Goal: Task Accomplishment & Management: Use online tool/utility

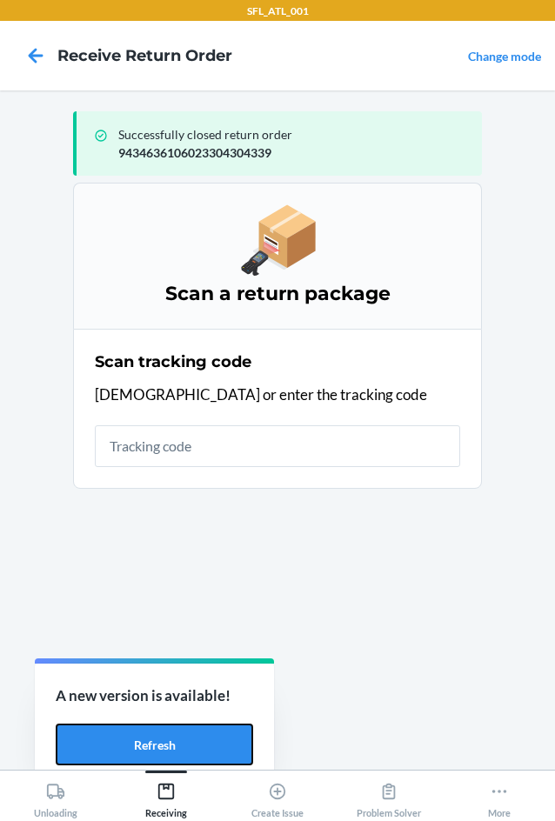
drag, startPoint x: 201, startPoint y: 726, endPoint x: 1, endPoint y: 703, distance: 201.2
click at [201, 726] on button "Refresh" at bounding box center [154, 744] width 197 height 42
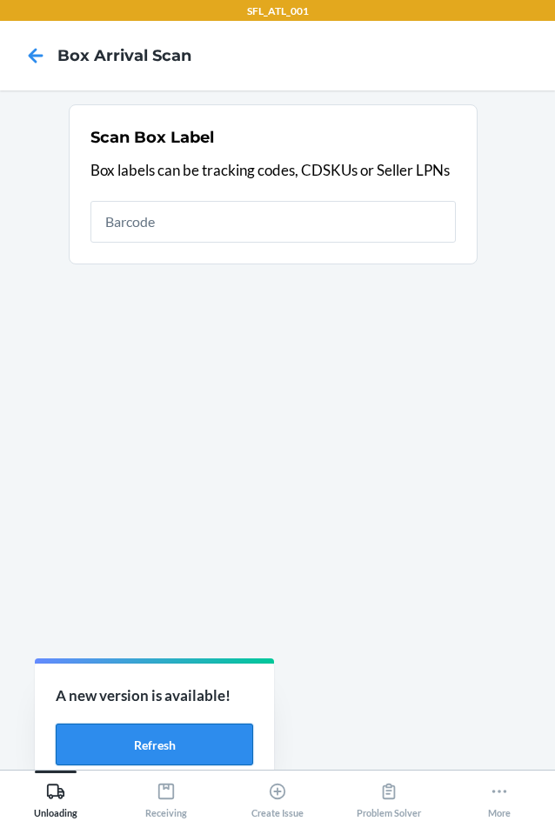
click at [211, 723] on button "Refresh" at bounding box center [154, 744] width 197 height 42
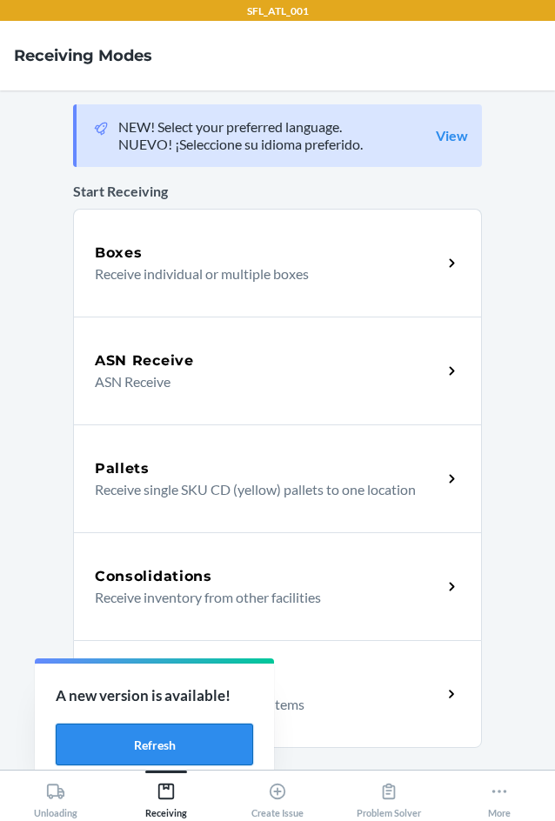
click at [120, 756] on button "Refresh" at bounding box center [154, 744] width 197 height 42
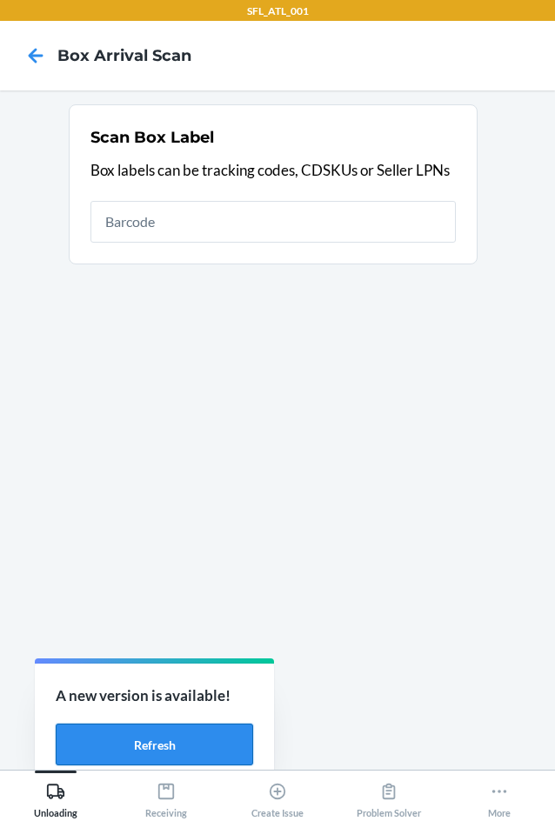
click at [201, 734] on button "Refresh" at bounding box center [154, 744] width 197 height 42
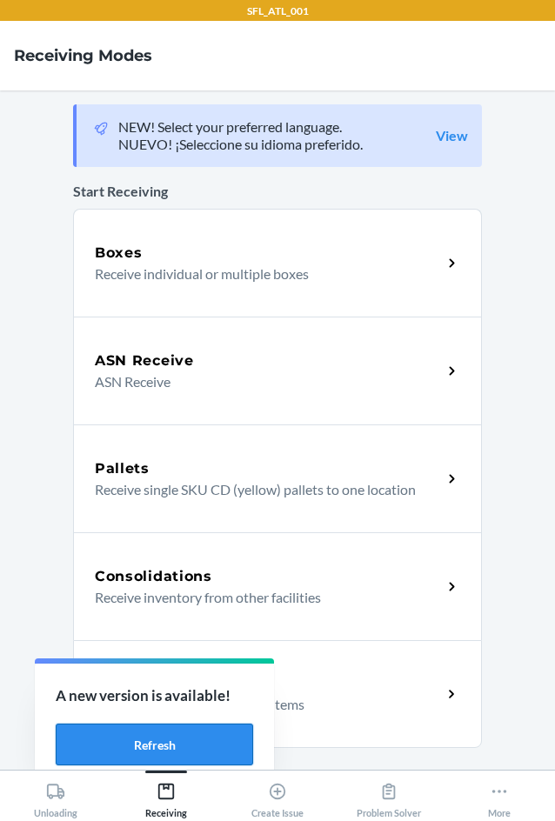
click at [112, 755] on button "Refresh" at bounding box center [154, 744] width 197 height 42
click at [354, 687] on div "Return Orders" at bounding box center [268, 683] width 347 height 21
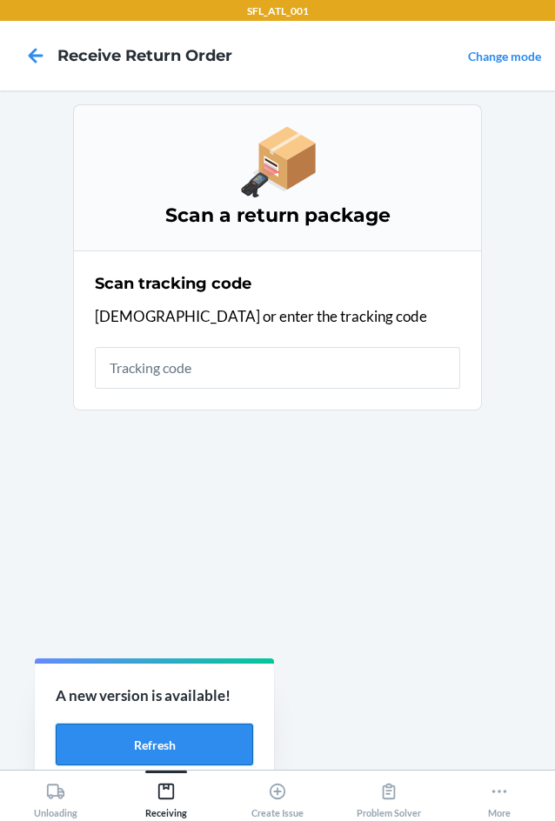
click at [178, 745] on button "Refresh" at bounding box center [154, 744] width 197 height 42
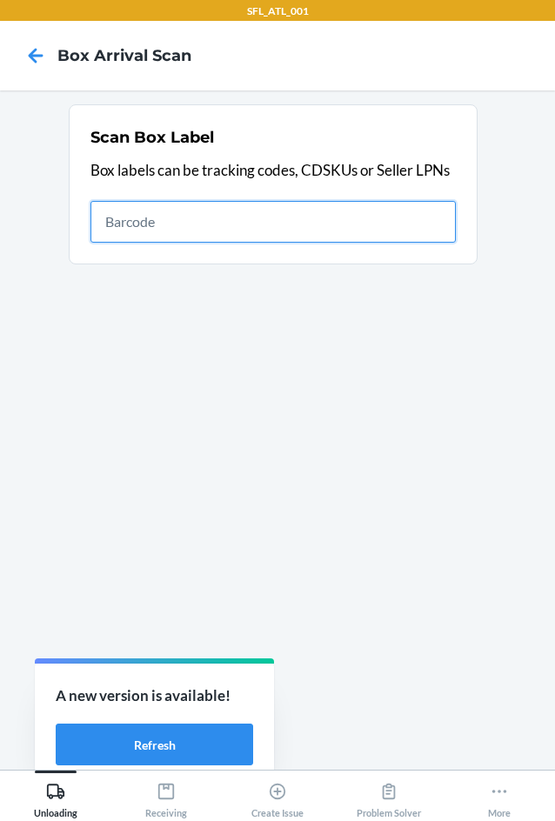
click at [281, 215] on input "text" at bounding box center [272, 222] width 365 height 42
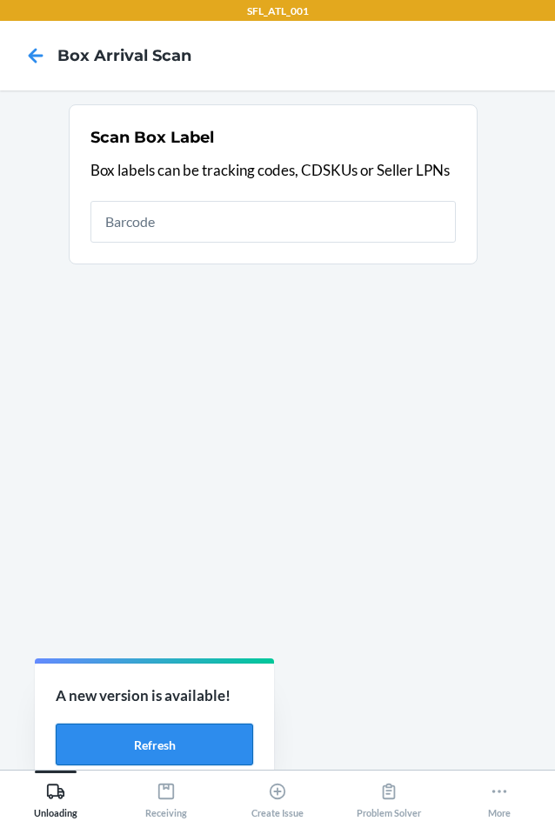
drag, startPoint x: 184, startPoint y: 740, endPoint x: 238, endPoint y: 737, distance: 54.0
click at [184, 741] on button "Refresh" at bounding box center [154, 744] width 197 height 42
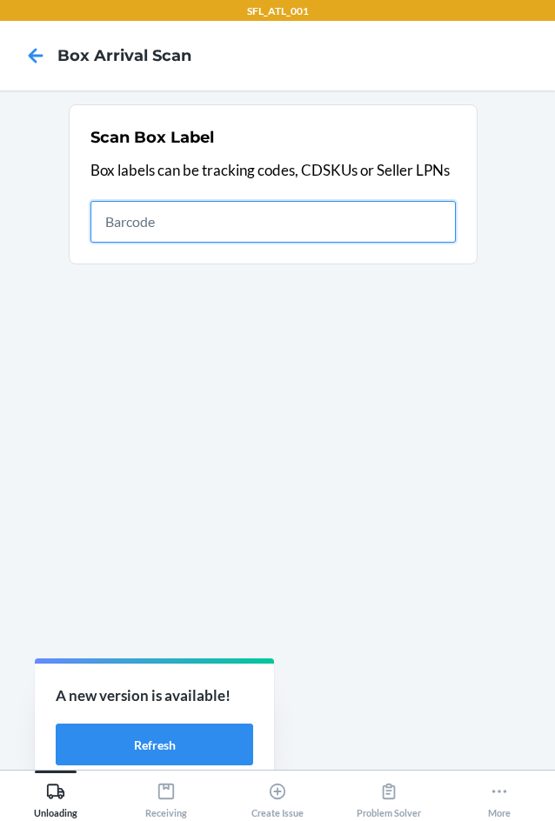
click at [165, 229] on input "text" at bounding box center [272, 222] width 365 height 42
click at [183, 222] on input "text" at bounding box center [272, 222] width 365 height 42
type input "420302599434636106023304789402"
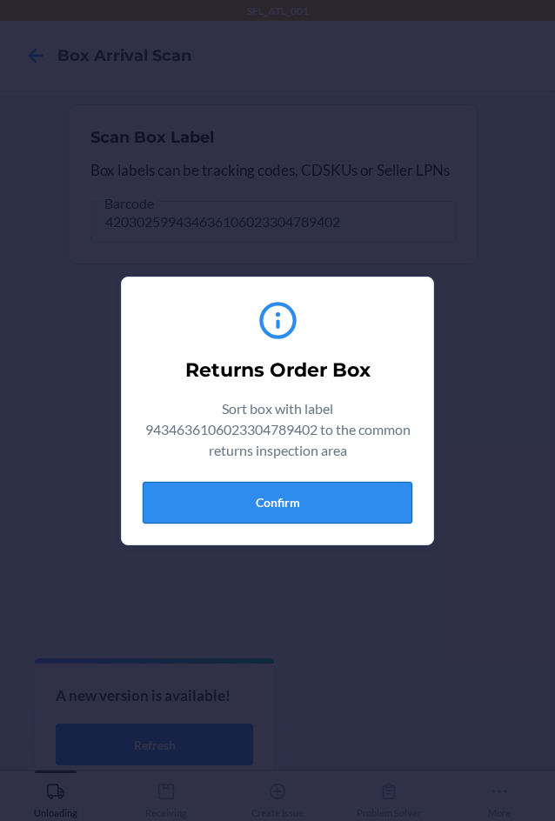
click at [374, 511] on button "Confirm" at bounding box center [277, 503] width 269 height 42
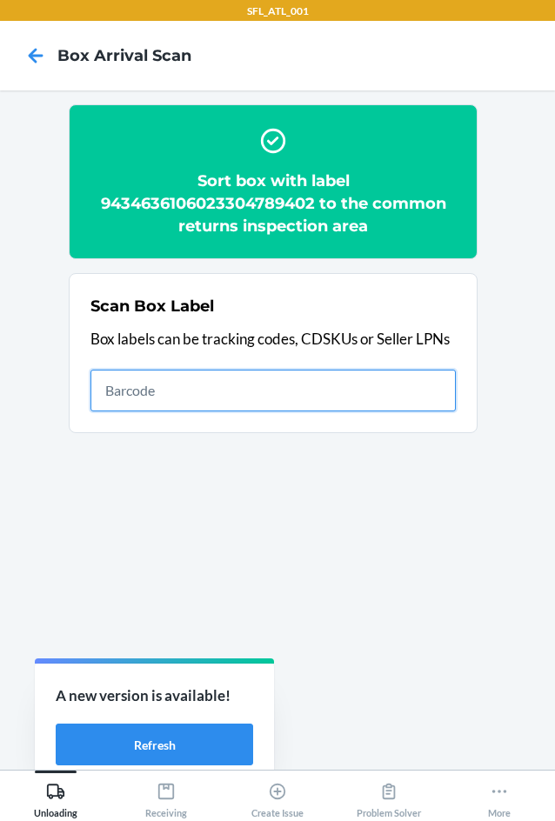
click at [275, 390] on input "text" at bounding box center [272, 390] width 365 height 42
type input "420302599434636106023304913180"
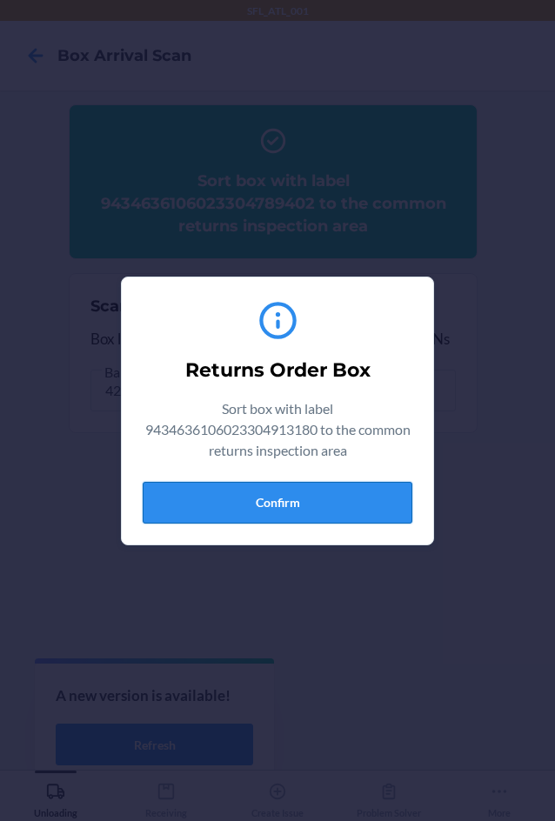
click at [339, 519] on button "Confirm" at bounding box center [277, 503] width 269 height 42
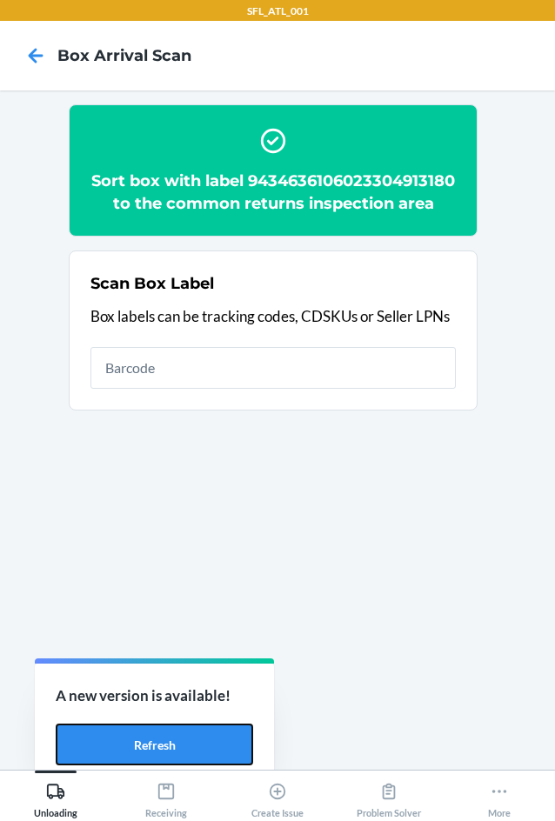
drag, startPoint x: 212, startPoint y: 744, endPoint x: 324, endPoint y: 730, distance: 113.0
click at [212, 744] on button "Refresh" at bounding box center [154, 744] width 197 height 42
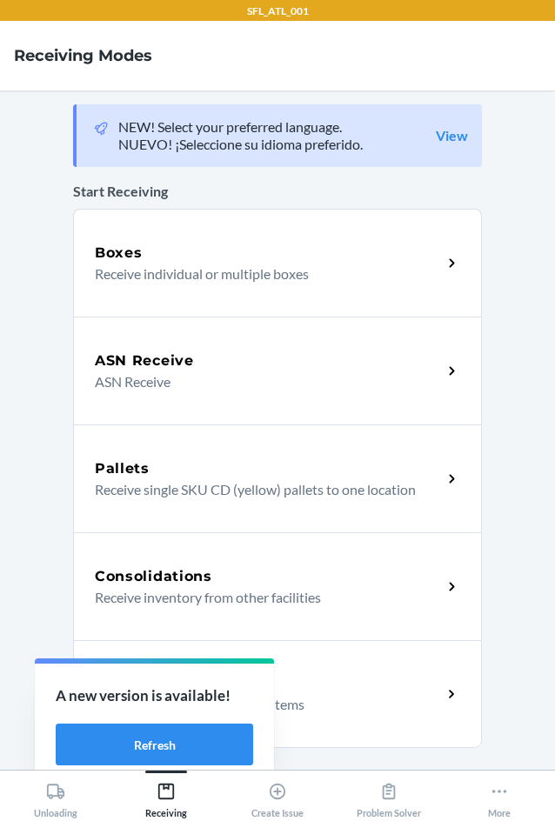
drag, startPoint x: 344, startPoint y: 701, endPoint x: 53, endPoint y: 508, distance: 348.8
click at [344, 699] on p "Receive return order package items" at bounding box center [261, 704] width 333 height 21
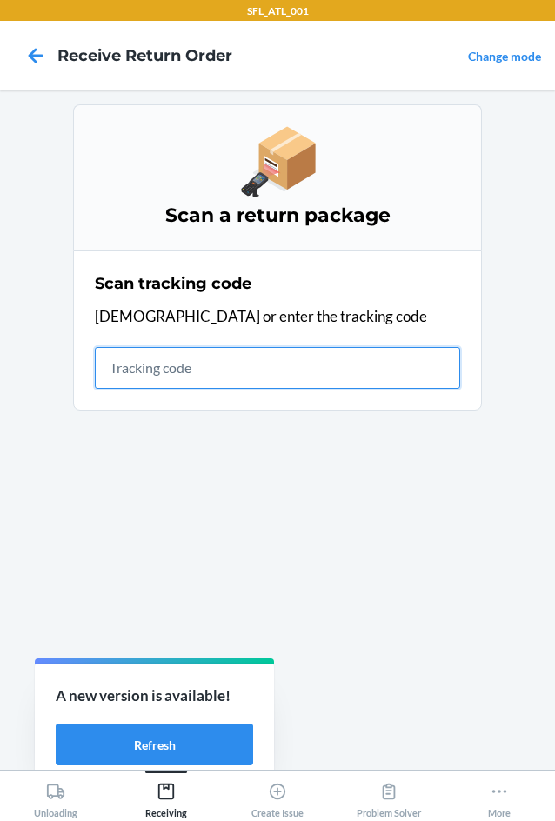
click at [209, 375] on input "text" at bounding box center [277, 368] width 365 height 42
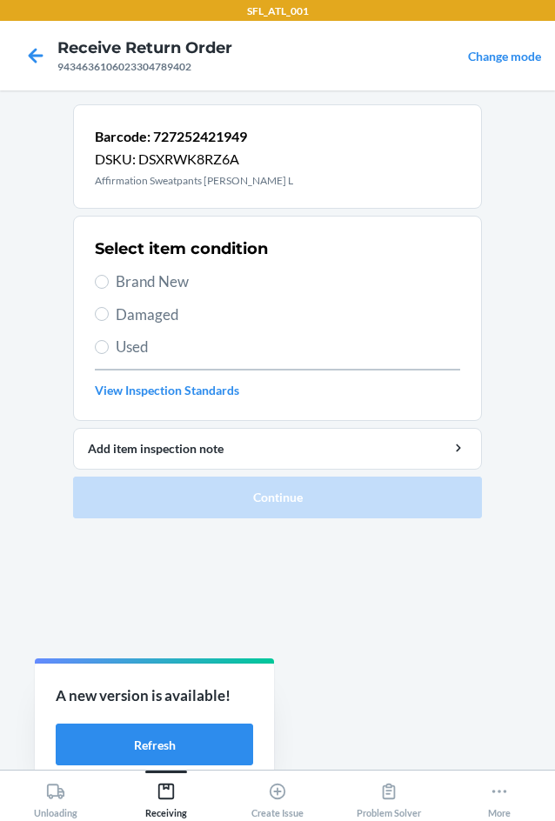
click at [154, 276] on span "Brand New" at bounding box center [288, 281] width 344 height 23
click at [109, 276] on input "Brand New" at bounding box center [102, 282] width 14 height 14
radio input "true"
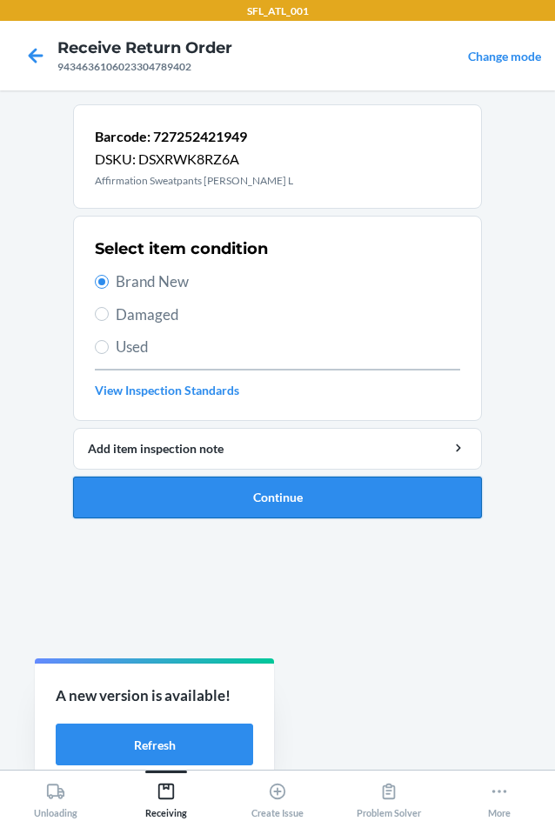
click at [229, 497] on button "Continue" at bounding box center [277, 497] width 409 height 42
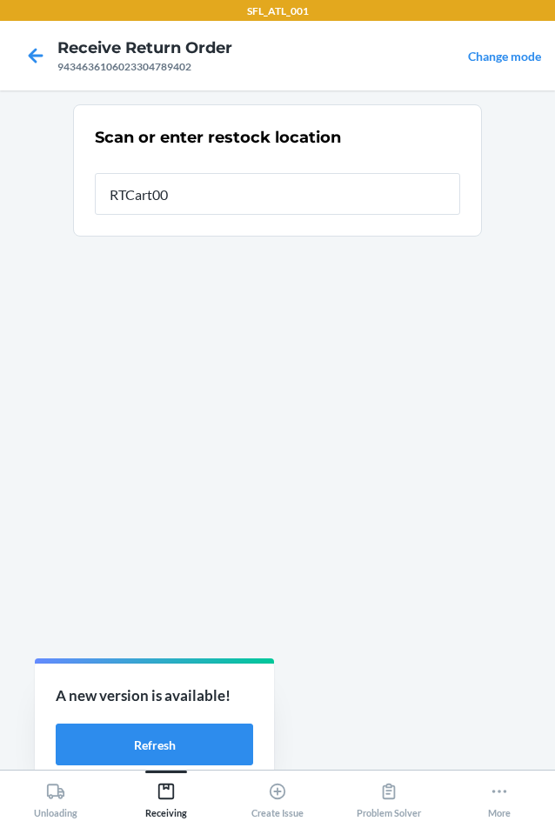
type input "RTCart006"
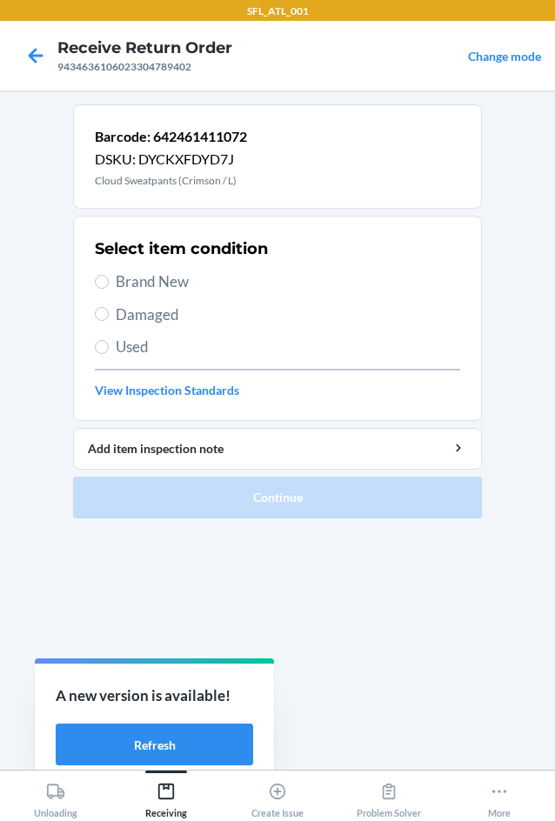
click at [132, 276] on span "Brand New" at bounding box center [288, 281] width 344 height 23
click at [109, 276] on input "Brand New" at bounding box center [102, 282] width 14 height 14
radio input "true"
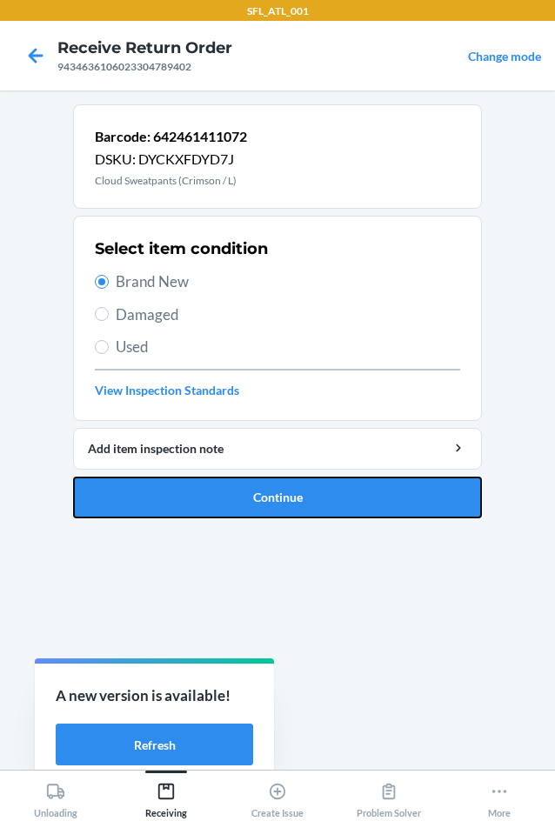
click at [242, 495] on button "Continue" at bounding box center [277, 497] width 409 height 42
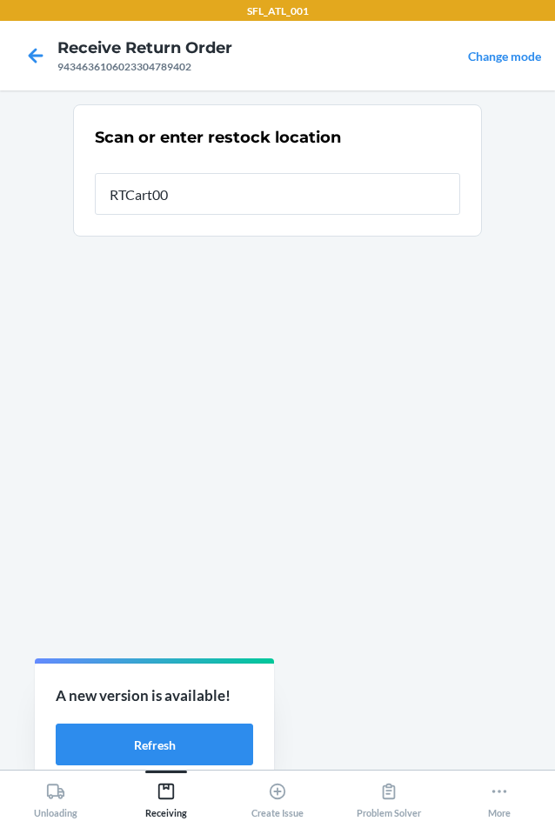
type input "RTCart006"
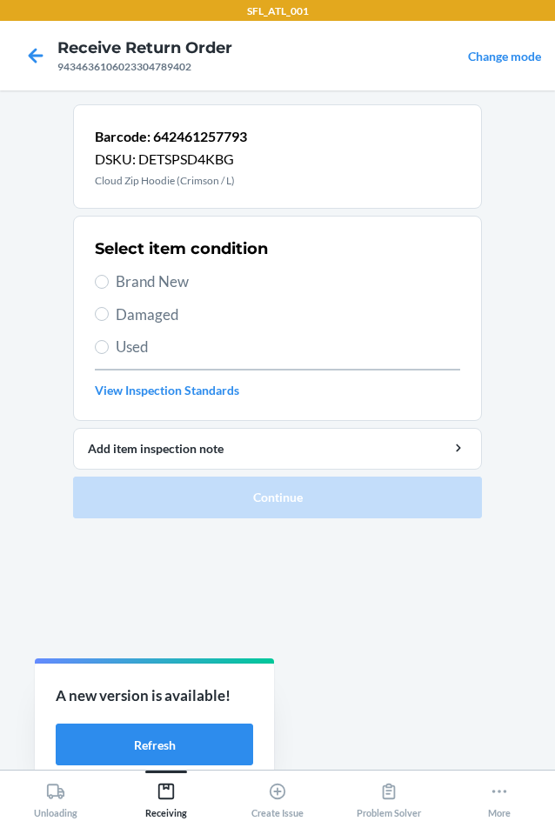
click at [112, 273] on label "Brand New" at bounding box center [277, 281] width 365 height 23
click at [109, 275] on input "Brand New" at bounding box center [102, 282] width 14 height 14
radio input "true"
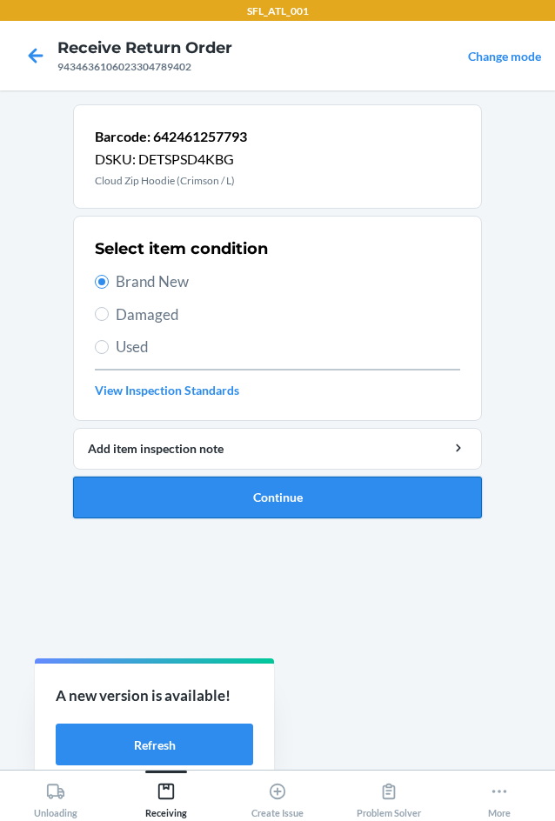
click at [209, 494] on button "Continue" at bounding box center [277, 497] width 409 height 42
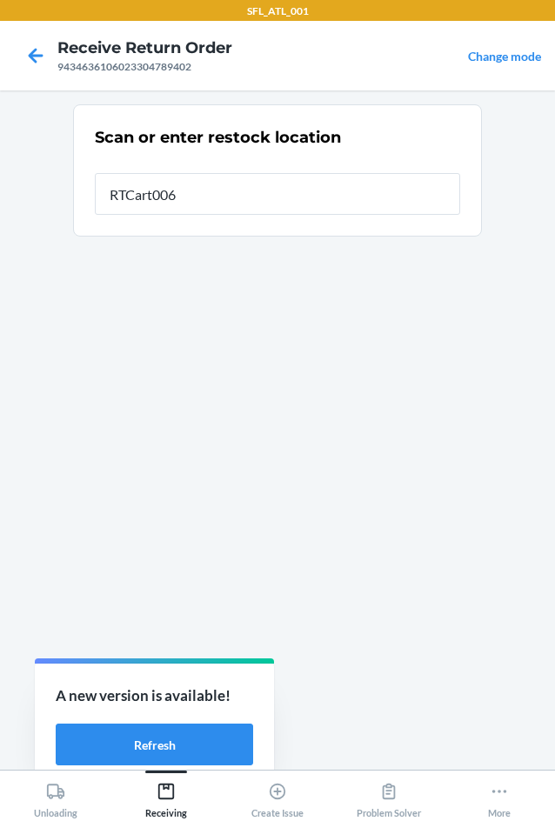
type input "RTCart006"
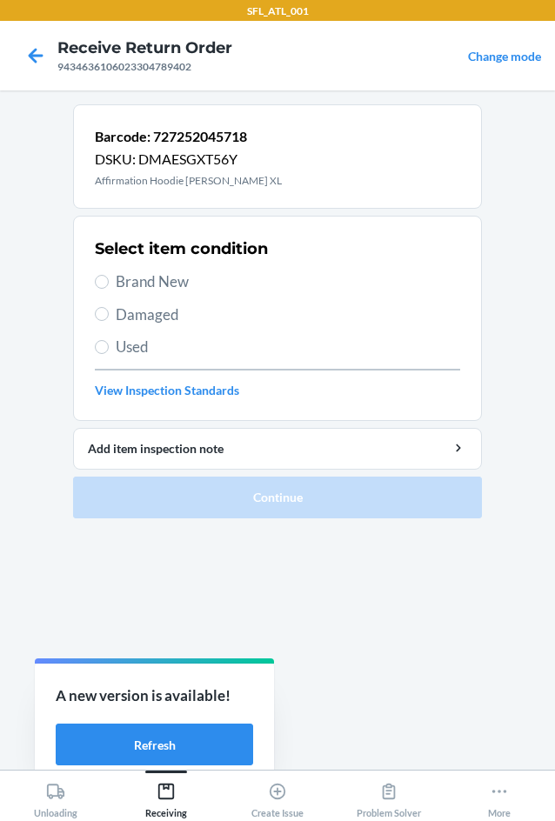
click at [138, 282] on span "Brand New" at bounding box center [288, 281] width 344 height 23
click at [109, 282] on input "Brand New" at bounding box center [102, 282] width 14 height 14
radio input "true"
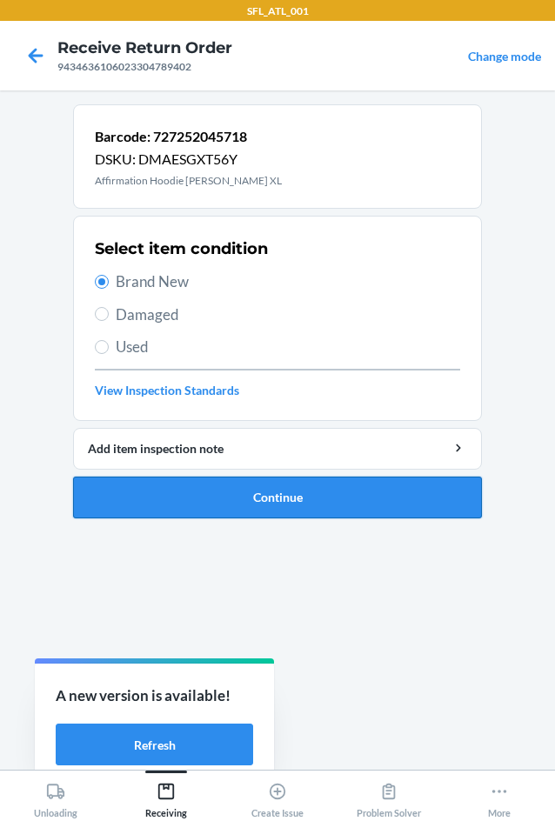
click at [213, 479] on button "Continue" at bounding box center [277, 497] width 409 height 42
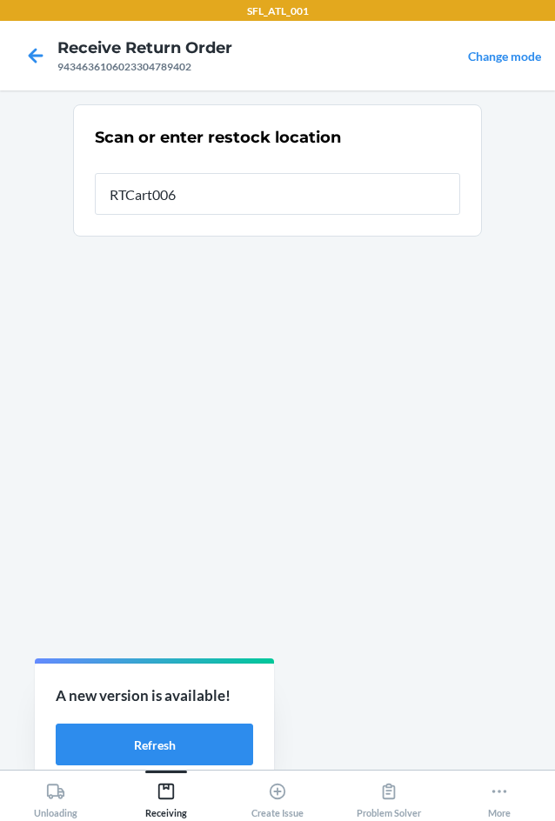
type input "RTCart006"
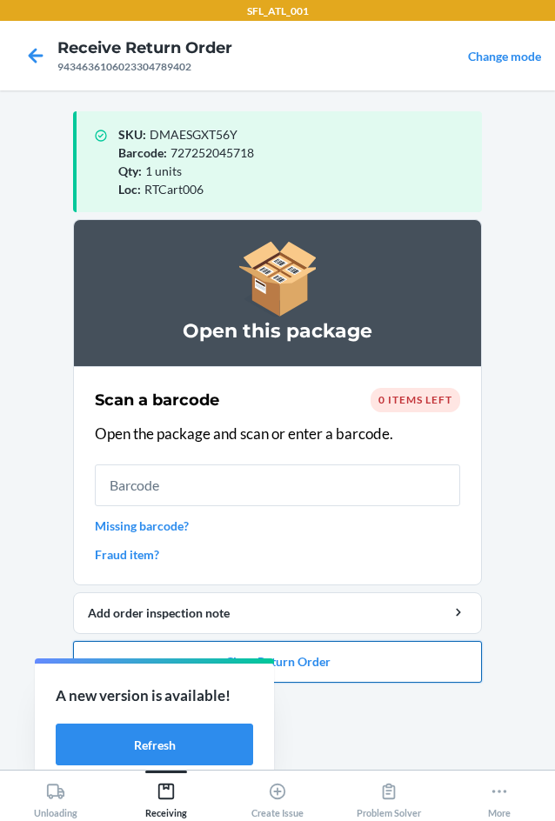
click at [330, 658] on button "Close Return Order" at bounding box center [277, 662] width 409 height 42
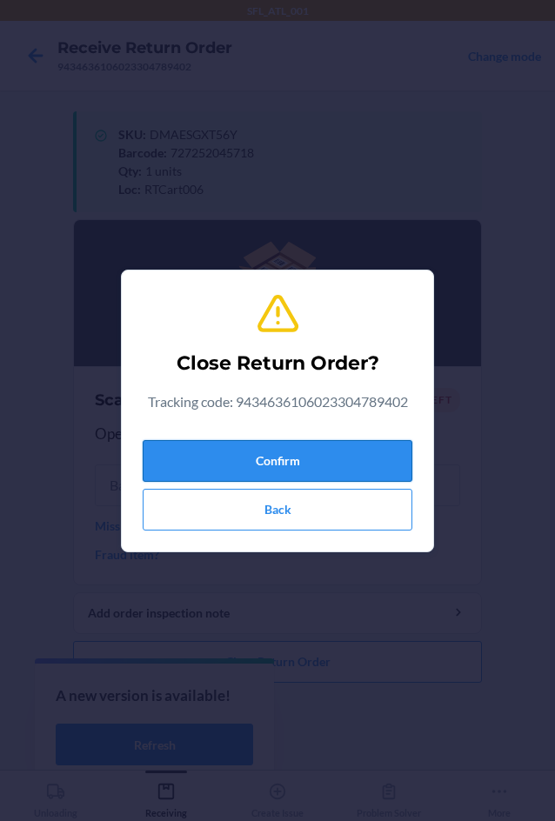
click at [318, 464] on button "Confirm" at bounding box center [277, 461] width 269 height 42
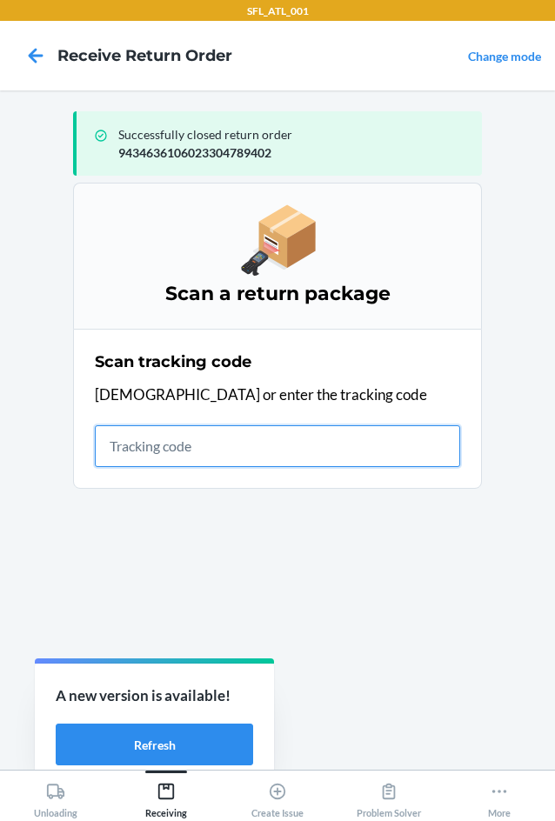
click at [172, 442] on input "text" at bounding box center [277, 446] width 365 height 42
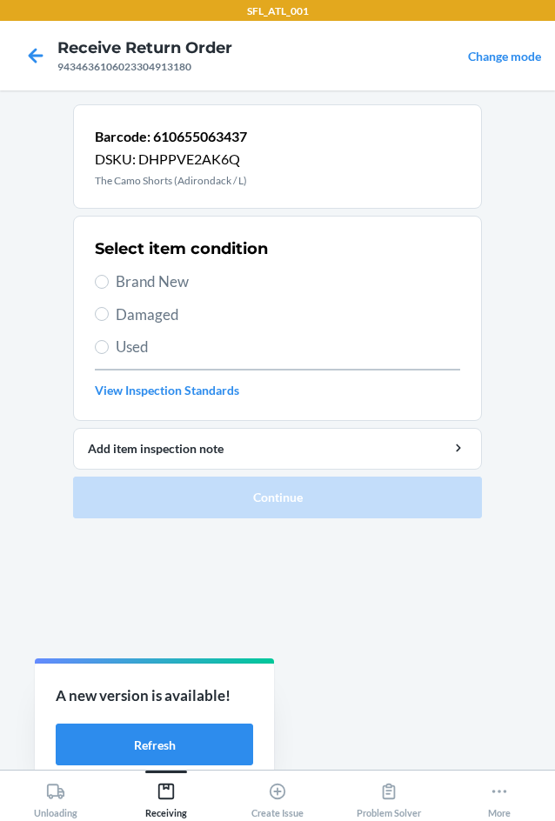
click at [145, 272] on span "Brand New" at bounding box center [288, 281] width 344 height 23
click at [109, 275] on input "Brand New" at bounding box center [102, 282] width 14 height 14
radio input "true"
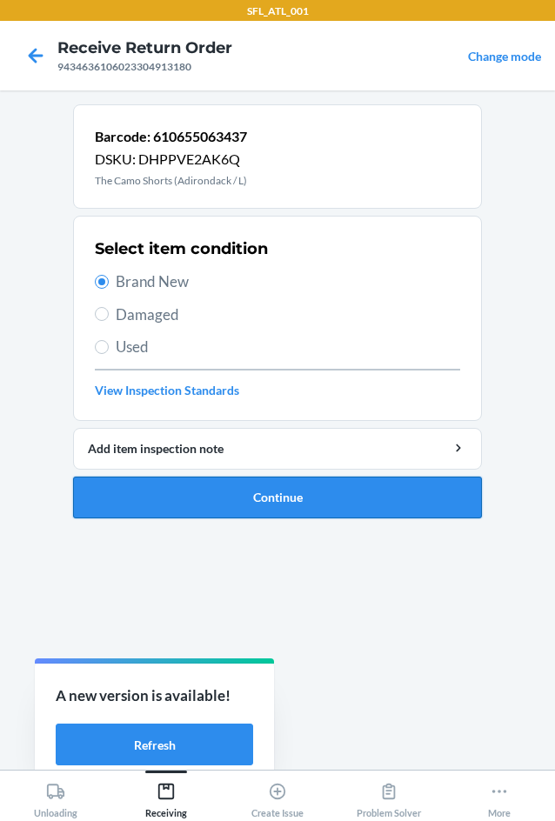
click at [156, 493] on button "Continue" at bounding box center [277, 497] width 409 height 42
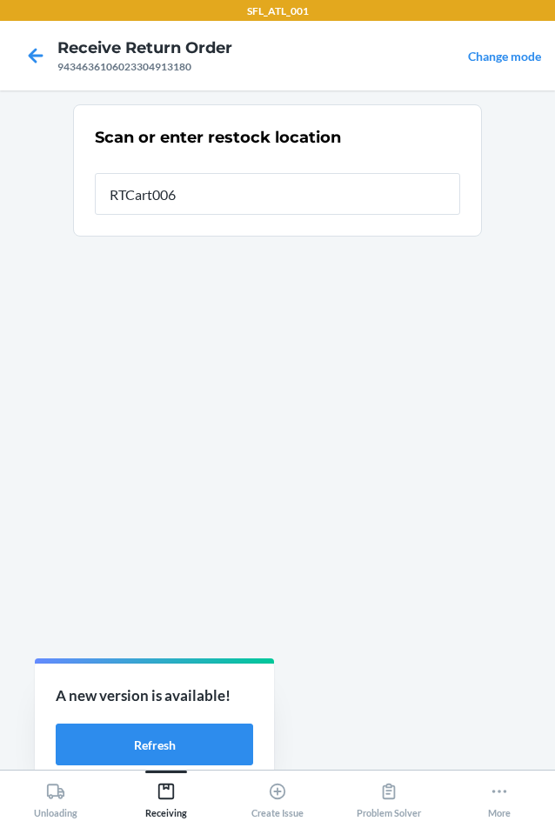
type input "RTCart006"
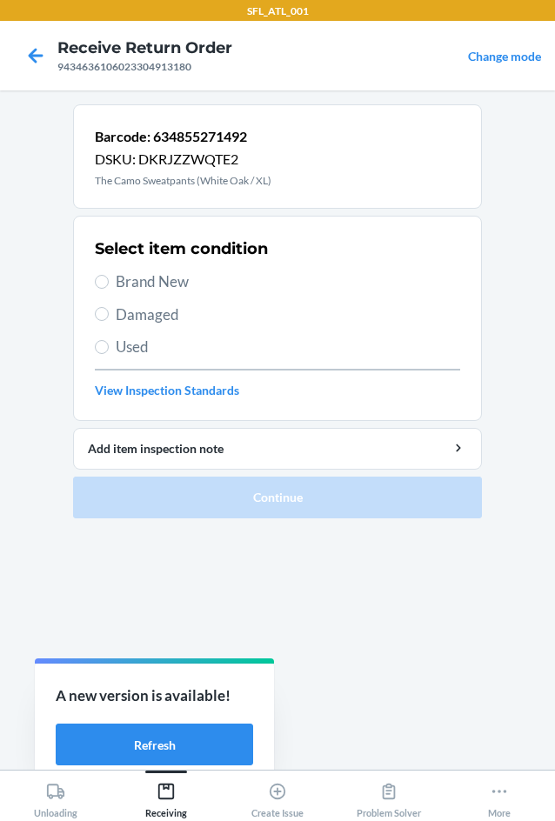
click at [110, 274] on label "Brand New" at bounding box center [277, 281] width 365 height 23
click at [109, 275] on input "Brand New" at bounding box center [102, 282] width 14 height 14
radio input "true"
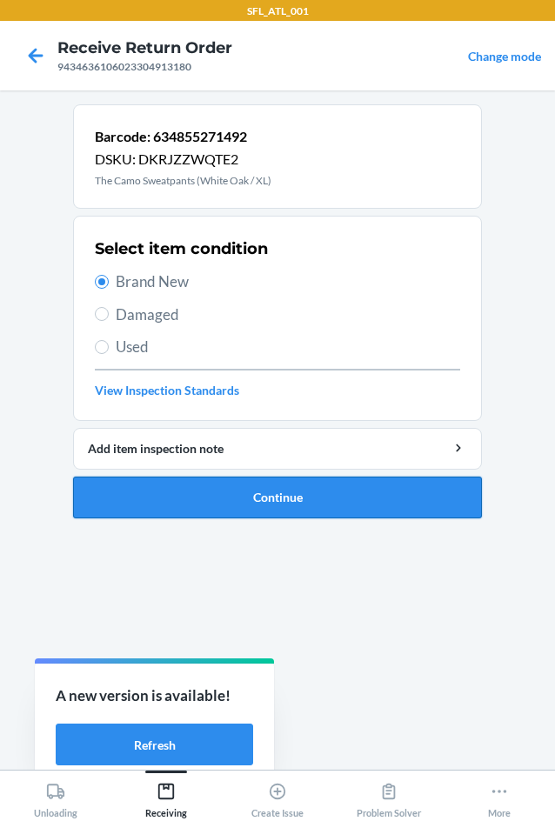
click at [196, 496] on button "Continue" at bounding box center [277, 497] width 409 height 42
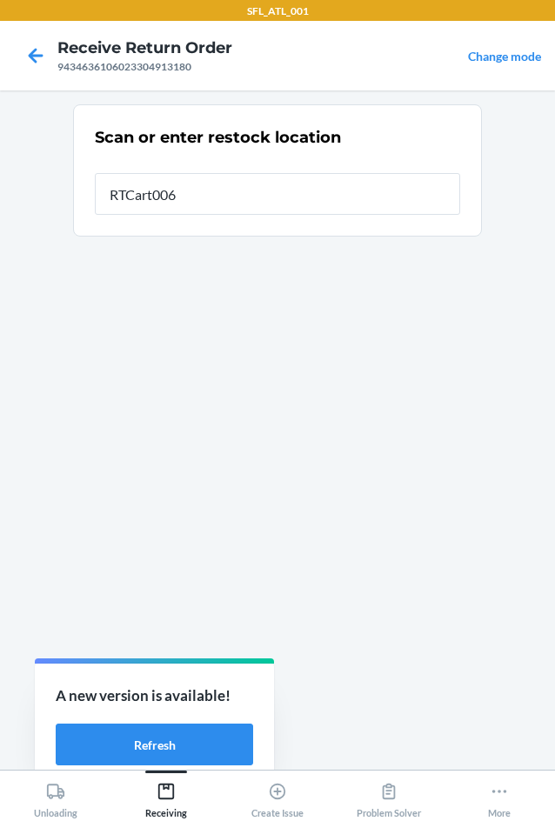
type input "RTCart006"
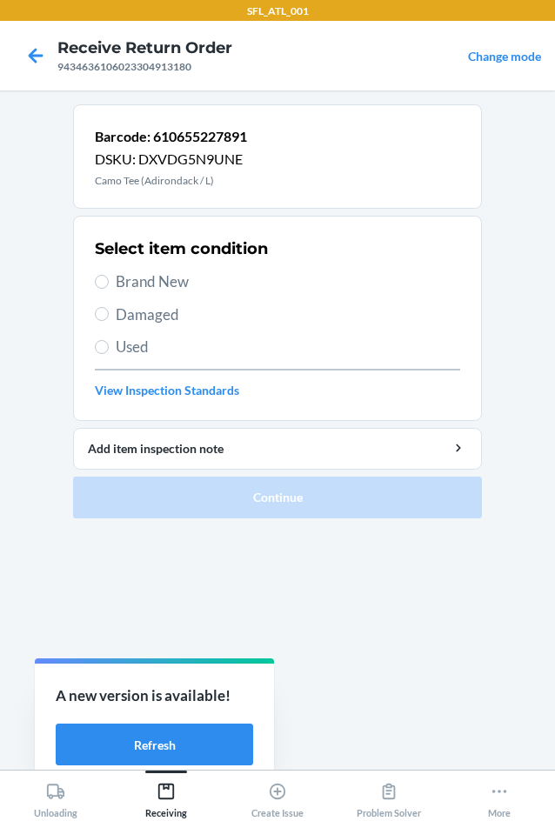
click at [172, 283] on span "Brand New" at bounding box center [288, 281] width 344 height 23
click at [109, 283] on input "Brand New" at bounding box center [102, 282] width 14 height 14
radio input "true"
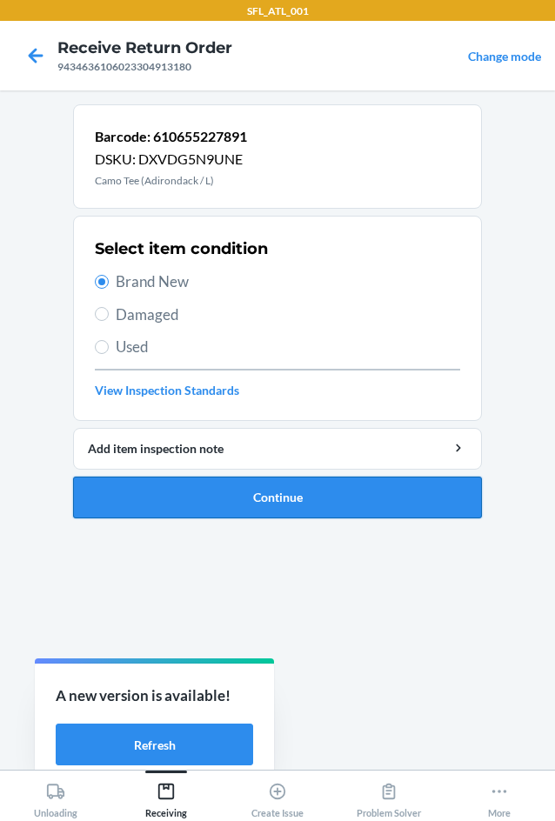
click at [256, 489] on button "Continue" at bounding box center [277, 497] width 409 height 42
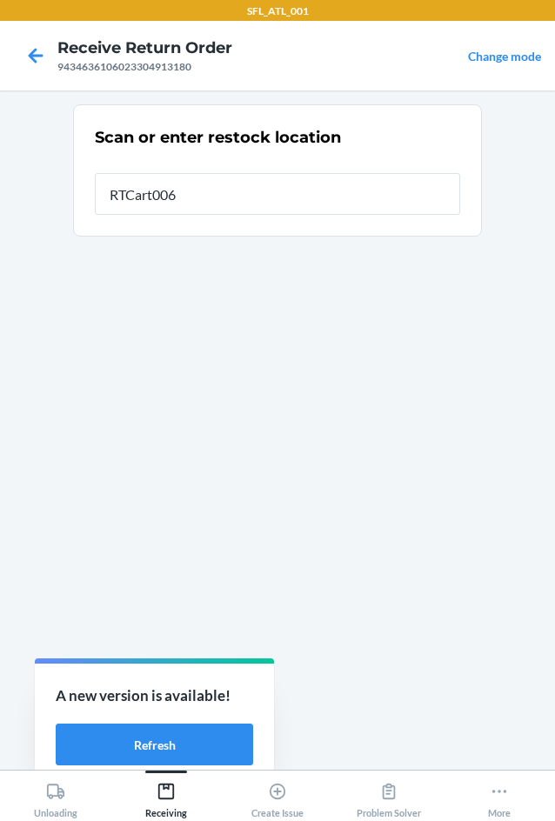
type input "RTCart006"
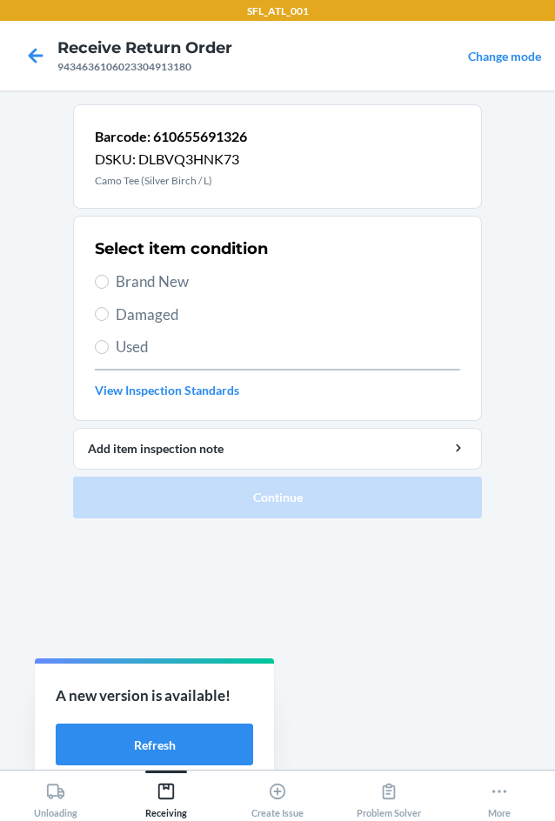
click at [136, 280] on span "Brand New" at bounding box center [288, 281] width 344 height 23
click at [109, 280] on input "Brand New" at bounding box center [102, 282] width 14 height 14
radio input "true"
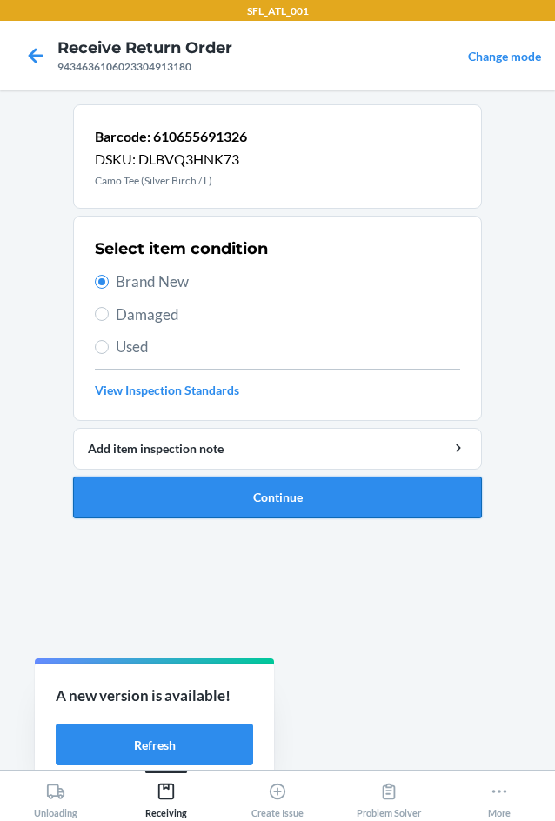
click at [202, 497] on button "Continue" at bounding box center [277, 497] width 409 height 42
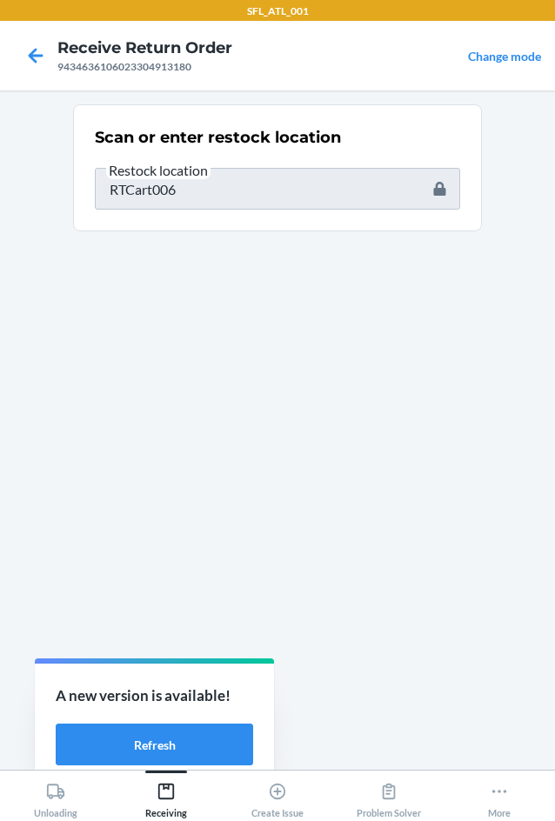
type input "610655926763"
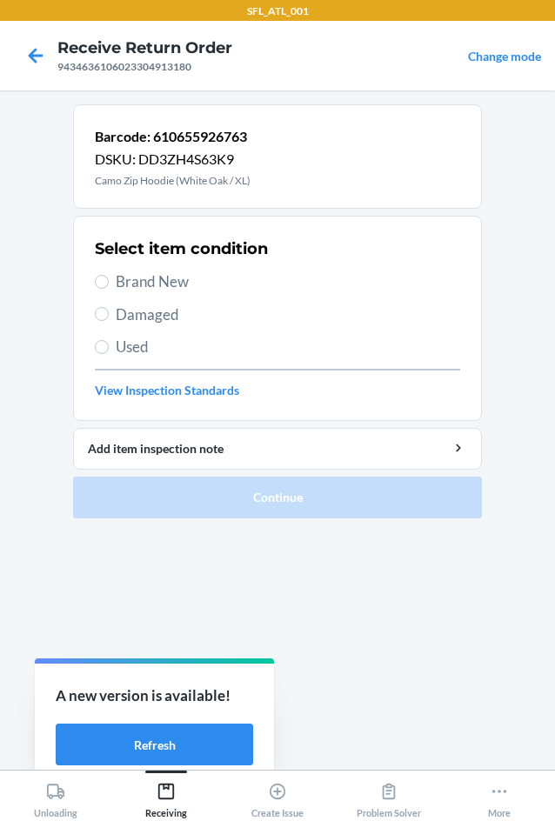
click at [147, 284] on span "Brand New" at bounding box center [288, 281] width 344 height 23
click at [109, 284] on input "Brand New" at bounding box center [102, 282] width 14 height 14
radio input "true"
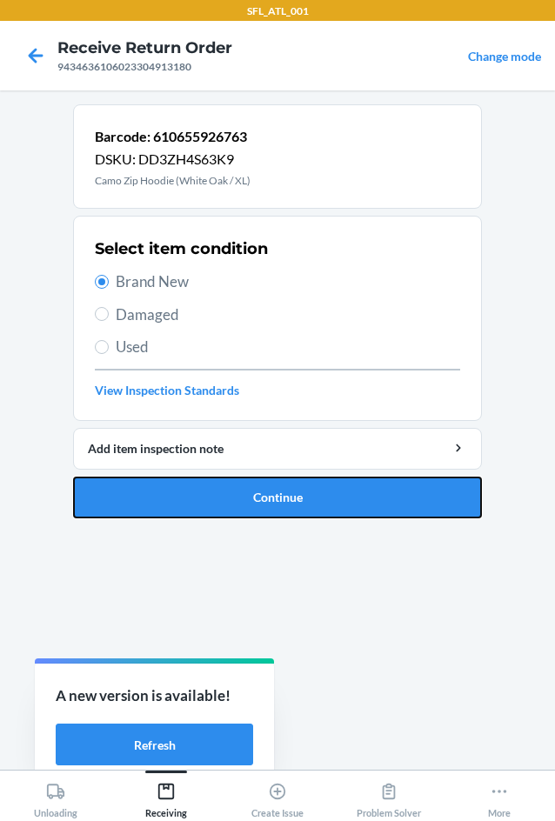
click at [214, 491] on button "Continue" at bounding box center [277, 497] width 409 height 42
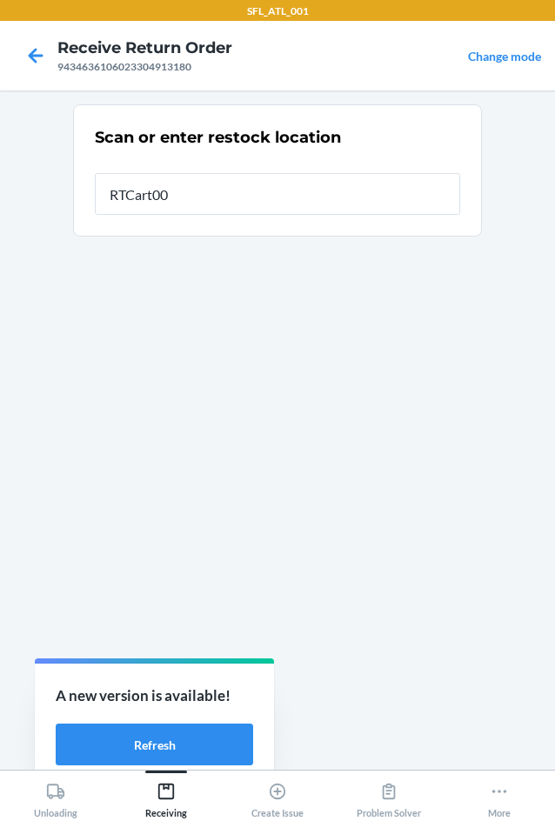
type input "RTCart006"
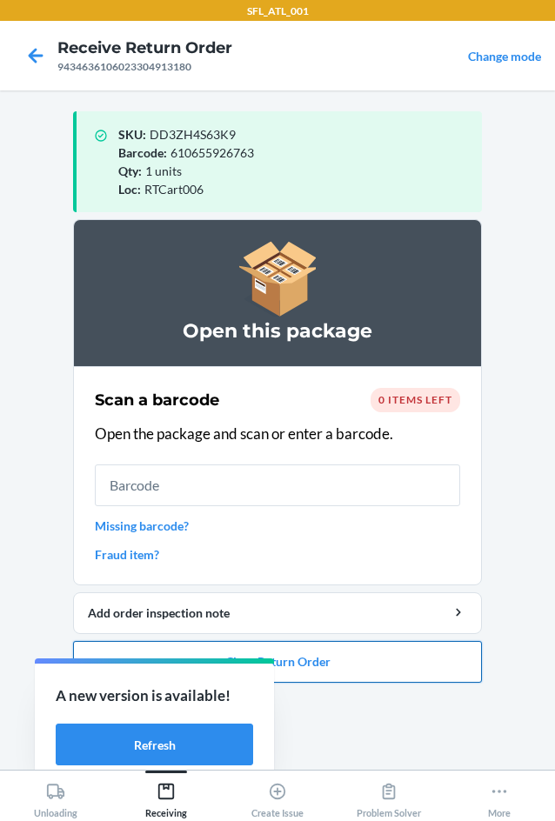
click at [316, 665] on button "Close Return Order" at bounding box center [277, 662] width 409 height 42
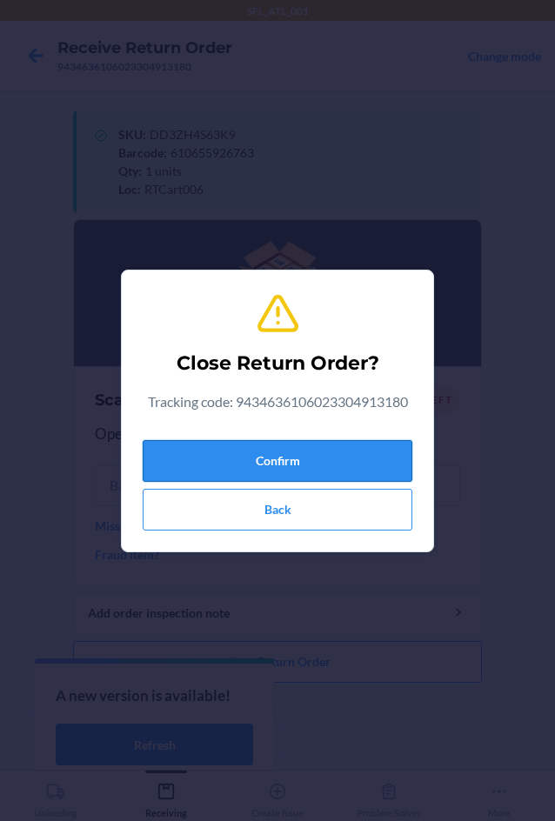
click at [269, 456] on button "Confirm" at bounding box center [277, 461] width 269 height 42
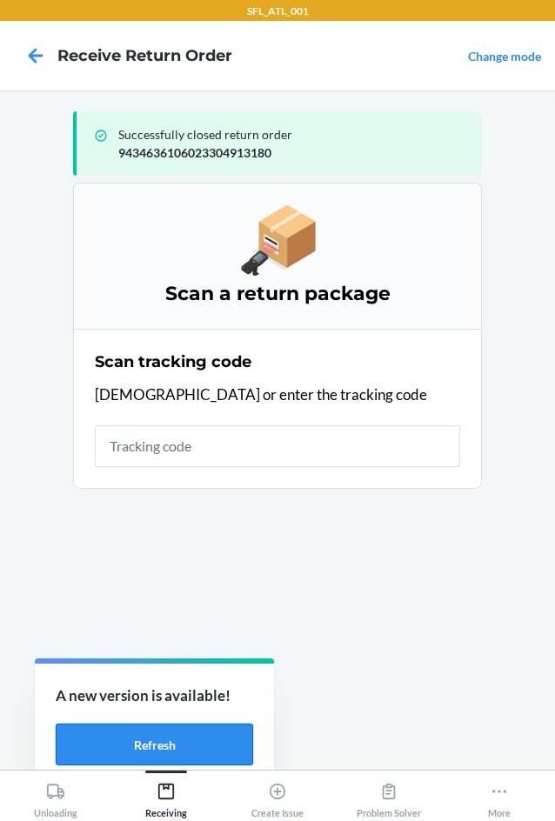
click at [169, 736] on button "Refresh" at bounding box center [154, 744] width 197 height 42
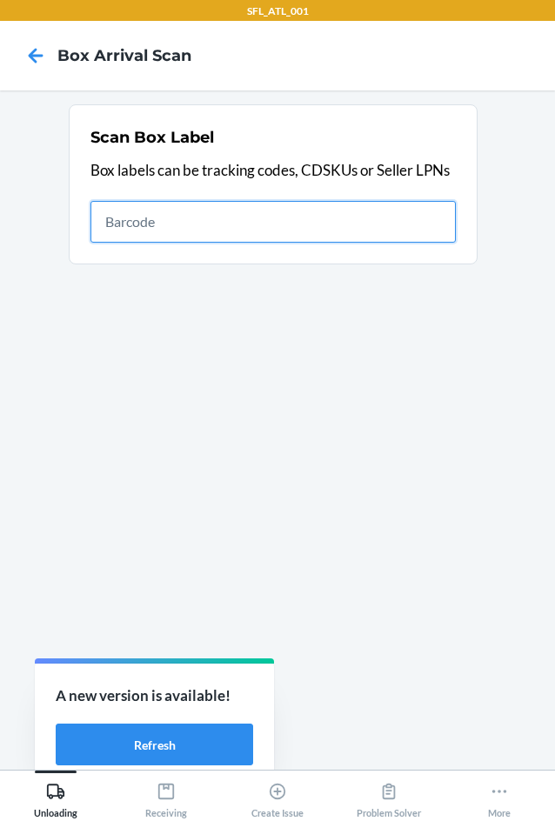
click at [151, 229] on input "text" at bounding box center [272, 222] width 365 height 42
type input "420302599434636106023305045293"
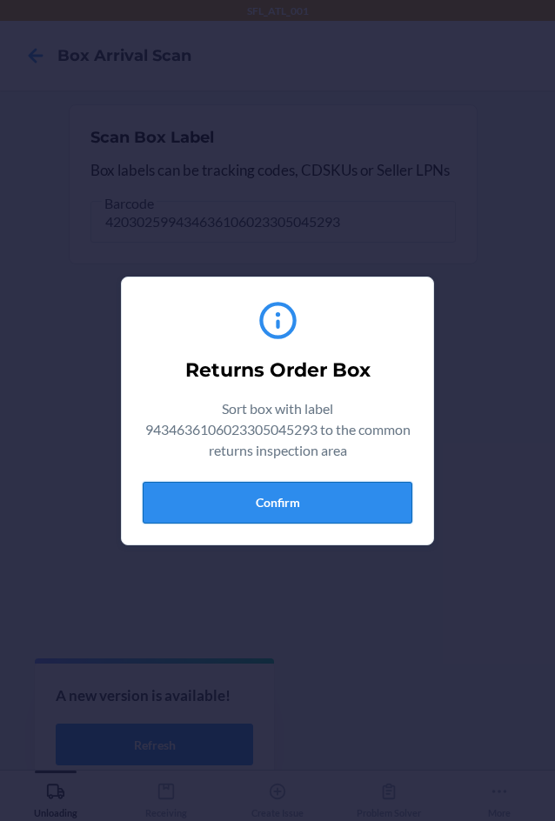
click at [316, 498] on button "Confirm" at bounding box center [277, 503] width 269 height 42
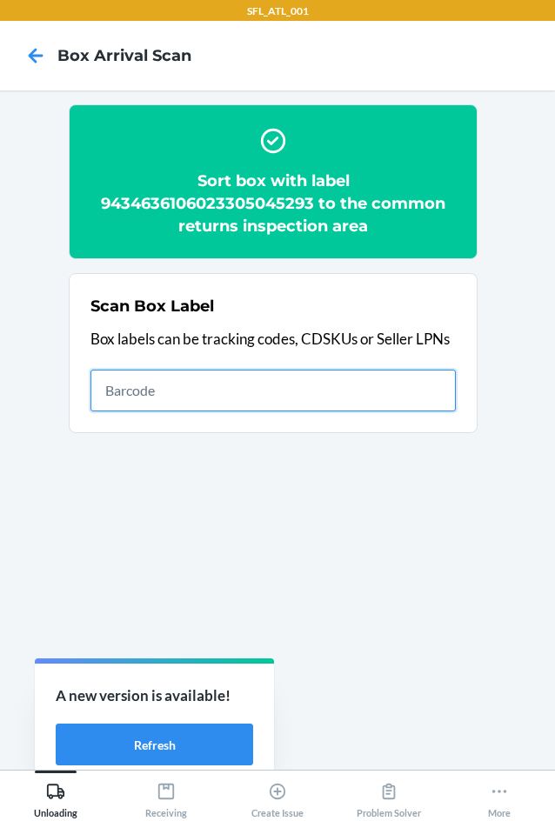
click at [315, 385] on input "text" at bounding box center [272, 390] width 365 height 42
type input "420302599434636106023305067530"
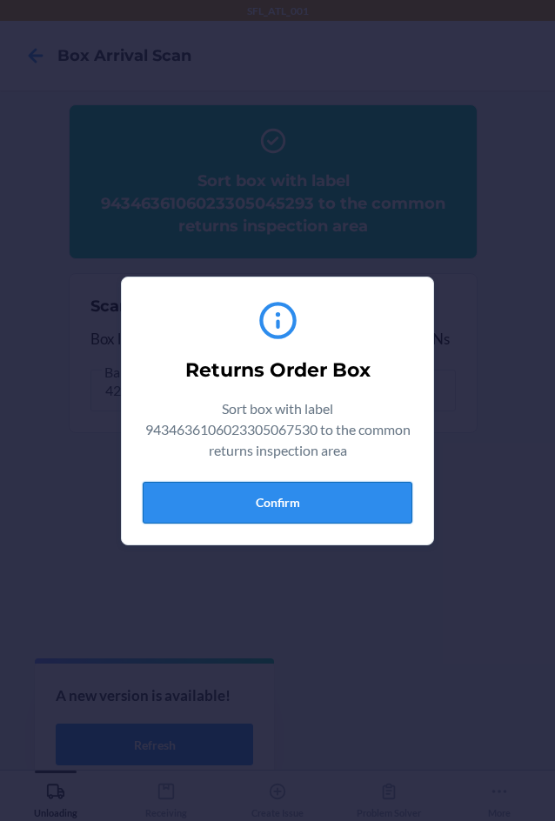
drag, startPoint x: 333, startPoint y: 501, endPoint x: 538, endPoint y: 462, distance: 208.8
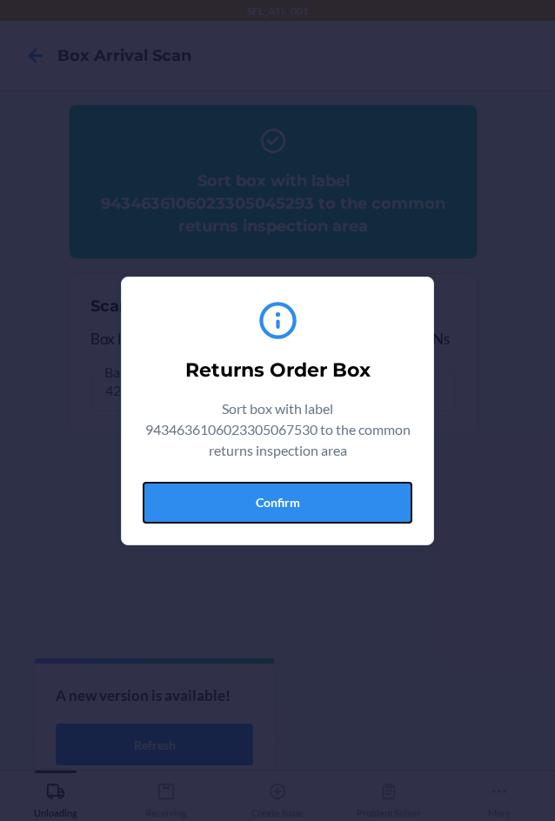
click at [338, 499] on button "Confirm" at bounding box center [277, 503] width 269 height 42
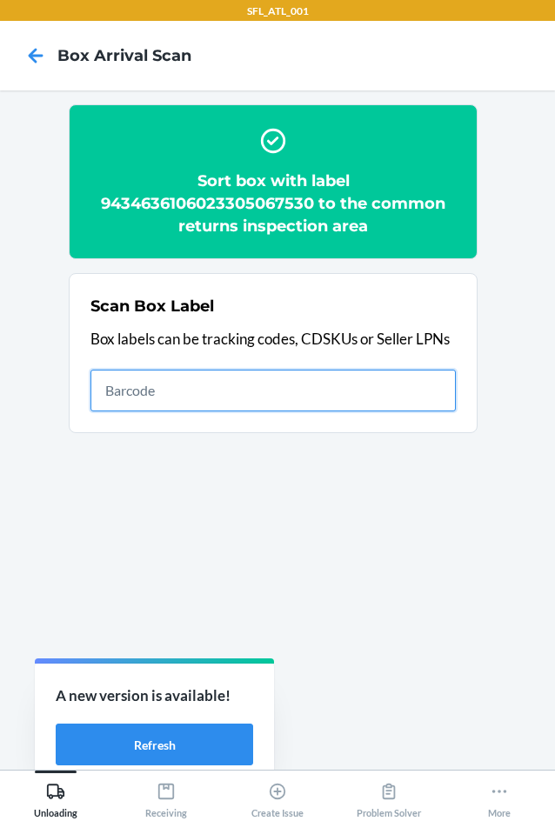
click at [205, 385] on input "text" at bounding box center [272, 390] width 365 height 42
type input "420302599434636106023304973252"
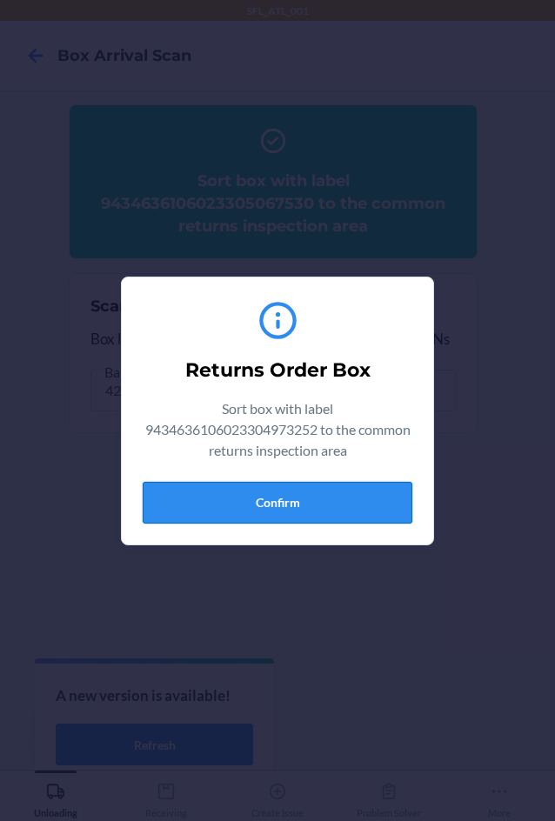
click at [312, 499] on button "Confirm" at bounding box center [277, 503] width 269 height 42
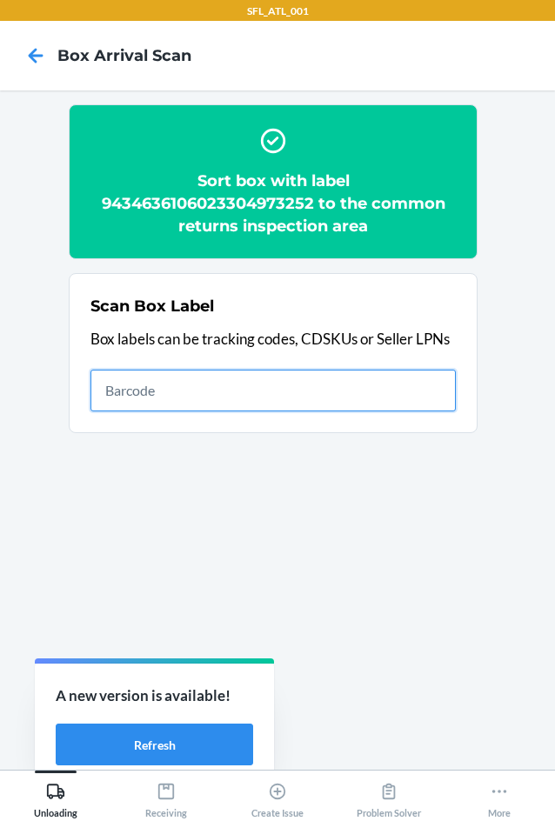
click at [243, 375] on input "text" at bounding box center [272, 390] width 365 height 42
type input "420302599434636106023305086593"
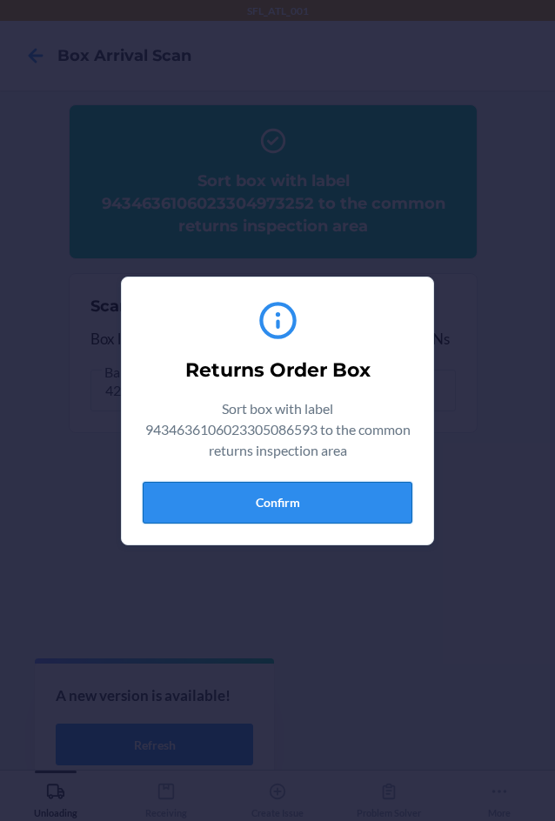
click at [371, 497] on button "Confirm" at bounding box center [277, 503] width 269 height 42
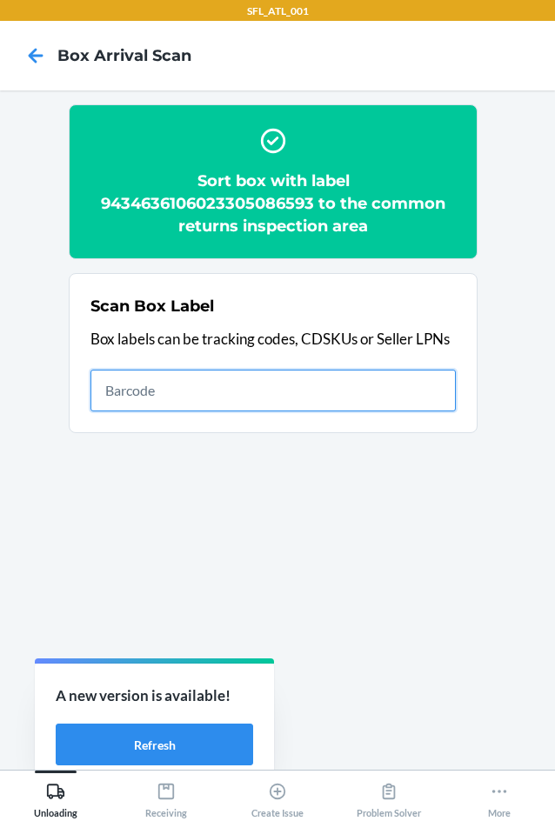
click at [158, 377] on input "text" at bounding box center [272, 390] width 365 height 42
type input "420302599434636106023304511850"
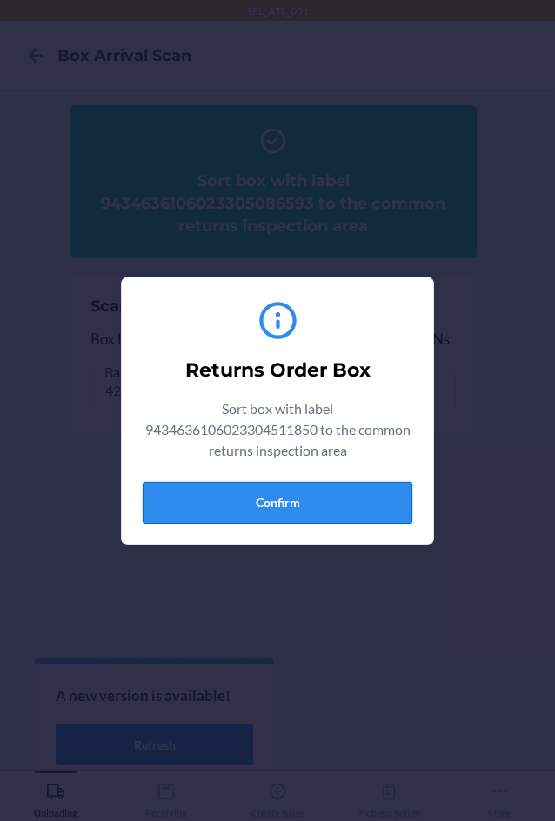
click at [289, 492] on button "Confirm" at bounding box center [277, 503] width 269 height 42
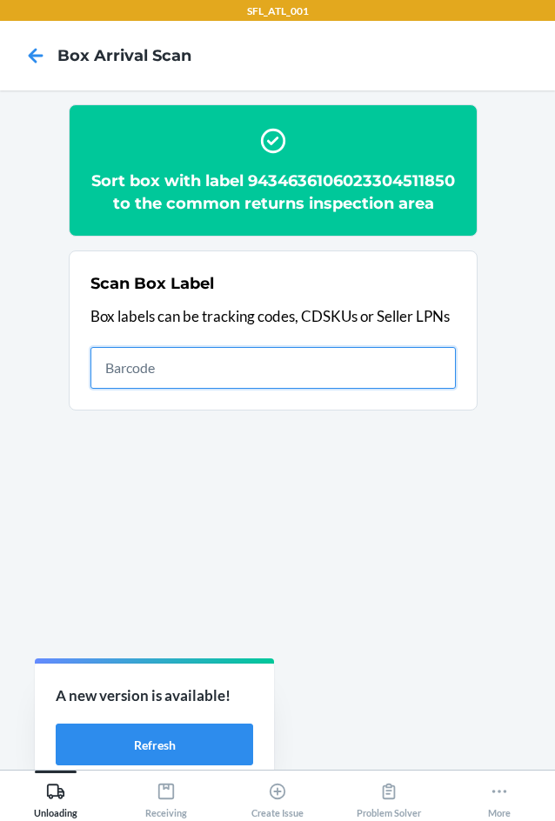
click at [284, 381] on input "text" at bounding box center [272, 368] width 365 height 42
type input "420302599434636106023304063434"
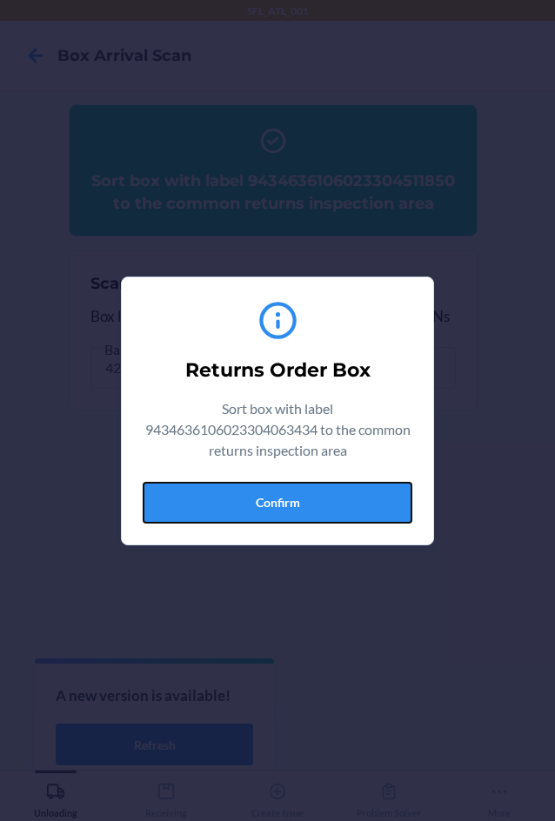
drag, startPoint x: 307, startPoint y: 502, endPoint x: 549, endPoint y: 465, distance: 245.4
click at [310, 502] on button "Confirm" at bounding box center [277, 503] width 269 height 42
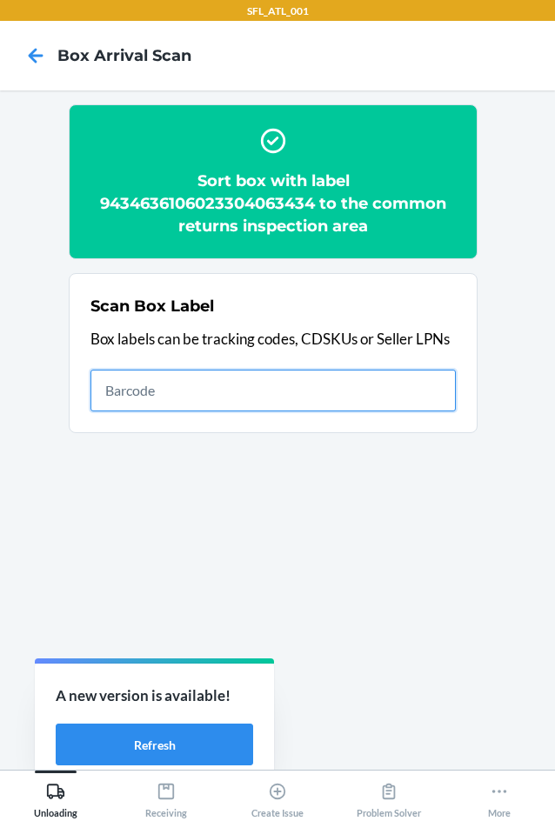
click at [409, 385] on input "text" at bounding box center [272, 390] width 365 height 42
type input "4203025928699202290370692500899002"
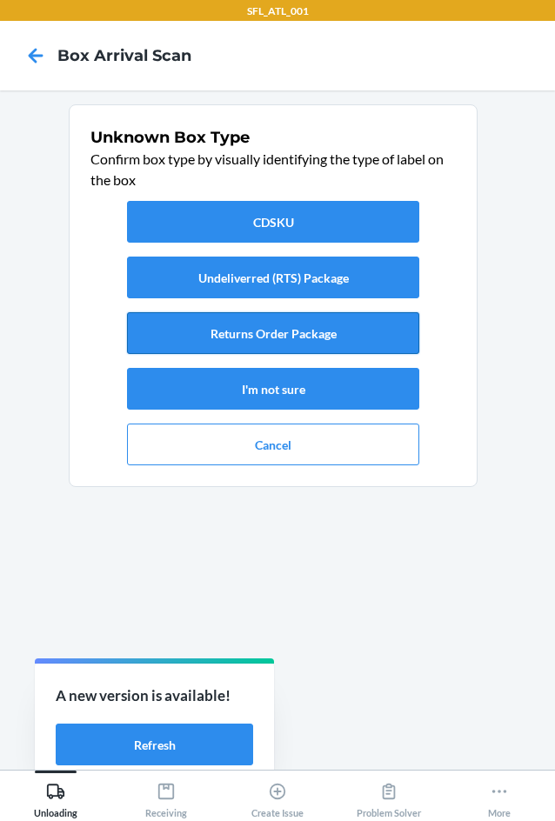
click at [350, 324] on button "Returns Order Package" at bounding box center [273, 333] width 292 height 42
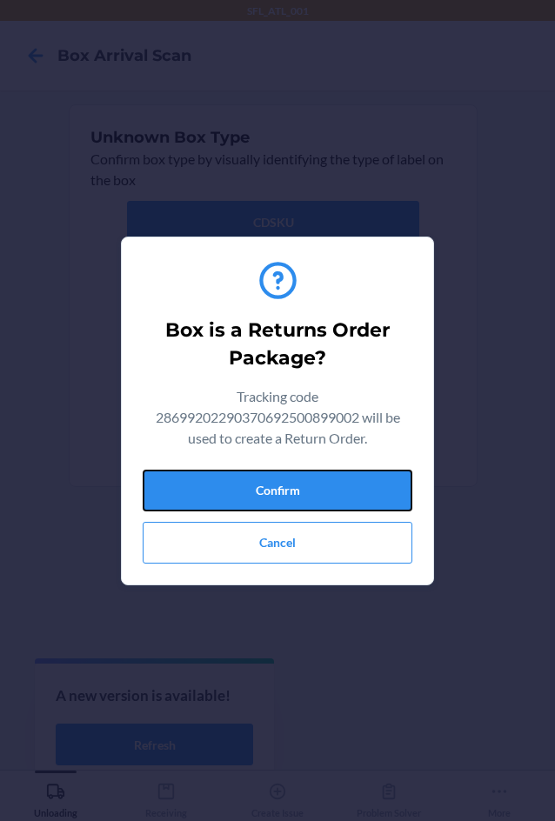
drag, startPoint x: 359, startPoint y: 495, endPoint x: 547, endPoint y: 493, distance: 187.8
click at [387, 493] on button "Confirm" at bounding box center [277, 490] width 269 height 42
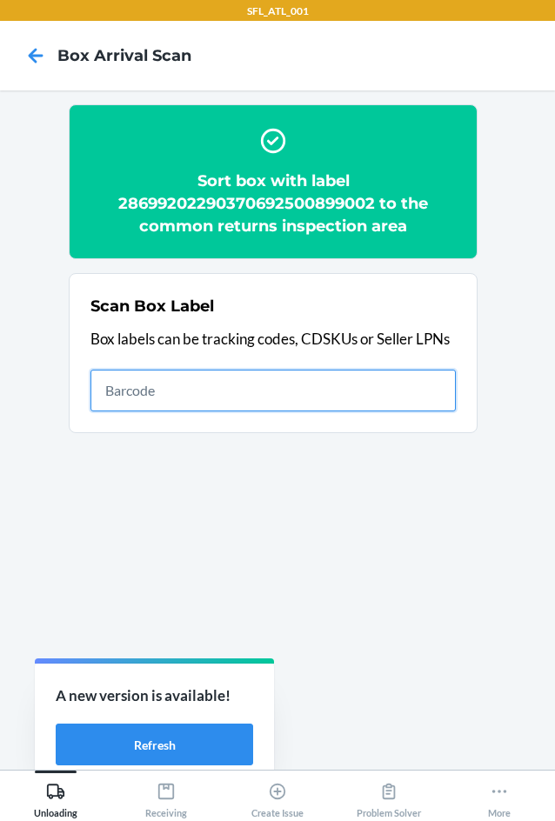
click at [367, 401] on input "text" at bounding box center [272, 390] width 365 height 42
click at [116, 384] on input "text" at bounding box center [272, 390] width 365 height 42
type input "420302599434636106023303384431"
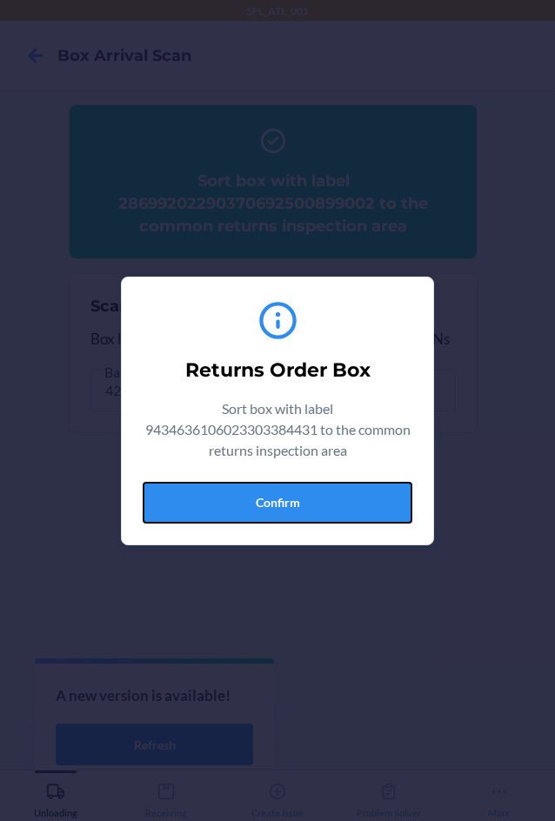
click at [379, 509] on button "Confirm" at bounding box center [277, 503] width 269 height 42
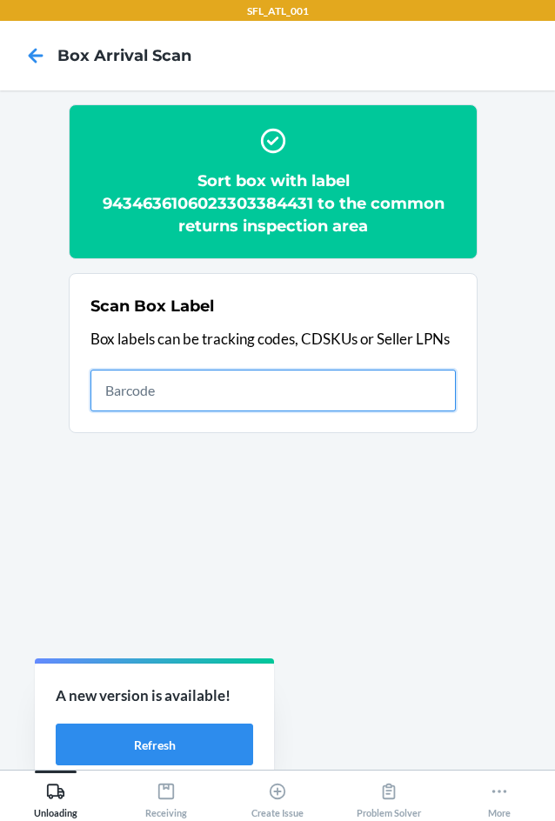
click at [168, 398] on input "text" at bounding box center [272, 390] width 365 height 42
type input "420302599434636106023304951359"
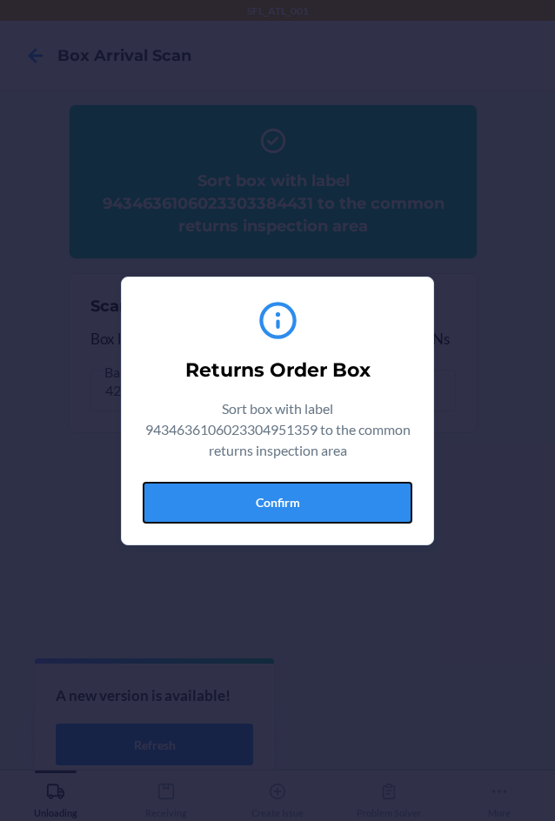
drag, startPoint x: 316, startPoint y: 500, endPoint x: 535, endPoint y: 518, distance: 219.8
click at [319, 499] on button "Confirm" at bounding box center [277, 503] width 269 height 42
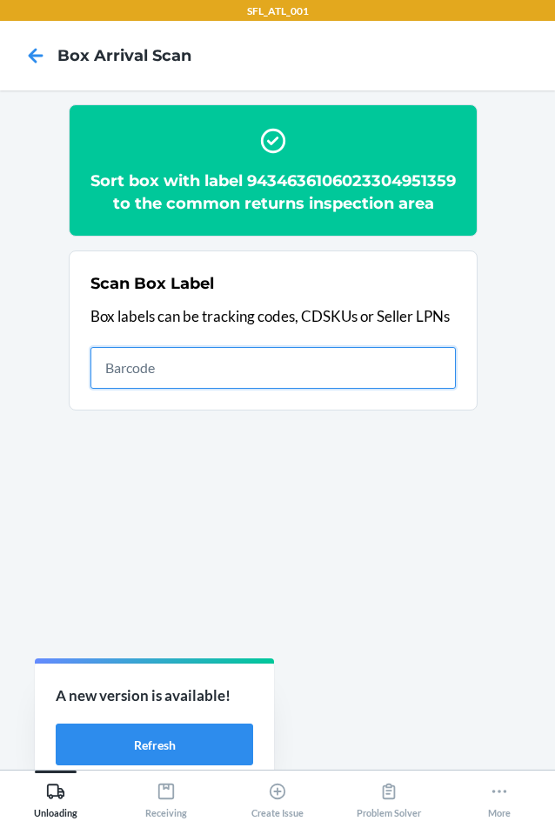
click at [209, 375] on input "text" at bounding box center [272, 368] width 365 height 42
type input "420302599434636106023304432223"
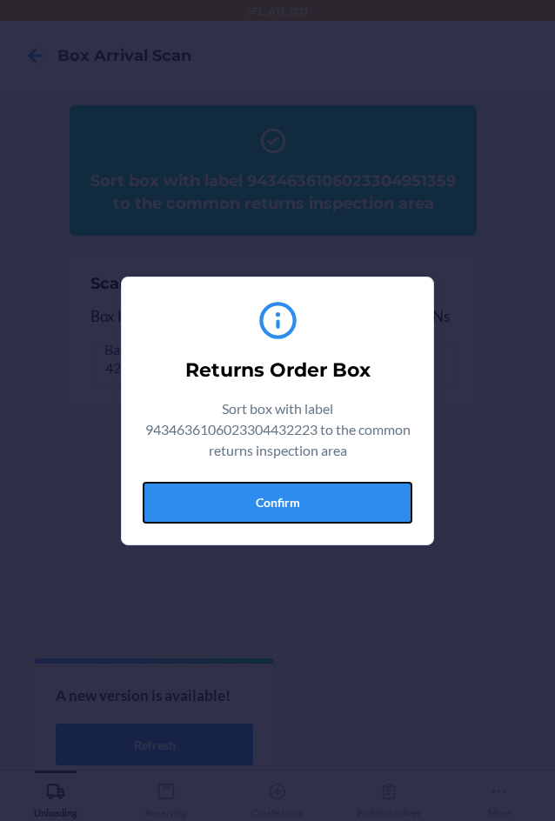
drag, startPoint x: 373, startPoint y: 515, endPoint x: 546, endPoint y: 488, distance: 175.2
click at [378, 514] on button "Confirm" at bounding box center [277, 503] width 269 height 42
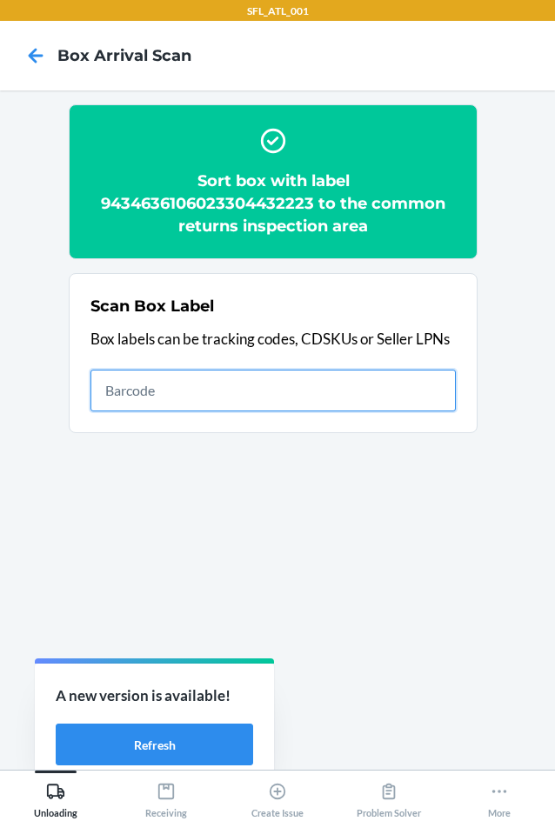
click at [256, 386] on input "text" at bounding box center [272, 390] width 365 height 42
type input "420302599434636106023304078902"
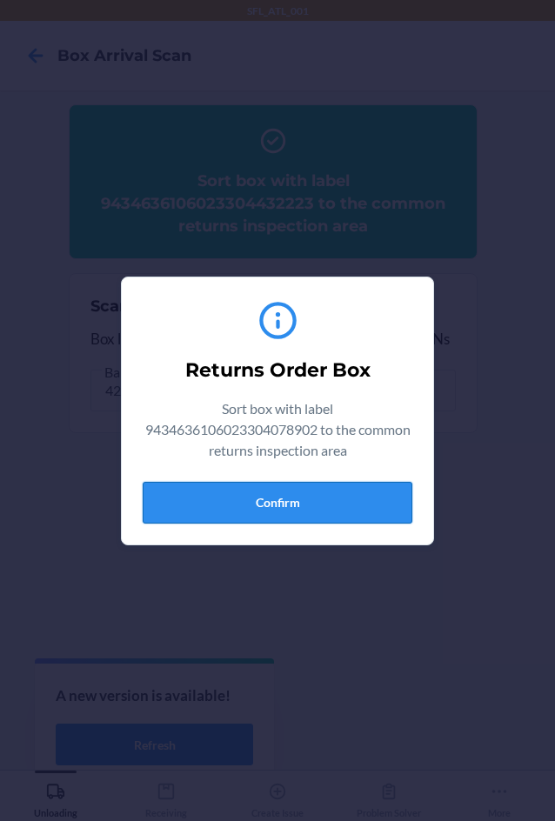
click at [342, 508] on button "Confirm" at bounding box center [277, 503] width 269 height 42
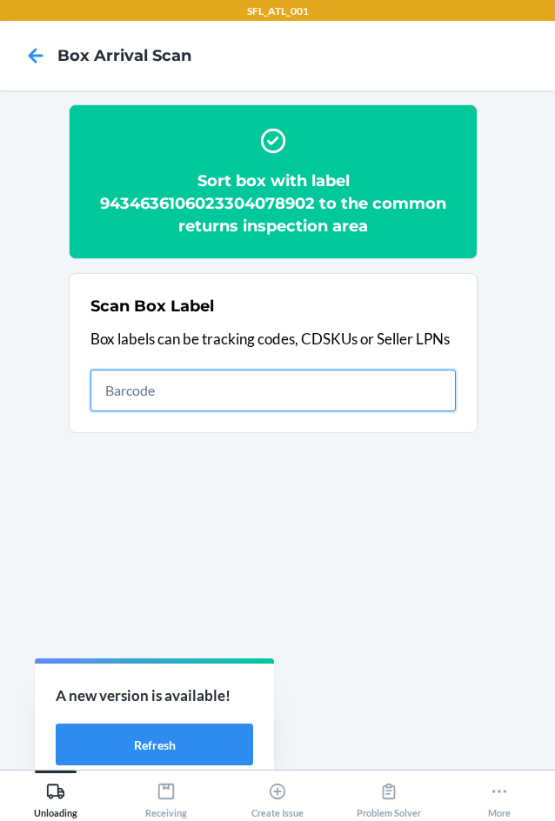
click at [286, 379] on input "text" at bounding box center [272, 390] width 365 height 42
type input "420302599434636106023304458131"
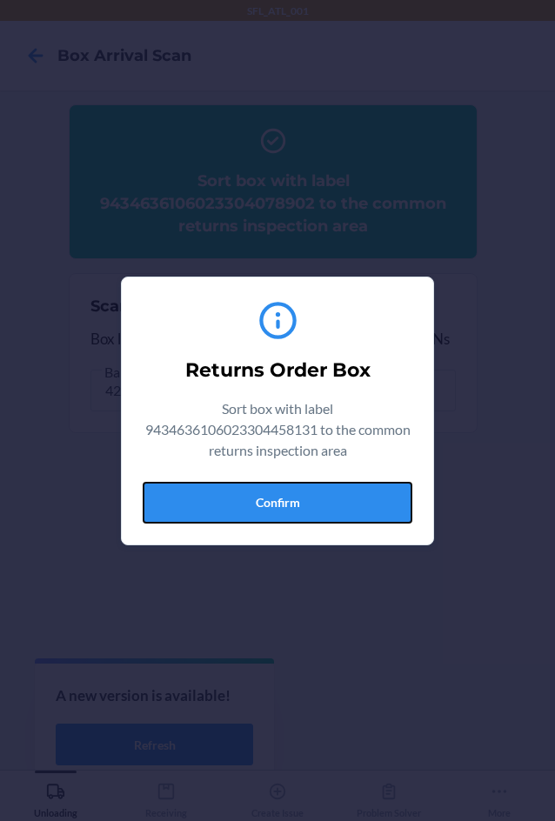
drag, startPoint x: 373, startPoint y: 497, endPoint x: 533, endPoint y: 482, distance: 160.7
click at [373, 498] on button "Confirm" at bounding box center [277, 503] width 269 height 42
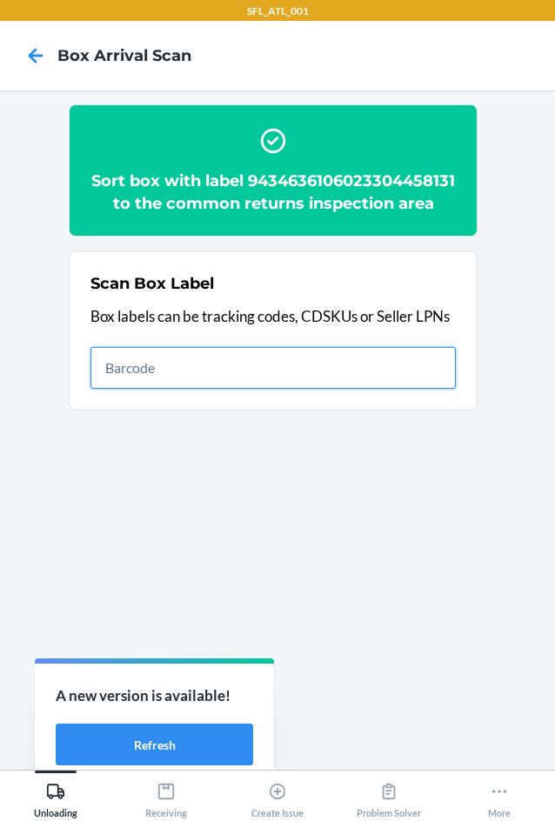
click at [355, 389] on input "text" at bounding box center [272, 368] width 365 height 42
type input "420302599434636106023304278036"
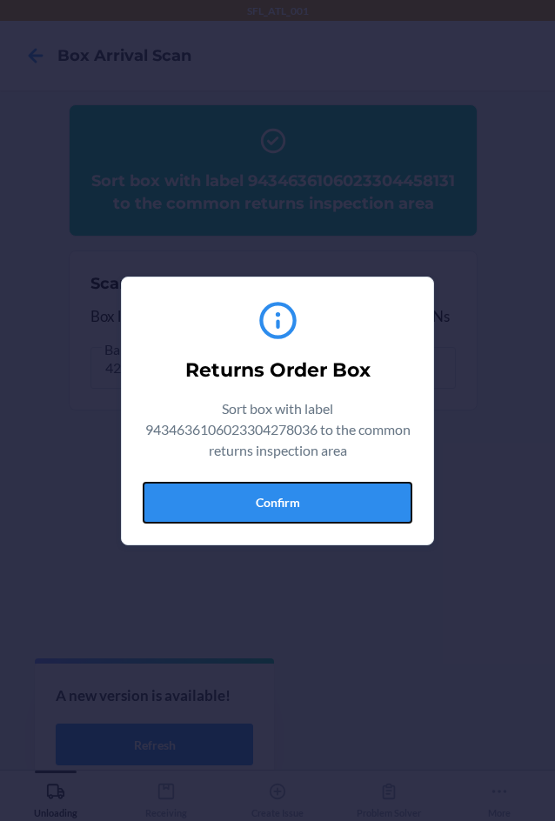
drag, startPoint x: 369, startPoint y: 500, endPoint x: 536, endPoint y: 481, distance: 168.0
click at [376, 497] on button "Confirm" at bounding box center [277, 503] width 269 height 42
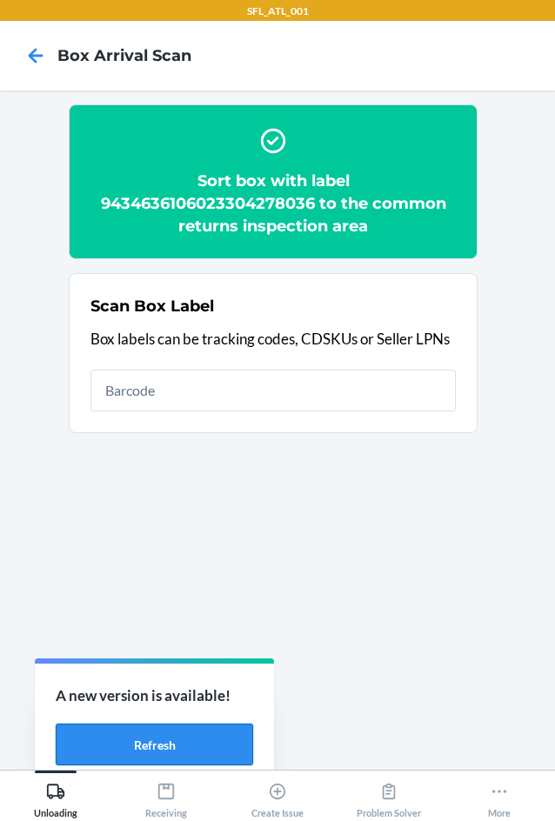
drag, startPoint x: 181, startPoint y: 735, endPoint x: 232, endPoint y: 735, distance: 51.3
click at [181, 735] on button "Refresh" at bounding box center [154, 744] width 197 height 42
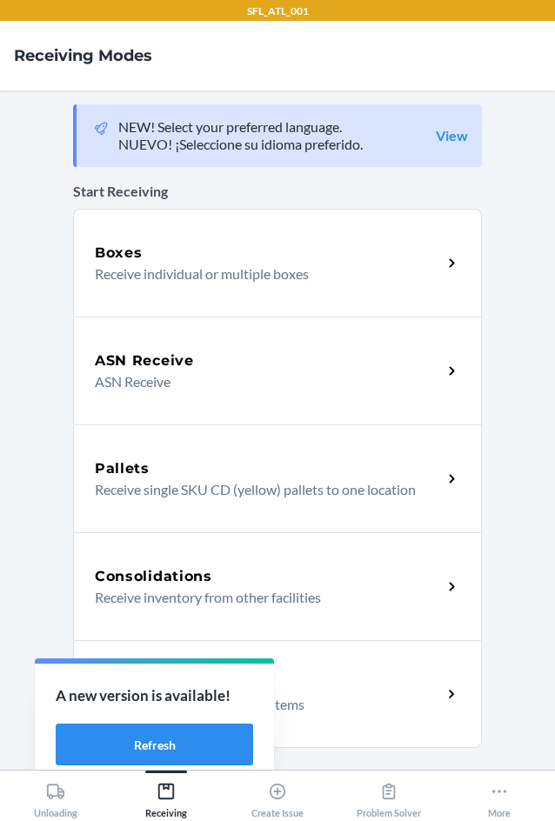
click at [344, 671] on div "Return Orders Receive return order package items" at bounding box center [277, 694] width 409 height 108
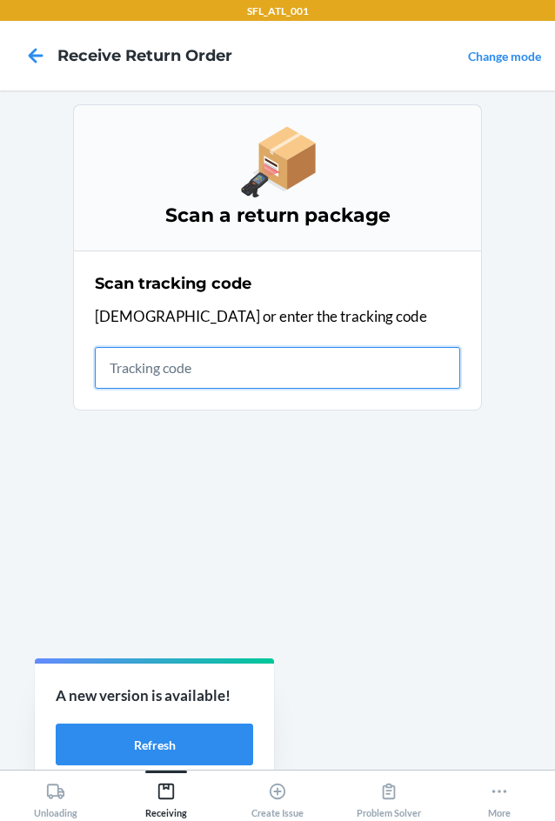
click at [245, 376] on input "text" at bounding box center [277, 368] width 365 height 42
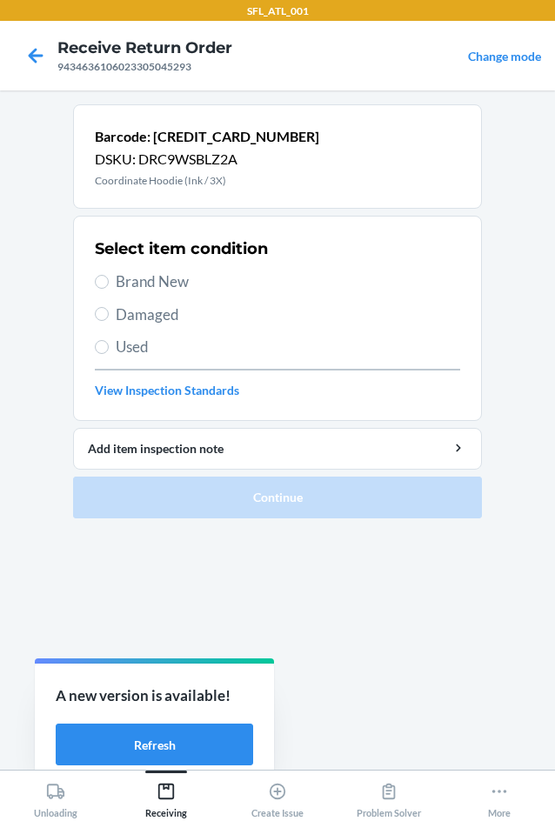
click at [171, 284] on span "Brand New" at bounding box center [288, 281] width 344 height 23
click at [109, 284] on input "Brand New" at bounding box center [102, 282] width 14 height 14
radio input "true"
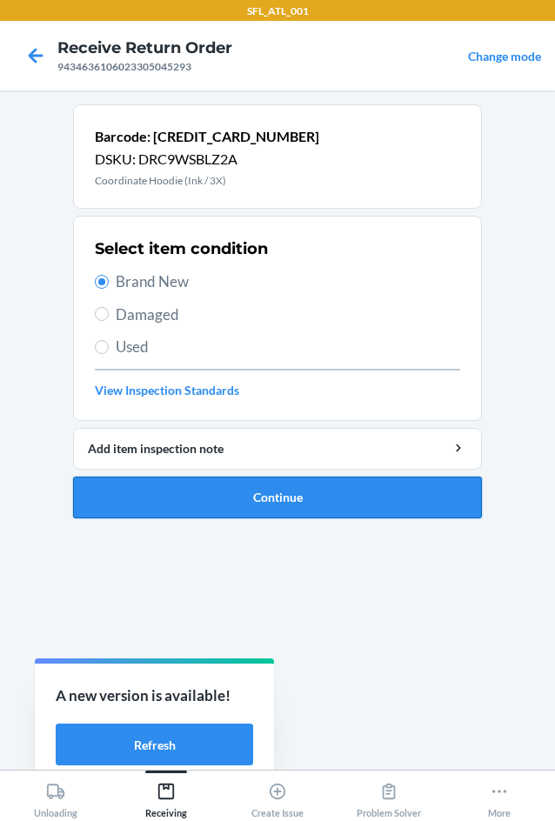
click at [195, 488] on button "Continue" at bounding box center [277, 497] width 409 height 42
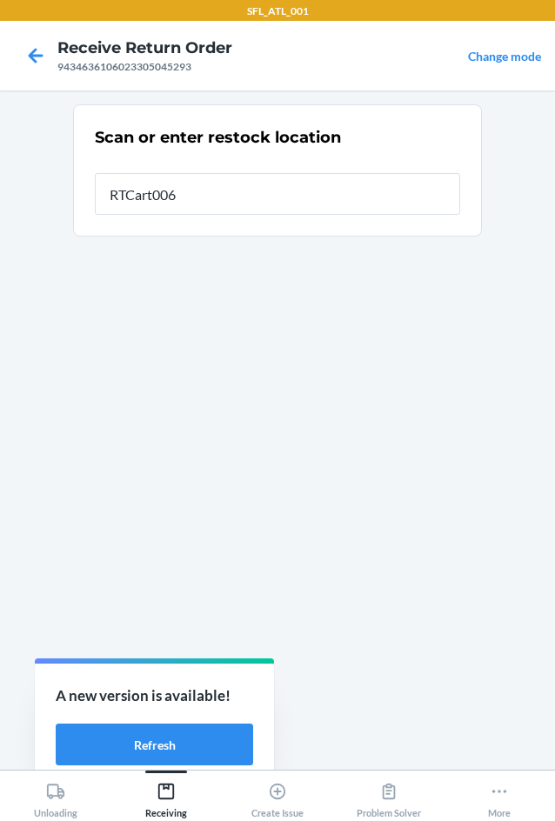
type input "RTCart006"
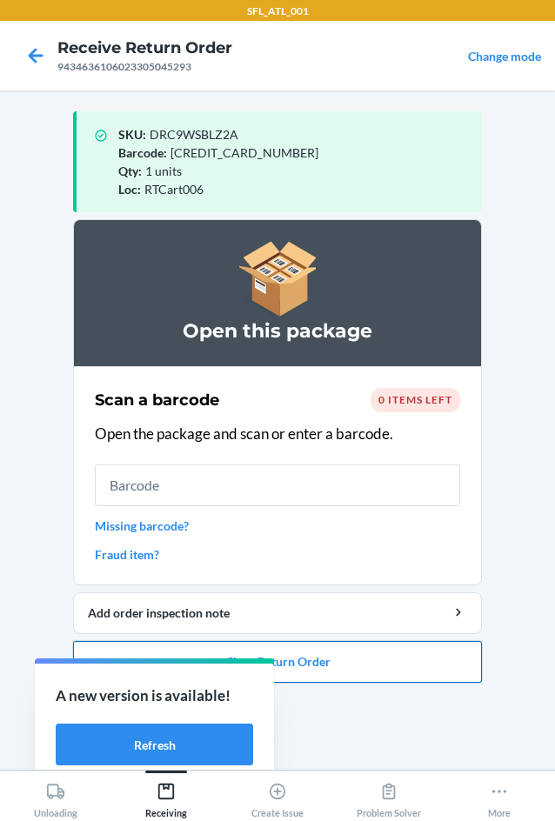
click at [344, 664] on button "Close Return Order" at bounding box center [277, 662] width 409 height 42
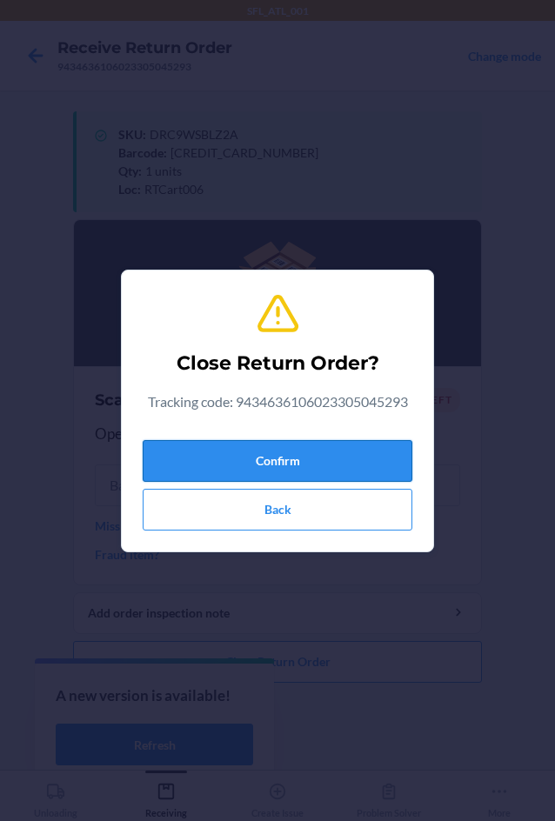
click at [297, 462] on button "Confirm" at bounding box center [277, 461] width 269 height 42
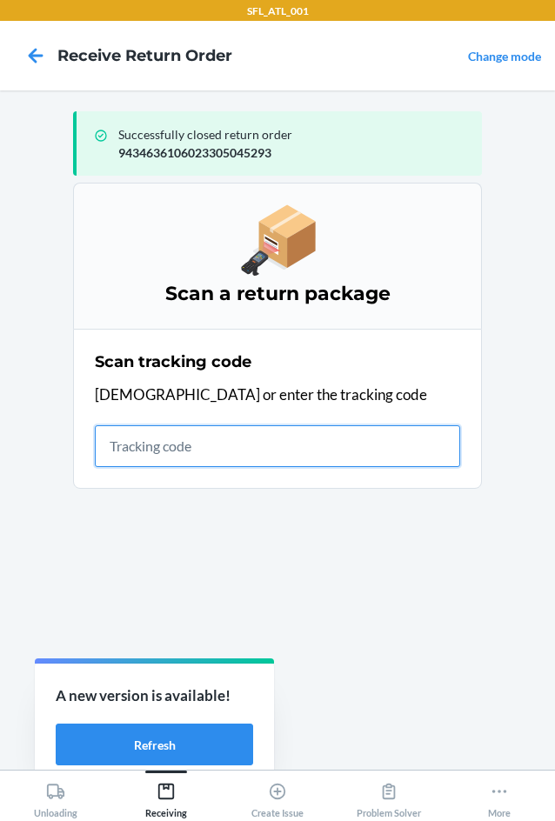
click at [159, 454] on input "text" at bounding box center [277, 446] width 365 height 42
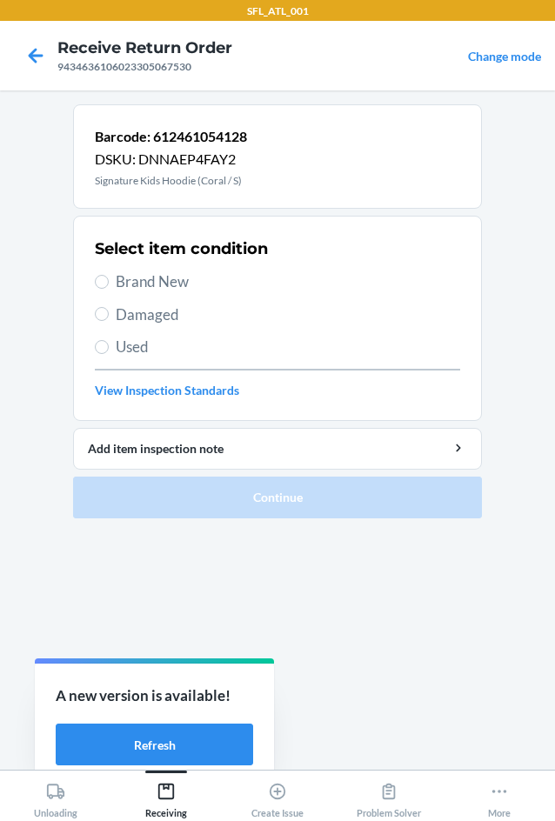
click at [153, 283] on span "Brand New" at bounding box center [288, 281] width 344 height 23
click at [109, 283] on input "Brand New" at bounding box center [102, 282] width 14 height 14
radio input "true"
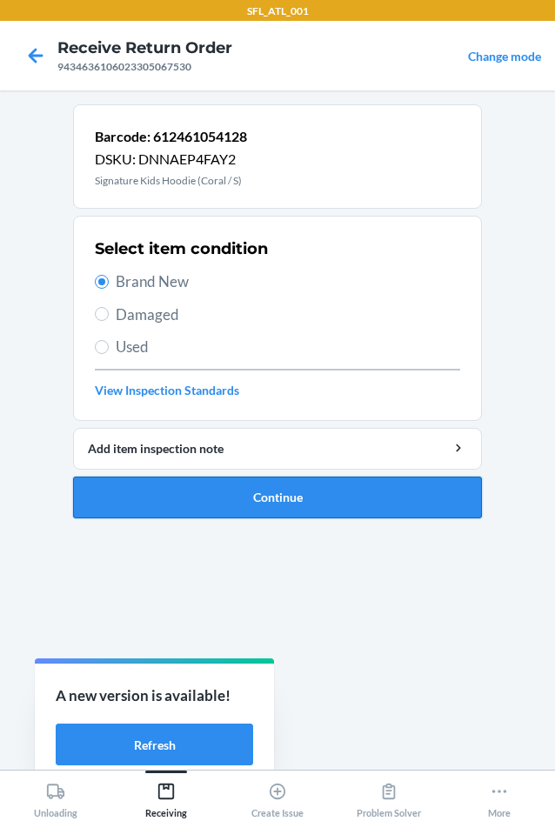
click at [209, 503] on button "Continue" at bounding box center [277, 497] width 409 height 42
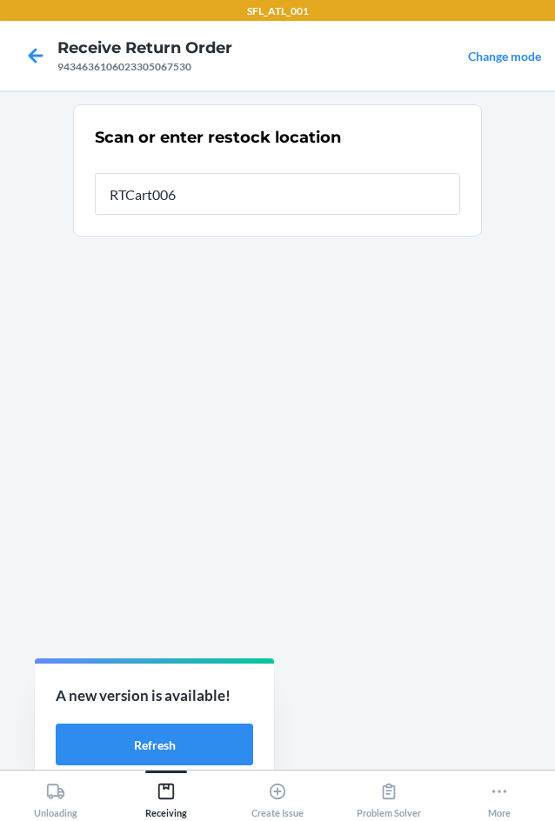
type input "RTCart006"
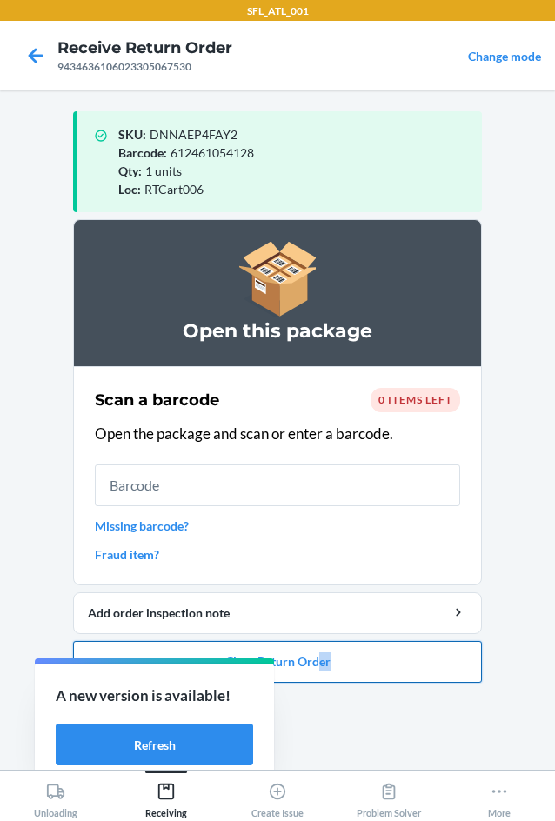
click at [328, 673] on ol "Open this package Scan a barcode 0 items left Open the package and scan or ente…" at bounding box center [277, 457] width 409 height 477
click at [344, 648] on button "Close Return Order" at bounding box center [277, 662] width 409 height 42
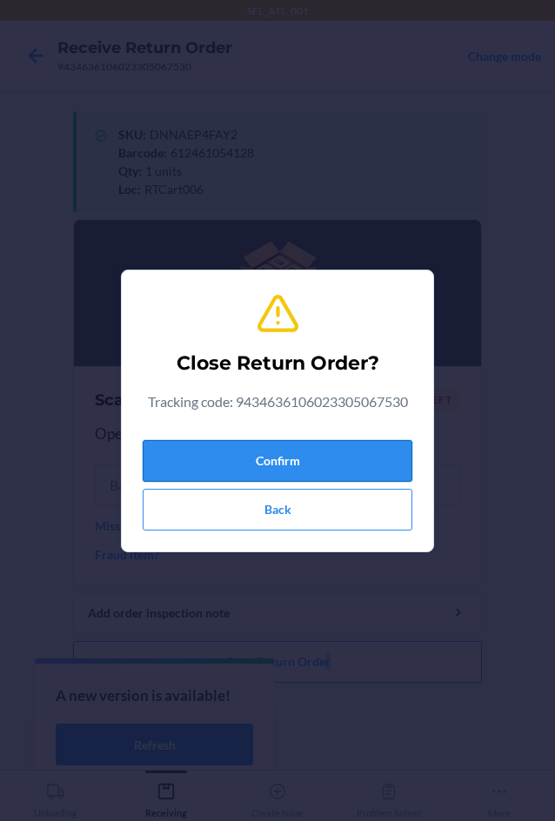
click at [291, 454] on button "Confirm" at bounding box center [277, 461] width 269 height 42
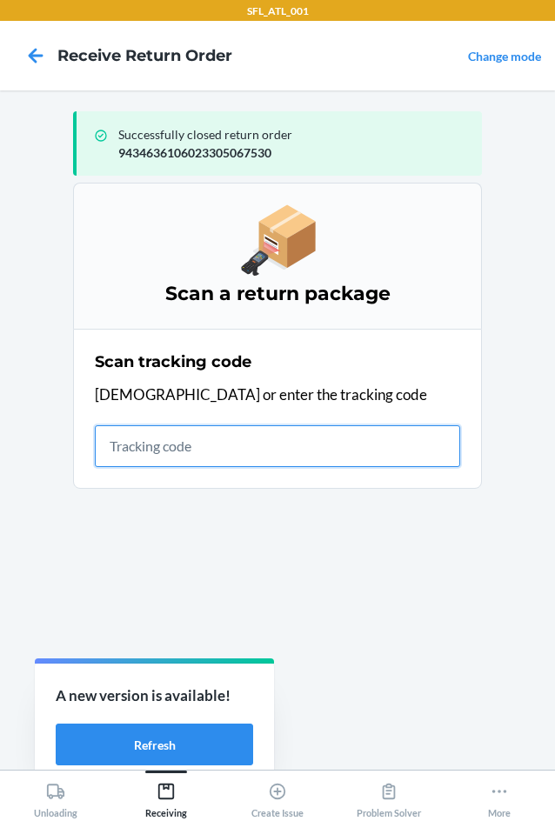
click at [251, 433] on input "text" at bounding box center [277, 446] width 365 height 42
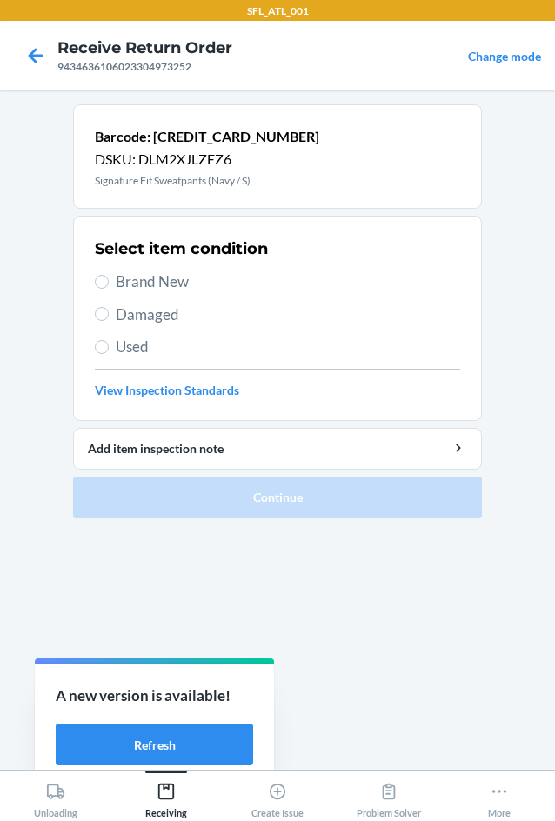
click at [164, 281] on span "Brand New" at bounding box center [288, 281] width 344 height 23
click at [109, 281] on input "Brand New" at bounding box center [102, 282] width 14 height 14
radio input "true"
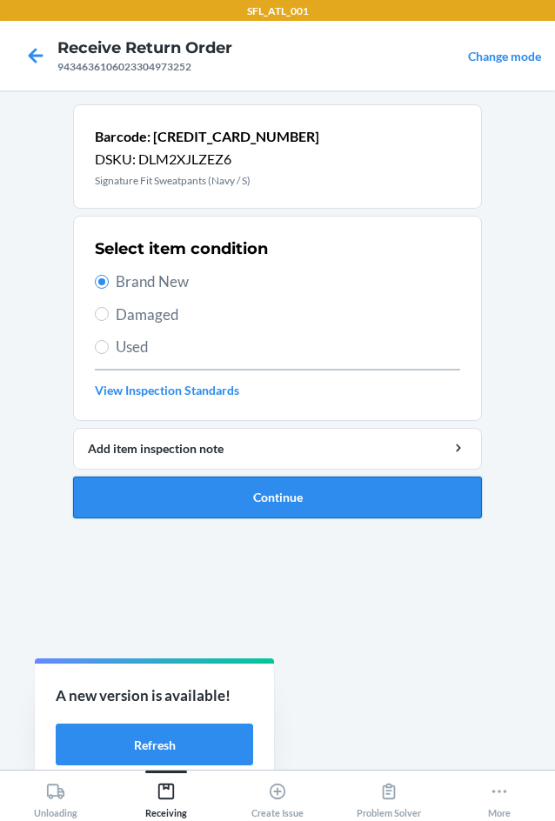
click at [223, 503] on button "Continue" at bounding box center [277, 497] width 409 height 42
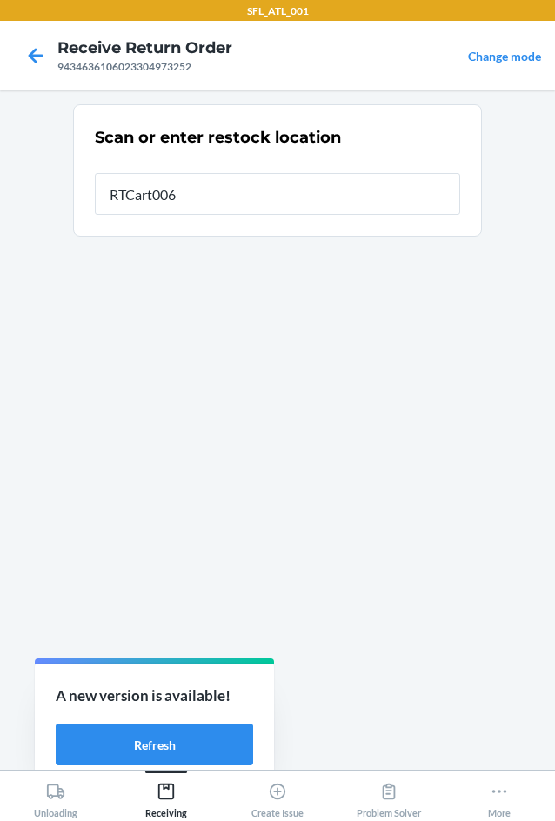
type input "RTCart006"
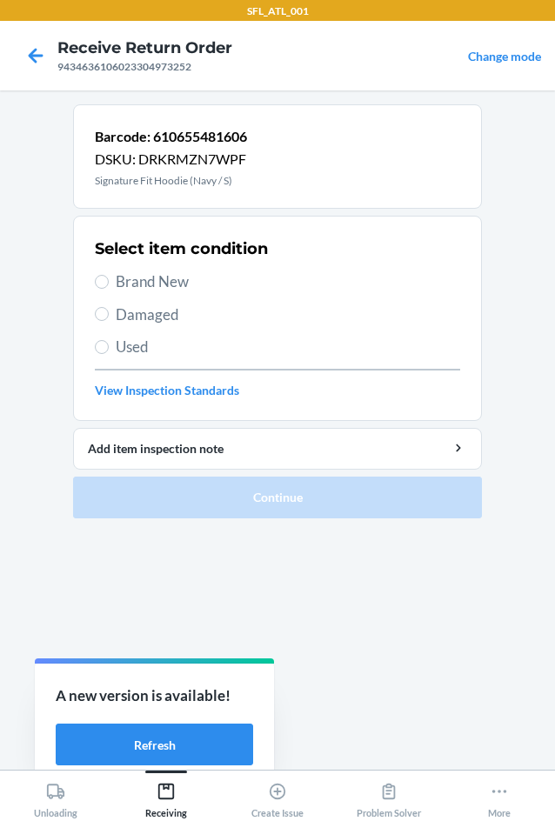
click at [149, 276] on span "Brand New" at bounding box center [288, 281] width 344 height 23
click at [109, 276] on input "Brand New" at bounding box center [102, 282] width 14 height 14
radio input "true"
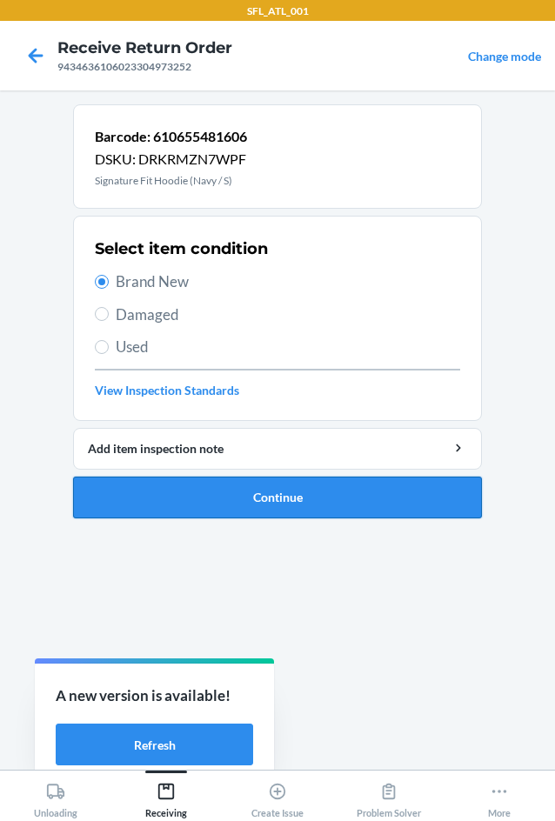
click at [203, 492] on button "Continue" at bounding box center [277, 497] width 409 height 42
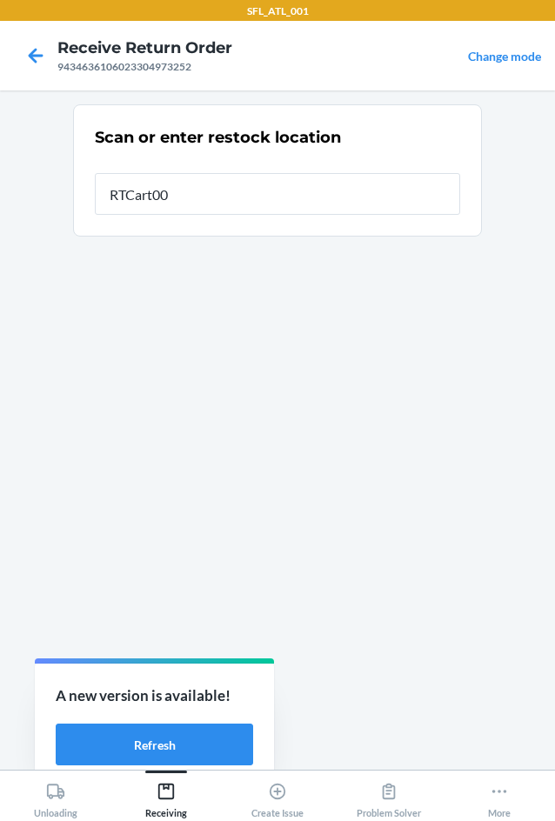
type input "RTCart006"
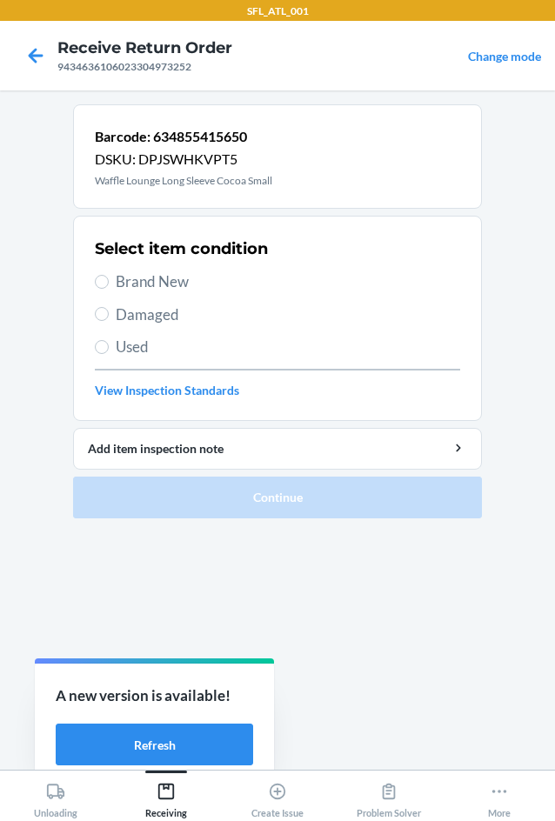
click at [160, 274] on span "Brand New" at bounding box center [288, 281] width 344 height 23
click at [109, 275] on input "Brand New" at bounding box center [102, 282] width 14 height 14
radio input "true"
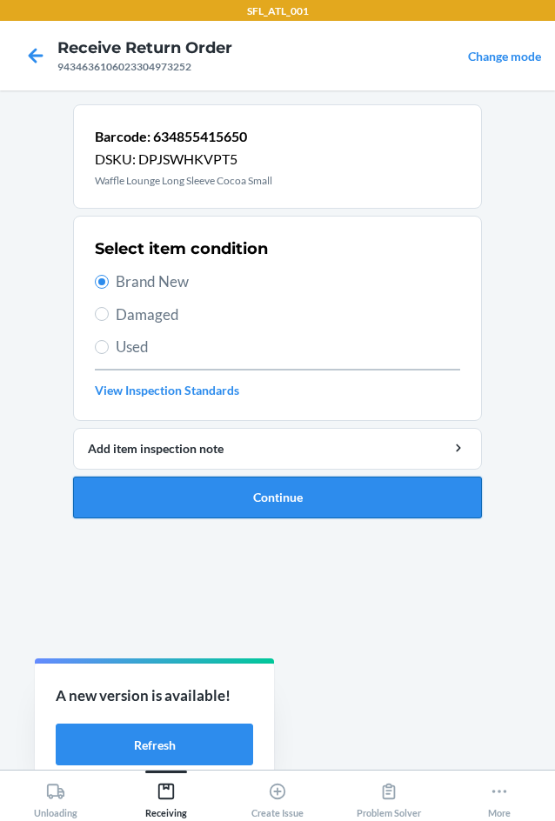
click at [195, 492] on button "Continue" at bounding box center [277, 497] width 409 height 42
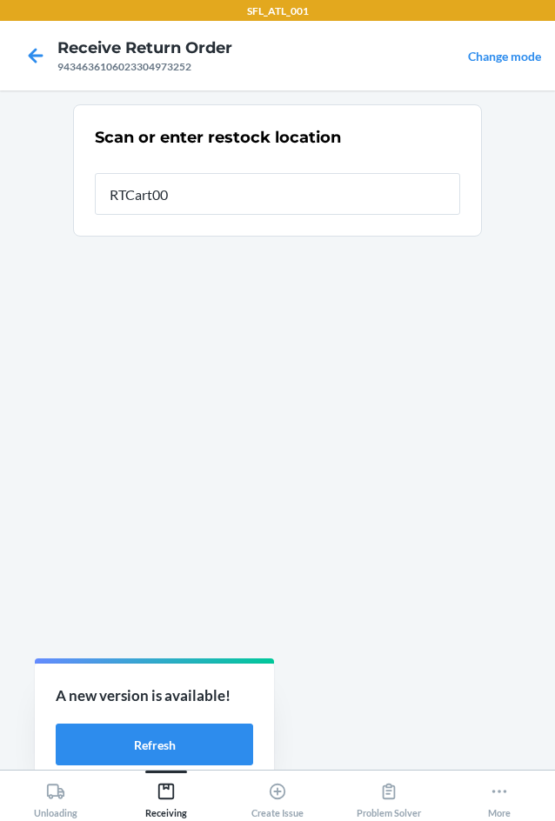
type input "RTCart006"
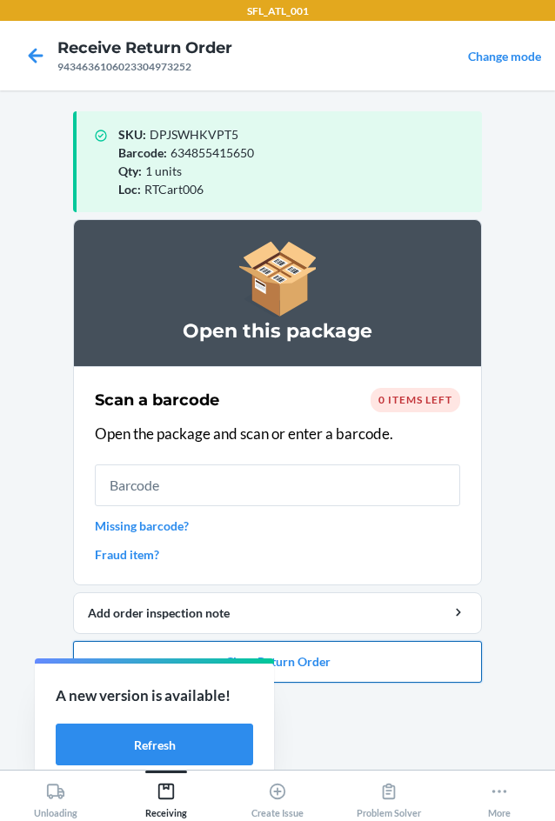
click at [322, 660] on button "Close Return Order" at bounding box center [277, 662] width 409 height 42
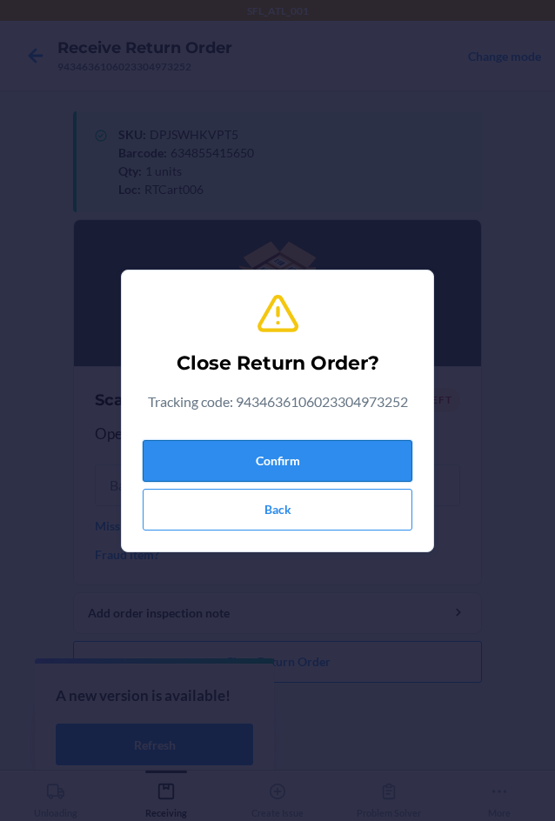
click at [312, 462] on button "Confirm" at bounding box center [277, 461] width 269 height 42
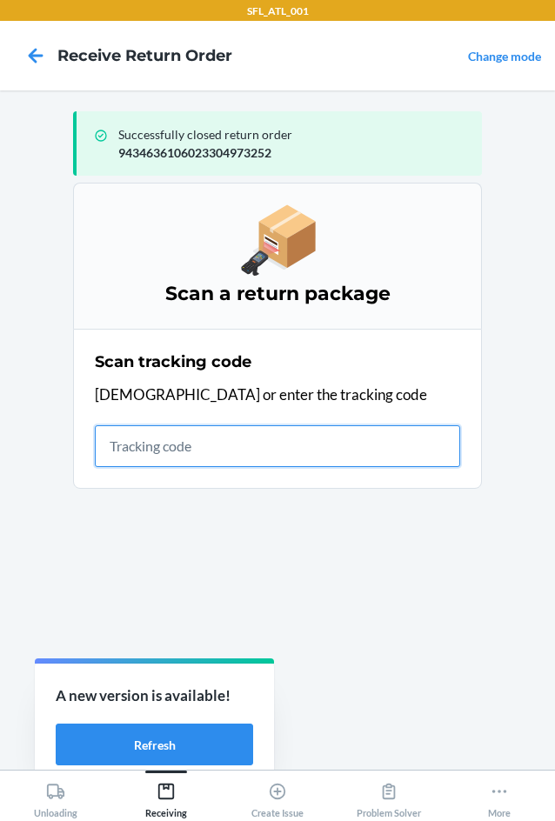
click at [202, 440] on input "text" at bounding box center [277, 446] width 365 height 42
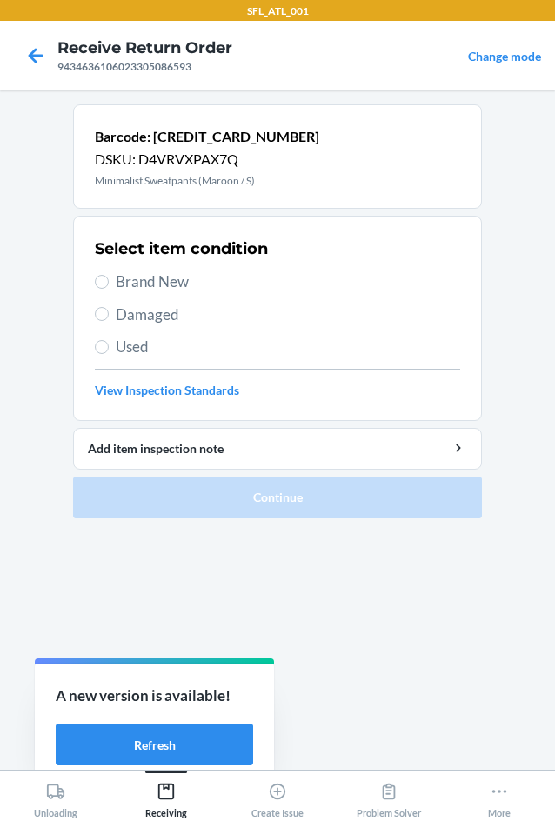
drag, startPoint x: 150, startPoint y: 277, endPoint x: 223, endPoint y: 510, distance: 244.1
click at [150, 277] on span "Brand New" at bounding box center [288, 281] width 344 height 23
click at [109, 277] on input "Brand New" at bounding box center [102, 282] width 14 height 14
radio input "true"
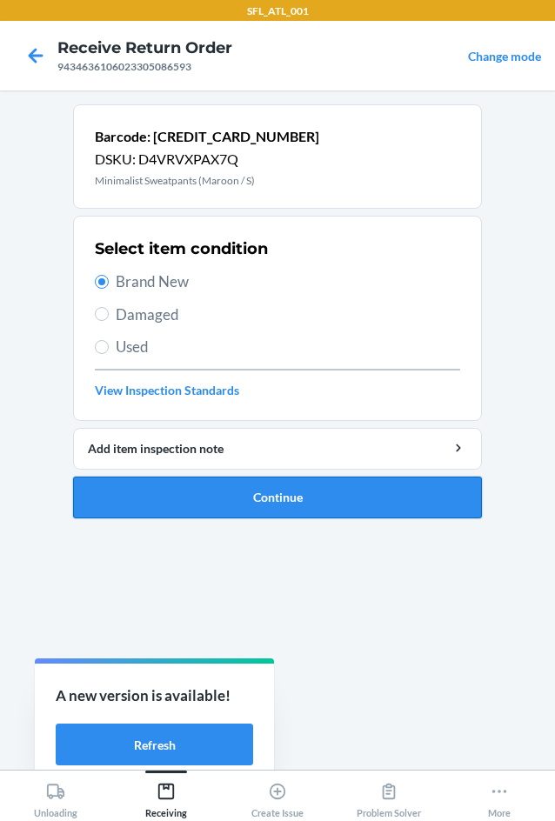
click at [225, 492] on button "Continue" at bounding box center [277, 497] width 409 height 42
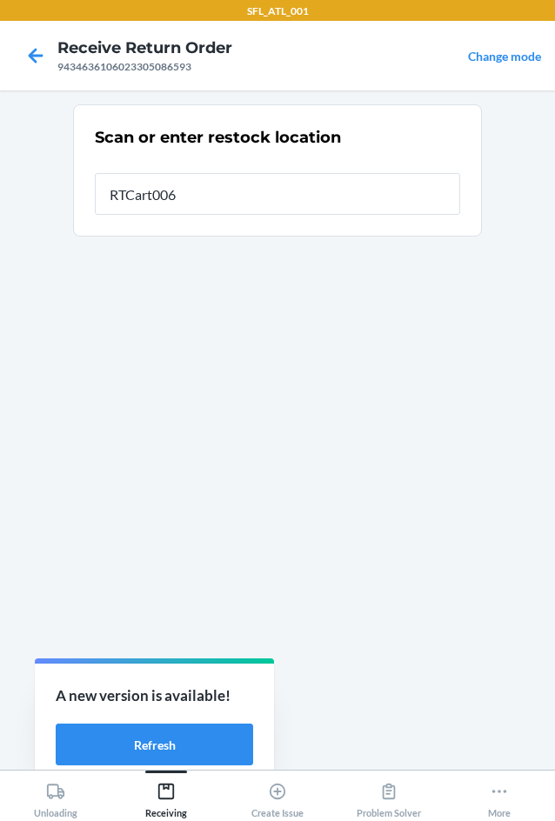
type input "RTCart006"
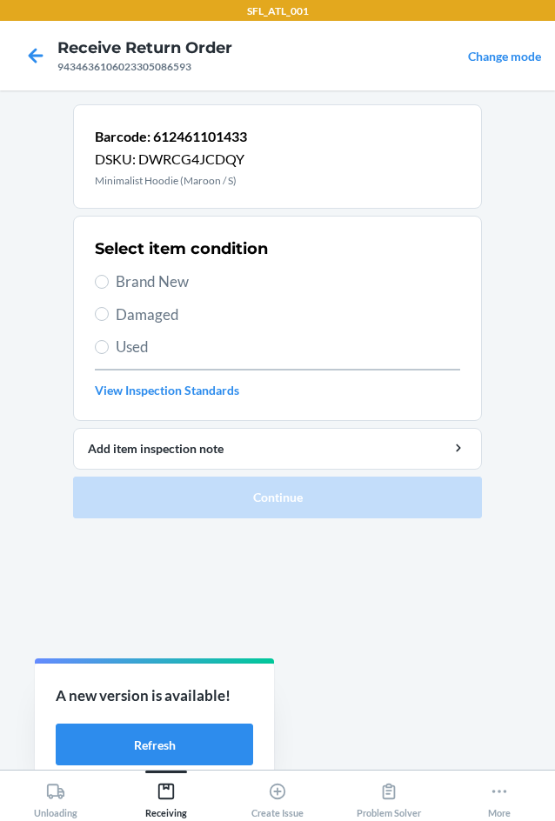
click at [123, 282] on span "Brand New" at bounding box center [288, 281] width 344 height 23
click at [109, 282] on input "Brand New" at bounding box center [102, 282] width 14 height 14
radio input "true"
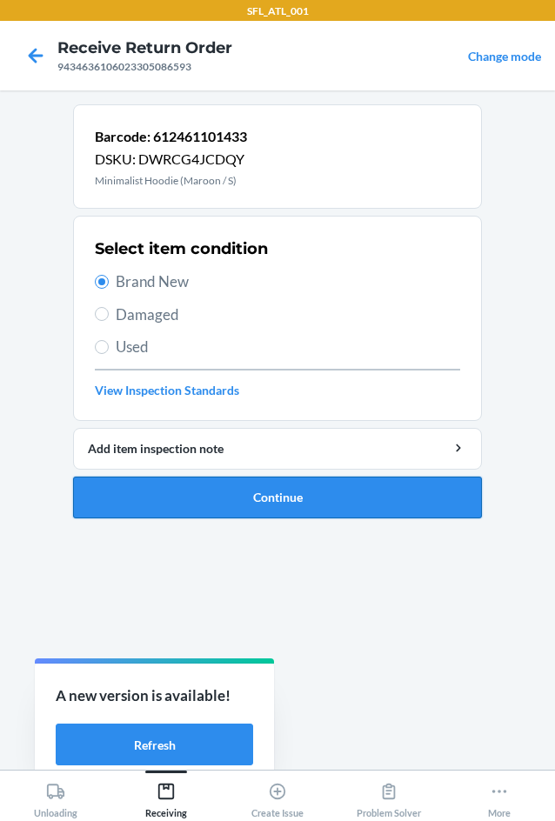
click at [165, 495] on button "Continue" at bounding box center [277, 497] width 409 height 42
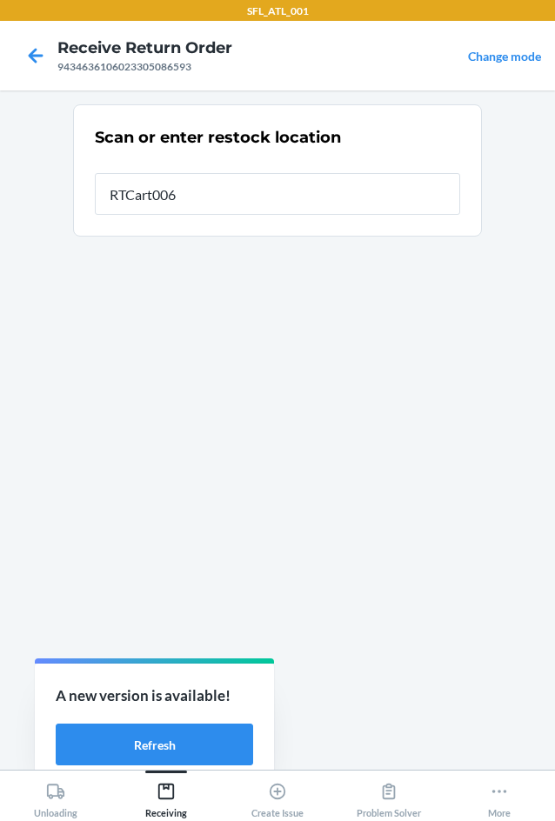
type input "RTCart006"
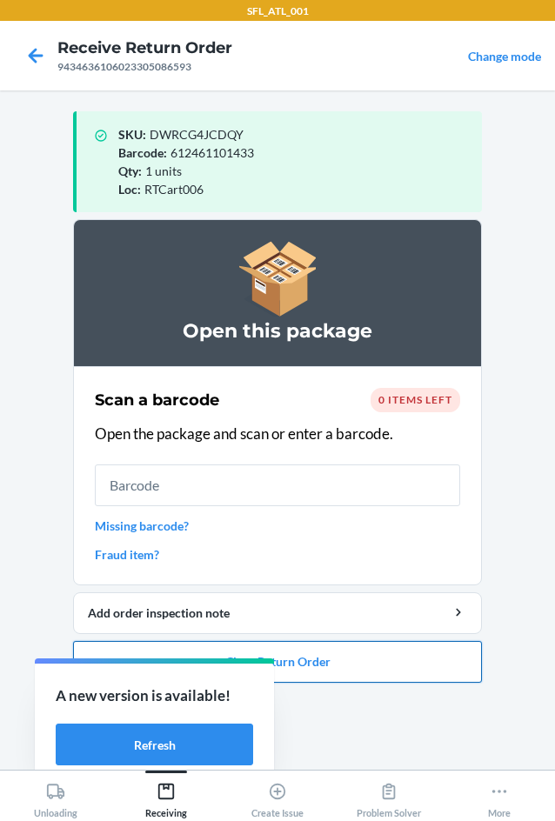
click at [296, 661] on button "Close Return Order" at bounding box center [277, 662] width 409 height 42
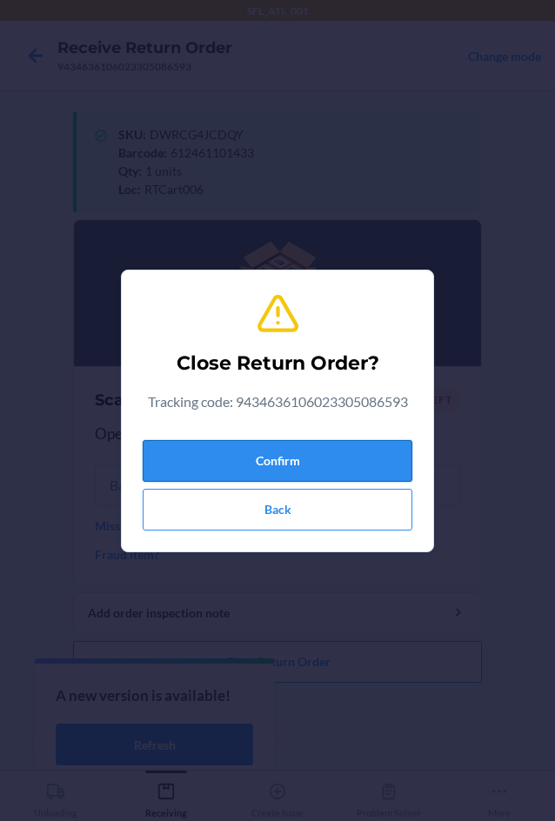
click at [278, 467] on button "Confirm" at bounding box center [277, 461] width 269 height 42
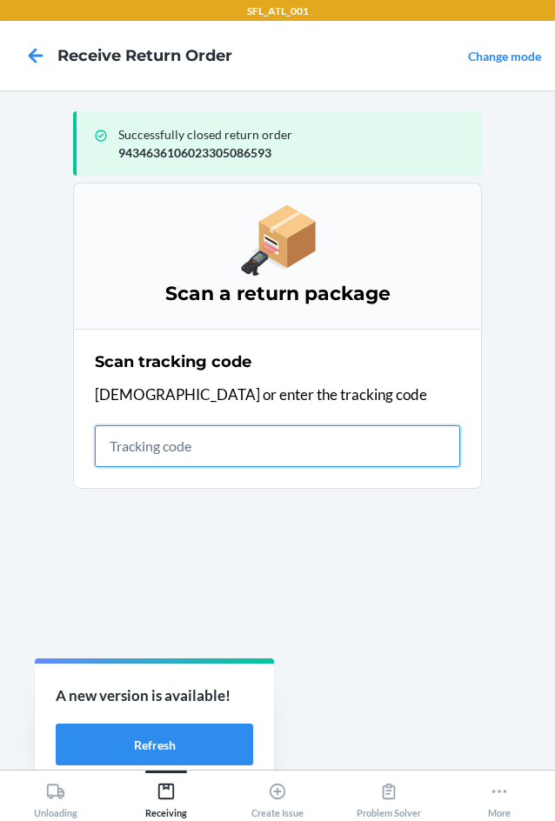
click at [183, 445] on input "text" at bounding box center [277, 446] width 365 height 42
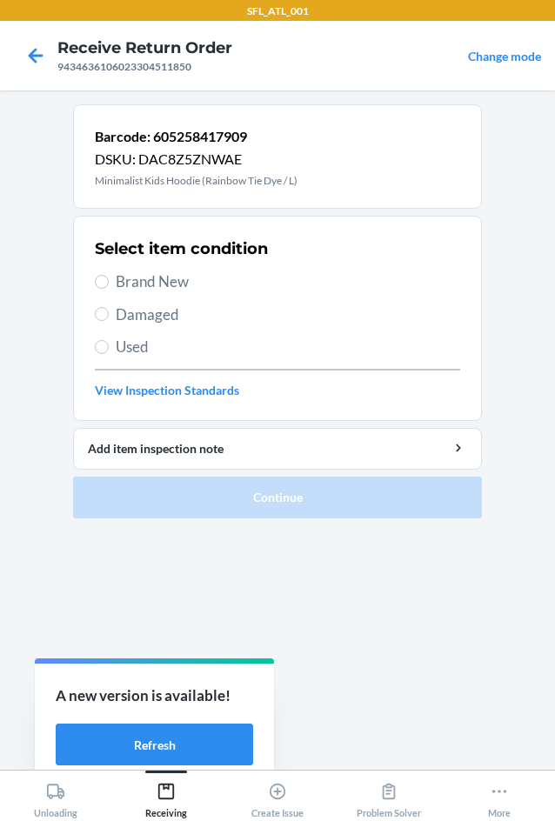
click at [149, 280] on span "Brand New" at bounding box center [288, 281] width 344 height 23
click at [109, 280] on input "Brand New" at bounding box center [102, 282] width 14 height 14
radio input "true"
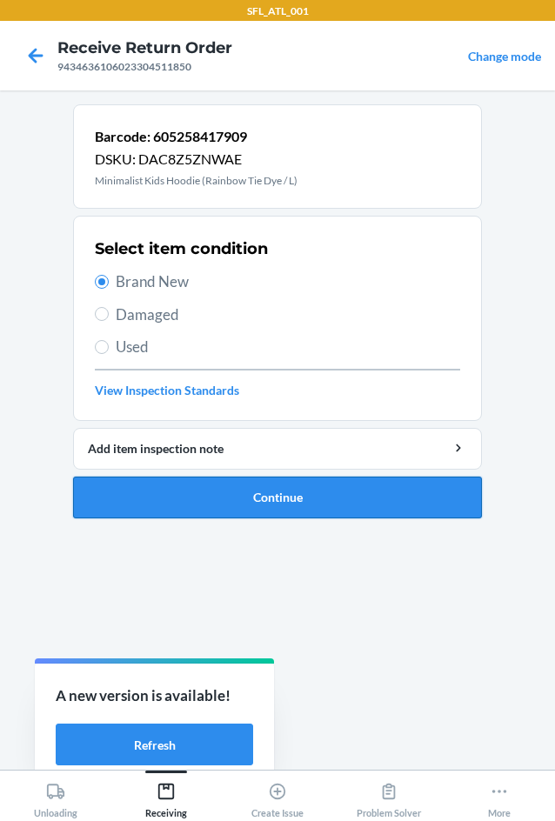
click at [243, 501] on button "Continue" at bounding box center [277, 497] width 409 height 42
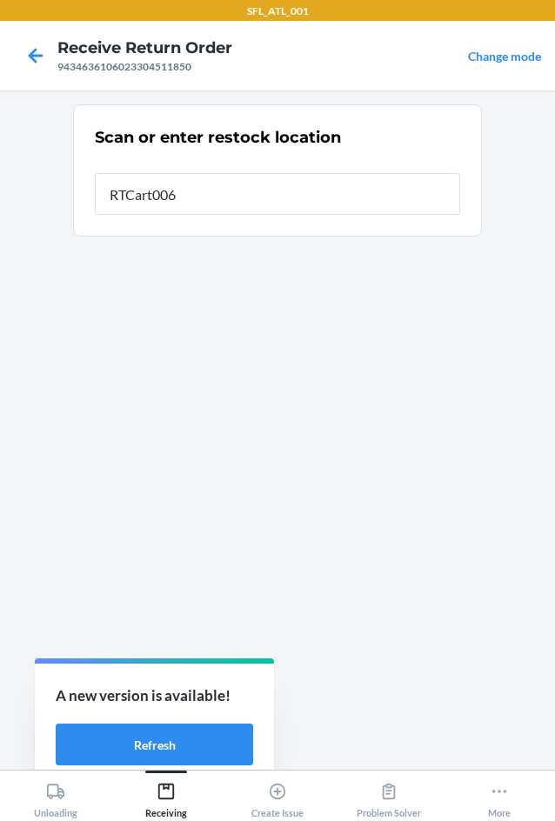
type input "RTCart006"
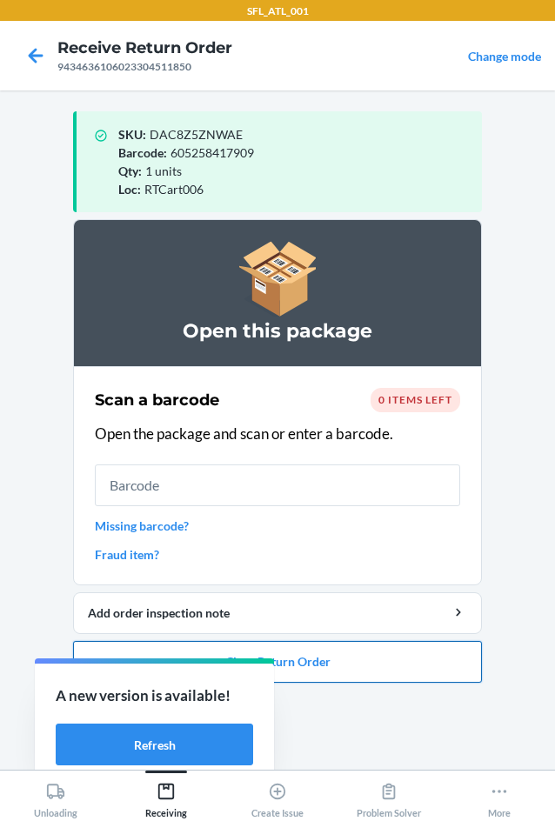
click at [337, 665] on button "Close Return Order" at bounding box center [277, 662] width 409 height 42
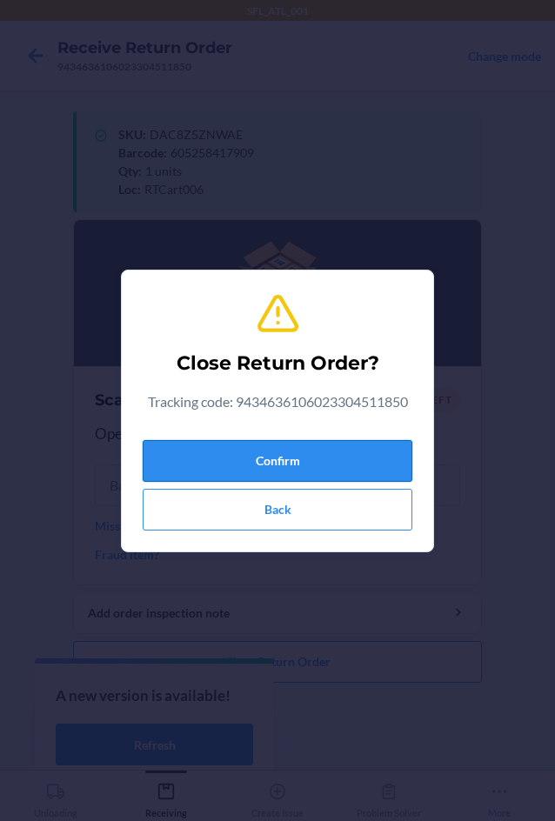
click at [321, 462] on button "Confirm" at bounding box center [277, 461] width 269 height 42
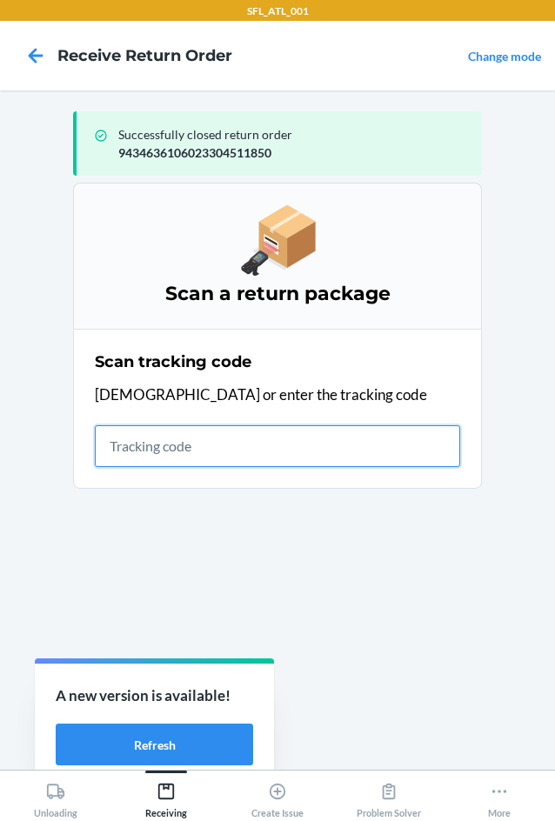
click at [144, 442] on input "text" at bounding box center [277, 446] width 365 height 42
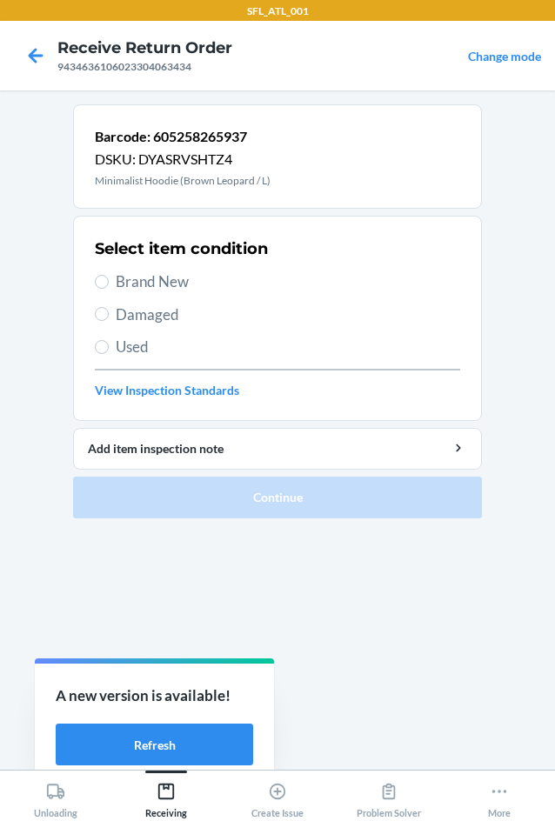
click at [154, 273] on span "Brand New" at bounding box center [288, 281] width 344 height 23
click at [109, 275] on input "Brand New" at bounding box center [102, 282] width 14 height 14
radio input "true"
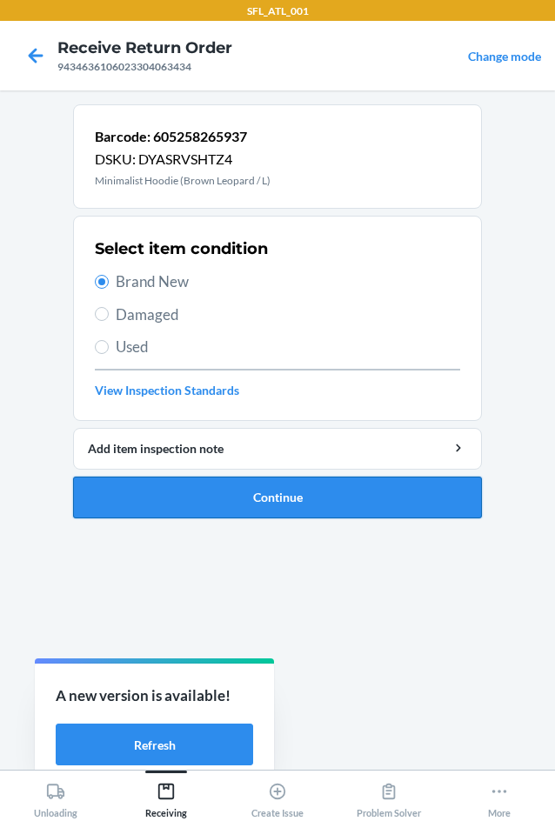
click at [235, 485] on button "Continue" at bounding box center [277, 497] width 409 height 42
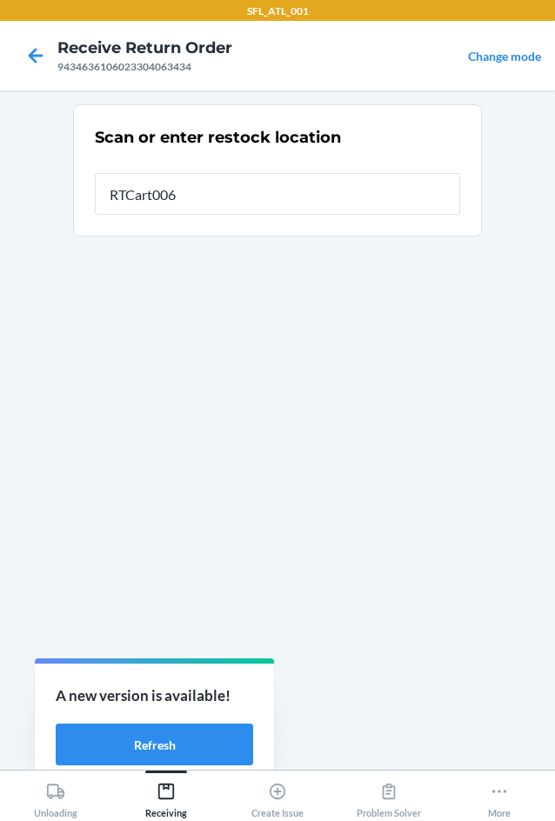
type input "RTCart006"
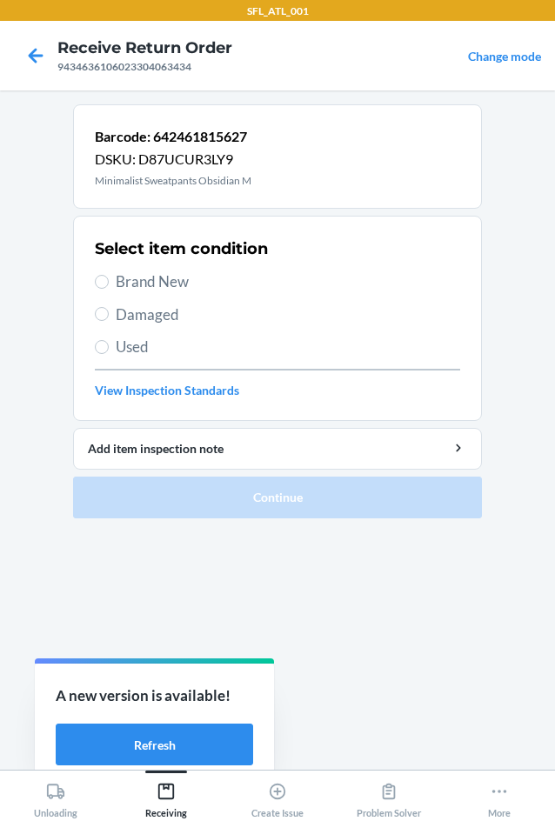
click at [134, 285] on span "Brand New" at bounding box center [288, 281] width 344 height 23
click at [109, 285] on input "Brand New" at bounding box center [102, 282] width 14 height 14
radio input "true"
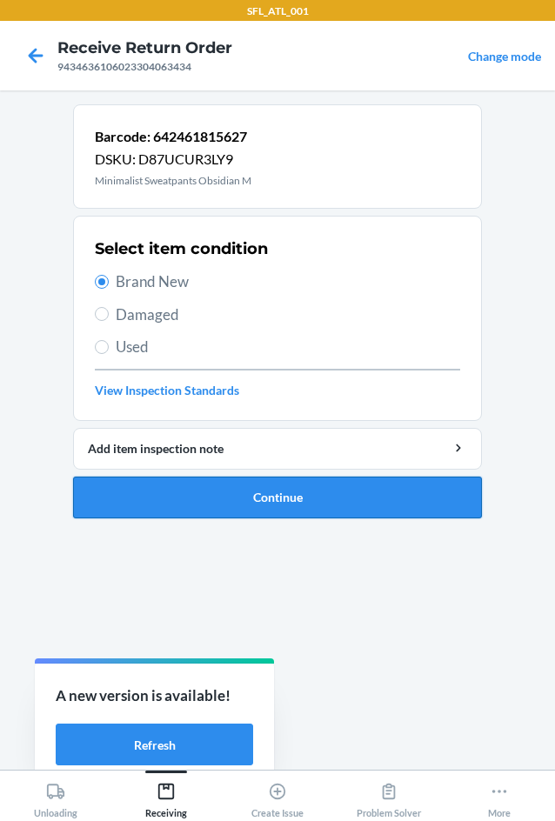
click at [236, 501] on button "Continue" at bounding box center [277, 497] width 409 height 42
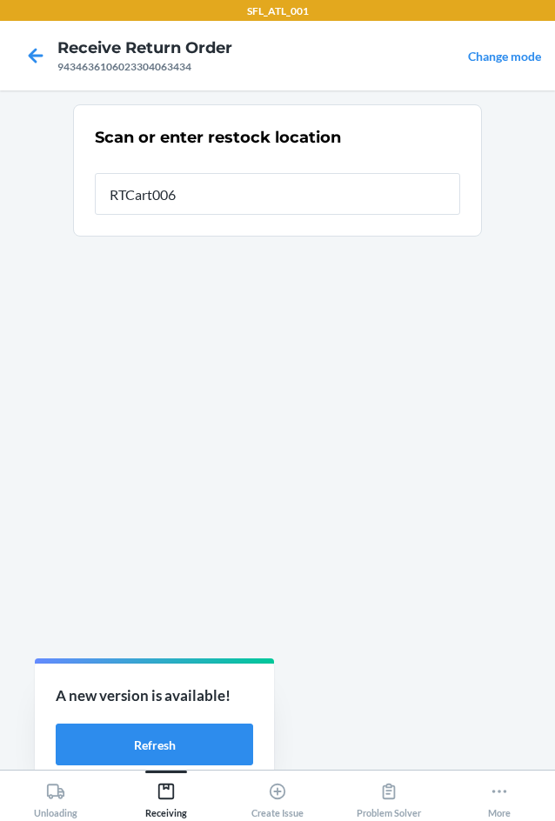
type input "RTCart006"
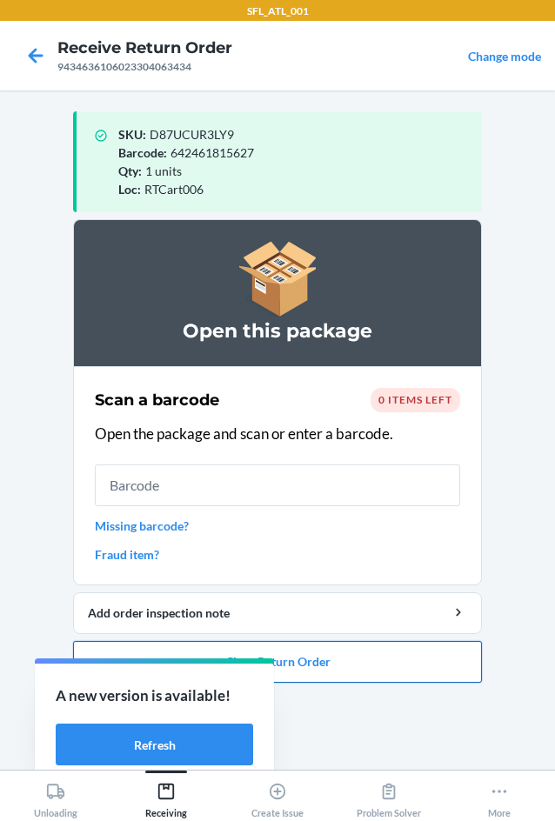
click at [339, 666] on button "Close Return Order" at bounding box center [277, 662] width 409 height 42
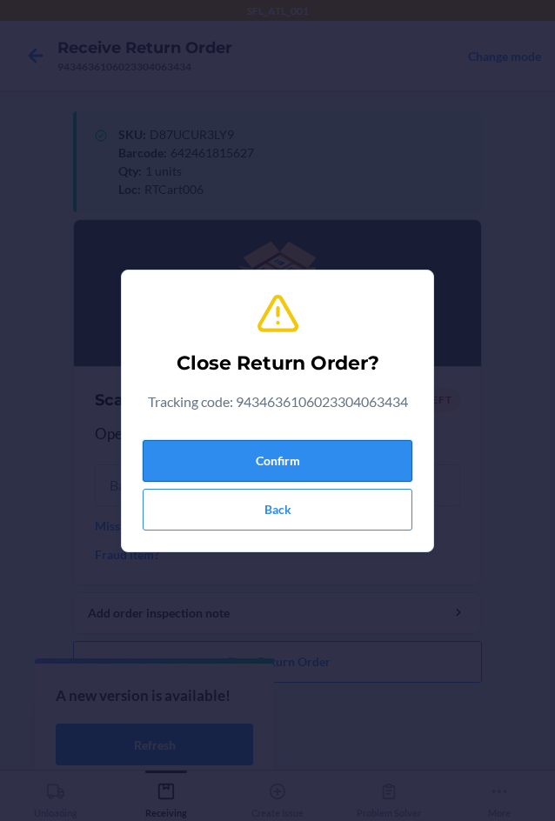
click at [302, 461] on button "Confirm" at bounding box center [277, 461] width 269 height 42
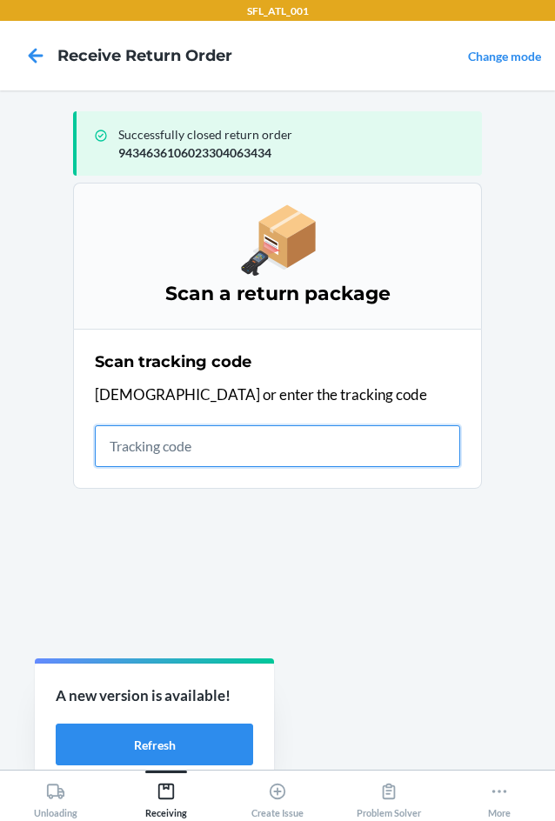
click at [309, 450] on input "text" at bounding box center [277, 446] width 365 height 42
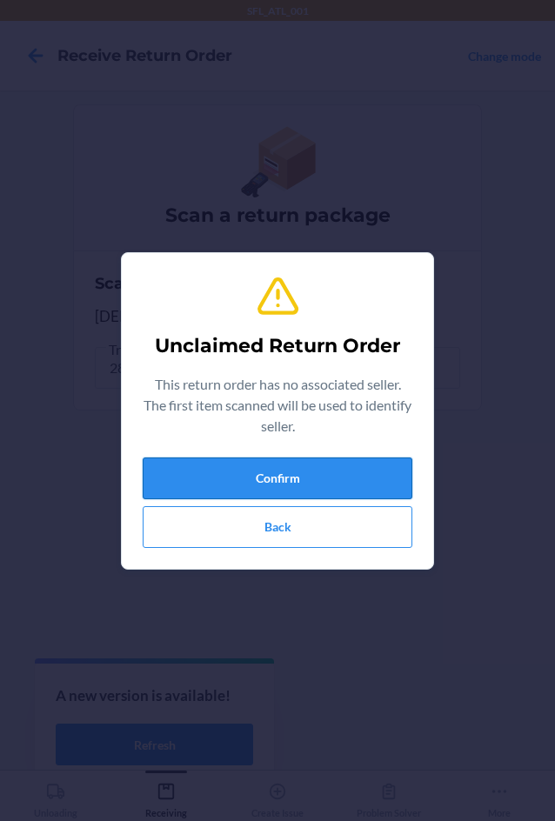
click at [347, 473] on button "Confirm" at bounding box center [277, 478] width 269 height 42
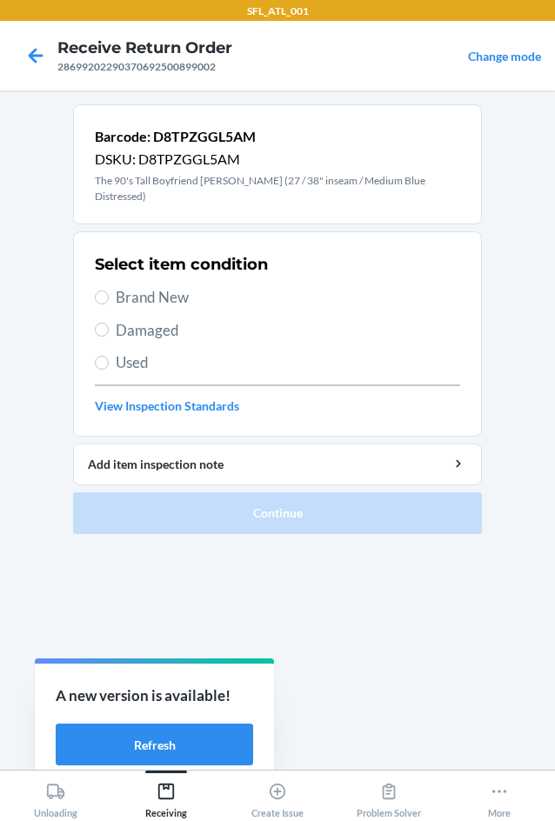
click at [143, 319] on span "Damaged" at bounding box center [288, 330] width 344 height 23
click at [109, 322] on input "Damaged" at bounding box center [102, 329] width 14 height 14
radio input "true"
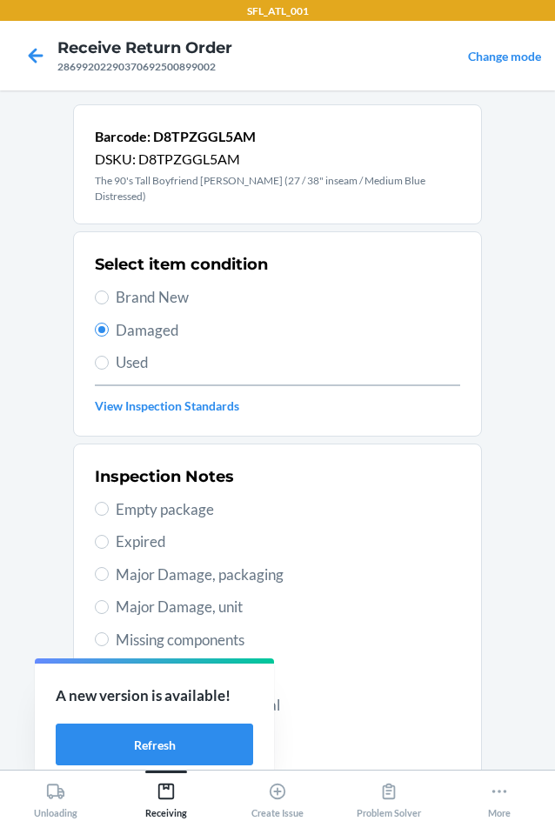
click at [242, 563] on span "Major Damage, packaging" at bounding box center [288, 574] width 344 height 23
click at [109, 567] on input "Major Damage, packaging" at bounding box center [102, 574] width 14 height 14
radio input "true"
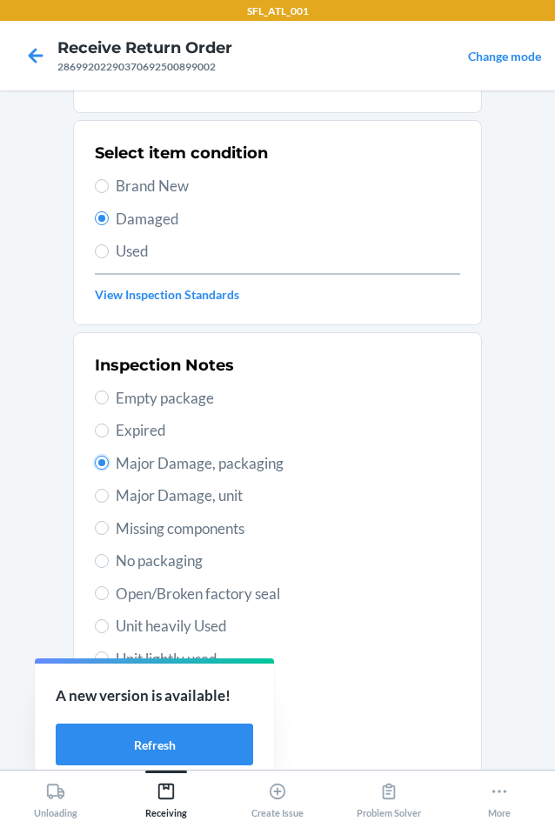
scroll to position [227, 0]
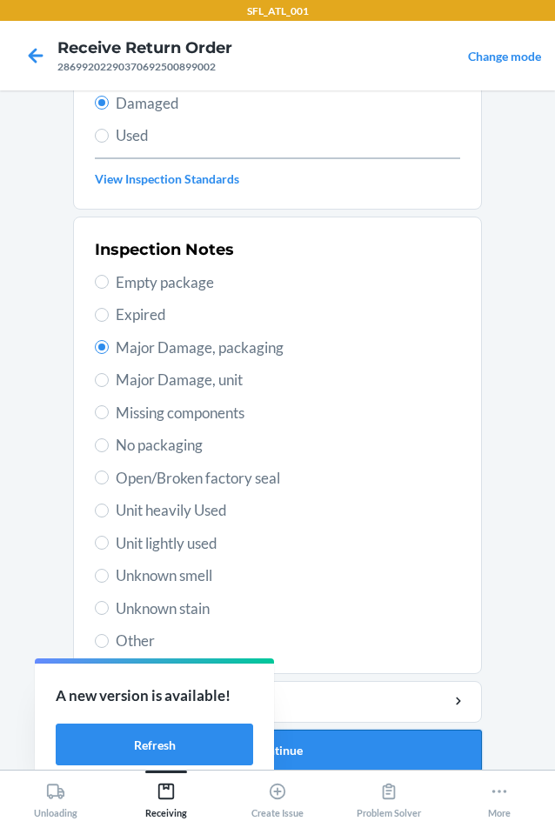
click at [377, 739] on button "Continue" at bounding box center [277, 750] width 409 height 42
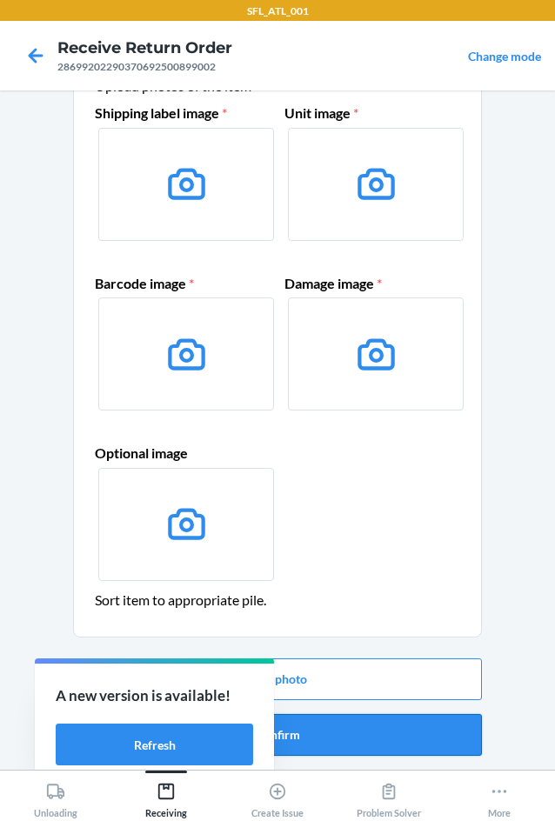
click at [409, 724] on button "Confirm" at bounding box center [277, 735] width 409 height 42
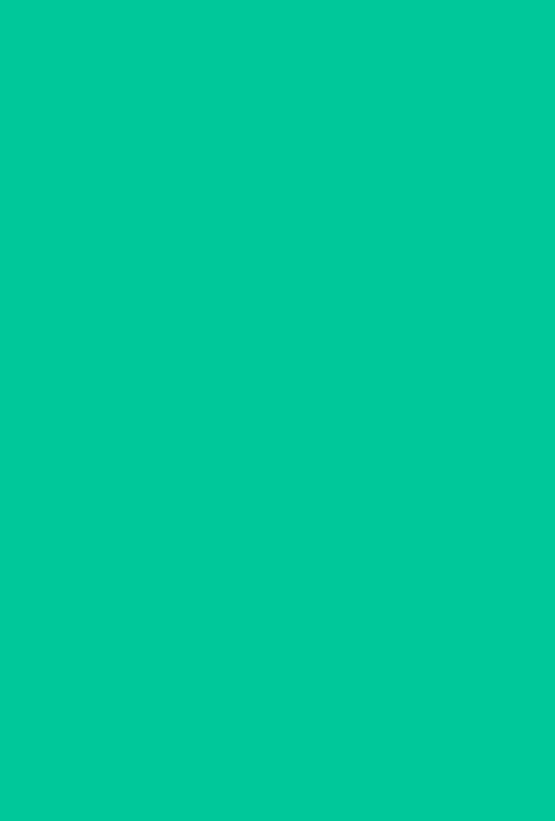
scroll to position [0, 0]
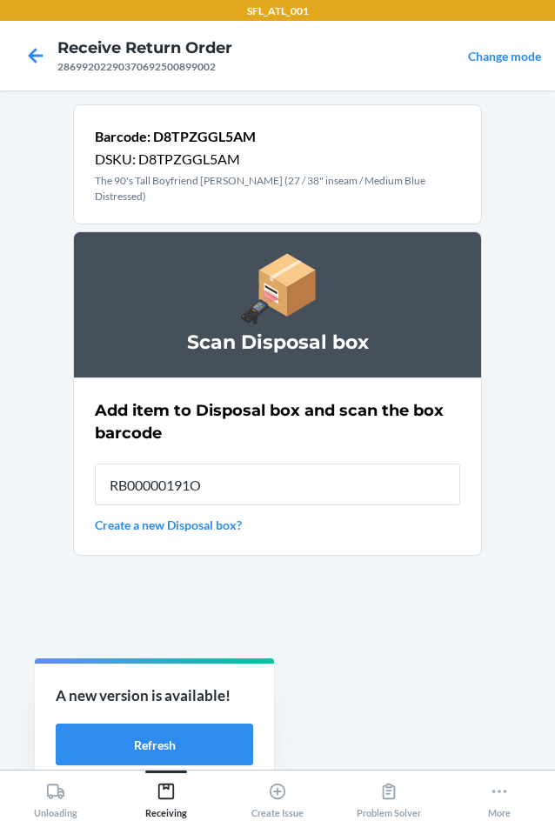
type input "RB00000191O"
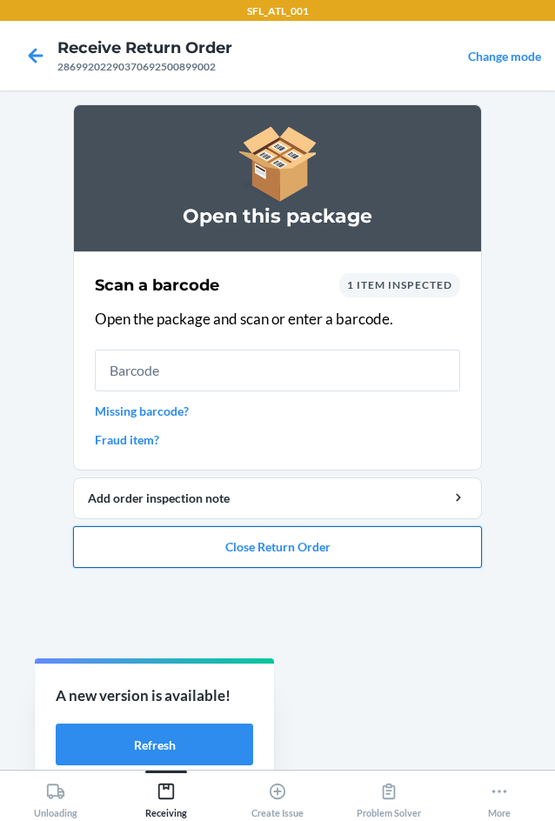
click at [203, 544] on button "Close Return Order" at bounding box center [277, 547] width 409 height 42
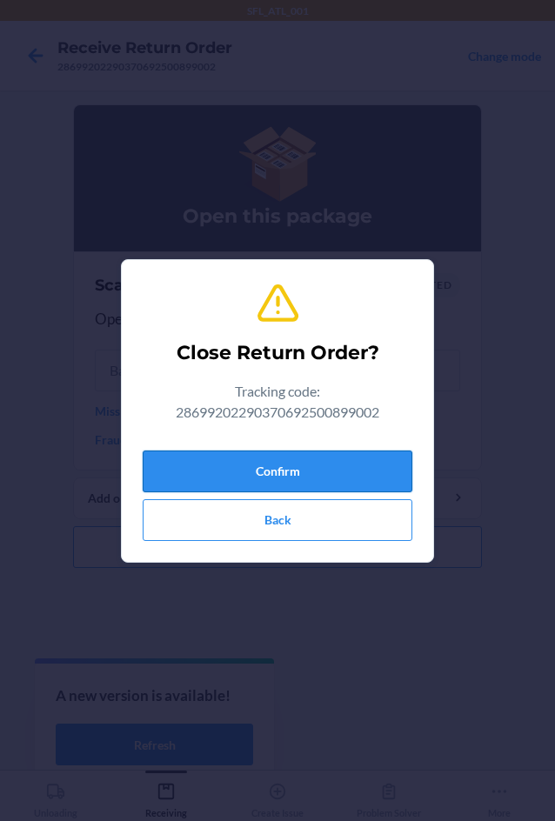
click at [248, 458] on button "Confirm" at bounding box center [277, 471] width 269 height 42
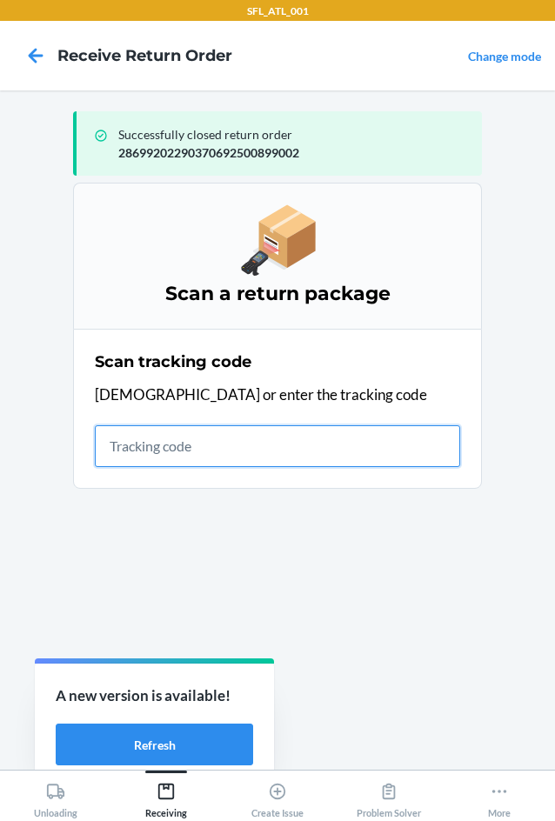
click at [283, 460] on input "text" at bounding box center [277, 446] width 365 height 42
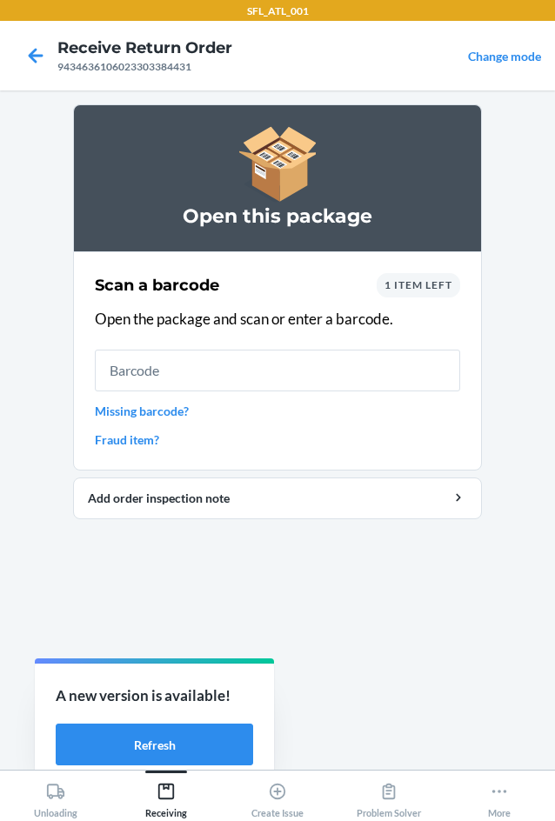
click at [402, 284] on span "1 item left" at bounding box center [418, 284] width 68 height 13
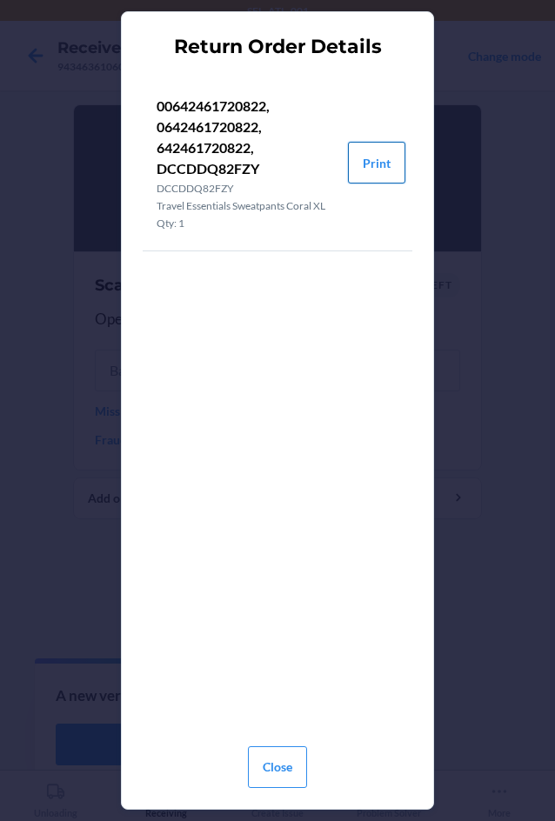
click at [376, 163] on button "Print" at bounding box center [376, 163] width 57 height 42
click at [291, 770] on button "Close" at bounding box center [277, 767] width 59 height 42
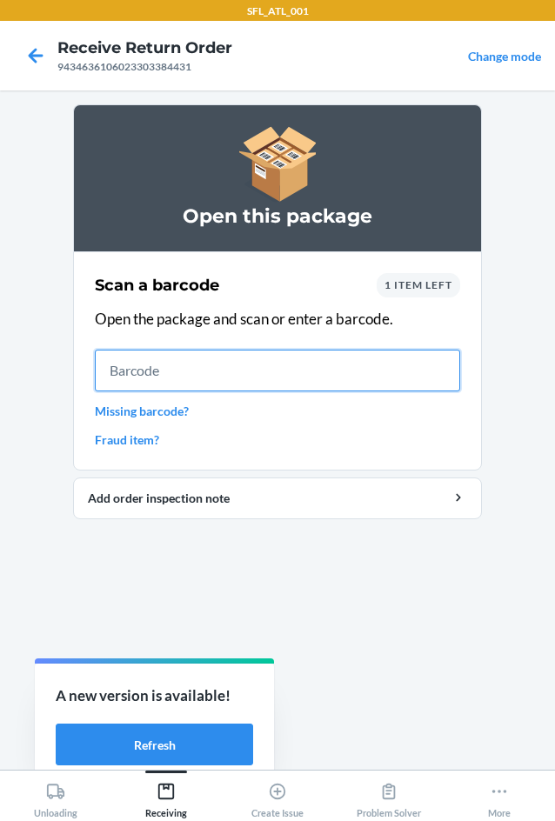
click at [136, 373] on input "text" at bounding box center [277, 370] width 365 height 42
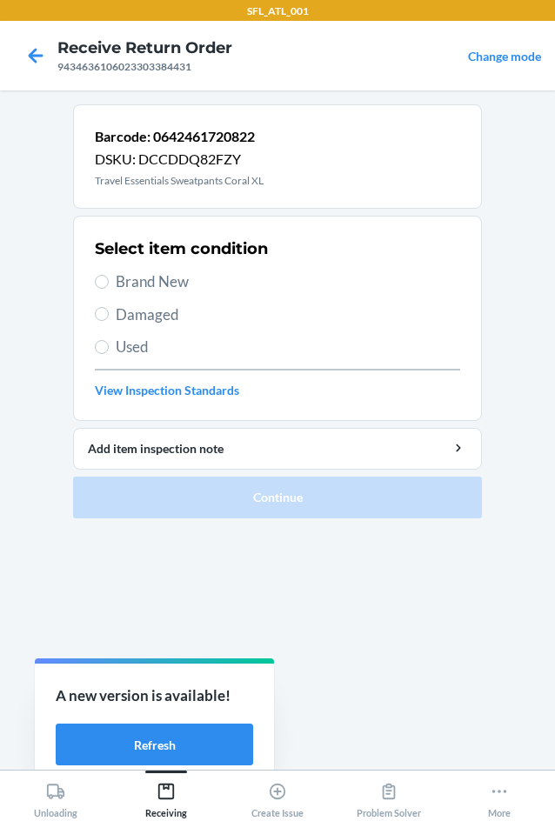
click at [151, 276] on span "Brand New" at bounding box center [288, 281] width 344 height 23
click at [109, 276] on input "Brand New" at bounding box center [102, 282] width 14 height 14
radio input "true"
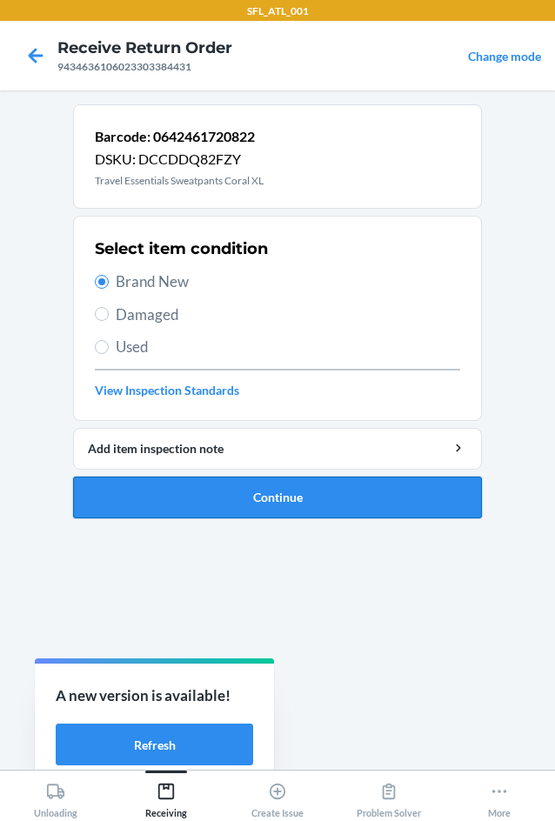
click at [159, 490] on button "Continue" at bounding box center [277, 497] width 409 height 42
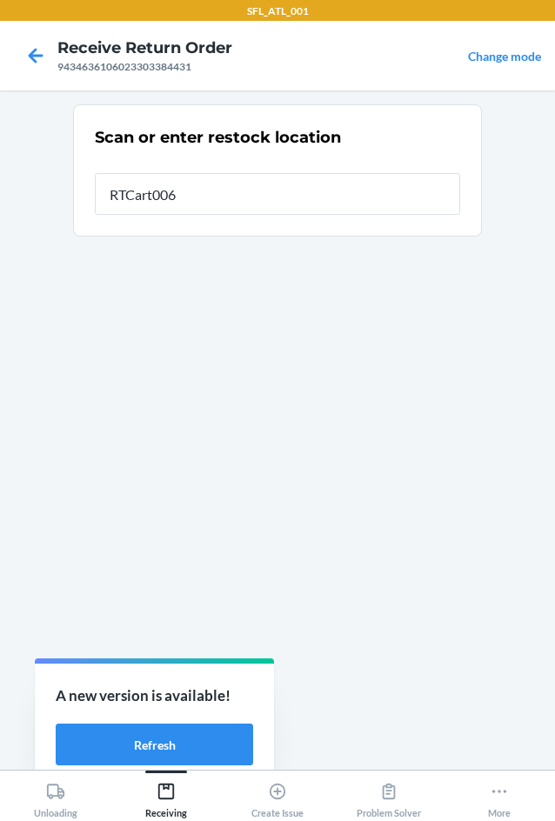
type input "RTCart006"
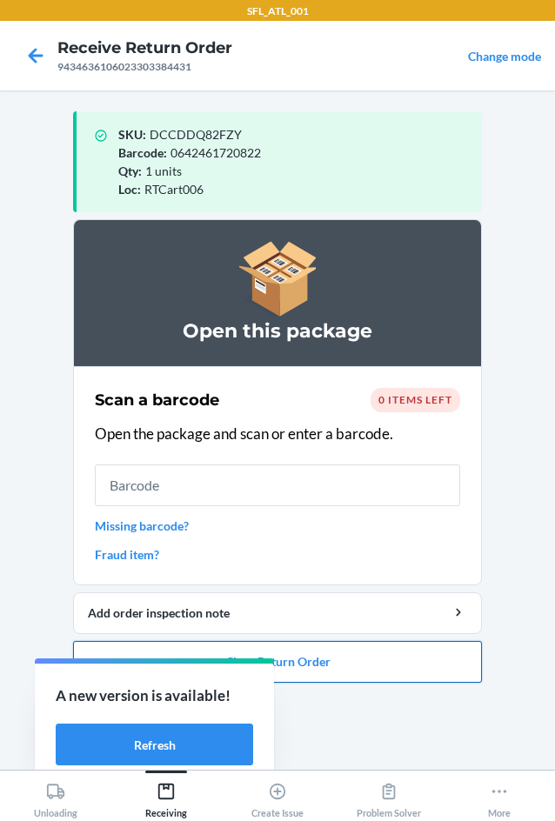
click at [304, 661] on button "Close Return Order" at bounding box center [277, 662] width 409 height 42
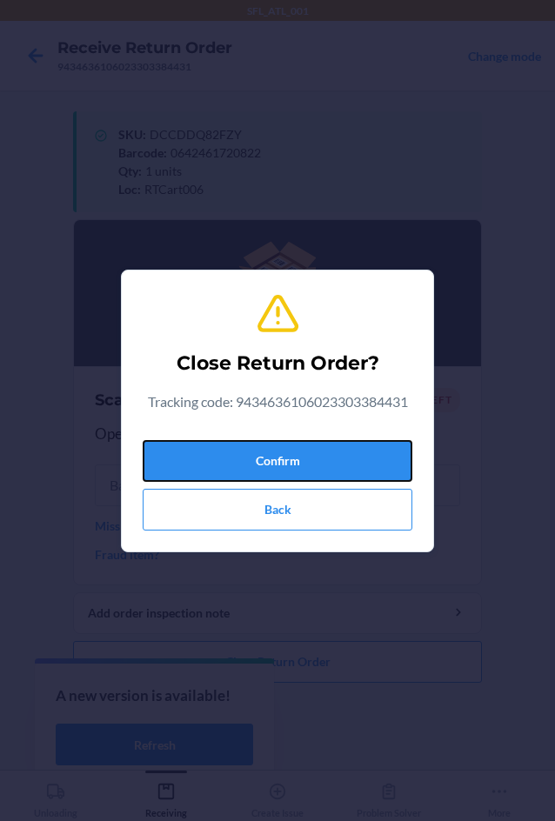
drag, startPoint x: 307, startPoint y: 455, endPoint x: 57, endPoint y: 435, distance: 250.3
click at [303, 455] on button "Confirm" at bounding box center [277, 461] width 269 height 42
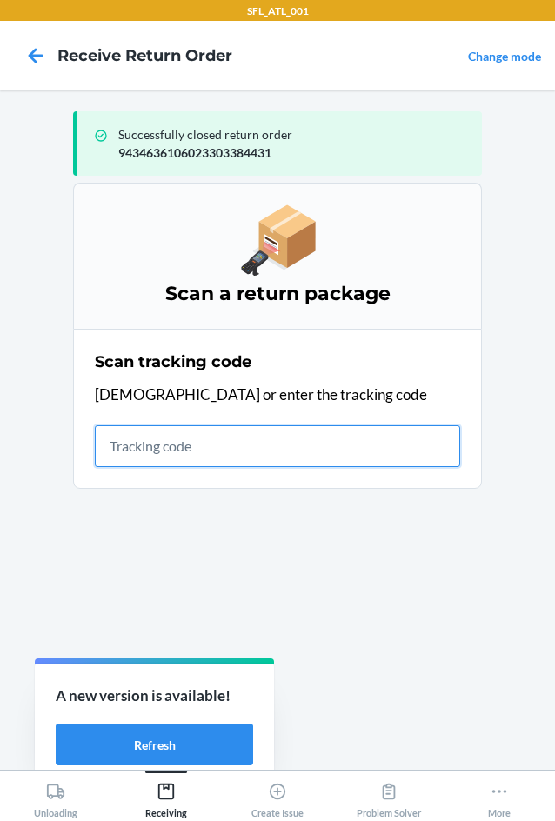
click at [241, 451] on input "text" at bounding box center [277, 446] width 365 height 42
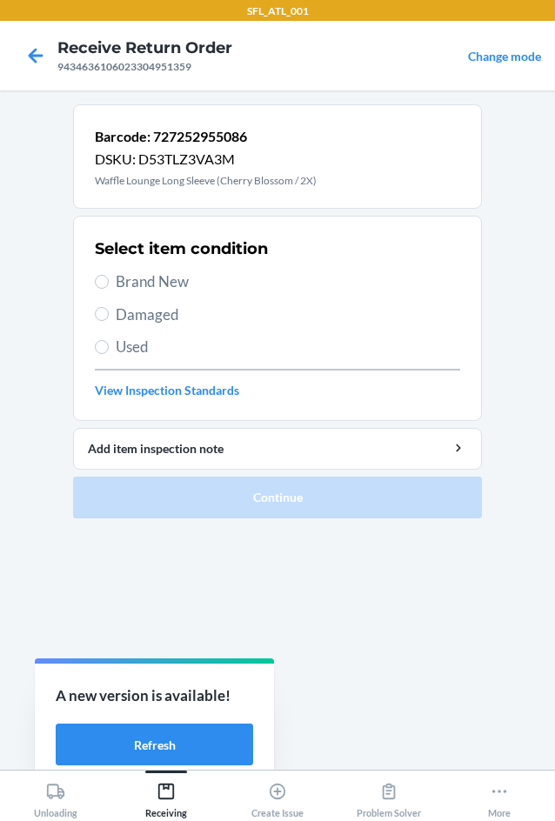
click at [156, 284] on span "Brand New" at bounding box center [288, 281] width 344 height 23
click at [109, 284] on input "Brand New" at bounding box center [102, 282] width 14 height 14
radio input "true"
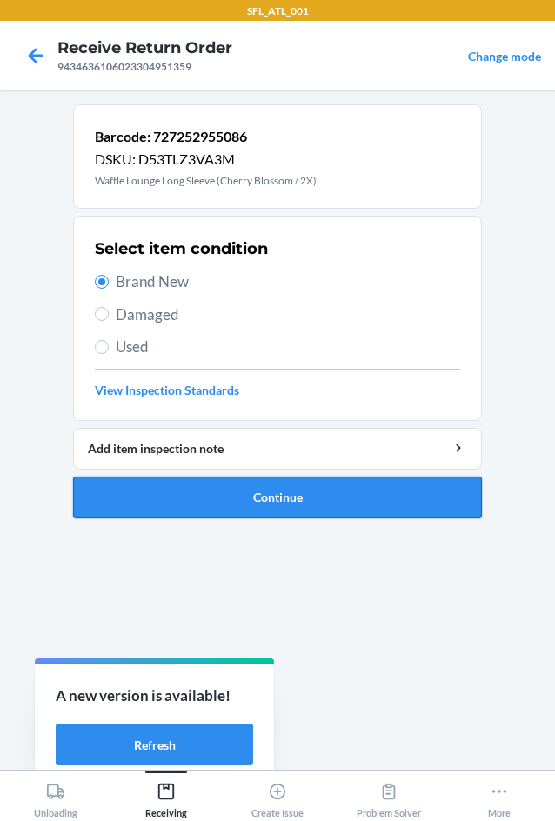
click at [178, 499] on button "Continue" at bounding box center [277, 497] width 409 height 42
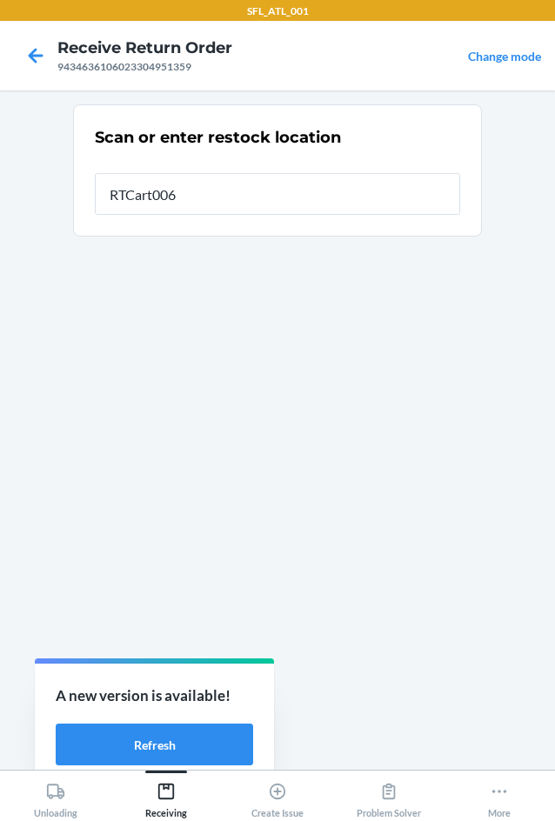
type input "RTCart006"
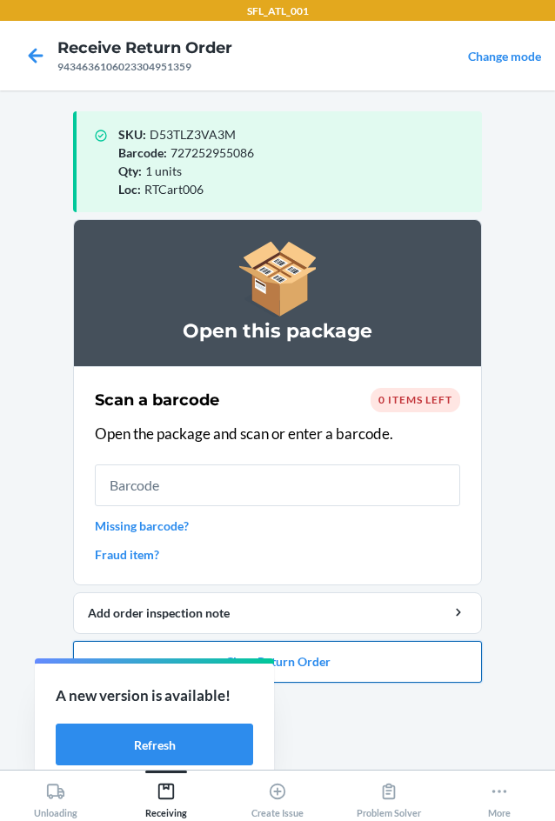
click at [359, 669] on button "Close Return Order" at bounding box center [277, 662] width 409 height 42
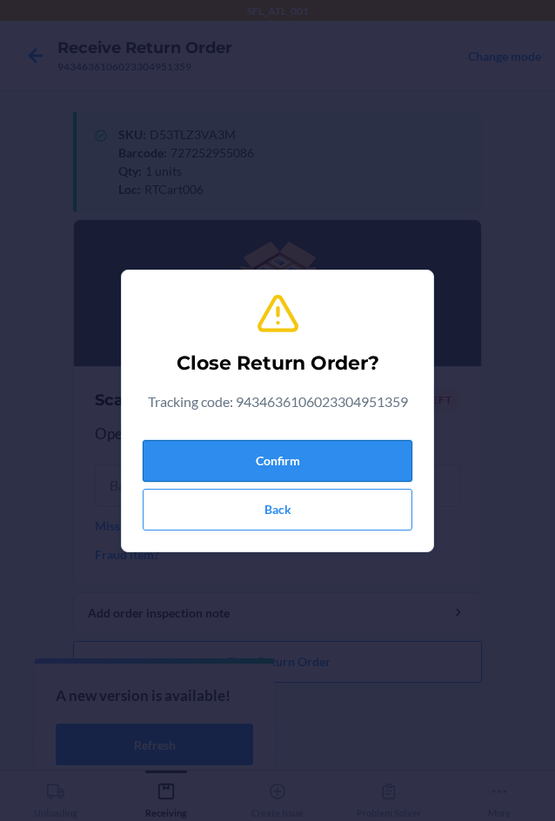
click at [292, 465] on button "Confirm" at bounding box center [277, 461] width 269 height 42
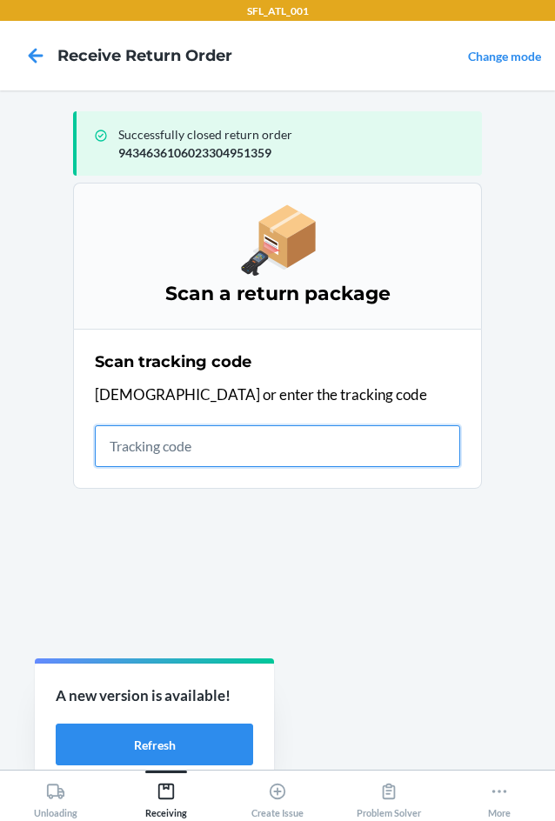
click at [207, 455] on input "text" at bounding box center [277, 446] width 365 height 42
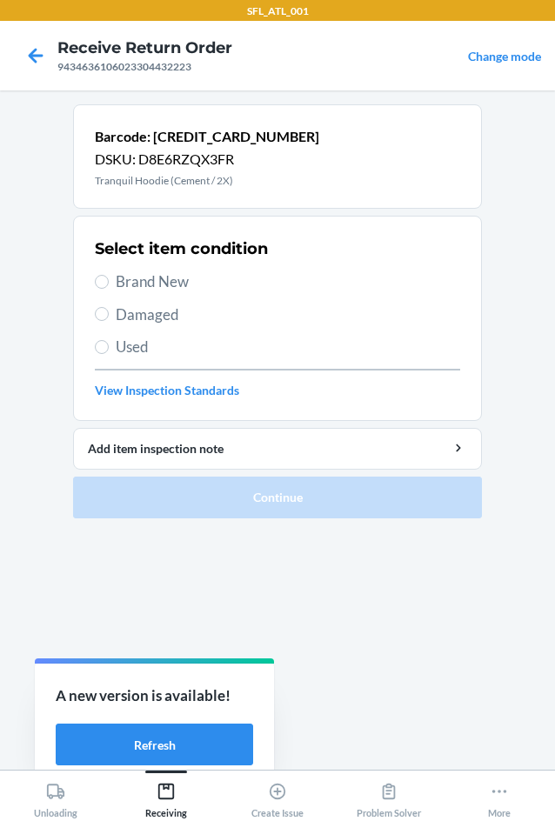
click at [145, 281] on span "Brand New" at bounding box center [288, 281] width 344 height 23
click at [109, 281] on input "Brand New" at bounding box center [102, 282] width 14 height 14
radio input "true"
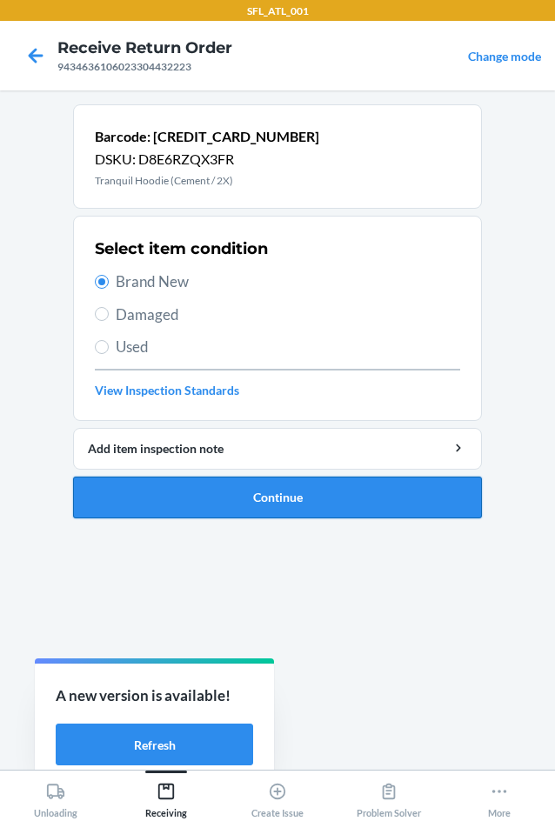
click at [207, 486] on button "Continue" at bounding box center [277, 497] width 409 height 42
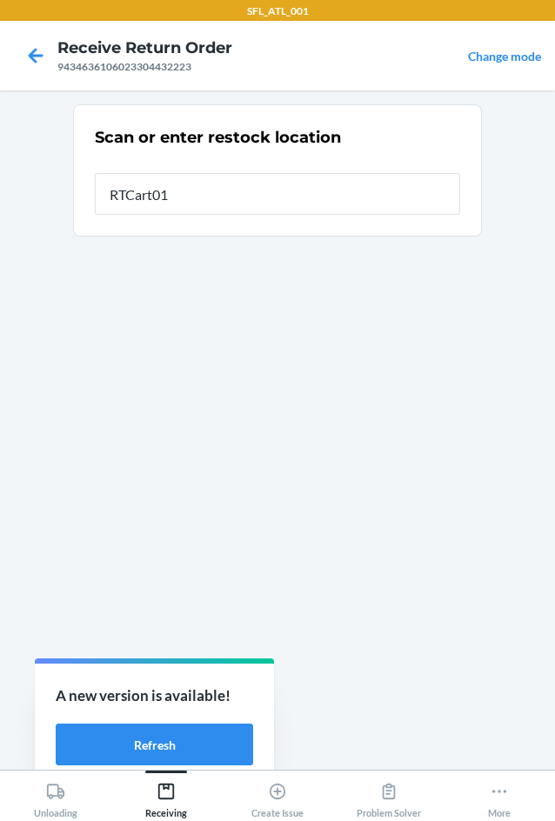
type input "RTCart017"
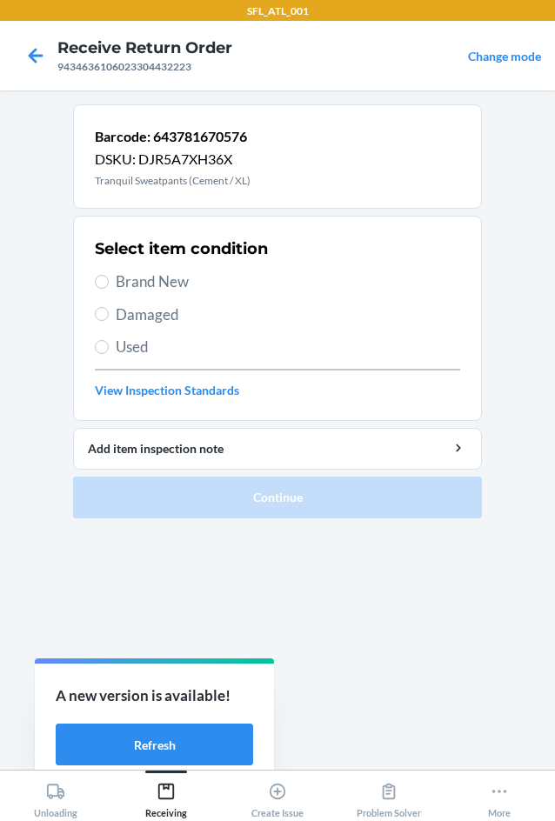
click at [159, 286] on span "Brand New" at bounding box center [288, 281] width 344 height 23
click at [109, 286] on input "Brand New" at bounding box center [102, 282] width 14 height 14
radio input "true"
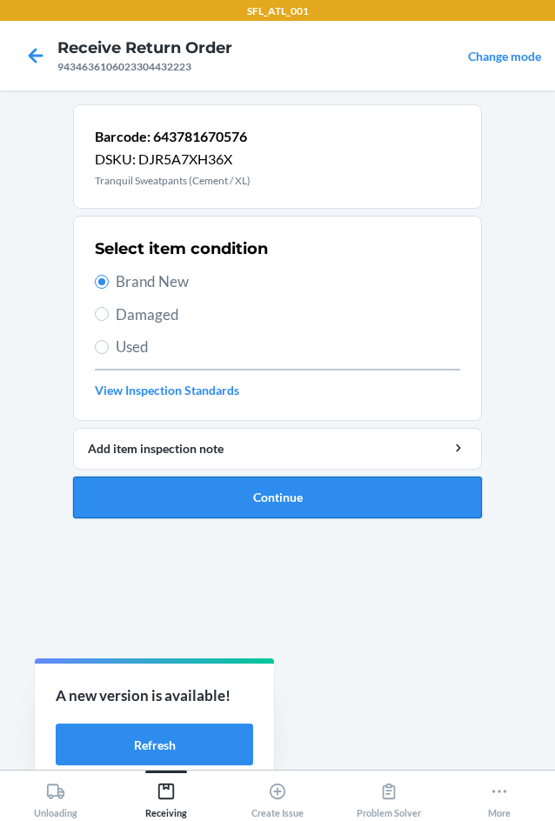
click at [183, 497] on button "Continue" at bounding box center [277, 497] width 409 height 42
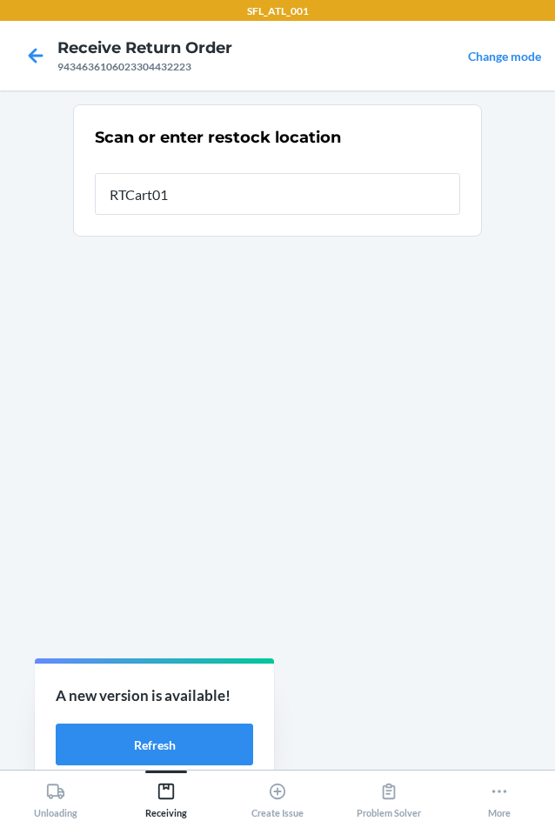
type input "RTCart017"
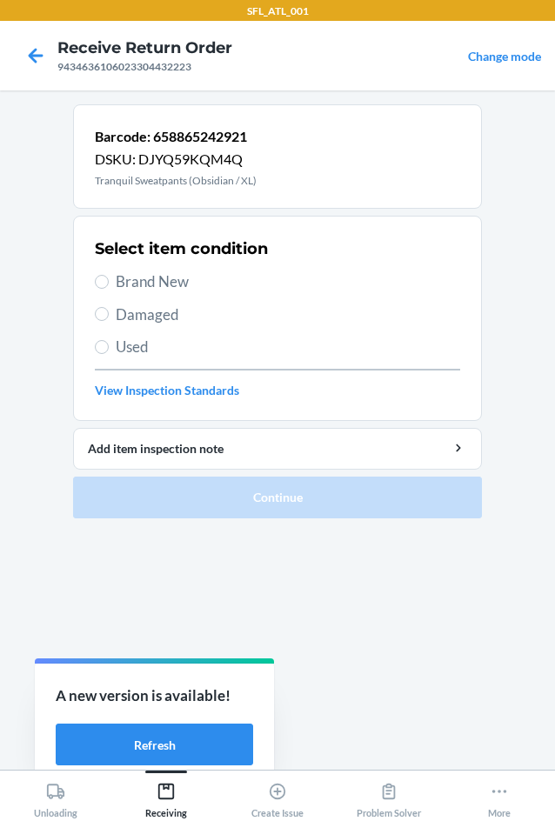
drag, startPoint x: 130, startPoint y: 276, endPoint x: 137, endPoint y: 284, distance: 11.1
click at [130, 277] on span "Brand New" at bounding box center [288, 281] width 344 height 23
click at [109, 277] on input "Brand New" at bounding box center [102, 282] width 14 height 14
radio input "true"
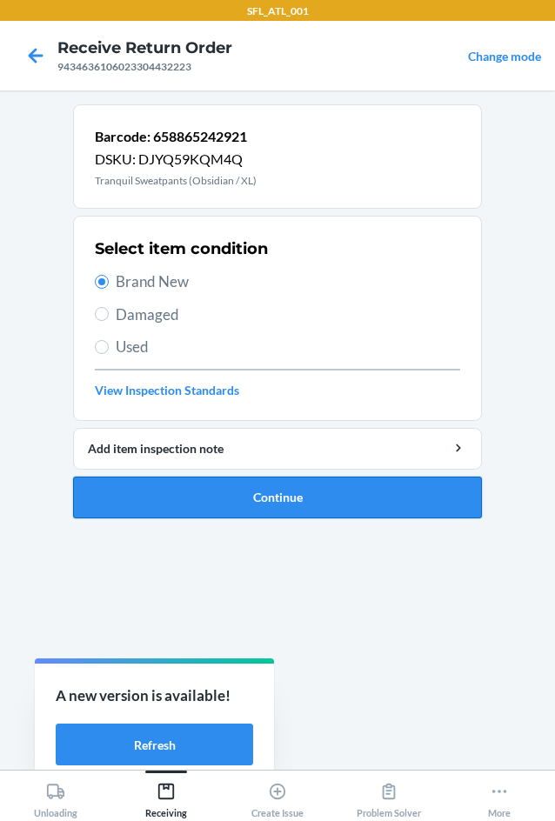
click at [216, 491] on button "Continue" at bounding box center [277, 497] width 409 height 42
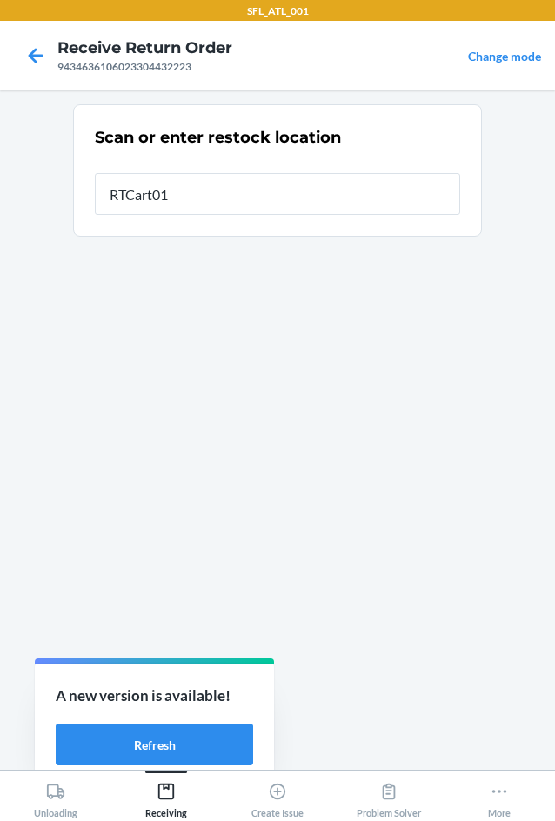
type input "RTCart017"
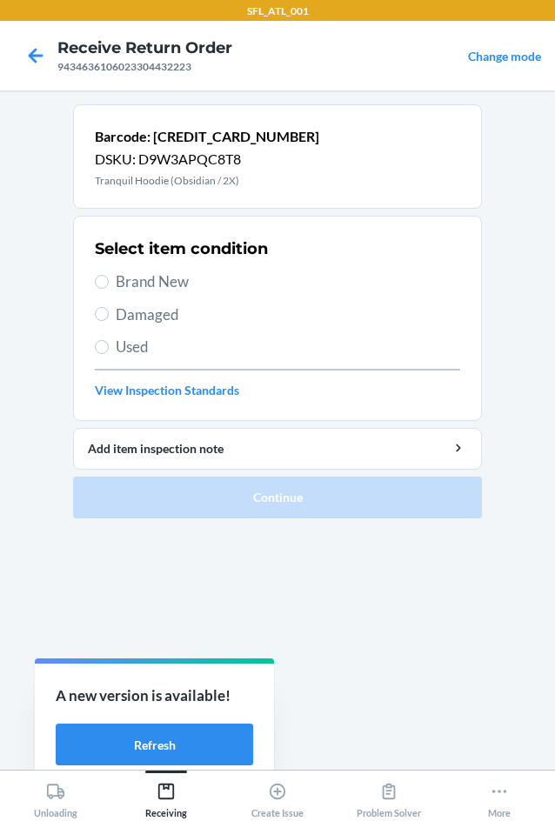
click at [181, 276] on span "Brand New" at bounding box center [288, 281] width 344 height 23
click at [109, 276] on input "Brand New" at bounding box center [102, 282] width 14 height 14
radio input "true"
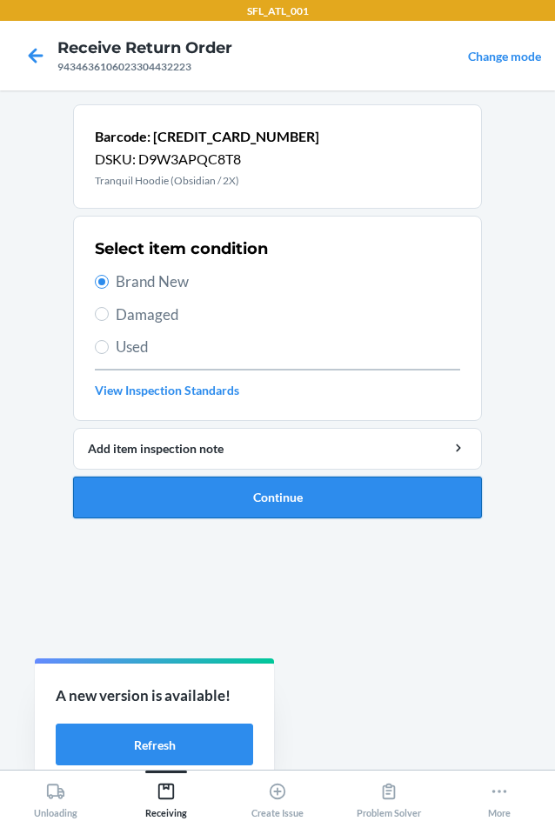
click at [232, 491] on button "Continue" at bounding box center [277, 497] width 409 height 42
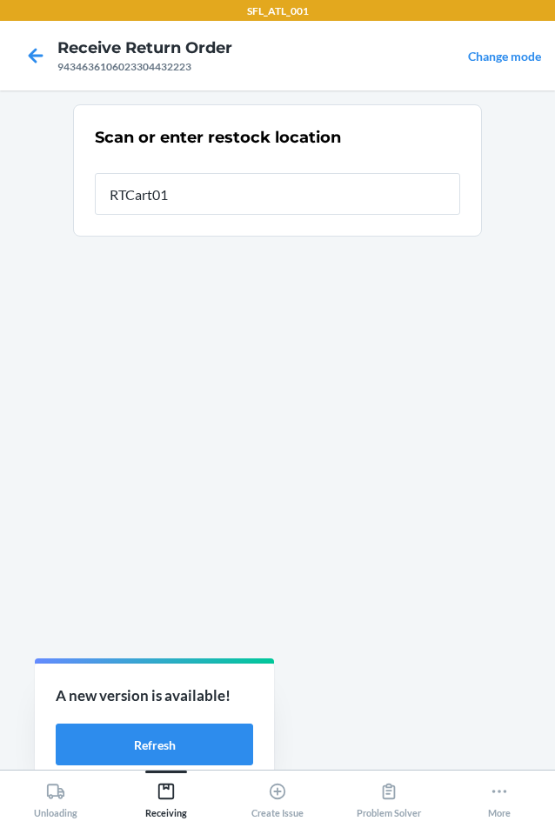
type input "RTCart017"
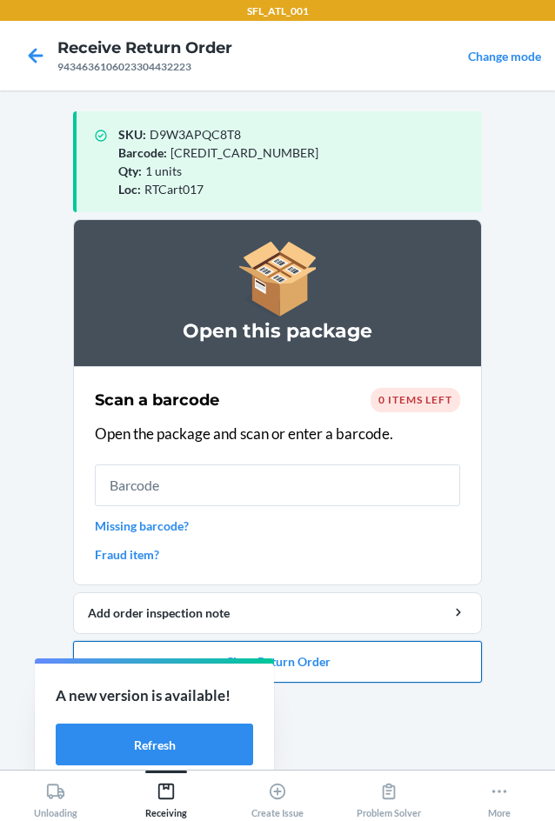
click at [309, 658] on button "Close Return Order" at bounding box center [277, 662] width 409 height 42
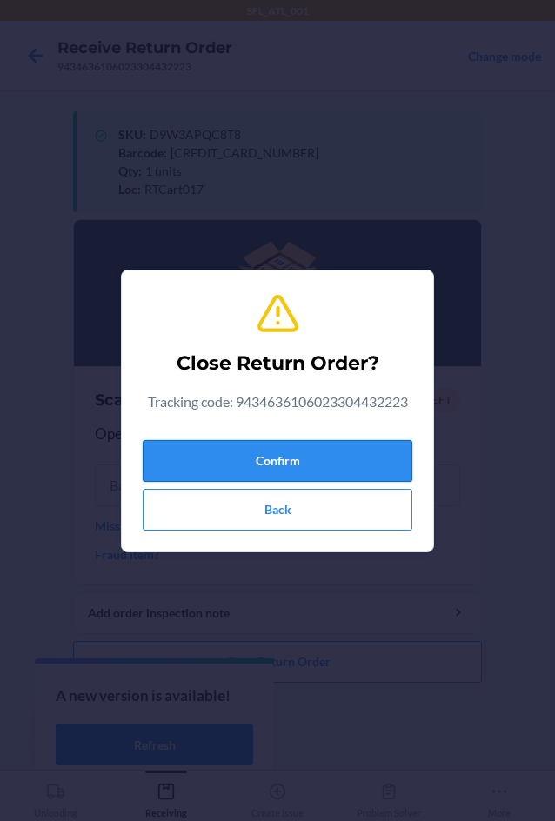
click at [313, 456] on button "Confirm" at bounding box center [277, 461] width 269 height 42
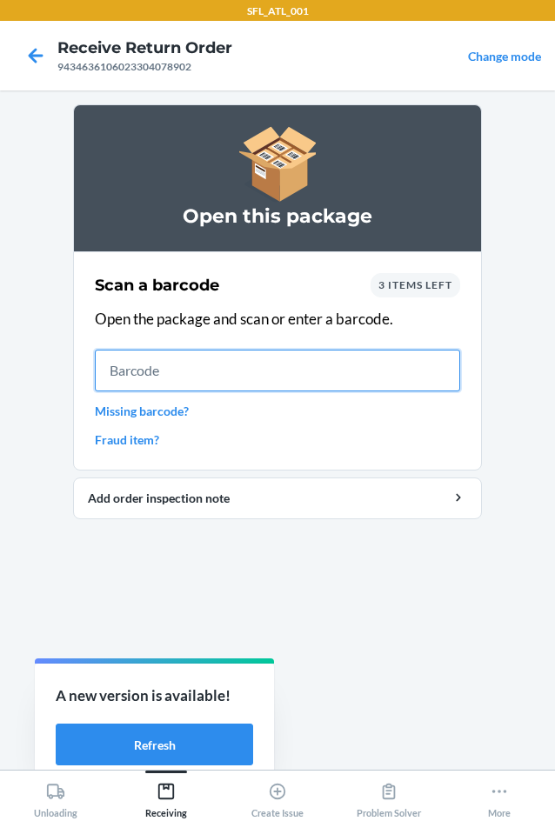
click at [217, 378] on input "text" at bounding box center [277, 370] width 365 height 42
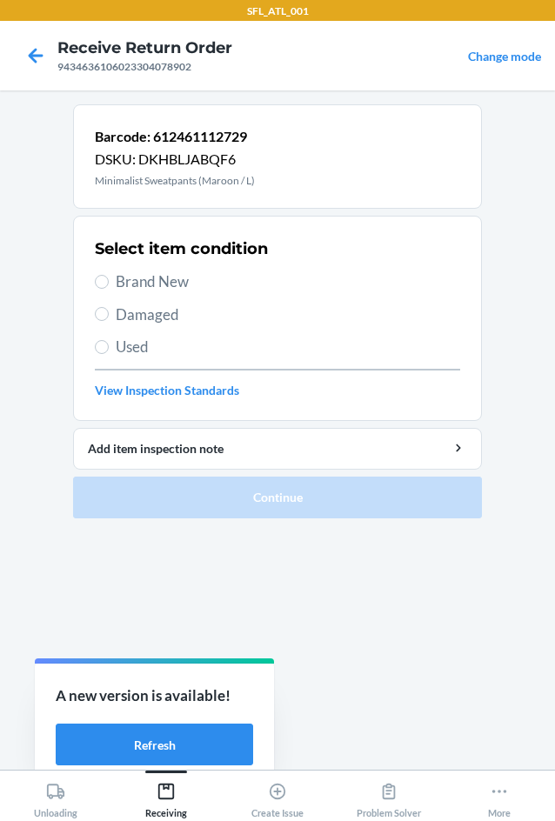
click at [136, 282] on span "Brand New" at bounding box center [288, 281] width 344 height 23
click at [109, 282] on input "Brand New" at bounding box center [102, 282] width 14 height 14
radio input "true"
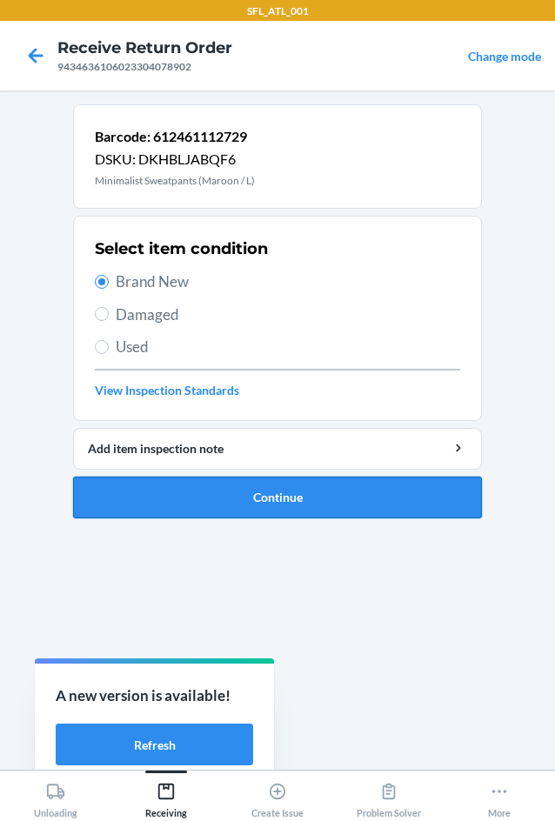
click at [167, 481] on button "Continue" at bounding box center [277, 497] width 409 height 42
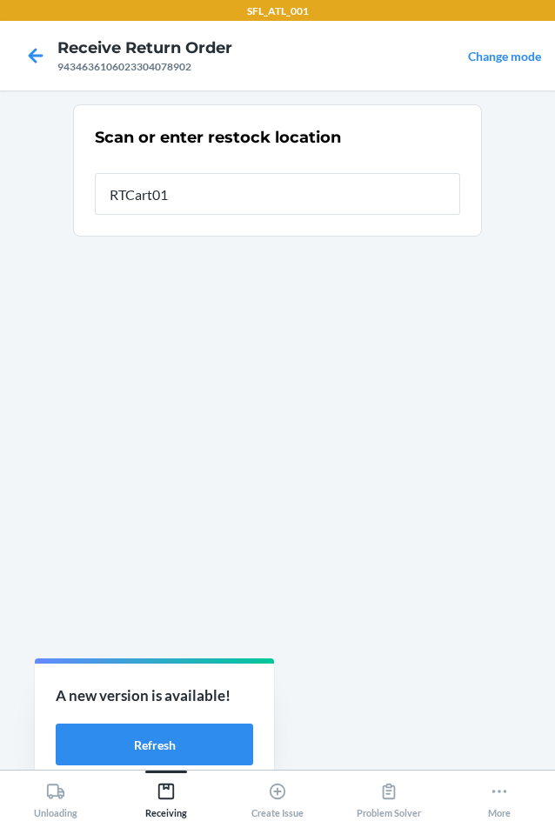
type input "RTCart017"
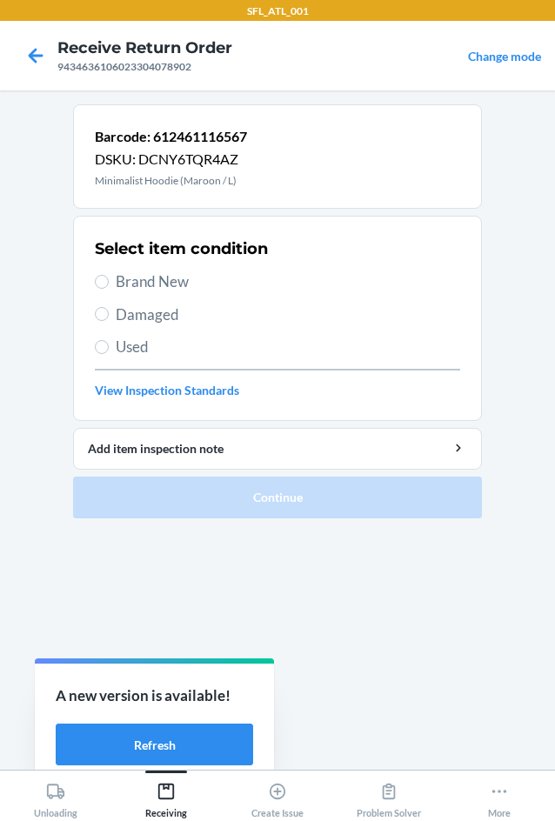
click at [185, 278] on span "Brand New" at bounding box center [288, 281] width 344 height 23
click at [109, 278] on input "Brand New" at bounding box center [102, 282] width 14 height 14
radio input "true"
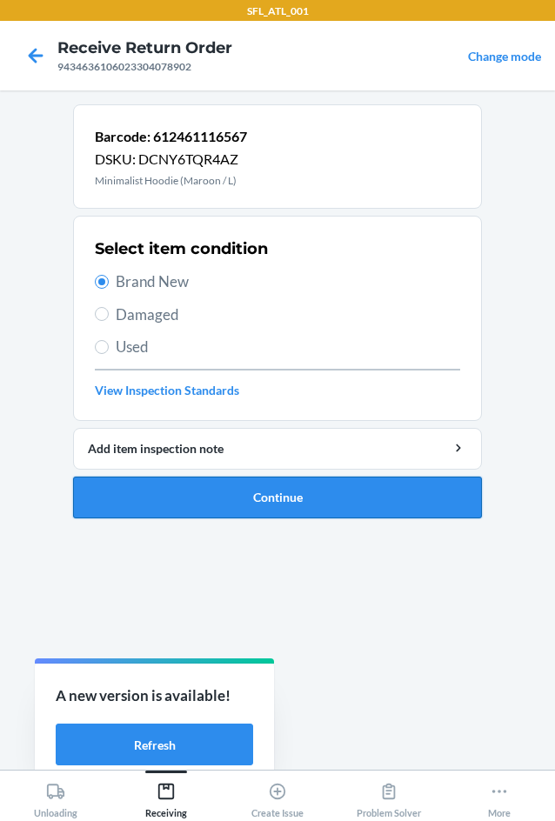
click at [231, 499] on button "Continue" at bounding box center [277, 497] width 409 height 42
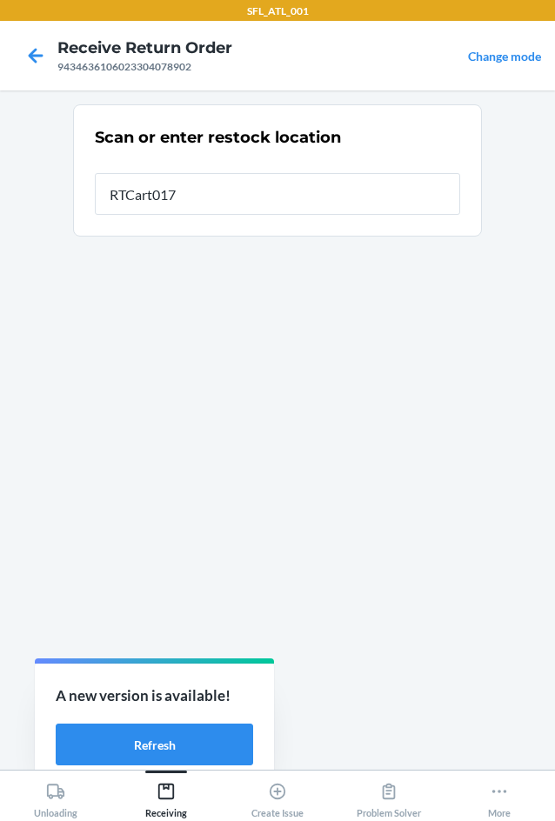
type input "RTCart017"
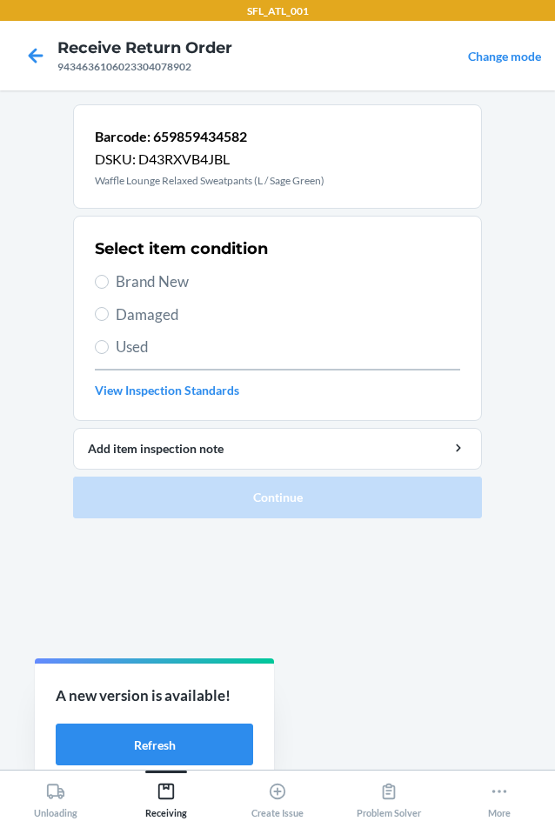
click at [163, 284] on span "Brand New" at bounding box center [288, 281] width 344 height 23
click at [109, 284] on input "Brand New" at bounding box center [102, 282] width 14 height 14
radio input "true"
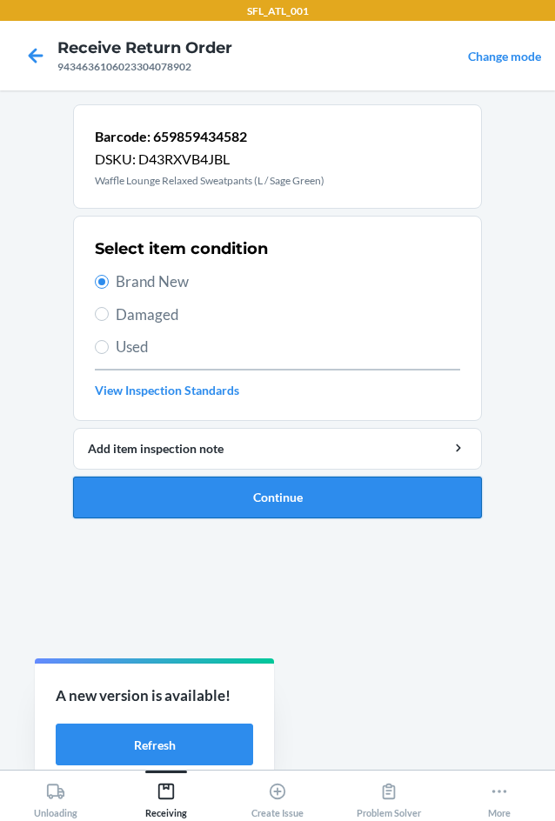
click at [203, 508] on button "Continue" at bounding box center [277, 497] width 409 height 42
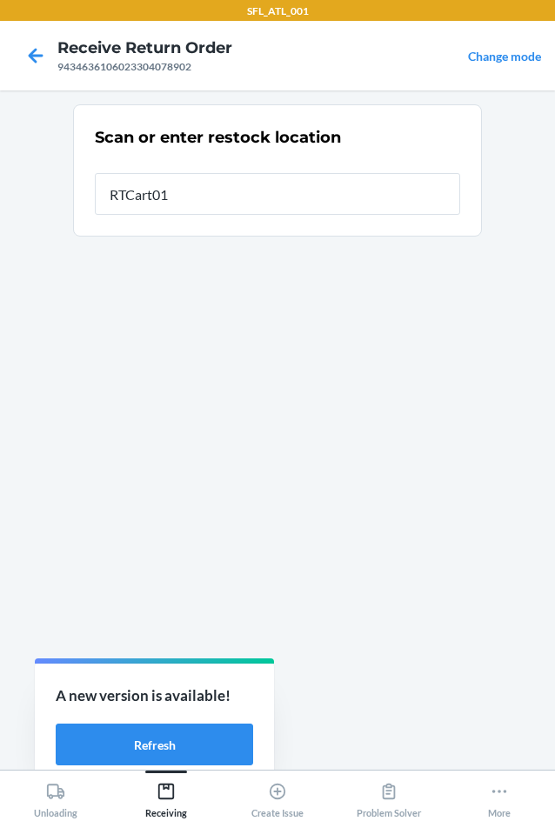
type input "RTCart017"
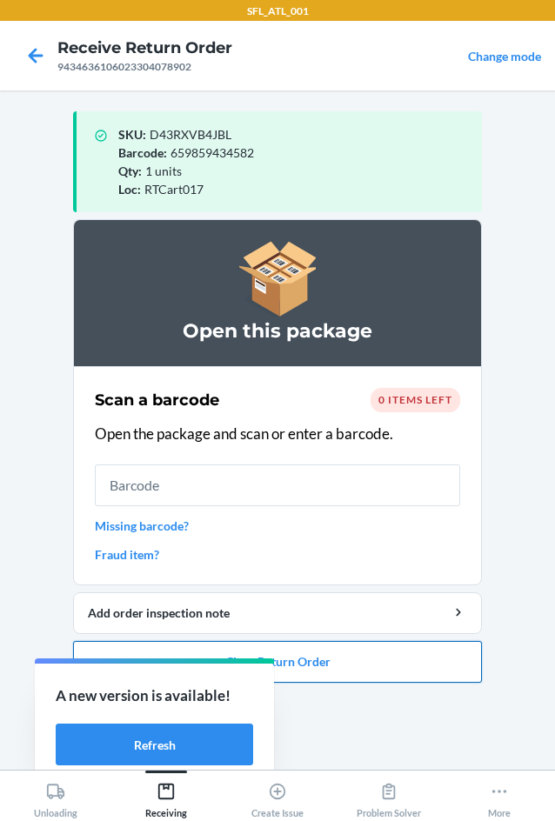
click at [334, 648] on button "Close Return Order" at bounding box center [277, 662] width 409 height 42
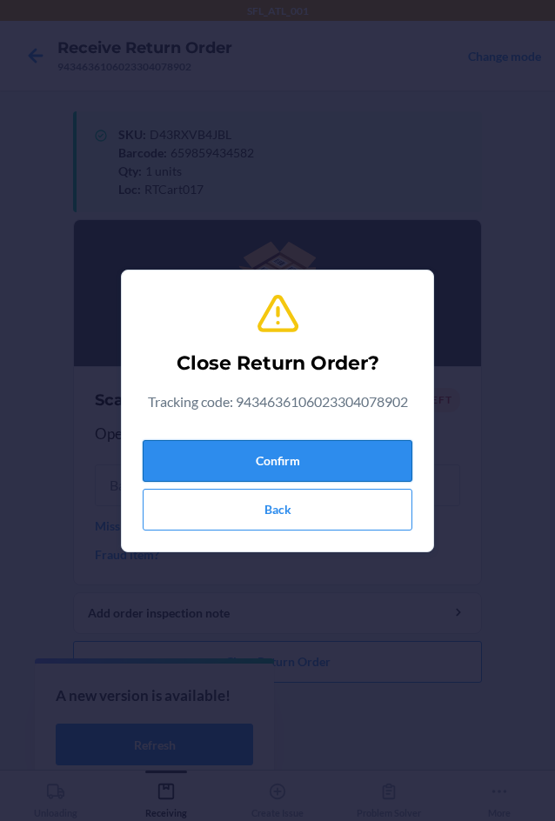
click at [302, 448] on button "Confirm" at bounding box center [277, 461] width 269 height 42
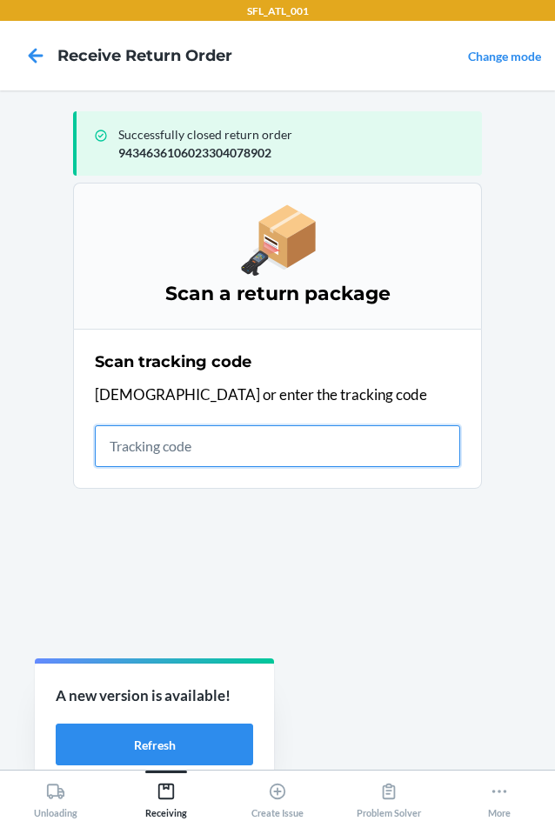
click at [355, 444] on input "text" at bounding box center [277, 446] width 365 height 42
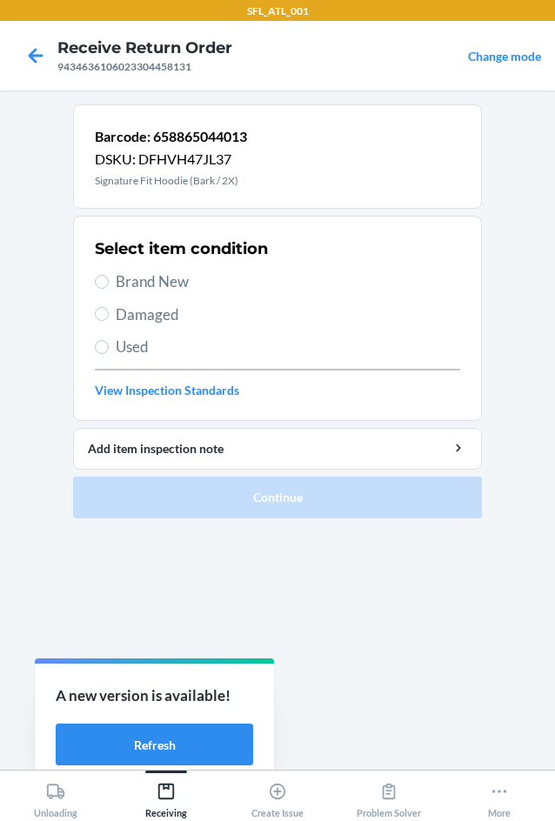
click at [129, 274] on span "Brand New" at bounding box center [288, 281] width 344 height 23
click at [109, 275] on input "Brand New" at bounding box center [102, 282] width 14 height 14
radio input "true"
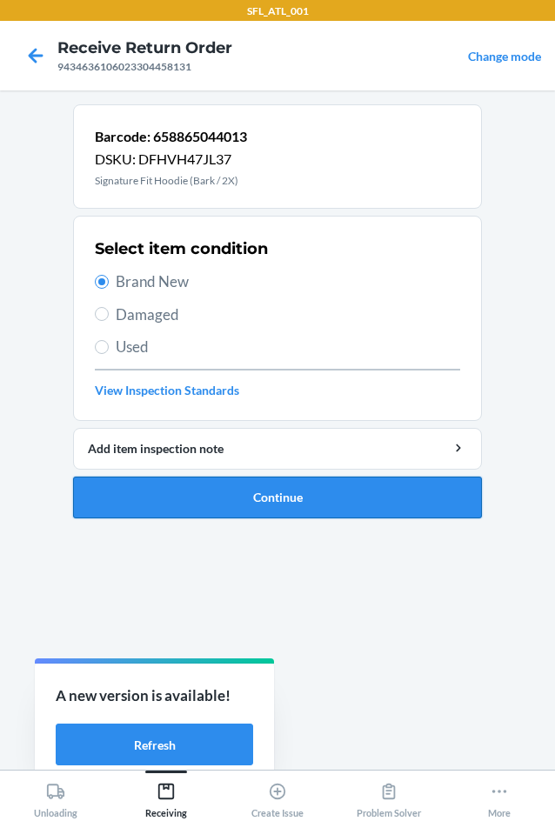
click at [205, 496] on button "Continue" at bounding box center [277, 497] width 409 height 42
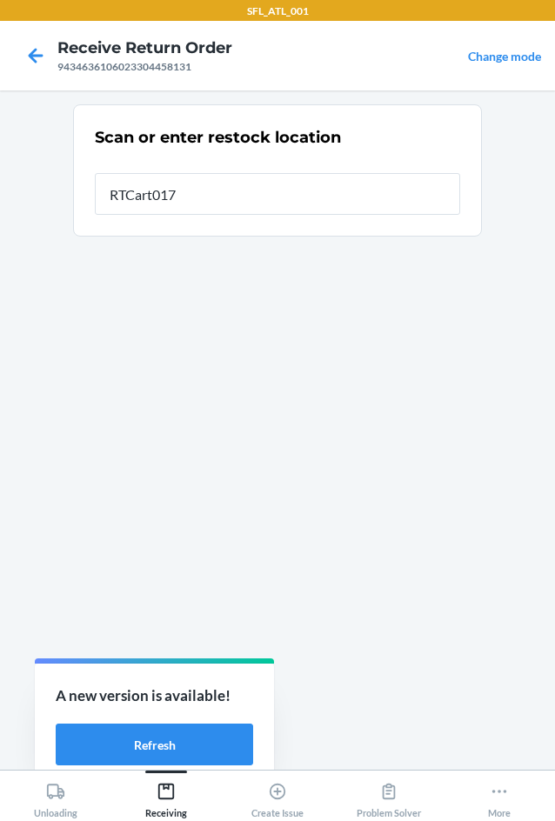
type input "RTCart017"
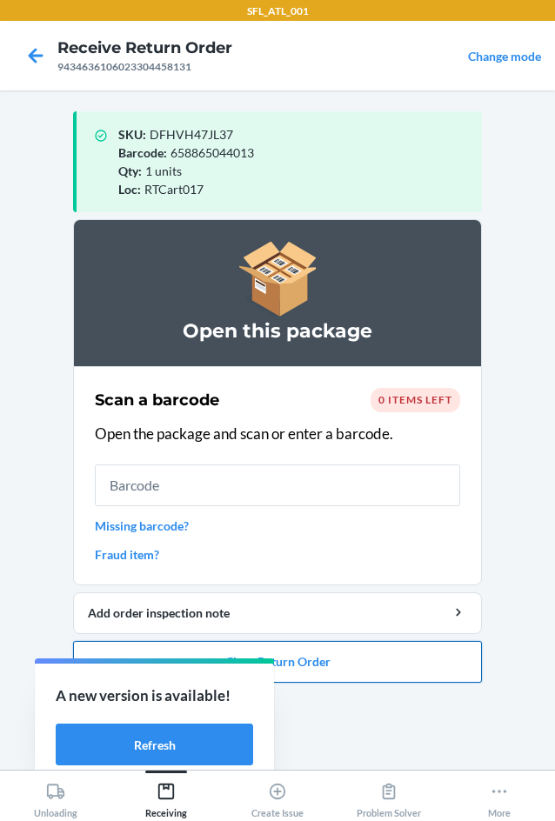
click at [316, 661] on button "Close Return Order" at bounding box center [277, 662] width 409 height 42
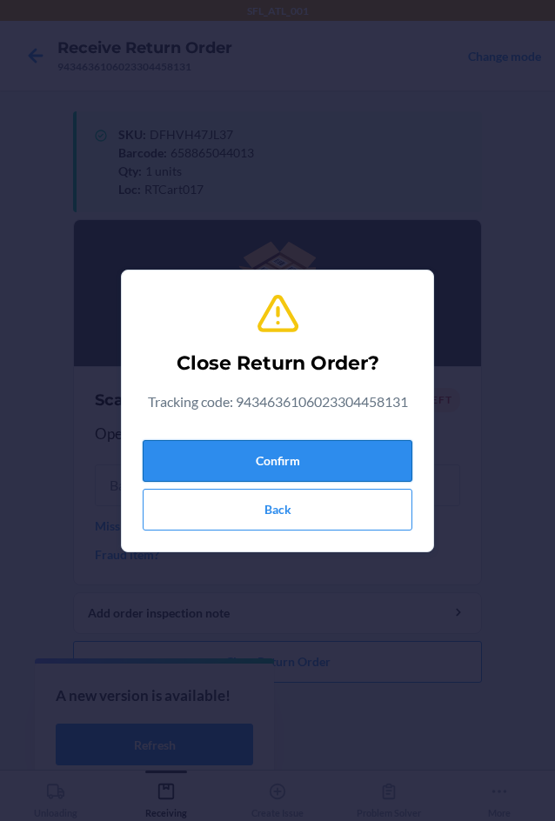
click at [310, 459] on button "Confirm" at bounding box center [277, 461] width 269 height 42
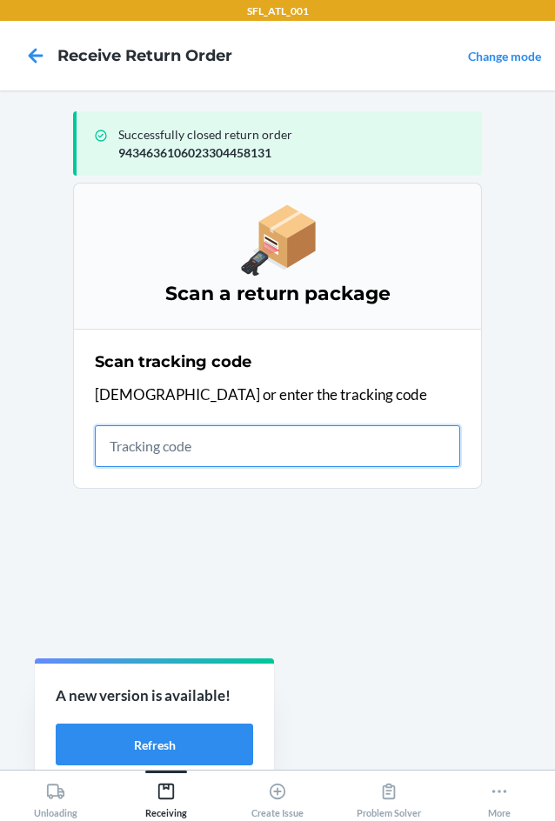
click at [298, 439] on input "text" at bounding box center [277, 446] width 365 height 42
type input "420302599434636106023"
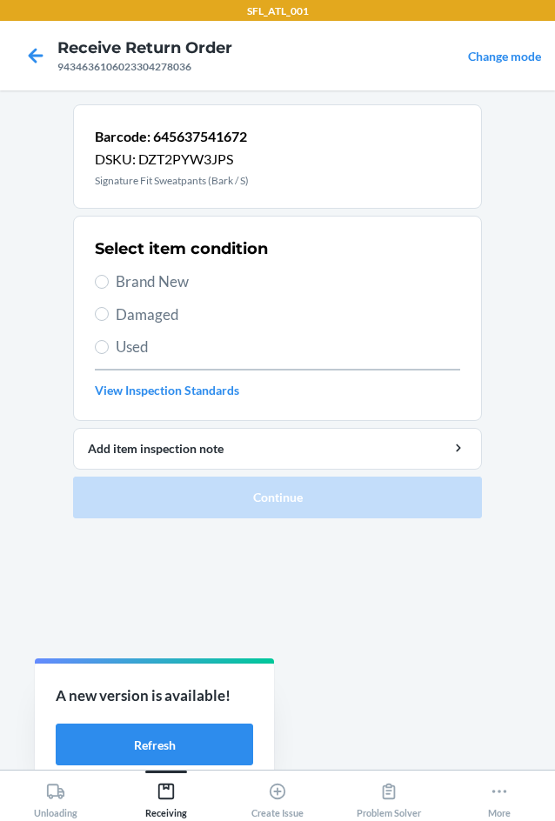
click at [112, 281] on label "Brand New" at bounding box center [277, 281] width 365 height 23
click at [109, 281] on input "Brand New" at bounding box center [102, 282] width 14 height 14
radio input "true"
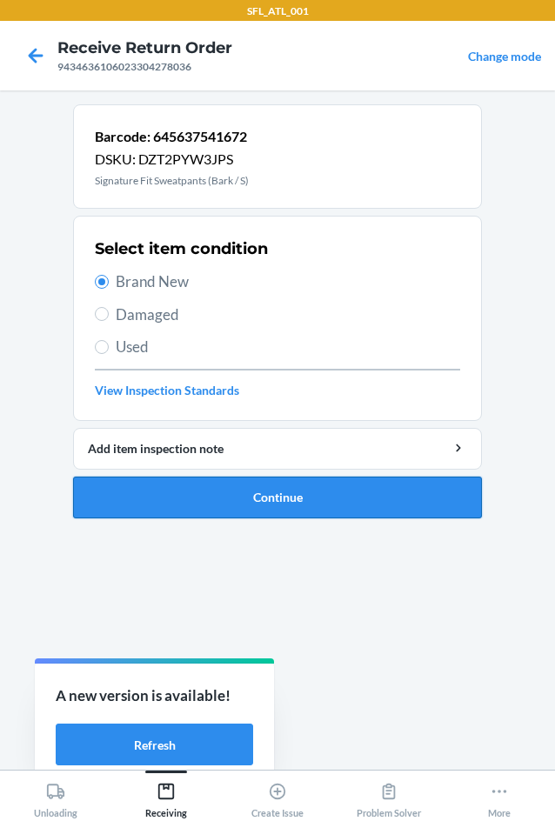
click at [210, 494] on button "Continue" at bounding box center [277, 497] width 409 height 42
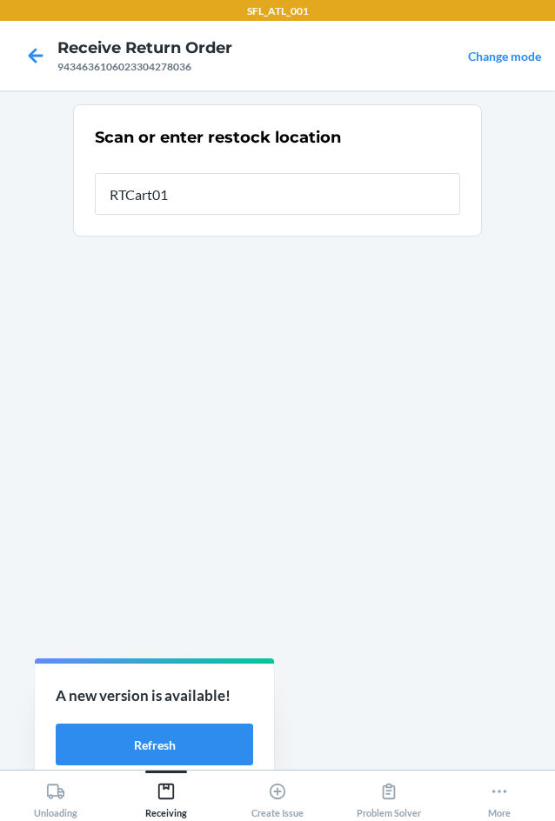
type input "RTCart017"
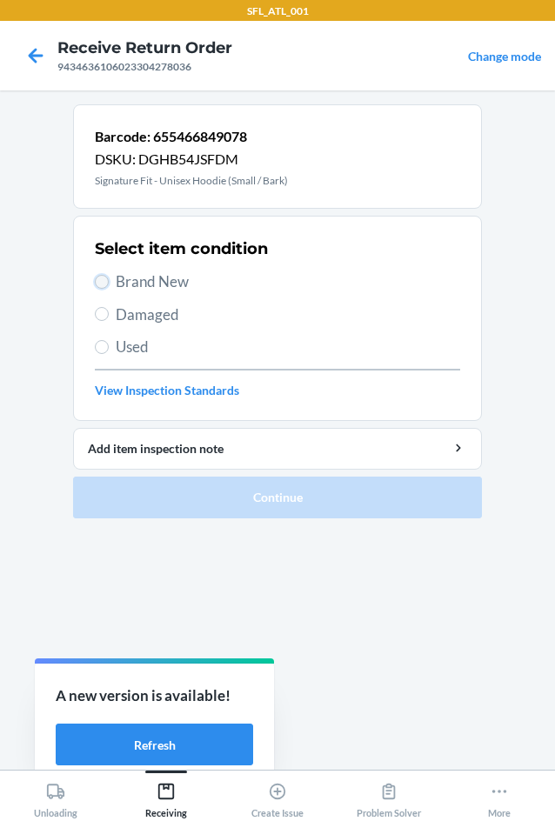
click at [106, 283] on input "Brand New" at bounding box center [102, 282] width 14 height 14
radio input "true"
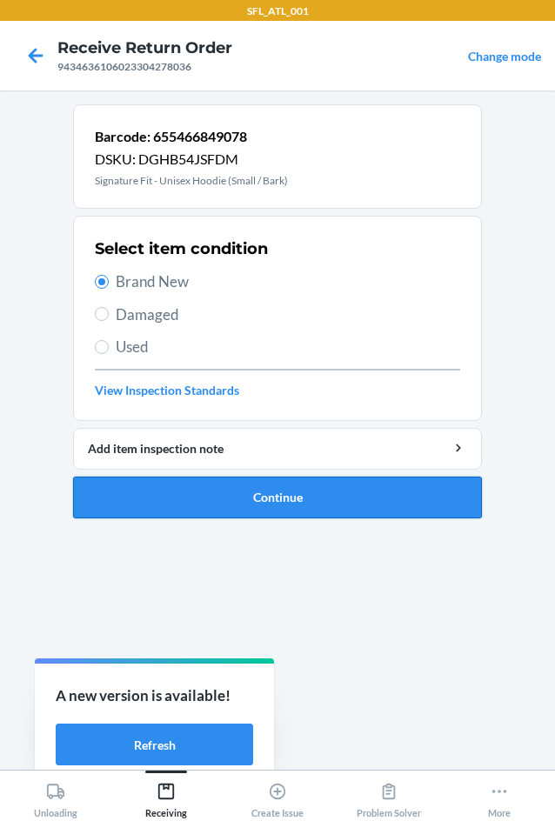
click at [188, 501] on button "Continue" at bounding box center [277, 497] width 409 height 42
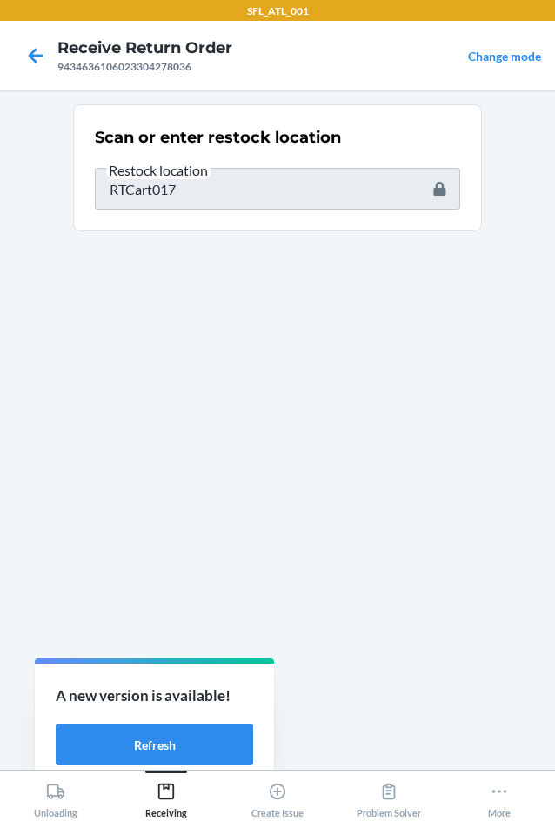
type input "645637599918"
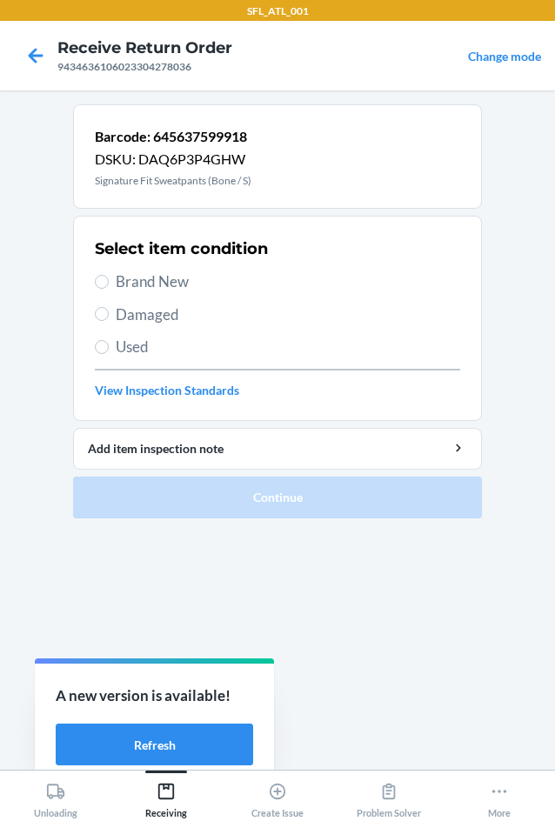
click at [143, 280] on span "Brand New" at bounding box center [288, 281] width 344 height 23
click at [109, 280] on input "Brand New" at bounding box center [102, 282] width 14 height 14
radio input "true"
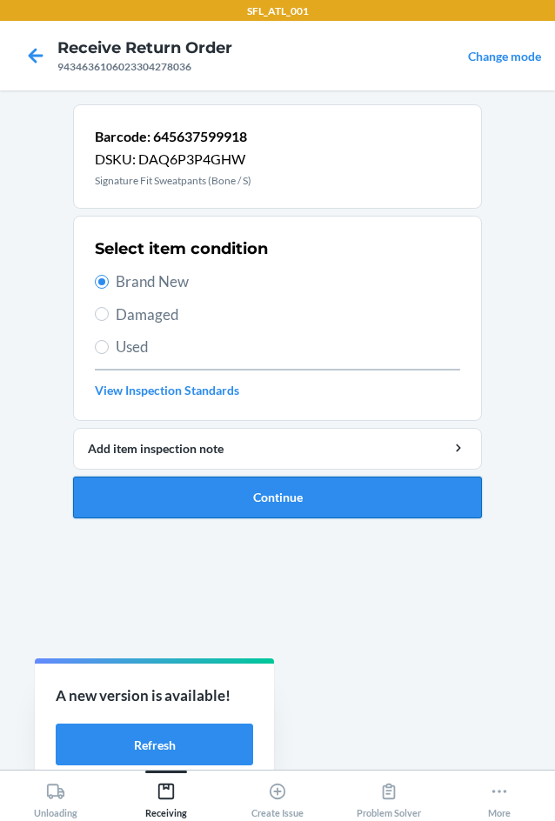
click at [241, 483] on button "Continue" at bounding box center [277, 497] width 409 height 42
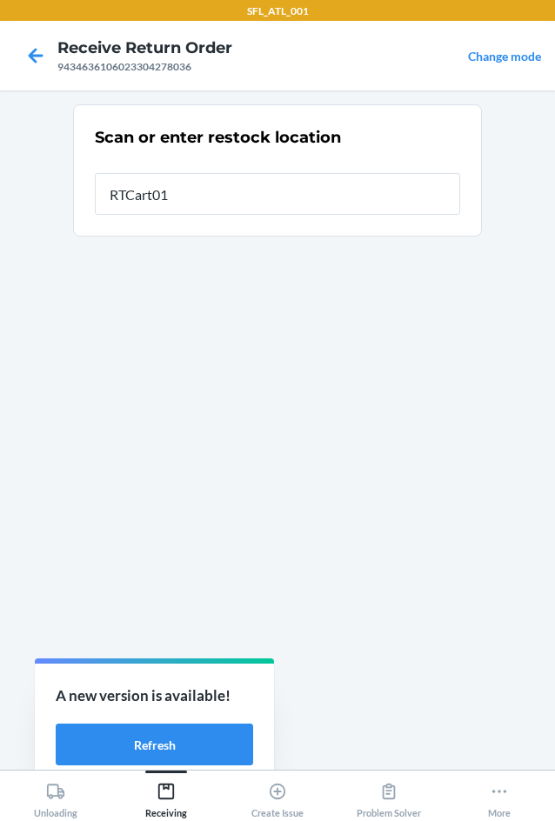
type input "RTCart017"
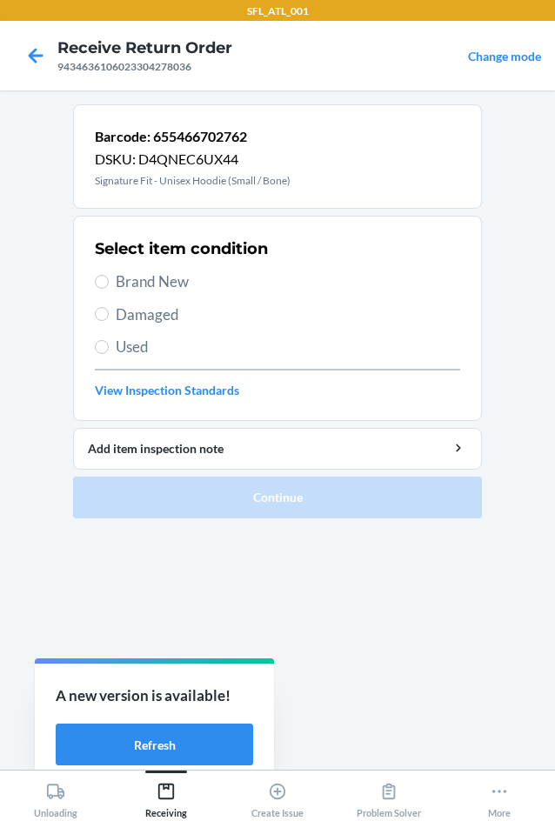
click at [150, 281] on span "Brand New" at bounding box center [288, 281] width 344 height 23
click at [109, 281] on input "Brand New" at bounding box center [102, 282] width 14 height 14
radio input "true"
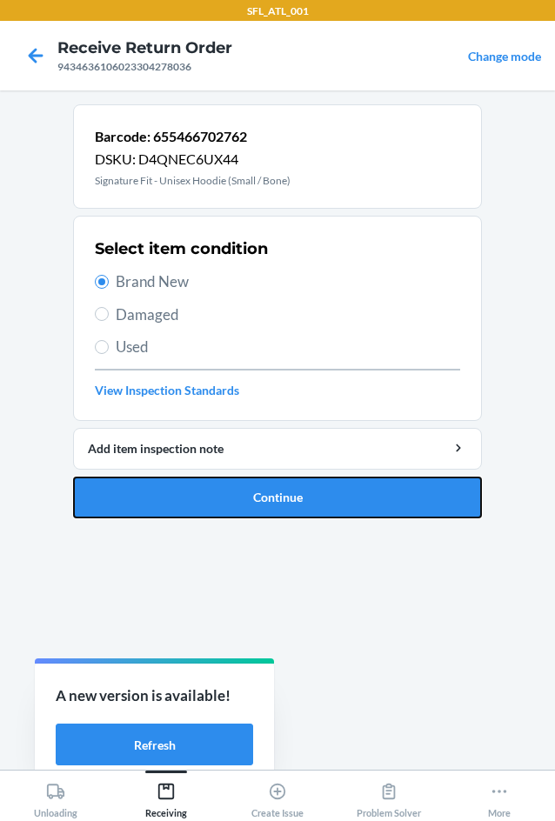
click at [168, 493] on button "Continue" at bounding box center [277, 497] width 409 height 42
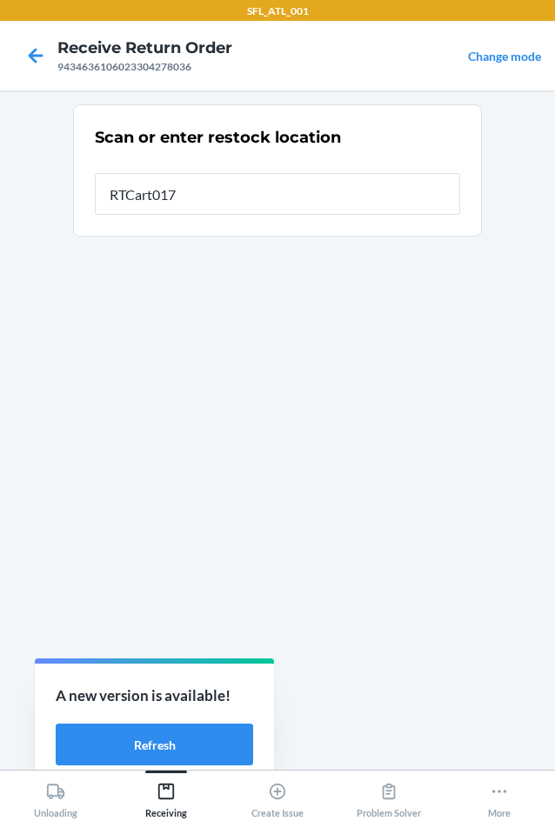
type input "RTCart017"
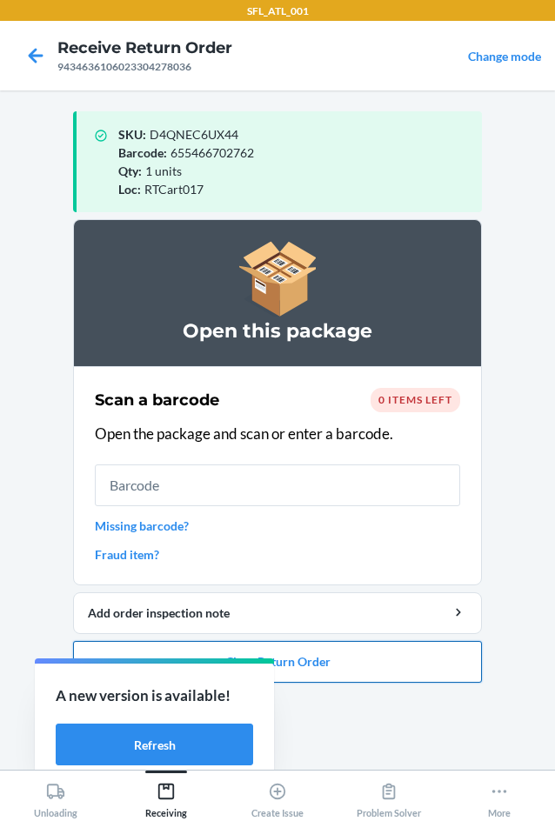
click at [358, 665] on button "Close Return Order" at bounding box center [277, 662] width 409 height 42
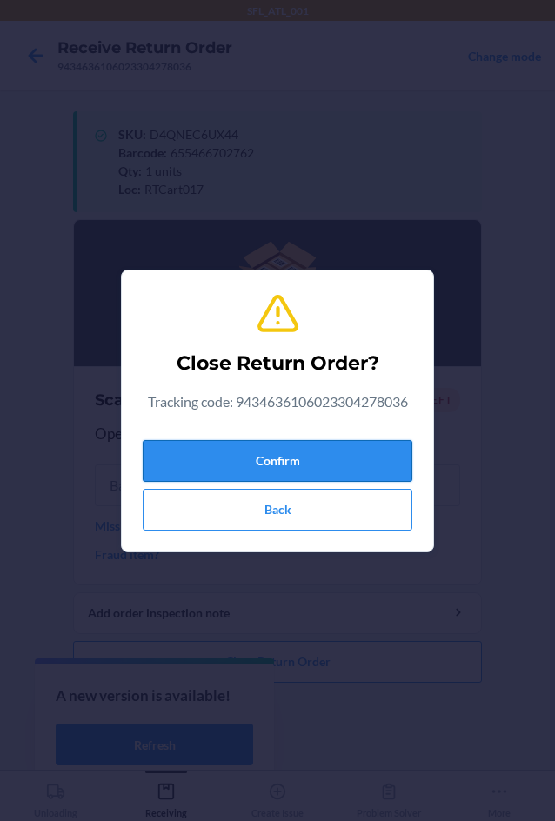
click at [255, 464] on button "Confirm" at bounding box center [277, 461] width 269 height 42
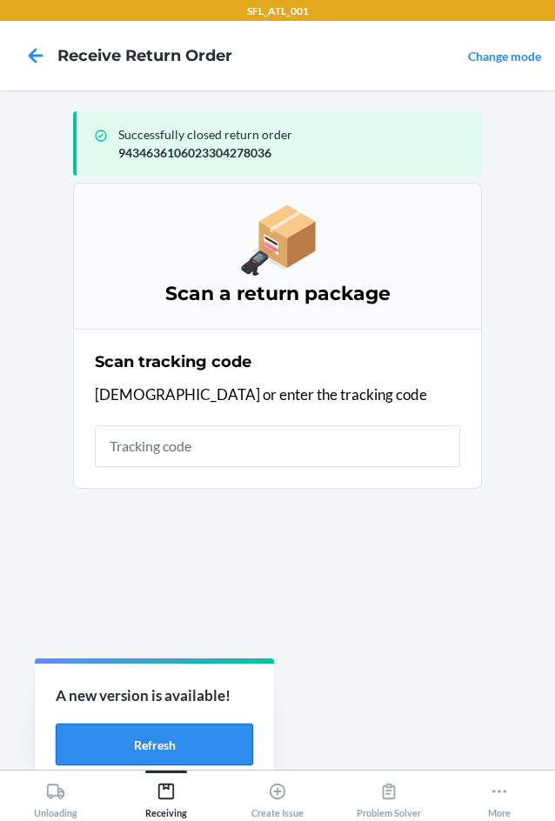
click at [125, 747] on button "Refresh" at bounding box center [154, 744] width 197 height 42
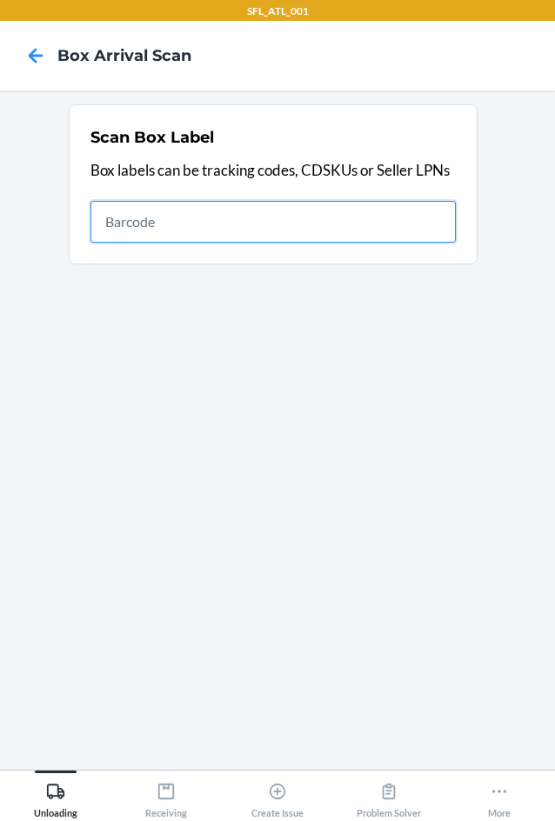
click at [207, 233] on input "text" at bounding box center [272, 222] width 365 height 42
type input "420302599434636106023304995186"
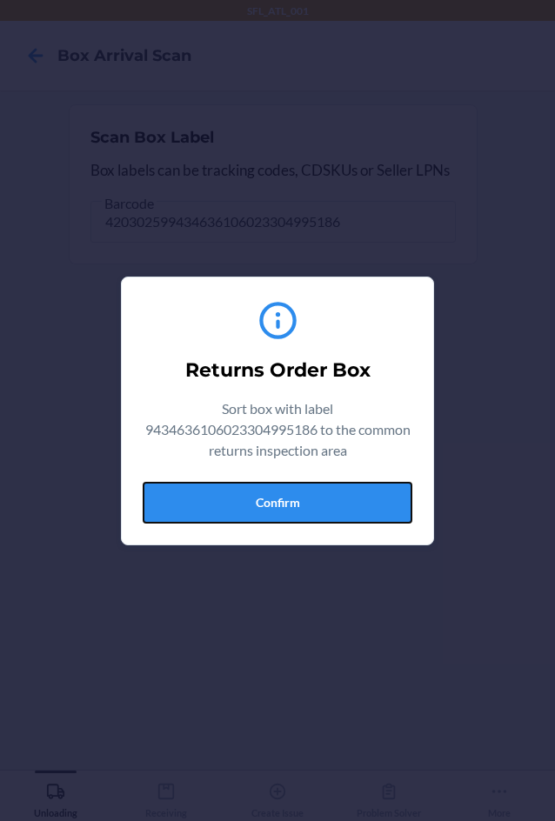
drag, startPoint x: 358, startPoint y: 496, endPoint x: 480, endPoint y: 463, distance: 126.1
click at [361, 495] on button "Confirm" at bounding box center [277, 503] width 269 height 42
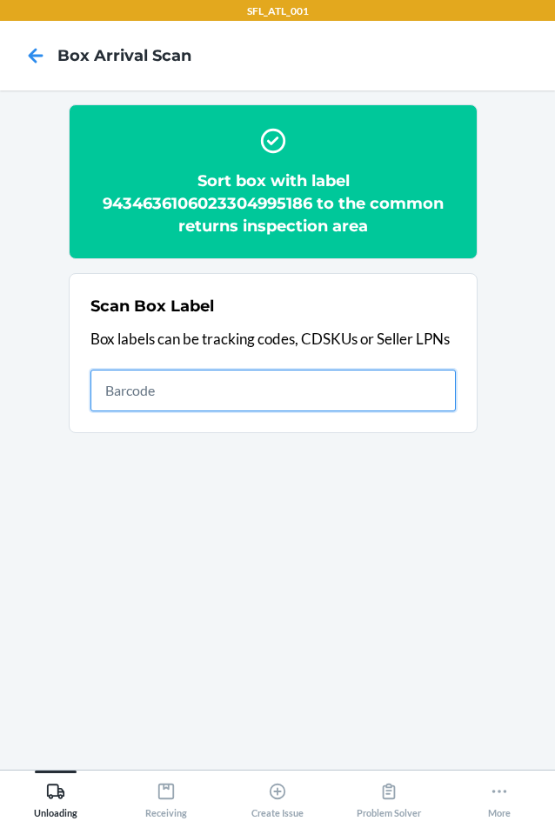
click at [244, 387] on input "text" at bounding box center [272, 390] width 365 height 42
type input "420302599434636106023303959578"
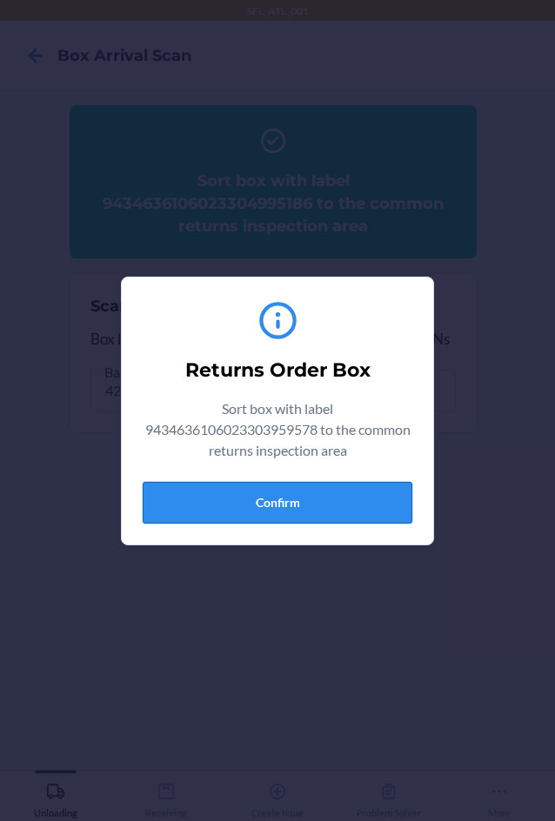
click at [333, 510] on button "Confirm" at bounding box center [277, 503] width 269 height 42
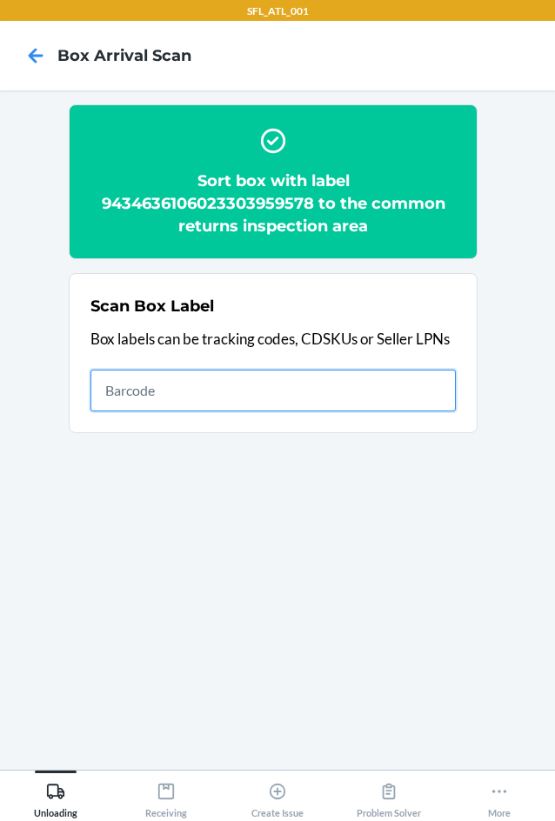
click at [409, 395] on input "text" at bounding box center [272, 390] width 365 height 42
type input "420302599434636106023304926463"
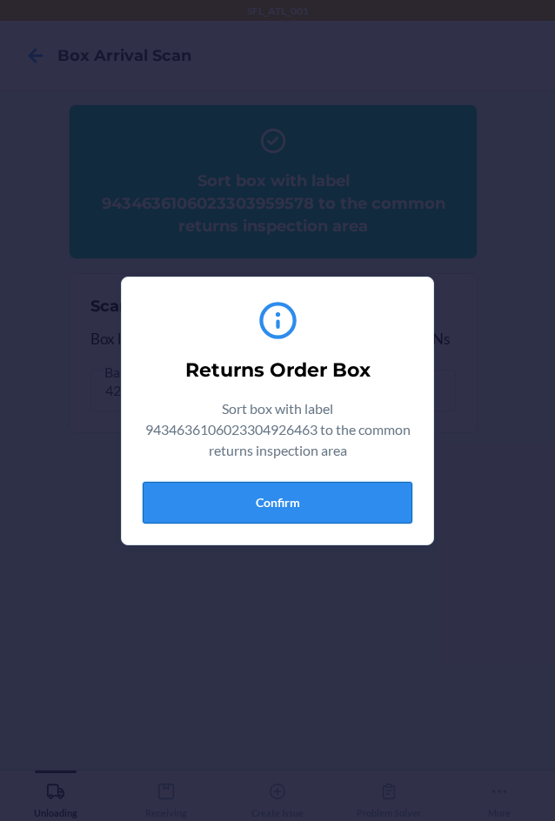
click at [368, 499] on button "Confirm" at bounding box center [277, 503] width 269 height 42
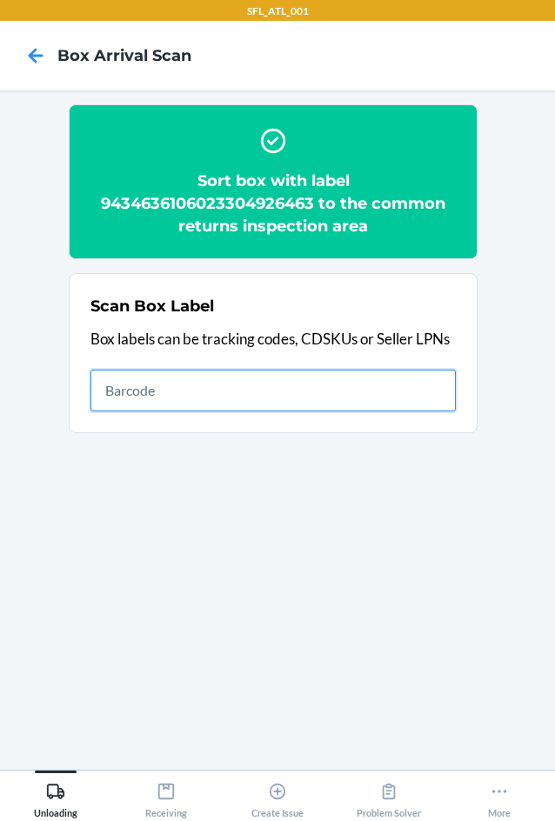
click at [274, 382] on input "text" at bounding box center [272, 390] width 365 height 42
type input "420302599434636106023304993540"
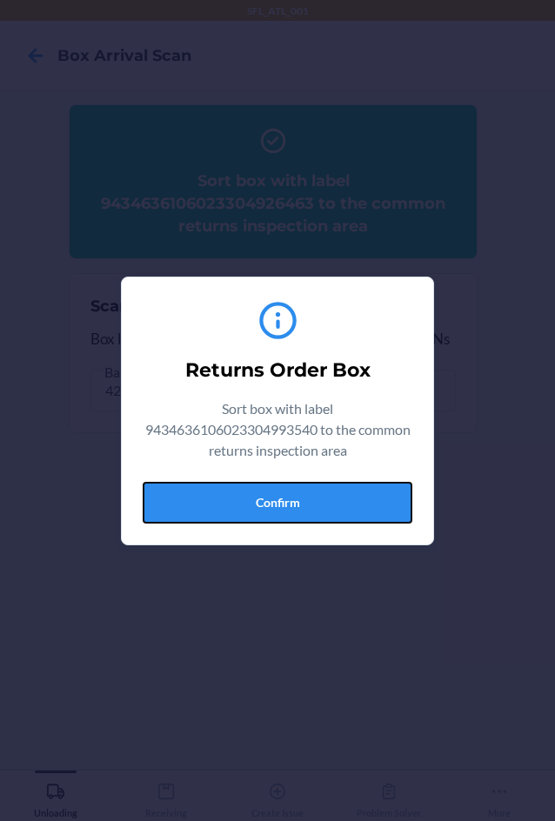
drag, startPoint x: 357, startPoint y: 488, endPoint x: 528, endPoint y: 452, distance: 174.2
click at [385, 487] on button "Confirm" at bounding box center [277, 503] width 269 height 42
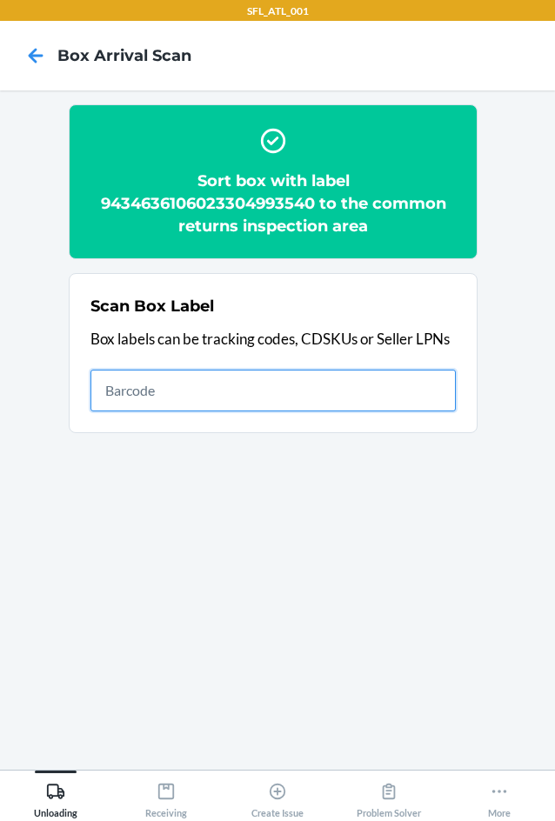
click at [342, 389] on input "text" at bounding box center [272, 390] width 365 height 42
type input "420302599434636106023304550927"
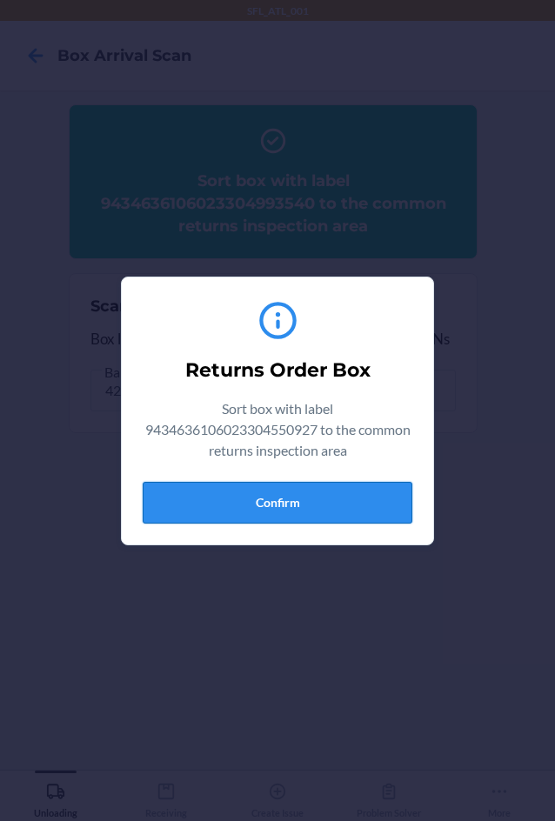
click at [170, 502] on button "Confirm" at bounding box center [277, 503] width 269 height 42
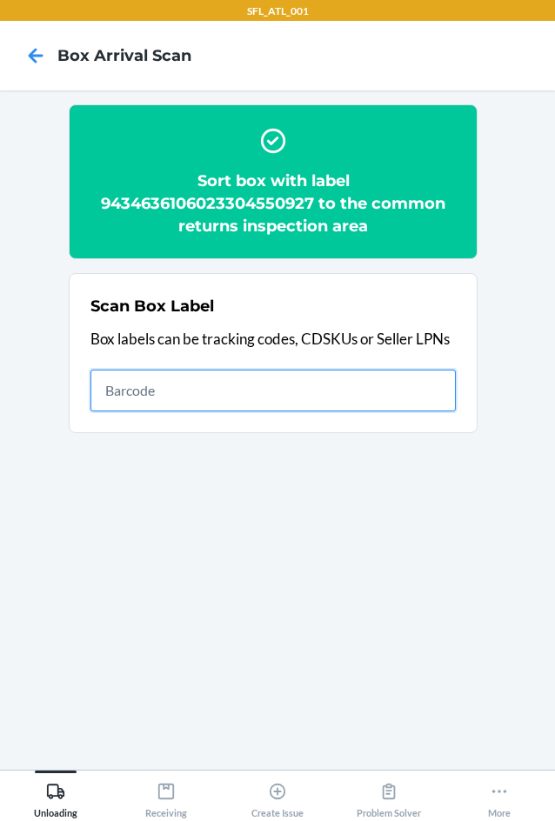
click at [238, 393] on input "text" at bounding box center [272, 390] width 365 height 42
type input "420302599434636106023304639462"
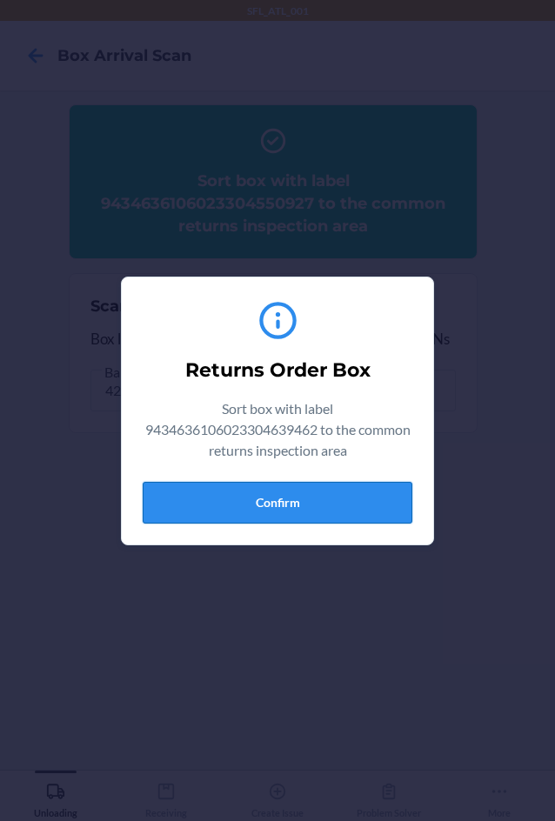
drag, startPoint x: 356, startPoint y: 509, endPoint x: 546, endPoint y: 471, distance: 194.2
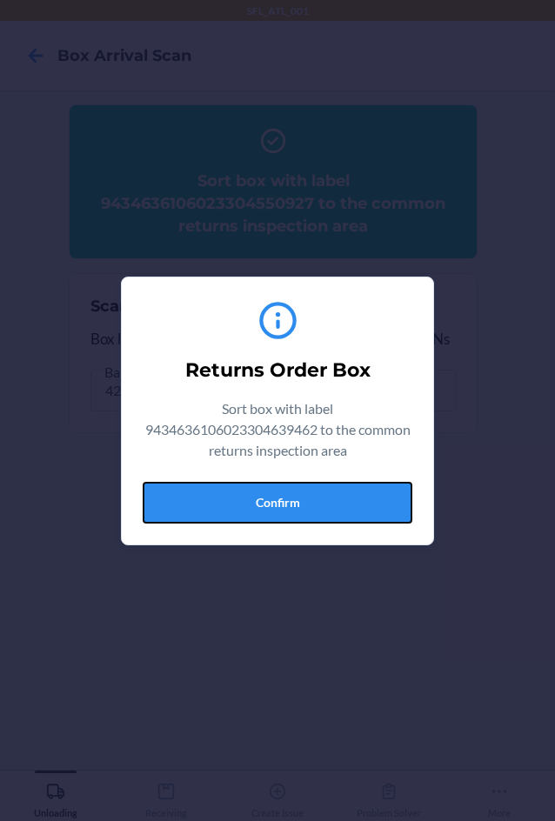
click at [359, 507] on button "Confirm" at bounding box center [277, 503] width 269 height 42
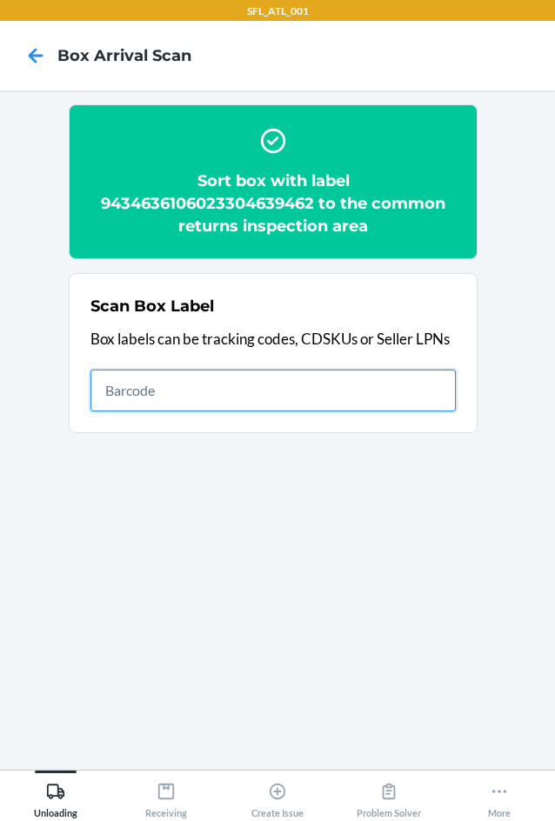
click at [140, 382] on input "text" at bounding box center [272, 390] width 365 height 42
type input "420302599434636106023304194459"
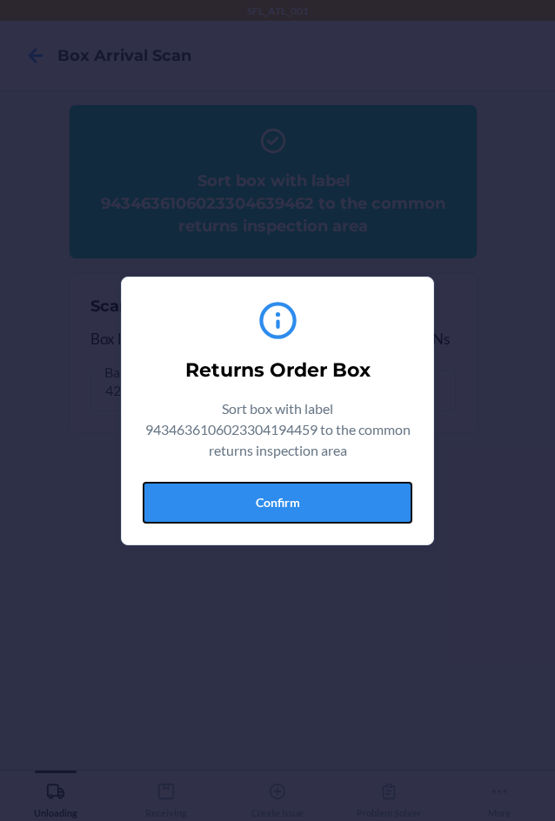
drag, startPoint x: 327, startPoint y: 506, endPoint x: 540, endPoint y: 492, distance: 213.4
click at [346, 497] on button "Confirm" at bounding box center [277, 503] width 269 height 42
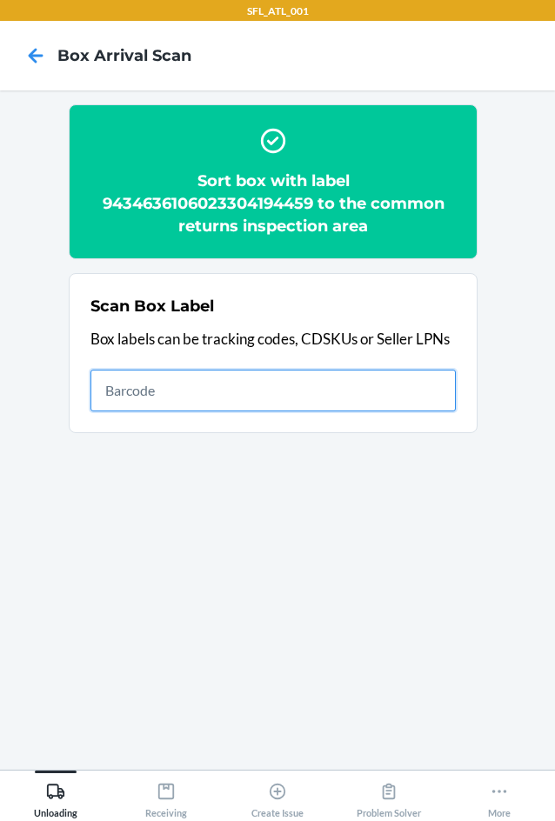
click at [272, 389] on input "text" at bounding box center [272, 390] width 365 height 42
type input "420302599434636106023304853721"
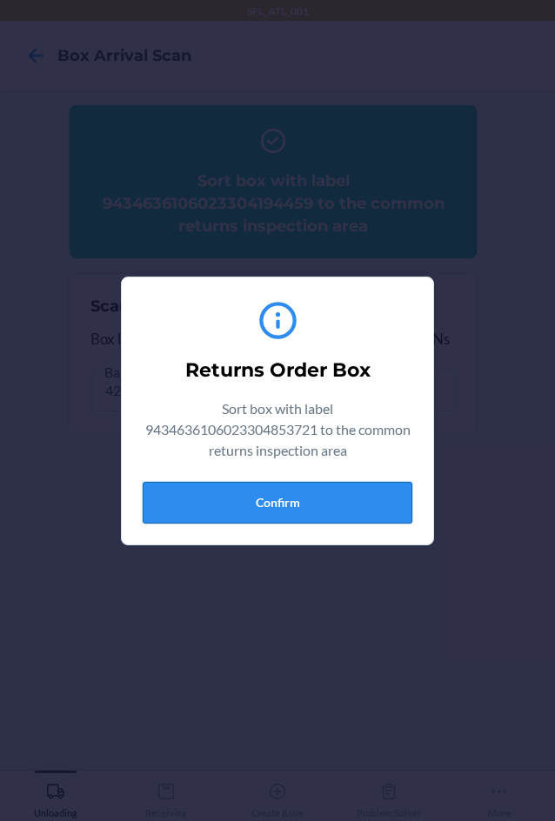
click at [301, 492] on button "Confirm" at bounding box center [277, 503] width 269 height 42
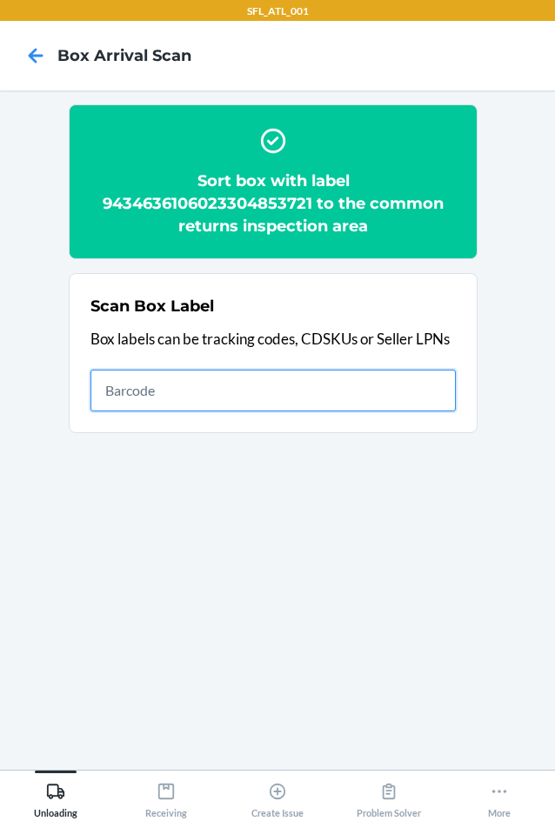
click at [224, 394] on input "text" at bounding box center [272, 390] width 365 height 42
type input "420302599434636106023304896049"
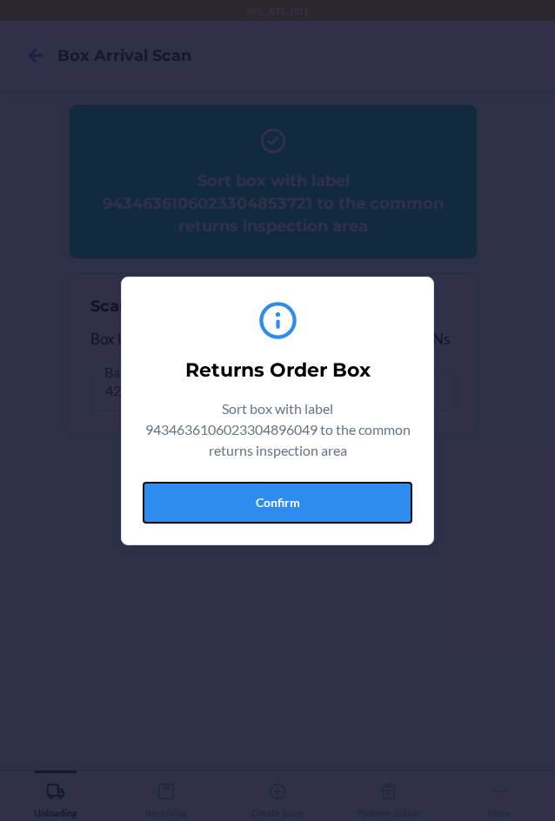
drag, startPoint x: 314, startPoint y: 499, endPoint x: 551, endPoint y: 505, distance: 237.4
click at [322, 499] on button "Confirm" at bounding box center [277, 503] width 269 height 42
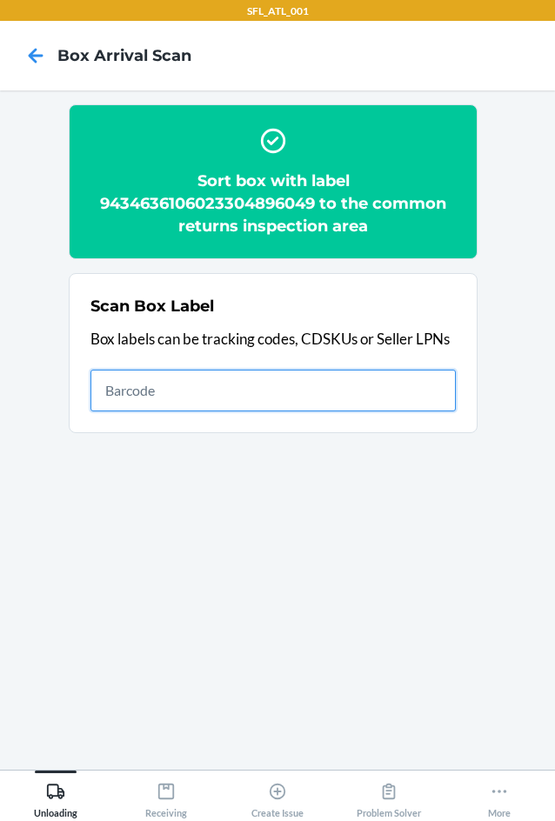
click at [296, 395] on input "text" at bounding box center [272, 390] width 365 height 42
type input "420302599434636106023304387189"
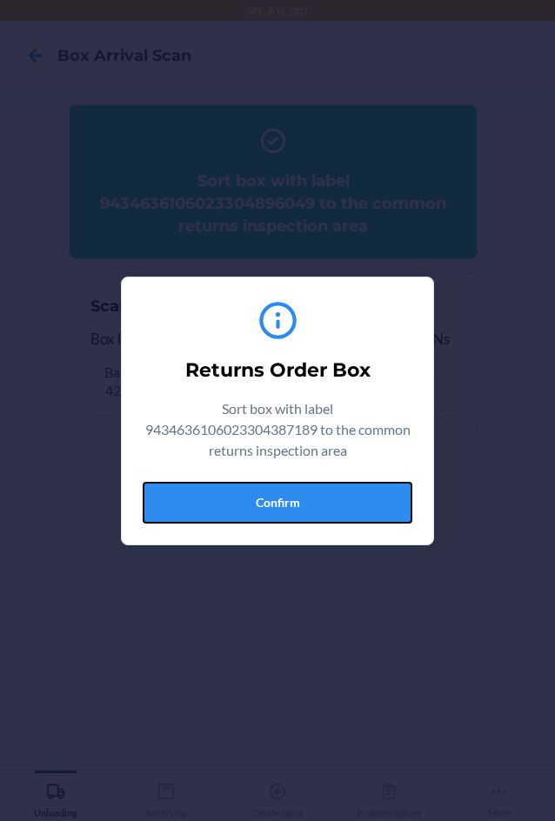
drag, startPoint x: 292, startPoint y: 498, endPoint x: 543, endPoint y: 476, distance: 252.1
click at [300, 498] on button "Confirm" at bounding box center [277, 503] width 269 height 42
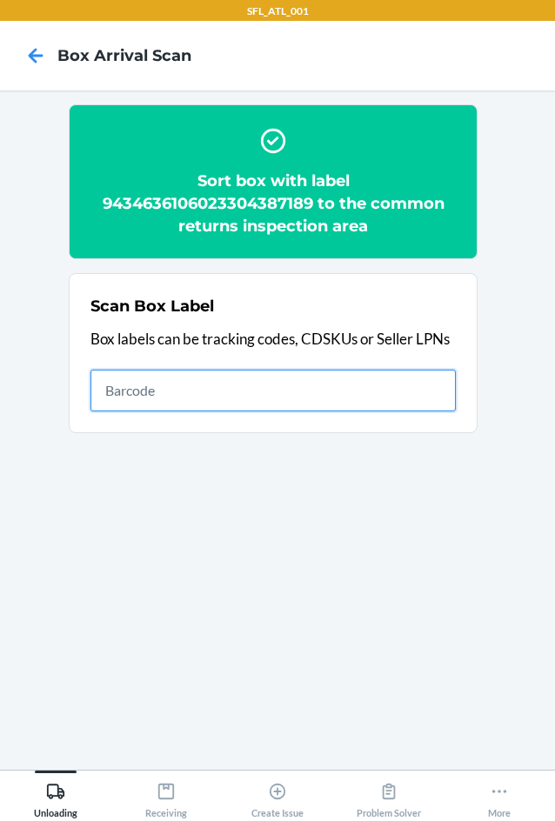
click at [258, 374] on input "text" at bounding box center [272, 390] width 365 height 42
type input "420302599434636106023304469311"
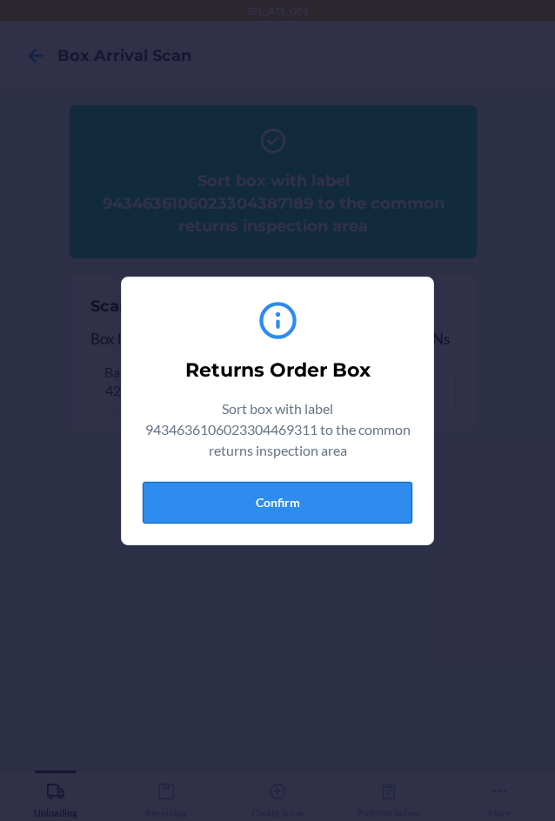
drag, startPoint x: 334, startPoint y: 495, endPoint x: 351, endPoint y: 495, distance: 17.4
click at [351, 495] on button "Confirm" at bounding box center [277, 503] width 269 height 42
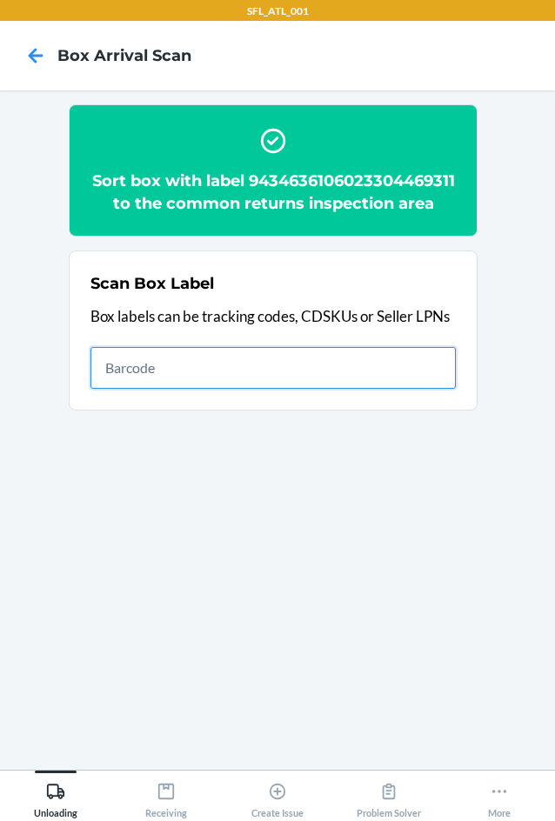
click at [361, 389] on input "text" at bounding box center [272, 368] width 365 height 42
type input "420302599434636106023305273030"
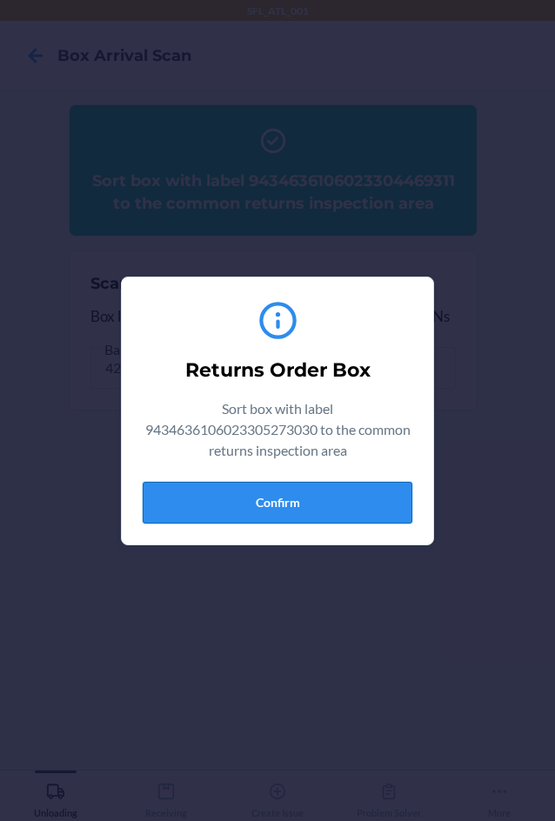
click at [382, 493] on button "Confirm" at bounding box center [277, 503] width 269 height 42
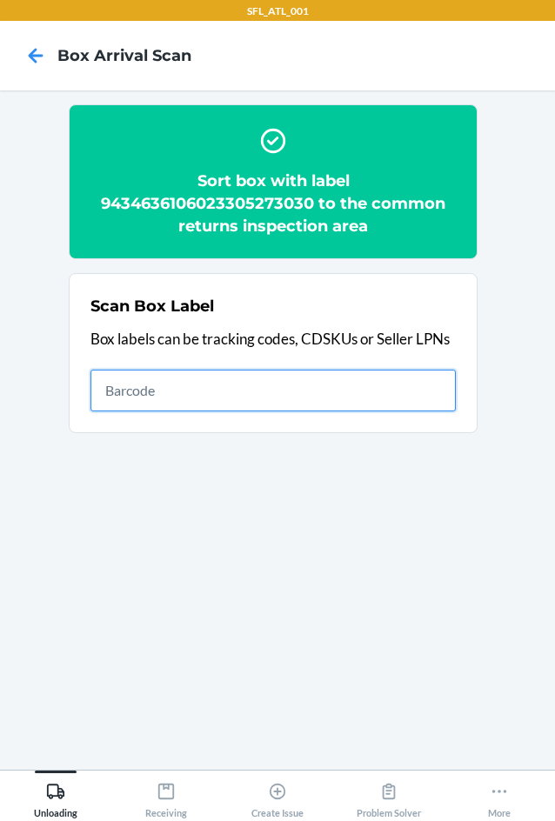
click at [344, 390] on input "text" at bounding box center [272, 390] width 365 height 42
type input "420302599434636106023304252098"
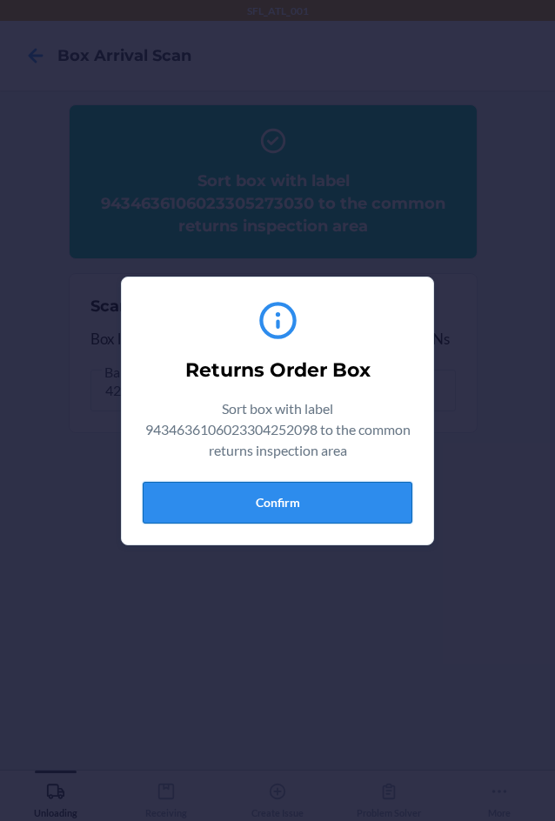
click at [359, 493] on button "Confirm" at bounding box center [277, 503] width 269 height 42
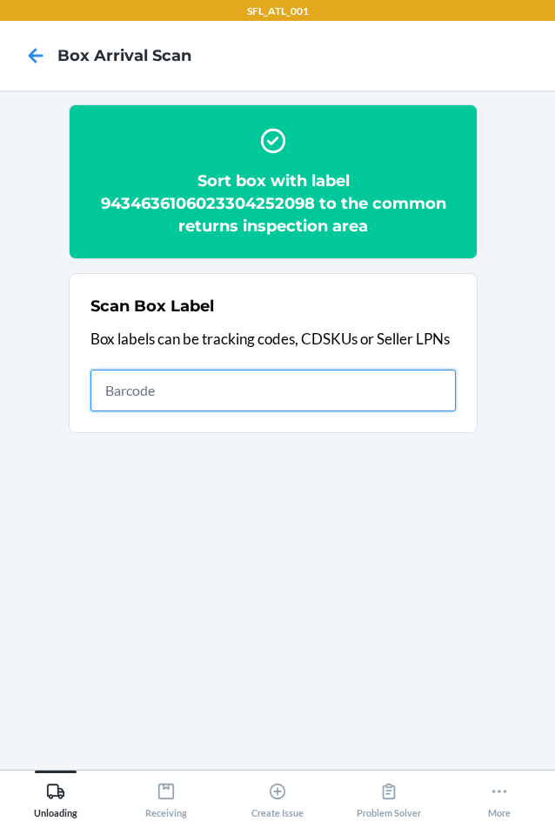
click at [321, 387] on input "text" at bounding box center [272, 390] width 365 height 42
type input "420302599434636106023304840868"
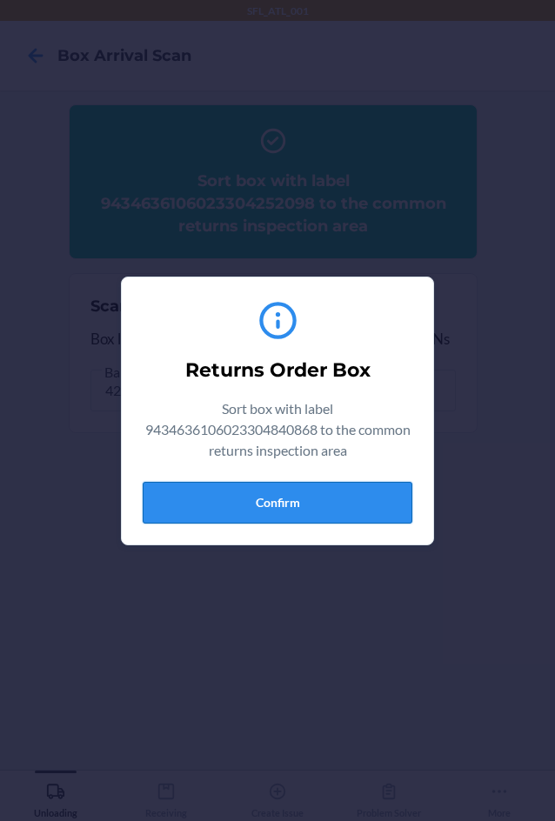
click at [369, 506] on button "Confirm" at bounding box center [277, 503] width 269 height 42
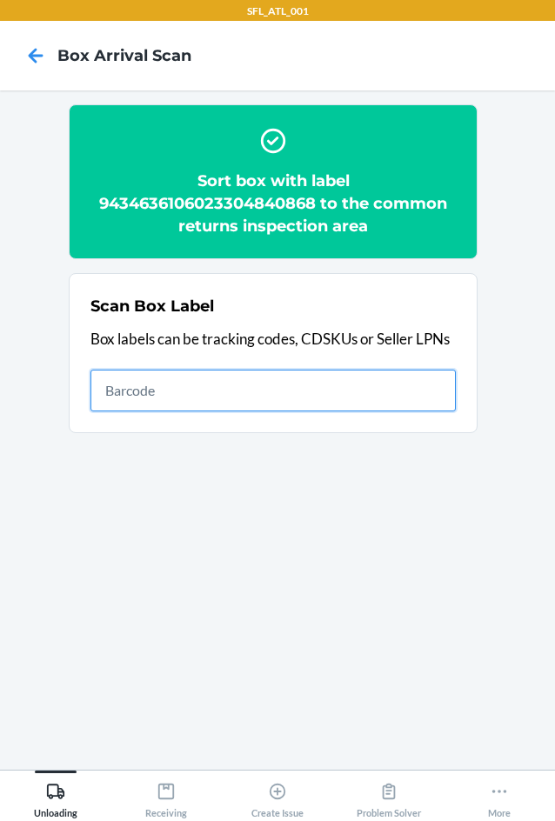
click at [367, 388] on input "text" at bounding box center [272, 390] width 365 height 42
type input "420302599434636106023305067639"
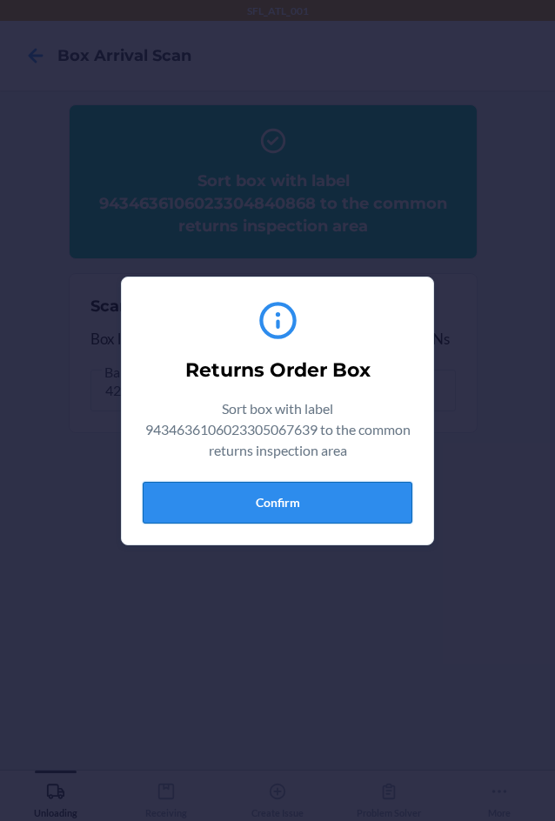
click at [376, 510] on button "Confirm" at bounding box center [277, 503] width 269 height 42
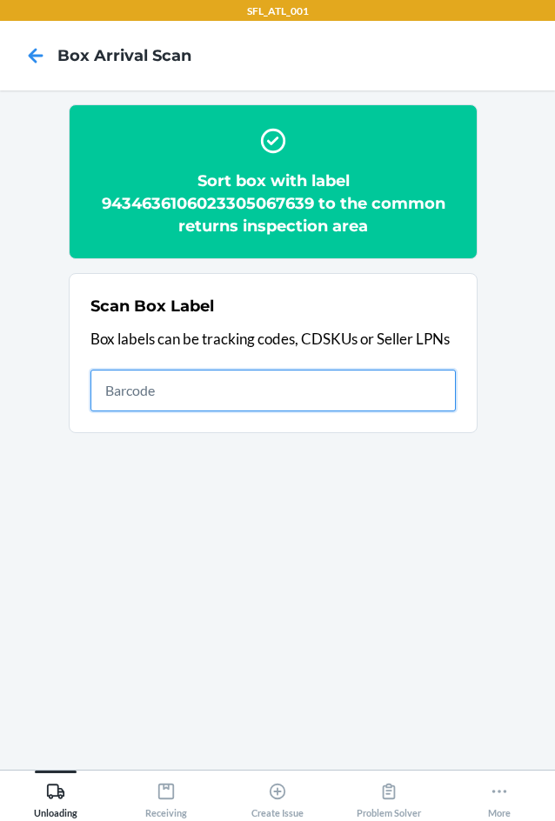
click at [180, 402] on input "text" at bounding box center [272, 390] width 365 height 42
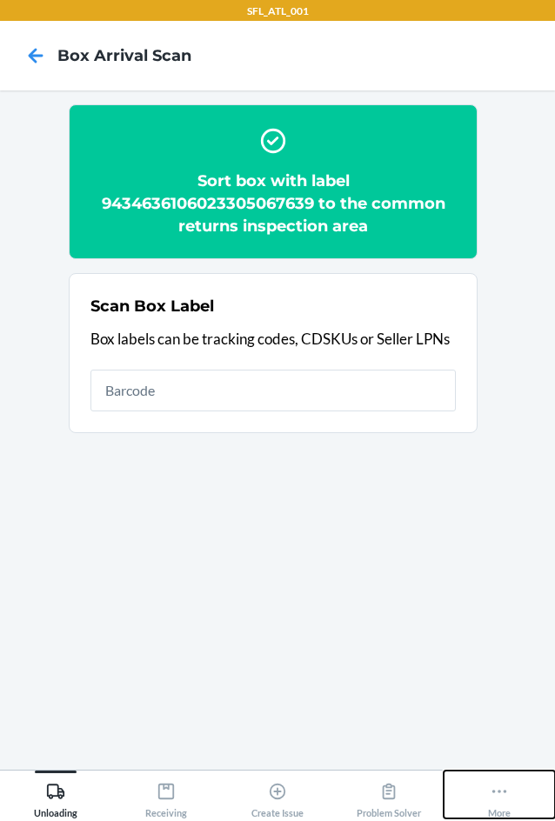
click at [505, 788] on icon at bounding box center [498, 790] width 19 height 19
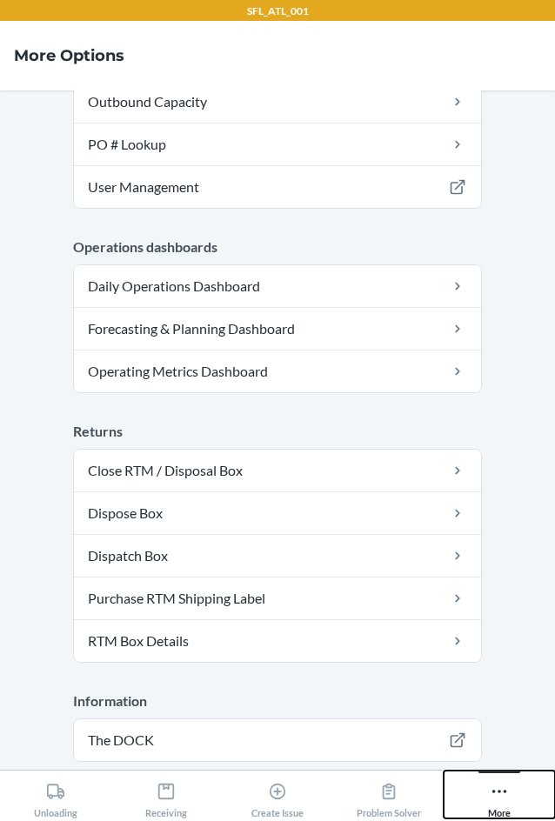
scroll to position [482, 0]
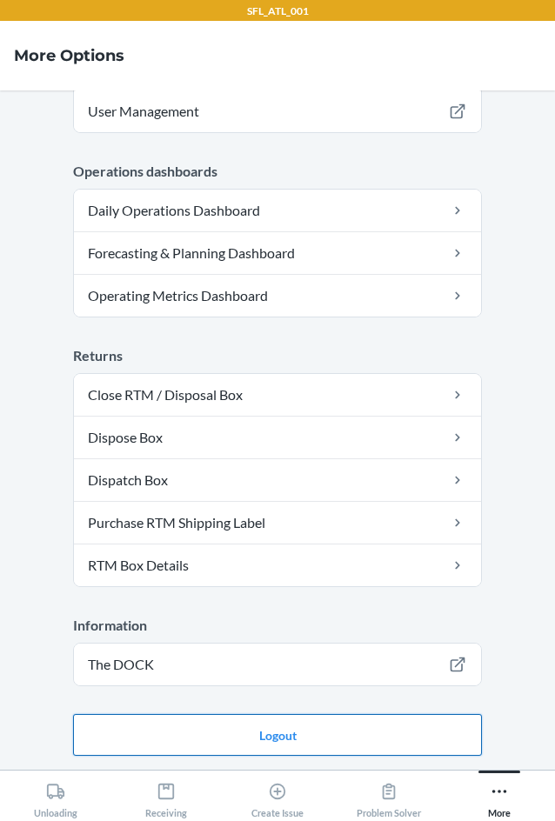
click at [401, 721] on button "Logout" at bounding box center [277, 735] width 409 height 42
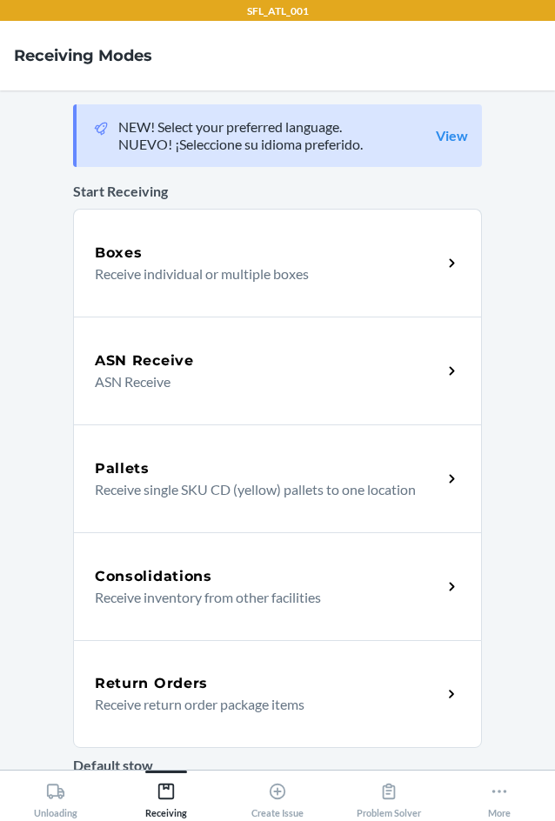
click at [184, 685] on h5 "Return Orders" at bounding box center [151, 683] width 113 height 21
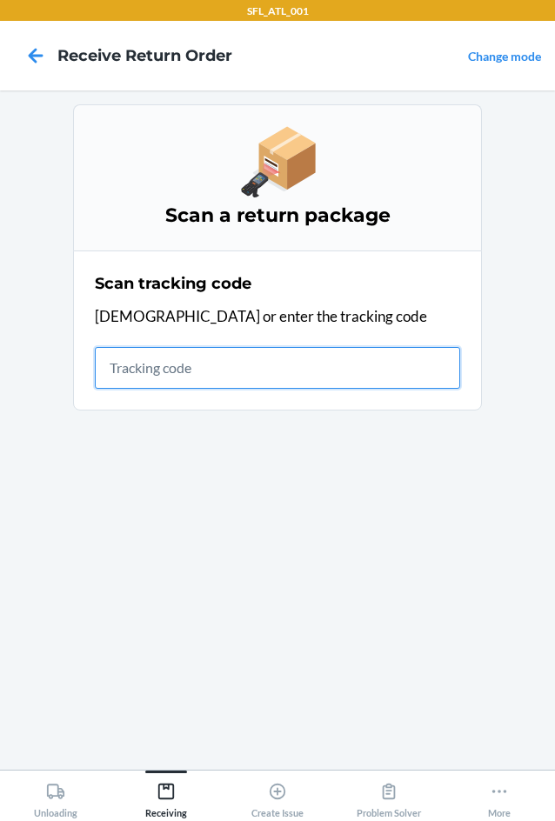
click at [237, 362] on input "text" at bounding box center [277, 368] width 365 height 42
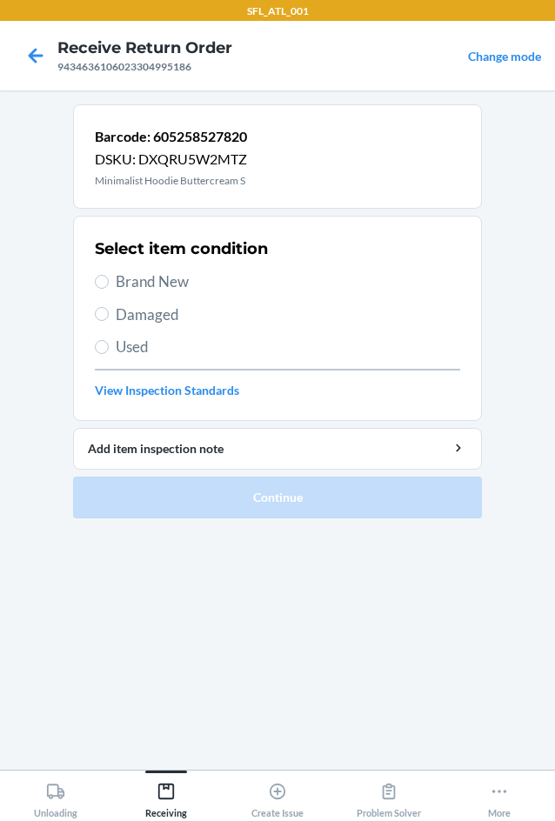
click at [140, 285] on span "Brand New" at bounding box center [288, 281] width 344 height 23
click at [109, 285] on input "Brand New" at bounding box center [102, 282] width 14 height 14
radio input "true"
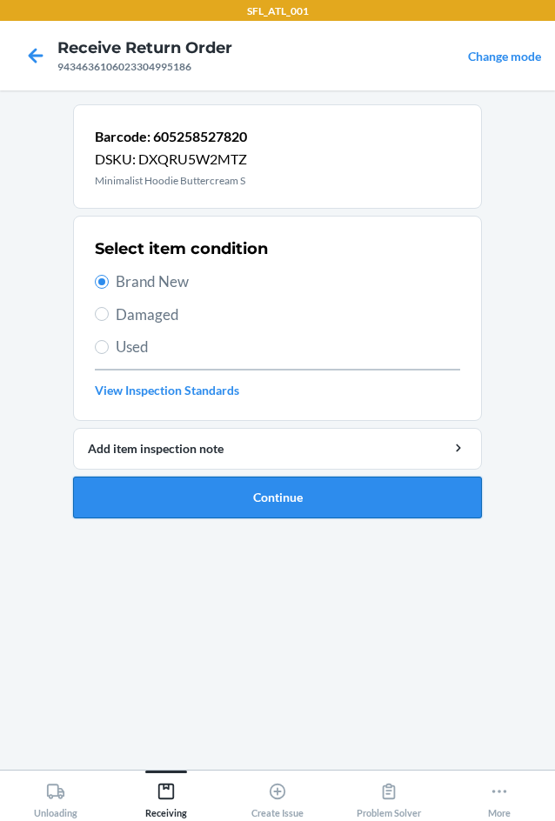
click at [171, 502] on button "Continue" at bounding box center [277, 497] width 409 height 42
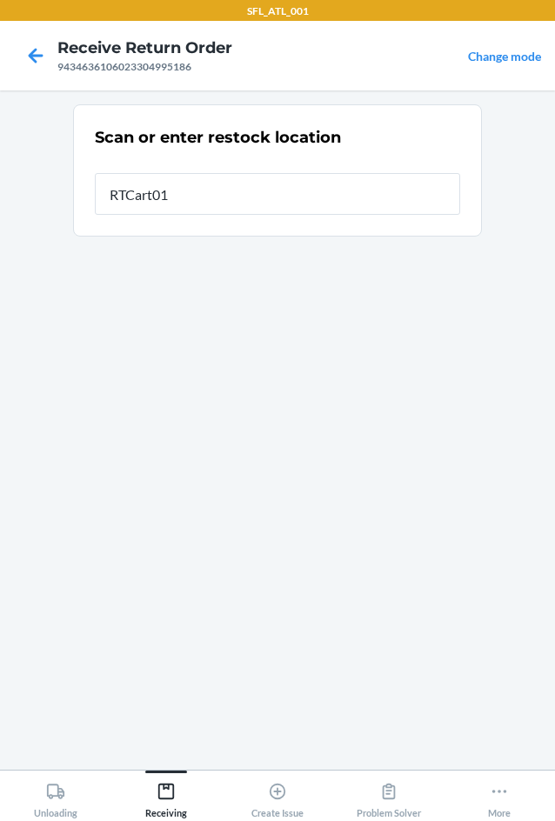
type input "RTCart017"
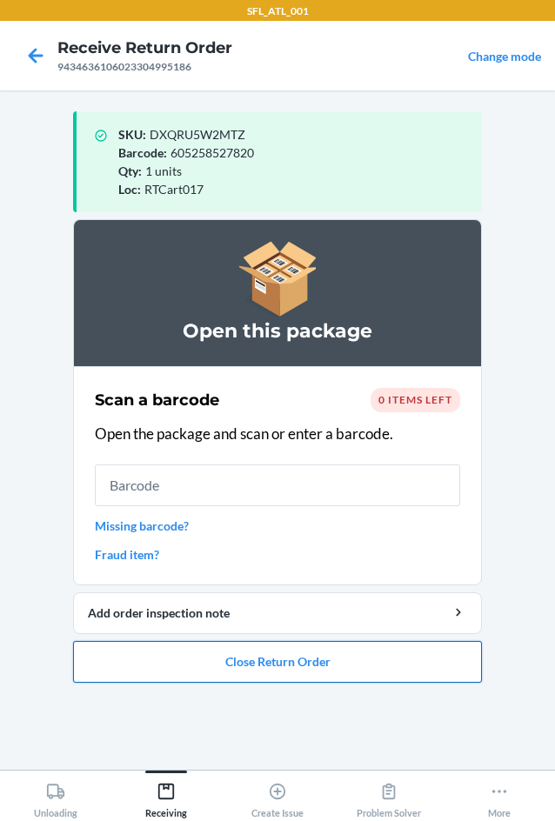
click at [289, 655] on button "Close Return Order" at bounding box center [277, 662] width 409 height 42
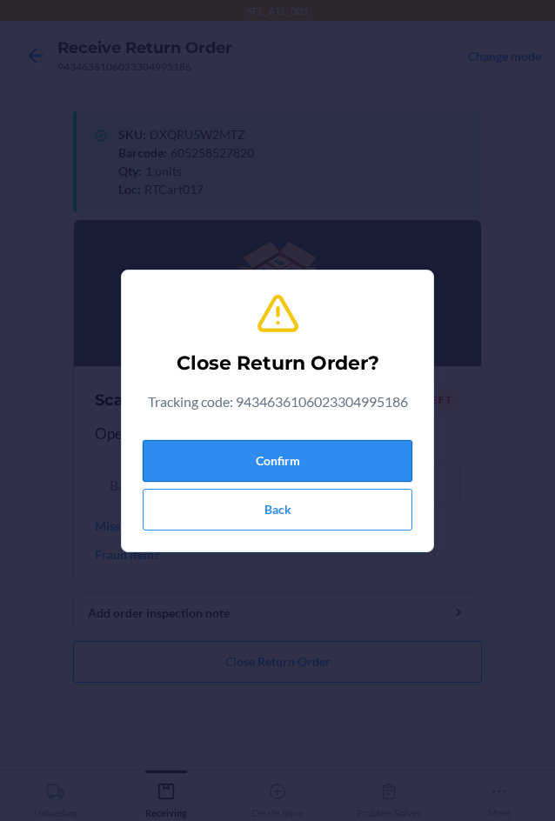
click at [320, 466] on button "Confirm" at bounding box center [277, 461] width 269 height 42
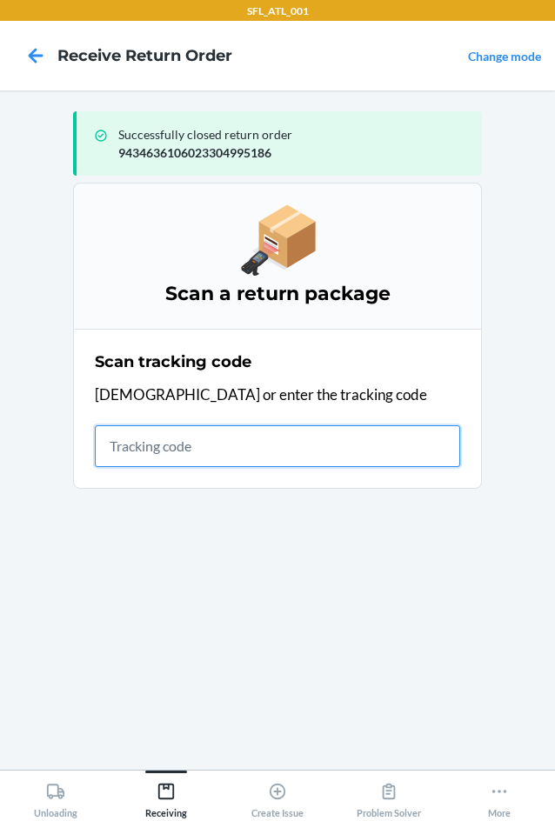
click at [146, 435] on input "text" at bounding box center [277, 446] width 365 height 42
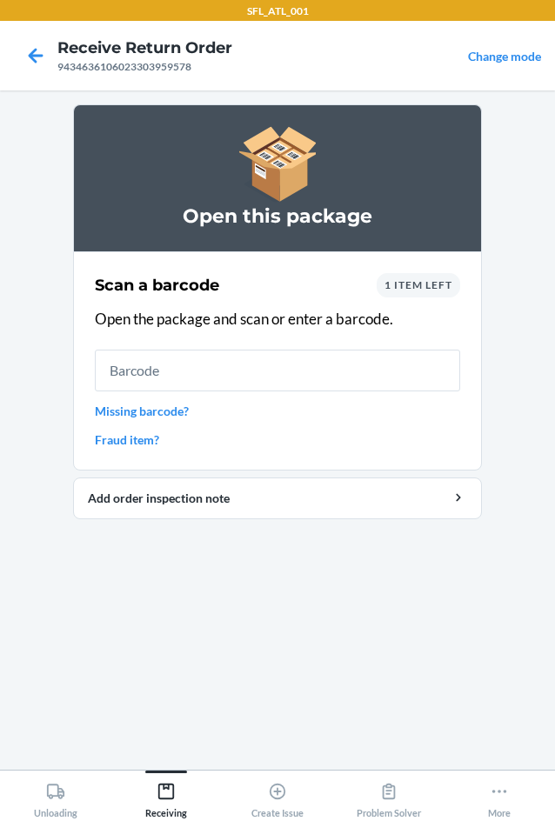
click at [440, 283] on span "1 item left" at bounding box center [418, 284] width 68 height 13
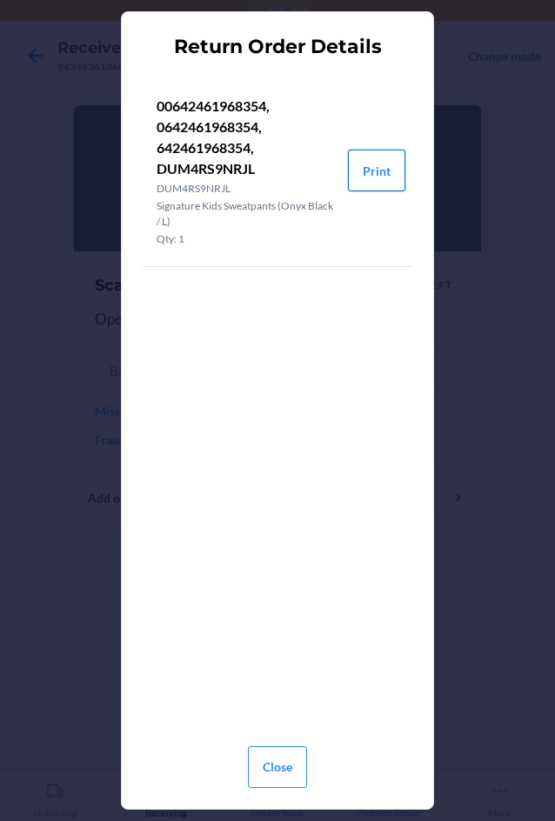
click at [379, 172] on button "Print" at bounding box center [376, 171] width 57 height 42
click at [282, 767] on button "Close" at bounding box center [277, 767] width 59 height 42
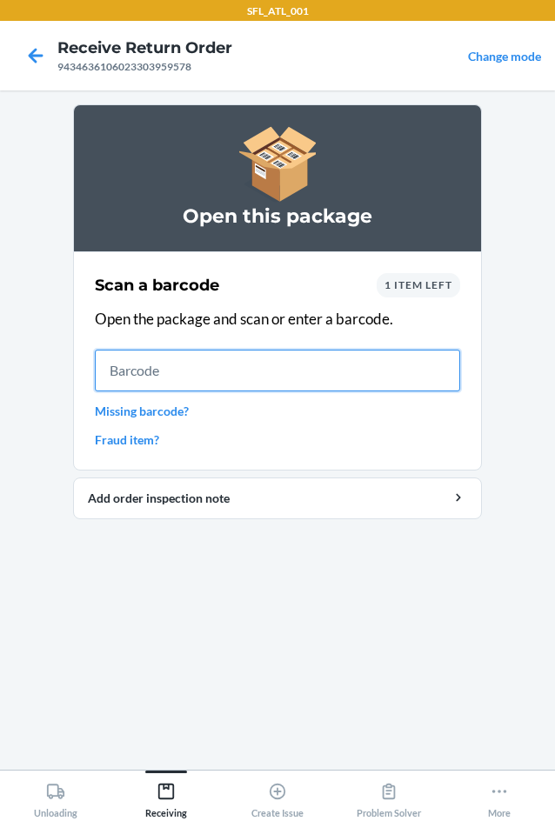
click at [176, 364] on input "text" at bounding box center [277, 370] width 365 height 42
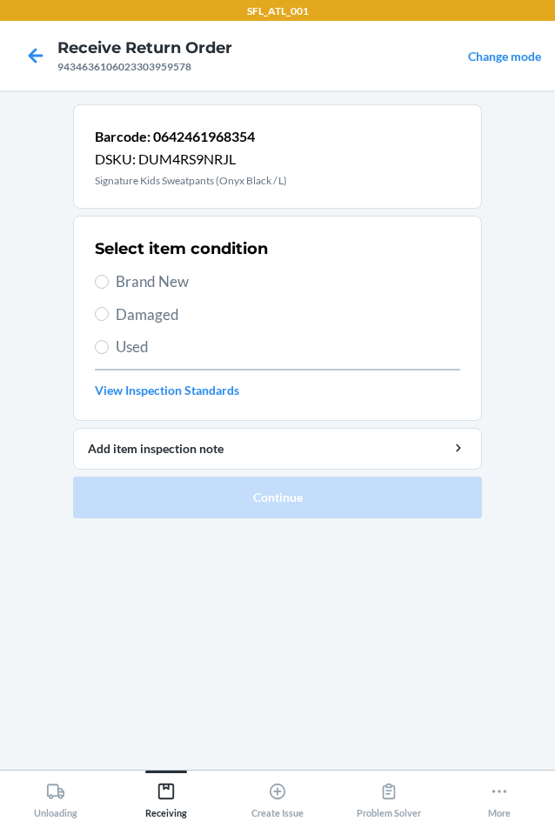
click at [161, 285] on span "Brand New" at bounding box center [288, 281] width 344 height 23
click at [109, 285] on input "Brand New" at bounding box center [102, 282] width 14 height 14
radio input "true"
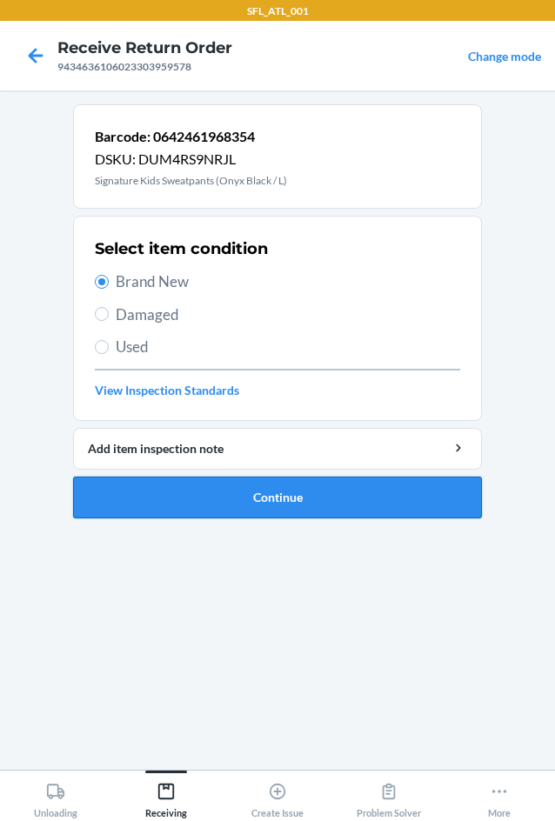
click at [165, 502] on button "Continue" at bounding box center [277, 497] width 409 height 42
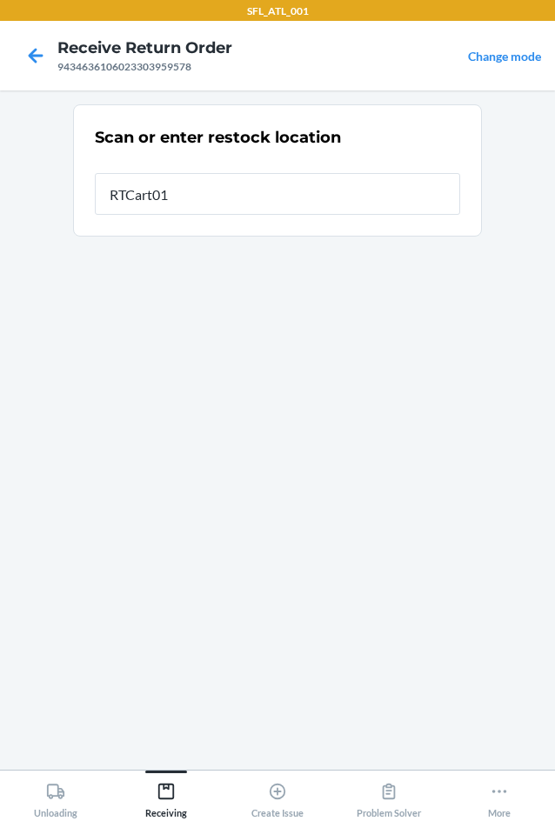
type input "RTCart017"
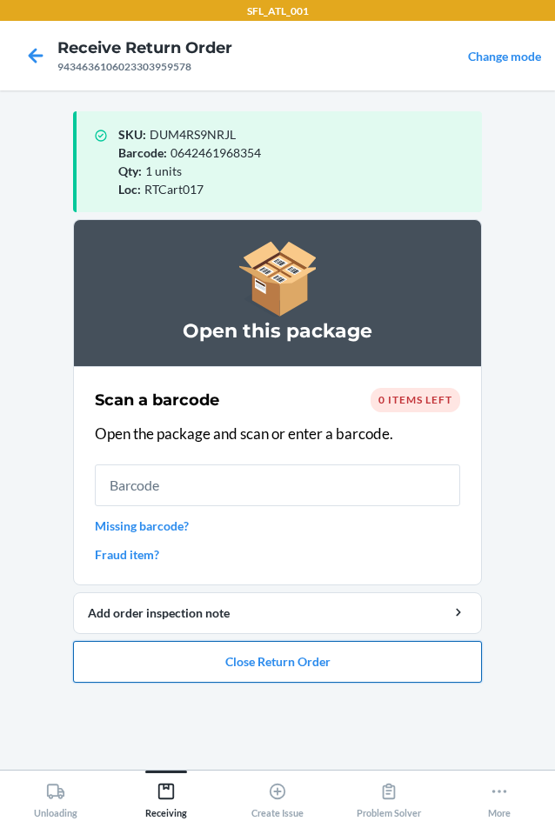
click at [273, 655] on button "Close Return Order" at bounding box center [277, 662] width 409 height 42
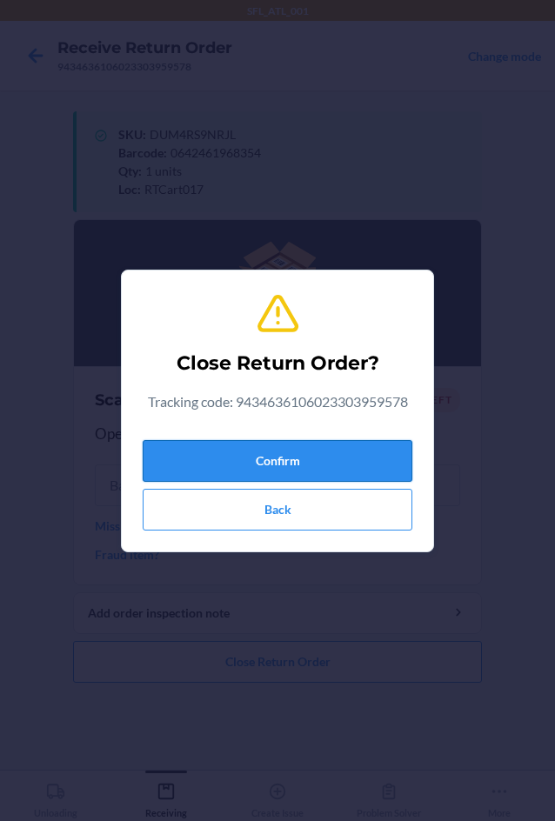
click at [297, 453] on button "Confirm" at bounding box center [277, 461] width 269 height 42
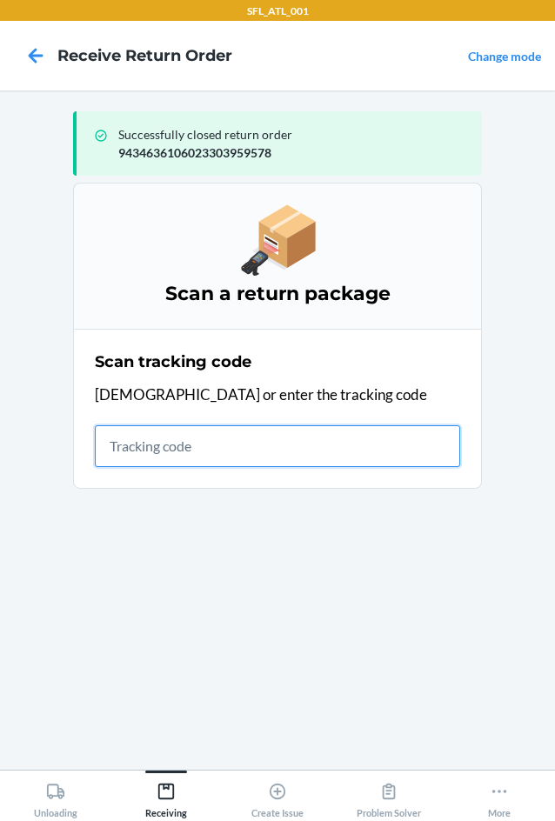
click at [250, 443] on input "text" at bounding box center [277, 446] width 365 height 42
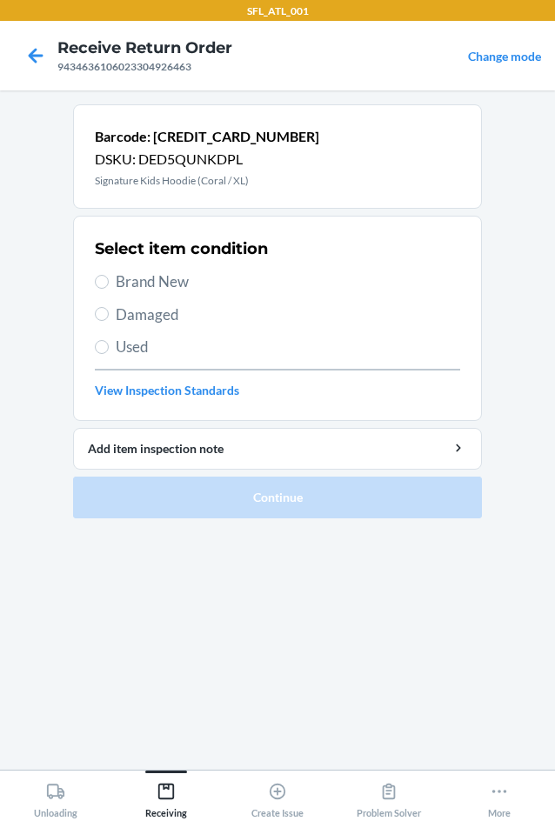
drag, startPoint x: 171, startPoint y: 276, endPoint x: 182, endPoint y: 403, distance: 127.3
click at [171, 281] on span "Brand New" at bounding box center [288, 281] width 344 height 23
click at [109, 281] on input "Brand New" at bounding box center [102, 282] width 14 height 14
radio input "true"
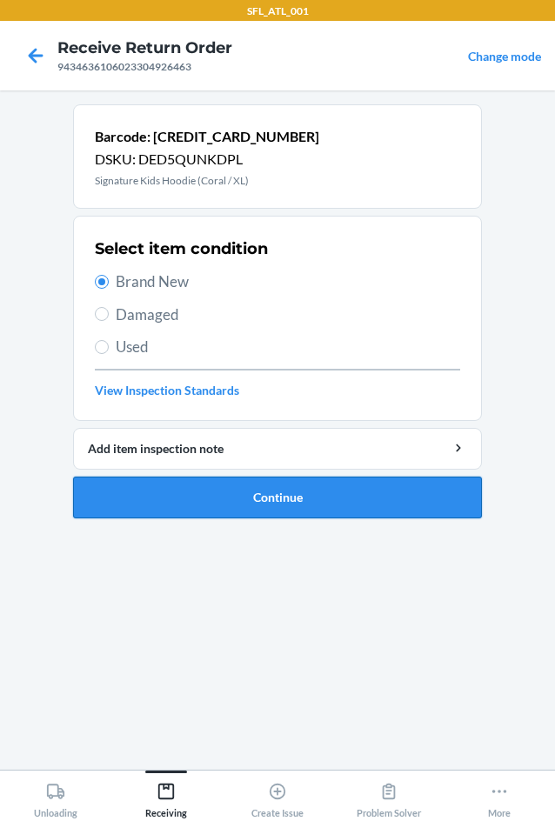
click at [175, 506] on button "Continue" at bounding box center [277, 497] width 409 height 42
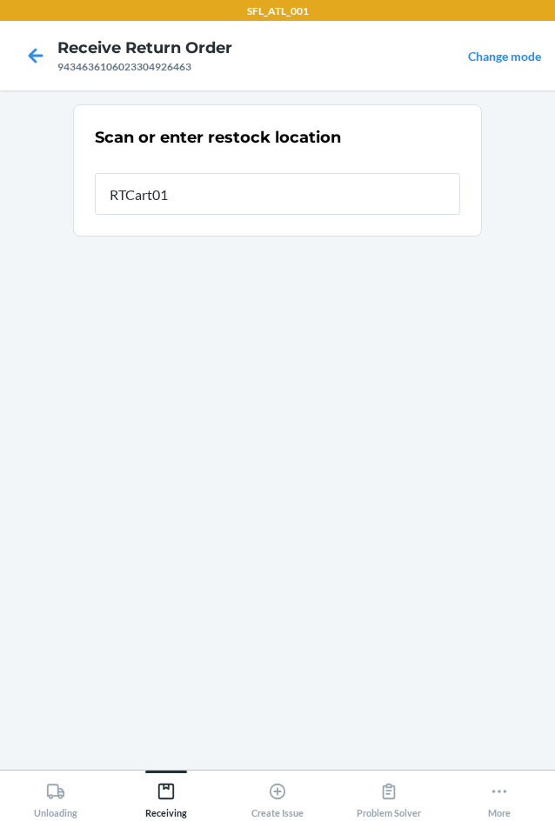
type input "RTCart017"
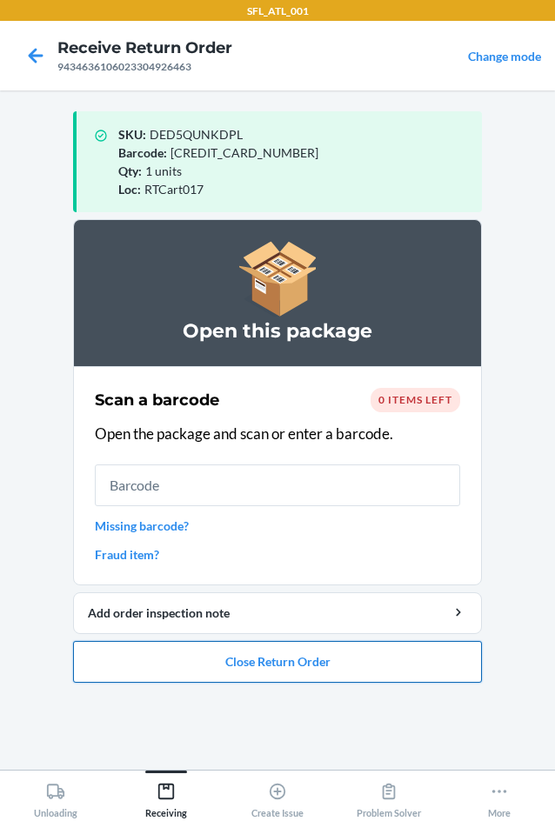
click at [249, 675] on button "Close Return Order" at bounding box center [277, 662] width 409 height 42
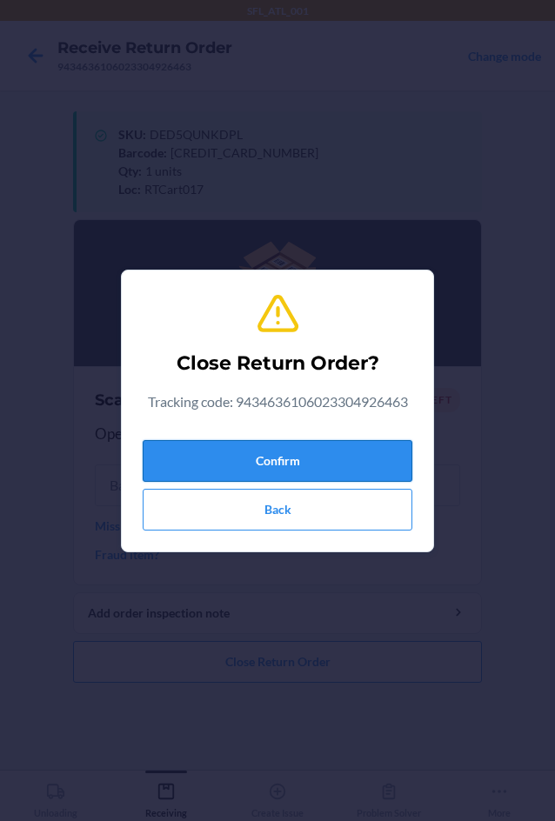
click at [303, 477] on button "Confirm" at bounding box center [277, 461] width 269 height 42
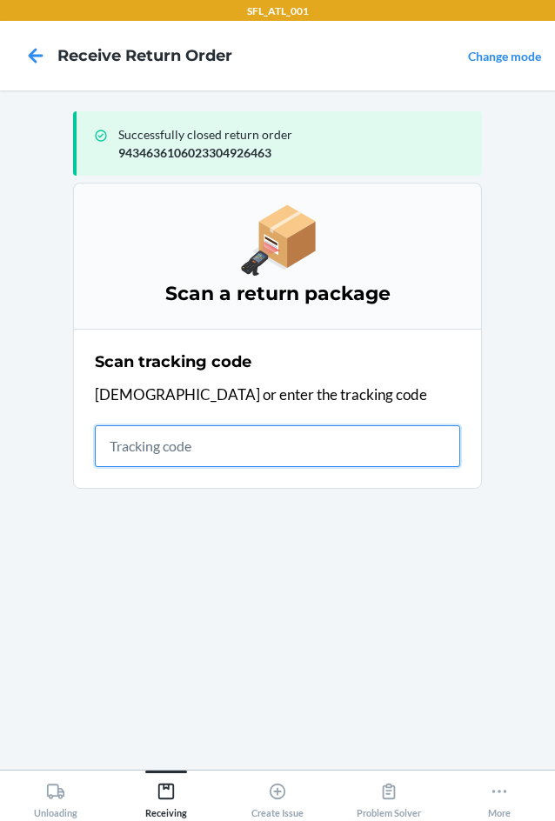
click at [277, 452] on input "text" at bounding box center [277, 446] width 365 height 42
type input "42030259"
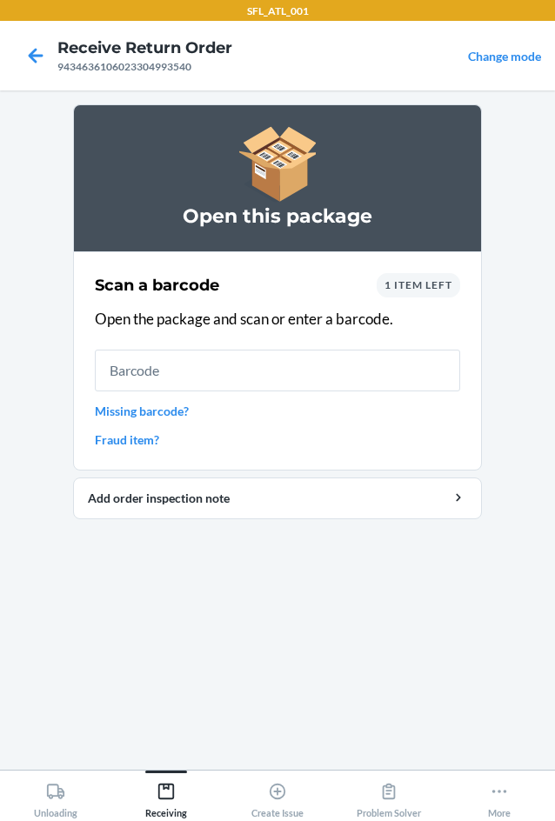
click at [424, 287] on span "1 item left" at bounding box center [418, 284] width 68 height 13
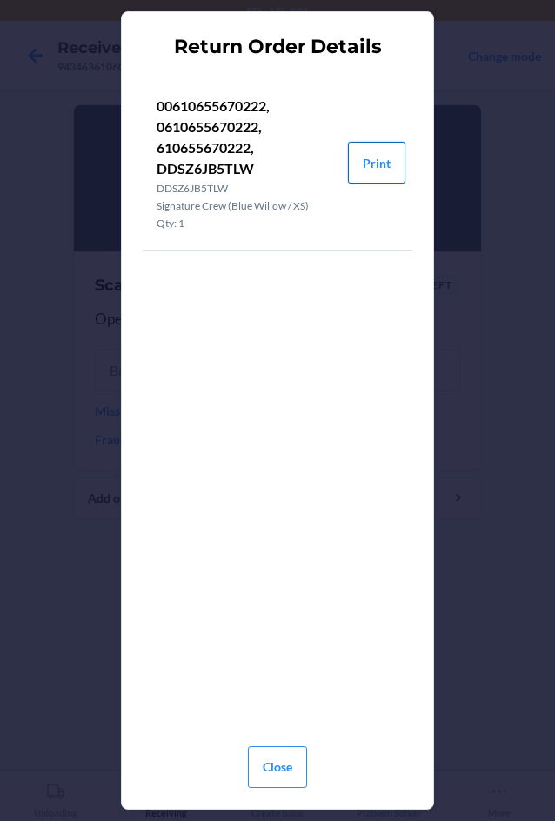
click at [383, 163] on button "Print" at bounding box center [376, 163] width 57 height 42
click at [260, 774] on button "Close" at bounding box center [277, 767] width 59 height 42
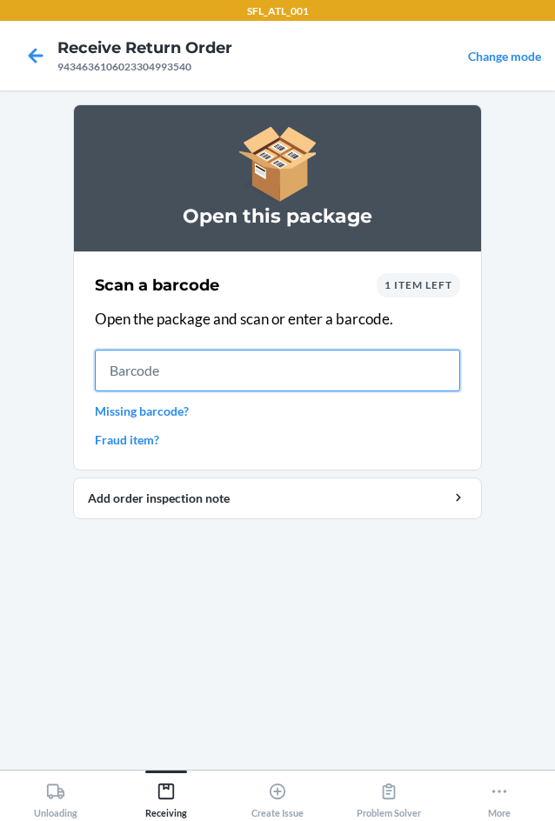
click at [147, 362] on input "text" at bounding box center [277, 370] width 365 height 42
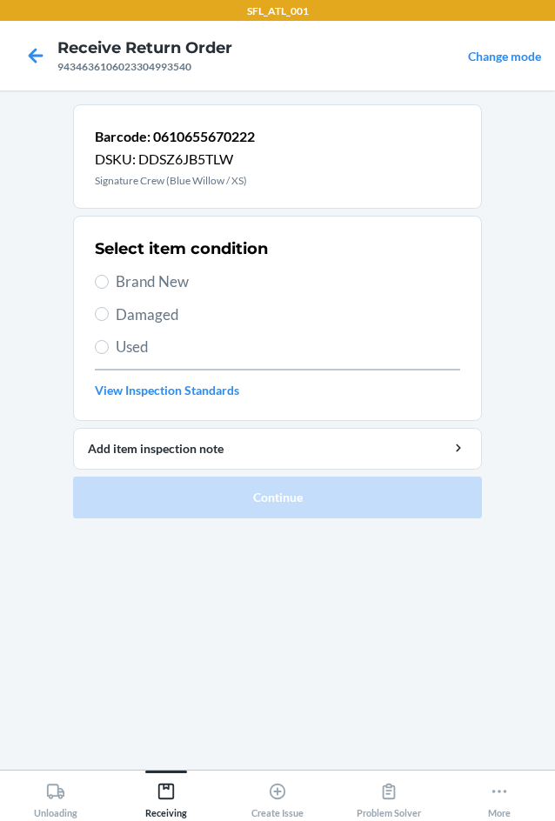
click at [114, 282] on label "Brand New" at bounding box center [277, 281] width 365 height 23
click at [109, 282] on input "Brand New" at bounding box center [102, 282] width 14 height 14
radio input "true"
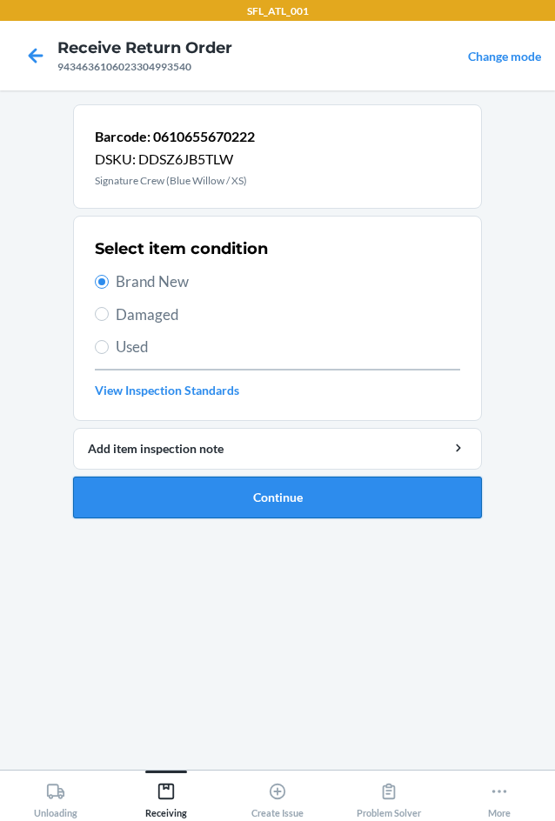
click at [148, 487] on button "Continue" at bounding box center [277, 497] width 409 height 42
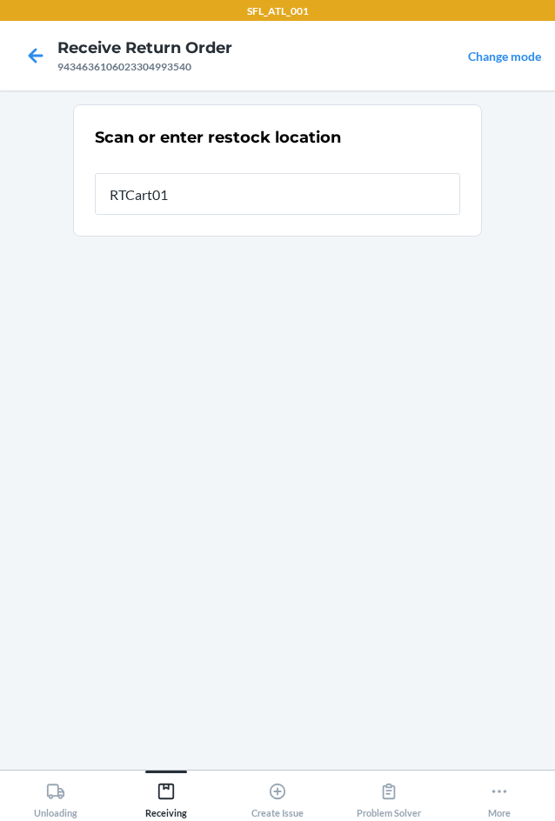
type input "RTCart017"
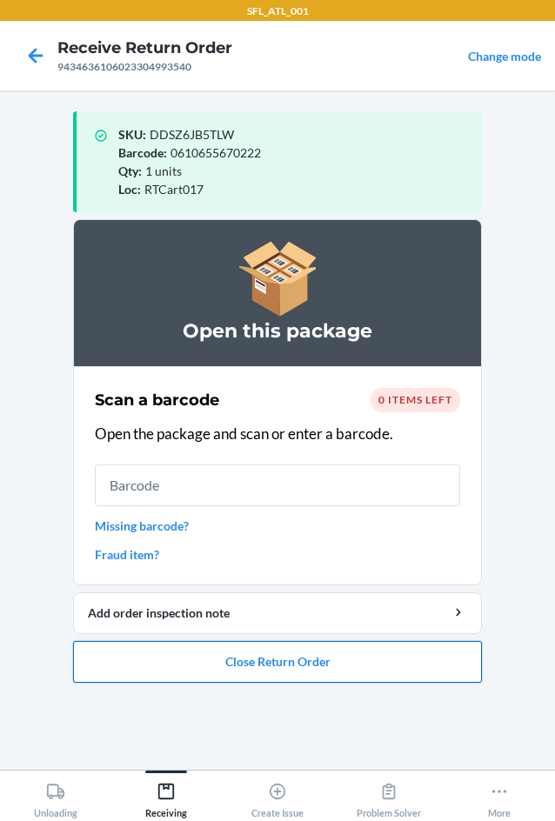
click at [289, 661] on button "Close Return Order" at bounding box center [277, 662] width 409 height 42
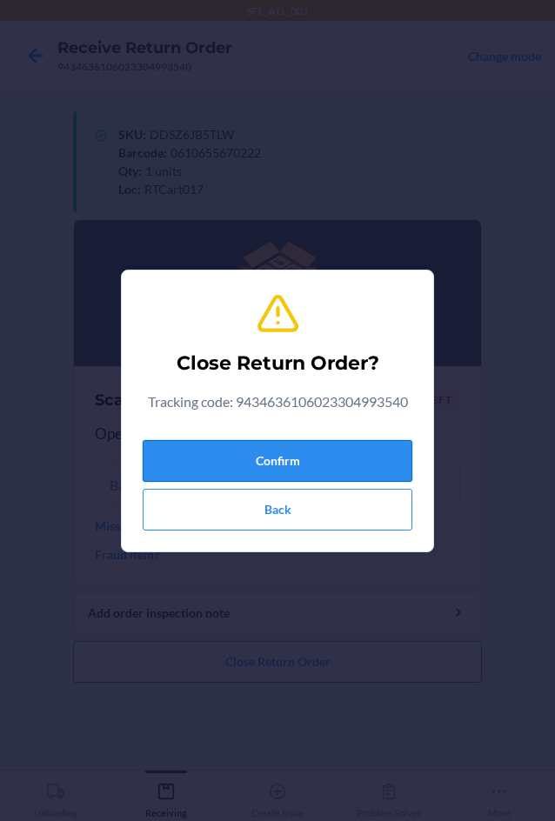
click at [252, 462] on button "Confirm" at bounding box center [277, 461] width 269 height 42
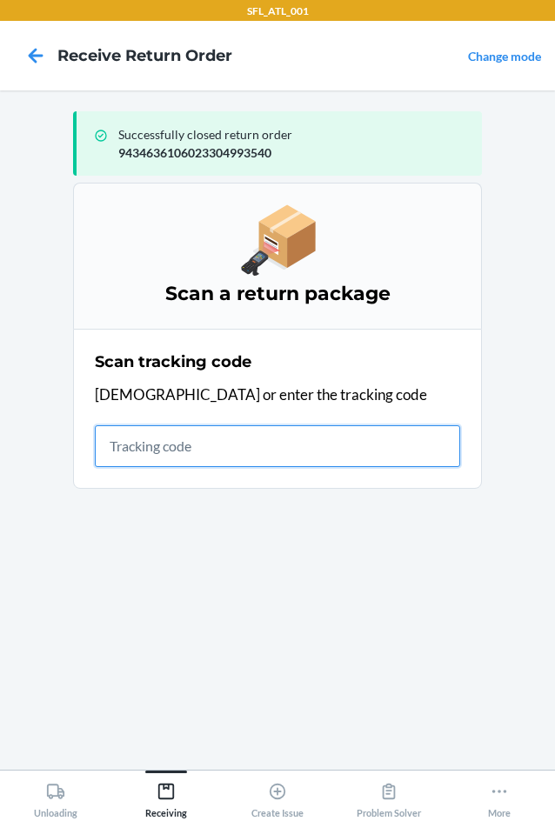
click at [316, 455] on input "text" at bounding box center [277, 446] width 365 height 42
type input "420302599434636106023"
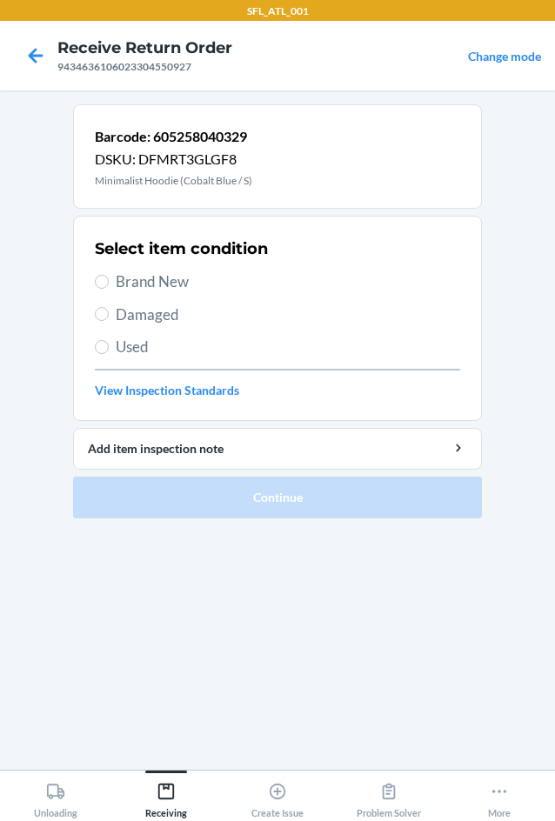
click at [165, 285] on span "Brand New" at bounding box center [288, 281] width 344 height 23
click at [109, 285] on input "Brand New" at bounding box center [102, 282] width 14 height 14
radio input "true"
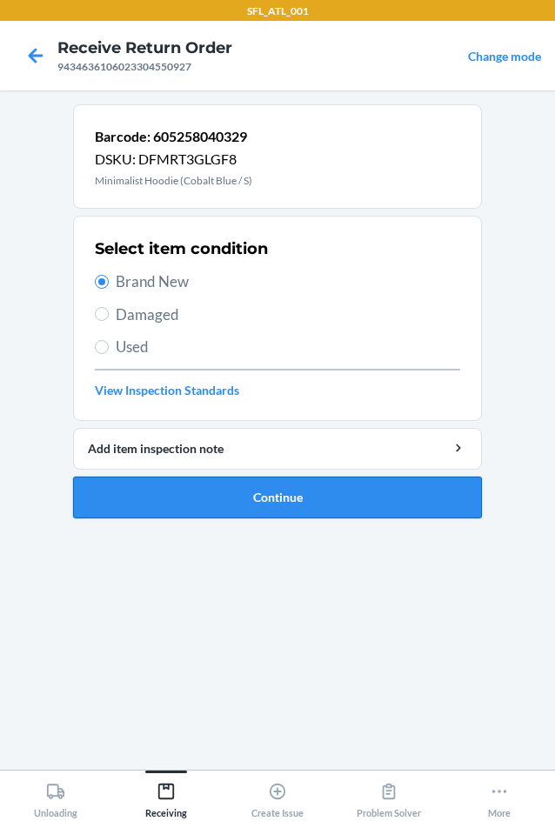
click at [211, 490] on button "Continue" at bounding box center [277, 497] width 409 height 42
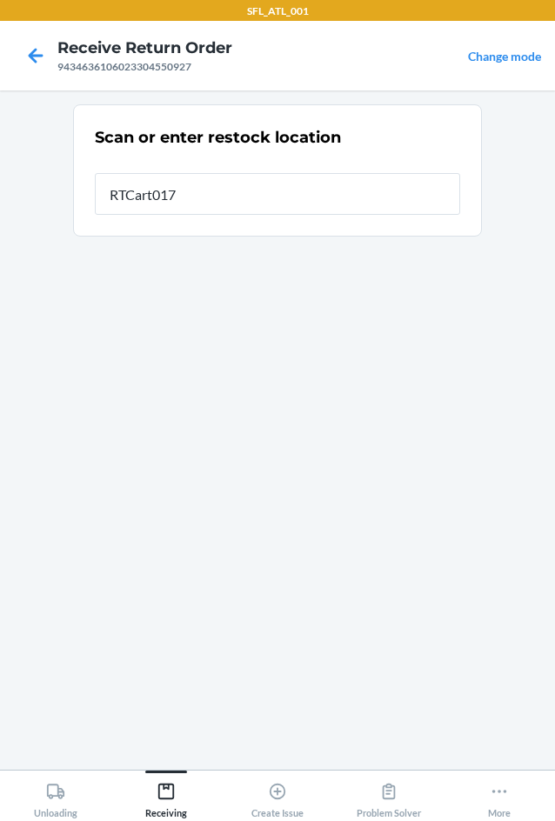
type input "RTCart017"
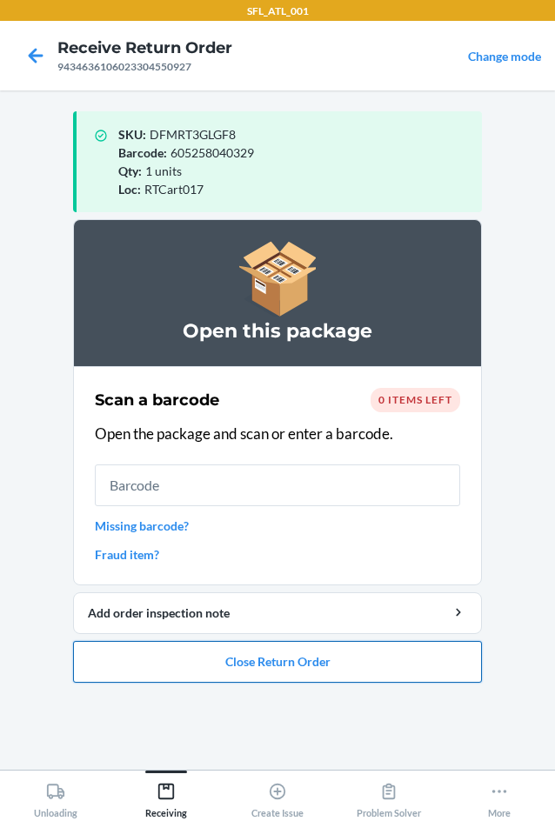
click at [335, 669] on button "Close Return Order" at bounding box center [277, 662] width 409 height 42
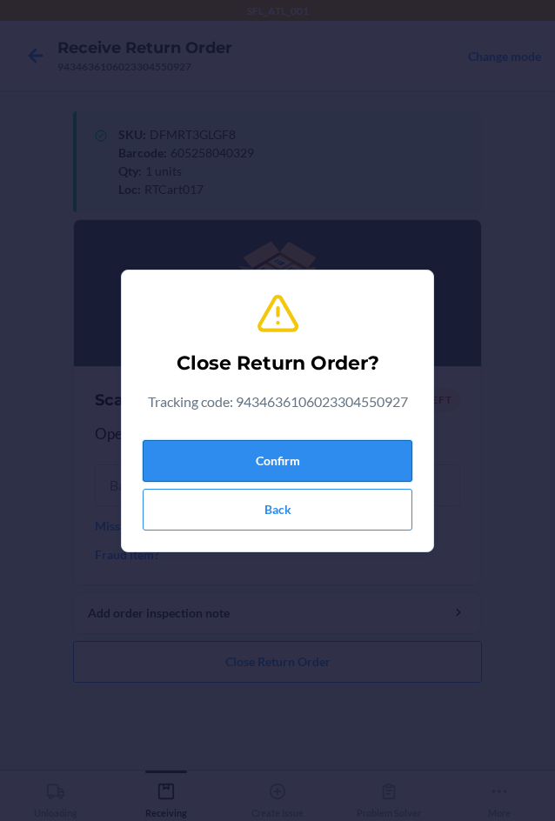
click at [300, 472] on button "Confirm" at bounding box center [277, 461] width 269 height 42
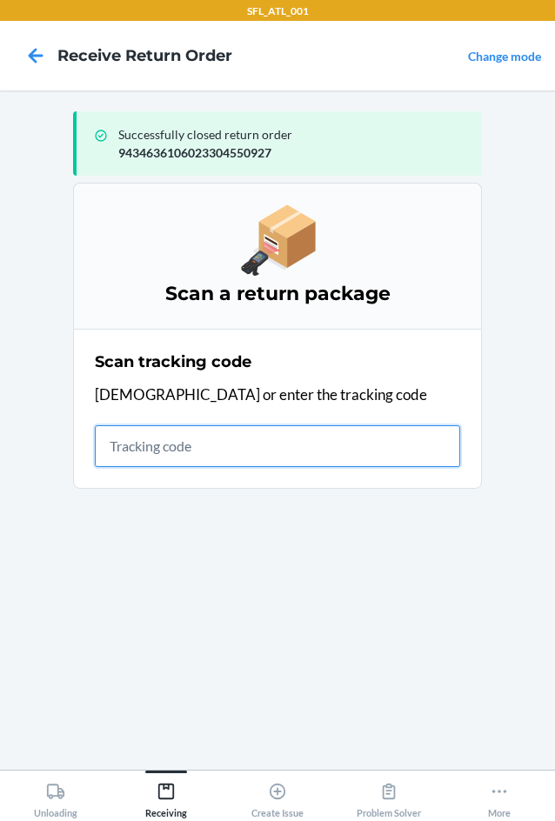
click at [156, 447] on input "text" at bounding box center [277, 446] width 365 height 42
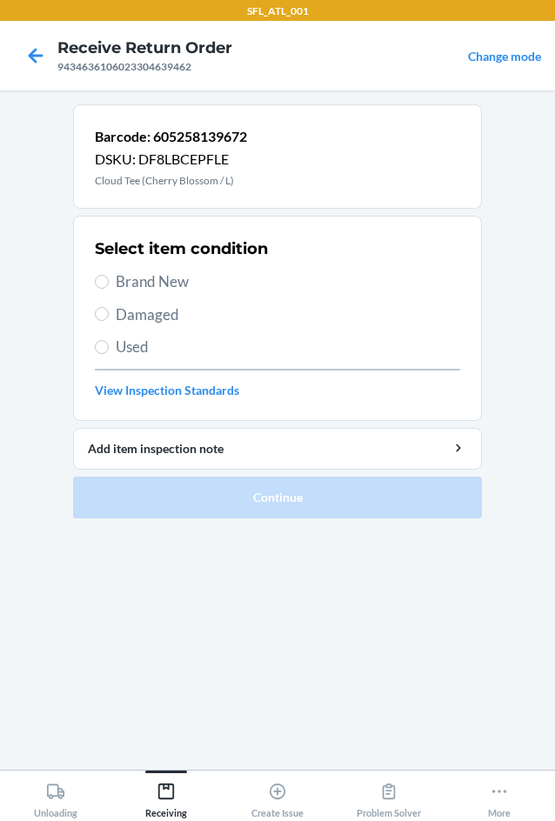
click at [139, 281] on span "Brand New" at bounding box center [288, 281] width 344 height 23
click at [109, 281] on input "Brand New" at bounding box center [102, 282] width 14 height 14
radio input "true"
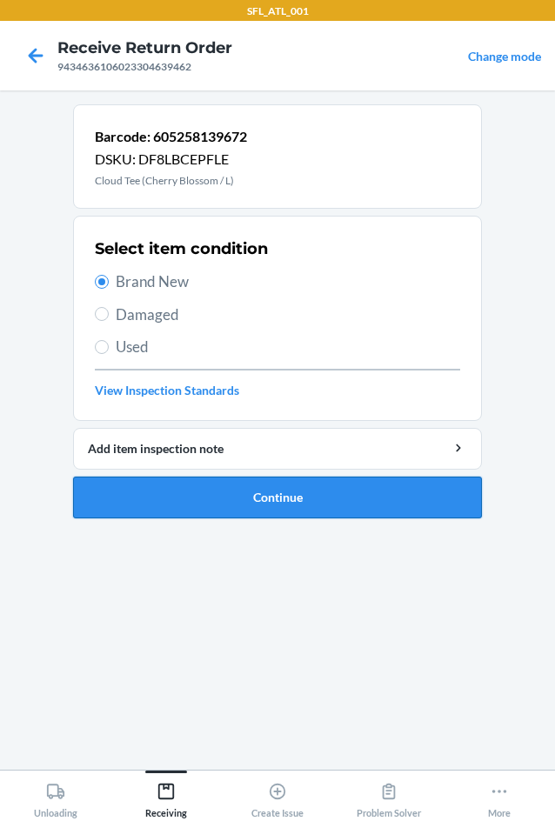
click at [197, 495] on button "Continue" at bounding box center [277, 497] width 409 height 42
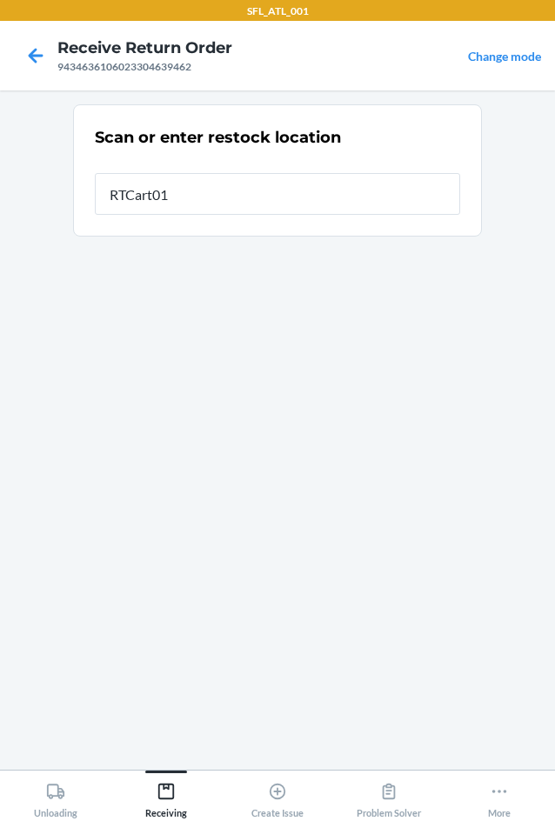
type input "RTCart017"
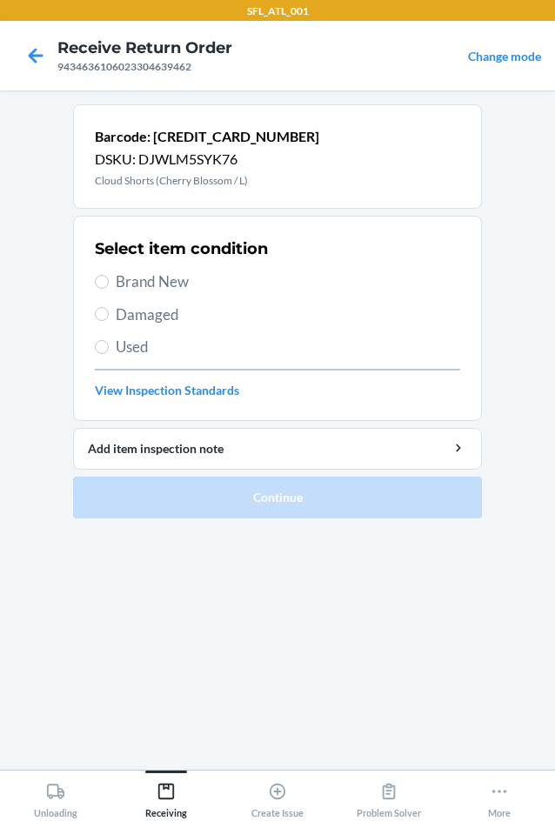
click at [159, 282] on span "Brand New" at bounding box center [288, 281] width 344 height 23
click at [109, 282] on input "Brand New" at bounding box center [102, 282] width 14 height 14
radio input "true"
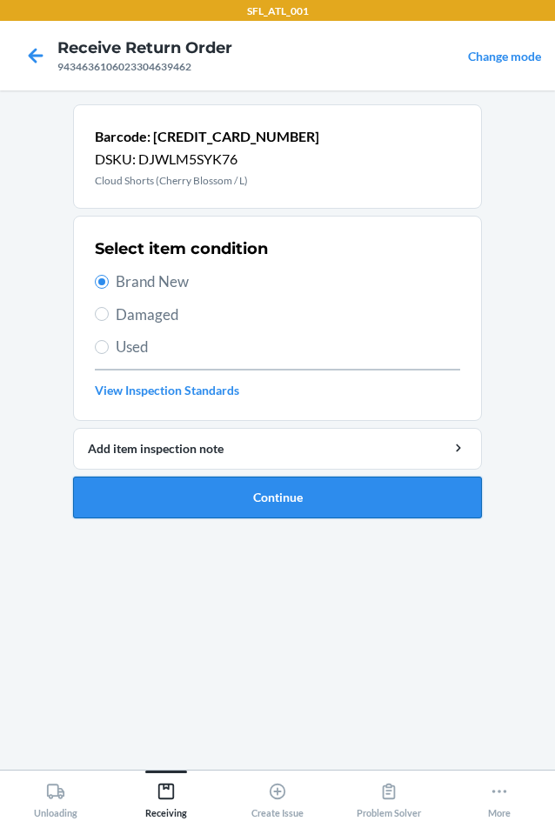
click at [221, 508] on button "Continue" at bounding box center [277, 497] width 409 height 42
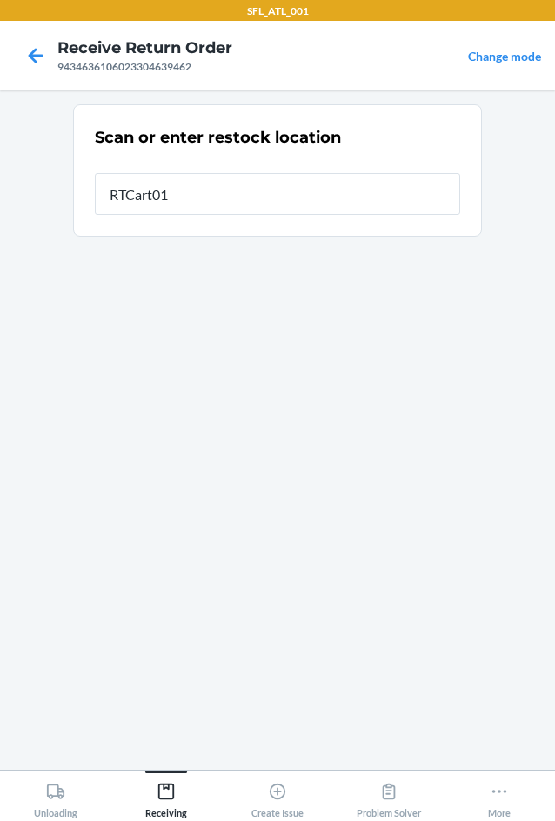
type input "RTCart017"
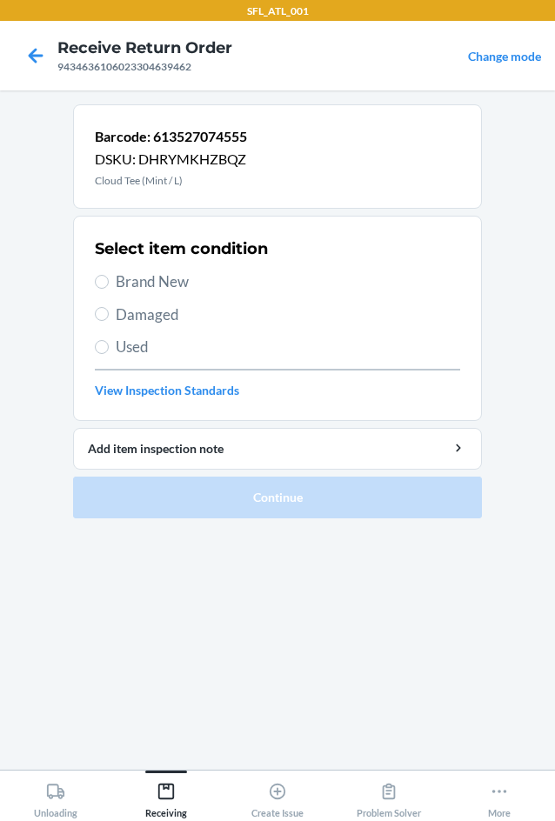
click at [126, 276] on span "Brand New" at bounding box center [288, 281] width 344 height 23
click at [109, 276] on input "Brand New" at bounding box center [102, 282] width 14 height 14
radio input "true"
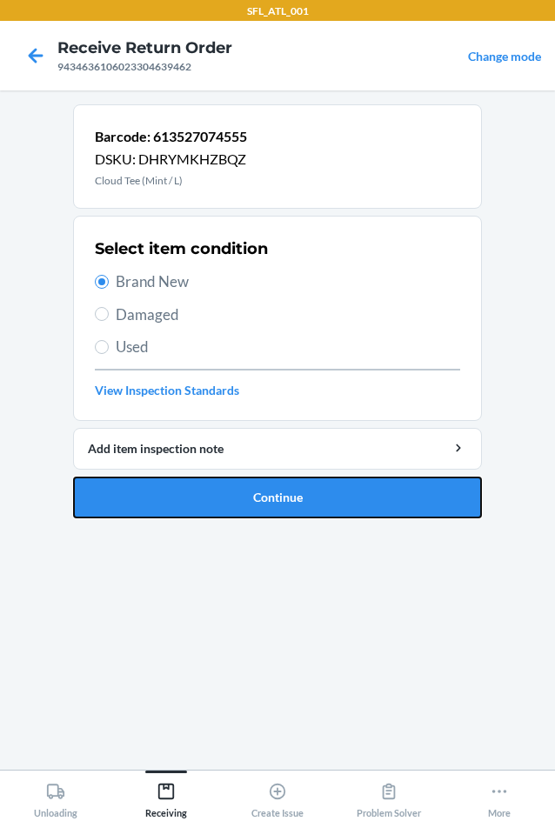
click at [169, 485] on button "Continue" at bounding box center [277, 497] width 409 height 42
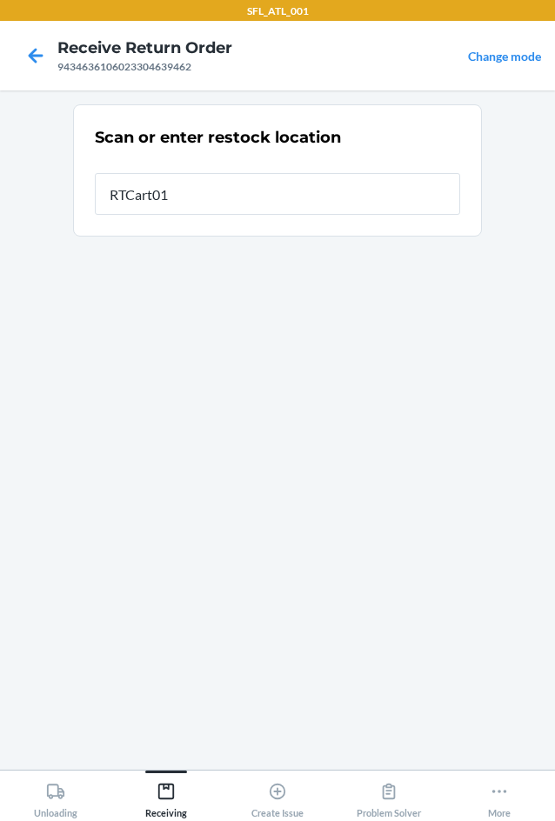
type input "RTCart017"
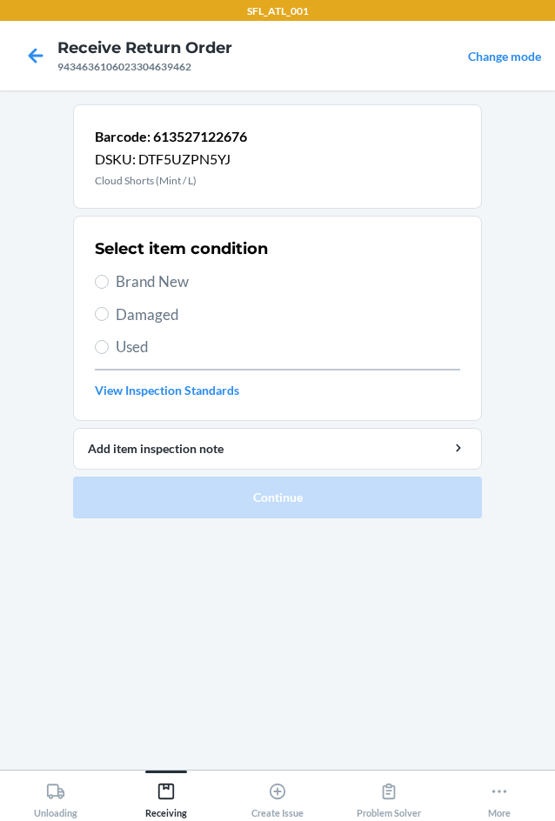
click at [162, 282] on span "Brand New" at bounding box center [288, 281] width 344 height 23
click at [109, 282] on input "Brand New" at bounding box center [102, 282] width 14 height 14
radio input "true"
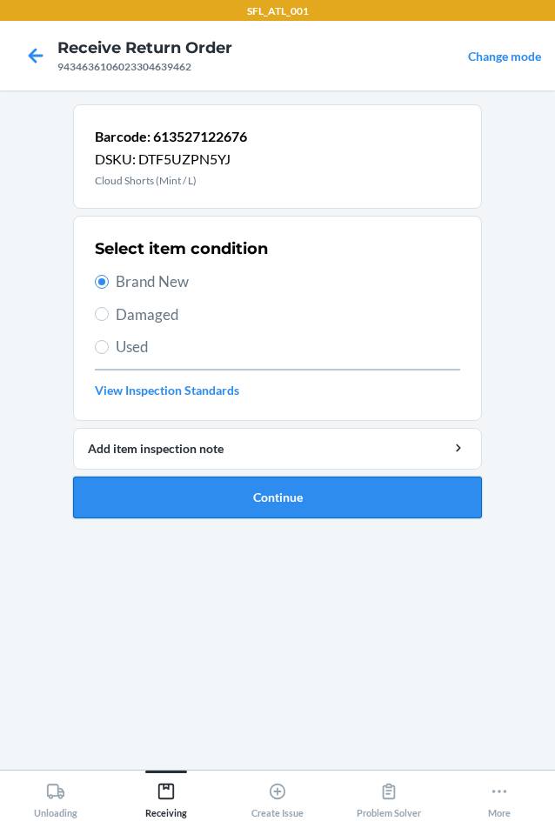
click at [183, 508] on button "Continue" at bounding box center [277, 497] width 409 height 42
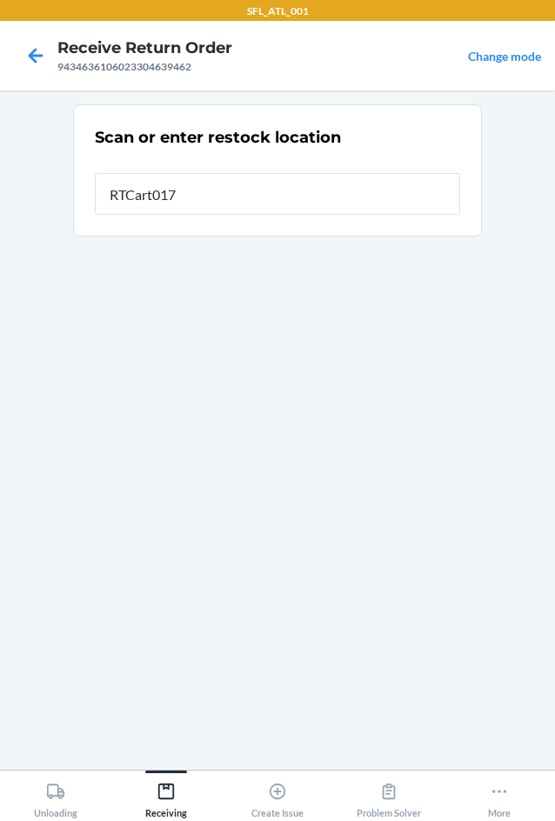
type input "RTCart017"
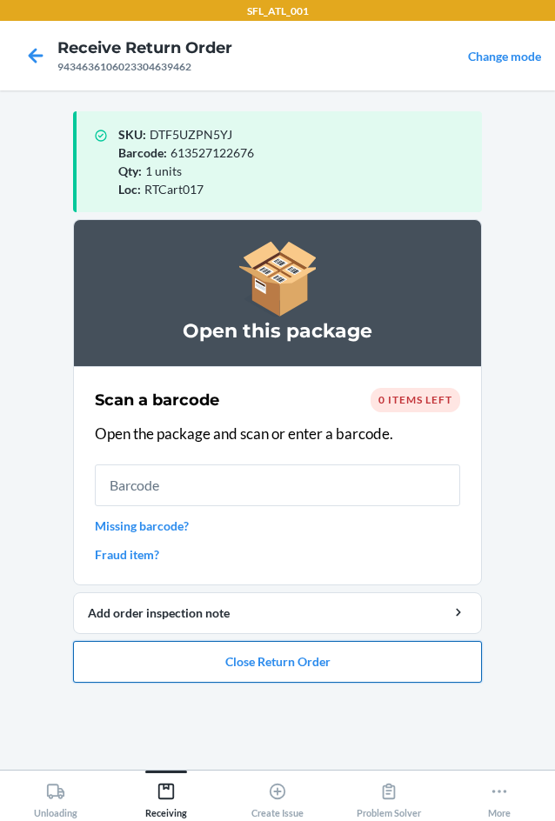
click at [234, 656] on button "Close Return Order" at bounding box center [277, 662] width 409 height 42
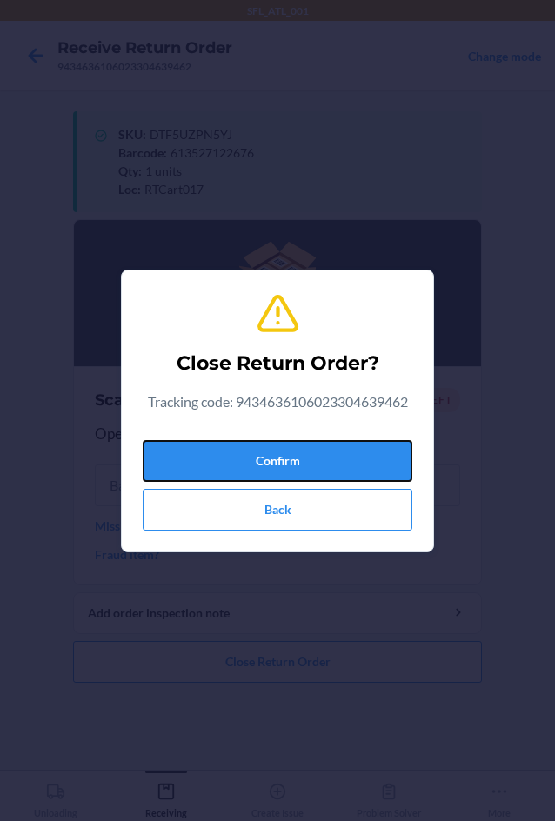
drag, startPoint x: 279, startPoint y: 455, endPoint x: 1, endPoint y: 410, distance: 281.8
click at [220, 442] on button "Confirm" at bounding box center [277, 461] width 269 height 42
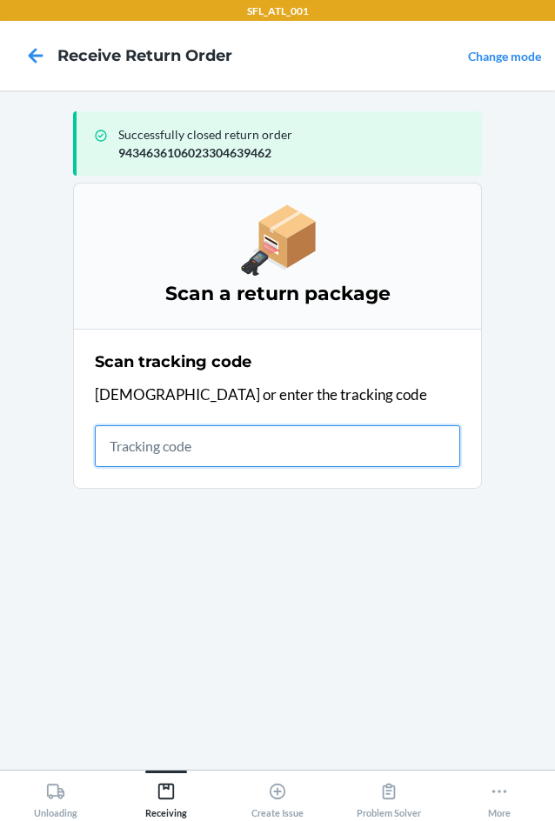
click at [184, 451] on input "text" at bounding box center [277, 446] width 365 height 42
type input "420302599434636106023304"
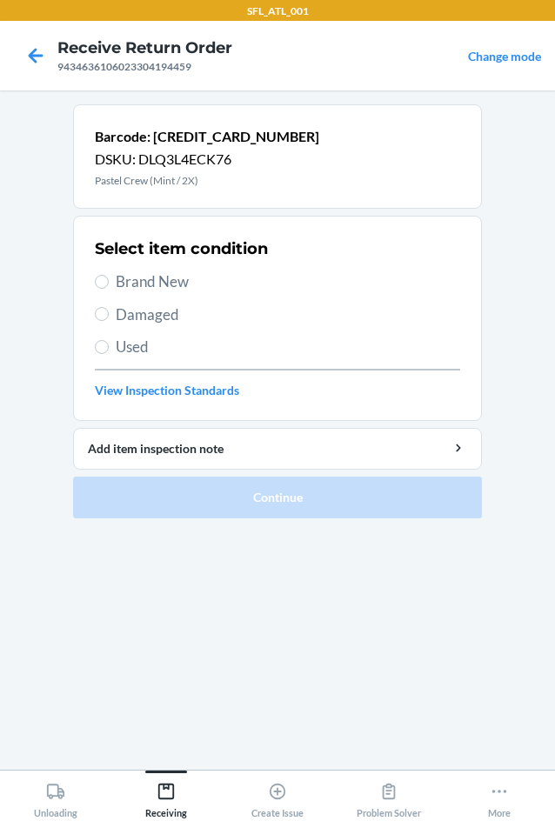
click at [146, 280] on span "Brand New" at bounding box center [288, 281] width 344 height 23
click at [109, 280] on input "Brand New" at bounding box center [102, 282] width 14 height 14
radio input "true"
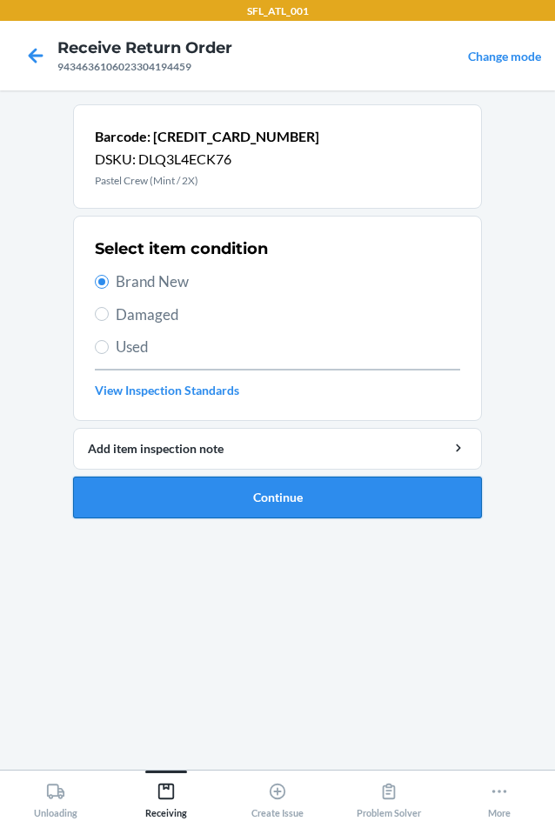
click at [203, 495] on button "Continue" at bounding box center [277, 497] width 409 height 42
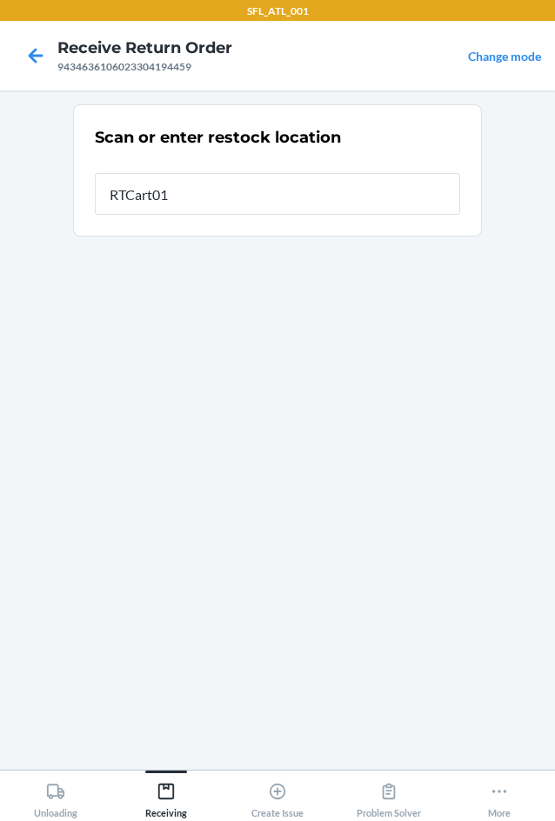
type input "RTCart017"
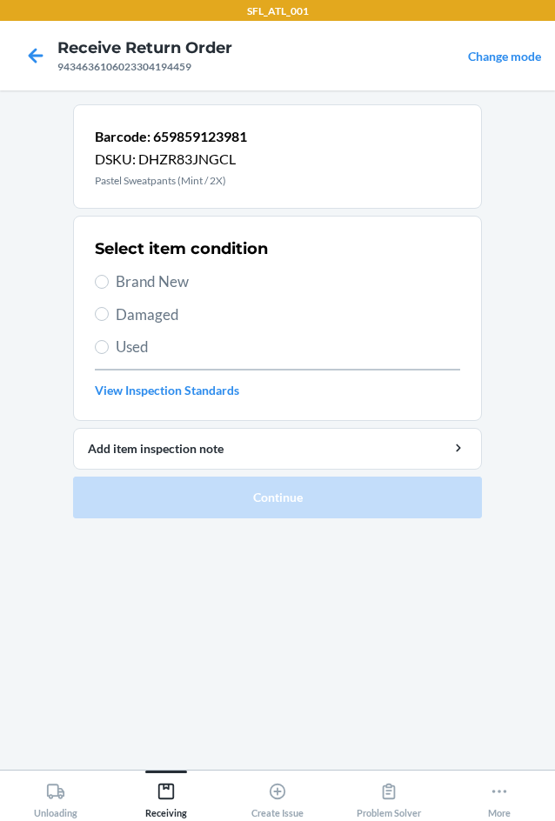
click at [183, 280] on span "Brand New" at bounding box center [288, 281] width 344 height 23
click at [203, 282] on span "Brand New" at bounding box center [288, 281] width 344 height 23
click at [109, 282] on input "Brand New" at bounding box center [102, 282] width 14 height 14
radio input "true"
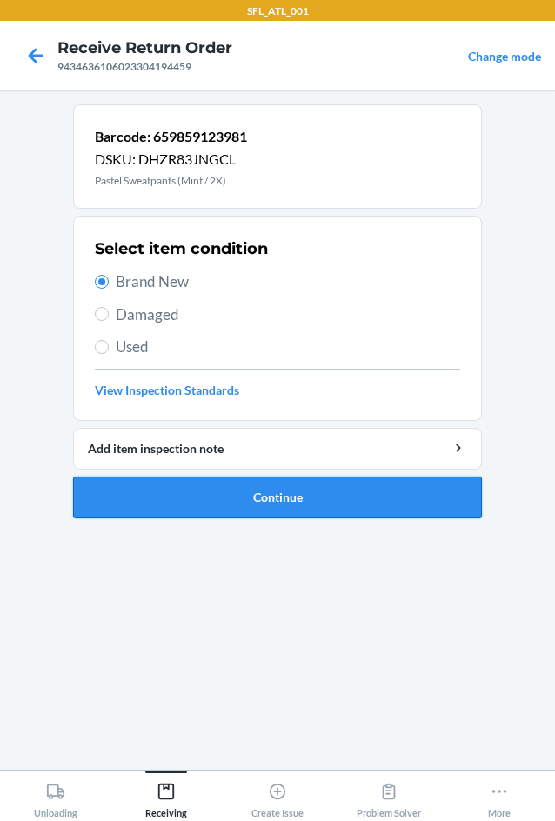
click at [227, 508] on button "Continue" at bounding box center [277, 497] width 409 height 42
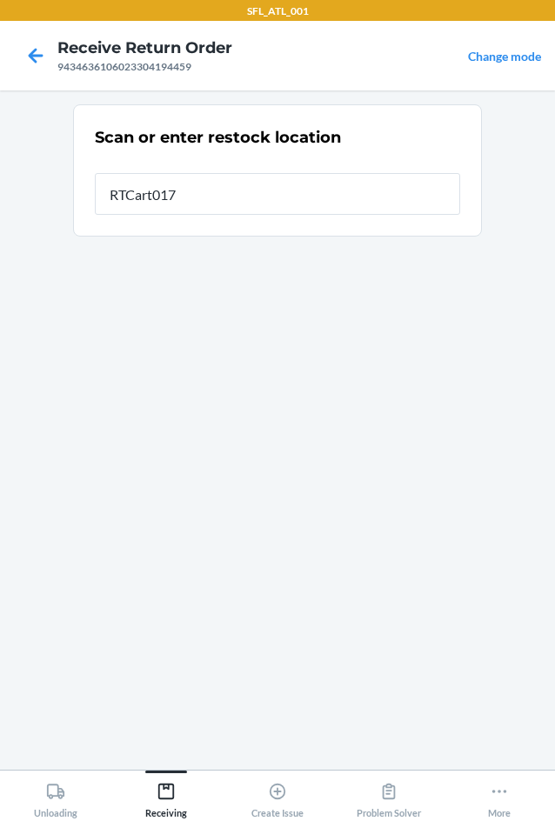
type input "RTCart017"
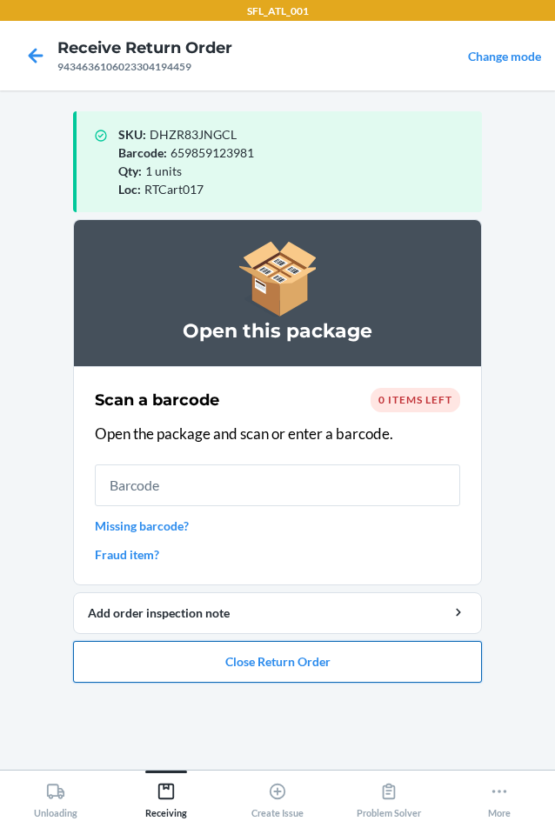
click at [300, 675] on button "Close Return Order" at bounding box center [277, 662] width 409 height 42
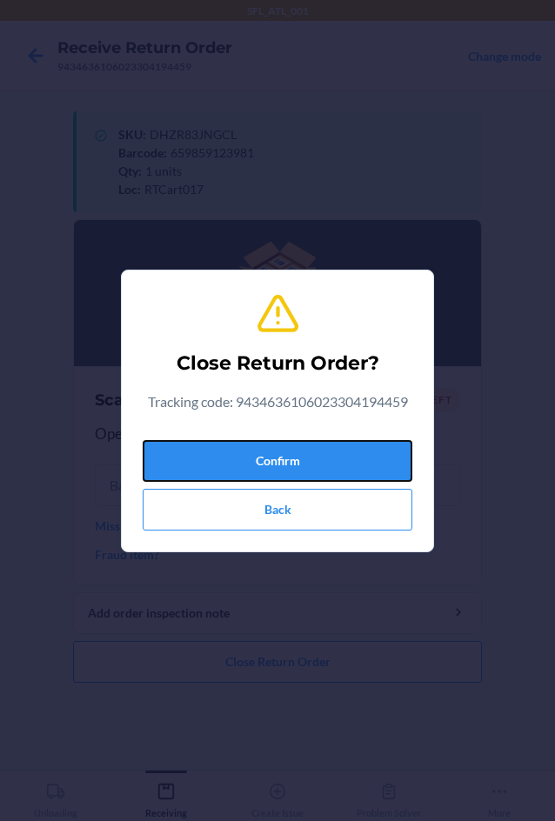
drag, startPoint x: 314, startPoint y: 455, endPoint x: 41, endPoint y: 460, distance: 273.0
click at [309, 455] on button "Confirm" at bounding box center [277, 461] width 269 height 42
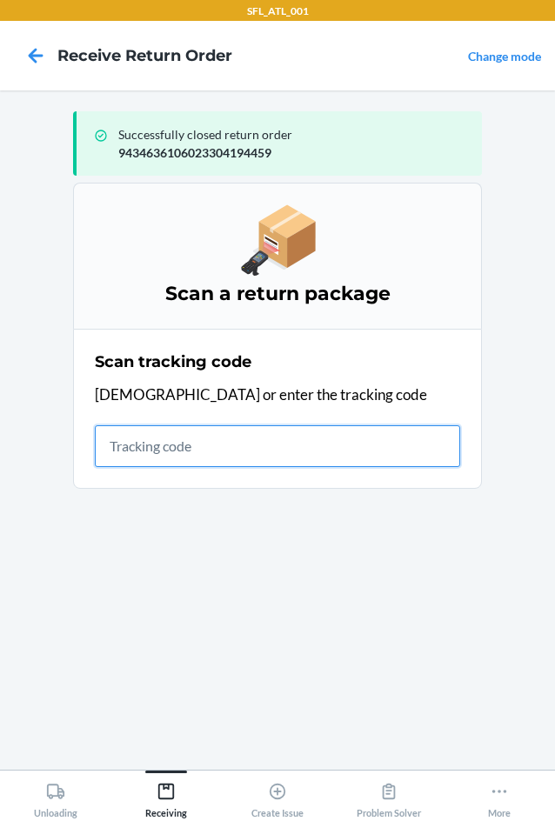
click at [179, 442] on input "text" at bounding box center [277, 446] width 365 height 42
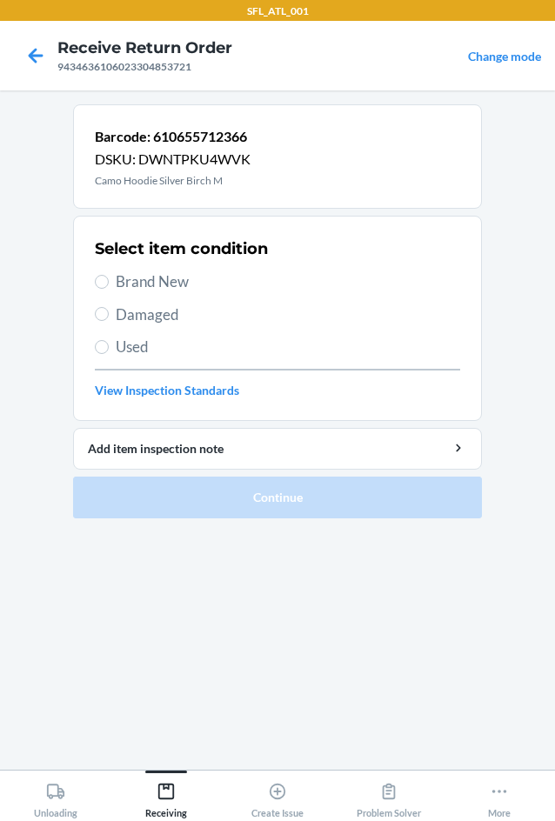
click at [184, 280] on span "Brand New" at bounding box center [288, 281] width 344 height 23
click at [109, 280] on input "Brand New" at bounding box center [102, 282] width 14 height 14
radio input "true"
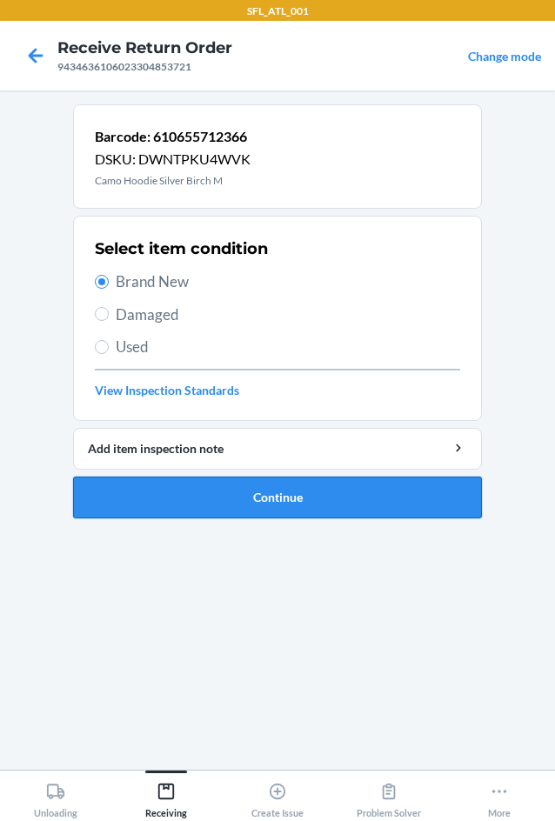
click at [225, 486] on button "Continue" at bounding box center [277, 497] width 409 height 42
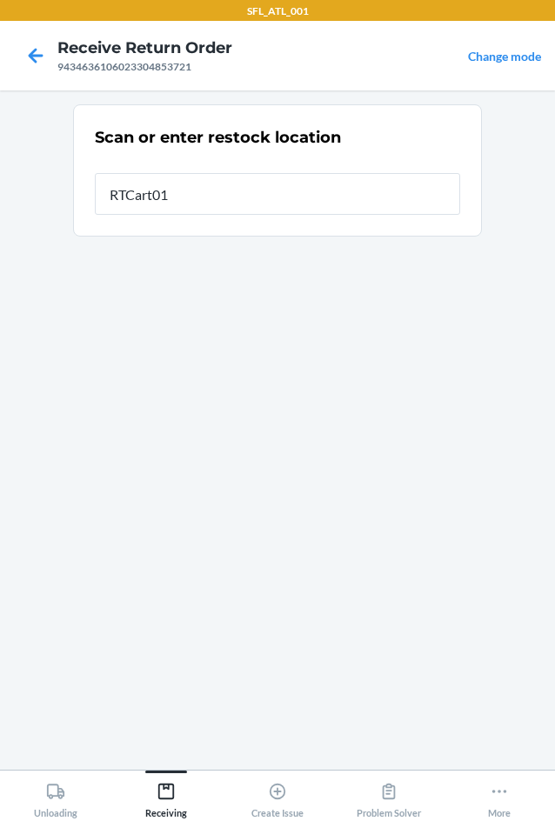
type input "RTCart017"
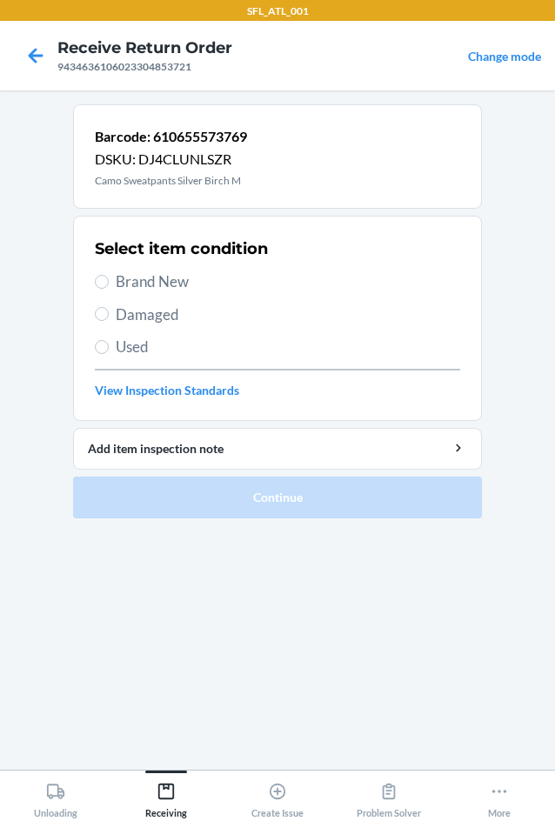
click at [162, 275] on span "Brand New" at bounding box center [288, 281] width 344 height 23
click at [109, 275] on input "Brand New" at bounding box center [102, 282] width 14 height 14
radio input "true"
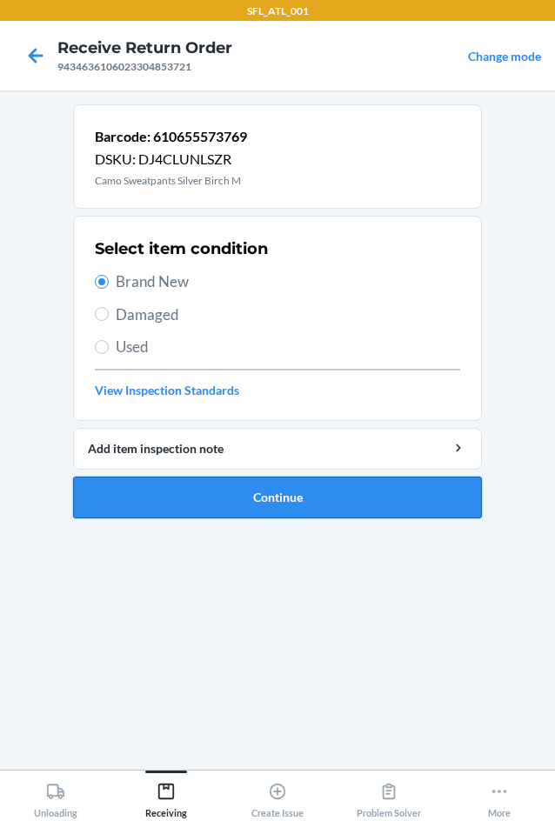
click at [230, 484] on button "Continue" at bounding box center [277, 497] width 409 height 42
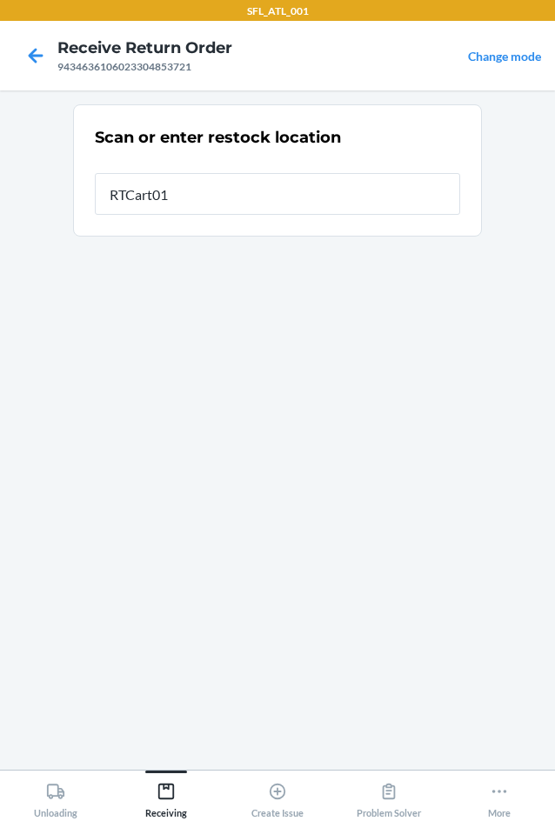
type input "RTCart017"
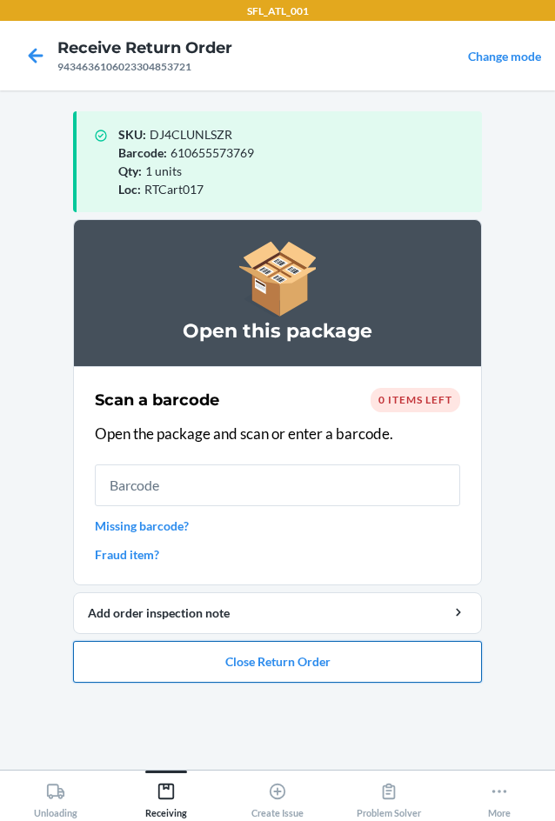
click at [283, 655] on button "Close Return Order" at bounding box center [277, 662] width 409 height 42
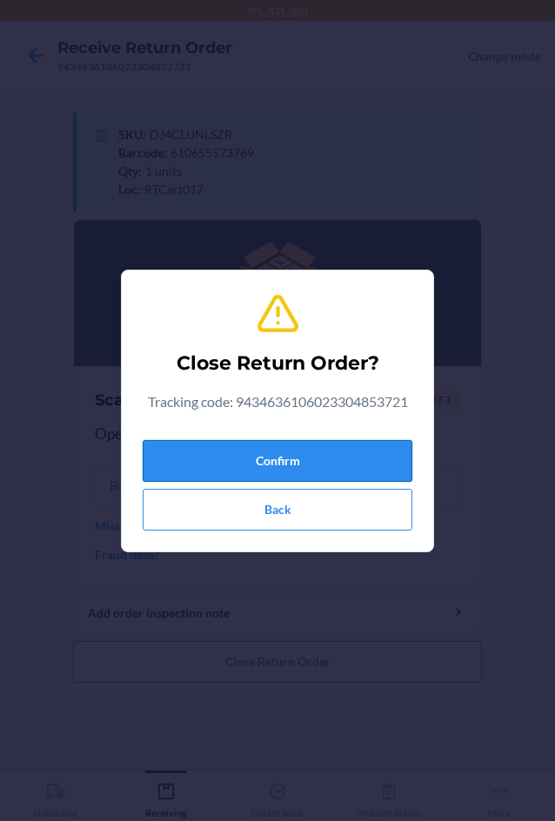
click at [306, 464] on button "Confirm" at bounding box center [277, 461] width 269 height 42
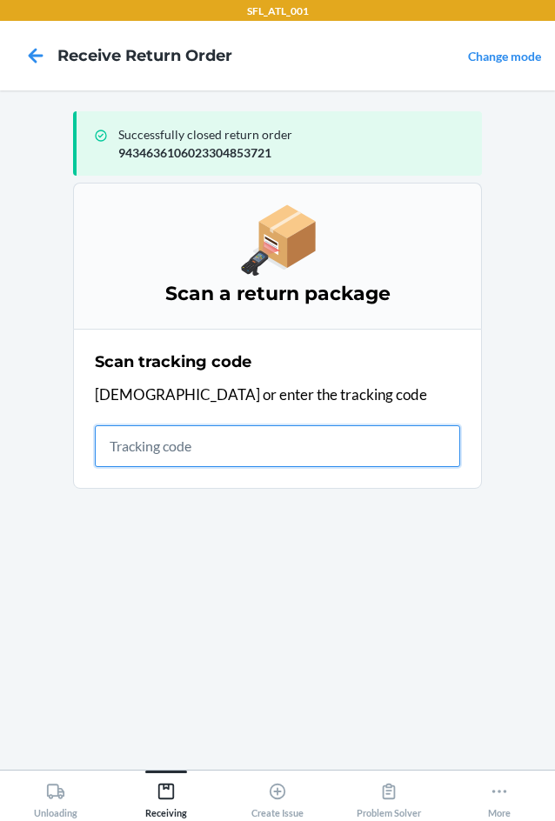
click at [213, 453] on input "text" at bounding box center [277, 446] width 365 height 42
type input "42030259"
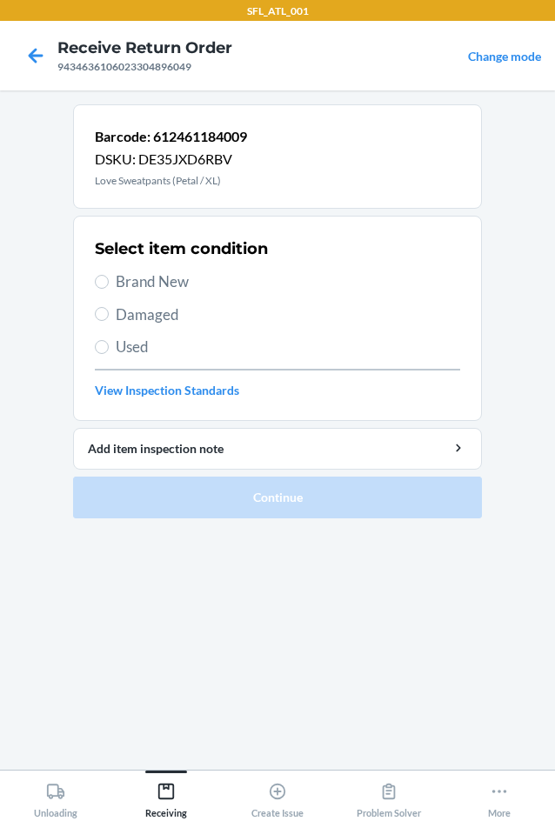
drag, startPoint x: 159, startPoint y: 289, endPoint x: 158, endPoint y: 401, distance: 111.3
click at [158, 289] on span "Brand New" at bounding box center [288, 281] width 344 height 23
click at [109, 289] on input "Brand New" at bounding box center [102, 282] width 14 height 14
radio input "true"
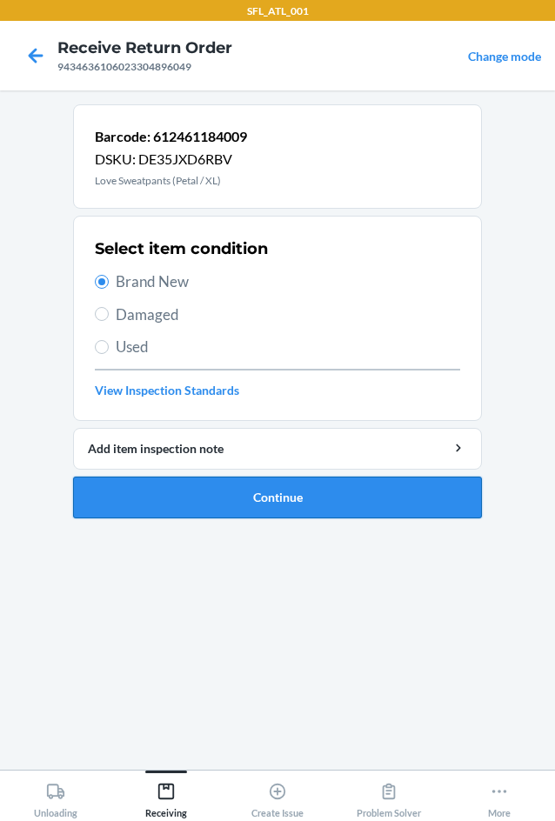
click at [165, 487] on button "Continue" at bounding box center [277, 497] width 409 height 42
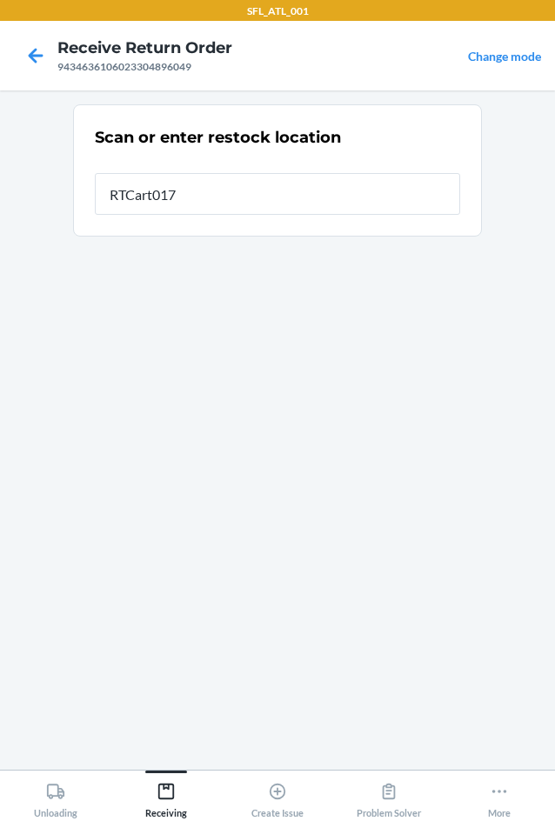
type input "RTCart017"
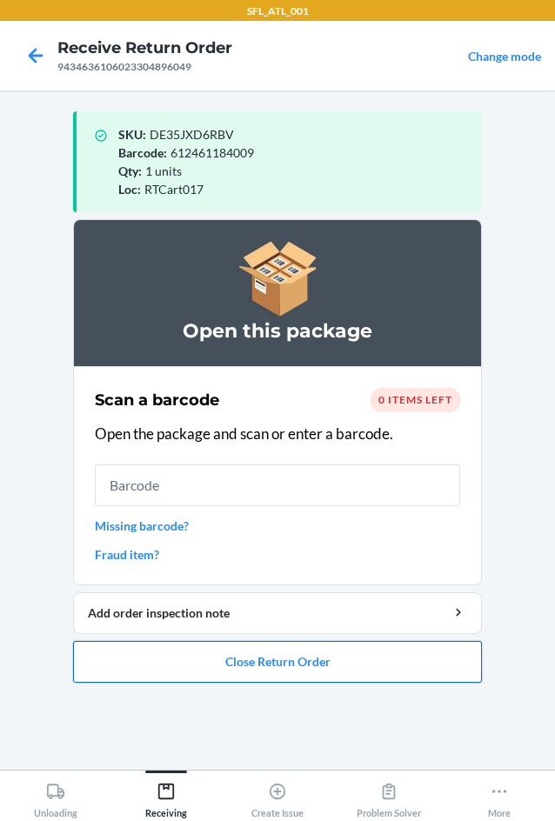
click at [258, 661] on button "Close Return Order" at bounding box center [277, 662] width 409 height 42
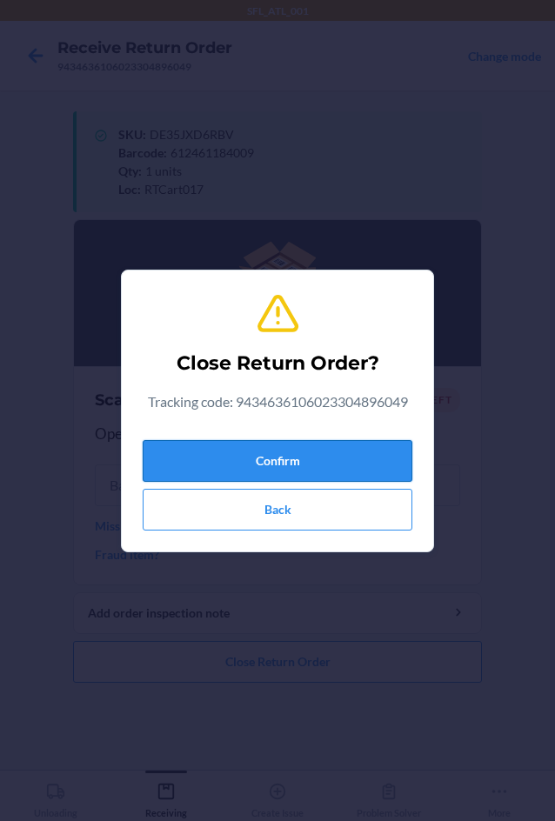
drag, startPoint x: 281, startPoint y: 462, endPoint x: 236, endPoint y: 463, distance: 45.2
click at [280, 462] on button "Confirm" at bounding box center [277, 461] width 269 height 42
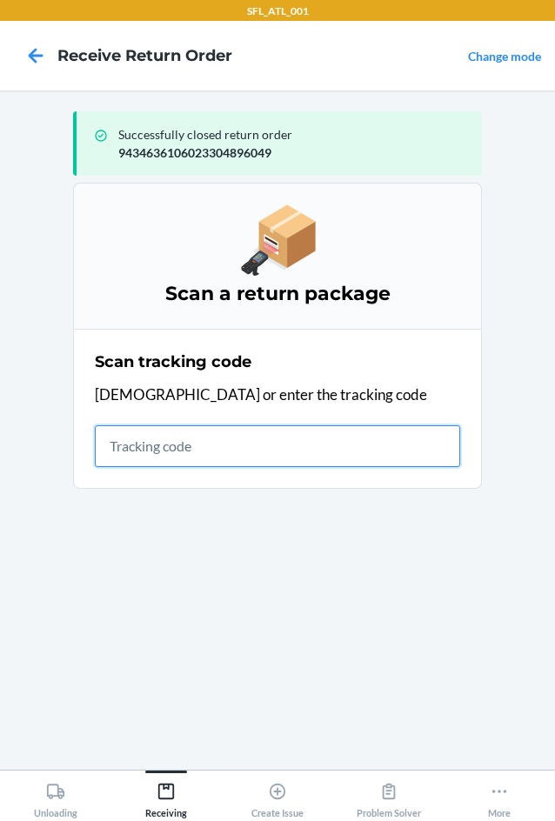
click at [216, 442] on input "text" at bounding box center [277, 446] width 365 height 42
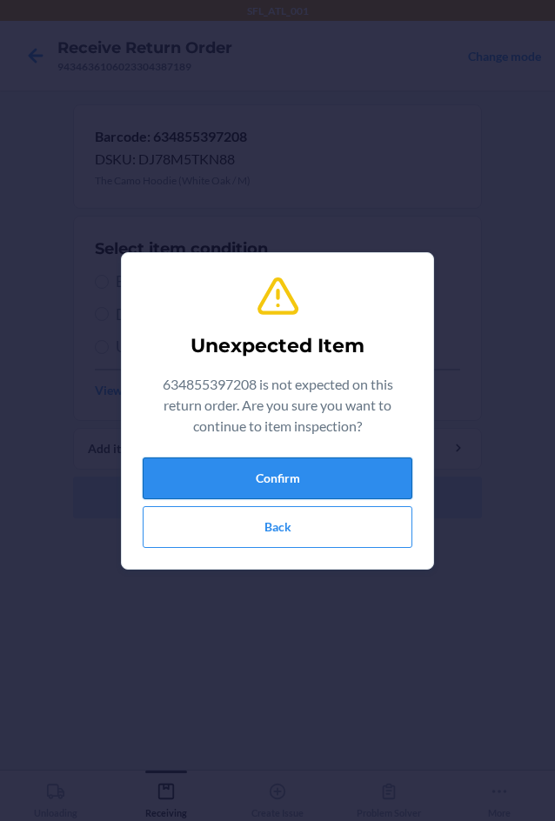
click at [268, 488] on button "Confirm" at bounding box center [277, 478] width 269 height 42
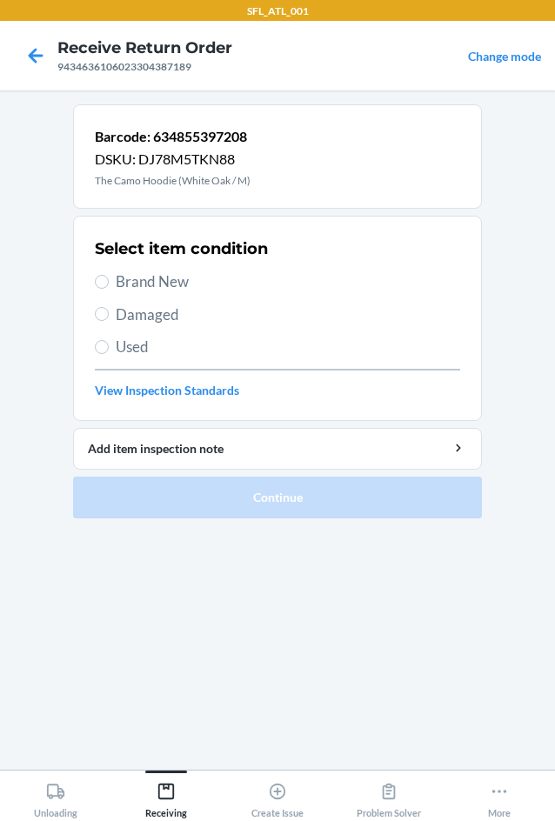
click at [191, 287] on span "Brand New" at bounding box center [288, 281] width 344 height 23
click at [109, 287] on input "Brand New" at bounding box center [102, 282] width 14 height 14
radio input "true"
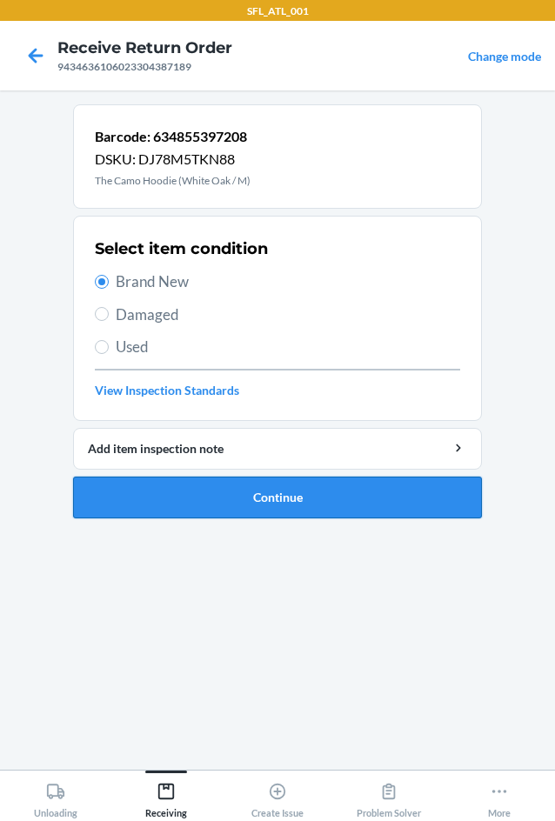
click at [217, 489] on button "Continue" at bounding box center [277, 497] width 409 height 42
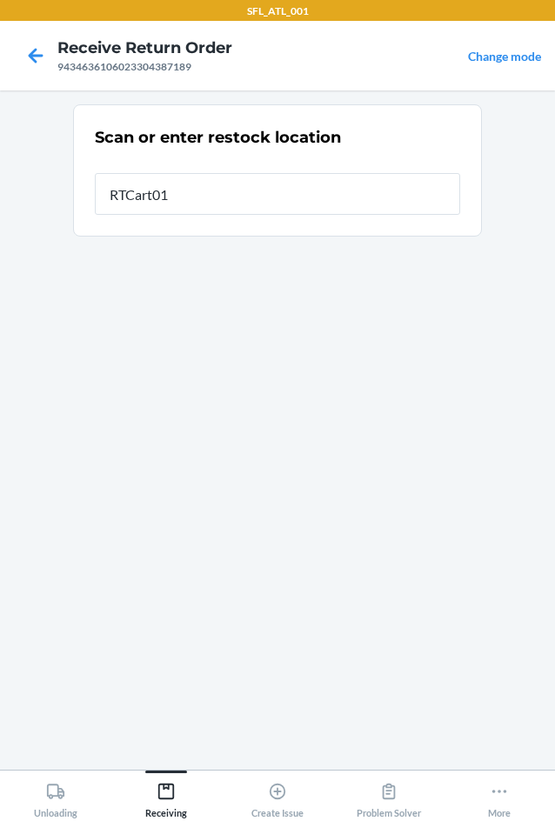
type input "RTCart017"
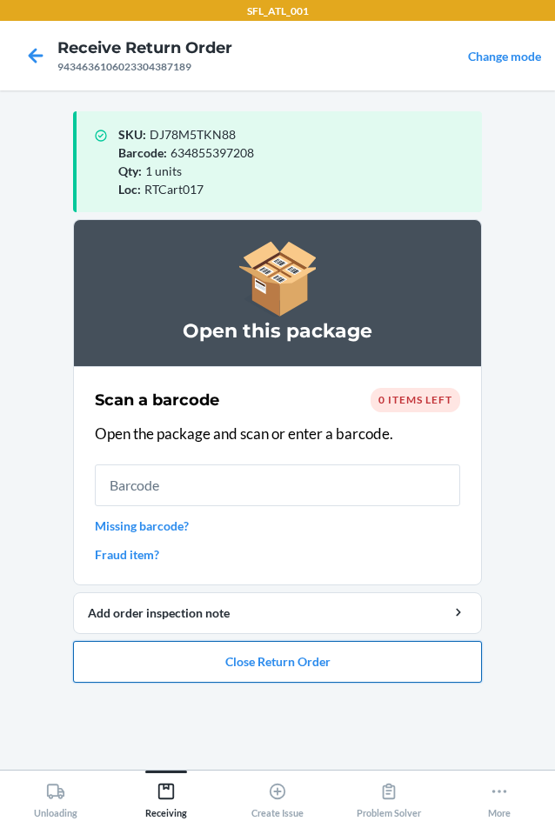
drag, startPoint x: 250, startPoint y: 663, endPoint x: 256, endPoint y: 654, distance: 10.9
click at [253, 662] on button "Close Return Order" at bounding box center [277, 662] width 409 height 42
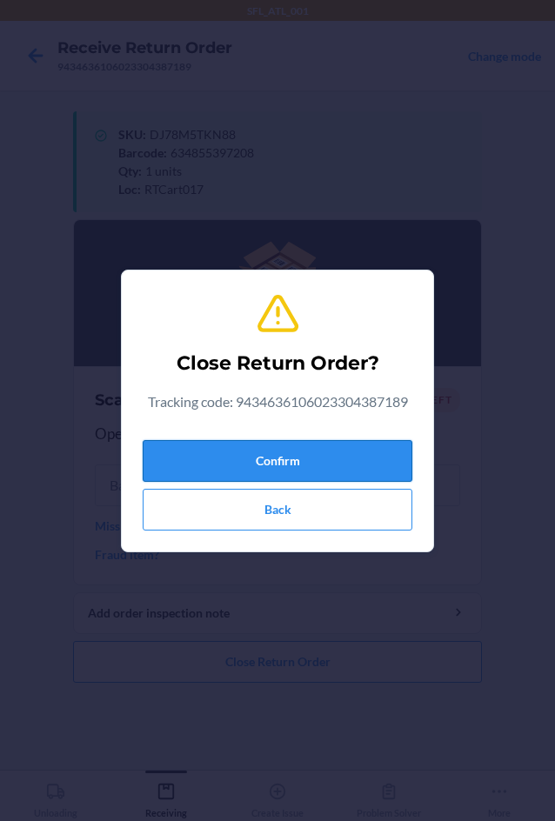
click at [249, 446] on button "Confirm" at bounding box center [277, 461] width 269 height 42
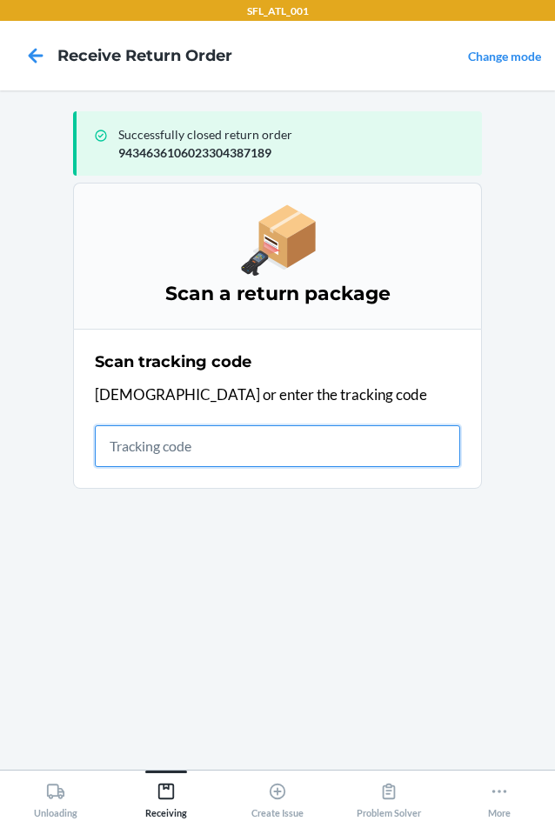
click at [283, 455] on input "text" at bounding box center [277, 446] width 365 height 42
type input "42030259"
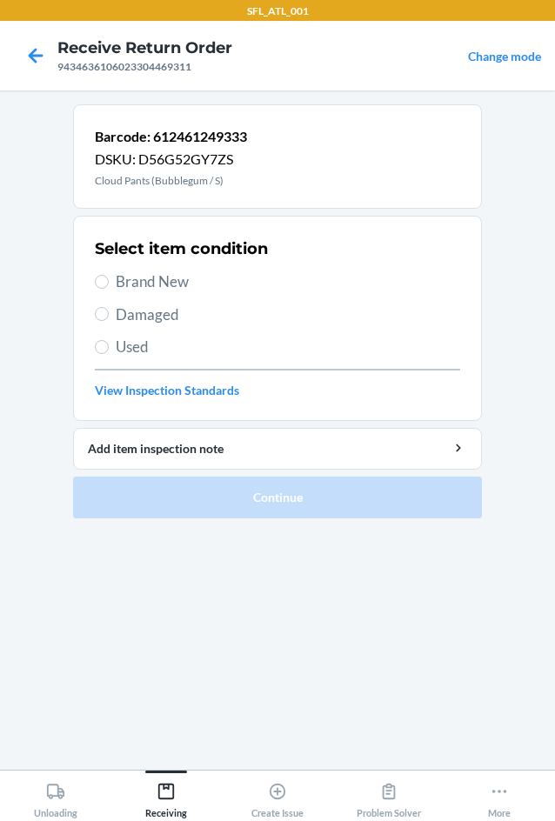
click at [139, 275] on span "Brand New" at bounding box center [288, 281] width 344 height 23
click at [109, 275] on input "Brand New" at bounding box center [102, 282] width 14 height 14
radio input "true"
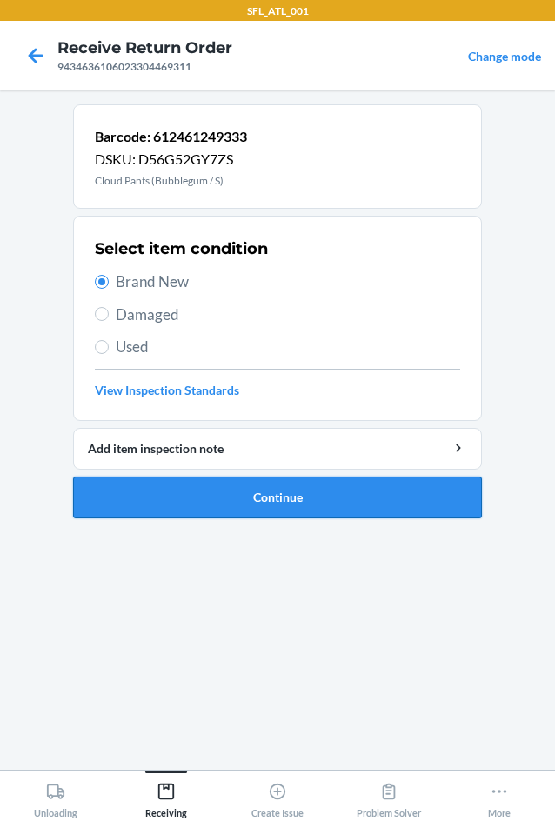
click at [176, 498] on button "Continue" at bounding box center [277, 497] width 409 height 42
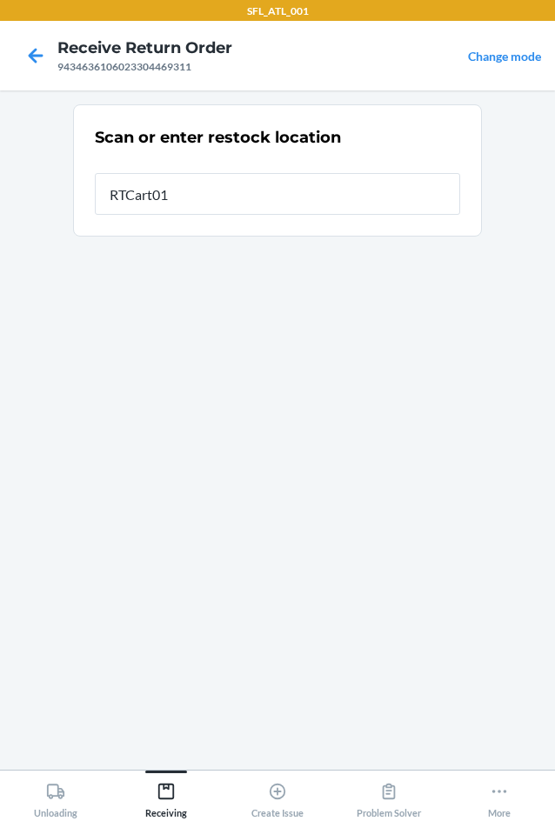
type input "RTCart017"
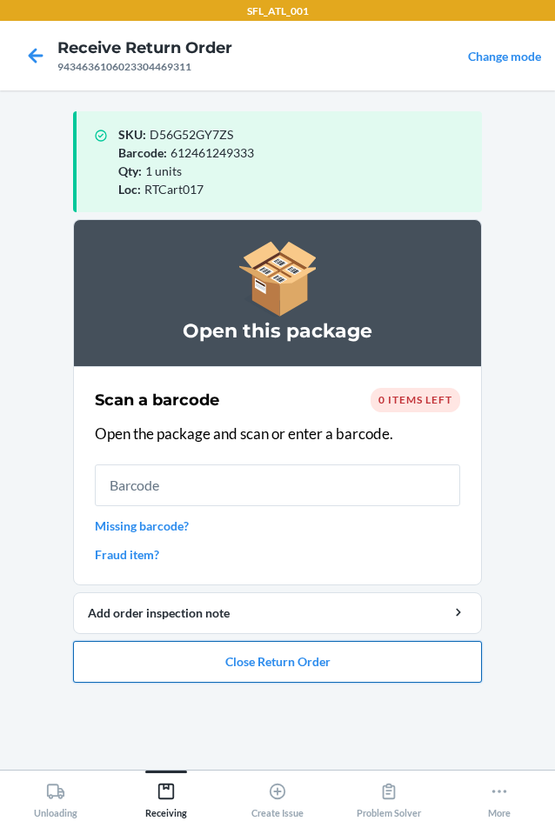
click at [320, 665] on button "Close Return Order" at bounding box center [277, 662] width 409 height 42
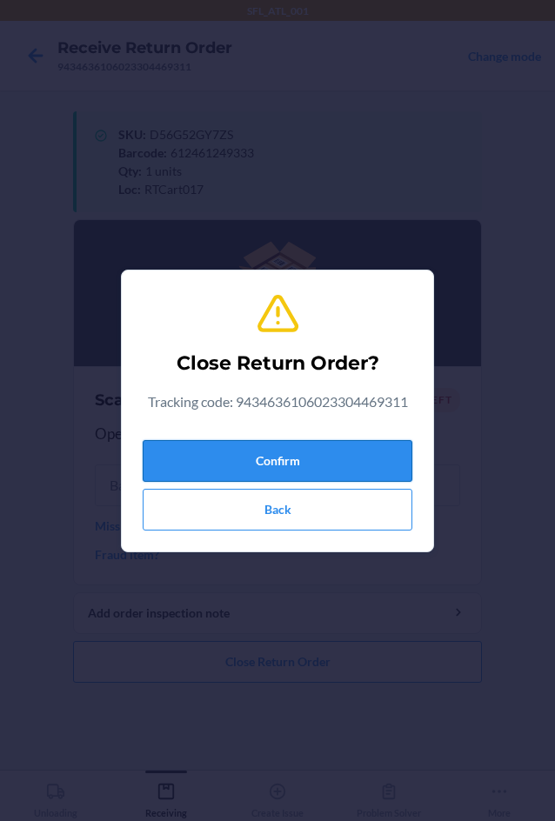
click at [318, 461] on button "Confirm" at bounding box center [277, 461] width 269 height 42
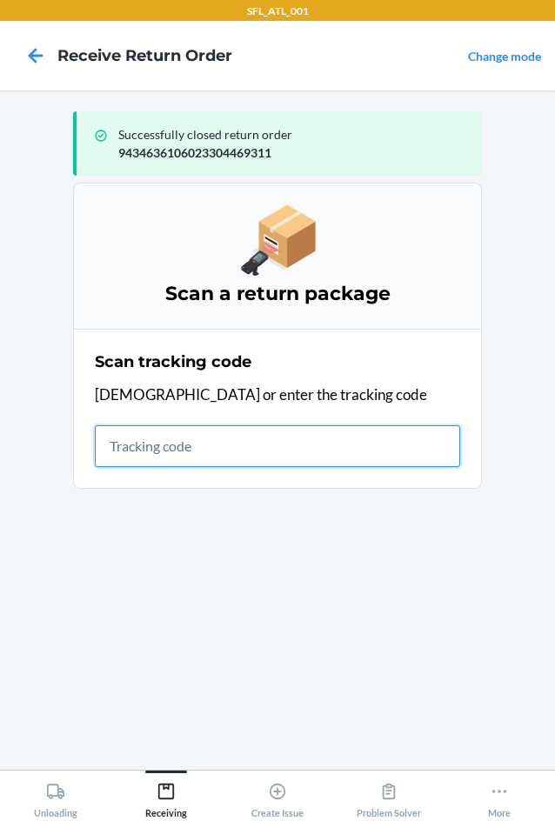
click at [203, 445] on input "text" at bounding box center [277, 446] width 365 height 42
type input "42030259943463610"
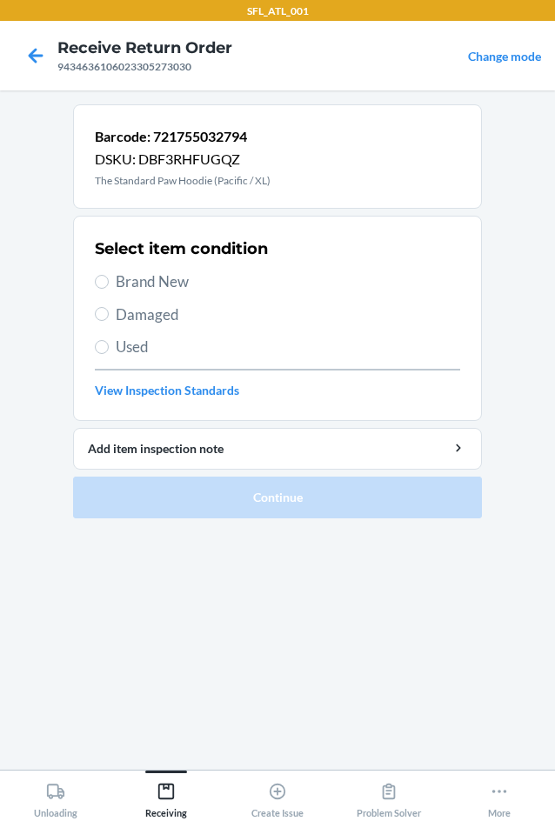
click at [133, 343] on span "Used" at bounding box center [288, 347] width 344 height 23
click at [109, 343] on input "Used" at bounding box center [102, 347] width 14 height 14
radio input "true"
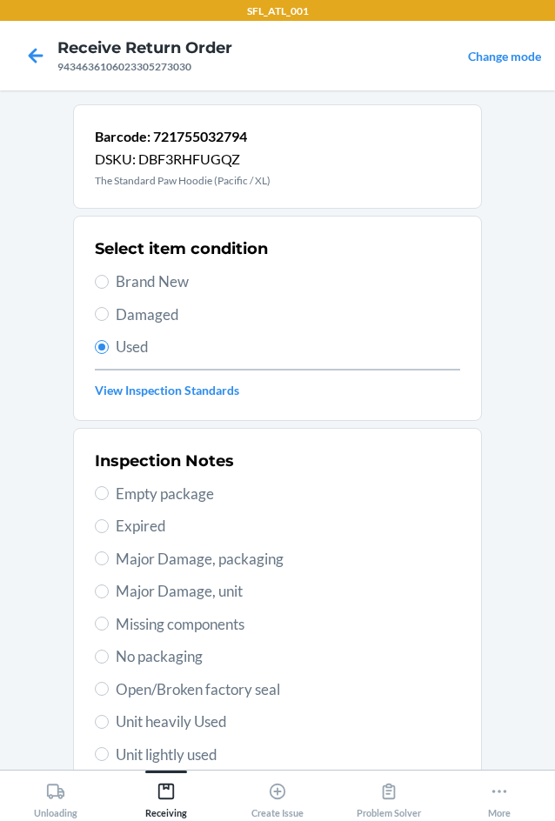
click at [228, 725] on span "Unit heavily Used" at bounding box center [288, 721] width 344 height 23
click at [109, 725] on input "Unit heavily Used" at bounding box center [102, 721] width 14 height 14
radio input "true"
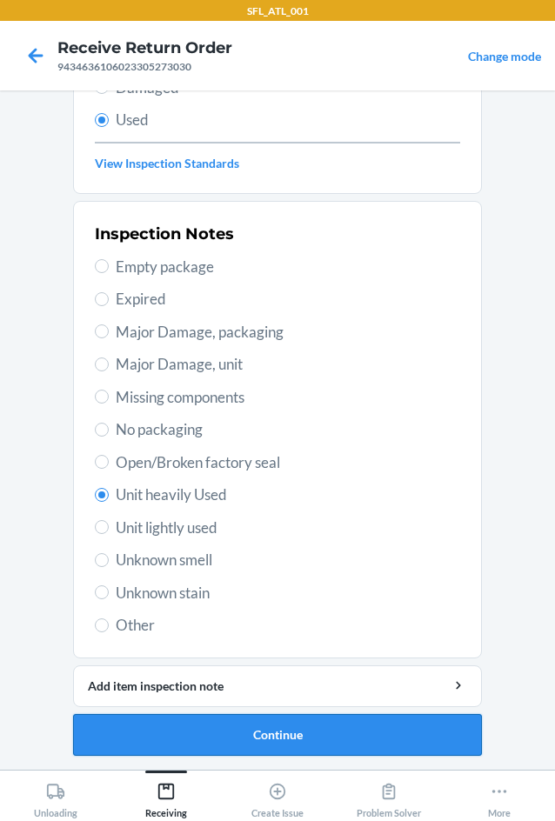
drag, startPoint x: 206, startPoint y: 712, endPoint x: 206, endPoint y: 722, distance: 10.4
click at [206, 722] on li "Barcode: 721755032794 DSKU: DBF3RHFUGQZ The Standard Paw Hoodie (Pacific / XL) …" at bounding box center [277, 316] width 409 height 878
click at [206, 724] on button "Continue" at bounding box center [277, 735] width 409 height 42
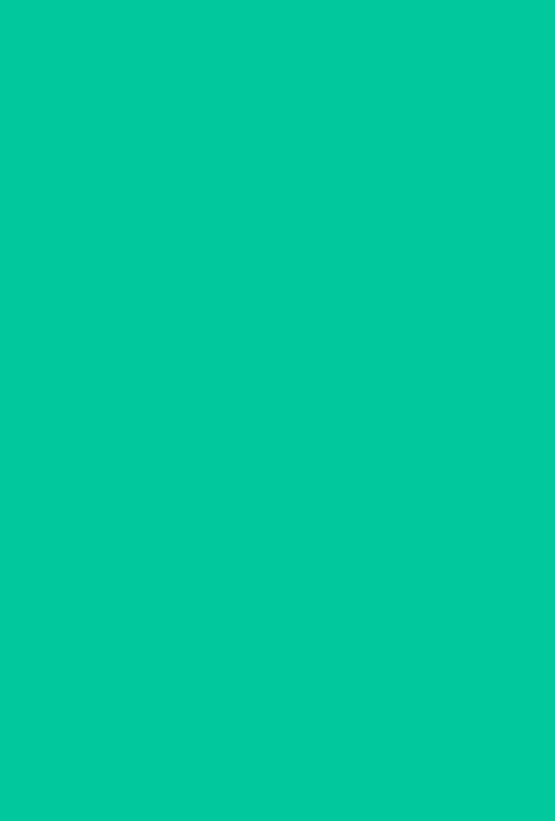
scroll to position [0, 0]
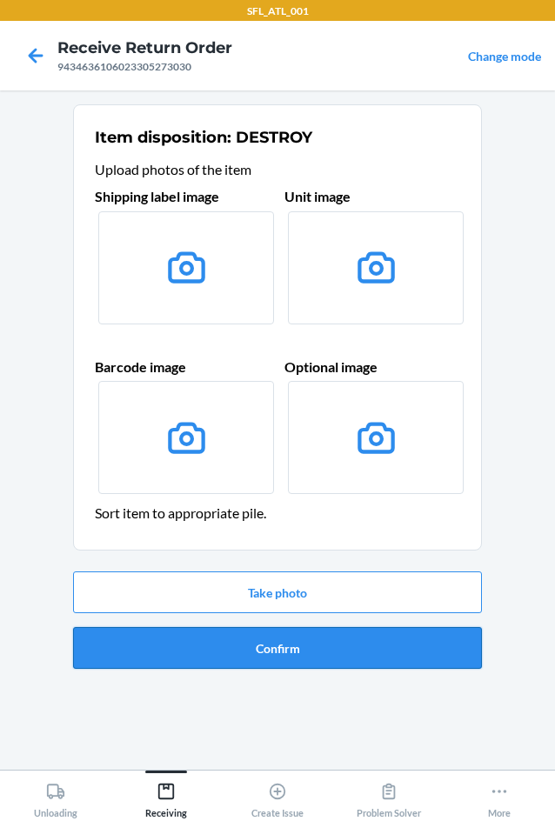
click at [266, 645] on button "Confirm" at bounding box center [277, 648] width 409 height 42
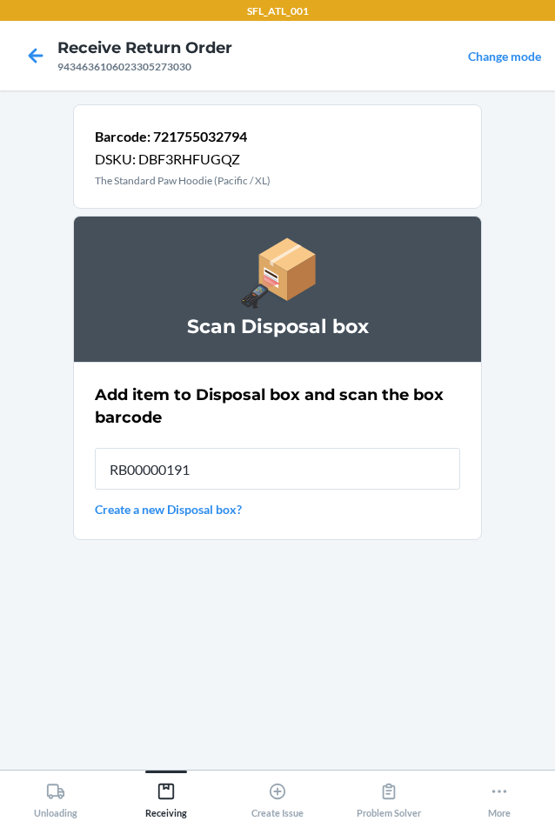
type input "RB00000191O"
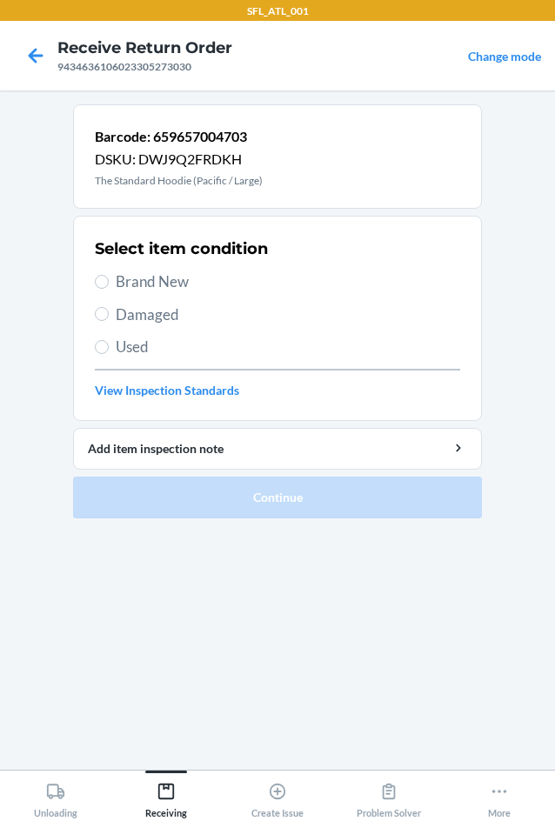
click at [173, 286] on span "Brand New" at bounding box center [288, 281] width 344 height 23
click at [109, 286] on input "Brand New" at bounding box center [102, 282] width 14 height 14
radio input "true"
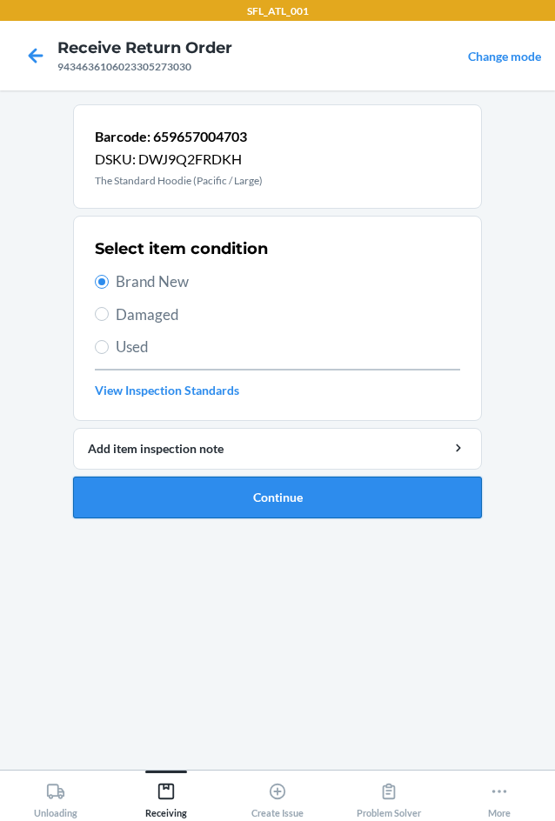
click at [205, 483] on button "Continue" at bounding box center [277, 497] width 409 height 42
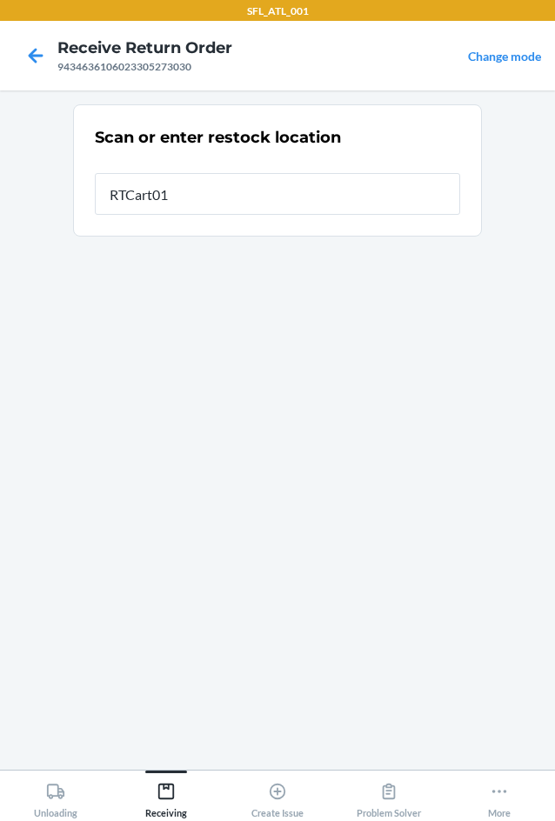
type input "RTCart017"
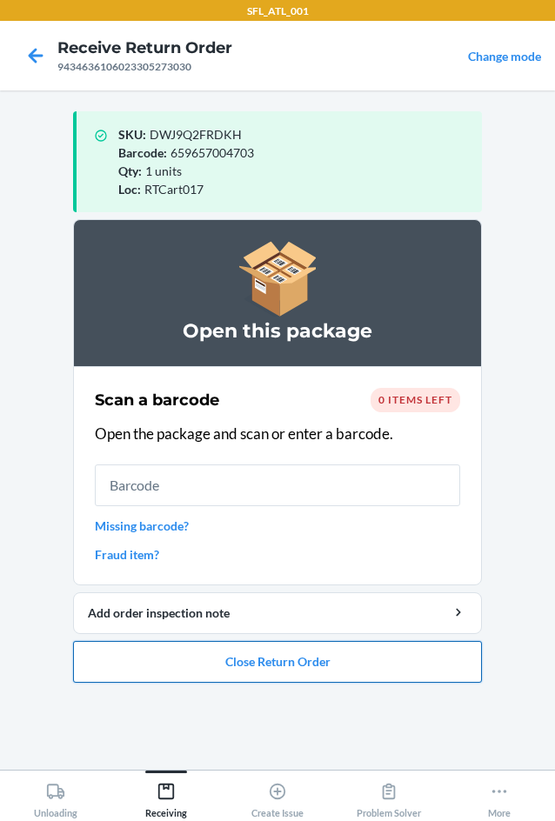
click at [263, 662] on button "Close Return Order" at bounding box center [277, 662] width 409 height 42
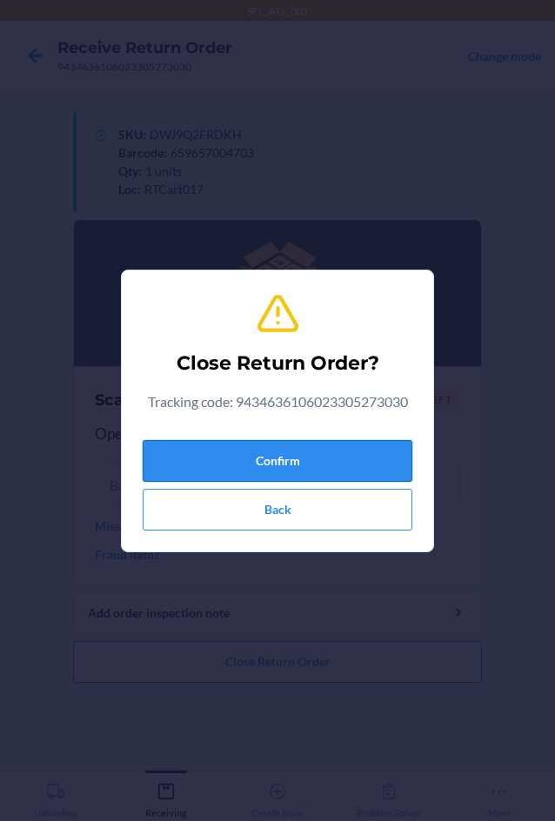
click at [282, 453] on button "Confirm" at bounding box center [277, 461] width 269 height 42
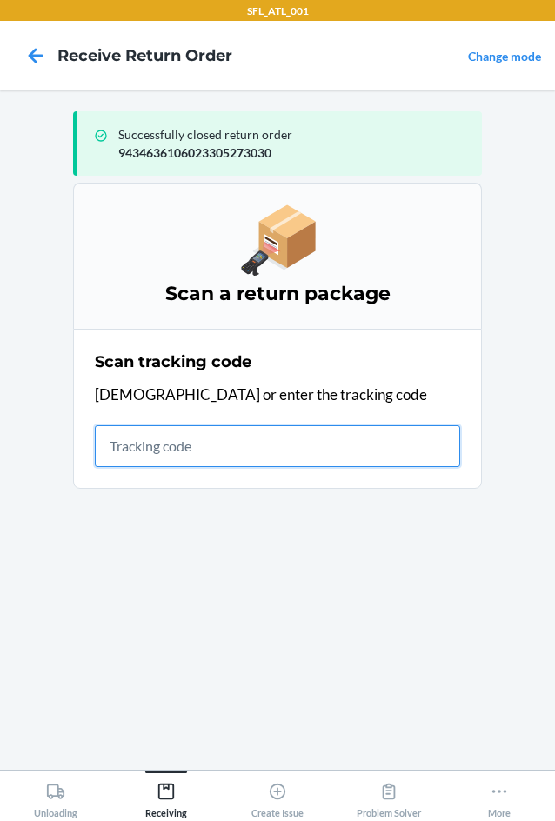
click at [133, 446] on input "text" at bounding box center [277, 446] width 365 height 42
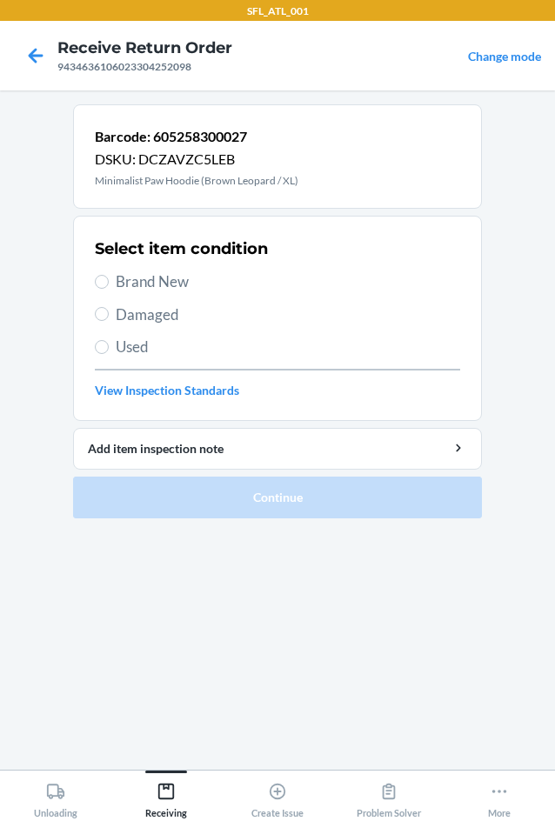
click at [131, 343] on span "Used" at bounding box center [288, 347] width 344 height 23
click at [109, 343] on input "Used" at bounding box center [102, 347] width 14 height 14
radio input "true"
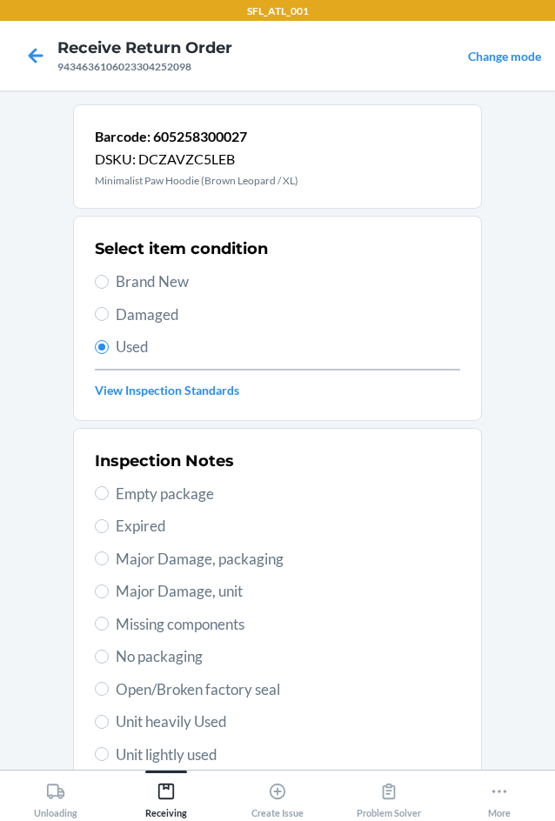
click at [216, 727] on span "Unit heavily Used" at bounding box center [288, 721] width 344 height 23
click at [109, 727] on input "Unit heavily Used" at bounding box center [102, 721] width 14 height 14
radio input "true"
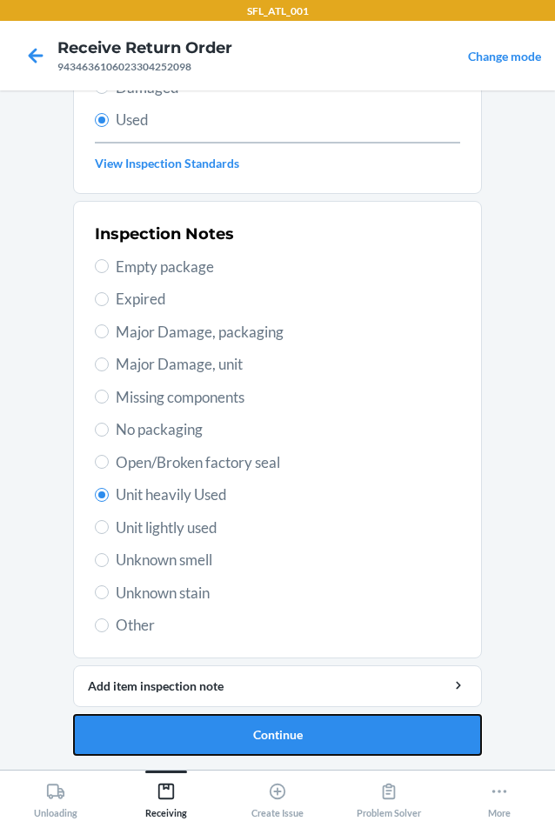
click at [216, 727] on button "Continue" at bounding box center [277, 735] width 409 height 42
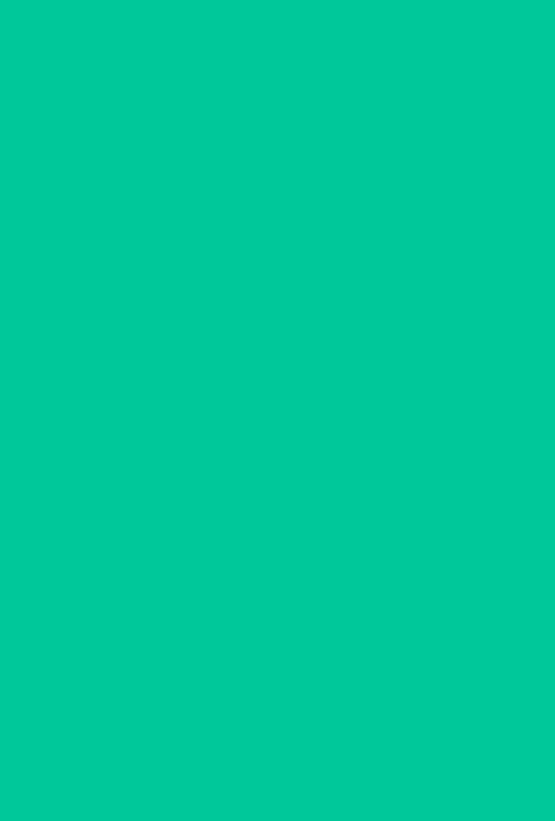
scroll to position [0, 0]
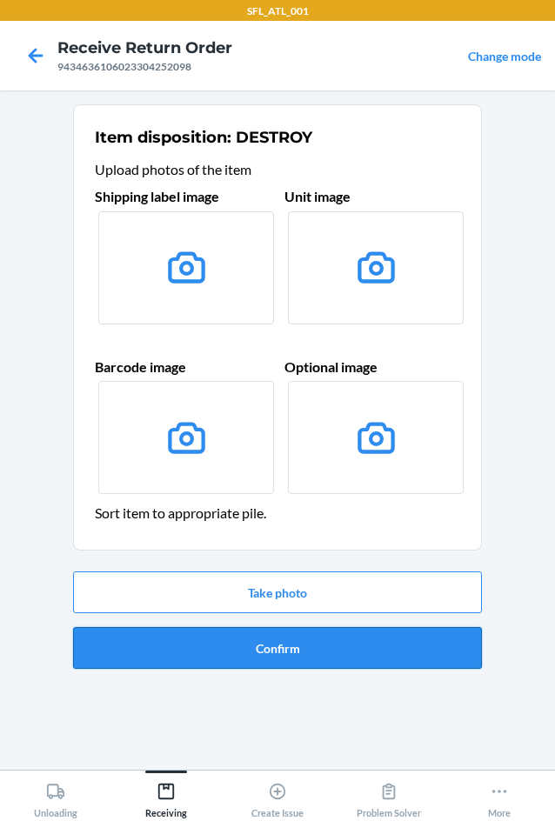
click at [237, 636] on button "Confirm" at bounding box center [277, 648] width 409 height 42
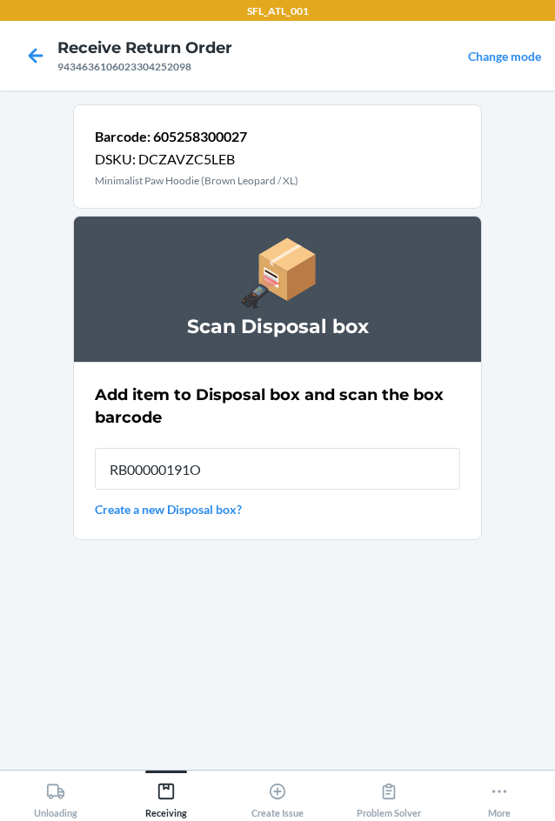
type input "RB00000191O"
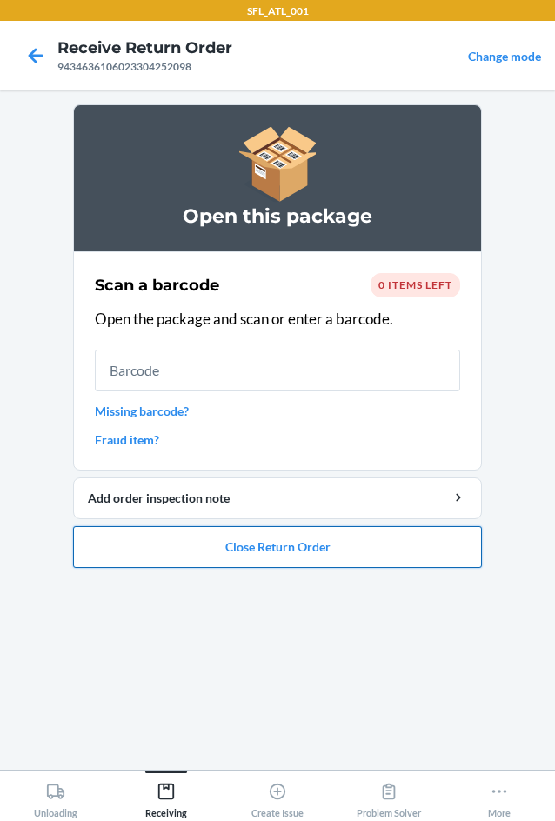
click at [248, 540] on button "Close Return Order" at bounding box center [277, 547] width 409 height 42
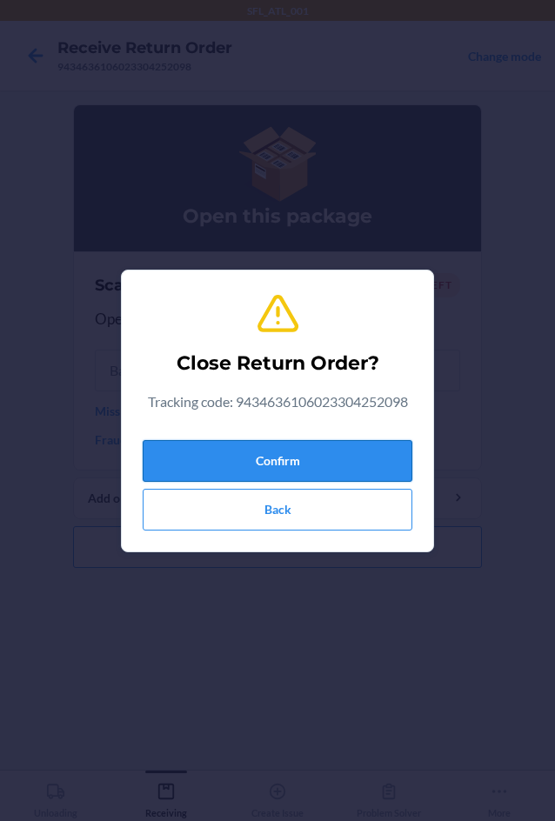
click at [266, 455] on button "Confirm" at bounding box center [277, 461] width 269 height 42
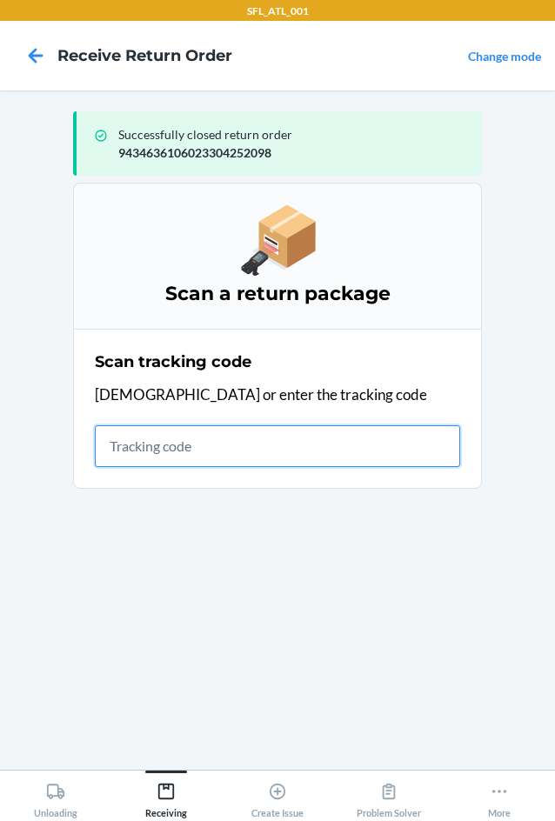
click at [281, 452] on input "text" at bounding box center [277, 446] width 365 height 42
type input "42030259943463610602330484"
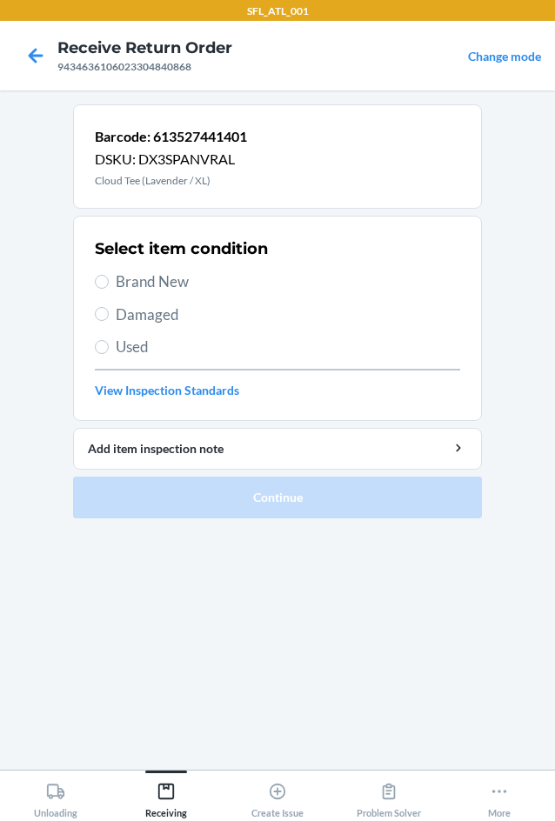
click at [112, 273] on label "Brand New" at bounding box center [277, 281] width 365 height 23
click at [109, 275] on input "Brand New" at bounding box center [102, 282] width 14 height 14
radio input "true"
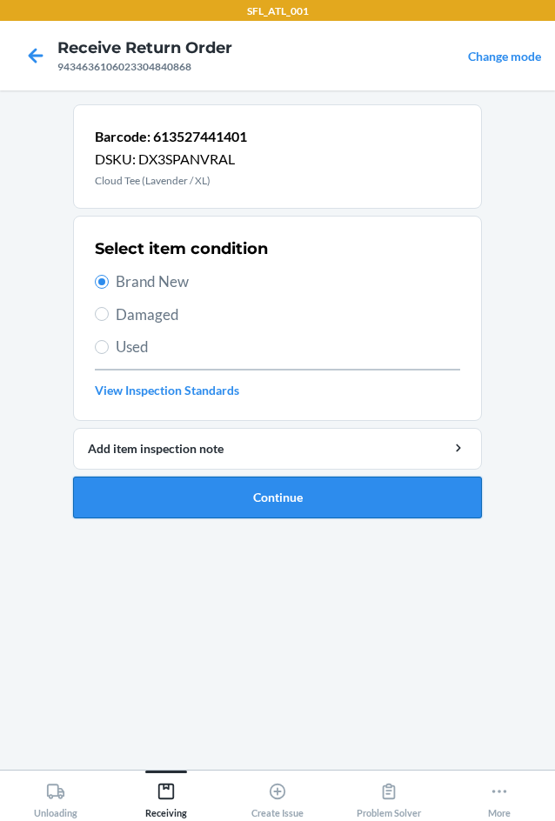
click at [219, 506] on button "Continue" at bounding box center [277, 497] width 409 height 42
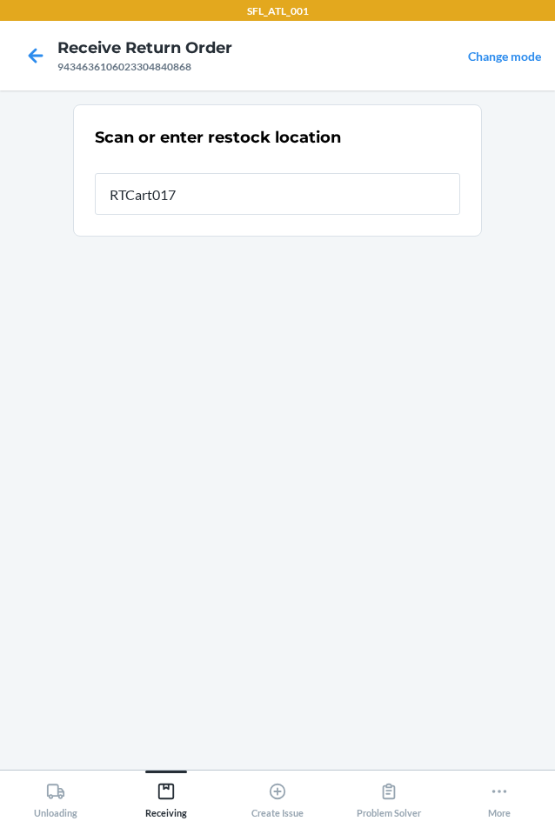
type input "RTCart017"
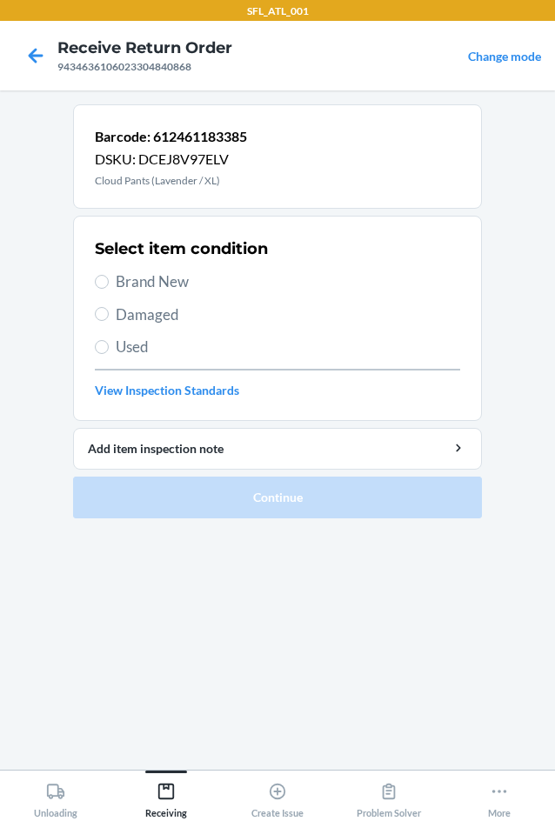
click at [164, 283] on span "Brand New" at bounding box center [288, 281] width 344 height 23
click at [109, 283] on input "Brand New" at bounding box center [102, 282] width 14 height 14
radio input "true"
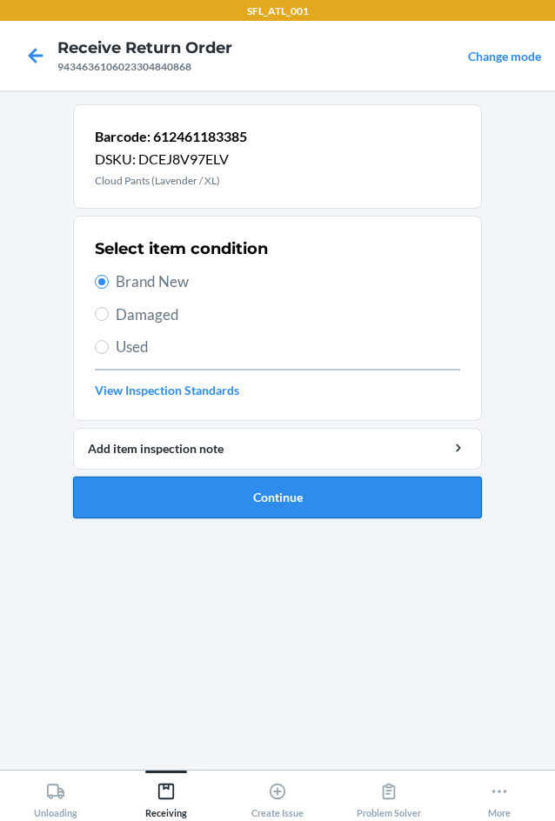
click at [254, 510] on button "Continue" at bounding box center [277, 497] width 409 height 42
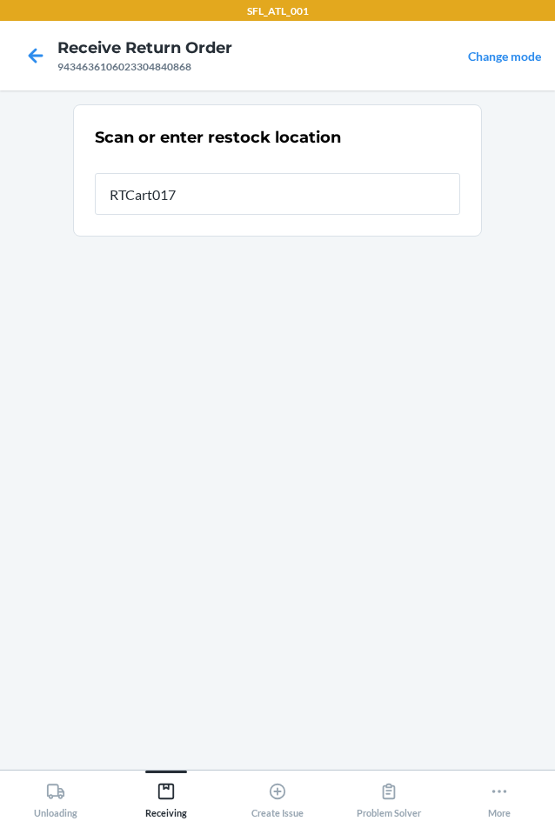
type input "RTCart017"
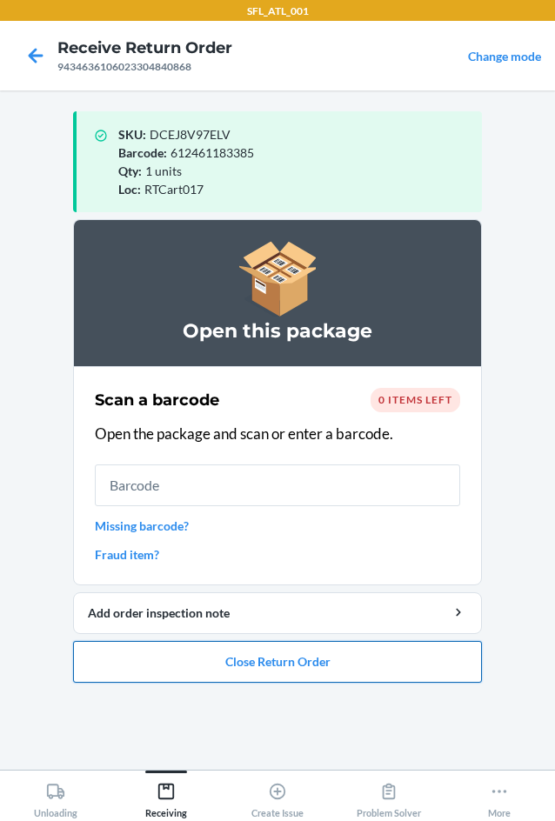
click at [260, 668] on button "Close Return Order" at bounding box center [277, 662] width 409 height 42
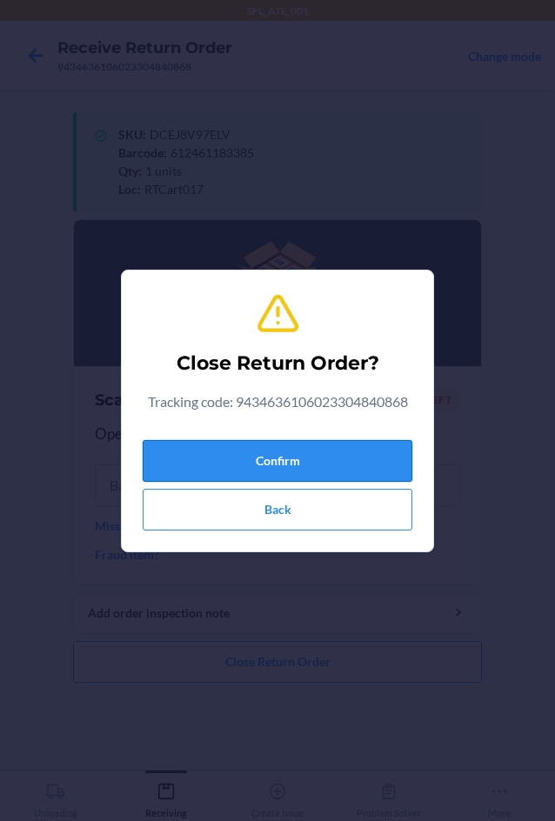
click at [269, 461] on button "Confirm" at bounding box center [277, 461] width 269 height 42
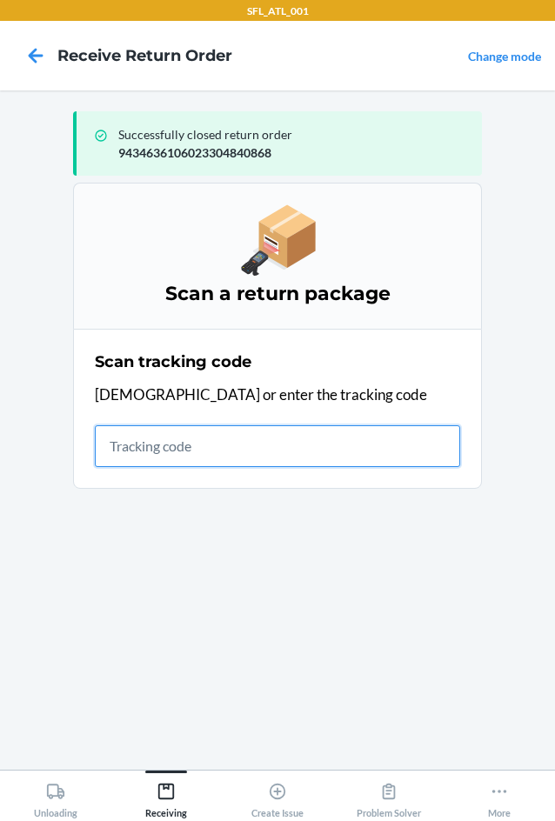
click at [326, 431] on input "text" at bounding box center [277, 446] width 365 height 42
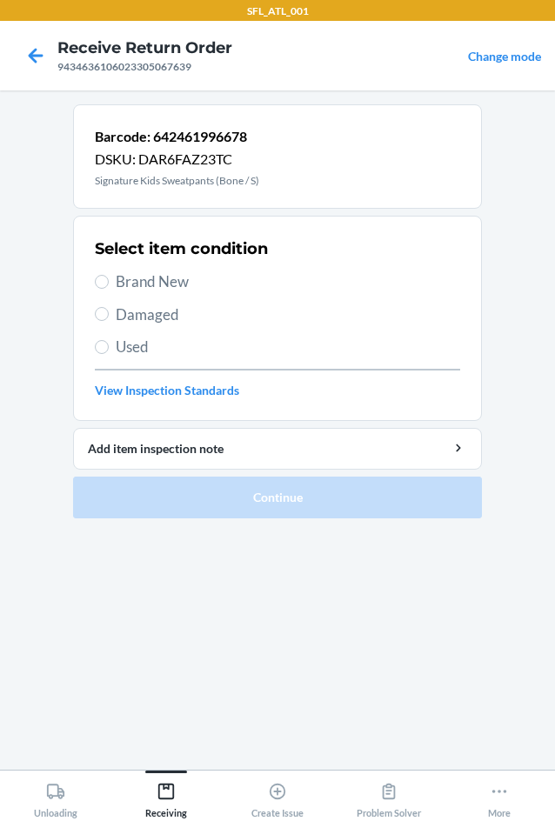
click at [168, 274] on span "Brand New" at bounding box center [288, 281] width 344 height 23
click at [109, 275] on input "Brand New" at bounding box center [102, 282] width 14 height 14
radio input "true"
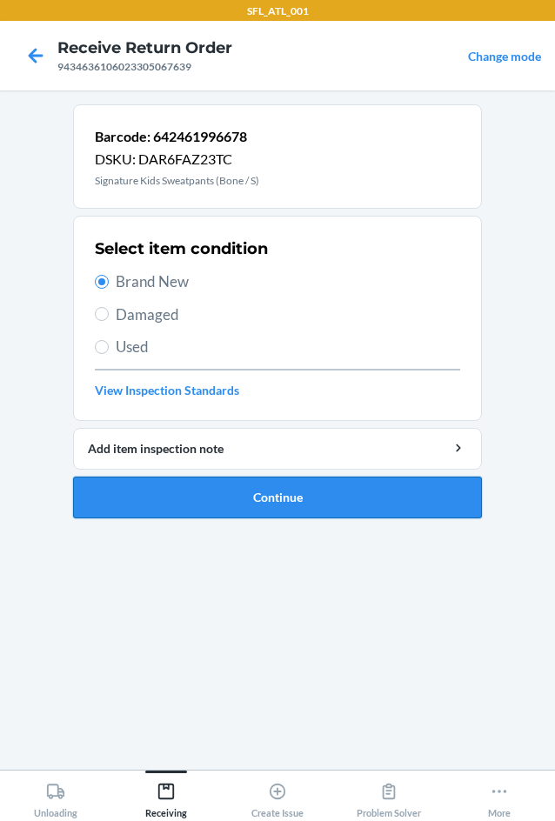
click at [224, 497] on button "Continue" at bounding box center [277, 497] width 409 height 42
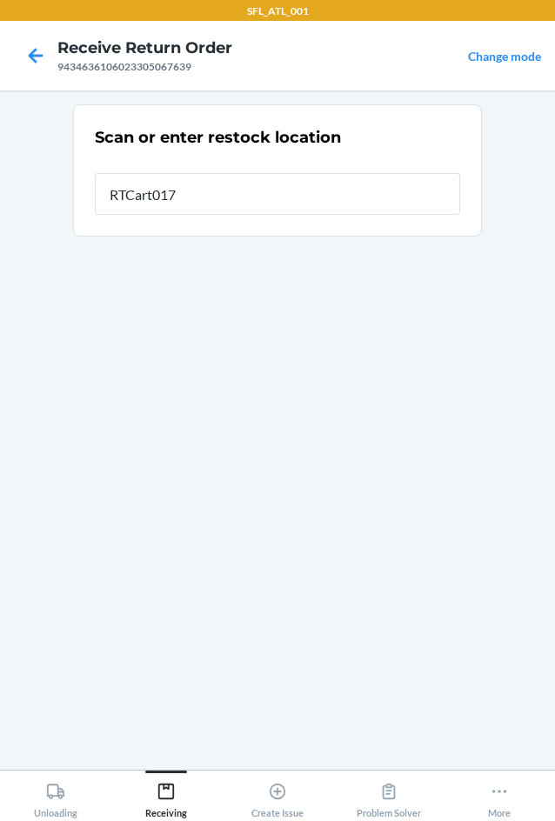
type input "RTCart017"
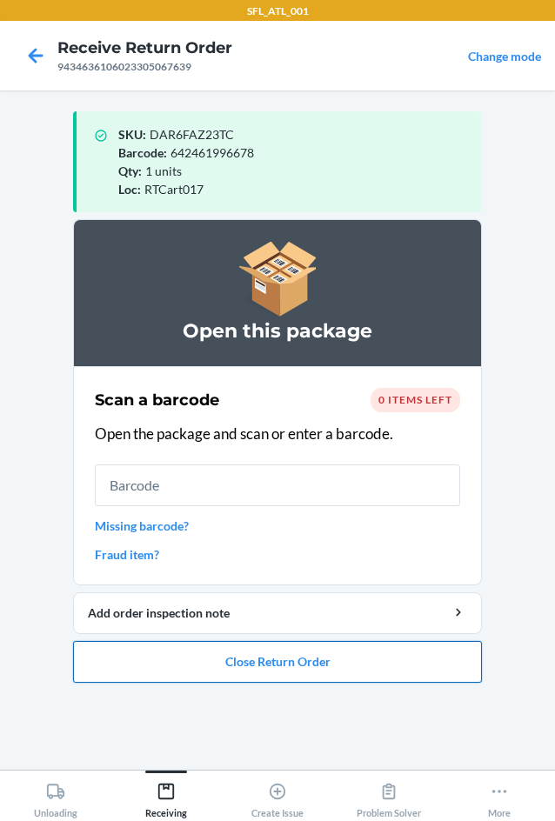
click at [307, 661] on button "Close Return Order" at bounding box center [277, 662] width 409 height 42
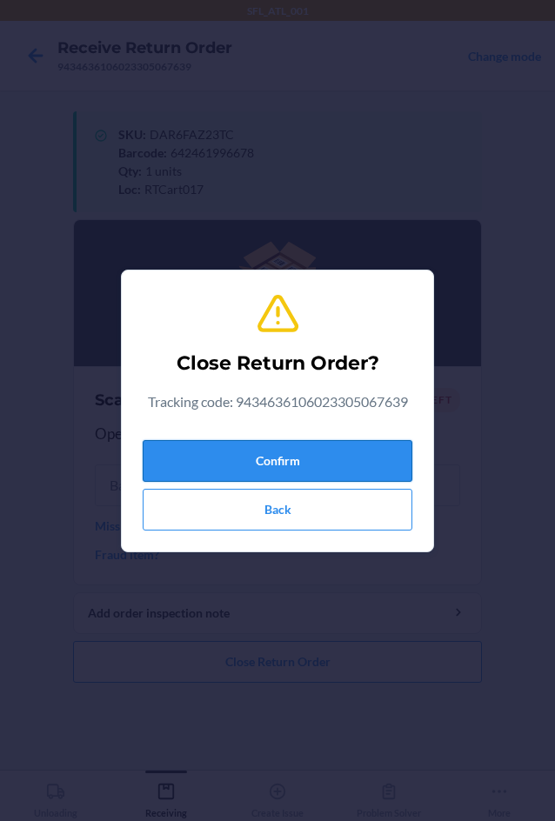
click at [287, 462] on button "Confirm" at bounding box center [277, 461] width 269 height 42
drag, startPoint x: 194, startPoint y: 449, endPoint x: 199, endPoint y: 441, distance: 10.1
click at [196, 447] on button "Confirm" at bounding box center [277, 461] width 269 height 42
click at [262, 454] on button "Confirm" at bounding box center [277, 461] width 269 height 42
click at [262, 451] on button "Confirm" at bounding box center [277, 461] width 269 height 42
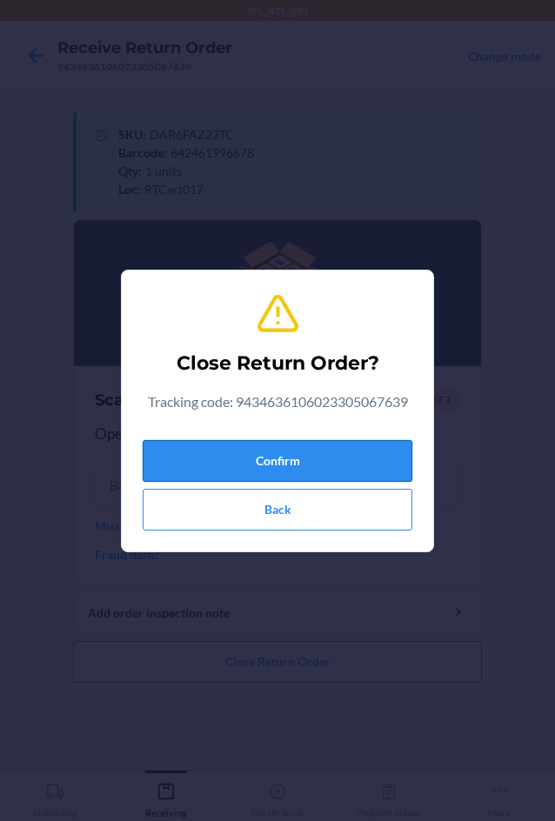
click at [263, 451] on button "Confirm" at bounding box center [277, 461] width 269 height 42
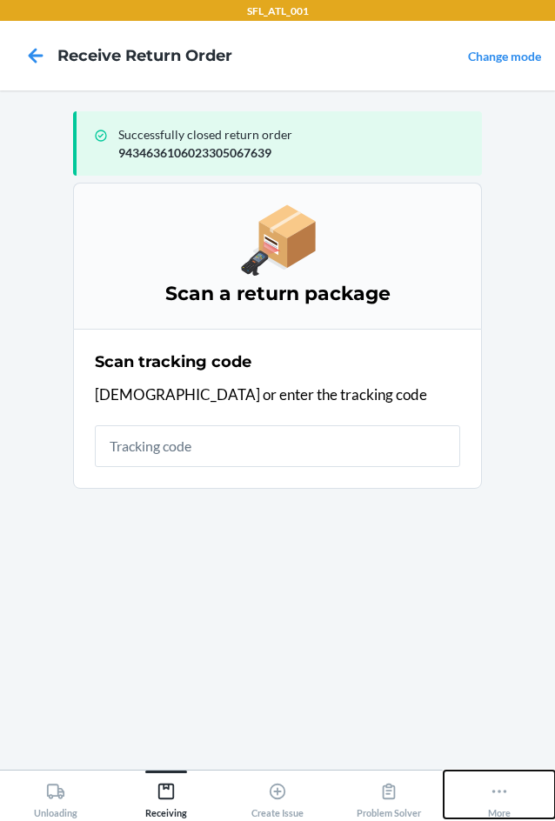
click at [509, 784] on div "More" at bounding box center [499, 795] width 23 height 43
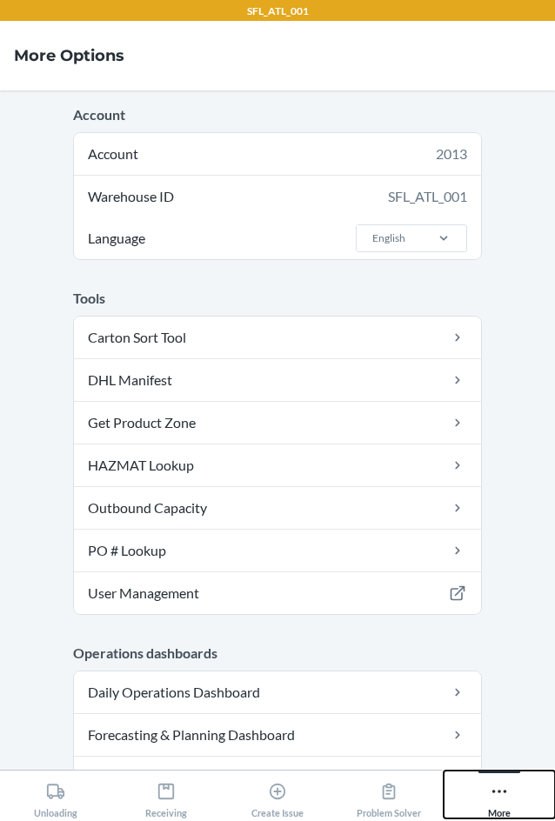
click at [482, 783] on button "More" at bounding box center [498, 794] width 111 height 48
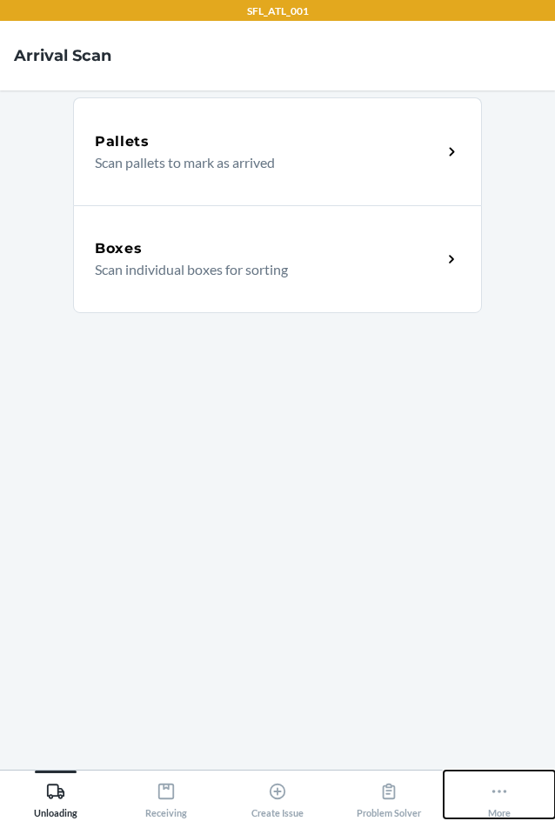
click at [511, 797] on button "More" at bounding box center [498, 794] width 111 height 48
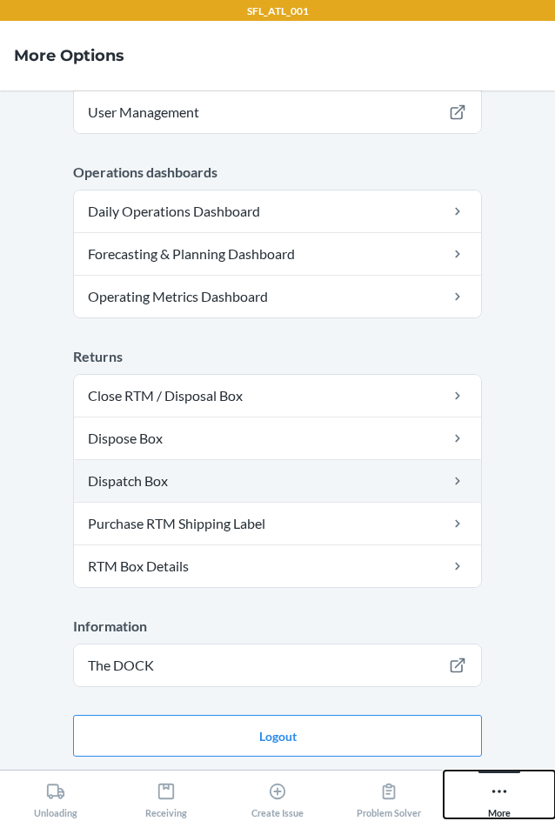
scroll to position [482, 0]
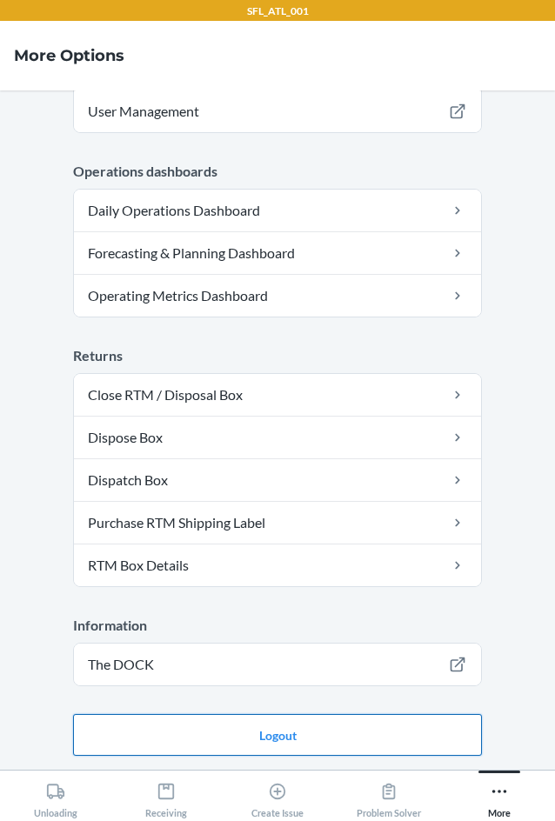
drag, startPoint x: 375, startPoint y: 724, endPoint x: 395, endPoint y: 724, distance: 19.1
click at [375, 724] on button "Logout" at bounding box center [277, 735] width 409 height 42
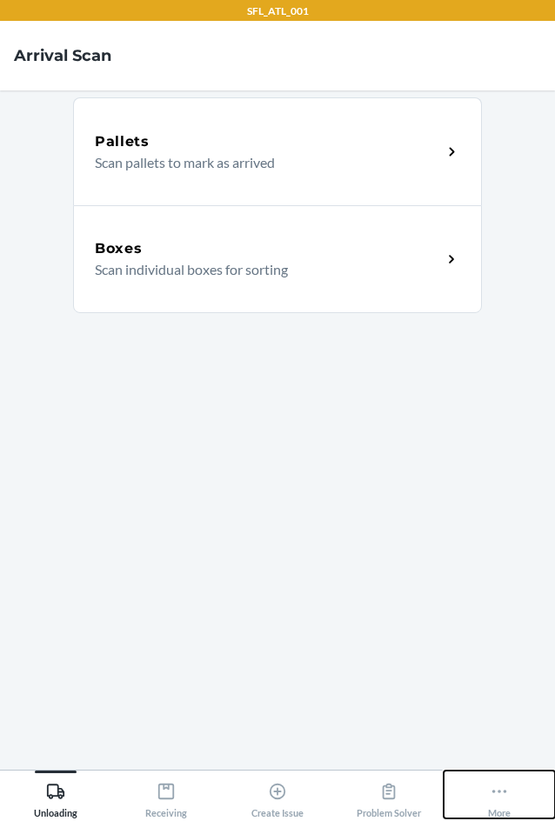
click at [519, 802] on button "More" at bounding box center [498, 794] width 111 height 48
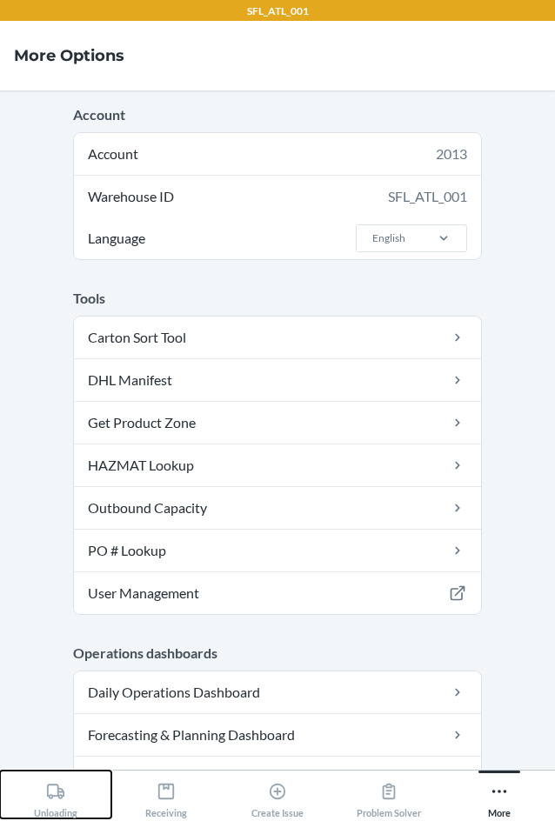
click at [63, 792] on icon at bounding box center [55, 790] width 17 height 15
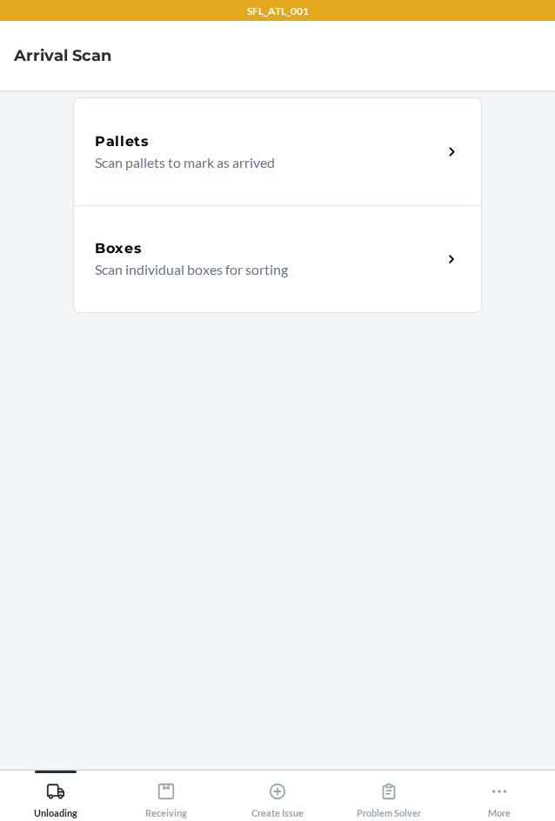
click at [220, 268] on p "Scan individual boxes for sorting" at bounding box center [261, 269] width 333 height 21
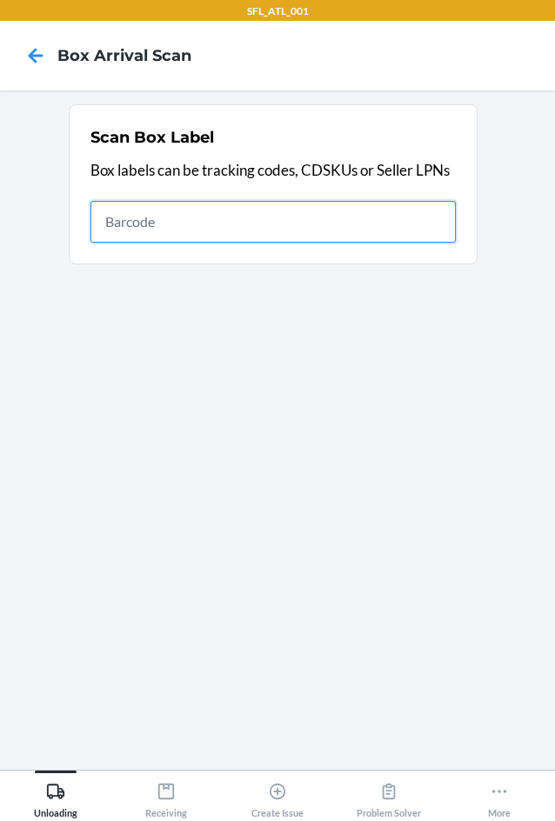
click at [184, 213] on input "text" at bounding box center [272, 222] width 365 height 42
type input "420302599434636106023304474308"
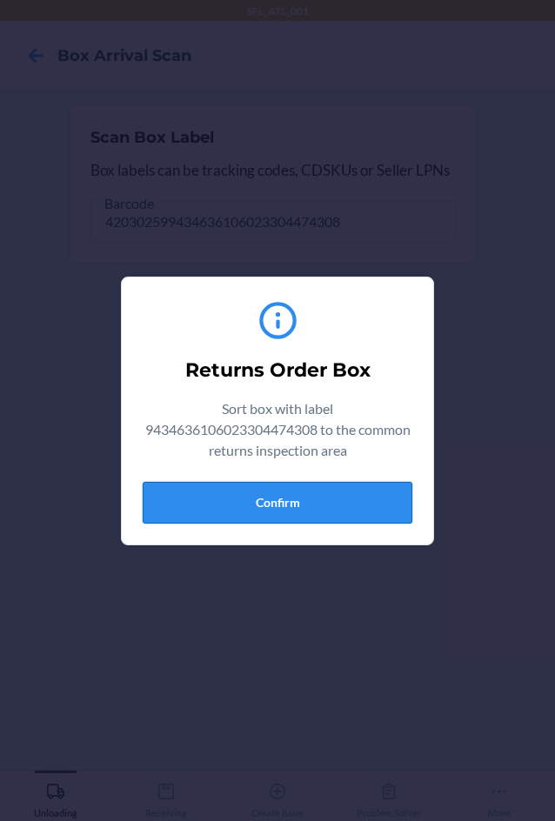
click at [305, 491] on button "Confirm" at bounding box center [277, 503] width 269 height 42
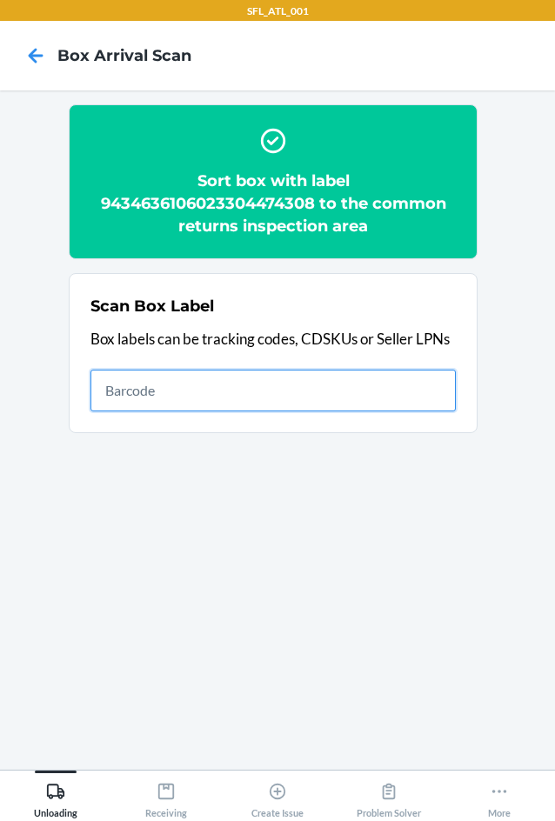
click at [211, 395] on input "text" at bounding box center [272, 390] width 365 height 42
type input "420302599434636106023304955319"
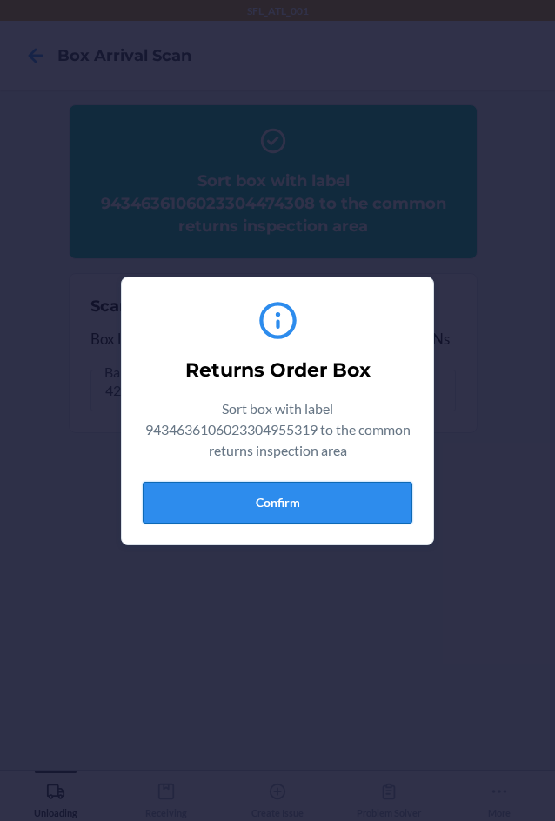
click at [301, 506] on button "Confirm" at bounding box center [277, 503] width 269 height 42
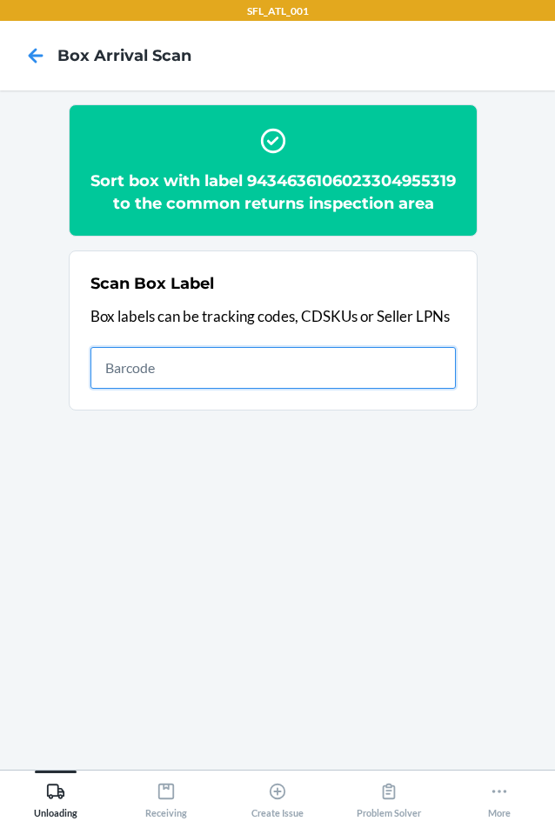
click at [249, 389] on input "text" at bounding box center [272, 368] width 365 height 42
type input "420302639261290316871747283392"
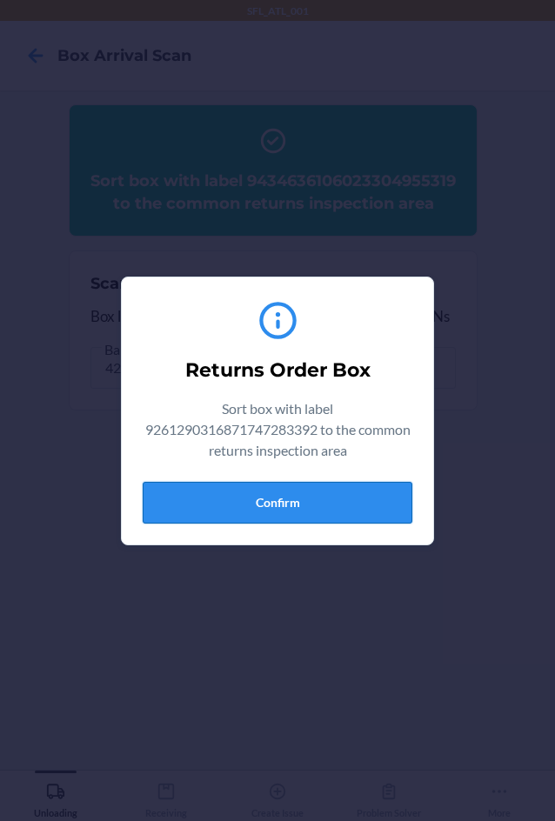
click at [340, 510] on button "Confirm" at bounding box center [277, 503] width 269 height 42
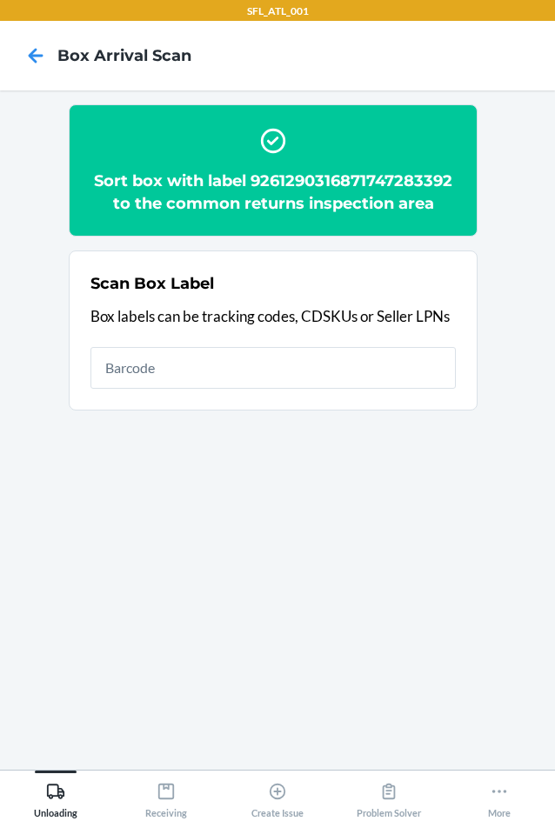
click at [376, 177] on h2 "Sort box with label 9261290316871747283392 to the common returns inspection area" at bounding box center [272, 191] width 365 height 45
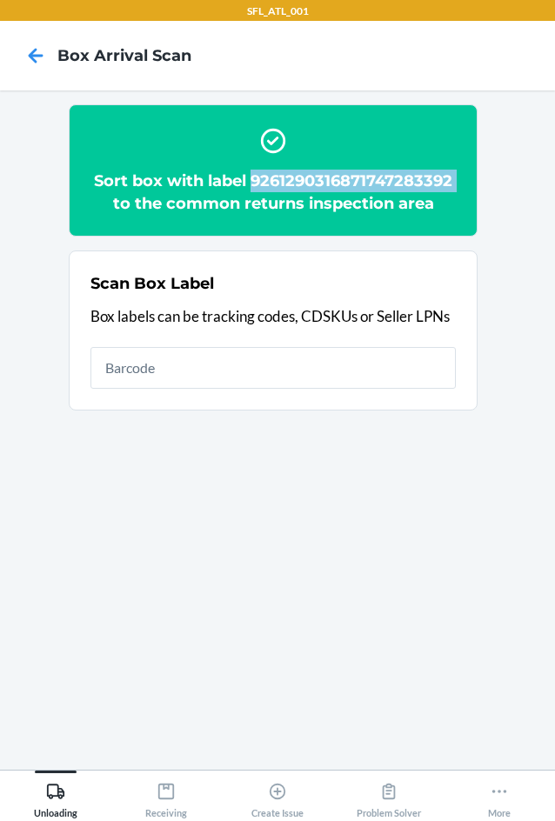
click at [376, 177] on h2 "Sort box with label 9261290316871747283392 to the common returns inspection area" at bounding box center [272, 191] width 365 height 45
copy h2 "9261290316871747283392"
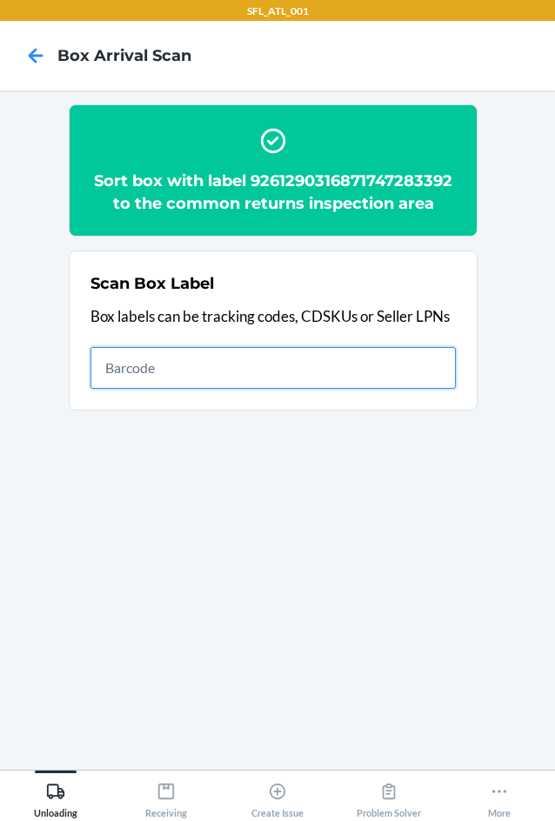
click at [312, 356] on input "text" at bounding box center [272, 368] width 365 height 42
type input "420302599434636106023305183681"
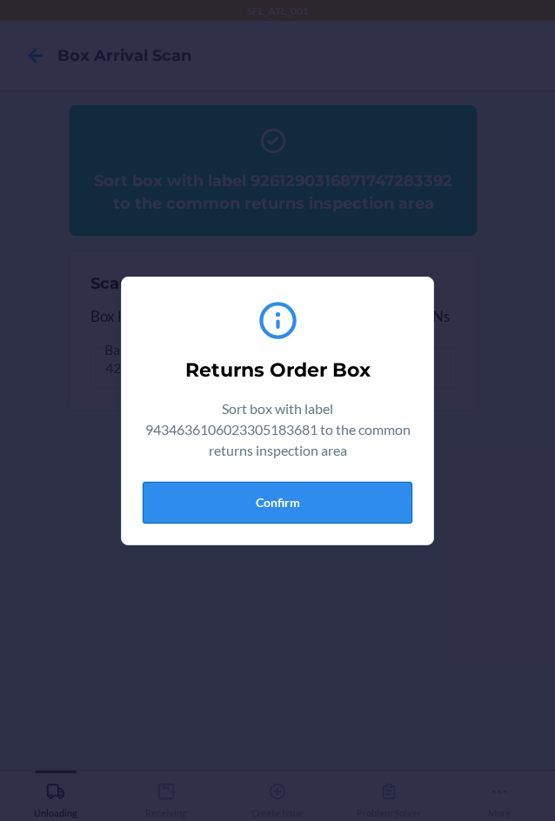
click at [306, 495] on button "Confirm" at bounding box center [277, 503] width 269 height 42
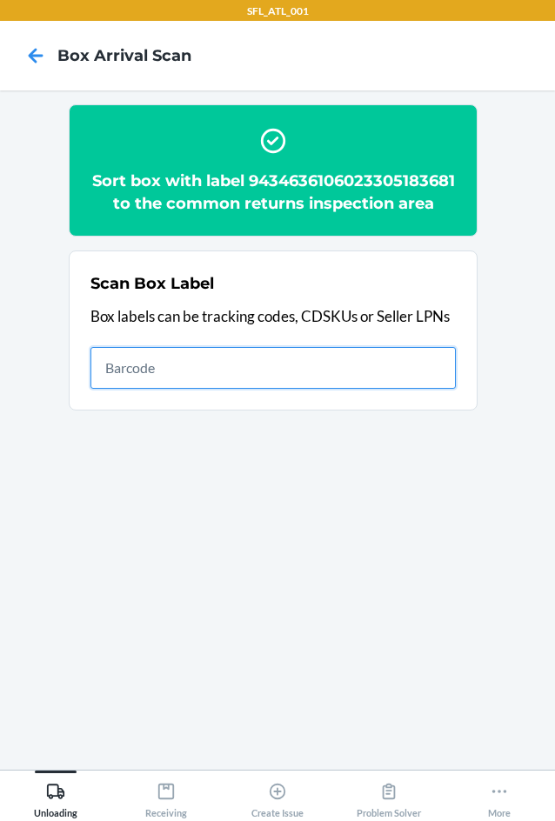
click at [286, 386] on input "text" at bounding box center [272, 368] width 365 height 42
type input "420302599434636106023304422217"
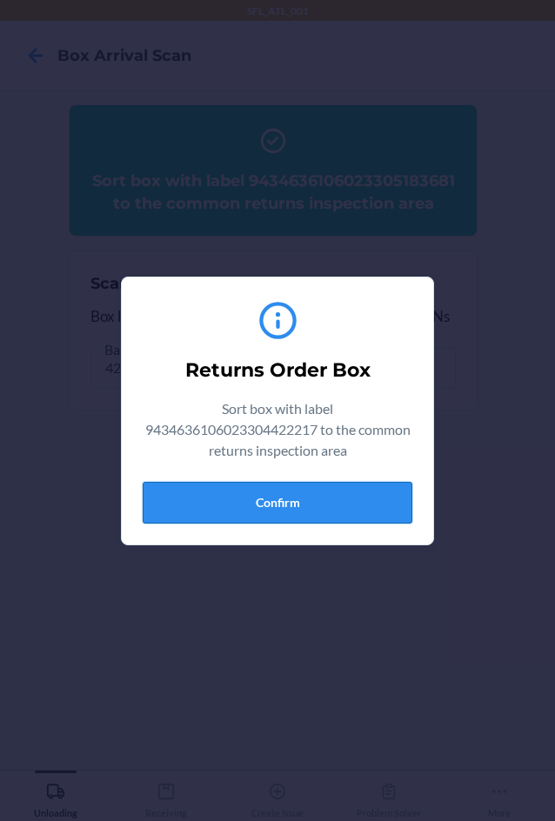
click at [349, 509] on button "Confirm" at bounding box center [277, 503] width 269 height 42
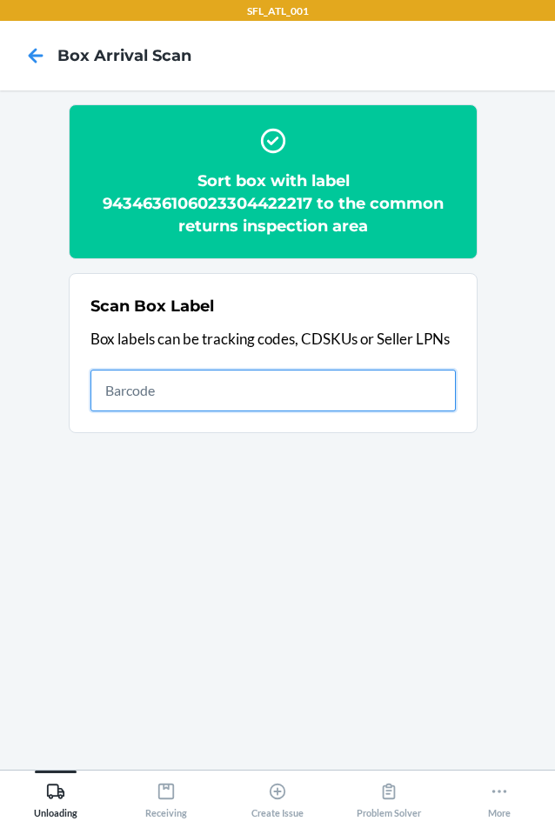
click at [235, 389] on input "text" at bounding box center [272, 390] width 365 height 42
type input "420302599434636106023305000698"
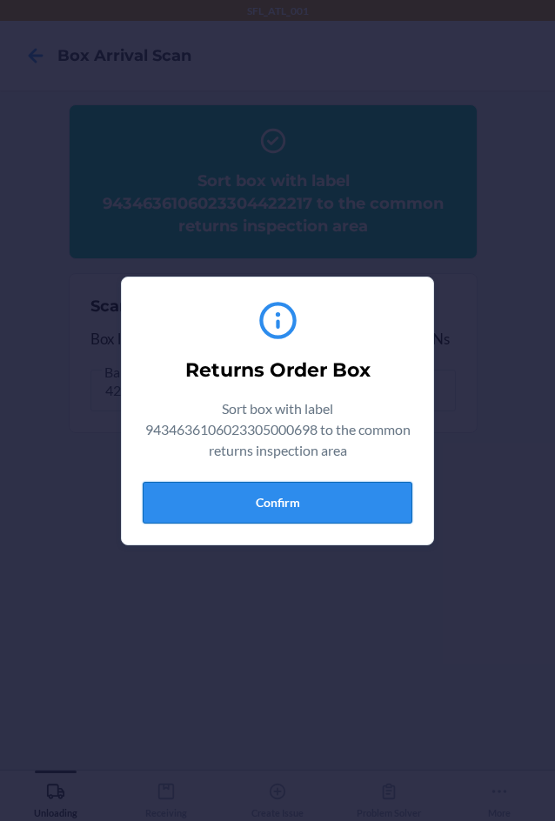
click at [375, 505] on button "Confirm" at bounding box center [277, 503] width 269 height 42
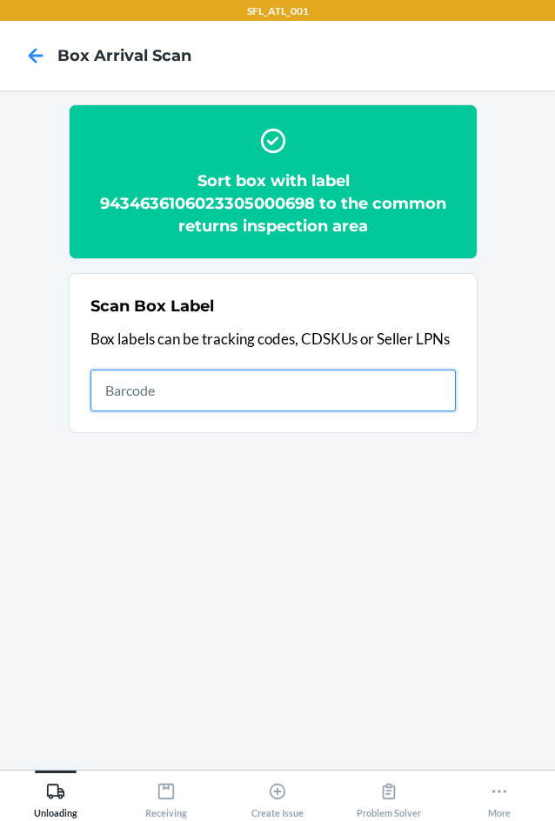
click at [213, 381] on input "text" at bounding box center [272, 390] width 365 height 42
type input "420302599434636106023305288973"
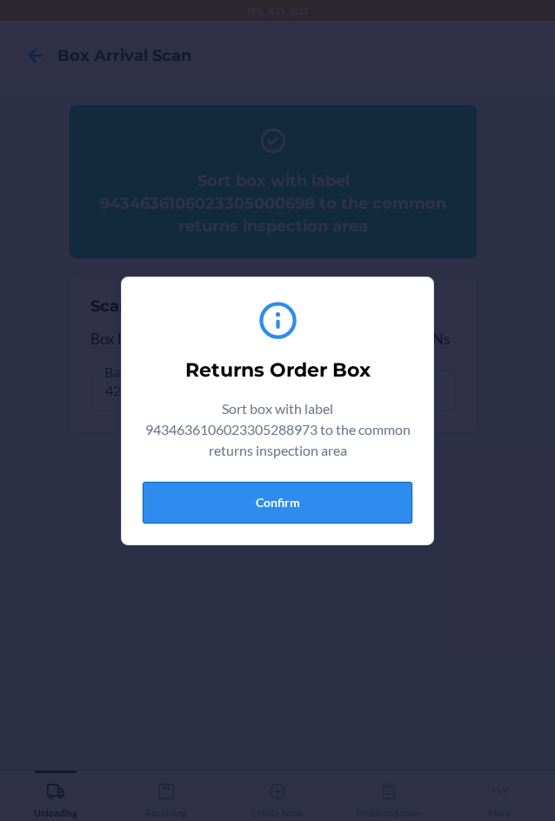
click at [316, 488] on button "Confirm" at bounding box center [277, 503] width 269 height 42
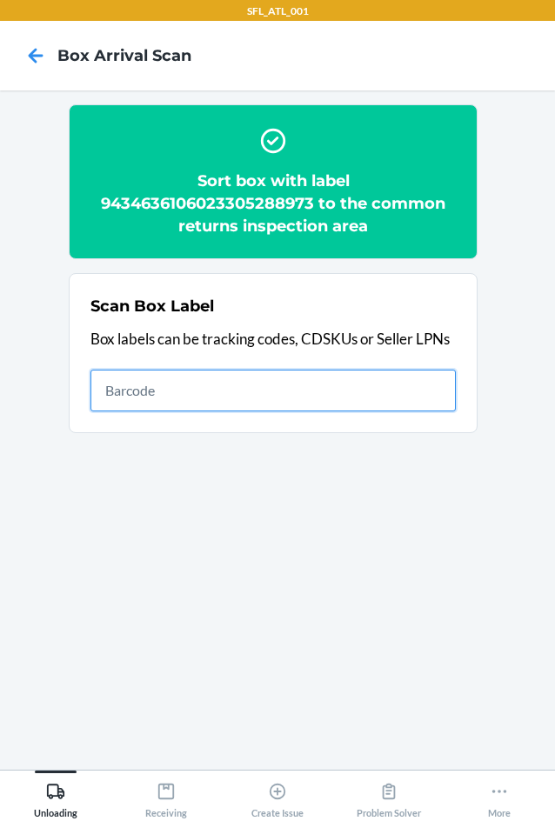
click at [262, 395] on input "text" at bounding box center [272, 390] width 365 height 42
type input "420302599434636106023304262264"
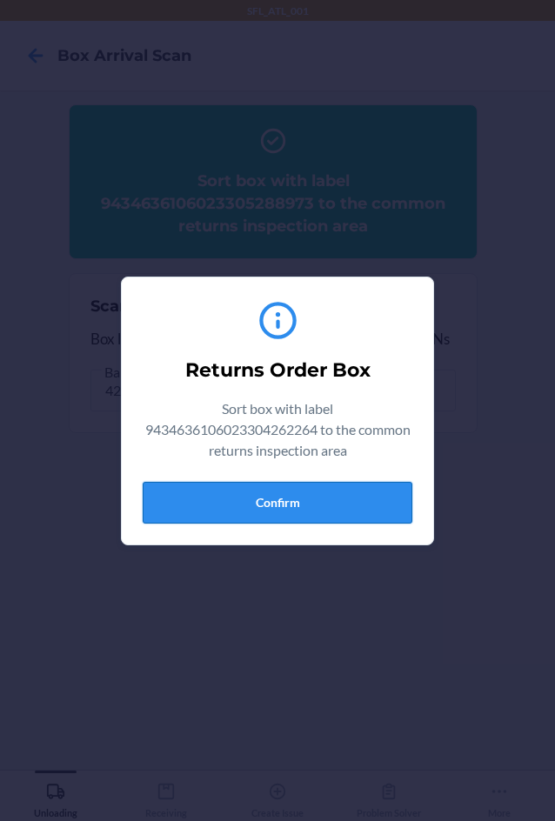
click at [285, 495] on button "Confirm" at bounding box center [277, 503] width 269 height 42
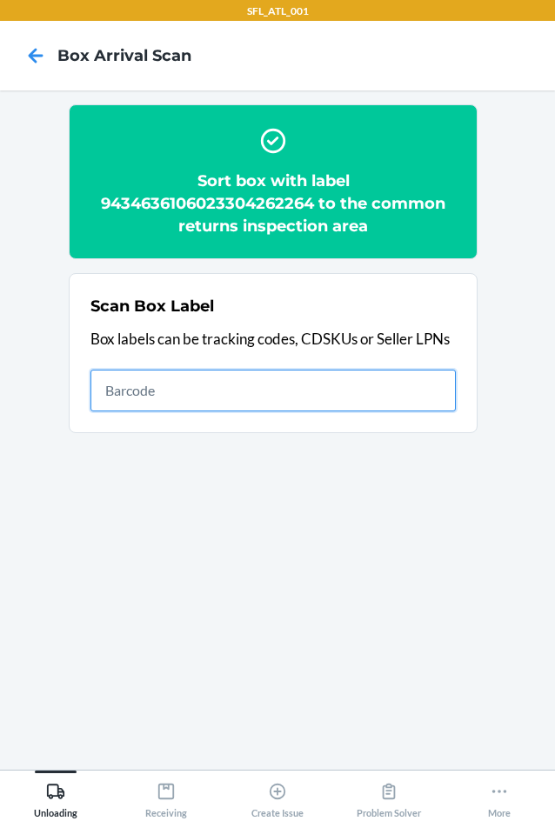
click at [188, 388] on input "text" at bounding box center [272, 390] width 365 height 42
type input "420302599434636106023303734120"
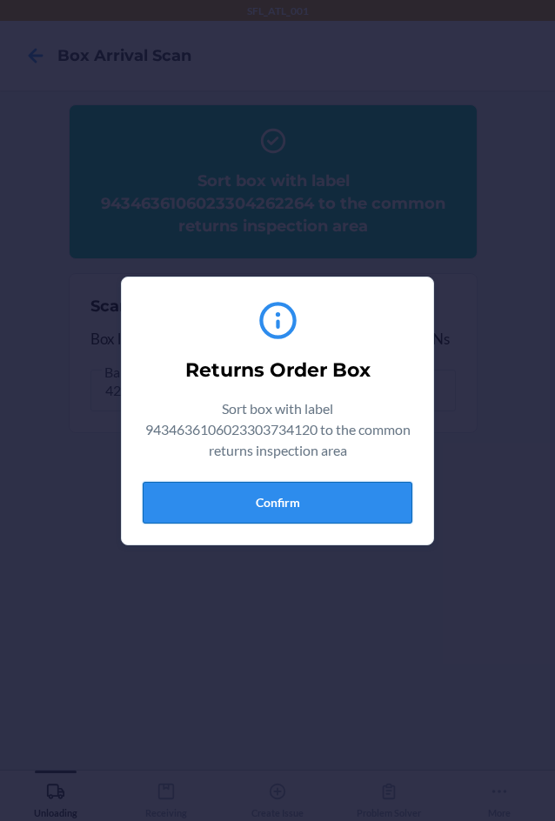
click at [371, 496] on button "Confirm" at bounding box center [277, 503] width 269 height 42
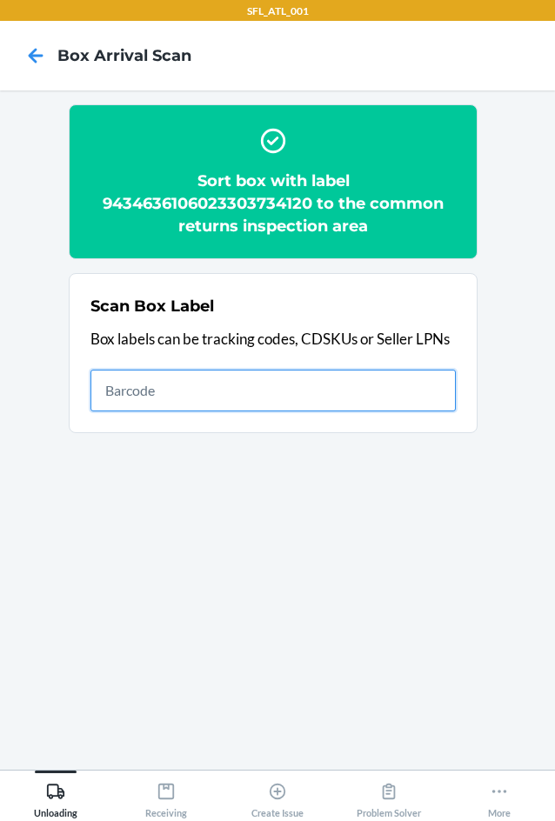
click at [255, 401] on input "text" at bounding box center [272, 390] width 365 height 42
type input "420302599434636106023304935236"
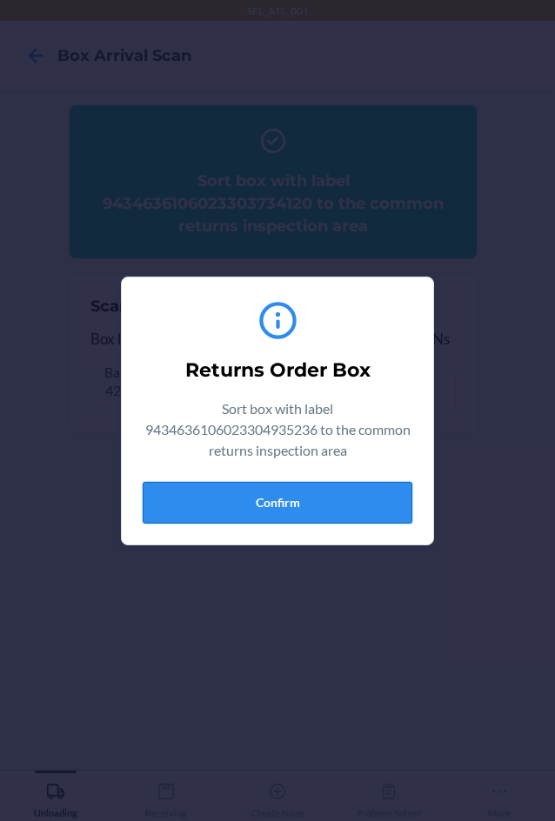
click at [292, 489] on button "Confirm" at bounding box center [277, 503] width 269 height 42
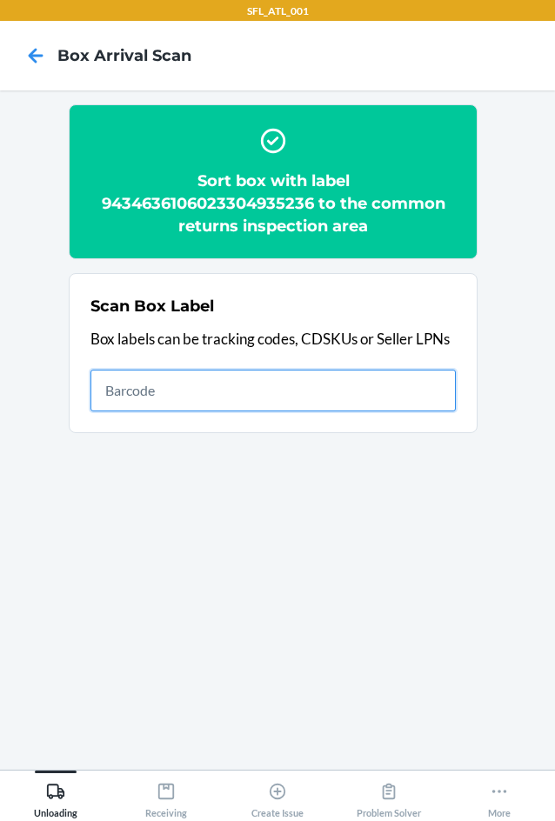
click at [141, 395] on input "text" at bounding box center [272, 390] width 365 height 42
type input "420302599434636106023304924742"
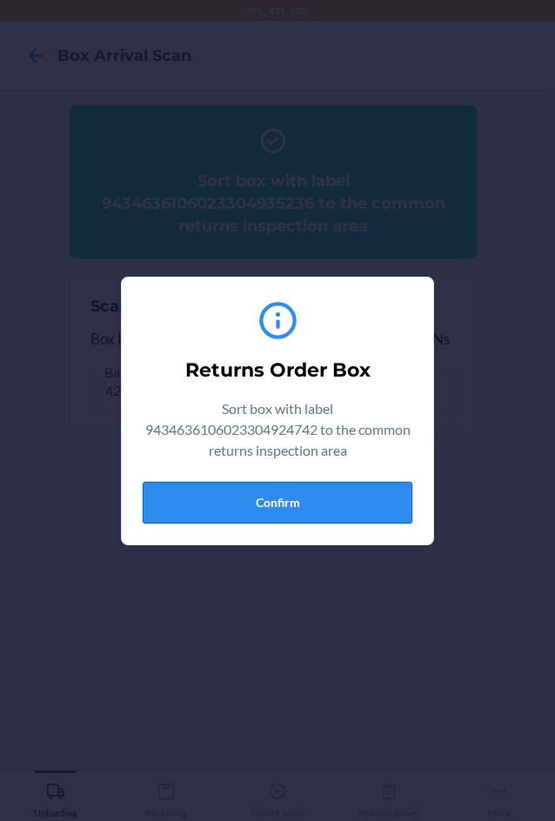
click at [333, 506] on button "Confirm" at bounding box center [277, 503] width 269 height 42
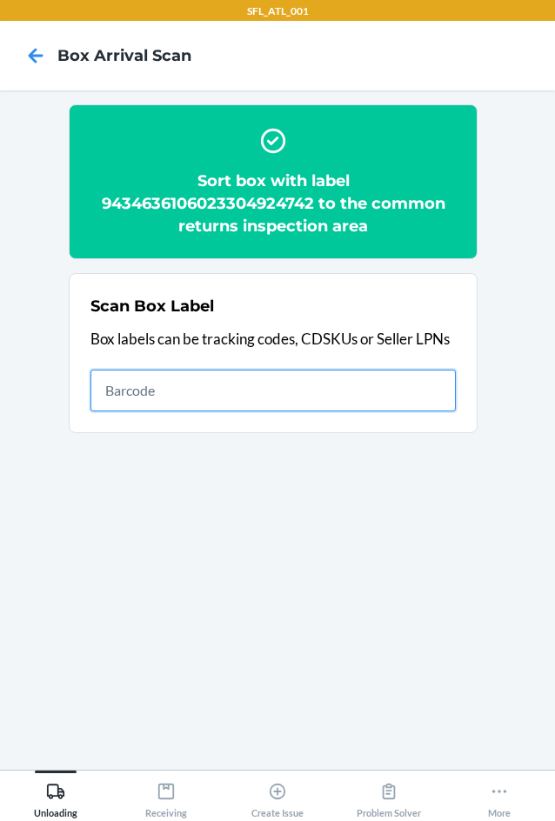
click at [156, 397] on input "text" at bounding box center [272, 390] width 365 height 42
type input "420302599434636106023304260956"
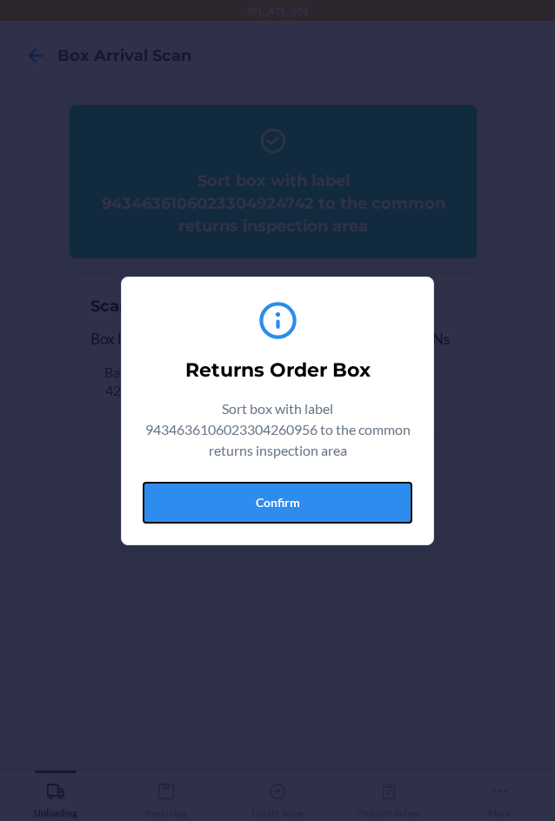
drag, startPoint x: 247, startPoint y: 502, endPoint x: 209, endPoint y: 525, distance: 44.9
click at [240, 525] on div "Returns Order Box Sort box with label 9434636106023304260956 to the common retu…" at bounding box center [277, 410] width 269 height 239
click at [281, 489] on button "Confirm" at bounding box center [277, 503] width 269 height 42
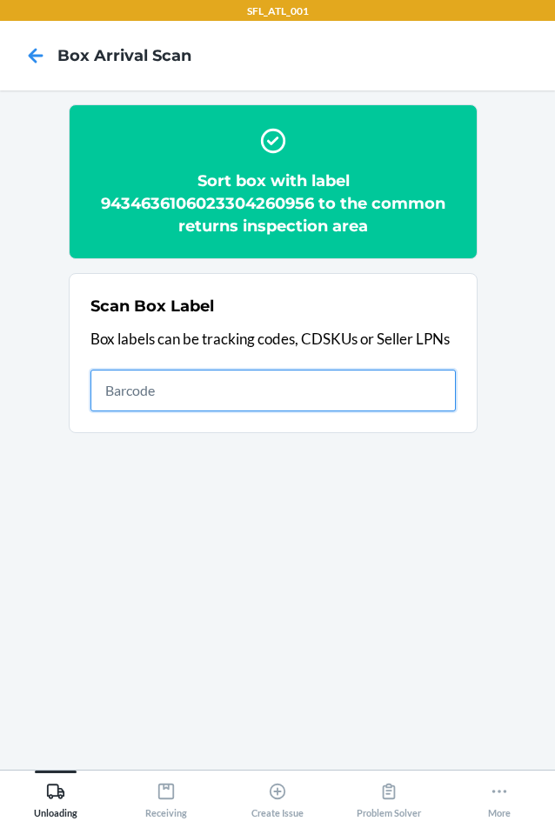
click at [413, 397] on input "text" at bounding box center [272, 390] width 365 height 42
type input "420302599434636106023304899101"
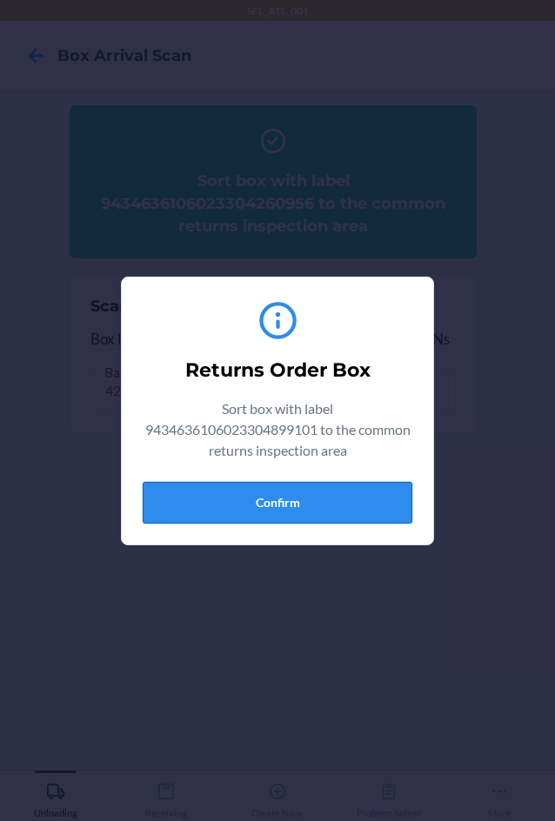
click at [284, 496] on button "Confirm" at bounding box center [277, 503] width 269 height 42
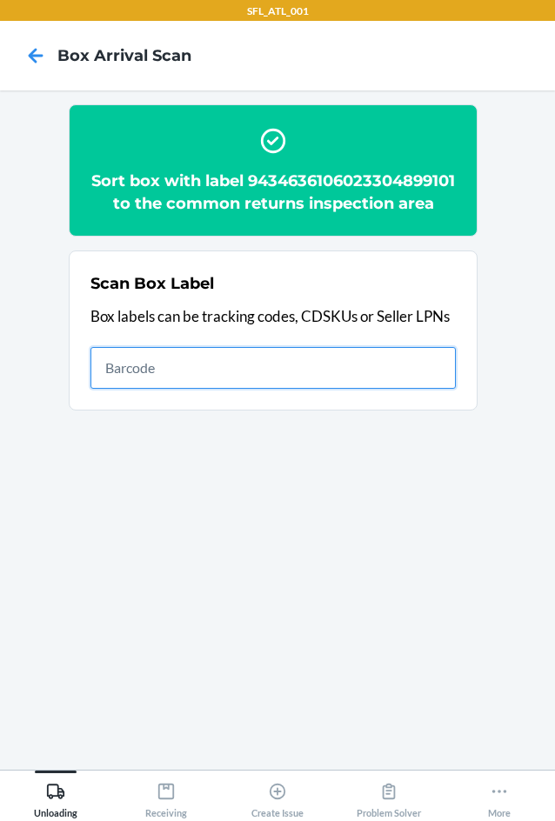
click at [200, 386] on input "text" at bounding box center [272, 368] width 365 height 42
type input "420302599434636106023304000927"
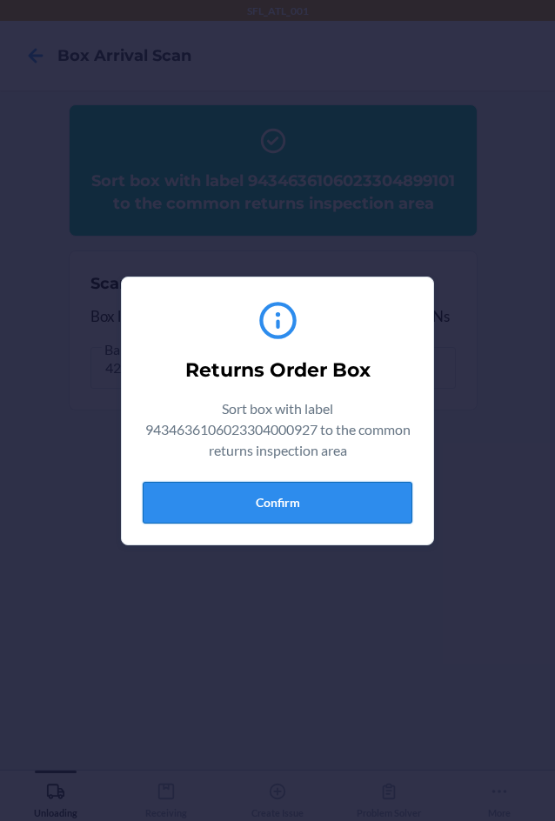
click at [316, 499] on button "Confirm" at bounding box center [277, 503] width 269 height 42
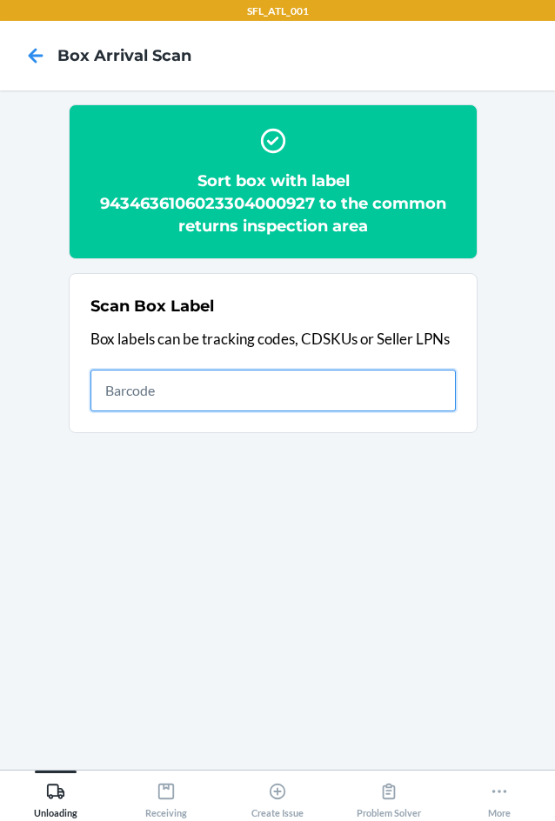
click at [196, 387] on input "text" at bounding box center [272, 390] width 365 height 42
click at [268, 398] on input "text" at bounding box center [272, 390] width 365 height 42
type input "420302599434636106023304433978"
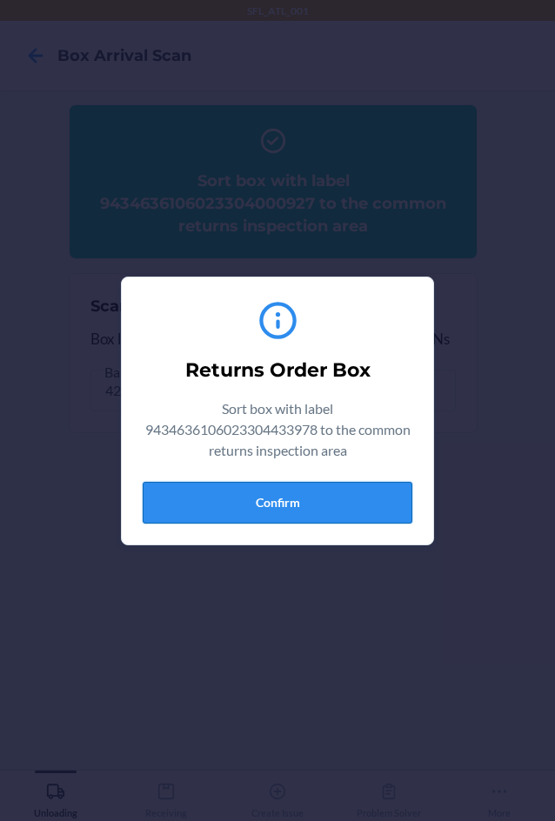
click at [207, 514] on button "Confirm" at bounding box center [277, 503] width 269 height 42
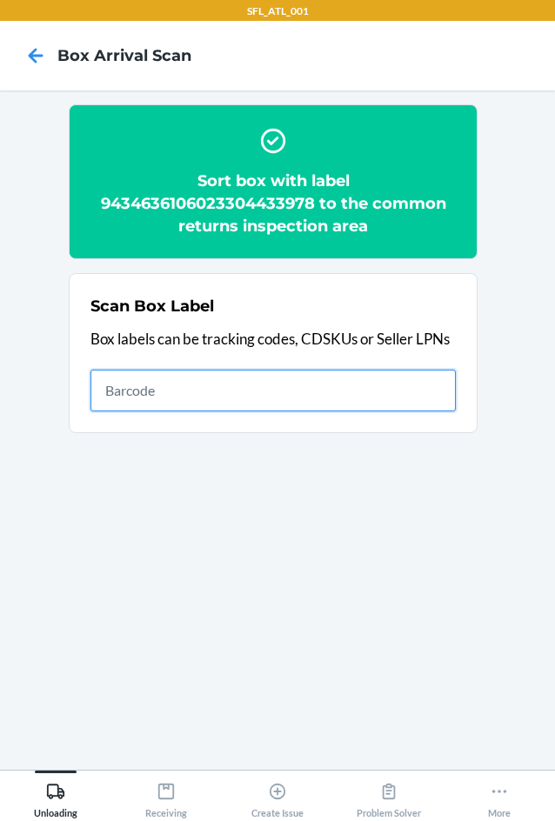
click at [356, 393] on input "text" at bounding box center [272, 390] width 365 height 42
type input "420302599434636106023304378118"
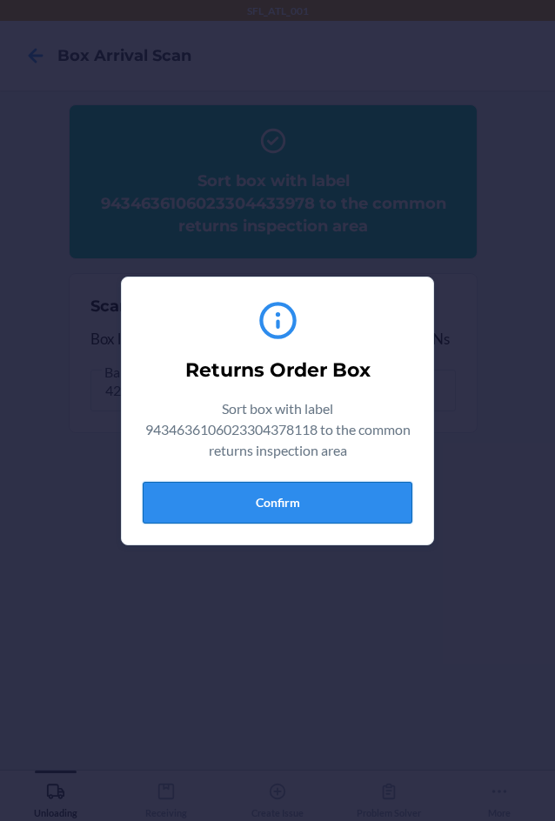
click at [226, 491] on button "Confirm" at bounding box center [277, 503] width 269 height 42
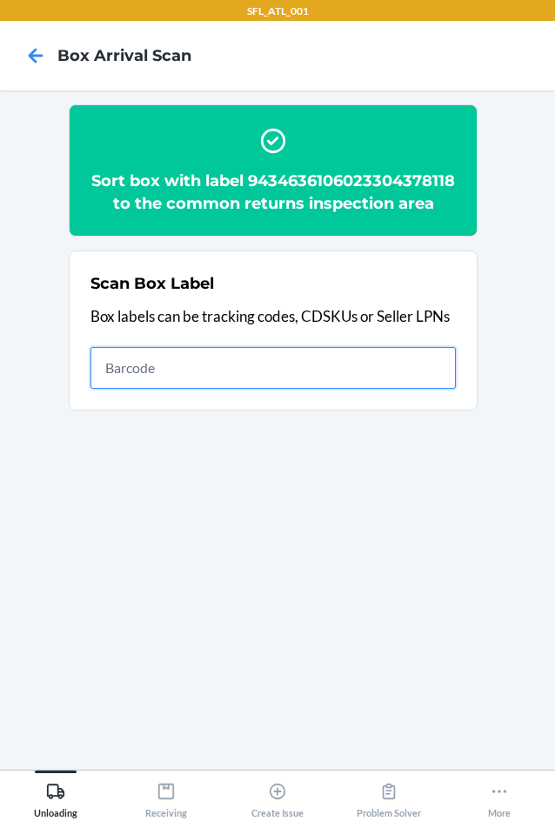
click at [257, 389] on input "text" at bounding box center [272, 368] width 365 height 42
type input "1ZR08H699032168808"
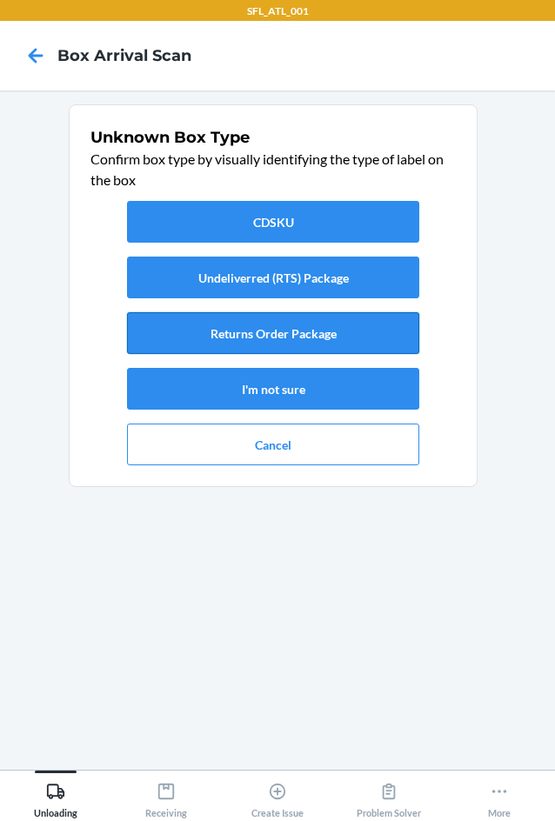
click at [355, 335] on button "Returns Order Package" at bounding box center [273, 333] width 292 height 42
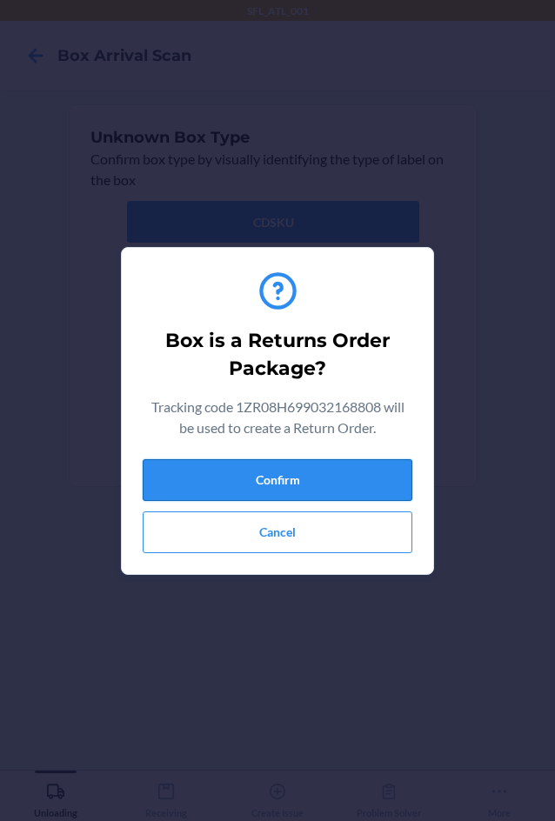
click at [304, 476] on button "Confirm" at bounding box center [277, 480] width 269 height 42
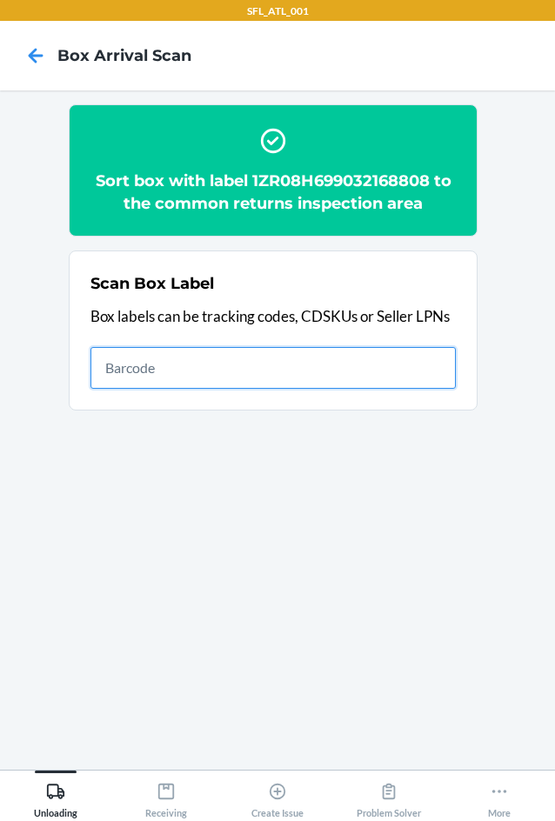
click at [201, 362] on input "text" at bounding box center [272, 368] width 365 height 42
type input "420302599434636106023304642578"
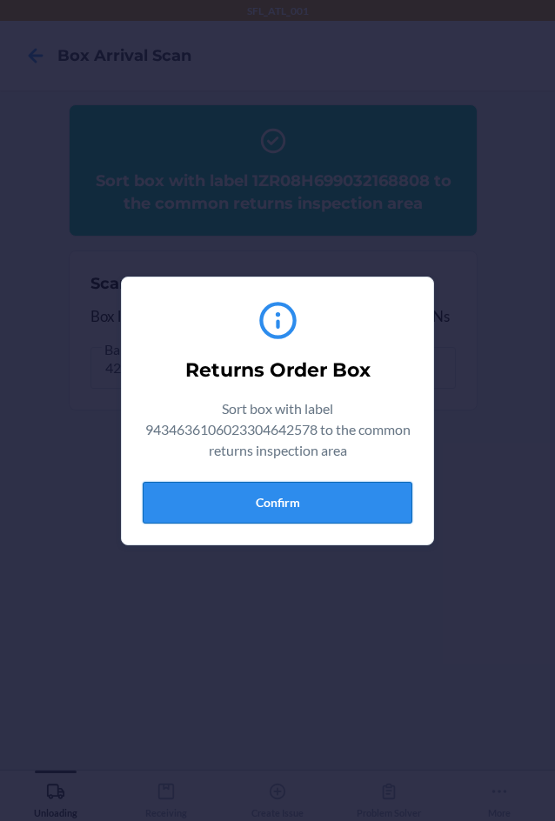
click at [329, 502] on button "Confirm" at bounding box center [277, 503] width 269 height 42
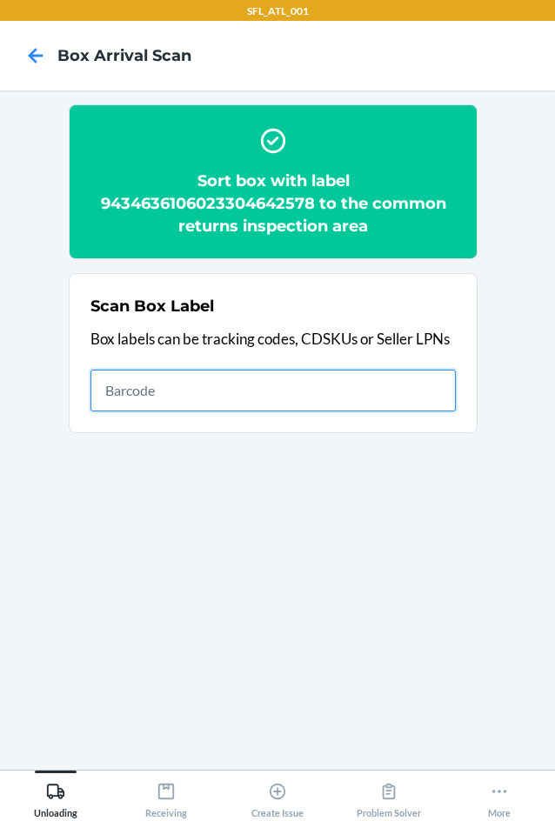
click at [139, 388] on input "text" at bounding box center [272, 390] width 365 height 42
type input "420302599434636106023305025981"
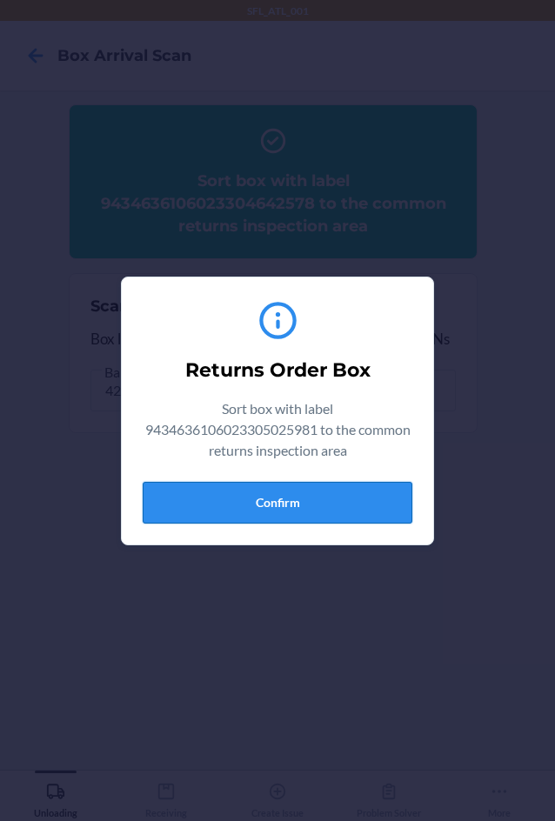
click at [344, 493] on button "Confirm" at bounding box center [277, 503] width 269 height 42
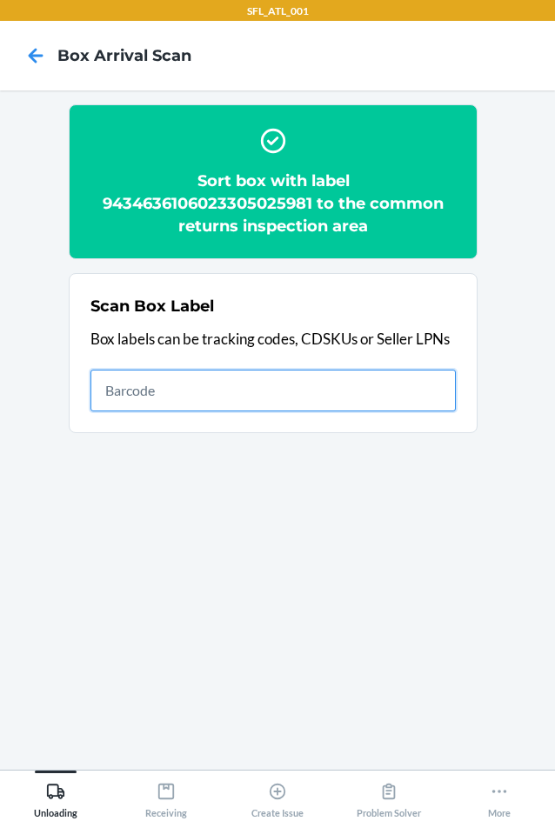
click at [223, 401] on input "text" at bounding box center [272, 390] width 365 height 42
type input "420302599434636106023304404824"
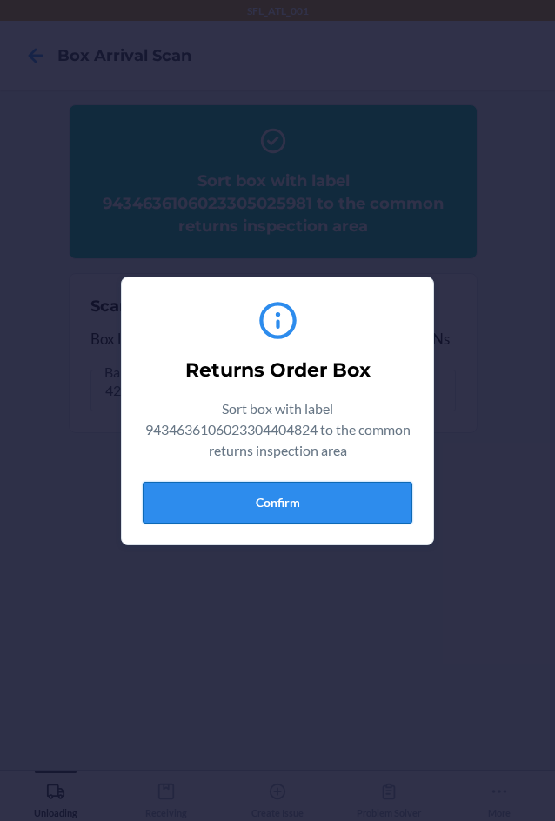
click at [317, 501] on button "Confirm" at bounding box center [277, 503] width 269 height 42
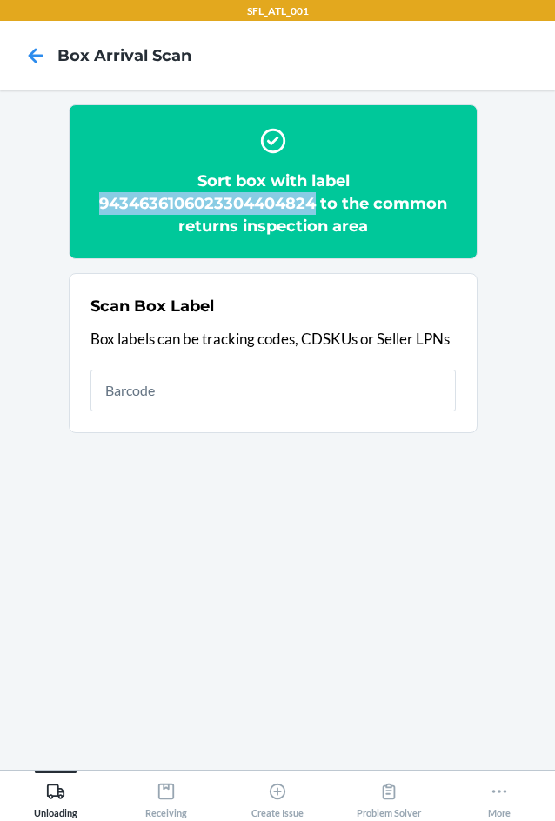
drag, startPoint x: 96, startPoint y: 202, endPoint x: 316, endPoint y: 208, distance: 220.0
click at [316, 208] on h2 "Sort box with label 9434636106023304404824 to the common returns inspection area" at bounding box center [272, 203] width 365 height 68
copy h2 "9434636106023304404824"
click at [244, 203] on h2 "Sort box with label 9434636106023304404824 to the common returns inspection area" at bounding box center [272, 203] width 365 height 68
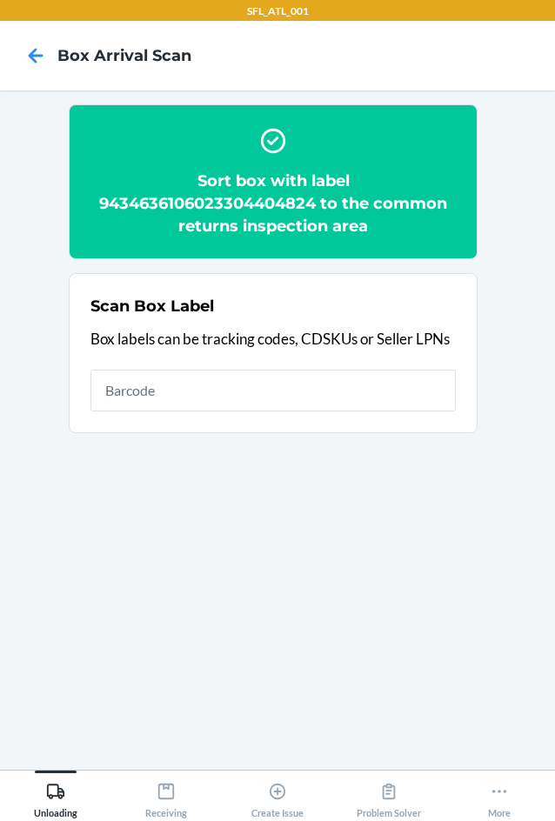
click at [244, 203] on h2 "Sort box with label 9434636106023304404824 to the common returns inspection area" at bounding box center [272, 203] width 365 height 68
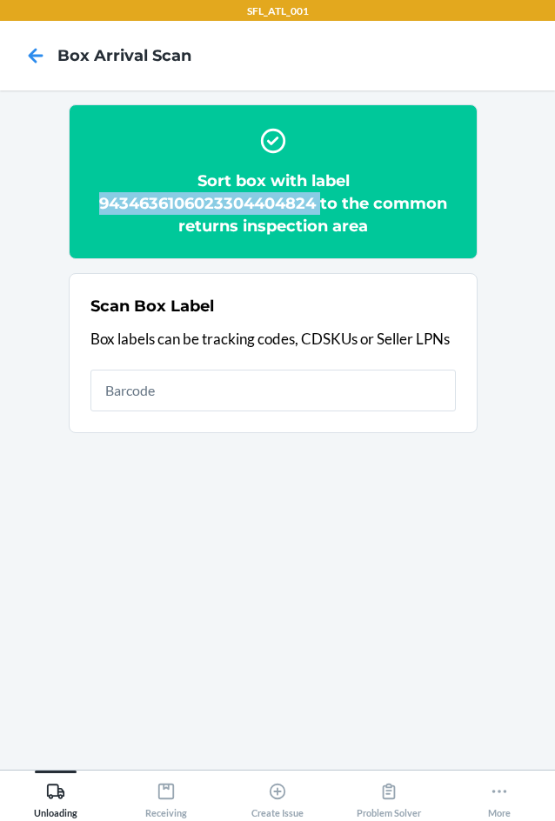
click at [244, 203] on h2 "Sort box with label 9434636106023304404824 to the common returns inspection area" at bounding box center [272, 203] width 365 height 68
copy h2 "9434636106023304404824"
click at [269, 205] on h2 "Sort box with label 9434636106023304404824 to the common returns inspection area" at bounding box center [272, 203] width 365 height 68
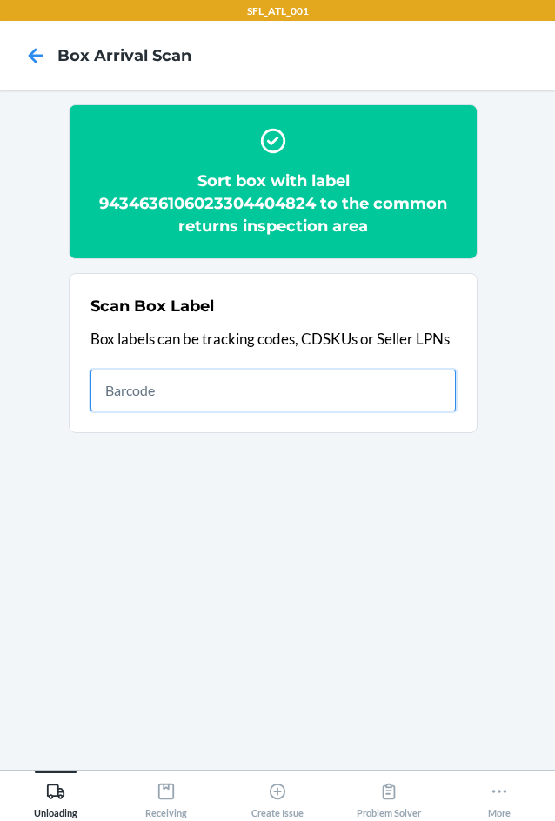
click at [142, 397] on input "text" at bounding box center [272, 390] width 365 height 42
type input "9434636106023304884602"
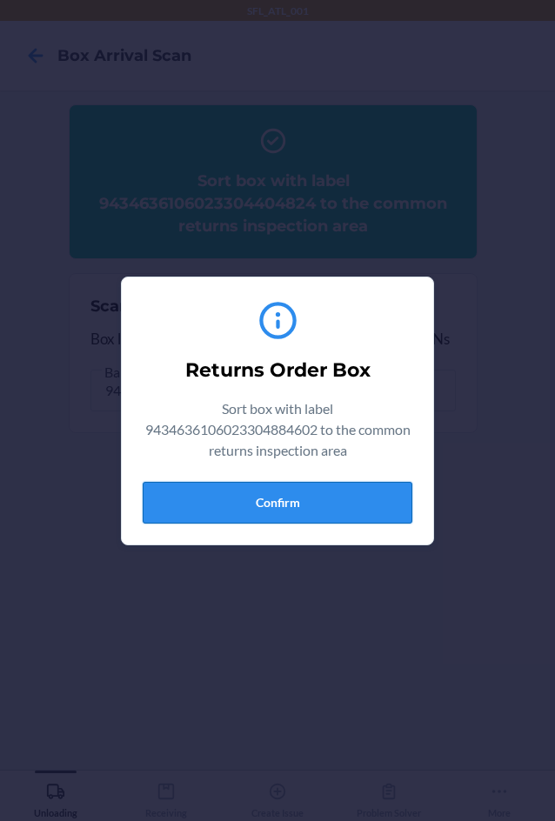
click at [275, 495] on button "Confirm" at bounding box center [277, 503] width 269 height 42
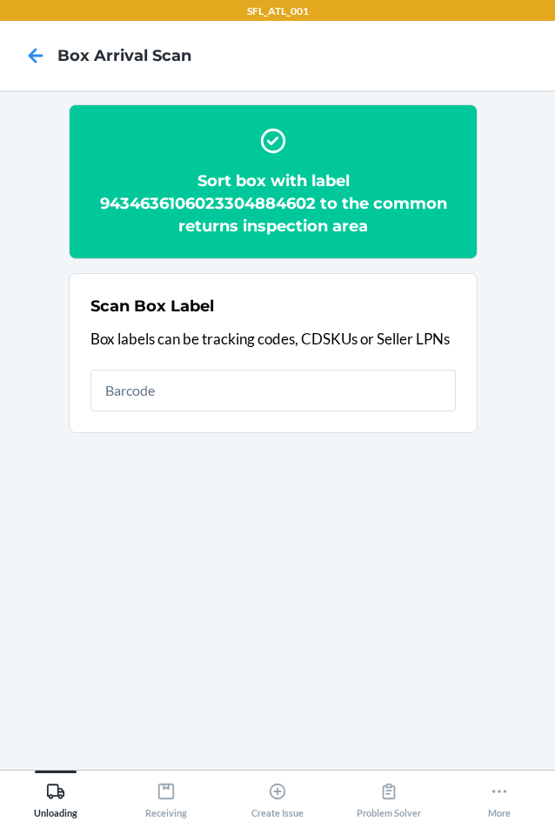
click at [219, 207] on h2 "Sort box with label 9434636106023304884602 to the common returns inspection area" at bounding box center [272, 203] width 365 height 68
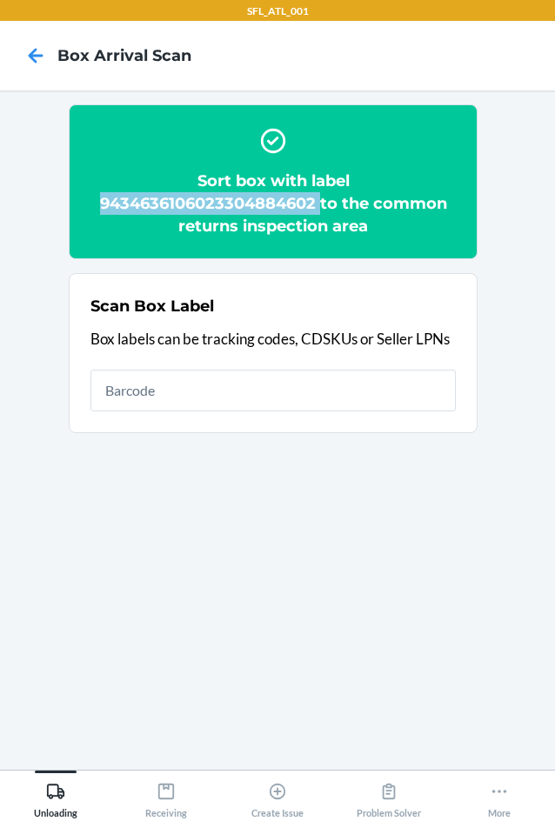
click at [219, 207] on h2 "Sort box with label 9434636106023304884602 to the common returns inspection area" at bounding box center [272, 203] width 365 height 68
copy h2 "9434636106023304884602"
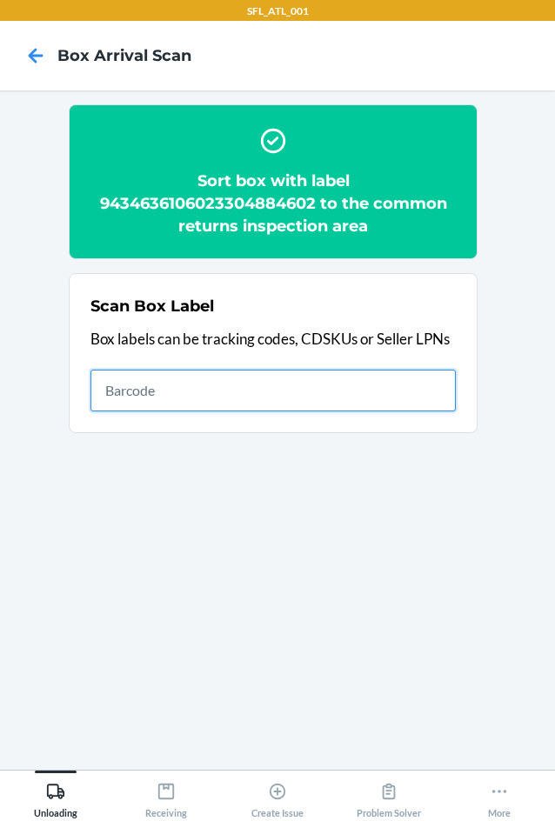
click at [125, 387] on input "text" at bounding box center [272, 390] width 365 height 42
type input "420302599434636106023303785764"
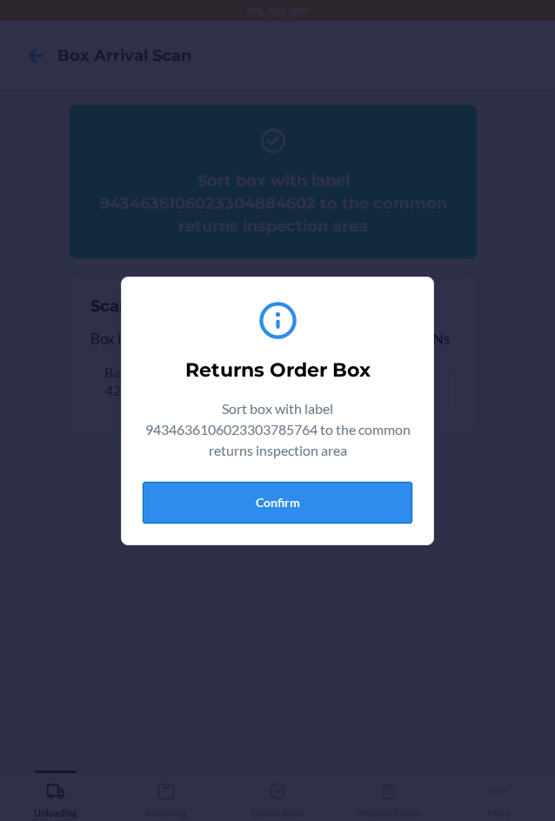
click at [248, 515] on button "Confirm" at bounding box center [277, 503] width 269 height 42
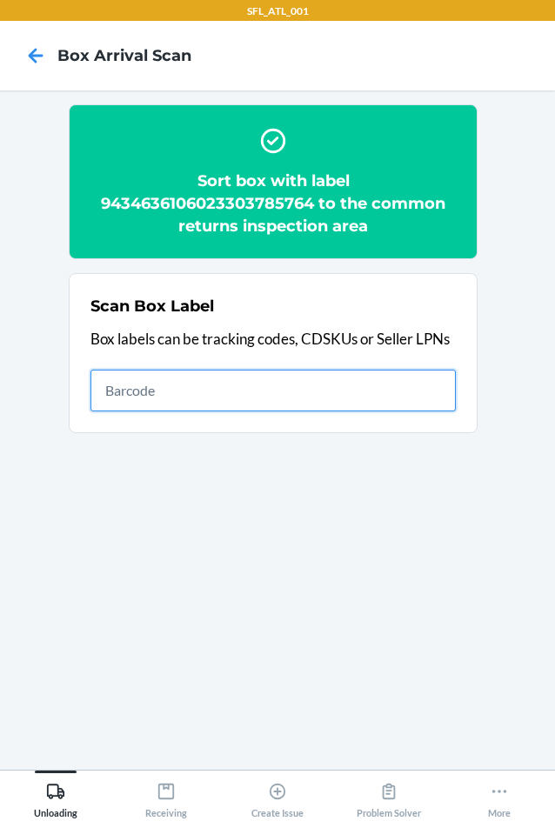
click at [309, 405] on input "text" at bounding box center [272, 390] width 365 height 42
type input "420302599434636106023304920126"
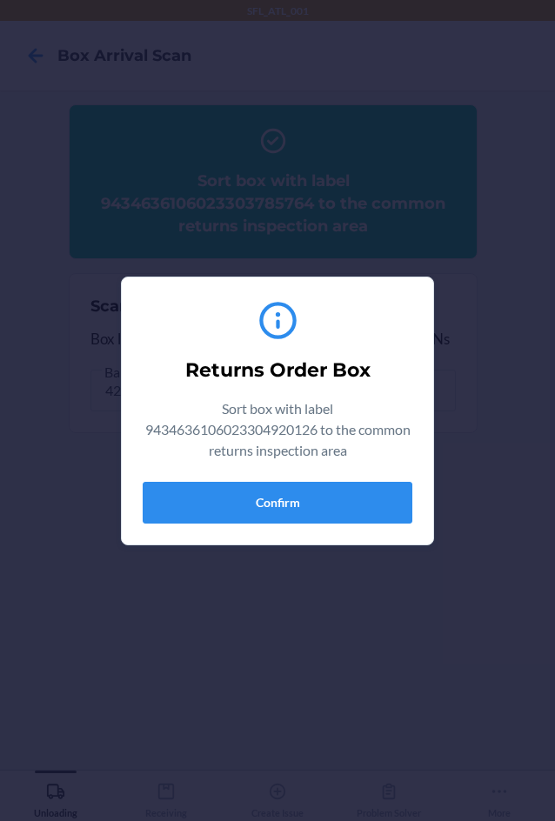
click at [333, 525] on div "Returns Order Box Sort box with label 9434636106023304920126 to the common retu…" at bounding box center [277, 410] width 269 height 239
click at [349, 508] on button "Confirm" at bounding box center [277, 503] width 269 height 42
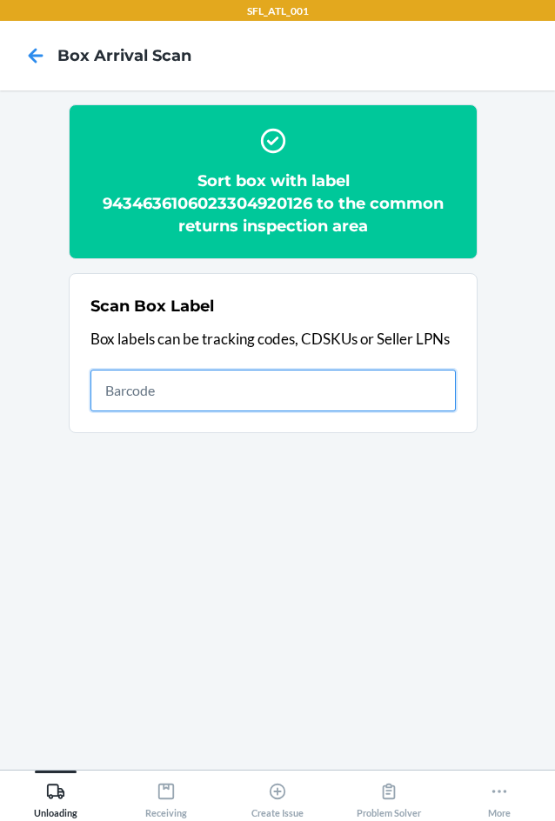
click at [159, 395] on input "text" at bounding box center [272, 390] width 365 height 42
type input "420302599434636106023303790393"
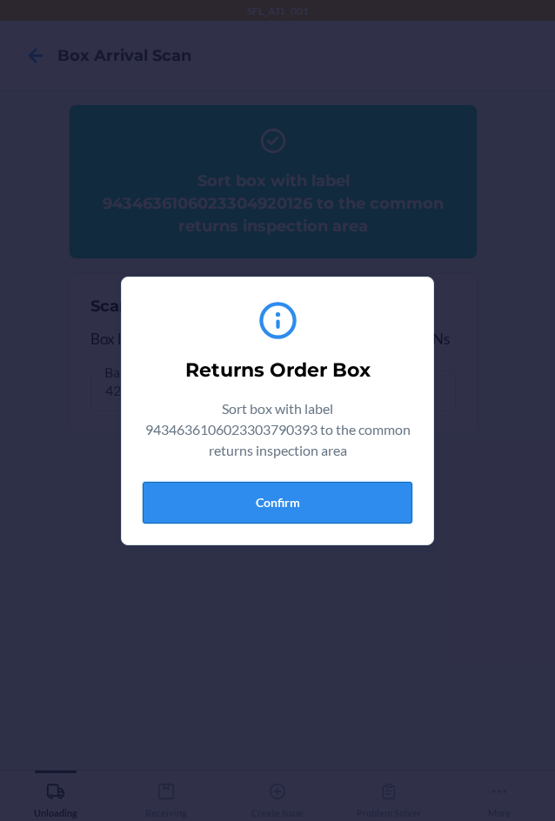
click at [287, 498] on button "Confirm" at bounding box center [277, 503] width 269 height 42
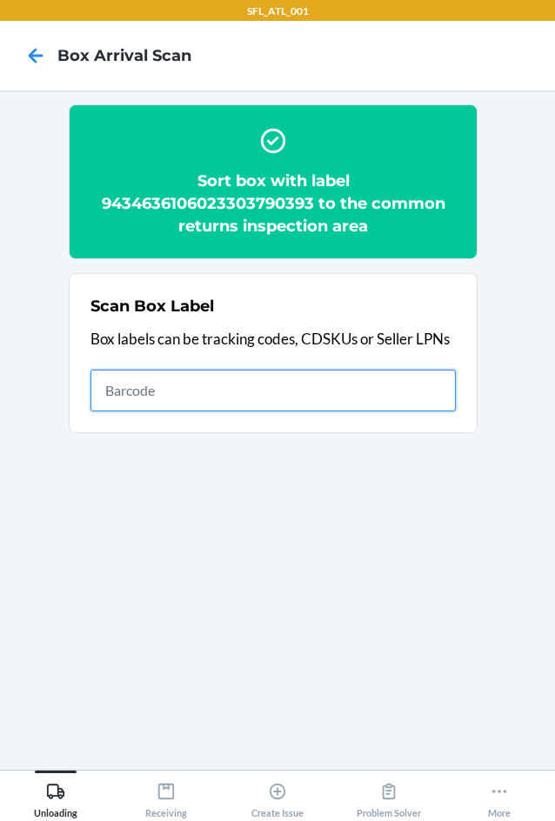
click at [164, 390] on input "text" at bounding box center [272, 390] width 365 height 42
type input "420302599434636106023304507129"
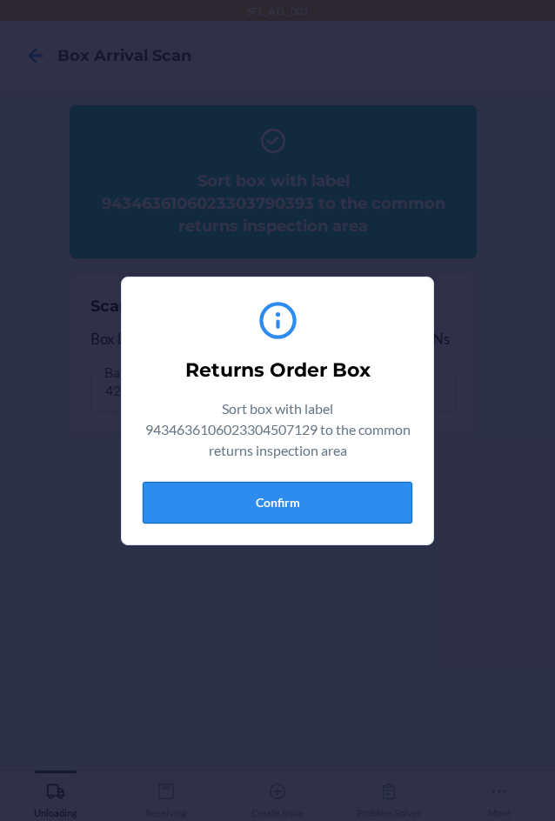
click at [238, 507] on button "Confirm" at bounding box center [277, 503] width 269 height 42
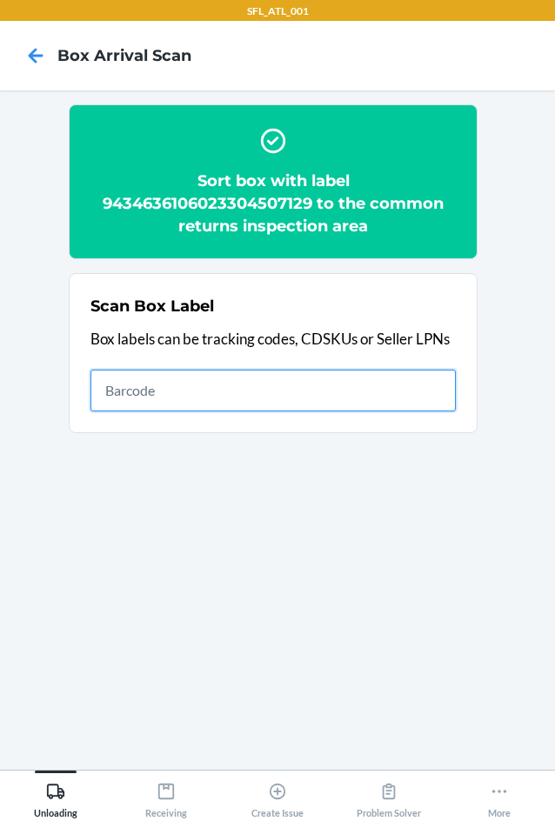
click at [133, 406] on input "text" at bounding box center [272, 390] width 365 height 42
type input "420302599434636106023304339911"
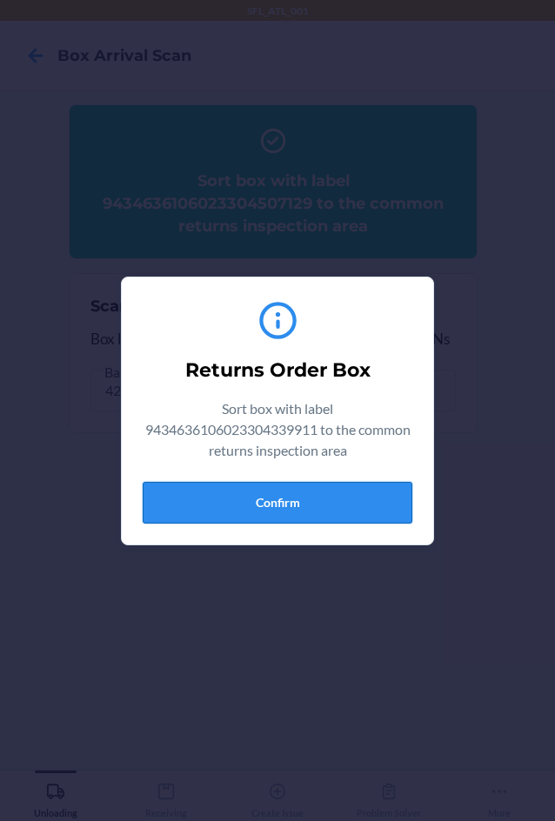
click at [309, 497] on button "Confirm" at bounding box center [277, 503] width 269 height 42
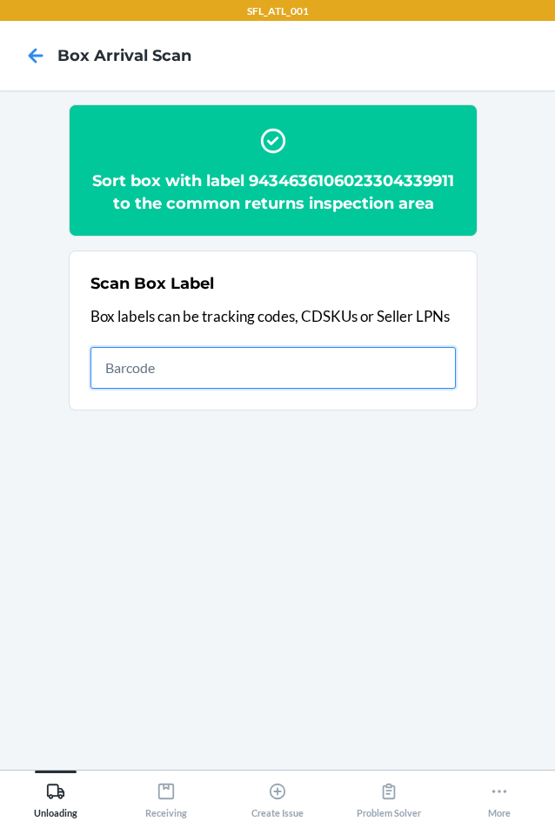
click at [344, 384] on input "text" at bounding box center [272, 368] width 365 height 42
click at [197, 389] on input "text" at bounding box center [272, 368] width 365 height 42
type input "420302599434636106023300822349"
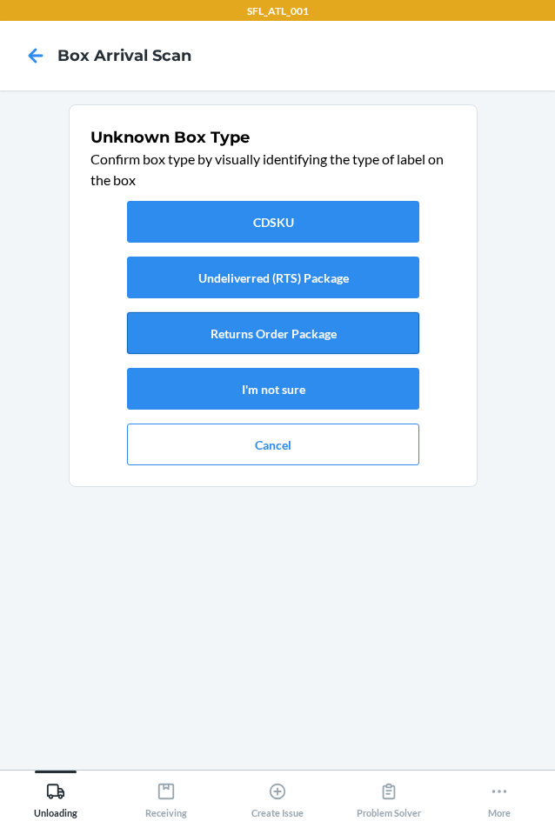
click at [215, 335] on button "Returns Order Package" at bounding box center [273, 333] width 292 height 42
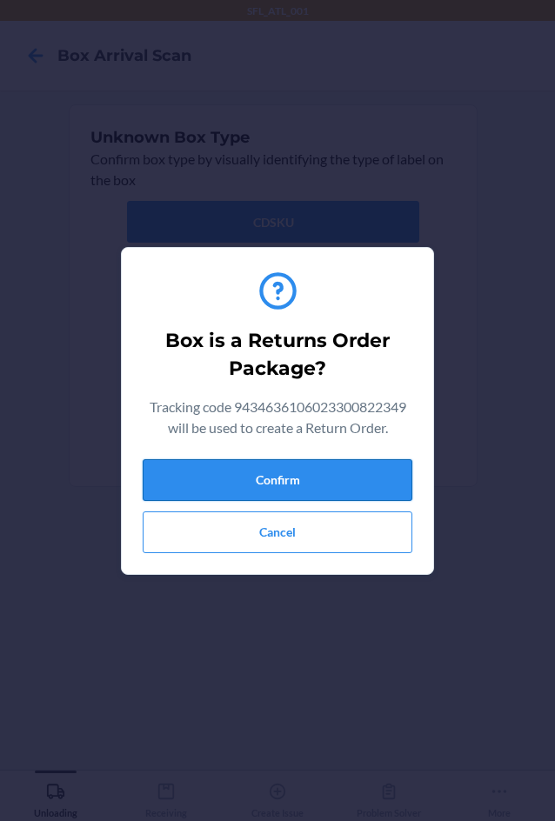
click at [299, 469] on button "Confirm" at bounding box center [277, 480] width 269 height 42
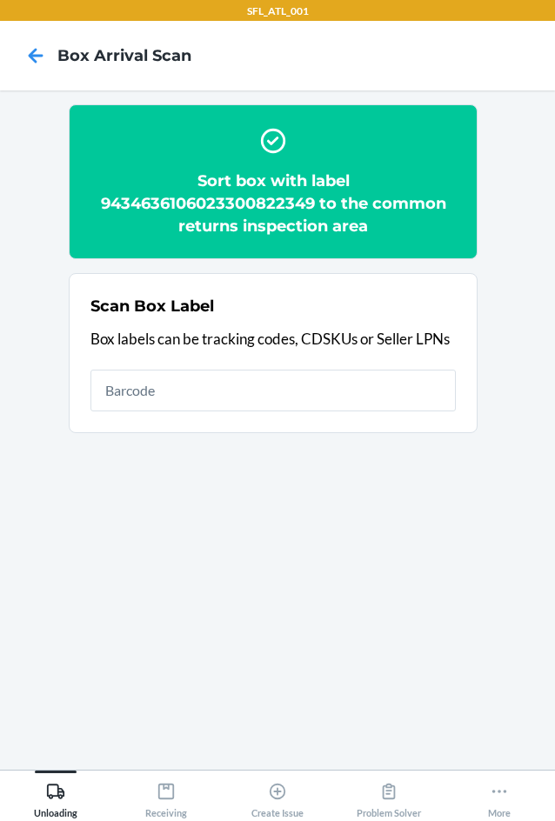
click at [217, 202] on h2 "Sort box with label 9434636106023300822349 to the common returns inspection area" at bounding box center [272, 203] width 365 height 68
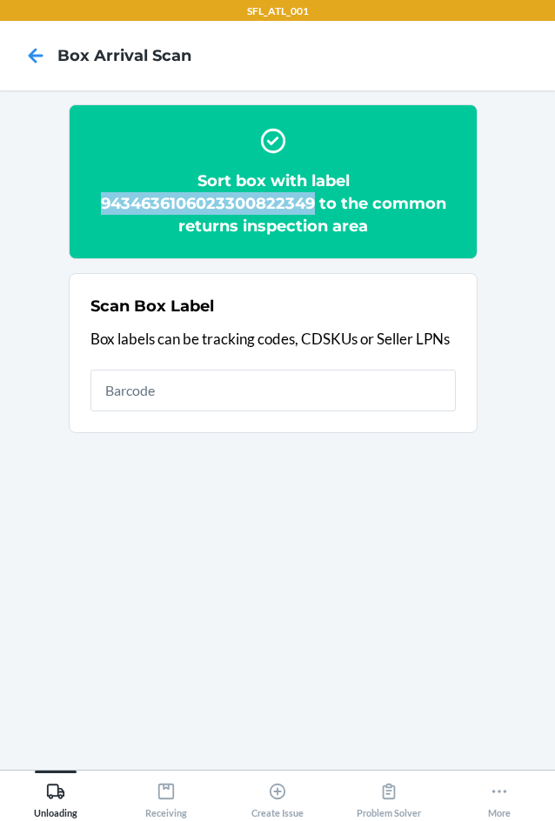
click at [218, 201] on h2 "Sort box with label 9434636106023300822349 to the common returns inspection area" at bounding box center [272, 203] width 365 height 68
copy h2 "9434636106023300822349"
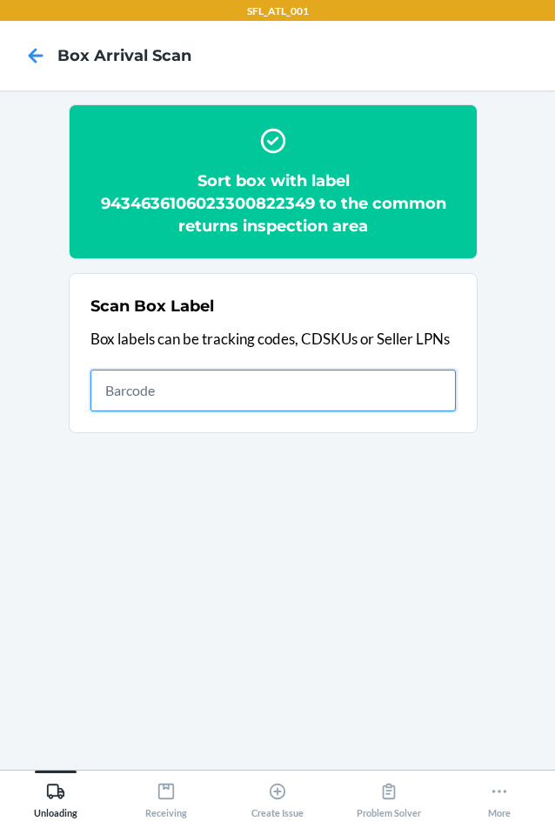
drag, startPoint x: 321, startPoint y: 381, endPoint x: 334, endPoint y: 388, distance: 14.8
click at [321, 383] on input "text" at bounding box center [272, 390] width 365 height 42
type input "420302599434636106023304303325"
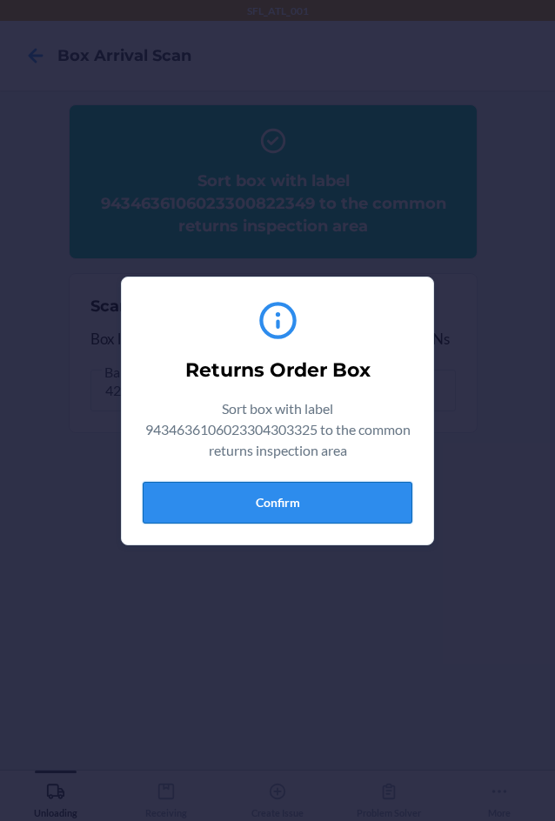
click at [329, 484] on button "Confirm" at bounding box center [277, 503] width 269 height 42
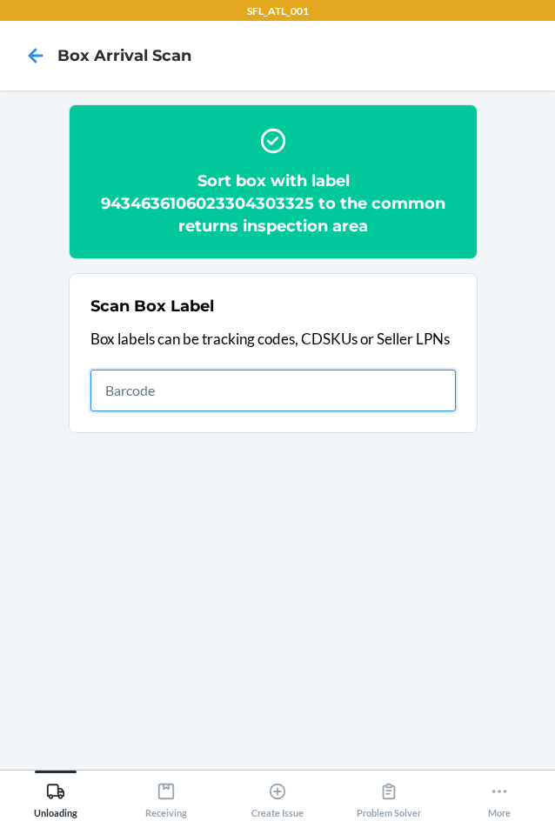
click at [246, 400] on input "text" at bounding box center [272, 390] width 365 height 42
type input "420302599434636106023305045965"
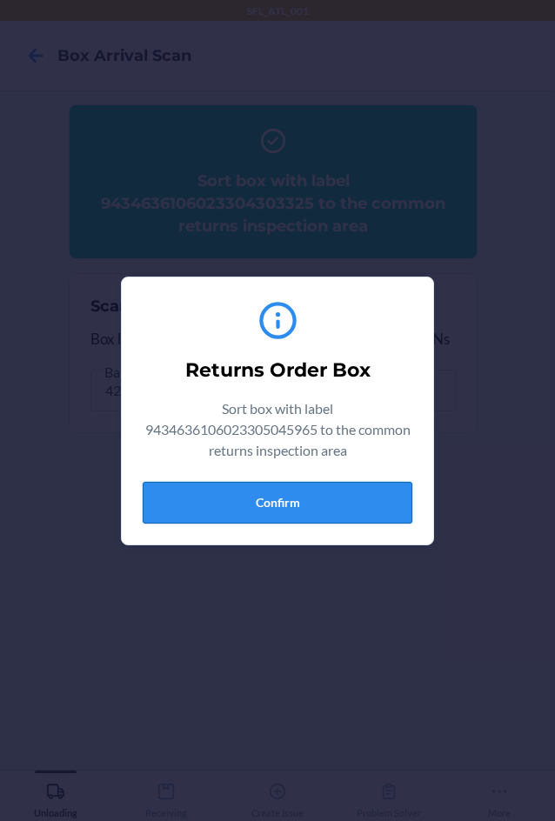
click at [269, 516] on button "Confirm" at bounding box center [277, 503] width 269 height 42
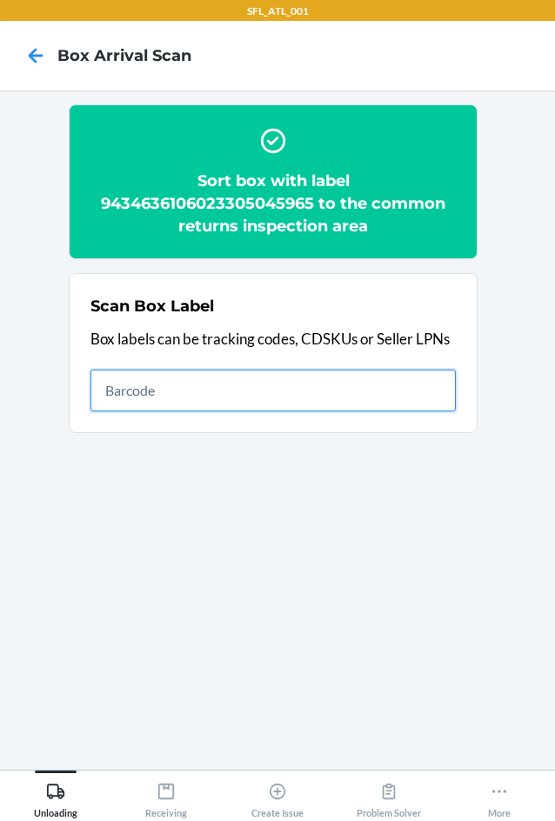
click at [181, 400] on input "text" at bounding box center [272, 390] width 365 height 42
type input "420302599434636106023303131905"
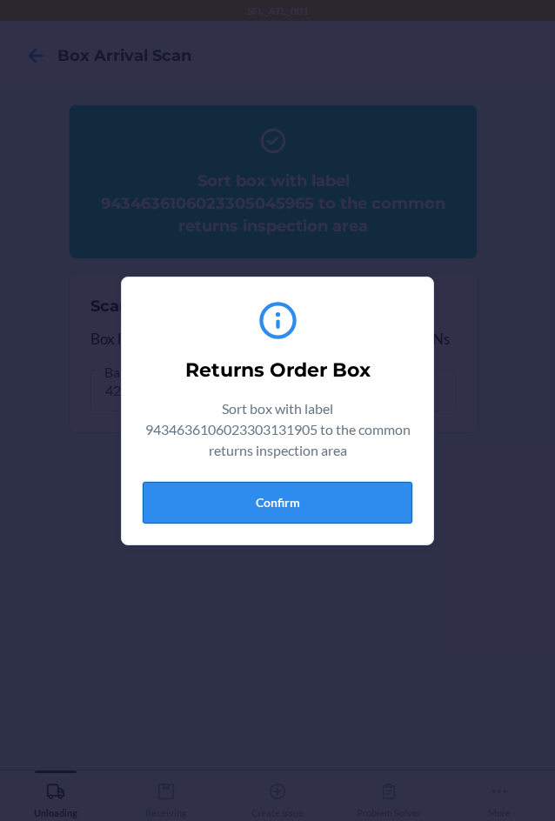
click at [306, 511] on button "Confirm" at bounding box center [277, 503] width 269 height 42
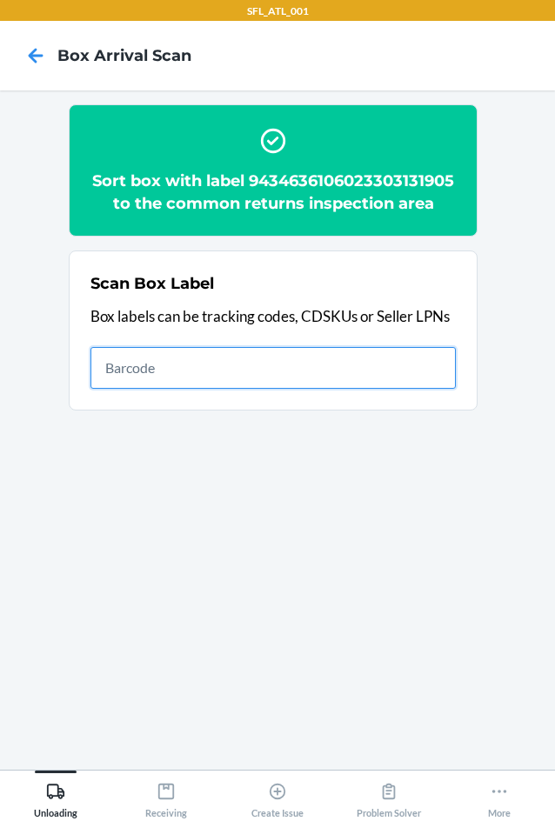
click at [167, 366] on input "text" at bounding box center [272, 368] width 365 height 42
type input "420302599434636106023304858207"
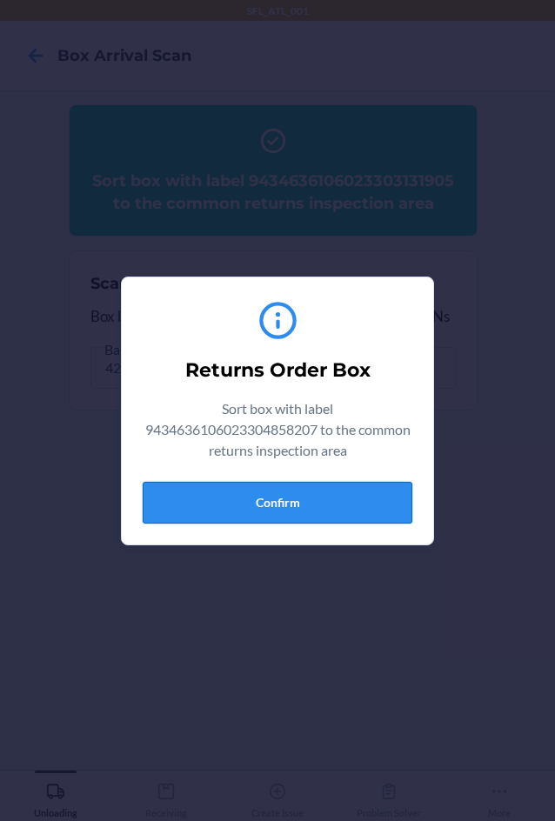
click at [301, 482] on button "Confirm" at bounding box center [277, 503] width 269 height 42
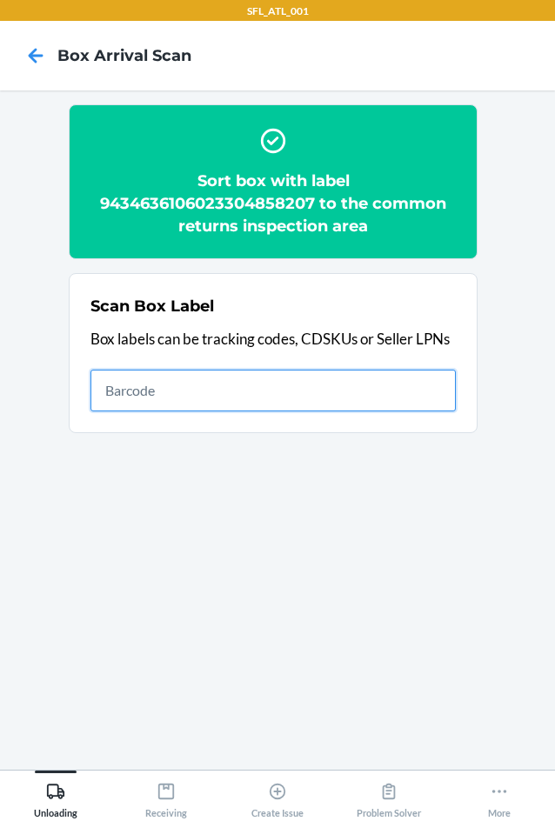
click at [342, 393] on input "text" at bounding box center [272, 390] width 365 height 42
type input "420302599434636106023304514035"
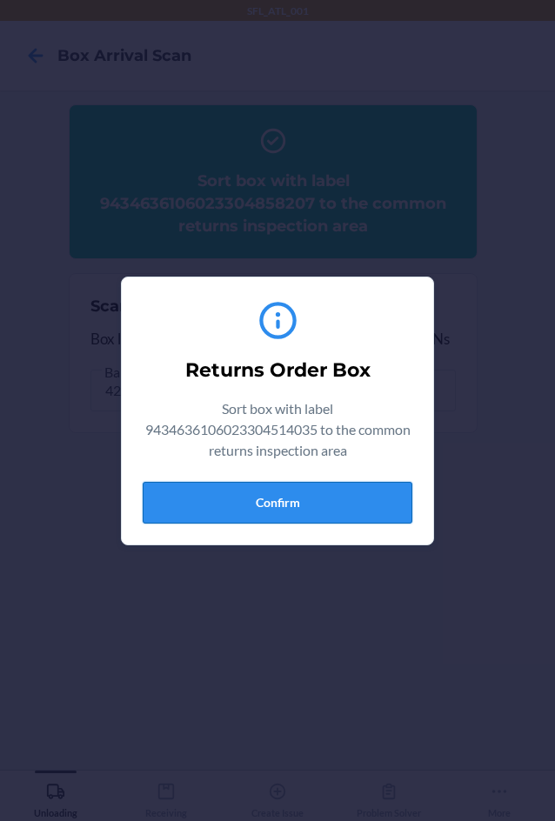
click at [329, 507] on button "Confirm" at bounding box center [277, 503] width 269 height 42
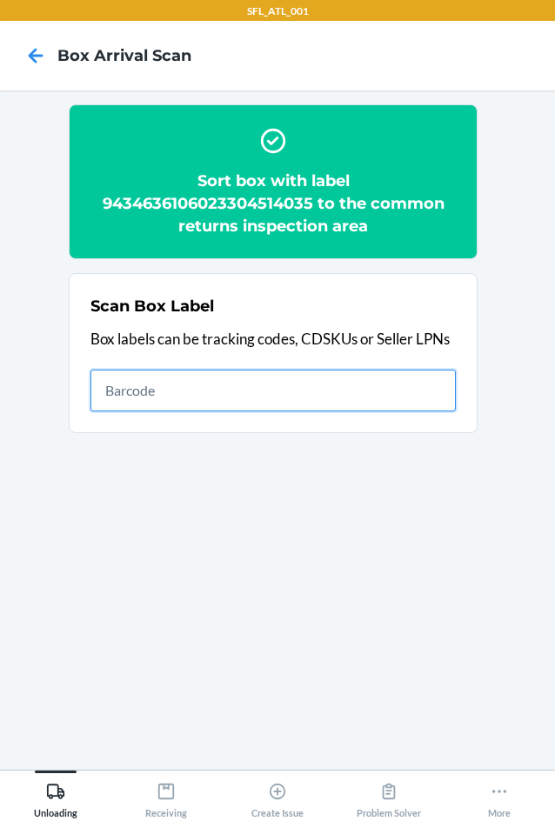
click at [209, 401] on input "text" at bounding box center [272, 390] width 365 height 42
click at [202, 400] on input "text" at bounding box center [272, 390] width 365 height 42
type input "9434636106023304168772"
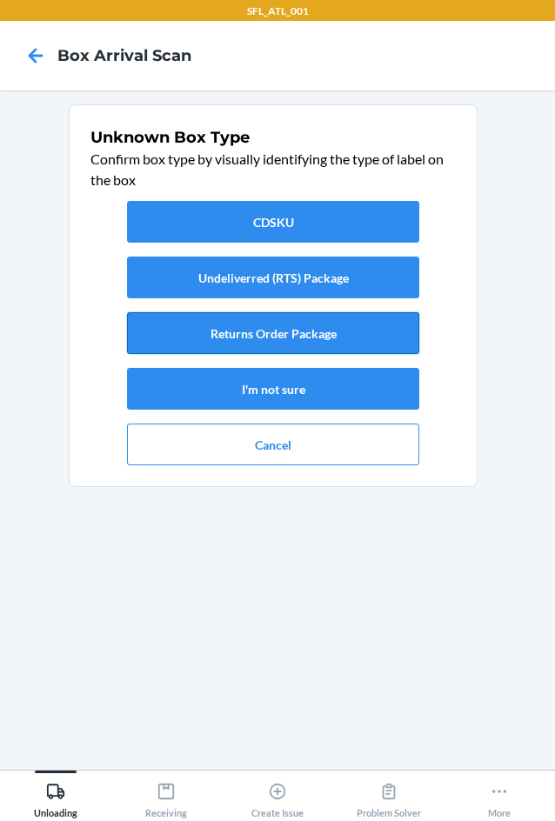
click at [309, 334] on button "Returns Order Package" at bounding box center [273, 333] width 292 height 42
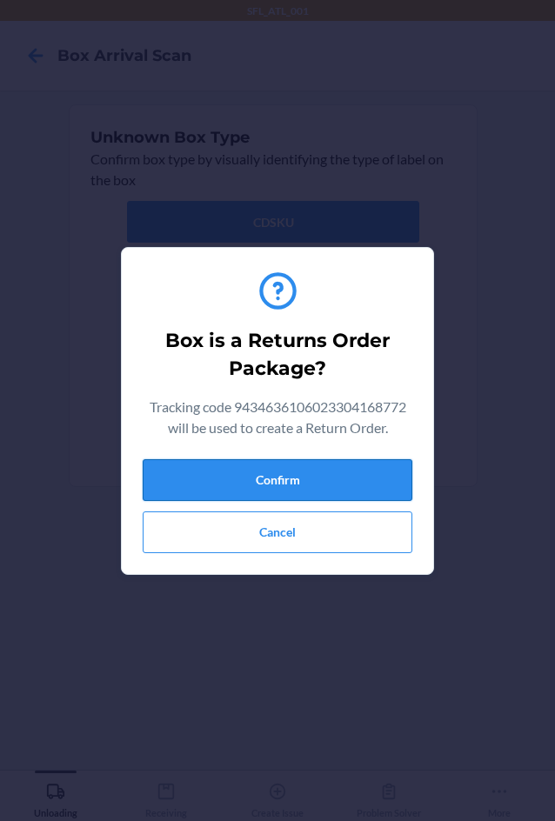
click at [310, 474] on button "Confirm" at bounding box center [277, 480] width 269 height 42
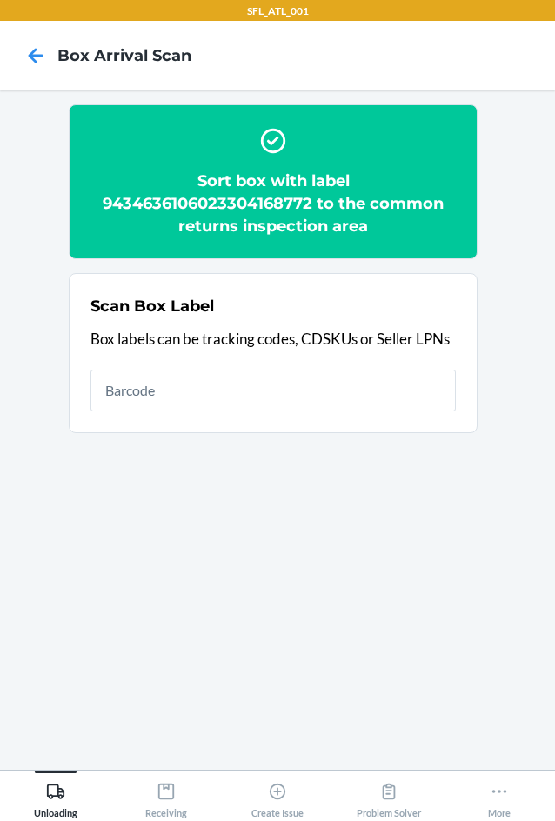
click at [173, 200] on h2 "Sort box with label 9434636106023304168772 to the common returns inspection area" at bounding box center [272, 203] width 365 height 68
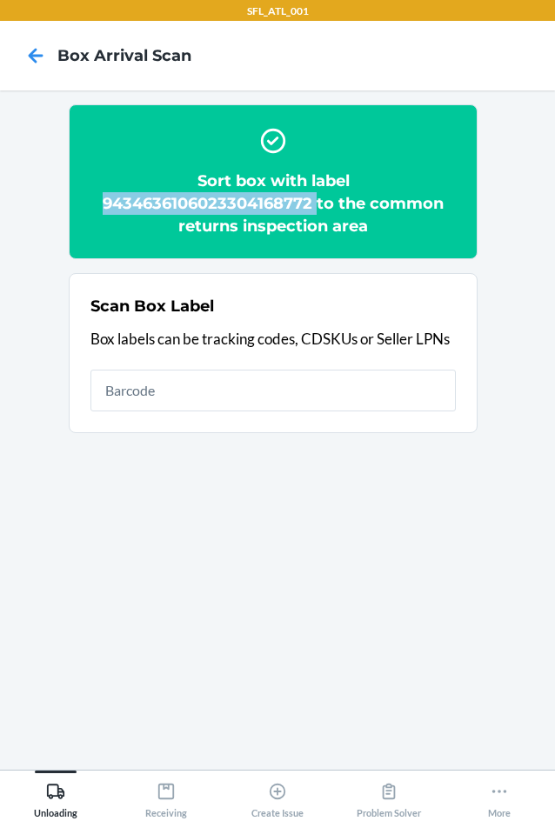
click at [173, 200] on h2 "Sort box with label 9434636106023304168772 to the common returns inspection area" at bounding box center [272, 203] width 365 height 68
copy h2 "9434636106023304168772"
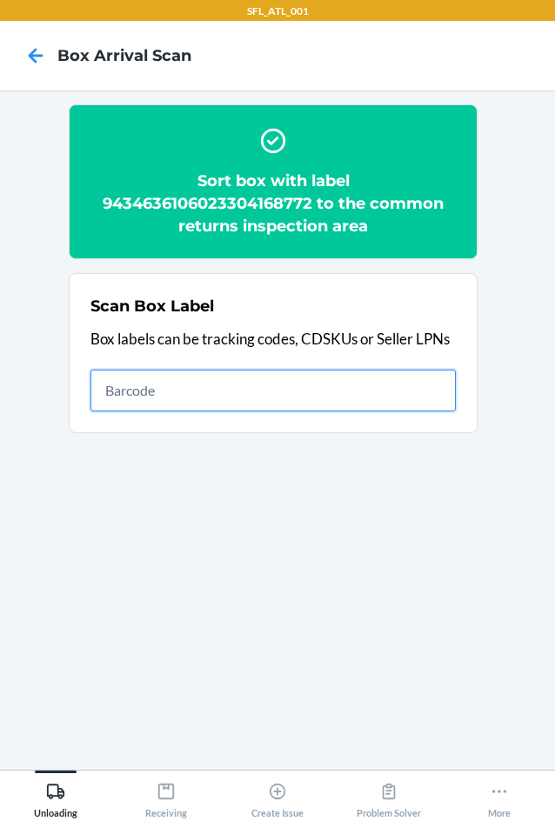
click at [125, 391] on input "text" at bounding box center [272, 390] width 365 height 42
type input "420302599434636106023304743732"
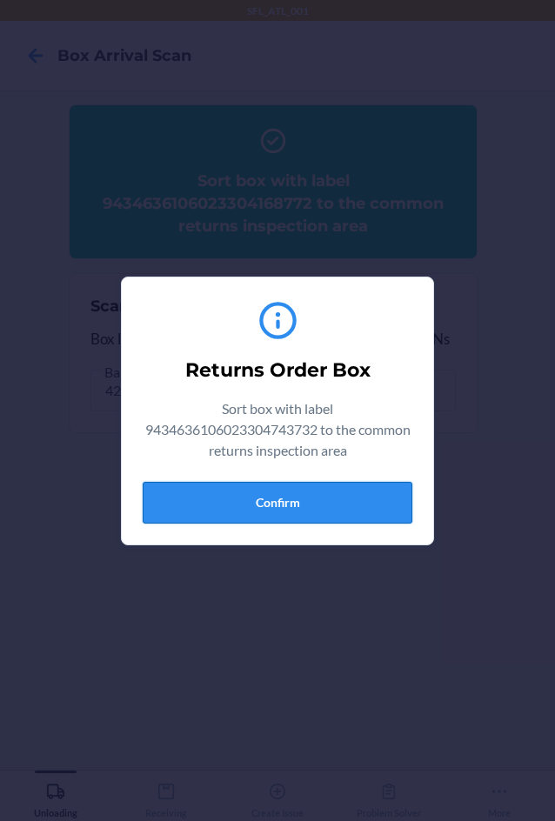
click at [244, 515] on button "Confirm" at bounding box center [277, 503] width 269 height 42
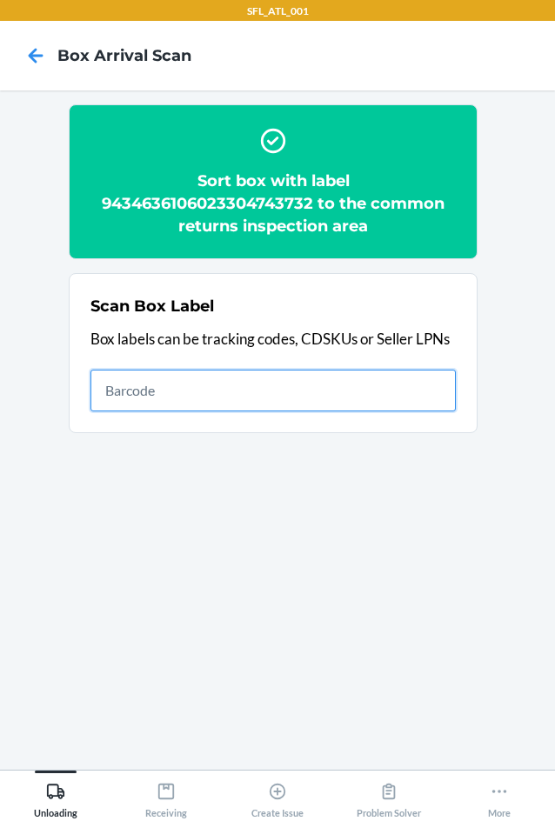
click at [136, 375] on input "text" at bounding box center [272, 390] width 365 height 42
type input "420302599434636106023303806667"
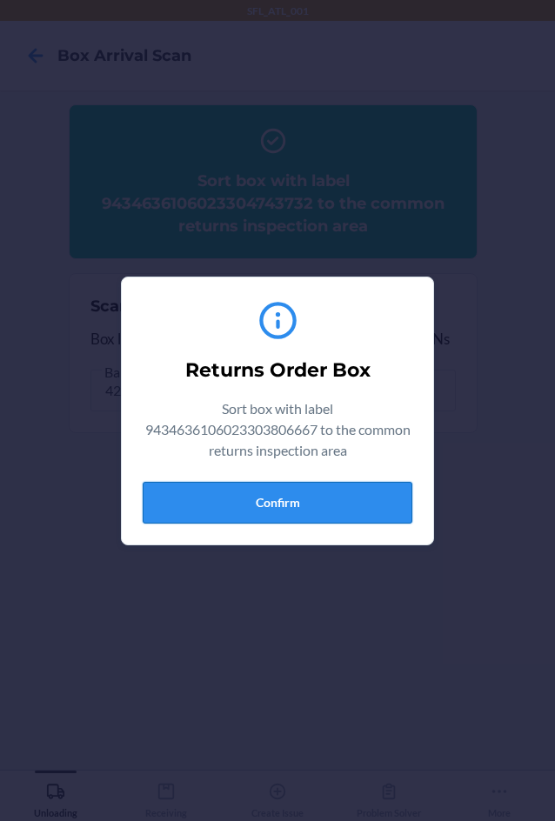
click at [321, 504] on button "Confirm" at bounding box center [277, 503] width 269 height 42
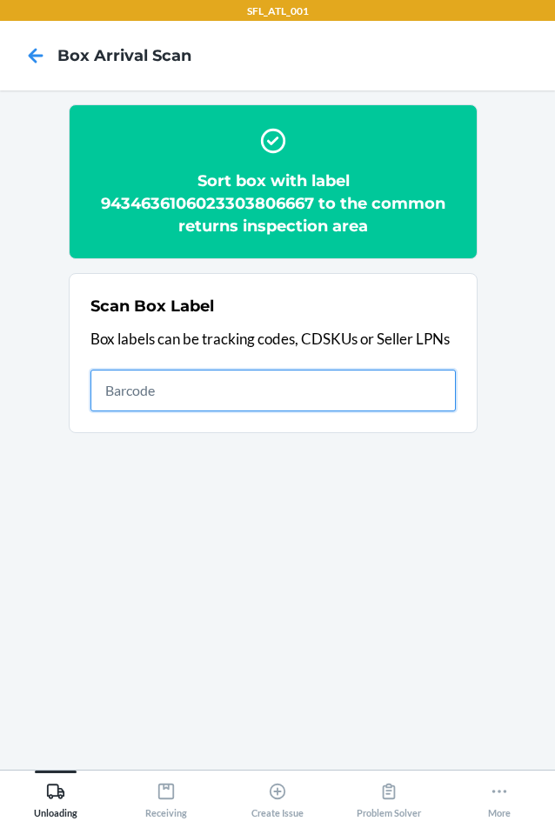
click at [155, 393] on input "text" at bounding box center [272, 390] width 365 height 42
type input "420302599434636106023304975614"
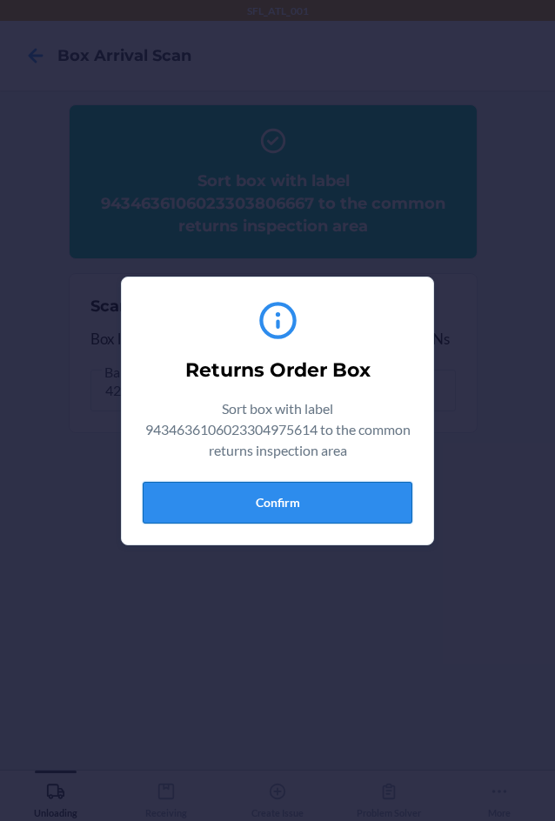
click at [334, 504] on button "Confirm" at bounding box center [277, 503] width 269 height 42
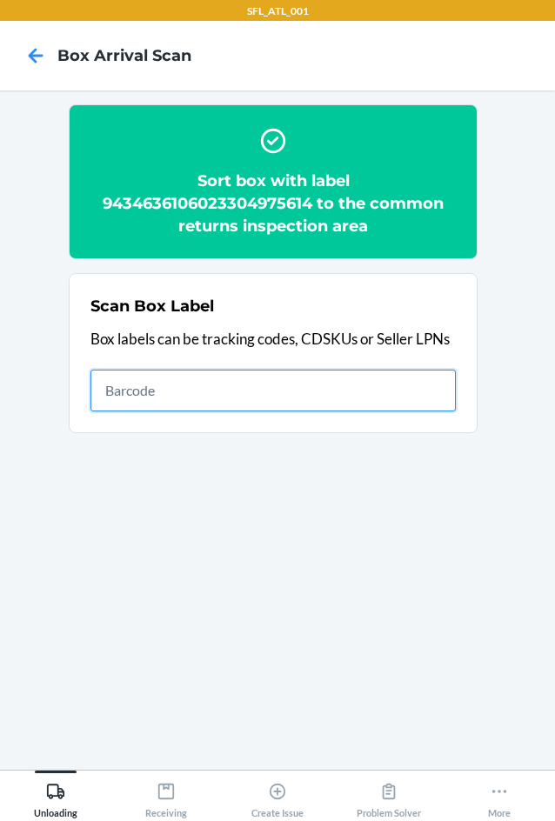
click at [141, 387] on input "text" at bounding box center [272, 390] width 365 height 42
type input "420302599434636106023304139610"
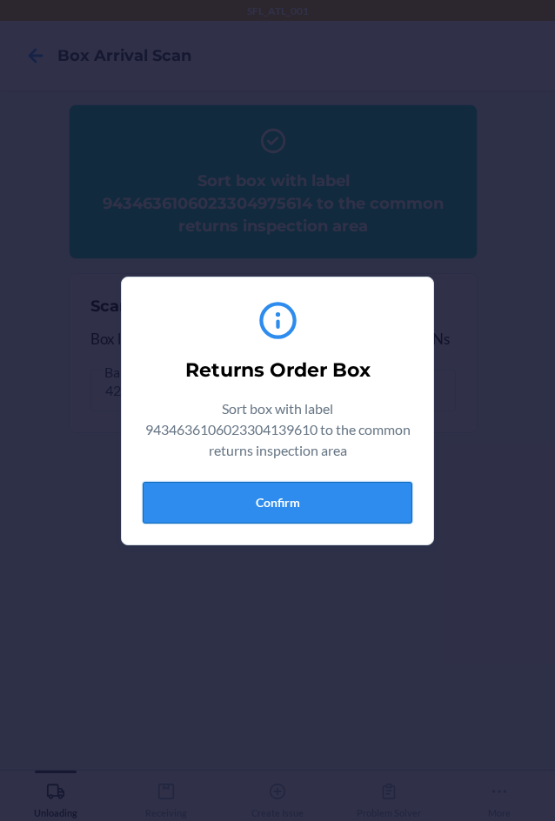
click at [243, 512] on button "Confirm" at bounding box center [277, 503] width 269 height 42
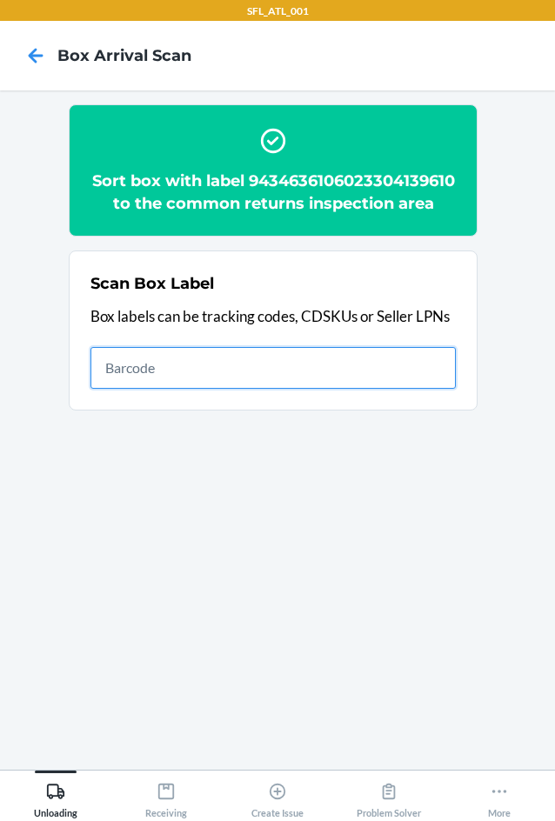
click at [256, 389] on input "text" at bounding box center [272, 368] width 365 height 42
click at [176, 389] on input "text" at bounding box center [272, 368] width 365 height 42
type input "420302599434636106023304565709"
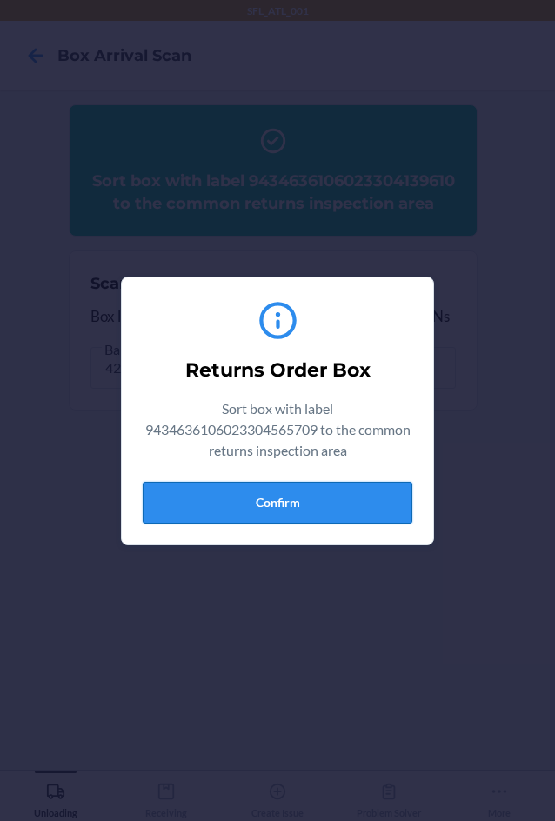
click at [296, 494] on button "Confirm" at bounding box center [277, 503] width 269 height 42
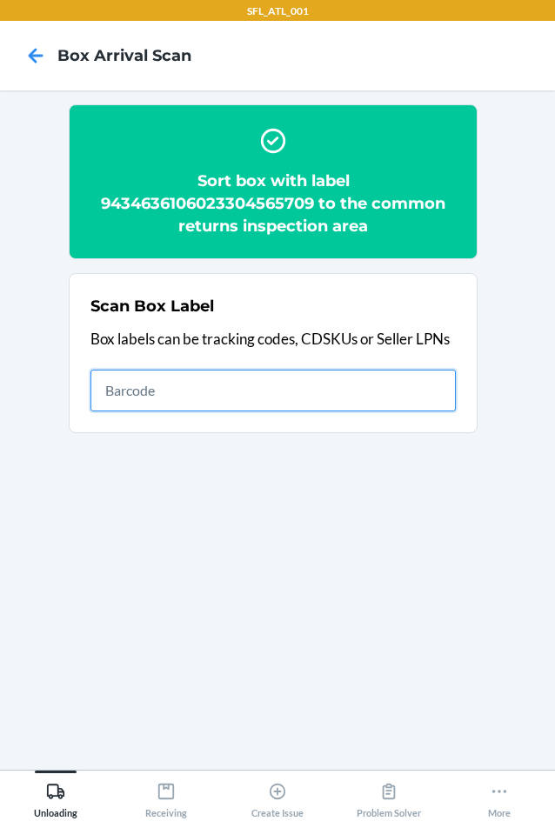
click at [114, 391] on input "text" at bounding box center [272, 390] width 365 height 42
drag, startPoint x: 136, startPoint y: 395, endPoint x: 94, endPoint y: 427, distance: 52.2
click at [126, 407] on input "text" at bounding box center [272, 390] width 365 height 42
type input "420302599434636106023304475060"
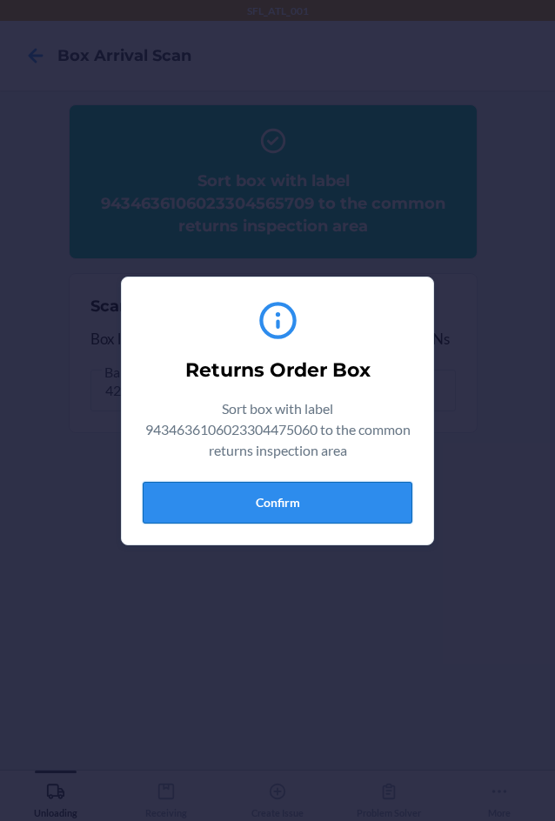
click at [329, 504] on button "Confirm" at bounding box center [277, 503] width 269 height 42
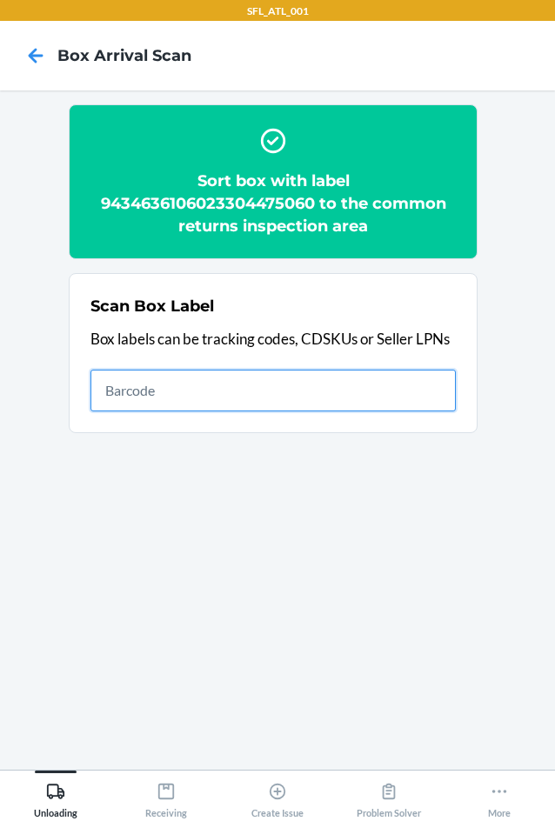
click at [248, 395] on input "text" at bounding box center [272, 390] width 365 height 42
type input "420790439261290316871747894239"
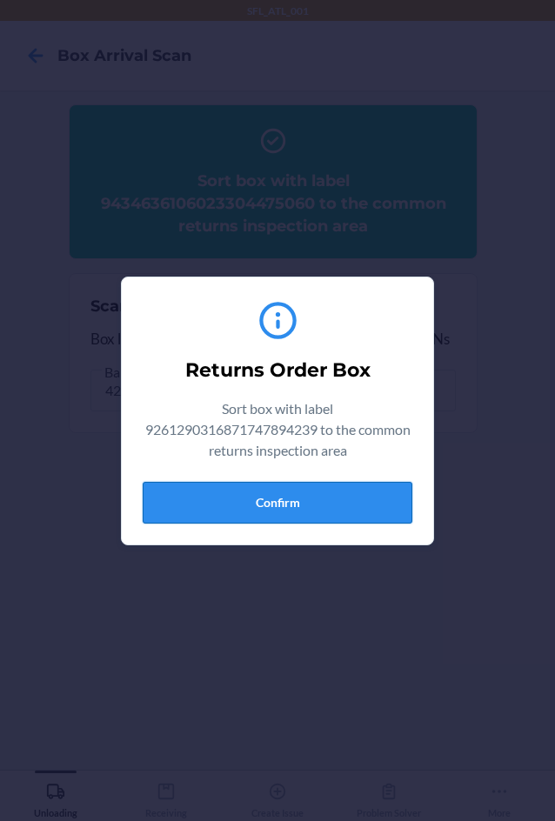
click at [321, 497] on button "Confirm" at bounding box center [277, 503] width 269 height 42
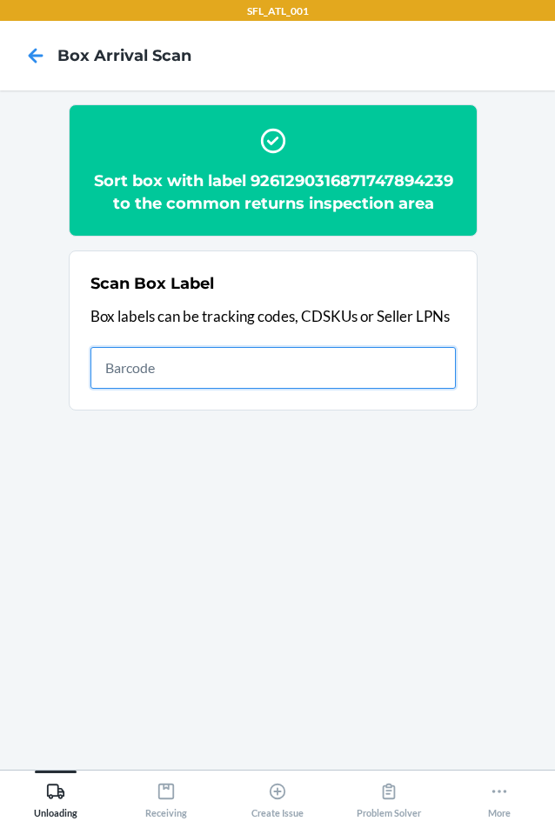
click at [302, 353] on input "text" at bounding box center [272, 368] width 365 height 42
type input "420302599434636106023303800238"
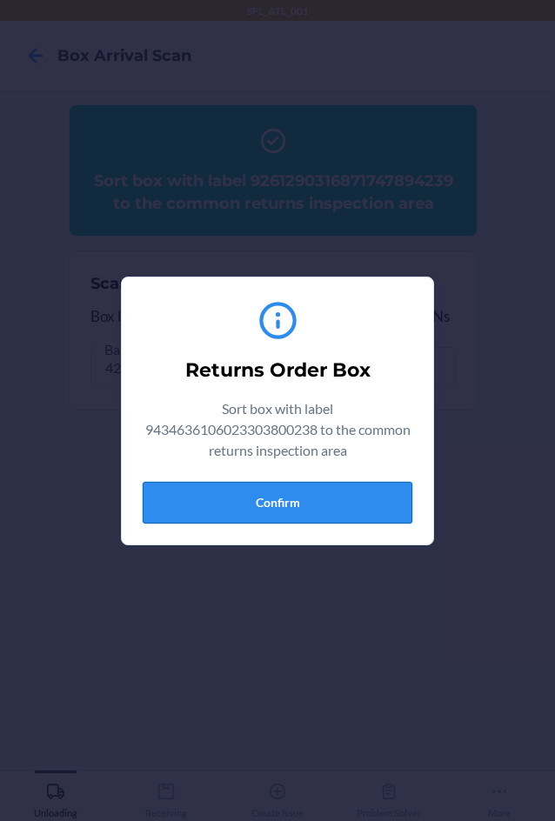
click at [305, 512] on button "Confirm" at bounding box center [277, 503] width 269 height 42
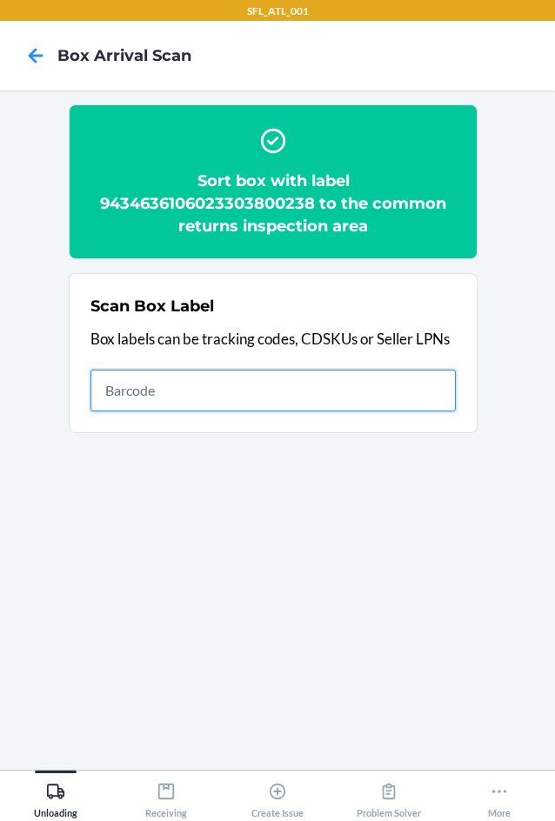
click at [315, 392] on input "text" at bounding box center [272, 390] width 365 height 42
type input "9434636106023302154875"
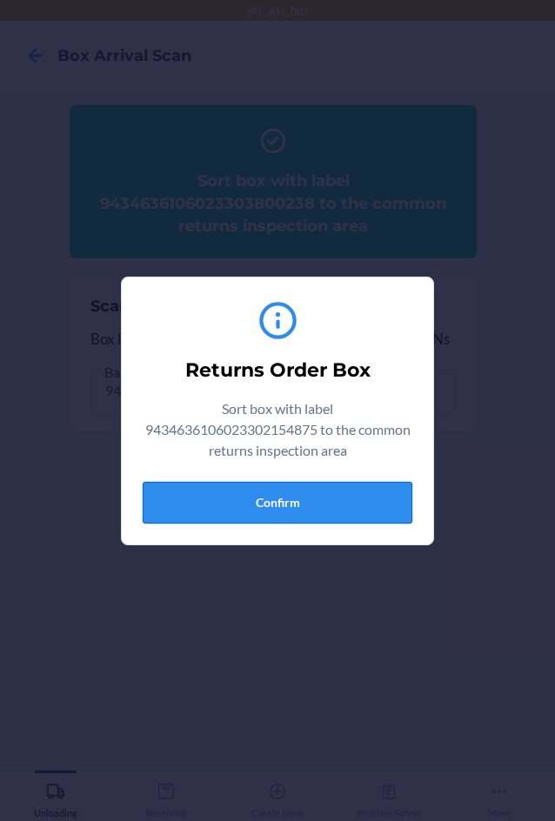
click at [311, 500] on button "Confirm" at bounding box center [277, 503] width 269 height 42
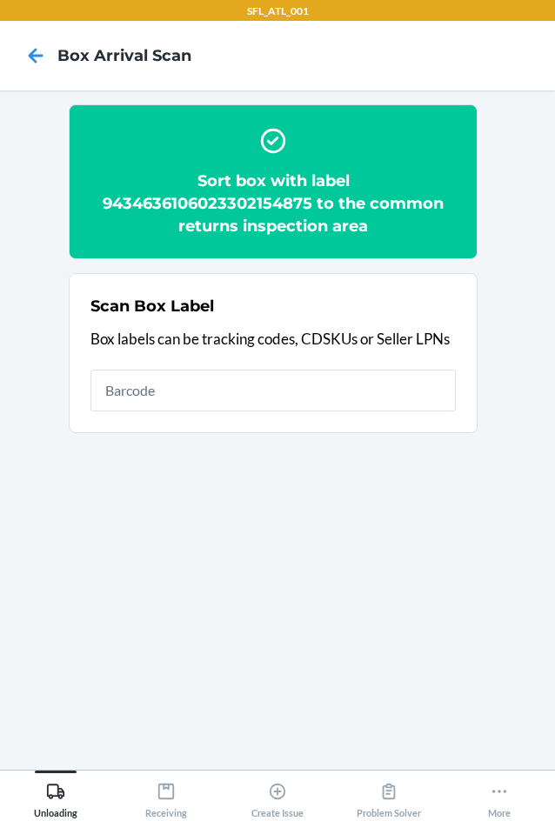
click at [298, 209] on h2 "Sort box with label 9434636106023302154875 to the common returns inspection area" at bounding box center [272, 203] width 365 height 68
click at [302, 198] on h2 "Sort box with label 9434636106023302154875 to the common returns inspection area" at bounding box center [272, 203] width 365 height 68
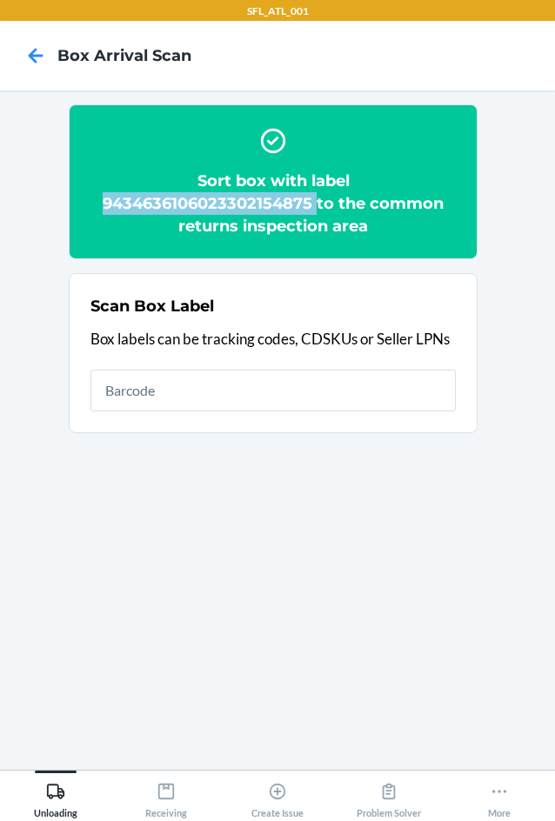
click at [302, 198] on h2 "Sort box with label 9434636106023302154875 to the common returns inspection area" at bounding box center [272, 203] width 365 height 68
copy h2 "9434636106023302154875"
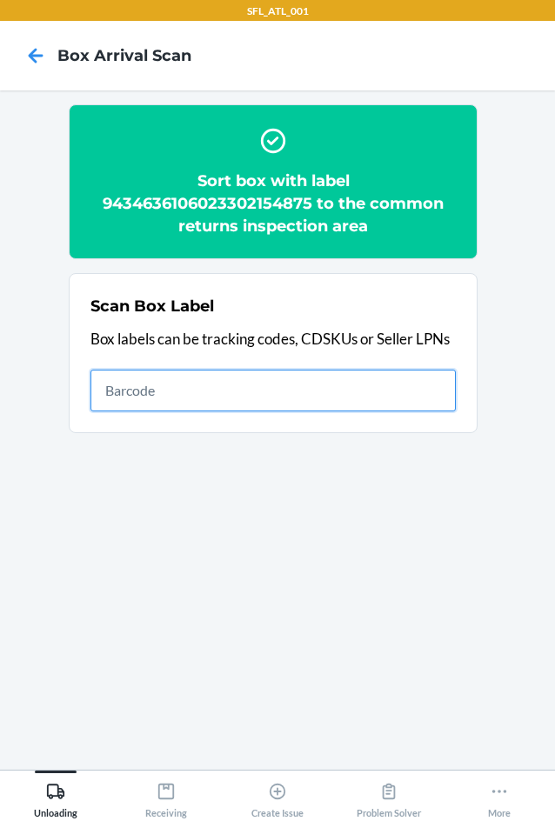
click at [442, 395] on input "text" at bounding box center [272, 390] width 365 height 42
type input "420302599434636106023305523852"
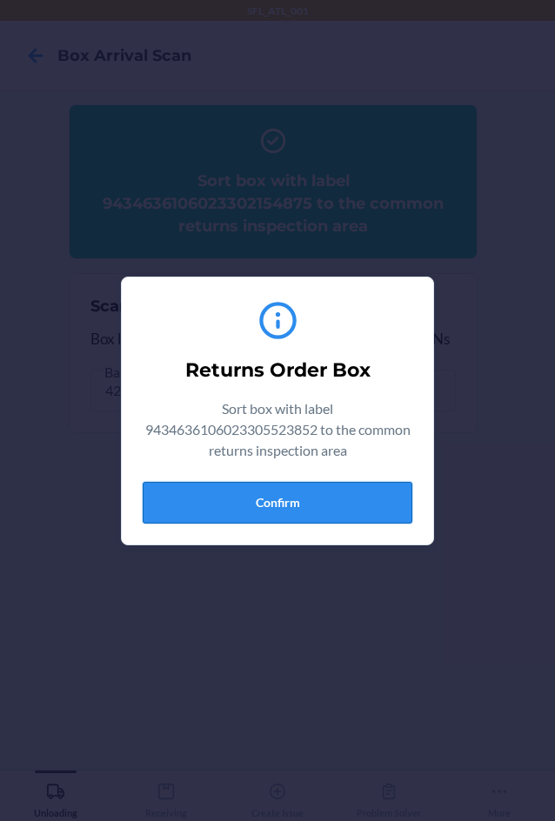
click at [357, 508] on button "Confirm" at bounding box center [277, 503] width 269 height 42
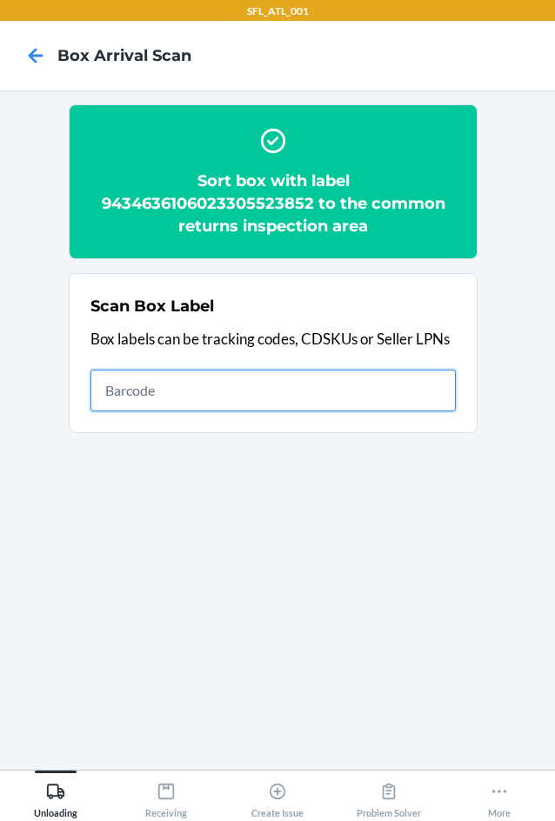
click at [312, 387] on input "text" at bounding box center [272, 390] width 365 height 42
type input "420780409261290316871747612413"
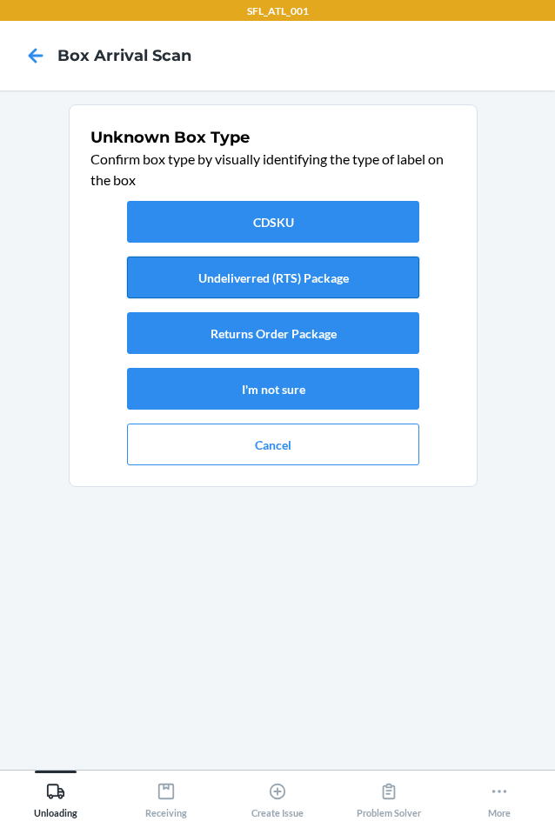
click at [316, 267] on button "Undeliverred (RTS) Package" at bounding box center [273, 277] width 292 height 42
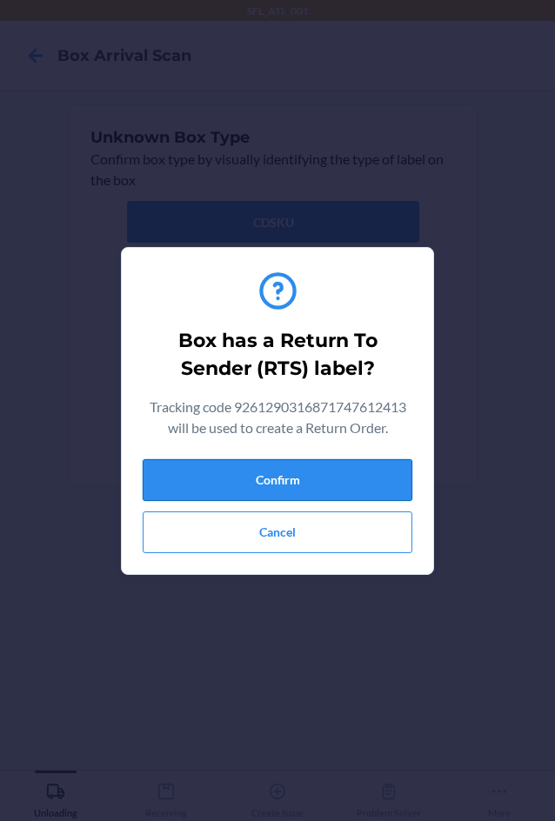
click at [302, 472] on button "Confirm" at bounding box center [277, 480] width 269 height 42
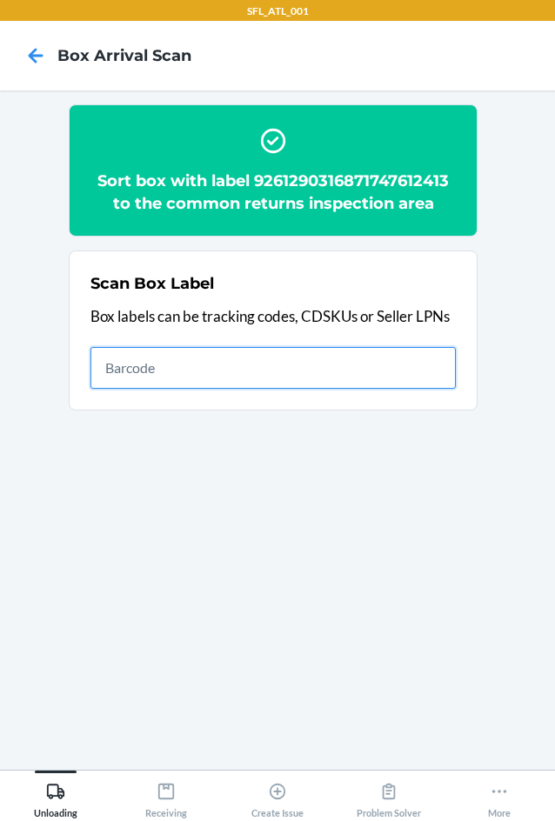
click at [251, 360] on input "text" at bounding box center [272, 368] width 365 height 42
type input "420297339261290316871747290383"
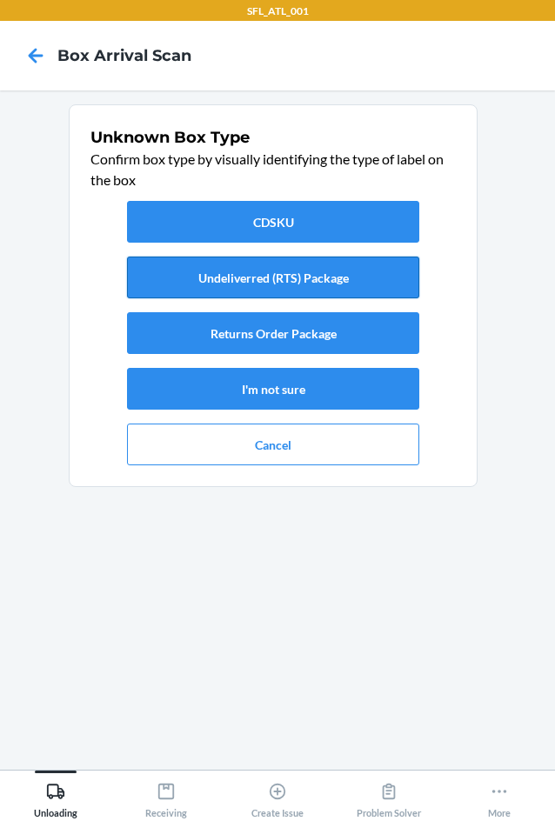
click at [316, 269] on button "Undeliverred (RTS) Package" at bounding box center [273, 277] width 292 height 42
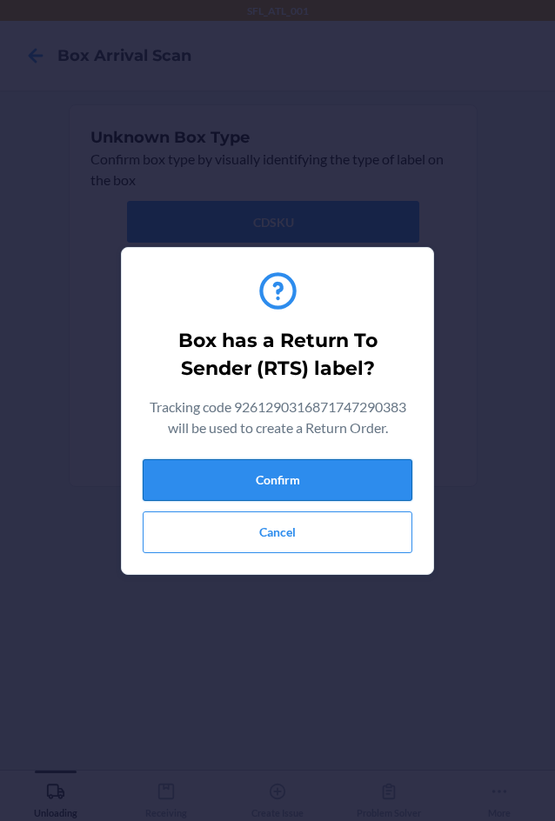
click at [302, 478] on button "Confirm" at bounding box center [277, 480] width 269 height 42
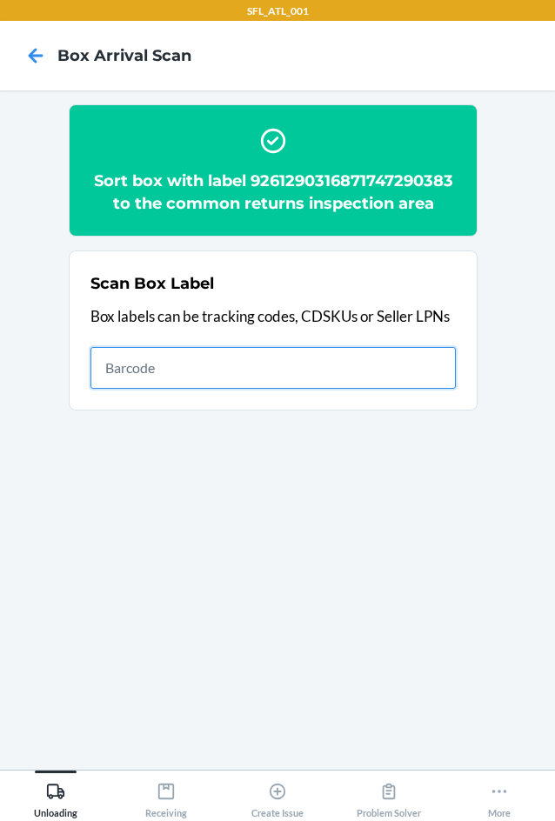
click at [108, 369] on input "text" at bounding box center [272, 368] width 365 height 42
click at [171, 371] on input "text" at bounding box center [272, 368] width 365 height 42
type input "1C5AA7C57684442C8B4335"
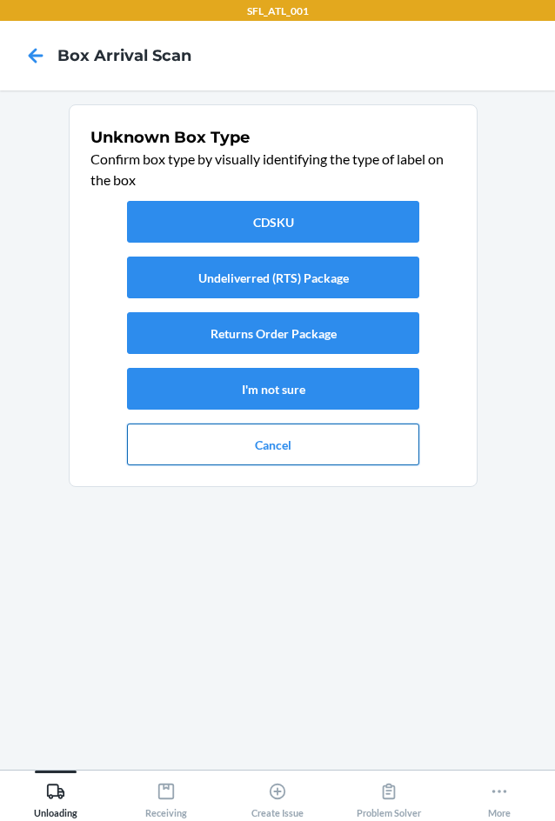
click at [269, 449] on button "Cancel" at bounding box center [273, 444] width 292 height 42
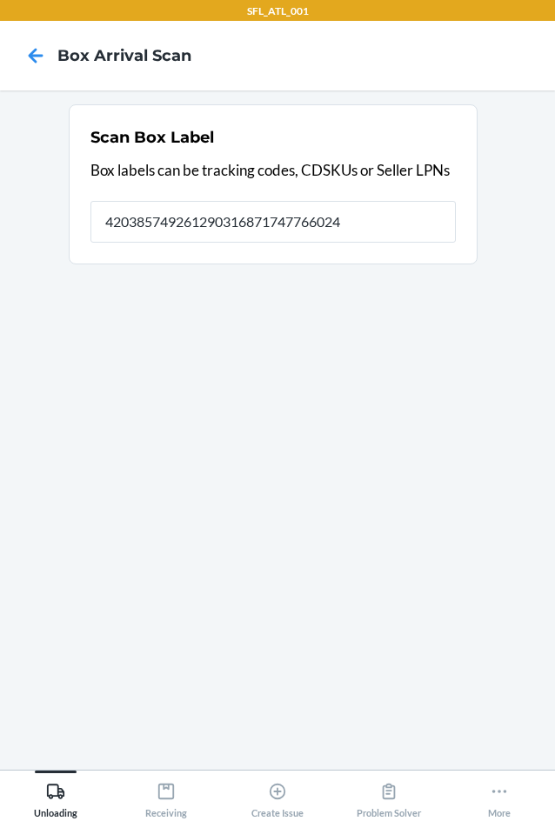
type input "420385749261290316871747766024"
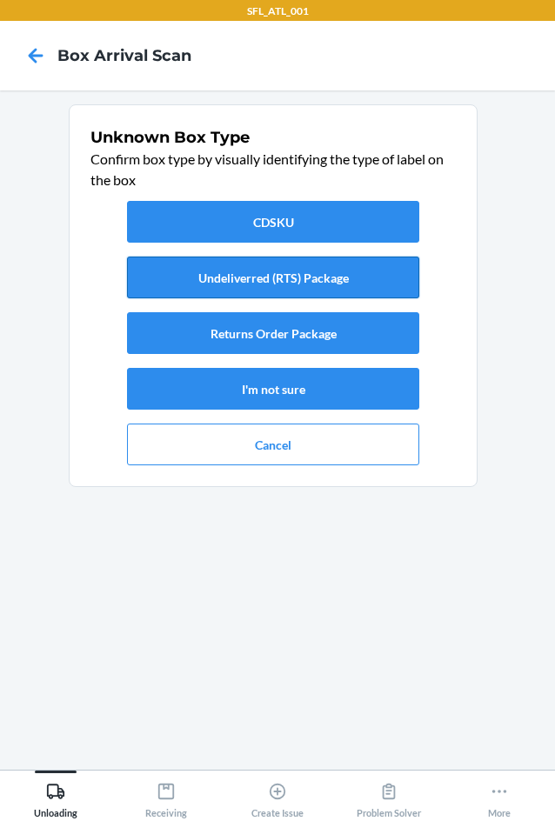
click at [204, 288] on button "Undeliverred (RTS) Package" at bounding box center [273, 277] width 292 height 42
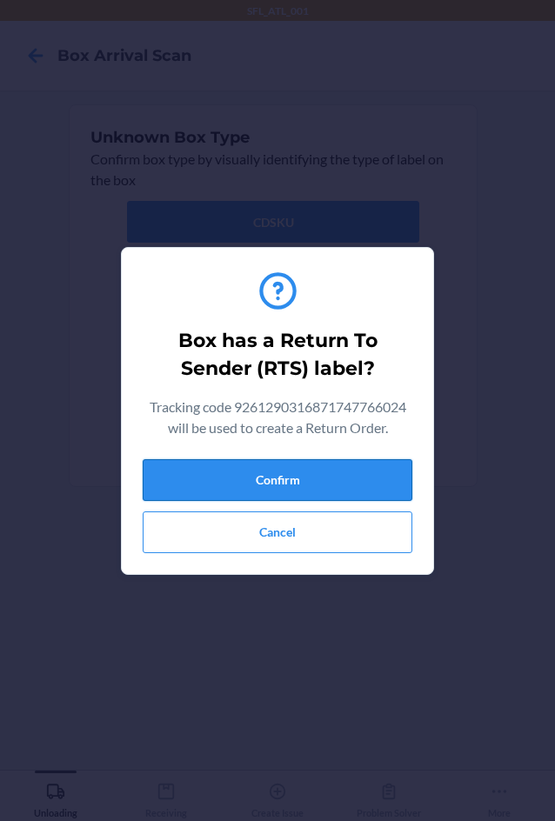
click at [306, 482] on button "Confirm" at bounding box center [277, 480] width 269 height 42
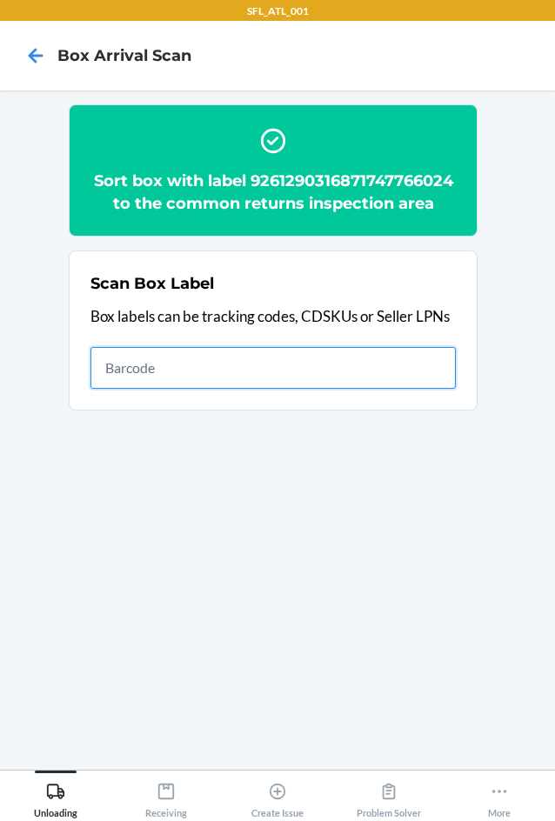
click at [145, 368] on input "text" at bounding box center [272, 368] width 365 height 42
type input "420334589261290316871747490660"
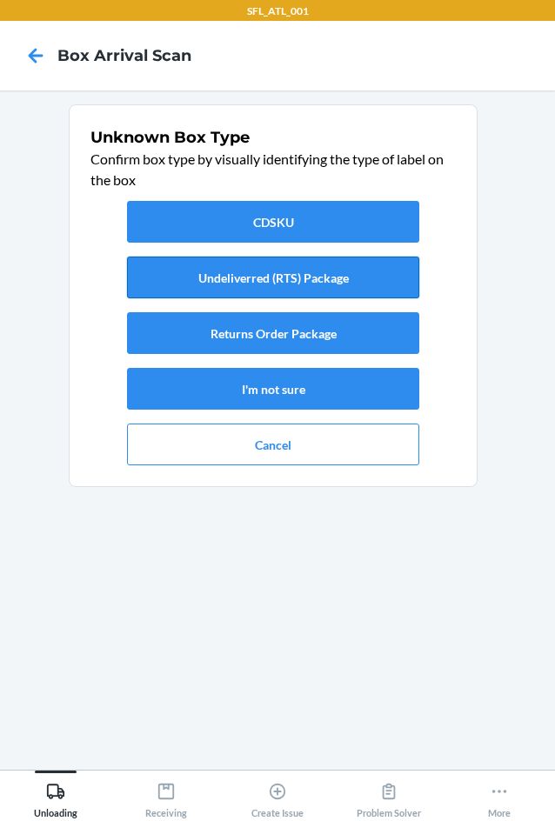
click at [196, 269] on button "Undeliverred (RTS) Package" at bounding box center [273, 277] width 292 height 42
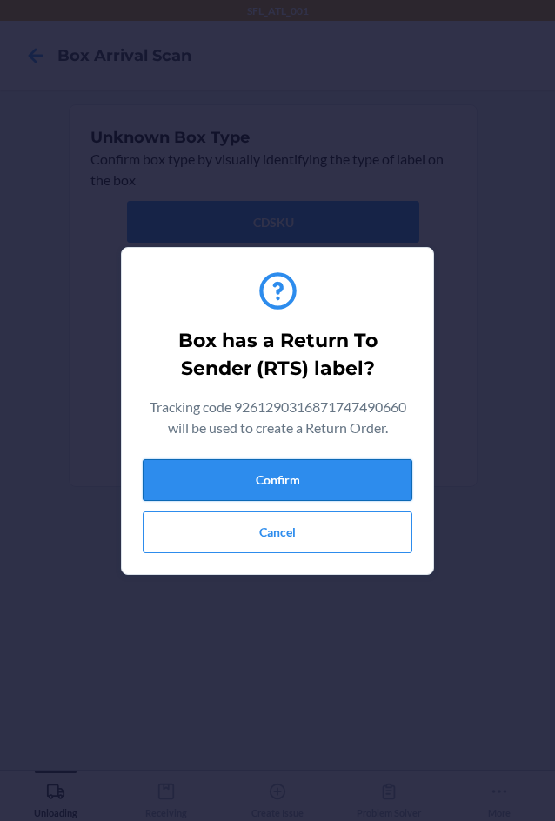
click at [325, 486] on button "Confirm" at bounding box center [277, 480] width 269 height 42
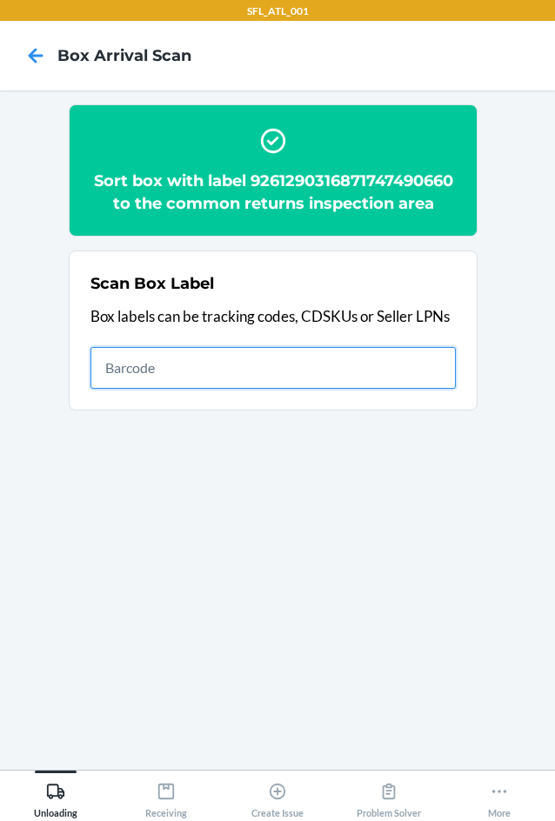
click at [156, 370] on input "text" at bounding box center [272, 368] width 365 height 42
type input "420327899261290316871747321551"
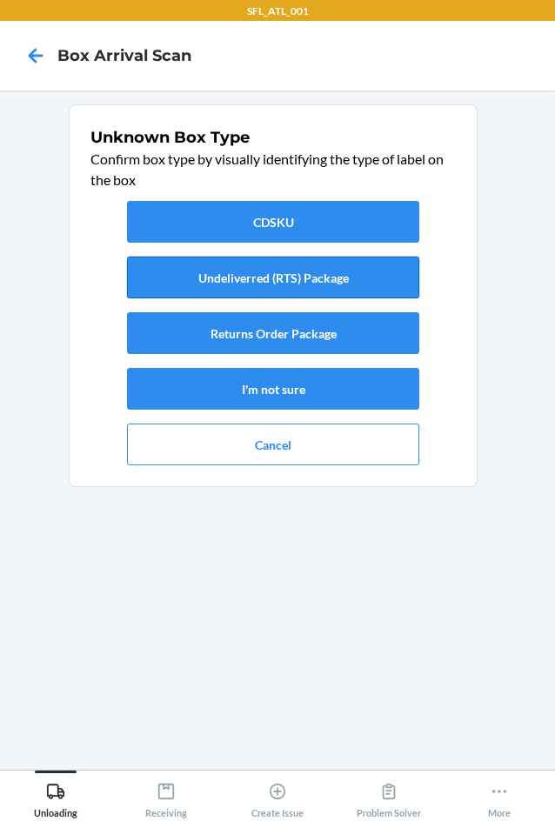
click at [224, 282] on button "Undeliverred (RTS) Package" at bounding box center [273, 277] width 292 height 42
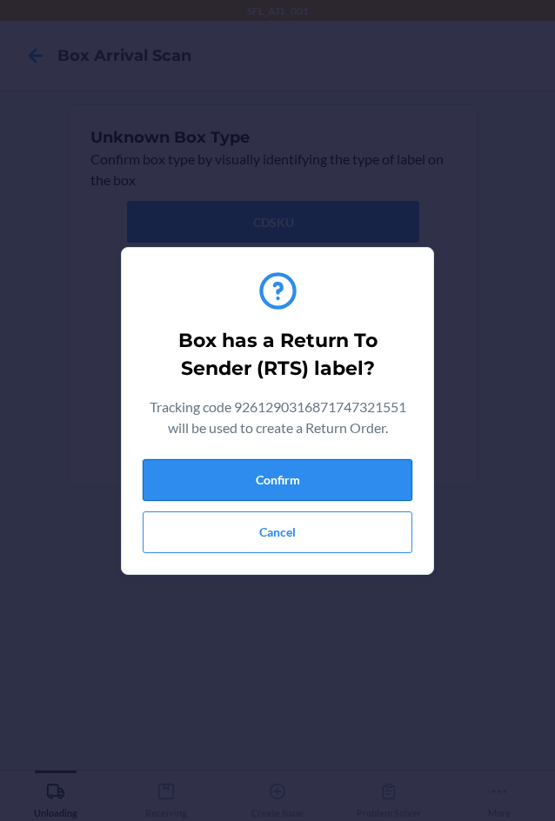
click at [335, 492] on button "Confirm" at bounding box center [277, 480] width 269 height 42
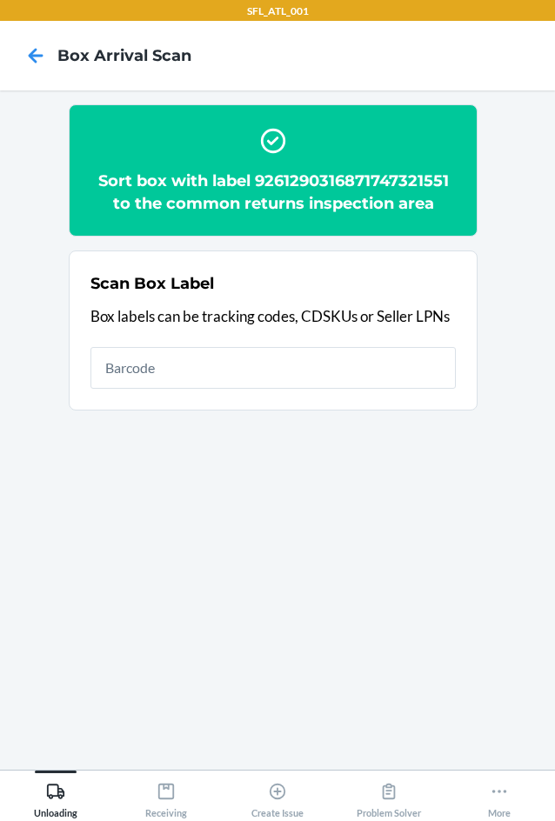
click at [342, 182] on h2 "Sort box with label 9261290316871747321551 to the common returns inspection area" at bounding box center [272, 191] width 365 height 45
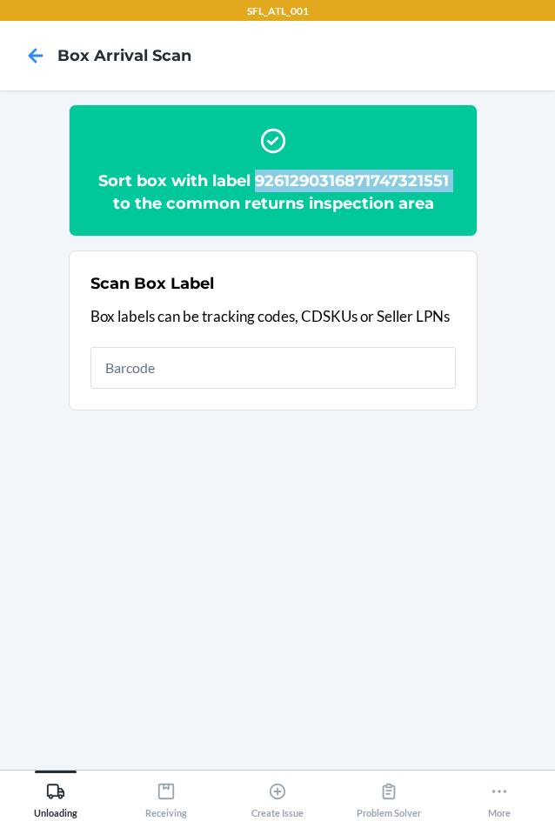
click at [342, 182] on h2 "Sort box with label 9261290316871747321551 to the common returns inspection area" at bounding box center [272, 191] width 365 height 45
copy h2 "9261290316871747321551"
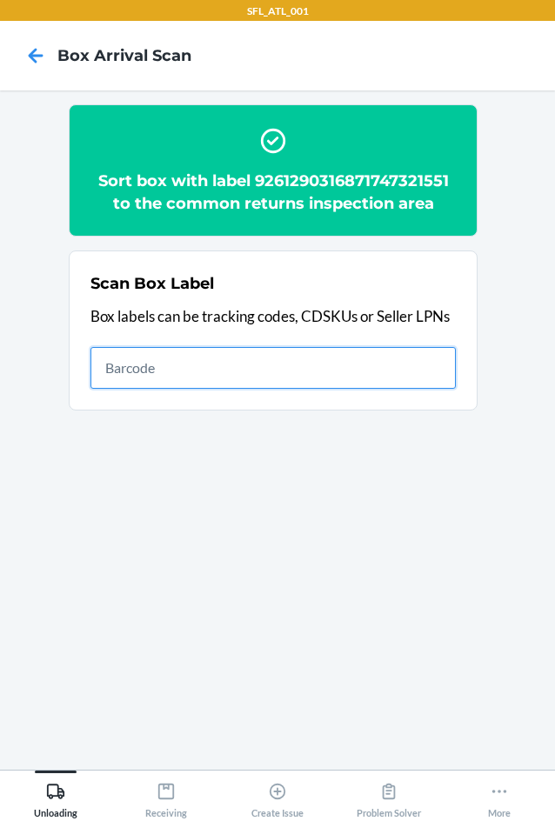
click at [203, 349] on input "text" at bounding box center [272, 368] width 365 height 42
type input "420310889261290316871747315369"
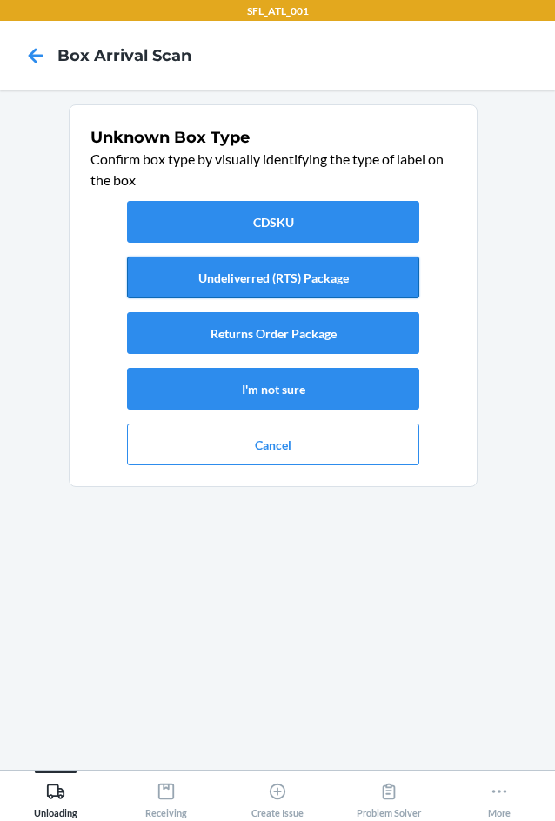
click at [282, 281] on button "Undeliverred (RTS) Package" at bounding box center [273, 277] width 292 height 42
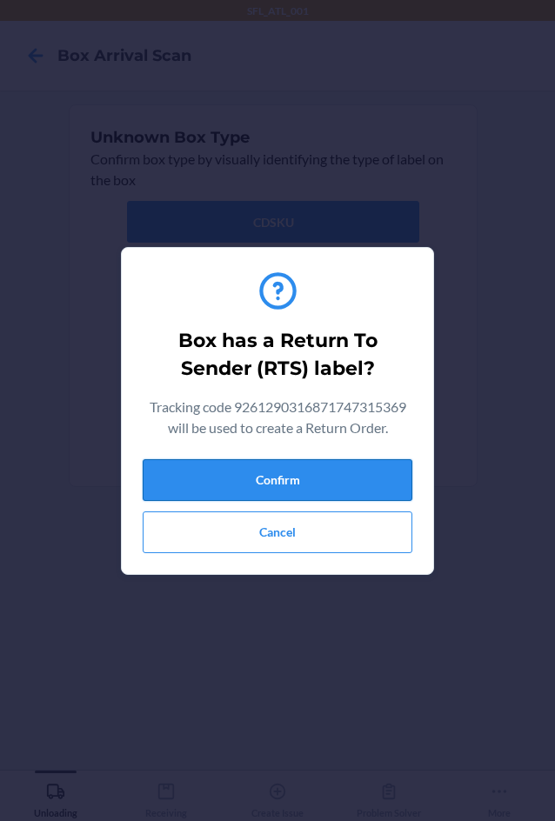
click at [289, 477] on button "Confirm" at bounding box center [277, 480] width 269 height 42
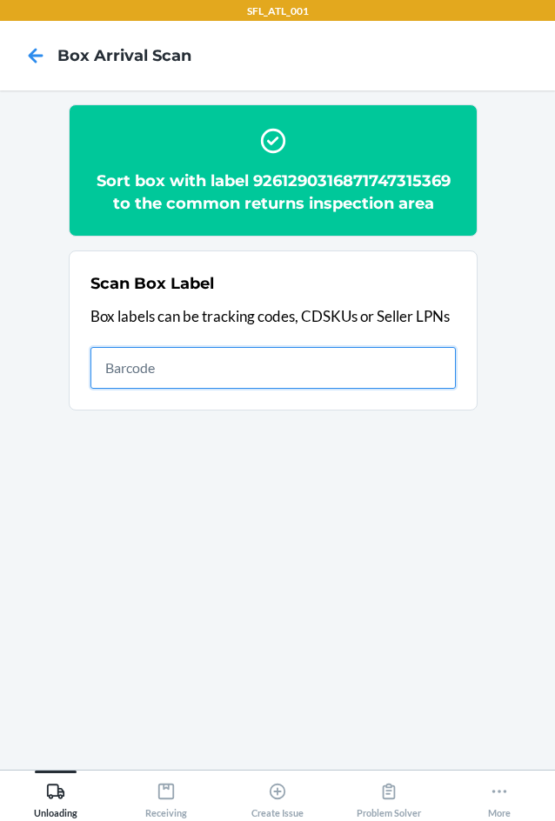
click at [350, 368] on input "text" at bounding box center [272, 368] width 365 height 42
type input "420680699261290316871747461479"
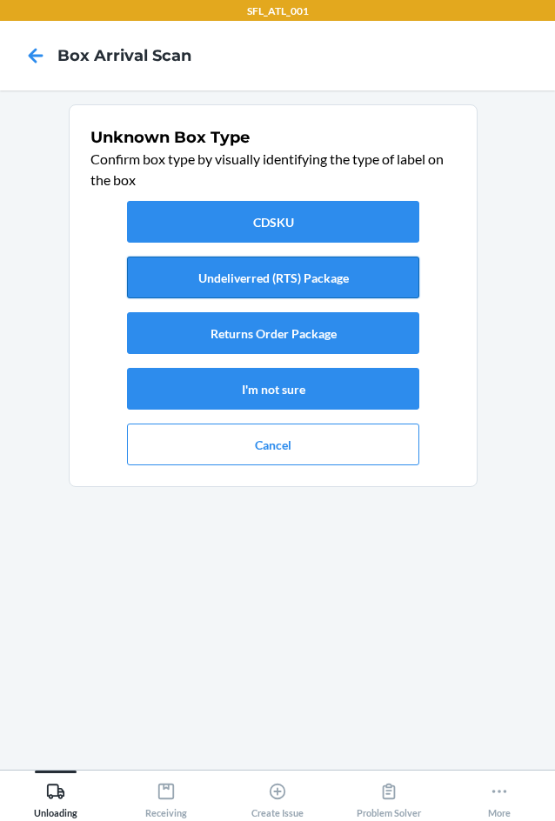
click at [309, 277] on button "Undeliverred (RTS) Package" at bounding box center [273, 277] width 292 height 42
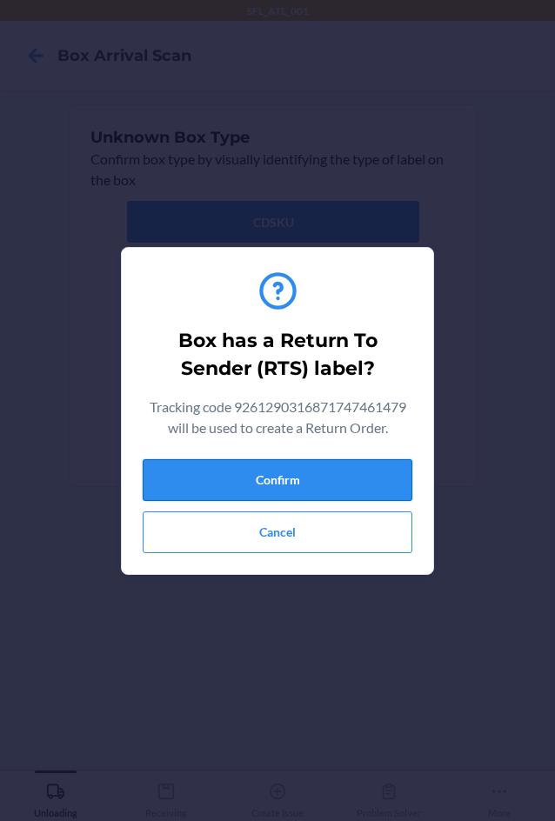
click at [231, 478] on button "Confirm" at bounding box center [277, 480] width 269 height 42
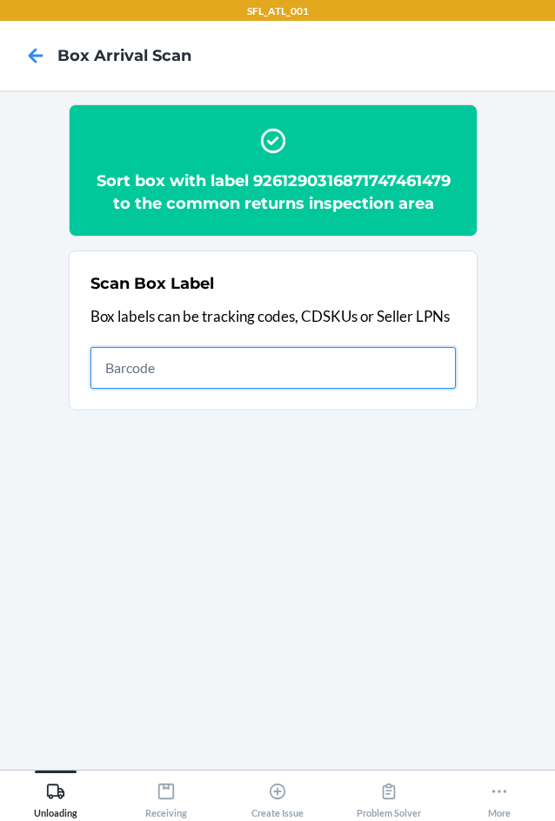
click at [310, 370] on input "text" at bounding box center [272, 368] width 365 height 42
type input "420302599434636106023305174924"
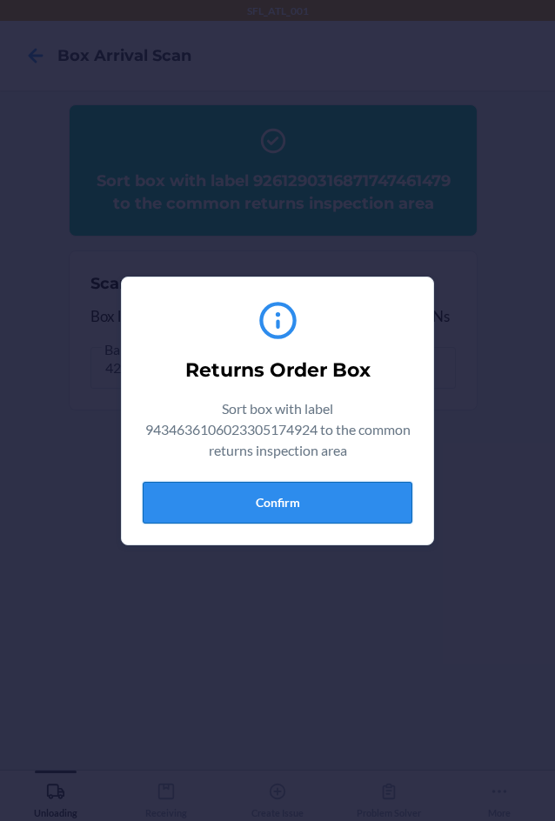
click at [395, 497] on button "Confirm" at bounding box center [277, 503] width 269 height 42
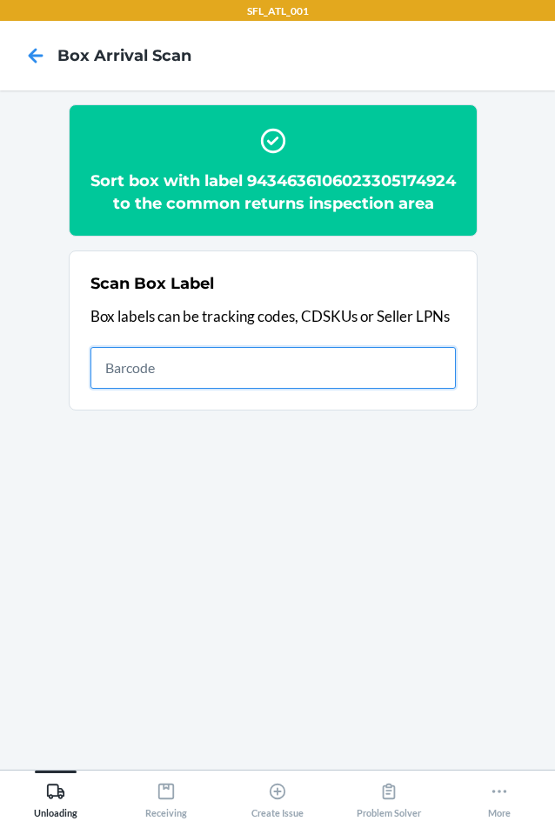
click at [160, 389] on input "text" at bounding box center [272, 368] width 365 height 42
type input "420302599434636106023303451102"
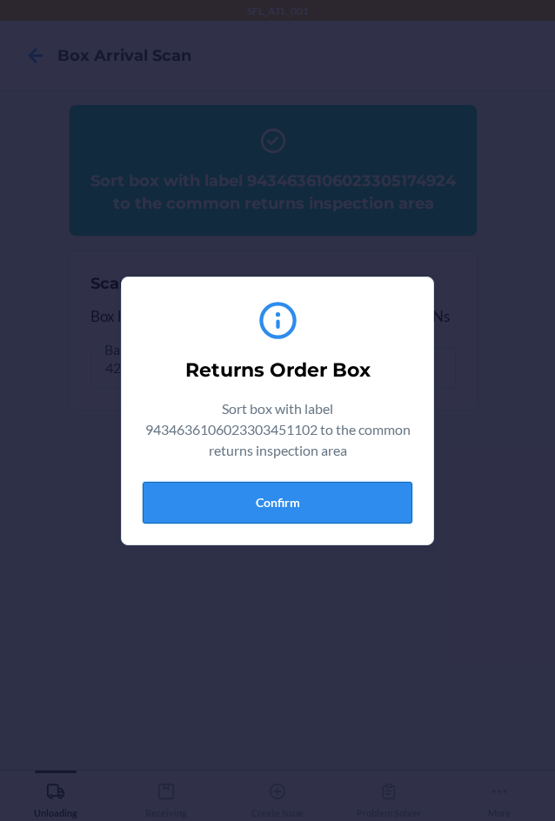
drag, startPoint x: 196, startPoint y: 494, endPoint x: 353, endPoint y: 498, distance: 156.5
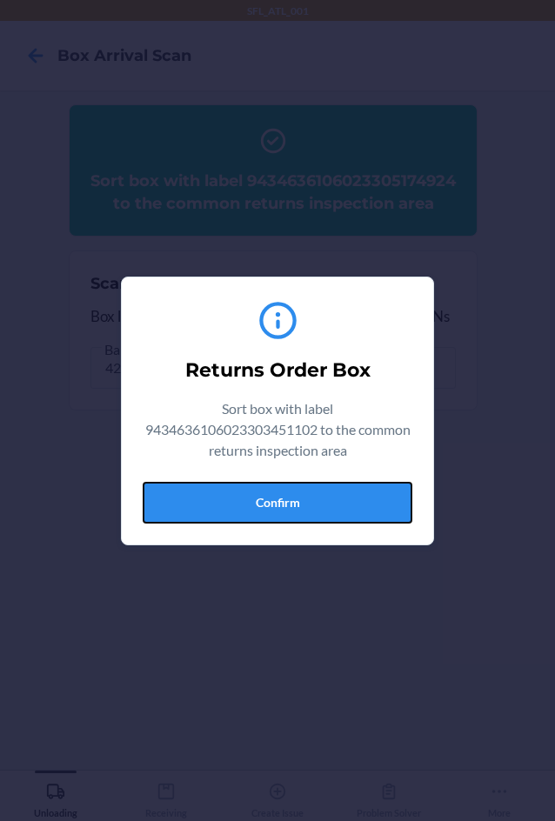
click at [198, 494] on button "Confirm" at bounding box center [277, 503] width 269 height 42
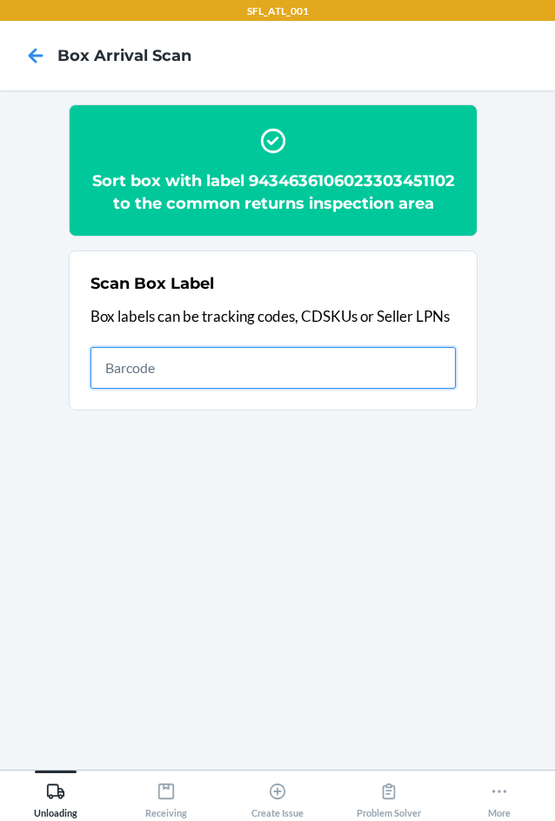
click at [356, 389] on input "text" at bounding box center [272, 368] width 365 height 42
type input "420376589261290316871747765690"
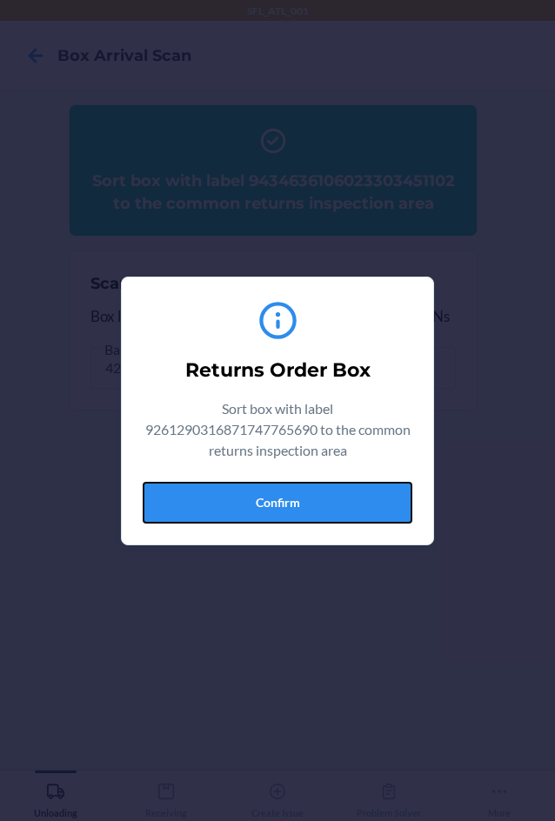
click at [306, 498] on button "Confirm" at bounding box center [277, 503] width 269 height 42
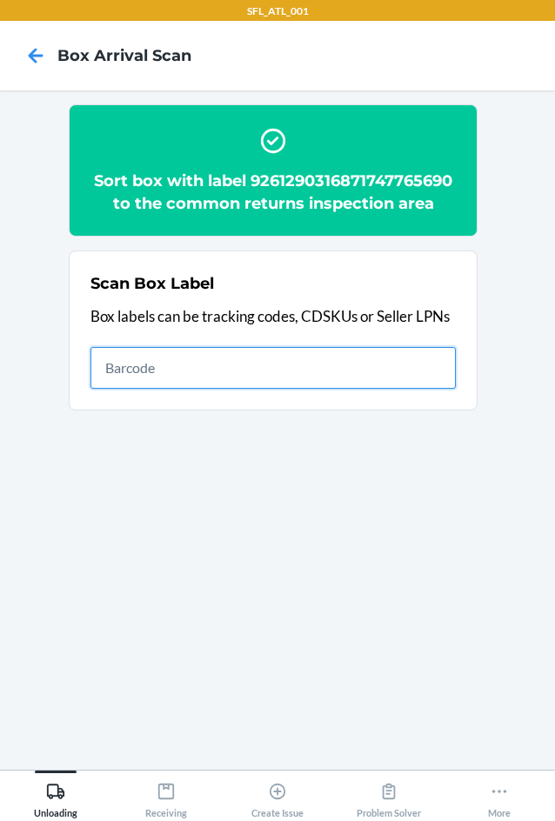
click at [421, 381] on input "text" at bounding box center [272, 368] width 365 height 42
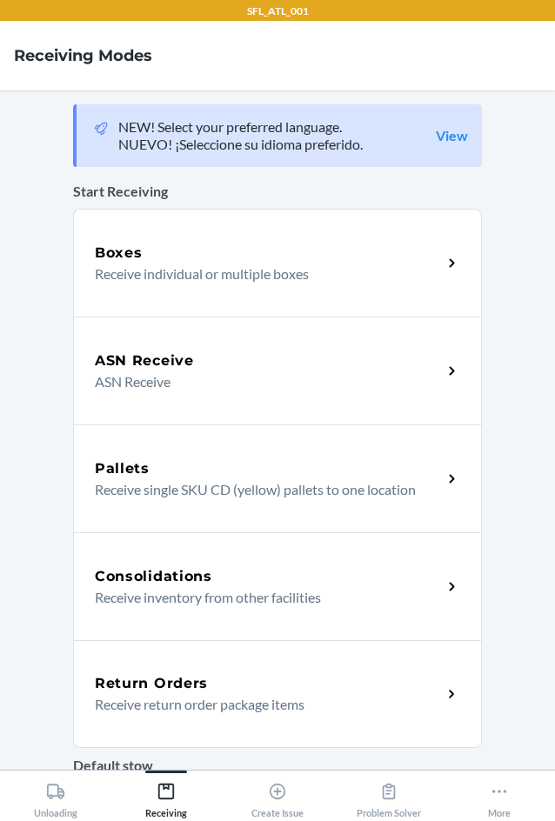
click at [146, 688] on h5 "Return Orders" at bounding box center [151, 683] width 113 height 21
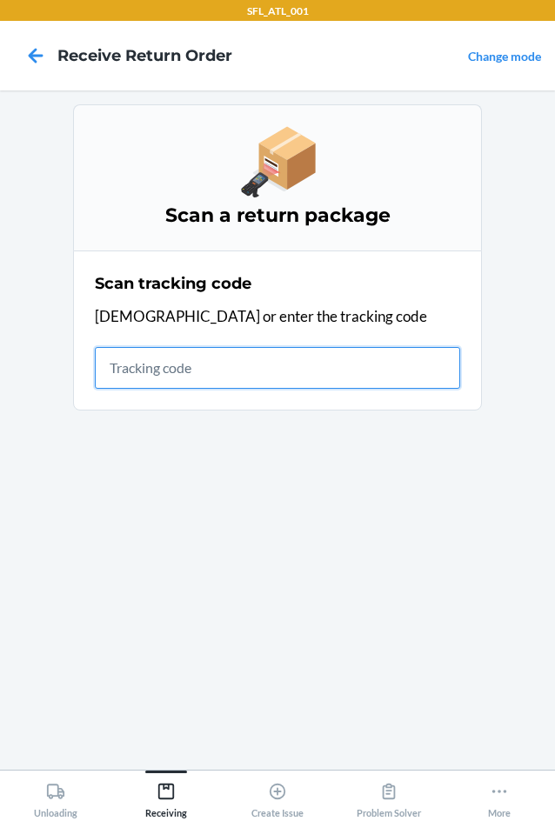
drag, startPoint x: 164, startPoint y: 371, endPoint x: 160, endPoint y: 330, distance: 41.1
click at [164, 371] on input "text" at bounding box center [277, 368] width 365 height 42
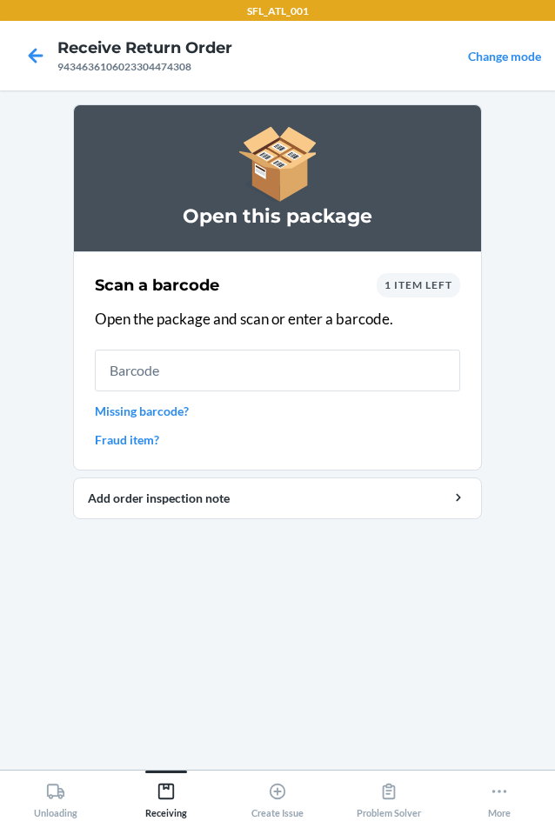
click at [429, 289] on span "1 item left" at bounding box center [418, 284] width 68 height 13
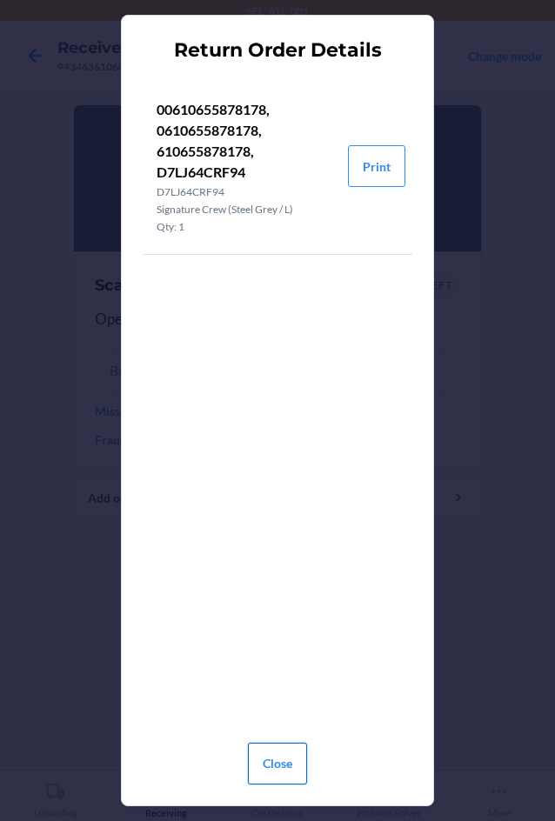
click at [265, 758] on button "Close" at bounding box center [277, 763] width 59 height 42
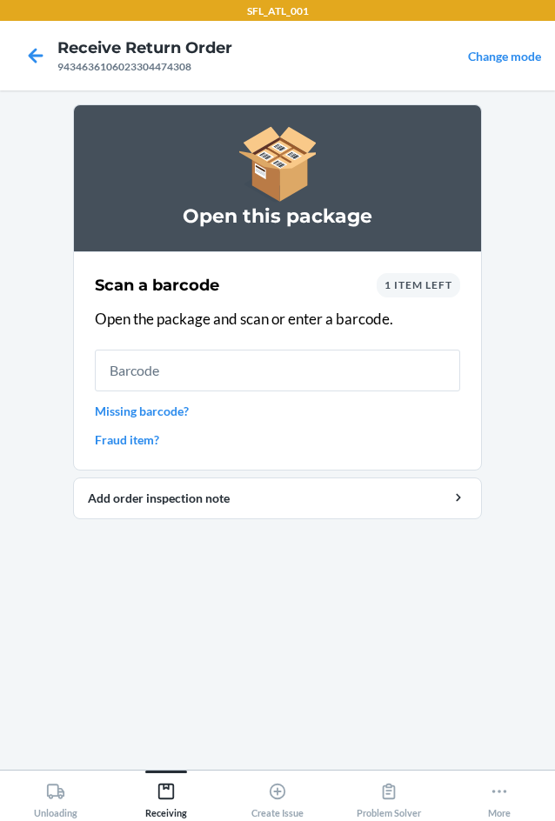
click at [415, 278] on span "1 item left" at bounding box center [418, 284] width 68 height 13
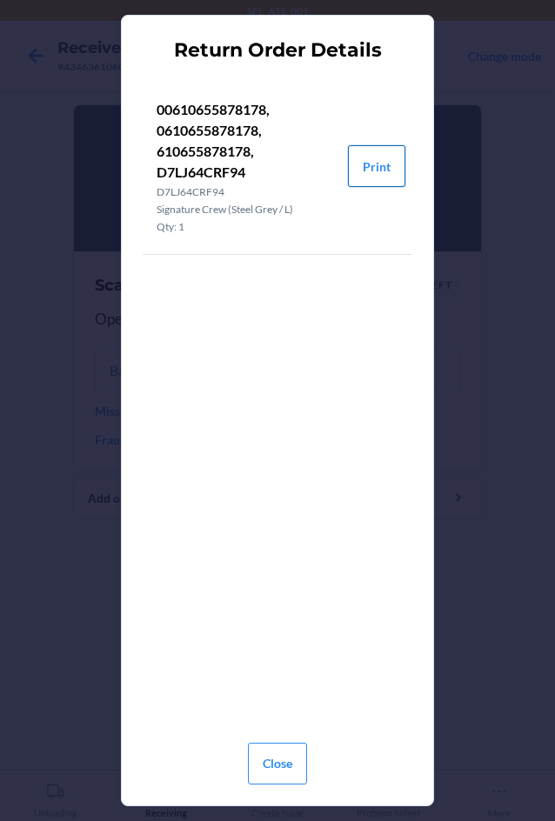
click at [390, 165] on button "Print" at bounding box center [376, 166] width 57 height 42
click at [284, 754] on button "Close" at bounding box center [277, 763] width 59 height 42
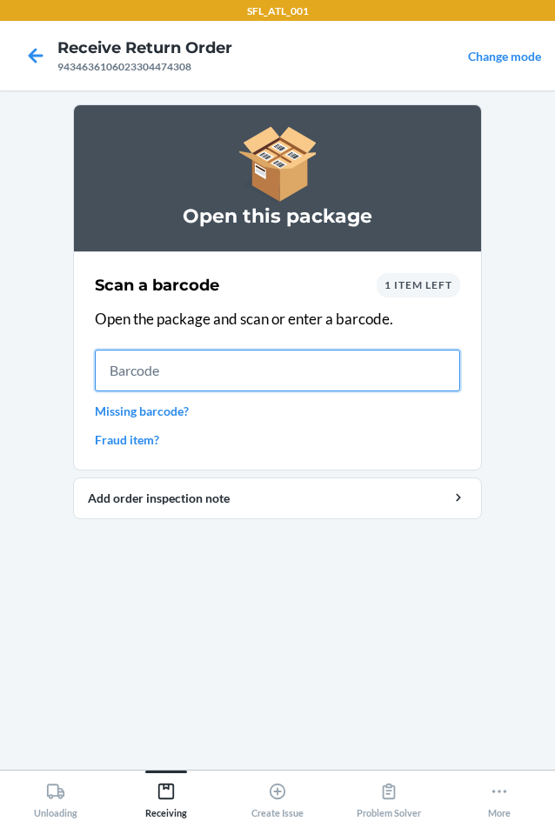
click at [148, 369] on input "text" at bounding box center [277, 370] width 365 height 42
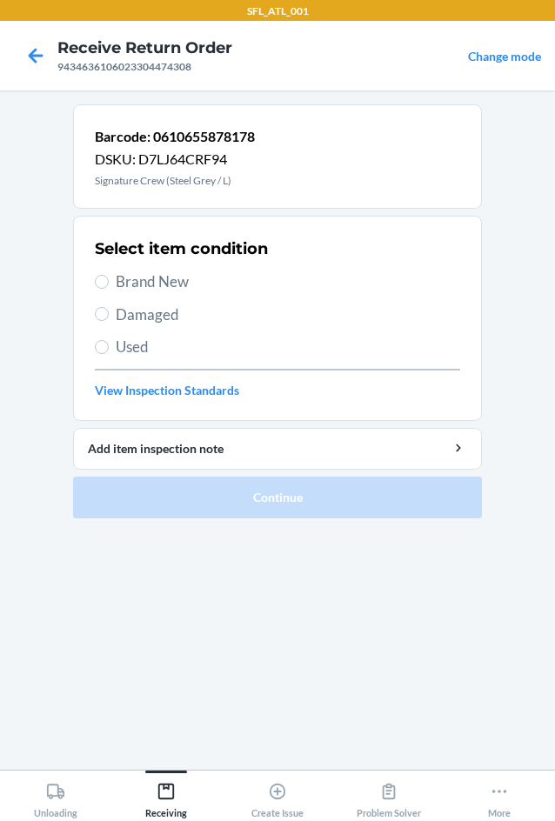
click at [174, 341] on span "Used" at bounding box center [288, 347] width 344 height 23
click at [109, 341] on input "Used" at bounding box center [102, 347] width 14 height 14
radio input "true"
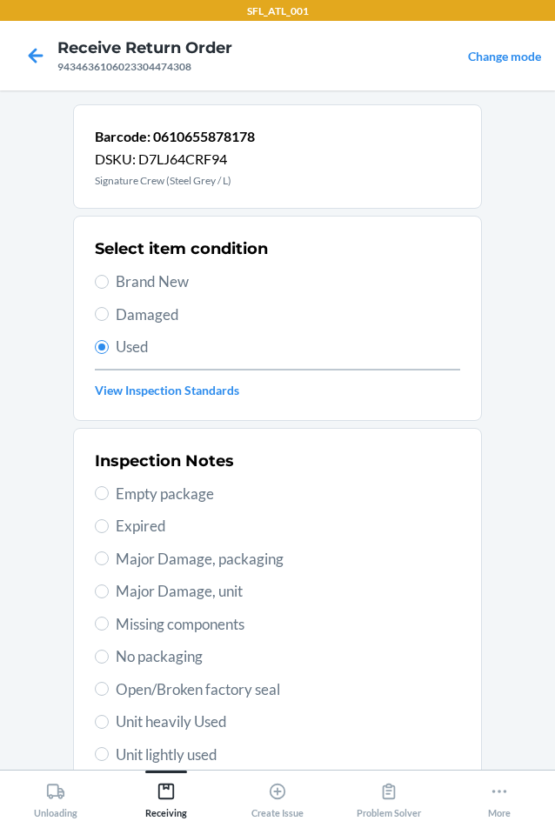
click at [159, 311] on span "Damaged" at bounding box center [288, 314] width 344 height 23
click at [109, 311] on input "Damaged" at bounding box center [102, 314] width 14 height 14
radio input "true"
radio input "false"
click at [149, 284] on span "Brand New" at bounding box center [288, 281] width 344 height 23
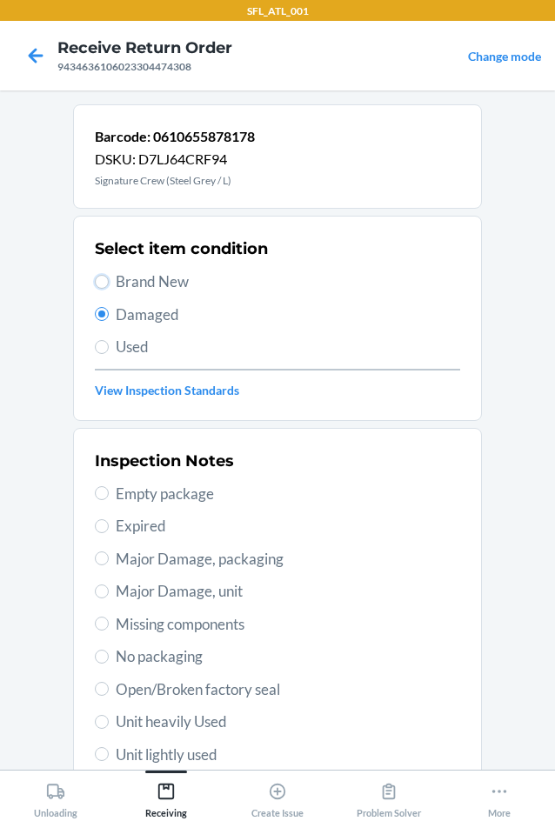
click at [109, 284] on input "Brand New" at bounding box center [102, 282] width 14 height 14
radio input "true"
radio input "false"
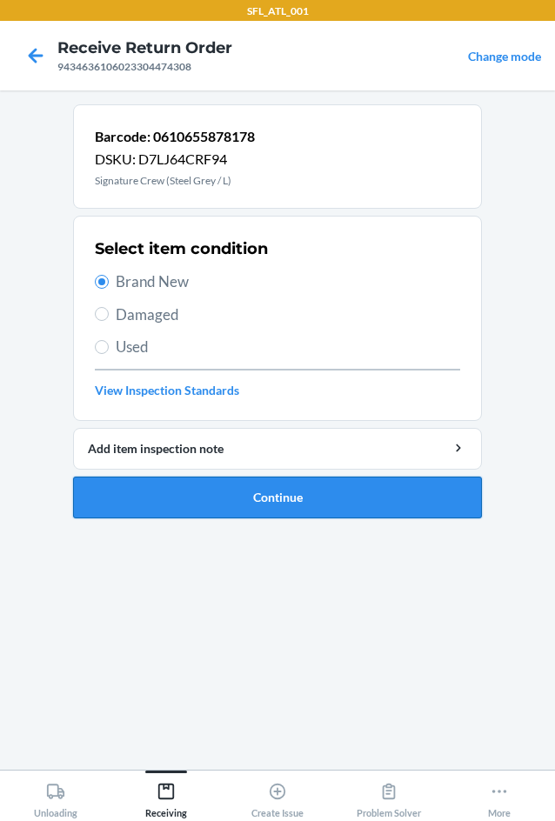
click at [227, 495] on button "Continue" at bounding box center [277, 497] width 409 height 42
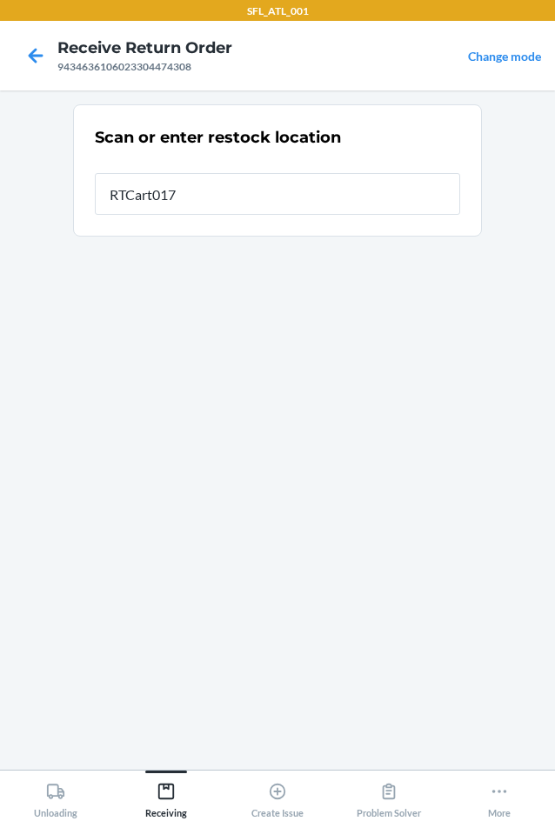
type input "RTCart017"
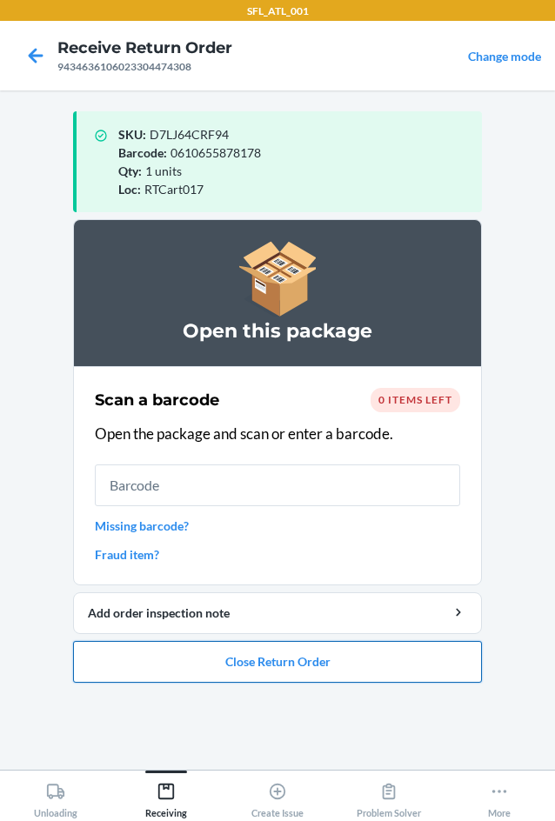
click at [289, 659] on button "Close Return Order" at bounding box center [277, 662] width 409 height 42
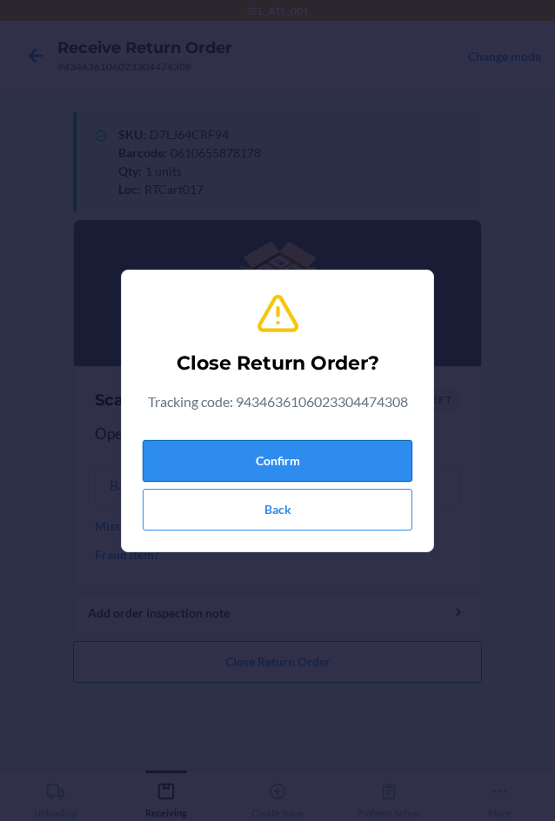
click at [266, 461] on button "Confirm" at bounding box center [277, 461] width 269 height 42
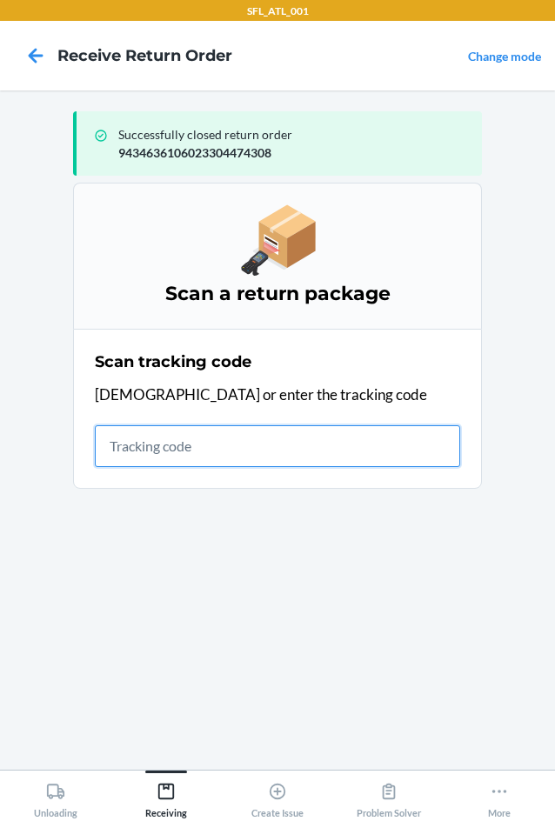
click at [132, 457] on input "text" at bounding box center [277, 446] width 365 height 42
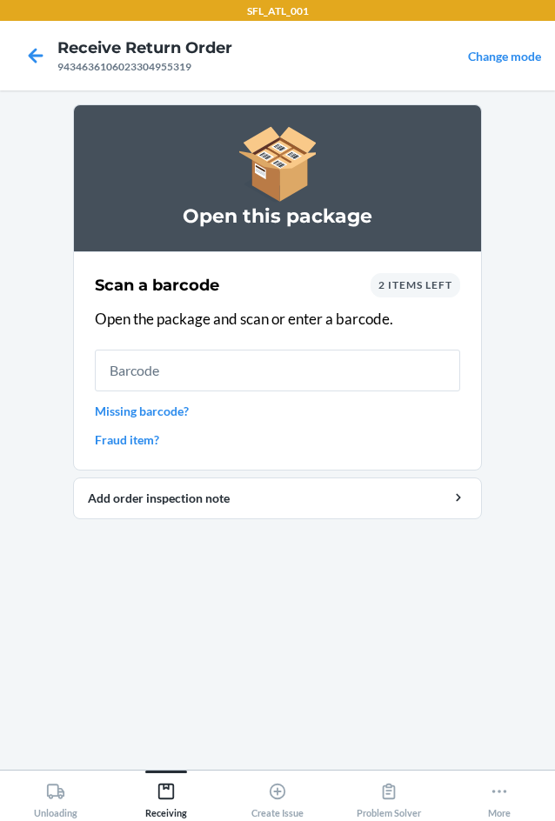
click at [410, 277] on div "2 items left" at bounding box center [415, 285] width 90 height 24
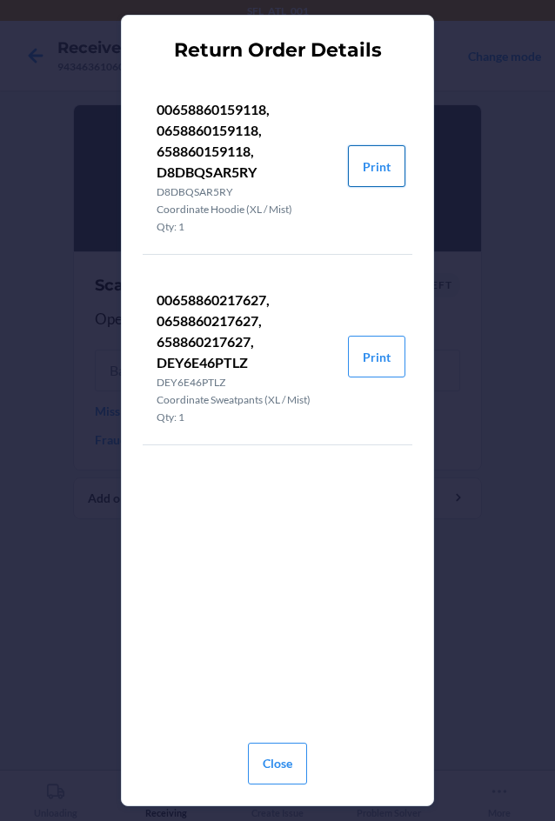
click at [391, 161] on button "Print" at bounding box center [376, 166] width 57 height 42
click at [274, 753] on button "Close" at bounding box center [277, 763] width 59 height 42
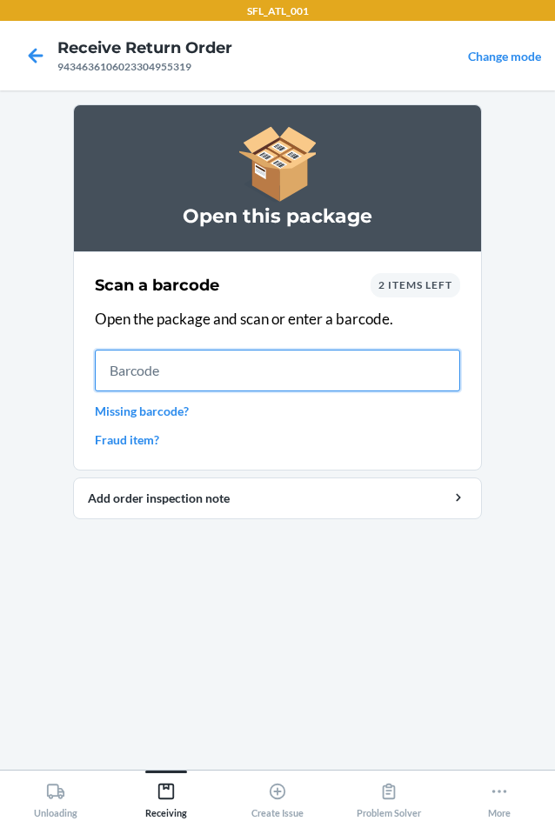
click at [131, 361] on input "text" at bounding box center [277, 370] width 365 height 42
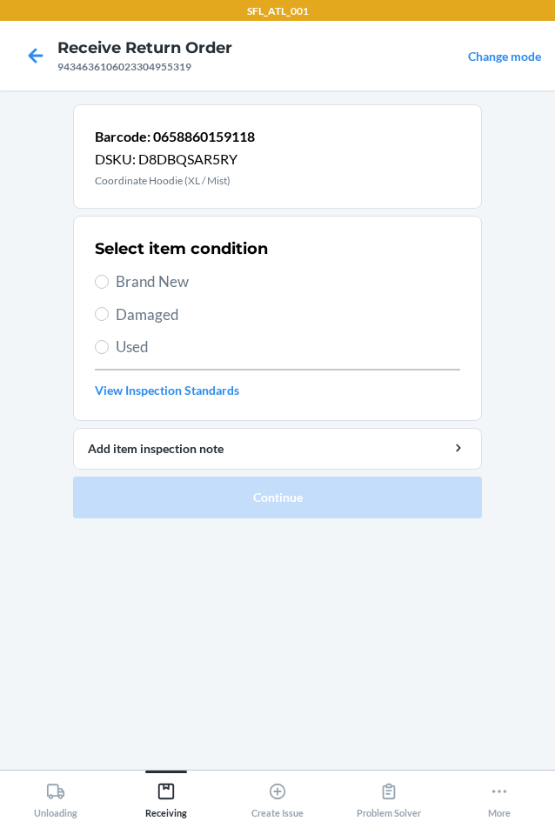
click at [150, 281] on span "Brand New" at bounding box center [288, 281] width 344 height 23
click at [109, 281] on input "Brand New" at bounding box center [102, 282] width 14 height 14
radio input "true"
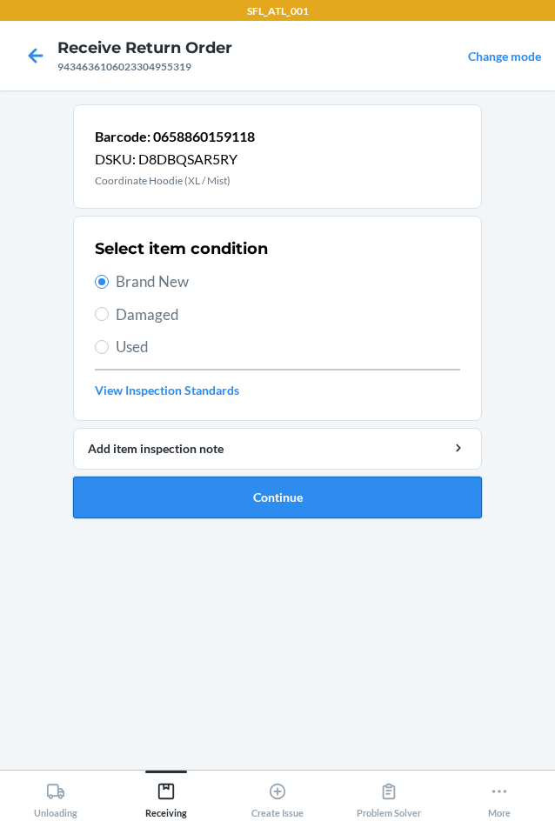
click at [198, 493] on button "Continue" at bounding box center [277, 497] width 409 height 42
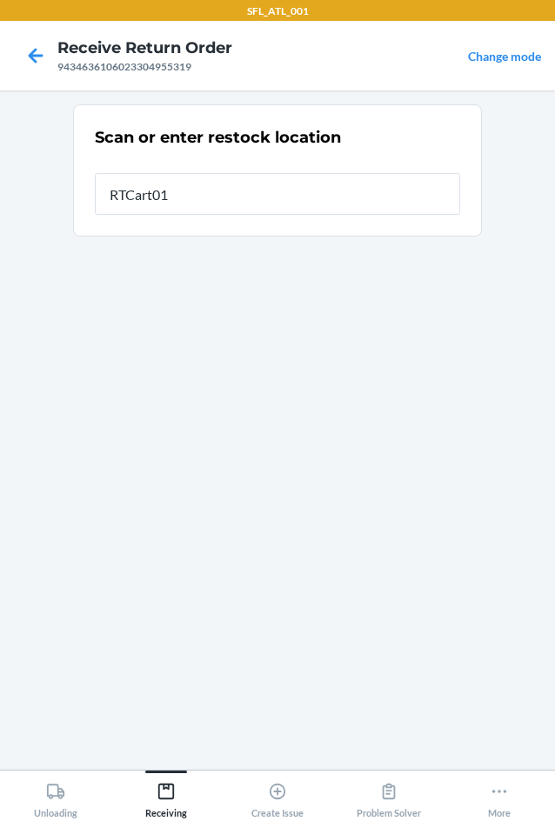
type input "RTCart017"
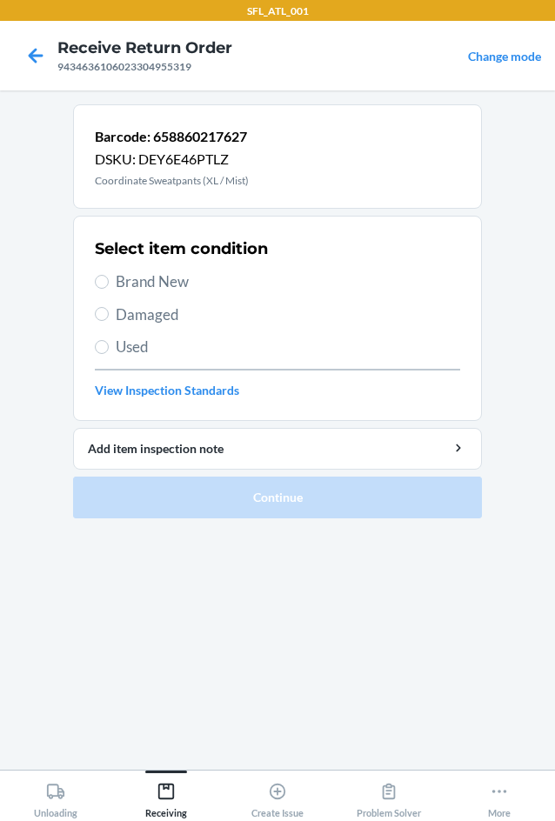
click at [167, 289] on span "Brand New" at bounding box center [288, 281] width 344 height 23
click at [109, 289] on input "Brand New" at bounding box center [102, 282] width 14 height 14
radio input "true"
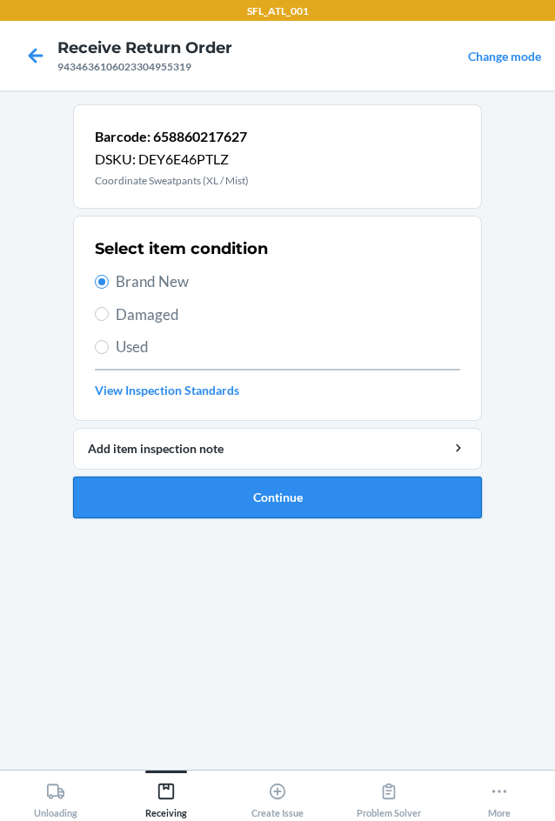
click at [187, 495] on button "Continue" at bounding box center [277, 497] width 409 height 42
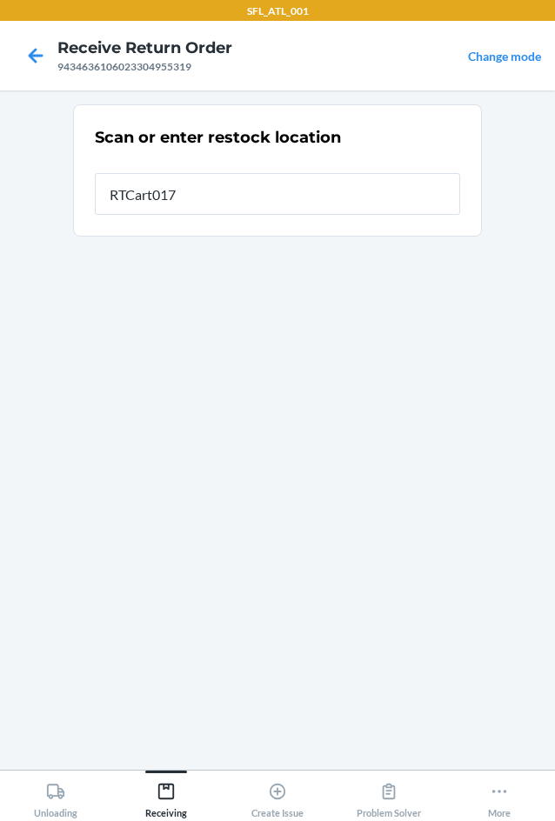
type input "RTCart017"
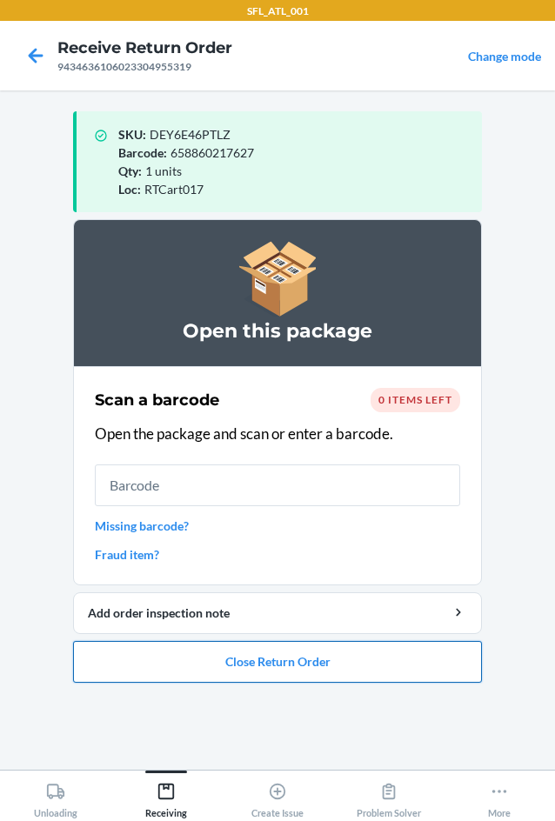
click at [293, 664] on button "Close Return Order" at bounding box center [277, 662] width 409 height 42
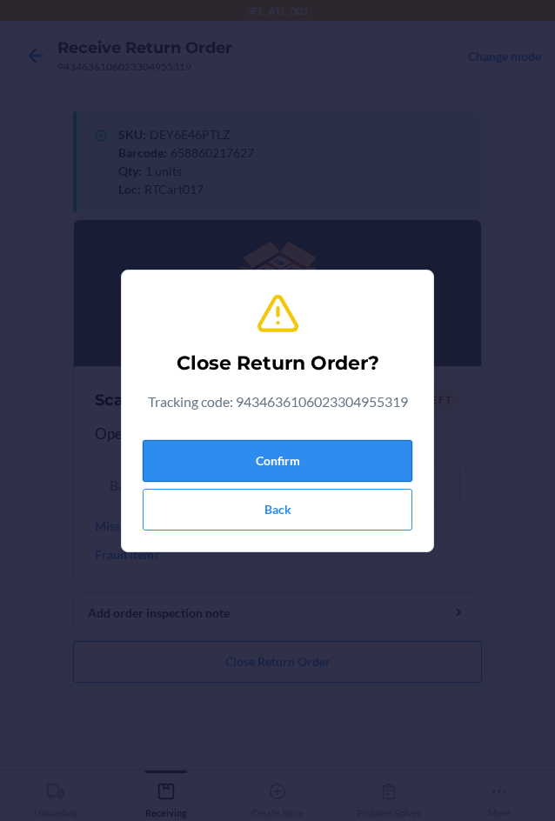
click at [290, 470] on button "Confirm" at bounding box center [277, 461] width 269 height 42
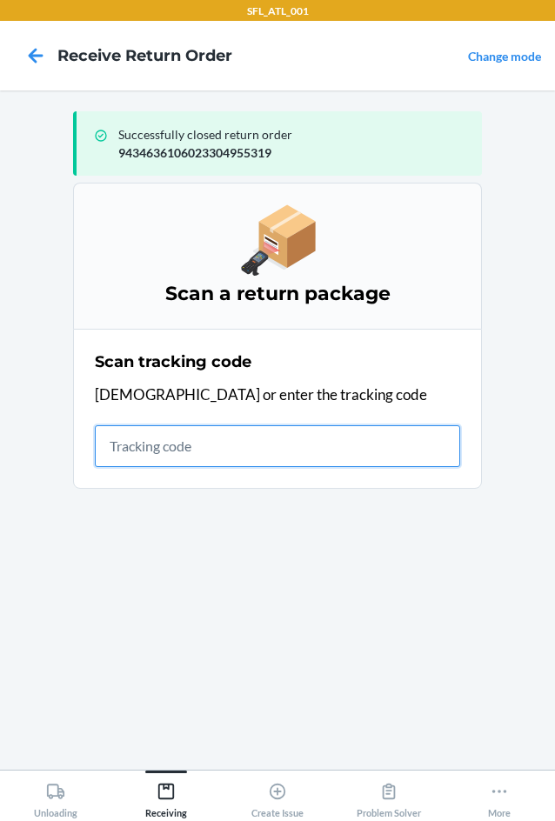
click at [173, 439] on input "text" at bounding box center [277, 446] width 365 height 42
click at [174, 441] on input "text" at bounding box center [277, 446] width 365 height 42
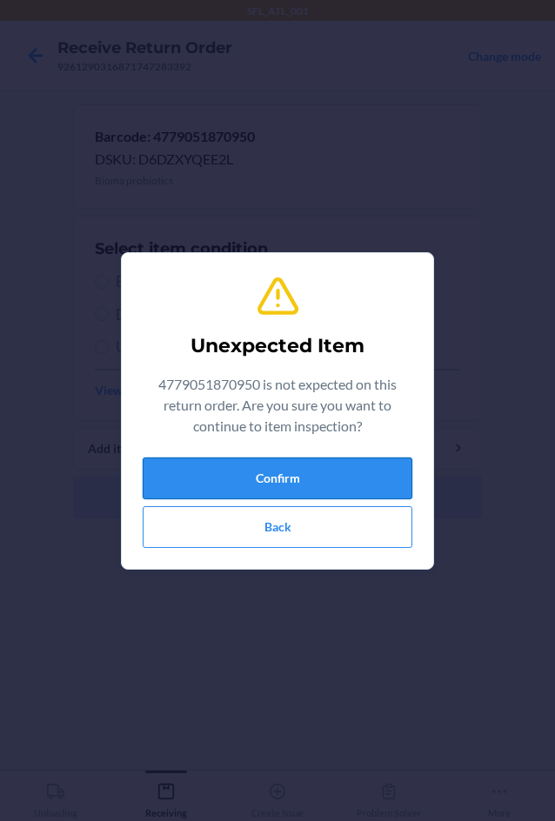
click at [324, 462] on button "Confirm" at bounding box center [277, 478] width 269 height 42
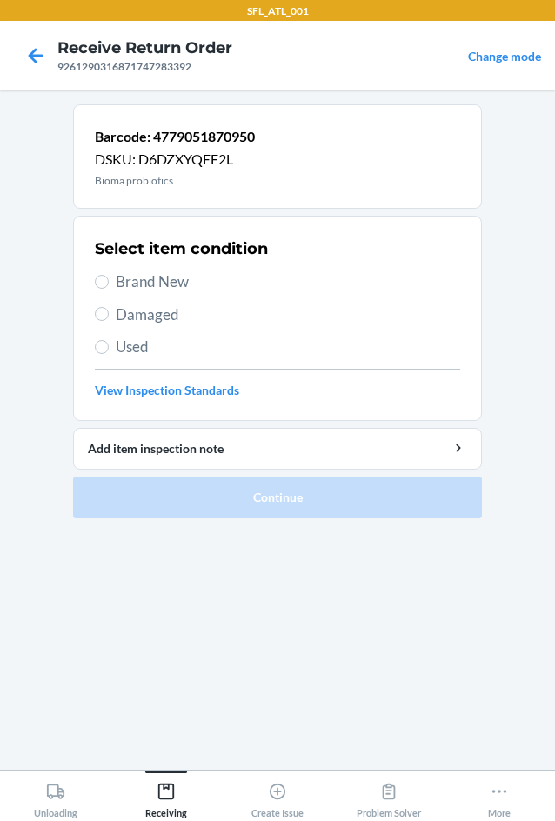
click at [140, 351] on span "Used" at bounding box center [288, 347] width 344 height 23
click at [109, 351] on input "Used" at bounding box center [102, 347] width 14 height 14
radio input "true"
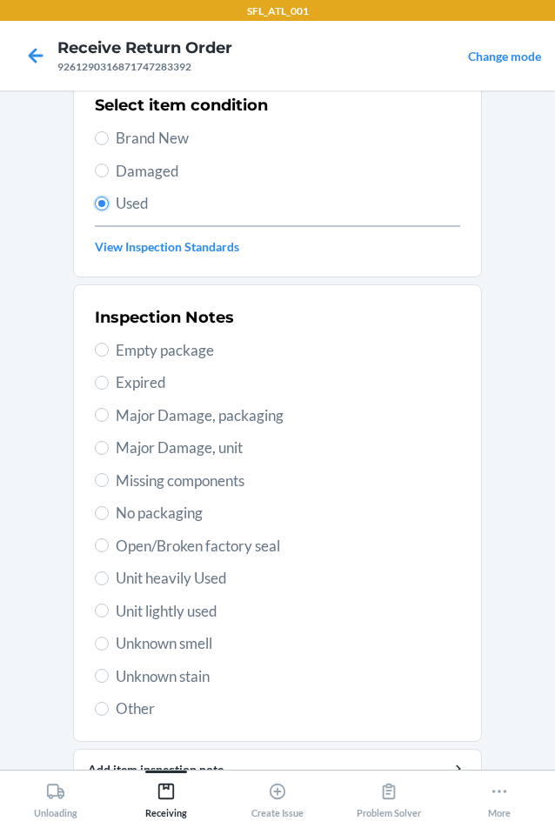
scroll to position [227, 0]
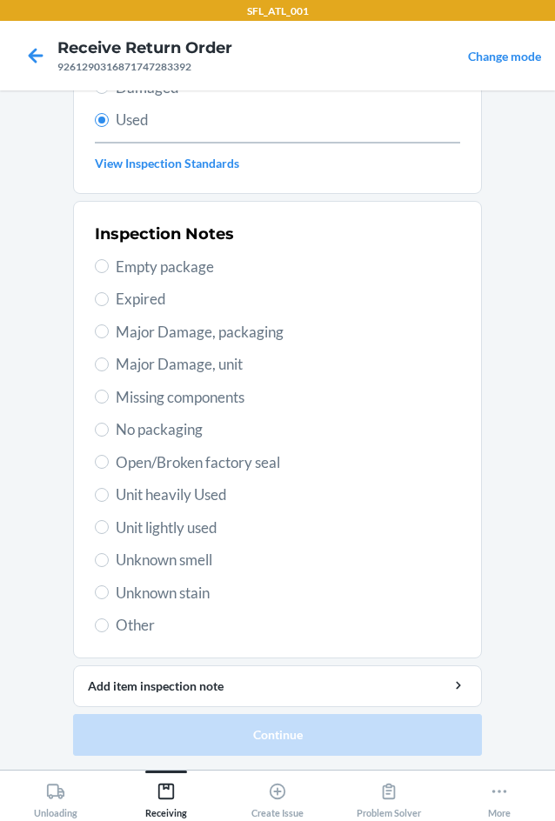
click at [124, 623] on span "Other" at bounding box center [288, 625] width 344 height 23
click at [109, 623] on input "Other" at bounding box center [102, 625] width 14 height 14
radio input "true"
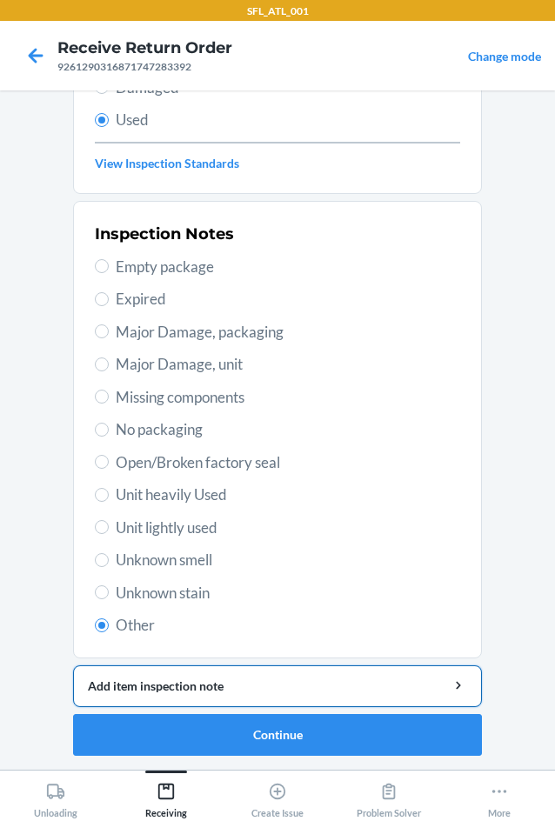
click at [176, 681] on div "Add item inspection note" at bounding box center [277, 685] width 379 height 18
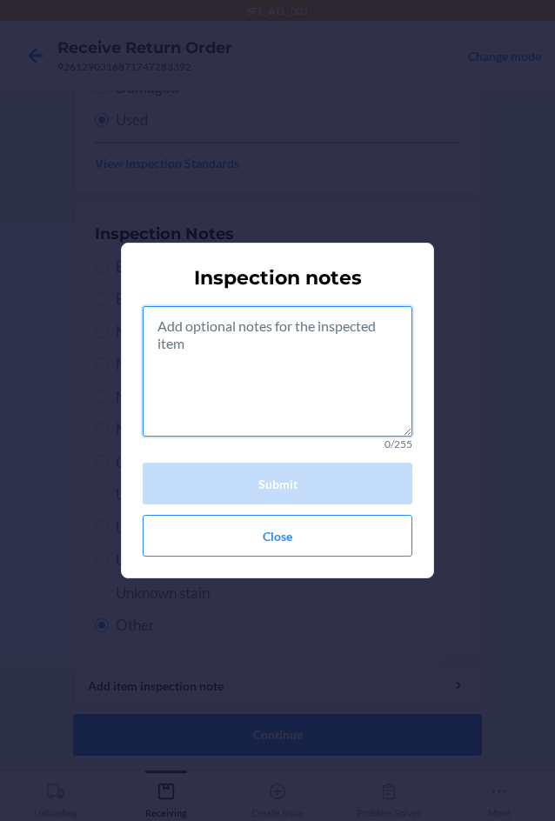
click at [218, 388] on textarea at bounding box center [277, 371] width 269 height 130
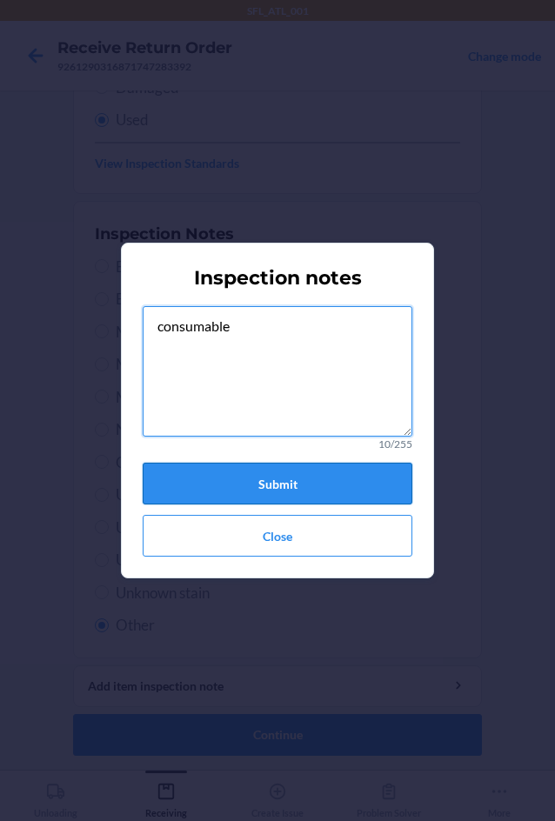
type textarea "consumable"
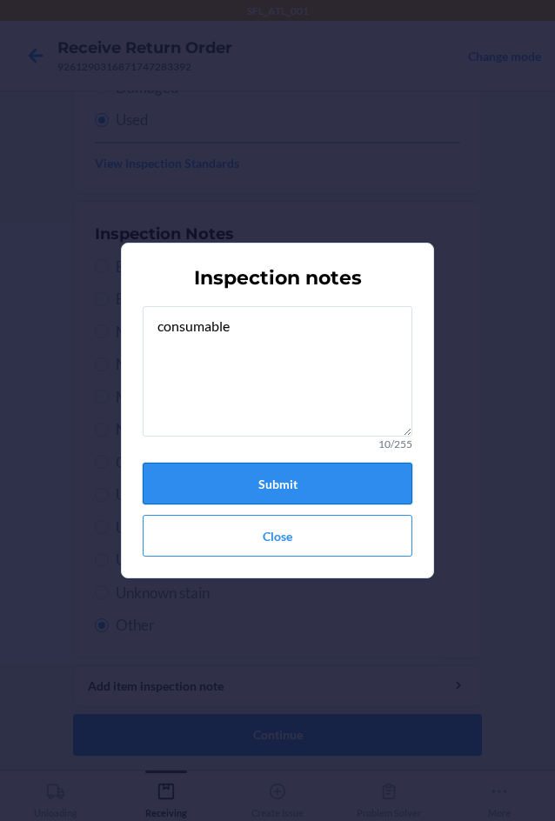
click at [349, 485] on button "Submit" at bounding box center [277, 483] width 269 height 42
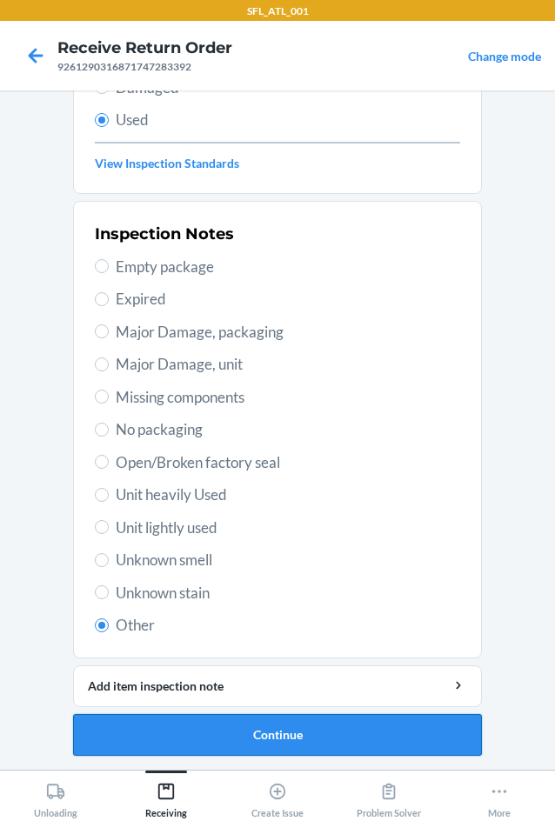
click at [401, 740] on button "Continue" at bounding box center [277, 735] width 409 height 42
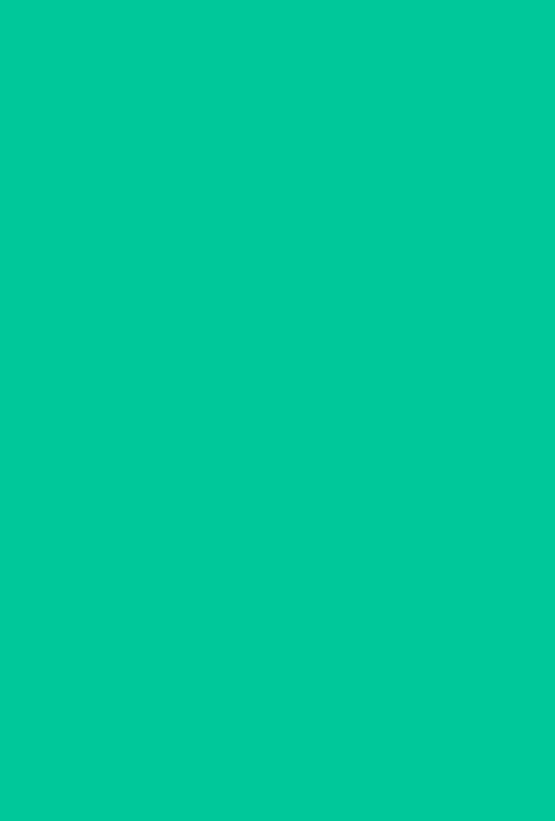
scroll to position [0, 0]
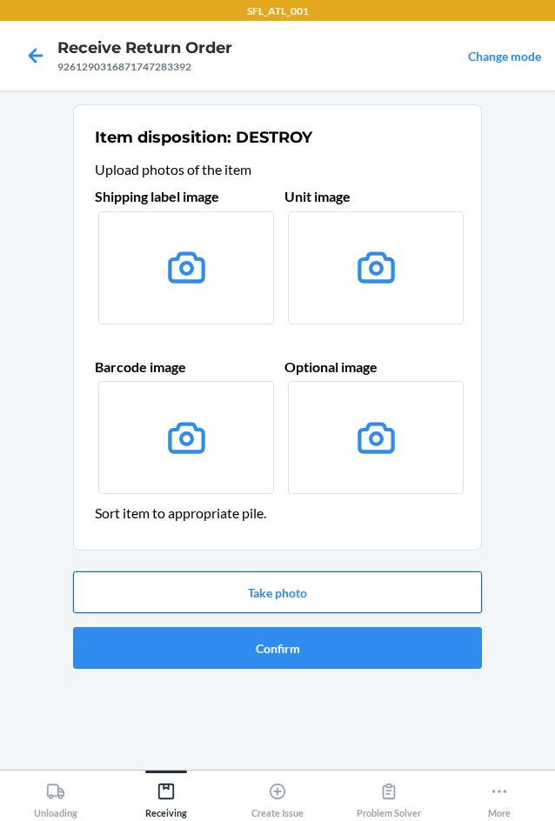
click at [321, 585] on button "Take photo" at bounding box center [277, 592] width 409 height 42
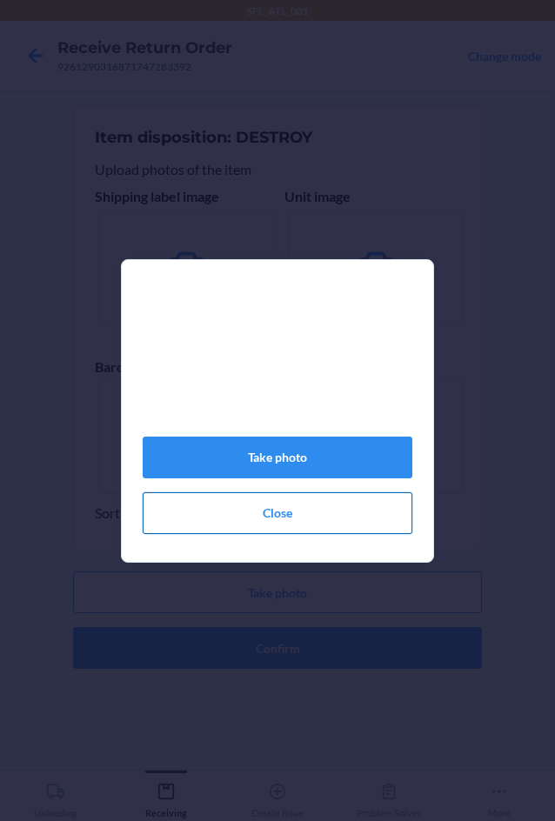
click at [309, 527] on button "Close" at bounding box center [277, 513] width 269 height 42
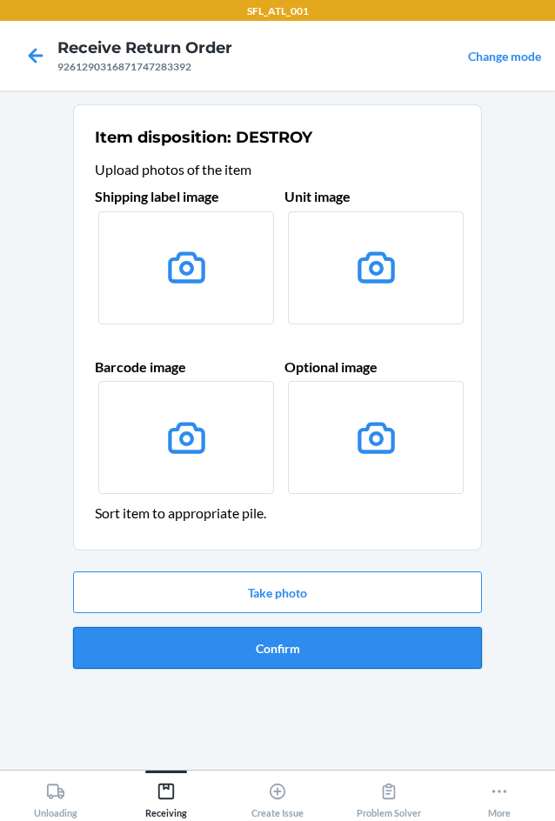
click at [307, 642] on button "Confirm" at bounding box center [277, 648] width 409 height 42
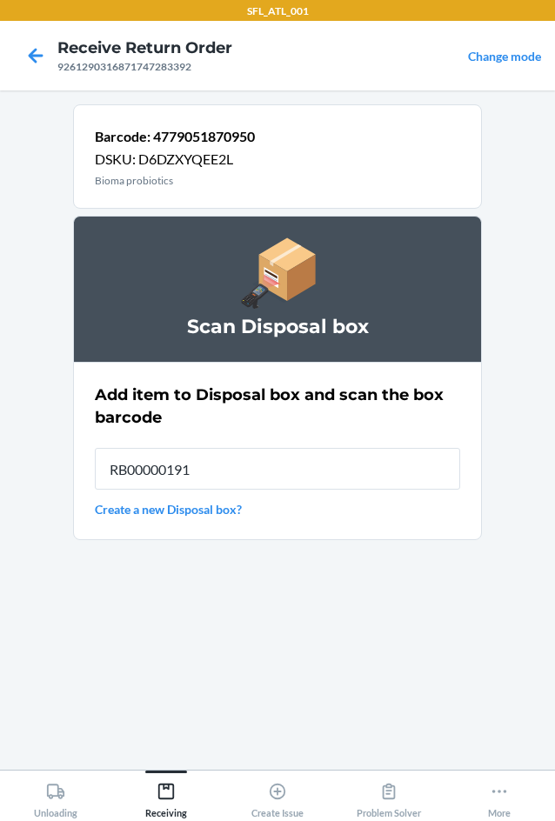
type input "RB00000191O"
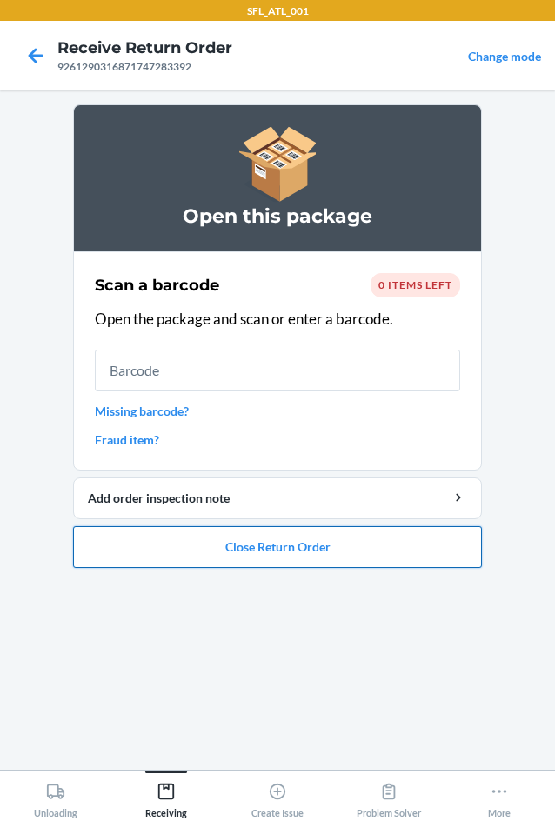
click at [321, 537] on button "Close Return Order" at bounding box center [277, 547] width 409 height 42
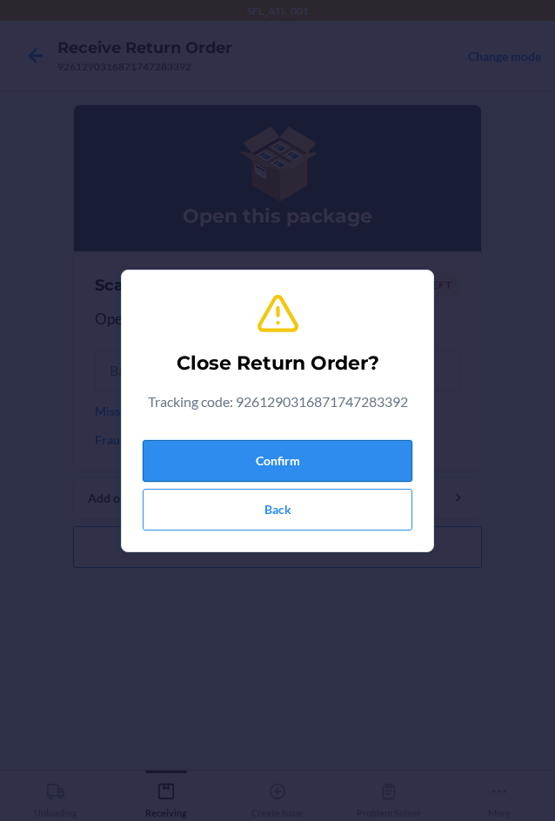
click at [301, 460] on button "Confirm" at bounding box center [277, 461] width 269 height 42
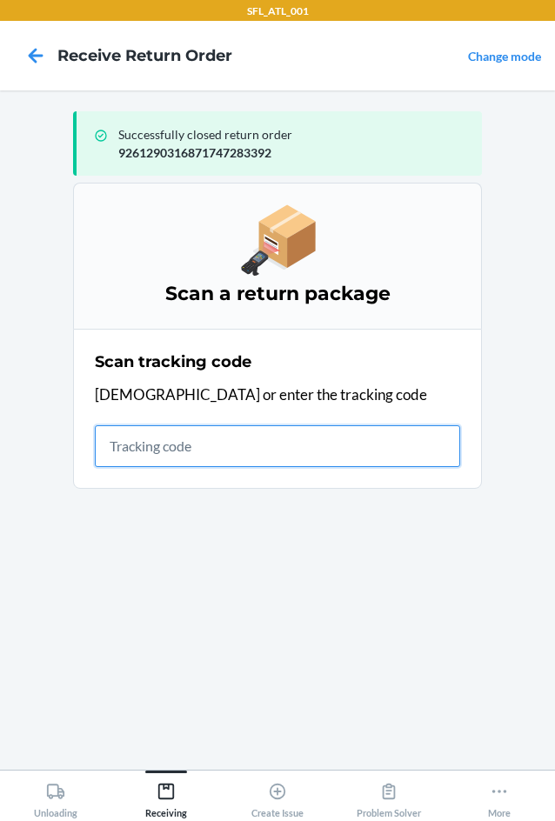
click at [151, 456] on input "text" at bounding box center [277, 446] width 365 height 42
type input "420302599434636106023"
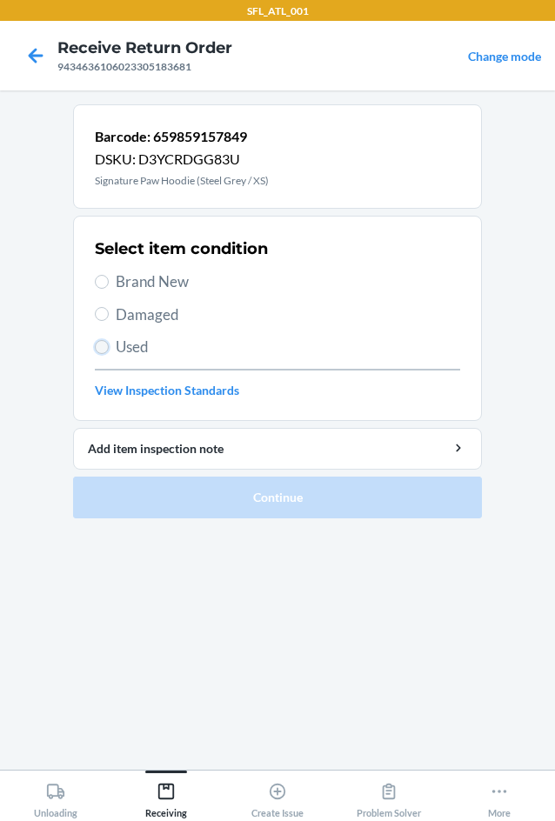
click at [98, 349] on input "Used" at bounding box center [102, 347] width 14 height 14
radio input "true"
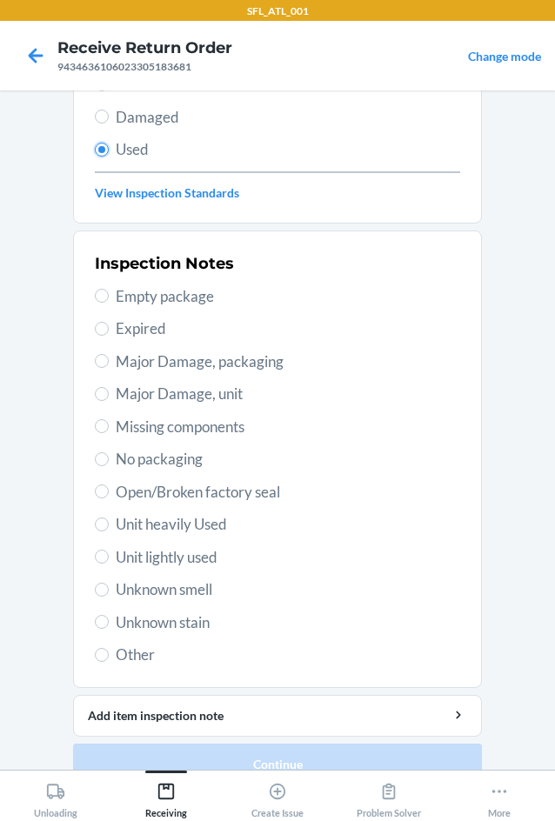
scroll to position [227, 0]
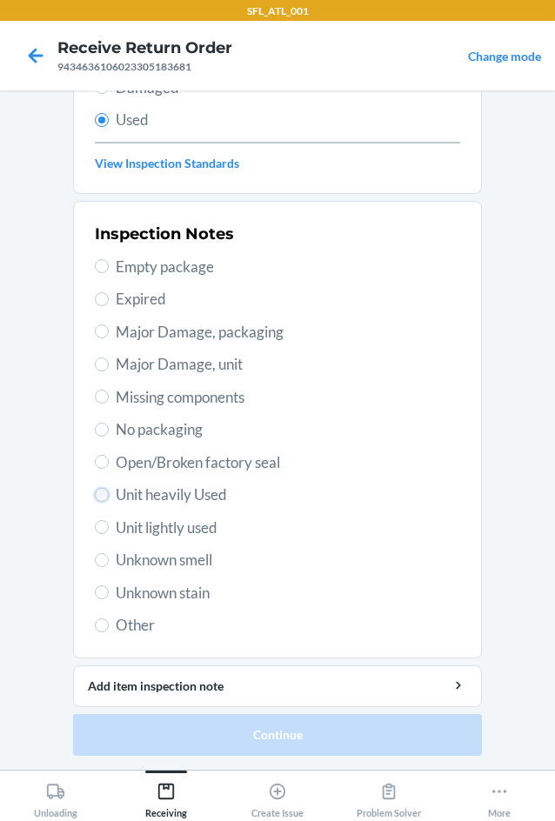
click at [98, 492] on input "Unit heavily Used" at bounding box center [102, 495] width 14 height 14
radio input "true"
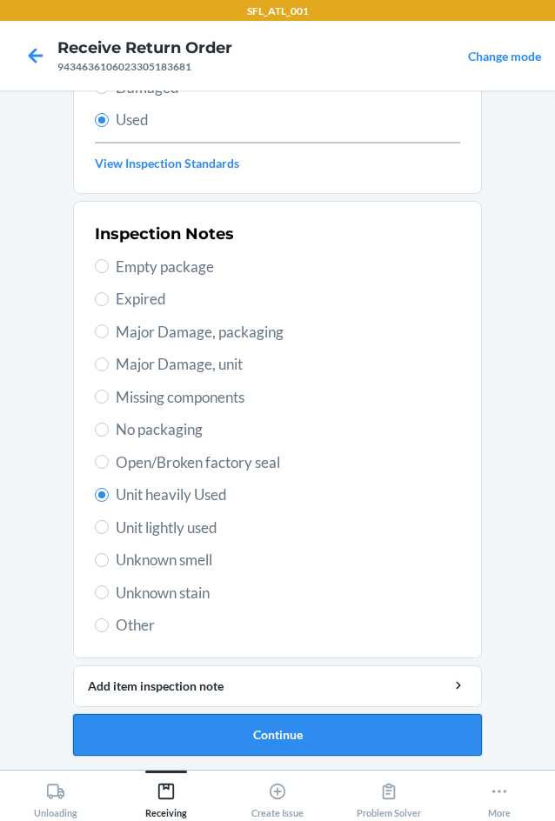
click at [260, 731] on button "Continue" at bounding box center [277, 735] width 409 height 42
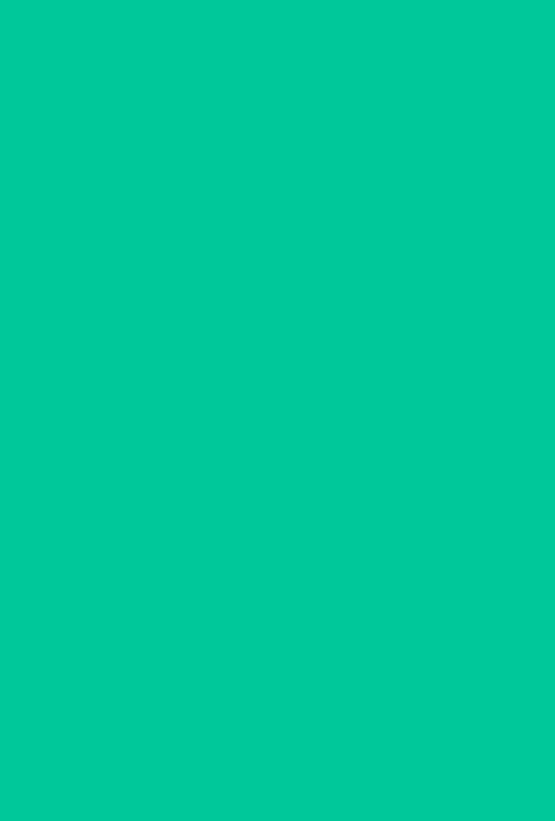
scroll to position [0, 0]
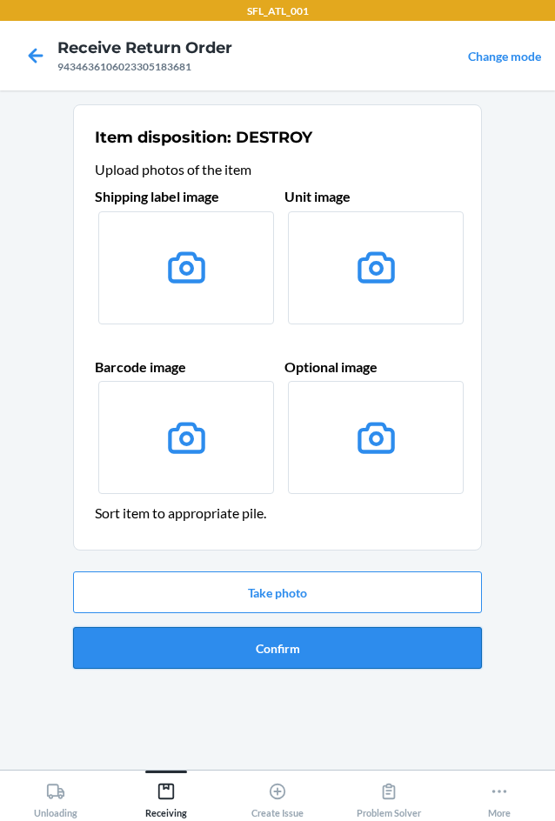
click at [281, 648] on button "Confirm" at bounding box center [277, 648] width 409 height 42
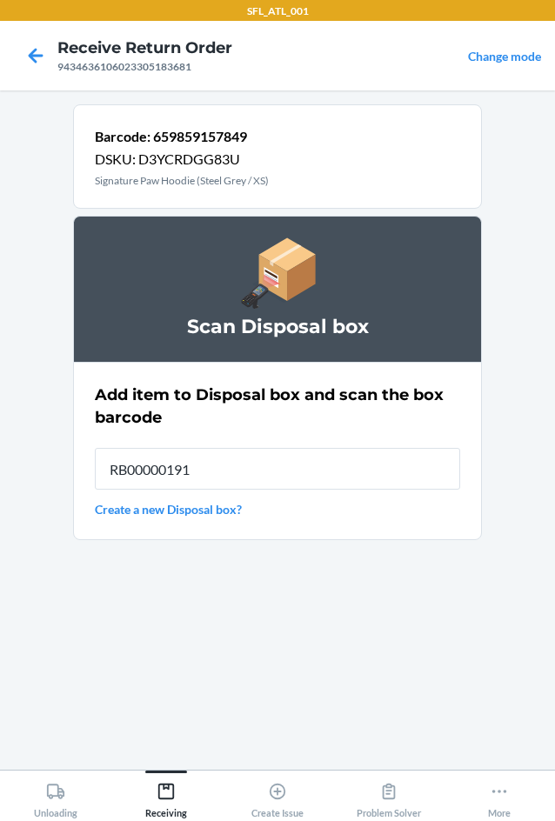
type input "RB00000191O"
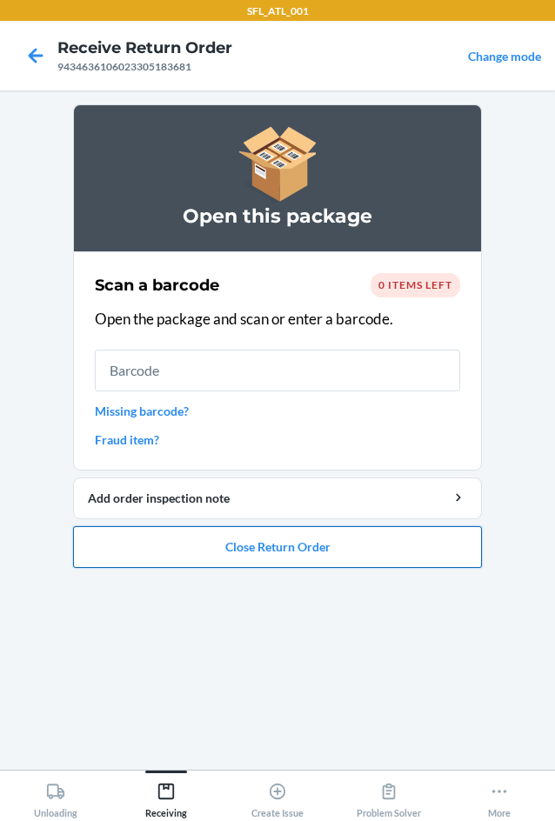
click at [326, 550] on button "Close Return Order" at bounding box center [277, 547] width 409 height 42
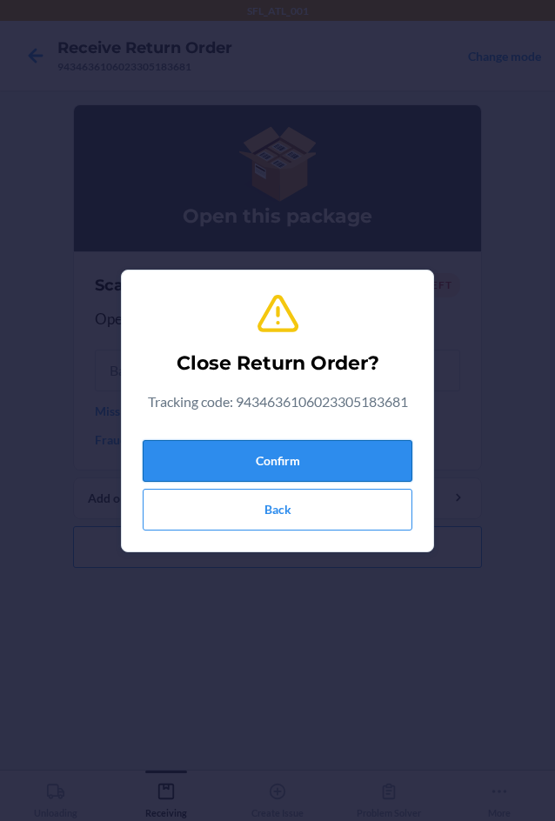
click at [327, 445] on button "Confirm" at bounding box center [277, 461] width 269 height 42
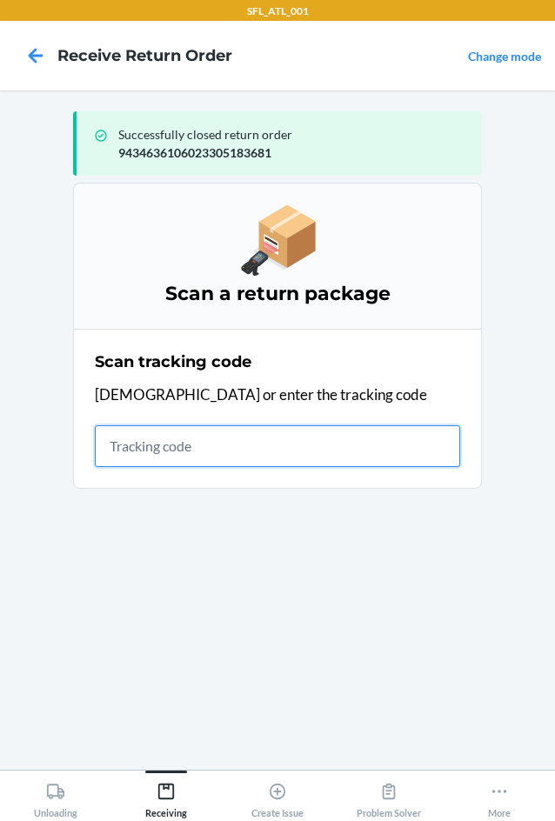
drag, startPoint x: 171, startPoint y: 443, endPoint x: 175, endPoint y: 465, distance: 22.0
click at [171, 443] on input "text" at bounding box center [277, 446] width 365 height 42
type input "420302599434636106023"
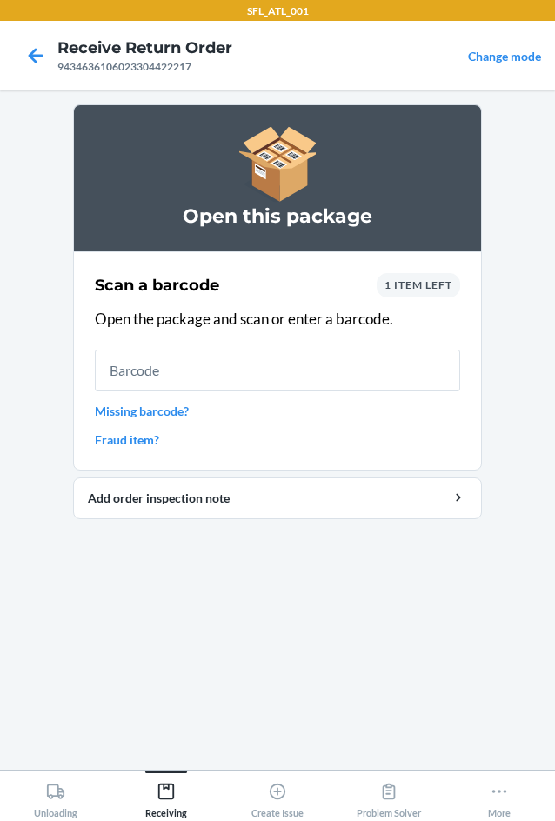
click at [435, 284] on span "1 item left" at bounding box center [418, 284] width 68 height 13
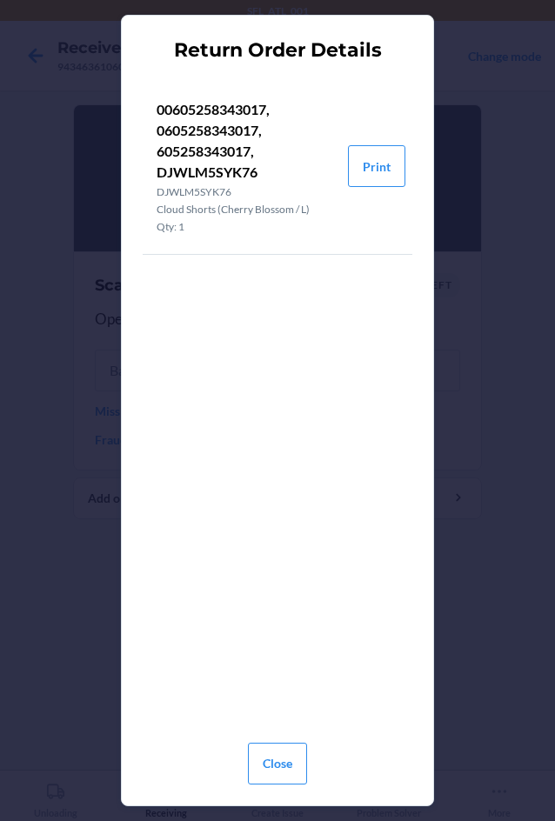
click at [88, 327] on div "Return Order Details 00605258343017, 0605258343017, 605258343017, DJWLM5SYK76 D…" at bounding box center [277, 410] width 555 height 821
click at [386, 170] on button "Print" at bounding box center [376, 166] width 57 height 42
click at [270, 768] on button "Close" at bounding box center [277, 763] width 59 height 42
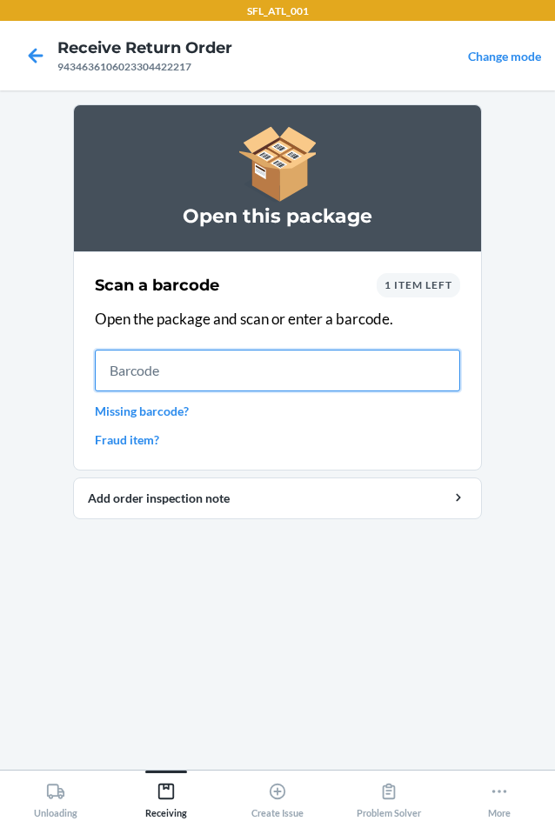
click at [280, 383] on input "text" at bounding box center [277, 370] width 365 height 42
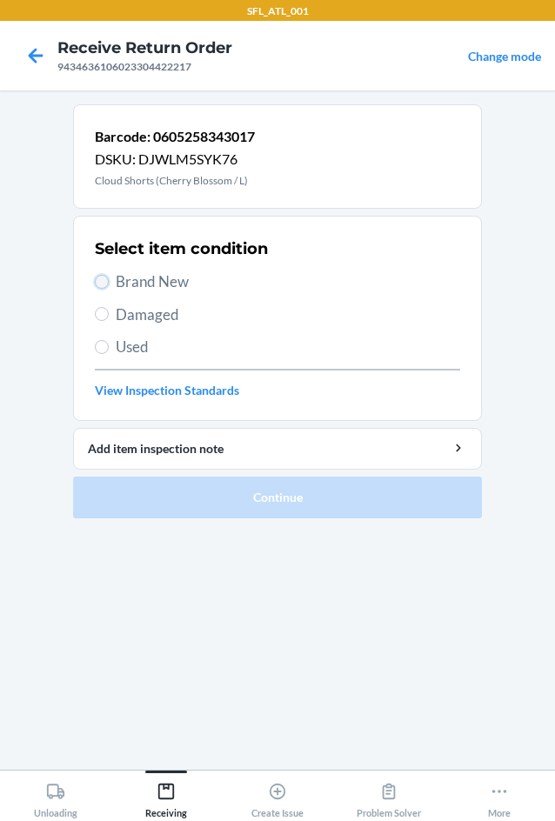
click at [106, 282] on input "Brand New" at bounding box center [102, 282] width 14 height 14
radio input "true"
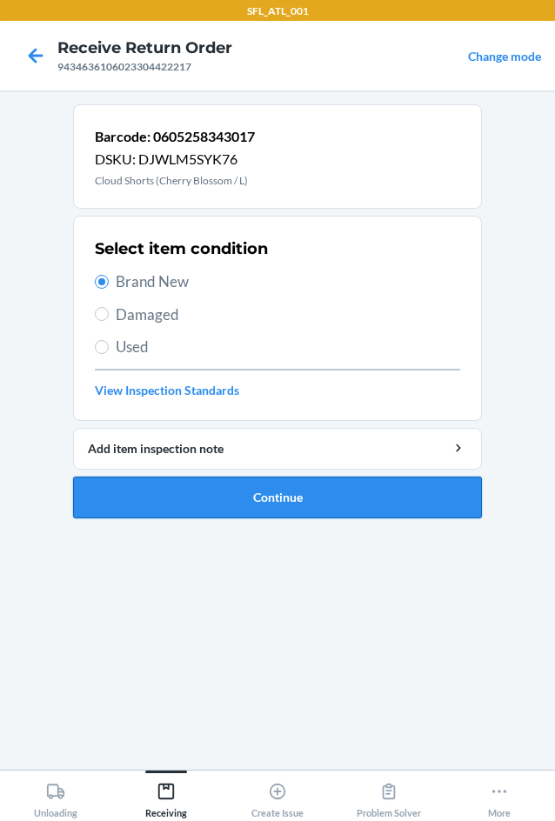
click at [286, 508] on button "Continue" at bounding box center [277, 497] width 409 height 42
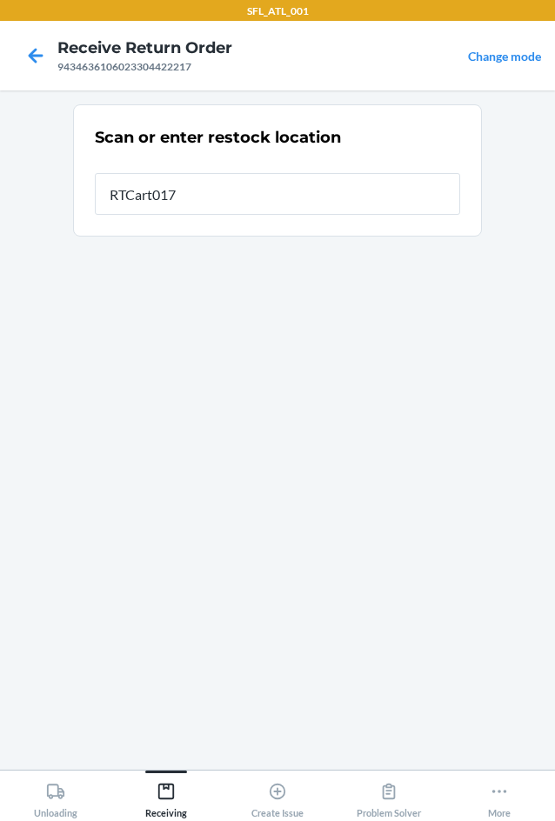
type input "RTCart017"
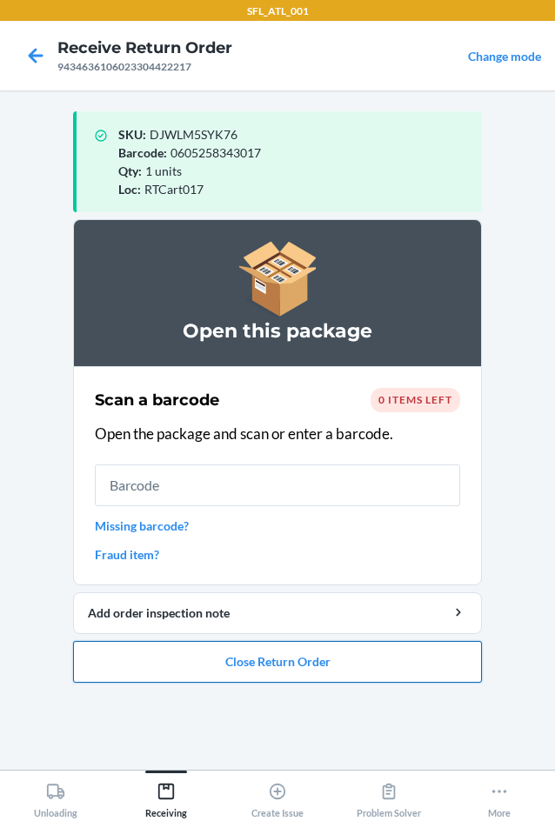
click at [255, 656] on button "Close Return Order" at bounding box center [277, 662] width 409 height 42
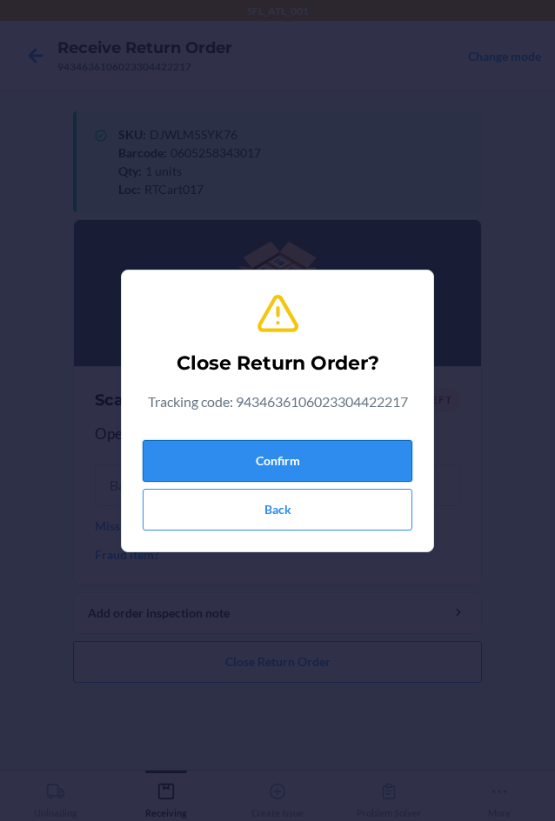
click at [223, 469] on button "Confirm" at bounding box center [277, 461] width 269 height 42
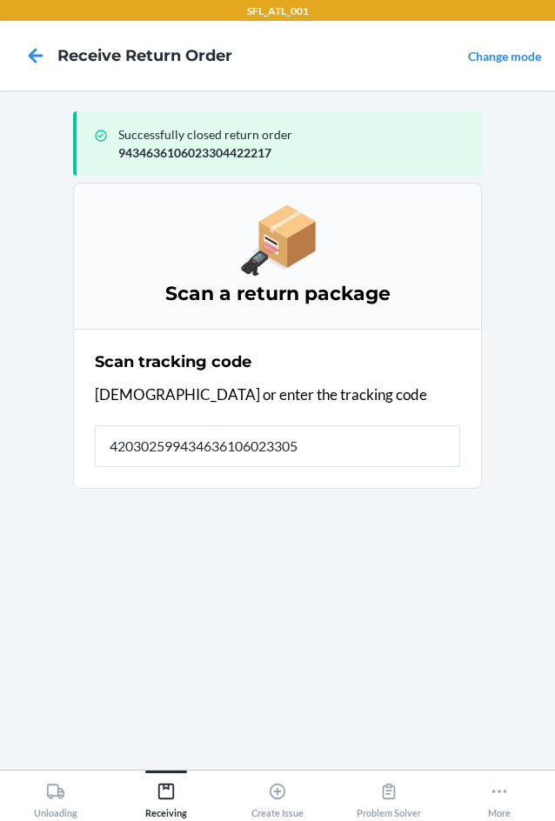
type input "4203025994346361060233050"
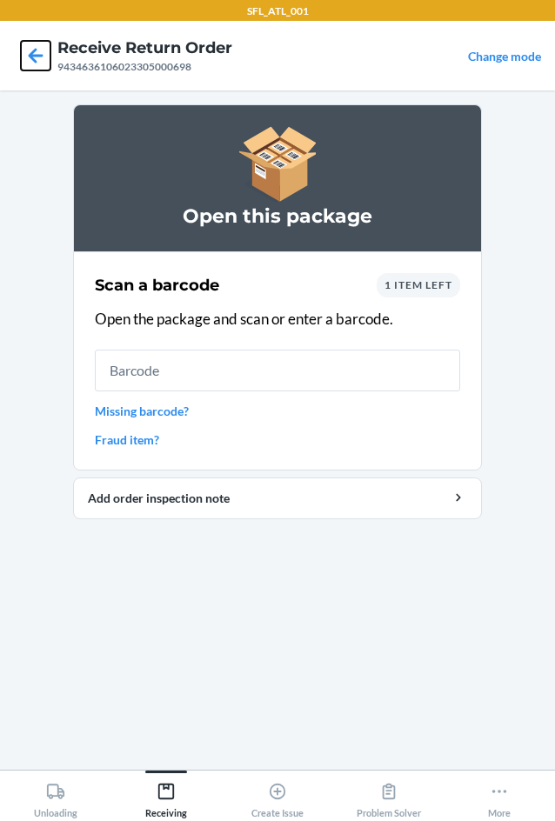
click at [37, 62] on icon at bounding box center [36, 56] width 30 height 30
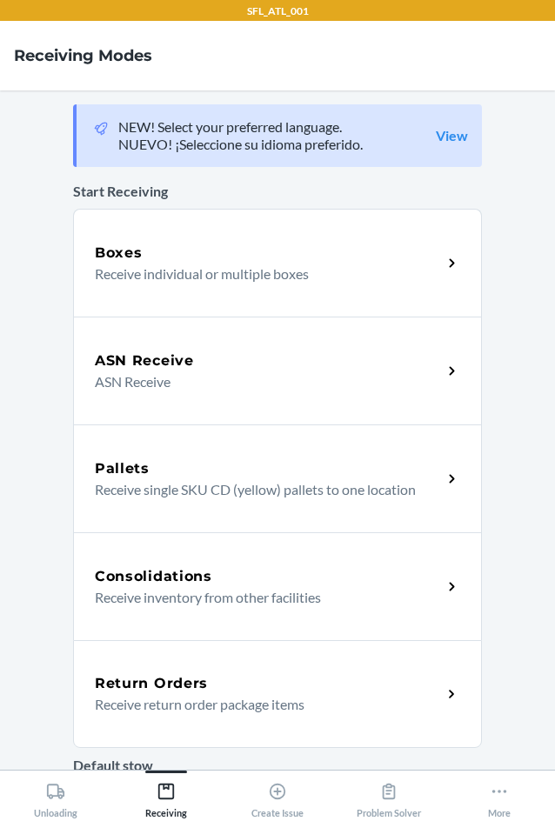
click at [237, 692] on div "Return Orders" at bounding box center [268, 683] width 347 height 21
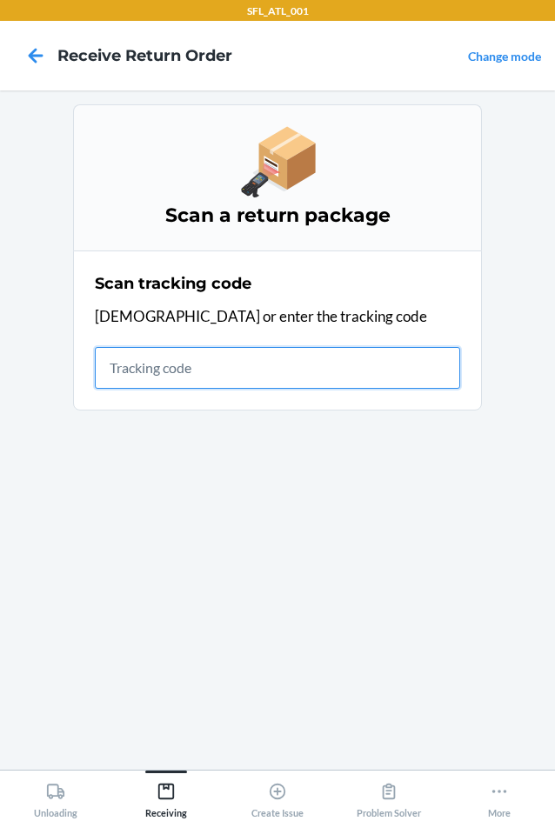
click at [169, 383] on input "text" at bounding box center [277, 368] width 365 height 42
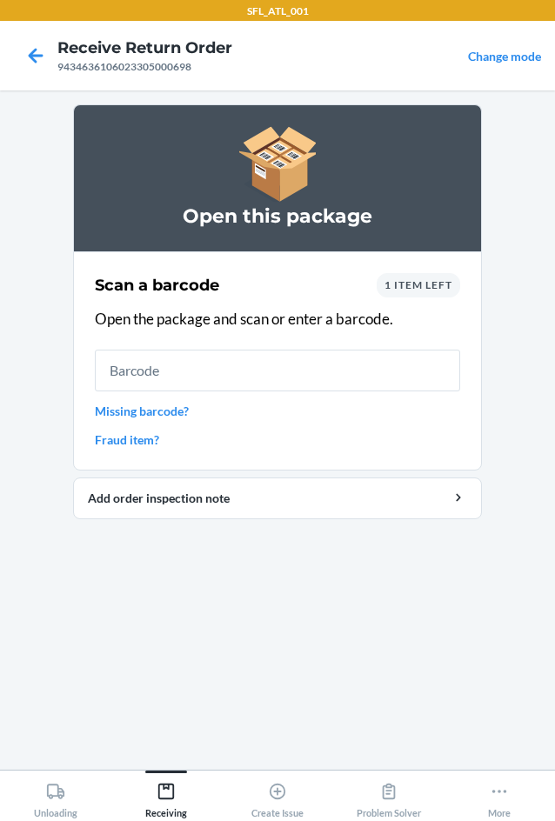
click at [416, 279] on span "1 item left" at bounding box center [418, 284] width 68 height 13
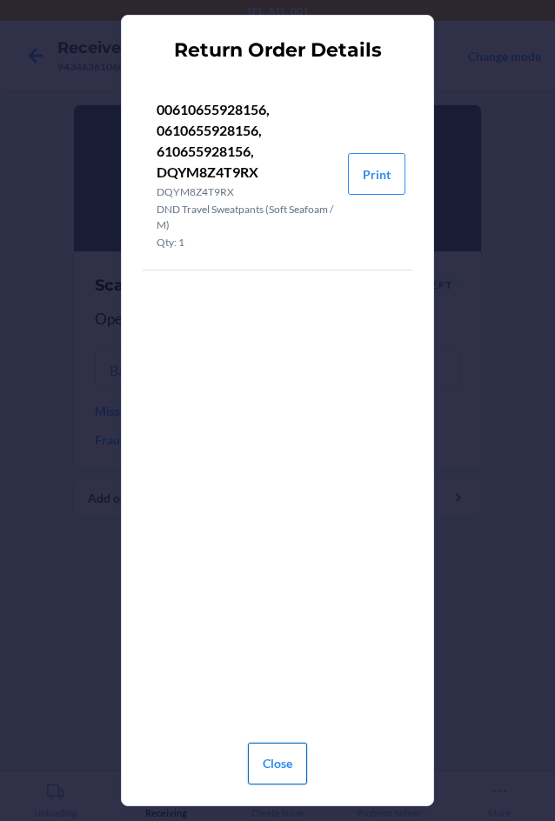
click at [279, 767] on button "Close" at bounding box center [277, 763] width 59 height 42
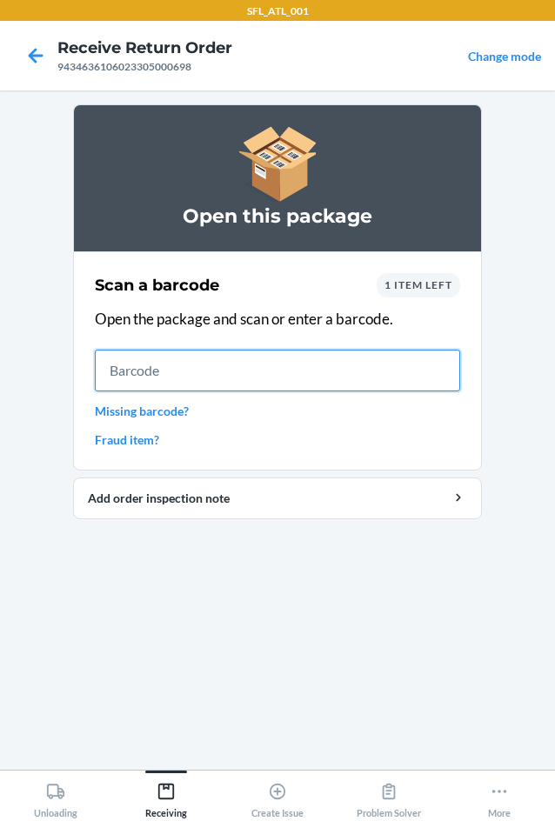
click at [125, 373] on input "text" at bounding box center [277, 370] width 365 height 42
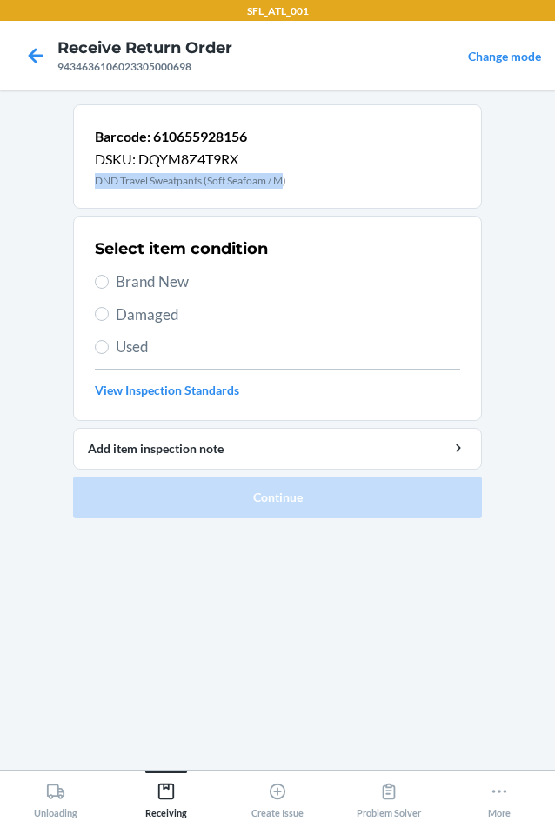
drag, startPoint x: 285, startPoint y: 178, endPoint x: 95, endPoint y: 179, distance: 190.4
click at [95, 179] on p "DND Travel Sweatpants (Soft Seafoam / M)" at bounding box center [190, 181] width 191 height 16
click at [230, 179] on p "DND Travel Sweatpants (Soft Seafoam / M)" at bounding box center [190, 181] width 191 height 16
click at [290, 182] on div "Barcode: 610655928156 DSKU: DQYM8Z4T9RX DND Travel Sweatpants (Soft Seafoam / M)" at bounding box center [277, 156] width 409 height 104
drag, startPoint x: 287, startPoint y: 179, endPoint x: 105, endPoint y: 192, distance: 182.1
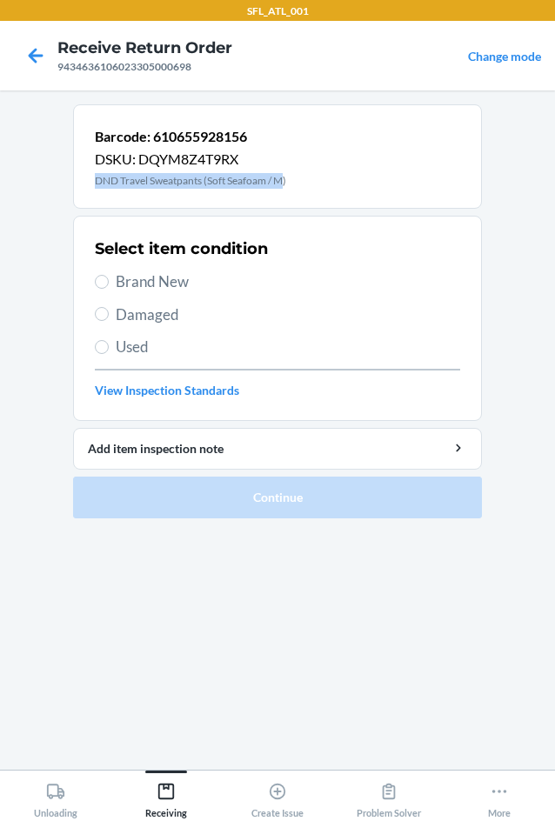
click at [96, 193] on div "Barcode: 610655928156 DSKU: DQYM8Z4T9RX DND Travel Sweatpants (Soft Seafoam / M)" at bounding box center [277, 156] width 409 height 104
click at [108, 182] on p "DND Travel Sweatpants (Soft Seafoam / M)" at bounding box center [190, 181] width 191 height 16
drag, startPoint x: 285, startPoint y: 178, endPoint x: 87, endPoint y: 196, distance: 198.9
click at [87, 196] on div "Barcode: 610655928156 DSKU: DQYM8Z4T9RX DND Travel Sweatpants (Soft Seafoam / M)" at bounding box center [277, 156] width 409 height 104
click at [193, 284] on span "Brand New" at bounding box center [288, 281] width 344 height 23
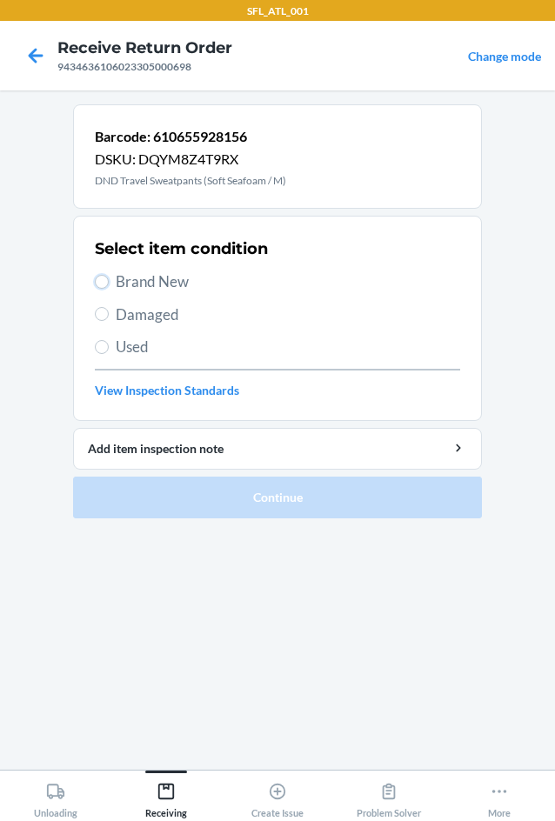
click at [109, 284] on input "Brand New" at bounding box center [102, 282] width 14 height 14
radio input "true"
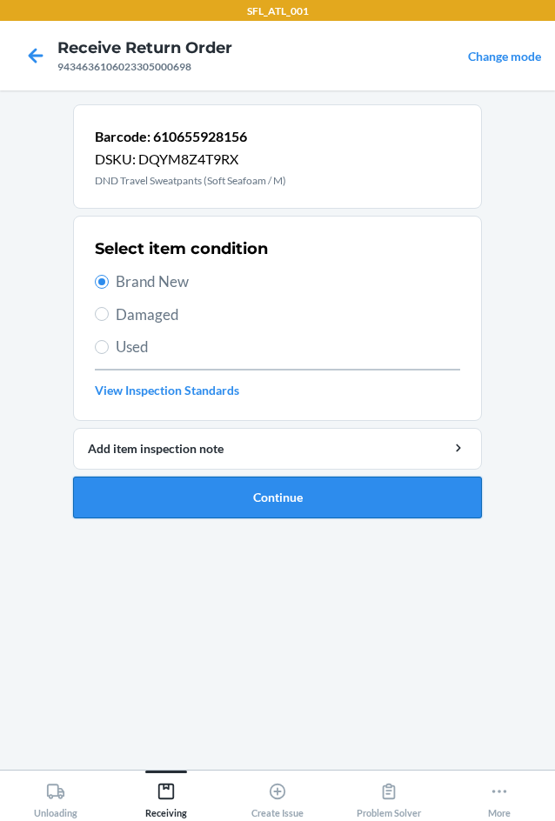
click at [343, 490] on button "Continue" at bounding box center [277, 497] width 409 height 42
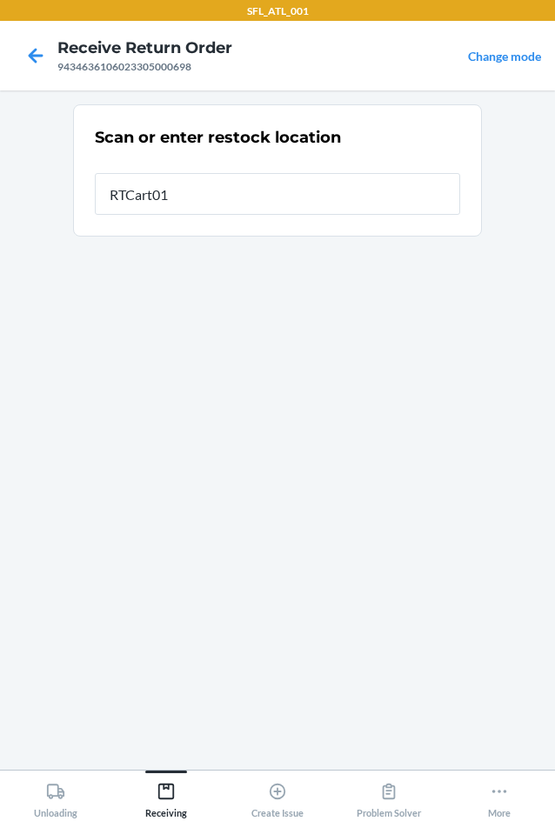
type input "RTCart017"
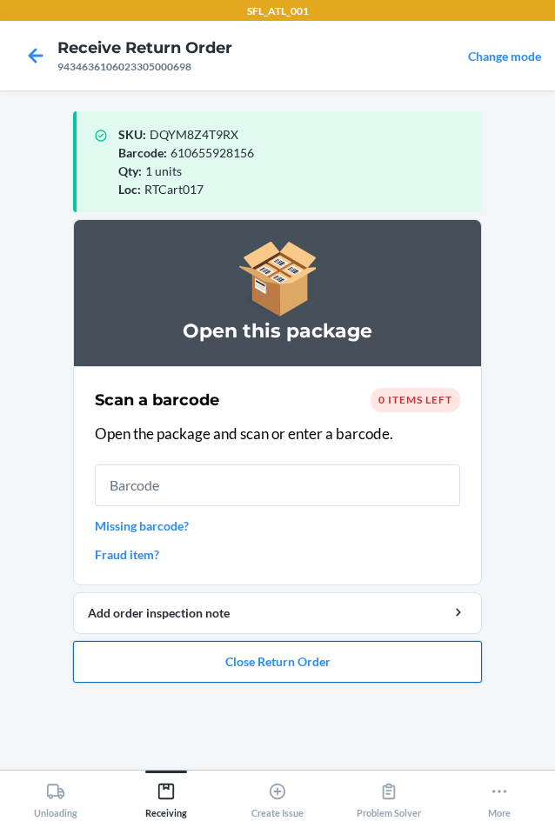
click at [345, 666] on button "Close Return Order" at bounding box center [277, 662] width 409 height 42
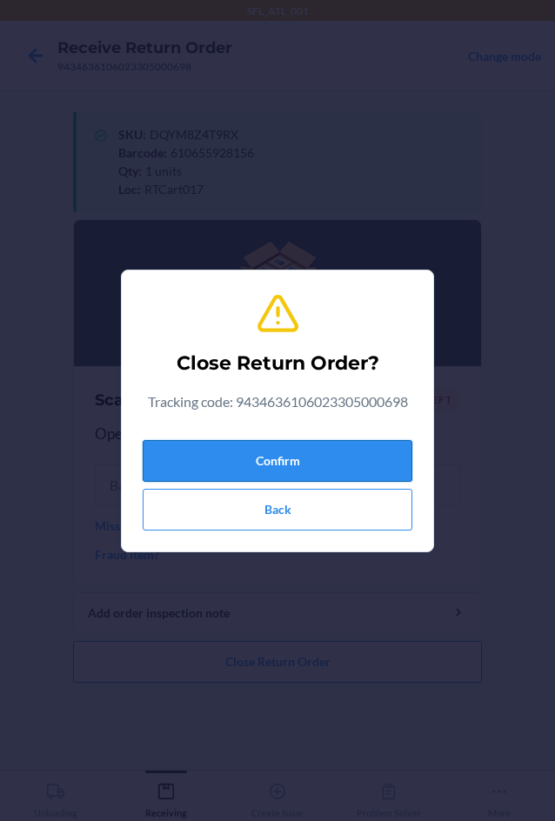
click at [296, 463] on button "Confirm" at bounding box center [277, 461] width 269 height 42
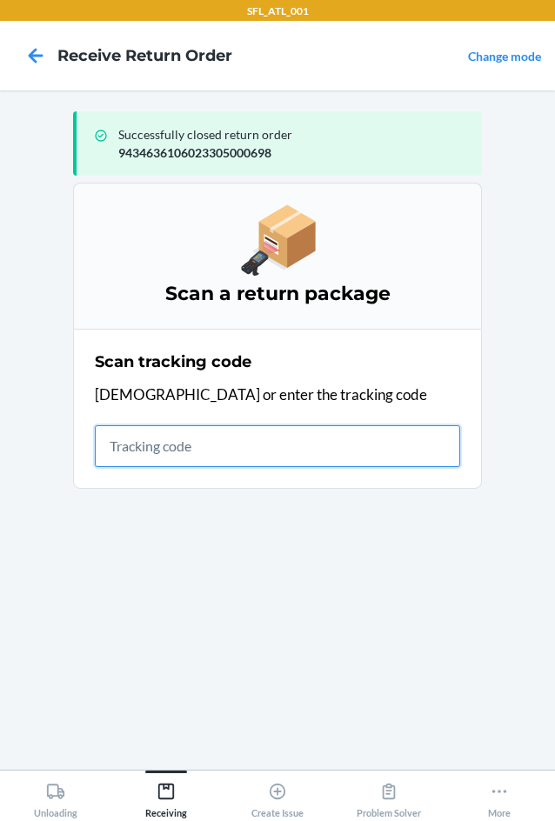
click at [245, 451] on input "text" at bounding box center [277, 446] width 365 height 42
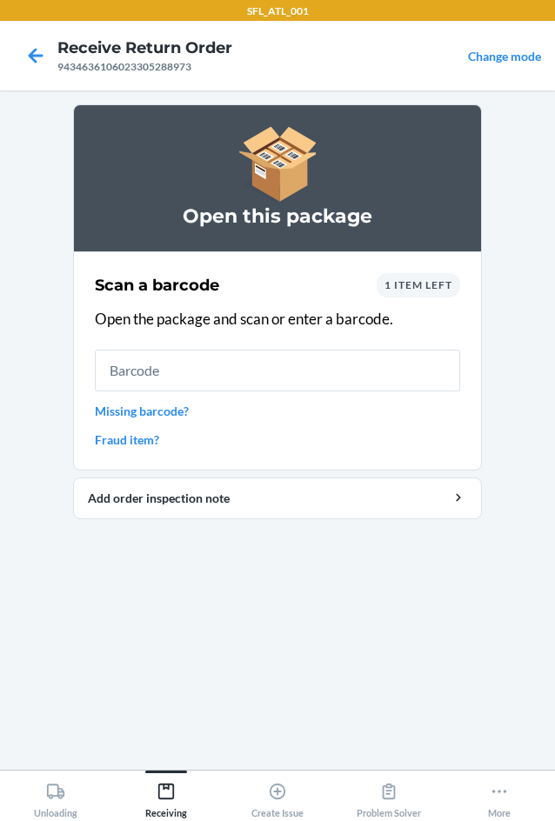
click at [435, 282] on span "1 item left" at bounding box center [418, 284] width 68 height 13
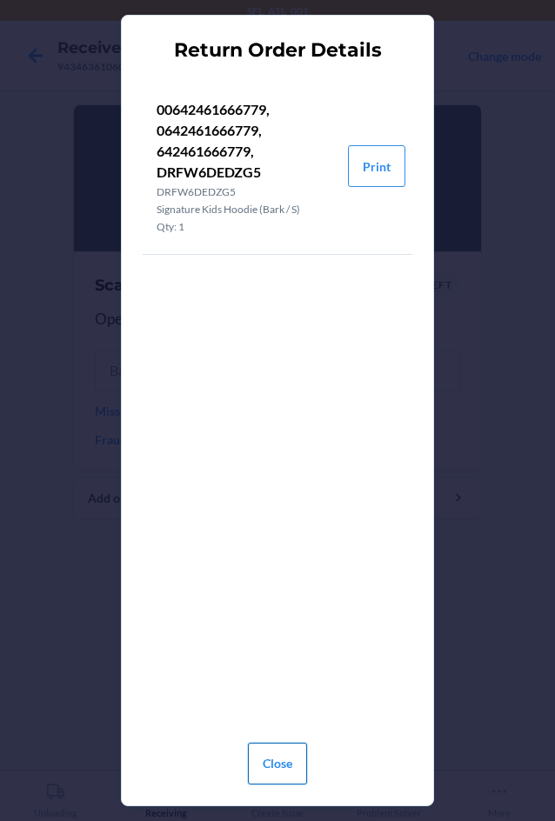
click at [259, 754] on button "Close" at bounding box center [277, 763] width 59 height 42
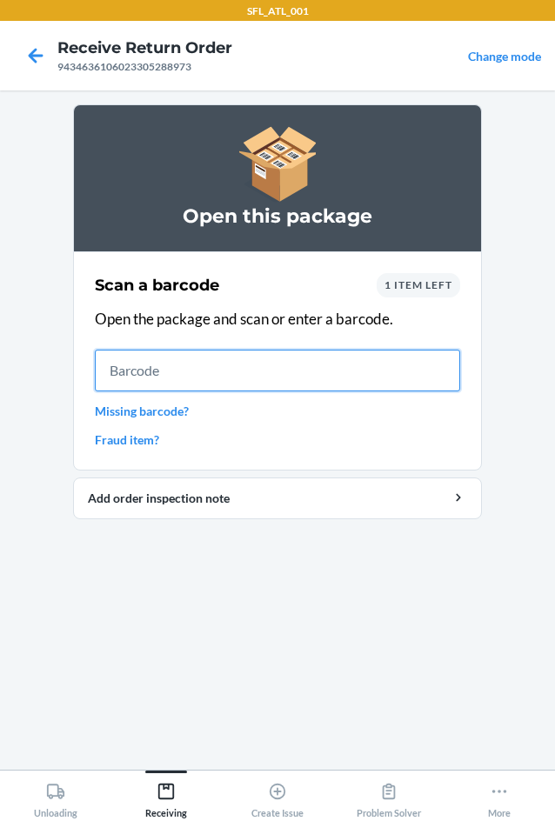
click at [140, 371] on input "text" at bounding box center [277, 370] width 365 height 42
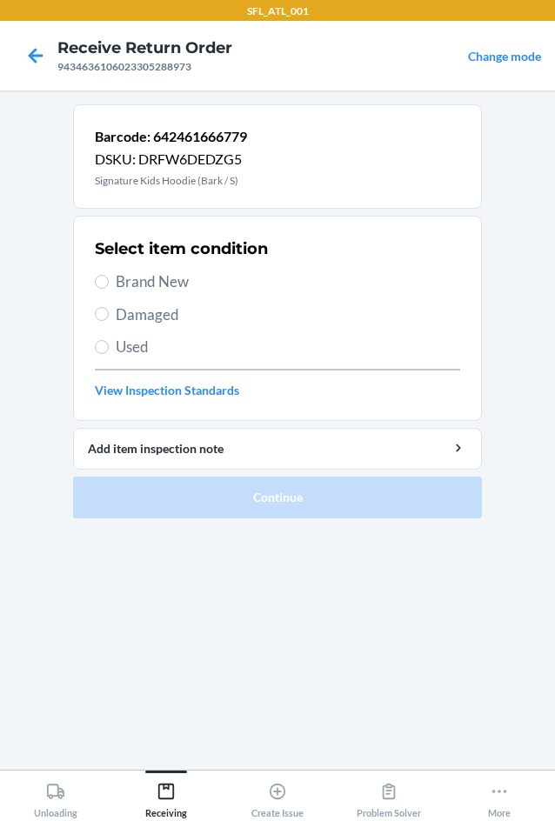
click at [118, 284] on span "Brand New" at bounding box center [288, 281] width 344 height 23
click at [109, 284] on input "Brand New" at bounding box center [102, 282] width 14 height 14
radio input "true"
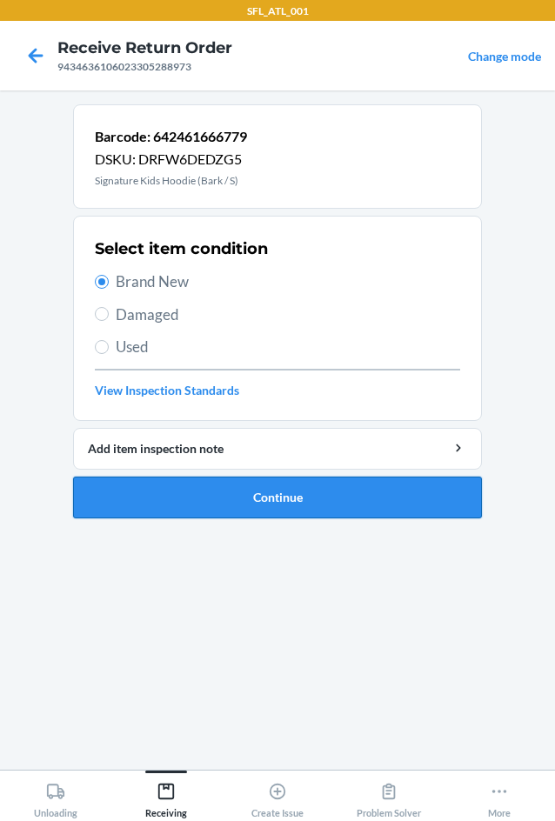
click at [318, 488] on button "Continue" at bounding box center [277, 497] width 409 height 42
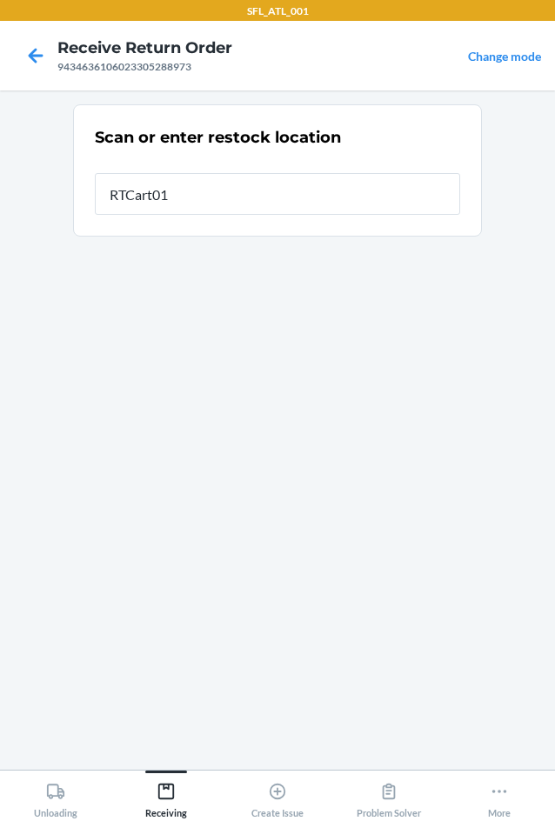
type input "RTCart017"
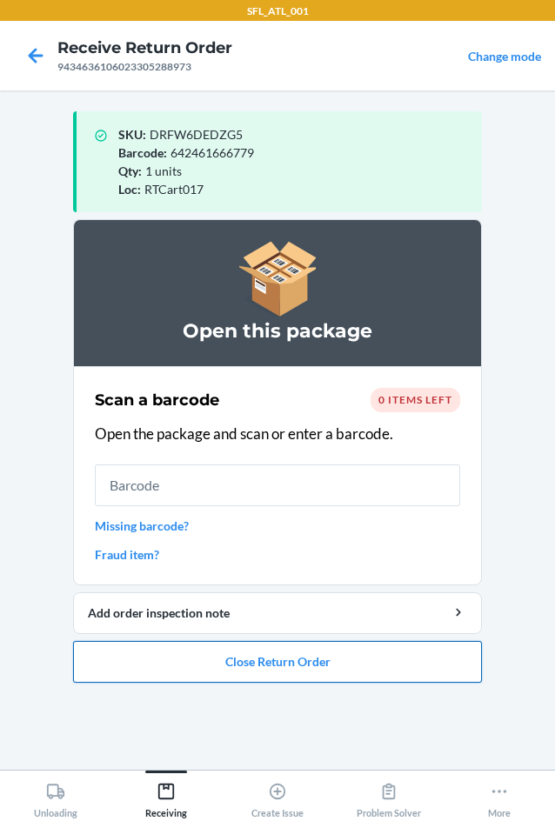
click at [328, 672] on button "Close Return Order" at bounding box center [277, 662] width 409 height 42
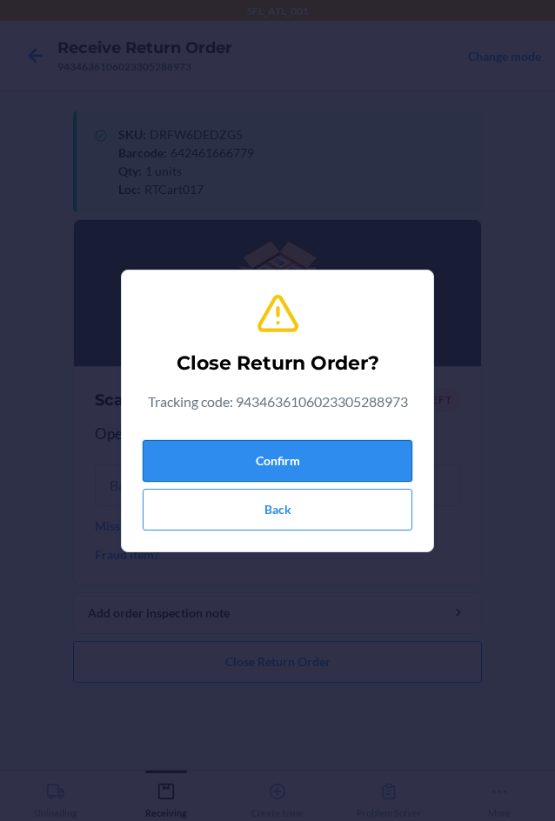
click at [259, 448] on button "Confirm" at bounding box center [277, 461] width 269 height 42
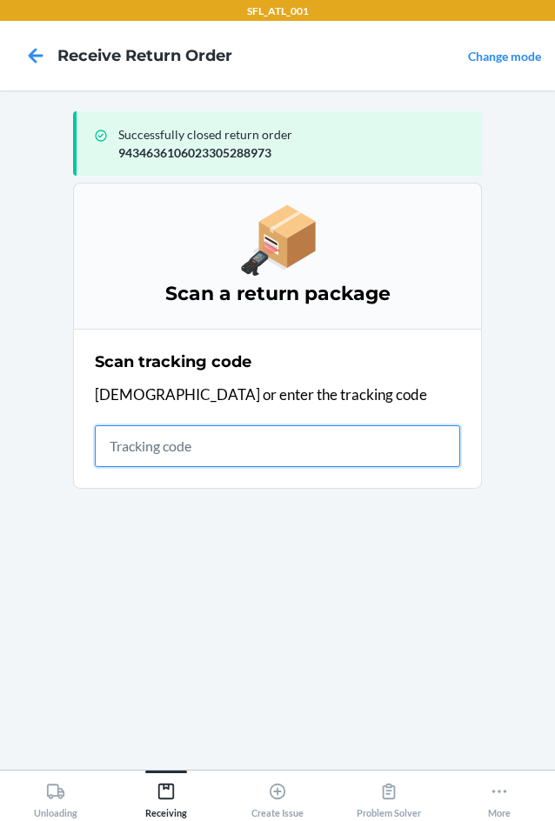
click at [167, 443] on input "text" at bounding box center [277, 446] width 365 height 42
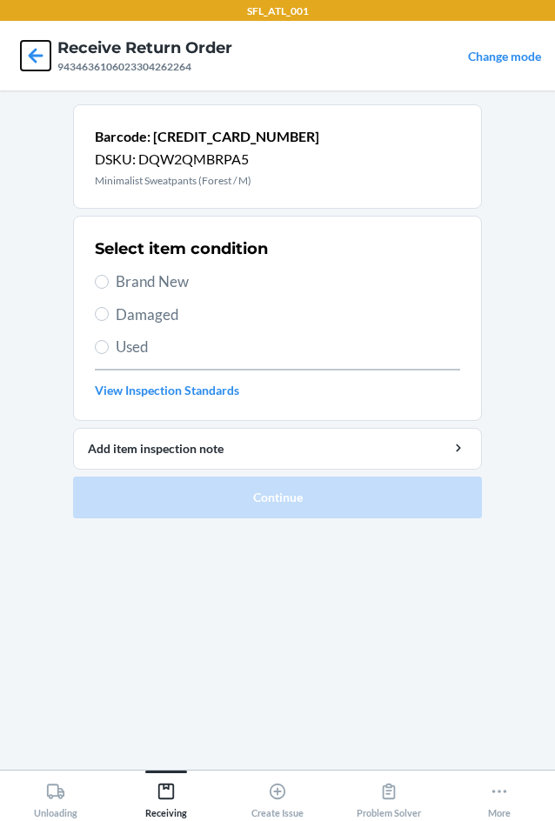
click at [35, 61] on icon at bounding box center [36, 55] width 15 height 15
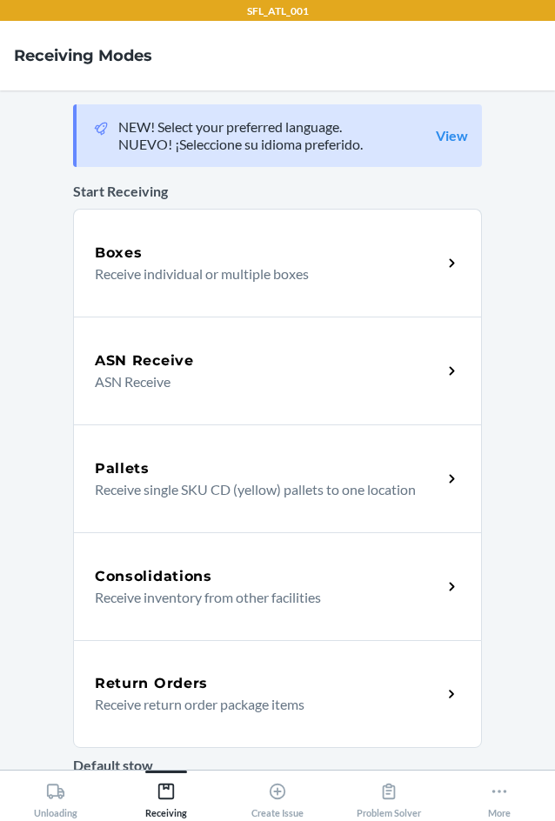
click at [194, 705] on p "Receive return order package items" at bounding box center [261, 704] width 333 height 21
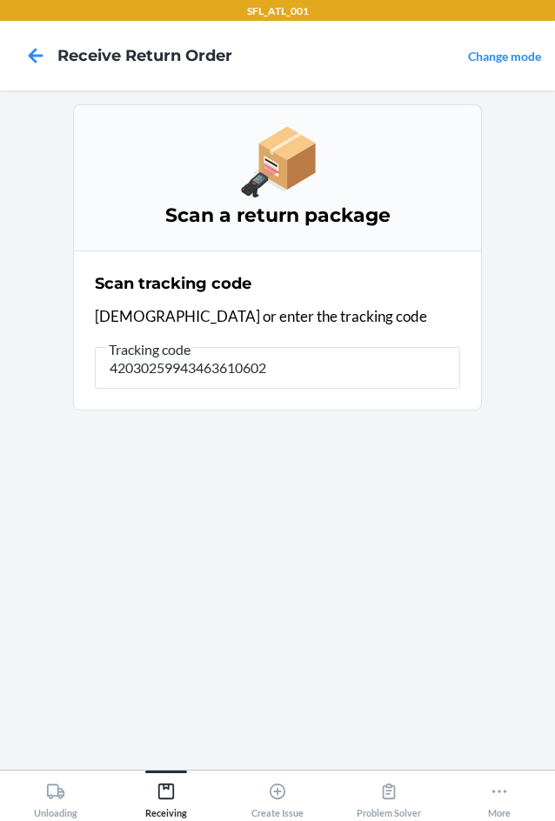
type input "420302599434636106023"
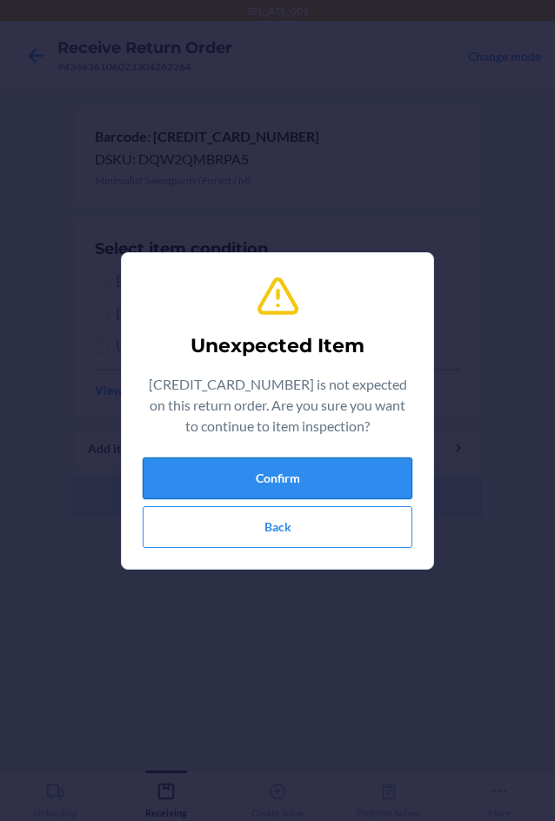
click at [221, 485] on button "Confirm" at bounding box center [277, 478] width 269 height 42
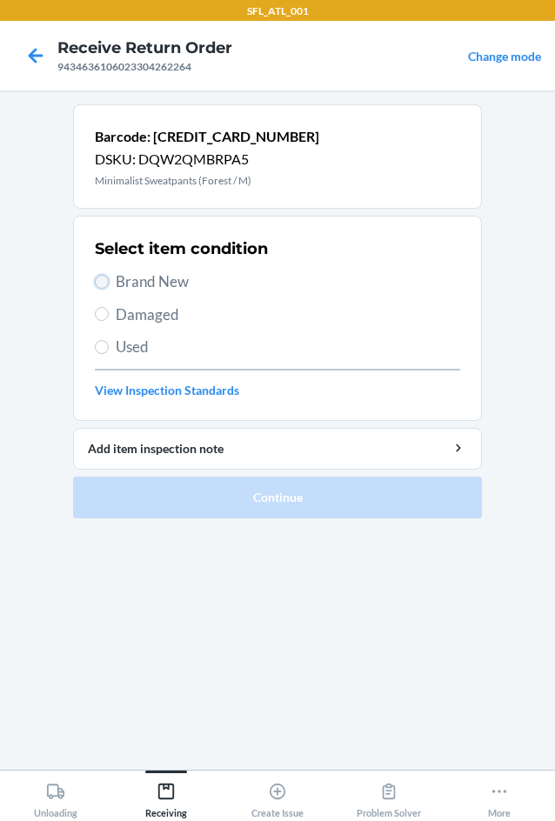
click at [106, 281] on input "Brand New" at bounding box center [102, 282] width 14 height 14
radio input "true"
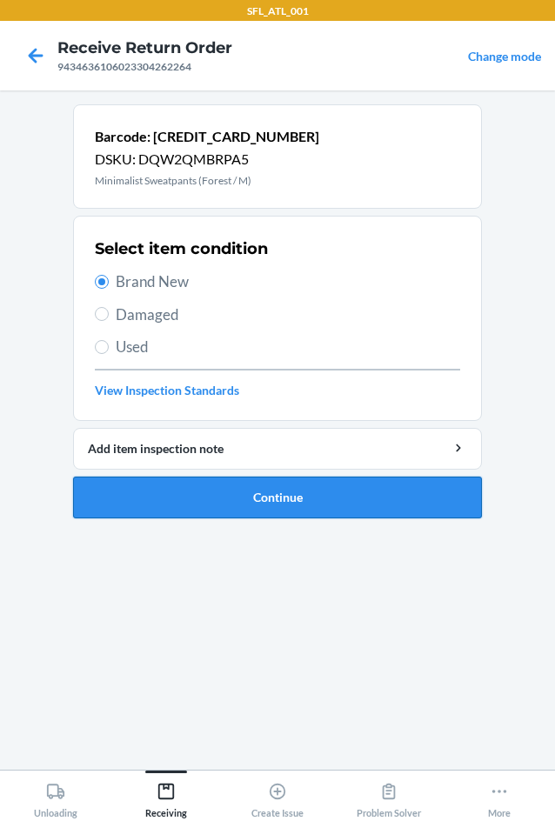
click at [282, 495] on button "Continue" at bounding box center [277, 497] width 409 height 42
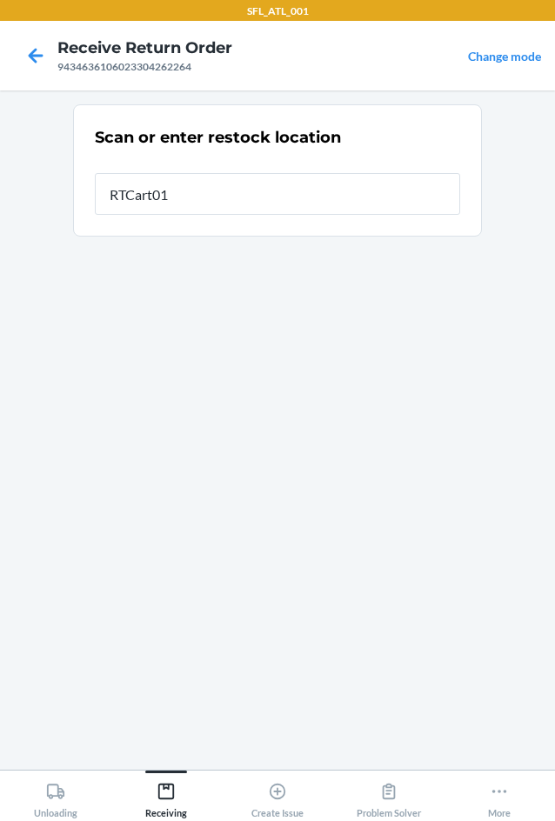
type input "RTCart017"
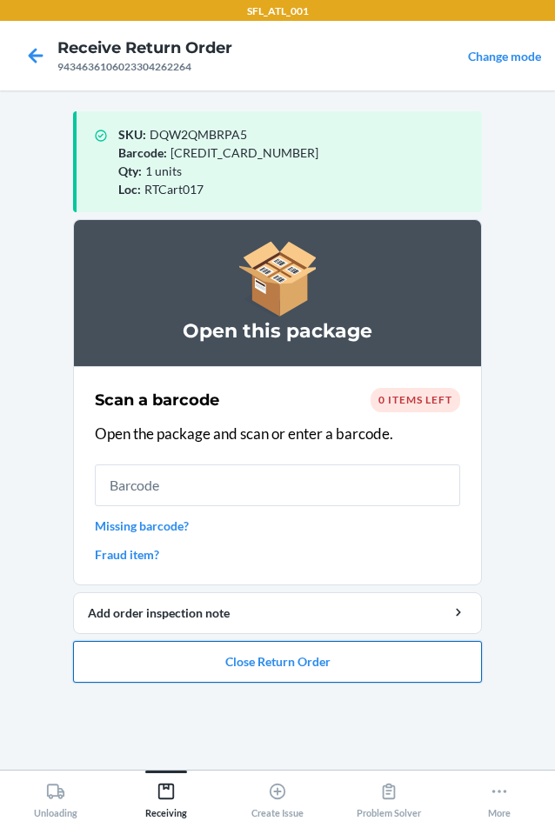
click at [316, 658] on button "Close Return Order" at bounding box center [277, 662] width 409 height 42
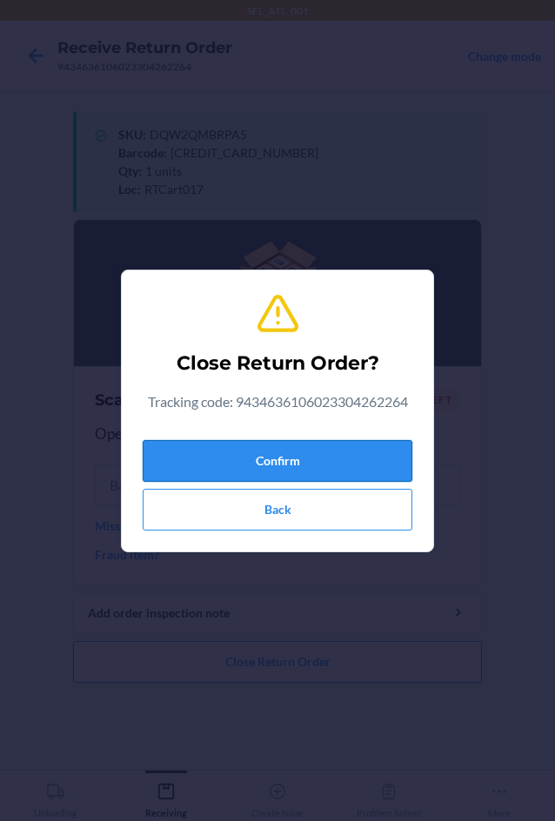
click at [281, 451] on button "Confirm" at bounding box center [277, 461] width 269 height 42
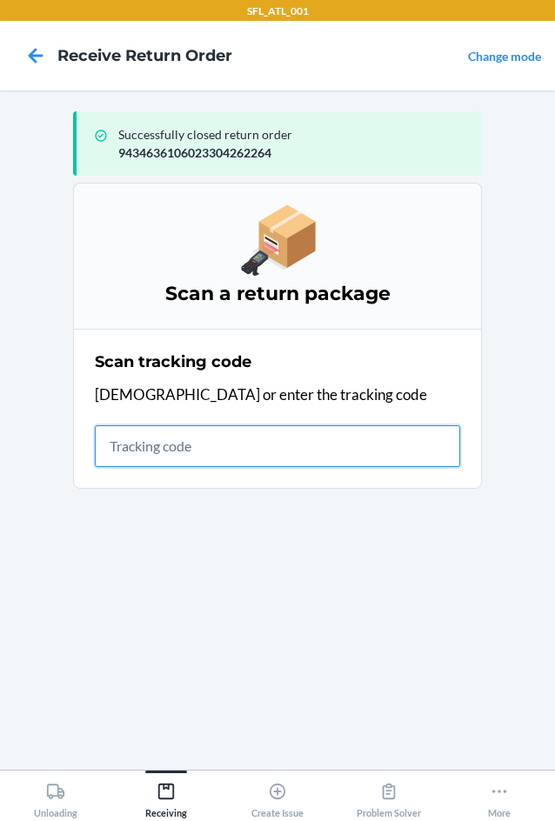
click at [169, 445] on input "text" at bounding box center [277, 446] width 365 height 42
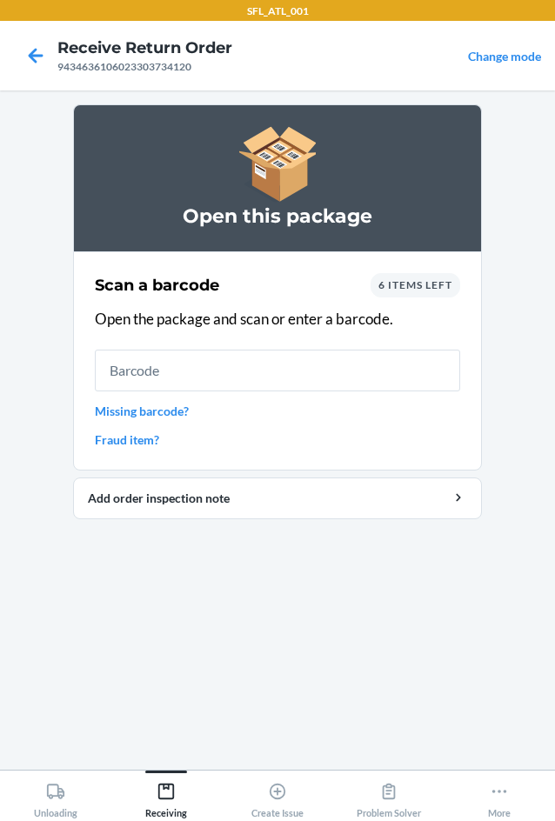
click at [389, 279] on span "6 items left" at bounding box center [415, 284] width 74 height 13
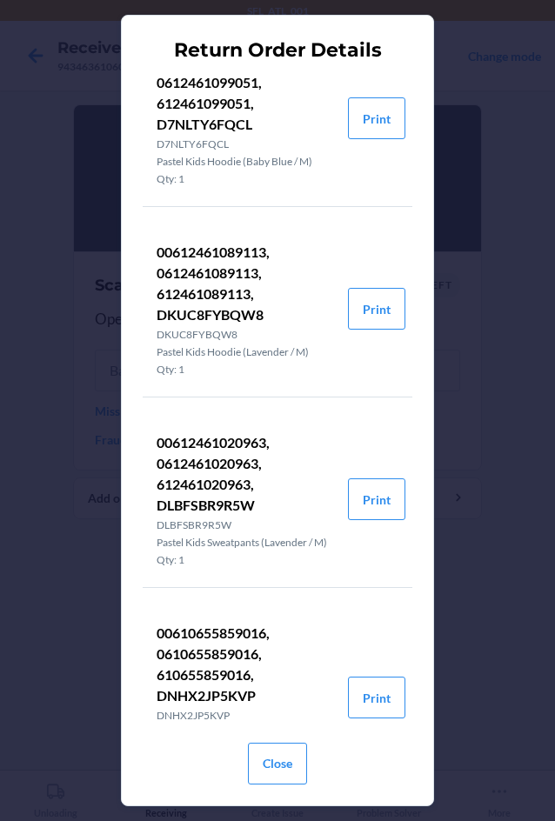
scroll to position [26, 0]
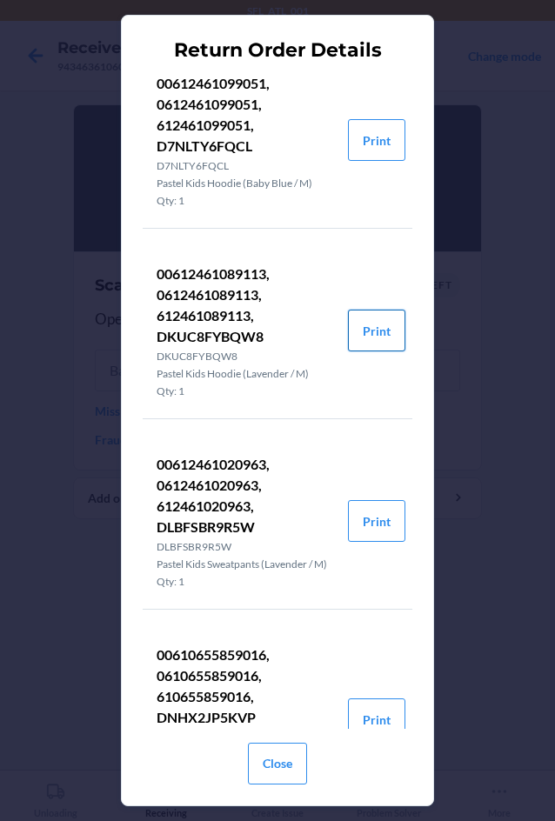
click at [349, 336] on button "Print" at bounding box center [376, 330] width 57 height 42
click at [356, 148] on button "Print" at bounding box center [376, 140] width 57 height 42
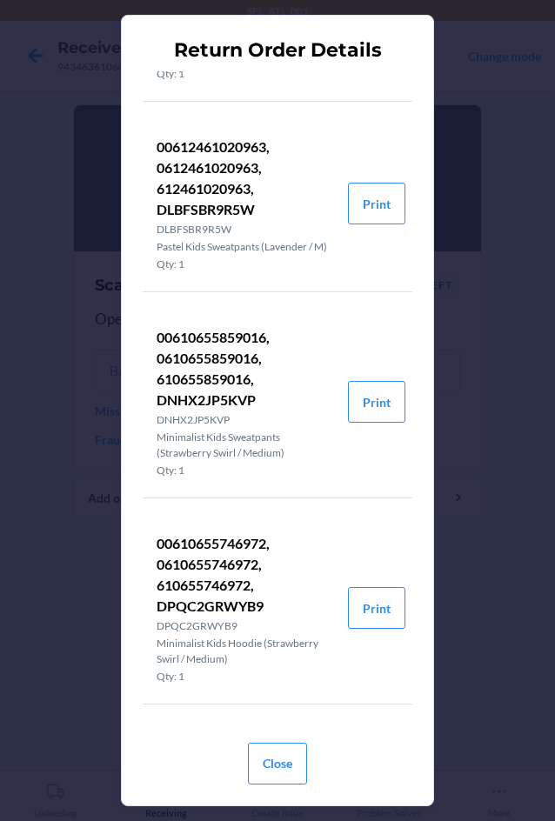
scroll to position [374, 0]
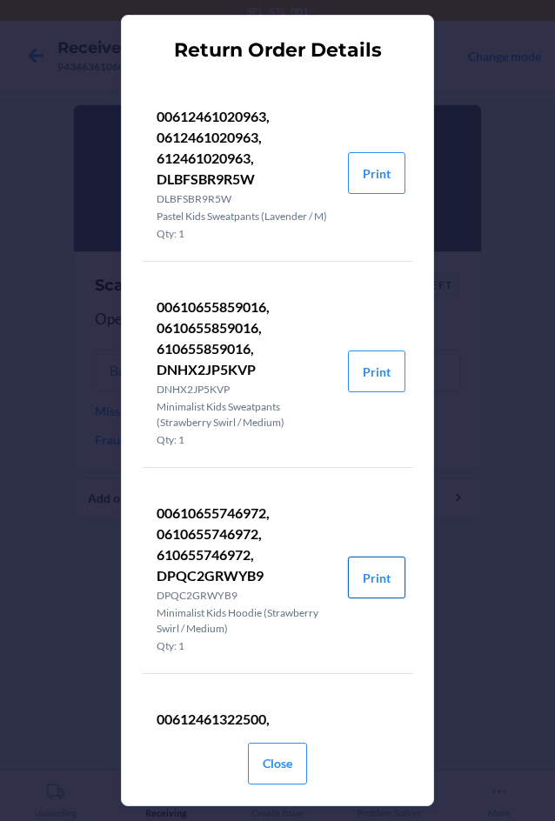
click at [375, 588] on button "Print" at bounding box center [376, 577] width 57 height 42
click at [297, 767] on button "Close" at bounding box center [277, 763] width 59 height 42
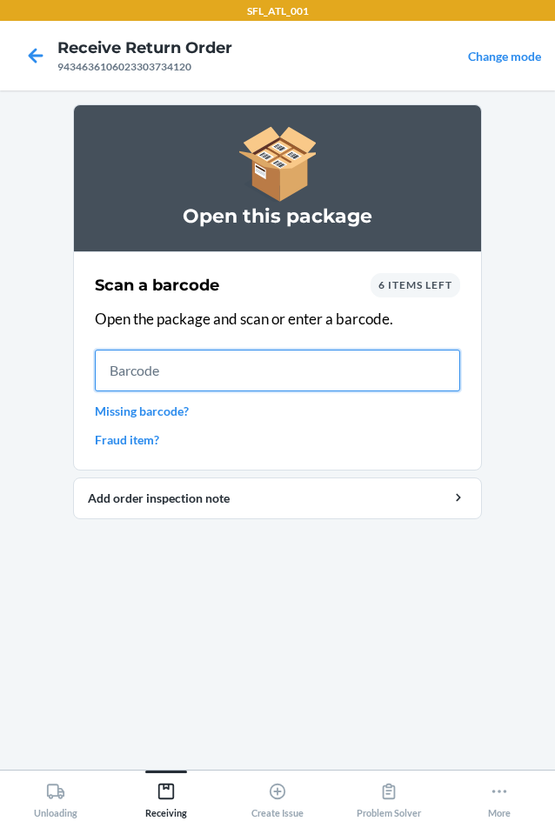
click at [166, 375] on input "text" at bounding box center [277, 370] width 365 height 42
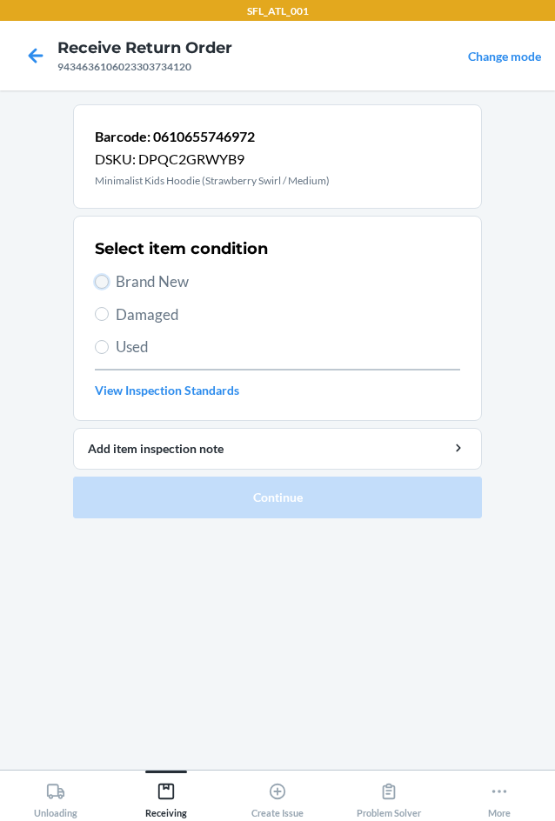
click at [104, 286] on input "Brand New" at bounding box center [102, 282] width 14 height 14
radio input "true"
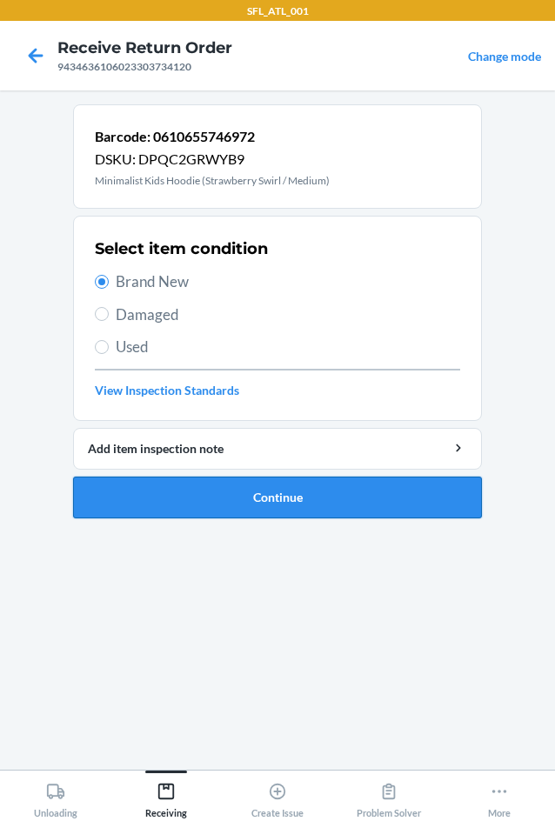
click at [243, 492] on button "Continue" at bounding box center [277, 497] width 409 height 42
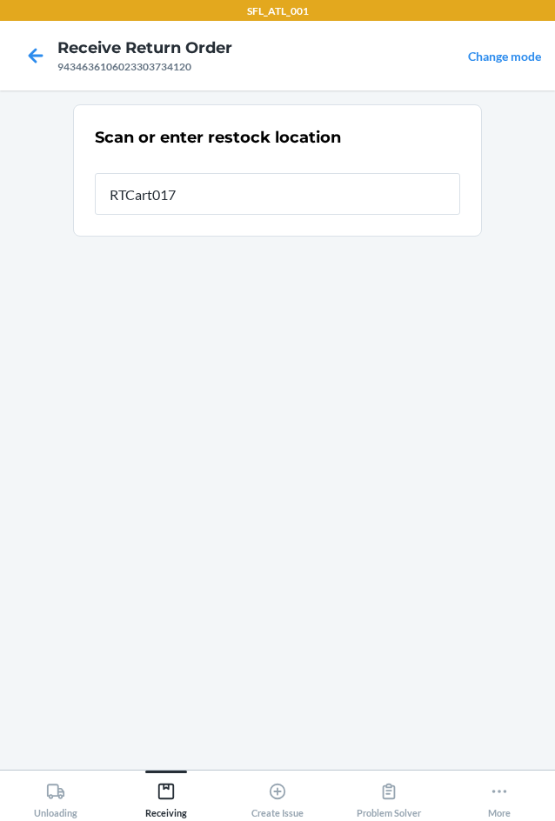
type input "RTCart017"
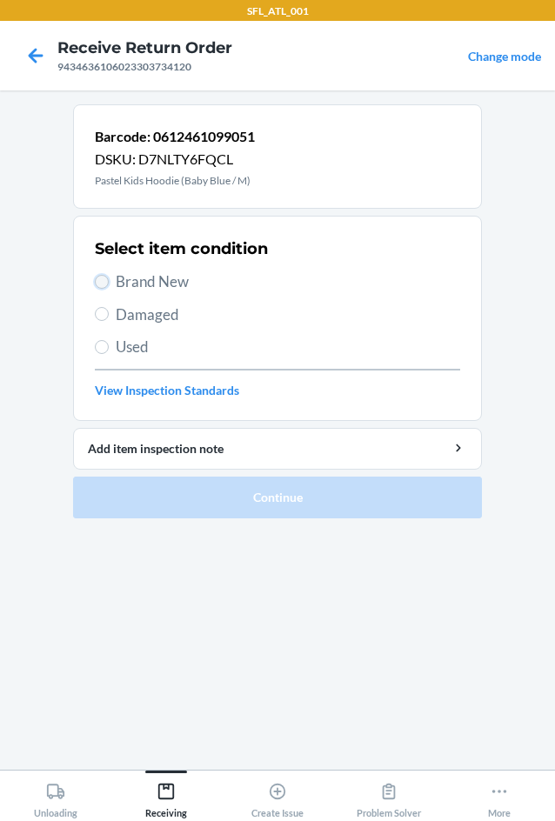
click at [107, 283] on input "Brand New" at bounding box center [102, 282] width 14 height 14
radio input "true"
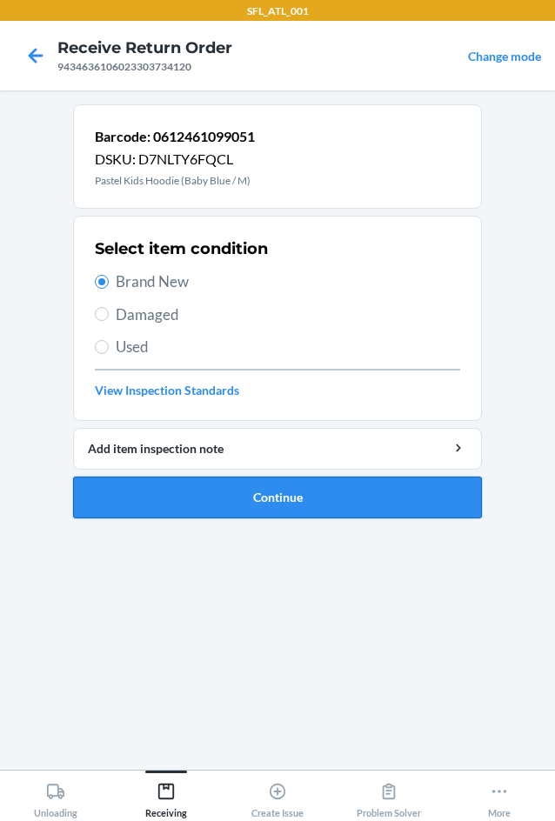
click at [241, 494] on button "Continue" at bounding box center [277, 497] width 409 height 42
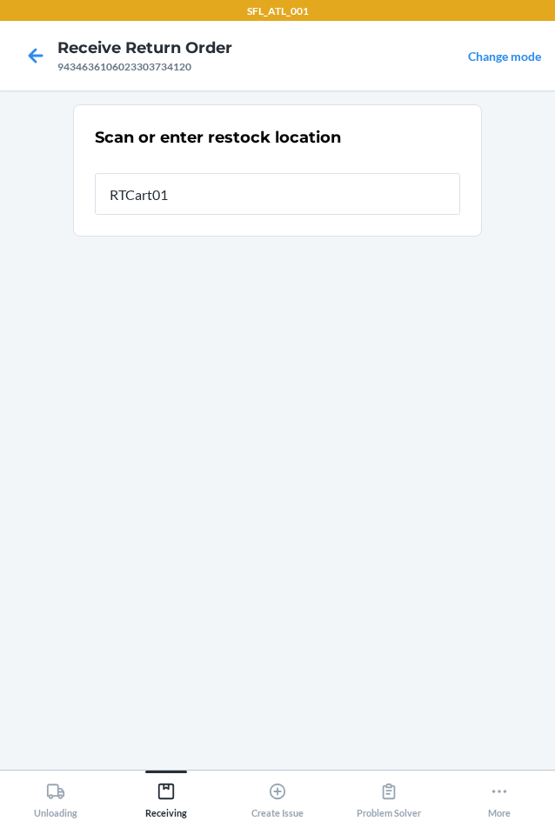
type input "RTCart017"
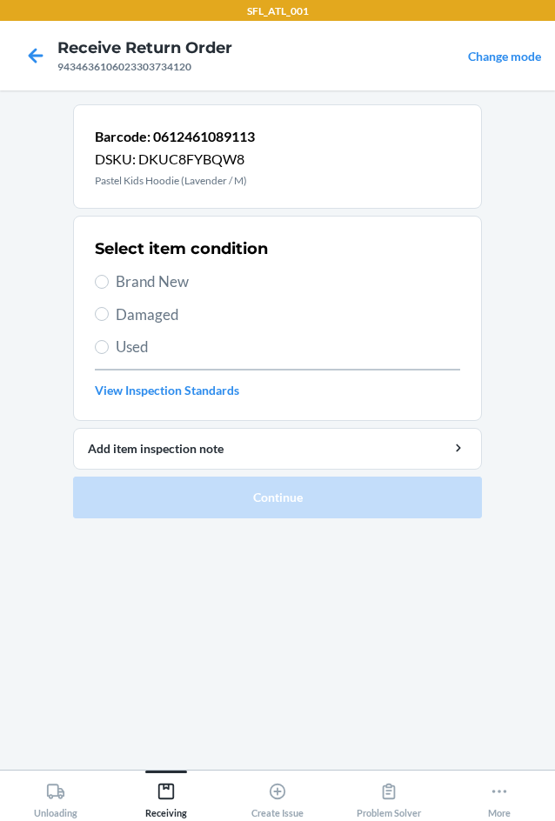
click at [120, 282] on span "Brand New" at bounding box center [288, 281] width 344 height 23
click at [109, 282] on input "Brand New" at bounding box center [102, 282] width 14 height 14
radio input "true"
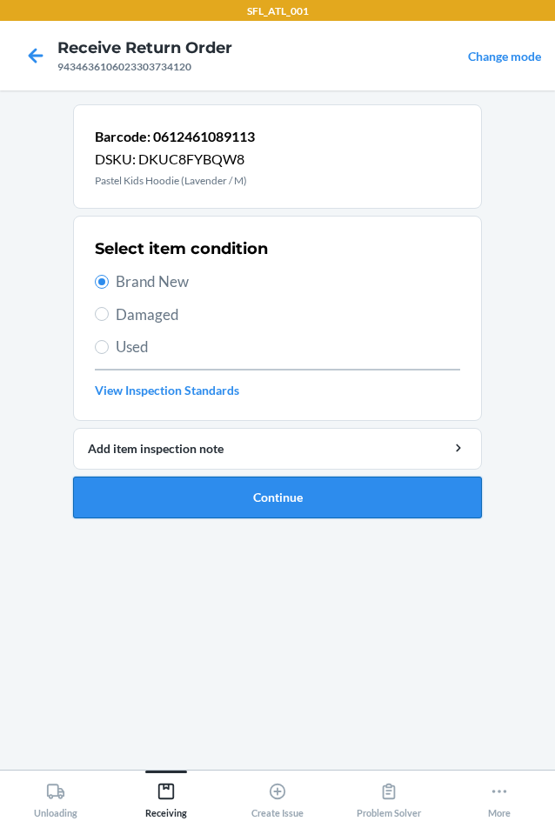
click at [203, 491] on button "Continue" at bounding box center [277, 497] width 409 height 42
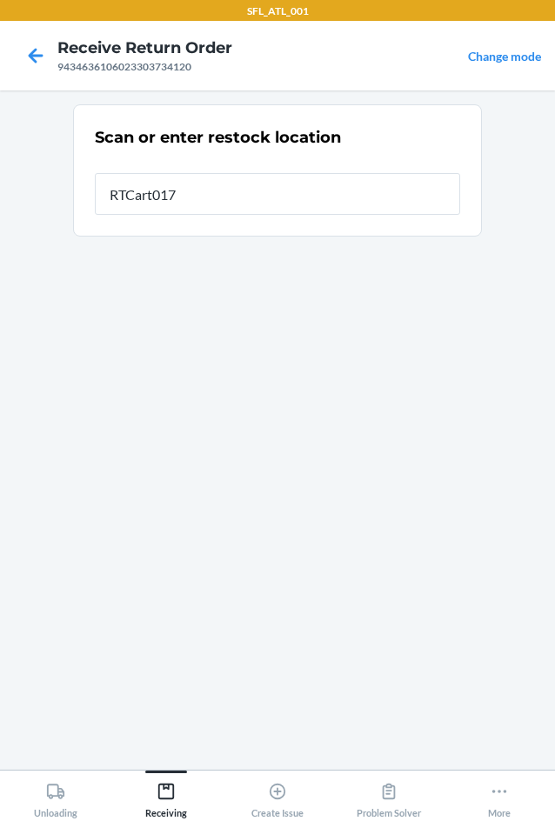
type input "RTCart017"
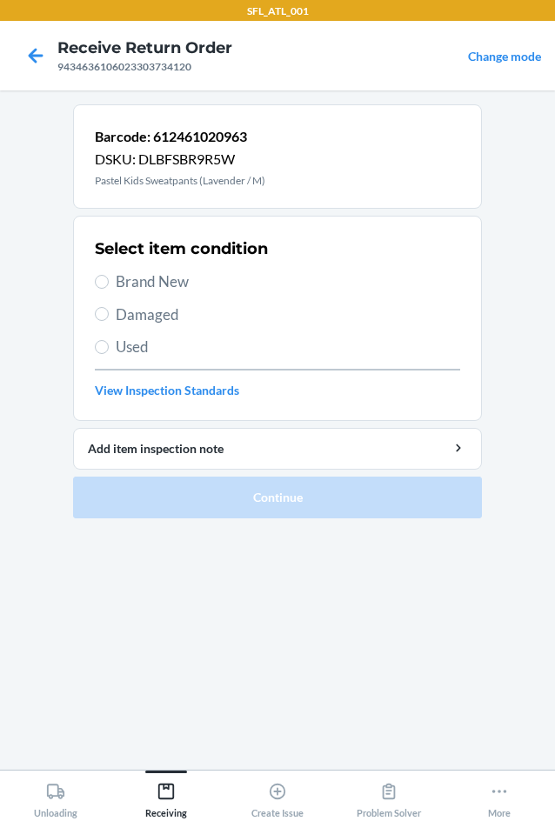
click at [142, 280] on span "Brand New" at bounding box center [288, 281] width 344 height 23
click at [109, 280] on input "Brand New" at bounding box center [102, 282] width 14 height 14
radio input "true"
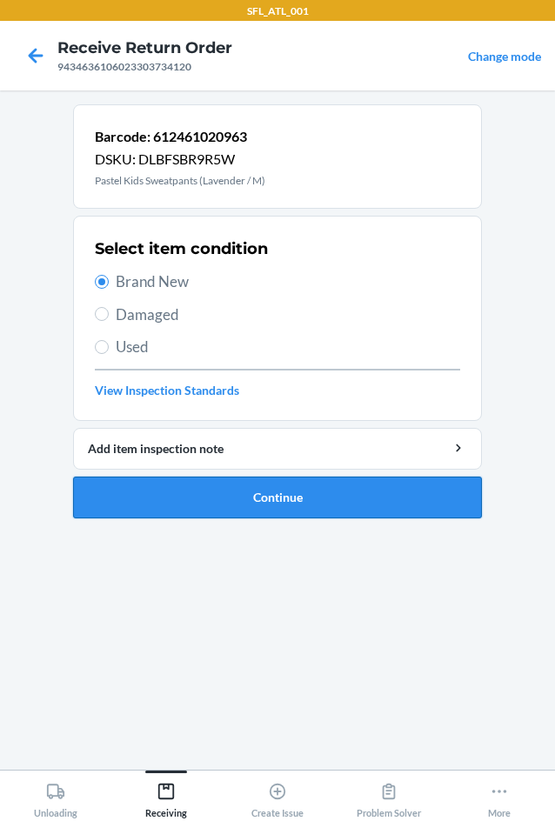
click at [348, 485] on button "Continue" at bounding box center [277, 497] width 409 height 42
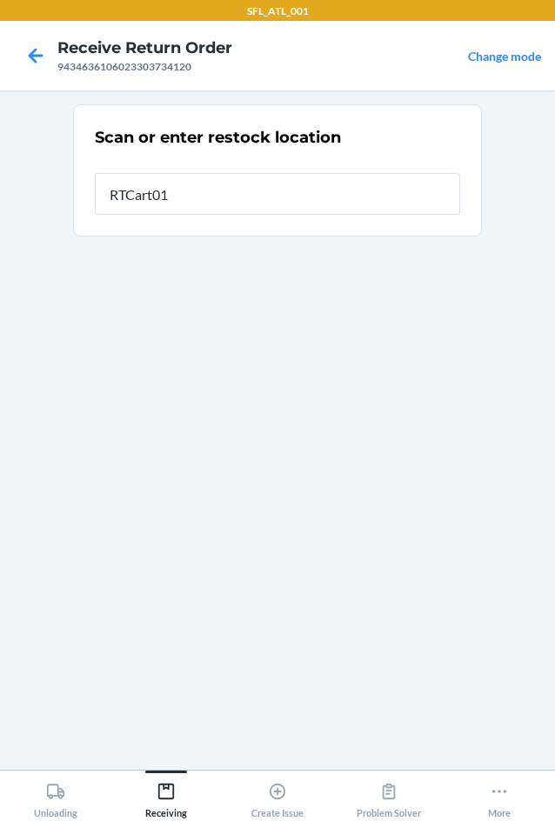
type input "RTCart017"
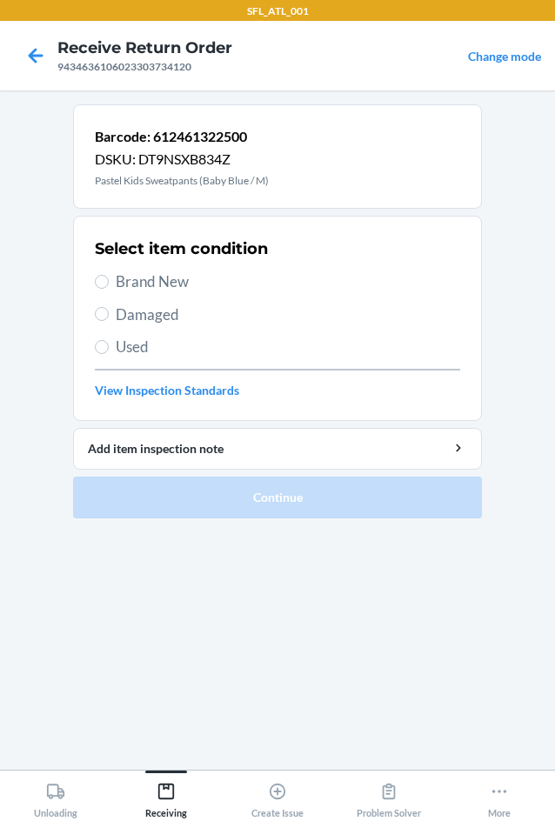
click at [151, 287] on span "Brand New" at bounding box center [288, 281] width 344 height 23
click at [109, 287] on input "Brand New" at bounding box center [102, 282] width 14 height 14
radio input "true"
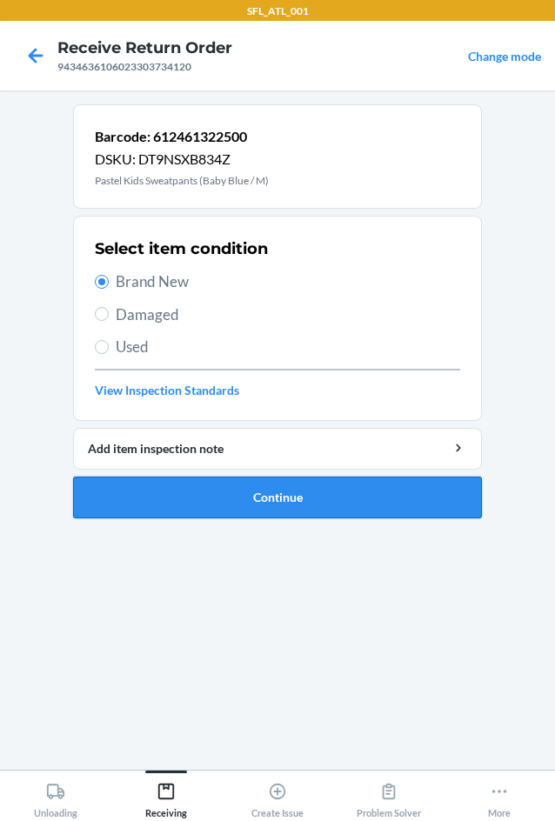
click at [249, 500] on button "Continue" at bounding box center [277, 497] width 409 height 42
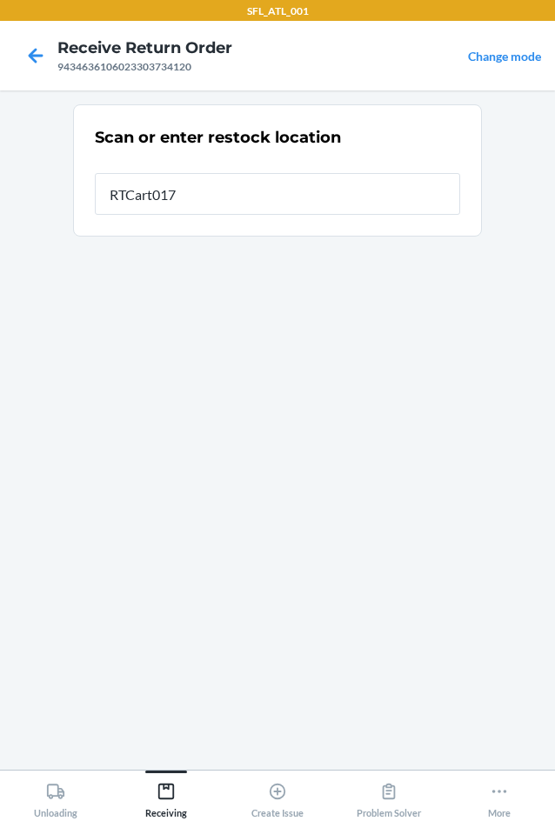
type input "RTCart017"
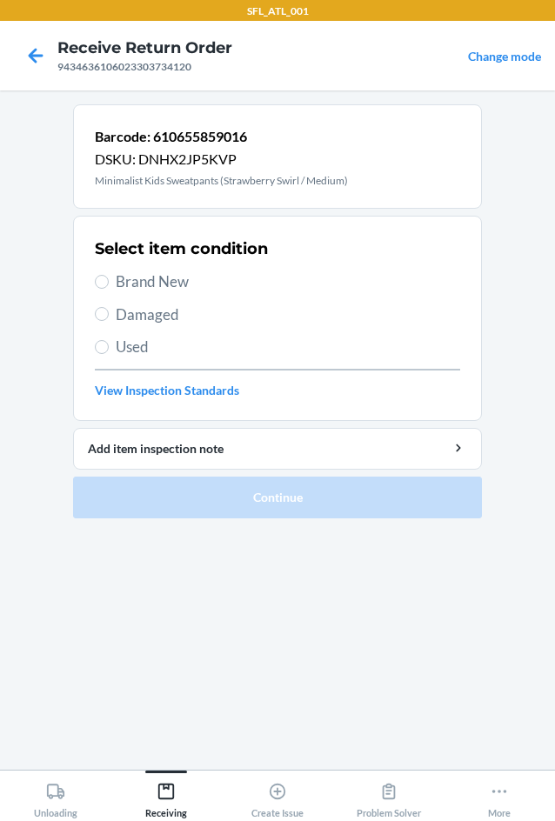
click at [149, 285] on span "Brand New" at bounding box center [288, 281] width 344 height 23
click at [109, 285] on input "Brand New" at bounding box center [102, 282] width 14 height 14
radio input "true"
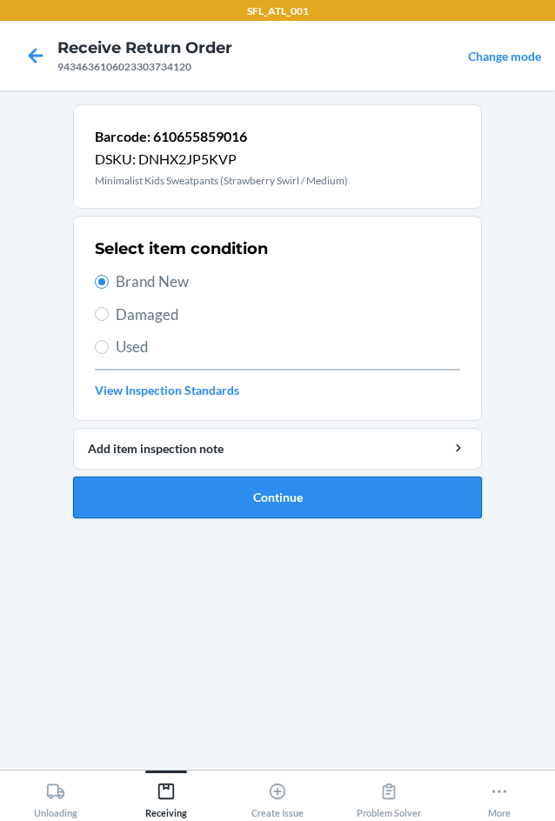
click at [249, 510] on button "Continue" at bounding box center [277, 497] width 409 height 42
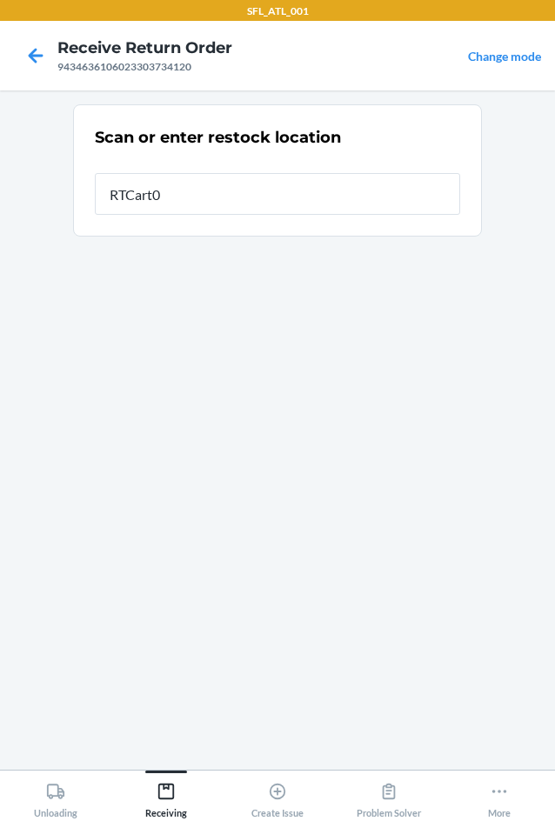
type input "RTCart017"
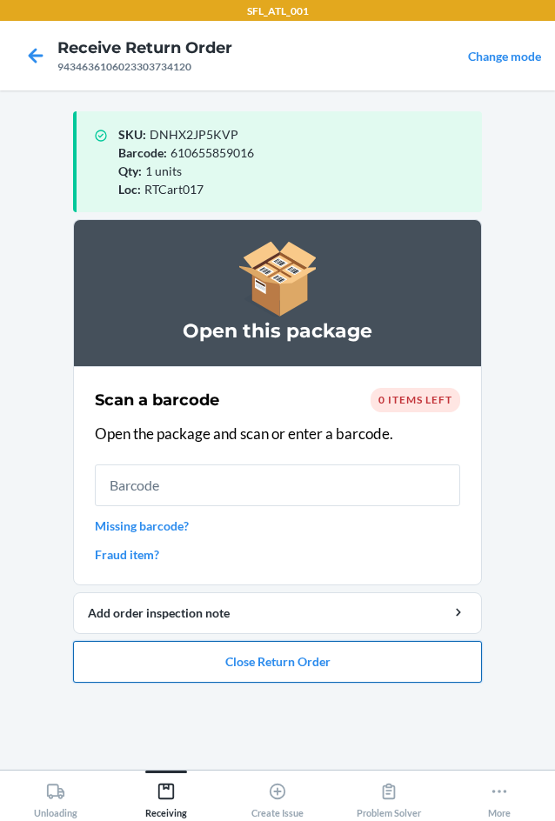
click at [222, 660] on button "Close Return Order" at bounding box center [277, 662] width 409 height 42
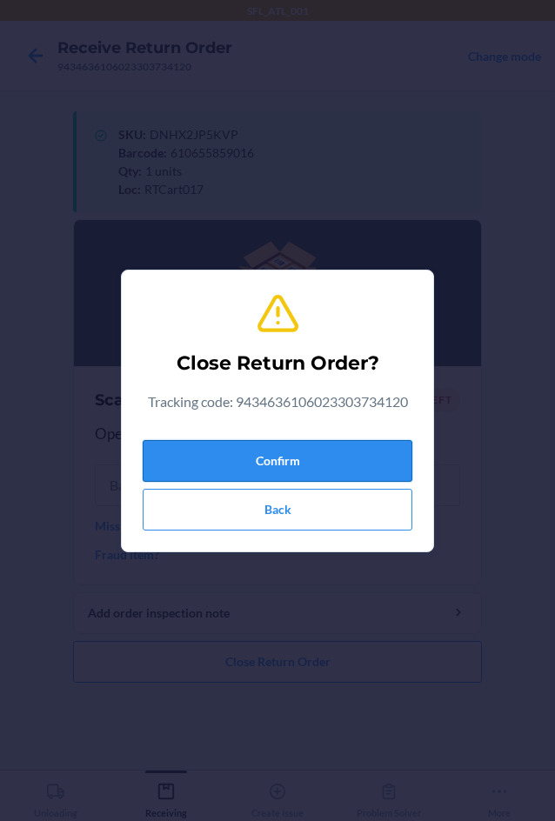
click at [255, 449] on button "Confirm" at bounding box center [277, 461] width 269 height 42
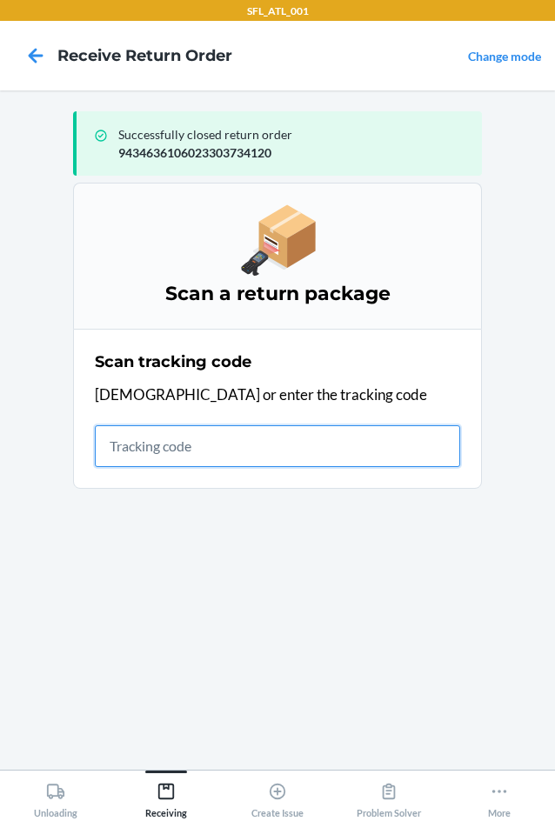
click at [295, 453] on input "text" at bounding box center [277, 446] width 365 height 42
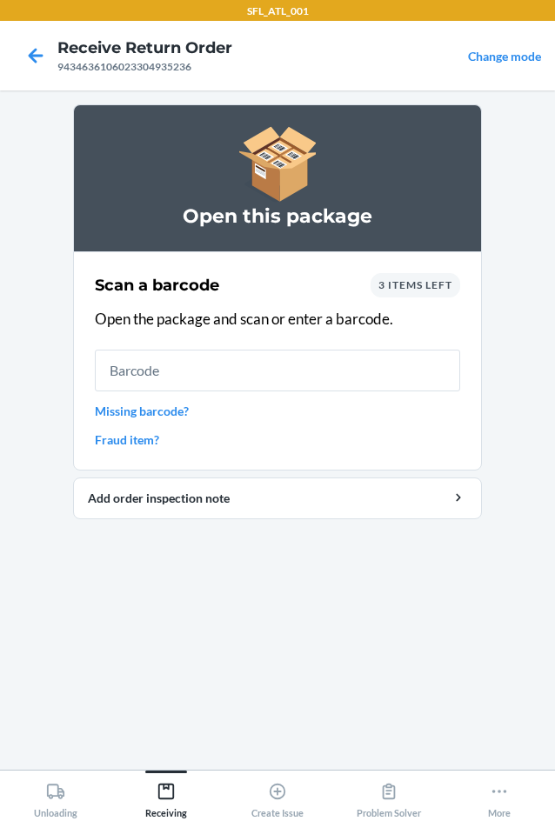
click at [419, 287] on span "3 items left" at bounding box center [415, 284] width 74 height 13
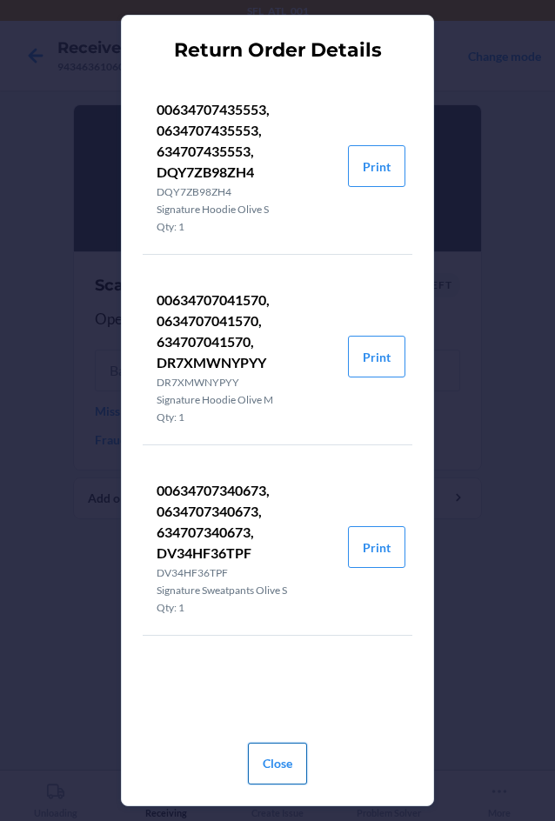
click at [281, 761] on button "Close" at bounding box center [277, 763] width 59 height 42
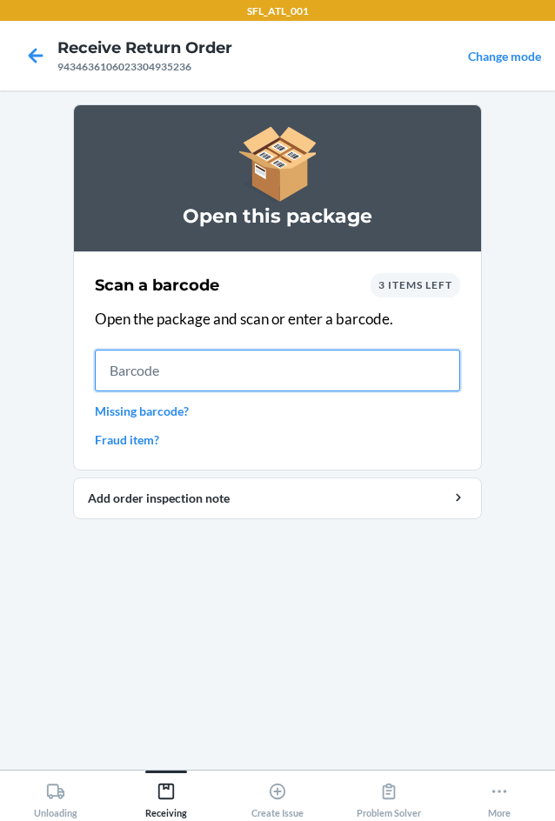
click at [187, 371] on input "text" at bounding box center [277, 370] width 365 height 42
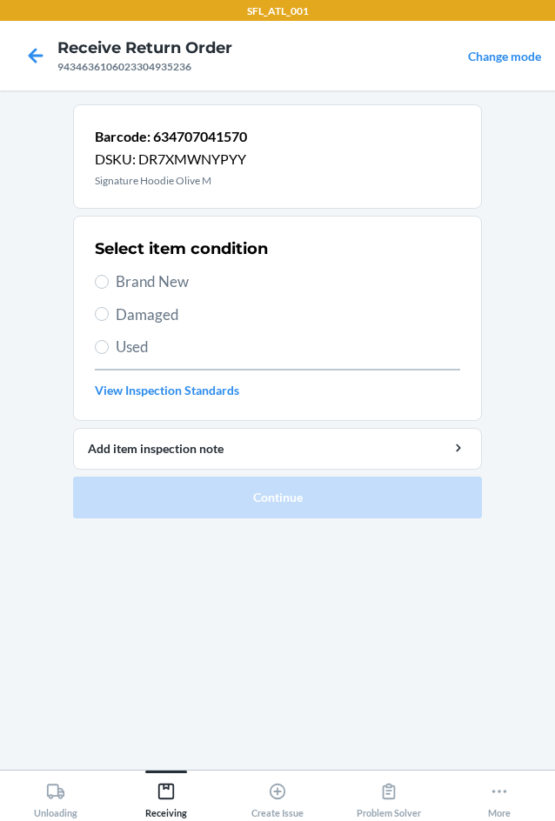
click at [111, 282] on label "Brand New" at bounding box center [277, 281] width 365 height 23
click at [109, 282] on input "Brand New" at bounding box center [102, 282] width 14 height 14
radio input "true"
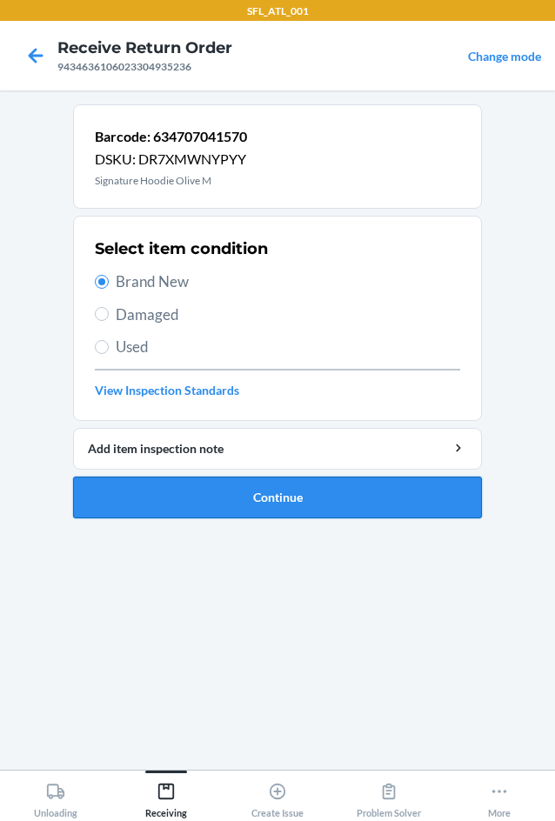
click at [289, 492] on button "Continue" at bounding box center [277, 497] width 409 height 42
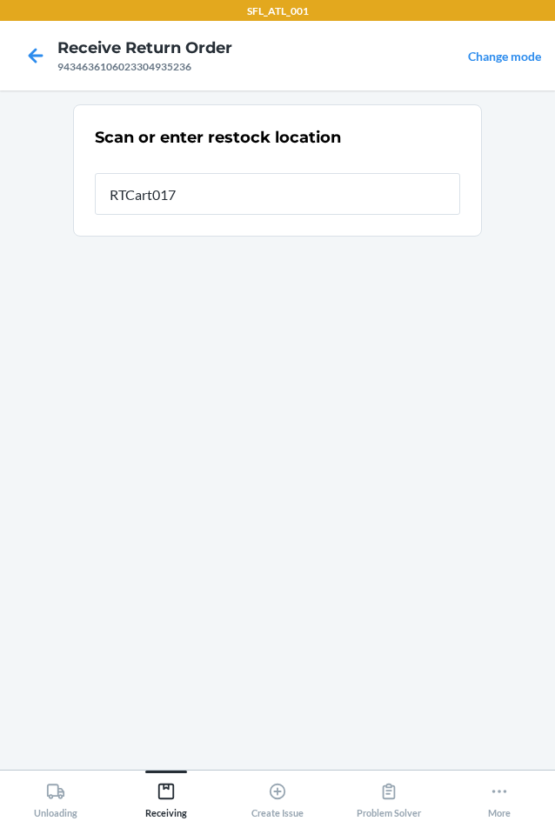
type input "RTCart017"
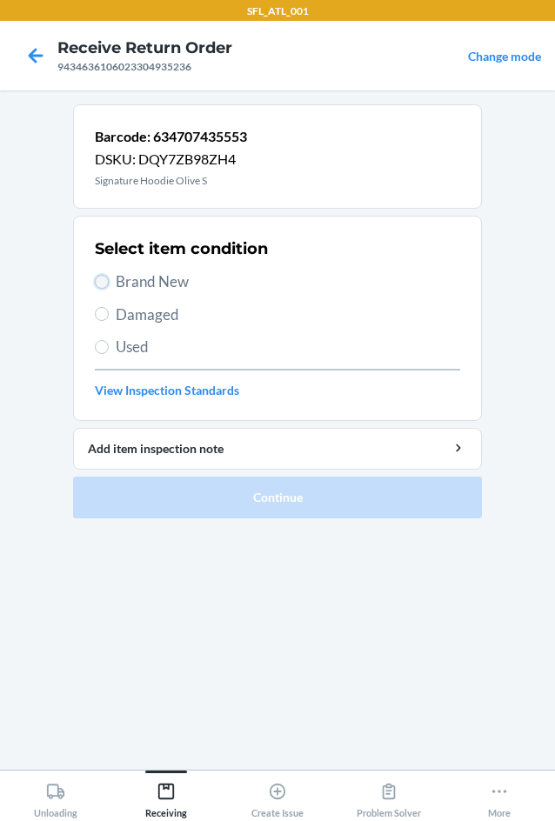
click at [102, 282] on input "Brand New" at bounding box center [102, 282] width 14 height 14
radio input "true"
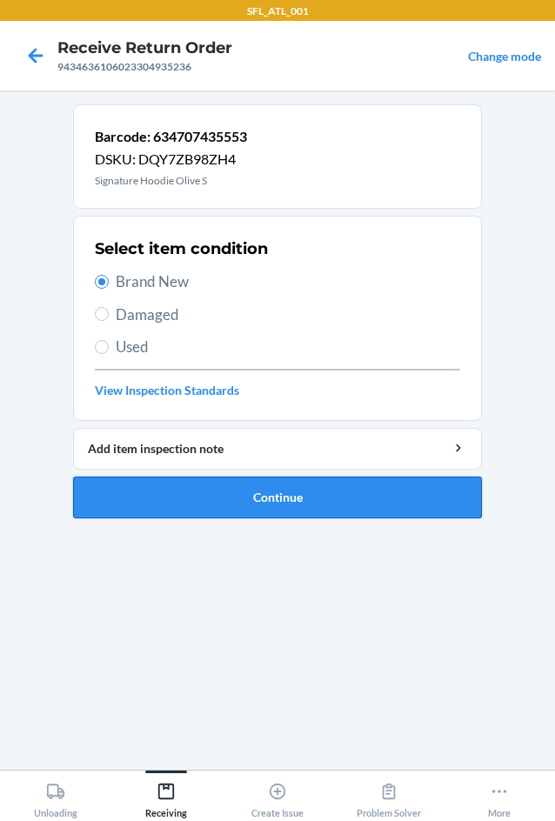
click at [278, 498] on button "Continue" at bounding box center [277, 497] width 409 height 42
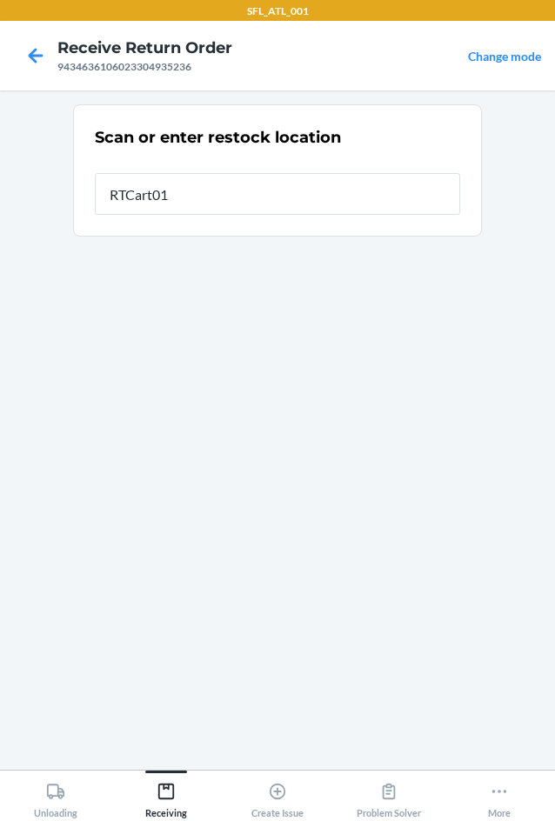
type input "RTCart017"
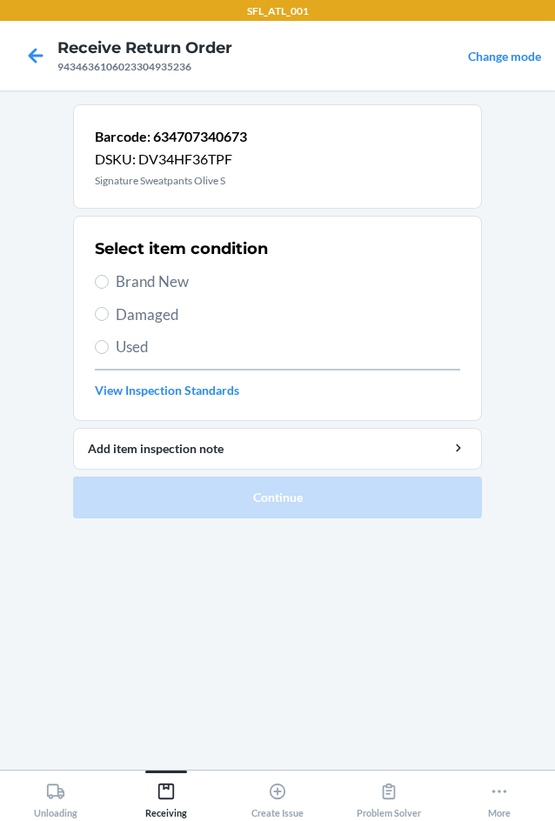
click at [121, 285] on span "Brand New" at bounding box center [288, 281] width 344 height 23
click at [109, 285] on input "Brand New" at bounding box center [102, 282] width 14 height 14
radio input "true"
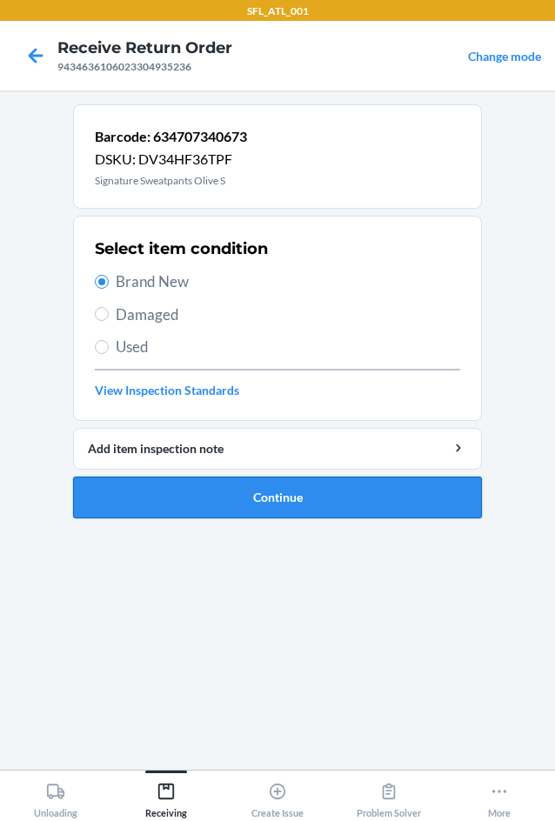
click at [297, 490] on button "Continue" at bounding box center [277, 497] width 409 height 42
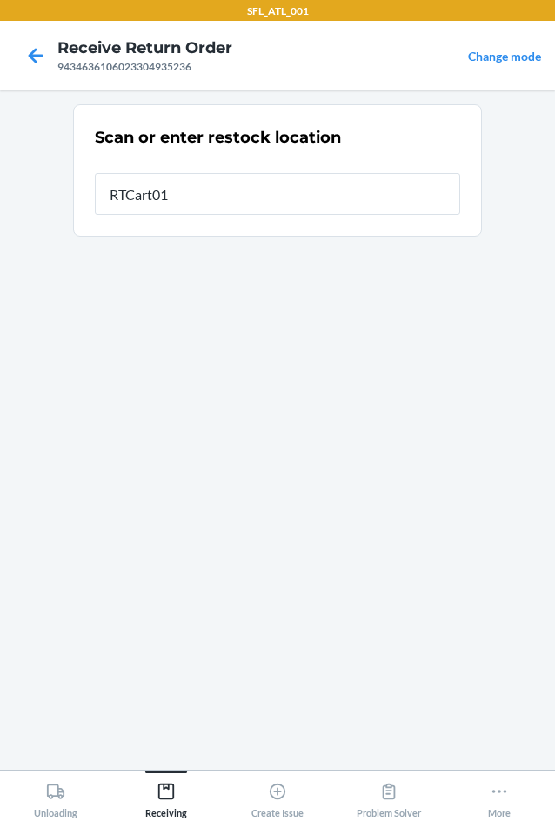
type input "RTCart017"
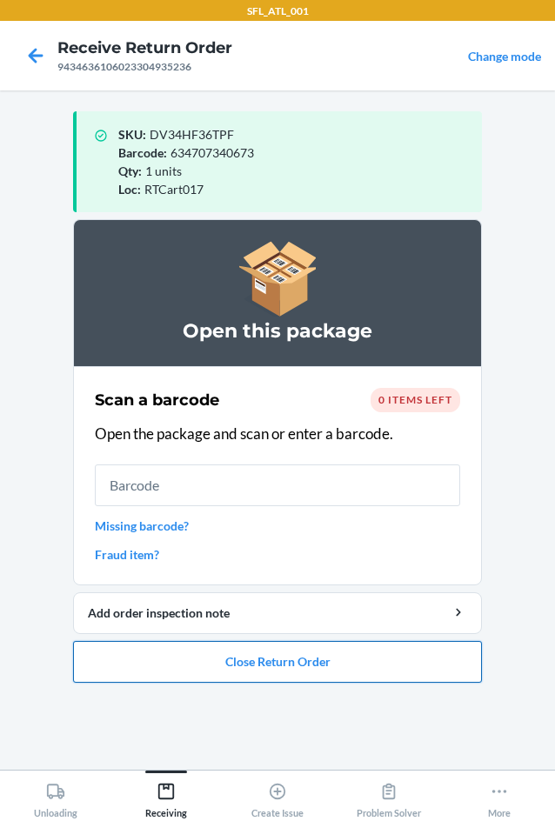
click at [284, 659] on button "Close Return Order" at bounding box center [277, 662] width 409 height 42
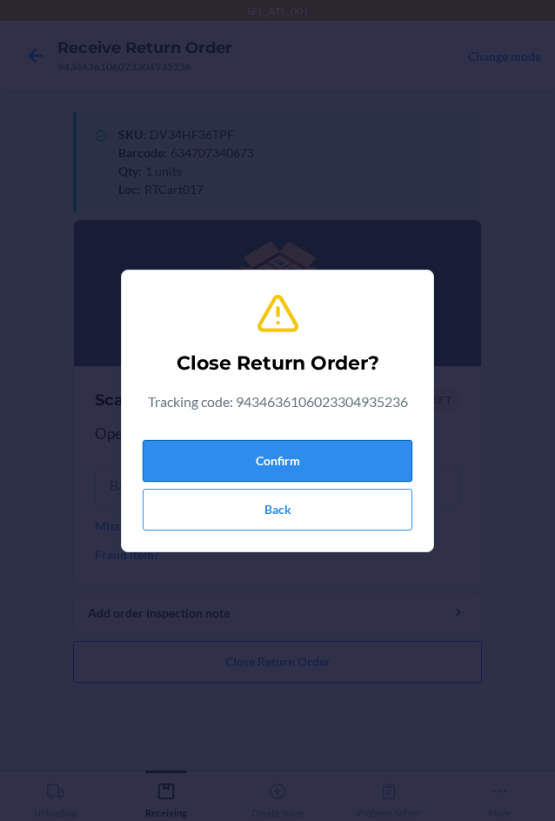
click at [302, 460] on button "Confirm" at bounding box center [277, 461] width 269 height 42
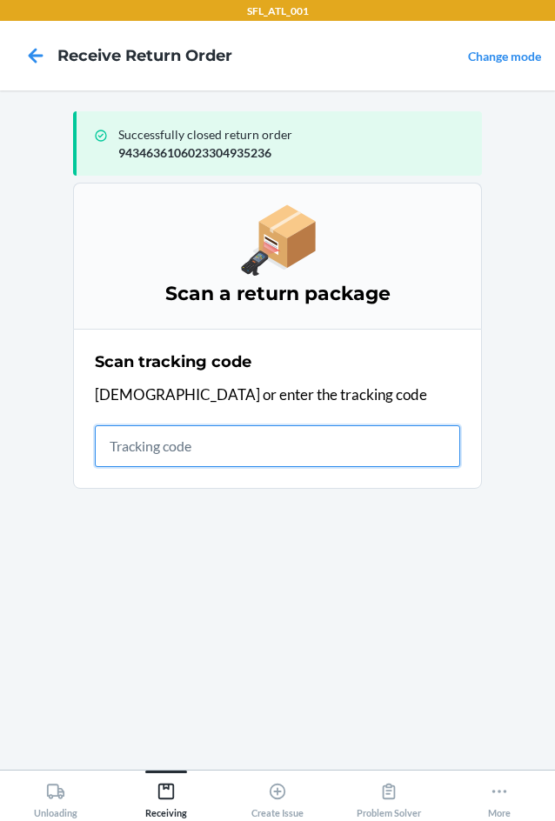
click at [127, 451] on input "text" at bounding box center [277, 446] width 365 height 42
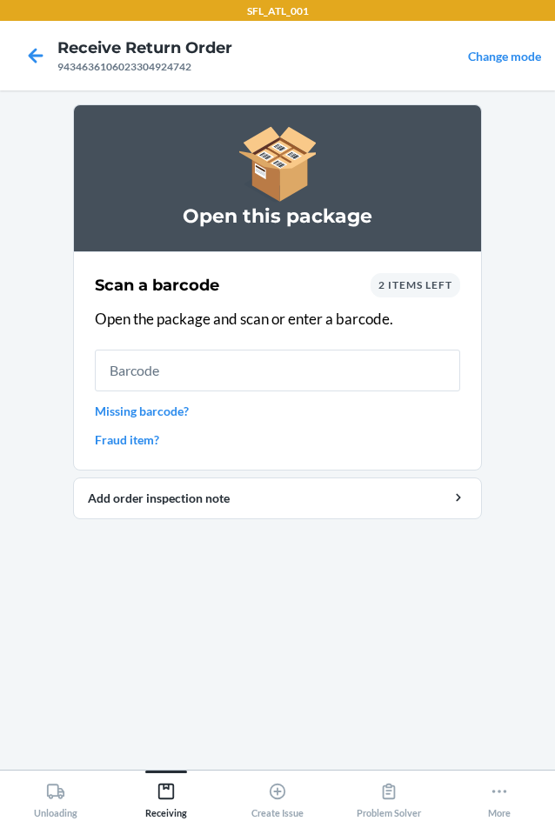
click at [391, 285] on span "2 items left" at bounding box center [415, 284] width 74 height 13
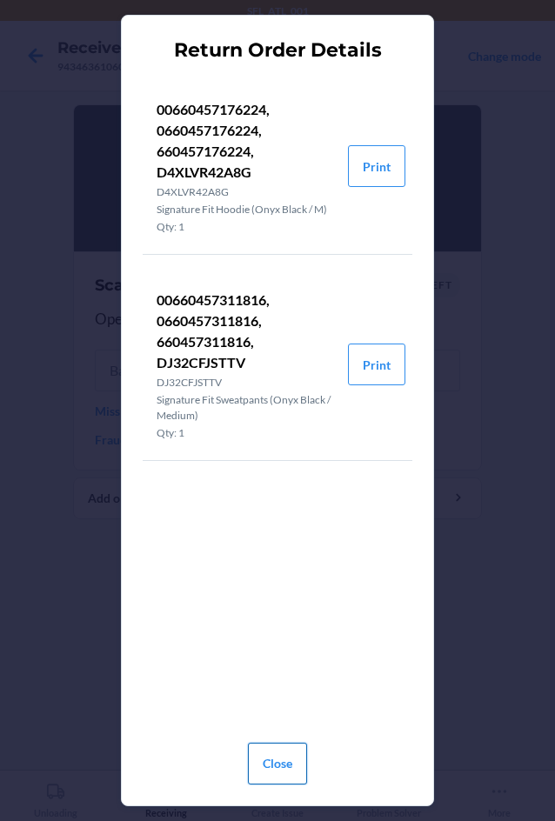
click at [286, 768] on button "Close" at bounding box center [277, 763] width 59 height 42
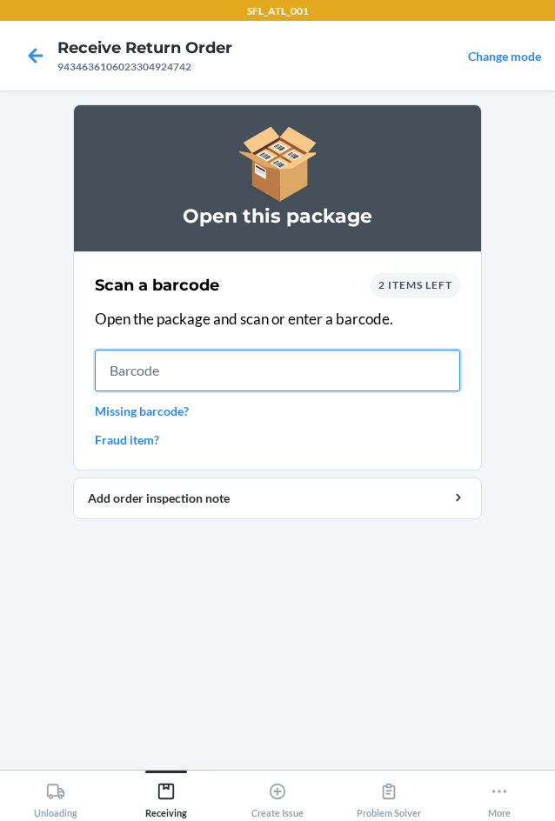
click at [158, 375] on input "text" at bounding box center [277, 370] width 365 height 42
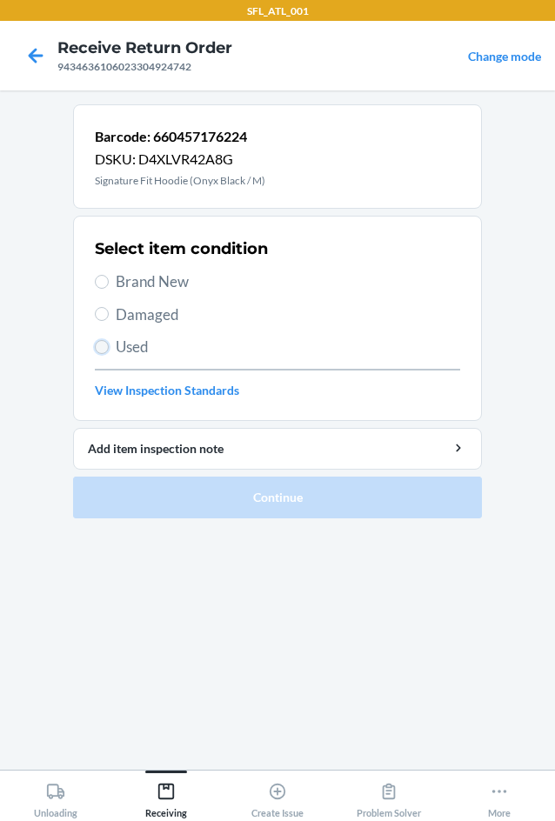
click at [106, 349] on input "Used" at bounding box center [102, 347] width 14 height 14
radio input "true"
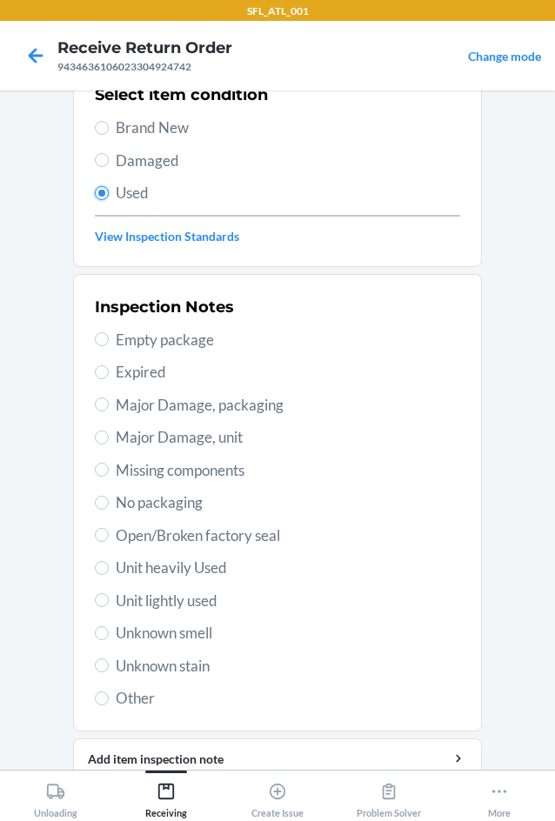
scroll to position [174, 0]
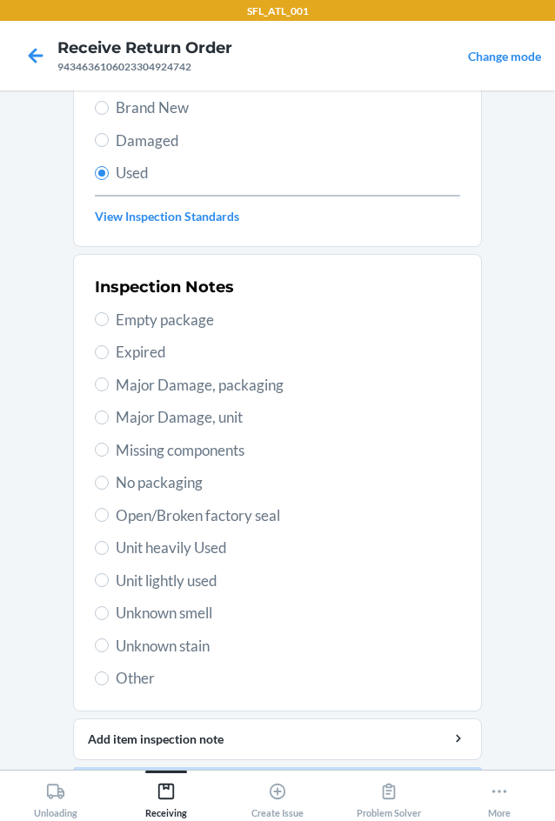
click at [116, 546] on span "Unit heavily Used" at bounding box center [288, 547] width 344 height 23
click at [109, 546] on input "Unit heavily Used" at bounding box center [102, 548] width 14 height 14
radio input "true"
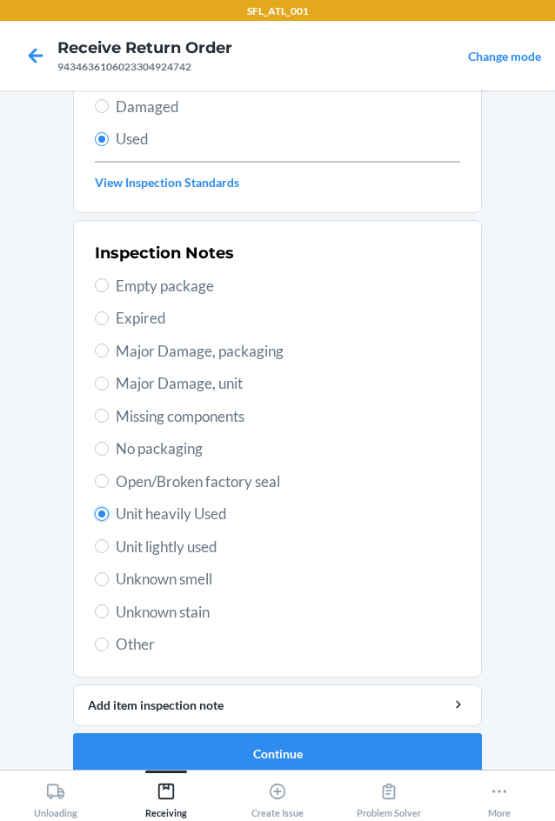
scroll to position [227, 0]
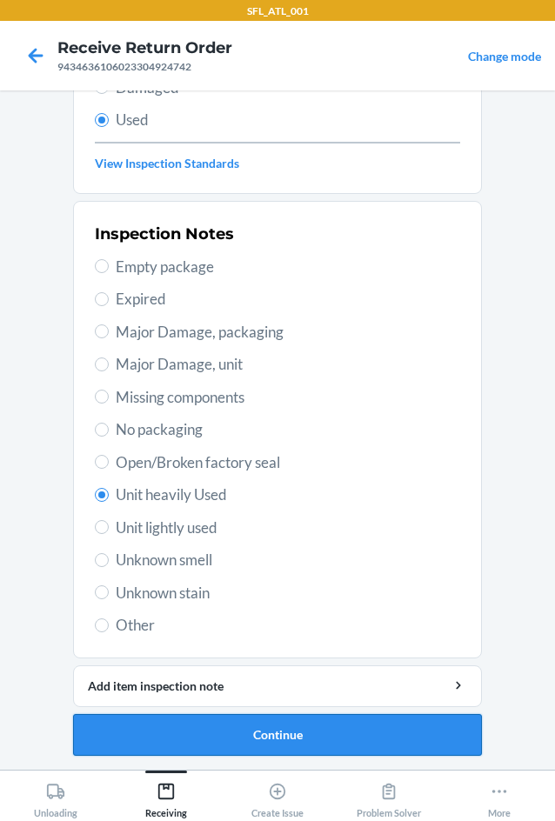
click at [241, 729] on button "Continue" at bounding box center [277, 735] width 409 height 42
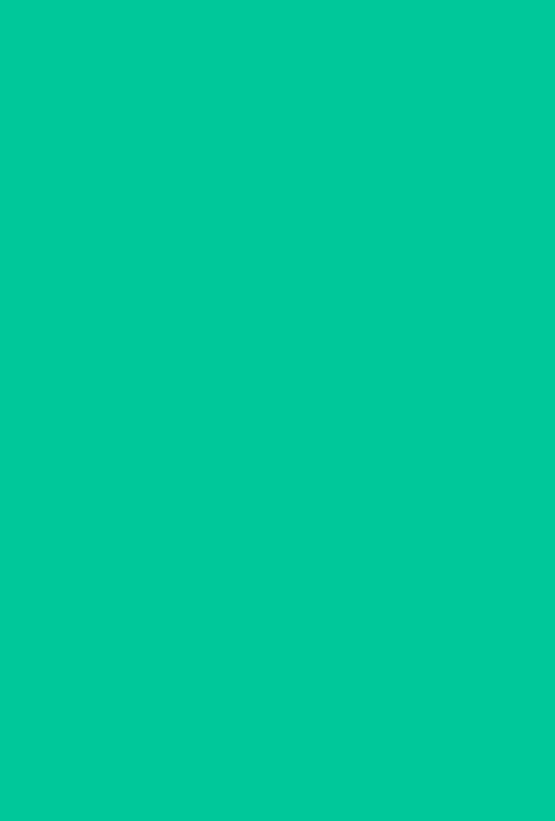
scroll to position [0, 0]
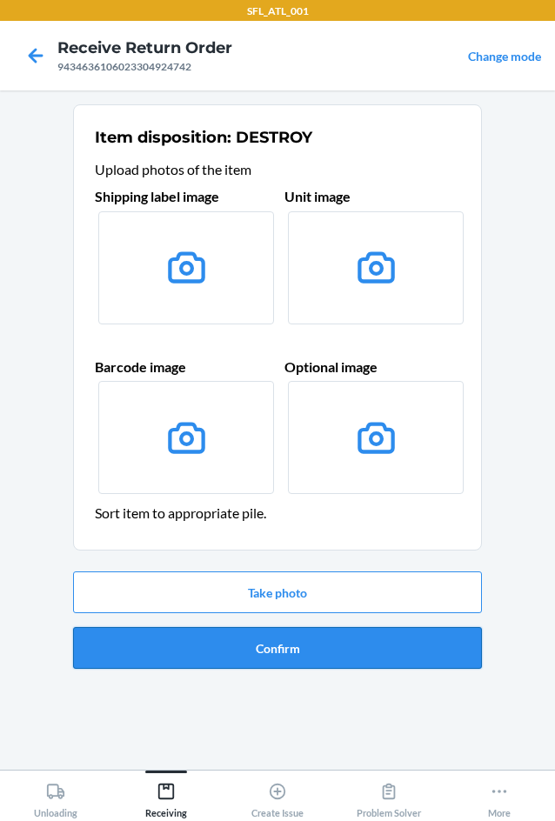
click at [280, 645] on button "Confirm" at bounding box center [277, 648] width 409 height 42
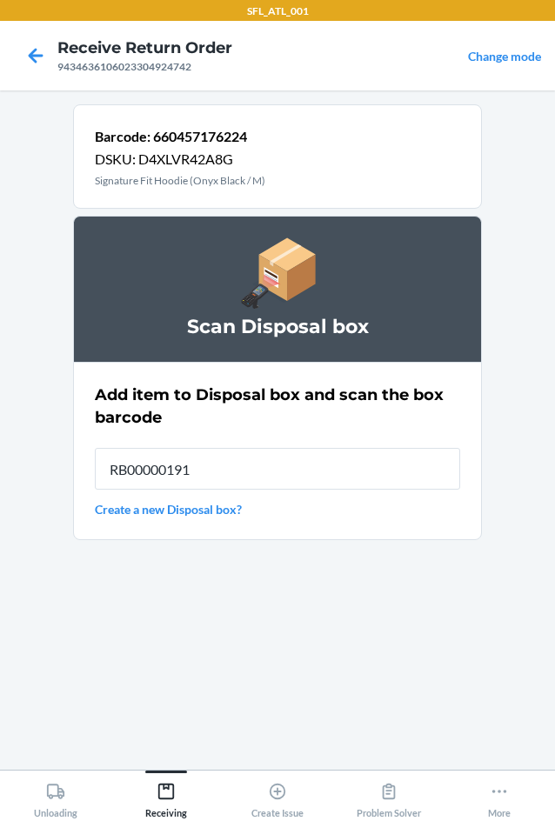
type input "RB00000191O"
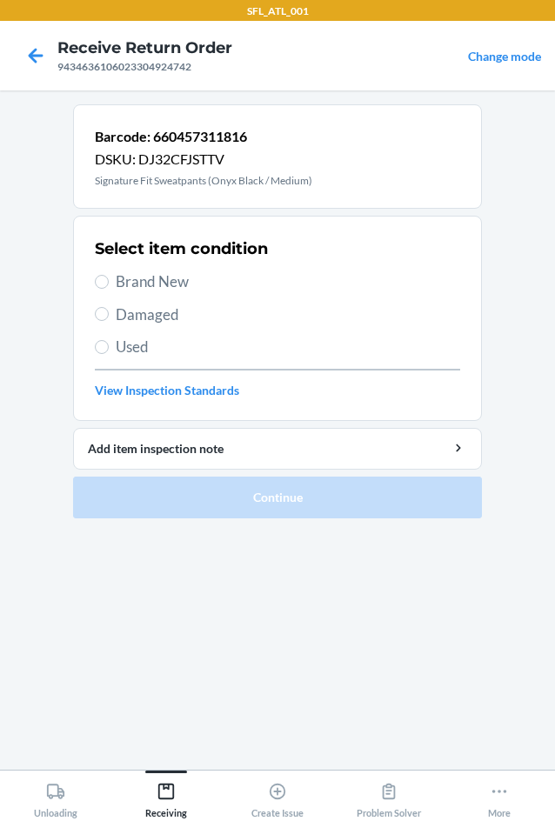
click at [130, 286] on span "Brand New" at bounding box center [288, 281] width 344 height 23
click at [109, 286] on input "Brand New" at bounding box center [102, 282] width 14 height 14
radio input "true"
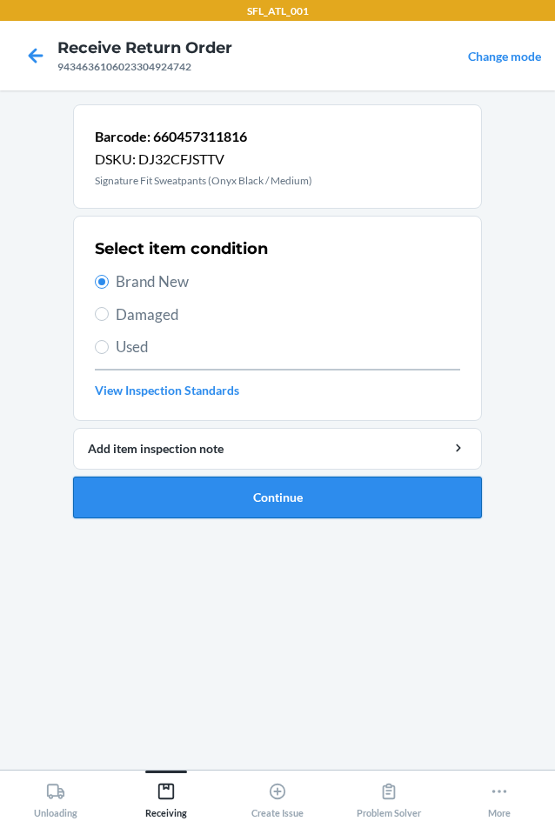
click at [330, 501] on button "Continue" at bounding box center [277, 497] width 409 height 42
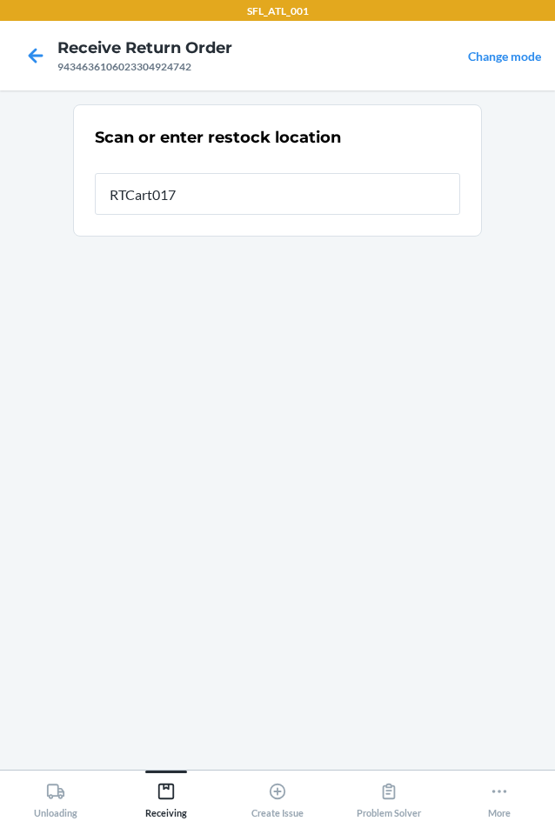
type input "RTCart017"
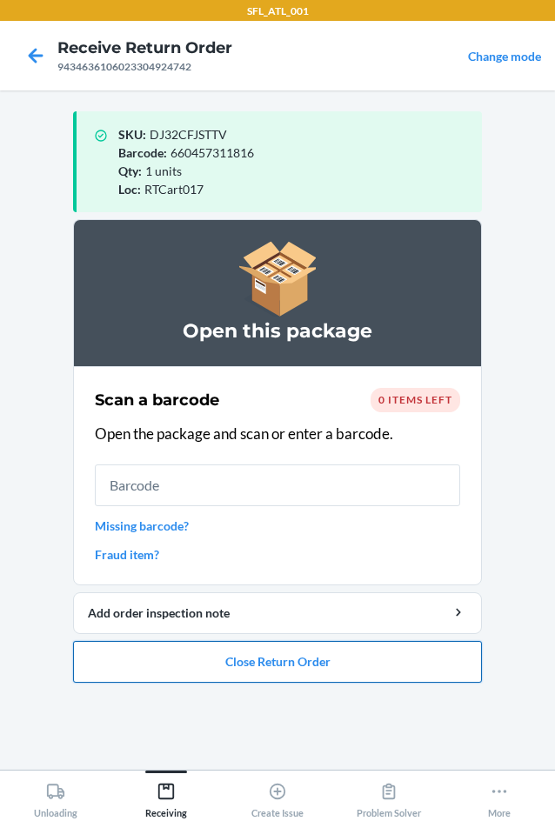
click at [334, 664] on button "Close Return Order" at bounding box center [277, 662] width 409 height 42
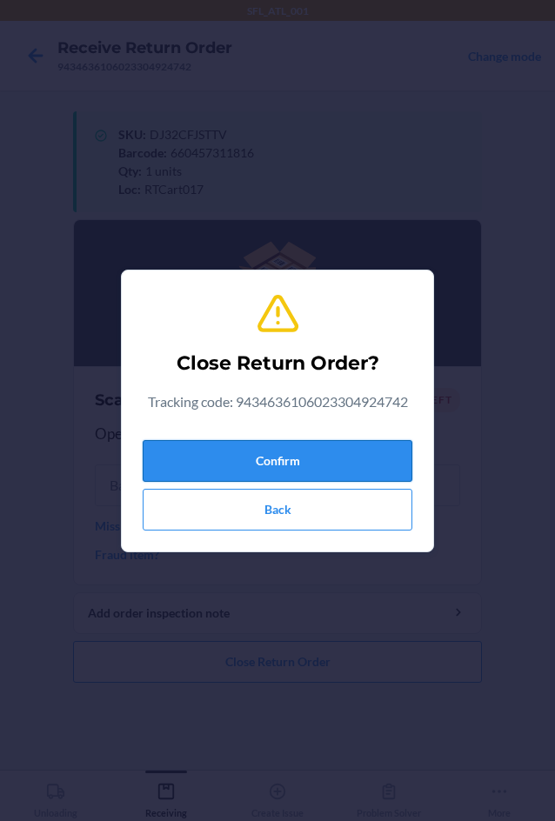
click at [297, 449] on button "Confirm" at bounding box center [277, 461] width 269 height 42
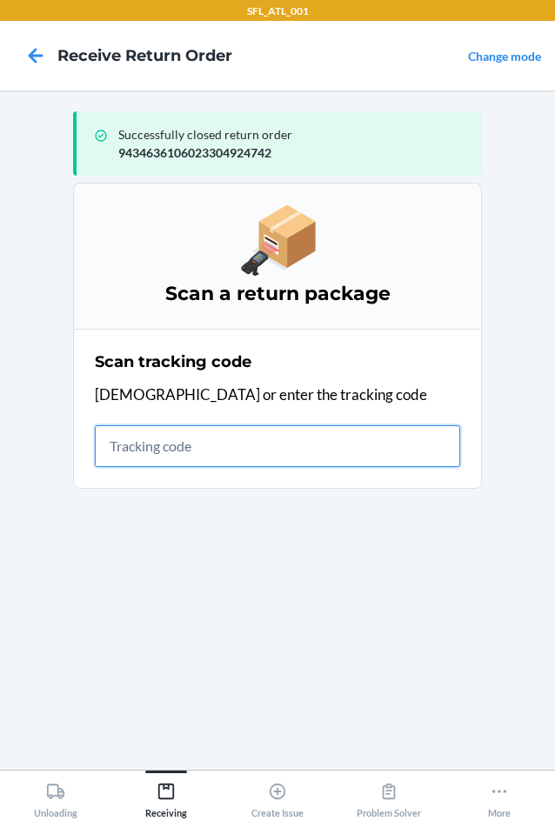
click at [157, 447] on input "text" at bounding box center [277, 446] width 365 height 42
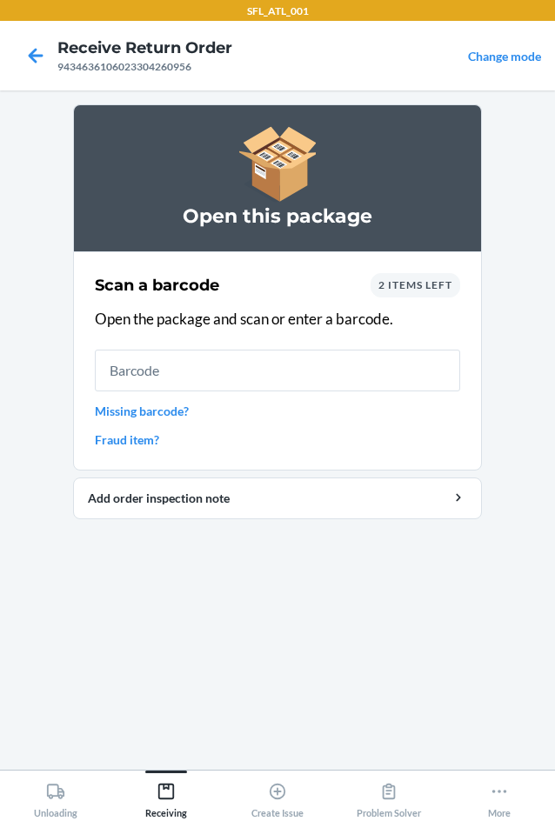
click at [414, 289] on span "2 items left" at bounding box center [415, 284] width 74 height 13
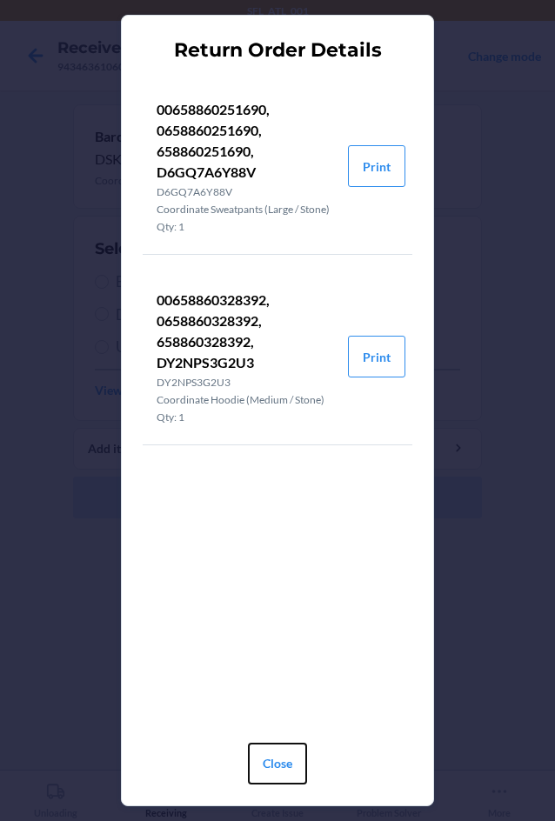
drag, startPoint x: 268, startPoint y: 774, endPoint x: 268, endPoint y: 744, distance: 30.4
click at [268, 774] on button "Close" at bounding box center [277, 763] width 59 height 42
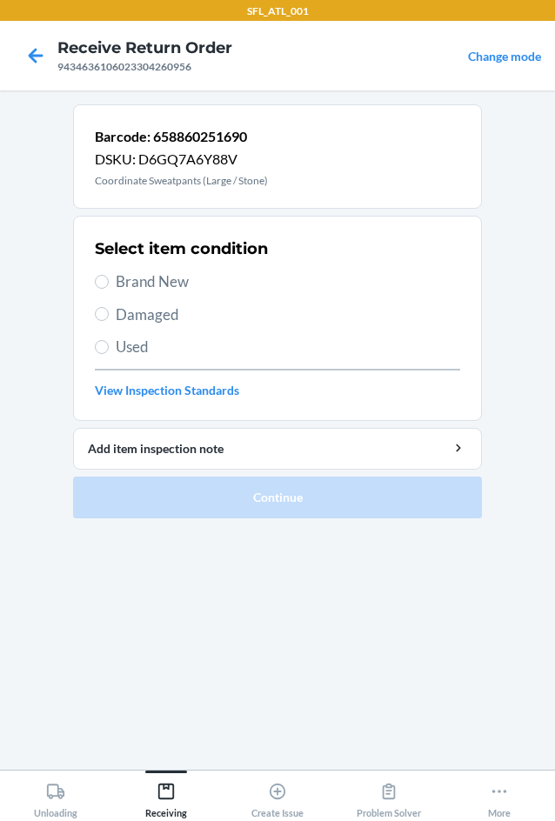
click at [117, 282] on span "Brand New" at bounding box center [288, 281] width 344 height 23
click at [109, 282] on input "Brand New" at bounding box center [102, 282] width 14 height 14
radio input "true"
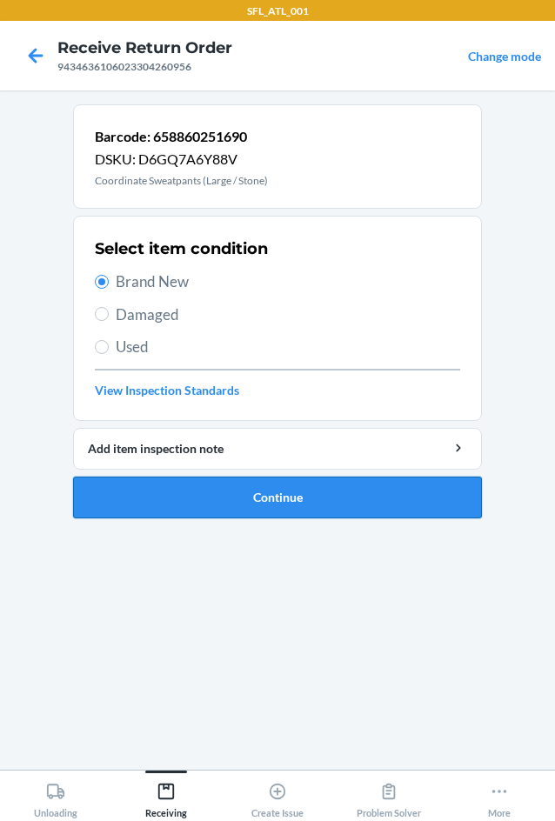
click at [243, 495] on button "Continue" at bounding box center [277, 497] width 409 height 42
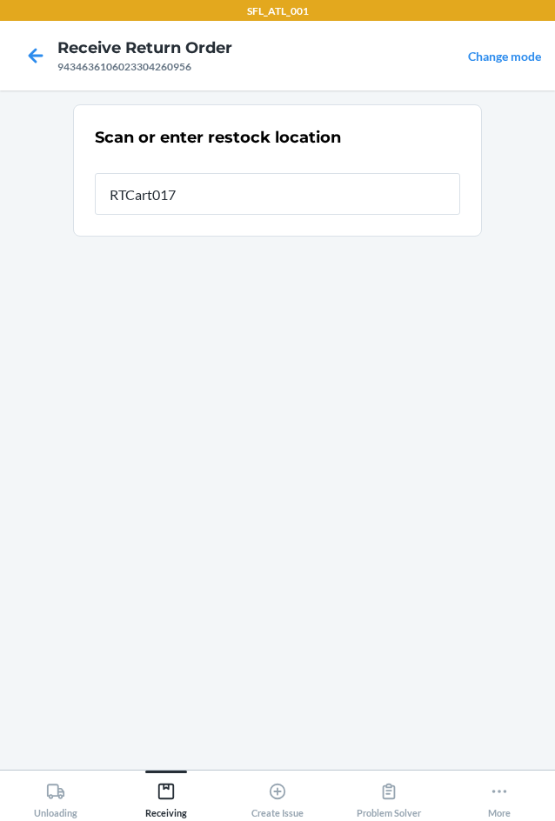
type input "RTCart017"
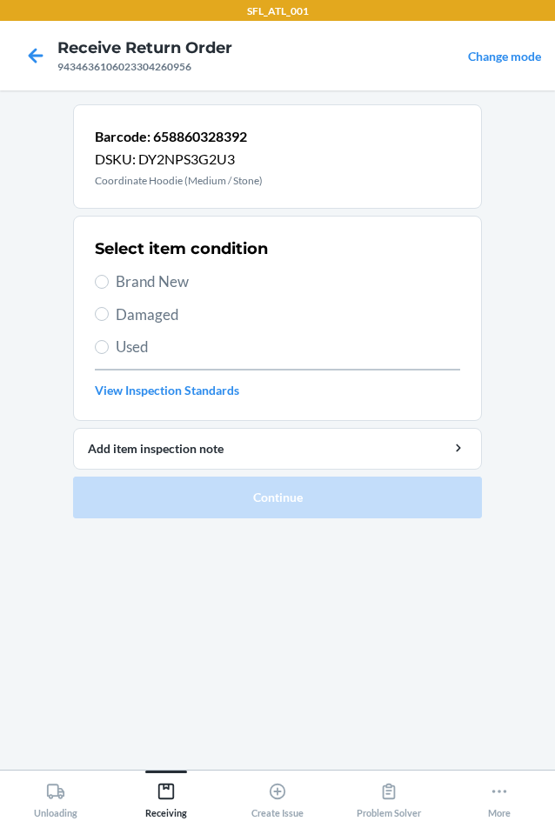
click at [120, 282] on span "Brand New" at bounding box center [288, 281] width 344 height 23
click at [109, 282] on input "Brand New" at bounding box center [102, 282] width 14 height 14
radio input "true"
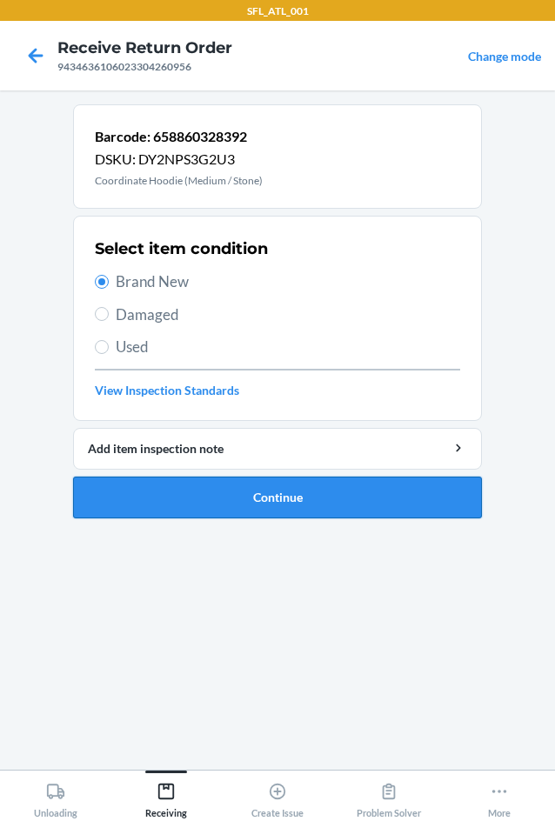
click at [329, 500] on button "Continue" at bounding box center [277, 497] width 409 height 42
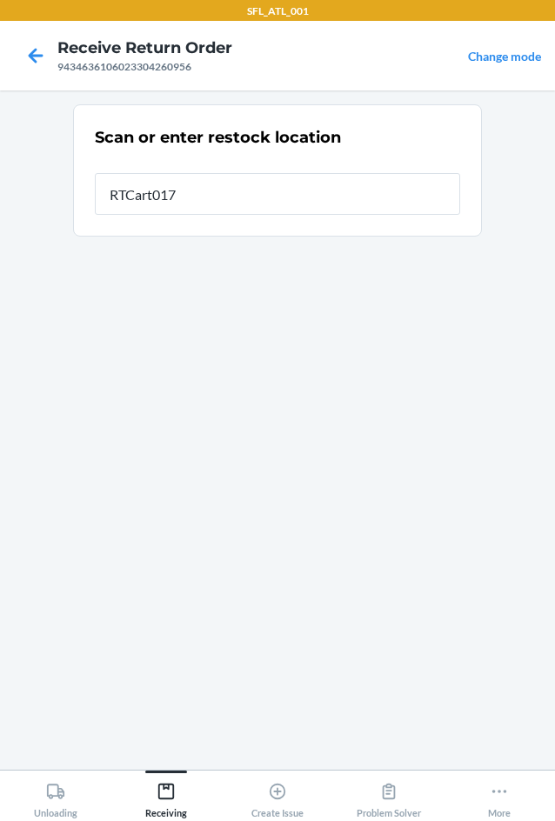
type input "RTCart017"
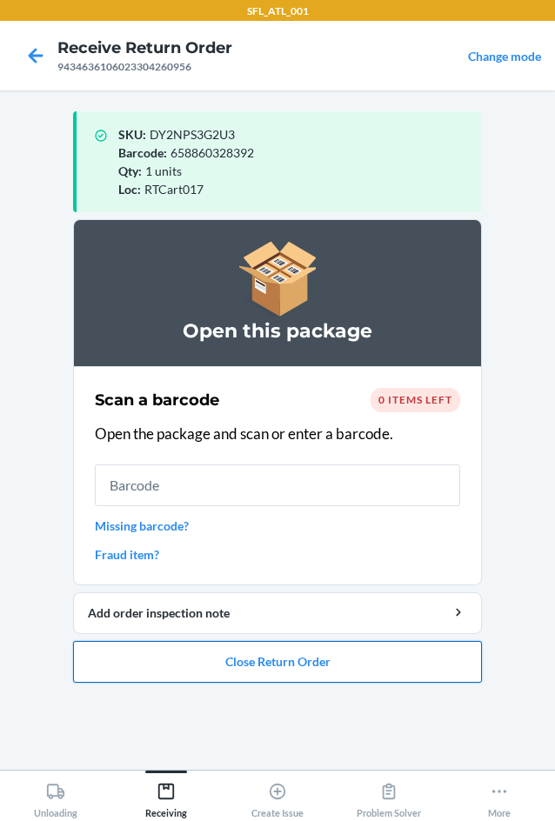
click at [257, 666] on button "Close Return Order" at bounding box center [277, 662] width 409 height 42
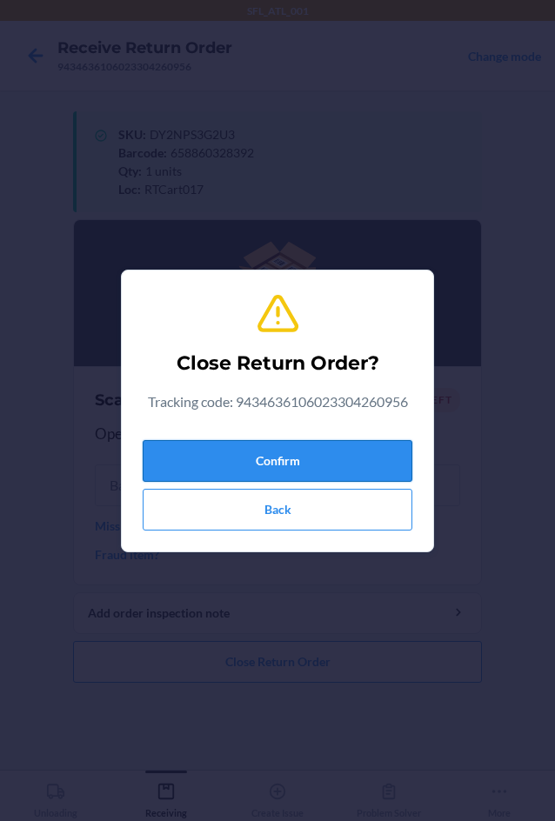
click at [256, 461] on button "Confirm" at bounding box center [277, 461] width 269 height 42
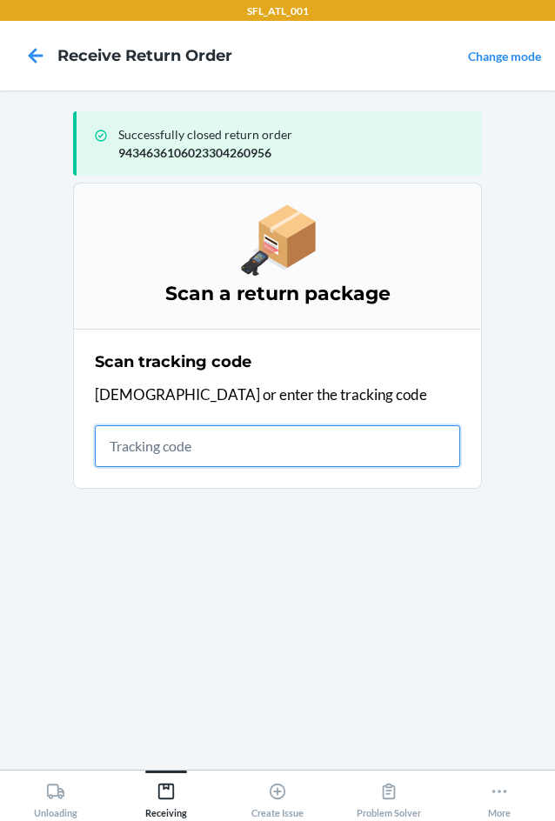
click at [168, 455] on input "text" at bounding box center [277, 446] width 365 height 42
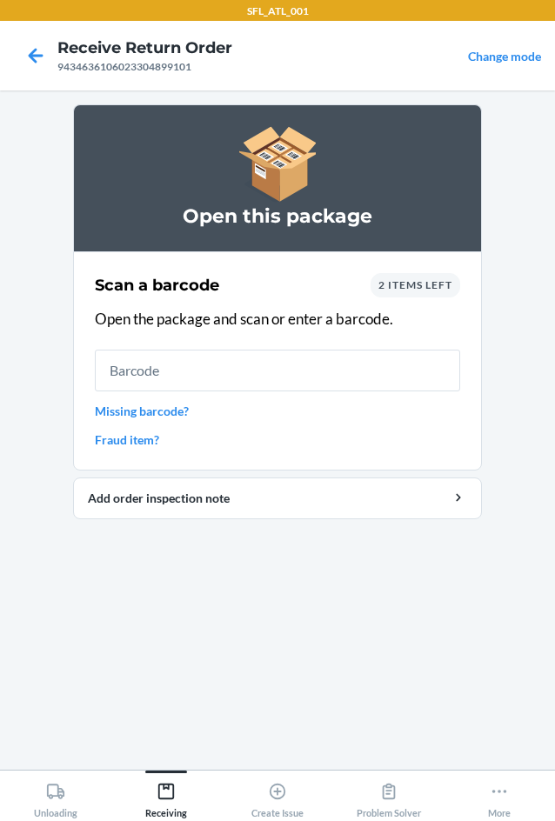
click at [429, 292] on div "2 items left" at bounding box center [415, 285] width 90 height 24
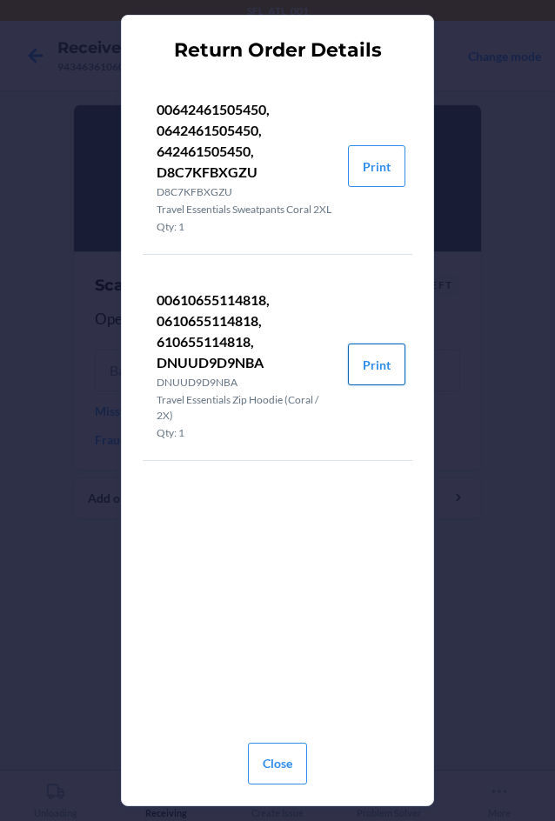
click at [383, 379] on button "Print" at bounding box center [376, 364] width 57 height 42
click at [276, 762] on button "Close" at bounding box center [277, 763] width 59 height 42
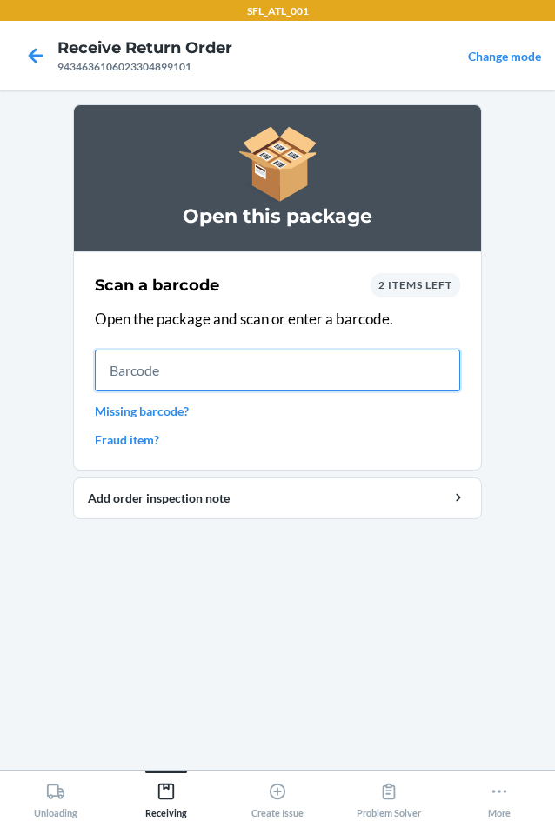
click at [162, 367] on input "text" at bounding box center [277, 370] width 365 height 42
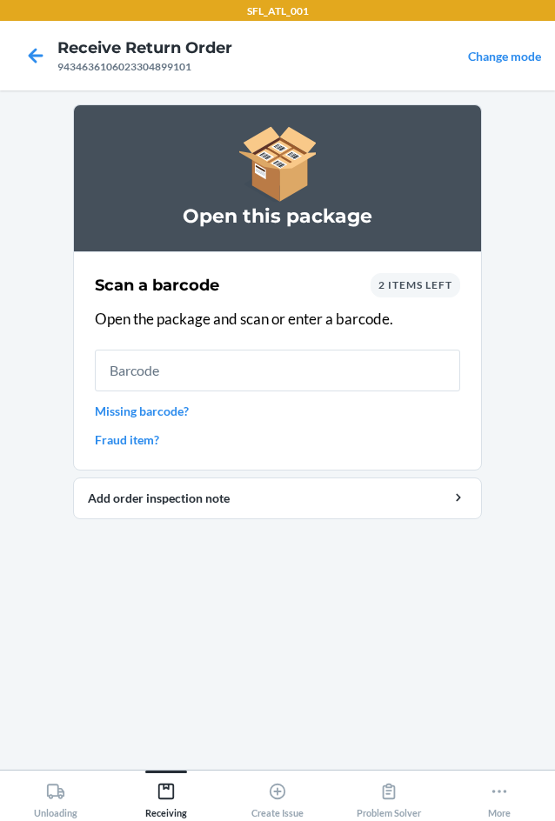
click at [422, 284] on span "2 items left" at bounding box center [415, 284] width 74 height 13
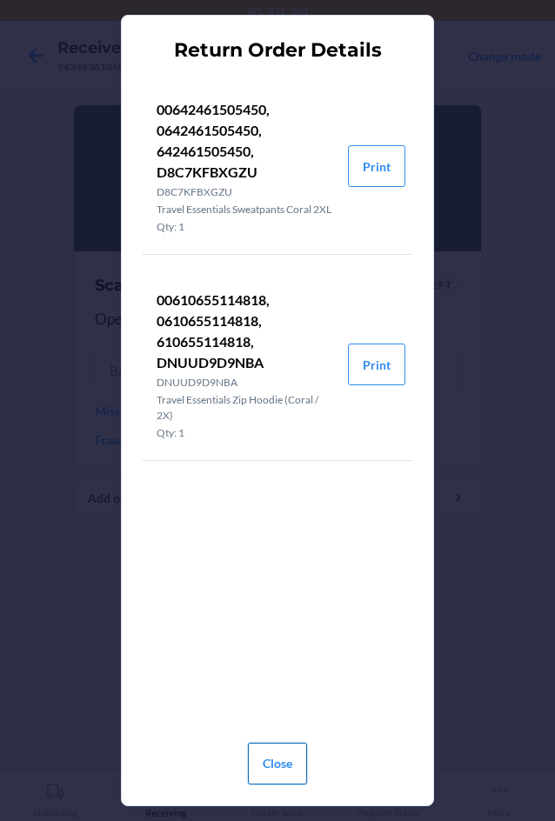
click at [277, 764] on button "Close" at bounding box center [277, 763] width 59 height 42
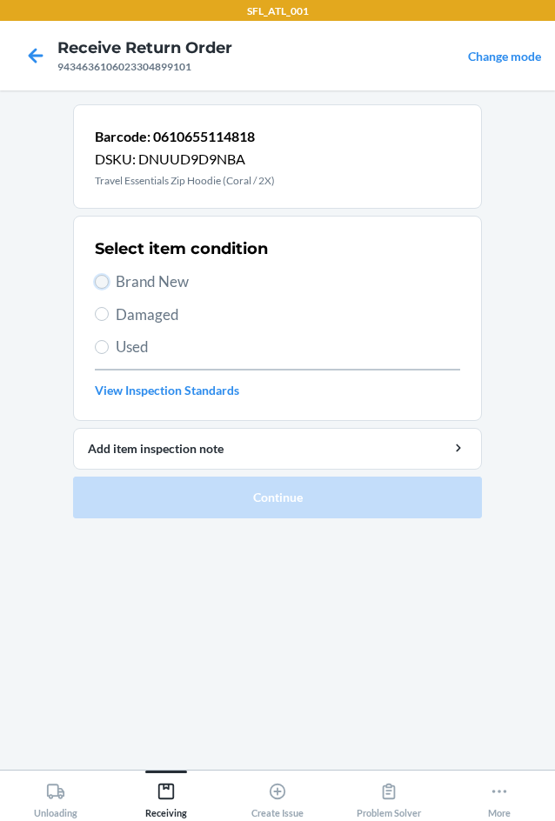
click at [99, 283] on input "Brand New" at bounding box center [102, 282] width 14 height 14
radio input "true"
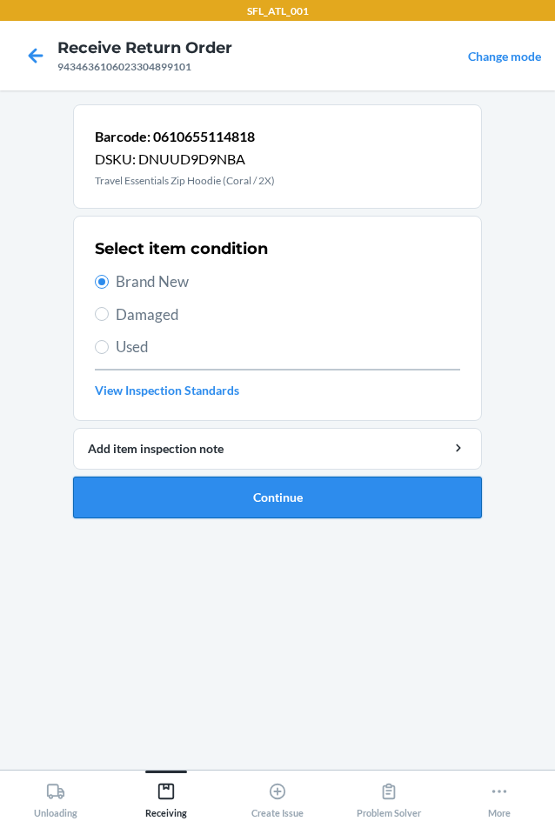
click at [312, 500] on button "Continue" at bounding box center [277, 497] width 409 height 42
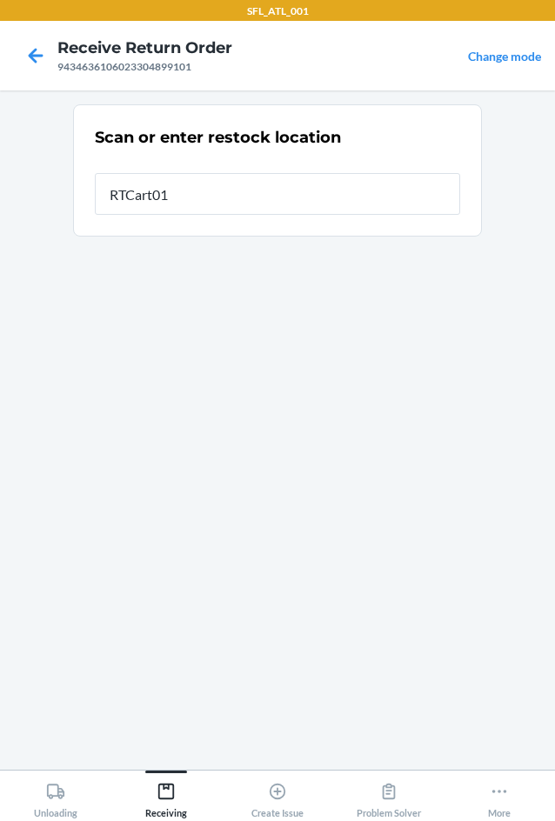
type input "RTCart017"
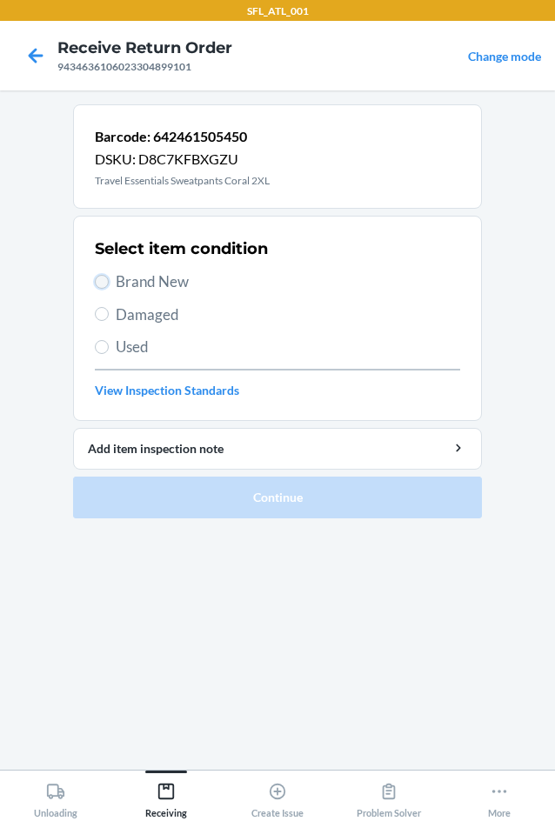
click at [101, 286] on input "Brand New" at bounding box center [102, 282] width 14 height 14
radio input "true"
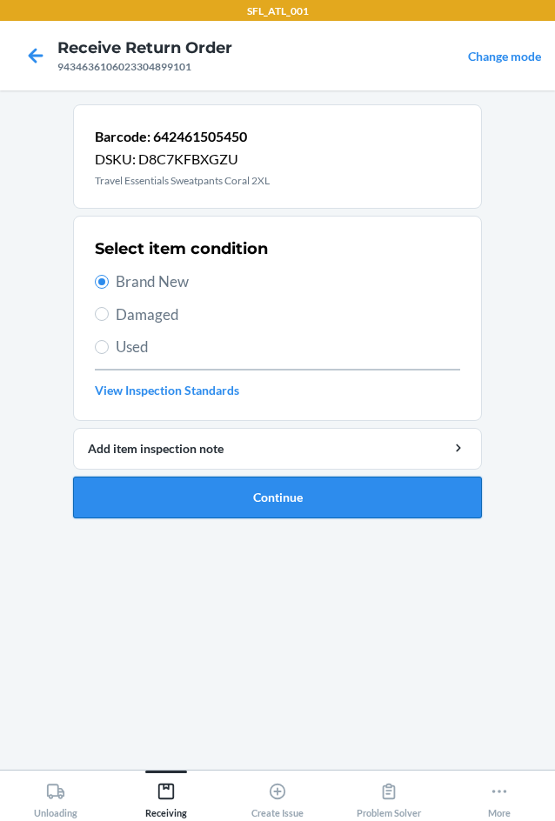
click at [269, 493] on button "Continue" at bounding box center [277, 497] width 409 height 42
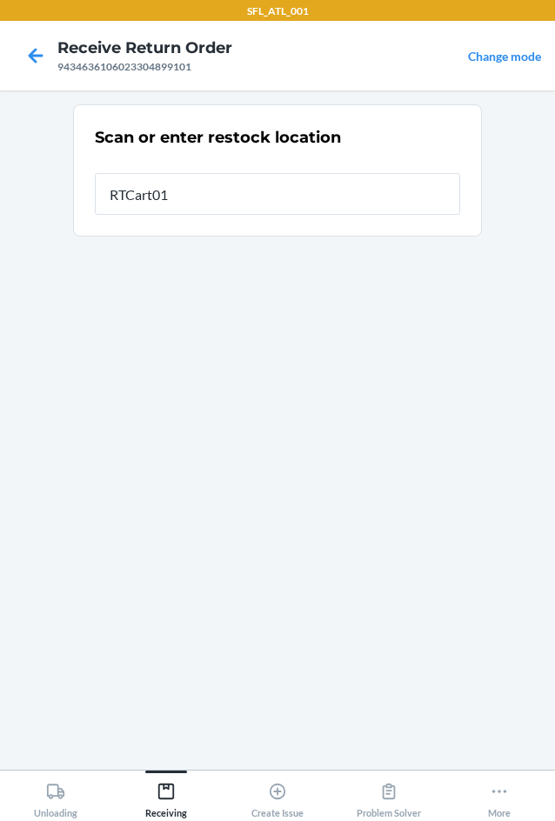
type input "RTCart017"
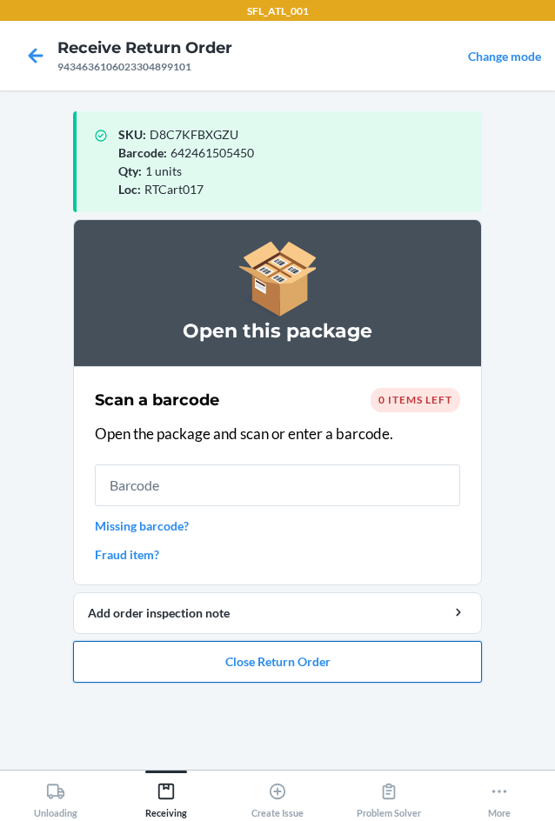
click at [299, 662] on button "Close Return Order" at bounding box center [277, 662] width 409 height 42
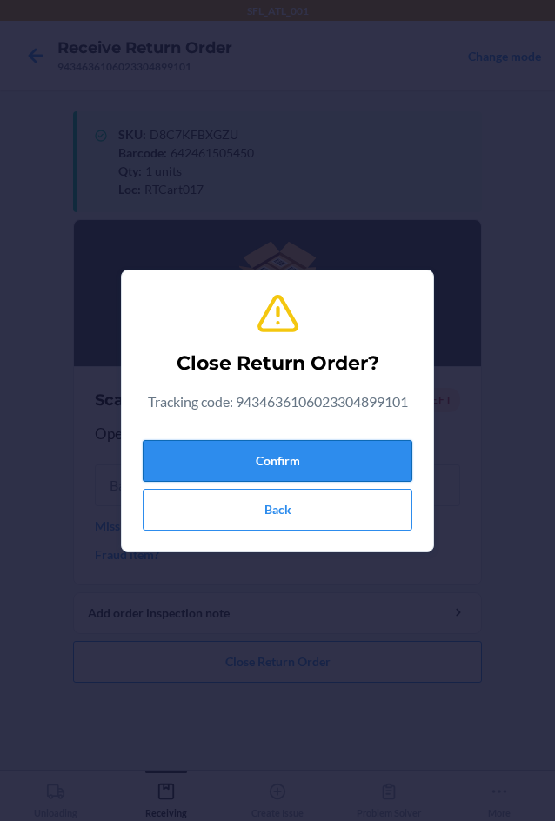
click at [356, 456] on button "Confirm" at bounding box center [277, 461] width 269 height 42
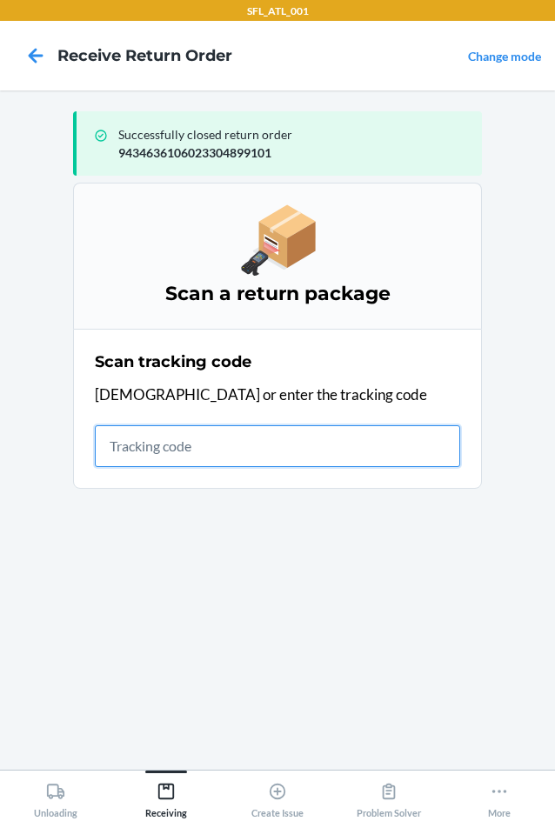
click at [162, 444] on input "text" at bounding box center [277, 446] width 365 height 42
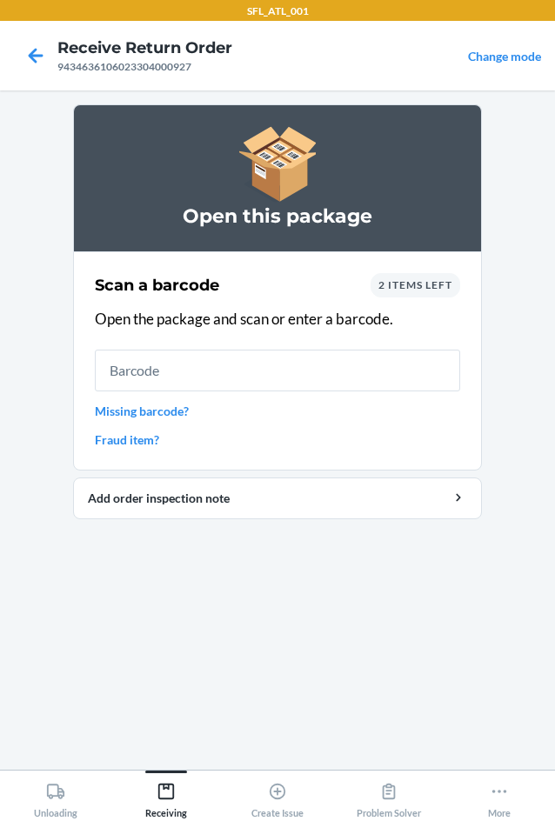
click at [442, 283] on span "2 items left" at bounding box center [415, 284] width 74 height 13
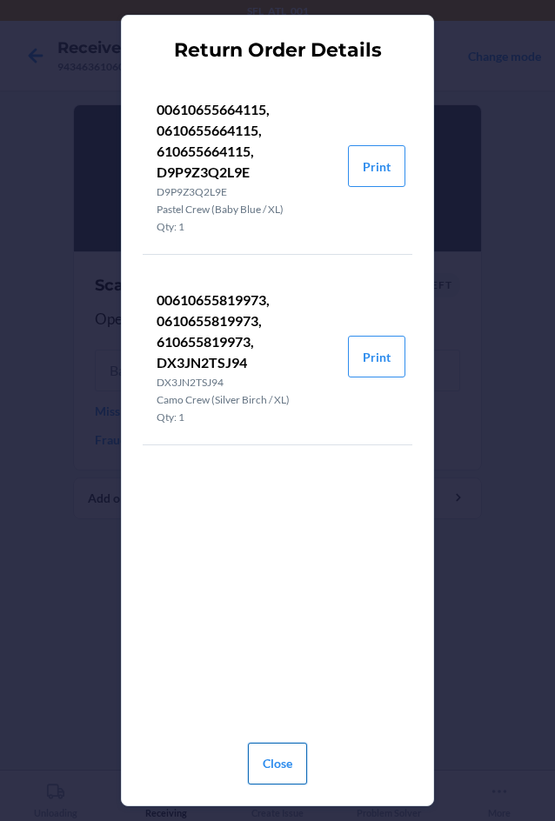
click at [280, 768] on button "Close" at bounding box center [277, 763] width 59 height 42
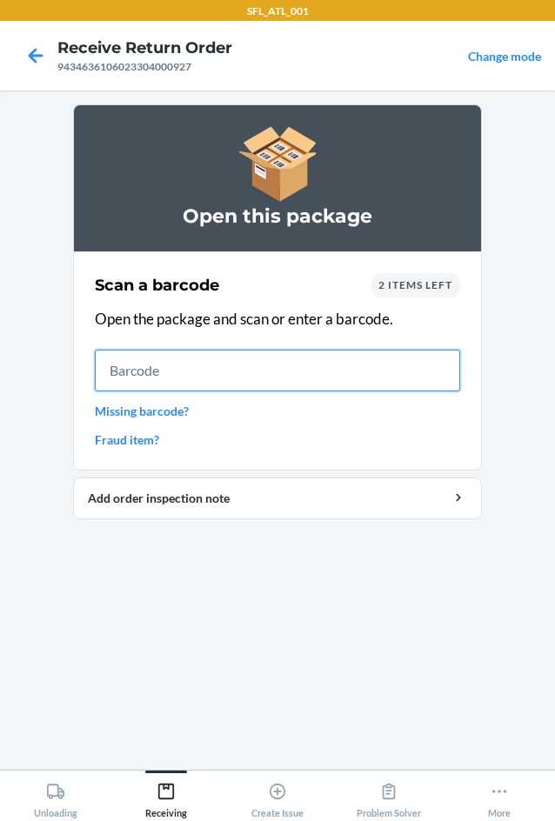
click at [221, 371] on input "text" at bounding box center [277, 370] width 365 height 42
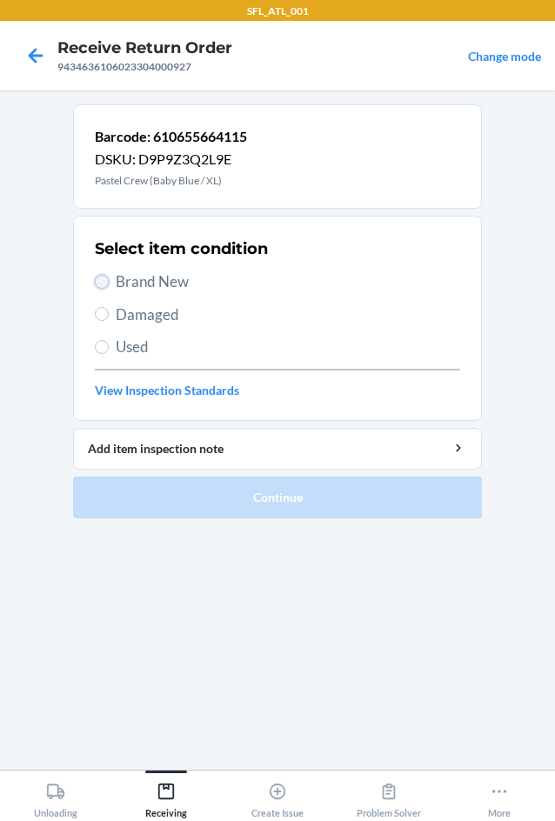
click at [97, 282] on input "Brand New" at bounding box center [102, 282] width 14 height 14
radio input "true"
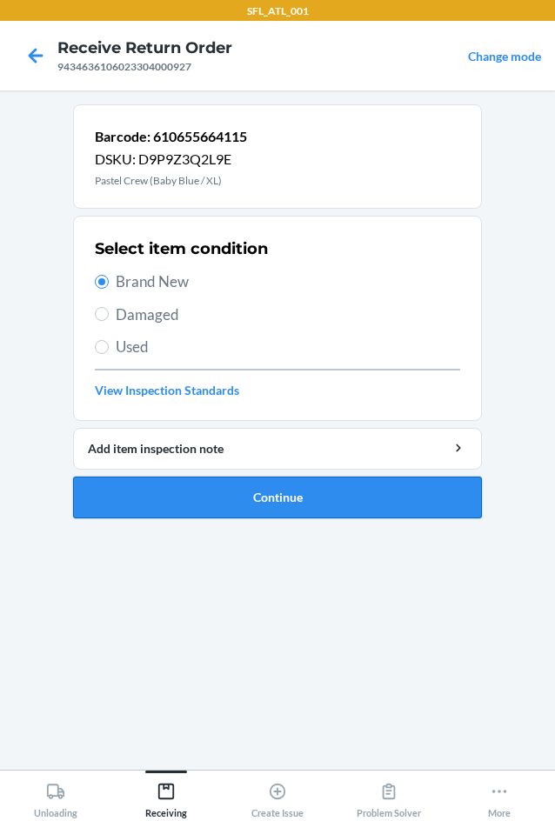
click at [268, 504] on button "Continue" at bounding box center [277, 497] width 409 height 42
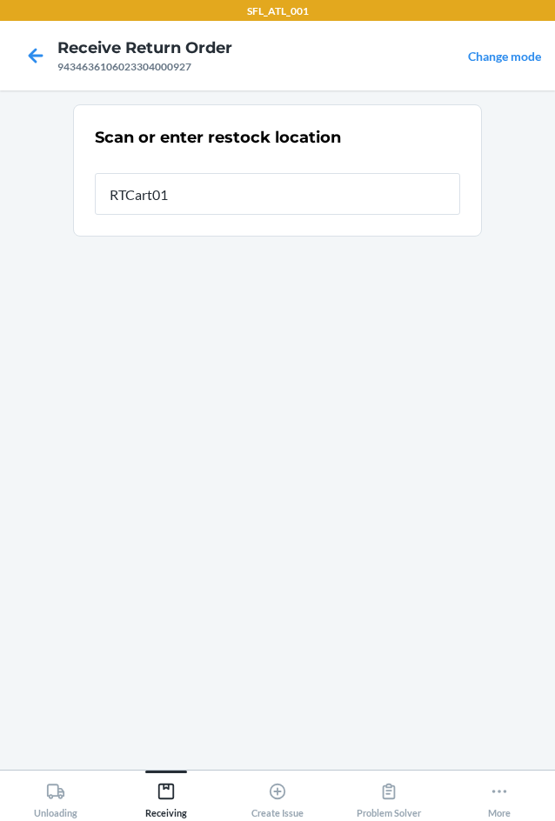
type input "RTCart017"
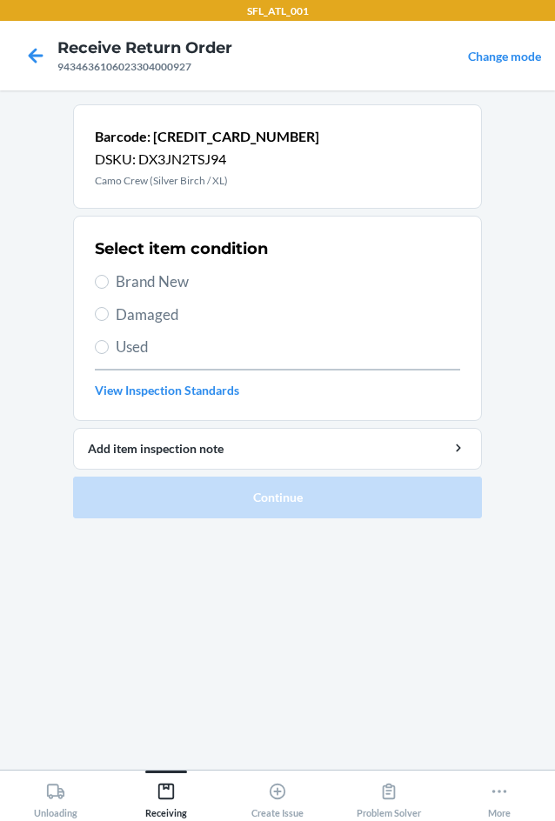
click at [109, 285] on label "Brand New" at bounding box center [277, 281] width 365 height 23
click at [109, 285] on input "Brand New" at bounding box center [102, 282] width 14 height 14
radio input "true"
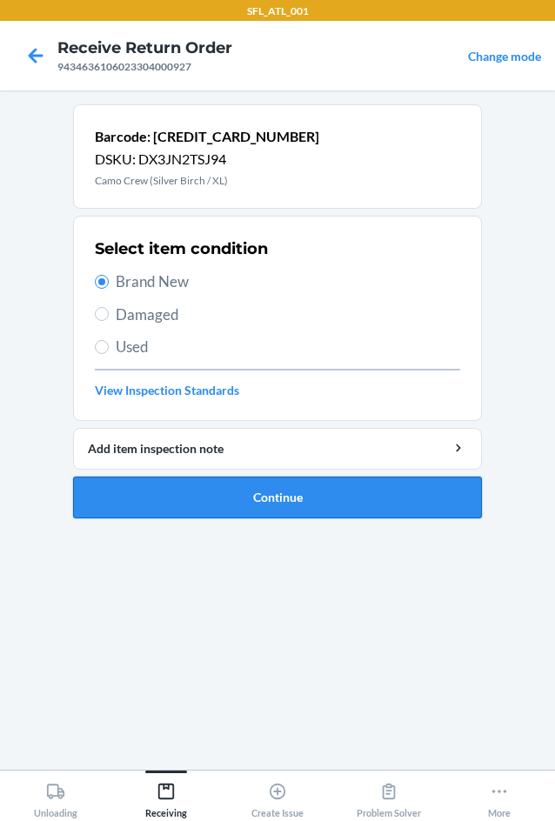
click at [350, 491] on button "Continue" at bounding box center [277, 497] width 409 height 42
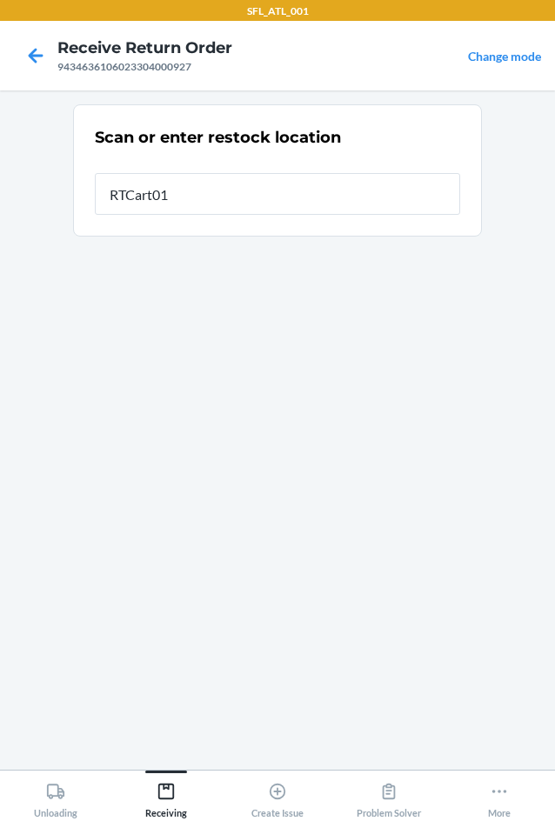
type input "RTCart017"
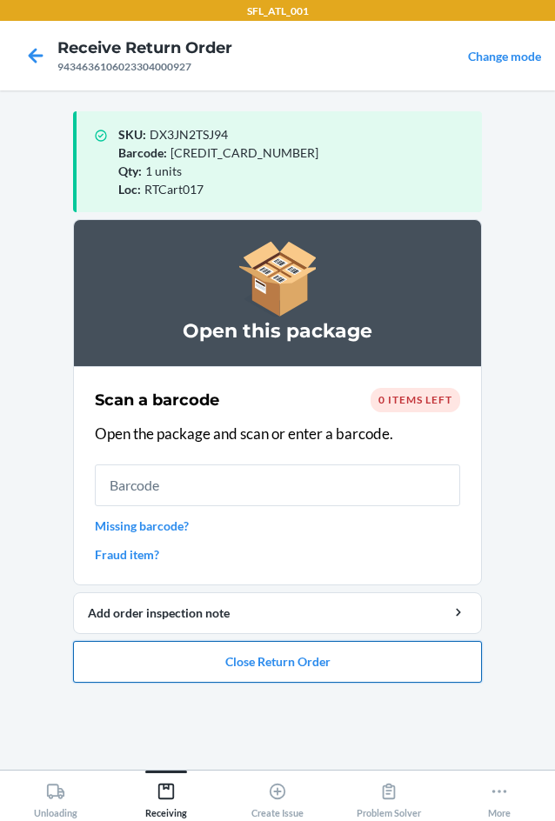
click at [282, 660] on button "Close Return Order" at bounding box center [277, 662] width 409 height 42
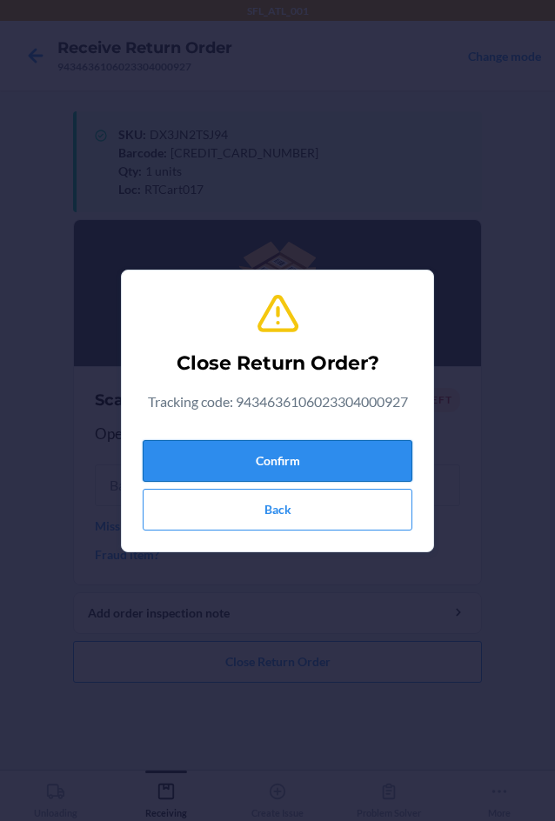
drag, startPoint x: 310, startPoint y: 455, endPoint x: 235, endPoint y: 458, distance: 75.7
click at [309, 455] on button "Confirm" at bounding box center [277, 461] width 269 height 42
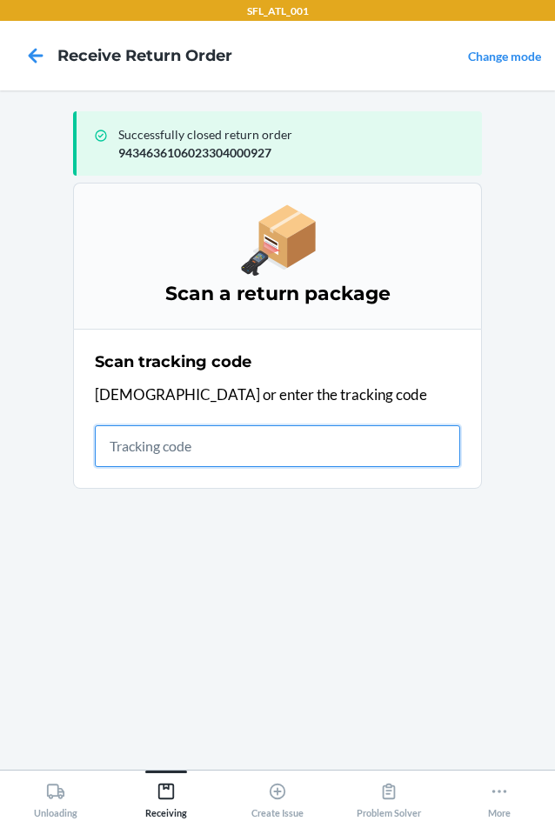
click at [201, 442] on input "text" at bounding box center [277, 446] width 365 height 42
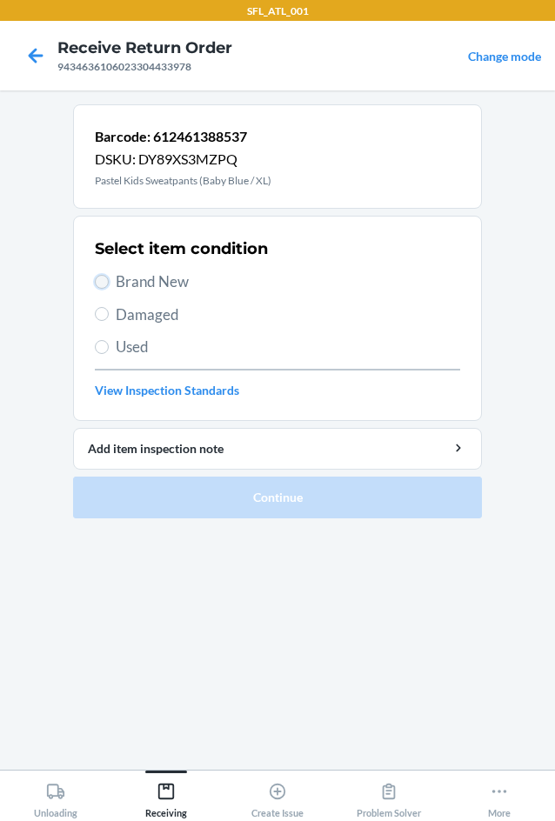
click at [106, 284] on input "Brand New" at bounding box center [102, 282] width 14 height 14
radio input "true"
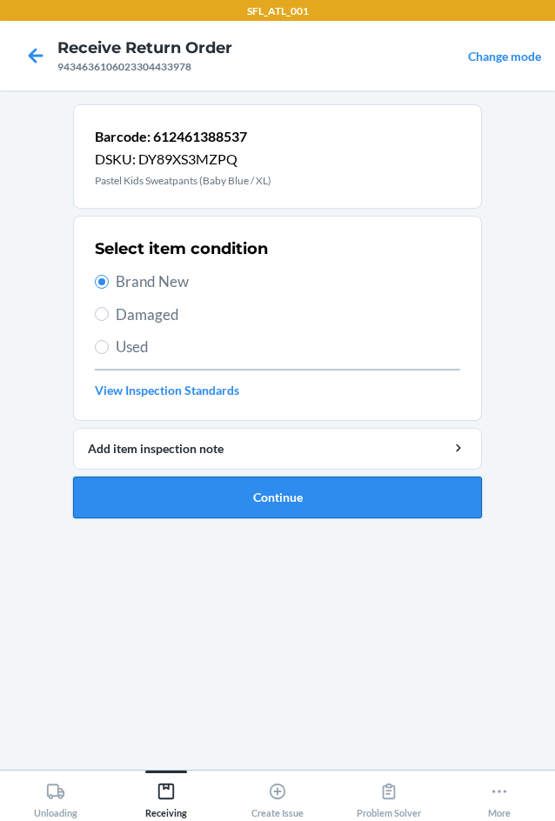
click at [337, 483] on button "Continue" at bounding box center [277, 497] width 409 height 42
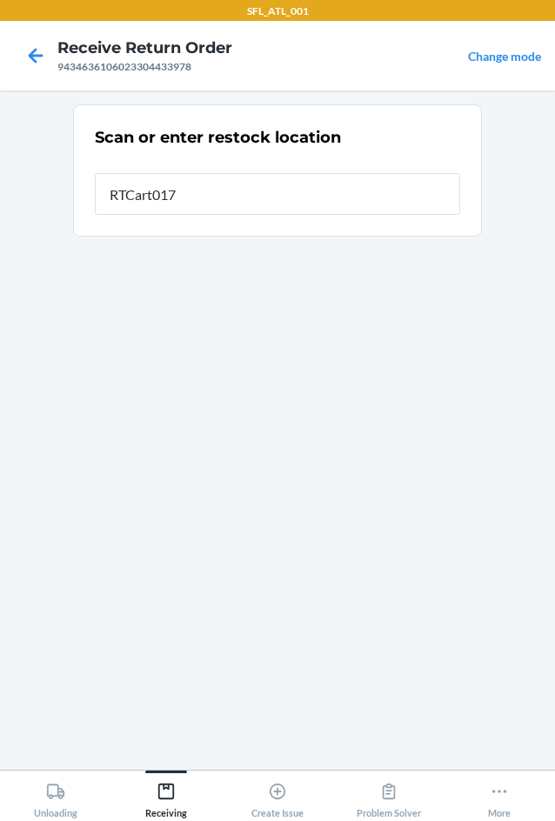
type input "RTCart017"
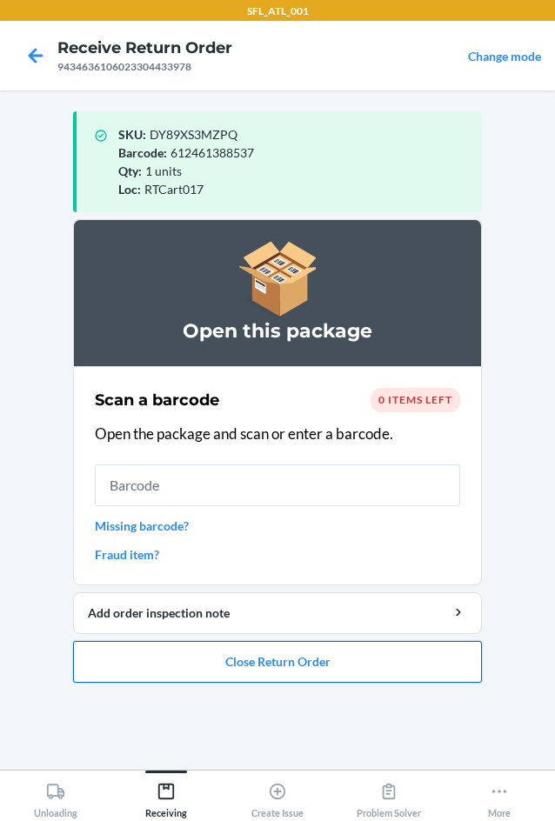
click at [269, 656] on button "Close Return Order" at bounding box center [277, 662] width 409 height 42
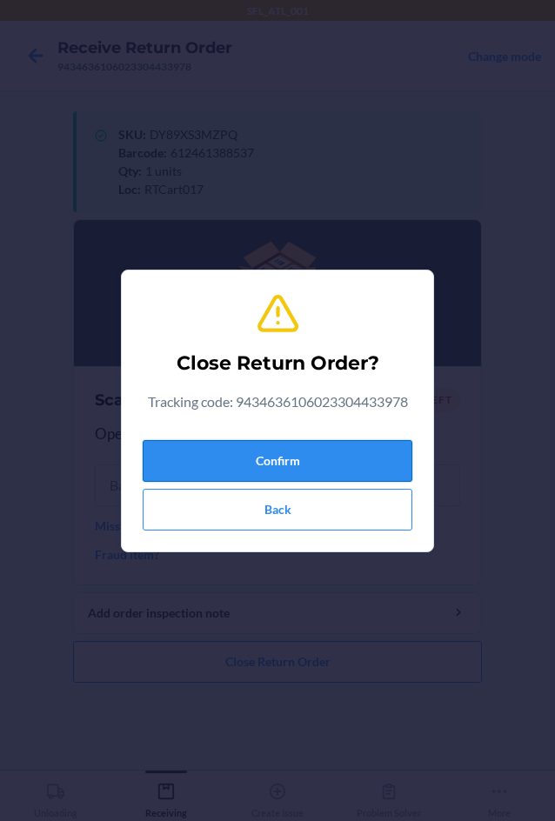
click at [253, 458] on button "Confirm" at bounding box center [277, 461] width 269 height 42
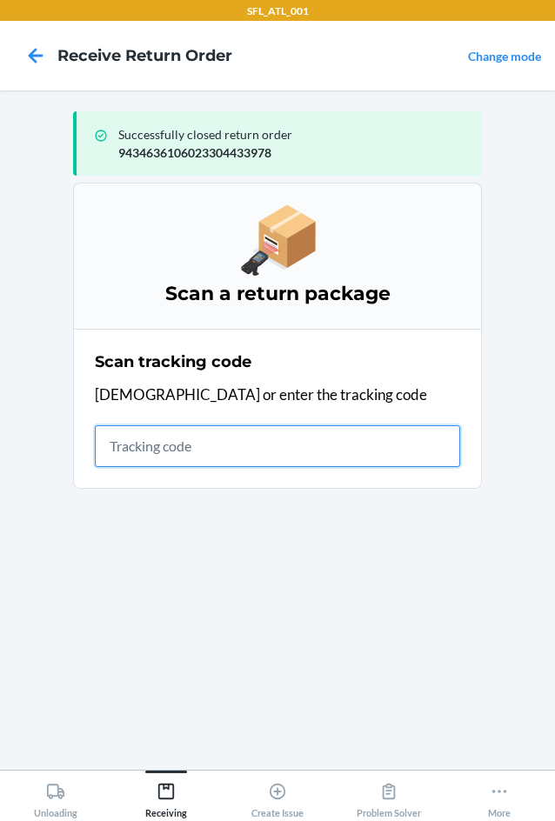
click at [151, 445] on input "text" at bounding box center [277, 446] width 365 height 42
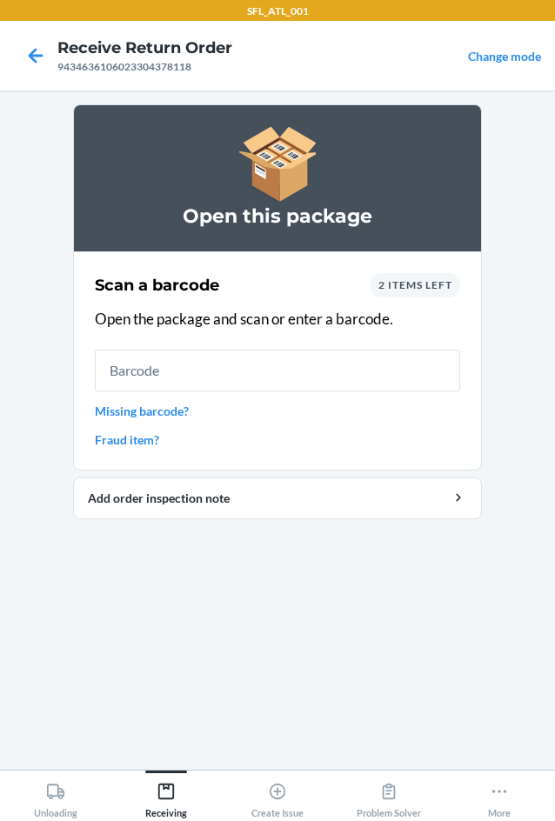
click at [416, 290] on span "2 items left" at bounding box center [415, 284] width 74 height 13
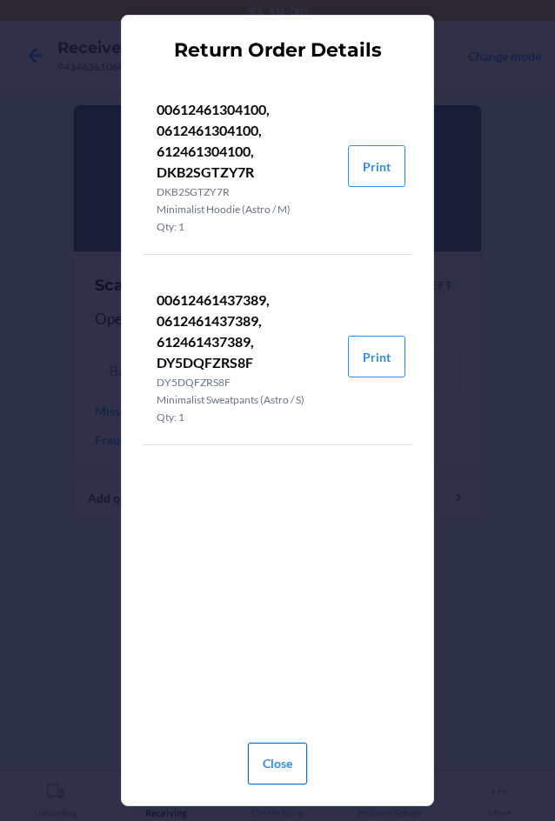
click at [272, 751] on button "Close" at bounding box center [277, 763] width 59 height 42
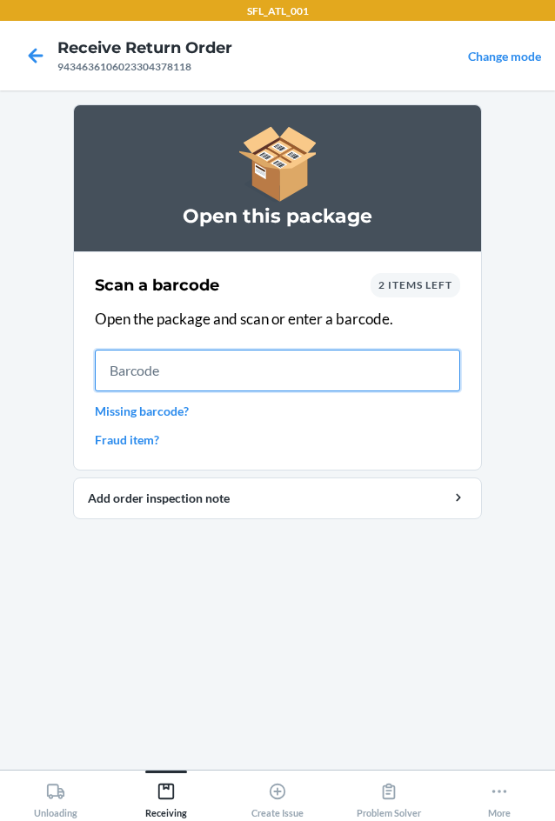
click at [212, 366] on input "text" at bounding box center [277, 370] width 365 height 42
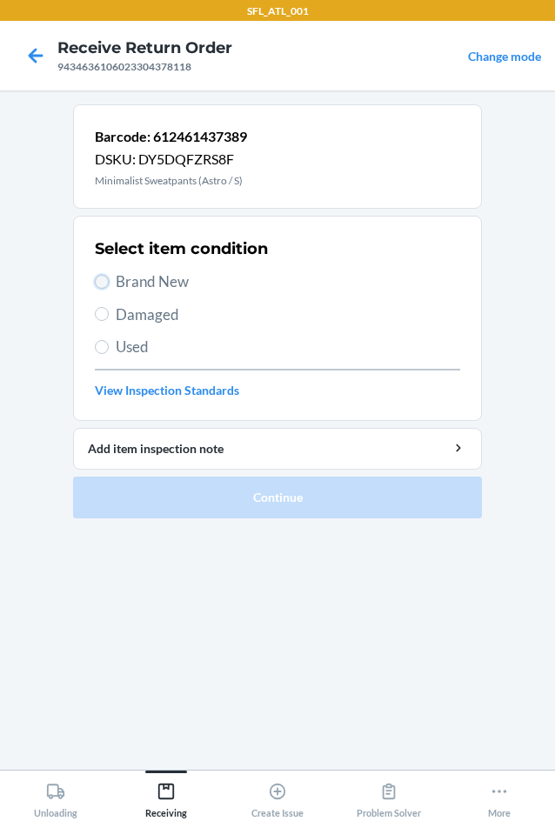
click at [104, 282] on input "Brand New" at bounding box center [102, 282] width 14 height 14
radio input "true"
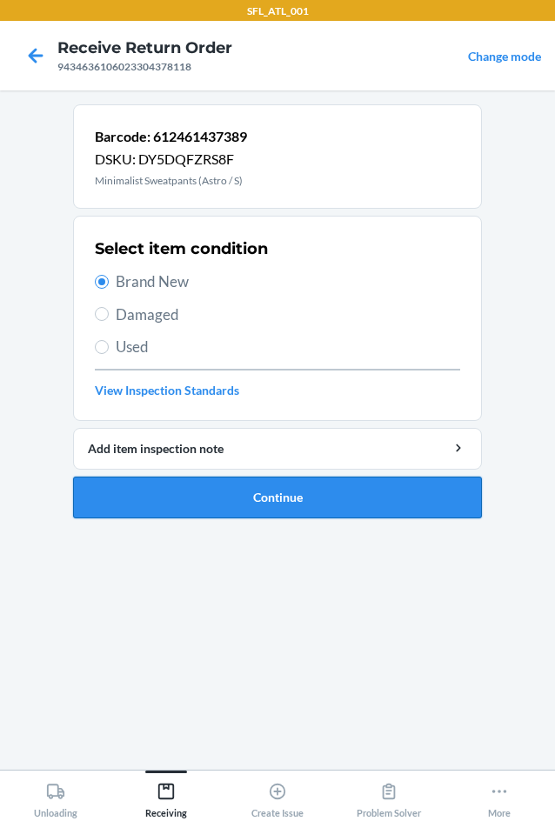
click at [235, 488] on button "Continue" at bounding box center [277, 497] width 409 height 42
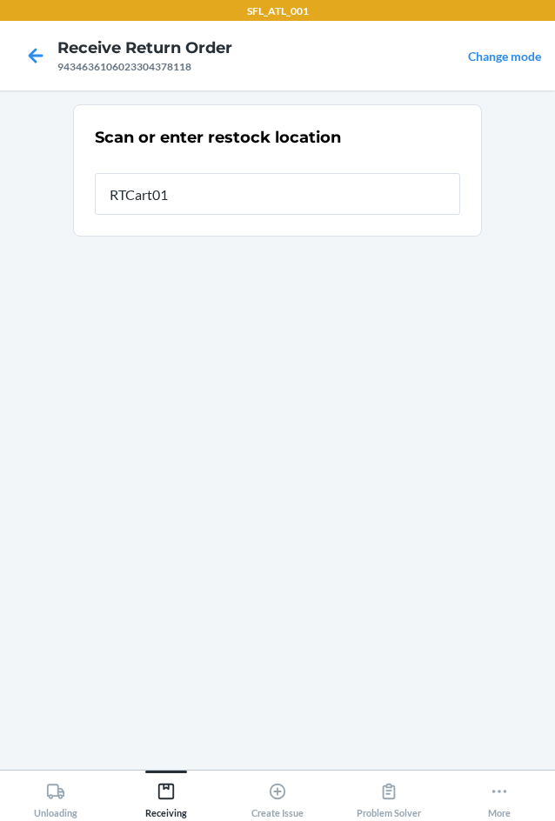
type input "RTCart017"
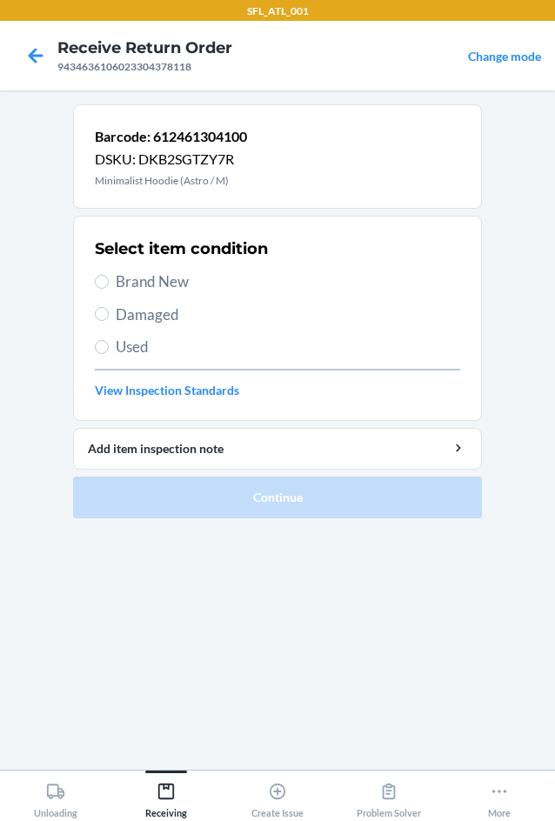
click at [110, 277] on label "Brand New" at bounding box center [277, 281] width 365 height 23
click at [109, 277] on input "Brand New" at bounding box center [102, 282] width 14 height 14
radio input "true"
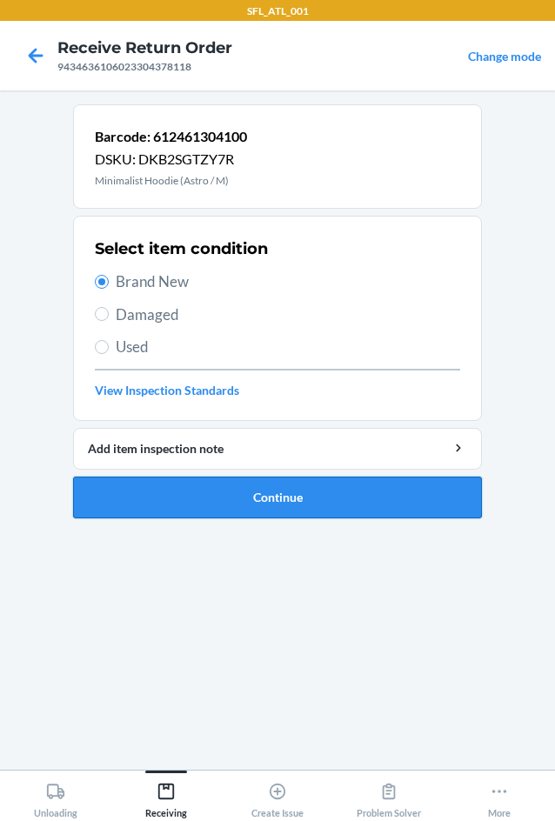
click at [313, 493] on button "Continue" at bounding box center [277, 497] width 409 height 42
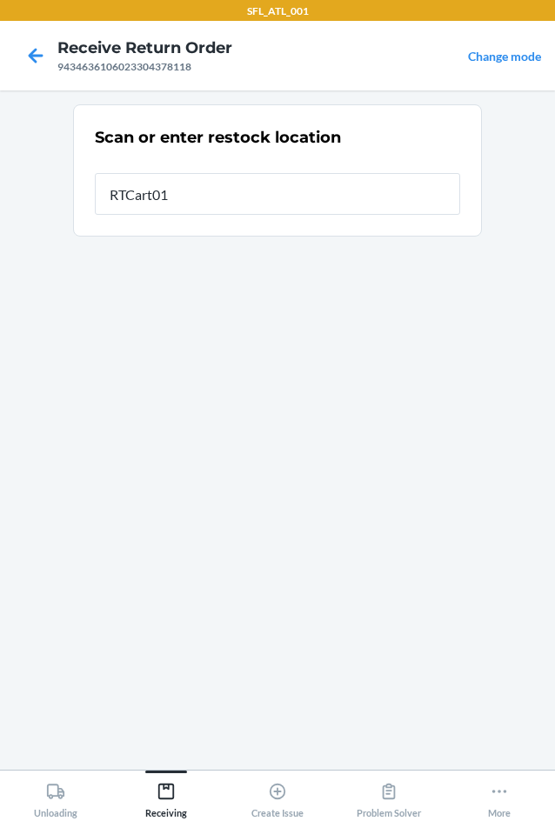
type input "RTCart017"
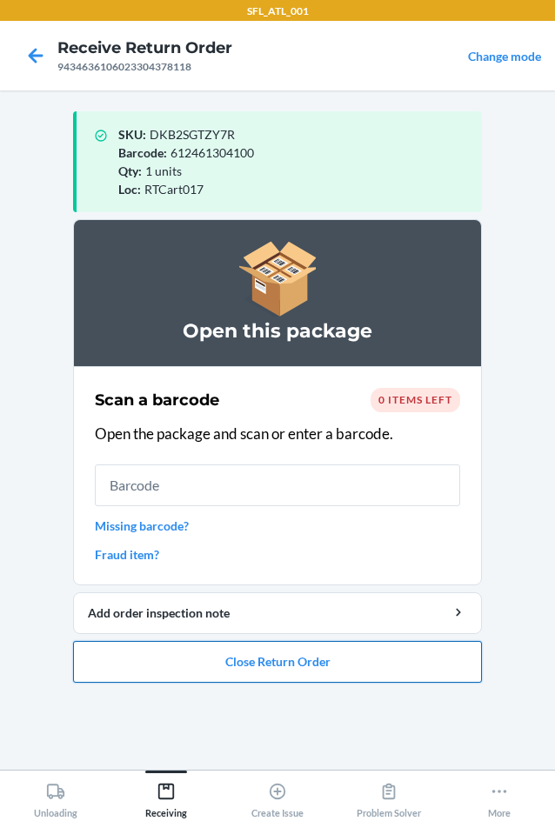
click at [346, 664] on button "Close Return Order" at bounding box center [277, 662] width 409 height 42
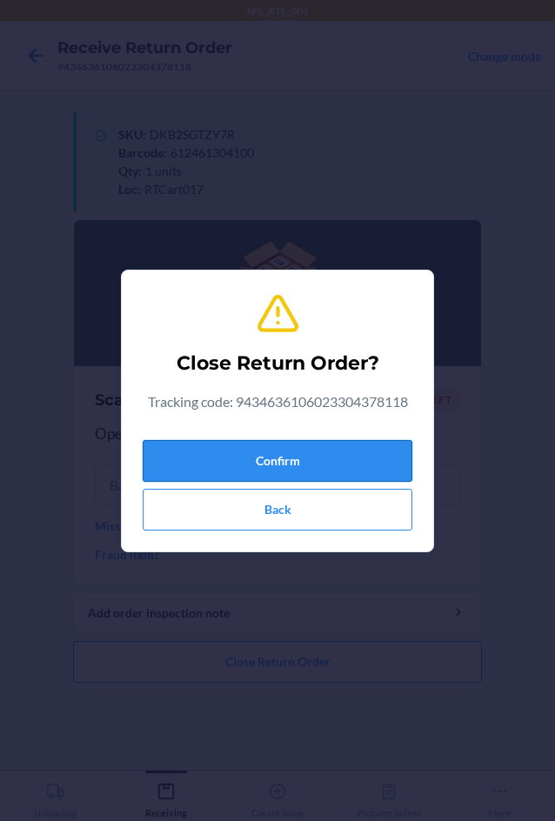
click at [238, 457] on button "Confirm" at bounding box center [277, 461] width 269 height 42
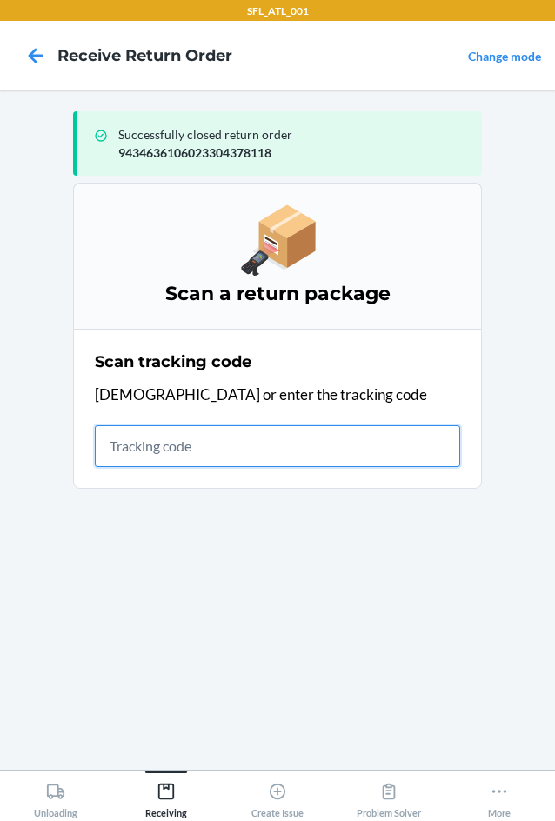
click at [172, 450] on input "text" at bounding box center [277, 446] width 365 height 42
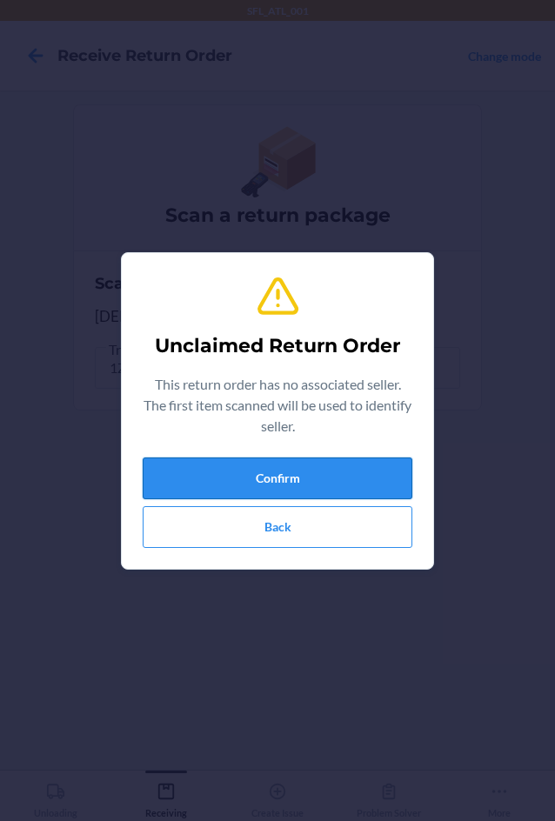
click at [176, 463] on button "Confirm" at bounding box center [277, 478] width 269 height 42
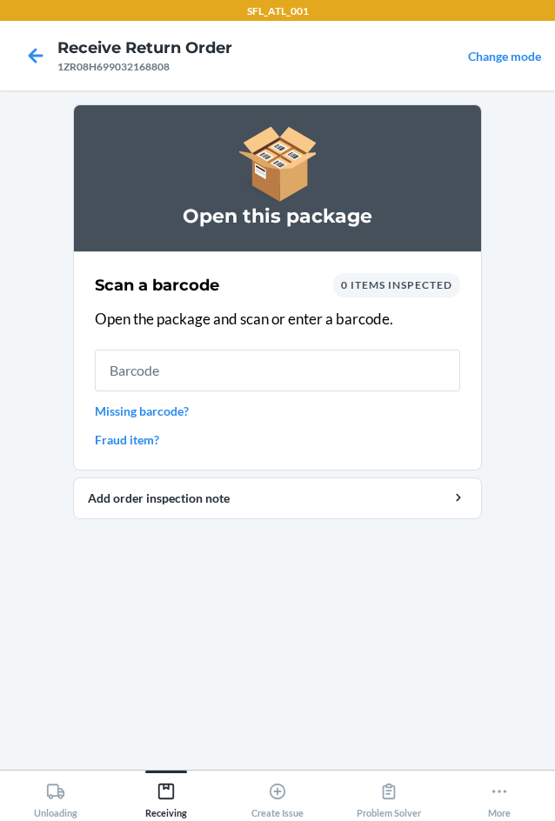
click at [154, 415] on link "Missing barcode?" at bounding box center [277, 411] width 365 height 18
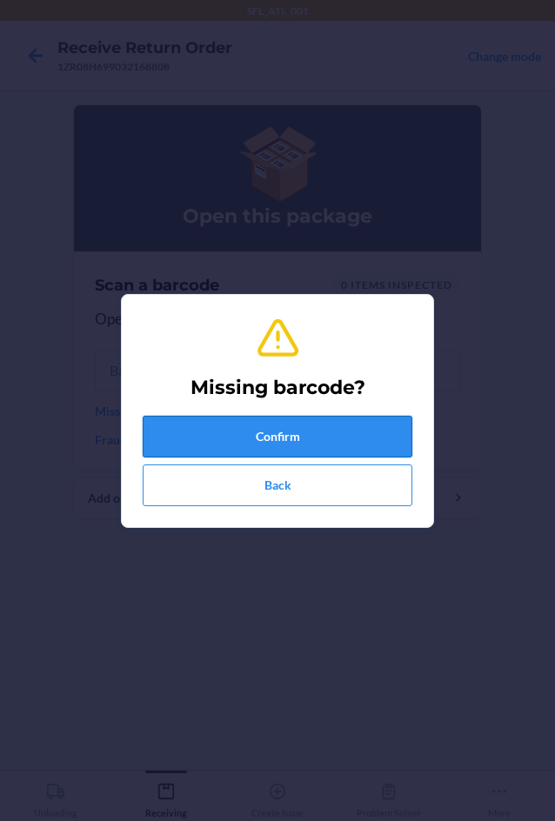
click at [304, 427] on button "Confirm" at bounding box center [277, 436] width 269 height 42
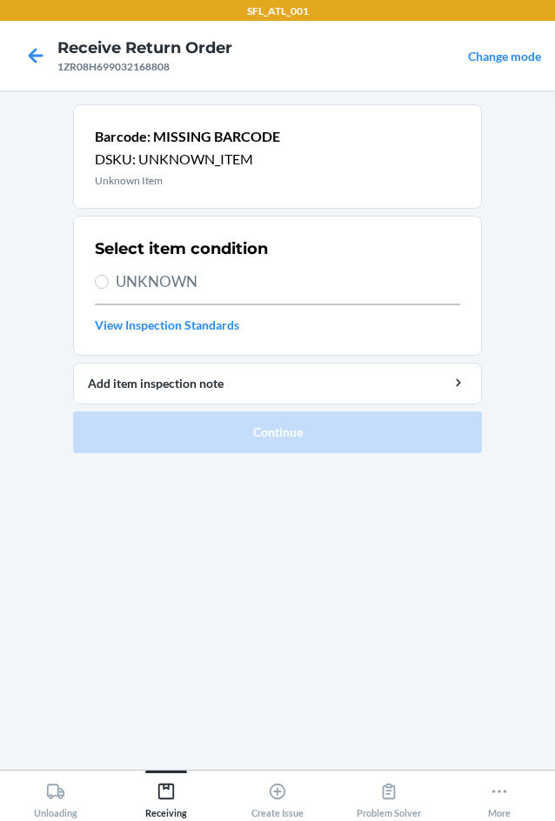
click at [161, 278] on span "UNKNOWN" at bounding box center [288, 281] width 344 height 23
click at [109, 278] on input "UNKNOWN" at bounding box center [102, 282] width 14 height 14
radio input "true"
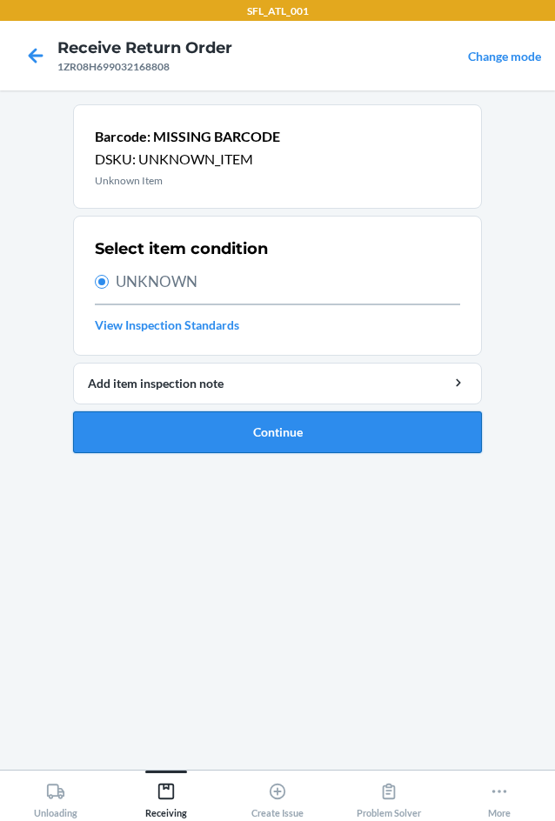
click at [209, 423] on button "Continue" at bounding box center [277, 432] width 409 height 42
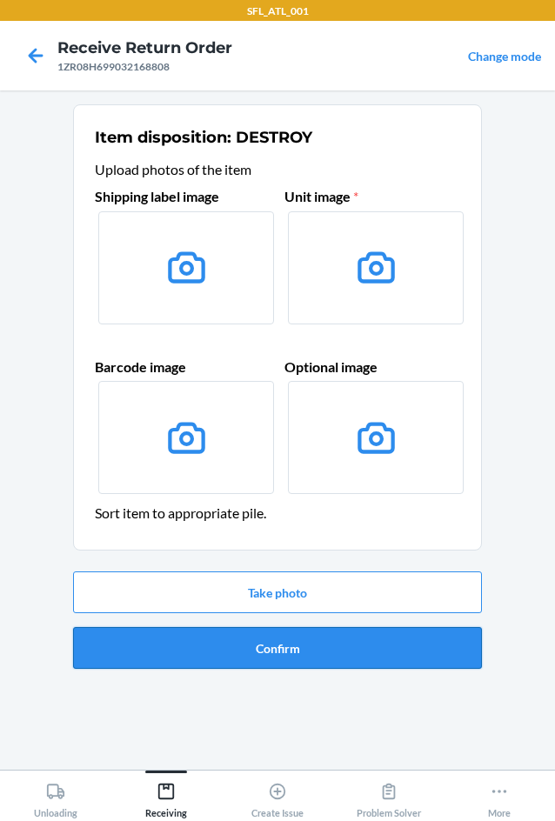
click at [341, 659] on button "Confirm" at bounding box center [277, 648] width 409 height 42
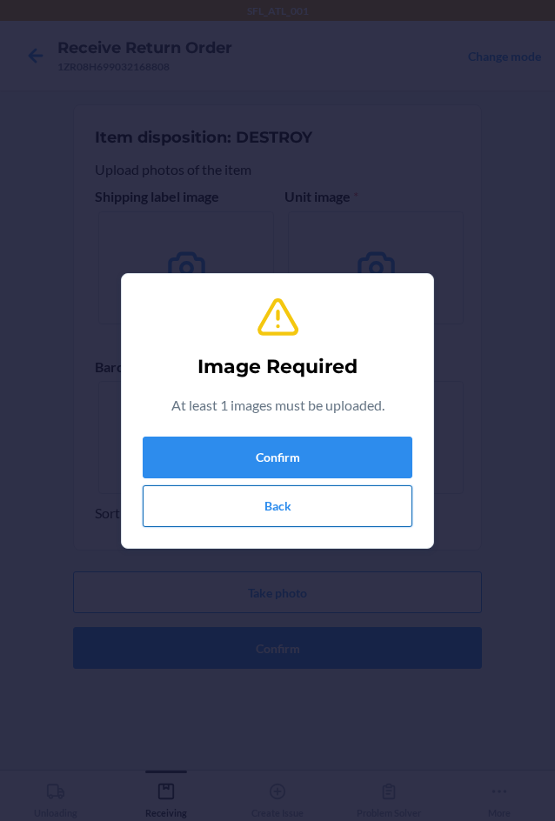
click at [324, 511] on button "Back" at bounding box center [277, 506] width 269 height 42
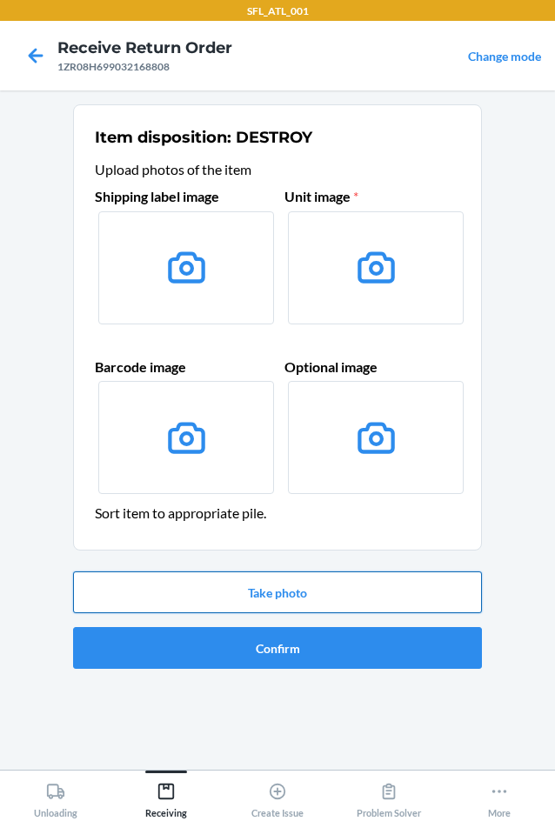
click at [269, 589] on button "Take photo" at bounding box center [277, 592] width 409 height 42
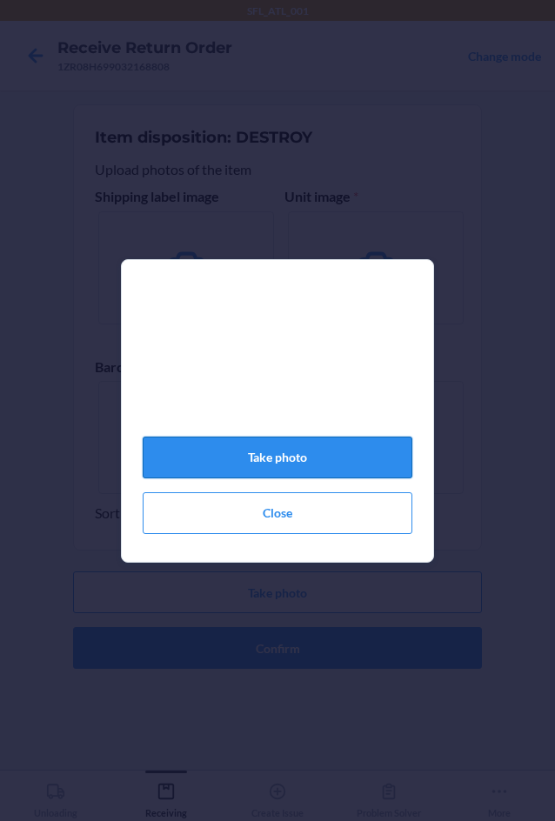
click at [232, 461] on button "Take photo" at bounding box center [277, 457] width 269 height 42
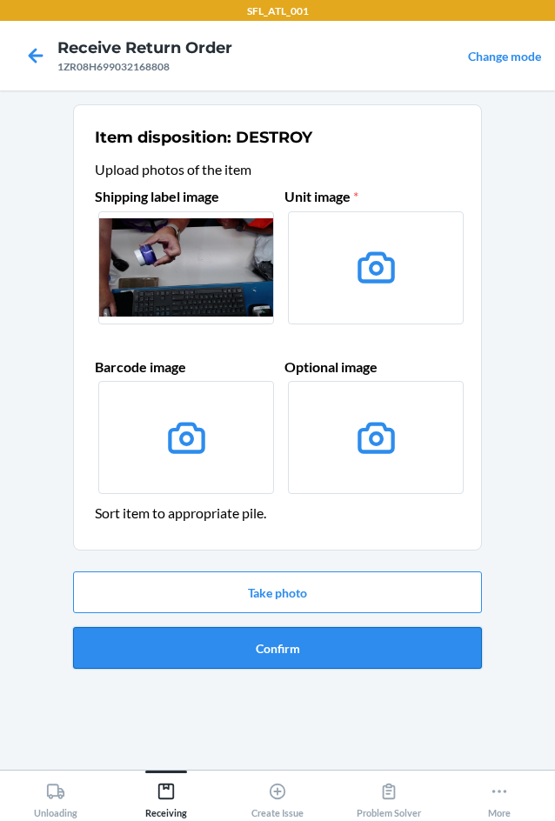
click at [294, 652] on button "Confirm" at bounding box center [277, 648] width 409 height 42
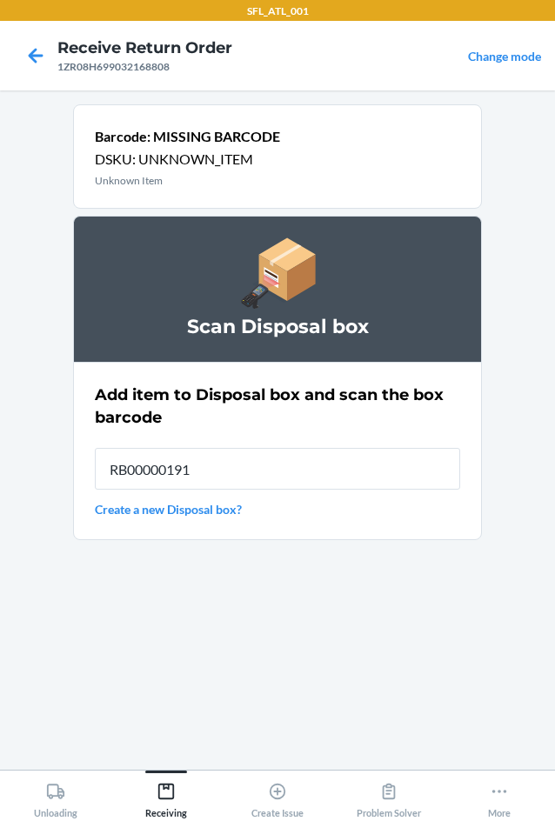
type input "RB00000191O"
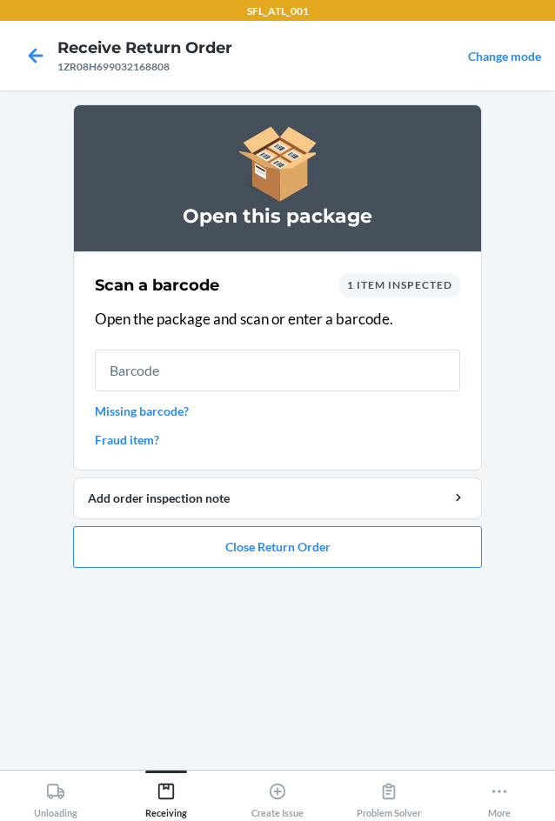
click at [156, 413] on link "Missing barcode?" at bounding box center [277, 411] width 365 height 18
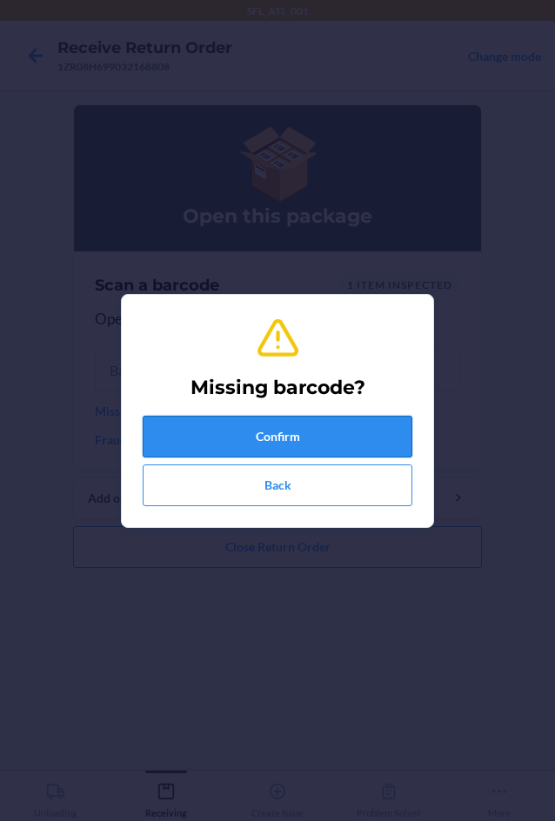
click at [205, 450] on button "Confirm" at bounding box center [277, 436] width 269 height 42
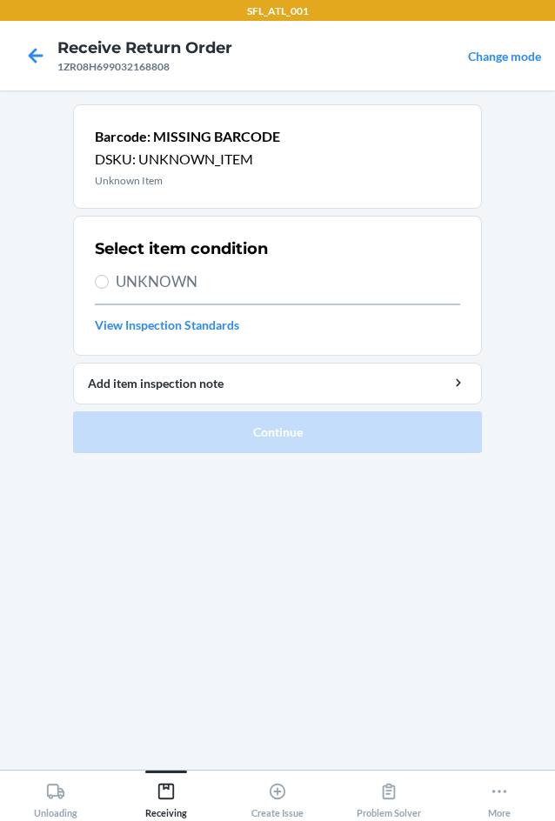
click at [156, 276] on span "UNKNOWN" at bounding box center [288, 281] width 344 height 23
click at [109, 276] on input "UNKNOWN" at bounding box center [102, 282] width 14 height 14
radio input "true"
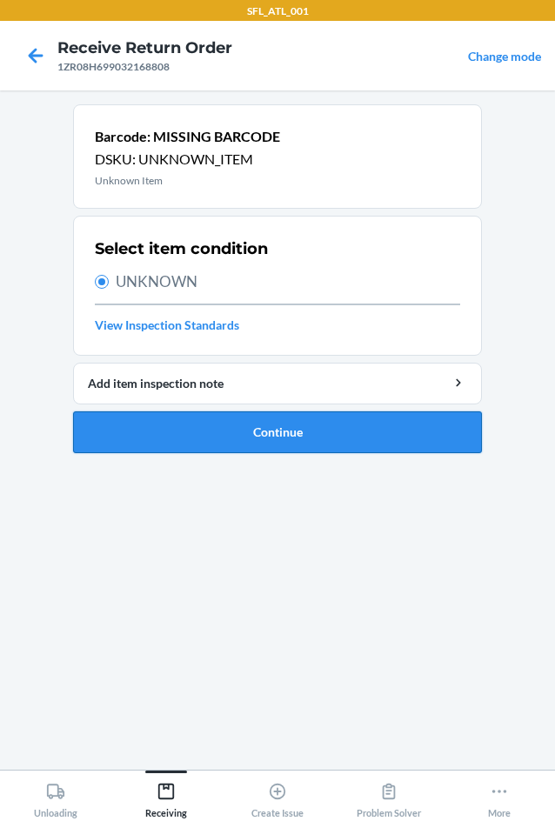
click at [157, 435] on button "Continue" at bounding box center [277, 432] width 409 height 42
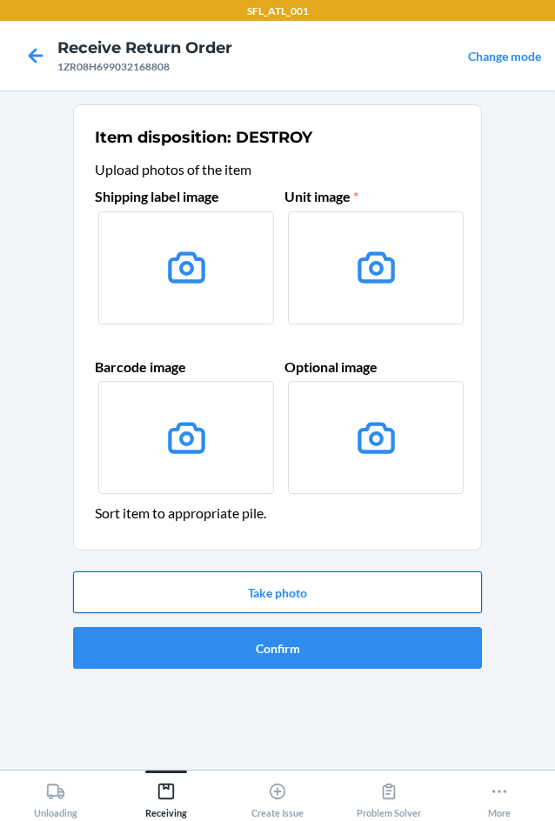
click at [272, 597] on button "Take photo" at bounding box center [277, 592] width 409 height 42
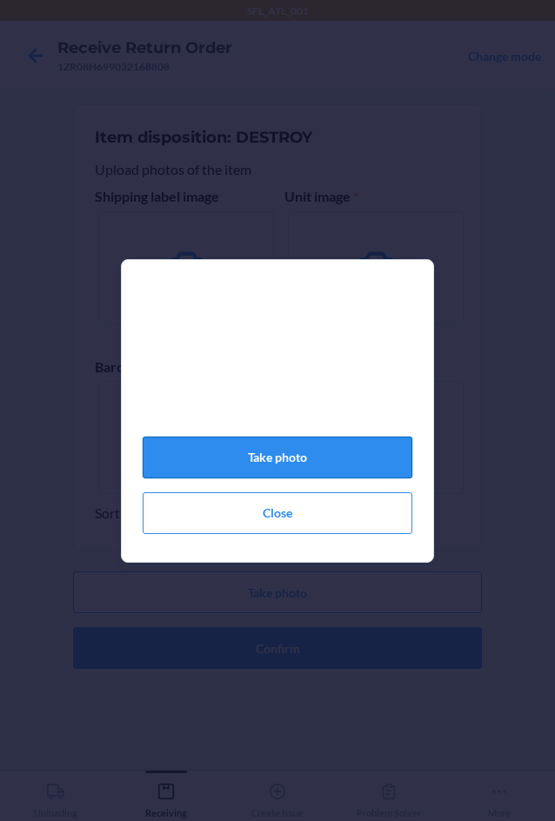
click at [269, 469] on button "Take photo" at bounding box center [277, 457] width 269 height 42
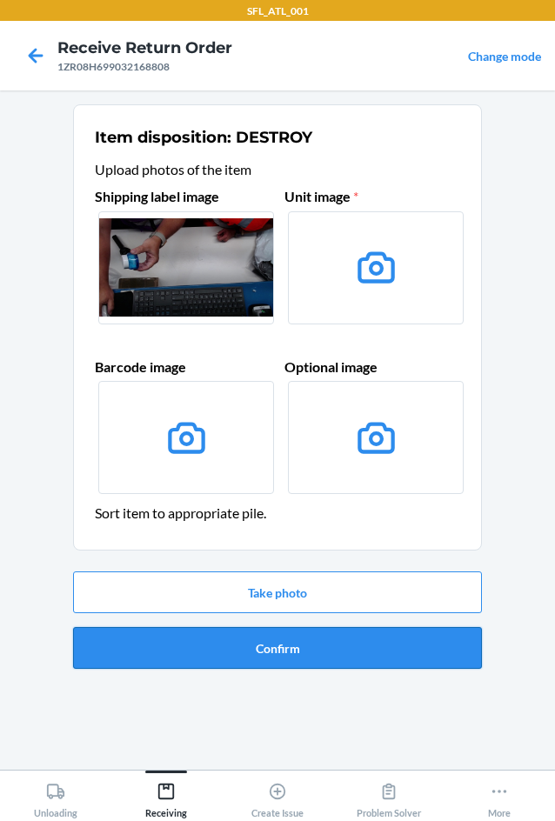
click at [291, 649] on button "Confirm" at bounding box center [277, 648] width 409 height 42
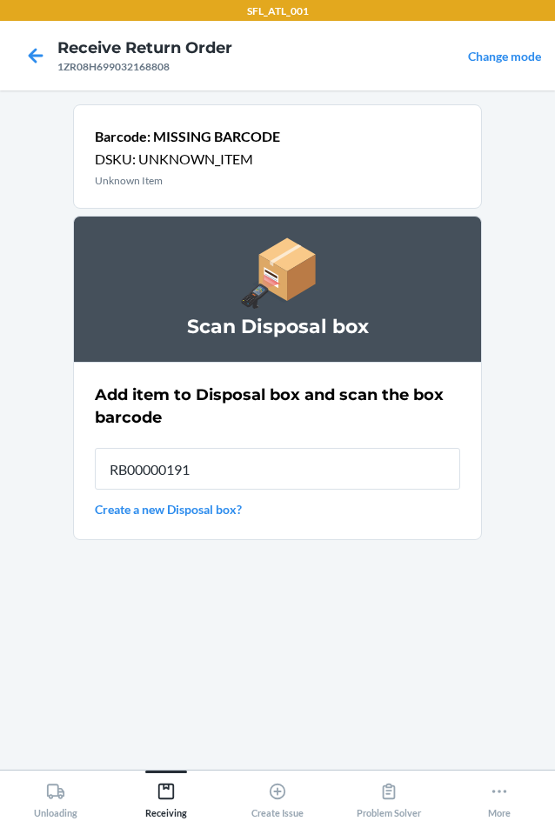
type input "RB00000191O"
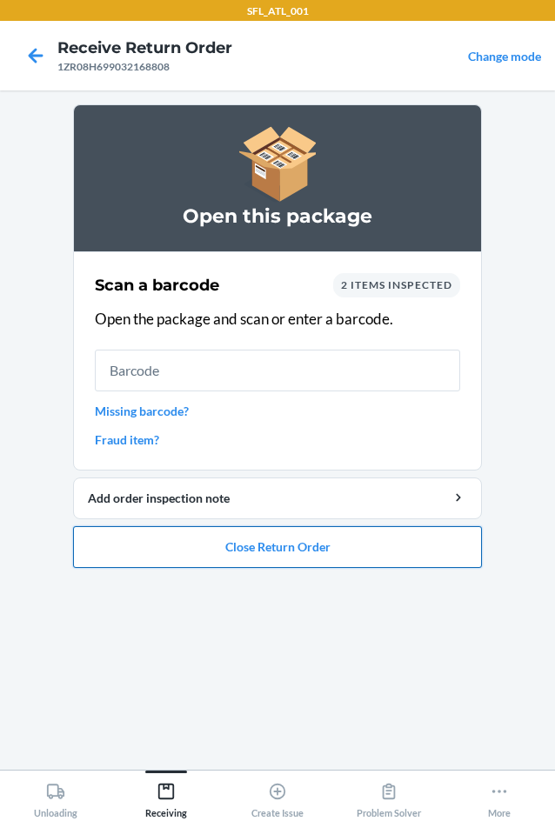
click at [275, 548] on button "Close Return Order" at bounding box center [277, 547] width 409 height 42
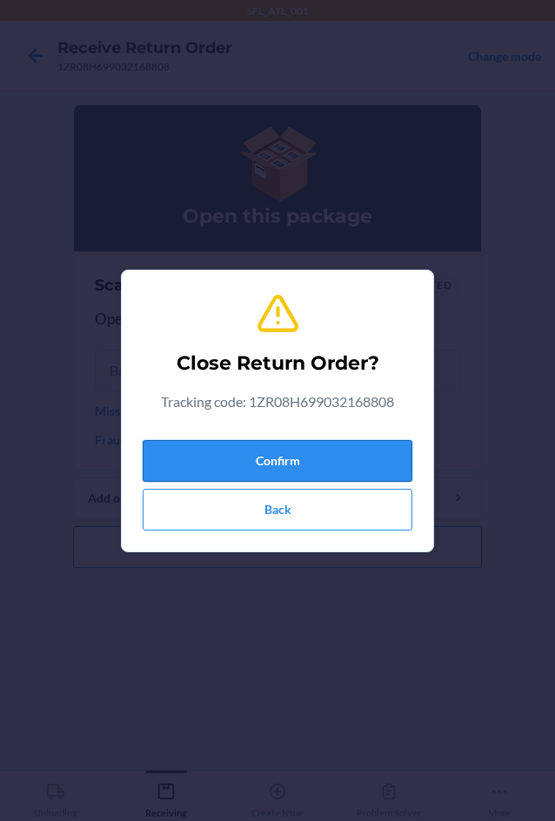
click at [275, 443] on button "Confirm" at bounding box center [277, 461] width 269 height 42
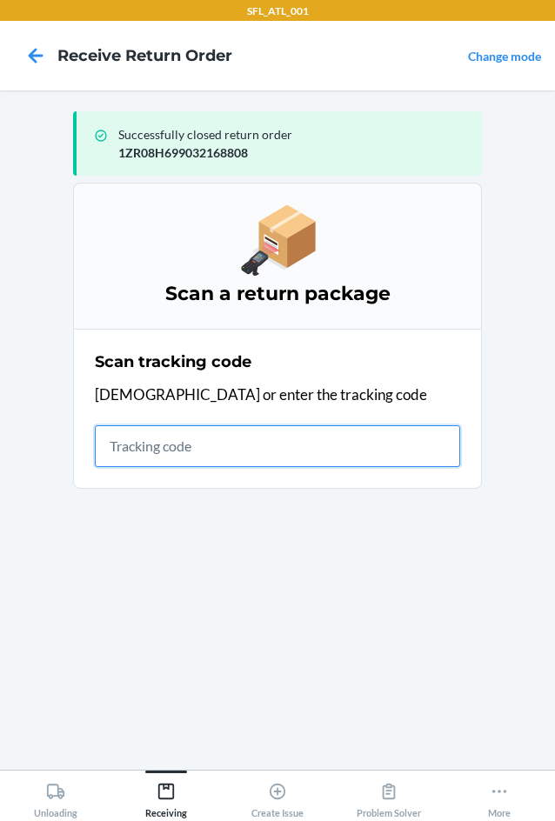
click at [159, 448] on input "text" at bounding box center [277, 446] width 365 height 42
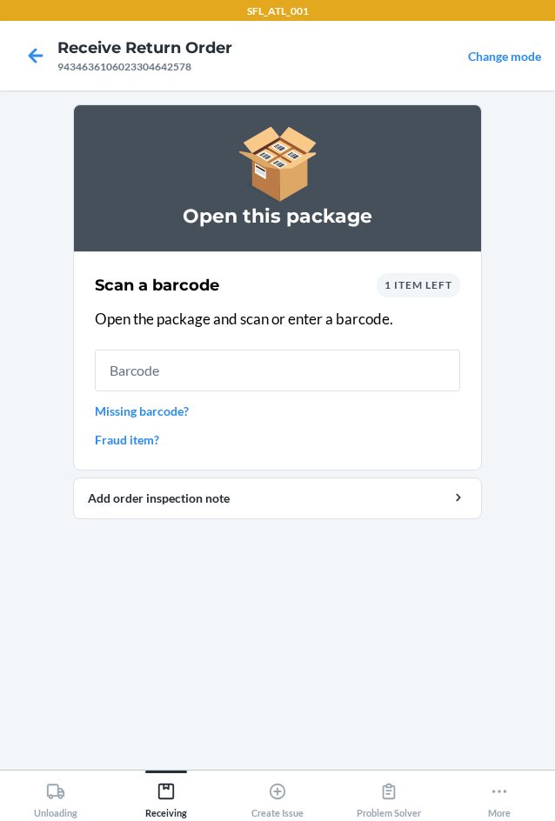
click at [413, 285] on span "1 item left" at bounding box center [418, 284] width 68 height 13
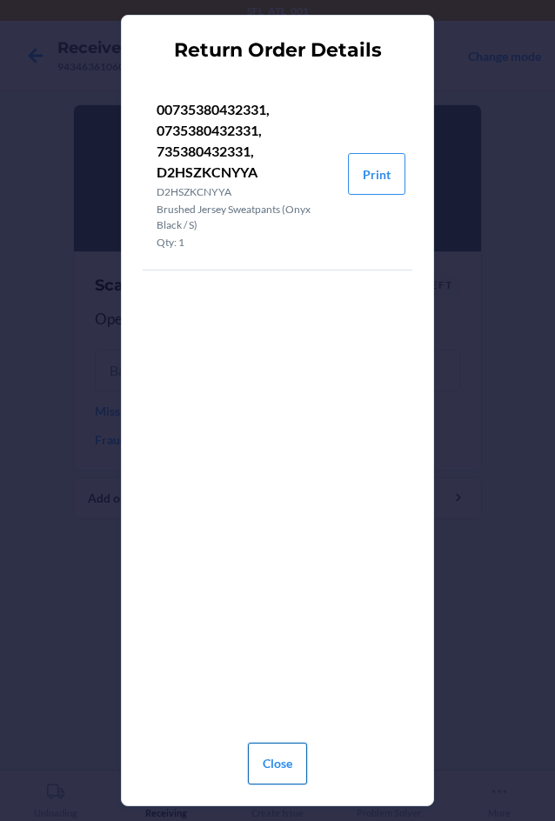
click at [275, 769] on button "Close" at bounding box center [277, 763] width 59 height 42
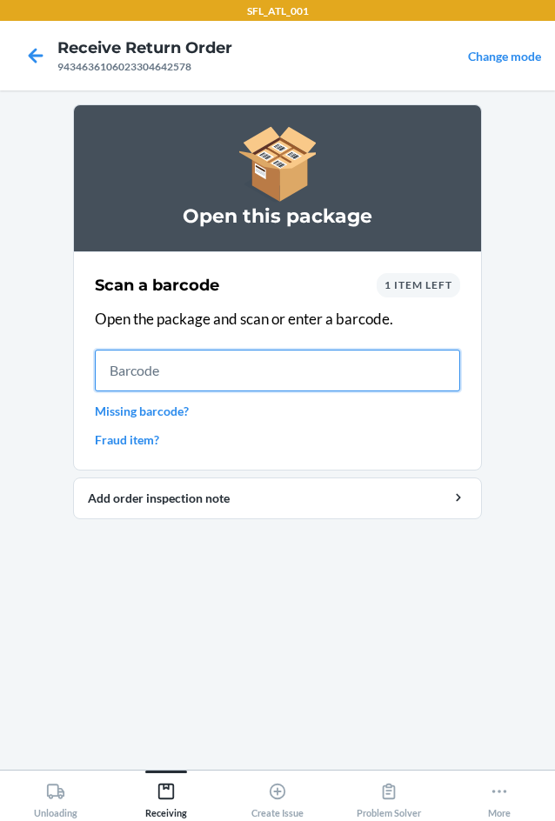
click at [120, 377] on input "text" at bounding box center [277, 370] width 365 height 42
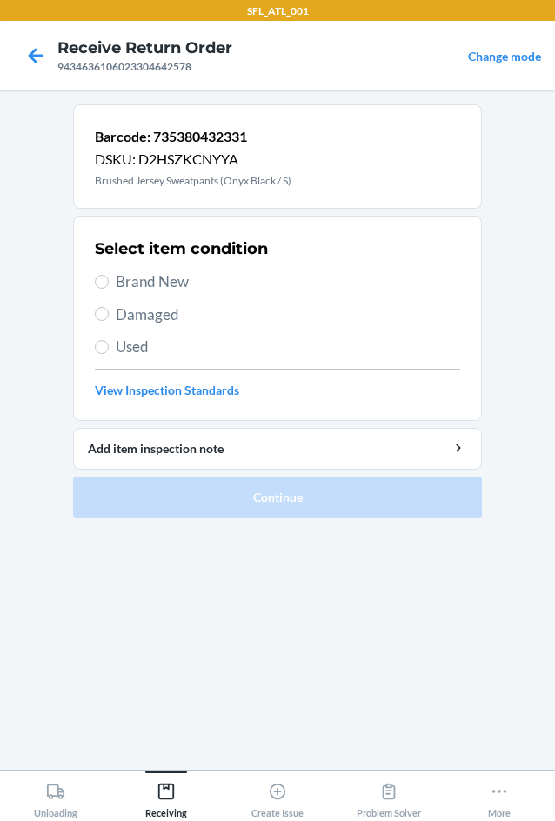
click at [111, 281] on label "Brand New" at bounding box center [277, 281] width 365 height 23
click at [109, 281] on input "Brand New" at bounding box center [102, 282] width 14 height 14
radio input "true"
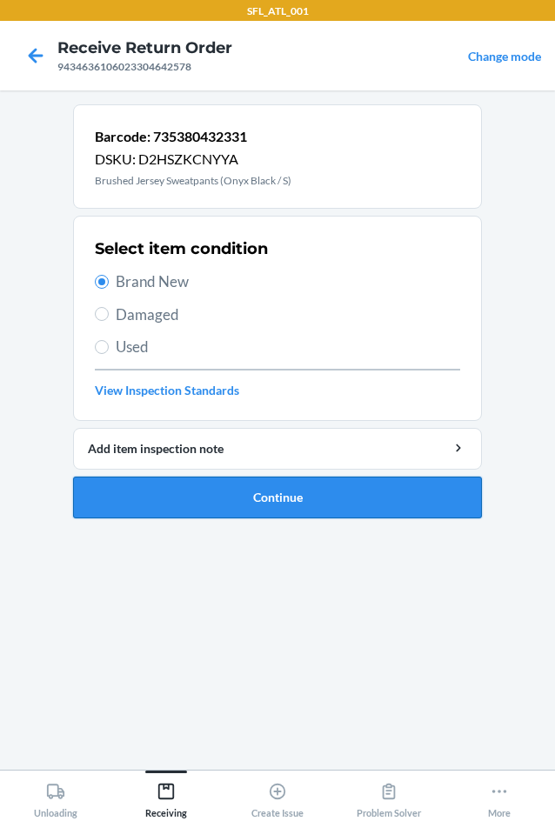
click at [220, 496] on button "Continue" at bounding box center [277, 497] width 409 height 42
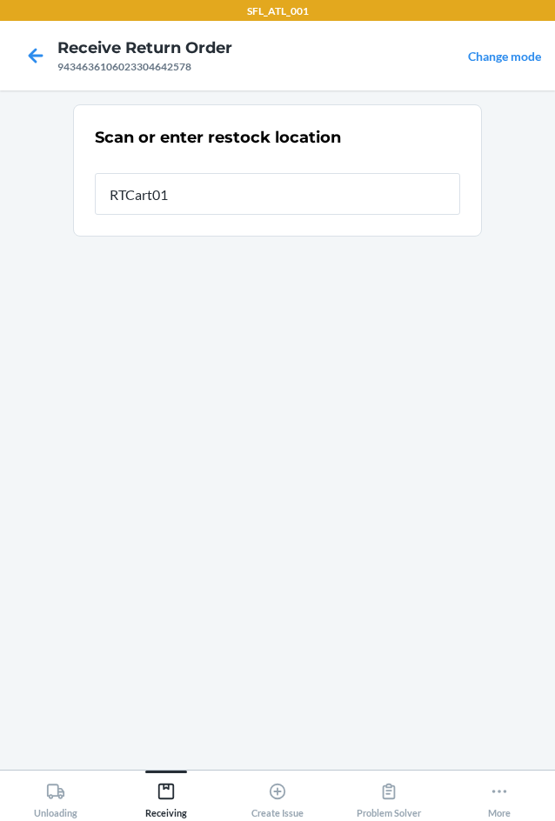
type input "RTCart017"
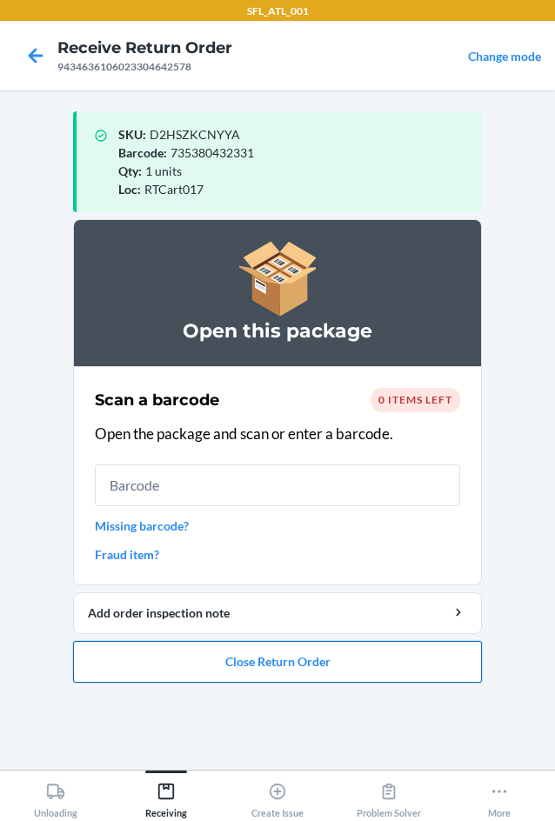
click at [305, 662] on button "Close Return Order" at bounding box center [277, 662] width 409 height 42
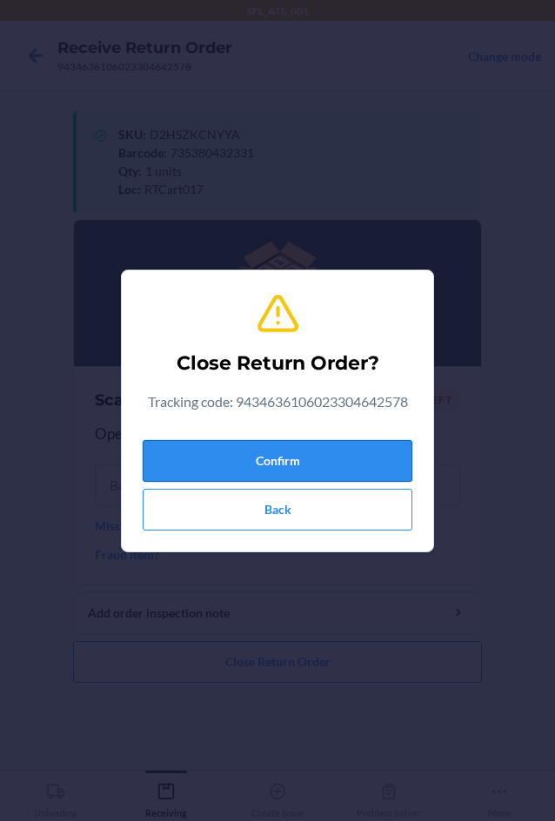
click at [299, 452] on button "Confirm" at bounding box center [277, 461] width 269 height 42
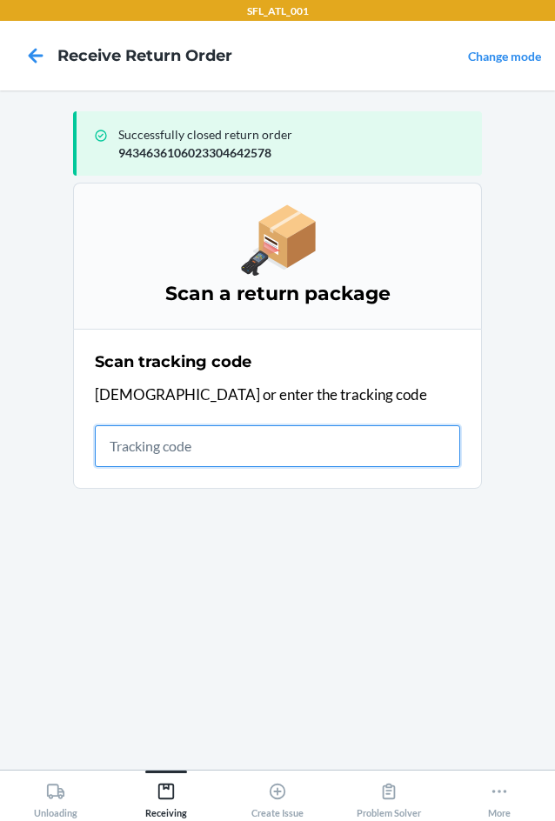
click at [196, 439] on input "text" at bounding box center [277, 446] width 365 height 42
type input "420302599434636106023"
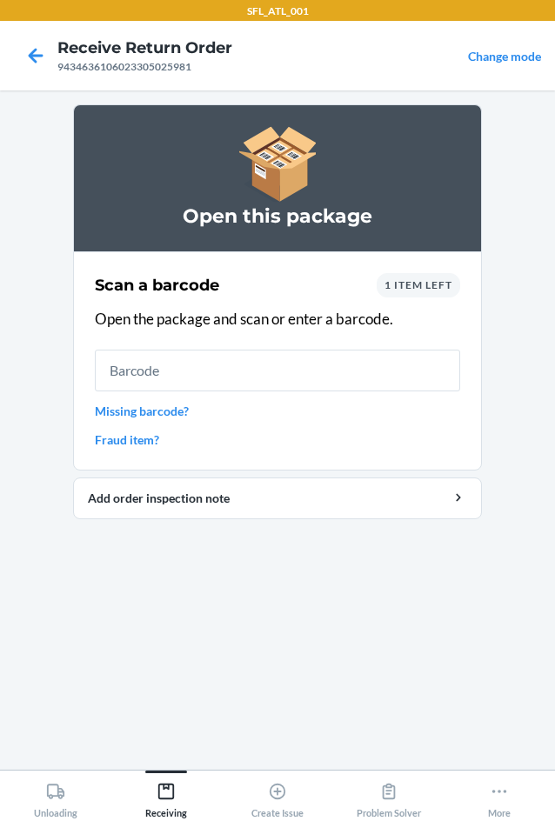
click at [423, 287] on span "1 item left" at bounding box center [418, 284] width 68 height 13
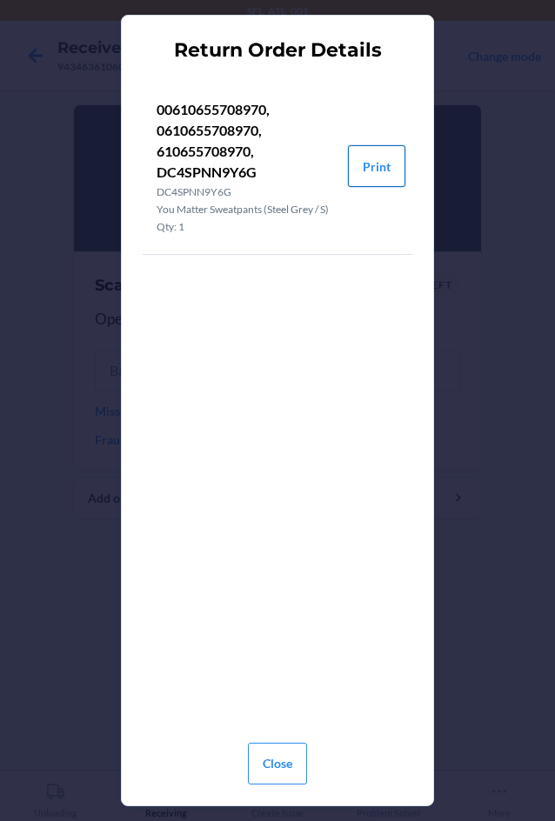
click at [362, 168] on button "Print" at bounding box center [376, 166] width 57 height 42
click at [276, 755] on button "Close" at bounding box center [277, 763] width 59 height 42
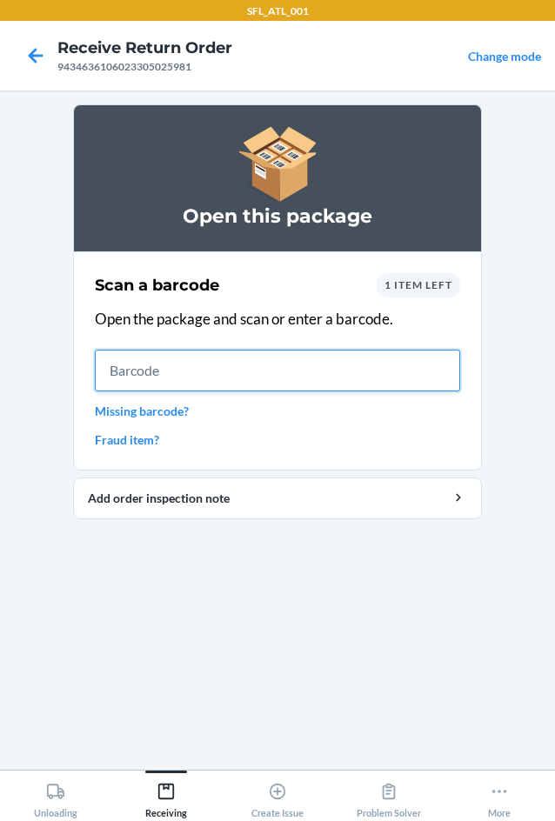
click at [160, 379] on input "text" at bounding box center [277, 370] width 365 height 42
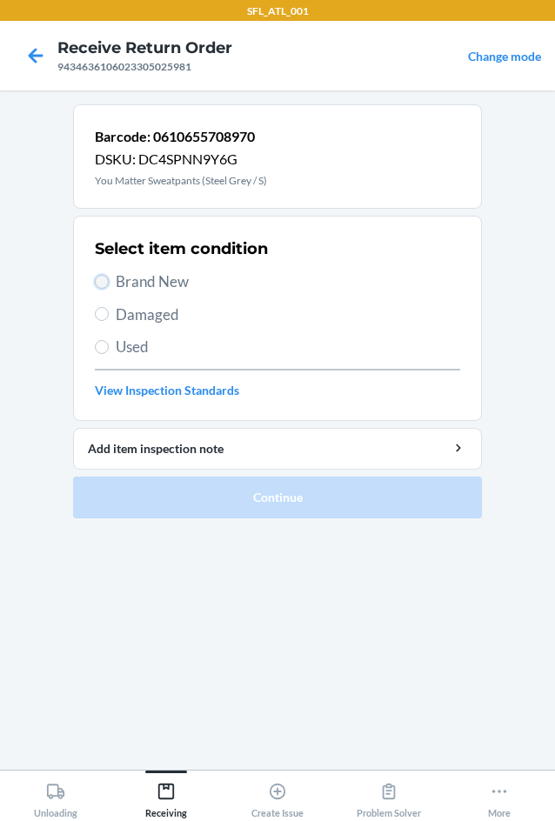
click at [103, 278] on input "Brand New" at bounding box center [102, 282] width 14 height 14
radio input "true"
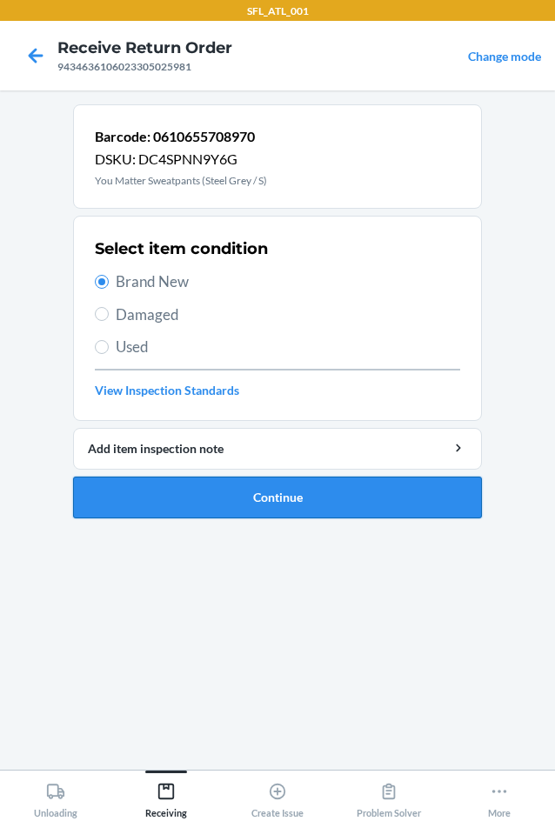
click at [261, 504] on button "Continue" at bounding box center [277, 497] width 409 height 42
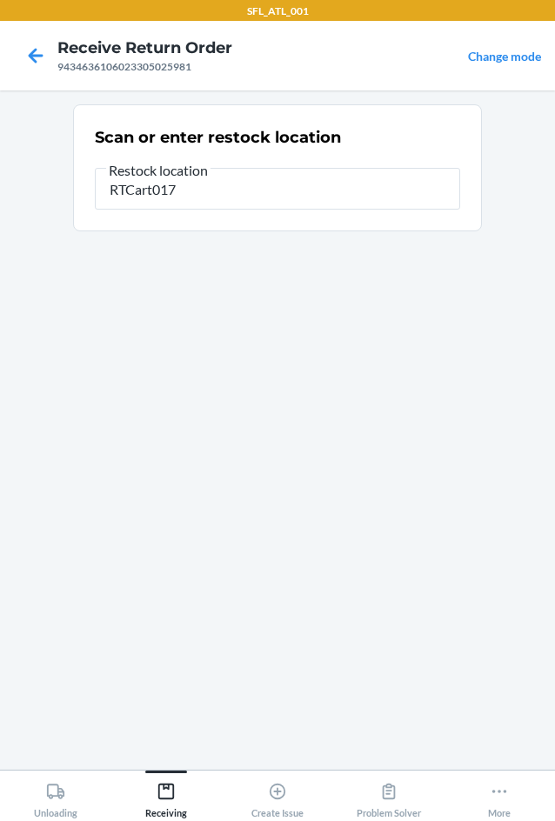
type input "RTCart017"
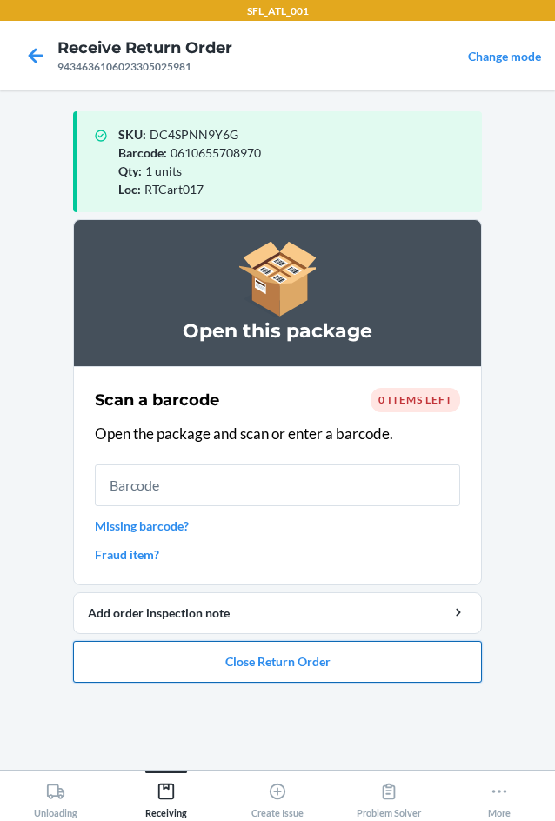
click at [296, 675] on button "Close Return Order" at bounding box center [277, 662] width 409 height 42
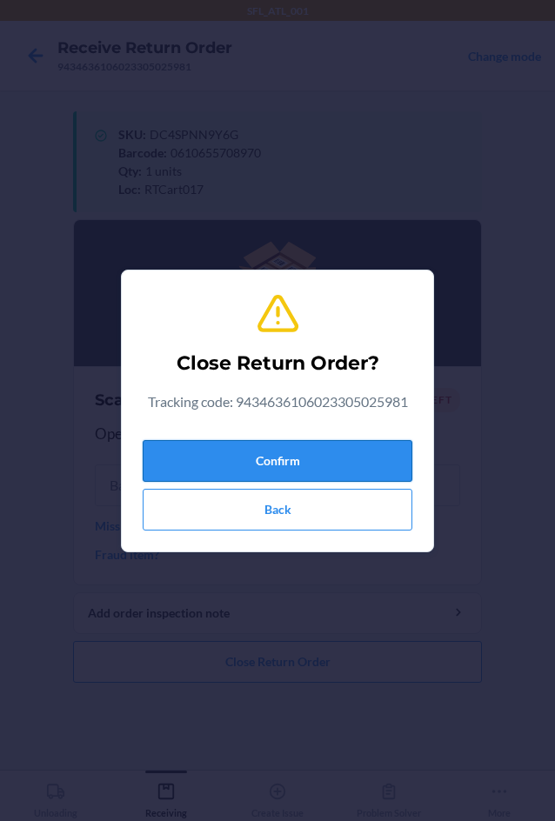
click at [283, 464] on button "Confirm" at bounding box center [277, 461] width 269 height 42
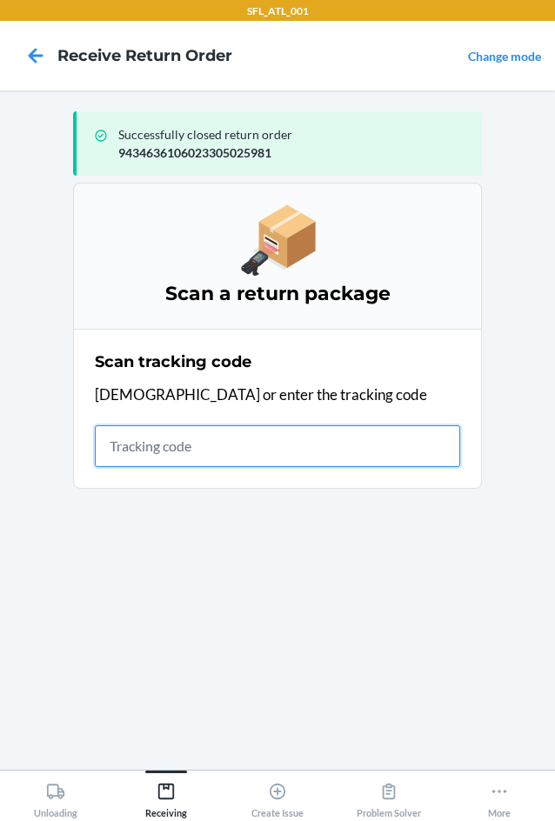
click at [228, 454] on input "text" at bounding box center [277, 446] width 365 height 42
click at [138, 435] on input "text" at bounding box center [277, 446] width 365 height 42
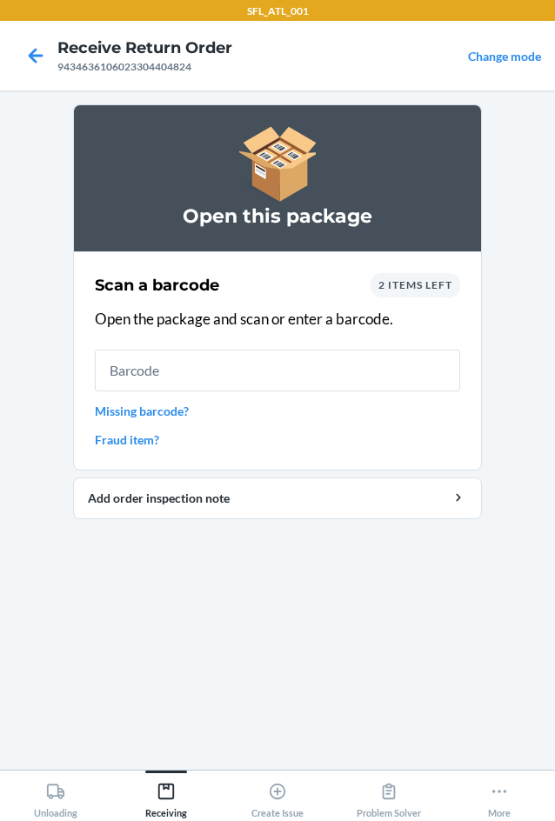
click at [433, 284] on span "2 items left" at bounding box center [415, 284] width 74 height 13
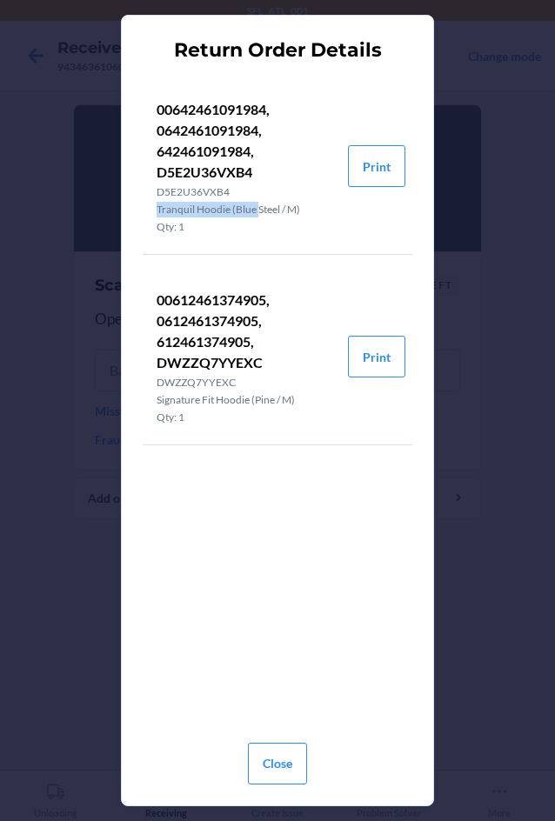
drag, startPoint x: 159, startPoint y: 210, endPoint x: 244, endPoint y: 209, distance: 85.2
click at [253, 209] on p "Tranquil Hoodie (Blue Steel / M)" at bounding box center [244, 210] width 177 height 16
click at [242, 209] on p "Tranquil Hoodie (Blue Steel / M)" at bounding box center [244, 210] width 177 height 16
drag, startPoint x: 295, startPoint y: 209, endPoint x: 159, endPoint y: 213, distance: 135.6
click at [159, 213] on p "Tranquil Hoodie (Blue Steel / M)" at bounding box center [244, 210] width 177 height 16
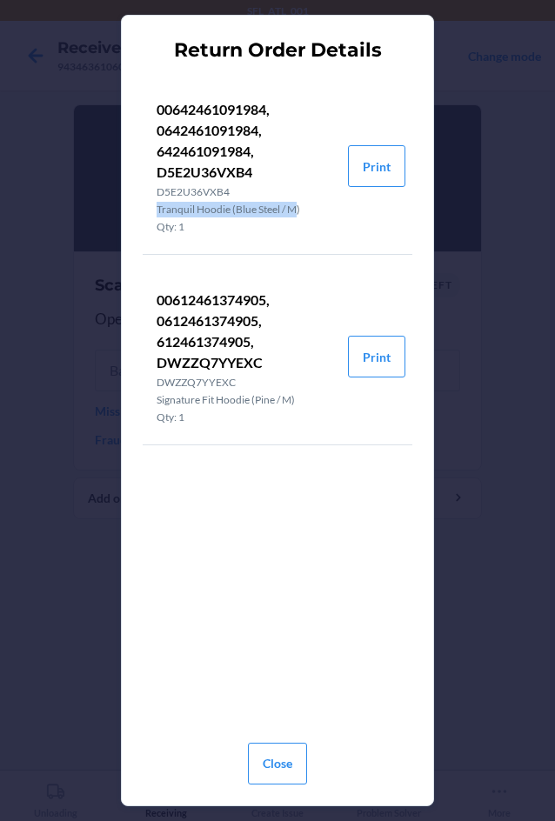
copy p "Tranquil Hoodie (Blue Steel / M"
click at [290, 771] on button "Close" at bounding box center [277, 763] width 59 height 42
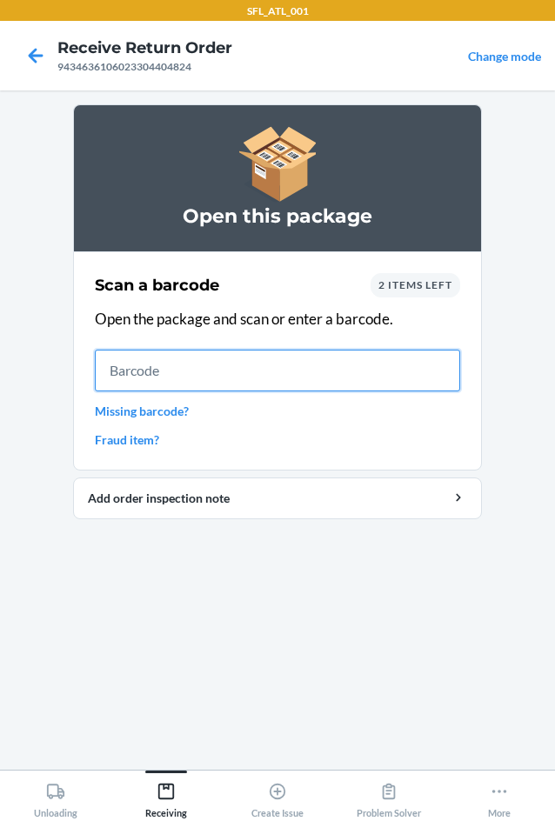
click at [103, 372] on input "text" at bounding box center [277, 370] width 365 height 42
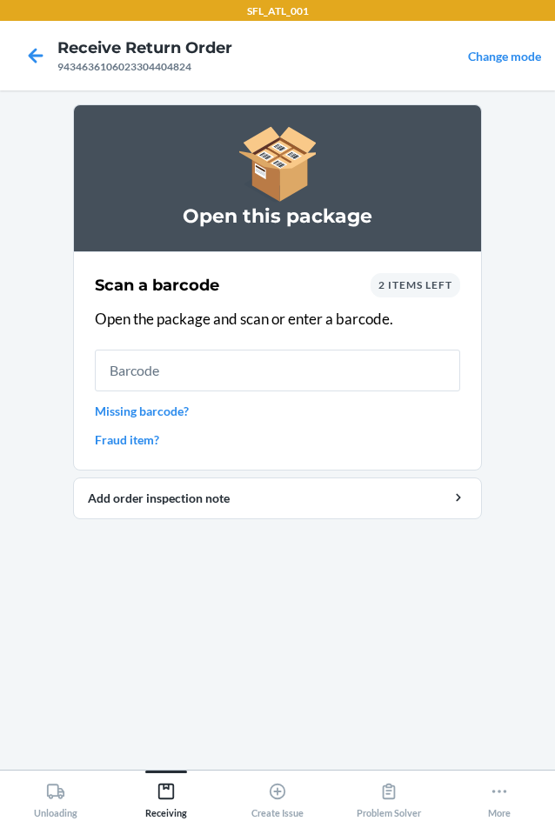
drag, startPoint x: 103, startPoint y: 372, endPoint x: 349, endPoint y: 428, distance: 251.3
click at [349, 428] on div "Scan a barcode 2 items left Open the package and scan or enter a barcode. Missi…" at bounding box center [277, 361] width 365 height 186
click at [36, 54] on icon at bounding box center [36, 56] width 30 height 30
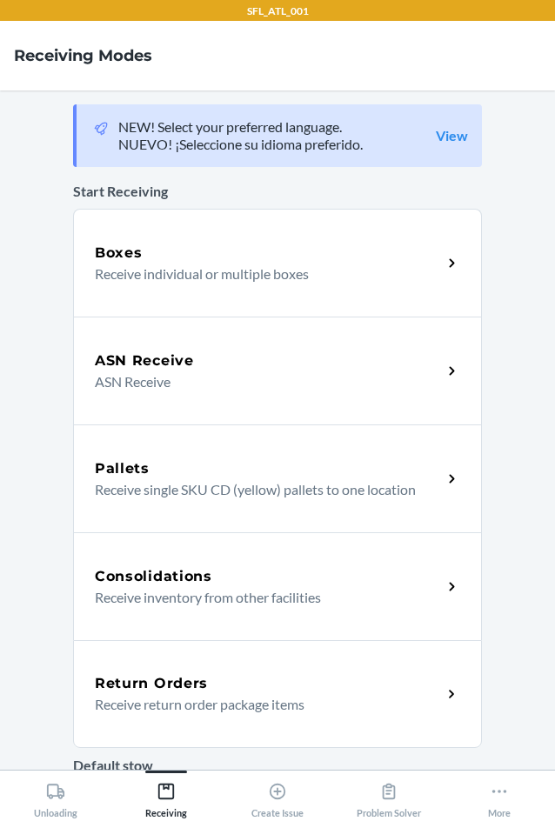
click at [224, 726] on div "Return Orders Receive return order package items" at bounding box center [277, 694] width 409 height 108
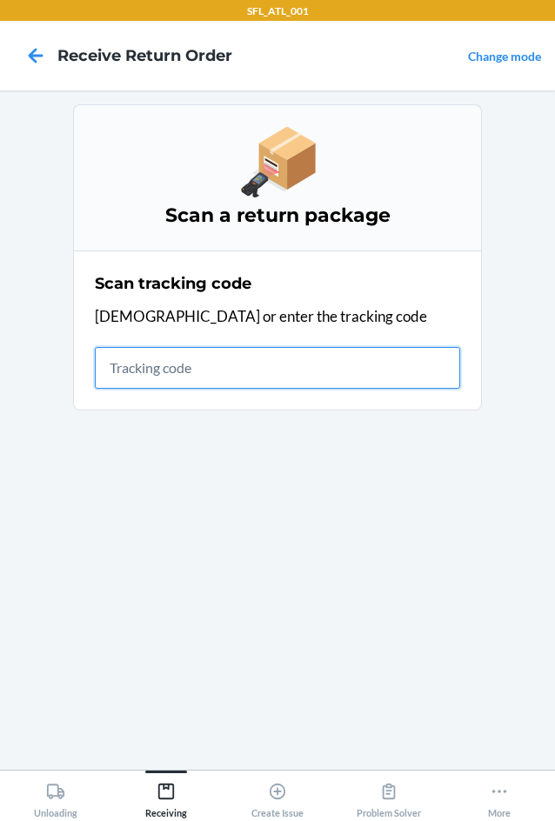
click at [150, 376] on input "text" at bounding box center [277, 368] width 365 height 42
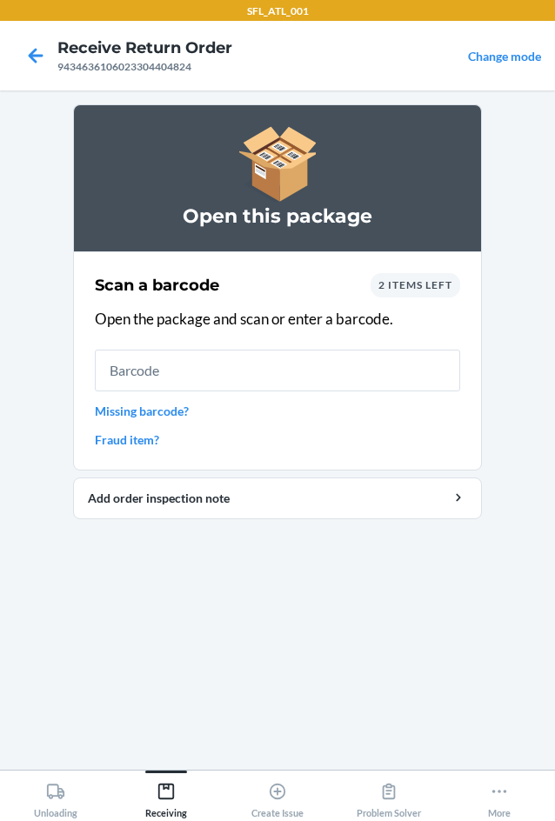
click at [432, 288] on span "2 items left" at bounding box center [415, 284] width 74 height 13
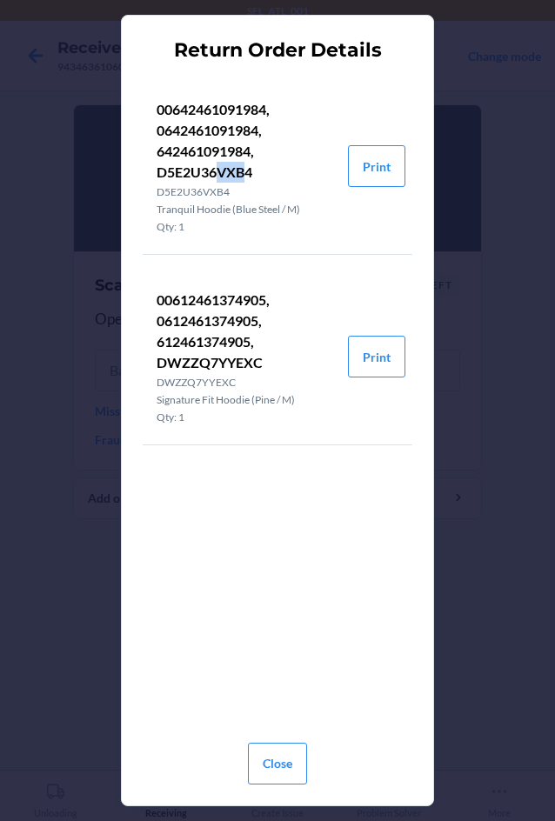
drag, startPoint x: 249, startPoint y: 169, endPoint x: 220, endPoint y: 166, distance: 28.9
click at [220, 166] on p "00642461091984, 0642461091984, 642461091984, D5E2U36VXB4" at bounding box center [244, 140] width 177 height 83
drag, startPoint x: 255, startPoint y: 172, endPoint x: 225, endPoint y: 165, distance: 30.4
click at [236, 168] on p "00642461091984, 0642461091984, 642461091984, D5E2U36VXB4" at bounding box center [244, 140] width 177 height 83
click at [223, 164] on p "00642461091984, 0642461091984, 642461091984, D5E2U36VXB4" at bounding box center [244, 140] width 177 height 83
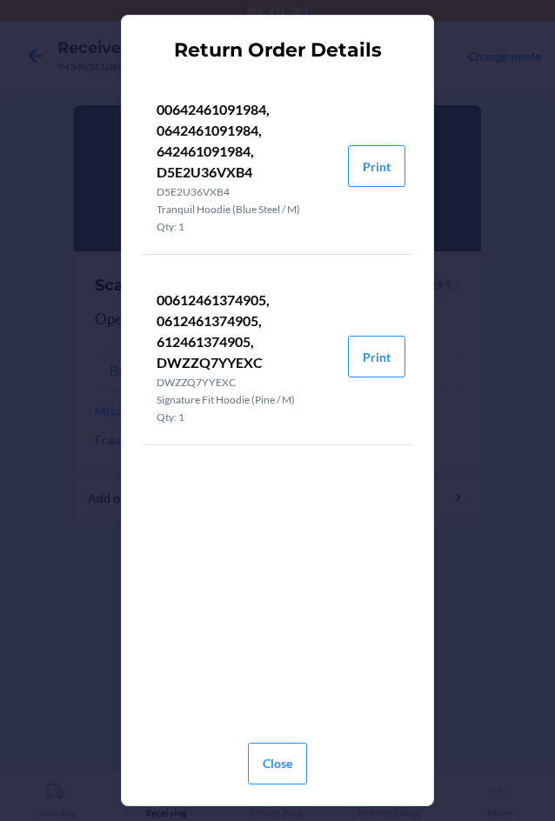
click at [238, 172] on p "00642461091984, 0642461091984, 642461091984, D5E2U36VXB4" at bounding box center [244, 140] width 177 height 83
copy p "D5E2U36VXB4"
click at [285, 768] on button "Close" at bounding box center [277, 763] width 59 height 42
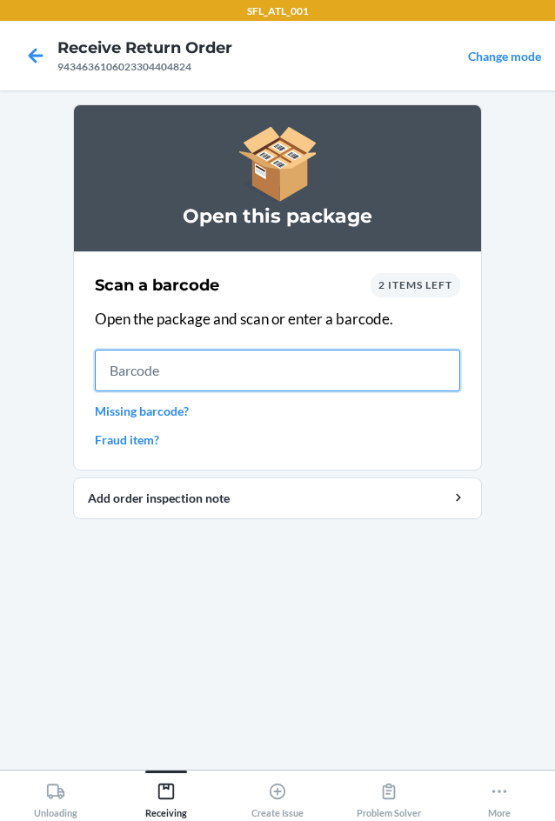
click at [135, 364] on input "text" at bounding box center [277, 370] width 365 height 42
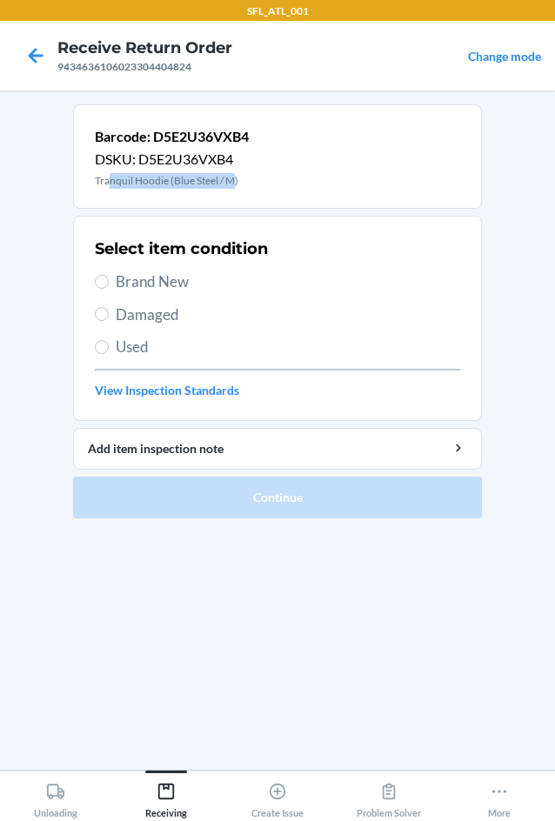
drag, startPoint x: 232, startPoint y: 181, endPoint x: 97, endPoint y: 178, distance: 134.8
click at [97, 178] on p "Tranquil Hoodie (Blue Steel / M)" at bounding box center [172, 181] width 154 height 16
click at [36, 62] on icon at bounding box center [36, 55] width 15 height 15
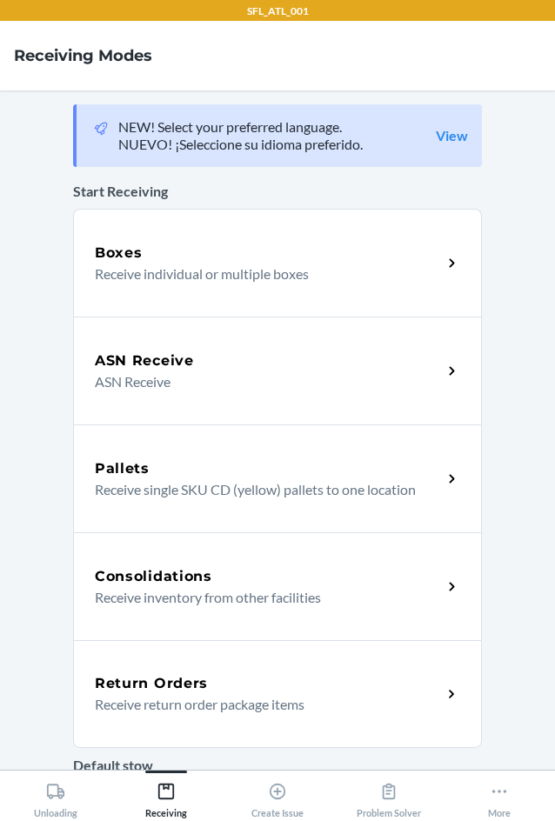
click at [163, 717] on div "Return Orders Receive return order package items" at bounding box center [277, 694] width 409 height 108
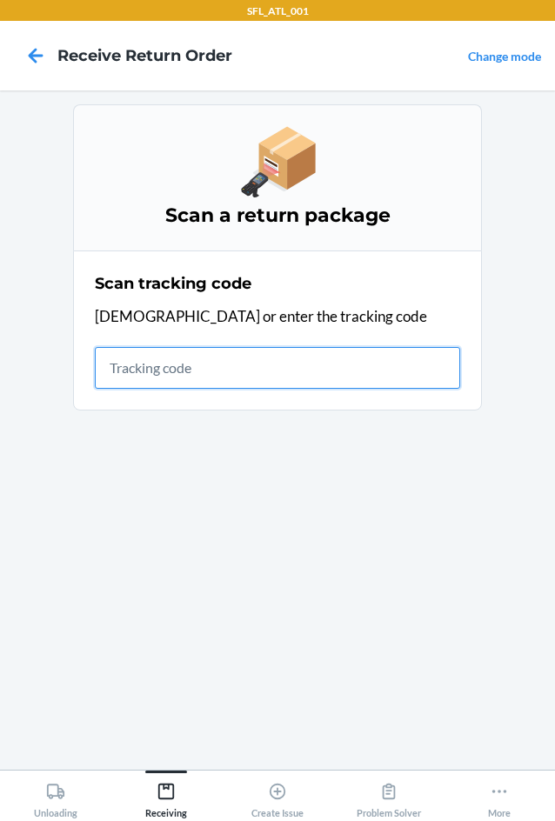
click at [177, 367] on input "text" at bounding box center [277, 368] width 365 height 42
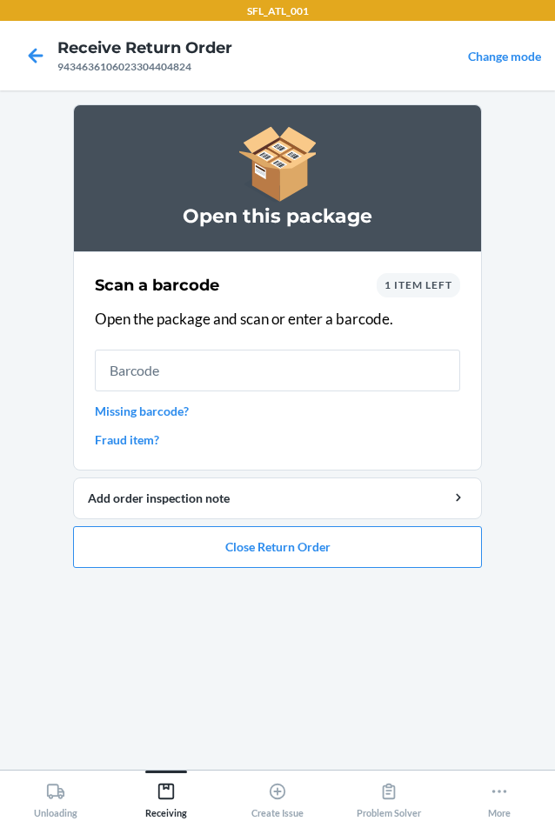
click at [412, 288] on span "1 item left" at bounding box center [418, 284] width 68 height 13
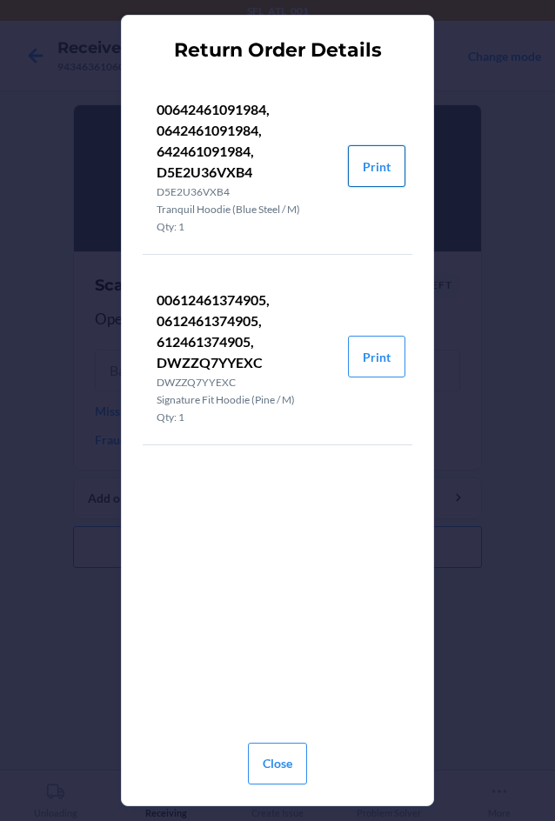
click at [377, 168] on button "Print" at bounding box center [376, 166] width 57 height 42
click at [389, 357] on button "Print" at bounding box center [376, 357] width 57 height 42
click at [286, 766] on button "Close" at bounding box center [277, 763] width 59 height 42
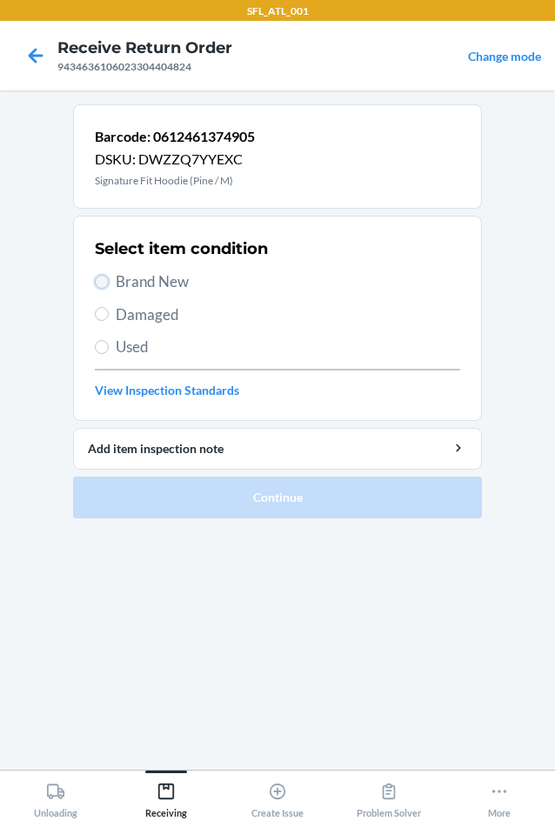
click at [107, 278] on input "Brand New" at bounding box center [102, 282] width 14 height 14
radio input "true"
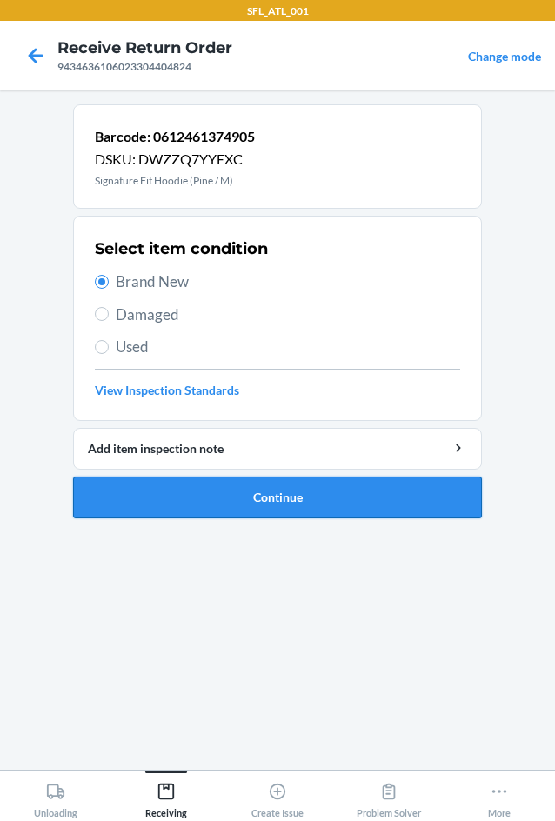
click at [205, 492] on button "Continue" at bounding box center [277, 497] width 409 height 42
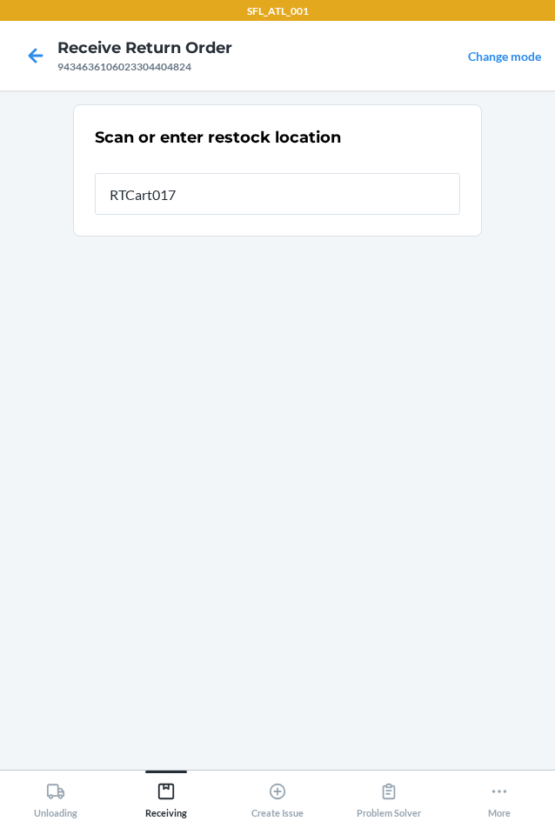
type input "RTCart017"
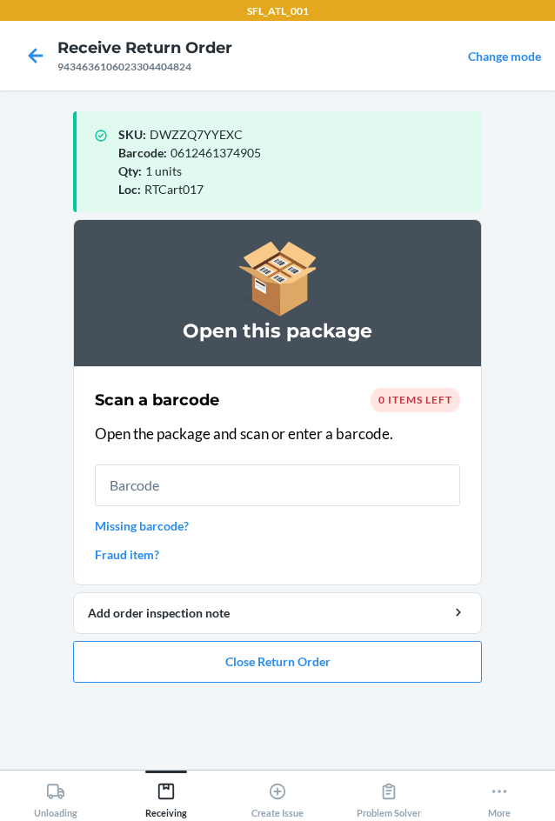
click at [167, 179] on div "Qty : 1 units" at bounding box center [292, 171] width 349 height 18
click at [268, 665] on button "Close Return Order" at bounding box center [277, 662] width 409 height 42
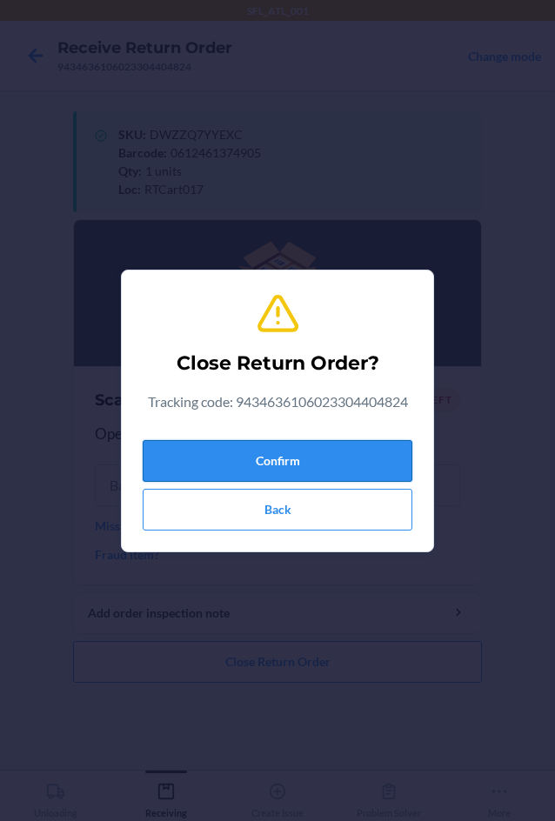
click at [270, 461] on button "Confirm" at bounding box center [277, 461] width 269 height 42
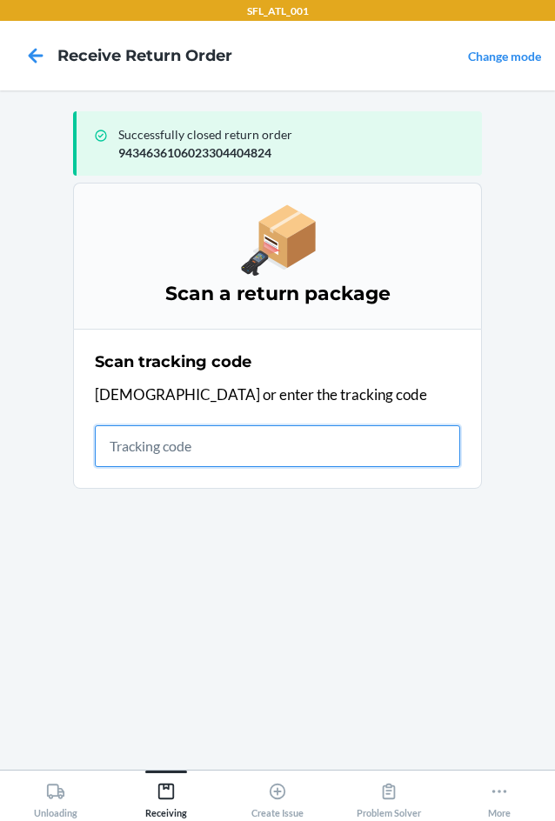
click at [257, 463] on input "text" at bounding box center [277, 446] width 365 height 42
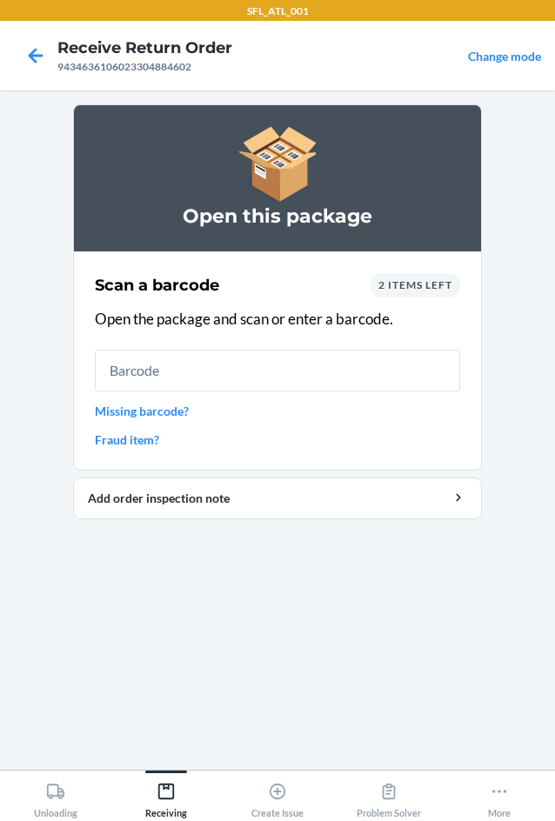
click at [387, 288] on span "2 items left" at bounding box center [415, 284] width 74 height 13
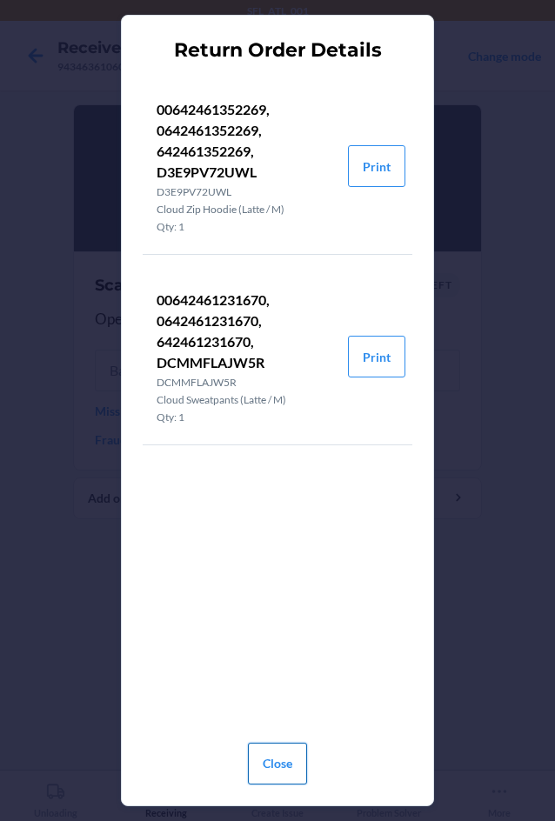
click at [284, 757] on button "Close" at bounding box center [277, 763] width 59 height 42
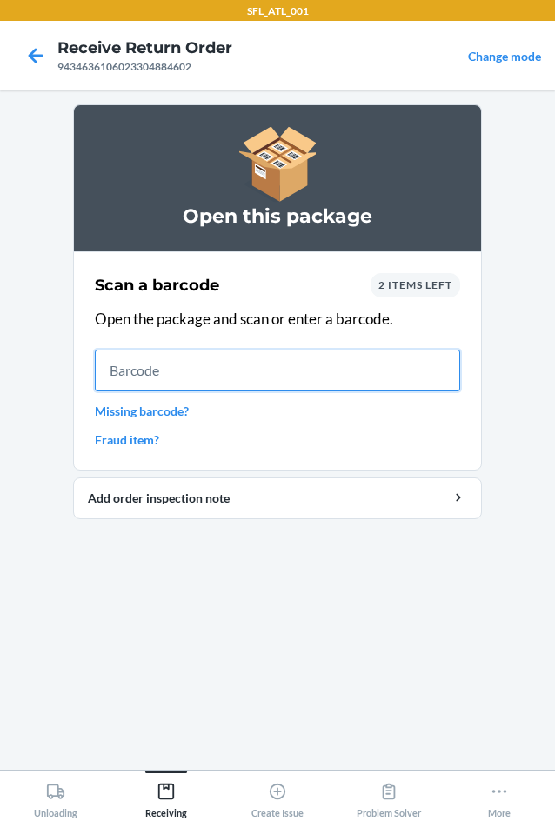
click at [144, 381] on input "text" at bounding box center [277, 370] width 365 height 42
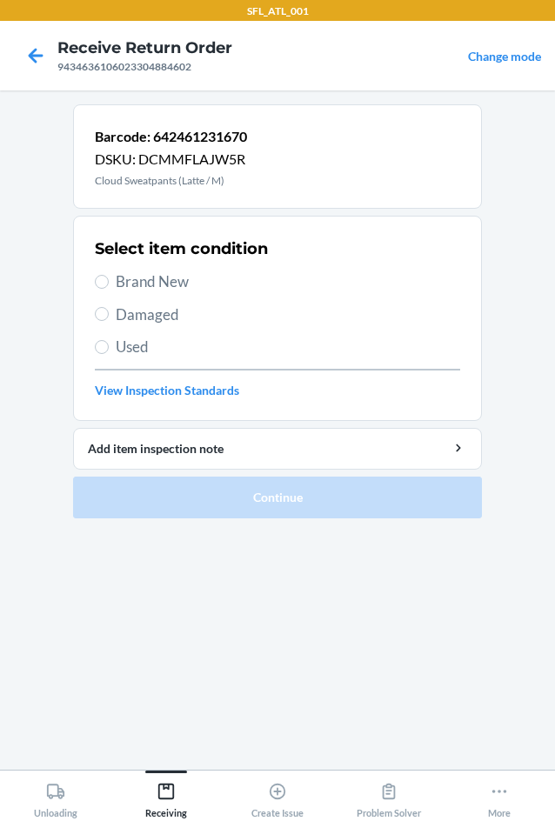
click at [106, 271] on label "Brand New" at bounding box center [277, 281] width 365 height 23
click at [106, 275] on input "Brand New" at bounding box center [102, 282] width 14 height 14
radio input "true"
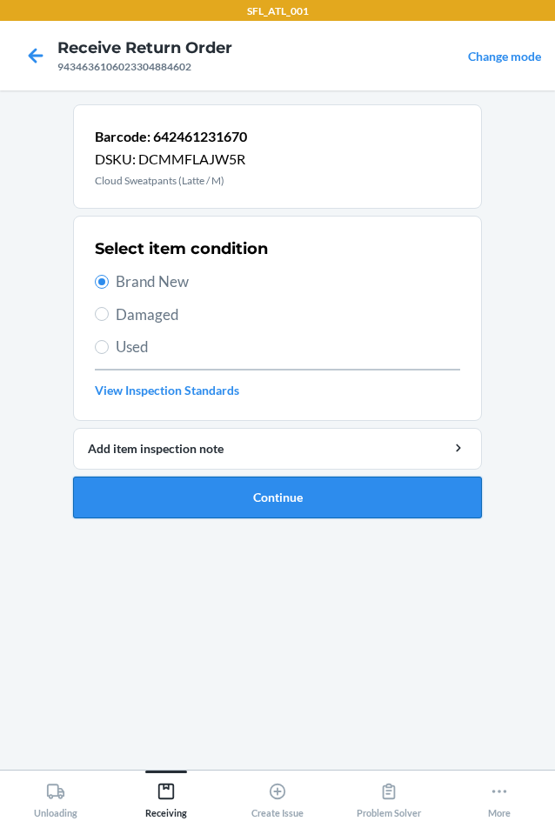
click at [222, 492] on button "Continue" at bounding box center [277, 497] width 409 height 42
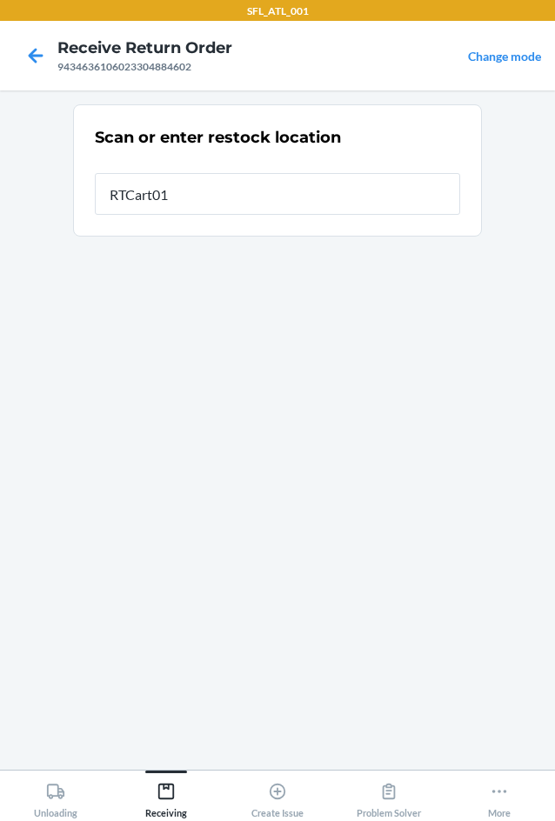
type input "RTCart017"
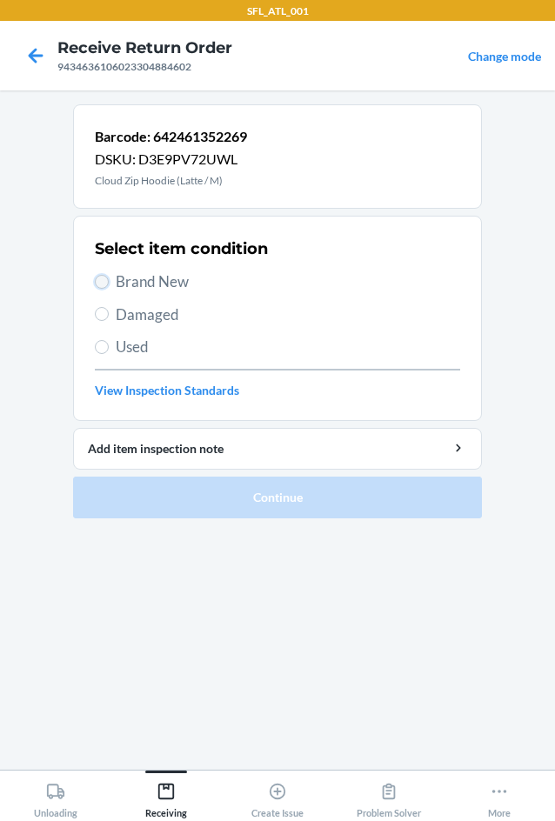
click at [103, 278] on input "Brand New" at bounding box center [102, 282] width 14 height 14
radio input "true"
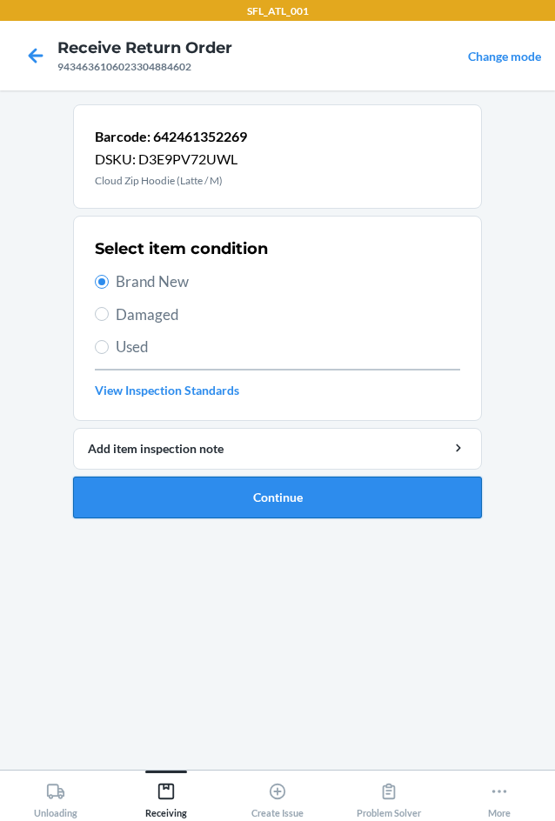
click at [167, 496] on button "Continue" at bounding box center [277, 497] width 409 height 42
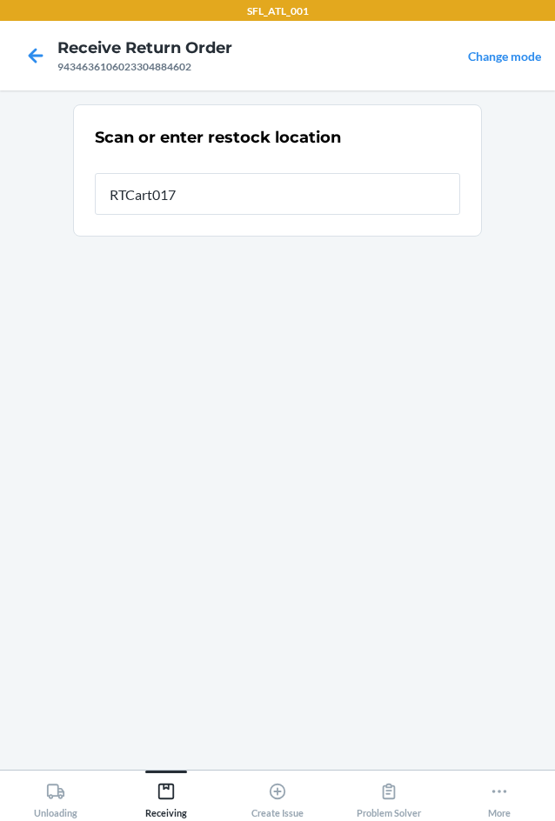
type input "RTCart017"
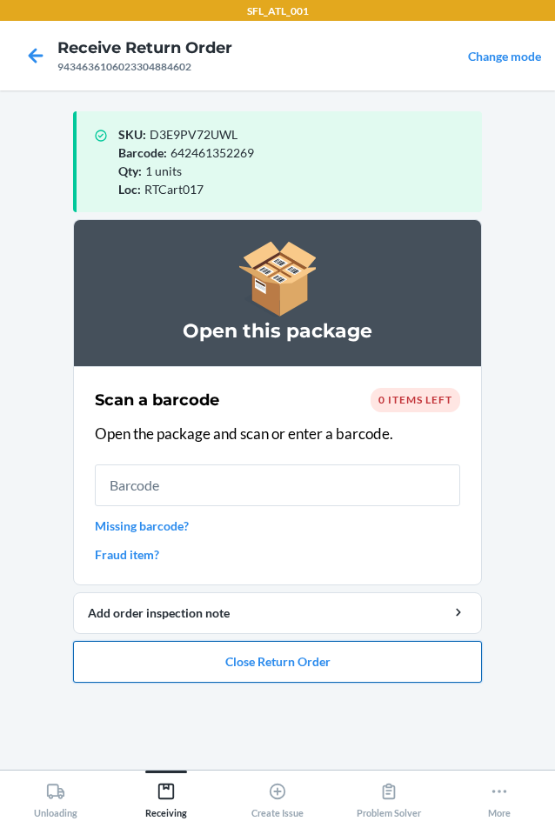
click at [256, 671] on button "Close Return Order" at bounding box center [277, 662] width 409 height 42
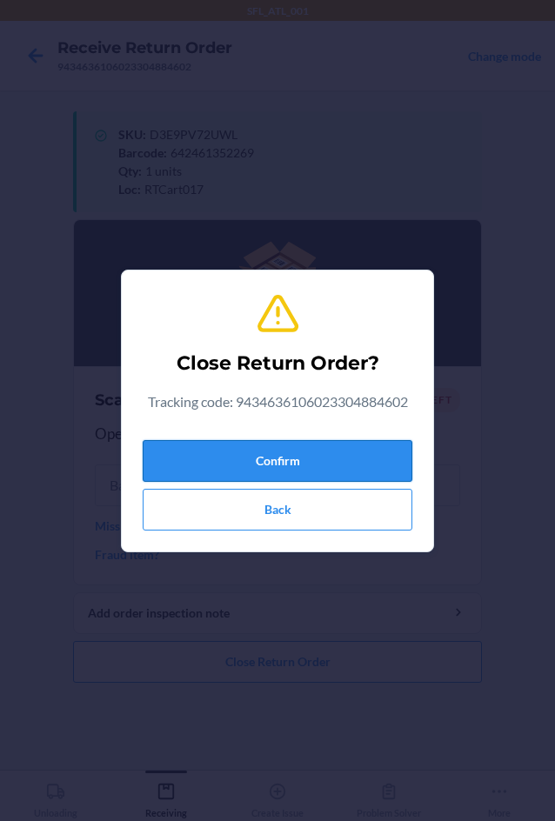
click at [216, 455] on button "Confirm" at bounding box center [277, 461] width 269 height 42
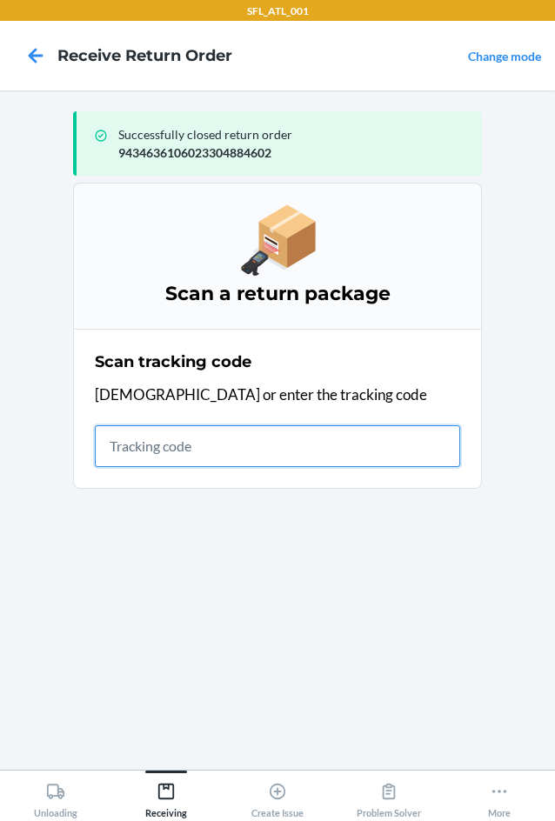
click at [167, 453] on input "text" at bounding box center [277, 446] width 365 height 42
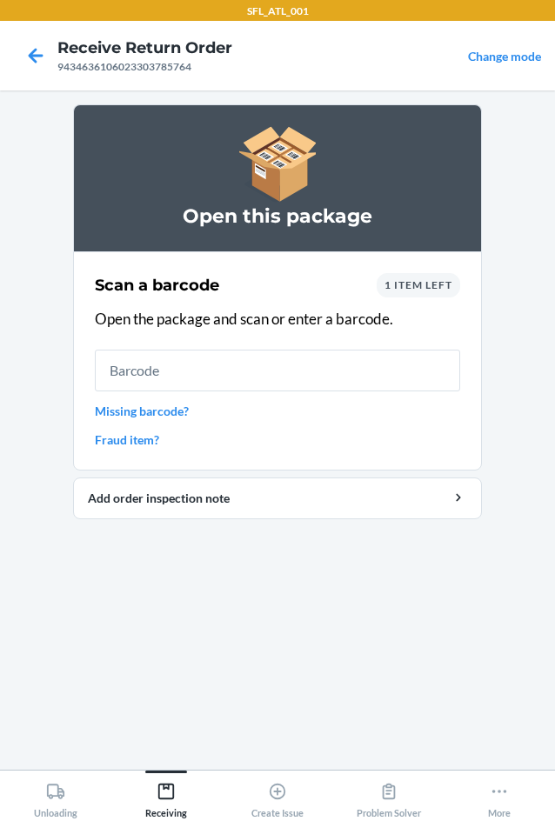
click at [433, 280] on span "1 item left" at bounding box center [418, 284] width 68 height 13
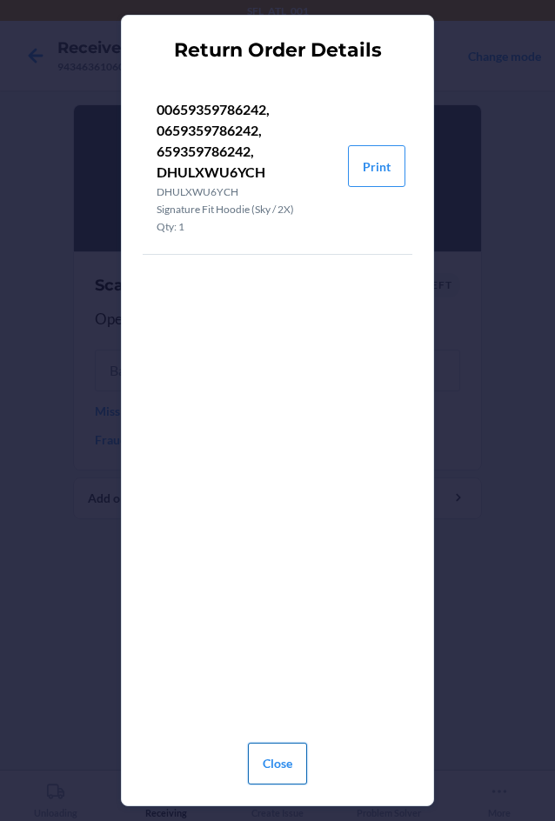
click at [298, 766] on button "Close" at bounding box center [277, 763] width 59 height 42
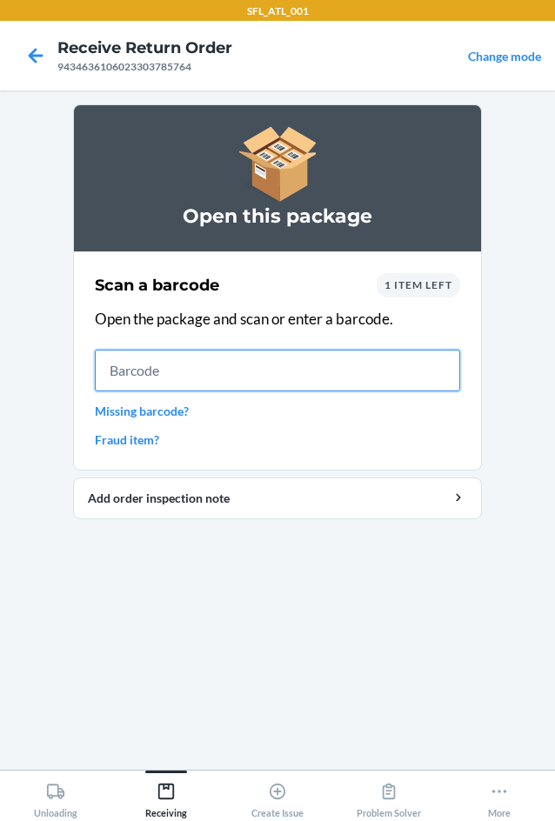
click at [197, 366] on input "text" at bounding box center [277, 370] width 365 height 42
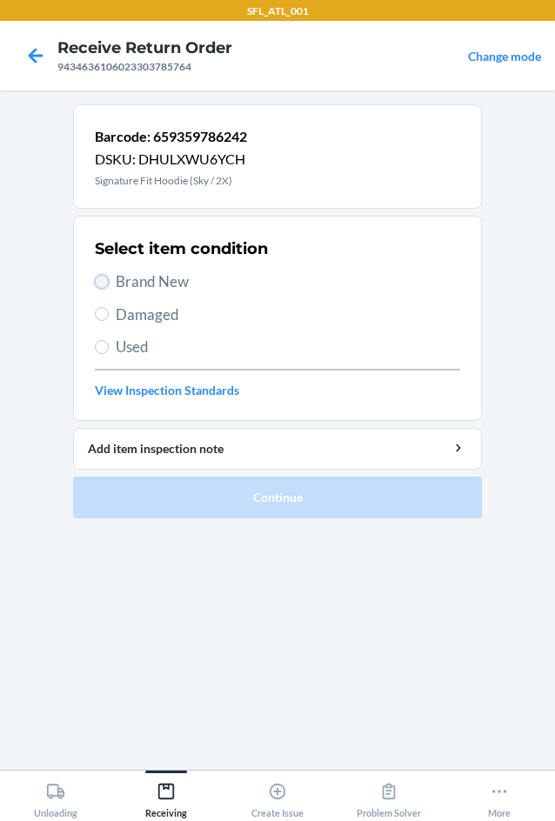
click at [102, 278] on input "Brand New" at bounding box center [102, 282] width 14 height 14
radio input "true"
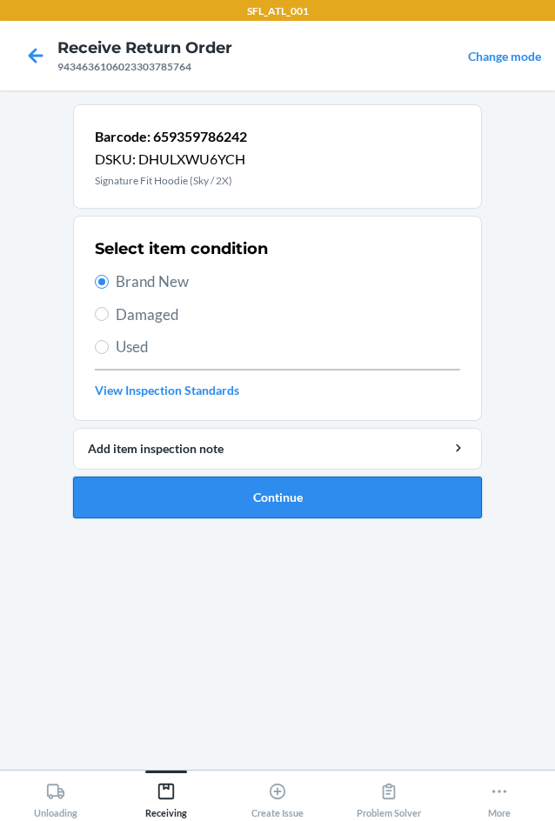
click at [278, 488] on button "Continue" at bounding box center [277, 497] width 409 height 42
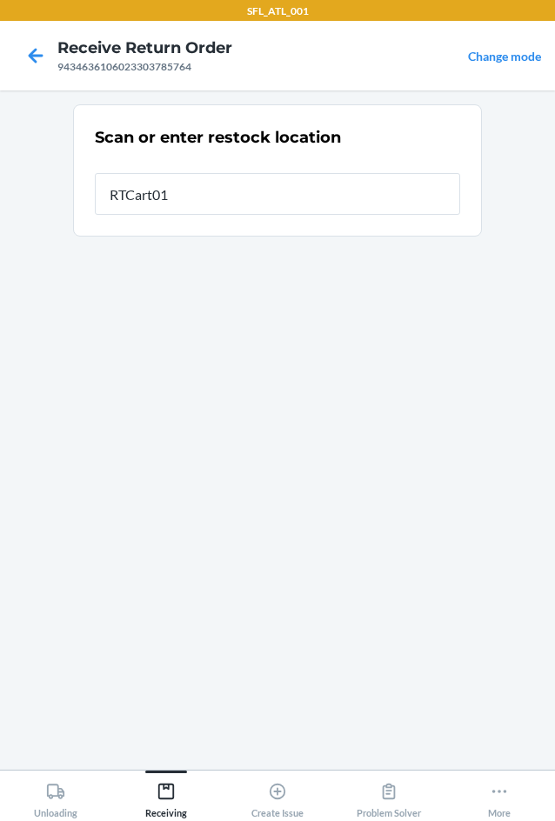
type input "RTCart017"
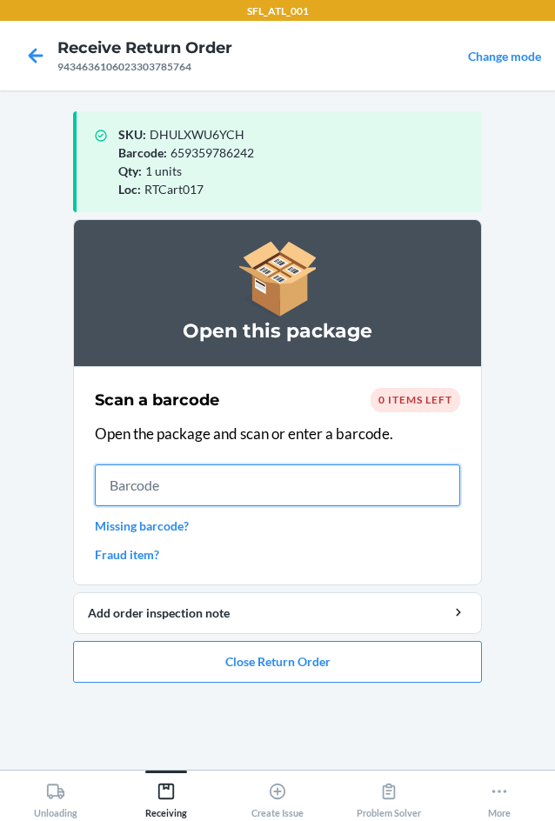
click at [163, 493] on input "text" at bounding box center [277, 485] width 365 height 42
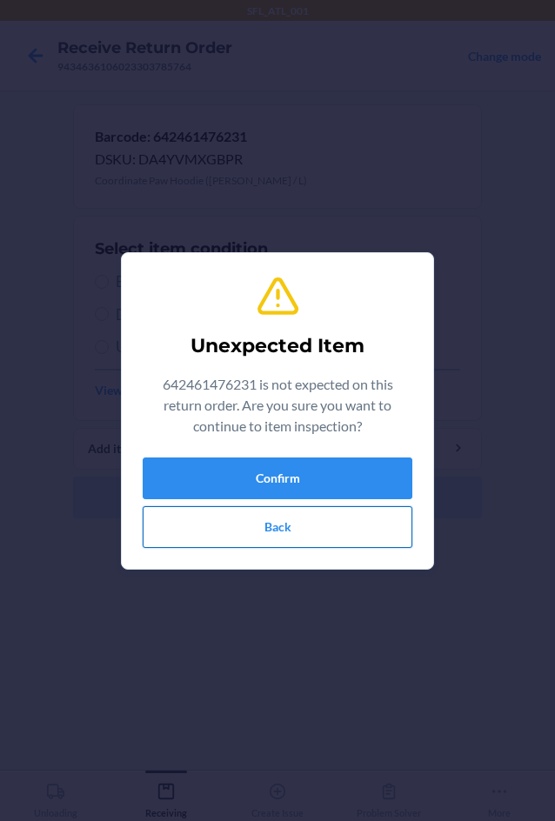
click at [274, 526] on button "Back" at bounding box center [277, 527] width 269 height 42
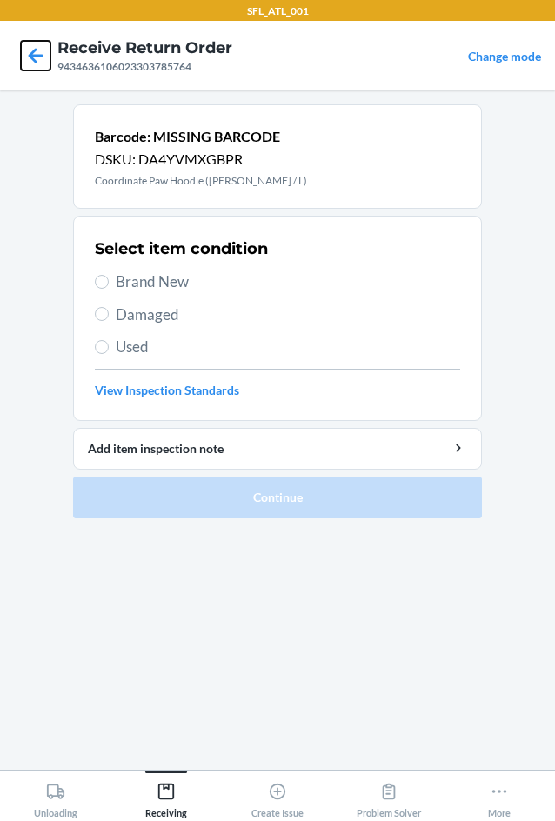
click at [34, 50] on icon at bounding box center [36, 55] width 15 height 15
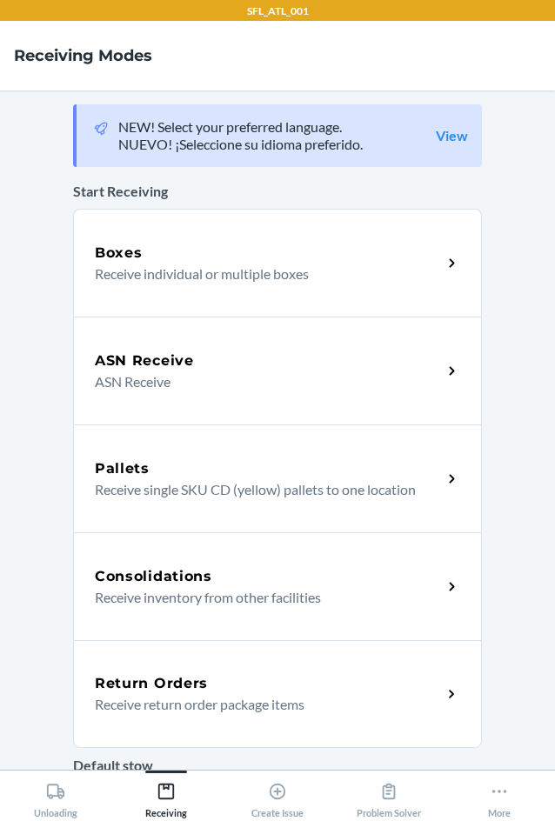
click at [269, 698] on p "Receive return order package items" at bounding box center [261, 704] width 333 height 21
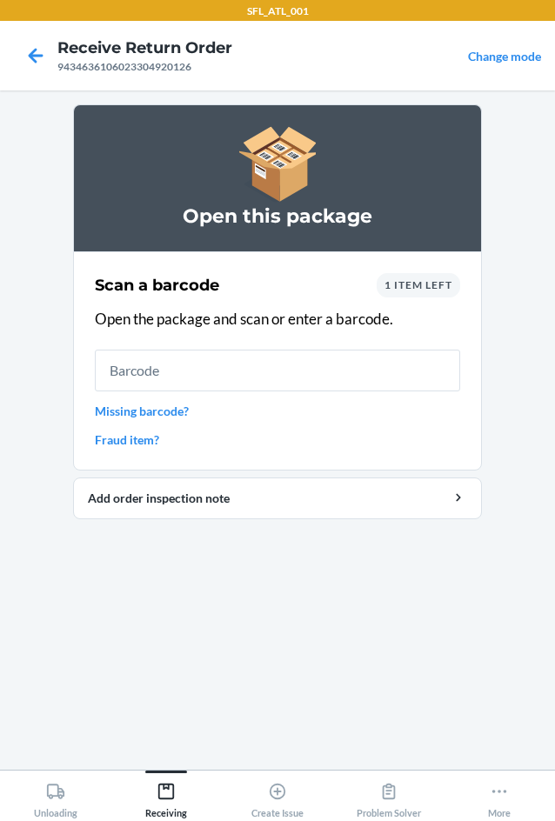
click at [389, 288] on span "1 item left" at bounding box center [418, 284] width 68 height 13
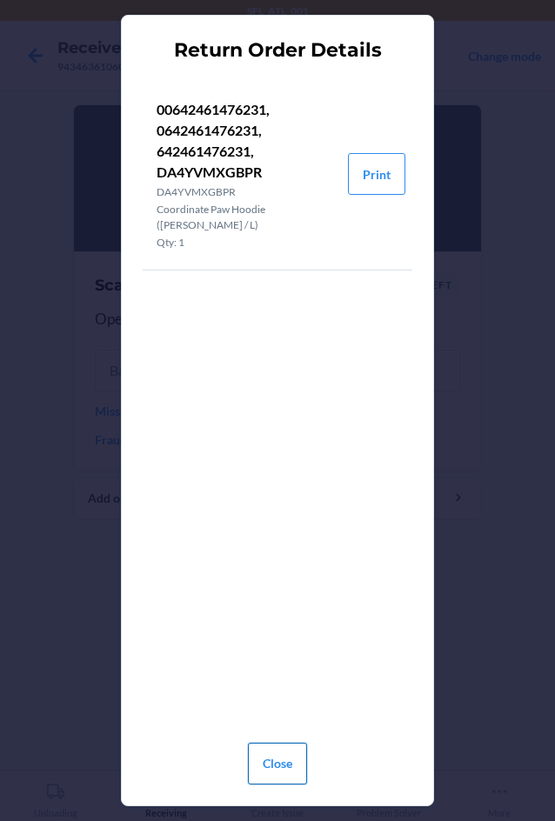
click at [261, 748] on button "Close" at bounding box center [277, 763] width 59 height 42
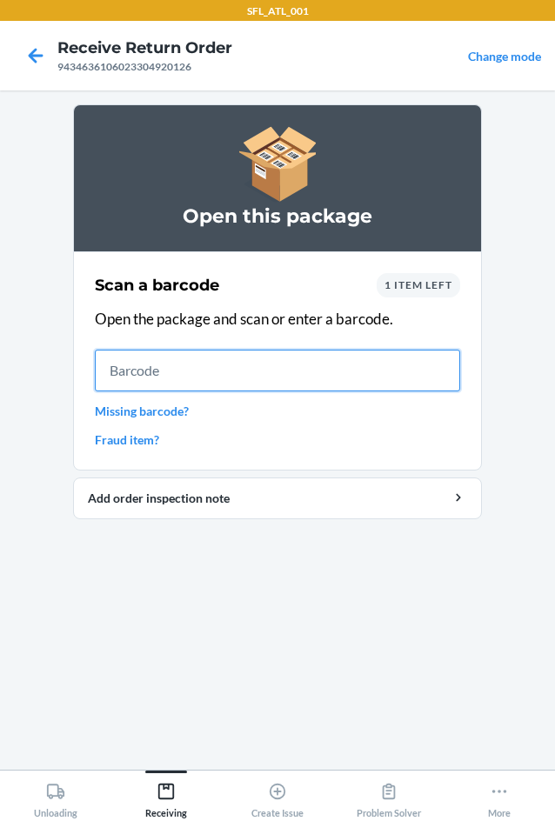
click at [184, 382] on input "text" at bounding box center [277, 370] width 365 height 42
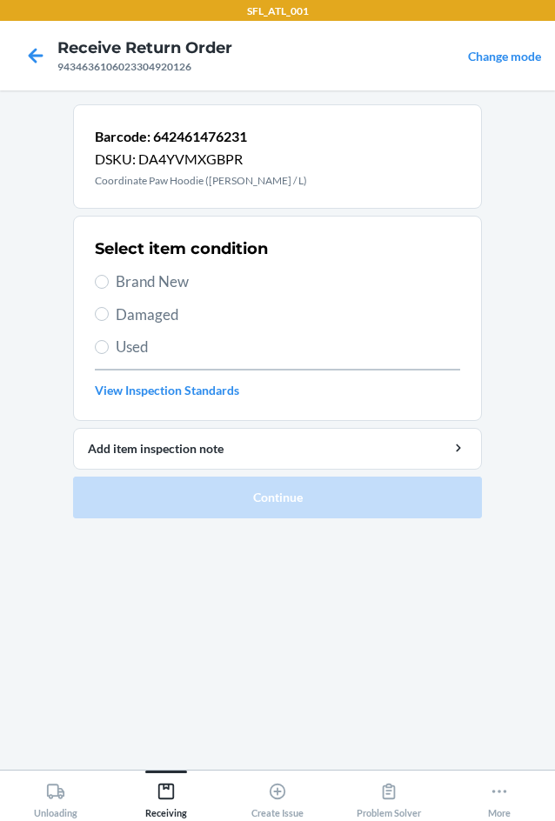
click at [111, 345] on label "Used" at bounding box center [277, 347] width 365 height 23
click at [109, 345] on input "Used" at bounding box center [102, 347] width 14 height 14
radio input "true"
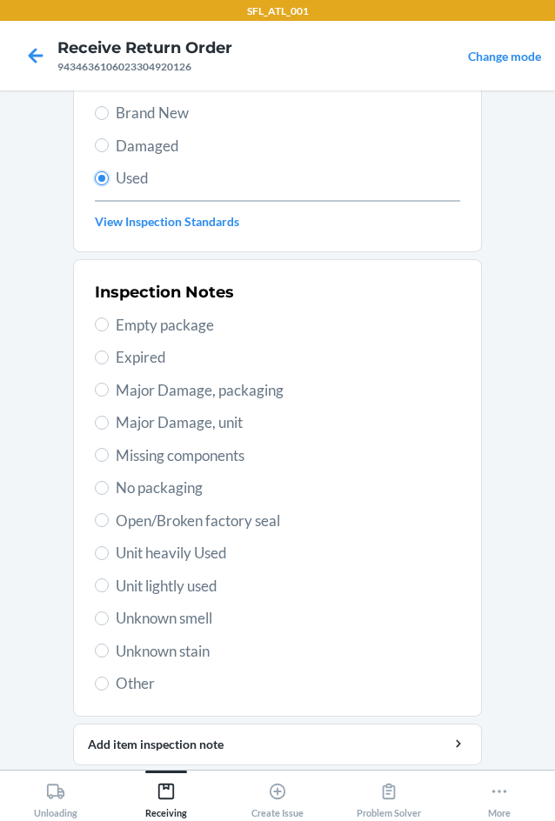
scroll to position [174, 0]
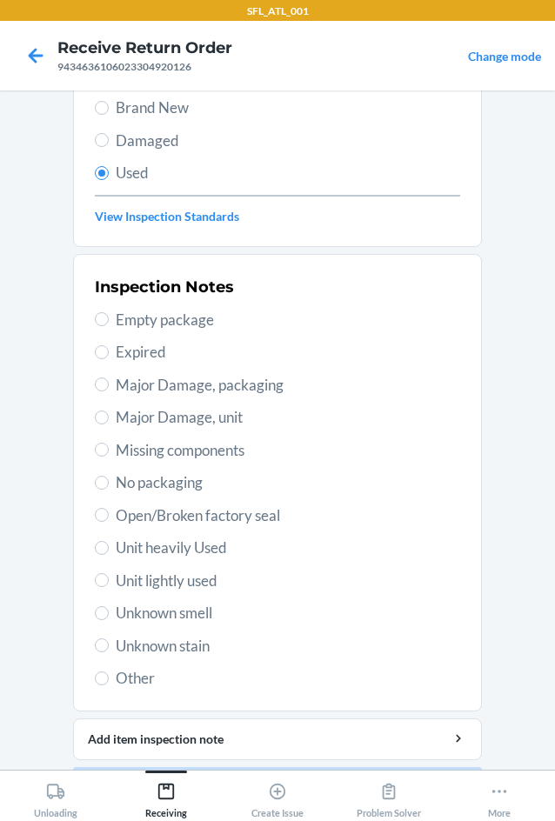
click at [134, 555] on span "Unit heavily Used" at bounding box center [288, 547] width 344 height 23
click at [109, 555] on input "Unit heavily Used" at bounding box center [102, 548] width 14 height 14
radio input "true"
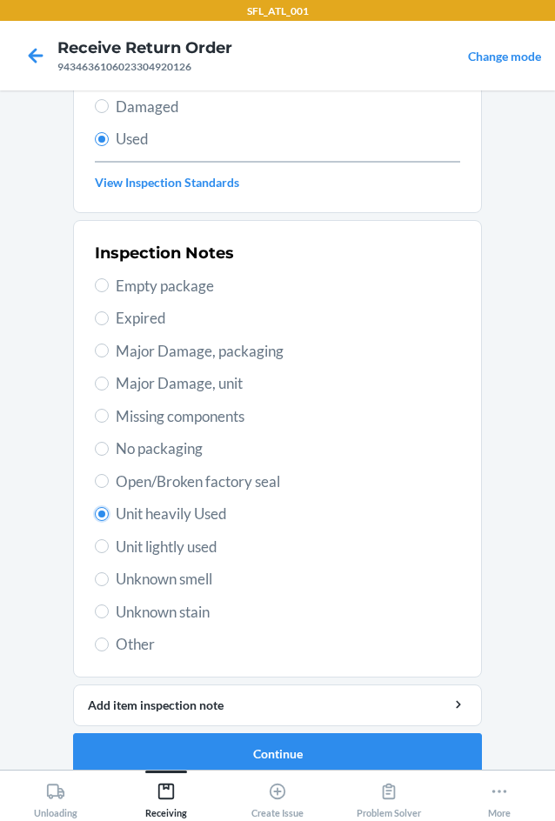
scroll to position [227, 0]
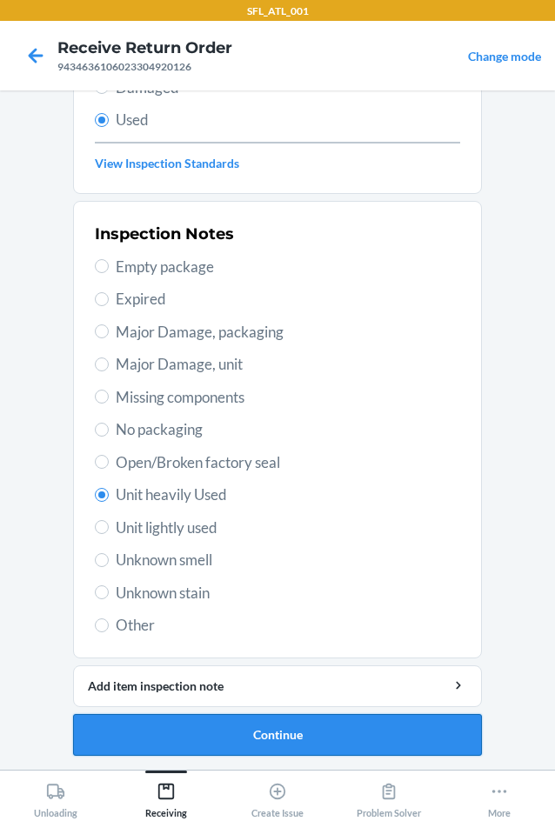
click at [296, 723] on button "Continue" at bounding box center [277, 735] width 409 height 42
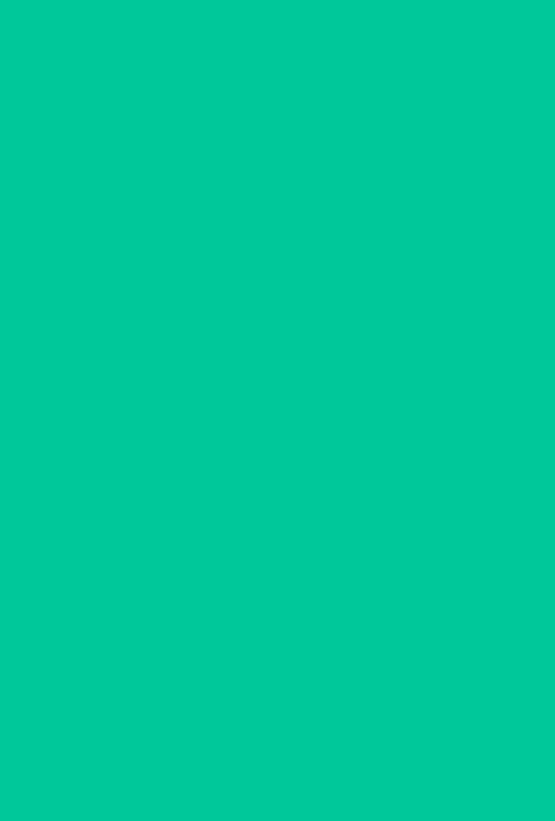
scroll to position [0, 0]
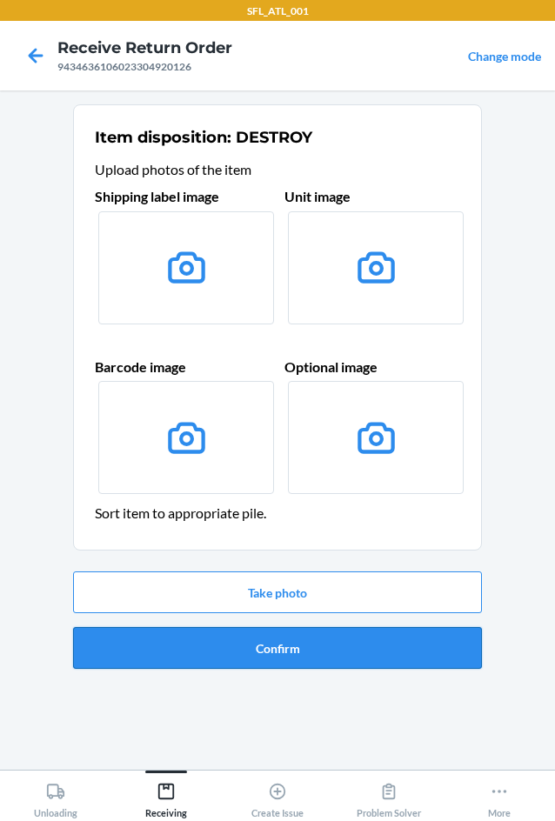
click at [254, 644] on button "Confirm" at bounding box center [277, 648] width 409 height 42
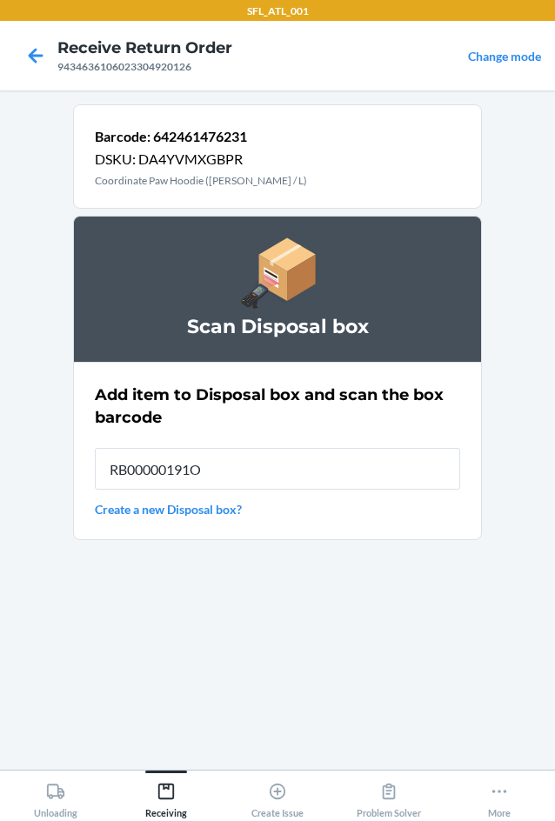
type input "RB00000191O"
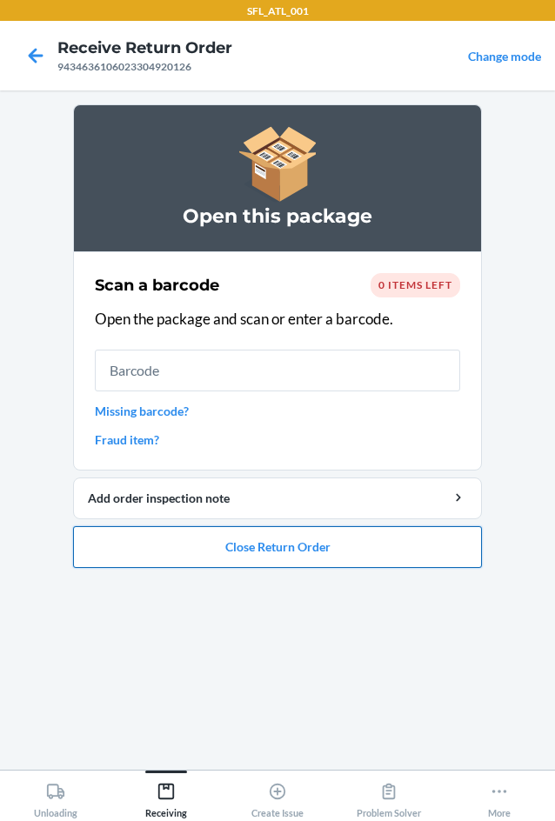
click at [267, 553] on button "Close Return Order" at bounding box center [277, 547] width 409 height 42
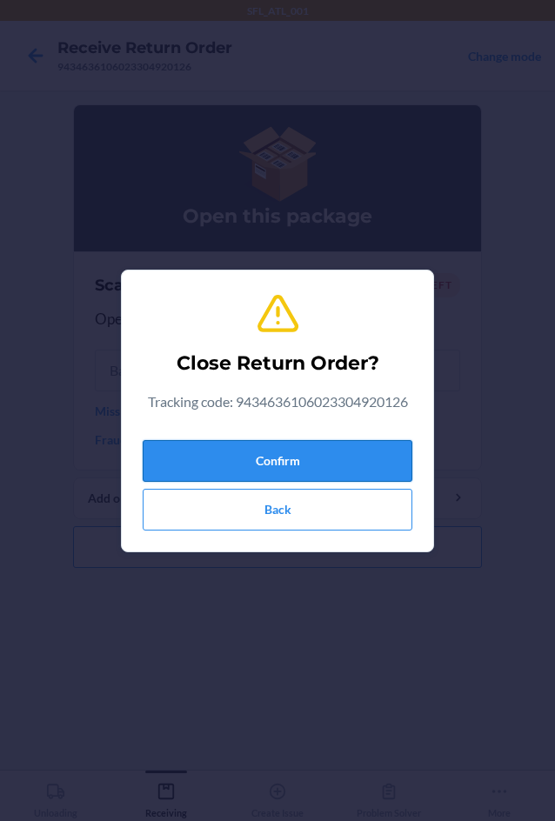
click at [280, 464] on button "Confirm" at bounding box center [277, 461] width 269 height 42
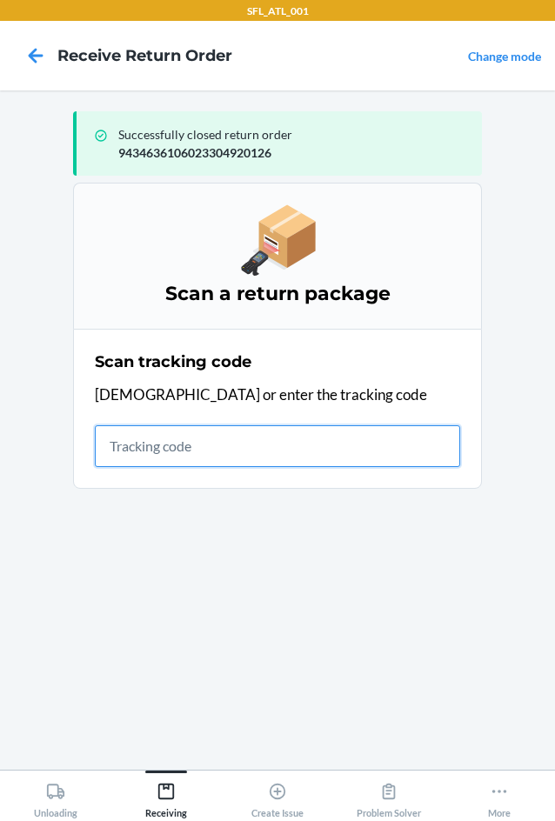
click at [136, 446] on input "text" at bounding box center [277, 446] width 365 height 42
type input "42030259943463610602330379039"
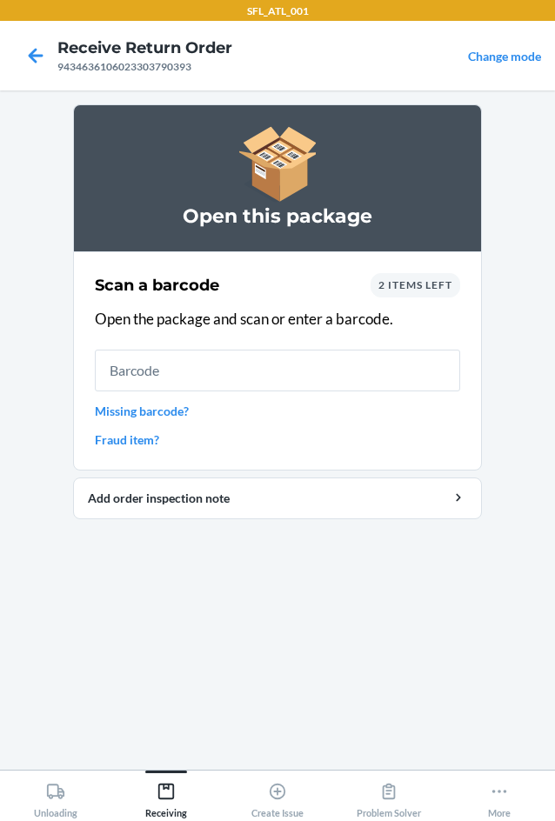
click at [422, 286] on span "2 items left" at bounding box center [415, 284] width 74 height 13
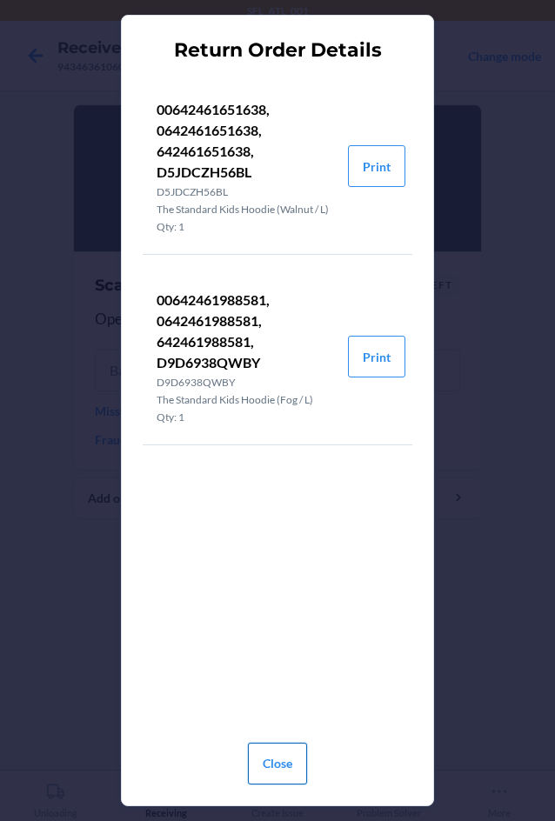
click at [275, 762] on button "Close" at bounding box center [277, 763] width 59 height 42
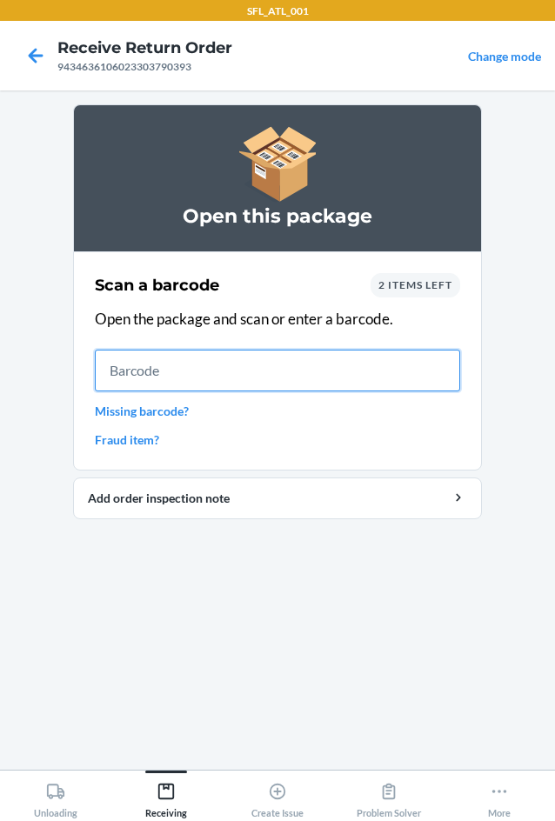
click at [129, 375] on input "text" at bounding box center [277, 370] width 365 height 42
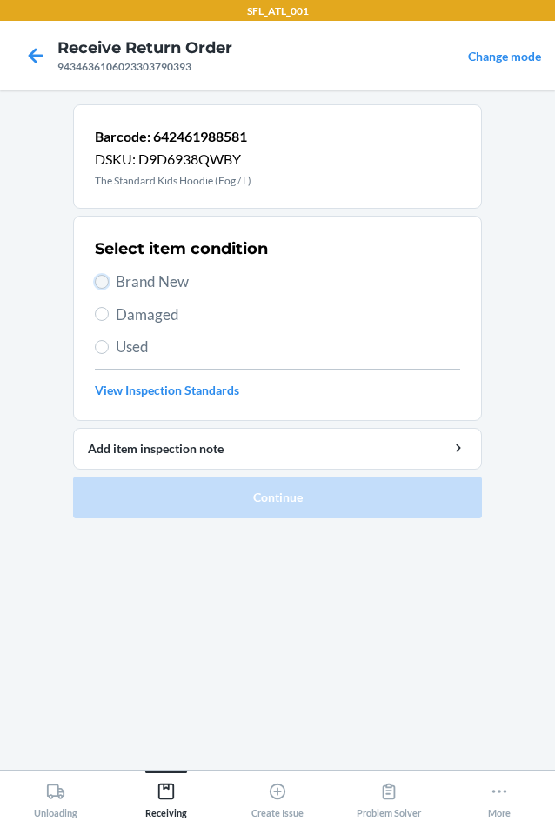
click at [103, 281] on input "Brand New" at bounding box center [102, 282] width 14 height 14
radio input "true"
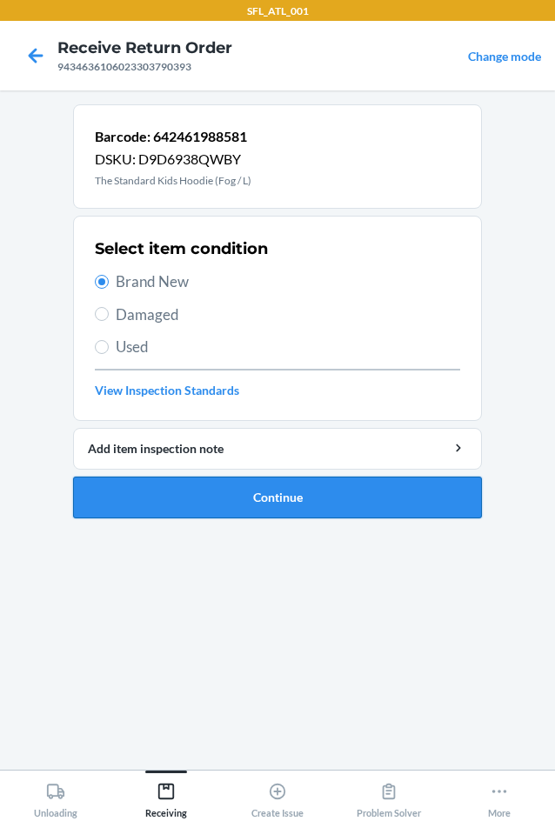
click at [256, 498] on button "Continue" at bounding box center [277, 497] width 409 height 42
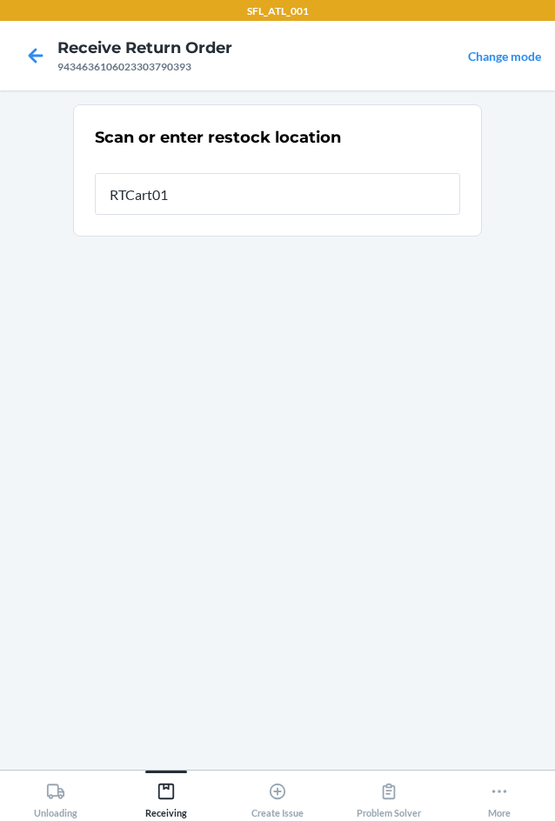
type input "RTCart017"
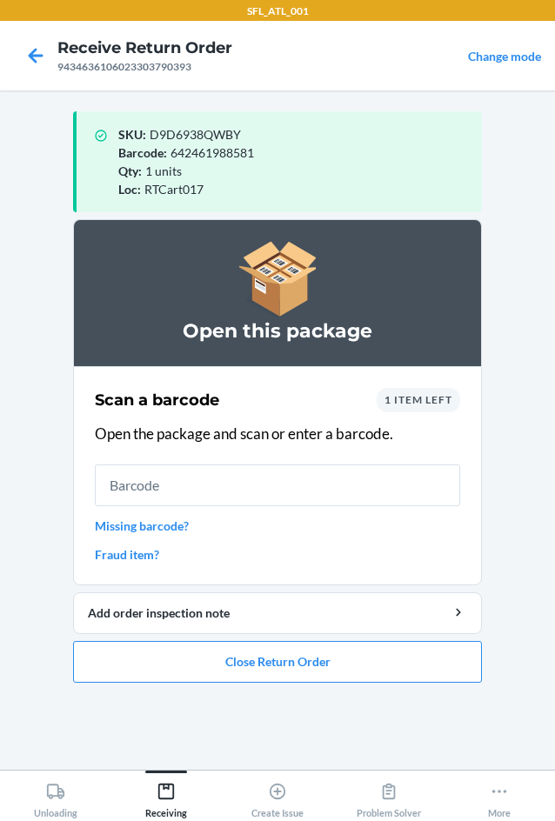
click at [209, 492] on input "text" at bounding box center [277, 485] width 365 height 42
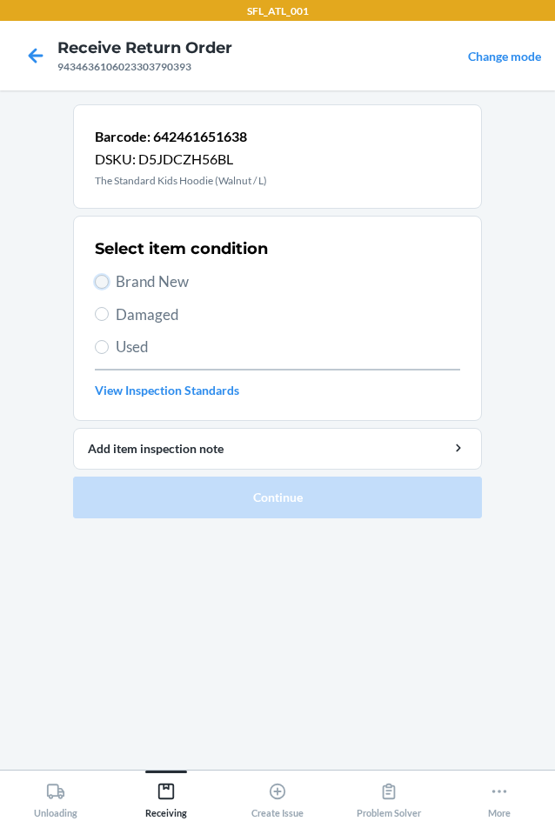
click at [98, 283] on input "Brand New" at bounding box center [102, 282] width 14 height 14
radio input "true"
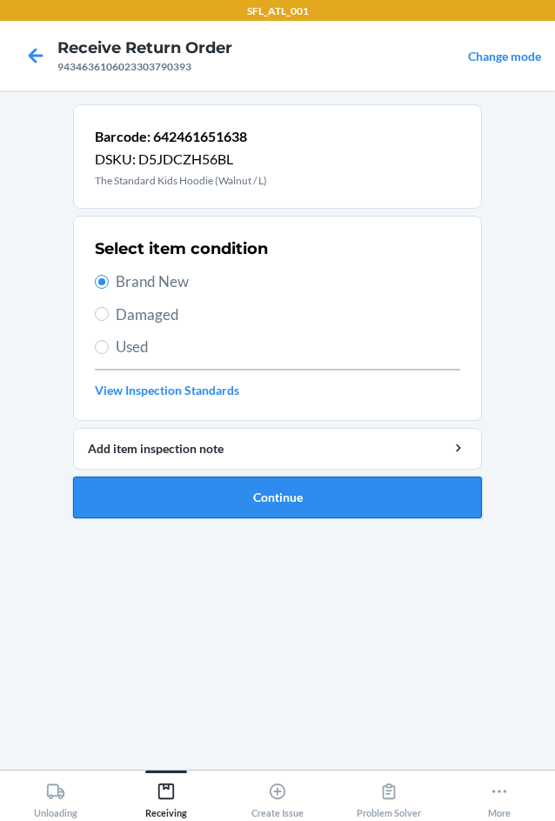
click at [334, 500] on button "Continue" at bounding box center [277, 497] width 409 height 42
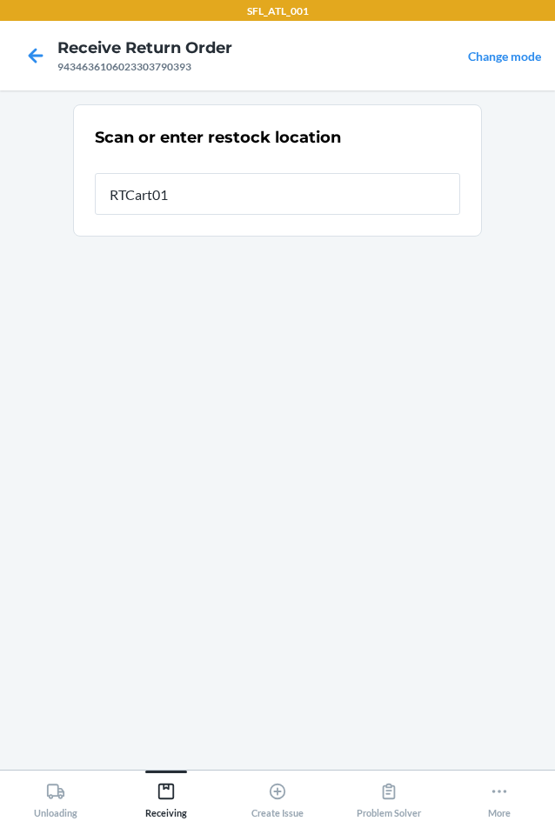
type input "RTCart017"
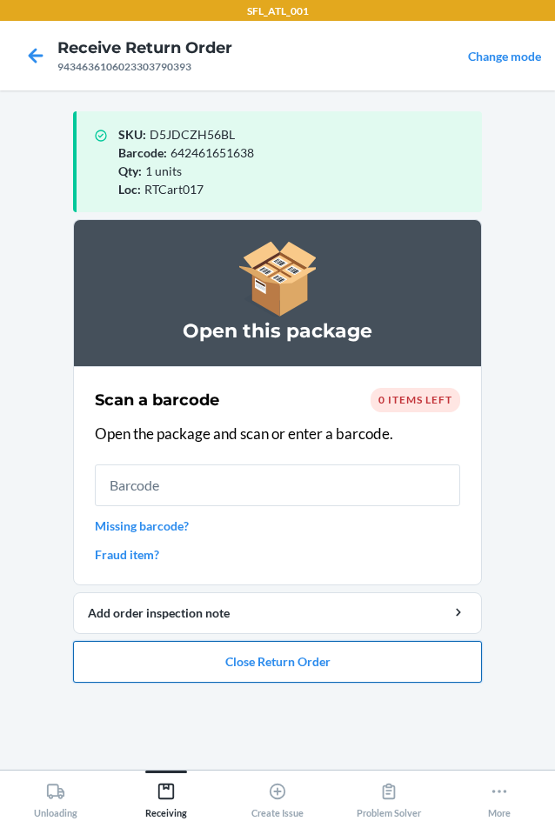
click at [338, 655] on button "Close Return Order" at bounding box center [277, 662] width 409 height 42
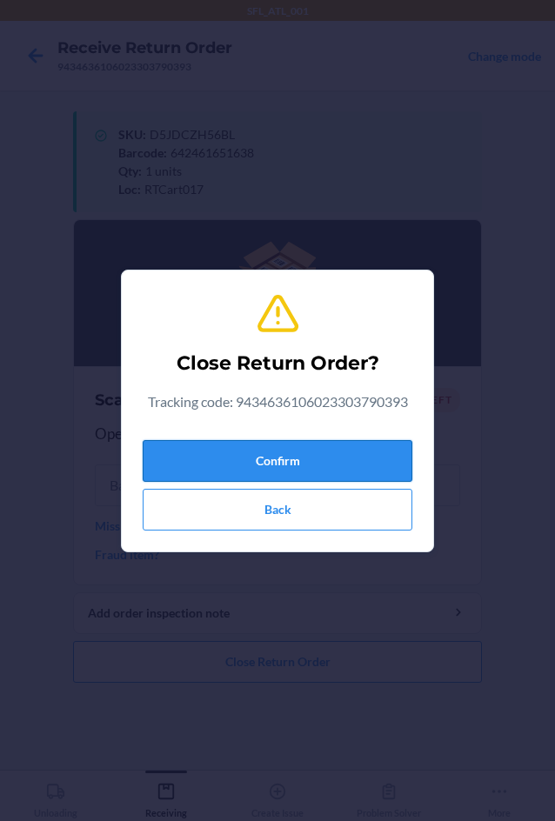
click at [302, 453] on button "Confirm" at bounding box center [277, 461] width 269 height 42
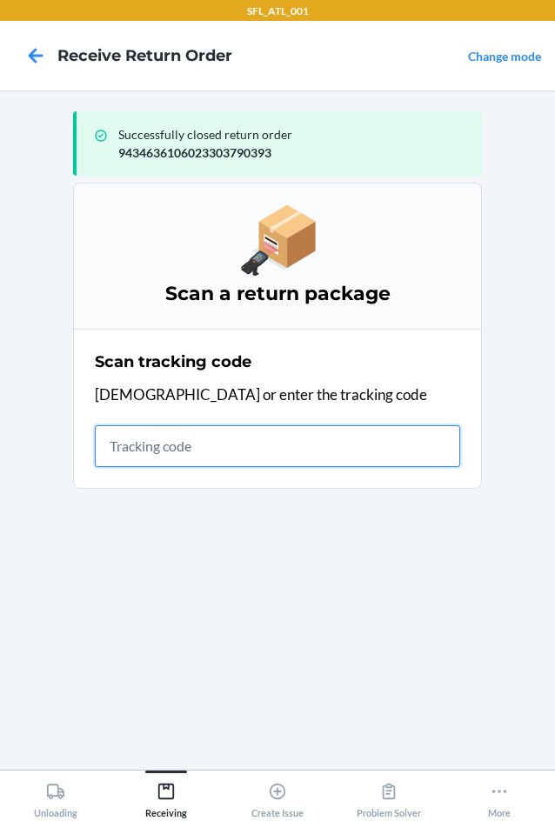
click at [153, 439] on input "text" at bounding box center [277, 446] width 365 height 42
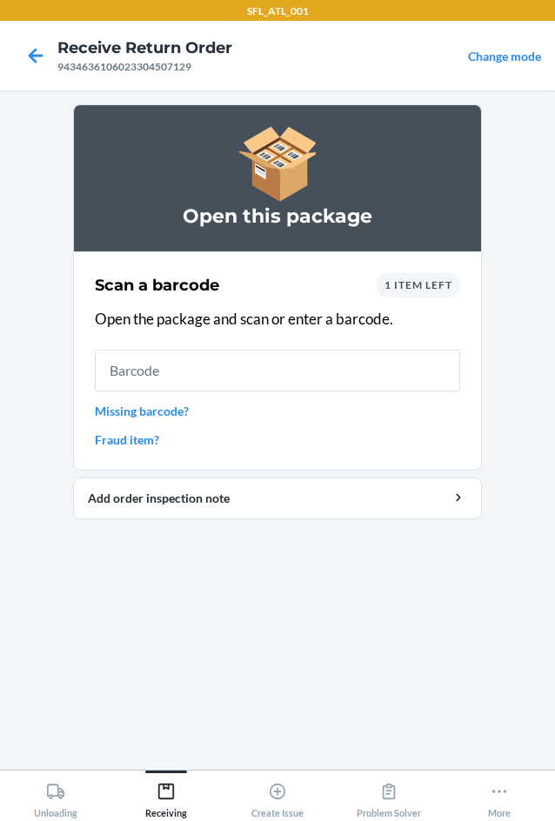
click at [434, 293] on div "1 item left" at bounding box center [417, 285] width 83 height 24
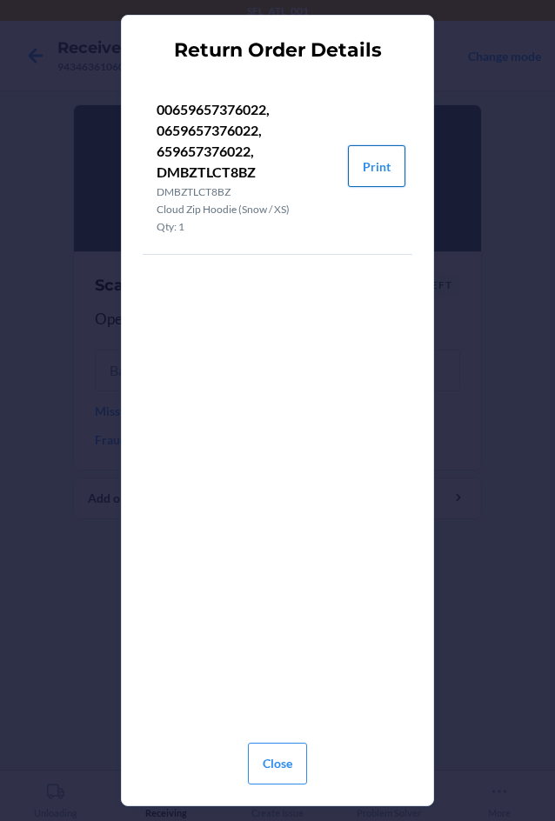
click at [383, 168] on button "Print" at bounding box center [376, 166] width 57 height 42
click at [285, 765] on button "Close" at bounding box center [277, 763] width 59 height 42
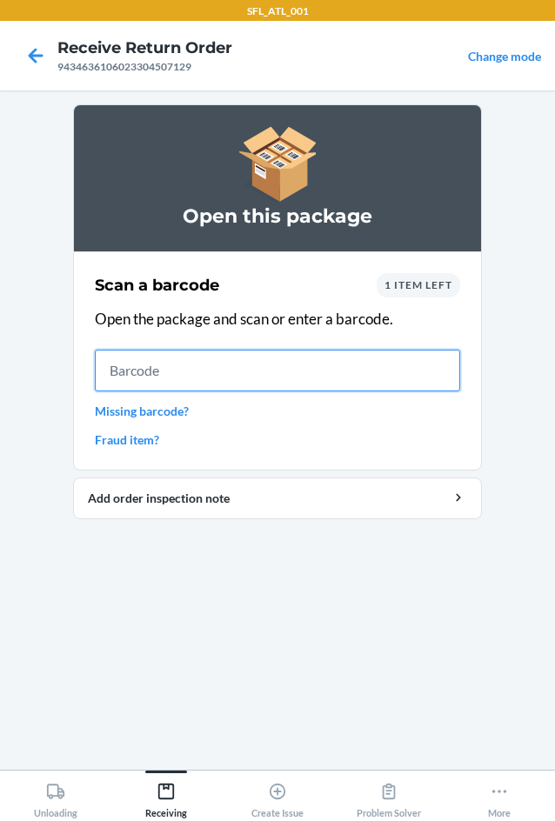
click at [169, 368] on input "text" at bounding box center [277, 370] width 365 height 42
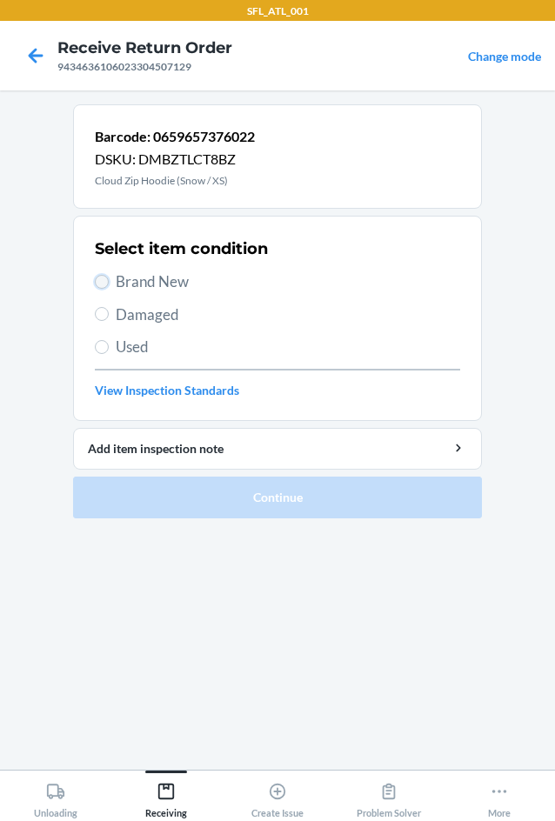
click at [107, 282] on input "Brand New" at bounding box center [102, 282] width 14 height 14
radio input "true"
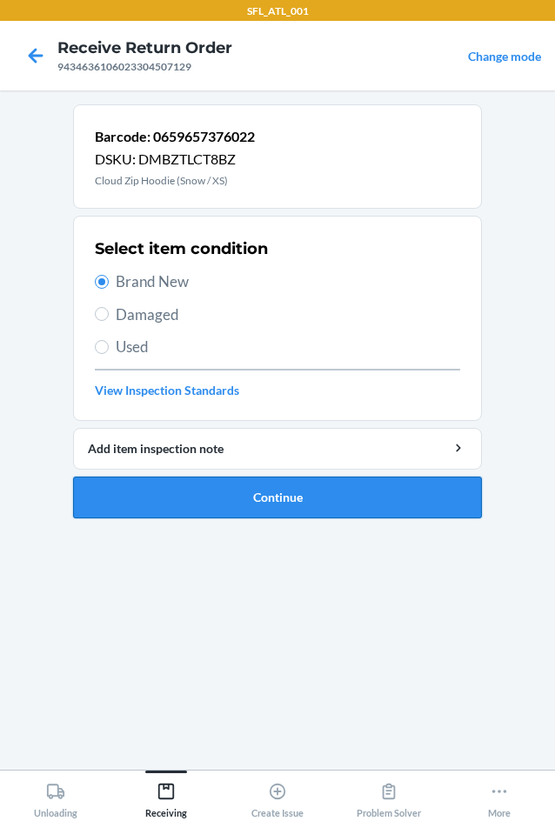
click at [322, 493] on button "Continue" at bounding box center [277, 497] width 409 height 42
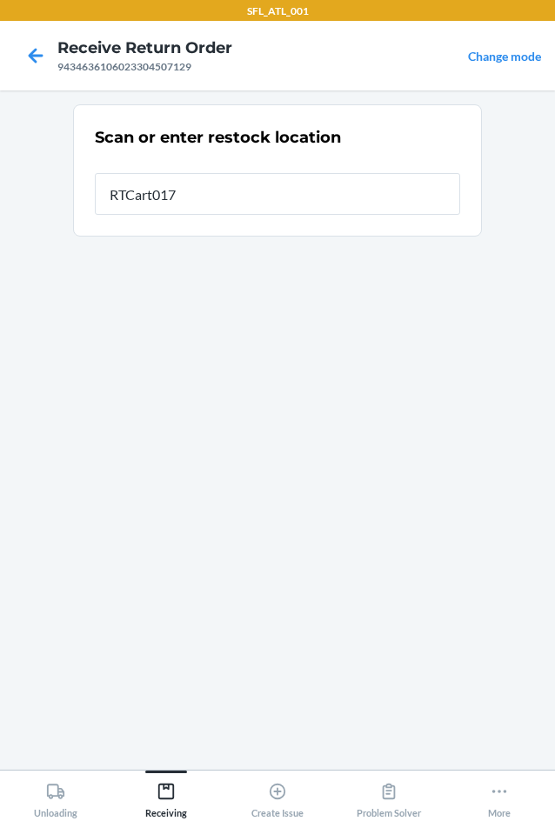
type input "RTCart017"
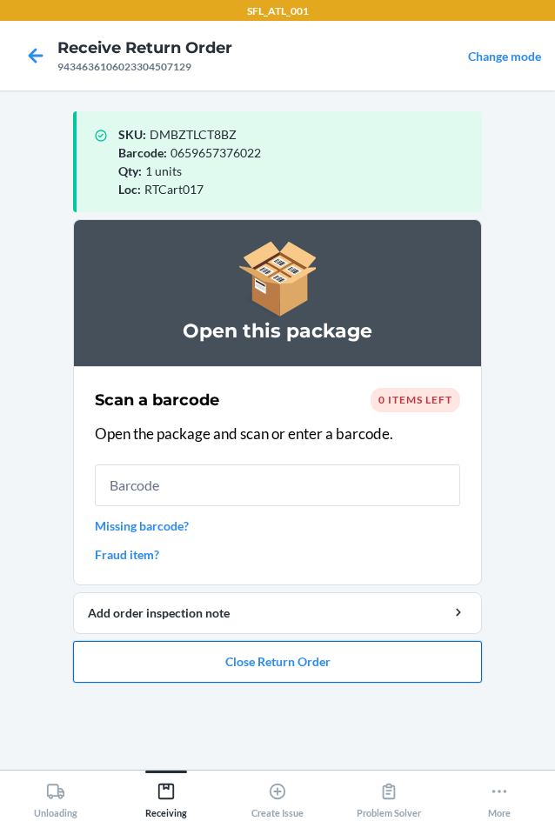
click at [336, 667] on button "Close Return Order" at bounding box center [277, 662] width 409 height 42
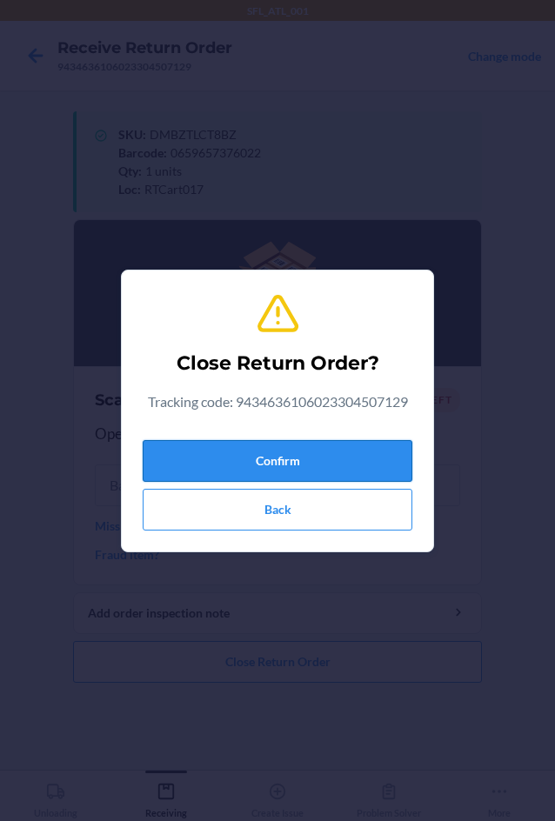
click at [306, 455] on button "Confirm" at bounding box center [277, 461] width 269 height 42
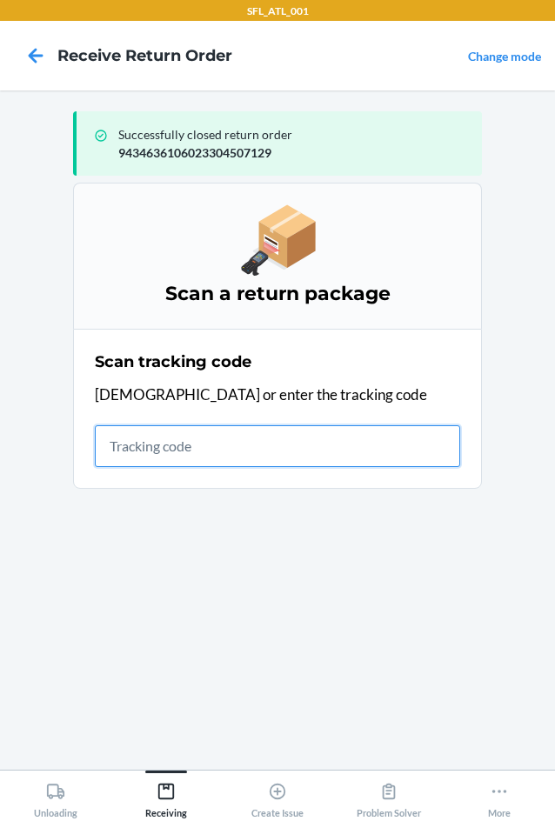
click at [138, 439] on input "text" at bounding box center [277, 446] width 365 height 42
type input "42030259943463610602330433991"
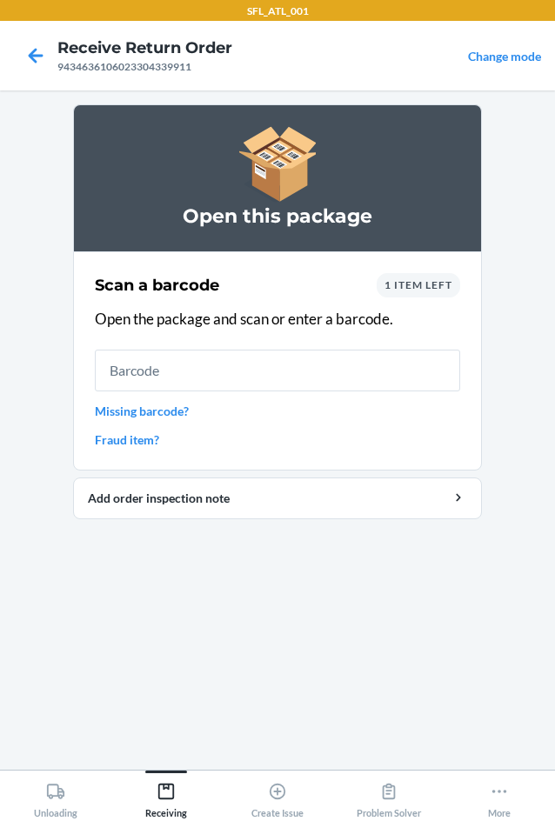
click at [437, 289] on span "1 item left" at bounding box center [418, 284] width 68 height 13
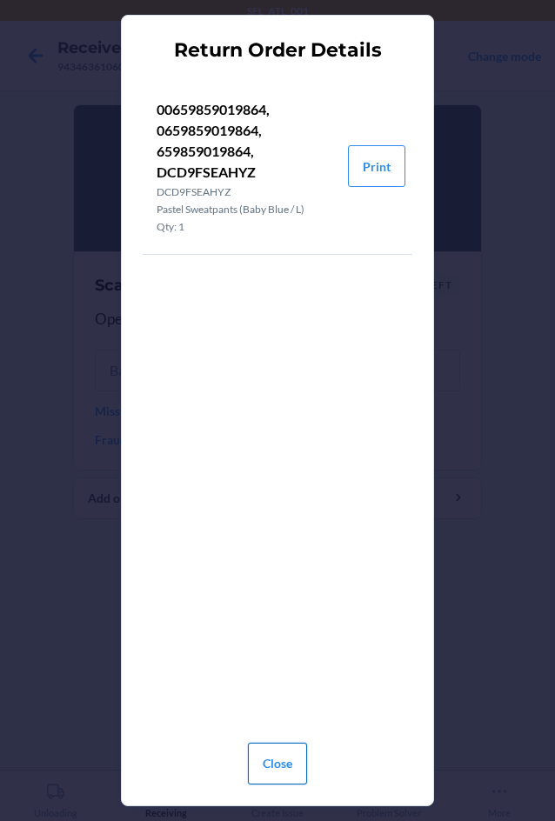
click at [280, 756] on button "Close" at bounding box center [277, 763] width 59 height 42
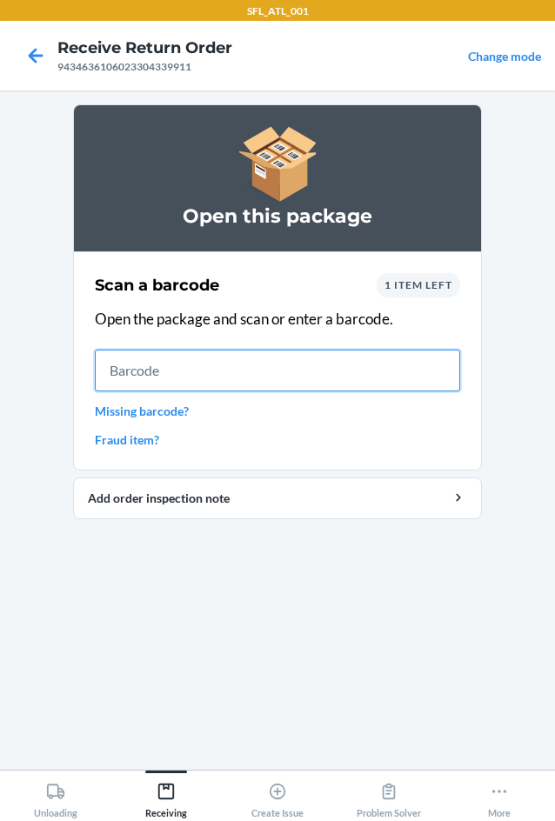
click at [170, 373] on input "text" at bounding box center [277, 370] width 365 height 42
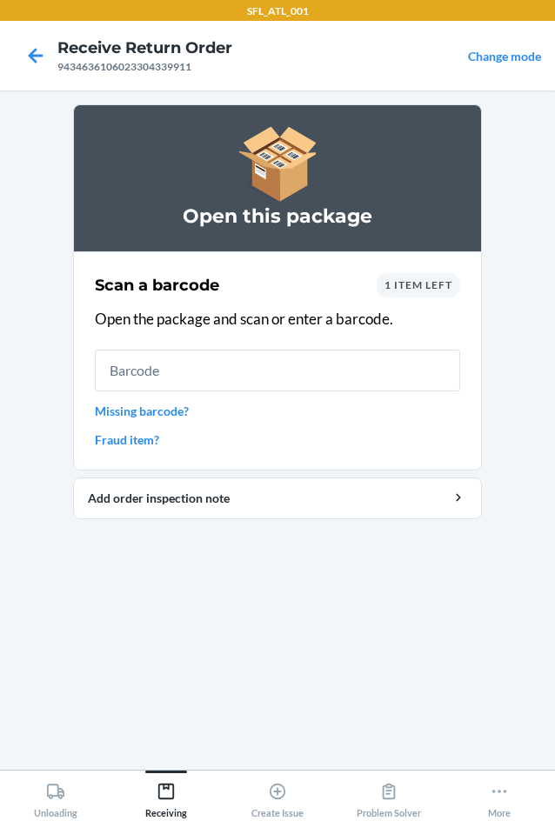
click at [435, 289] on span "1 item left" at bounding box center [418, 284] width 68 height 13
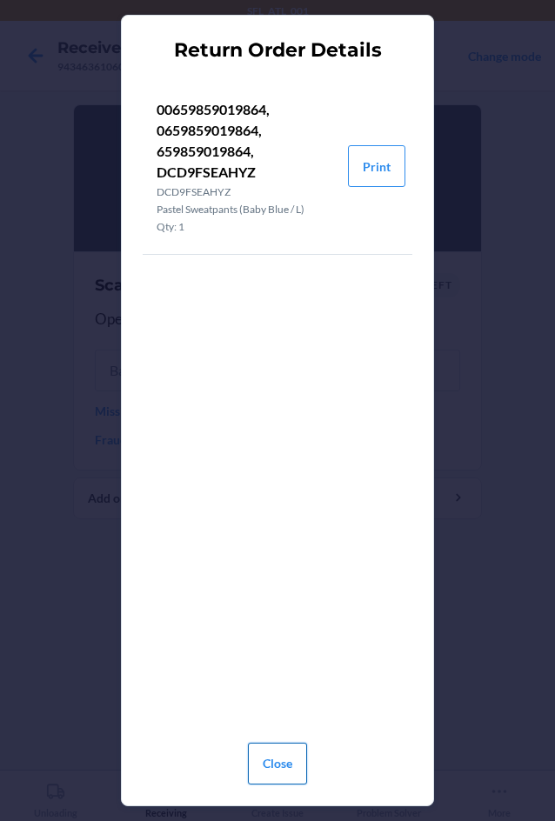
click at [258, 752] on button "Close" at bounding box center [277, 763] width 59 height 42
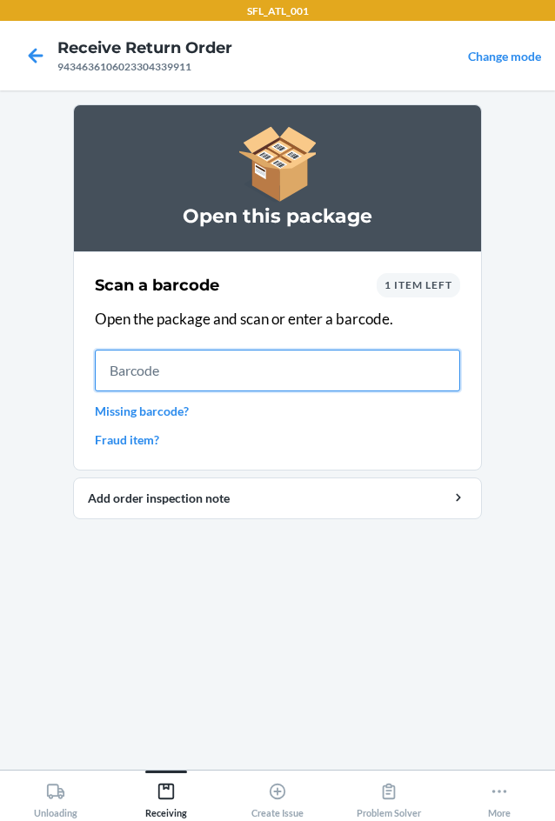
click at [216, 373] on input "text" at bounding box center [277, 370] width 365 height 42
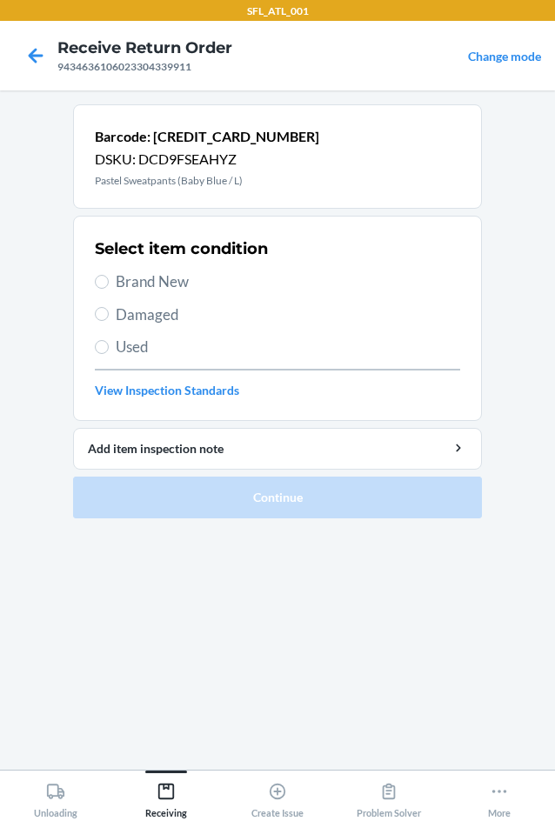
click at [131, 283] on span "Brand New" at bounding box center [288, 281] width 344 height 23
click at [109, 283] on input "Brand New" at bounding box center [102, 282] width 14 height 14
radio input "true"
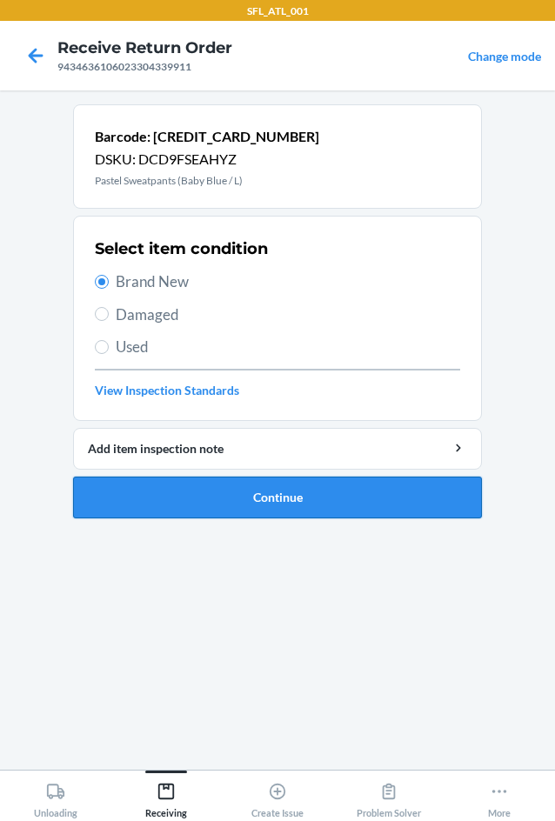
click at [274, 504] on button "Continue" at bounding box center [277, 497] width 409 height 42
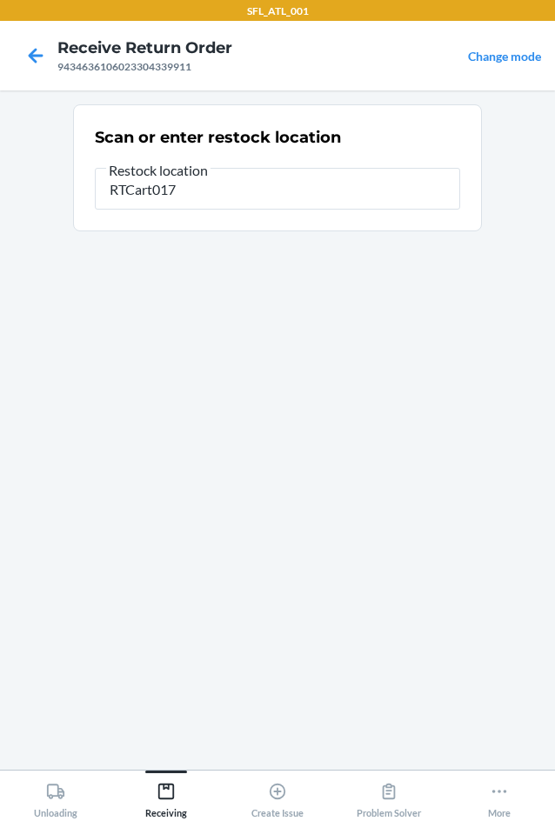
type input "RTCart017"
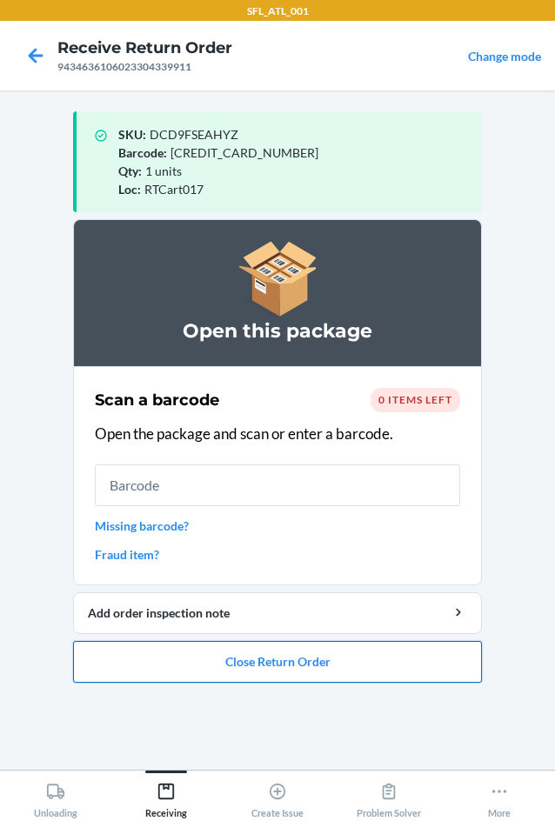
click at [322, 664] on button "Close Return Order" at bounding box center [277, 662] width 409 height 42
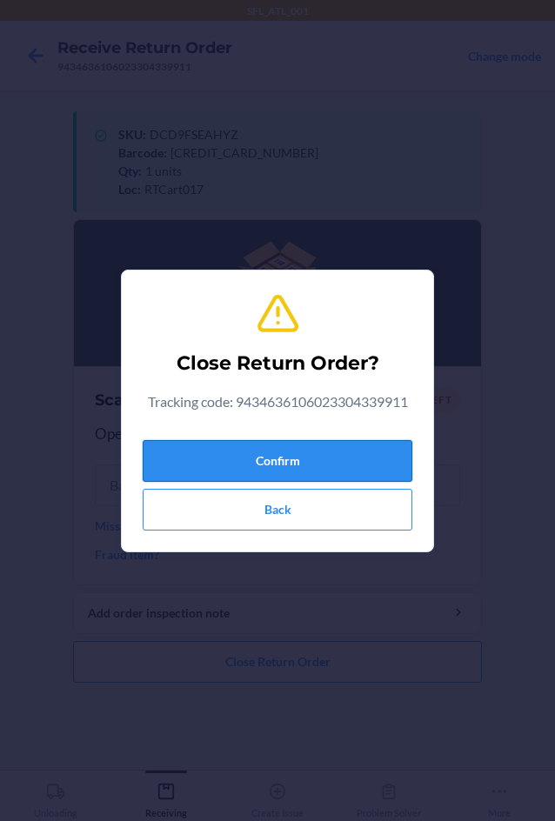
click at [245, 469] on button "Confirm" at bounding box center [277, 461] width 269 height 42
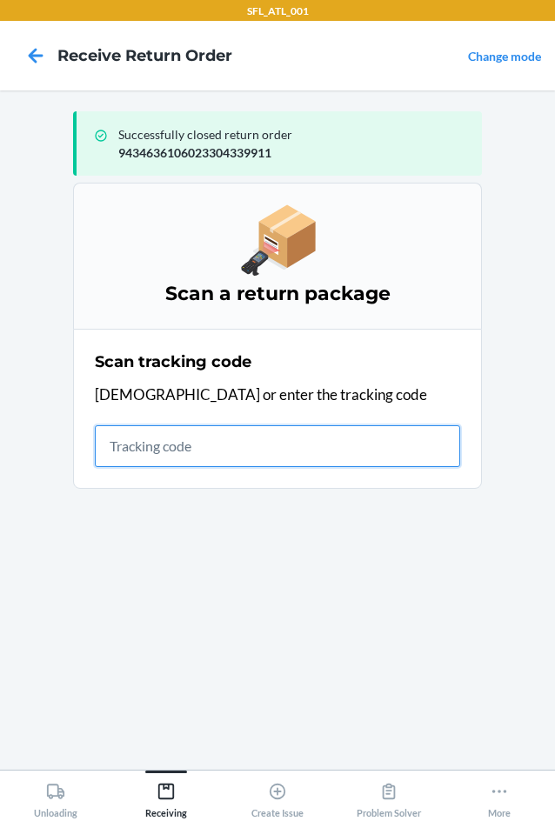
click at [132, 442] on input "text" at bounding box center [277, 446] width 365 height 42
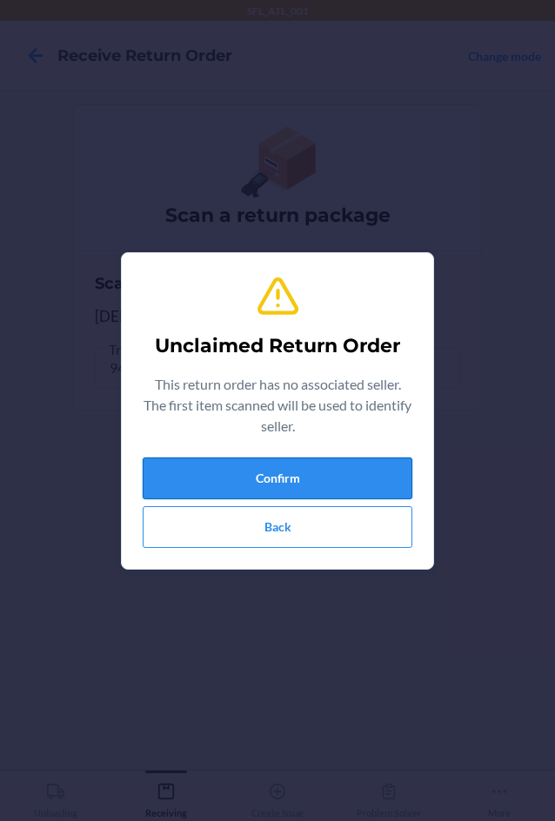
click at [227, 463] on button "Confirm" at bounding box center [277, 478] width 269 height 42
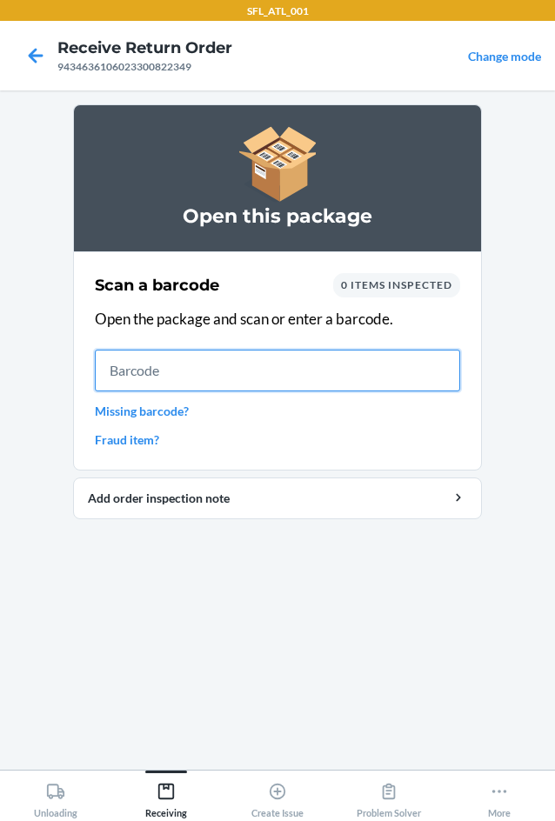
click at [245, 377] on input "text" at bounding box center [277, 370] width 365 height 42
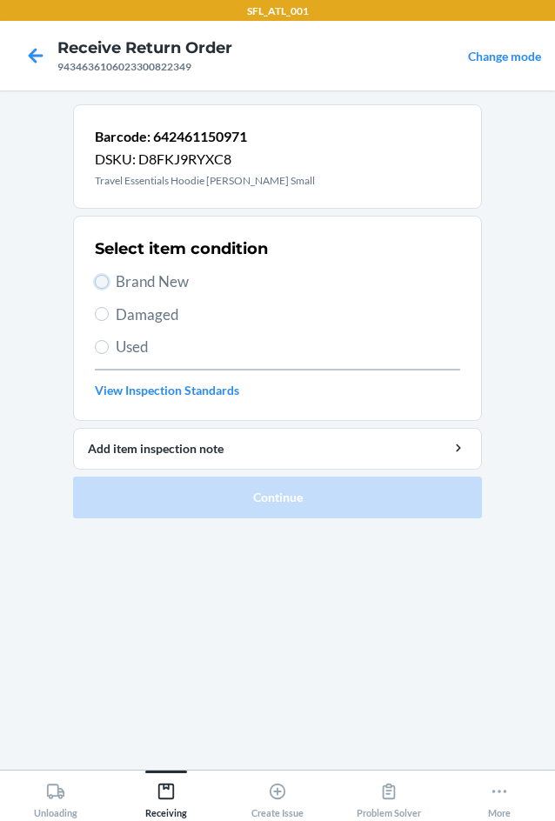
click at [105, 282] on input "Brand New" at bounding box center [102, 282] width 14 height 14
radio input "true"
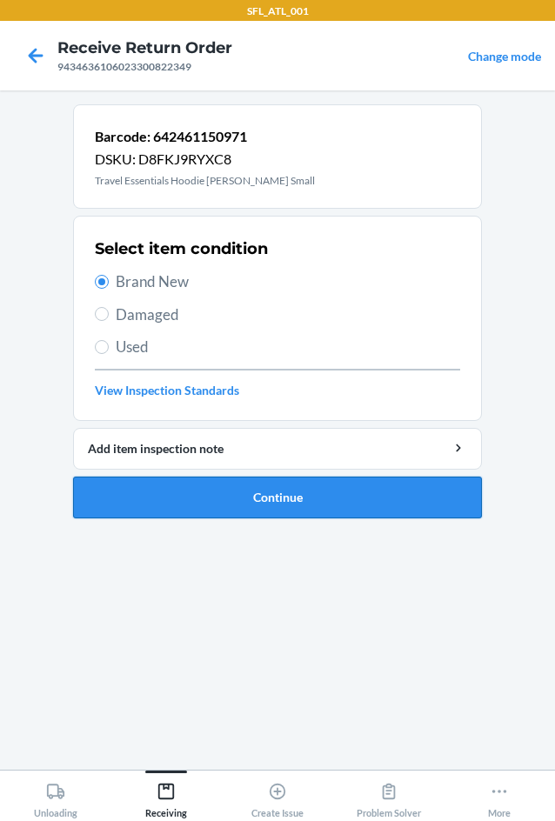
click at [314, 494] on button "Continue" at bounding box center [277, 497] width 409 height 42
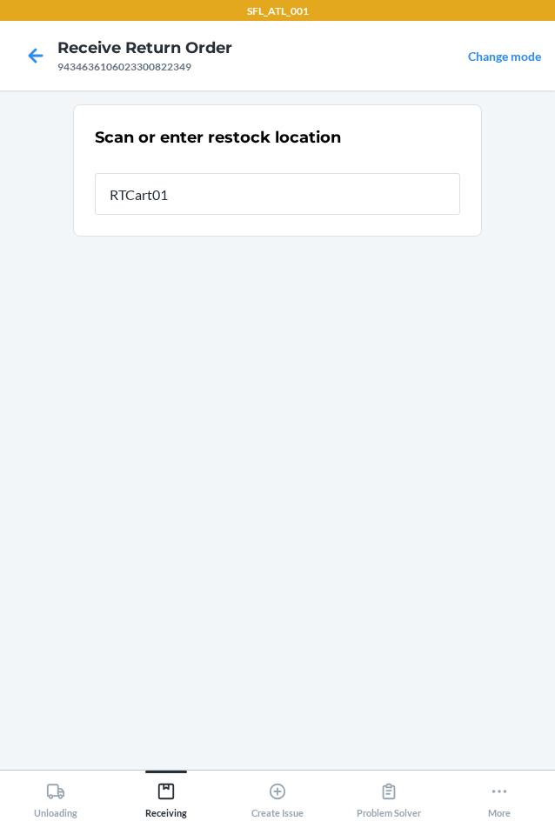
type input "RTCart017"
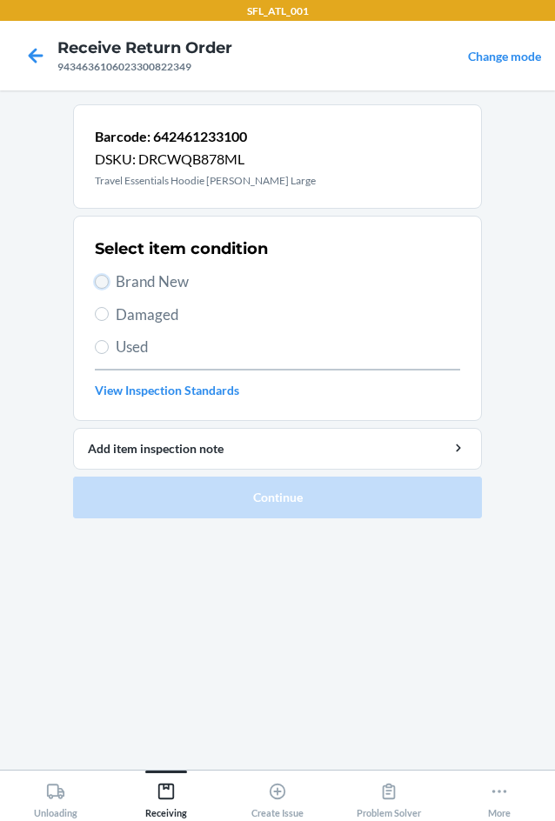
click at [101, 285] on input "Brand New" at bounding box center [102, 282] width 14 height 14
radio input "true"
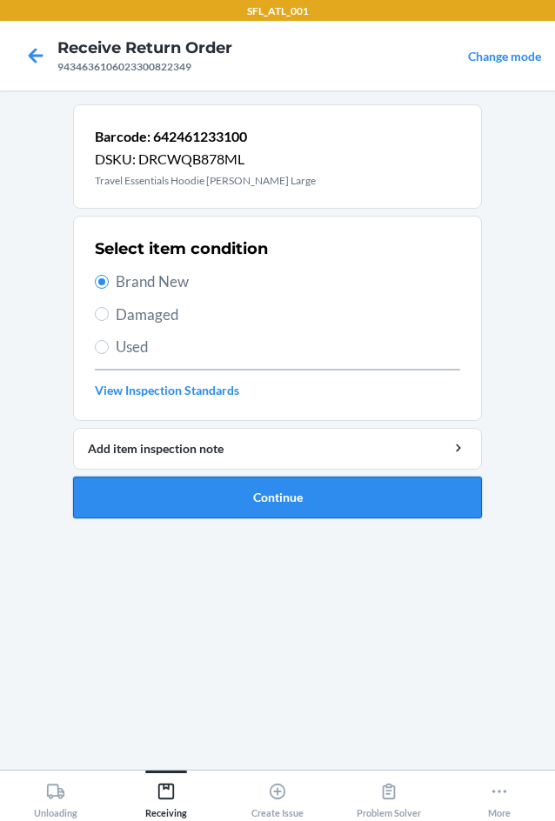
click at [311, 508] on button "Continue" at bounding box center [277, 497] width 409 height 42
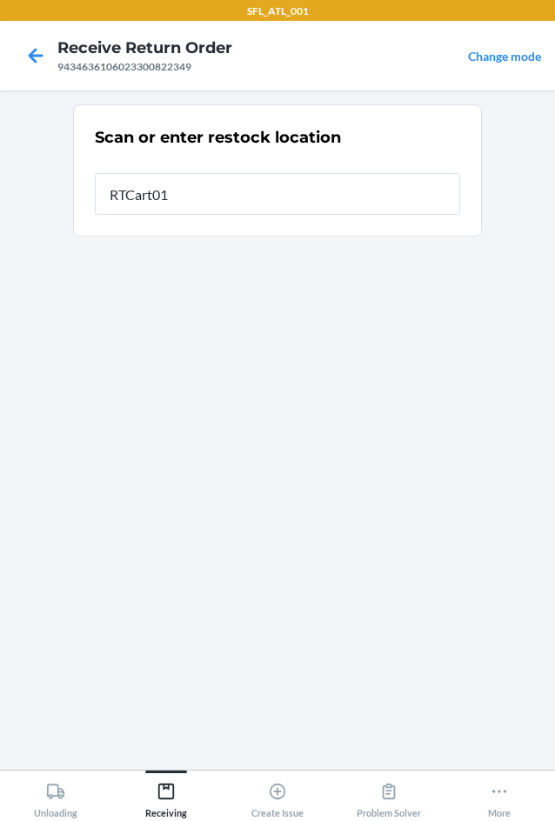
type input "RTCart017"
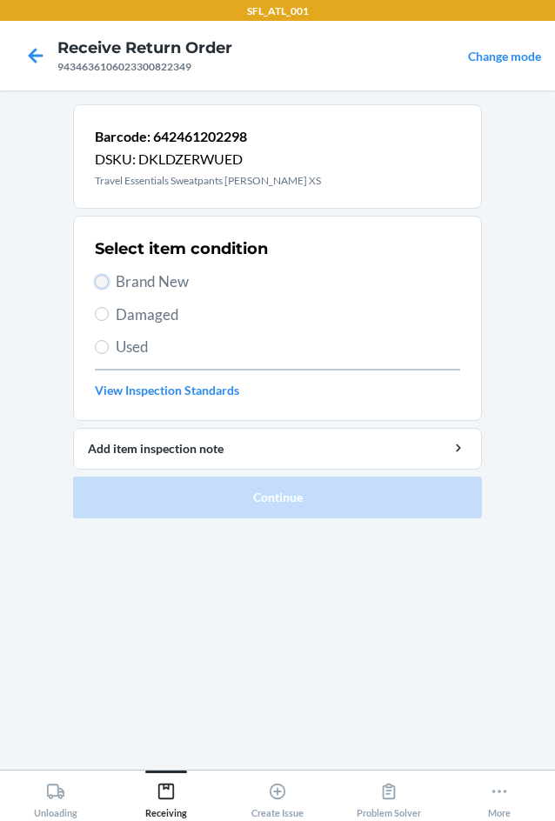
click at [98, 282] on input "Brand New" at bounding box center [102, 282] width 14 height 14
radio input "true"
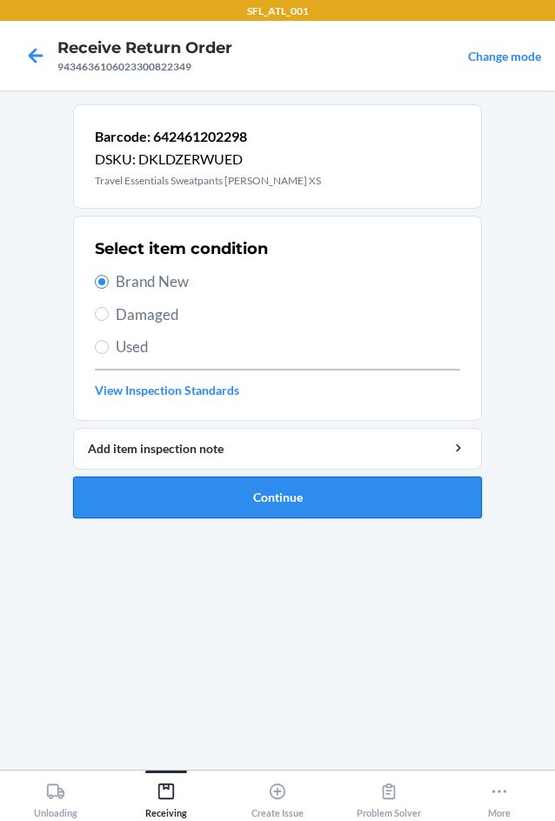
click at [284, 501] on button "Continue" at bounding box center [277, 497] width 409 height 42
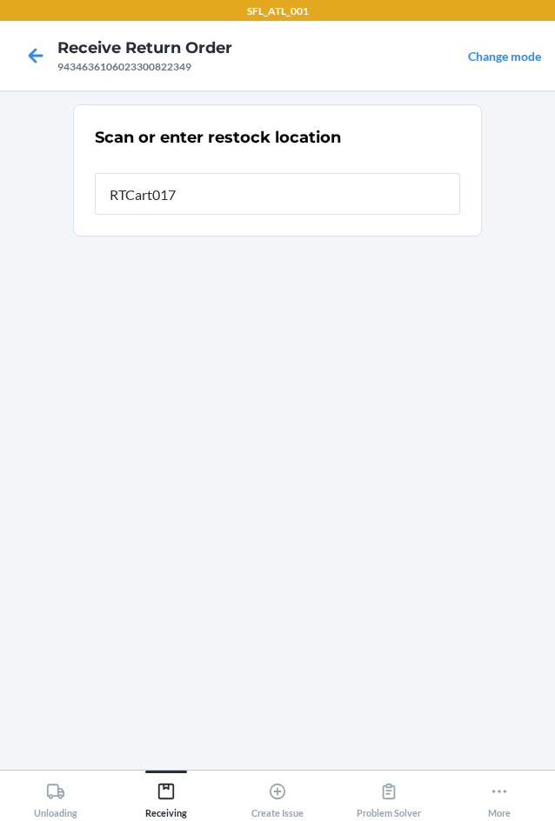
type input "RTCart017"
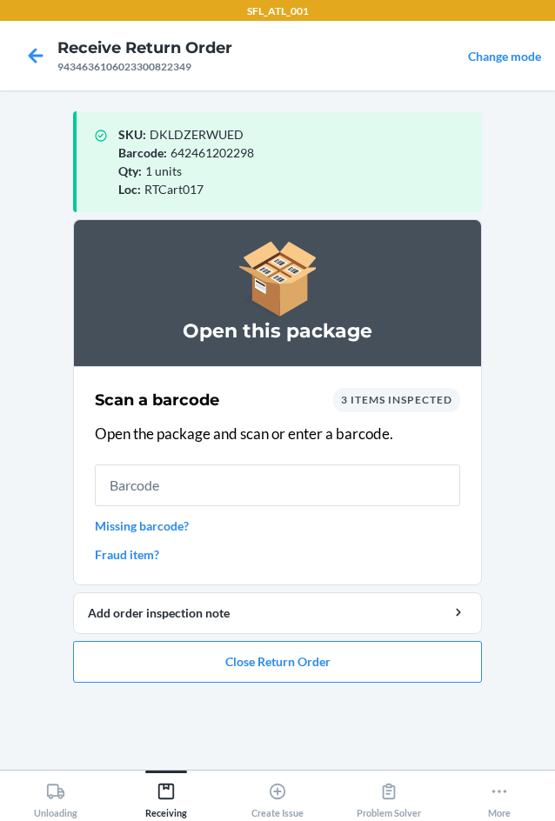
click at [195, 494] on input "text" at bounding box center [277, 485] width 365 height 42
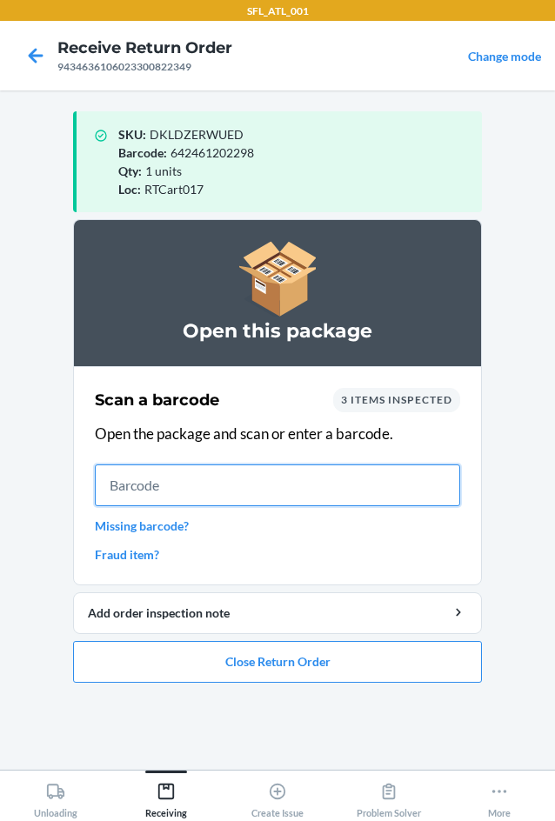
click at [167, 483] on input "text" at bounding box center [277, 485] width 365 height 42
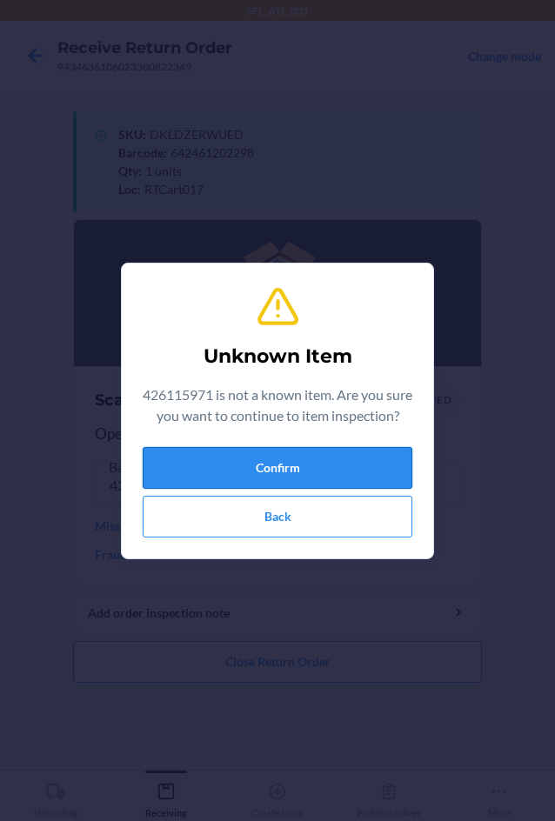
click at [240, 487] on button "Confirm" at bounding box center [277, 468] width 269 height 42
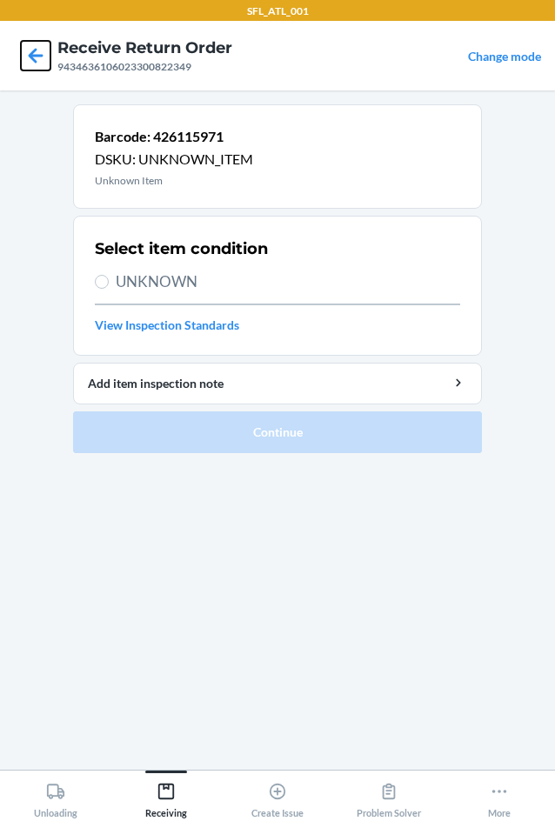
click at [45, 56] on icon at bounding box center [36, 56] width 30 height 30
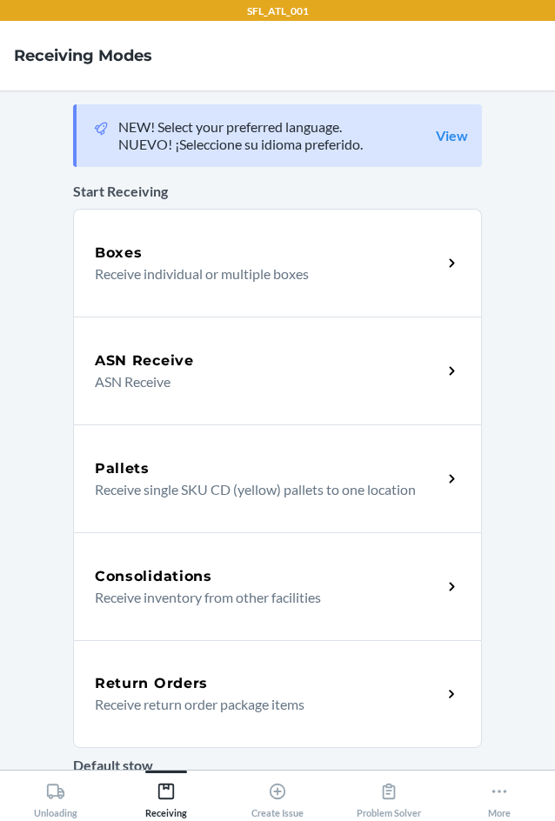
click at [252, 721] on div "Return Orders Receive return order package items" at bounding box center [277, 694] width 409 height 108
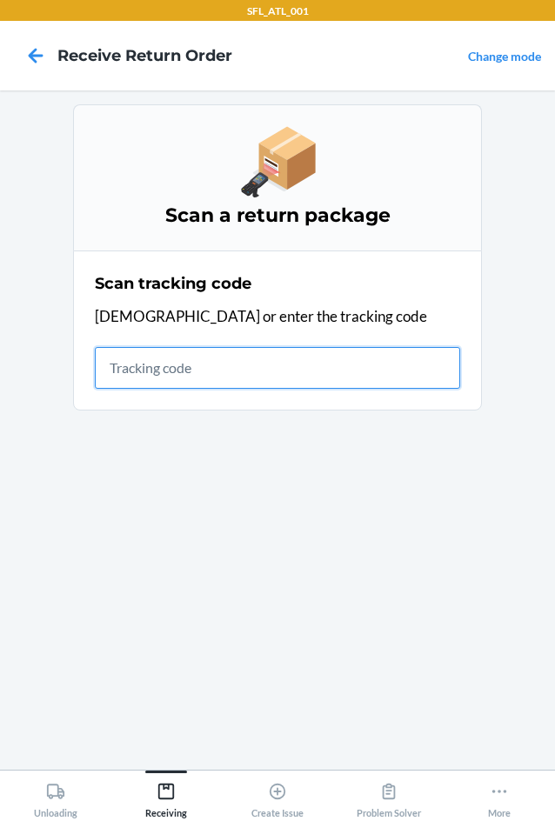
click at [133, 364] on input "text" at bounding box center [277, 368] width 365 height 42
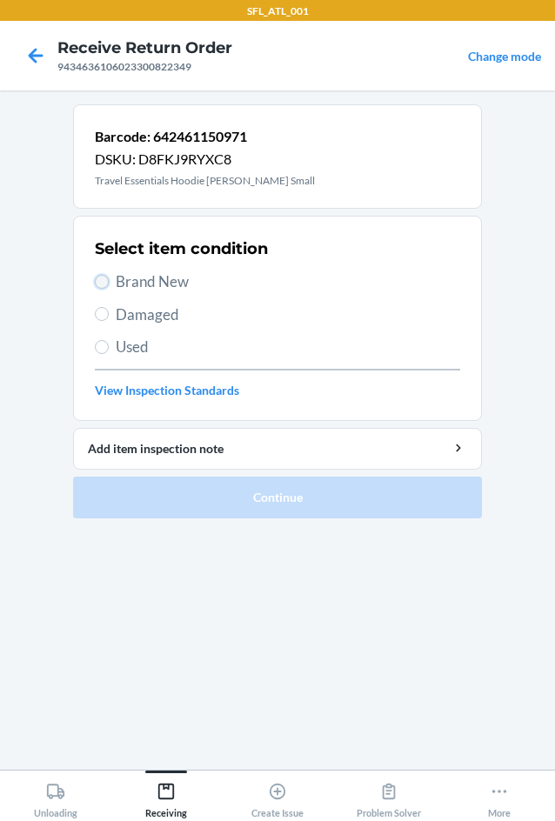
click at [96, 276] on input "Brand New" at bounding box center [102, 282] width 14 height 14
radio input "true"
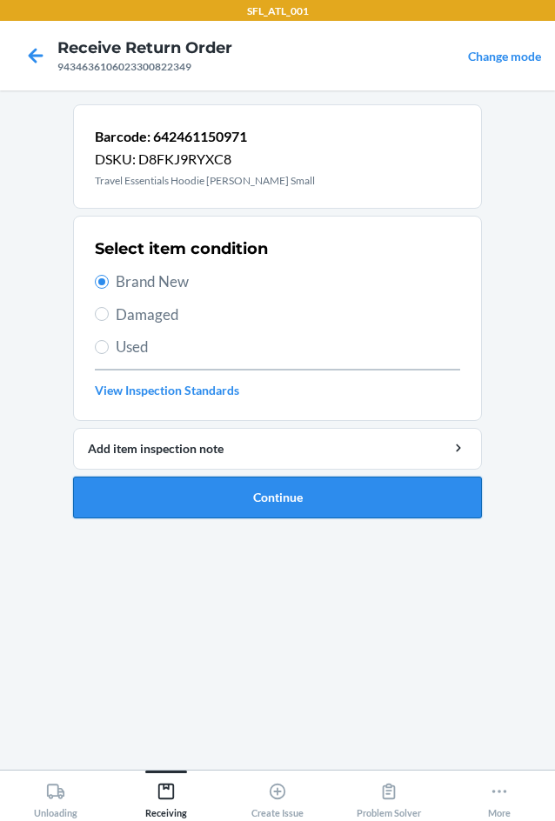
click at [336, 504] on button "Continue" at bounding box center [277, 497] width 409 height 42
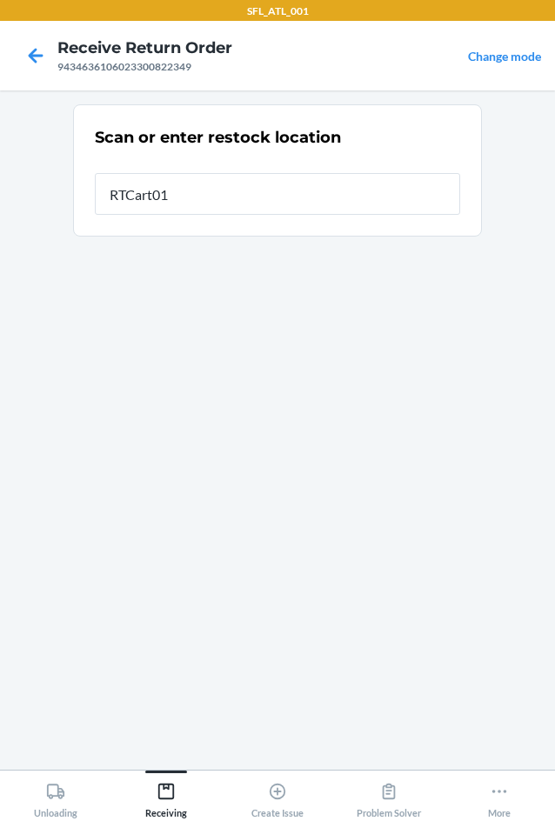
type input "RTCart017"
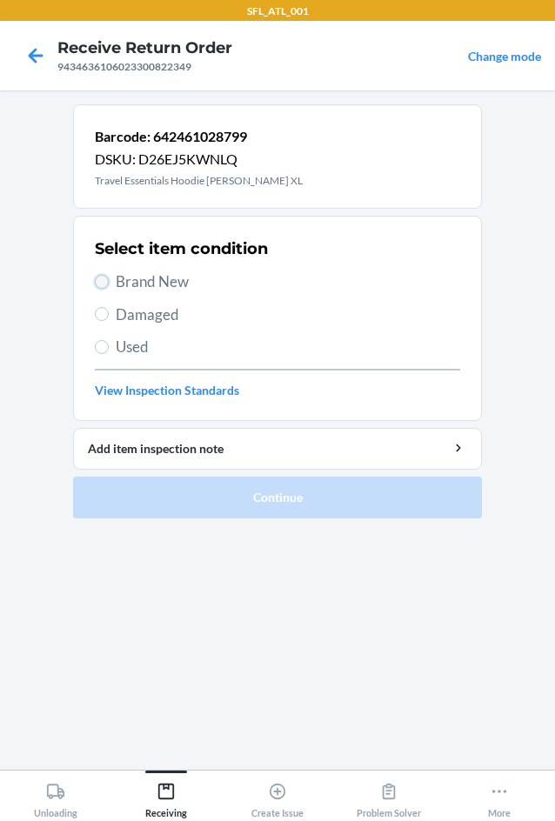
click at [99, 275] on input "Brand New" at bounding box center [102, 282] width 14 height 14
radio input "true"
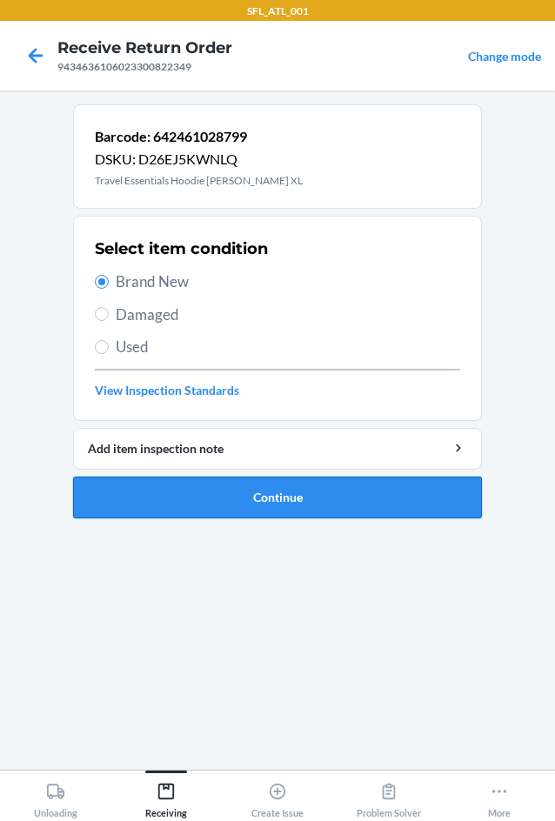
click at [309, 504] on button "Continue" at bounding box center [277, 497] width 409 height 42
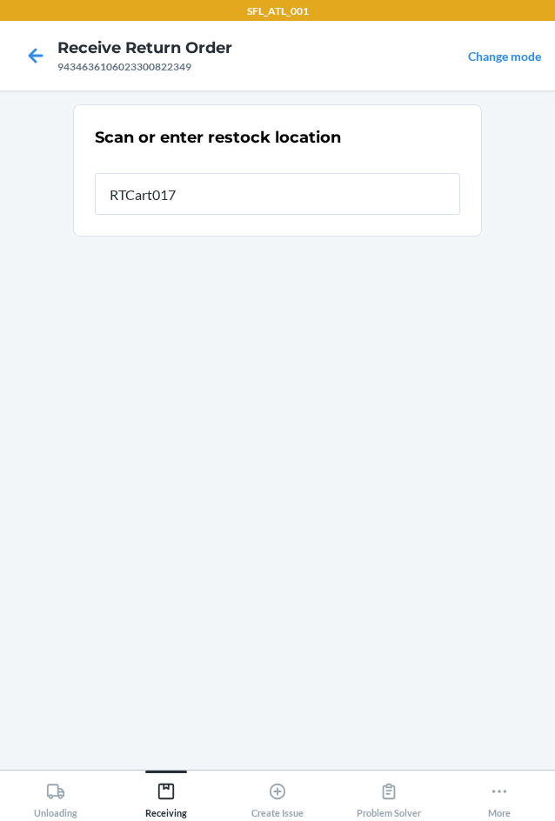
type input "RTCart017"
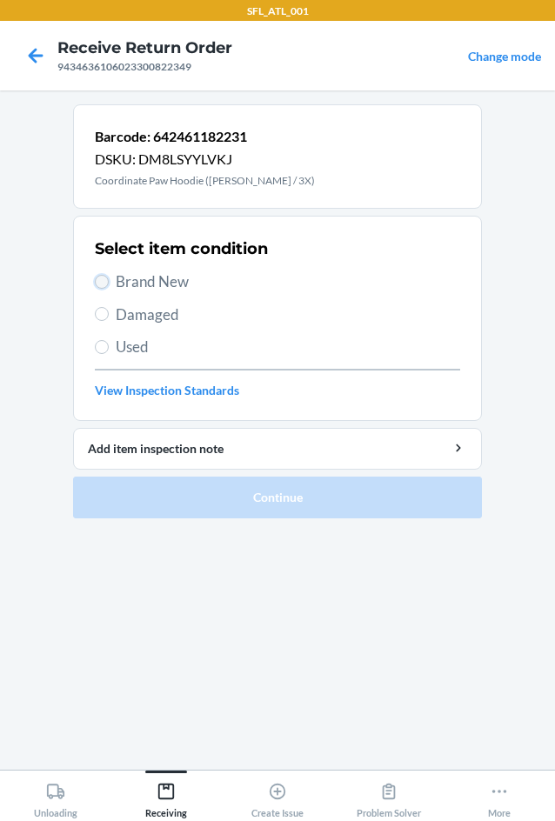
click at [103, 282] on input "Brand New" at bounding box center [102, 282] width 14 height 14
radio input "true"
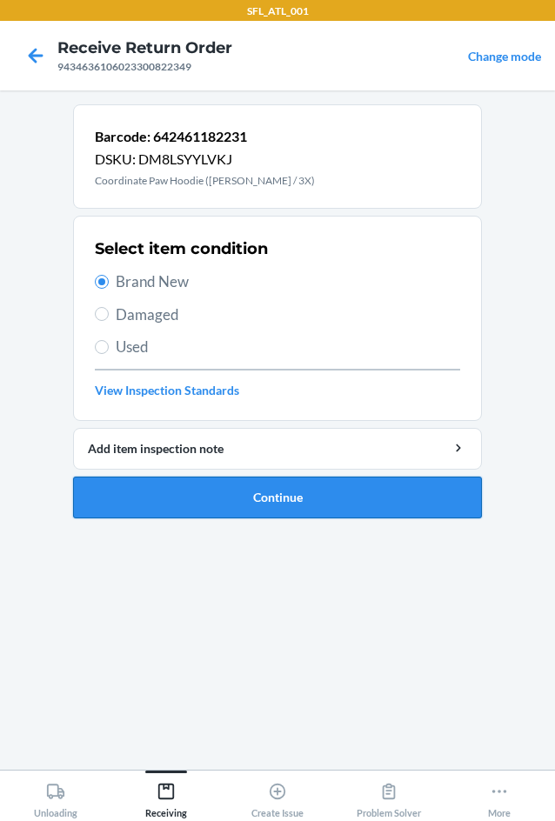
click at [289, 484] on button "Continue" at bounding box center [277, 497] width 409 height 42
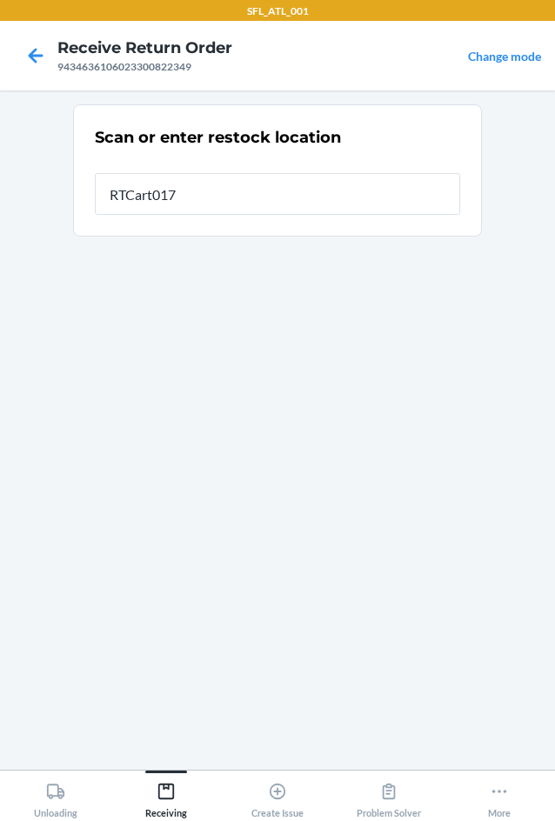
type input "RTCart017"
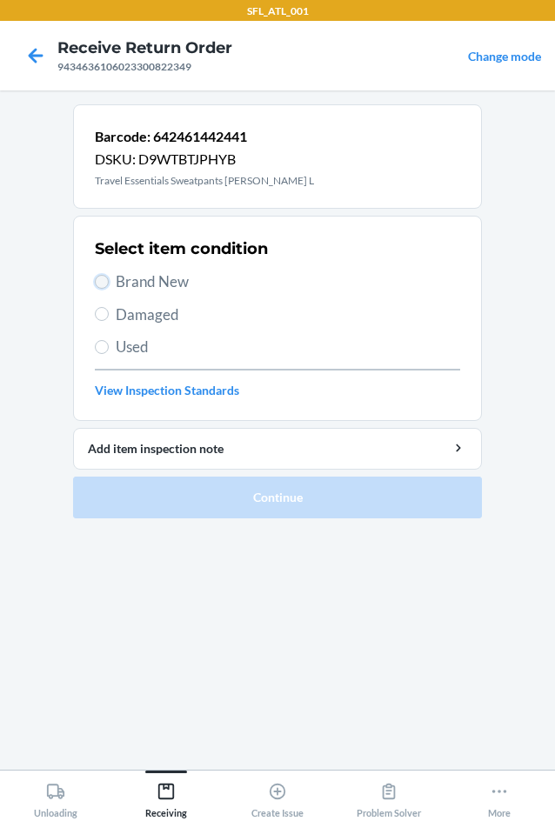
click at [103, 283] on input "Brand New" at bounding box center [102, 282] width 14 height 14
radio input "true"
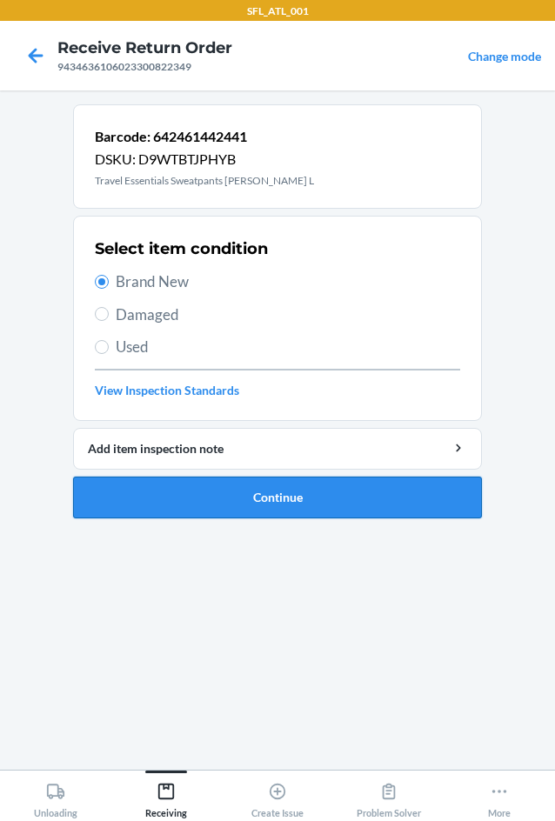
click at [271, 495] on button "Continue" at bounding box center [277, 497] width 409 height 42
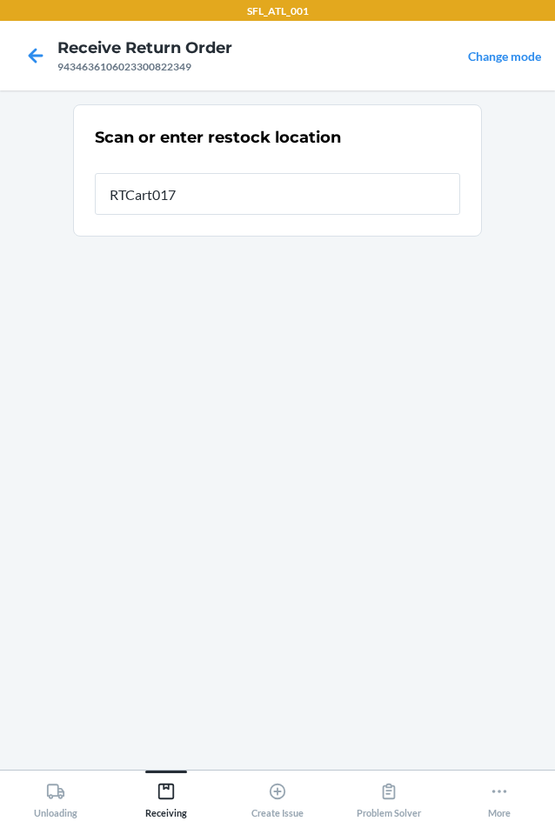
type input "RTCart017"
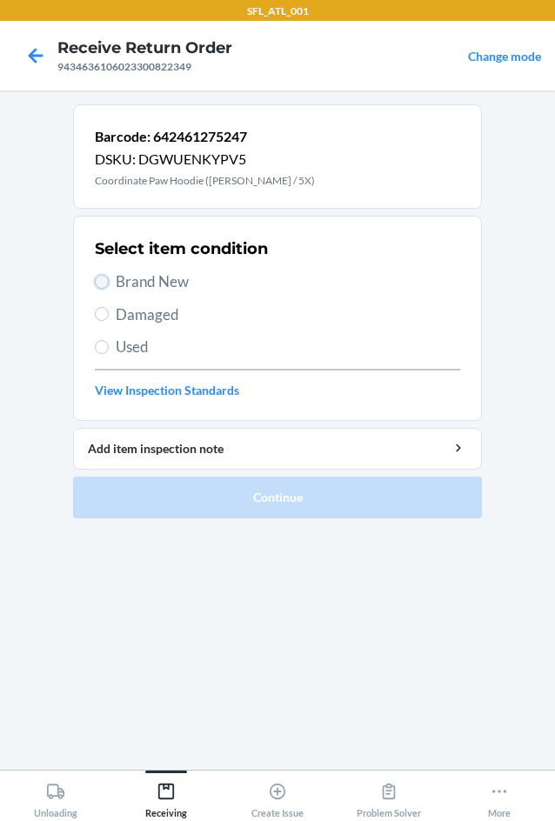
click at [107, 280] on input "Brand New" at bounding box center [102, 282] width 14 height 14
radio input "true"
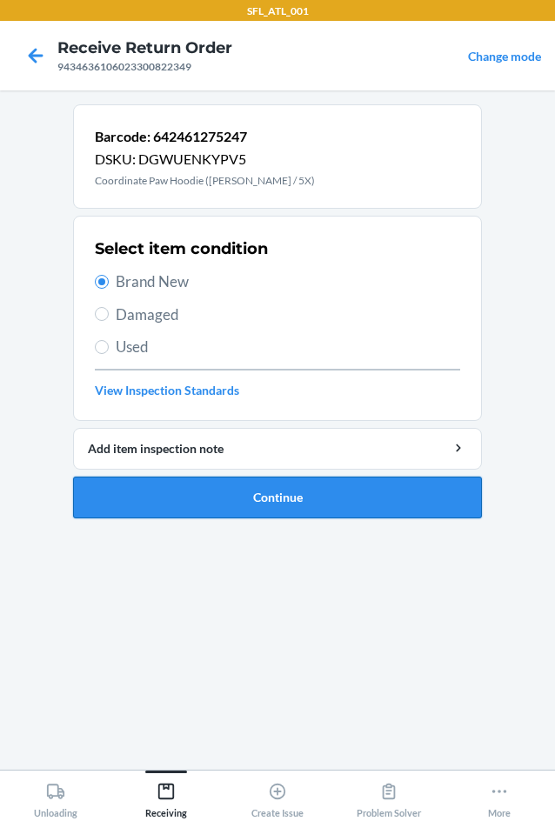
click at [249, 495] on button "Continue" at bounding box center [277, 497] width 409 height 42
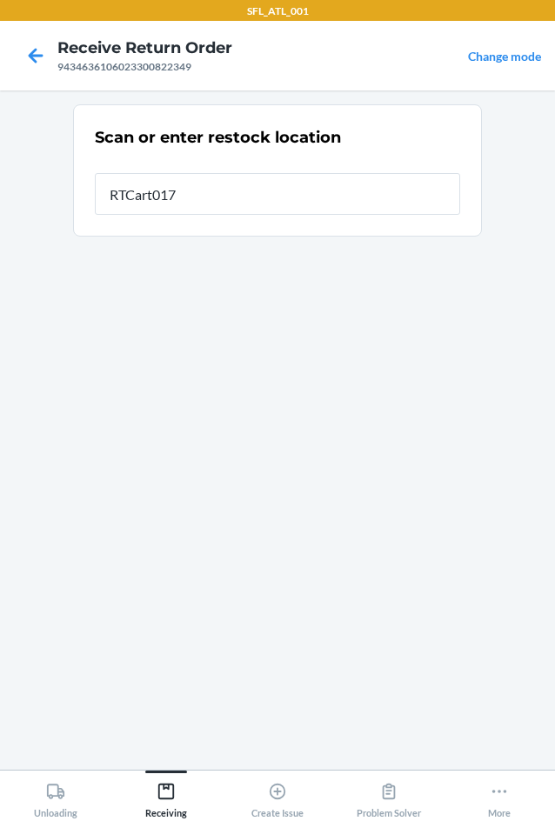
type input "RTCart017"
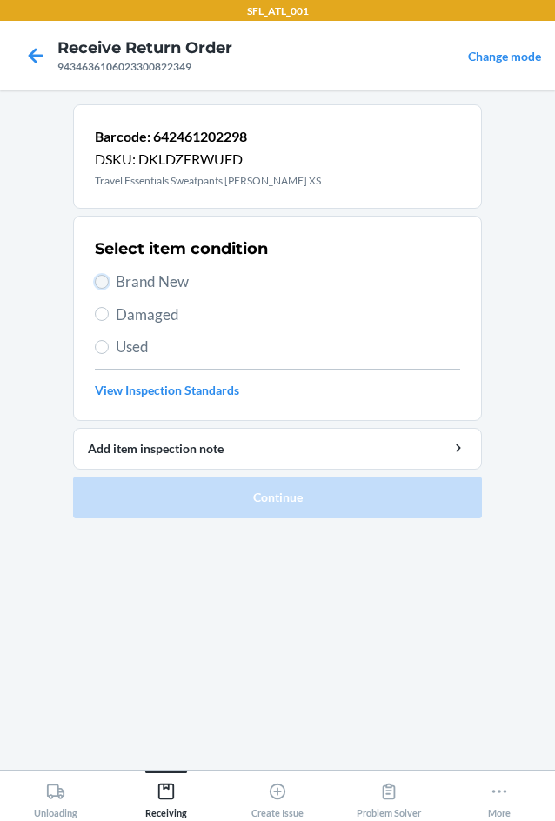
click at [108, 282] on input "Brand New" at bounding box center [102, 282] width 14 height 14
radio input "true"
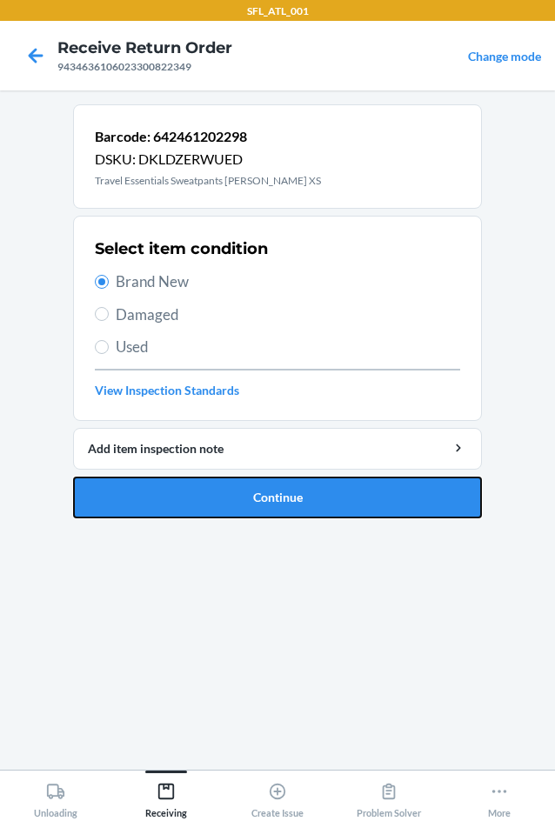
click at [363, 494] on button "Continue" at bounding box center [277, 497] width 409 height 42
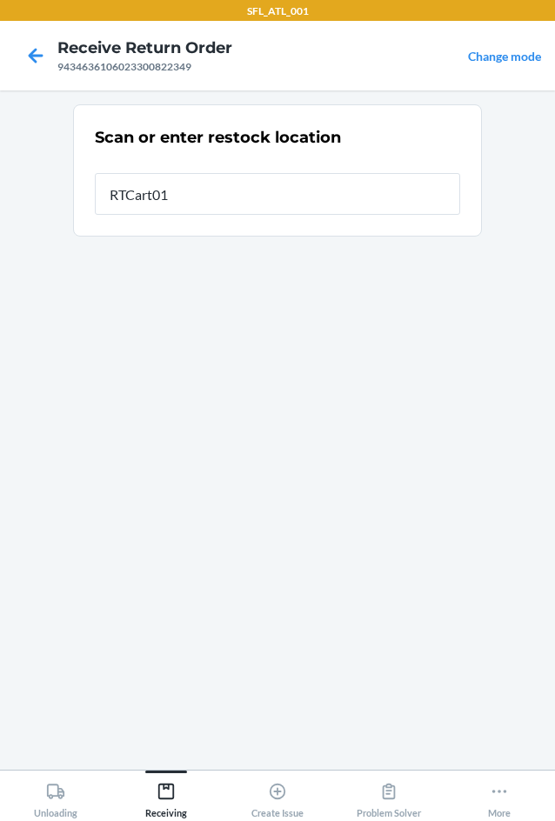
type input "RTCart017"
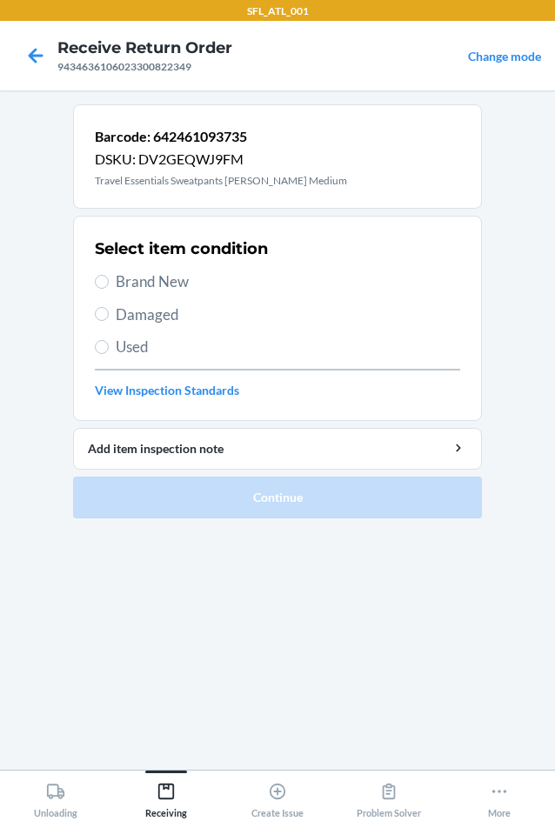
click at [116, 282] on span "Brand New" at bounding box center [288, 281] width 344 height 23
click at [109, 282] on input "Brand New" at bounding box center [102, 282] width 14 height 14
radio input "true"
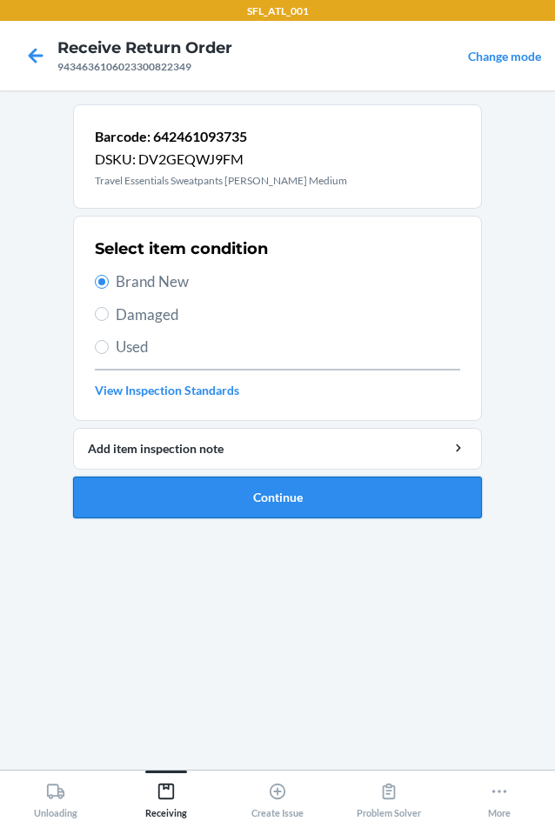
click at [369, 506] on button "Continue" at bounding box center [277, 497] width 409 height 42
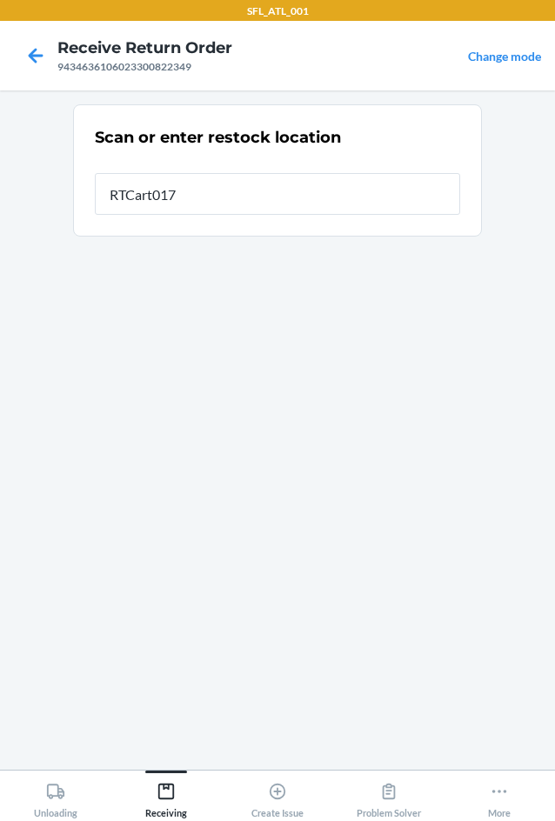
type input "RTCart017"
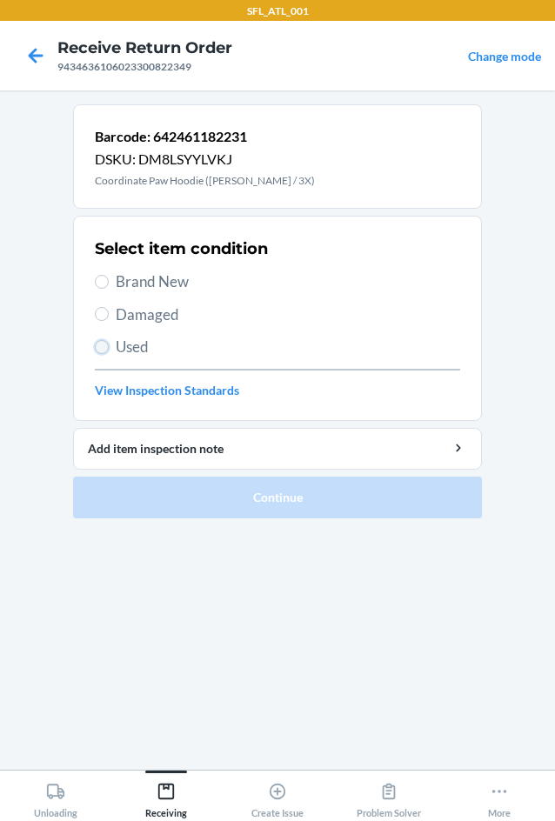
click at [97, 342] on input "Used" at bounding box center [102, 347] width 14 height 14
radio input "true"
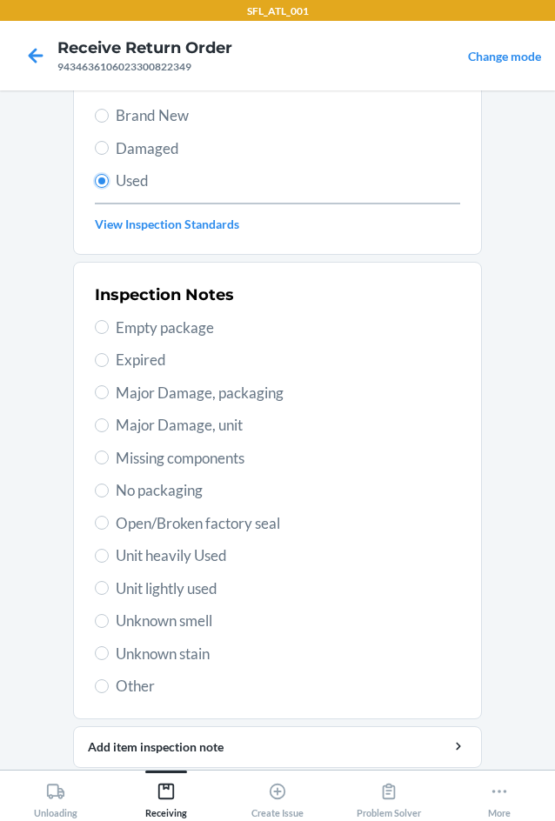
scroll to position [174, 0]
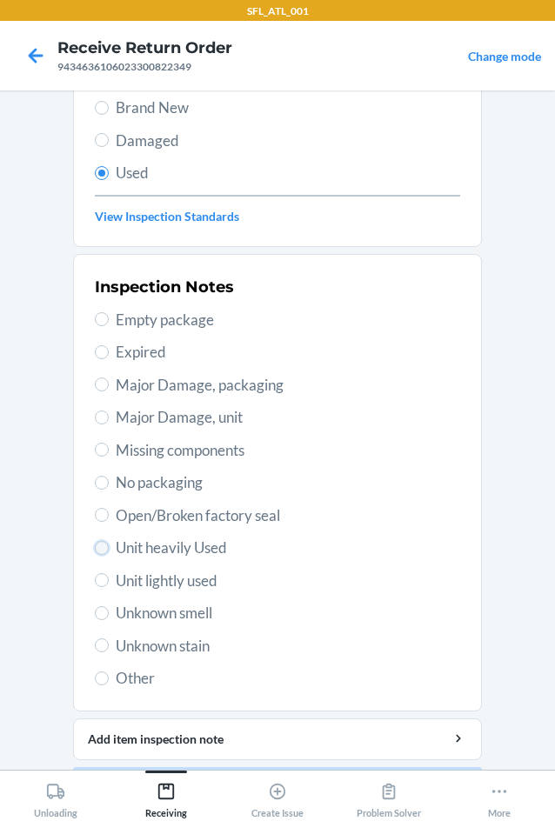
click at [95, 547] on input "Unit heavily Used" at bounding box center [102, 548] width 14 height 14
radio input "true"
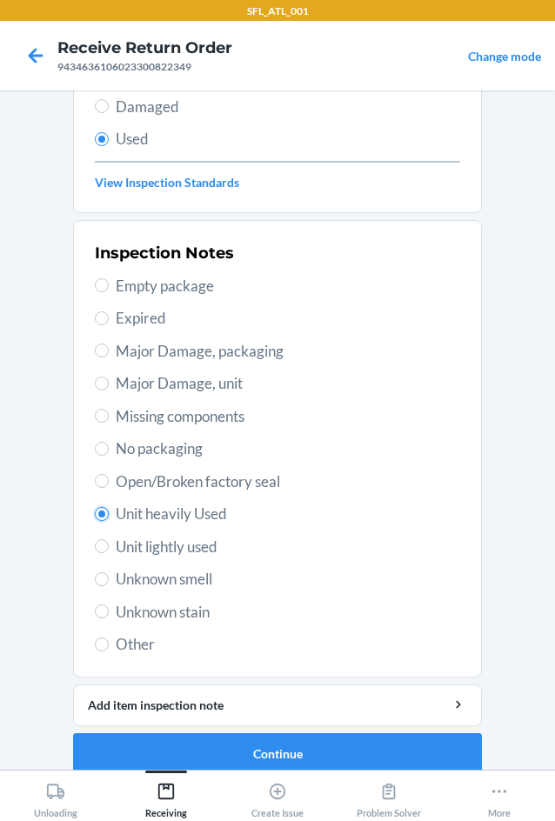
scroll to position [227, 0]
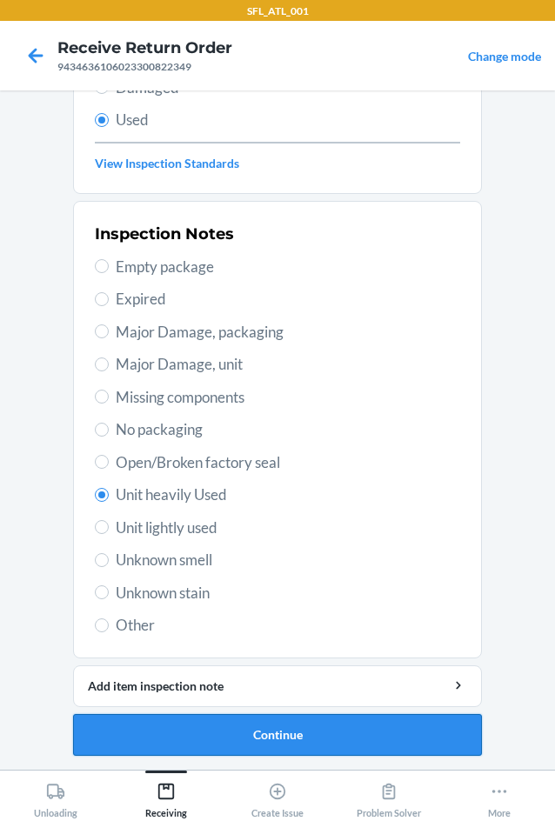
click at [282, 729] on button "Continue" at bounding box center [277, 735] width 409 height 42
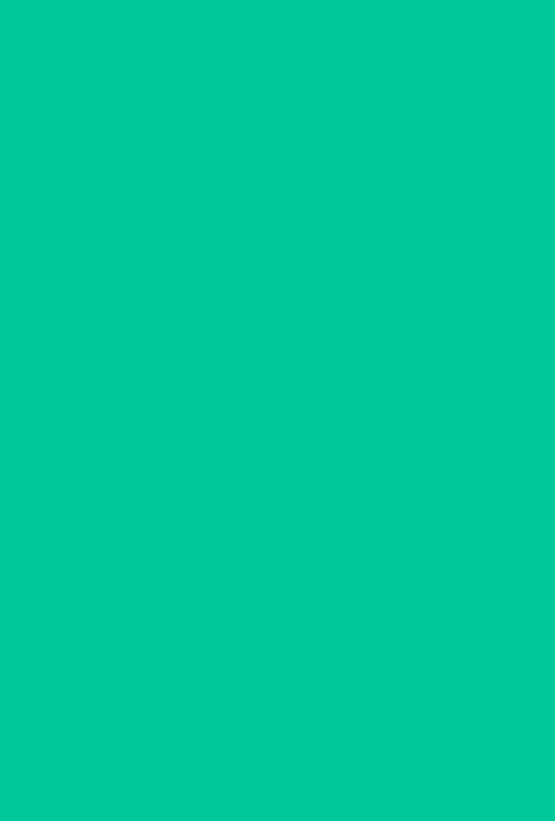
scroll to position [0, 0]
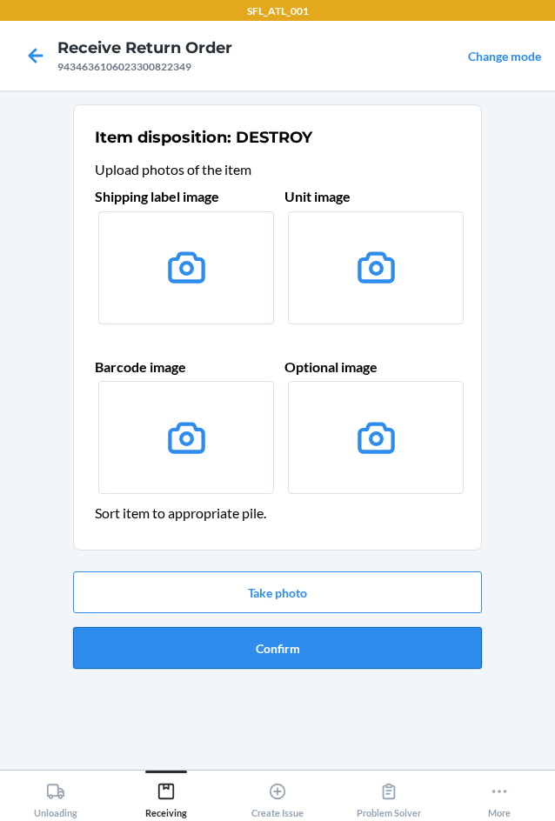
click at [290, 654] on button "Confirm" at bounding box center [277, 648] width 409 height 42
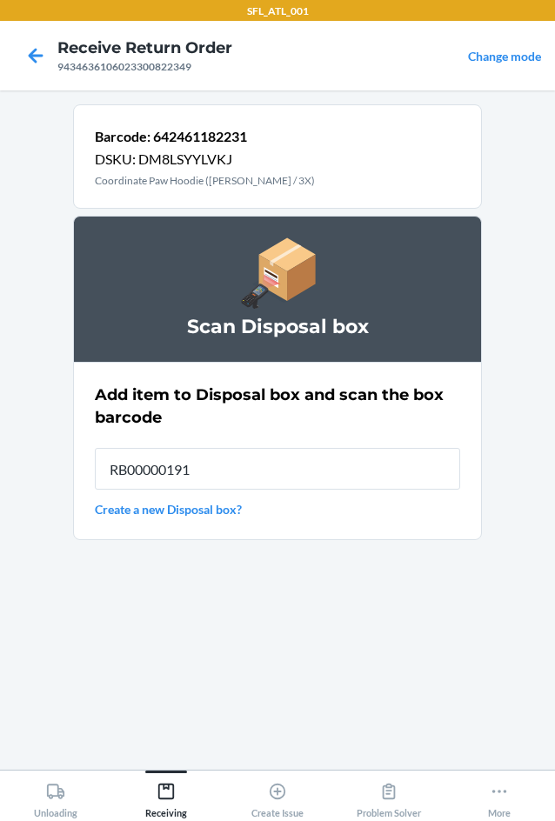
type input "RB00000191O"
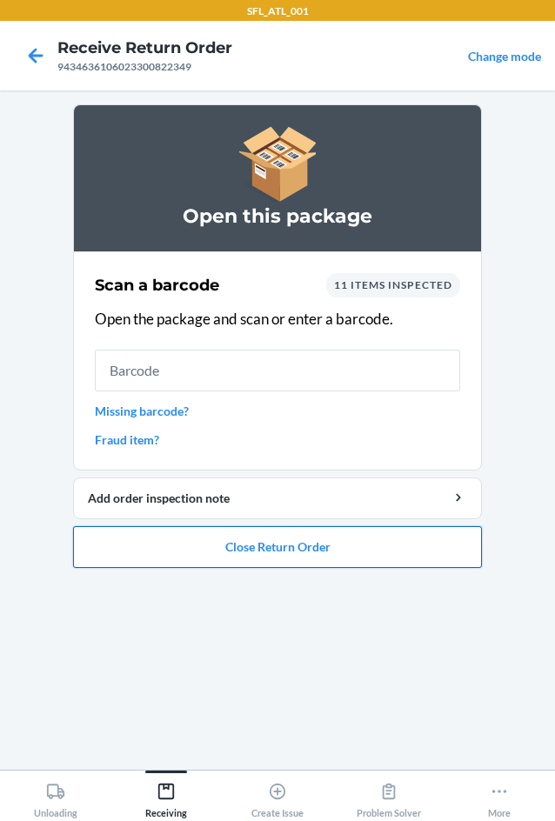
click at [311, 544] on button "Close Return Order" at bounding box center [277, 547] width 409 height 42
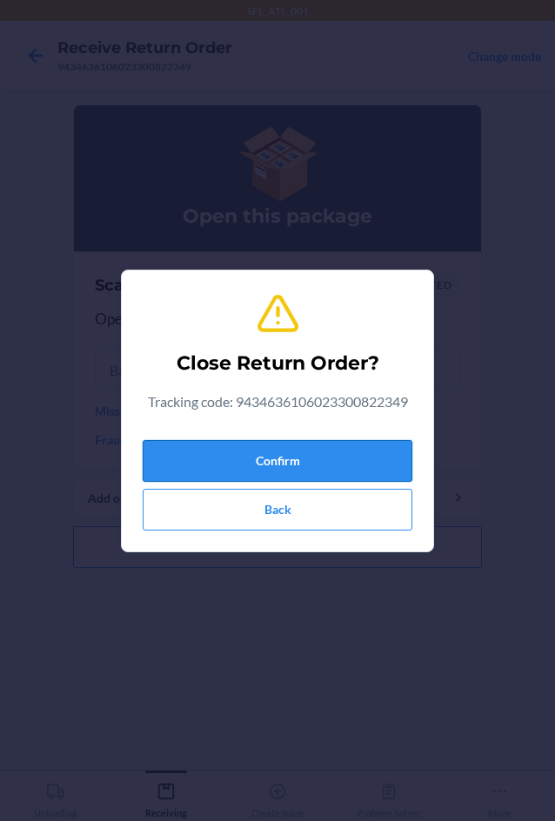
click at [270, 453] on button "Confirm" at bounding box center [277, 461] width 269 height 42
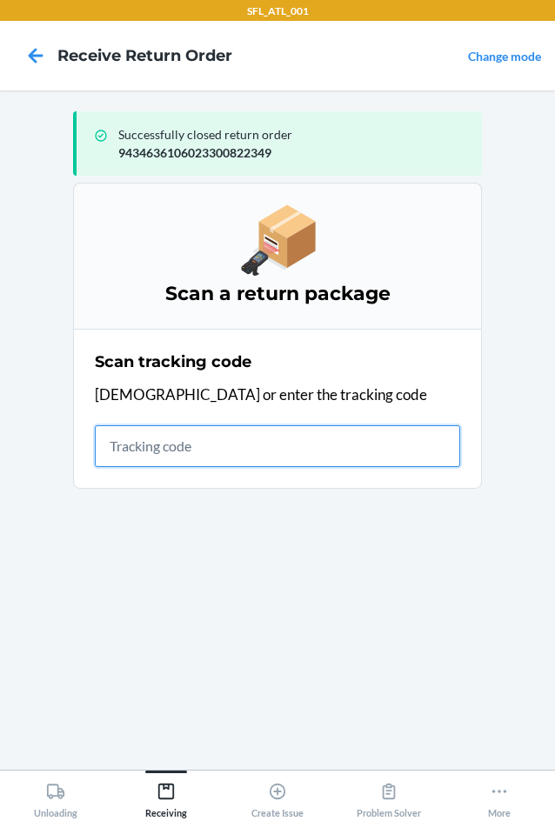
click at [169, 434] on input "text" at bounding box center [277, 446] width 365 height 42
type input "42030259"
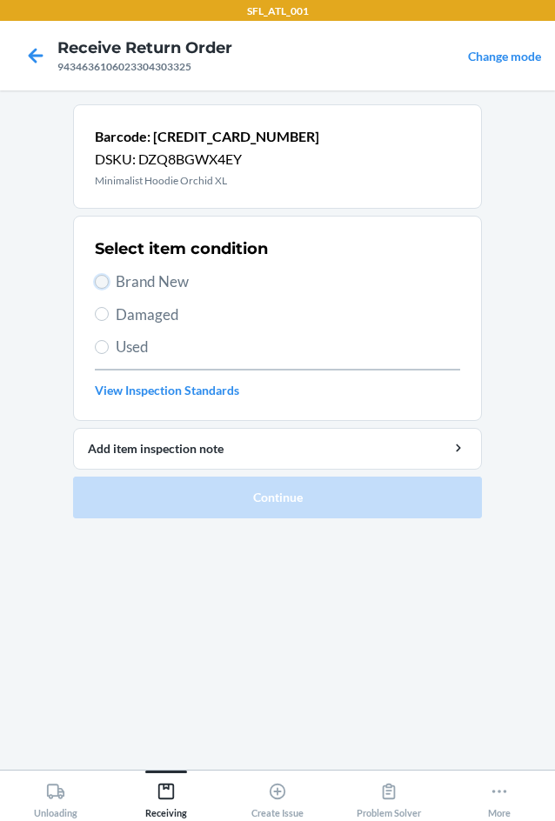
click at [99, 279] on input "Brand New" at bounding box center [102, 282] width 14 height 14
radio input "true"
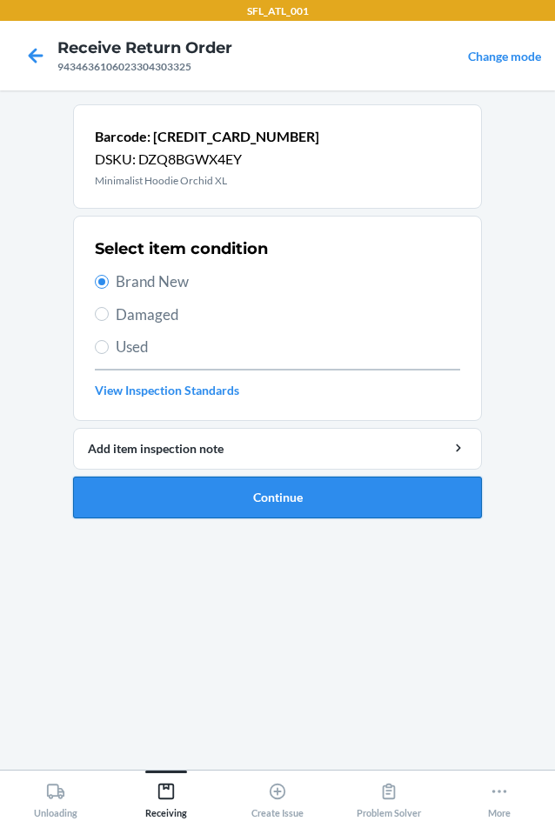
click at [272, 502] on button "Continue" at bounding box center [277, 497] width 409 height 42
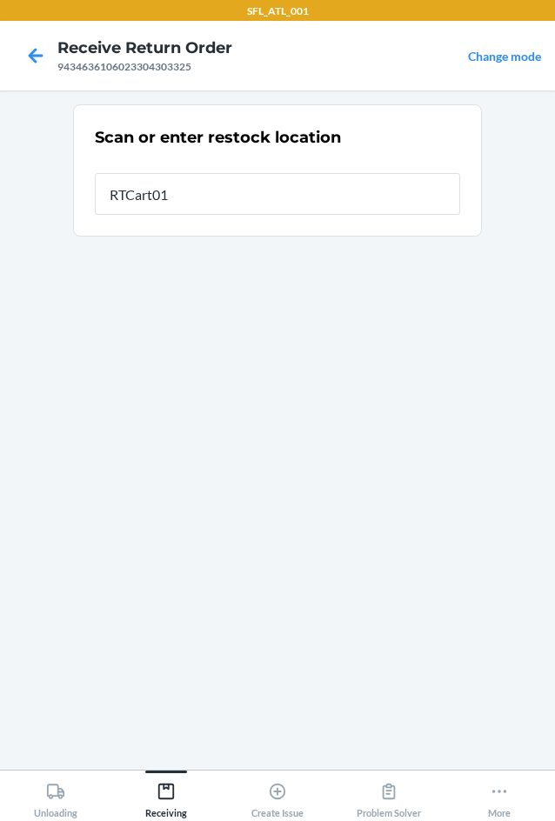
type input "RTCart012"
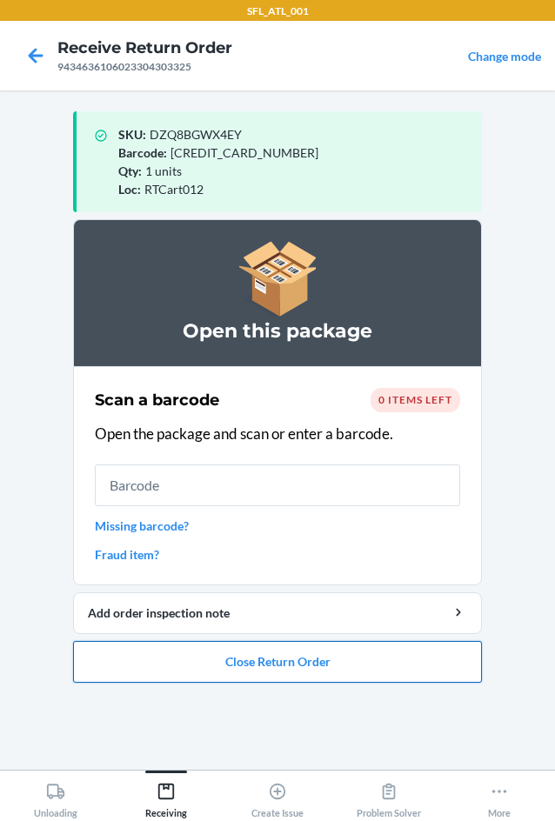
click at [310, 659] on button "Close Return Order" at bounding box center [277, 662] width 409 height 42
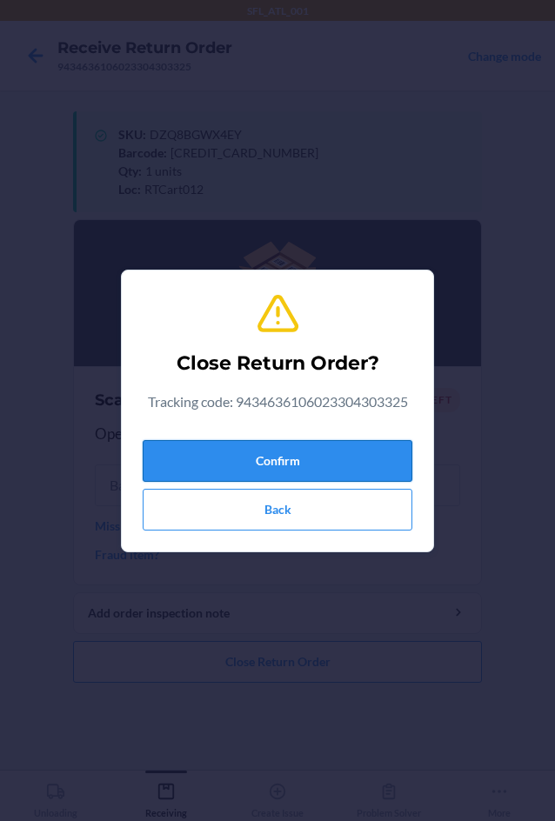
click at [369, 453] on button "Confirm" at bounding box center [277, 461] width 269 height 42
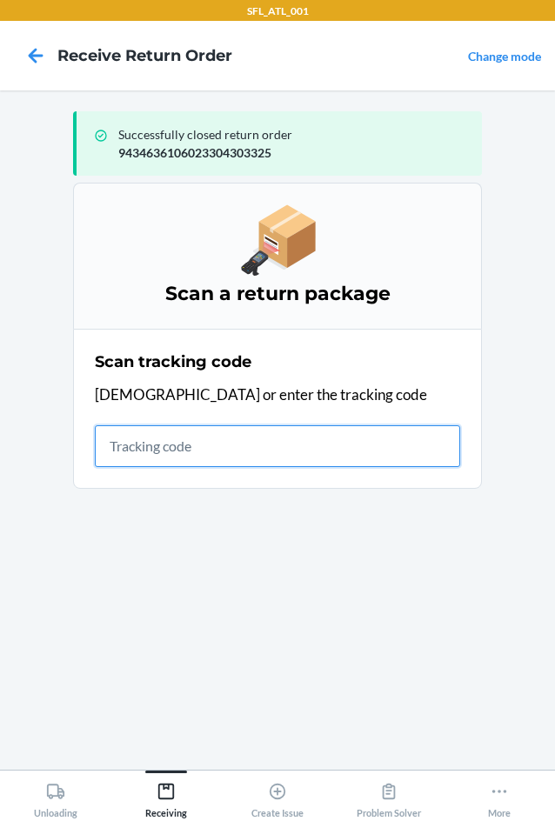
click at [278, 454] on input "text" at bounding box center [277, 446] width 365 height 42
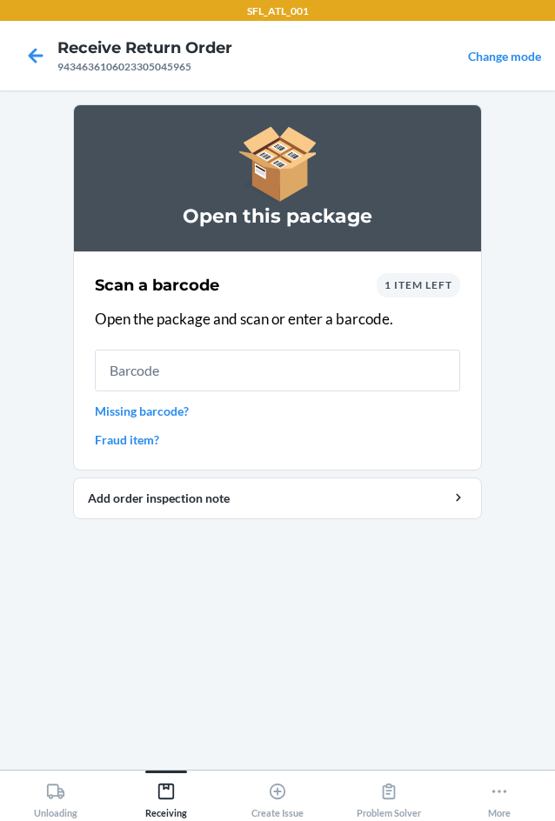
click at [433, 289] on span "1 item left" at bounding box center [418, 284] width 68 height 13
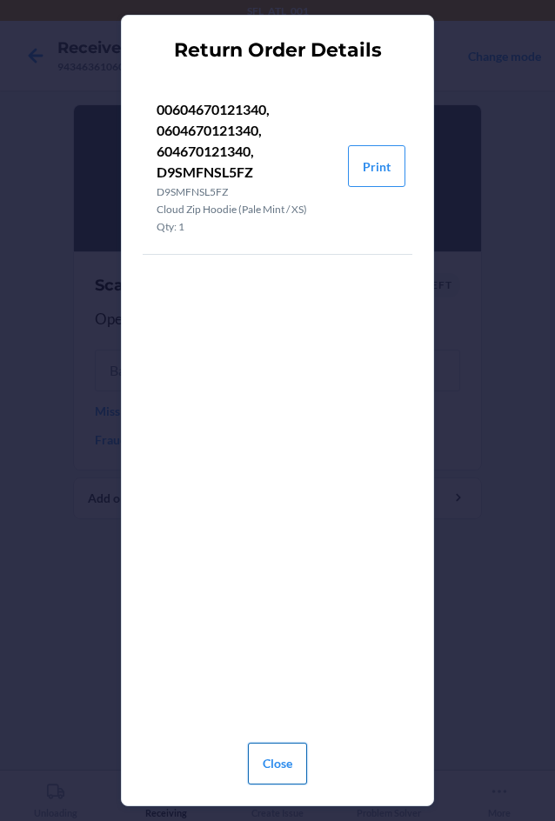
click at [275, 779] on button "Close" at bounding box center [277, 763] width 59 height 42
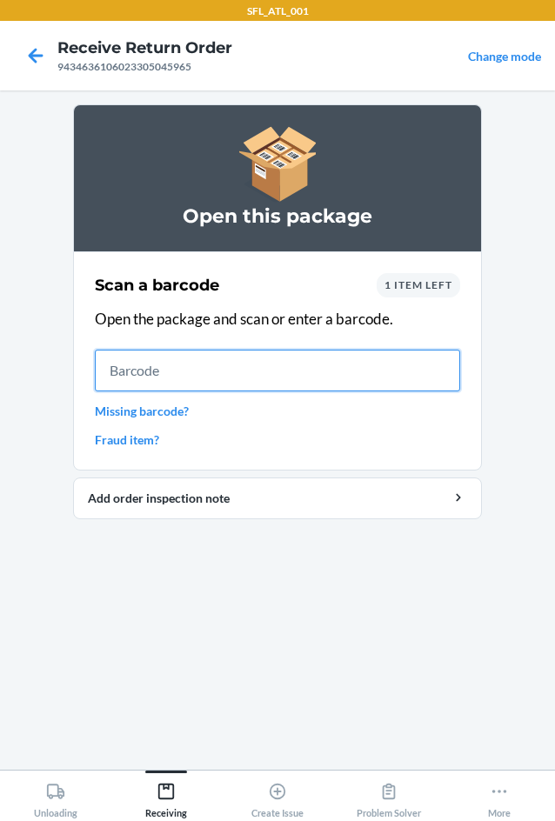
click at [112, 376] on input "text" at bounding box center [277, 370] width 365 height 42
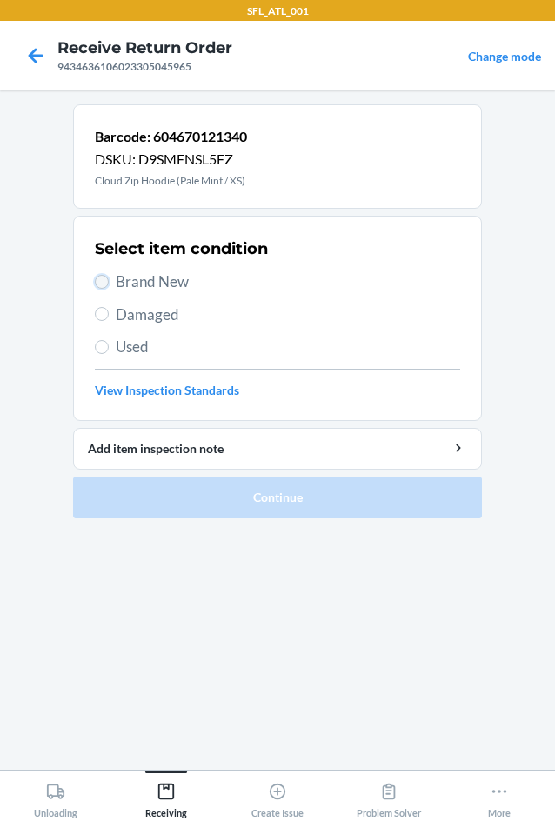
click at [96, 280] on input "Brand New" at bounding box center [102, 282] width 14 height 14
radio input "true"
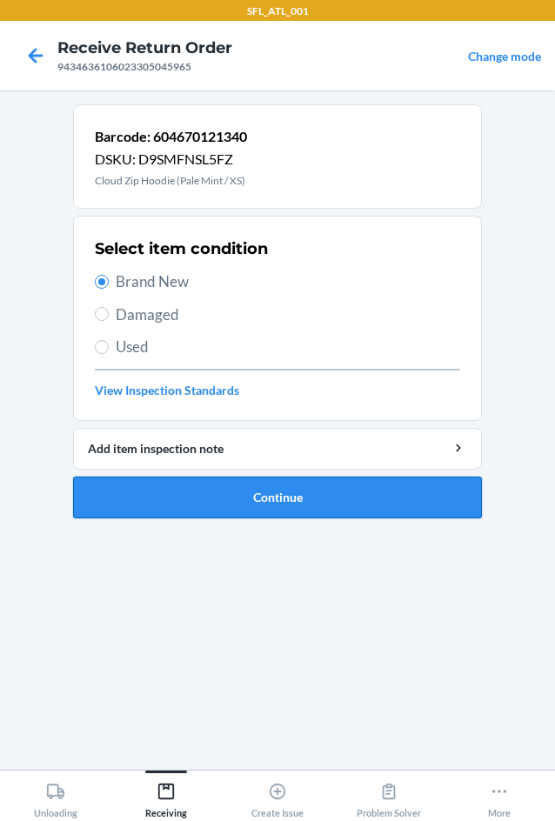
click at [297, 488] on button "Continue" at bounding box center [277, 497] width 409 height 42
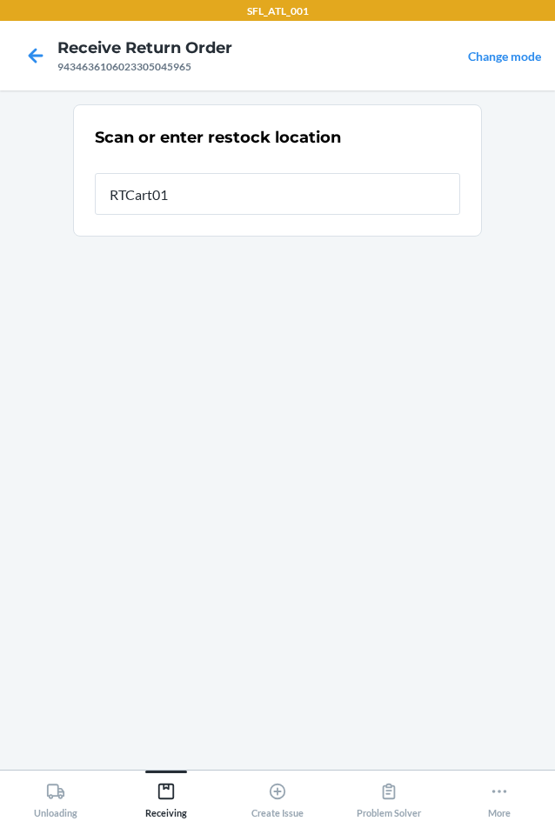
type input "RTCart012"
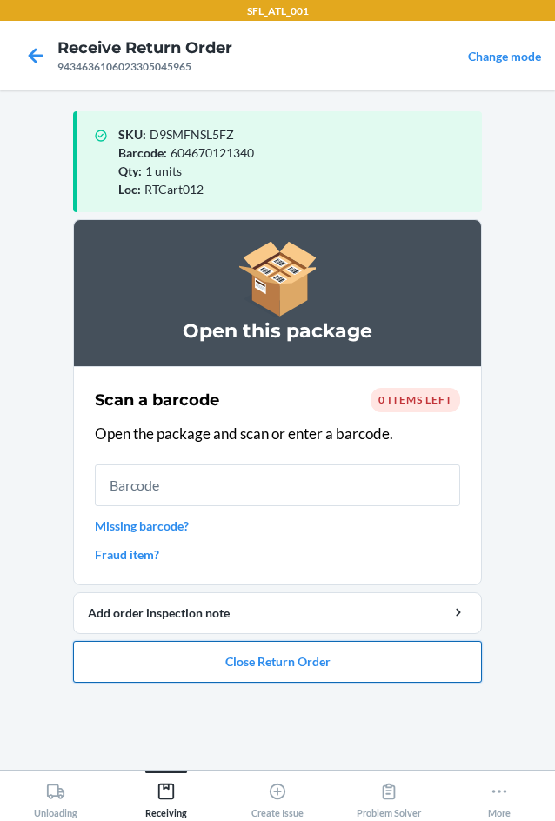
click at [298, 670] on button "Close Return Order" at bounding box center [277, 662] width 409 height 42
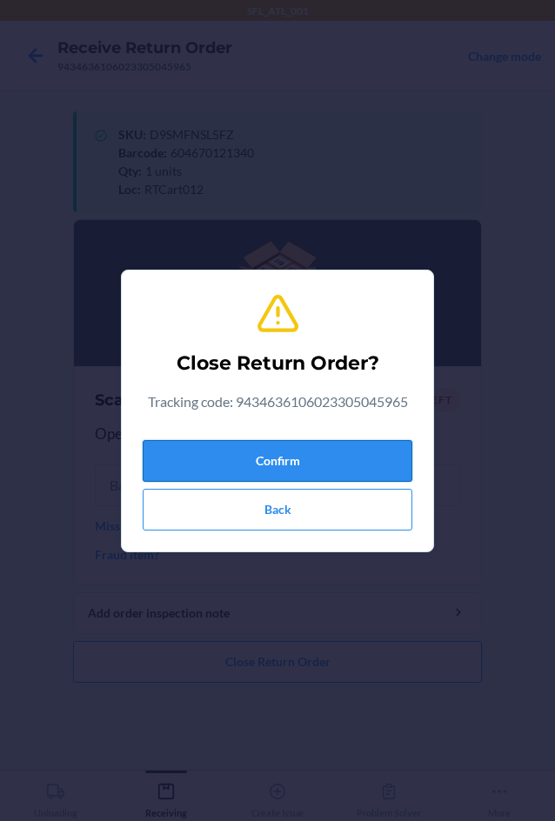
click at [255, 447] on button "Confirm" at bounding box center [277, 461] width 269 height 42
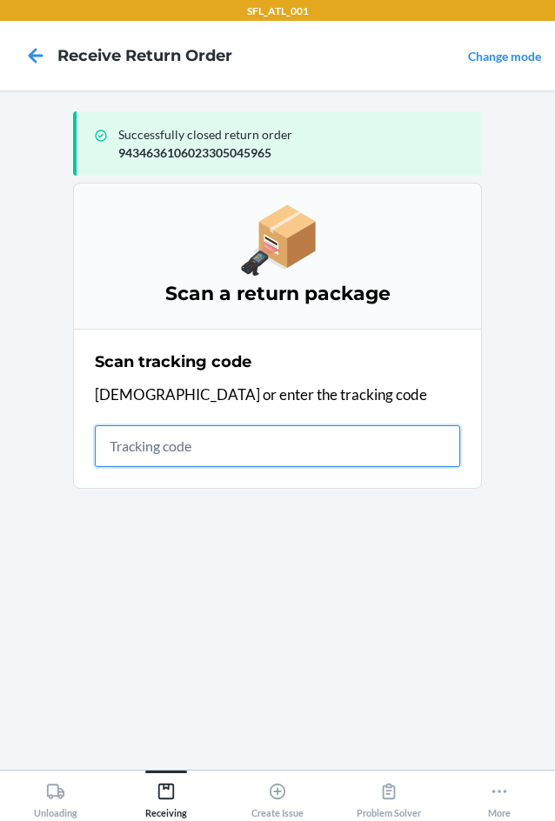
click at [130, 443] on input "text" at bounding box center [277, 446] width 365 height 42
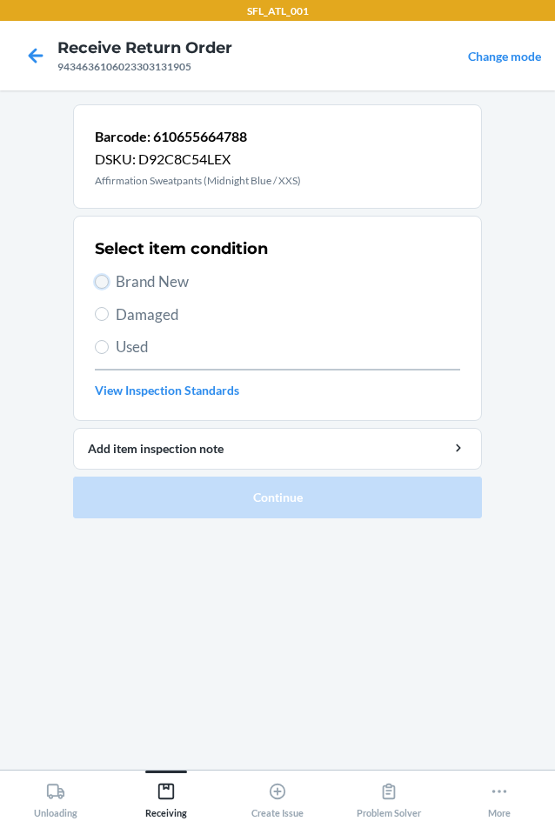
click at [103, 282] on input "Brand New" at bounding box center [102, 282] width 14 height 14
radio input "true"
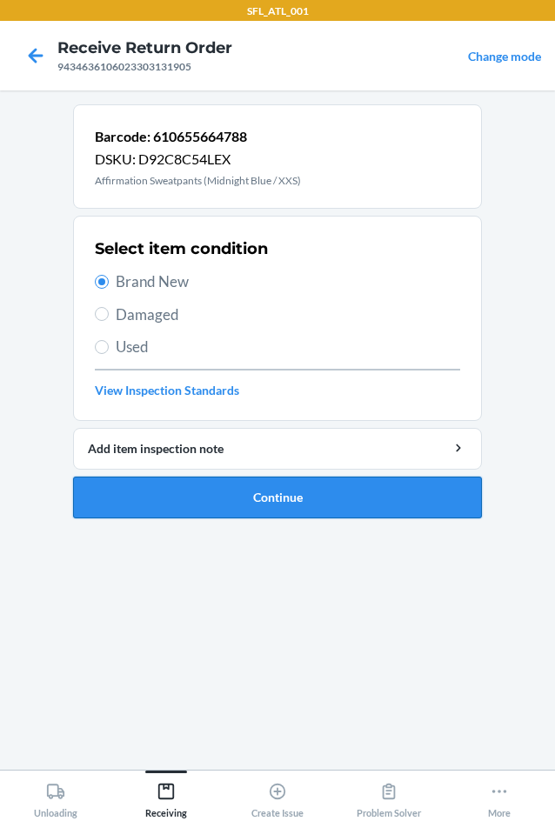
click at [267, 488] on button "Continue" at bounding box center [277, 497] width 409 height 42
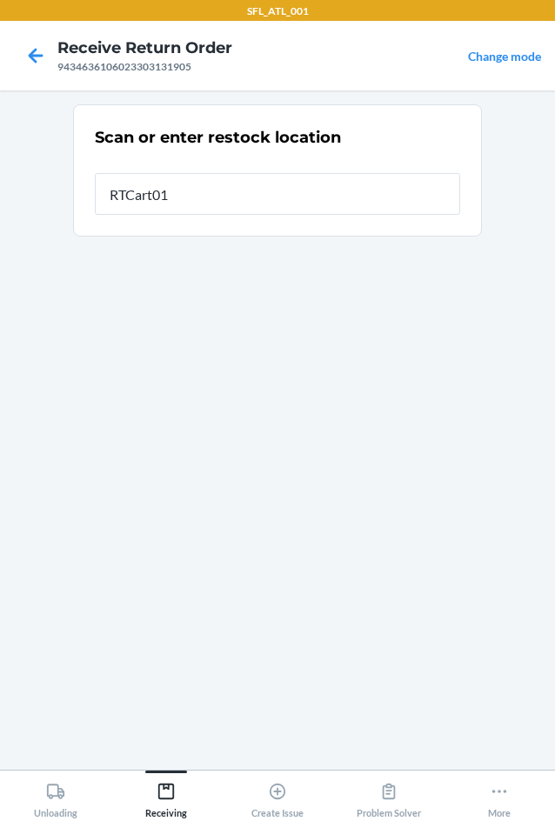
type input "RTCart012"
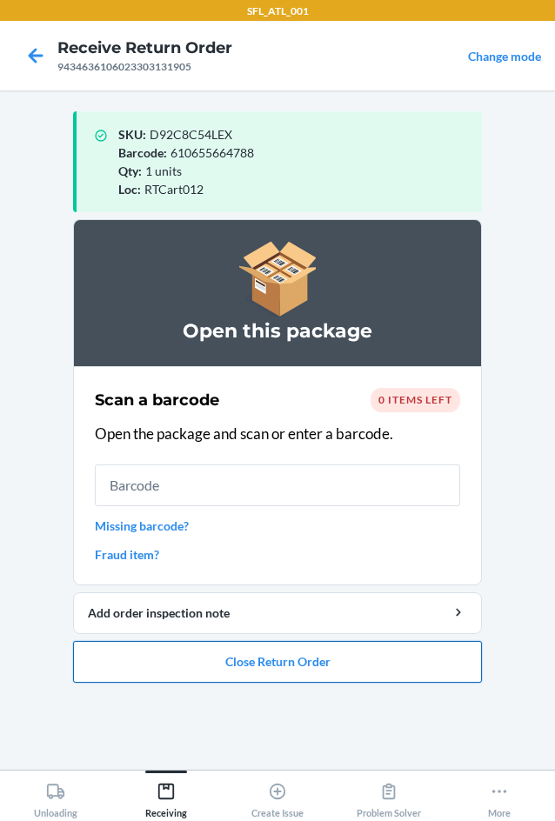
click at [298, 662] on button "Close Return Order" at bounding box center [277, 662] width 409 height 42
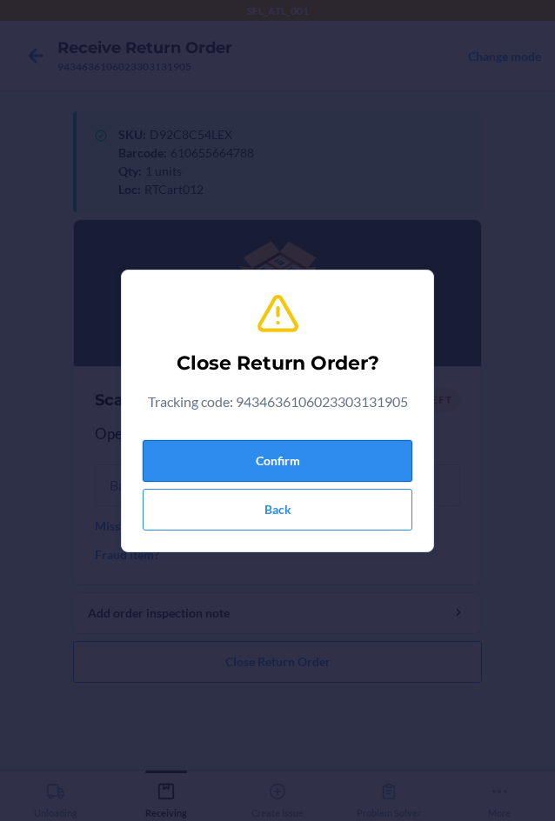
click at [253, 447] on button "Confirm" at bounding box center [277, 461] width 269 height 42
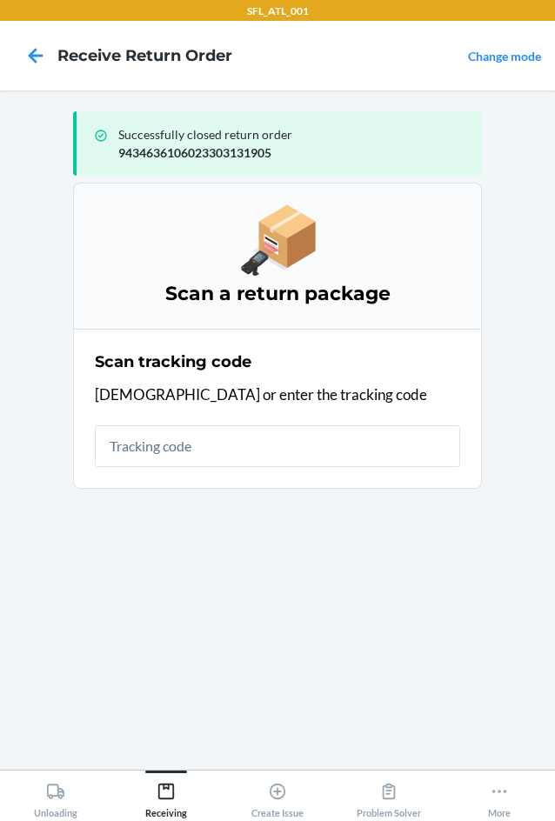
click at [224, 467] on div "Scan tracking code Scan or enter the tracking code" at bounding box center [277, 408] width 365 height 127
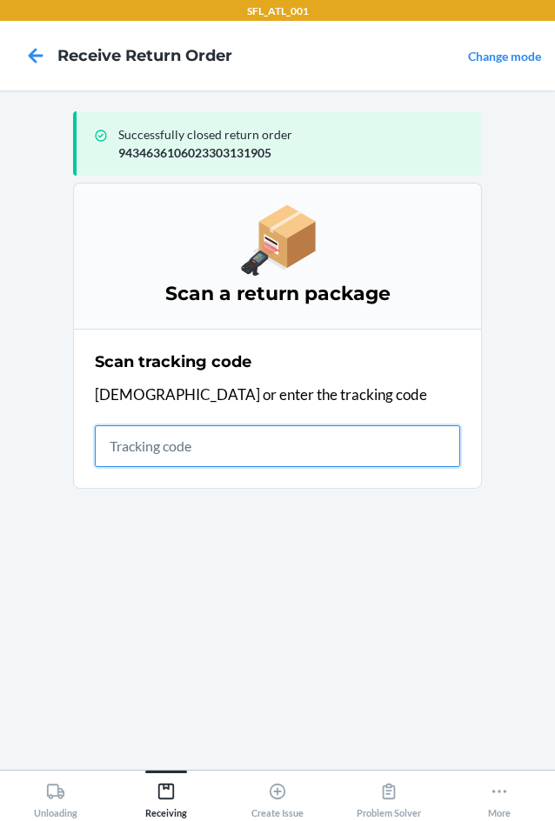
click at [217, 448] on input "text" at bounding box center [277, 446] width 365 height 42
type input "42030259"
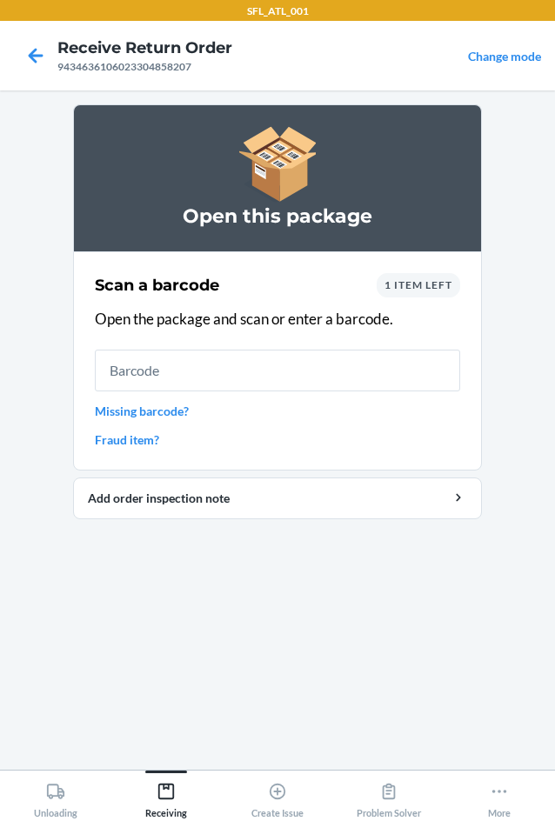
click at [407, 278] on span "1 item left" at bounding box center [418, 284] width 68 height 13
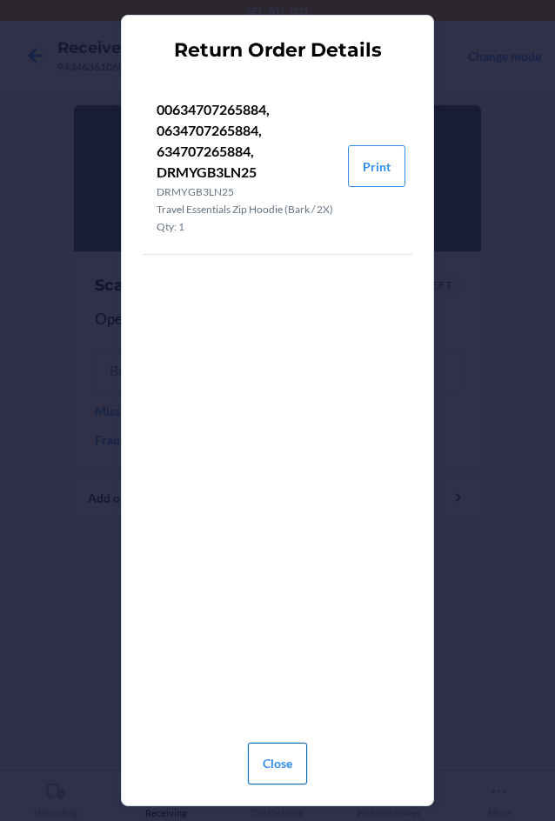
click at [259, 764] on button "Close" at bounding box center [277, 763] width 59 height 42
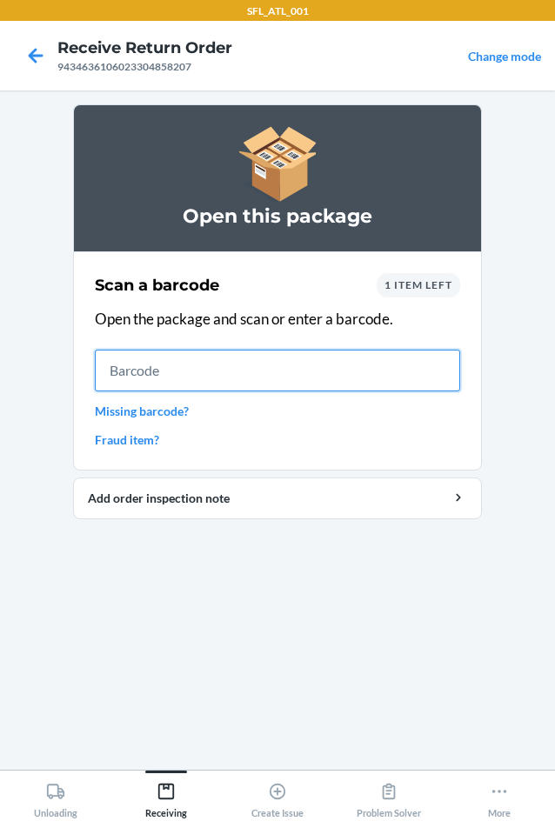
click at [236, 364] on input "text" at bounding box center [277, 370] width 365 height 42
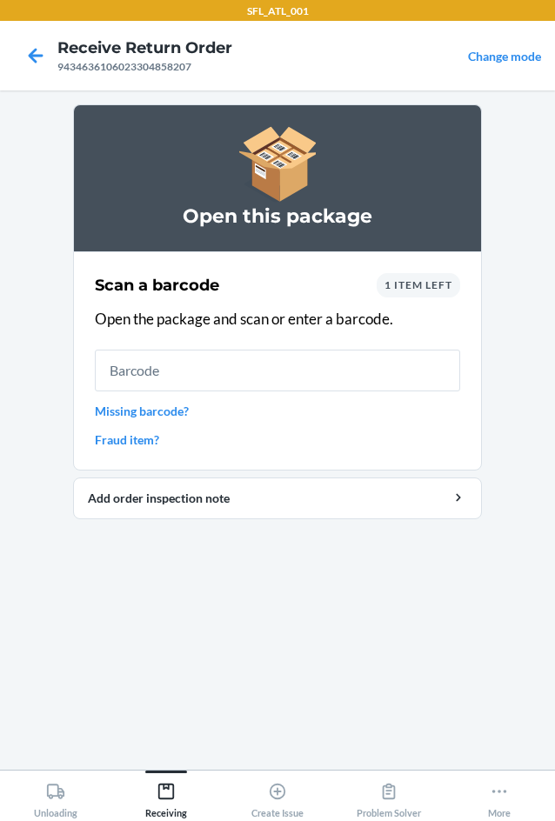
click at [395, 287] on span "1 item left" at bounding box center [418, 284] width 68 height 13
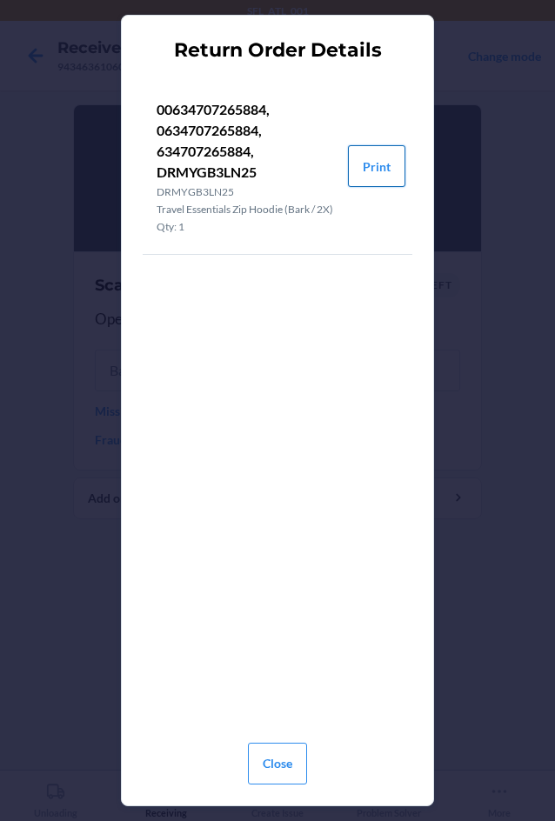
click at [360, 171] on button "Print" at bounding box center [376, 166] width 57 height 42
click at [287, 761] on button "Close" at bounding box center [277, 763] width 59 height 42
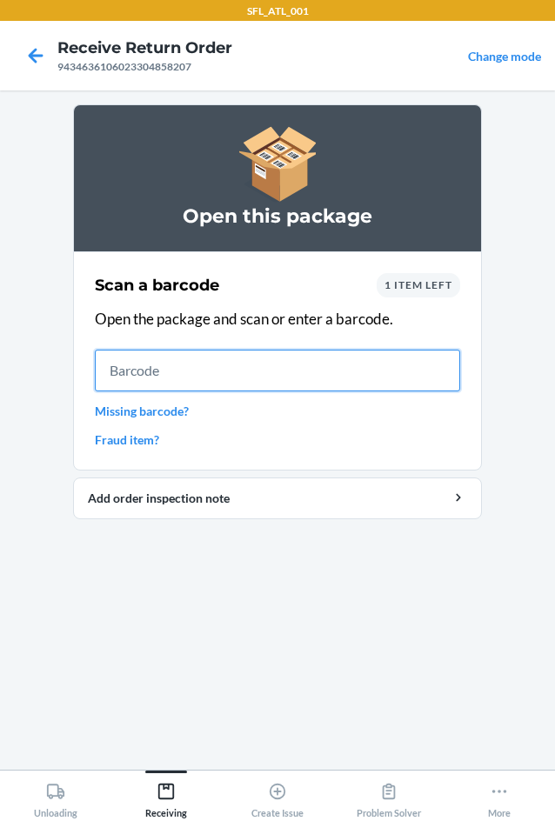
click at [167, 365] on input "text" at bounding box center [277, 370] width 365 height 42
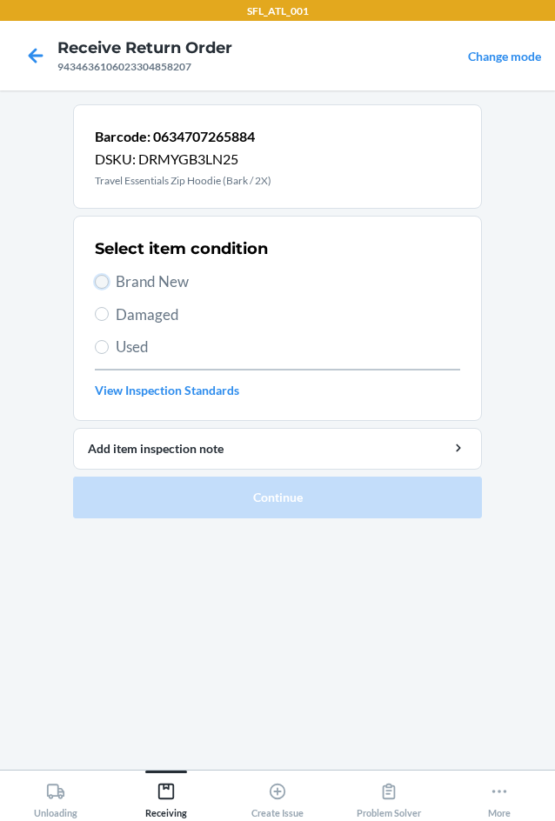
click at [99, 280] on input "Brand New" at bounding box center [102, 282] width 14 height 14
radio input "true"
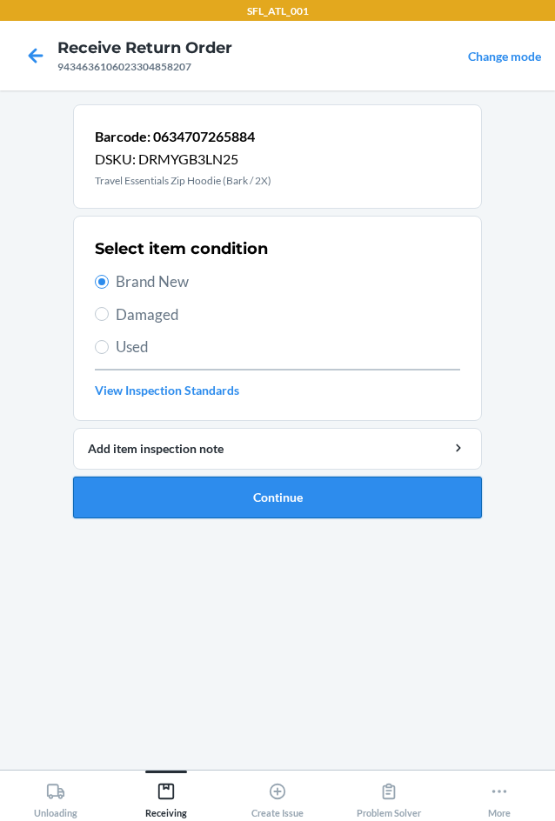
click at [302, 488] on button "Continue" at bounding box center [277, 497] width 409 height 42
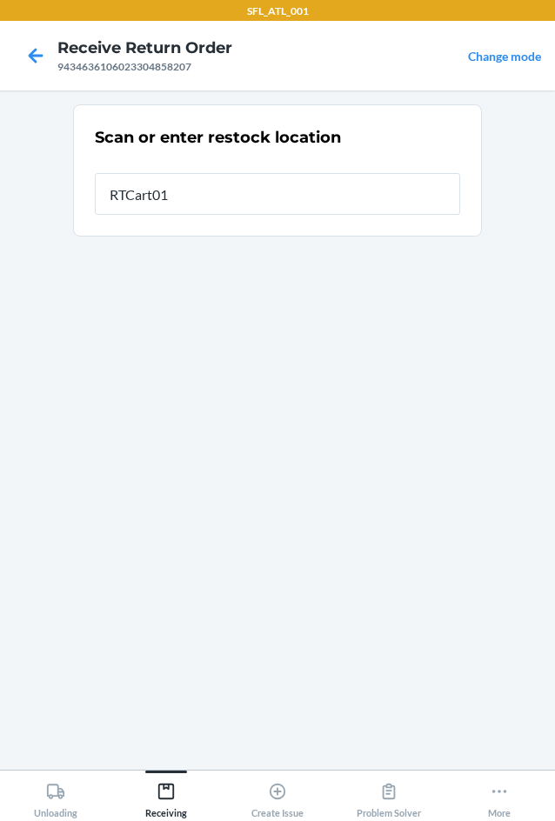
type input "RTCart012"
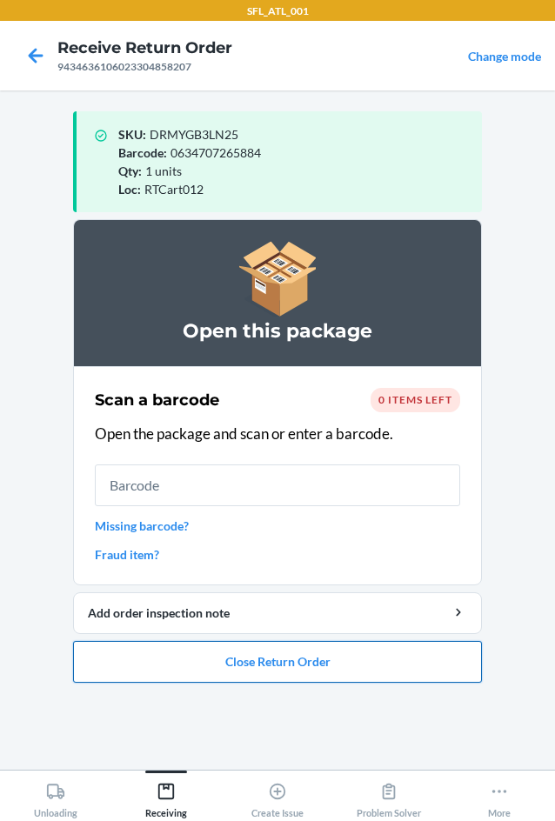
click at [254, 653] on button "Close Return Order" at bounding box center [277, 662] width 409 height 42
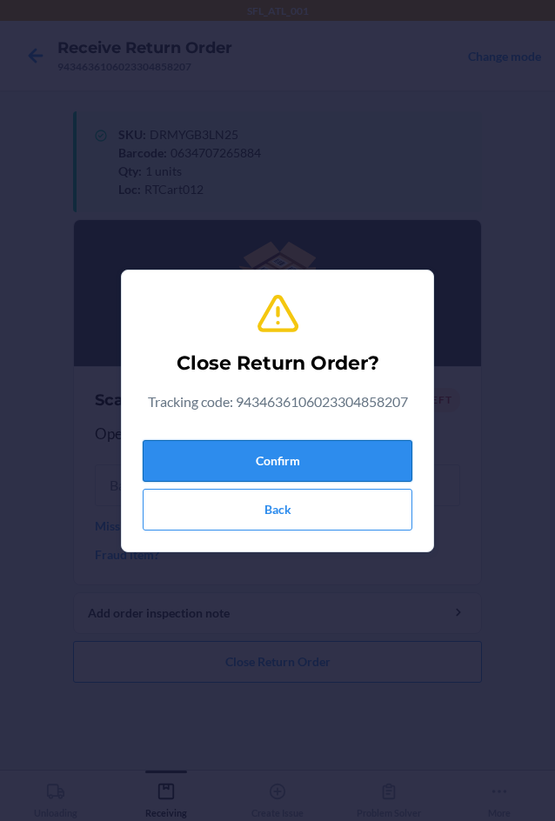
click at [244, 456] on button "Confirm" at bounding box center [277, 461] width 269 height 42
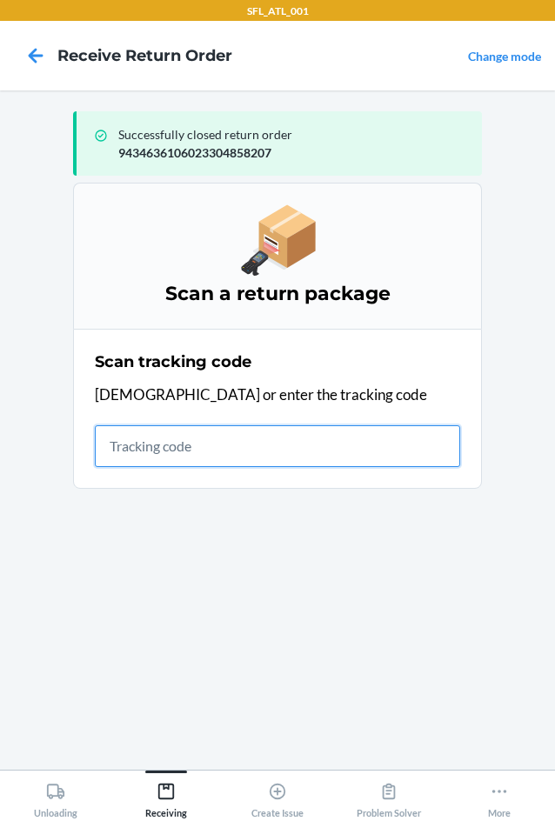
click at [130, 444] on input "text" at bounding box center [277, 446] width 365 height 42
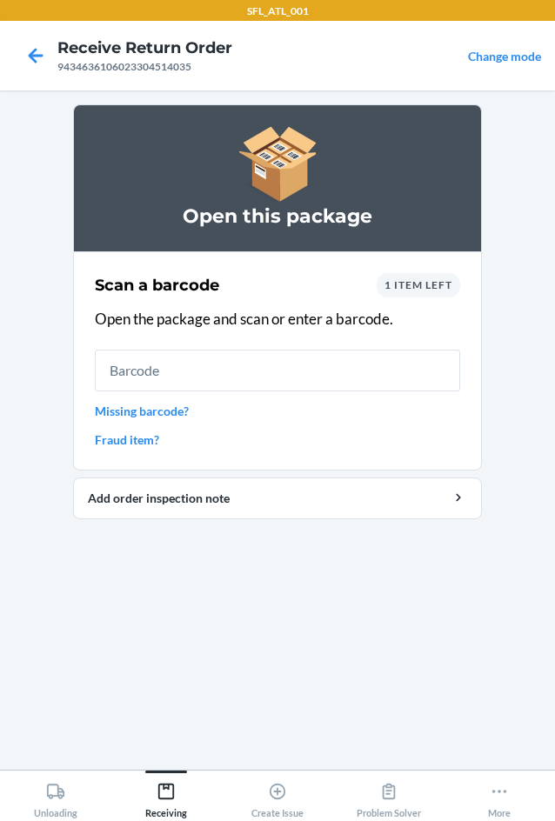
click at [414, 291] on div "1 item left" at bounding box center [417, 285] width 83 height 24
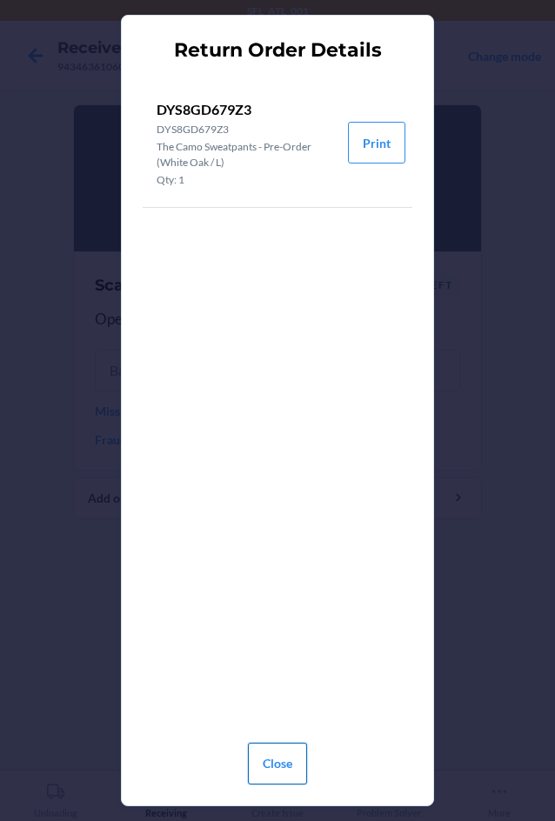
click at [276, 765] on button "Close" at bounding box center [277, 763] width 59 height 42
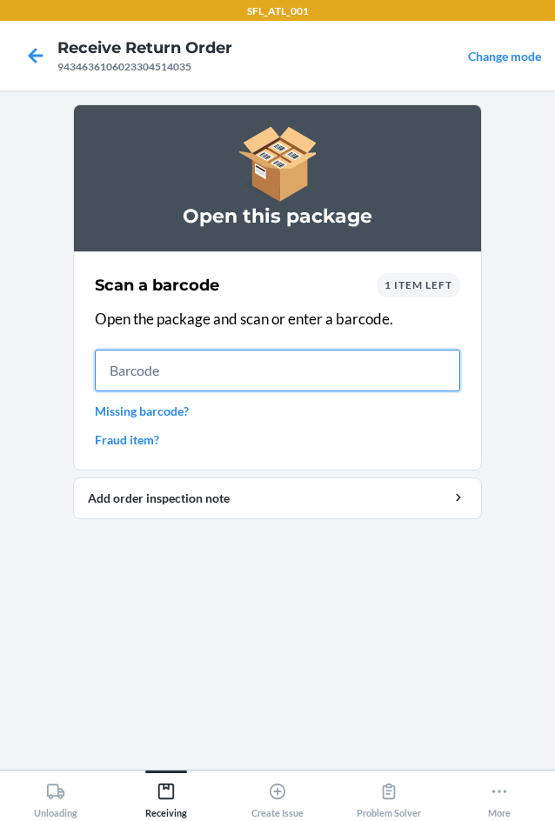
click at [142, 373] on input "text" at bounding box center [277, 370] width 365 height 42
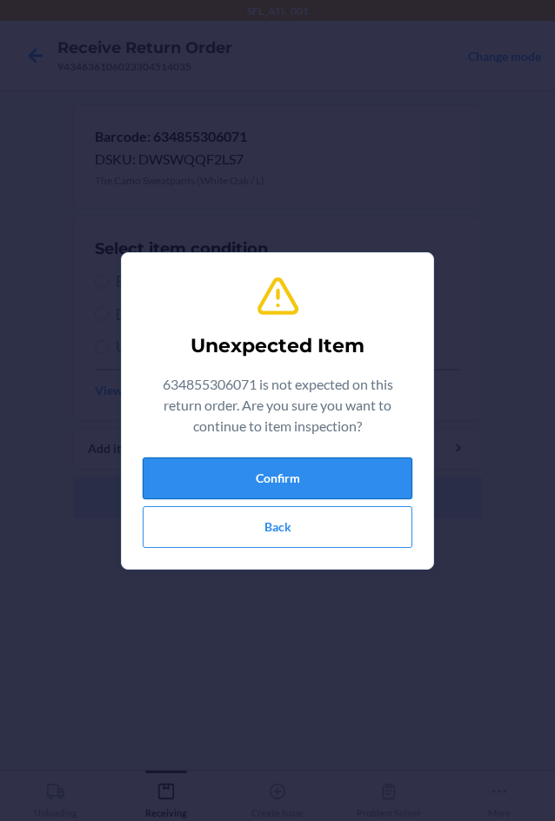
click at [226, 474] on button "Confirm" at bounding box center [277, 478] width 269 height 42
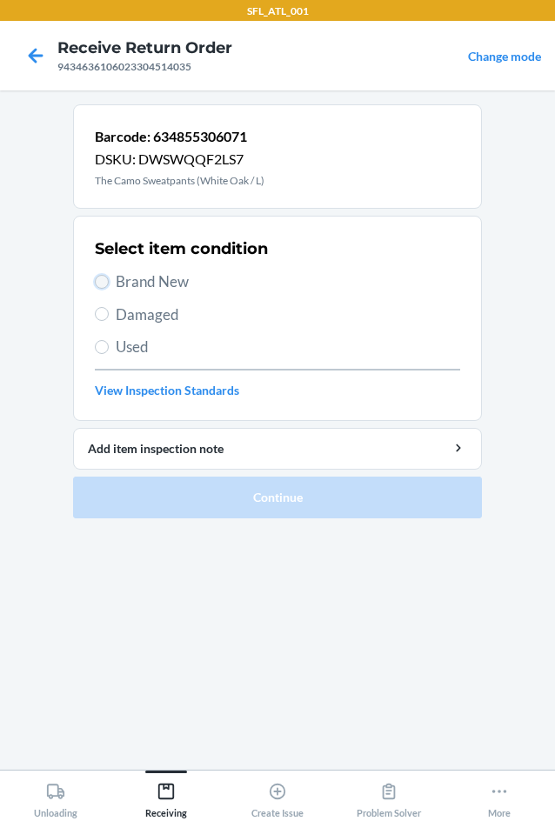
click at [103, 281] on input "Brand New" at bounding box center [102, 282] width 14 height 14
radio input "true"
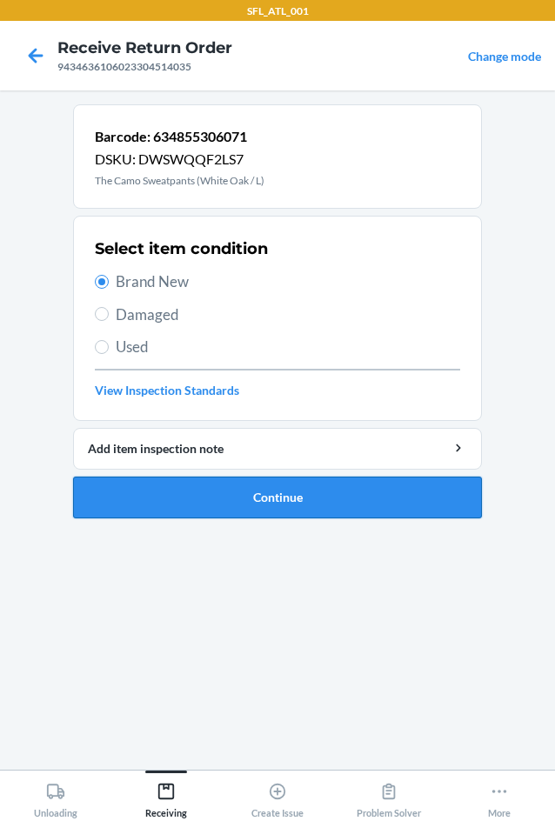
click at [245, 497] on button "Continue" at bounding box center [277, 497] width 409 height 42
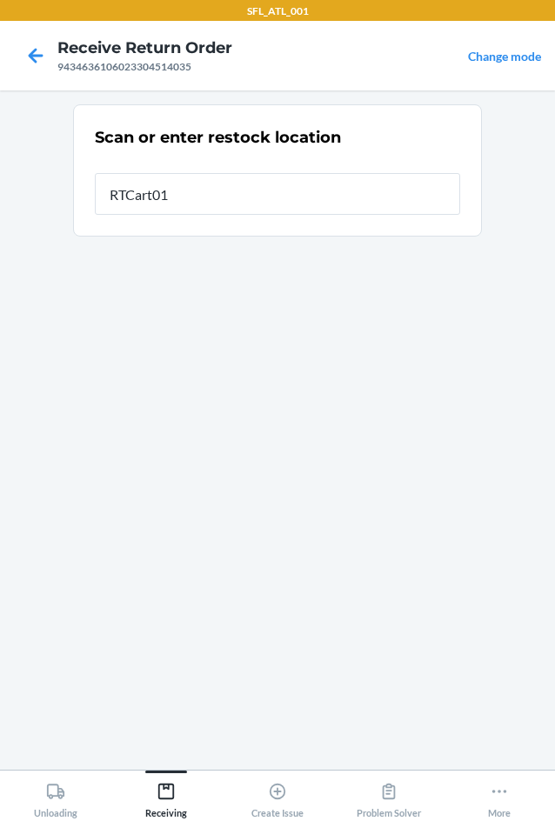
type input "RTCart012"
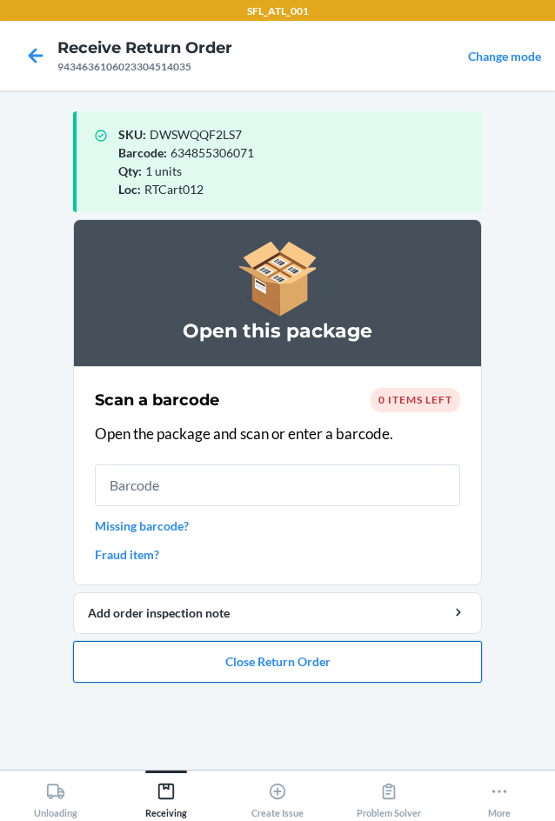
click at [264, 659] on button "Close Return Order" at bounding box center [277, 662] width 409 height 42
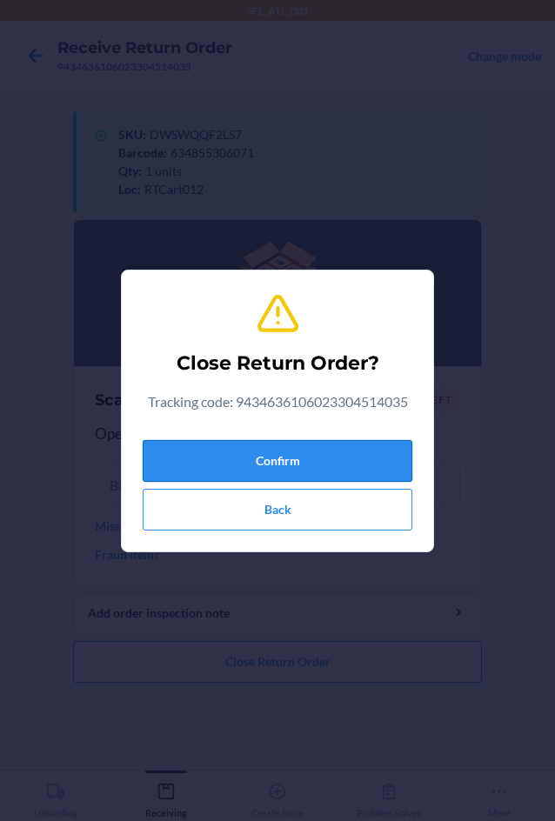
click at [303, 457] on button "Confirm" at bounding box center [277, 461] width 269 height 42
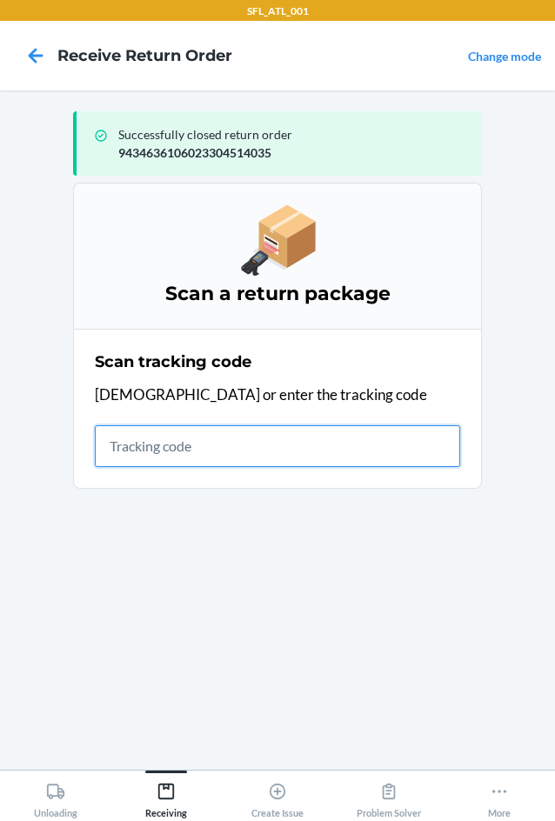
click at [244, 452] on input "text" at bounding box center [277, 446] width 365 height 42
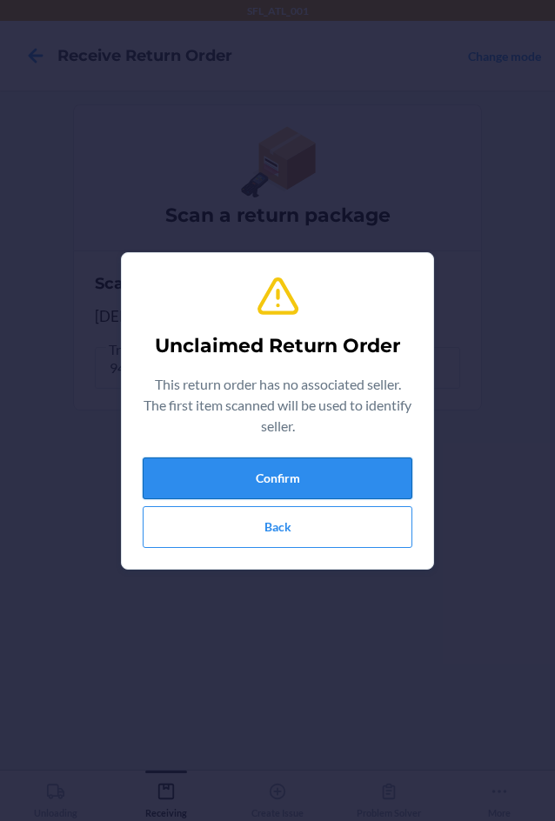
click at [323, 486] on button "Confirm" at bounding box center [277, 478] width 269 height 42
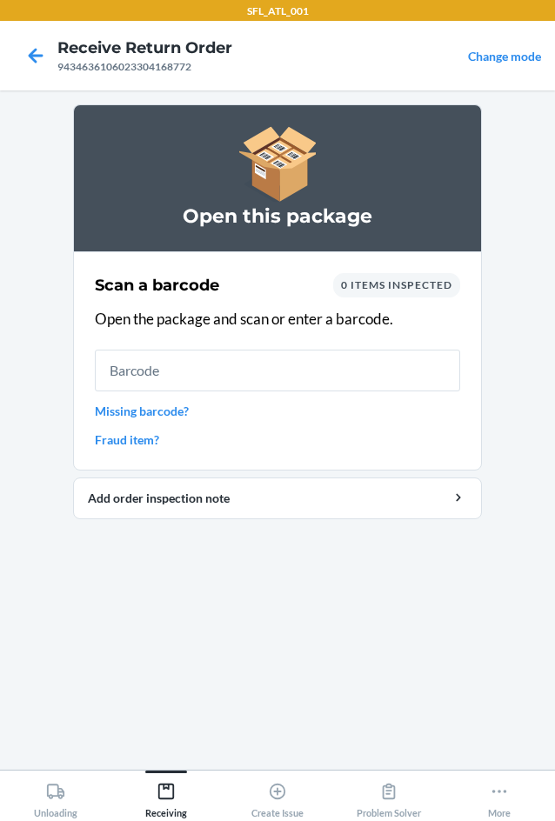
click at [190, 408] on link "Missing barcode?" at bounding box center [277, 411] width 365 height 18
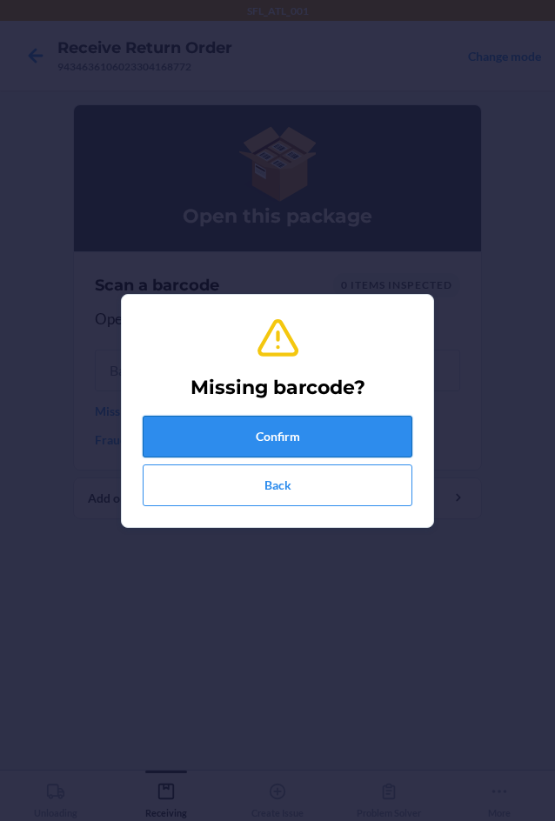
click at [272, 437] on button "Confirm" at bounding box center [277, 436] width 269 height 42
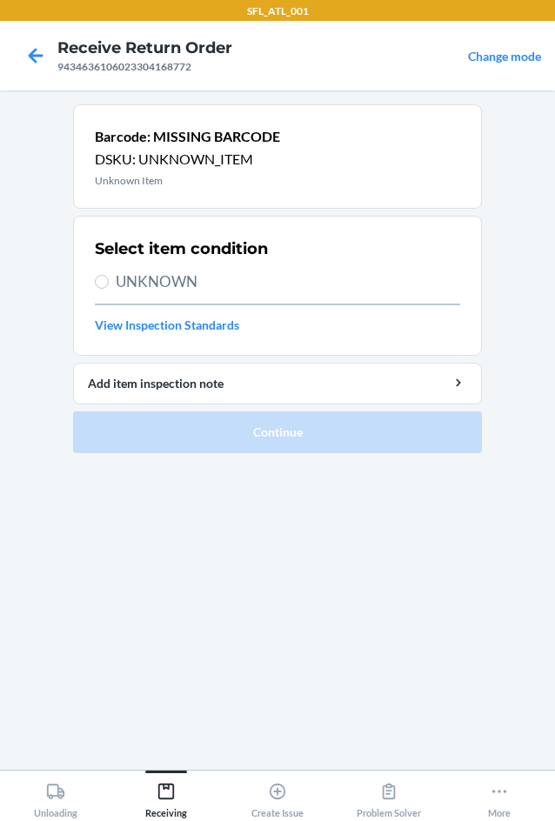
click at [94, 283] on section "Select item condition UNKNOWN View Inspection Standards" at bounding box center [277, 286] width 409 height 140
click at [103, 279] on input "UNKNOWN" at bounding box center [102, 282] width 14 height 14
radio input "true"
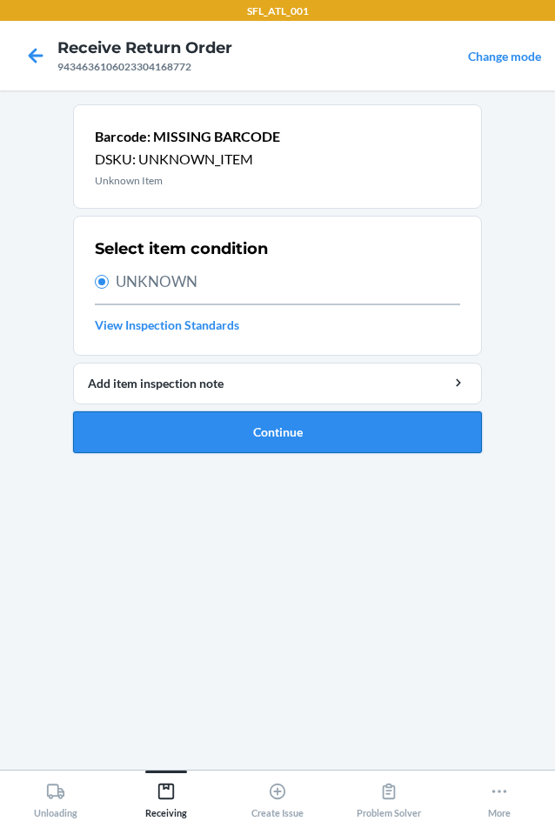
click at [260, 438] on button "Continue" at bounding box center [277, 432] width 409 height 42
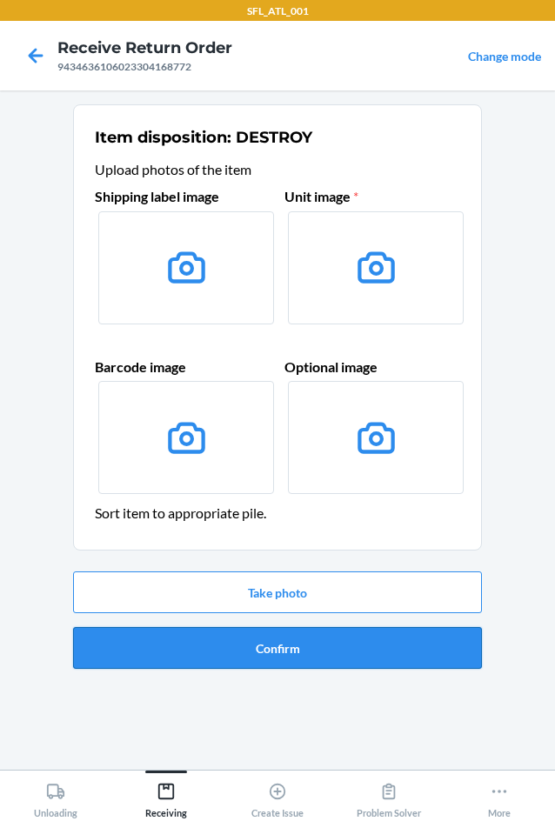
click at [292, 642] on button "Confirm" at bounding box center [277, 648] width 409 height 42
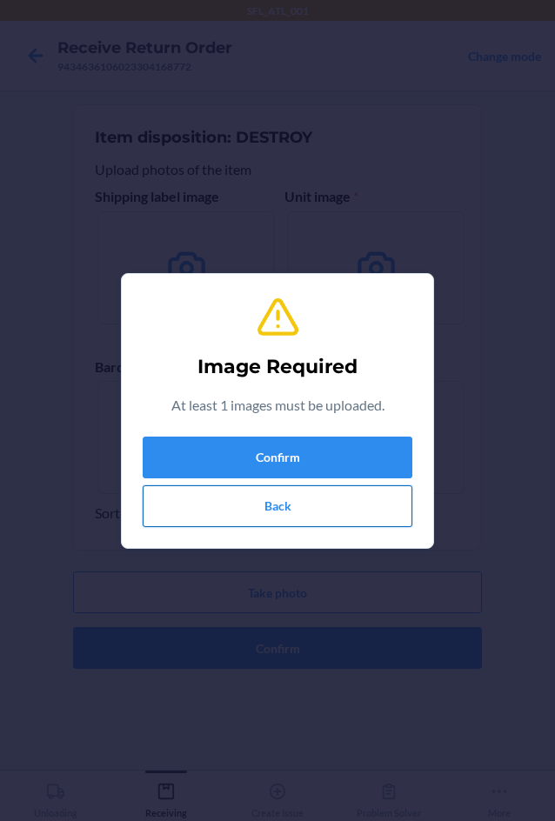
click at [288, 509] on button "Back" at bounding box center [277, 506] width 269 height 42
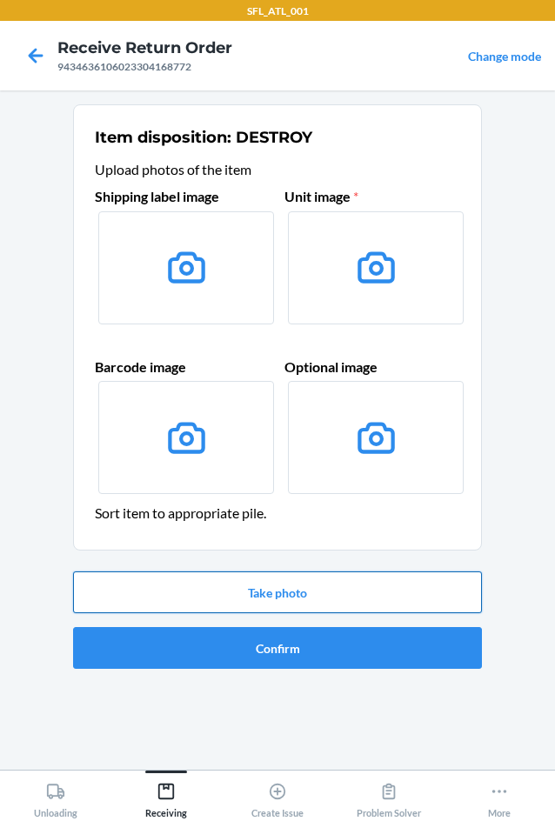
click at [378, 575] on button "Take photo" at bounding box center [277, 592] width 409 height 42
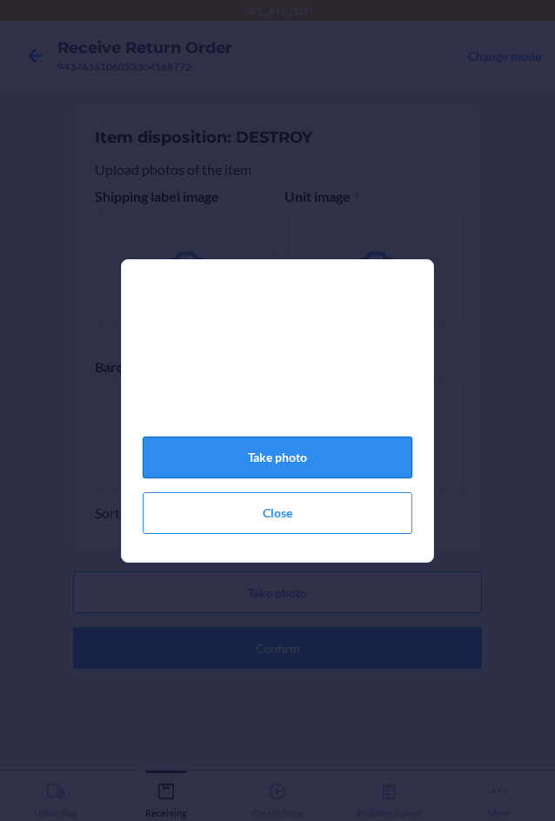
click at [346, 470] on button "Take photo" at bounding box center [277, 457] width 269 height 42
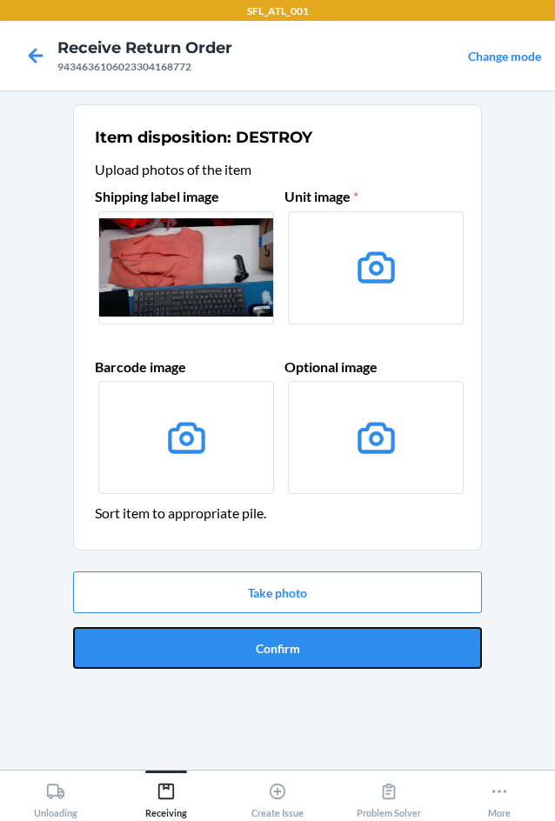
click at [322, 653] on button "Confirm" at bounding box center [277, 648] width 409 height 42
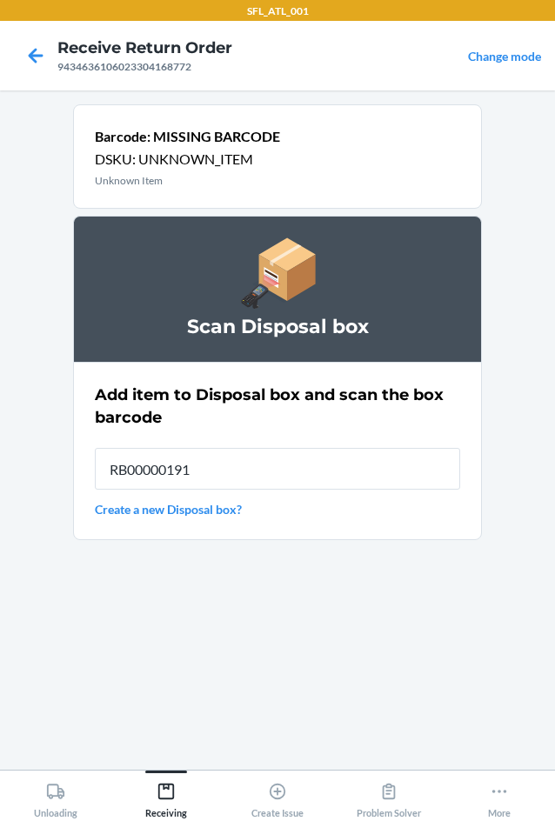
type input "RB00000191O"
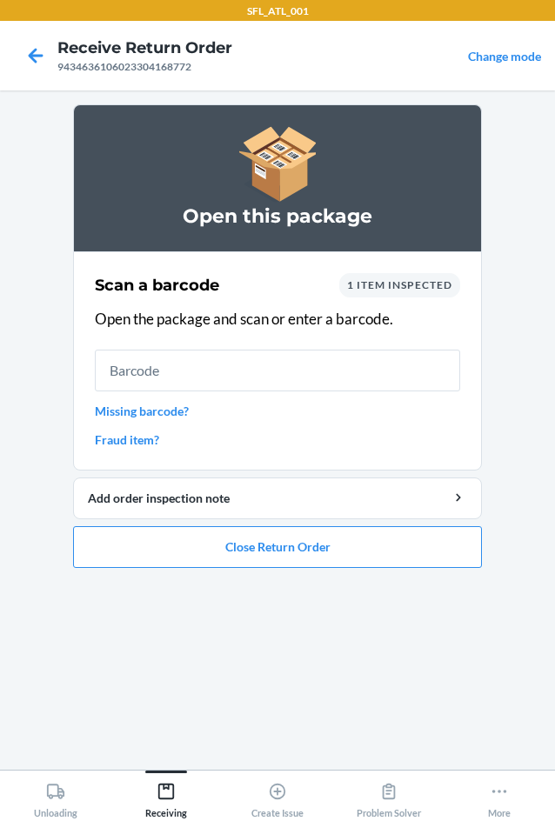
click at [143, 409] on link "Missing barcode?" at bounding box center [277, 411] width 365 height 18
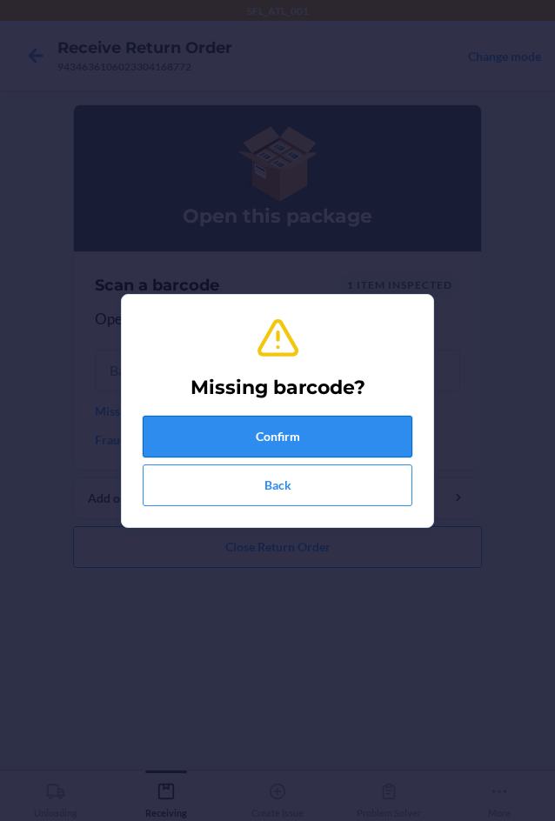
click at [249, 431] on button "Confirm" at bounding box center [277, 436] width 269 height 42
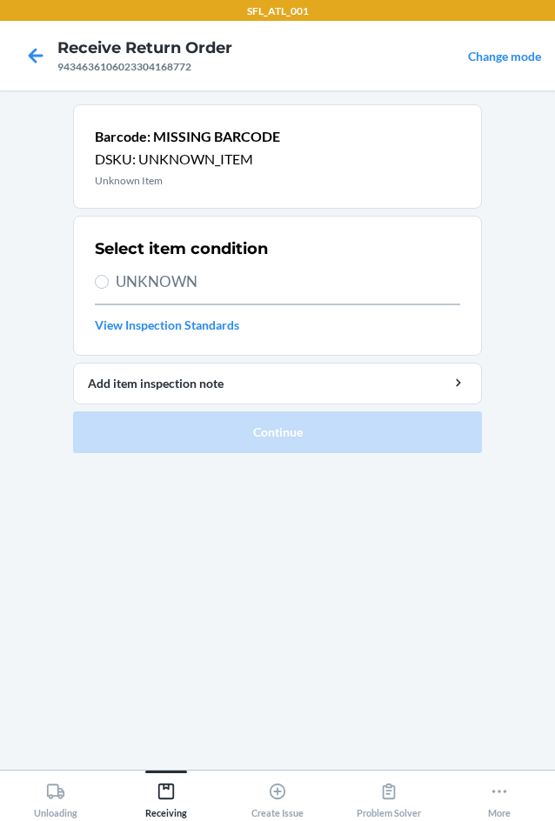
click at [174, 281] on span "UNKNOWN" at bounding box center [288, 281] width 344 height 23
click at [109, 281] on input "UNKNOWN" at bounding box center [102, 282] width 14 height 14
radio input "true"
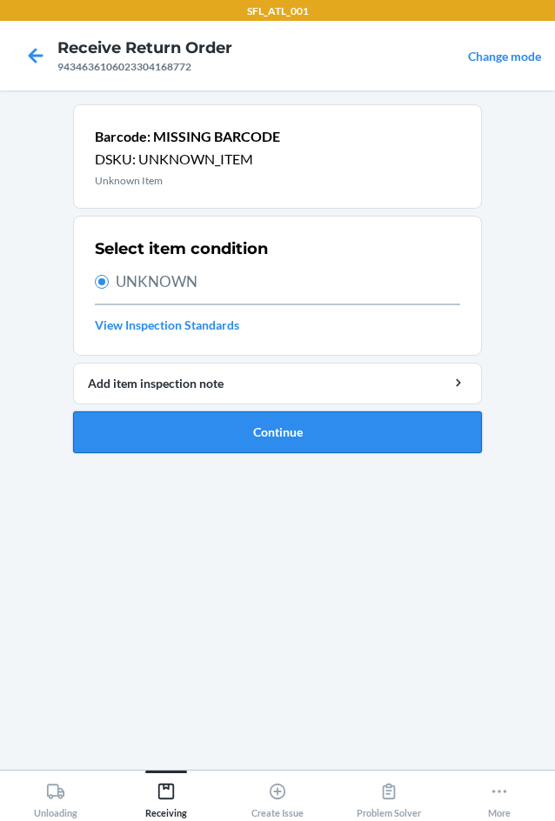
click at [192, 426] on button "Continue" at bounding box center [277, 432] width 409 height 42
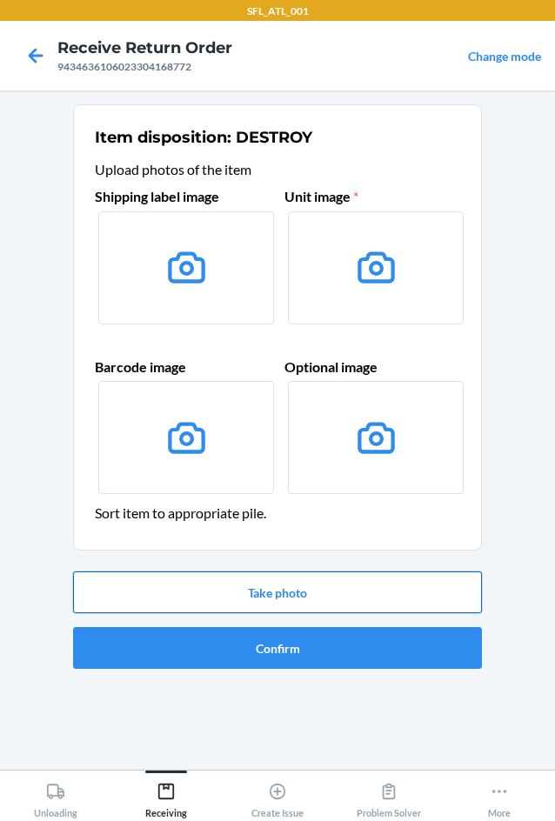
click at [176, 575] on button "Take photo" at bounding box center [277, 592] width 409 height 42
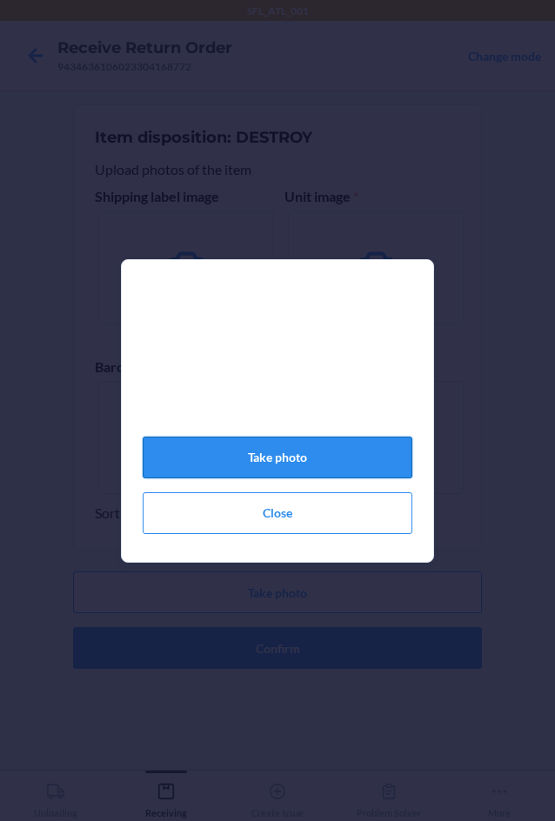
click at [296, 462] on button "Take photo" at bounding box center [277, 457] width 269 height 42
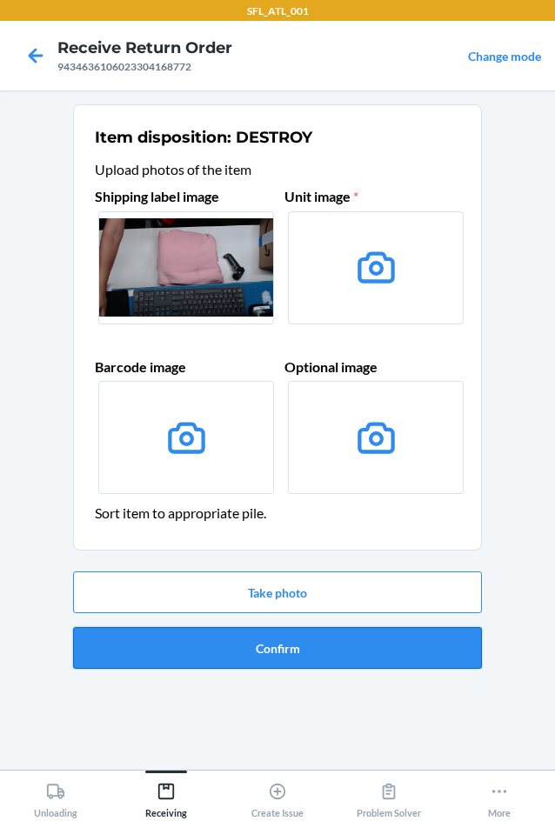
click at [249, 649] on button "Confirm" at bounding box center [277, 648] width 409 height 42
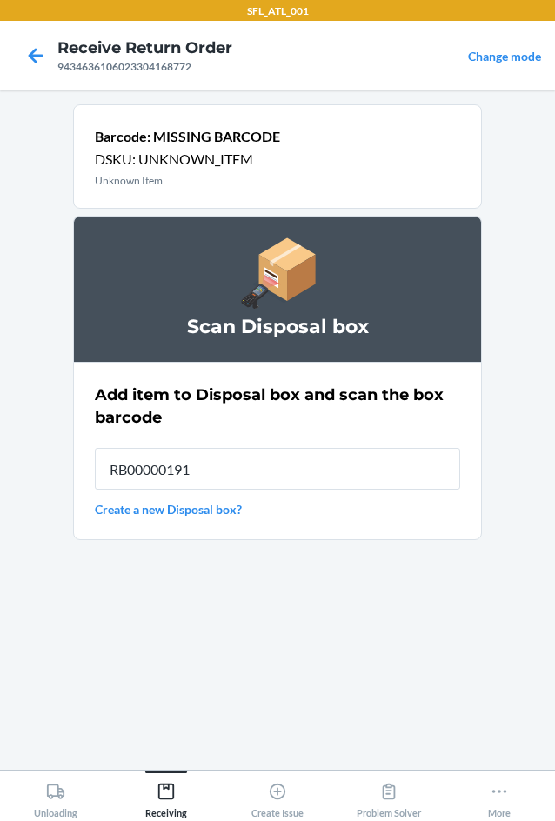
type input "RB00000191O"
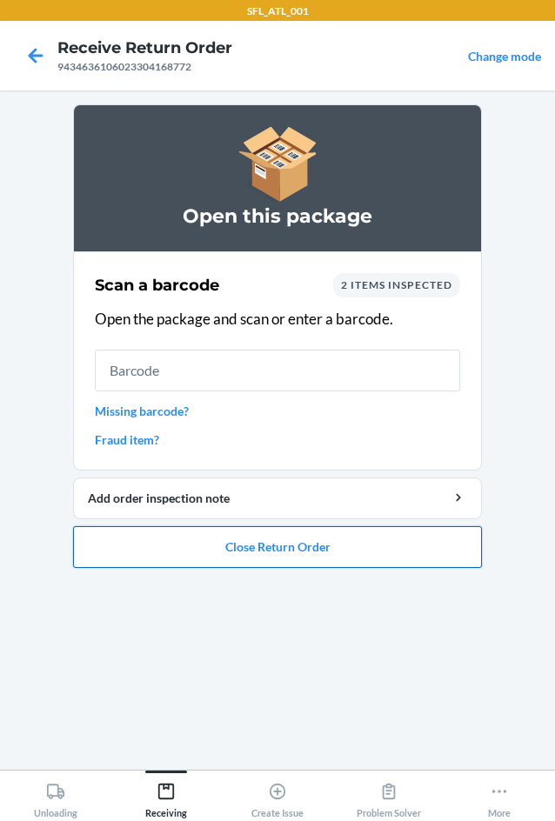
click at [385, 555] on button "Close Return Order" at bounding box center [277, 547] width 409 height 42
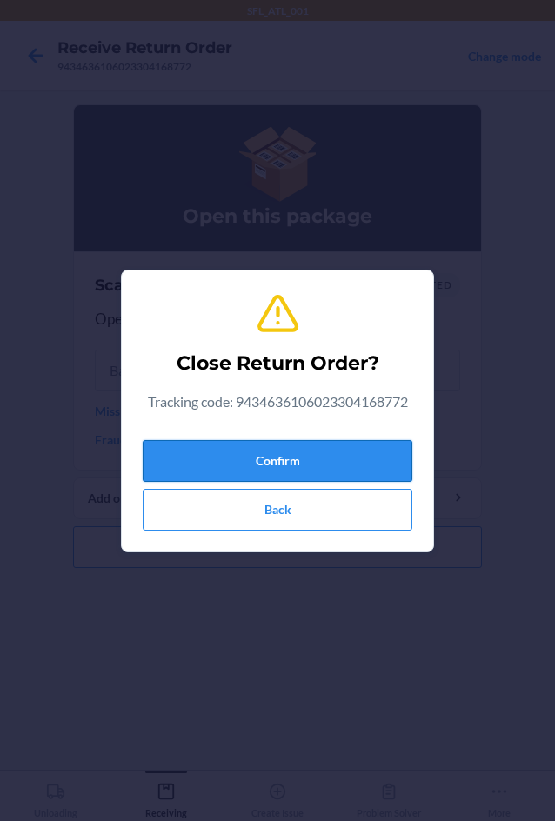
click at [227, 447] on button "Confirm" at bounding box center [277, 461] width 269 height 42
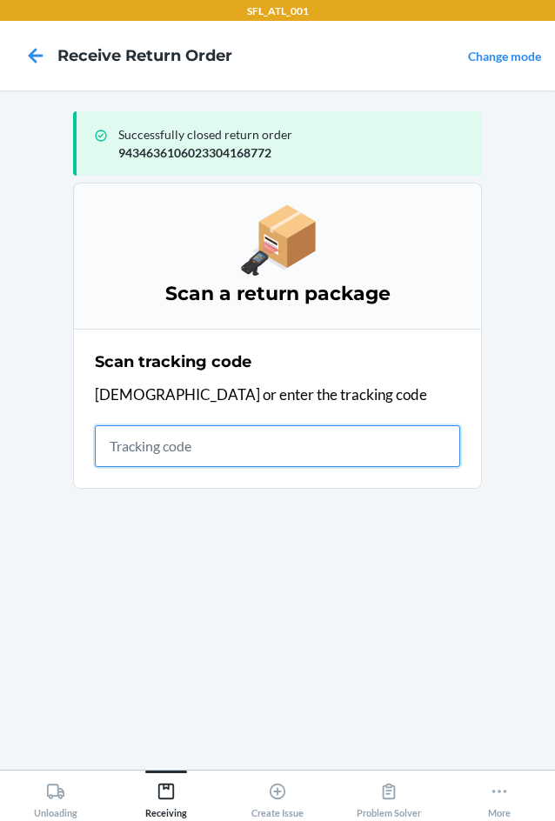
click at [160, 452] on input "text" at bounding box center [277, 446] width 365 height 42
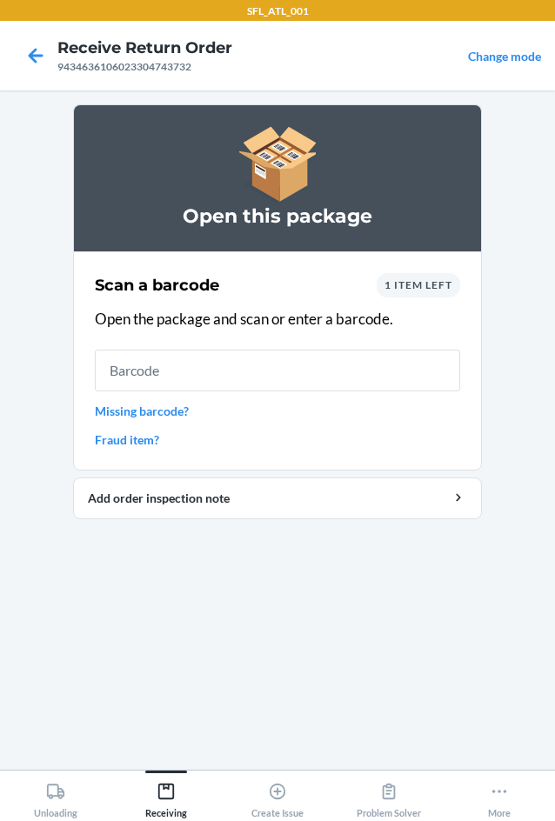
click at [408, 277] on div "1 item left" at bounding box center [417, 285] width 83 height 24
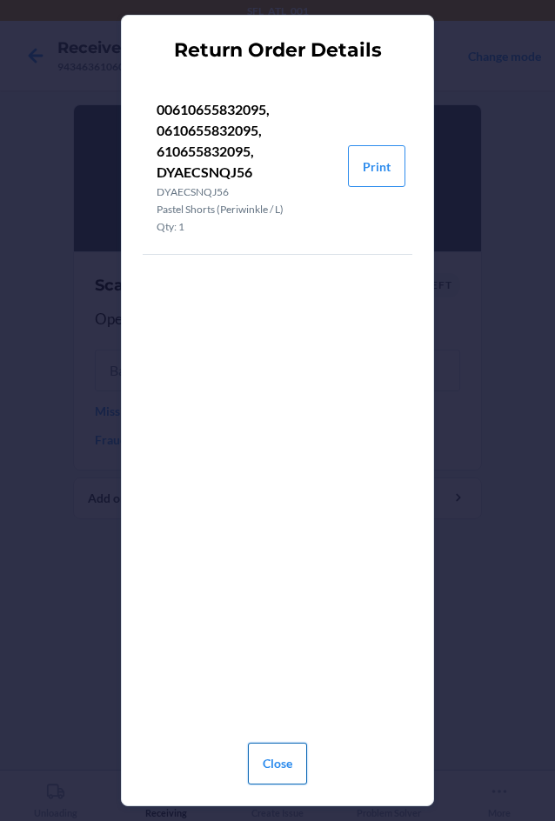
click at [285, 748] on button "Close" at bounding box center [277, 763] width 59 height 42
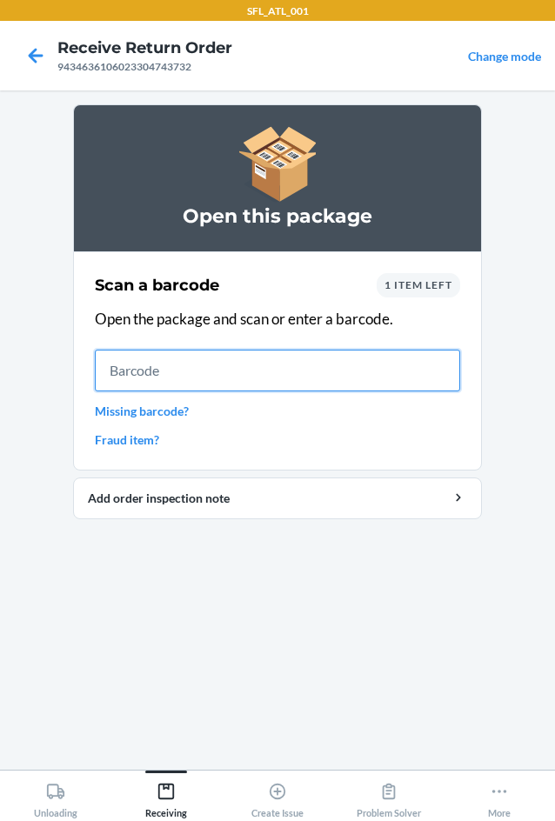
click at [153, 377] on input "text" at bounding box center [277, 370] width 365 height 42
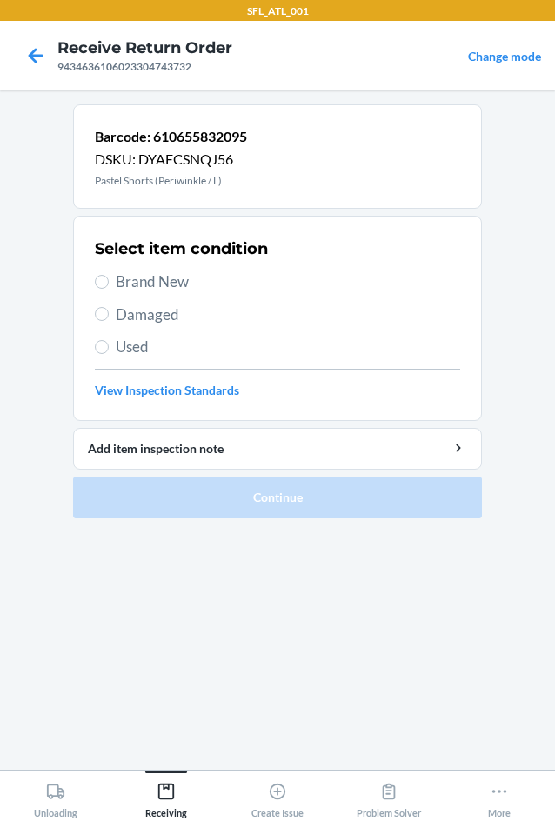
click at [152, 286] on span "Brand New" at bounding box center [288, 281] width 344 height 23
click at [109, 286] on input "Brand New" at bounding box center [102, 282] width 14 height 14
radio input "true"
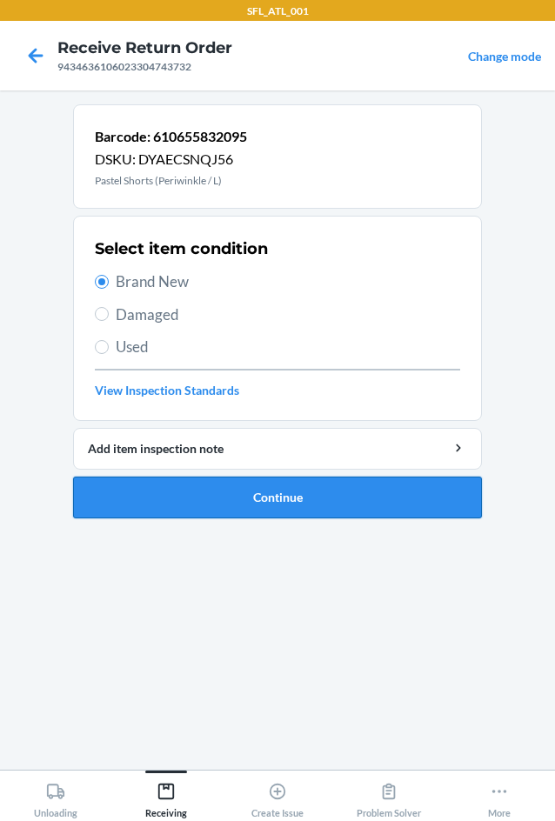
click at [226, 490] on button "Continue" at bounding box center [277, 497] width 409 height 42
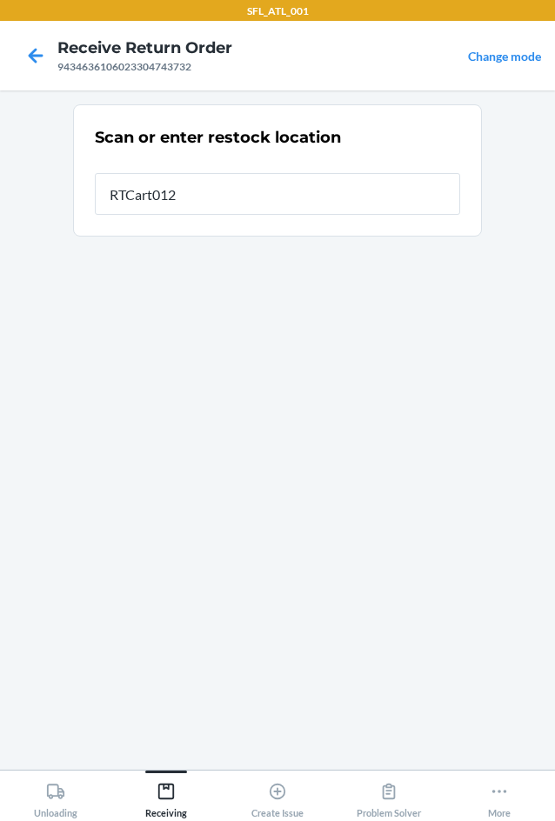
type input "RTCart012"
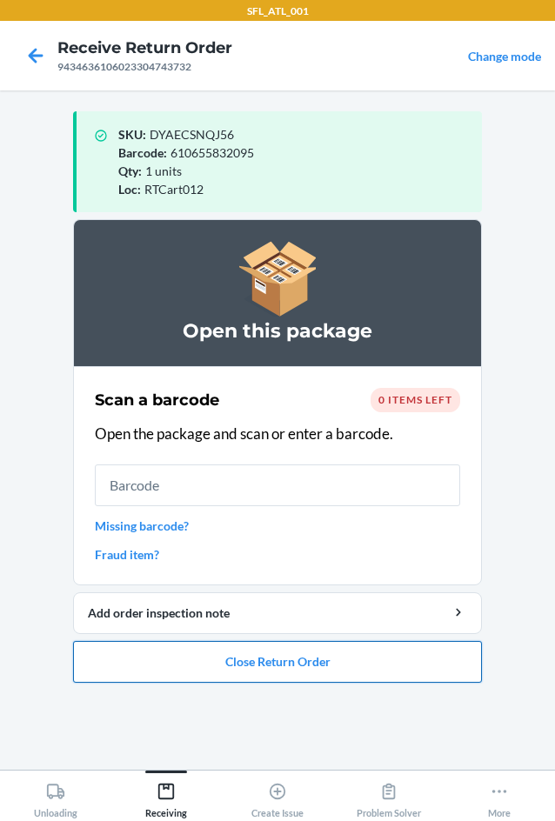
click at [252, 648] on button "Close Return Order" at bounding box center [277, 662] width 409 height 42
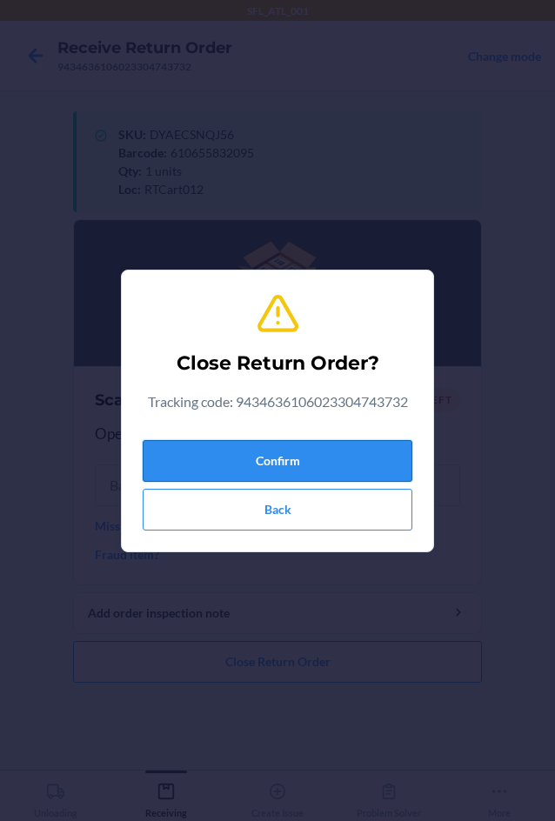
click at [267, 471] on button "Confirm" at bounding box center [277, 461] width 269 height 42
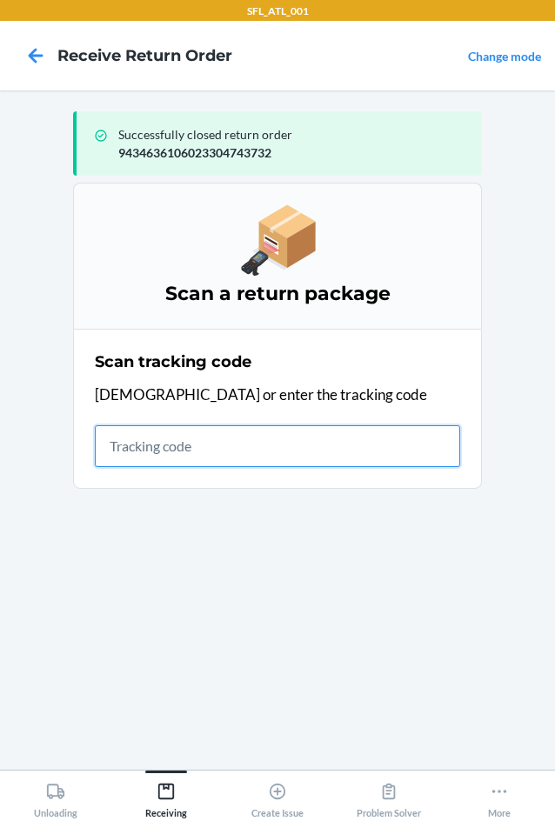
click at [136, 451] on input "text" at bounding box center [277, 446] width 365 height 42
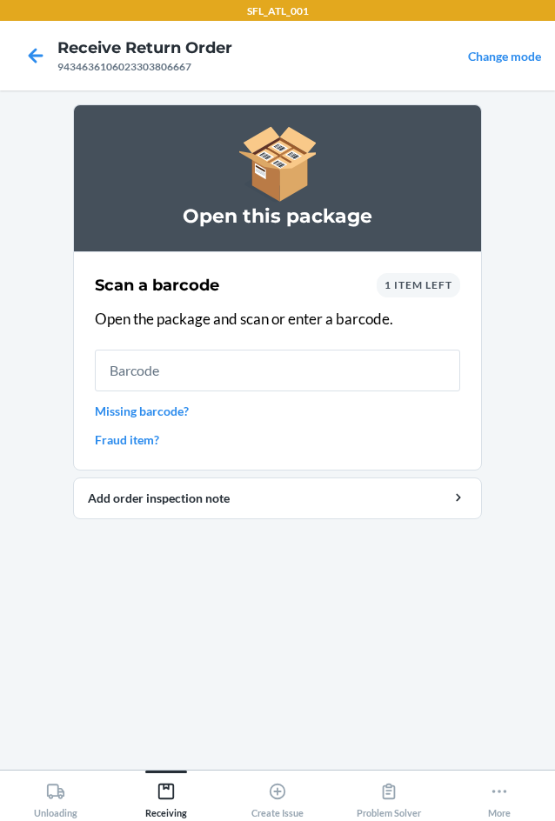
click at [302, 375] on input "text" at bounding box center [277, 370] width 365 height 42
click at [398, 295] on div "1 item left" at bounding box center [417, 285] width 83 height 24
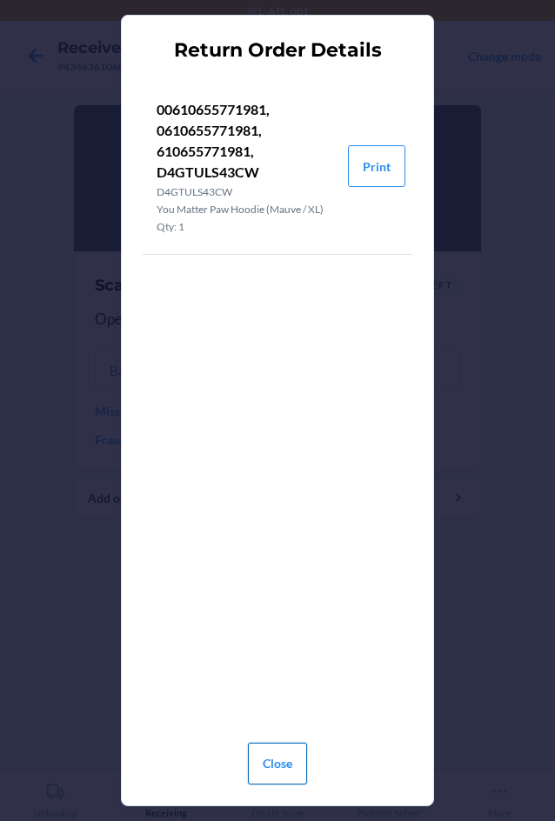
click at [293, 761] on button "Close" at bounding box center [277, 763] width 59 height 42
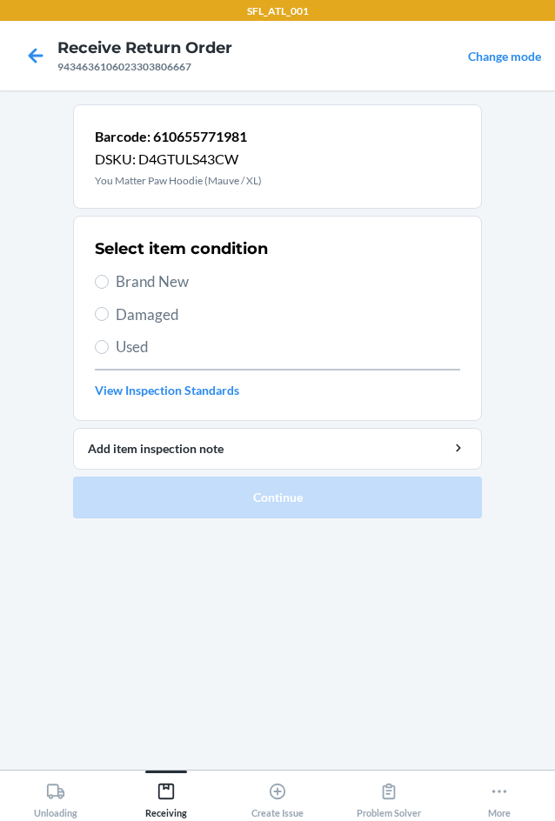
click at [116, 362] on div "Select item condition Brand New Damaged Used View Inspection Standards" at bounding box center [277, 318] width 365 height 172
click at [116, 352] on span "Used" at bounding box center [288, 347] width 344 height 23
click at [109, 352] on input "Used" at bounding box center [102, 347] width 14 height 14
radio input "true"
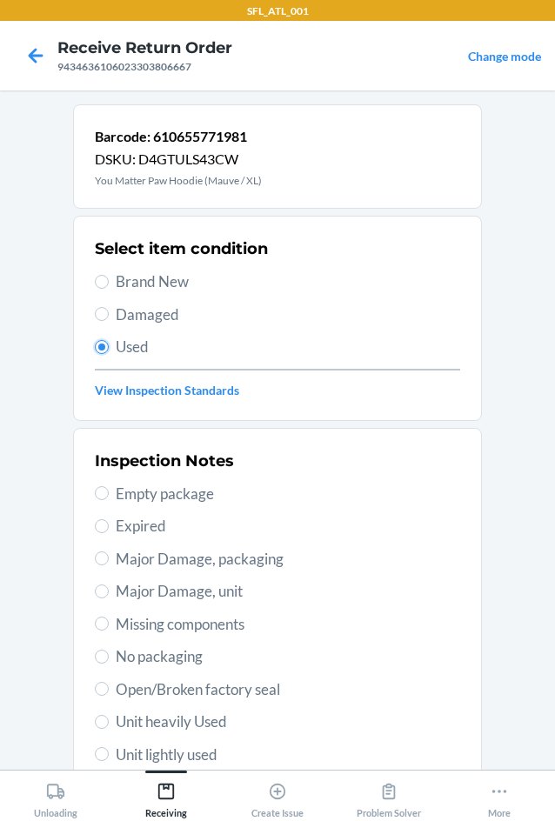
scroll to position [87, 0]
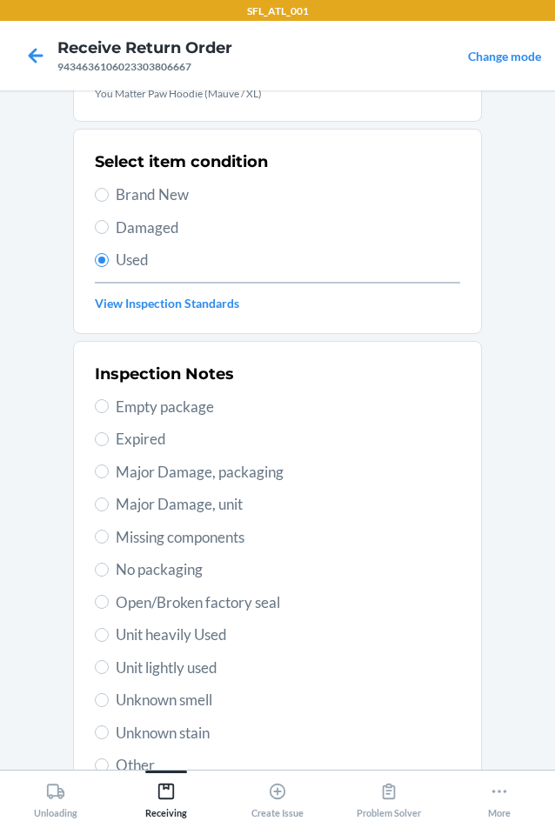
click at [142, 627] on span "Unit heavily Used" at bounding box center [288, 634] width 344 height 23
click at [109, 628] on input "Unit heavily Used" at bounding box center [102, 635] width 14 height 14
radio input "true"
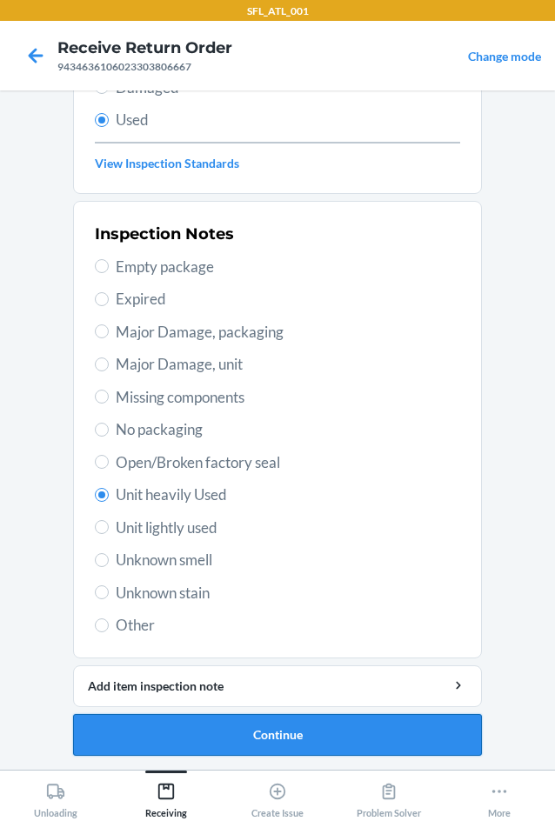
click at [305, 723] on button "Continue" at bounding box center [277, 735] width 409 height 42
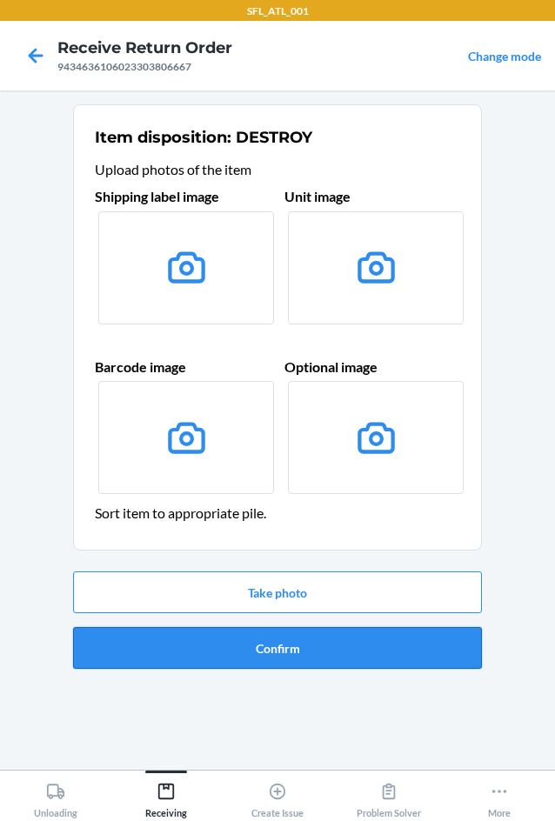
click at [357, 638] on button "Confirm" at bounding box center [277, 648] width 409 height 42
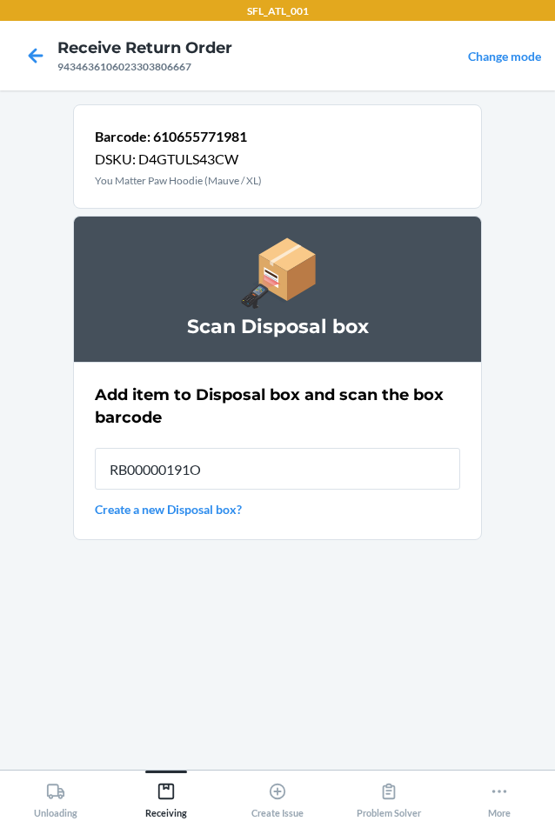
type input "RB00000191O"
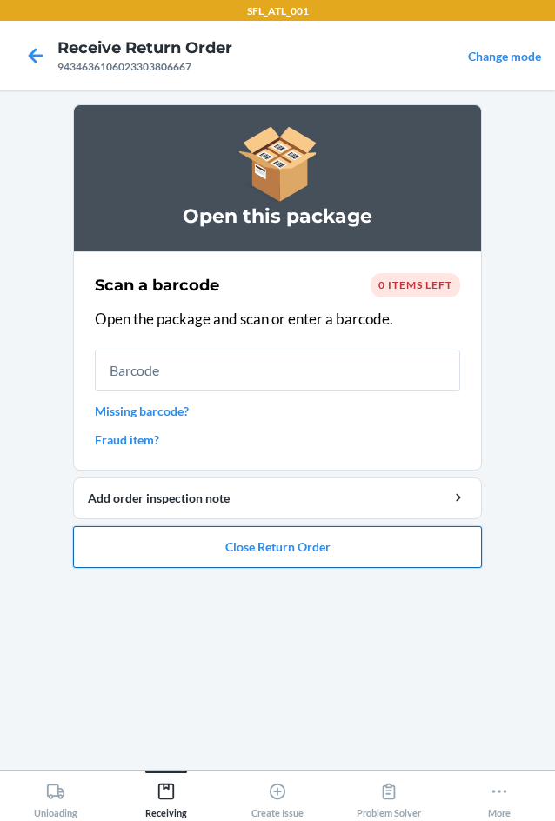
click at [394, 554] on button "Close Return Order" at bounding box center [277, 547] width 409 height 42
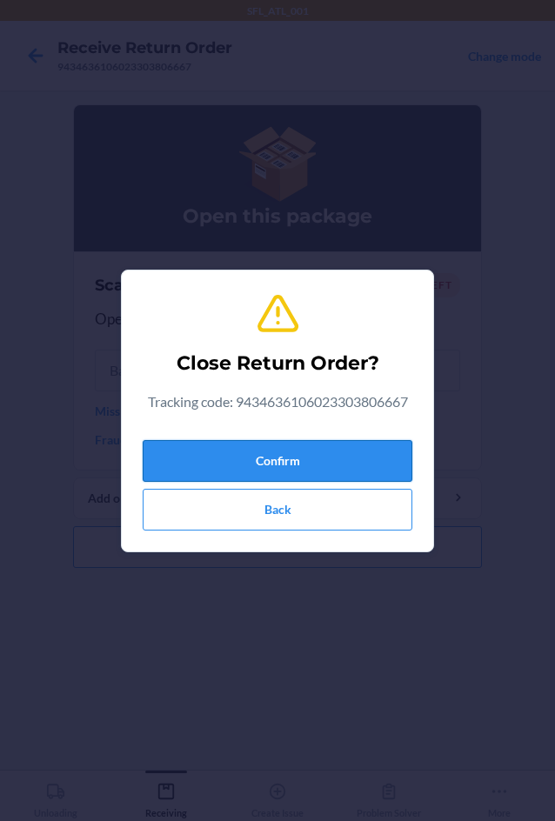
click at [293, 455] on button "Confirm" at bounding box center [277, 461] width 269 height 42
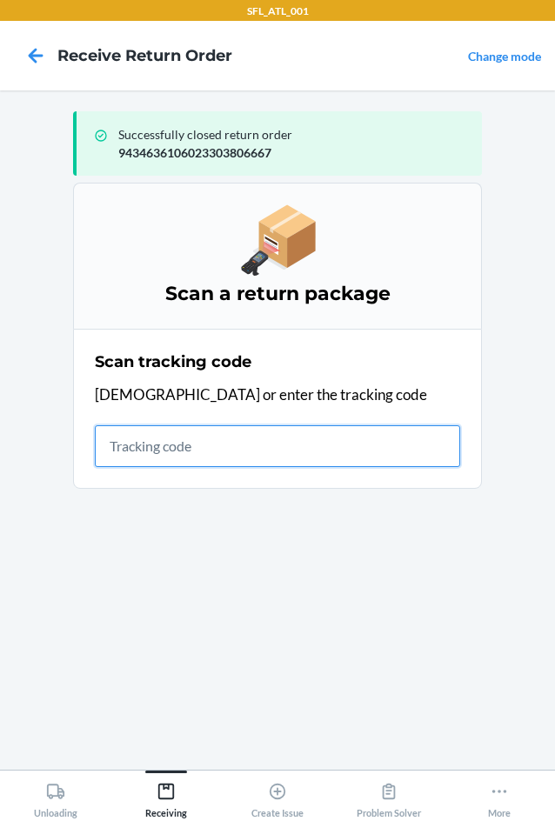
click at [142, 447] on input "text" at bounding box center [277, 446] width 365 height 42
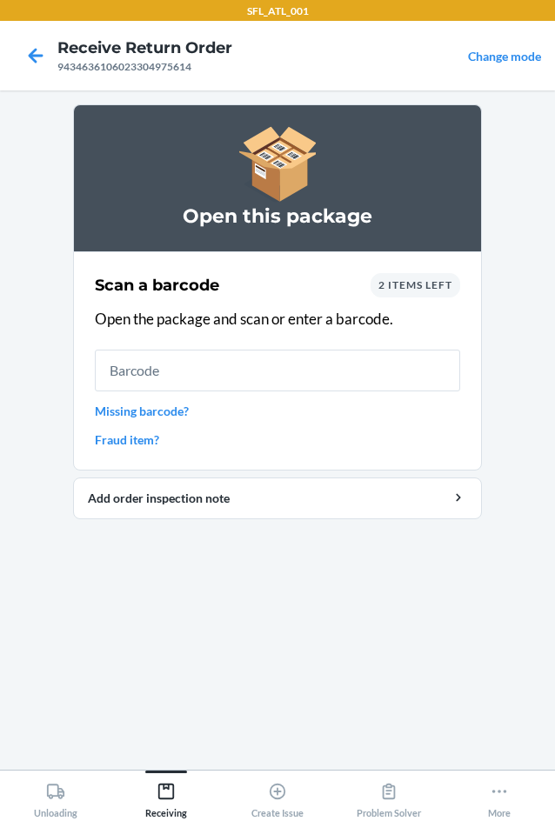
click at [400, 283] on span "2 items left" at bounding box center [415, 284] width 74 height 13
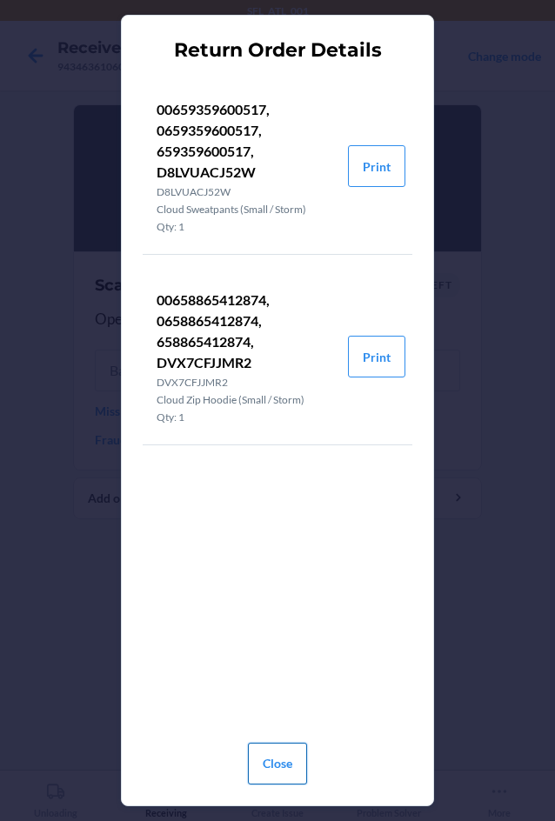
click at [272, 764] on button "Close" at bounding box center [277, 763] width 59 height 42
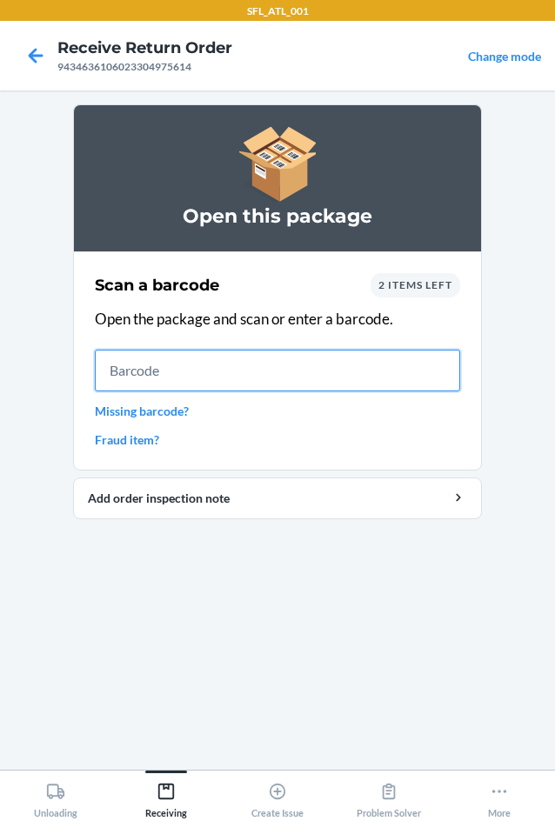
click at [166, 375] on input "text" at bounding box center [277, 370] width 365 height 42
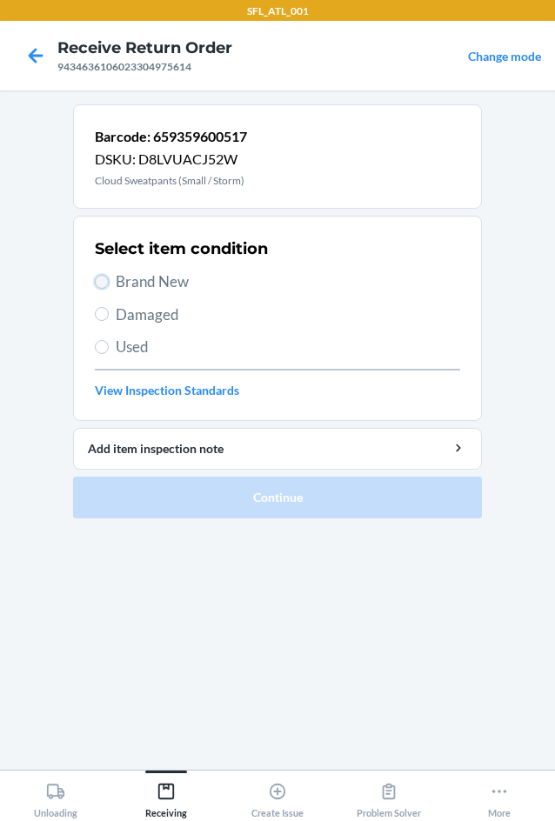
click at [103, 287] on input "Brand New" at bounding box center [102, 282] width 14 height 14
radio input "true"
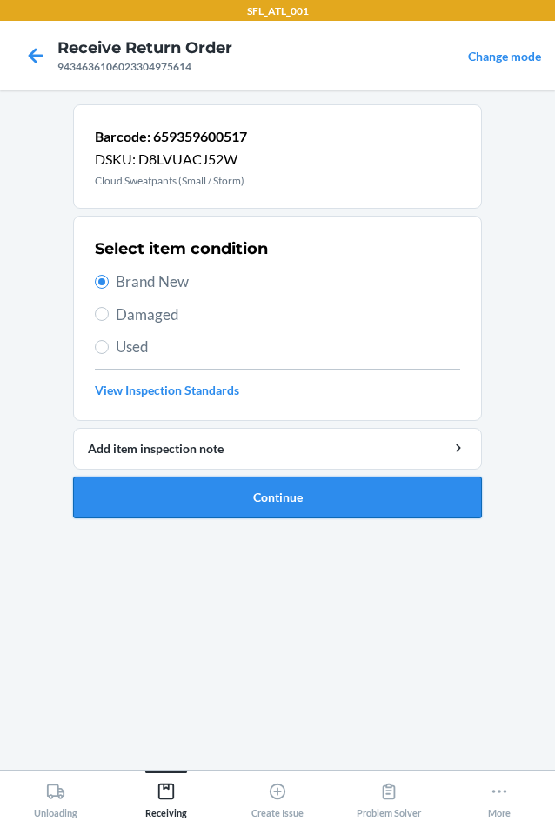
click at [321, 493] on button "Continue" at bounding box center [277, 497] width 409 height 42
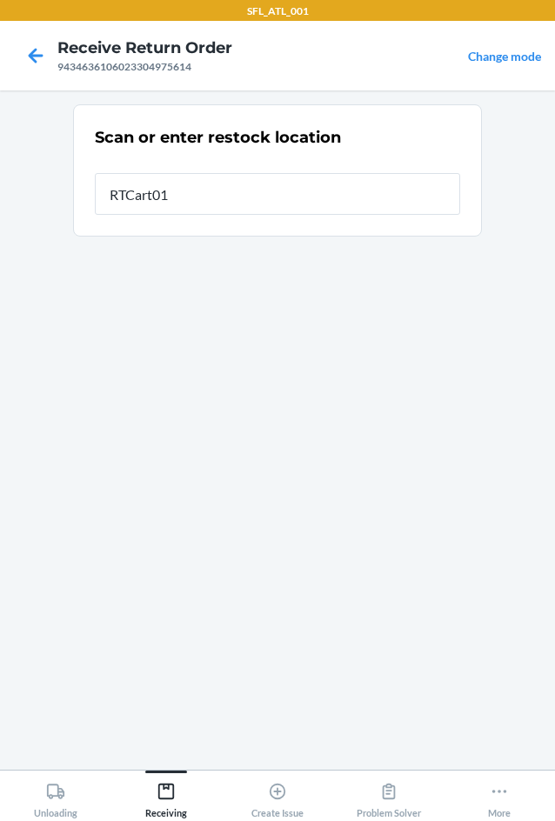
type input "RTCart012"
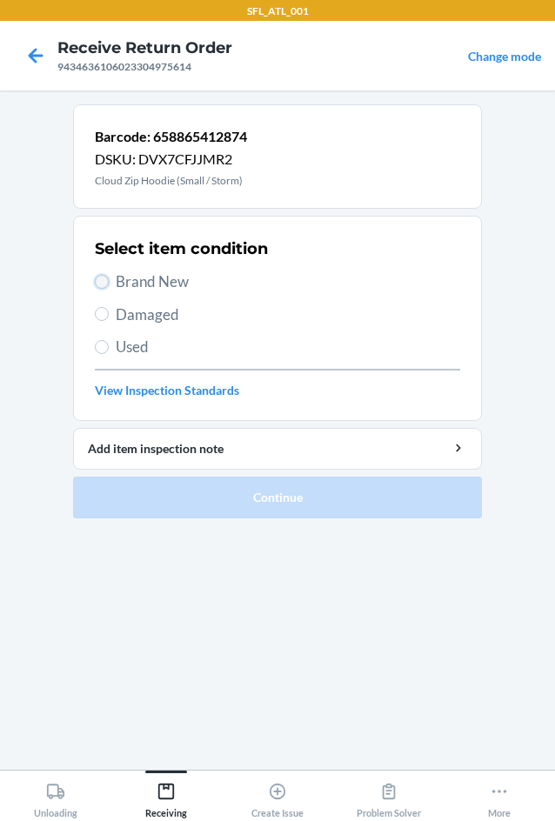
click at [102, 276] on input "Brand New" at bounding box center [102, 282] width 14 height 14
radio input "true"
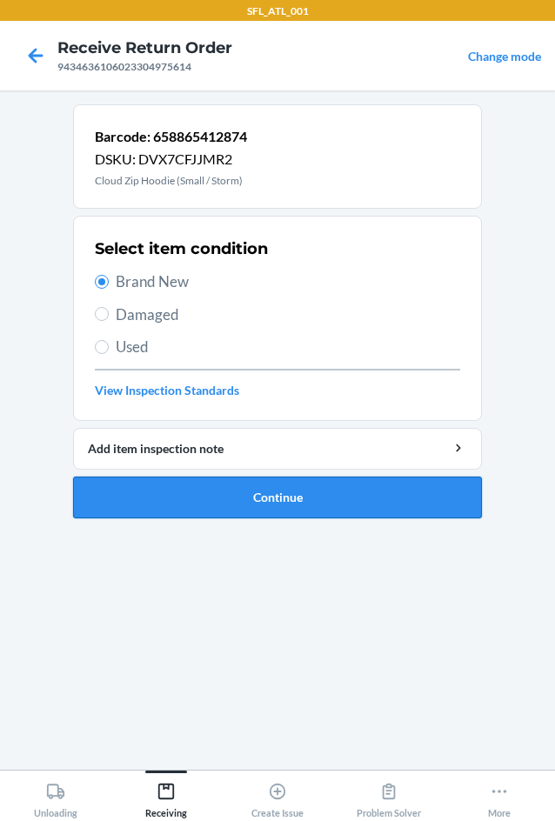
click at [291, 488] on button "Continue" at bounding box center [277, 497] width 409 height 42
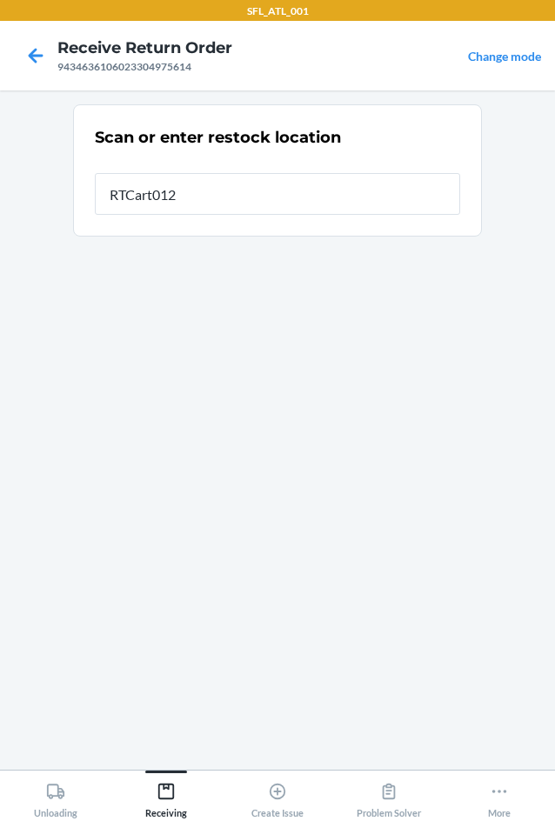
type input "RTCart012"
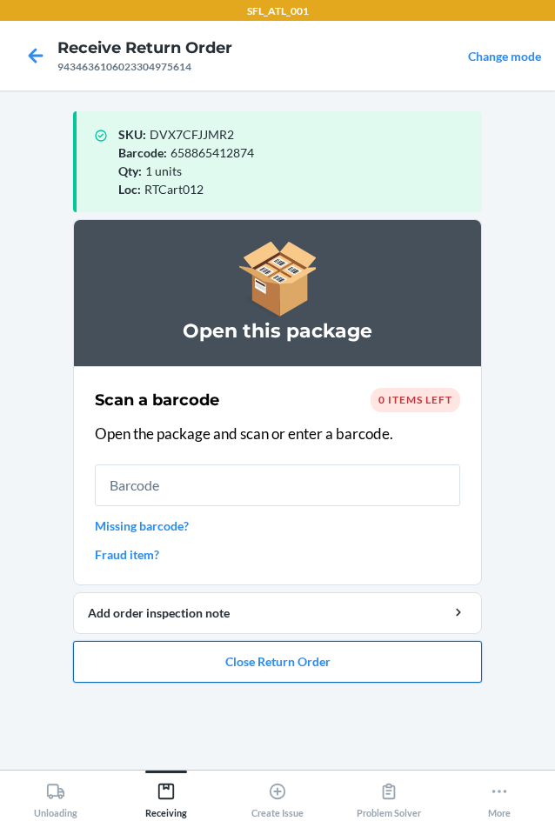
click at [278, 669] on button "Close Return Order" at bounding box center [277, 662] width 409 height 42
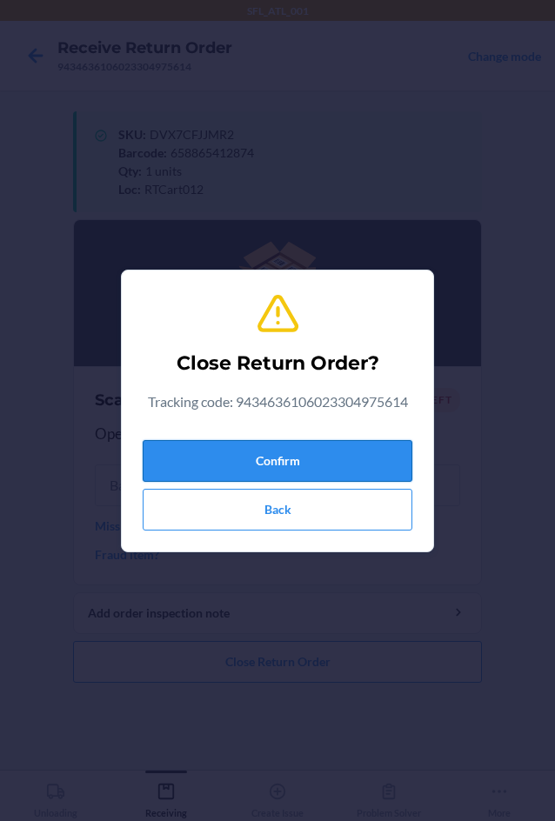
click at [216, 464] on button "Confirm" at bounding box center [277, 461] width 269 height 42
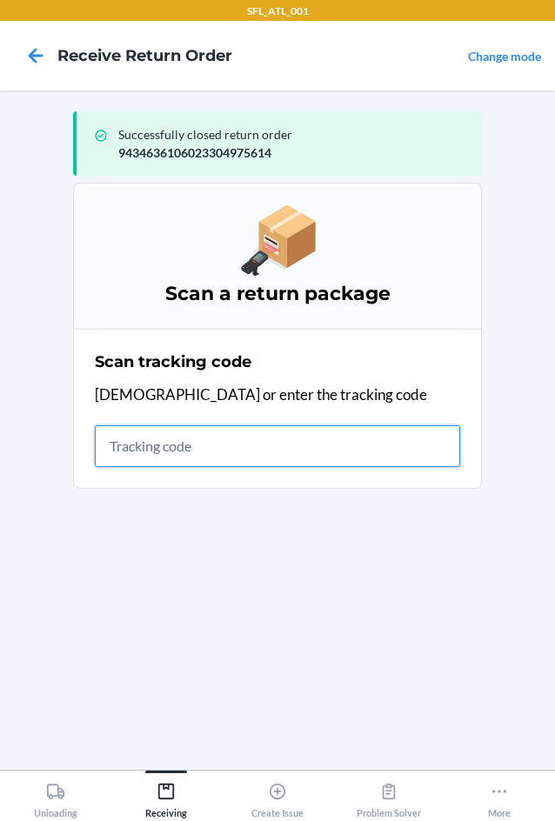
click at [189, 452] on input "text" at bounding box center [277, 446] width 365 height 42
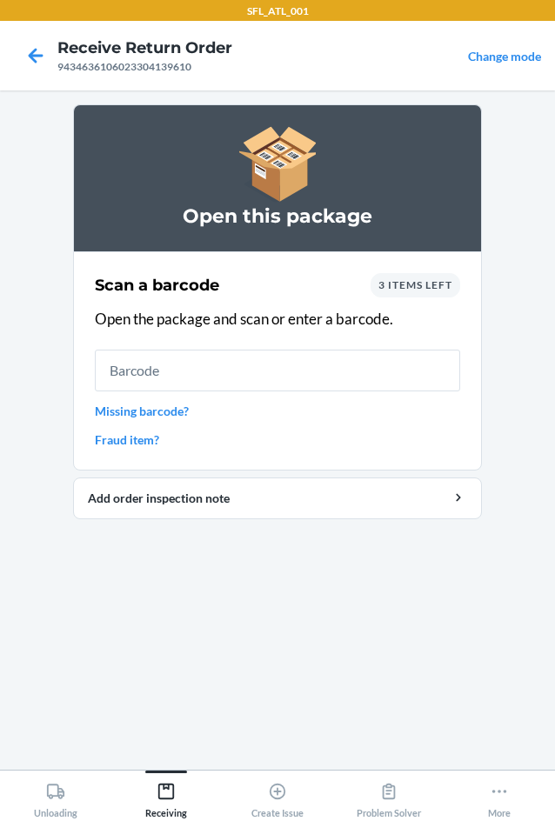
click at [419, 287] on span "3 items left" at bounding box center [415, 284] width 74 height 13
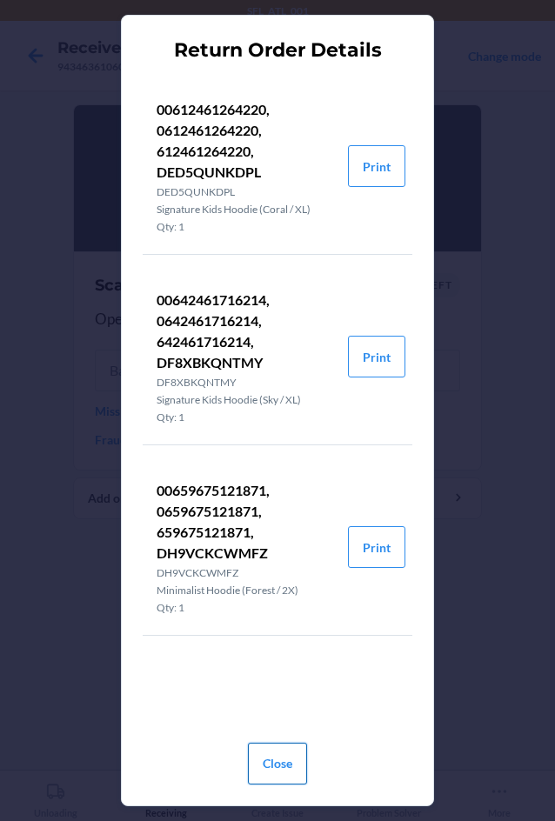
click at [253, 757] on button "Close" at bounding box center [277, 763] width 59 height 42
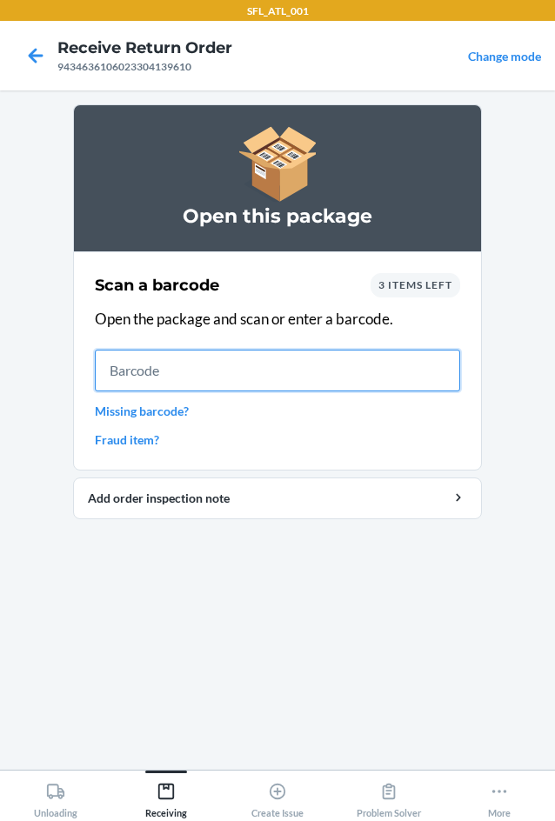
click at [135, 366] on input "text" at bounding box center [277, 370] width 365 height 42
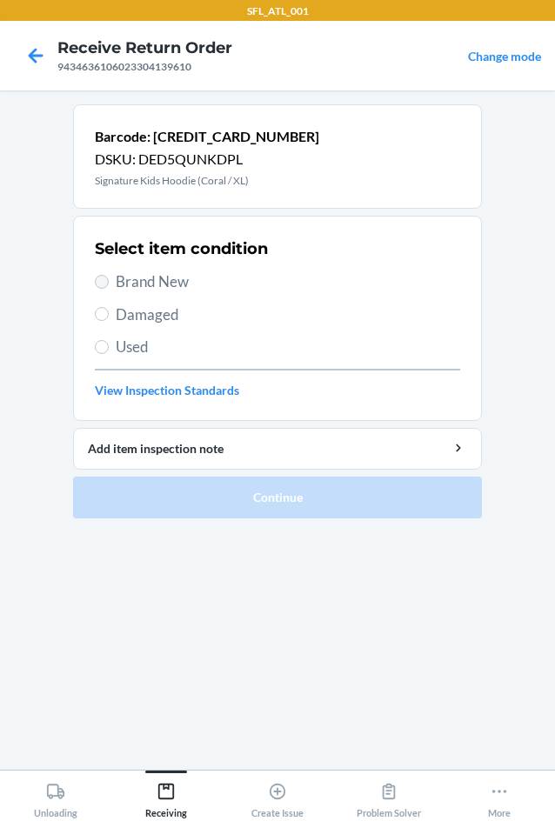
drag, startPoint x: 96, startPoint y: 269, endPoint x: 98, endPoint y: 282, distance: 14.1
click at [98, 282] on div "Select item condition Brand New Damaged Used View Inspection Standards" at bounding box center [277, 318] width 365 height 172
click at [100, 283] on input "Brand New" at bounding box center [102, 282] width 14 height 14
radio input "true"
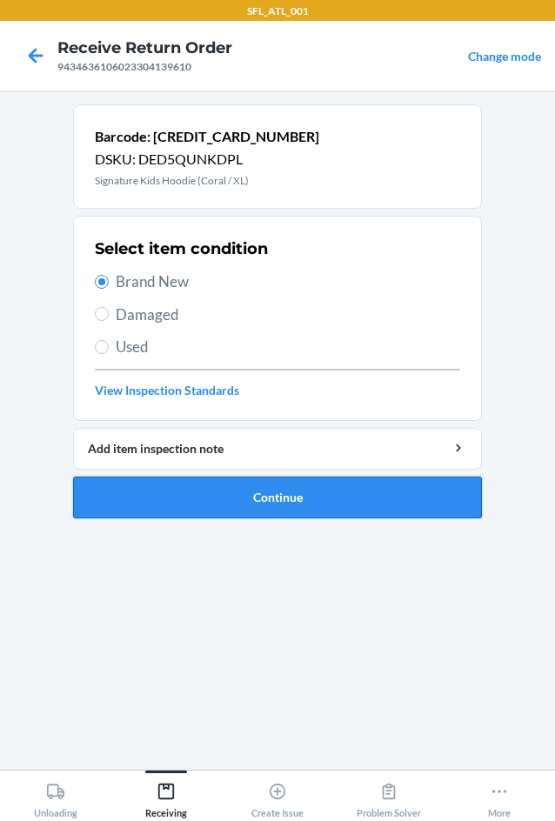
click at [340, 493] on button "Continue" at bounding box center [277, 497] width 409 height 42
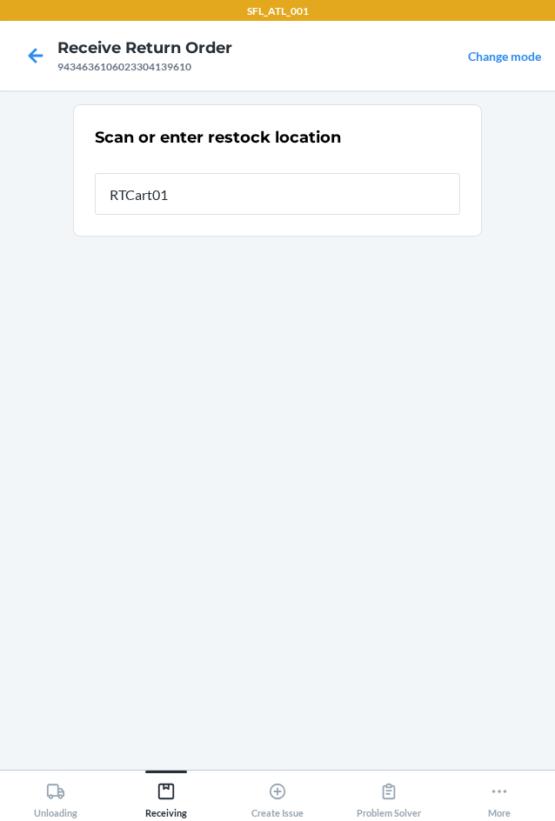
type input "RTCart012"
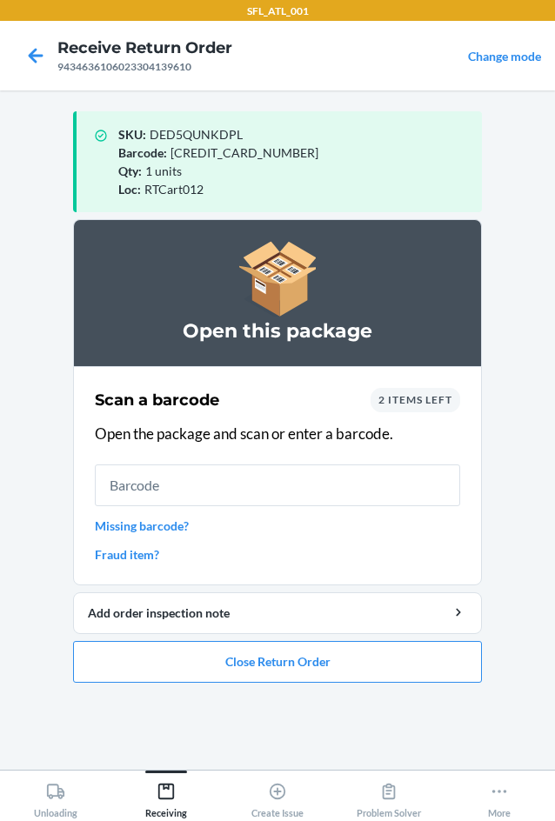
click at [147, 497] on input "text" at bounding box center [277, 485] width 365 height 42
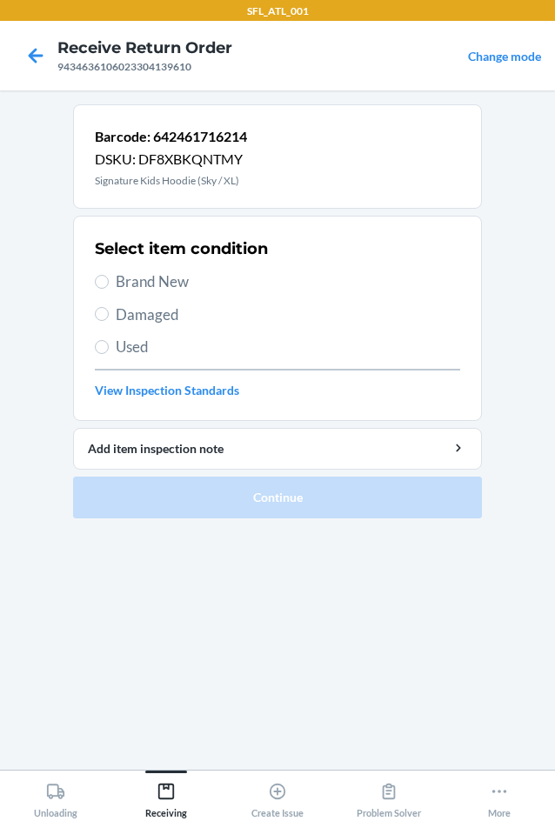
click at [95, 285] on label "Brand New" at bounding box center [277, 281] width 365 height 23
click at [95, 285] on input "Brand New" at bounding box center [102, 282] width 14 height 14
radio input "true"
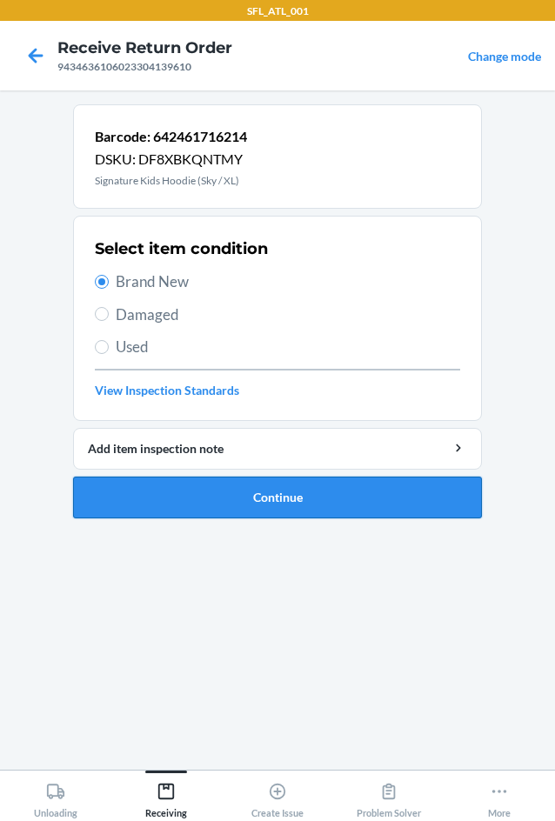
click at [209, 478] on button "Continue" at bounding box center [277, 497] width 409 height 42
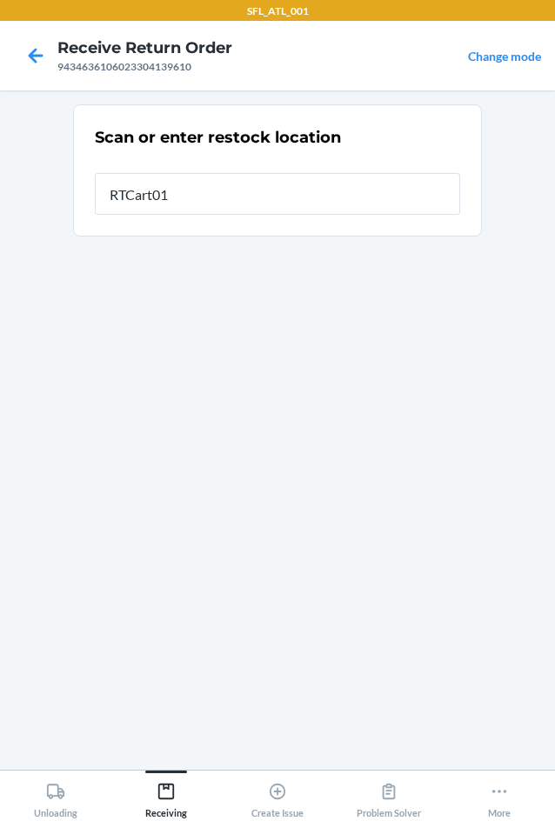
type input "RTCart012"
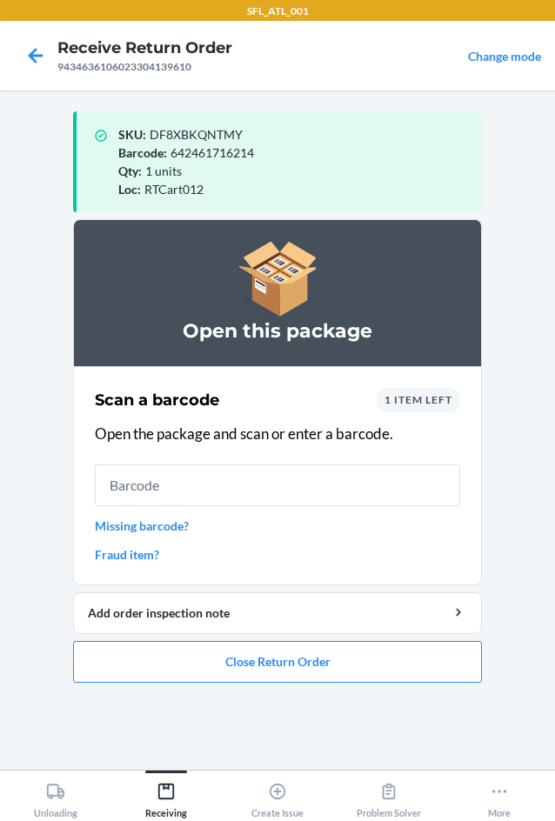
click at [146, 488] on input "text" at bounding box center [277, 485] width 365 height 42
click at [403, 386] on div "Scan a barcode 1 item left Open the package and scan or enter a barcode. Missin…" at bounding box center [277, 475] width 365 height 186
click at [405, 389] on div "1 item left" at bounding box center [417, 400] width 83 height 24
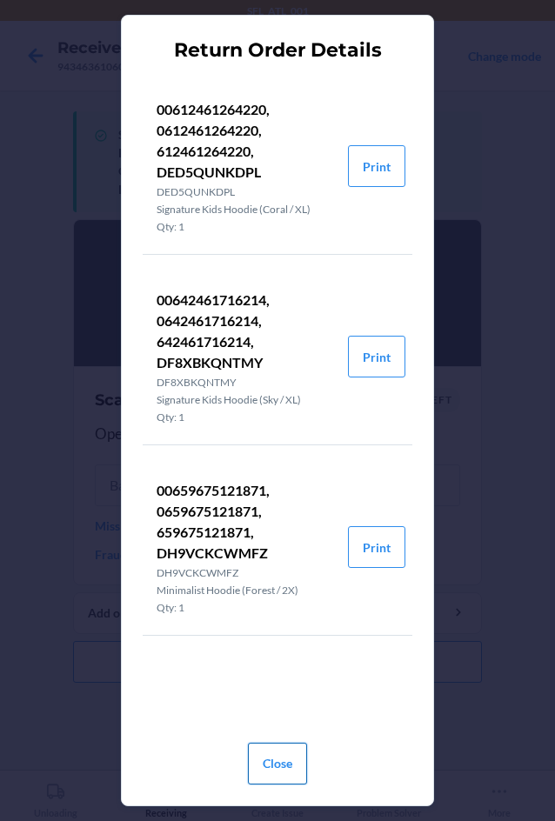
click at [259, 755] on button "Close" at bounding box center [277, 763] width 59 height 42
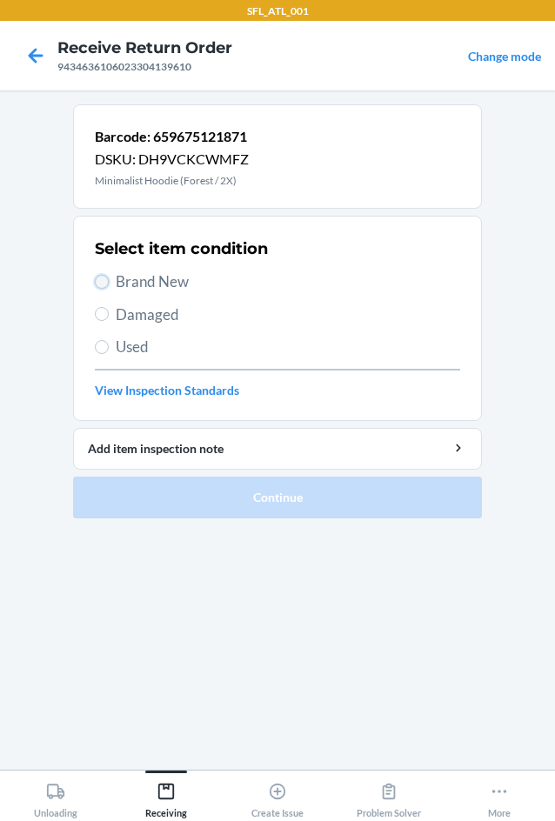
click at [104, 283] on input "Brand New" at bounding box center [102, 282] width 14 height 14
radio input "true"
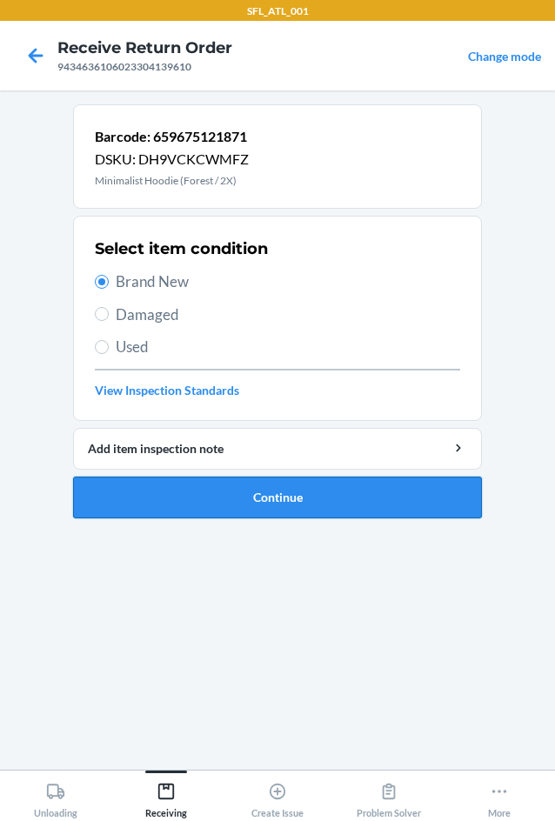
click at [322, 498] on button "Continue" at bounding box center [277, 497] width 409 height 42
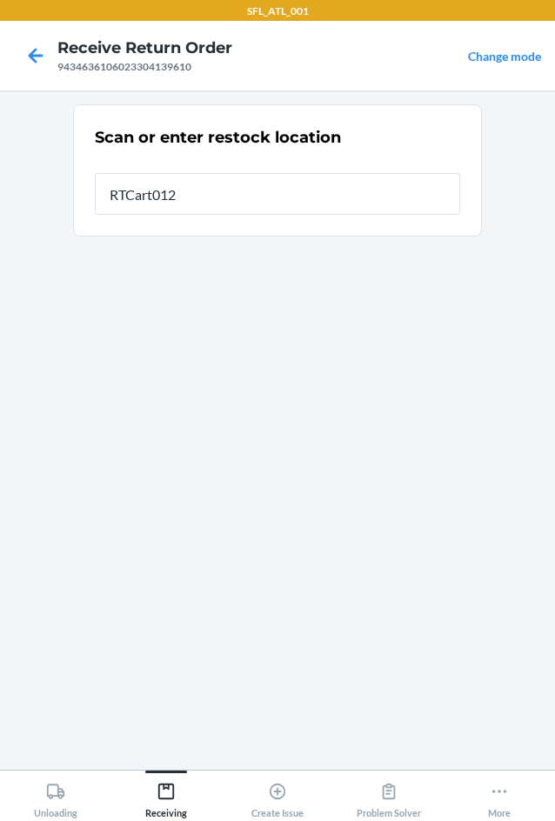
type input "RTCart012"
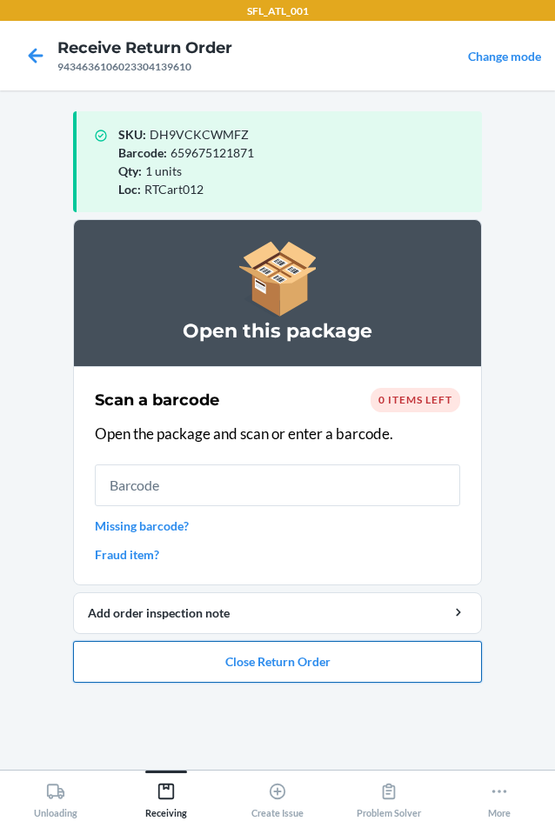
click at [294, 662] on button "Close Return Order" at bounding box center [277, 662] width 409 height 42
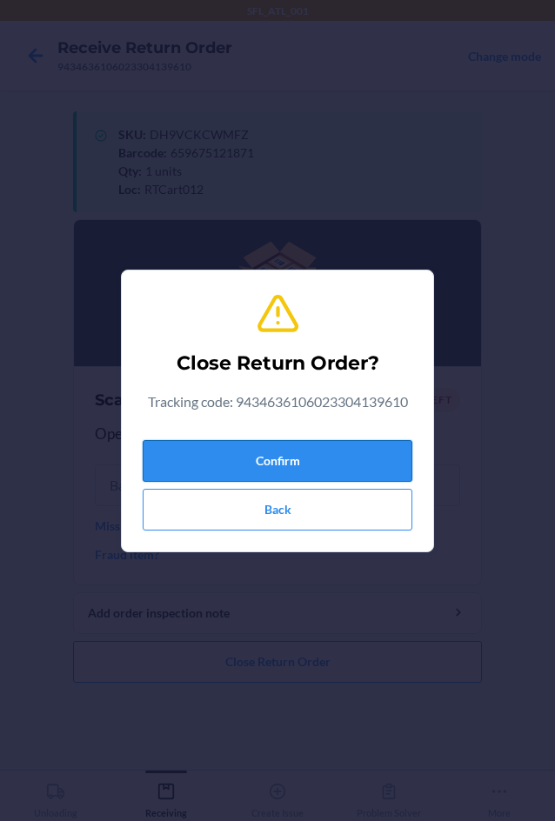
click at [322, 466] on button "Confirm" at bounding box center [277, 461] width 269 height 42
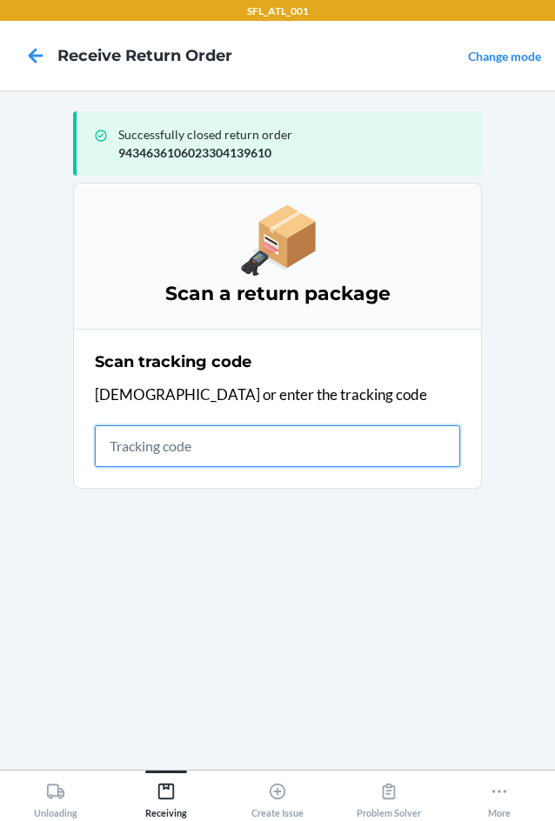
drag, startPoint x: 110, startPoint y: 452, endPoint x: 67, endPoint y: 467, distance: 45.1
click at [110, 451] on input "text" at bounding box center [277, 446] width 365 height 42
type input "42030259"
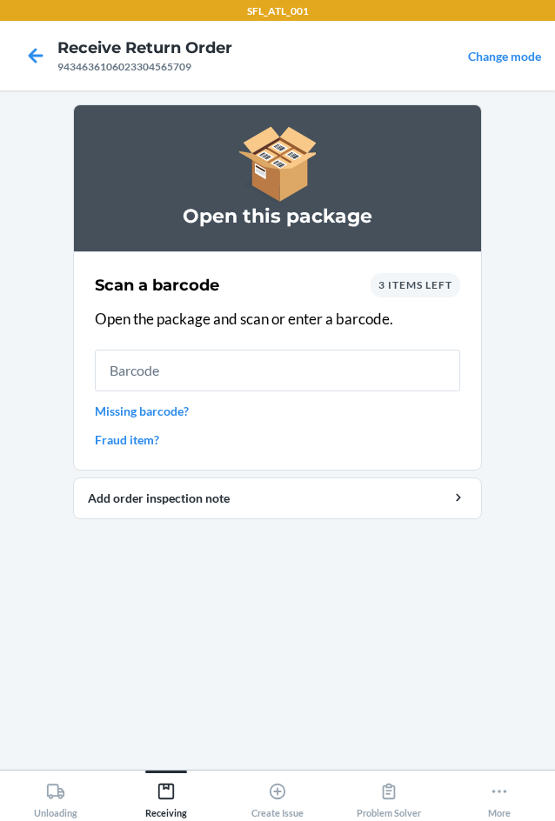
click at [423, 286] on span "3 items left" at bounding box center [415, 284] width 74 height 13
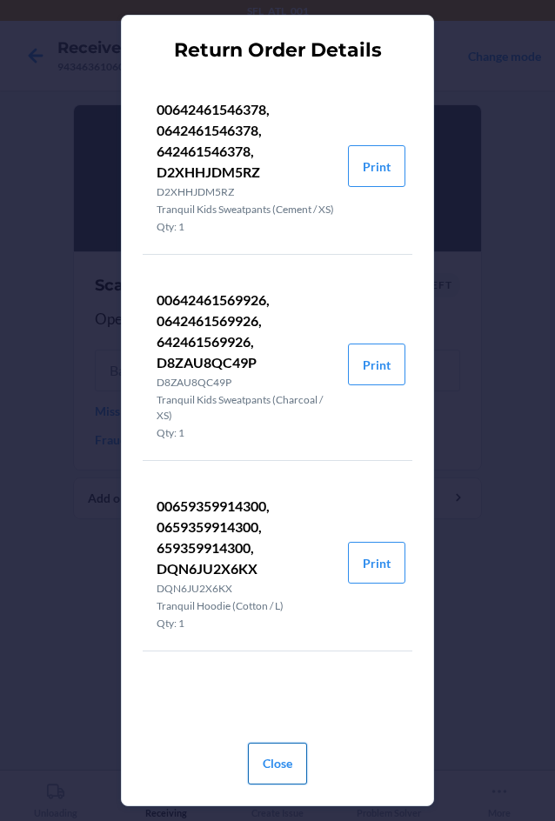
click at [274, 750] on button "Close" at bounding box center [277, 763] width 59 height 42
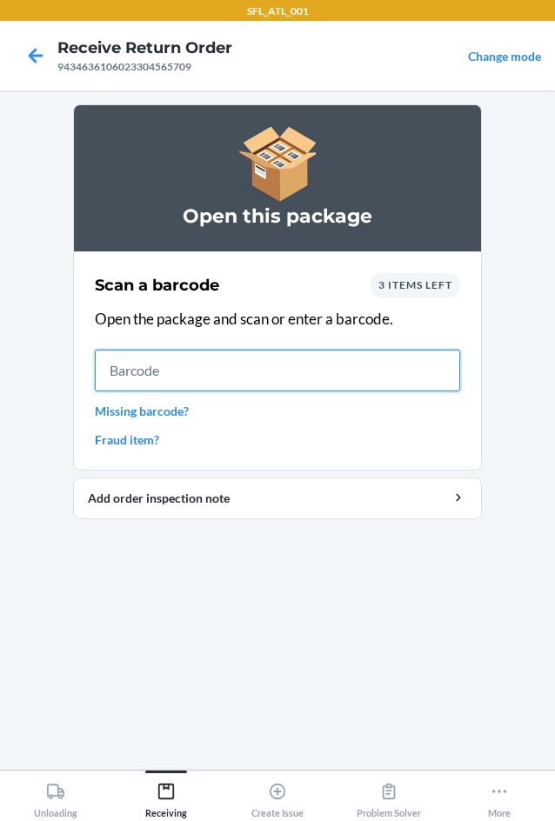
click at [149, 372] on input "text" at bounding box center [277, 370] width 365 height 42
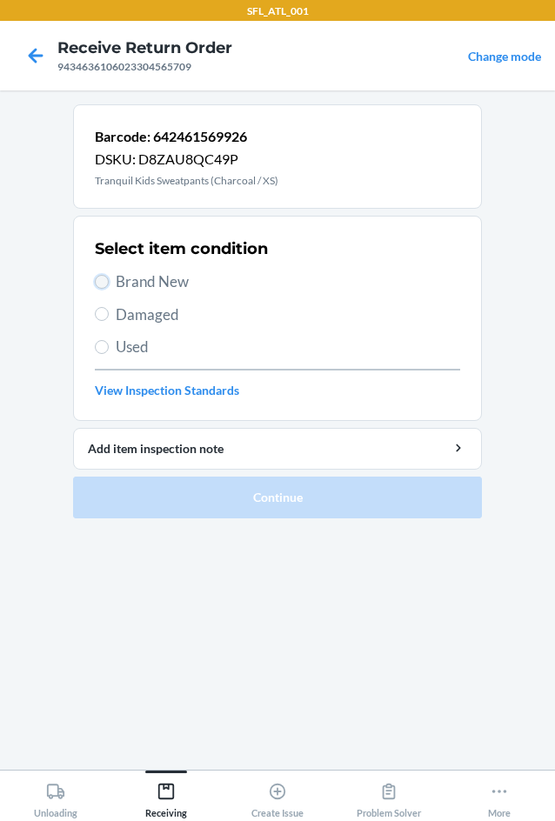
click at [102, 284] on input "Brand New" at bounding box center [102, 282] width 14 height 14
radio input "true"
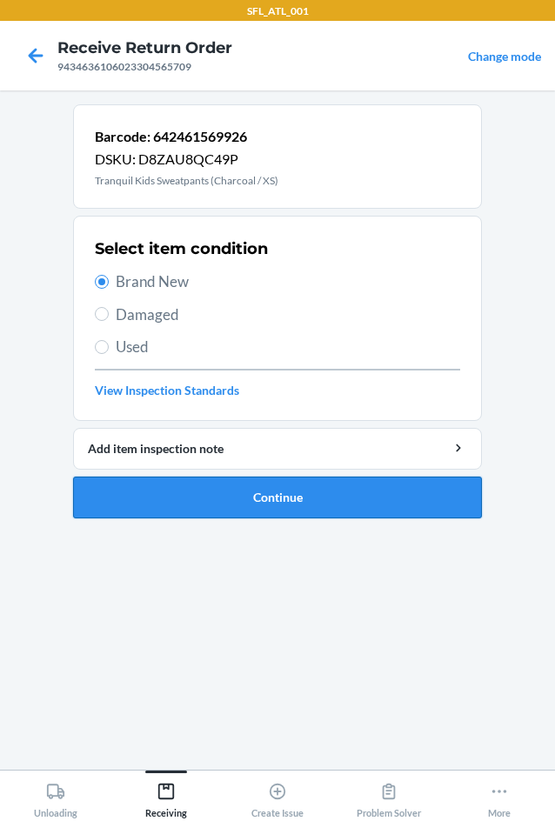
click at [201, 493] on button "Continue" at bounding box center [277, 497] width 409 height 42
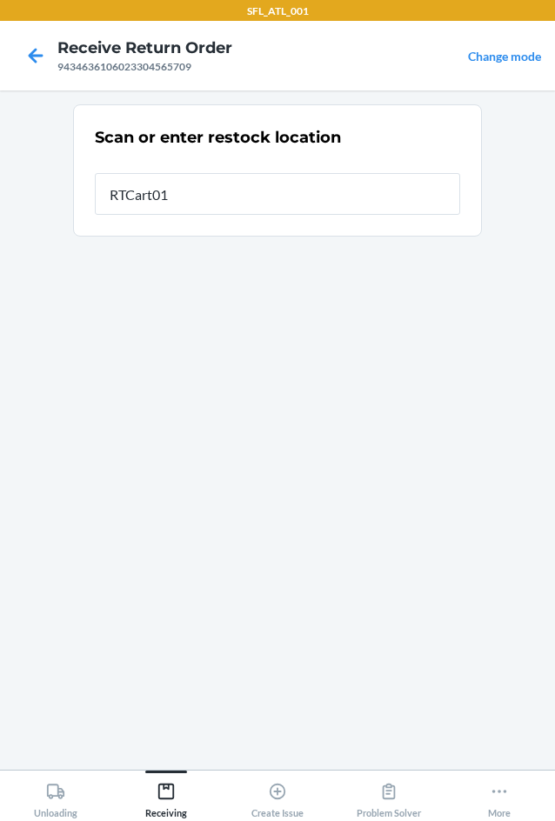
type input "RTCart012"
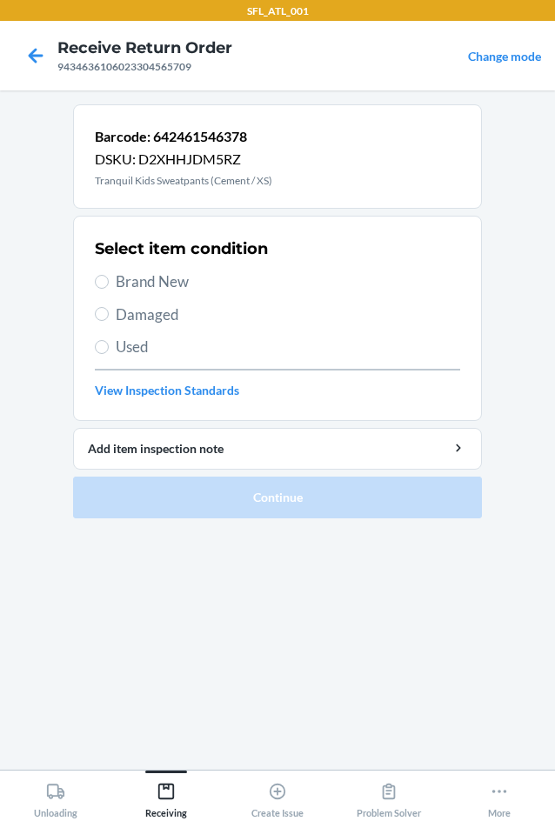
click at [103, 289] on label "Brand New" at bounding box center [277, 281] width 365 height 23
click at [103, 289] on input "Brand New" at bounding box center [102, 282] width 14 height 14
radio input "true"
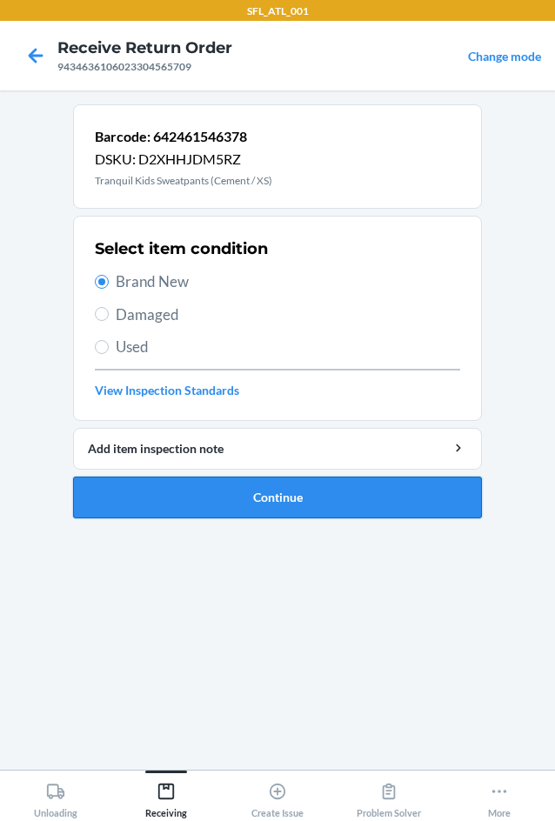
click at [277, 508] on button "Continue" at bounding box center [277, 497] width 409 height 42
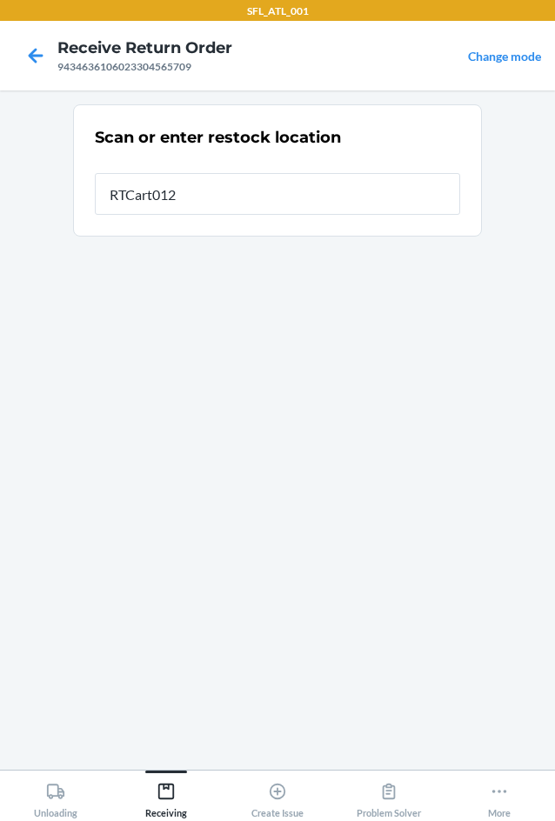
type input "RTCart012"
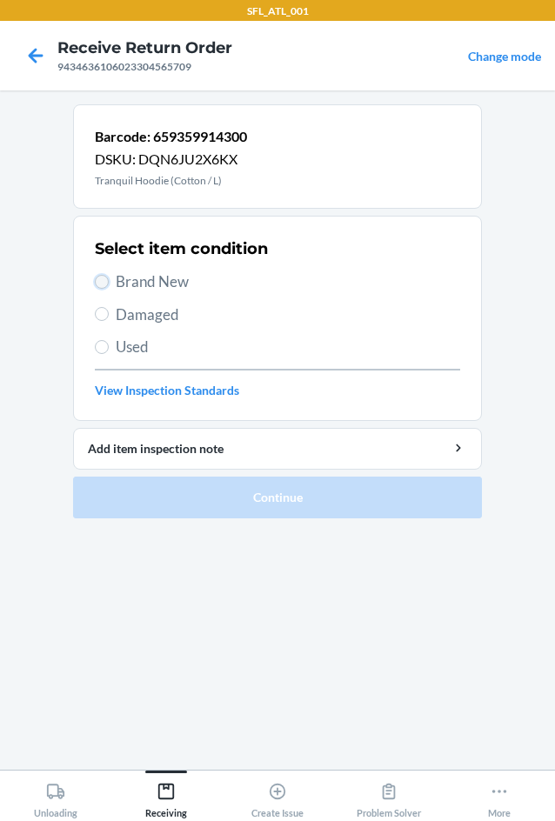
drag, startPoint x: 103, startPoint y: 282, endPoint x: 103, endPoint y: 311, distance: 28.7
click at [103, 285] on input "Brand New" at bounding box center [102, 282] width 14 height 14
radio input "true"
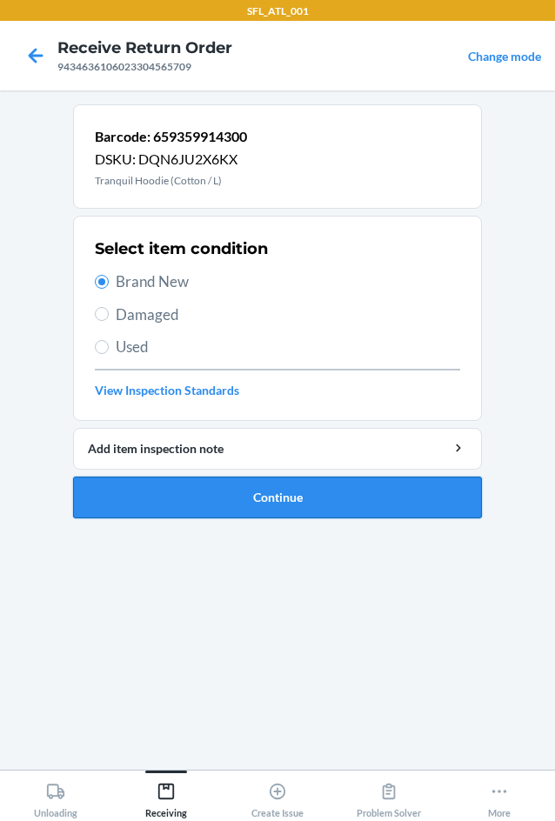
click at [234, 489] on button "Continue" at bounding box center [277, 497] width 409 height 42
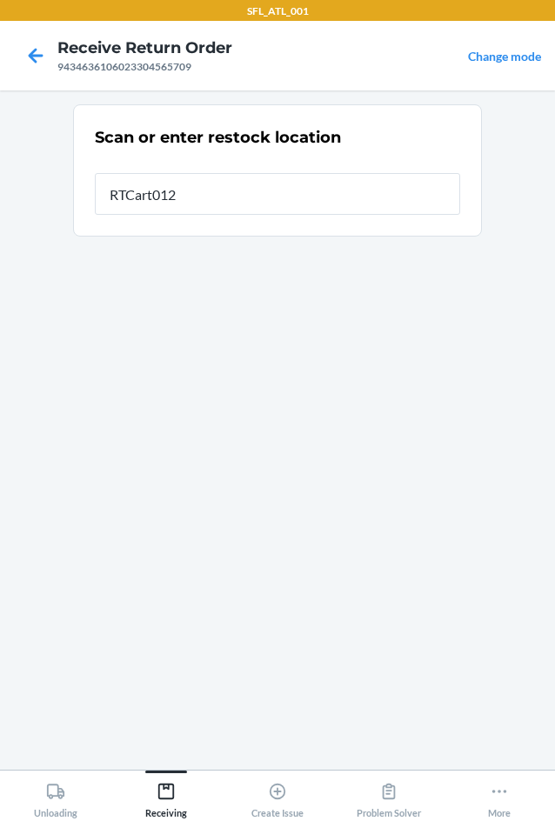
type input "RTCart012"
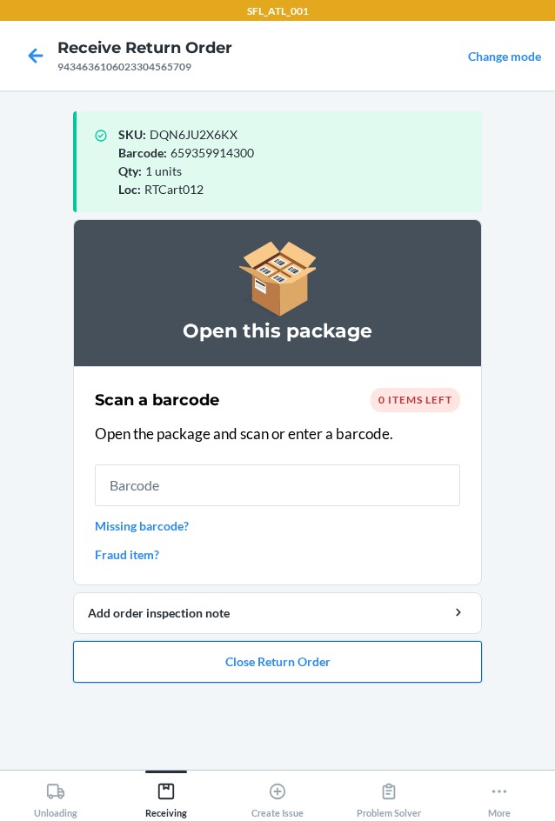
click at [268, 661] on button "Close Return Order" at bounding box center [277, 662] width 409 height 42
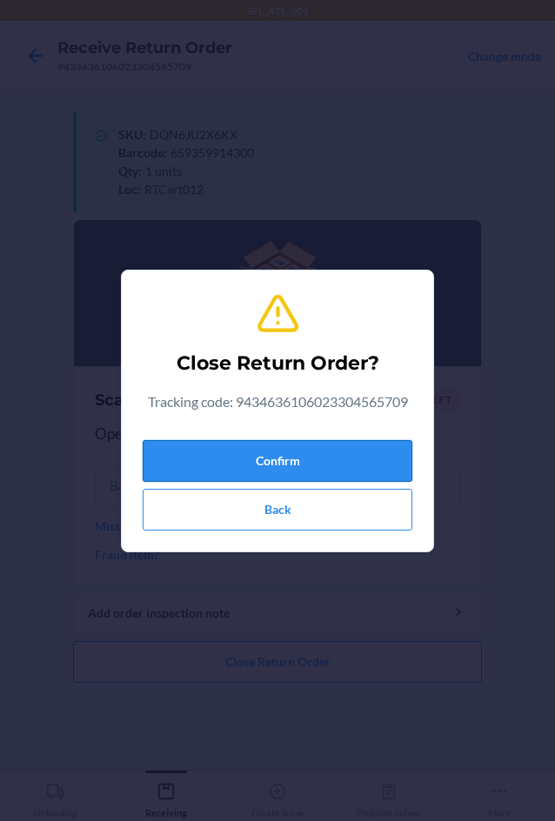
click at [349, 446] on button "Confirm" at bounding box center [277, 461] width 269 height 42
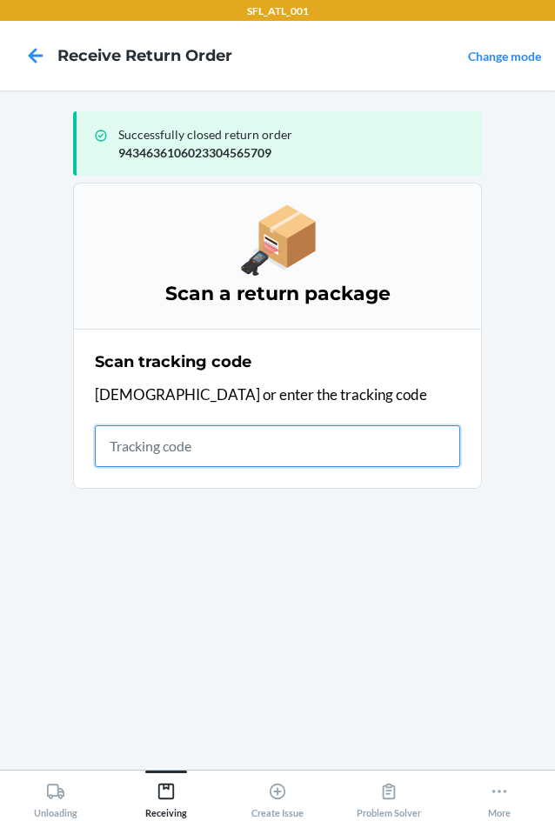
click at [127, 451] on input "text" at bounding box center [277, 446] width 365 height 42
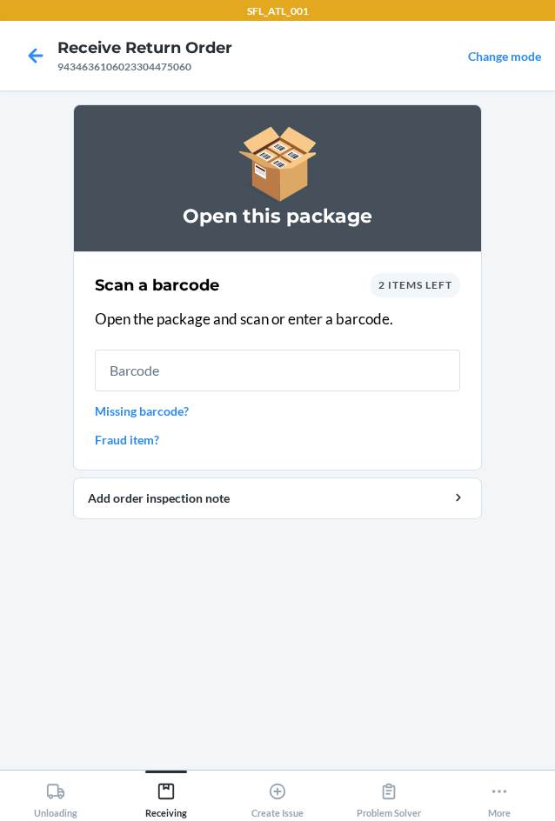
click at [401, 298] on div "Scan a barcode 2 items left Open the package and scan or enter a barcode. Missi…" at bounding box center [277, 361] width 365 height 186
click at [403, 286] on span "2 items left" at bounding box center [415, 284] width 74 height 13
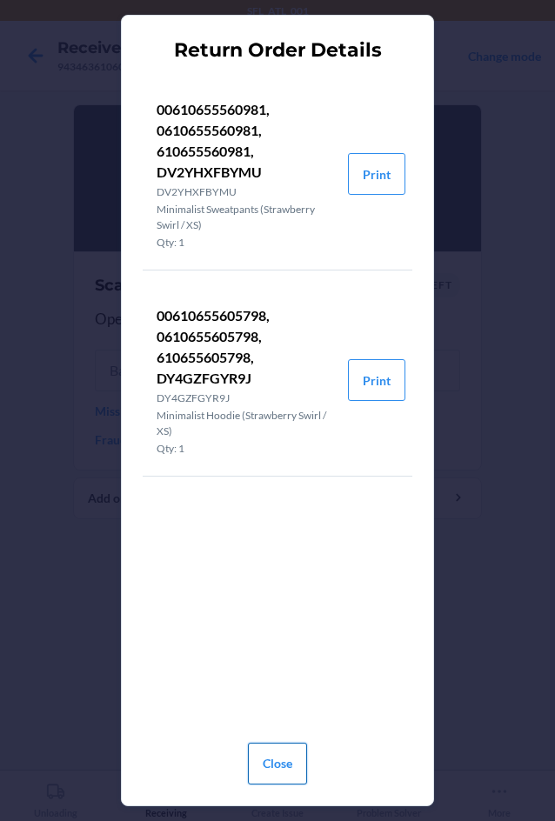
click at [261, 768] on button "Close" at bounding box center [277, 763] width 59 height 42
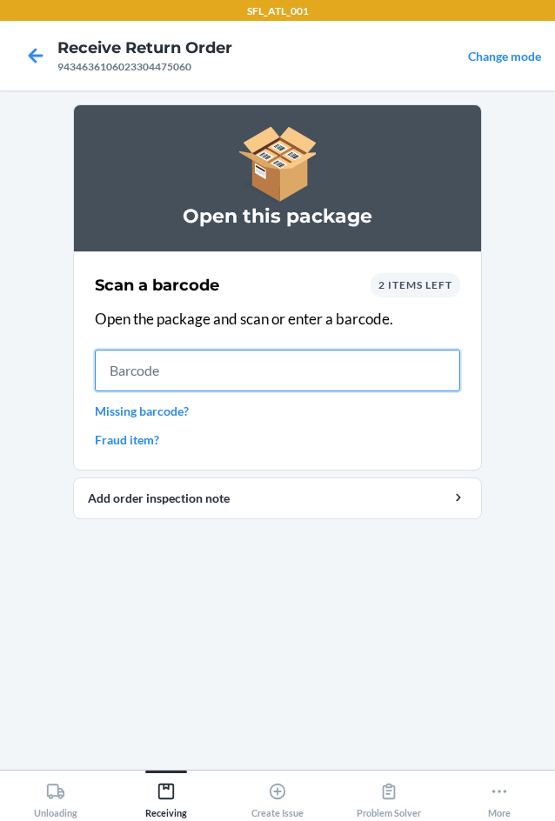
click at [219, 372] on input "text" at bounding box center [277, 370] width 365 height 42
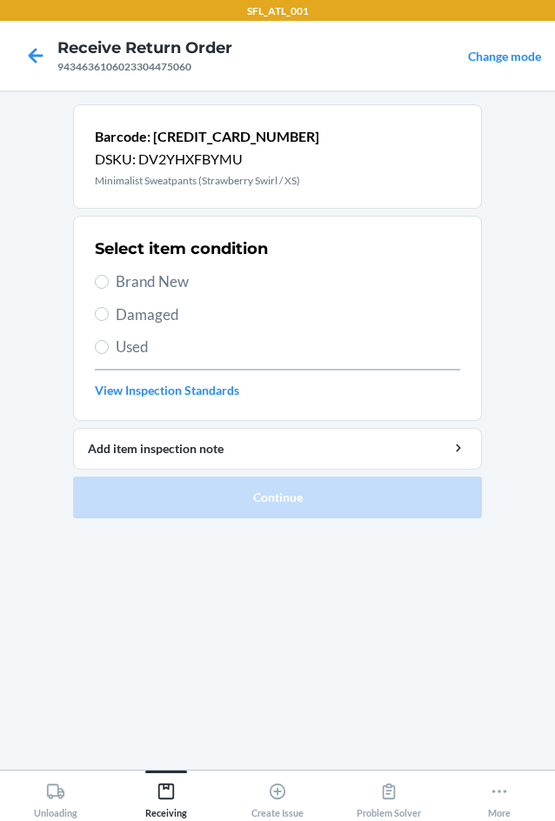
click at [122, 284] on span "Brand New" at bounding box center [288, 281] width 344 height 23
click at [109, 284] on input "Brand New" at bounding box center [102, 282] width 14 height 14
radio input "true"
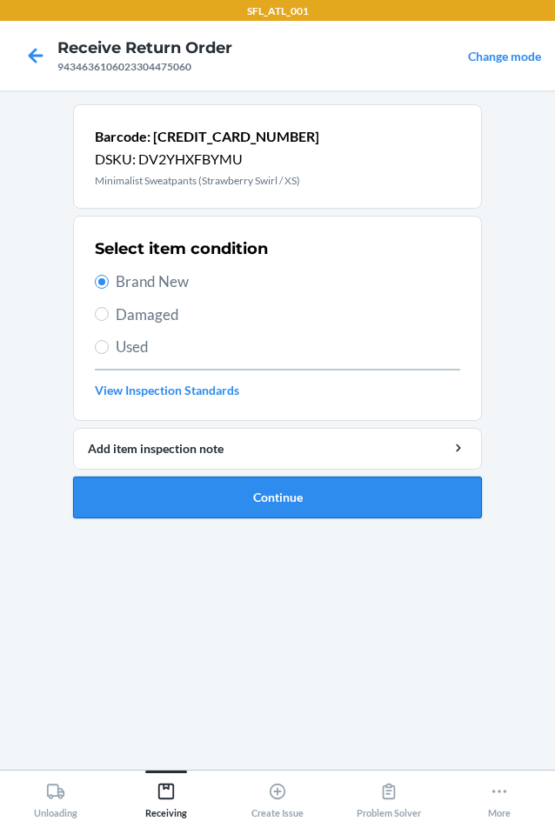
click at [333, 496] on button "Continue" at bounding box center [277, 497] width 409 height 42
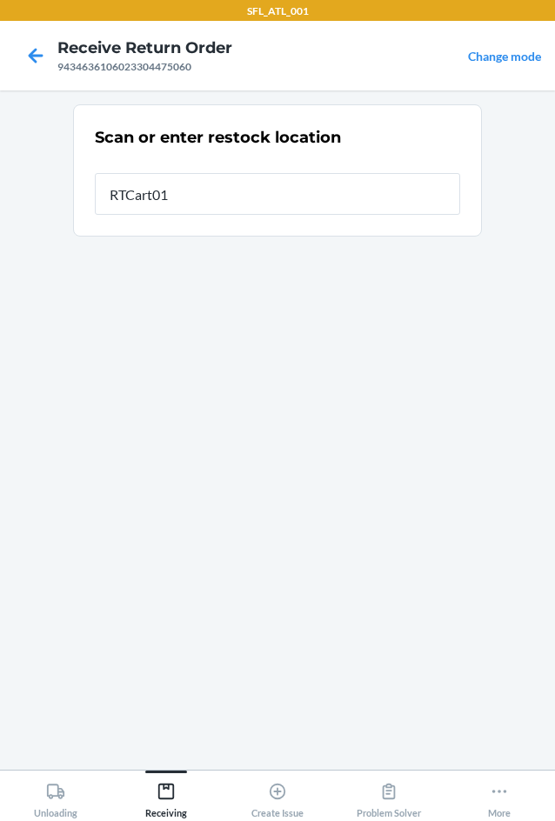
type input "RTCart012"
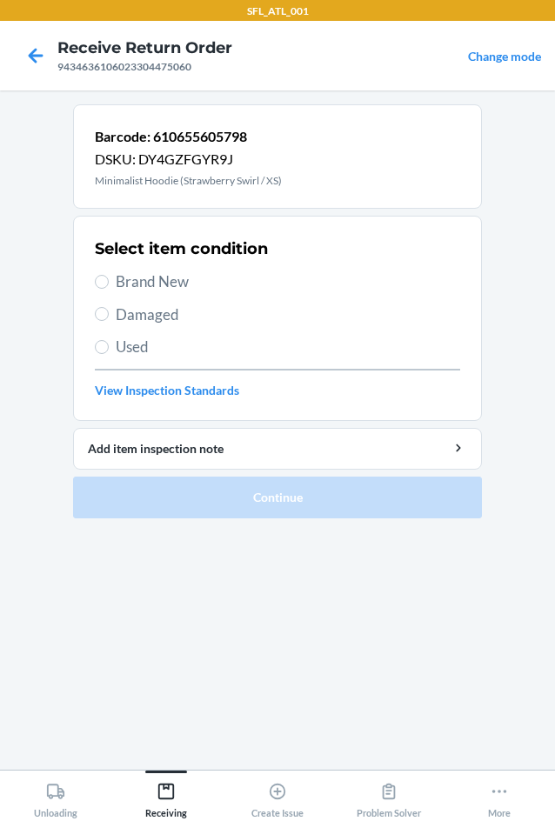
click at [128, 281] on span "Brand New" at bounding box center [288, 281] width 344 height 23
click at [109, 281] on input "Brand New" at bounding box center [102, 282] width 14 height 14
radio input "true"
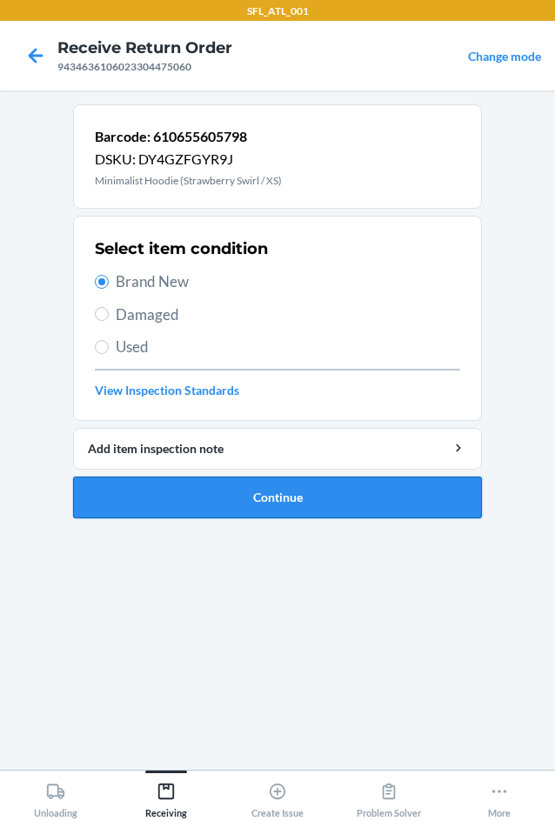
click at [210, 493] on button "Continue" at bounding box center [277, 497] width 409 height 42
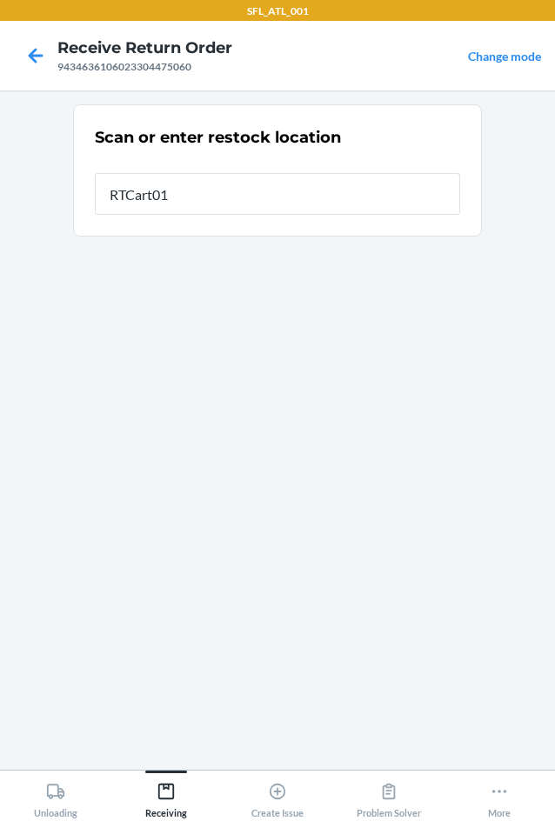
type input "RTCart012"
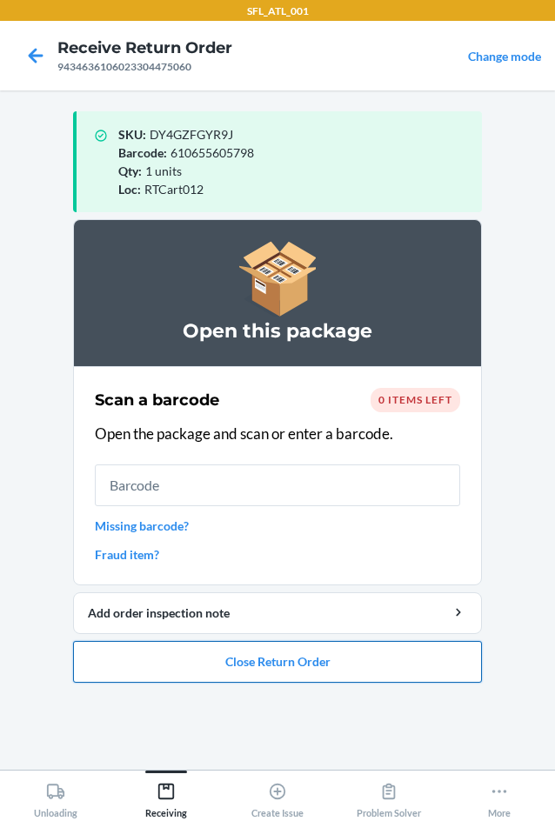
click at [409, 659] on button "Close Return Order" at bounding box center [277, 662] width 409 height 42
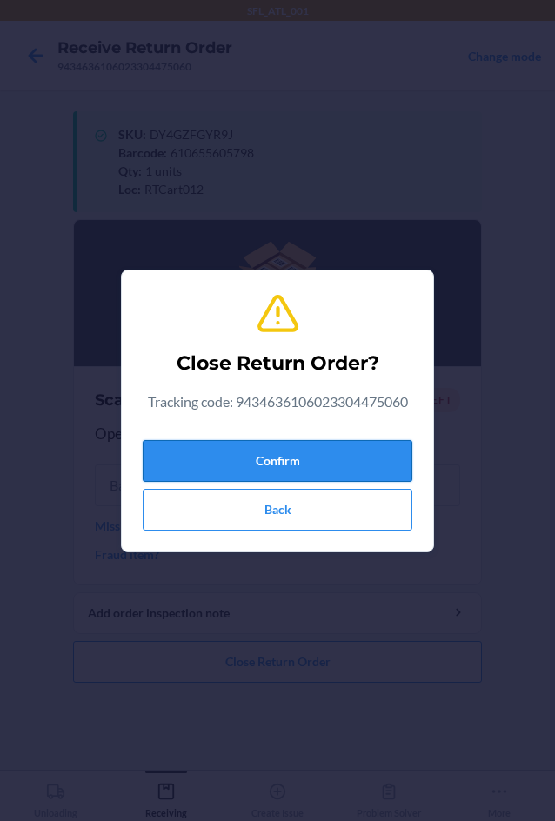
click at [314, 459] on button "Confirm" at bounding box center [277, 461] width 269 height 42
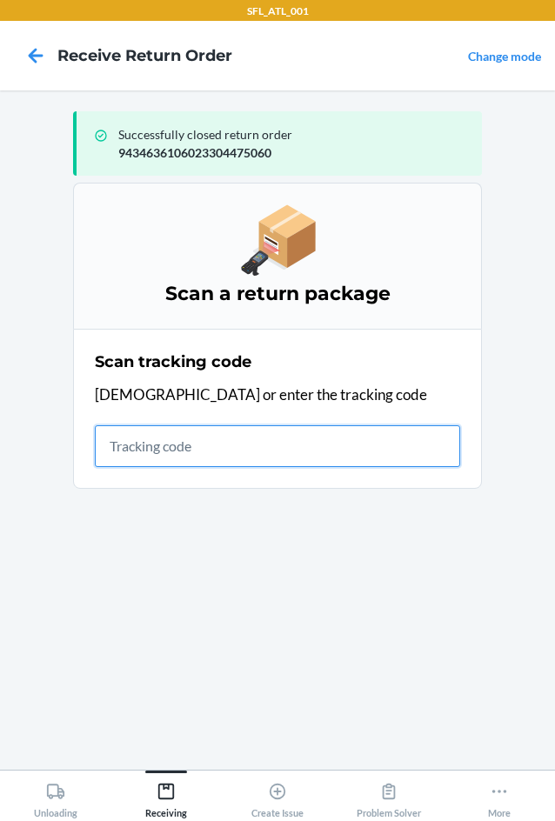
click at [149, 445] on input "text" at bounding box center [277, 446] width 365 height 42
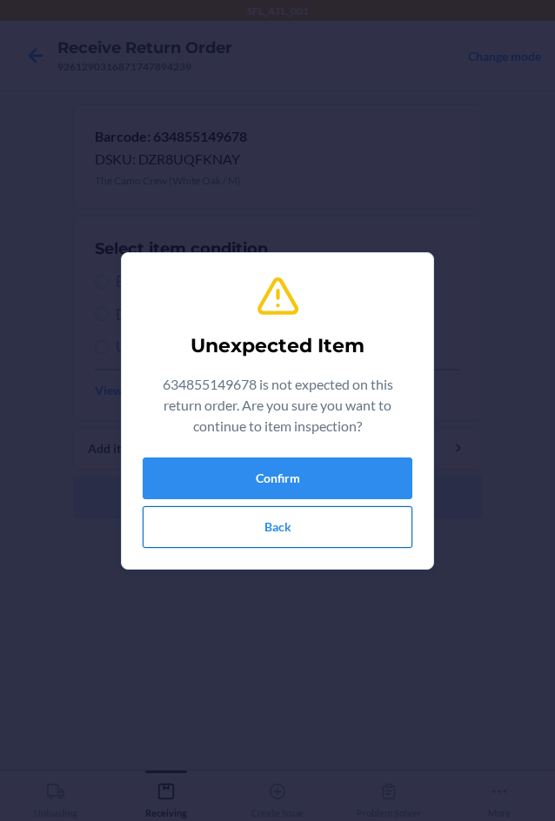
click at [402, 532] on button "Back" at bounding box center [277, 527] width 269 height 42
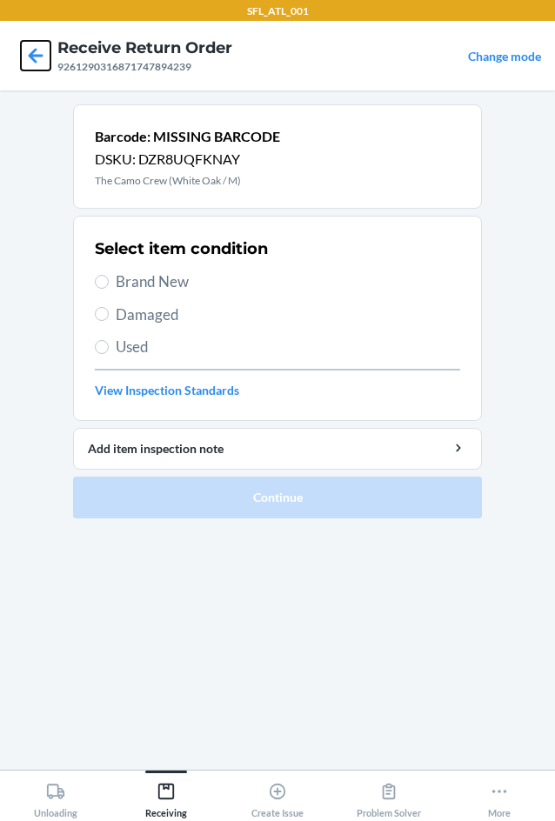
click at [39, 53] on icon at bounding box center [36, 56] width 30 height 30
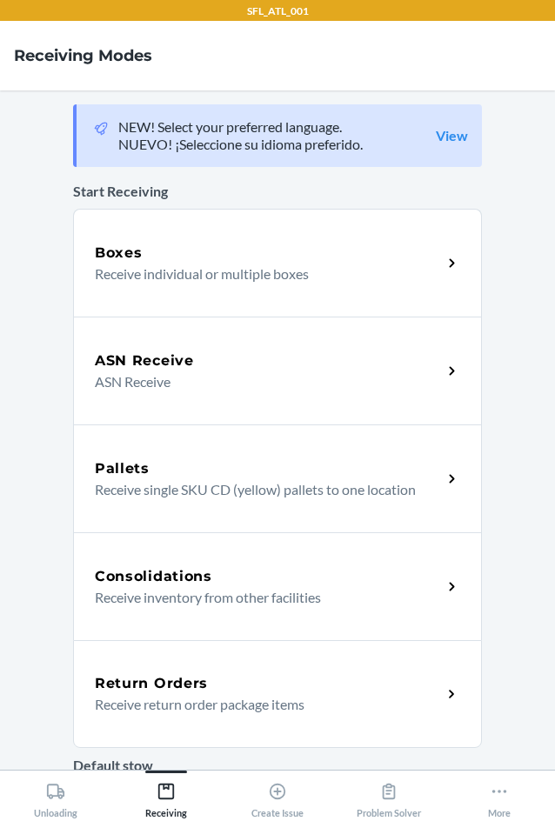
click at [211, 696] on p "Receive return order package items" at bounding box center [261, 704] width 333 height 21
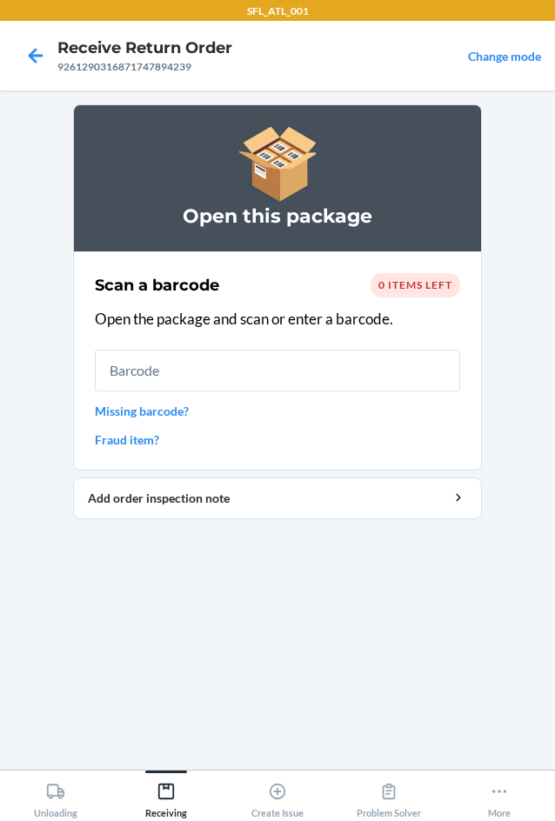
click at [436, 293] on div "0 items left" at bounding box center [415, 285] width 90 height 24
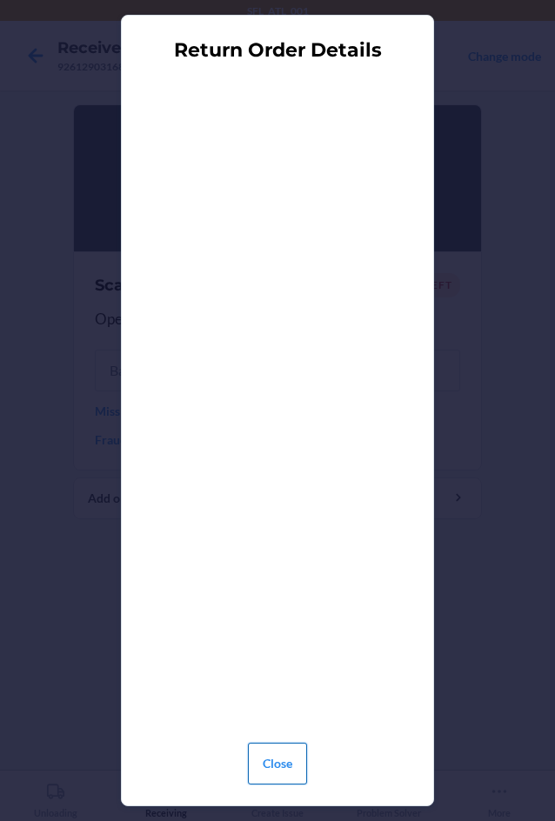
click at [288, 755] on button "Close" at bounding box center [277, 763] width 59 height 42
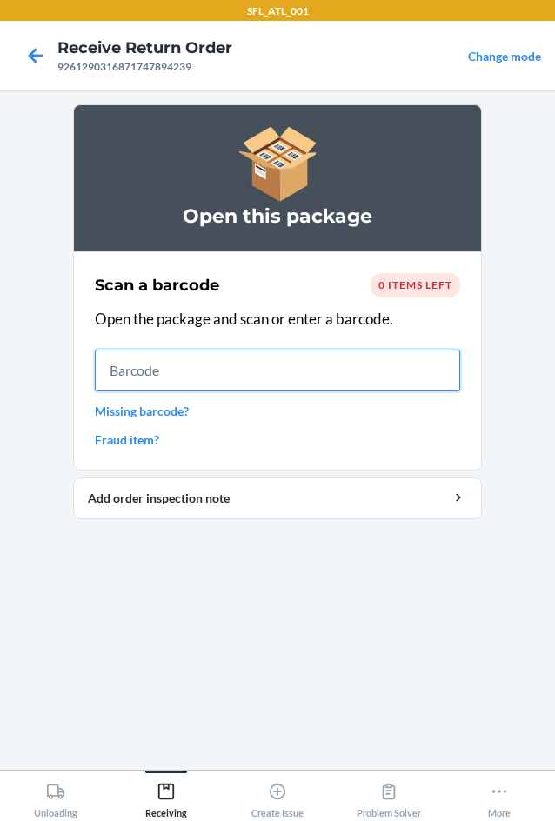
click at [263, 351] on input "text" at bounding box center [277, 370] width 365 height 42
drag, startPoint x: 160, startPoint y: 372, endPoint x: 183, endPoint y: 349, distance: 32.6
click at [164, 369] on input "text" at bounding box center [277, 370] width 365 height 42
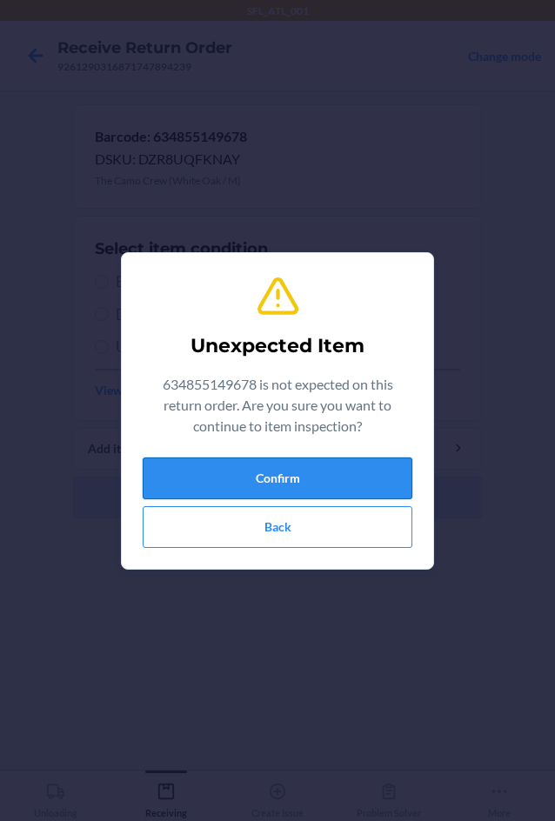
click at [270, 489] on button "Confirm" at bounding box center [277, 478] width 269 height 42
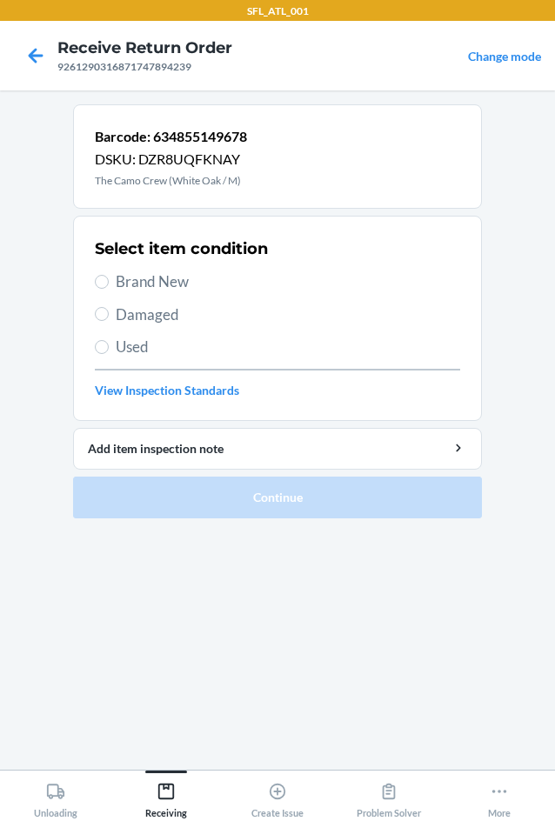
click at [155, 287] on span "Brand New" at bounding box center [288, 281] width 344 height 23
click at [109, 287] on input "Brand New" at bounding box center [102, 282] width 14 height 14
radio input "true"
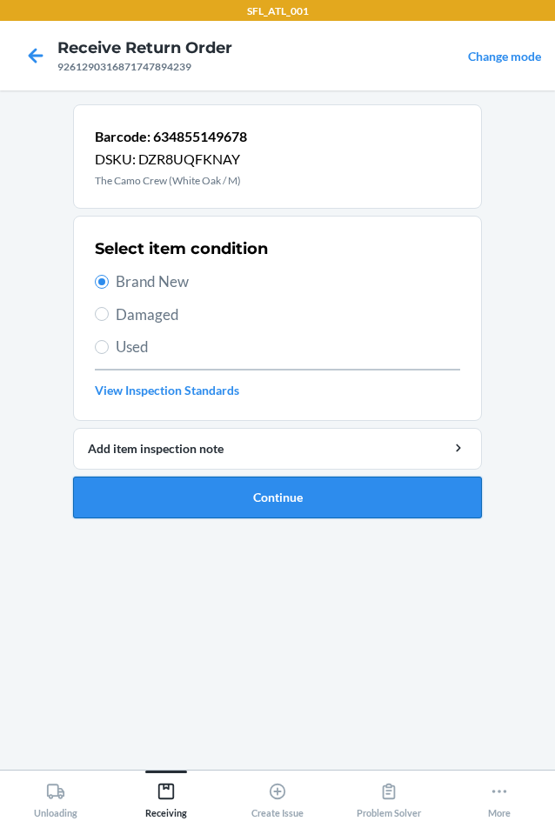
click at [275, 496] on button "Continue" at bounding box center [277, 497] width 409 height 42
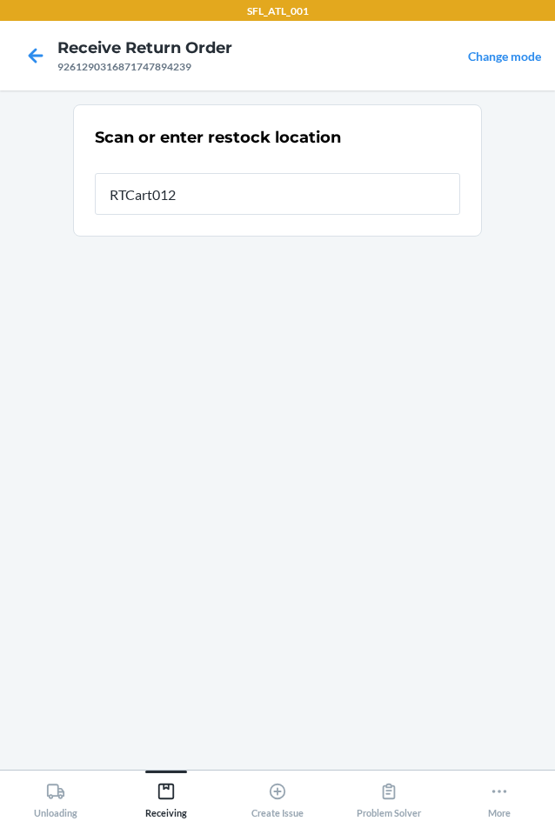
type input "RTCart012"
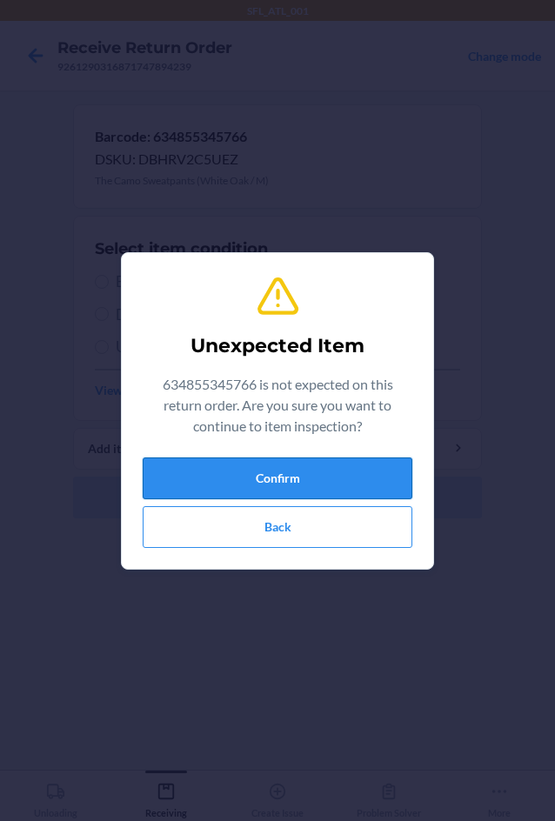
click at [303, 467] on button "Confirm" at bounding box center [277, 478] width 269 height 42
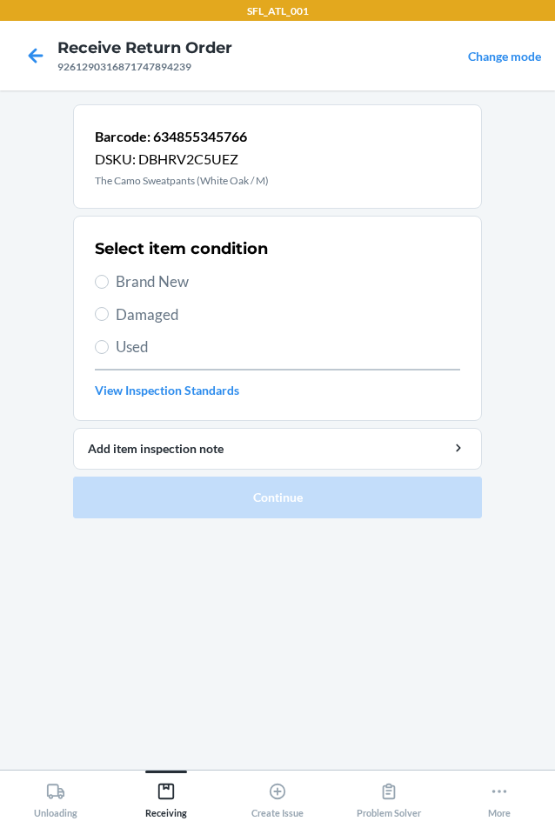
click at [157, 284] on span "Brand New" at bounding box center [288, 281] width 344 height 23
click at [109, 284] on input "Brand New" at bounding box center [102, 282] width 14 height 14
radio input "true"
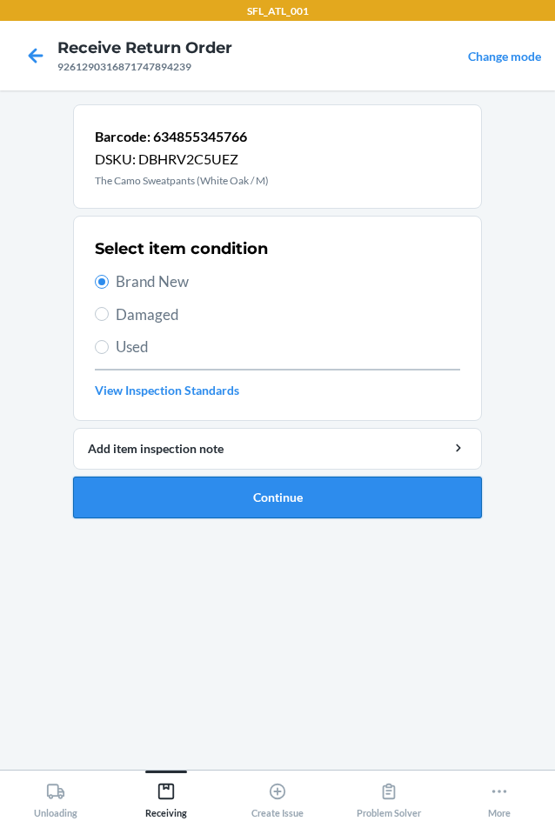
click at [257, 488] on button "Continue" at bounding box center [277, 497] width 409 height 42
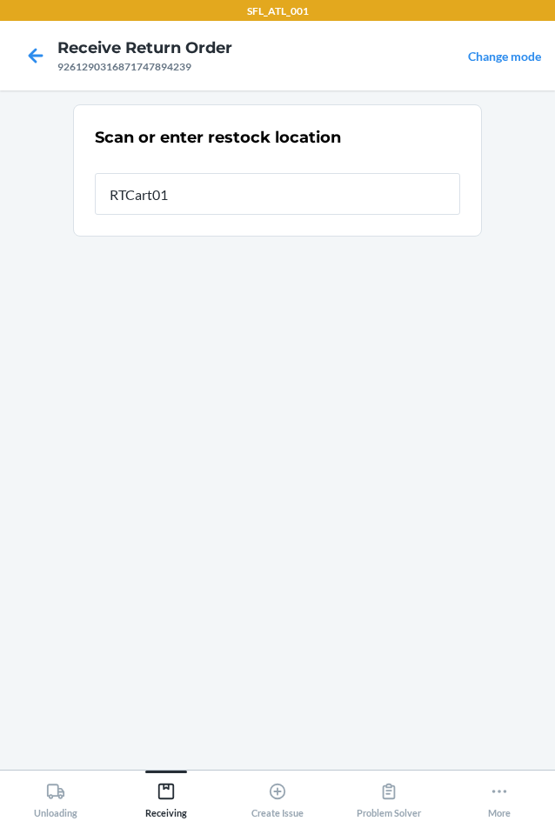
type input "RTCart012"
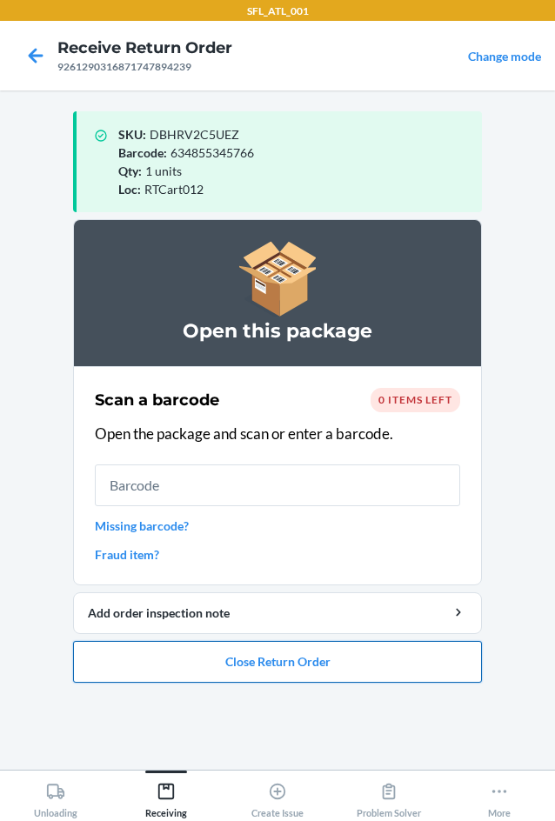
click at [297, 671] on button "Close Return Order" at bounding box center [277, 662] width 409 height 42
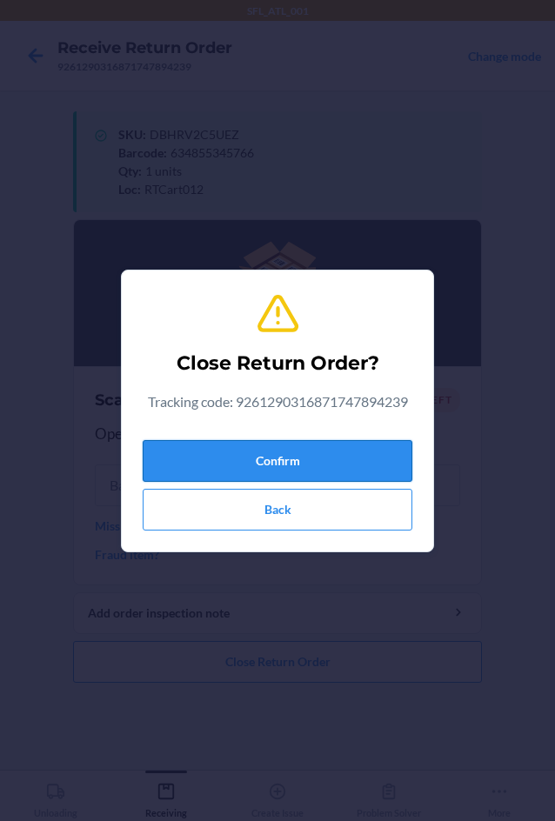
click at [356, 449] on button "Confirm" at bounding box center [277, 461] width 269 height 42
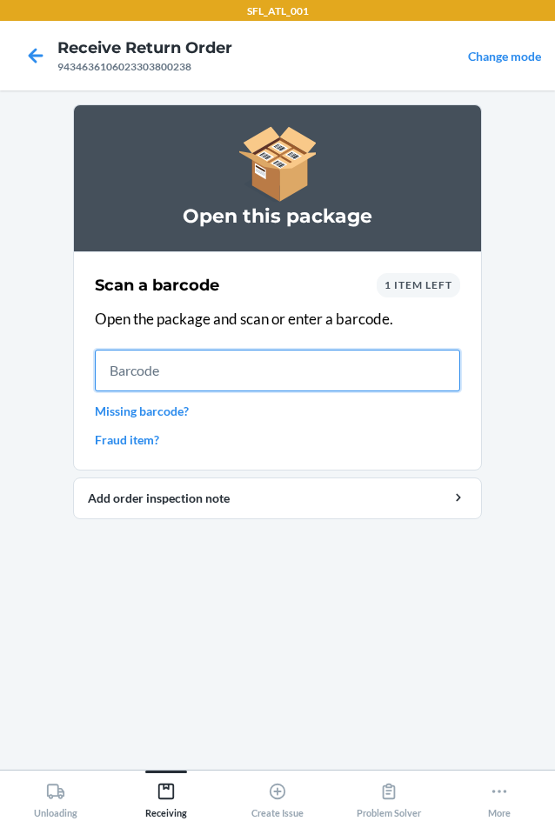
click at [199, 375] on input "text" at bounding box center [277, 370] width 365 height 42
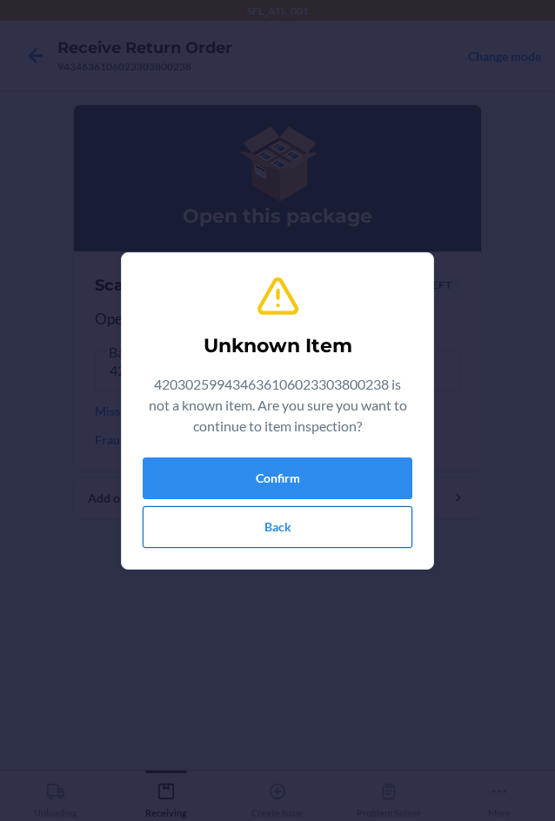
click at [261, 528] on button "Back" at bounding box center [277, 527] width 269 height 42
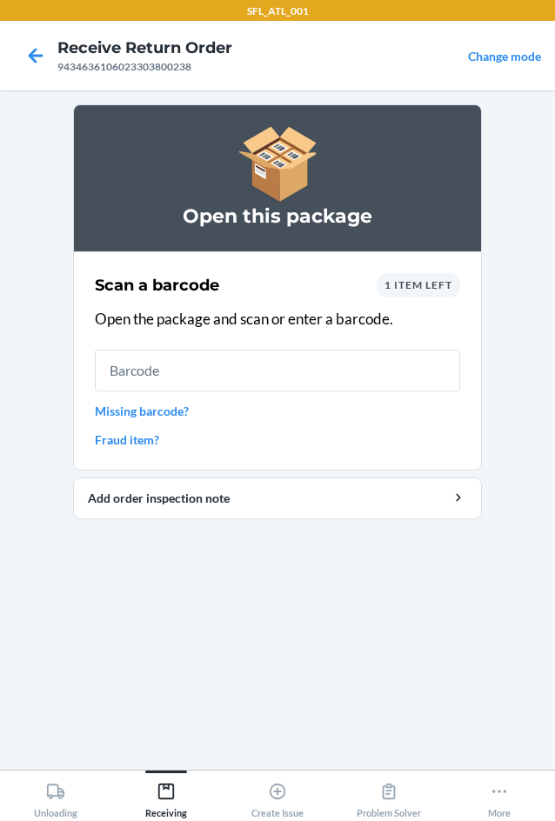
click at [413, 271] on div "Scan a barcode 1 item left Open the package and scan or enter a barcode. Missin…" at bounding box center [277, 361] width 365 height 186
click at [408, 285] on span "1 item left" at bounding box center [418, 284] width 68 height 13
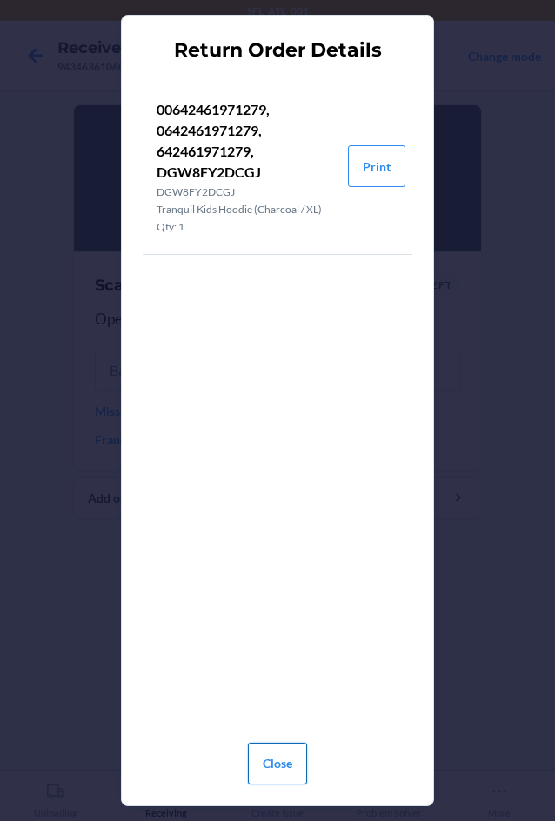
drag, startPoint x: 278, startPoint y: 764, endPoint x: 335, endPoint y: 612, distance: 162.3
click at [278, 762] on button "Close" at bounding box center [277, 763] width 59 height 42
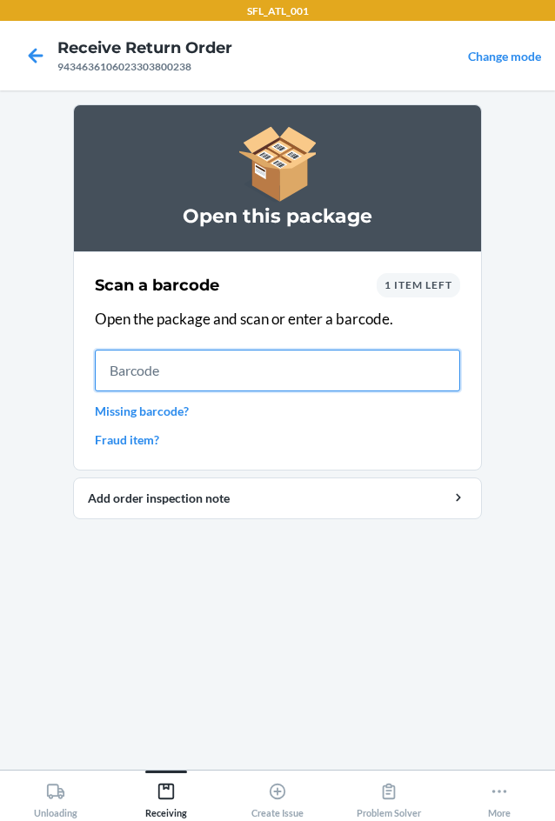
click at [226, 382] on input "text" at bounding box center [277, 370] width 365 height 42
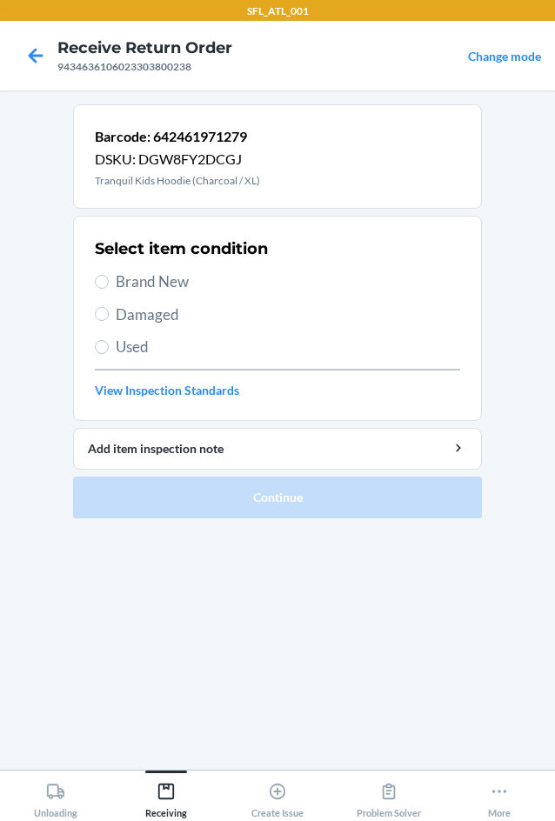
click at [151, 283] on span "Brand New" at bounding box center [288, 281] width 344 height 23
click at [109, 283] on input "Brand New" at bounding box center [102, 282] width 14 height 14
radio input "true"
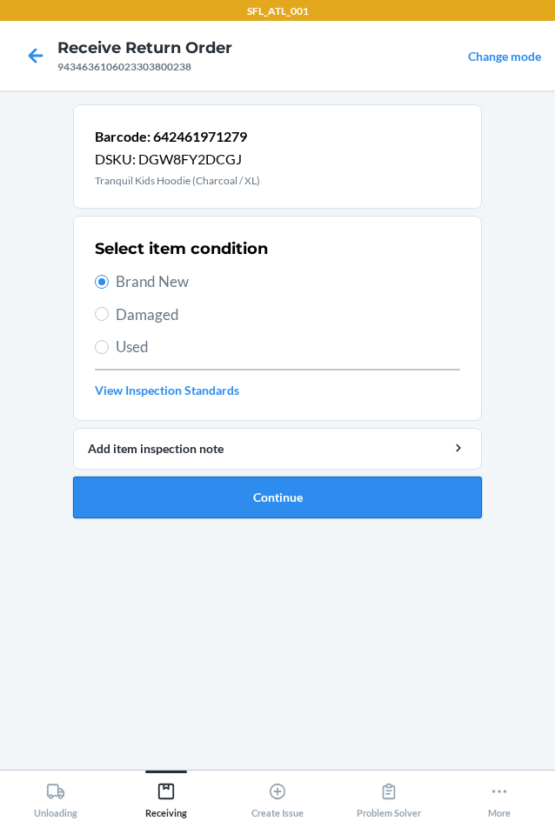
click at [213, 501] on button "Continue" at bounding box center [277, 497] width 409 height 42
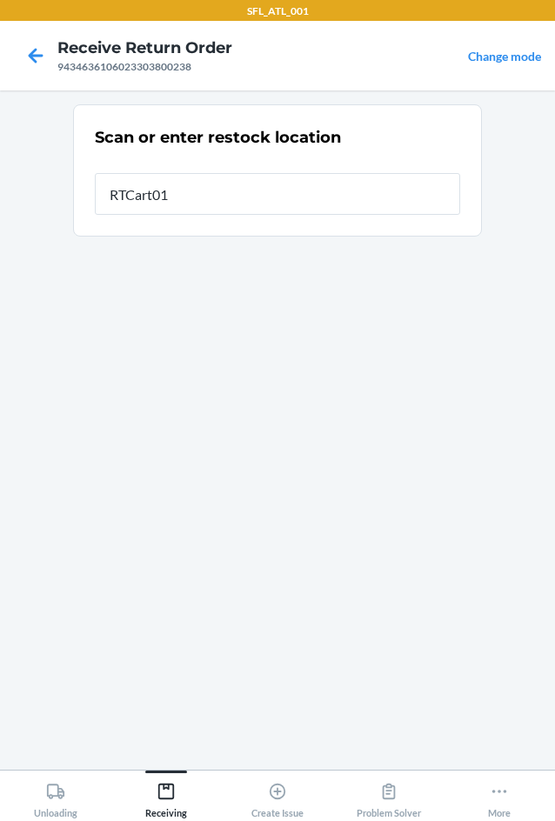
type input "RTCart012"
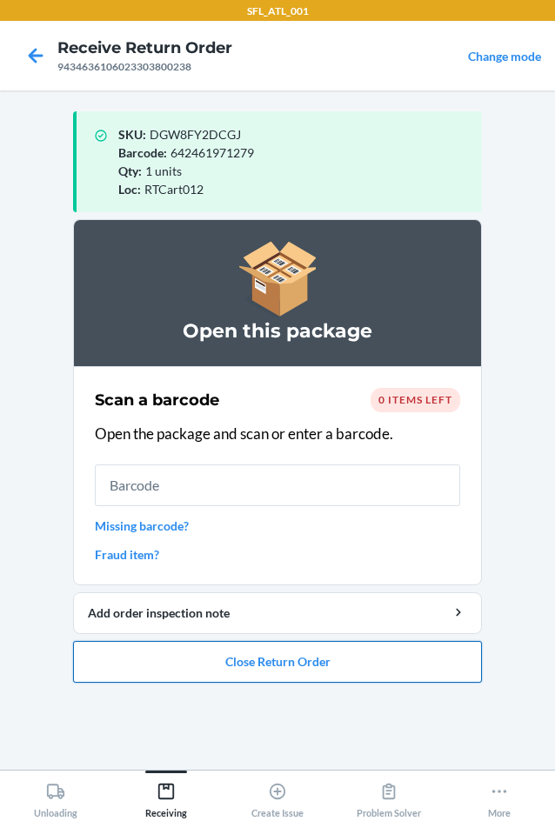
click at [289, 665] on button "Close Return Order" at bounding box center [277, 662] width 409 height 42
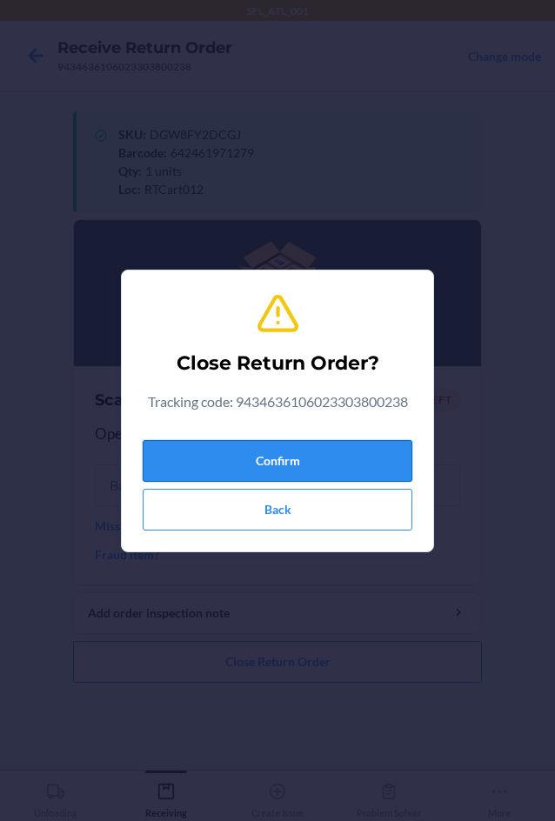
click at [347, 446] on button "Confirm" at bounding box center [277, 461] width 269 height 42
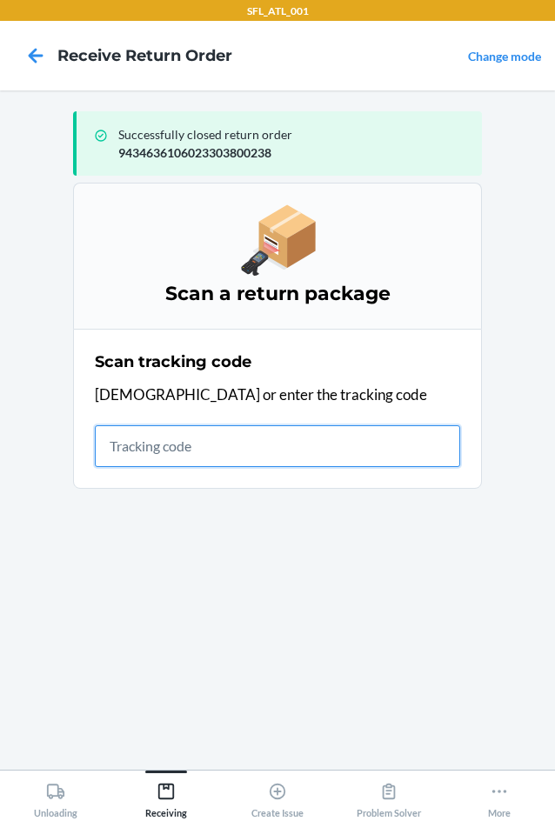
click at [135, 459] on input "text" at bounding box center [277, 446] width 365 height 42
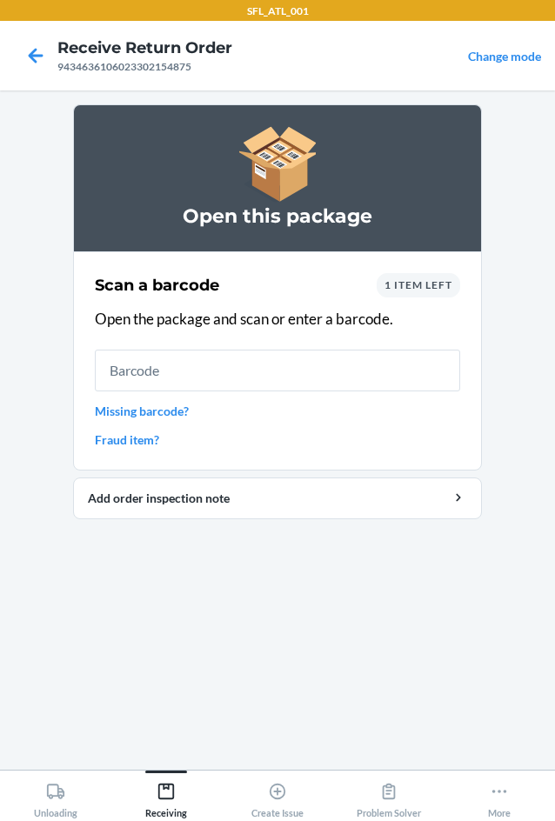
click at [442, 279] on span "1 item left" at bounding box center [418, 284] width 68 height 13
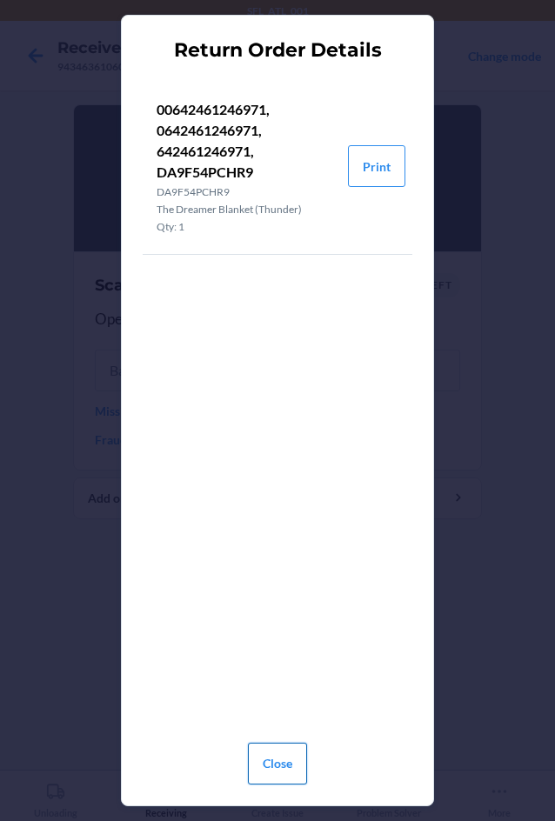
click at [258, 755] on button "Close" at bounding box center [277, 763] width 59 height 42
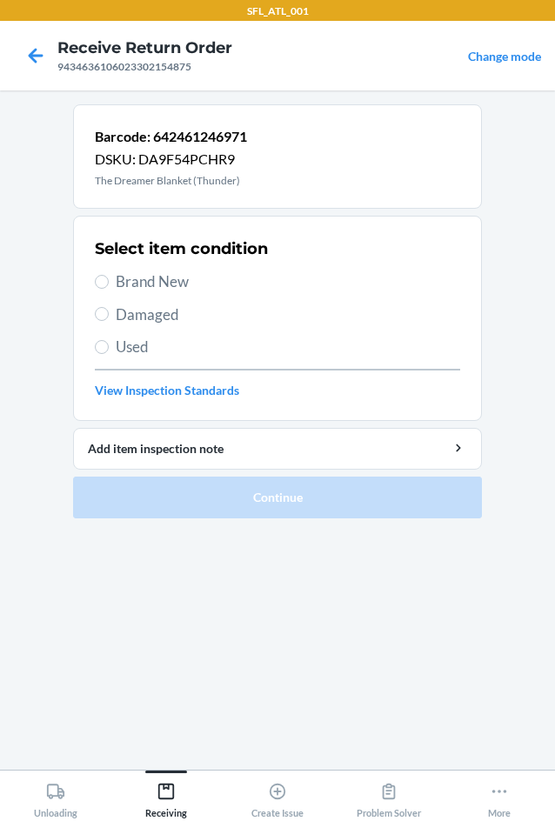
click at [130, 349] on span "Used" at bounding box center [288, 347] width 344 height 23
click at [109, 349] on input "Used" at bounding box center [102, 347] width 14 height 14
radio input "true"
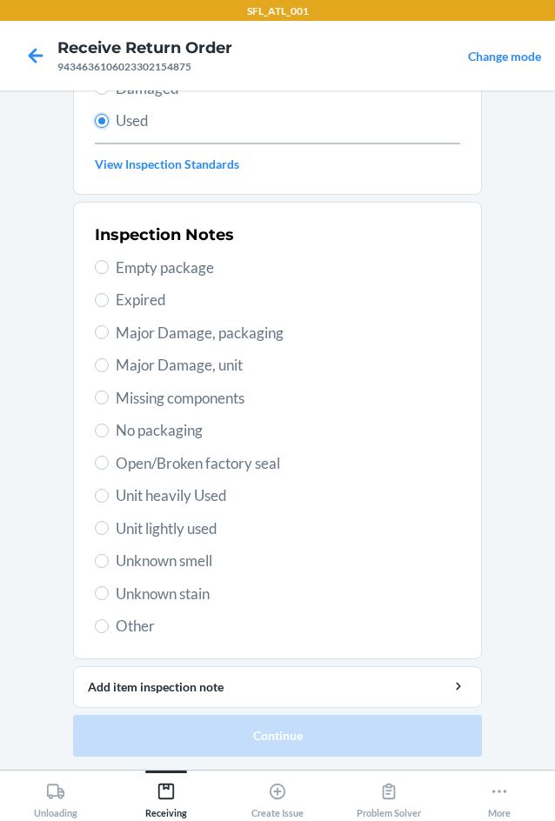
scroll to position [227, 0]
click at [183, 499] on span "Unit heavily Used" at bounding box center [288, 494] width 344 height 23
click at [109, 499] on input "Unit heavily Used" at bounding box center [102, 495] width 14 height 14
radio input "true"
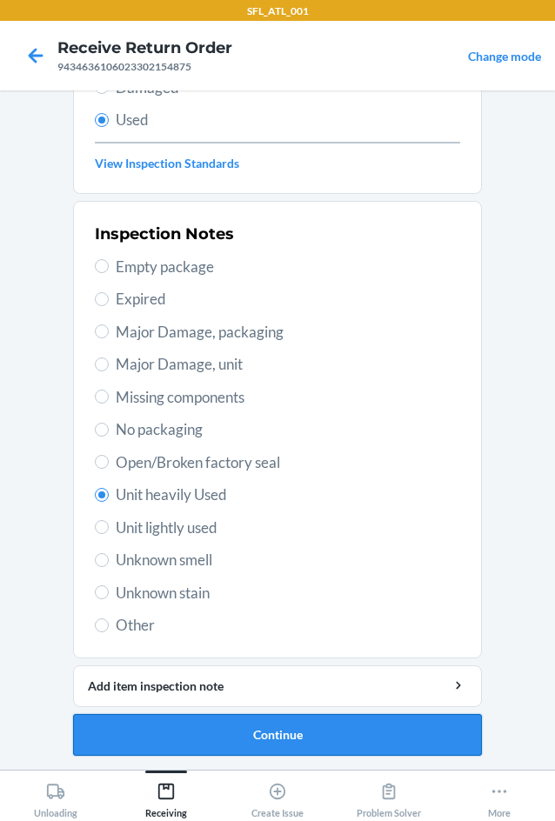
click at [249, 734] on button "Continue" at bounding box center [277, 735] width 409 height 42
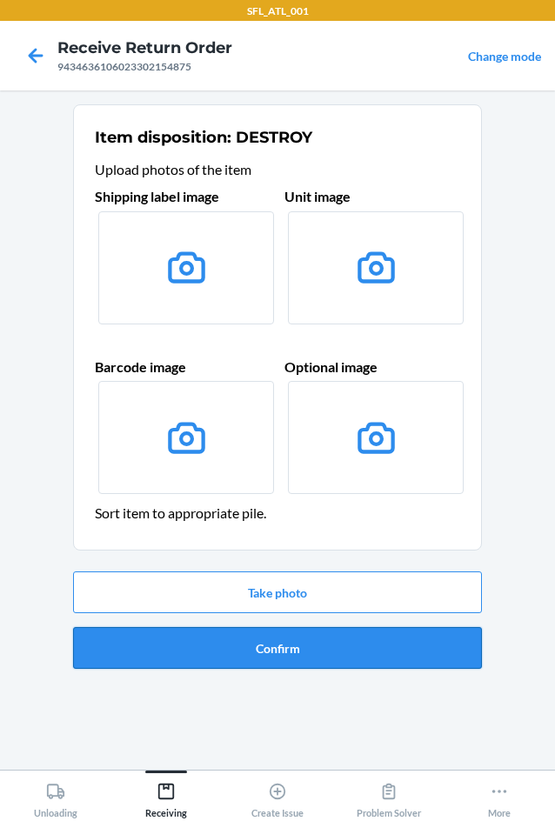
click at [301, 641] on button "Confirm" at bounding box center [277, 648] width 409 height 42
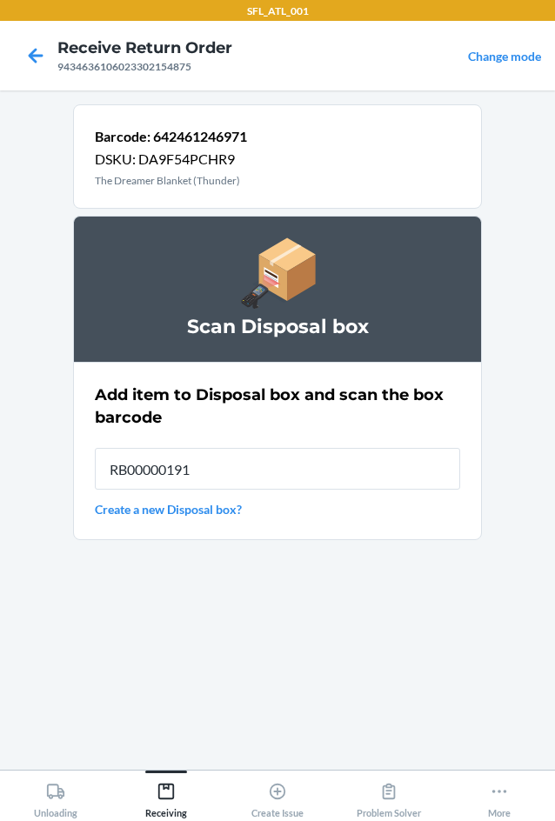
type input "RB00000191O"
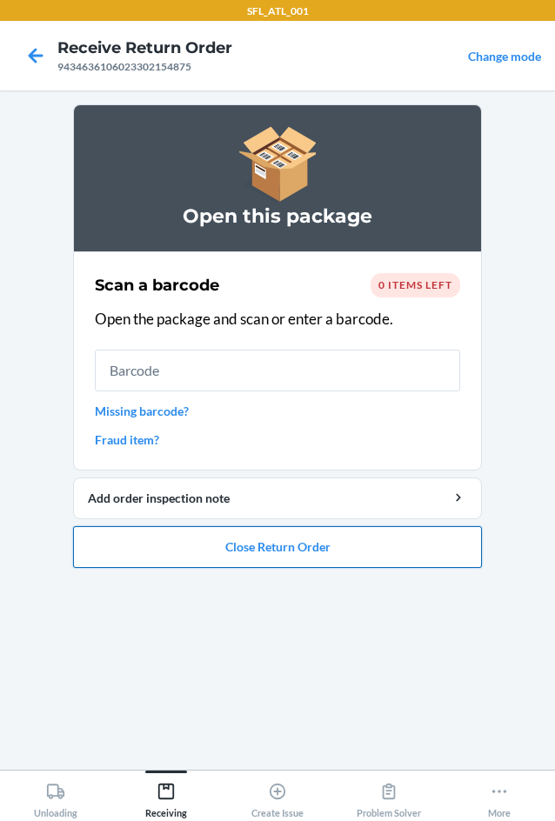
click at [252, 550] on button "Close Return Order" at bounding box center [277, 547] width 409 height 42
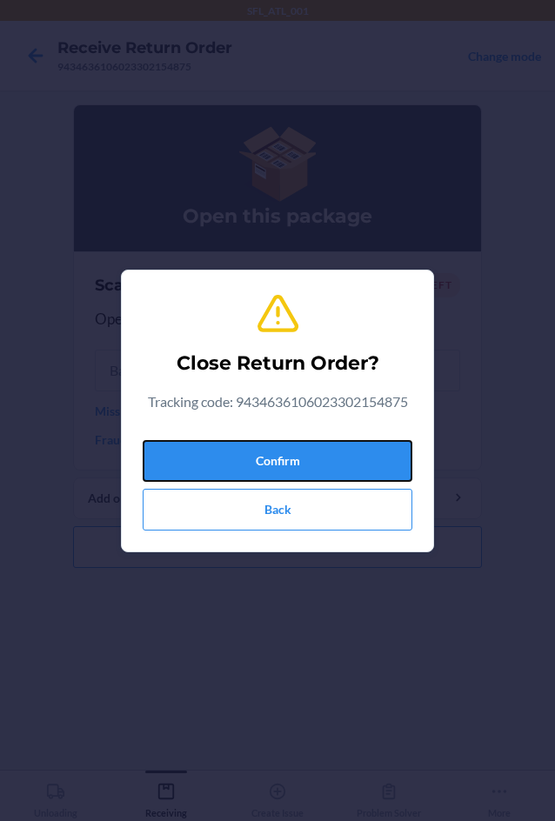
drag, startPoint x: 311, startPoint y: 454, endPoint x: 84, endPoint y: 439, distance: 227.3
click at [309, 453] on button "Confirm" at bounding box center [277, 461] width 269 height 42
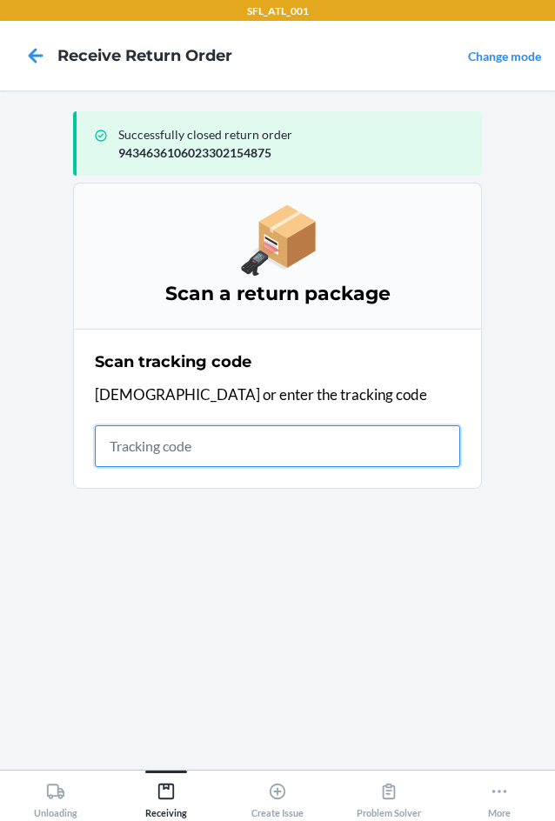
click at [293, 438] on input "text" at bounding box center [277, 446] width 365 height 42
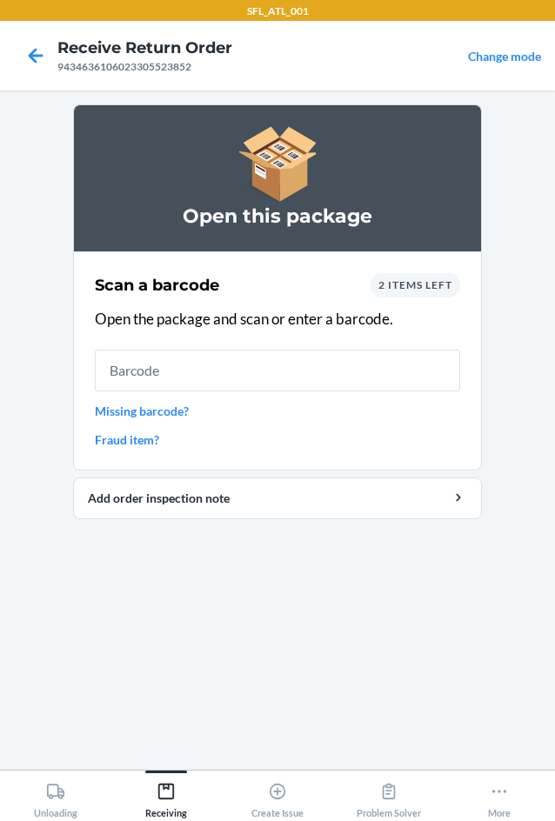
click at [442, 290] on span "2 items left" at bounding box center [415, 284] width 74 height 13
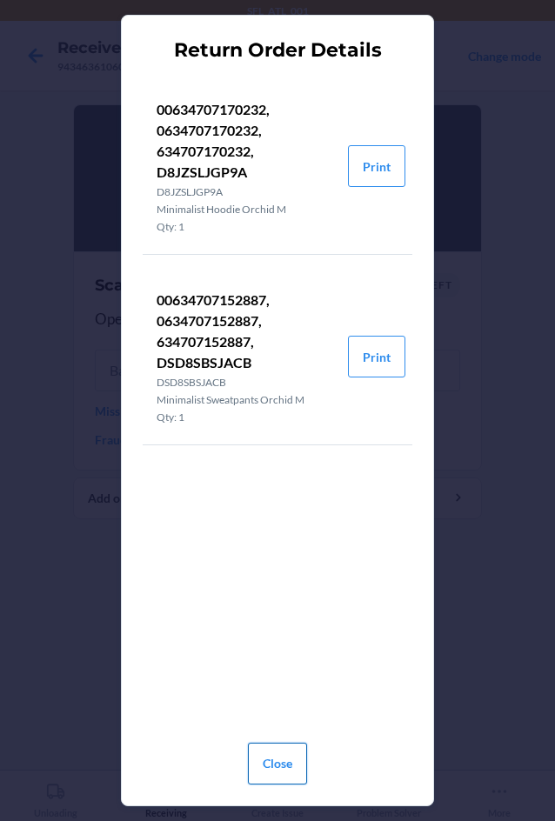
click at [282, 766] on button "Close" at bounding box center [277, 763] width 59 height 42
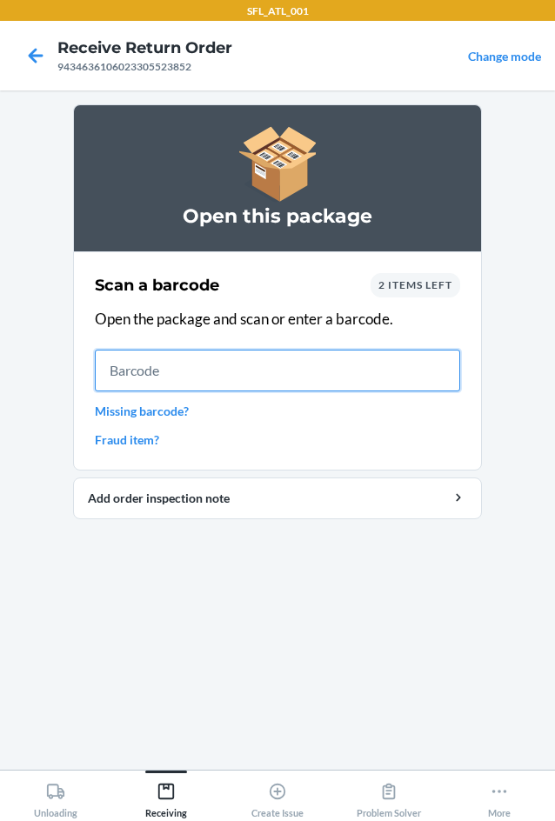
click at [210, 360] on input "text" at bounding box center [277, 370] width 365 height 42
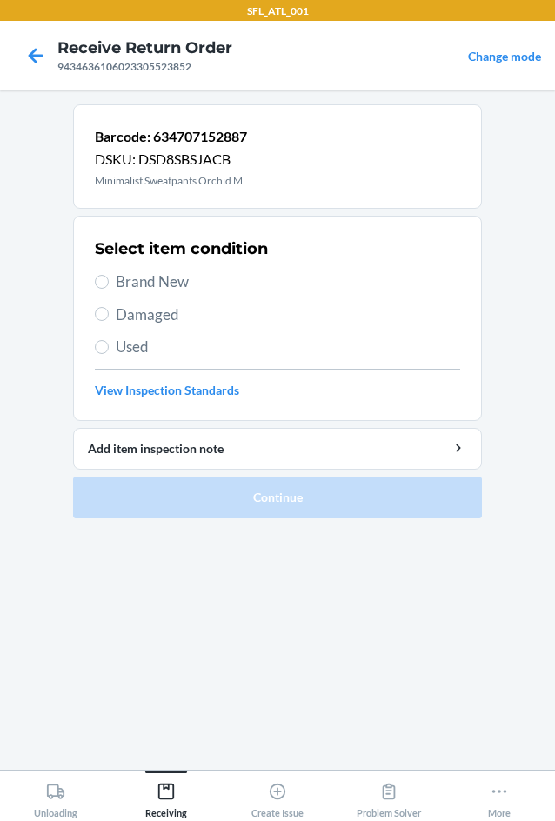
click at [138, 283] on span "Brand New" at bounding box center [288, 281] width 344 height 23
click at [109, 283] on input "Brand New" at bounding box center [102, 282] width 14 height 14
radio input "true"
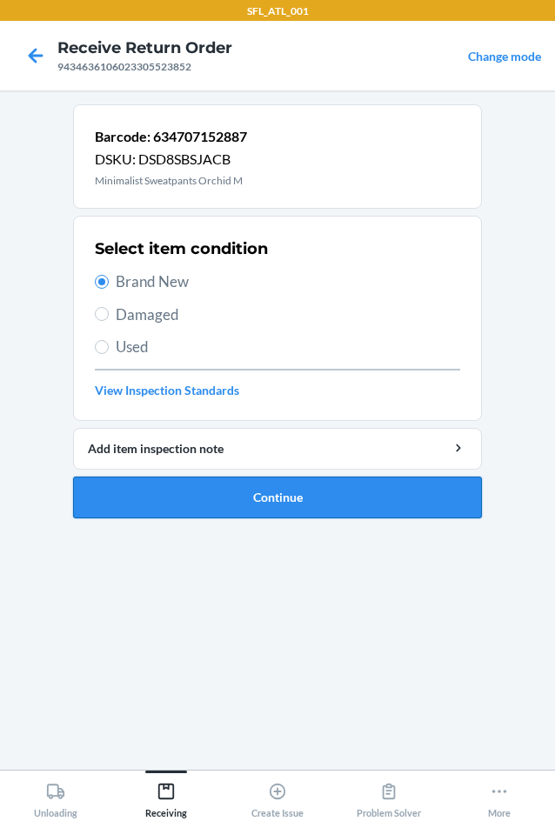
click at [223, 492] on button "Continue" at bounding box center [277, 497] width 409 height 42
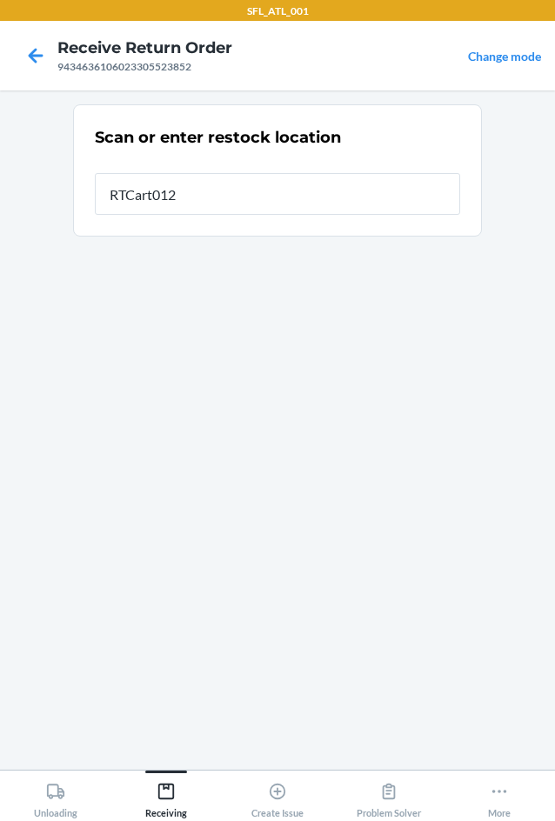
type input "RTCart012"
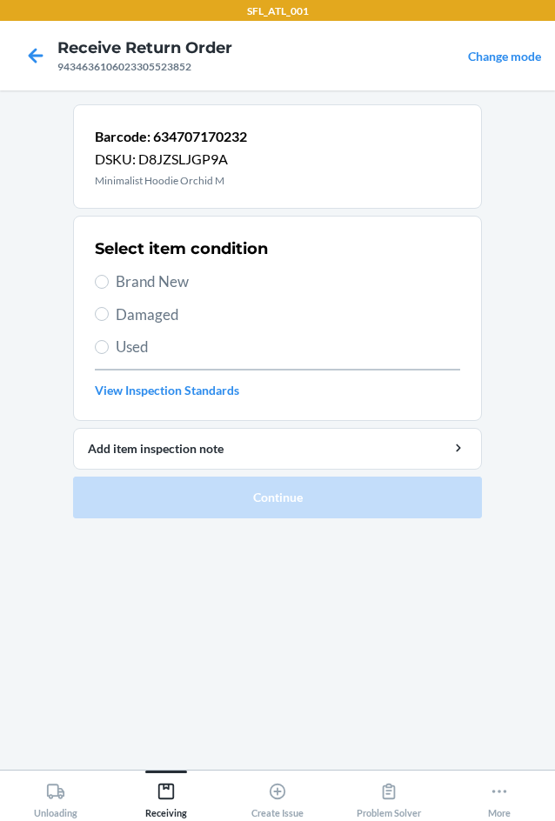
click at [91, 277] on section "Select item condition Brand New Damaged Used View Inspection Standards" at bounding box center [277, 318] width 409 height 205
click at [115, 284] on label "Brand New" at bounding box center [277, 281] width 365 height 23
click at [109, 284] on input "Brand New" at bounding box center [102, 282] width 14 height 14
radio input "true"
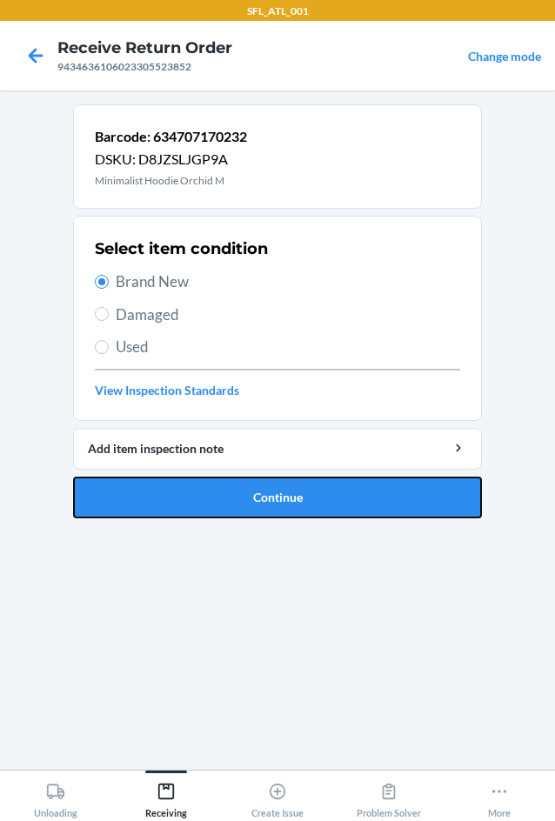
click at [154, 487] on button "Continue" at bounding box center [277, 497] width 409 height 42
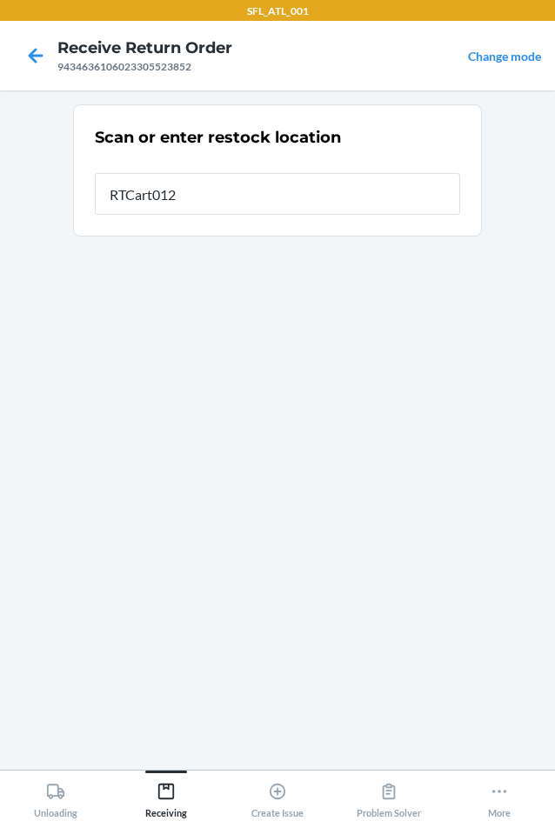
type input "RTCart012"
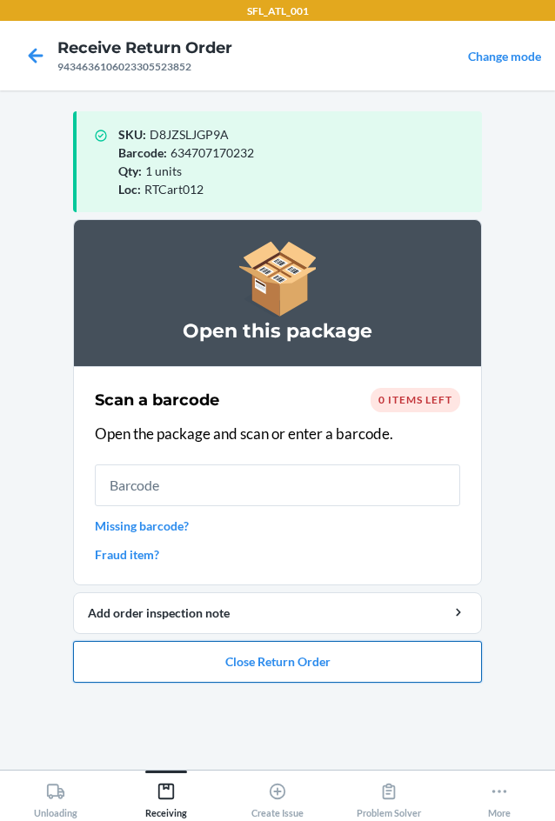
click at [289, 657] on button "Close Return Order" at bounding box center [277, 662] width 409 height 42
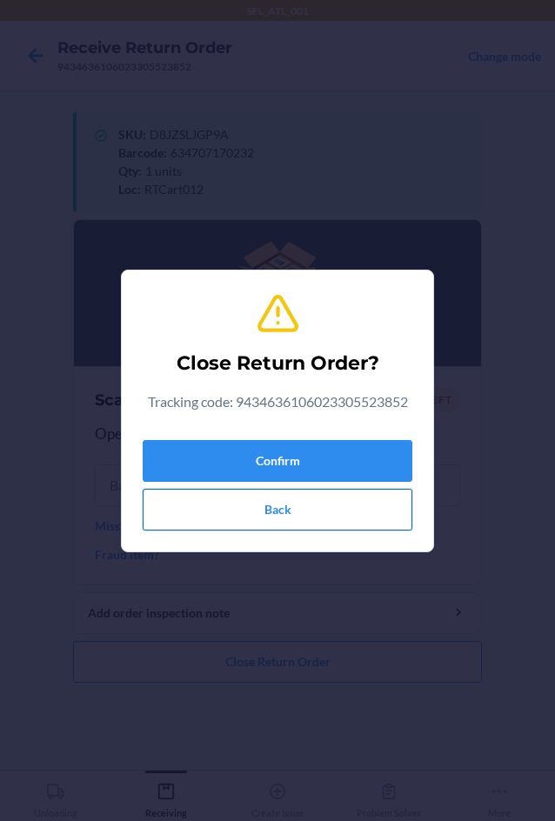
click at [283, 517] on button "Back" at bounding box center [277, 509] width 269 height 42
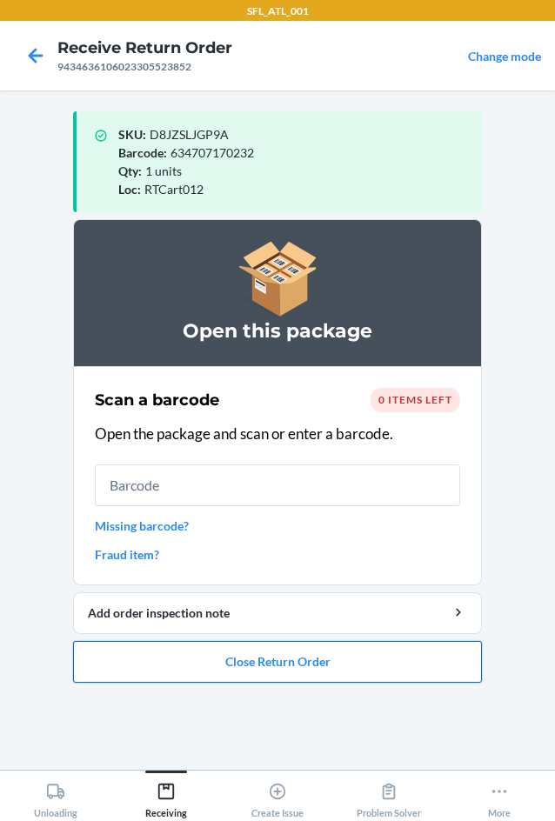
click at [271, 675] on button "Close Return Order" at bounding box center [277, 662] width 409 height 42
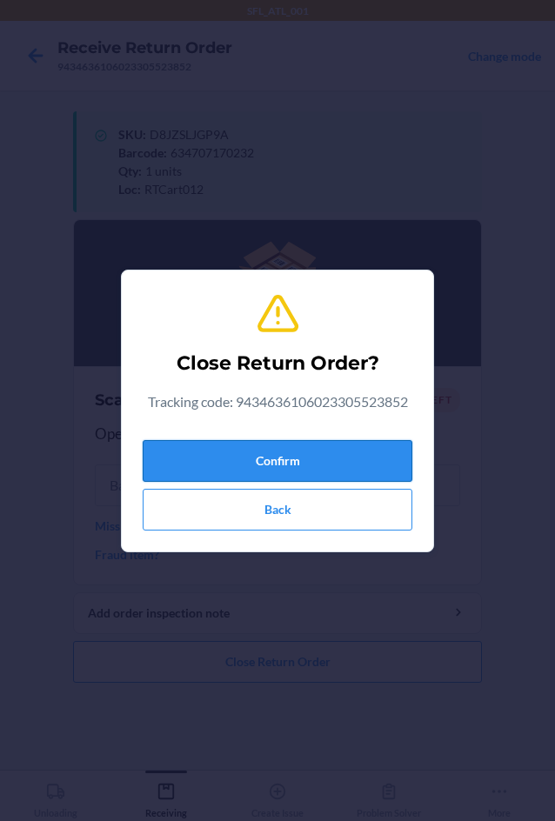
click at [261, 461] on button "Confirm" at bounding box center [277, 461] width 269 height 42
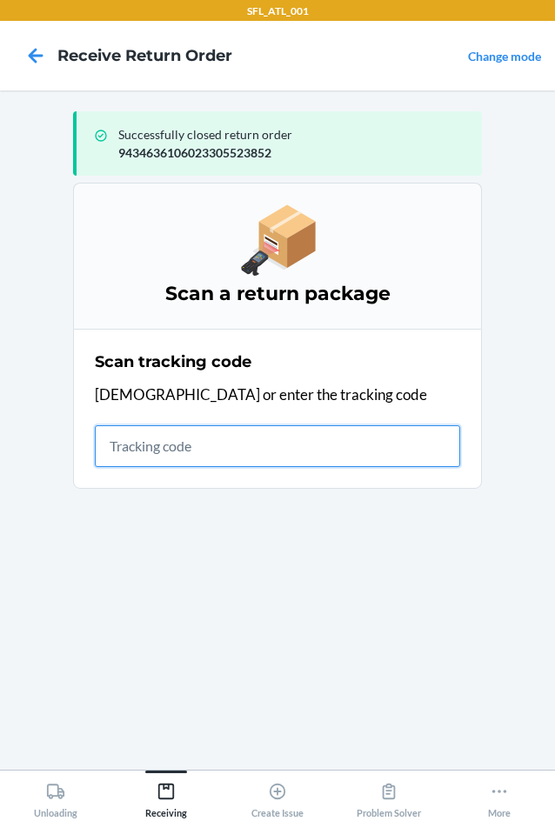
click at [167, 442] on input "text" at bounding box center [277, 446] width 365 height 42
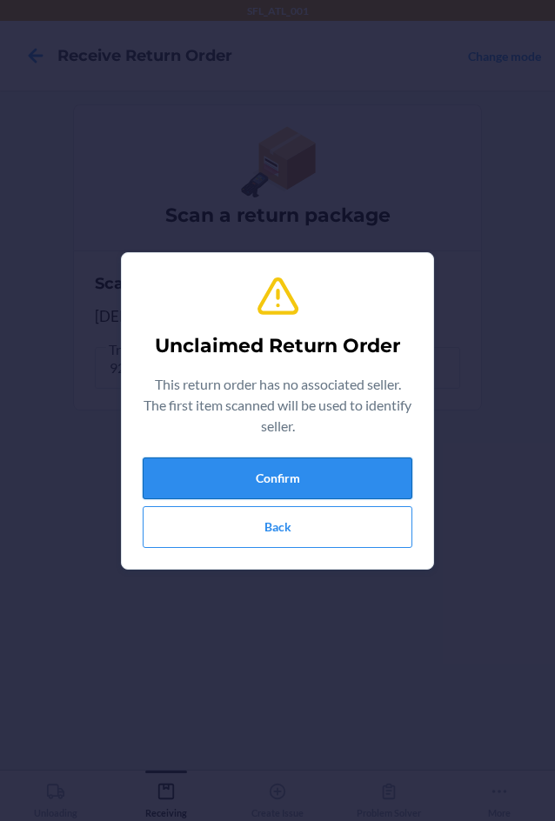
click at [340, 482] on button "Confirm" at bounding box center [277, 478] width 269 height 42
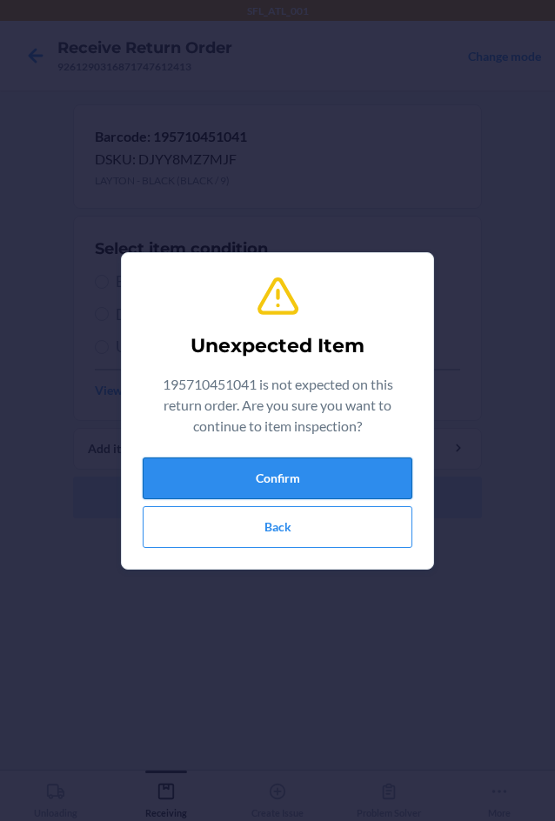
click at [284, 471] on button "Confirm" at bounding box center [277, 478] width 269 height 42
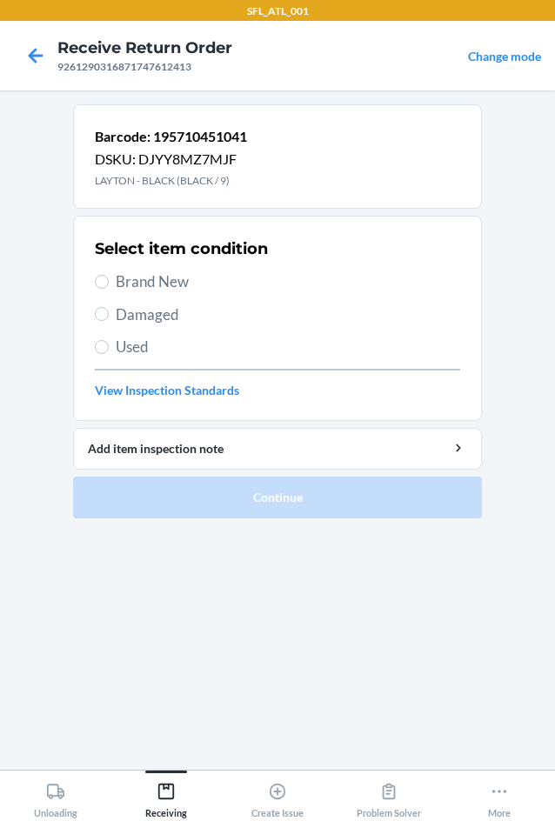
click at [99, 274] on label "Brand New" at bounding box center [277, 281] width 365 height 23
click at [99, 275] on input "Brand New" at bounding box center [102, 282] width 14 height 14
radio input "true"
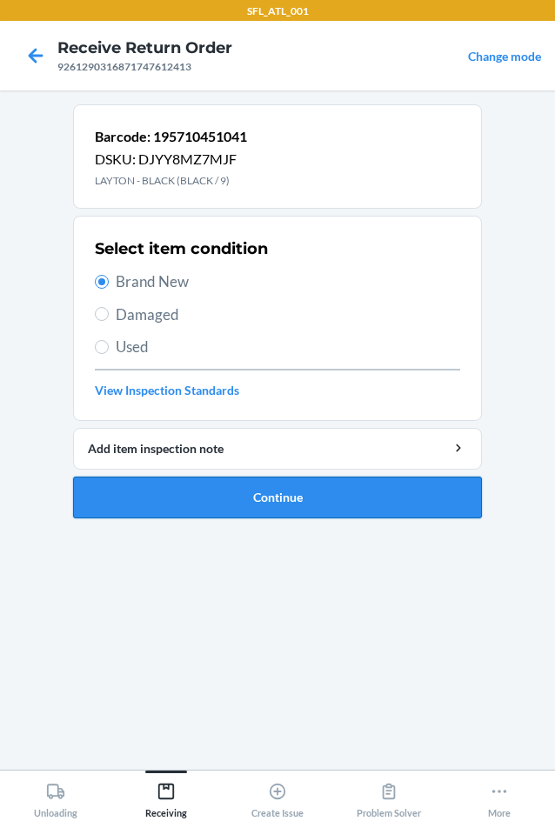
click at [388, 502] on button "Continue" at bounding box center [277, 497] width 409 height 42
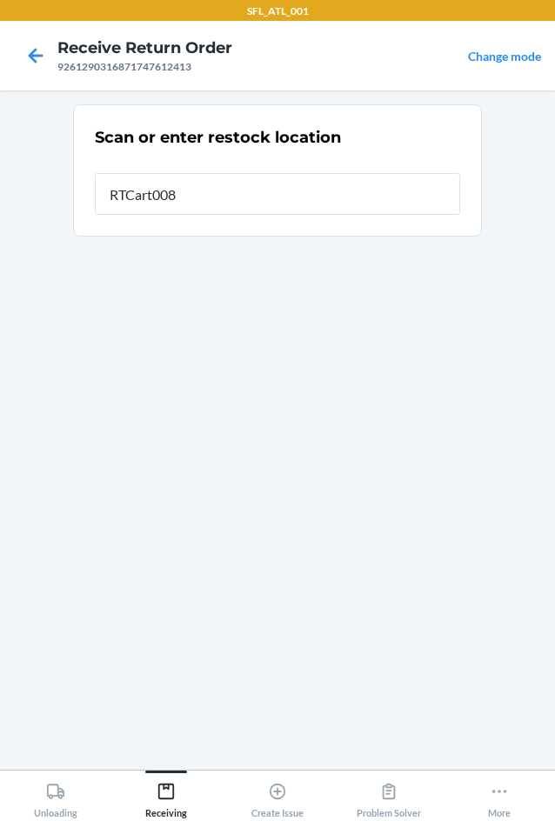
type input "RTCart008"
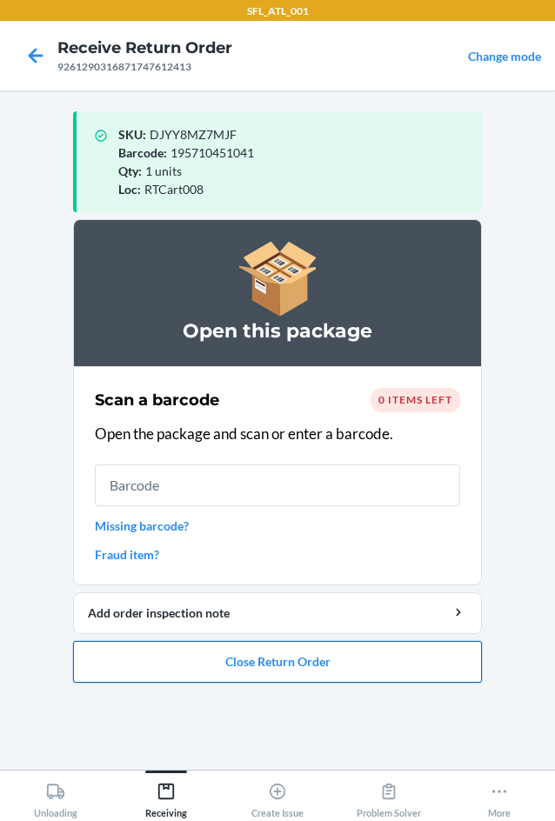
click at [347, 659] on button "Close Return Order" at bounding box center [277, 662] width 409 height 42
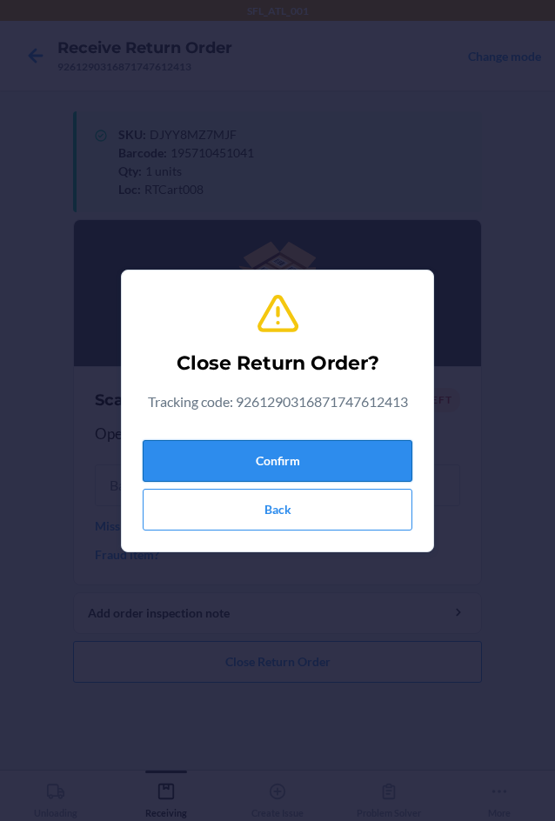
click at [357, 466] on button "Confirm" at bounding box center [277, 461] width 269 height 42
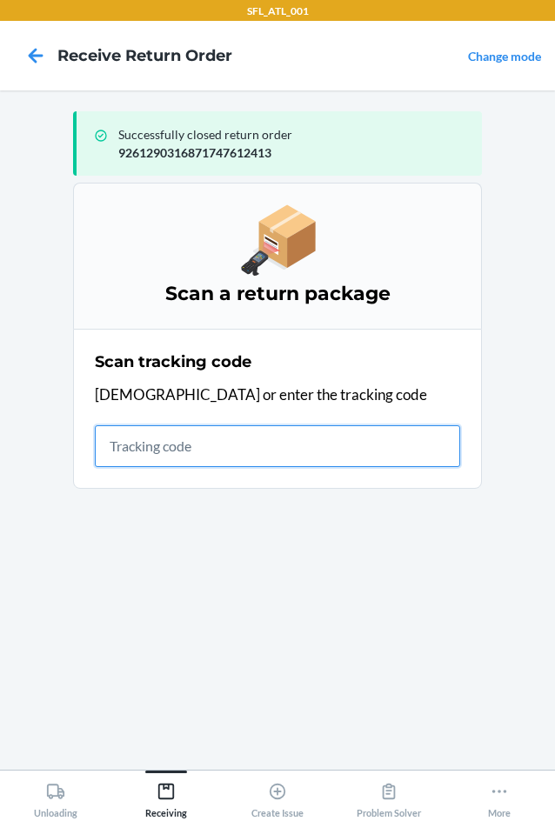
click at [152, 445] on input "text" at bounding box center [277, 446] width 365 height 42
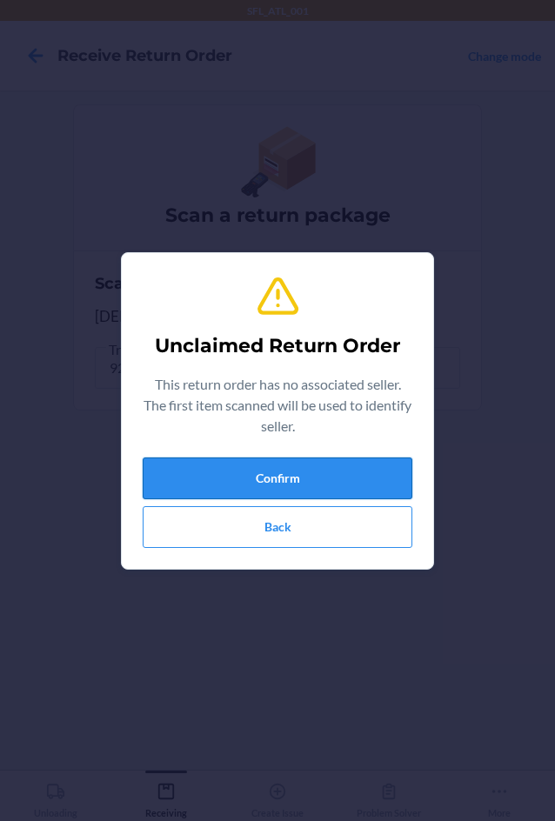
click at [247, 467] on button "Confirm" at bounding box center [277, 478] width 269 height 42
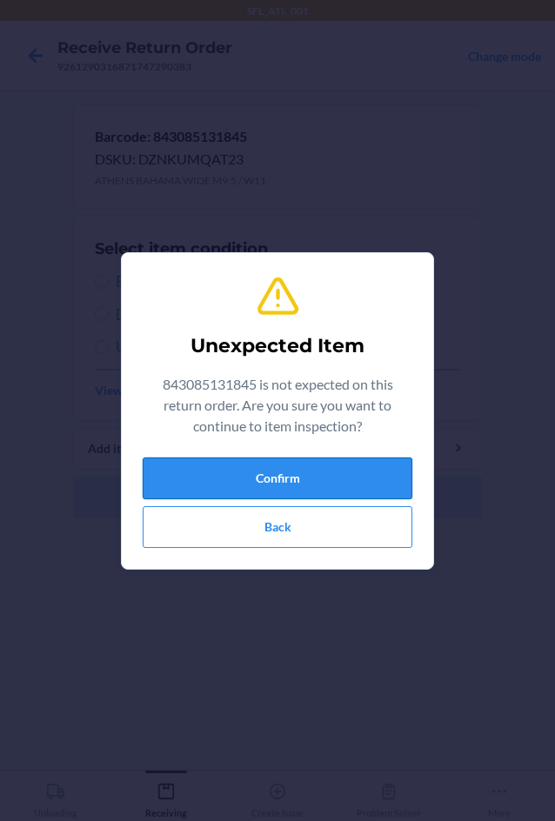
click at [303, 472] on button "Confirm" at bounding box center [277, 478] width 269 height 42
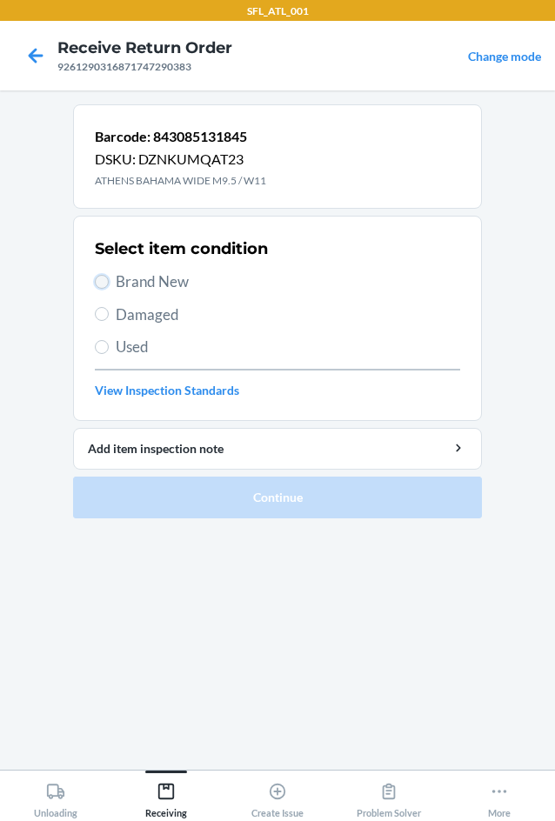
click at [104, 282] on input "Brand New" at bounding box center [102, 282] width 14 height 14
radio input "true"
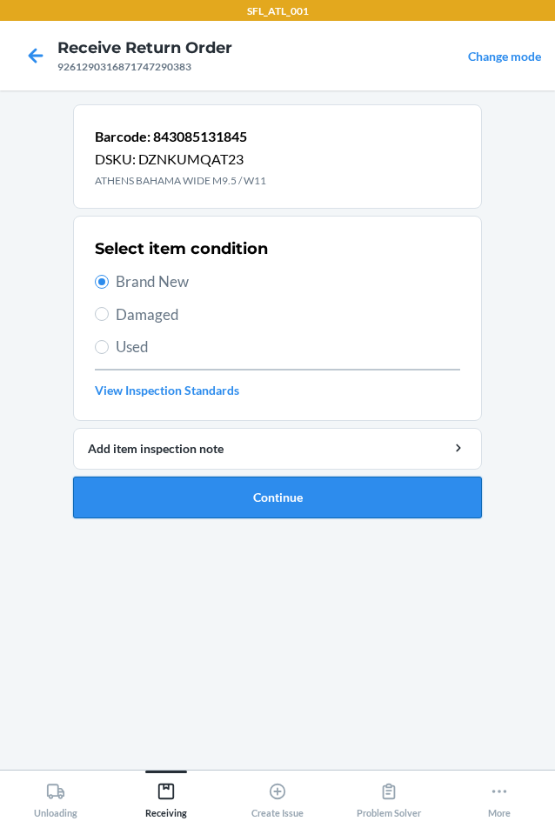
click at [300, 487] on button "Continue" at bounding box center [277, 497] width 409 height 42
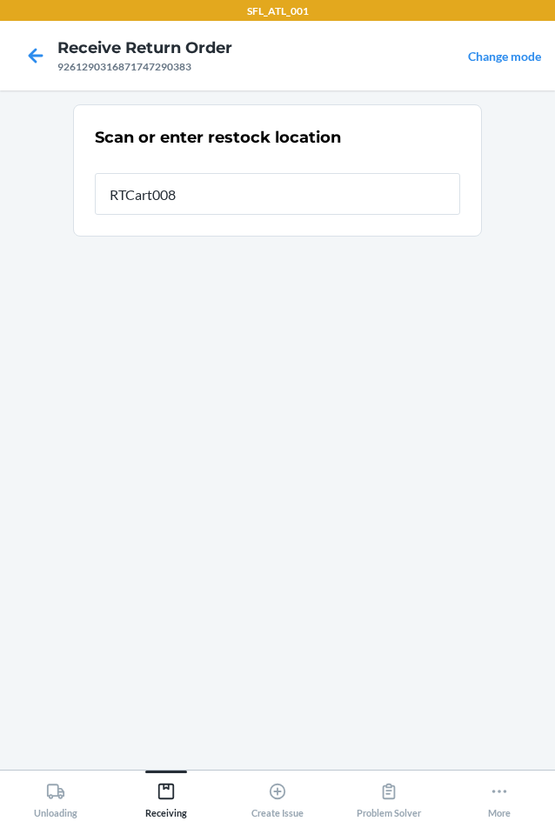
type input "RTCart008"
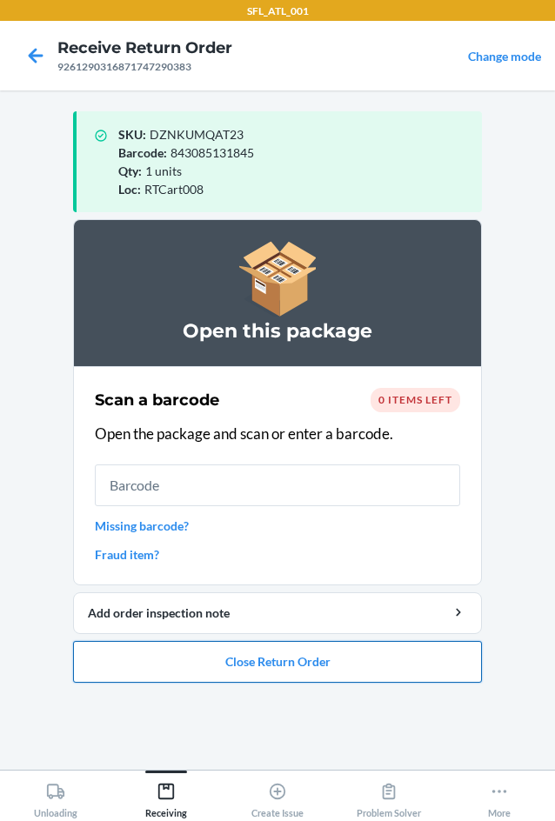
click at [195, 657] on button "Close Return Order" at bounding box center [277, 662] width 409 height 42
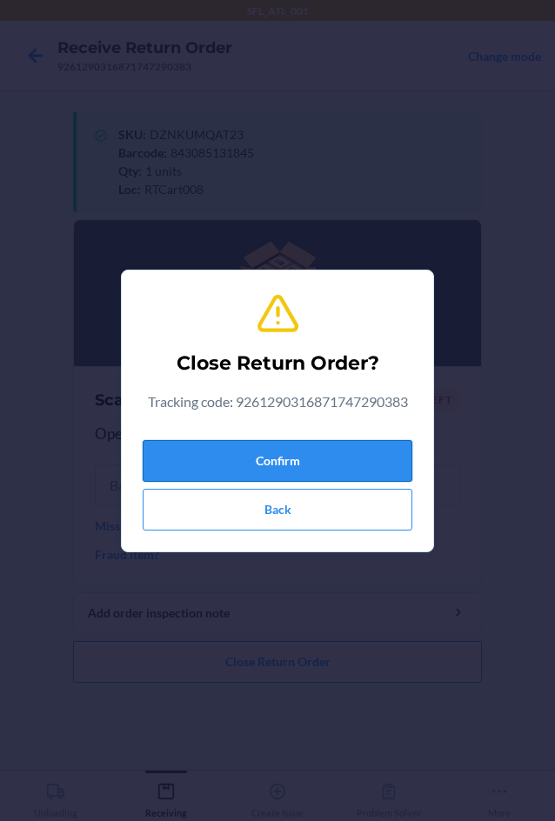
click at [165, 457] on button "Confirm" at bounding box center [277, 461] width 269 height 42
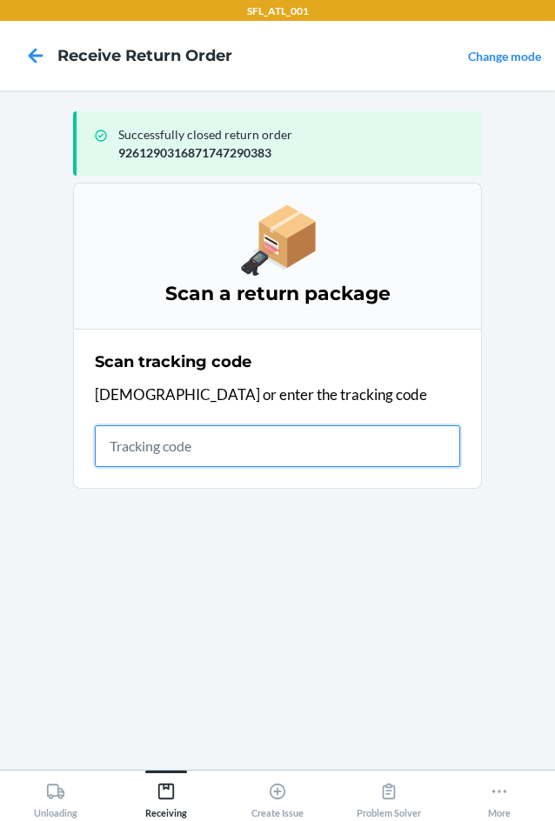
click at [183, 447] on input "text" at bounding box center [277, 446] width 365 height 42
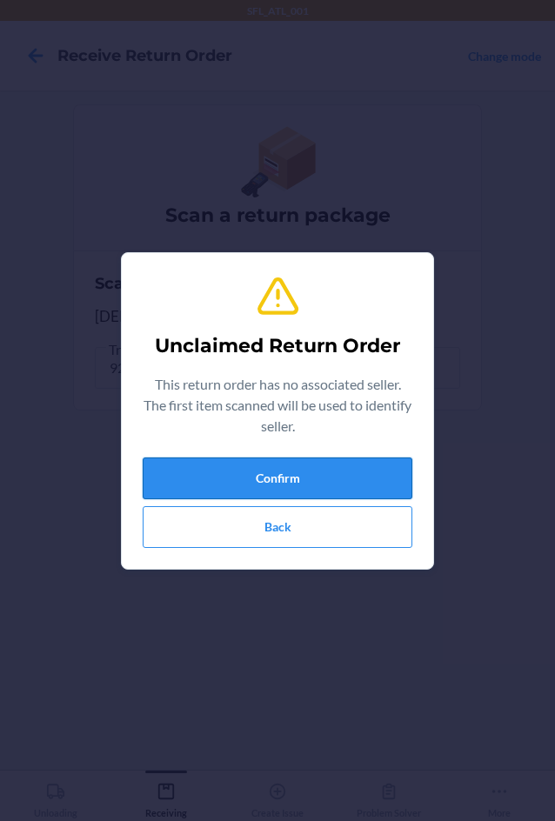
click at [208, 463] on button "Confirm" at bounding box center [277, 478] width 269 height 42
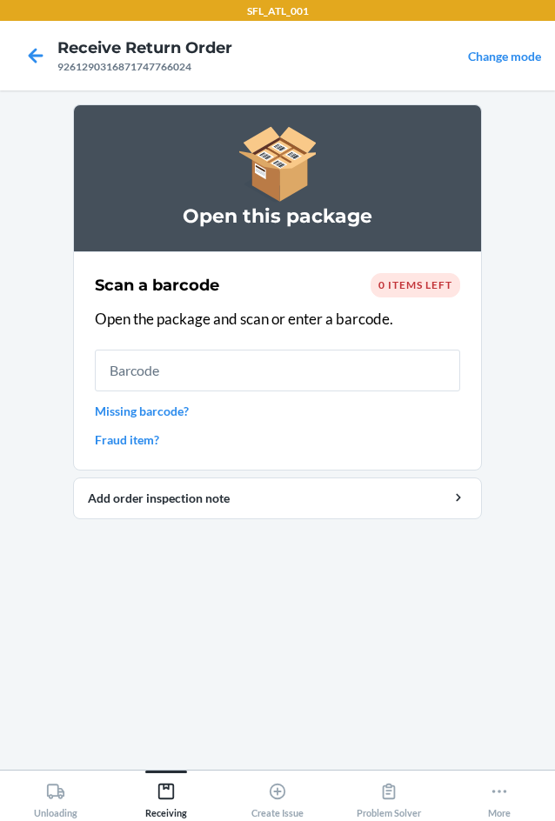
click at [251, 354] on input "text" at bounding box center [277, 370] width 365 height 42
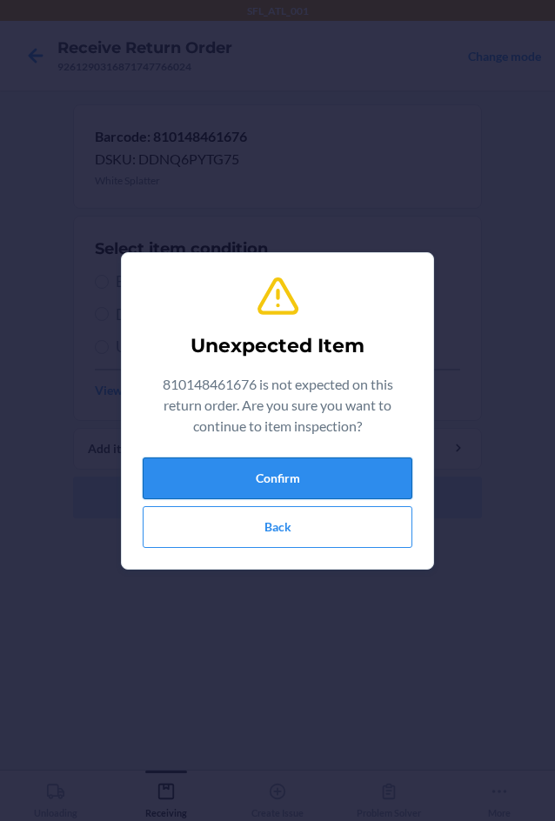
click at [231, 474] on button "Confirm" at bounding box center [277, 478] width 269 height 42
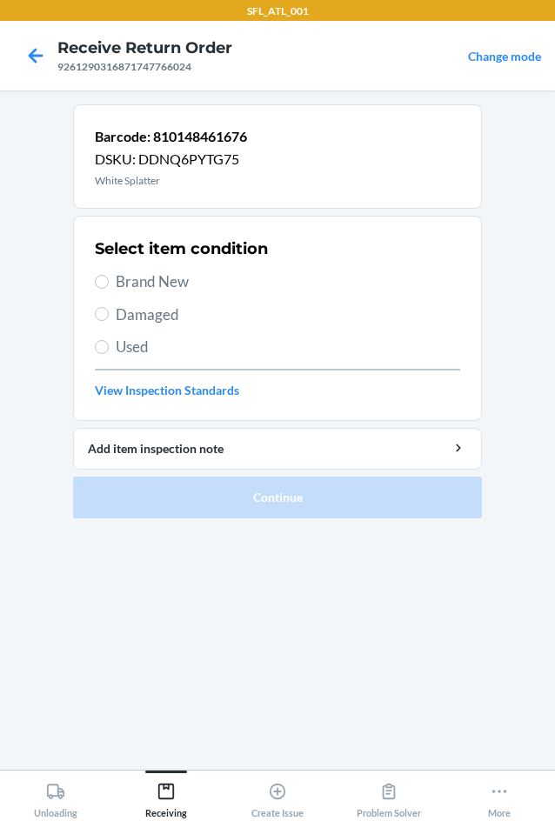
click at [159, 282] on span "Brand New" at bounding box center [288, 281] width 344 height 23
click at [109, 282] on input "Brand New" at bounding box center [102, 282] width 14 height 14
radio input "true"
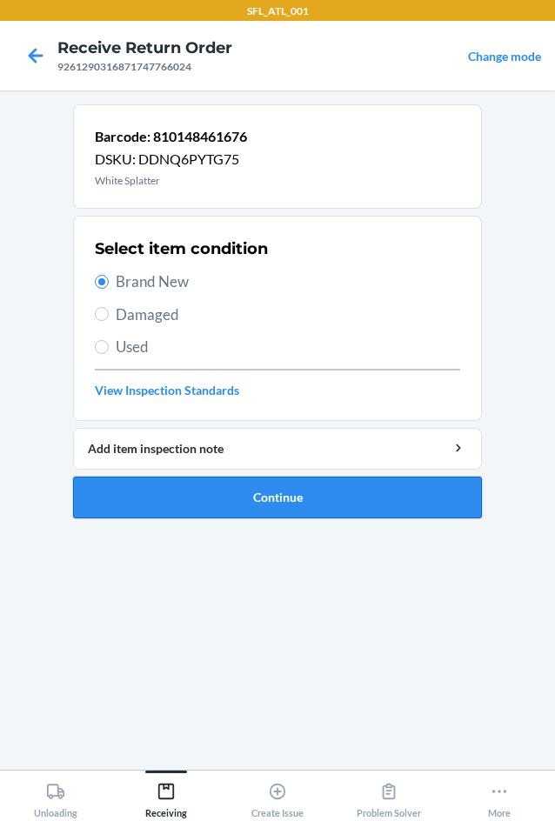
click at [232, 501] on button "Continue" at bounding box center [277, 497] width 409 height 42
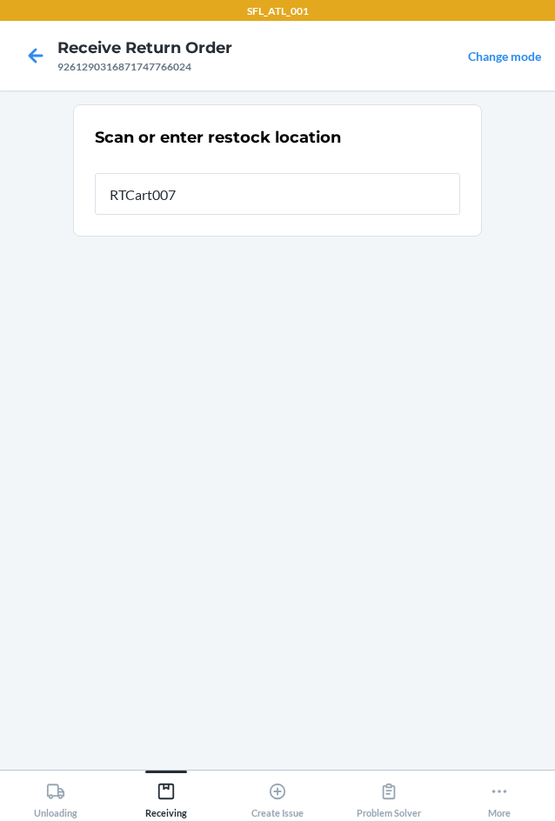
type input "RTCart007"
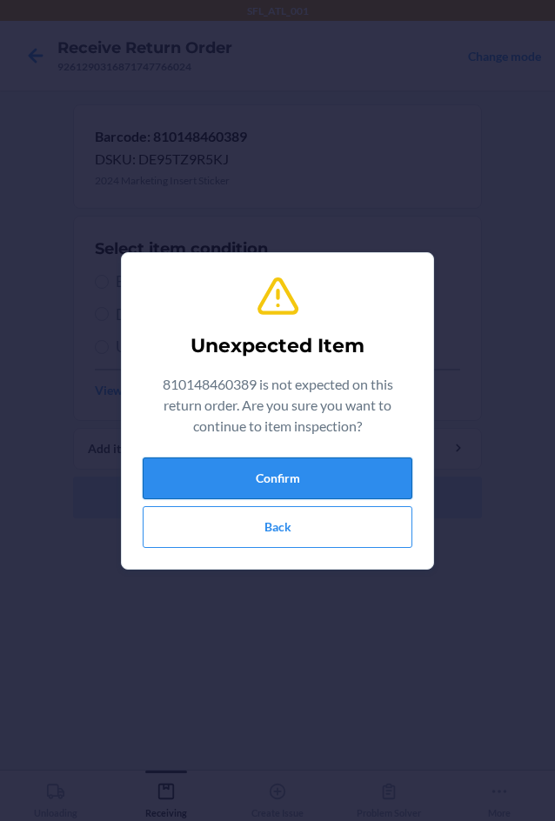
click at [243, 480] on button "Confirm" at bounding box center [277, 478] width 269 height 42
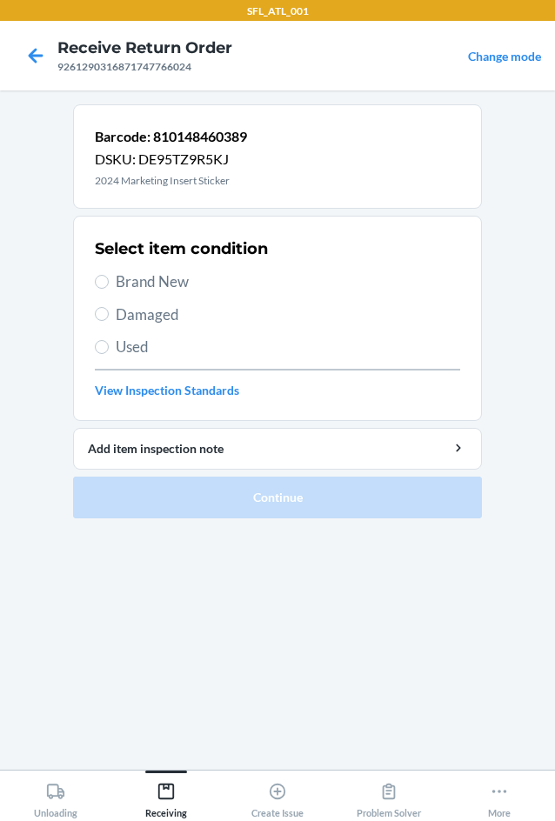
click at [129, 278] on span "Brand New" at bounding box center [288, 281] width 344 height 23
click at [109, 278] on input "Brand New" at bounding box center [102, 282] width 14 height 14
radio input "true"
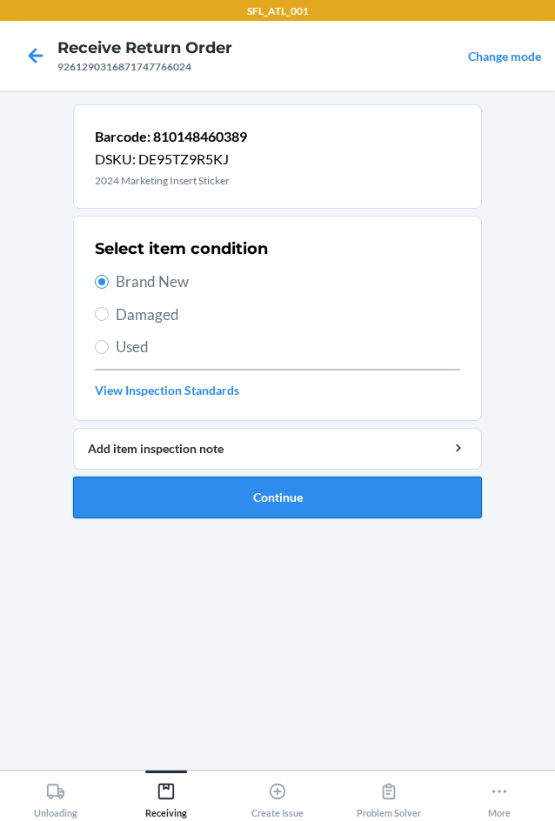
click at [245, 496] on button "Continue" at bounding box center [277, 497] width 409 height 42
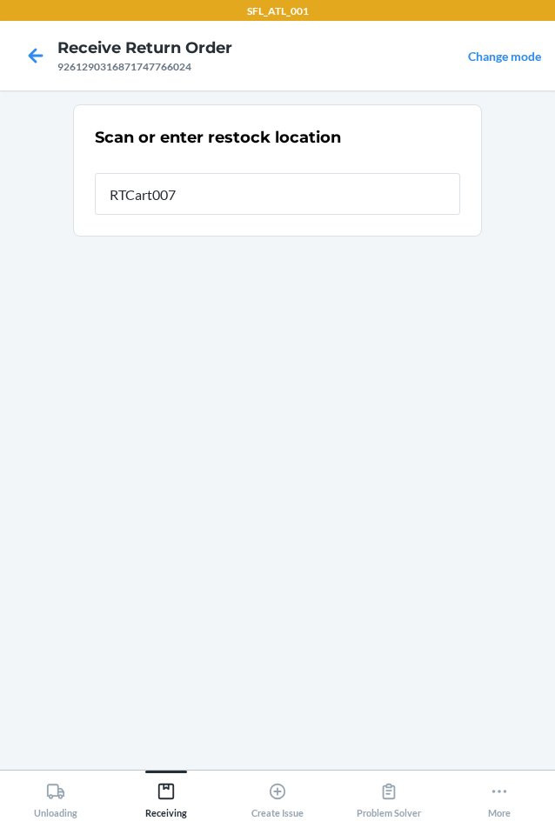
type input "RTCart007"
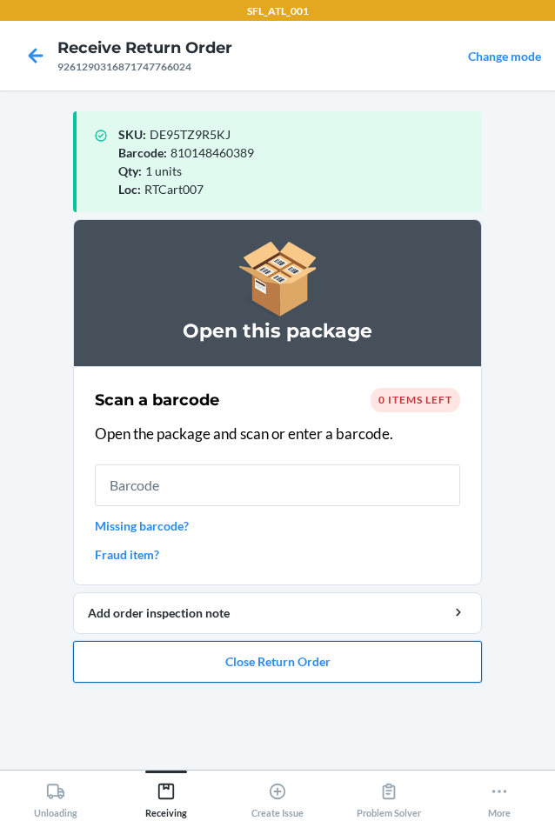
click at [263, 657] on button "Close Return Order" at bounding box center [277, 662] width 409 height 42
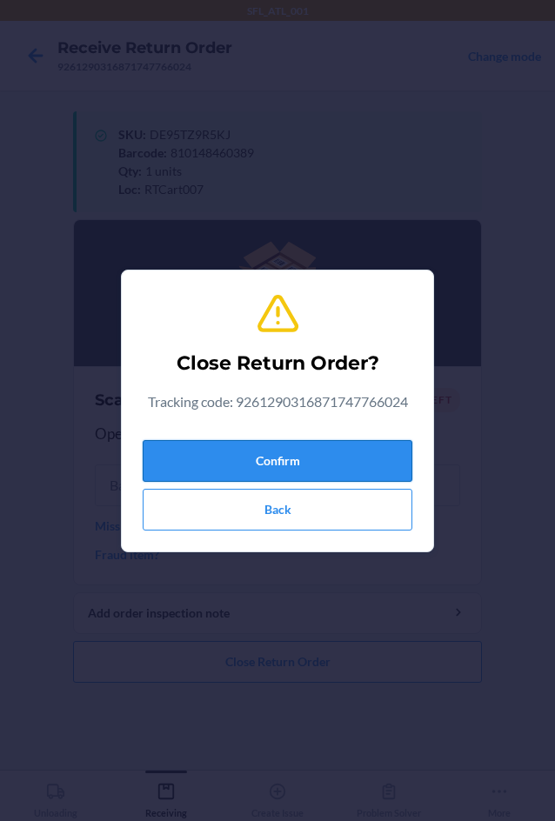
click at [269, 462] on button "Confirm" at bounding box center [277, 461] width 269 height 42
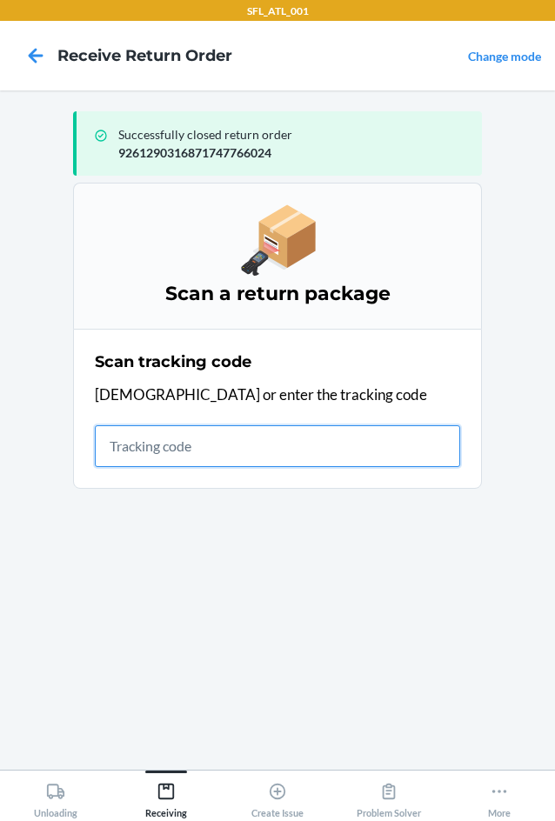
click at [164, 455] on input "text" at bounding box center [277, 446] width 365 height 42
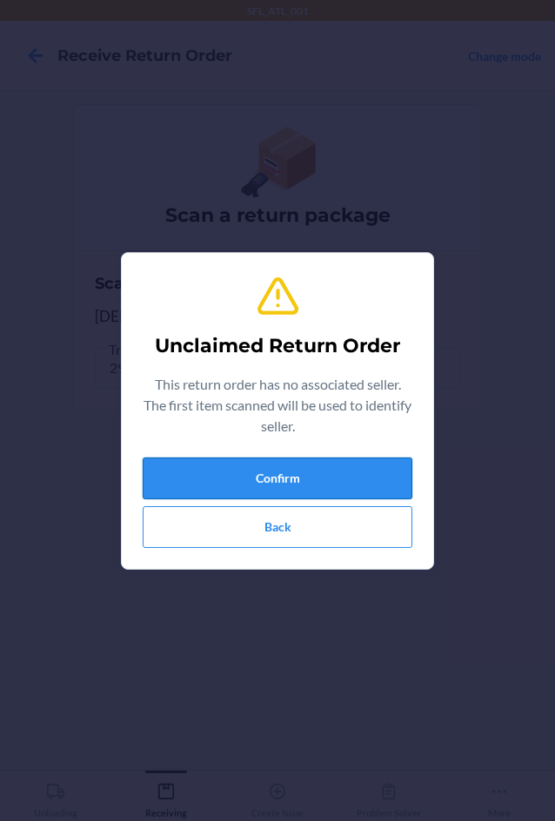
click at [246, 474] on button "Confirm" at bounding box center [277, 478] width 269 height 42
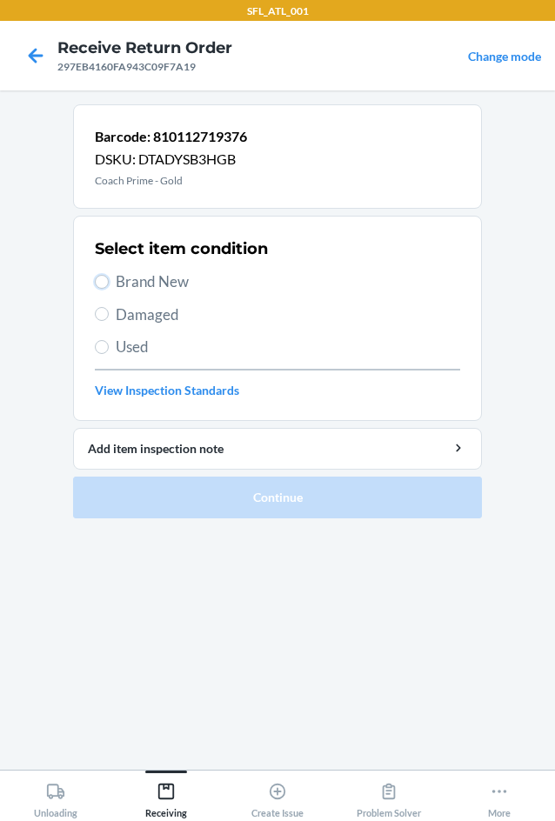
drag, startPoint x: 104, startPoint y: 278, endPoint x: 111, endPoint y: 287, distance: 11.1
click at [104, 281] on input "Brand New" at bounding box center [102, 282] width 14 height 14
radio input "true"
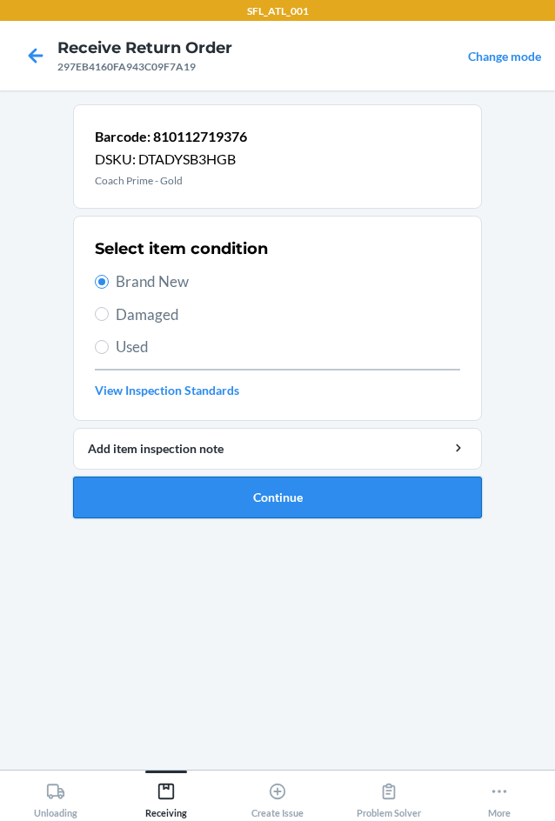
click at [263, 493] on button "Continue" at bounding box center [277, 497] width 409 height 42
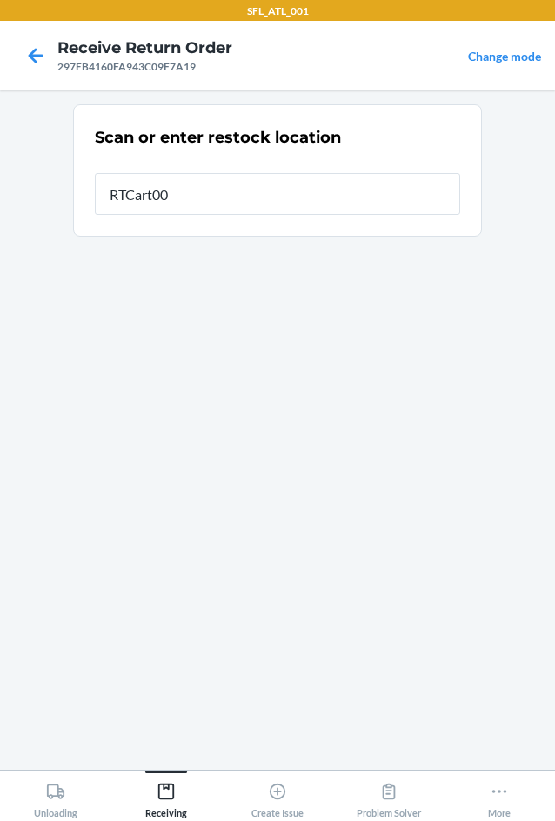
type input "RTCart007"
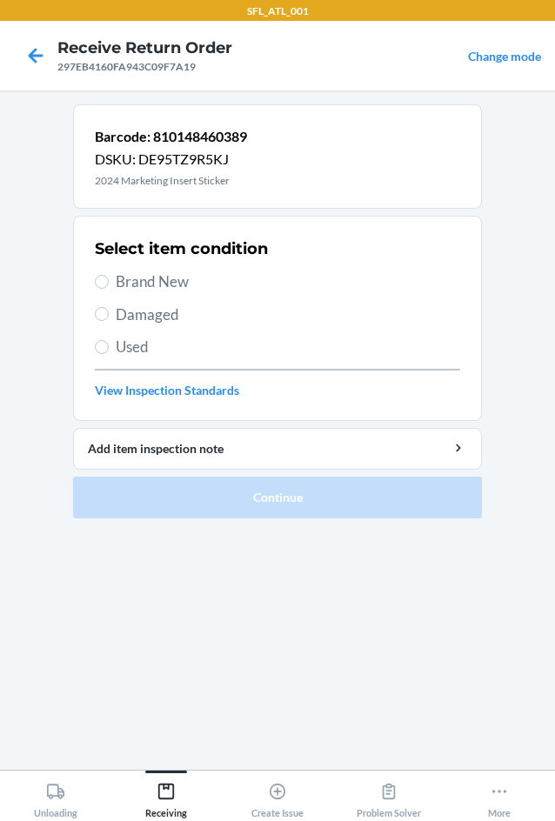
click at [109, 287] on label "Brand New" at bounding box center [277, 281] width 365 height 23
click at [109, 287] on input "Brand New" at bounding box center [102, 282] width 14 height 14
radio input "true"
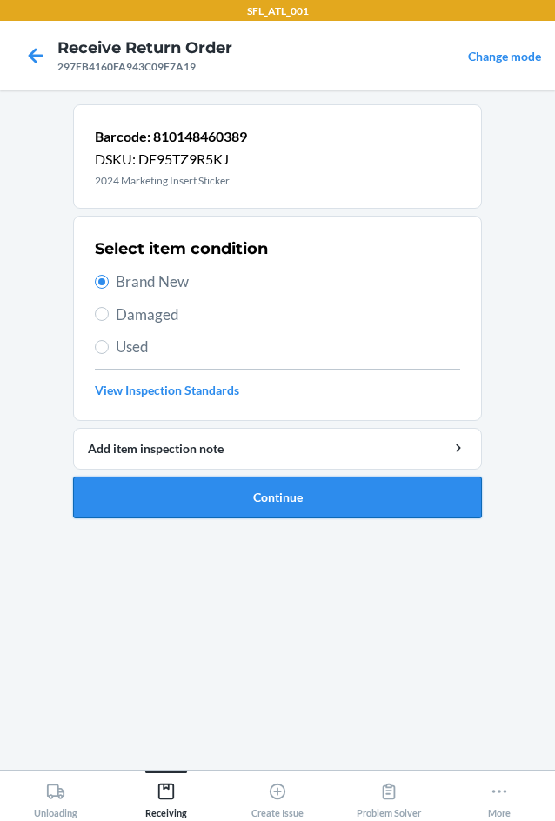
click at [257, 496] on button "Continue" at bounding box center [277, 497] width 409 height 42
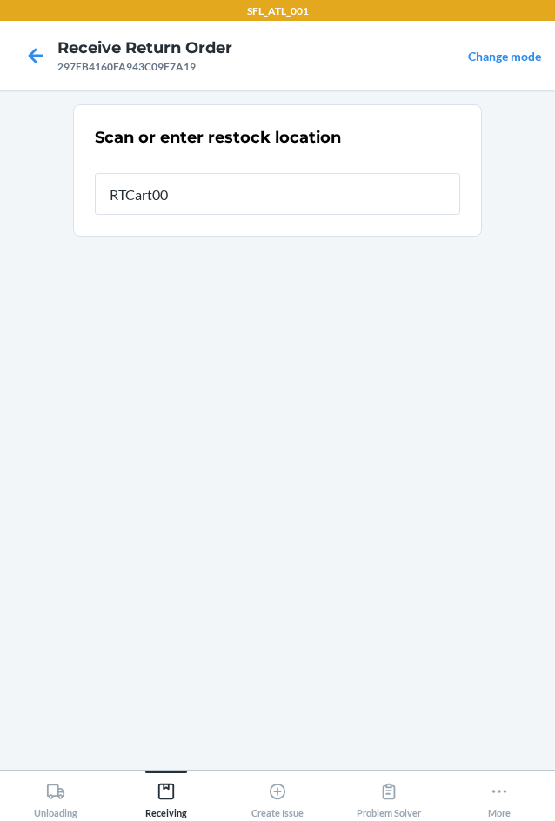
type input "RTCart007"
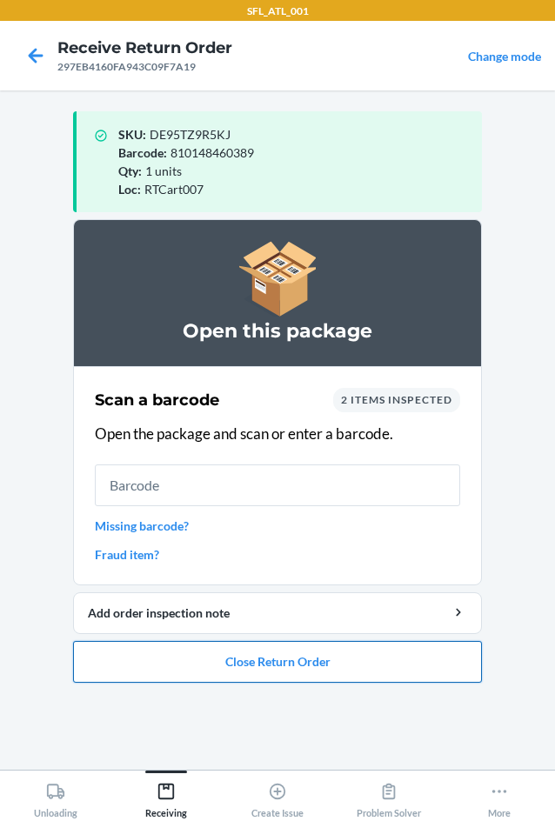
click at [276, 661] on button "Close Return Order" at bounding box center [277, 662] width 409 height 42
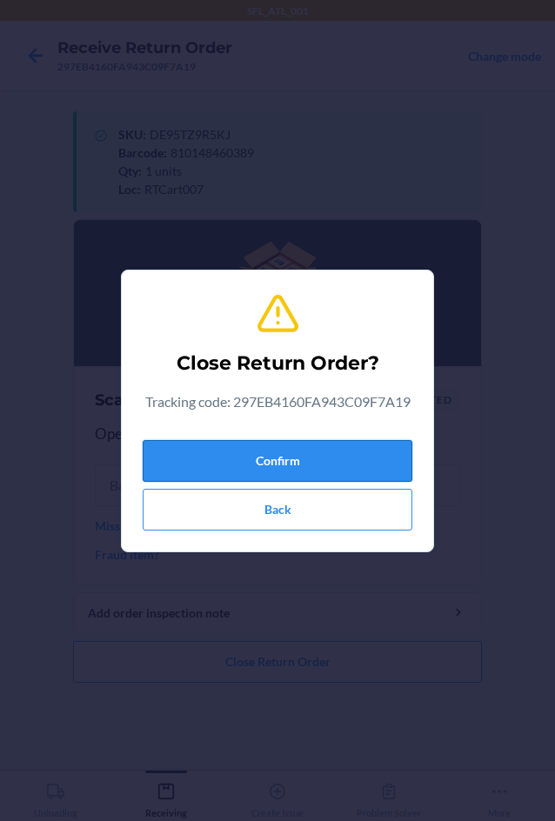
click at [249, 479] on button "Confirm" at bounding box center [277, 461] width 269 height 42
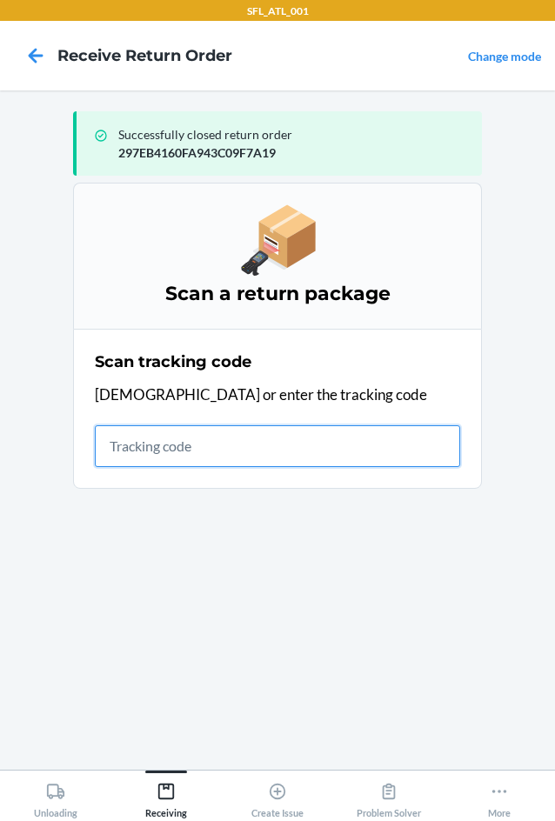
click at [178, 438] on input "text" at bounding box center [277, 446] width 365 height 42
click at [201, 438] on input "text" at bounding box center [277, 446] width 365 height 42
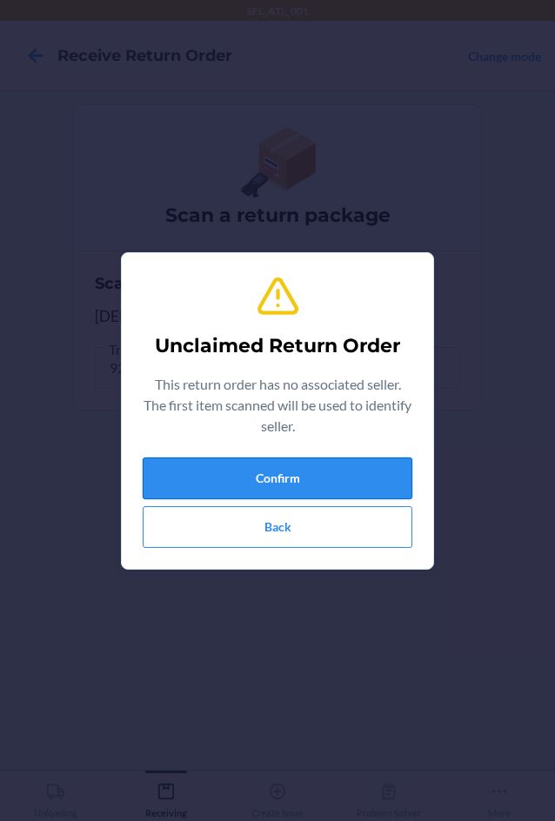
click at [274, 480] on button "Confirm" at bounding box center [277, 478] width 269 height 42
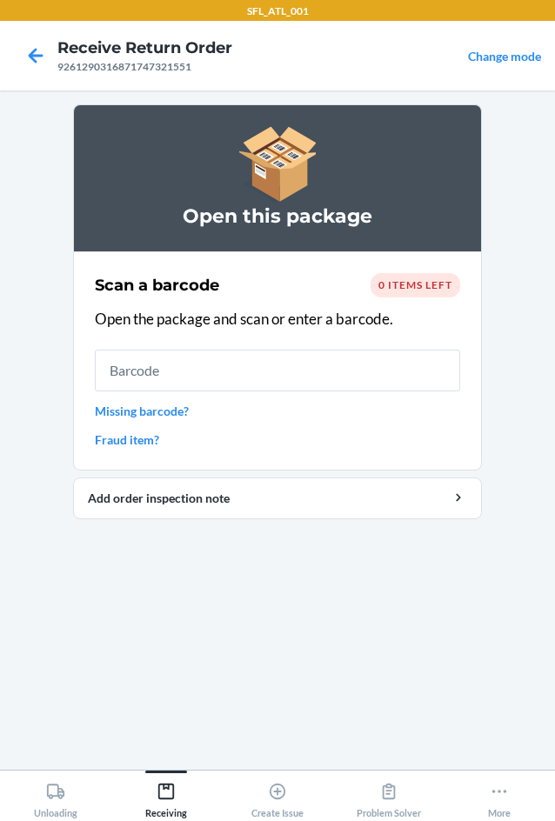
click at [348, 361] on input "text" at bounding box center [277, 370] width 365 height 42
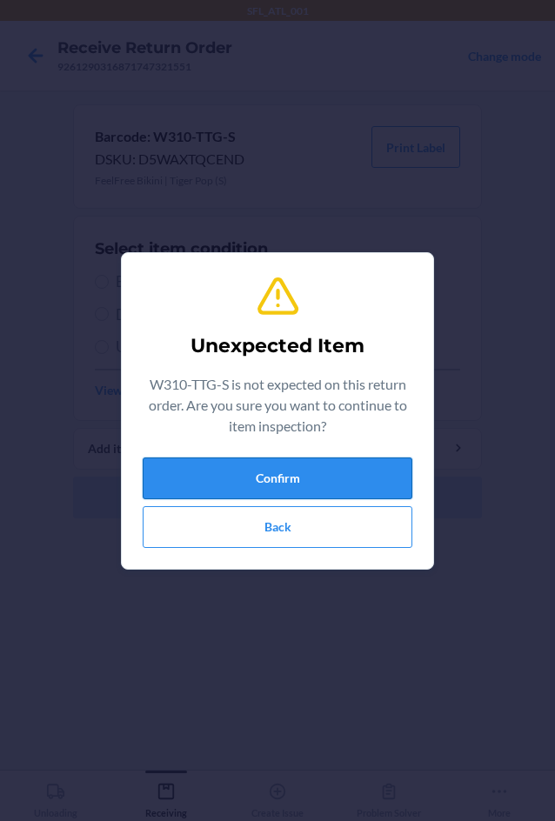
click at [247, 470] on button "Confirm" at bounding box center [277, 478] width 269 height 42
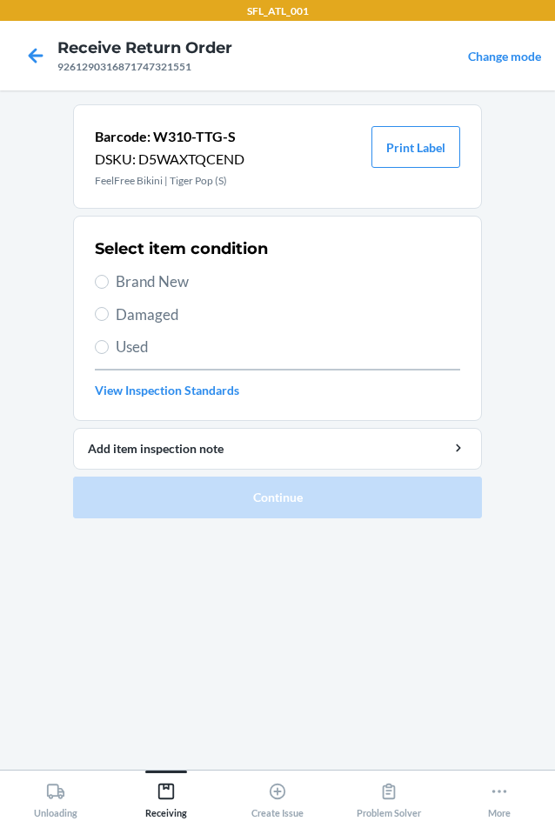
click at [115, 345] on label "Used" at bounding box center [277, 347] width 365 height 23
click at [109, 345] on input "Used" at bounding box center [102, 347] width 14 height 14
radio input "true"
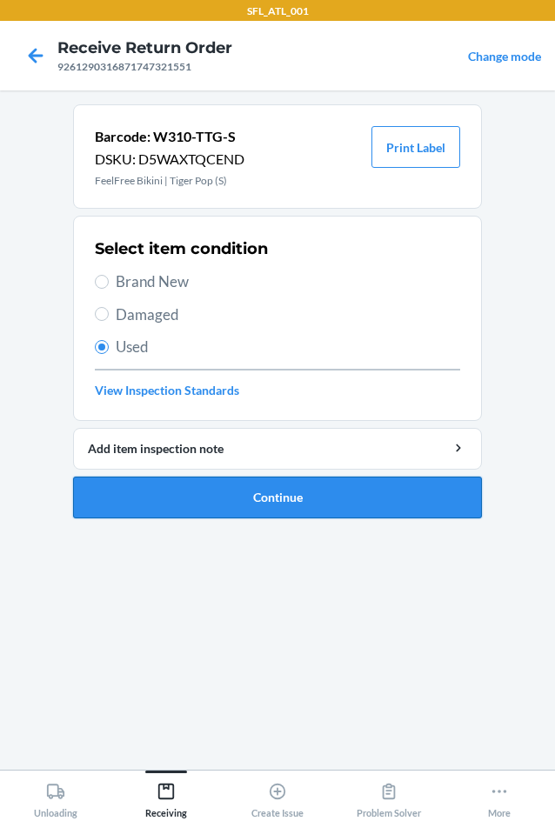
click at [223, 489] on button "Continue" at bounding box center [277, 497] width 409 height 42
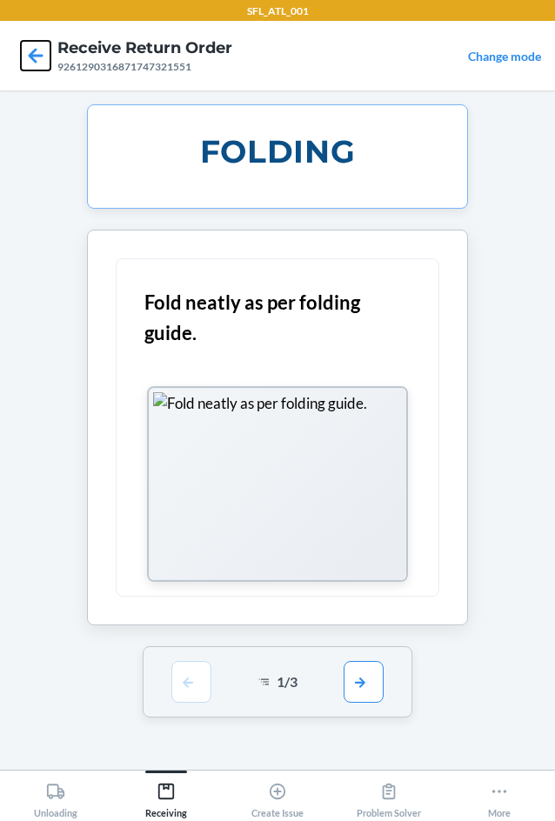
click at [40, 56] on icon at bounding box center [36, 55] width 15 height 15
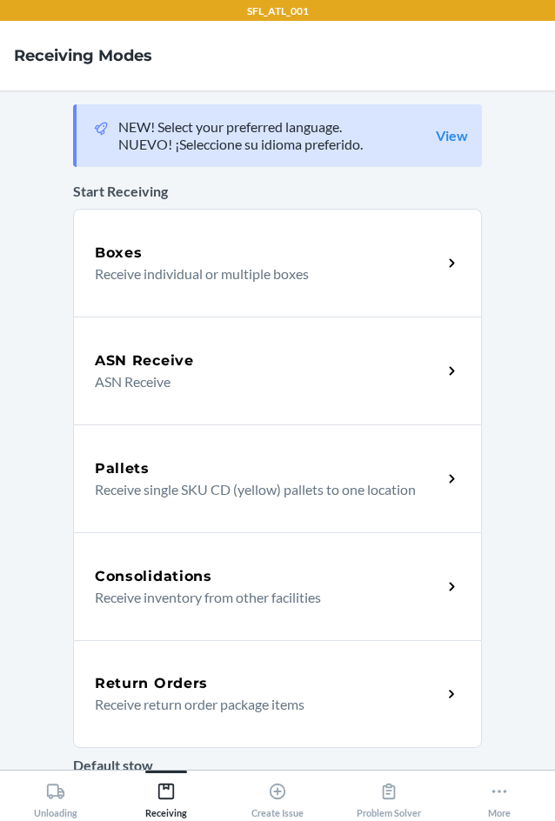
click at [217, 681] on div "Return Orders" at bounding box center [268, 683] width 347 height 21
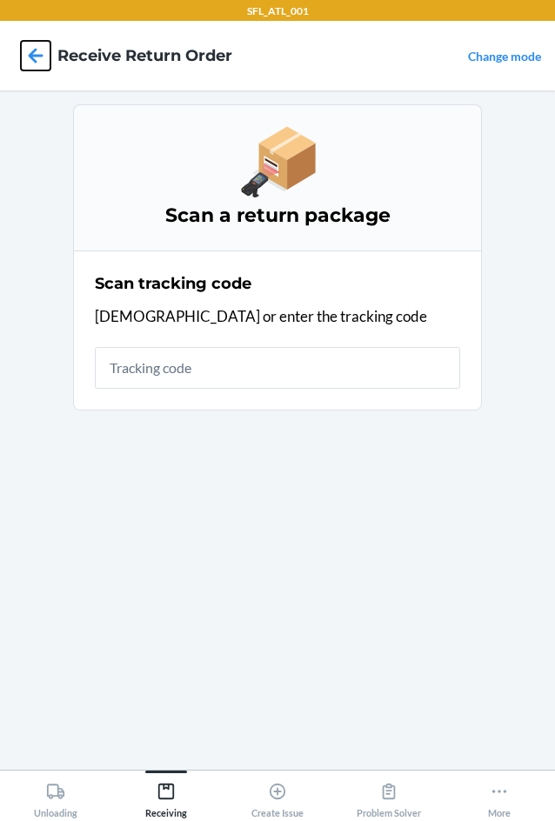
click at [38, 52] on icon at bounding box center [36, 56] width 30 height 30
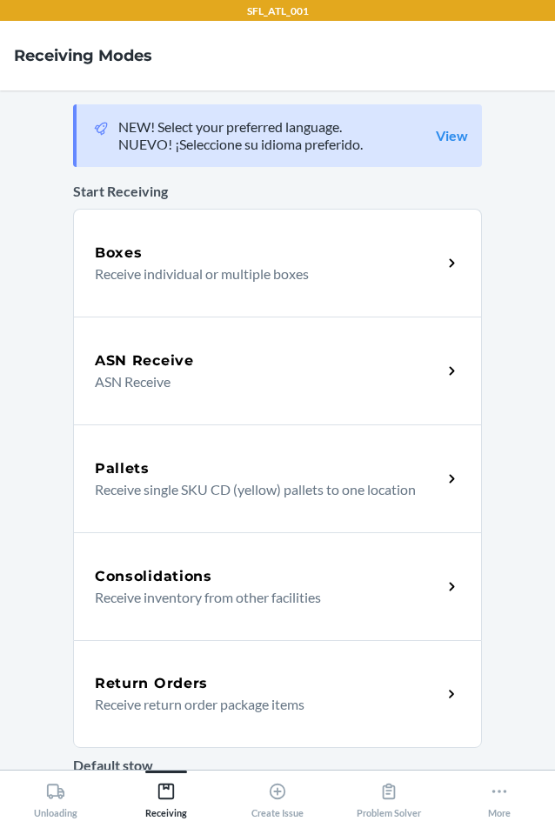
click at [209, 690] on div "Return Orders" at bounding box center [268, 683] width 347 height 21
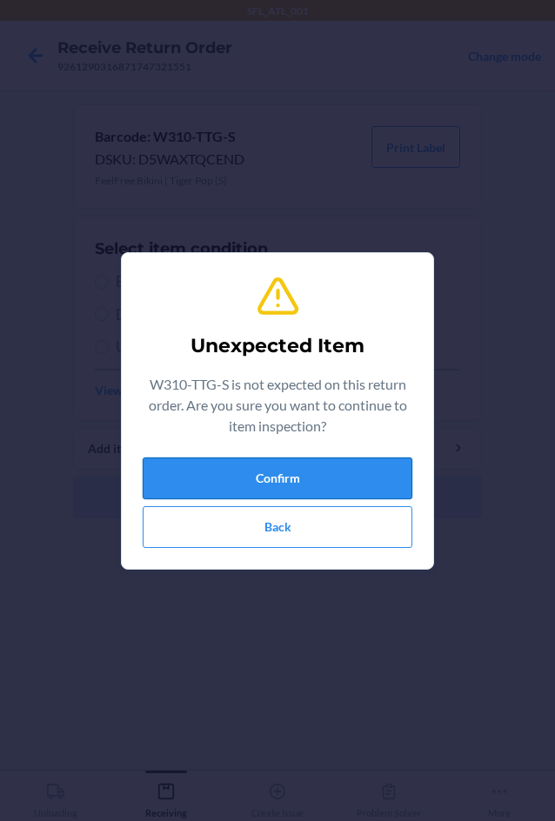
click at [228, 471] on button "Confirm" at bounding box center [277, 478] width 269 height 42
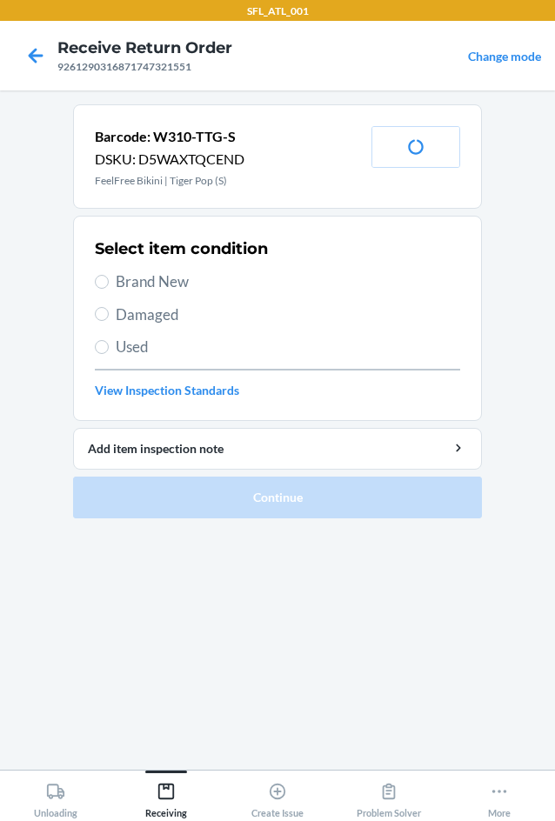
click at [125, 280] on span "Brand New" at bounding box center [288, 281] width 344 height 23
click at [109, 280] on input "Brand New" at bounding box center [102, 282] width 14 height 14
radio input "true"
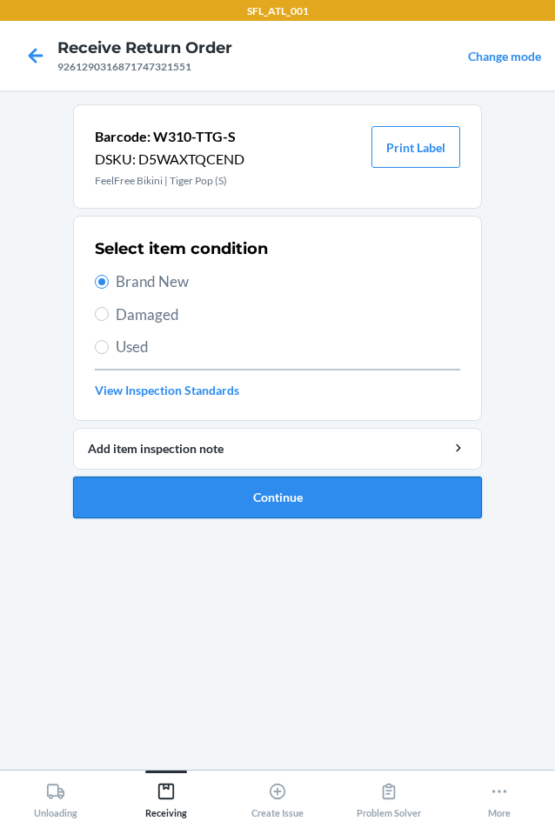
click at [237, 488] on button "Continue" at bounding box center [277, 497] width 409 height 42
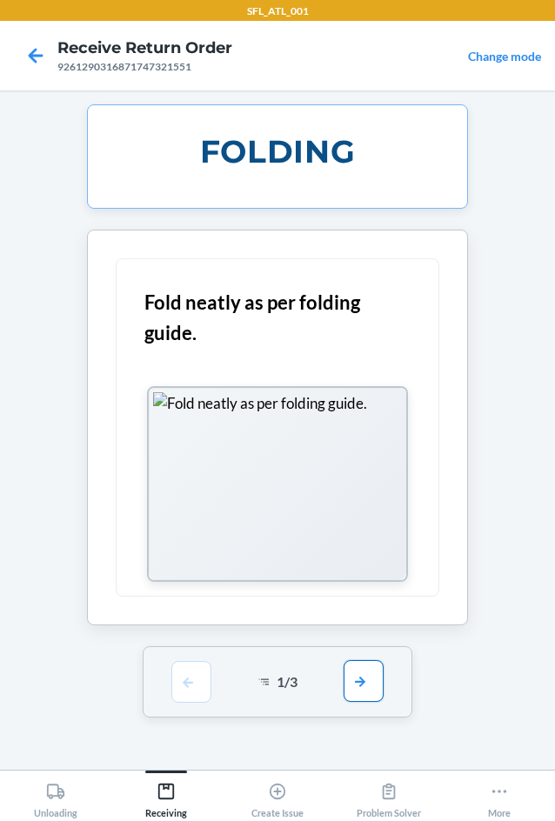
click at [371, 688] on button "button" at bounding box center [363, 681] width 40 height 42
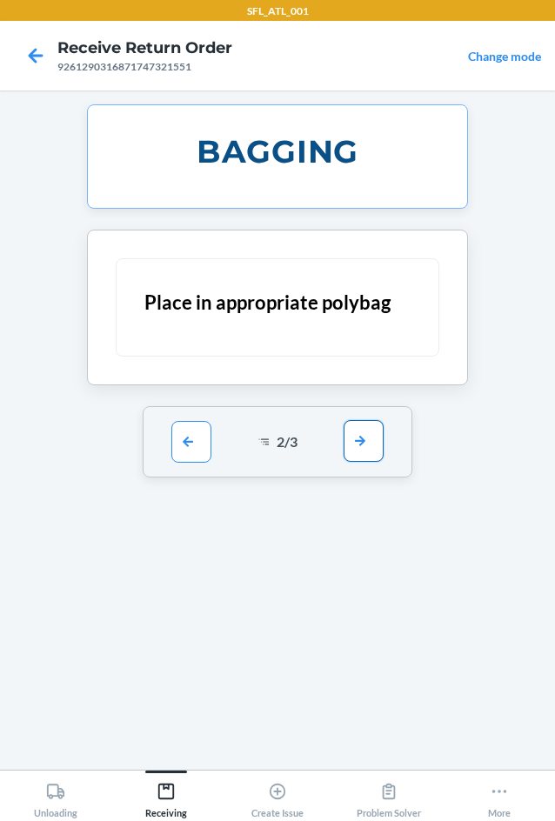
click at [352, 444] on button "button" at bounding box center [363, 441] width 40 height 42
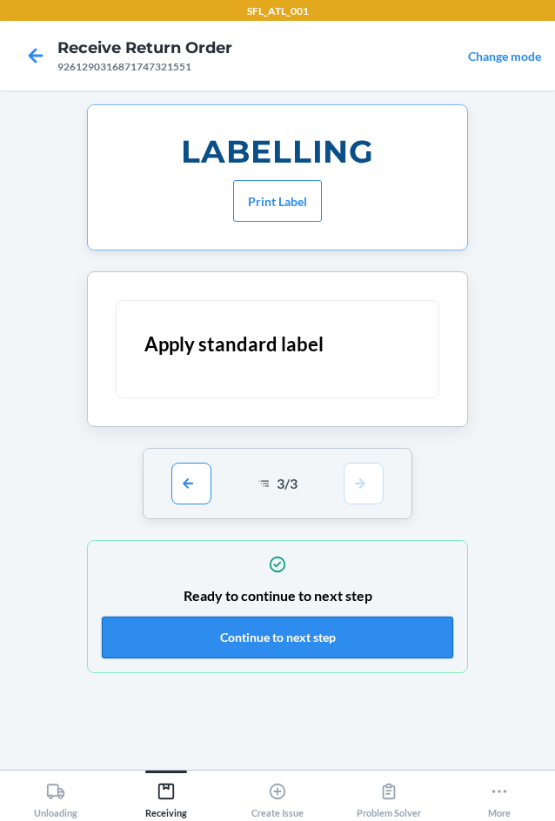
click at [263, 635] on button "Continue to next step" at bounding box center [277, 637] width 351 height 42
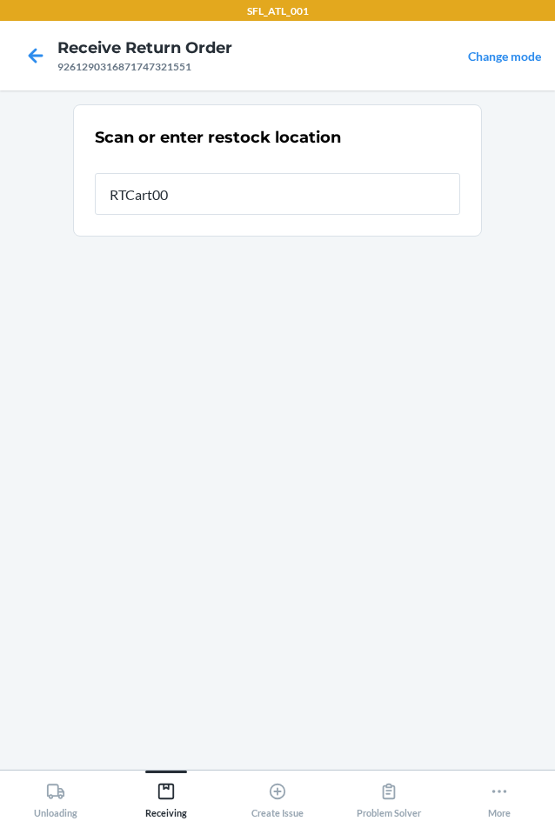
type input "RTCart007"
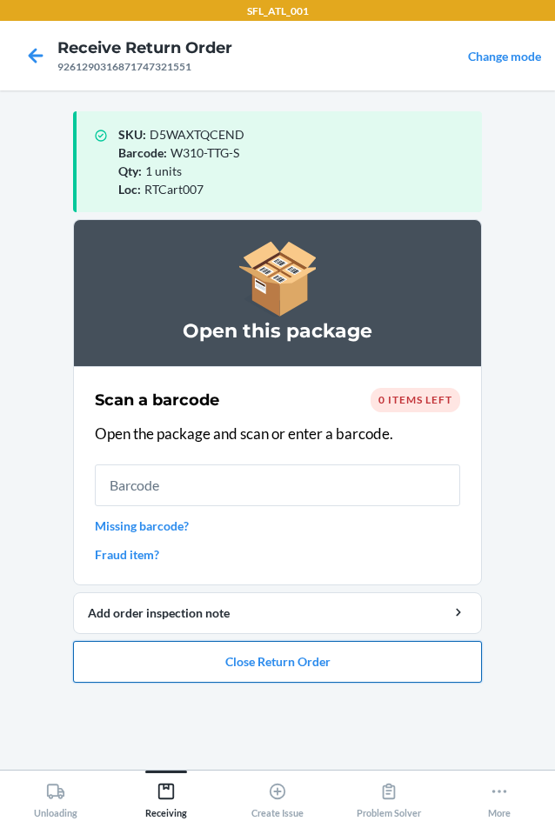
click at [261, 658] on button "Close Return Order" at bounding box center [277, 662] width 409 height 42
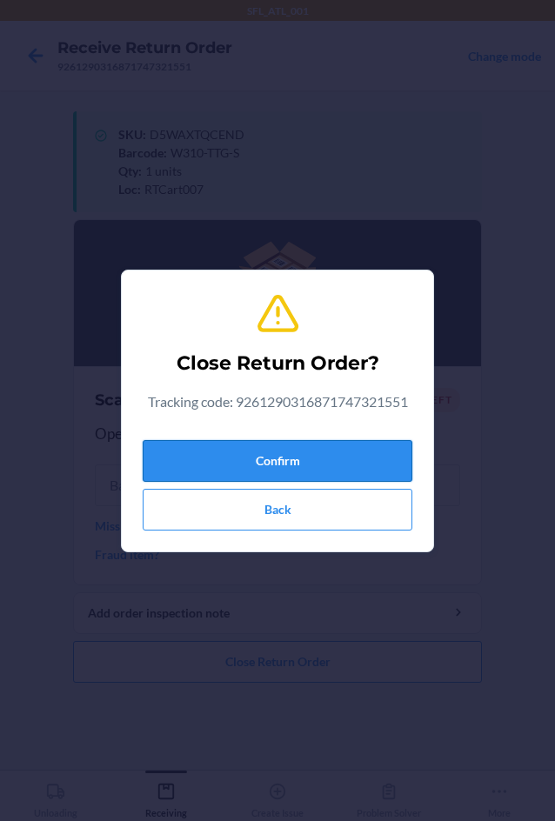
click at [294, 449] on button "Confirm" at bounding box center [277, 461] width 269 height 42
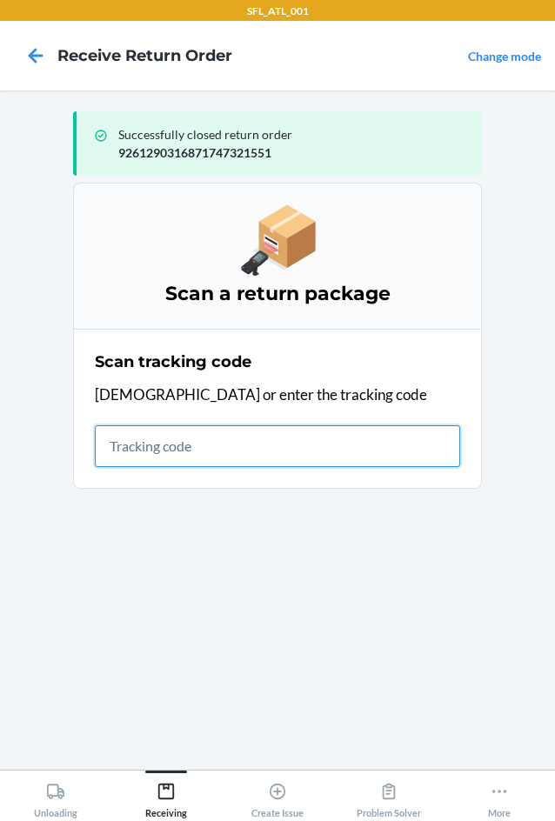
click at [178, 433] on input "text" at bounding box center [277, 446] width 365 height 42
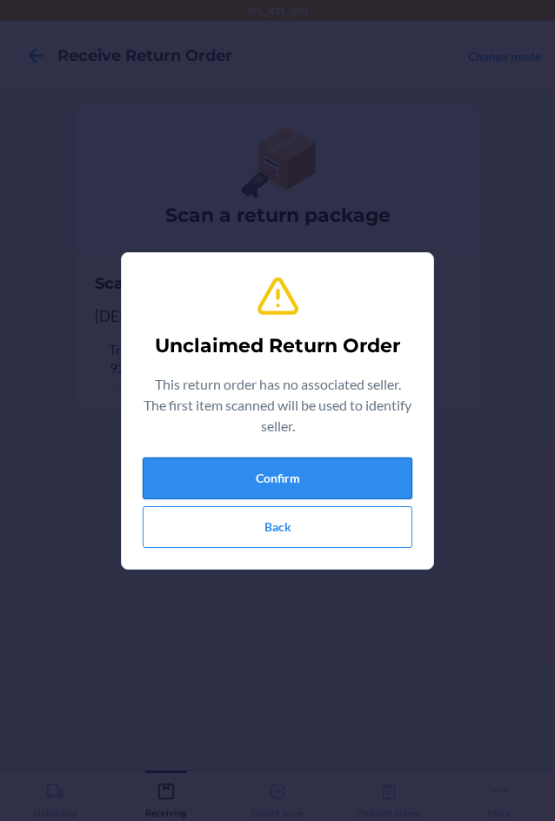
click at [223, 489] on button "Confirm" at bounding box center [277, 478] width 269 height 42
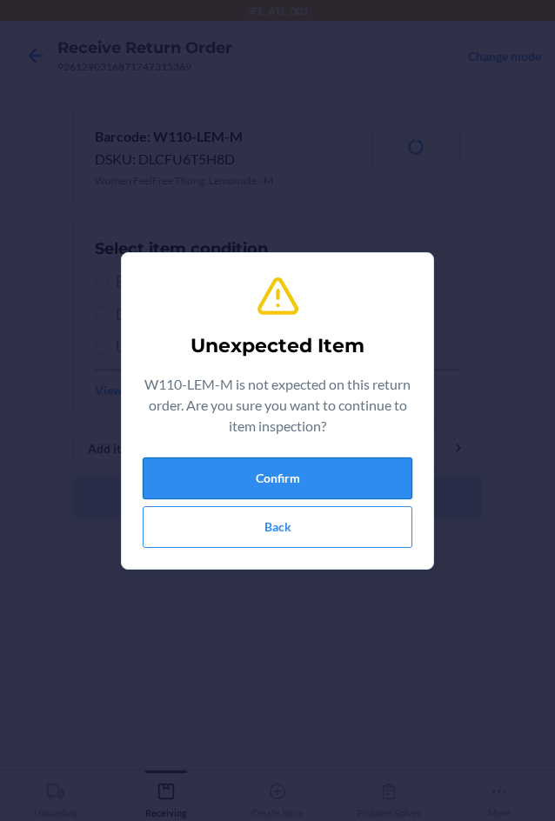
click at [333, 484] on button "Confirm" at bounding box center [277, 478] width 269 height 42
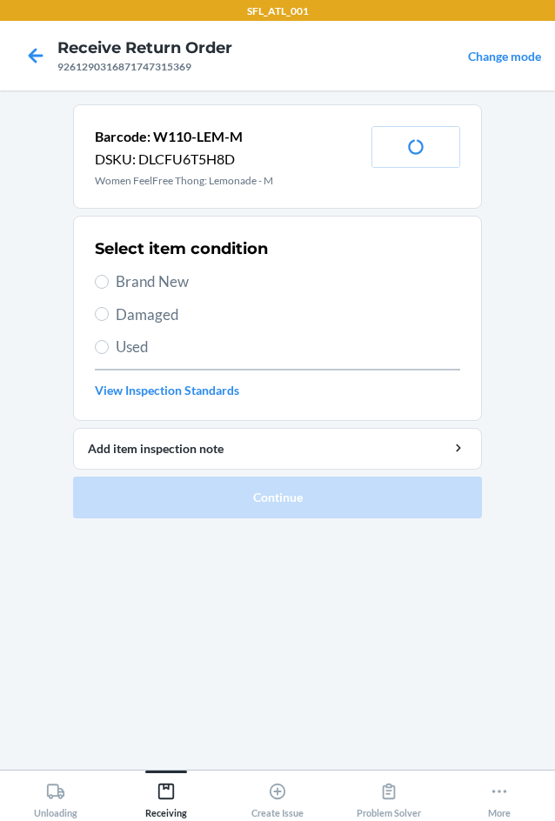
click at [120, 288] on span "Brand New" at bounding box center [288, 281] width 344 height 23
click at [109, 288] on input "Brand New" at bounding box center [102, 282] width 14 height 14
radio input "true"
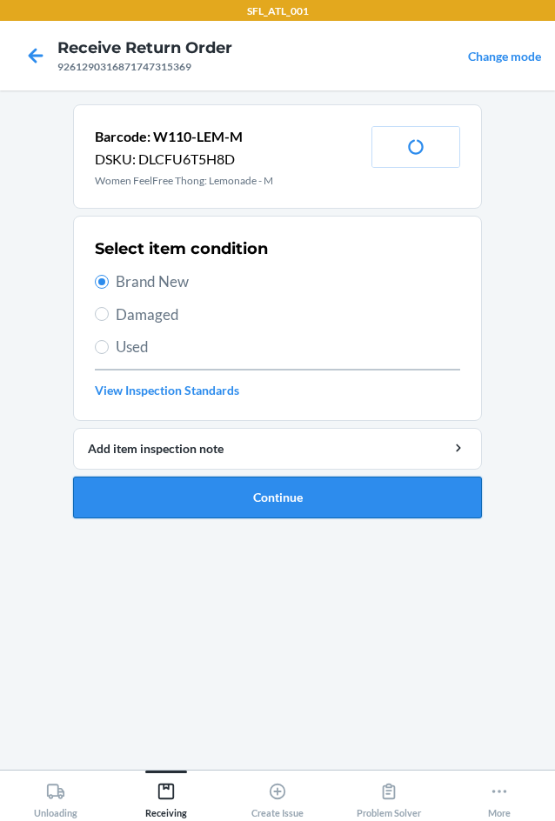
click at [177, 491] on button "Continue" at bounding box center [277, 497] width 409 height 42
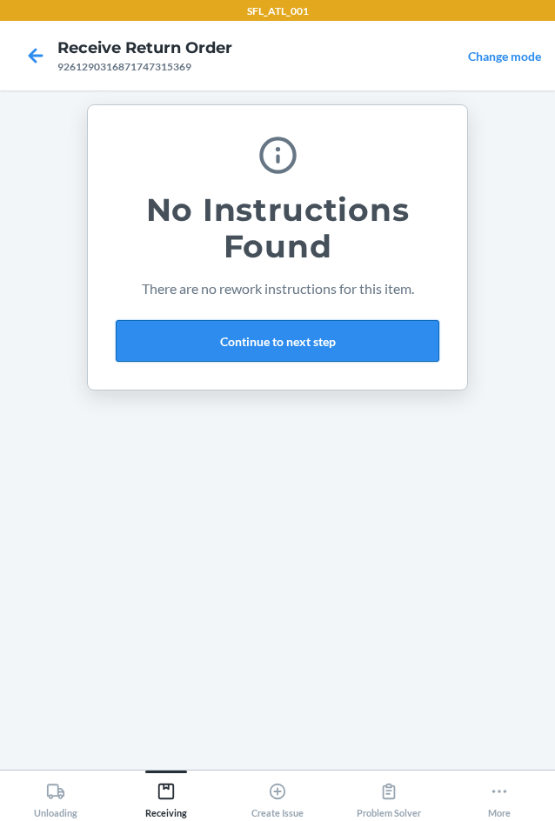
click at [250, 330] on button "Continue to next step" at bounding box center [277, 341] width 323 height 42
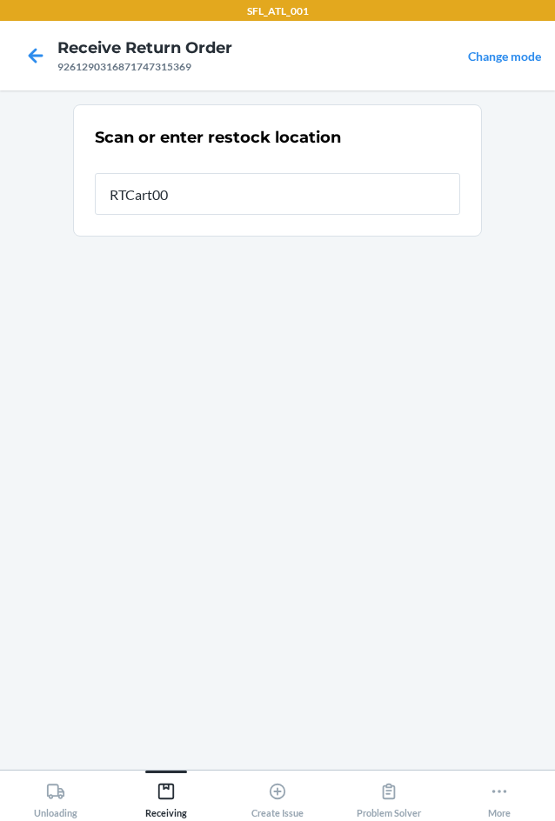
type input "RTCart007"
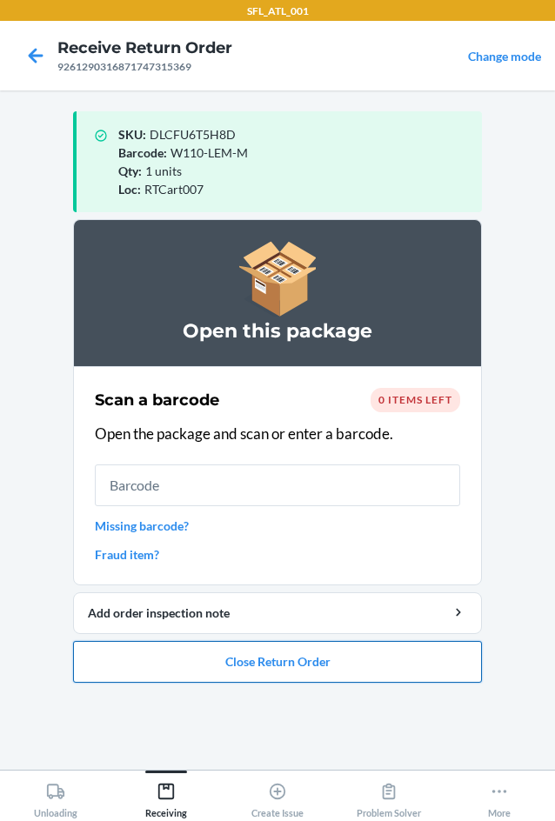
click at [284, 660] on button "Close Return Order" at bounding box center [277, 662] width 409 height 42
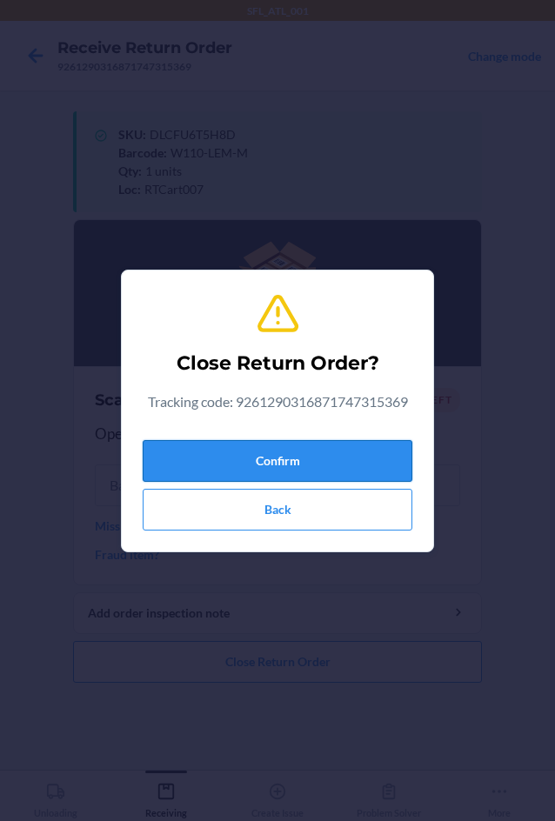
click at [234, 451] on button "Confirm" at bounding box center [277, 461] width 269 height 42
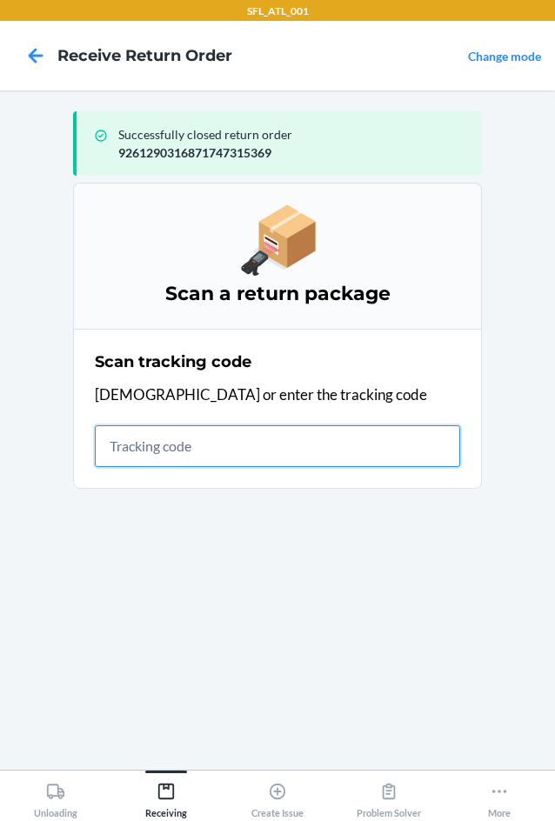
click at [144, 455] on input "text" at bounding box center [277, 446] width 365 height 42
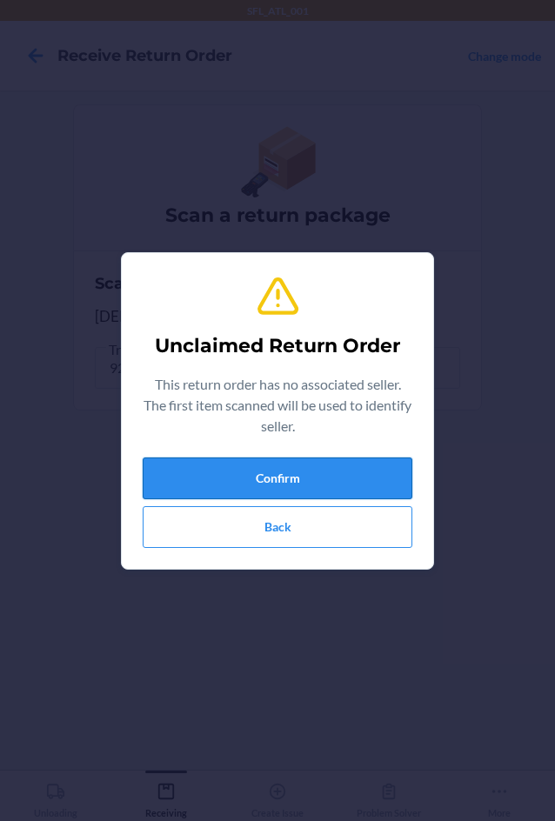
click at [364, 484] on button "Confirm" at bounding box center [277, 478] width 269 height 42
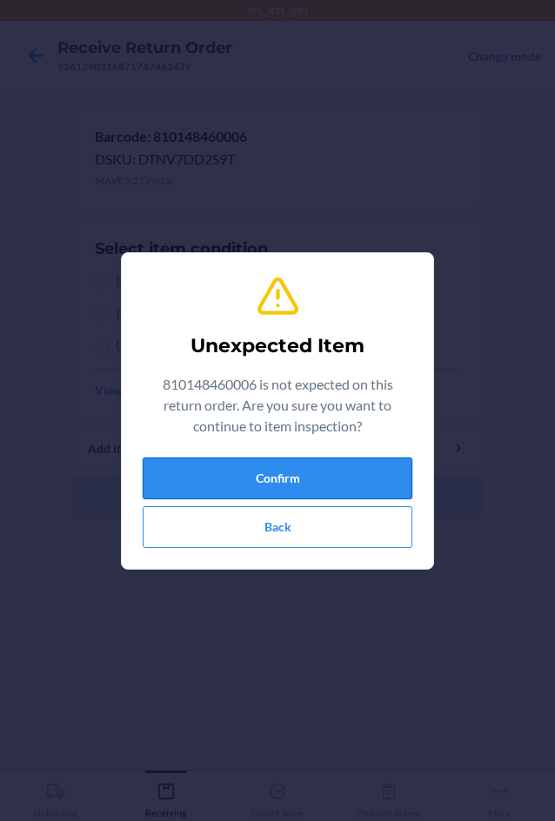
click at [308, 470] on button "Confirm" at bounding box center [277, 478] width 269 height 42
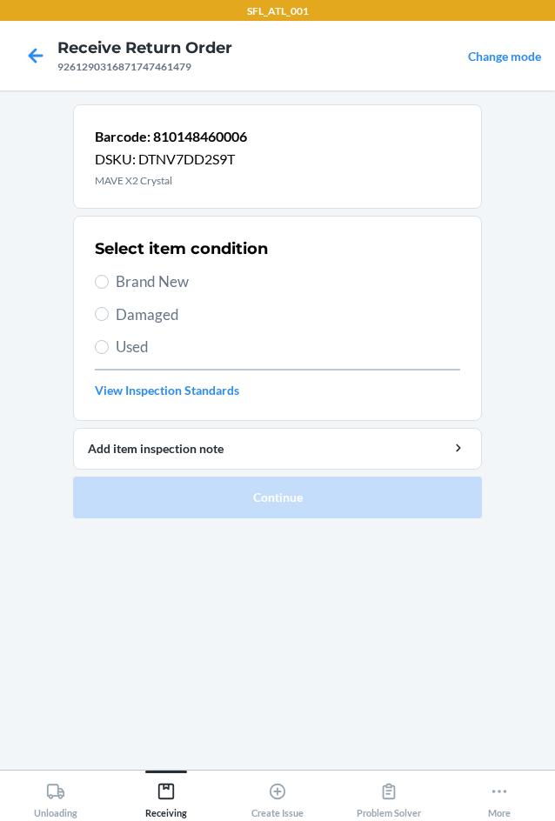
click at [143, 287] on span "Brand New" at bounding box center [288, 281] width 344 height 23
click at [109, 287] on input "Brand New" at bounding box center [102, 282] width 14 height 14
radio input "true"
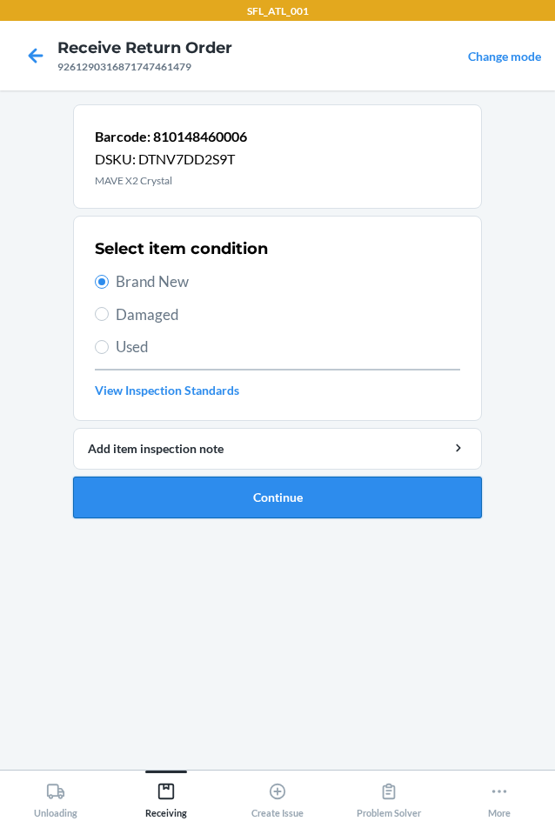
click at [300, 498] on button "Continue" at bounding box center [277, 497] width 409 height 42
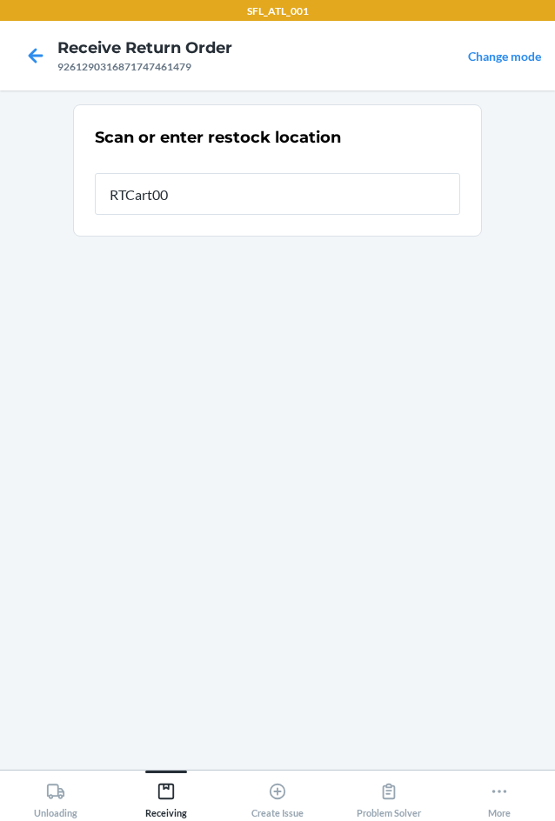
type input "RTCart007"
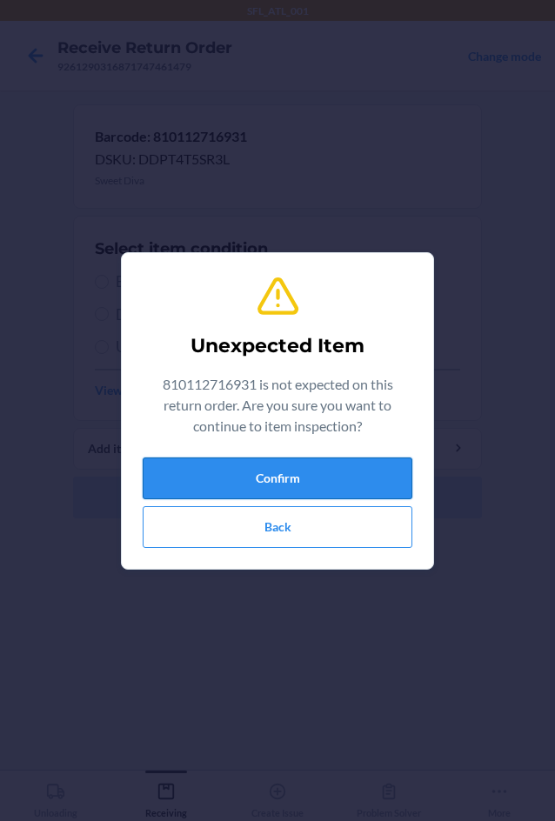
click at [307, 470] on button "Confirm" at bounding box center [277, 478] width 269 height 42
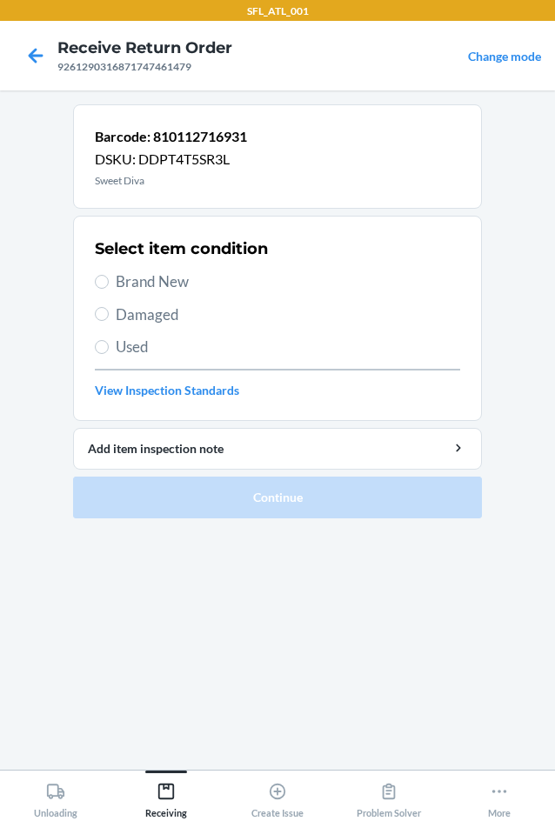
click at [124, 282] on span "Brand New" at bounding box center [288, 281] width 344 height 23
click at [109, 282] on input "Brand New" at bounding box center [102, 282] width 14 height 14
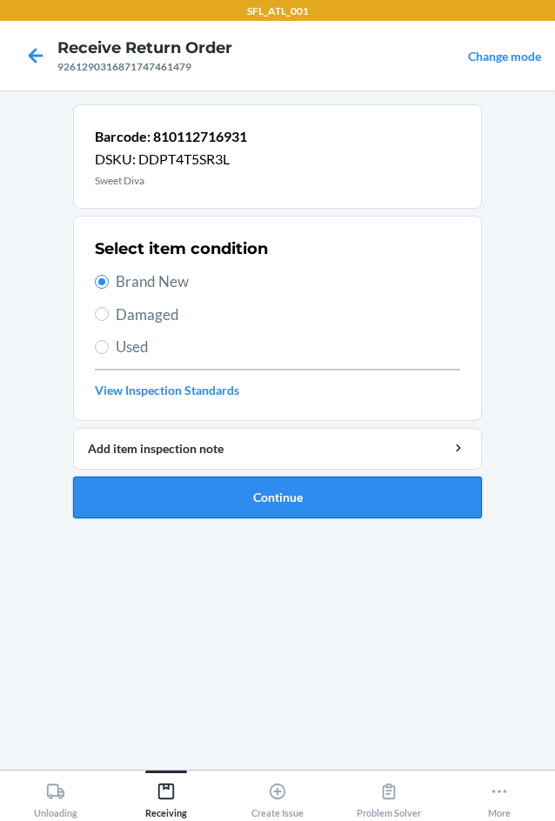
click at [304, 490] on button "Continue" at bounding box center [277, 497] width 409 height 42
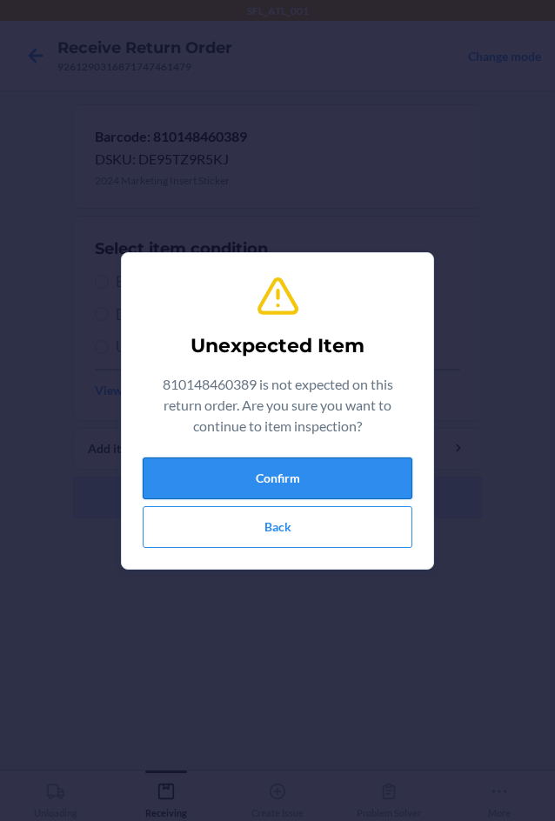
drag, startPoint x: 263, startPoint y: 466, endPoint x: 366, endPoint y: 425, distance: 111.2
click at [264, 466] on button "Confirm" at bounding box center [277, 478] width 269 height 42
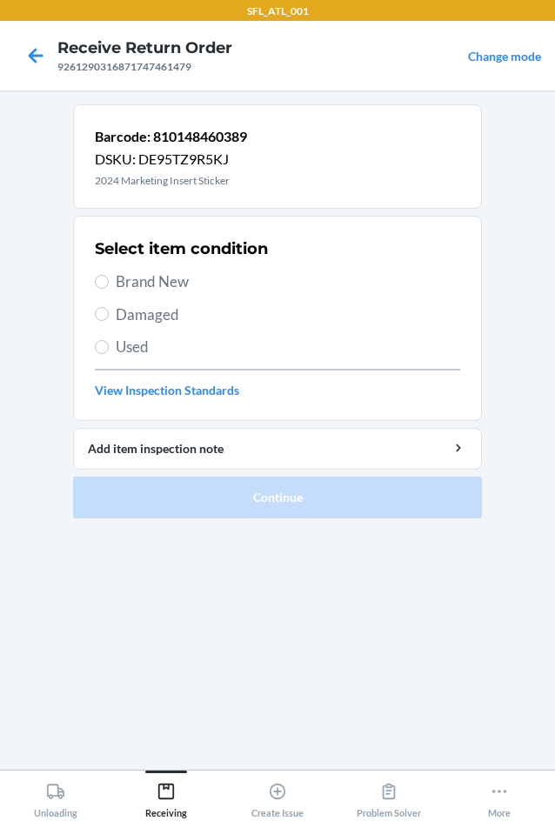
click at [143, 284] on span "Brand New" at bounding box center [288, 281] width 344 height 23
click at [109, 284] on input "Brand New" at bounding box center [102, 282] width 14 height 14
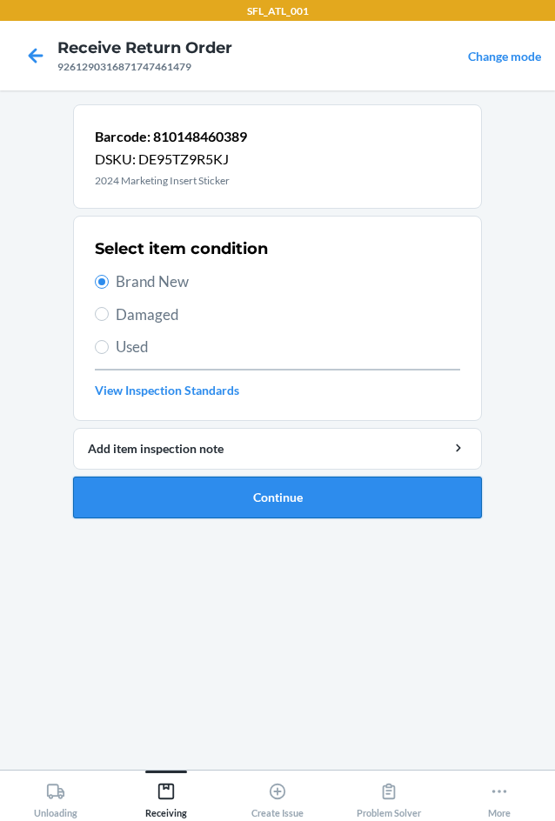
click at [271, 492] on button "Continue" at bounding box center [277, 497] width 409 height 42
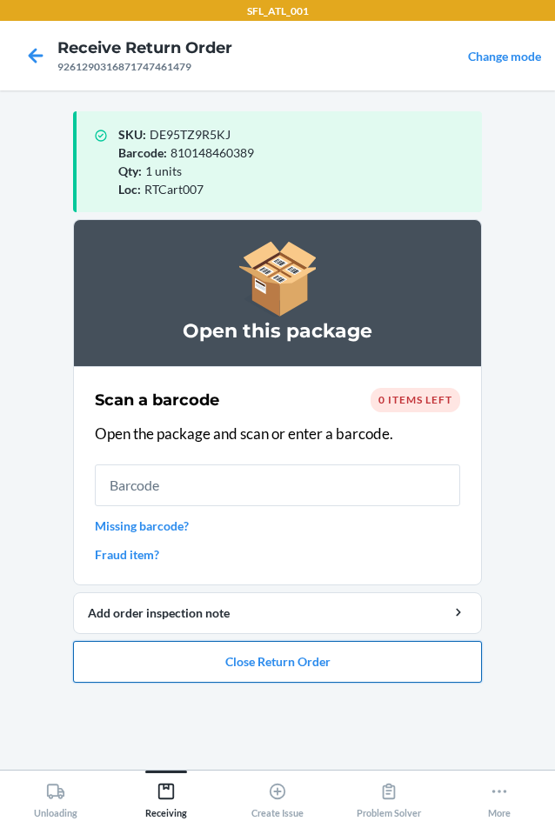
click at [277, 667] on button "Close Return Order" at bounding box center [277, 662] width 409 height 42
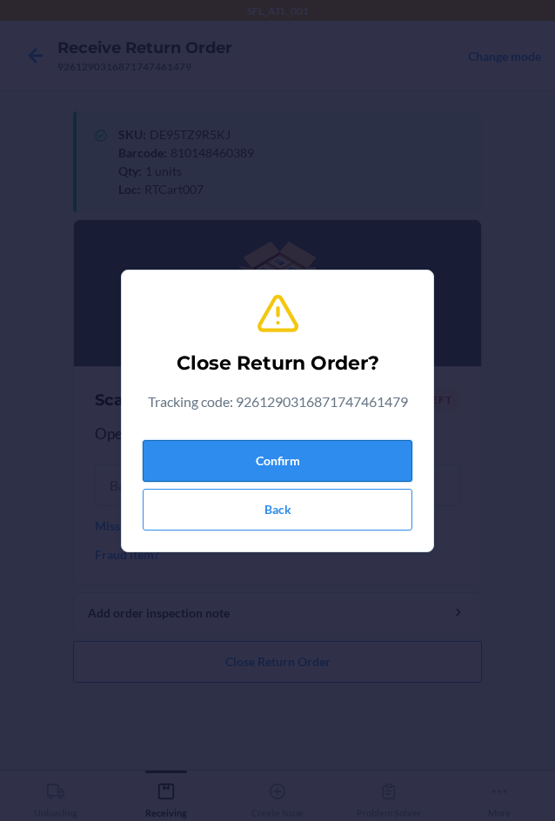
click at [258, 466] on button "Confirm" at bounding box center [277, 461] width 269 height 42
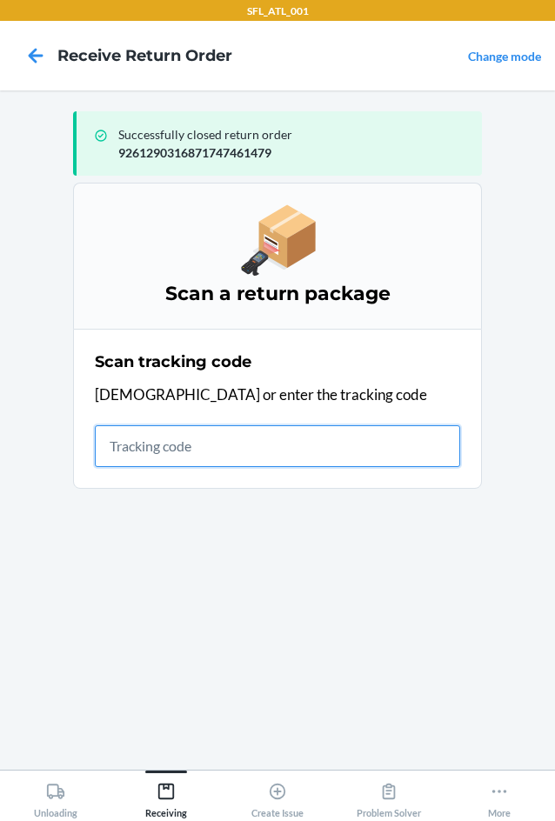
click at [222, 450] on input "text" at bounding box center [277, 446] width 365 height 42
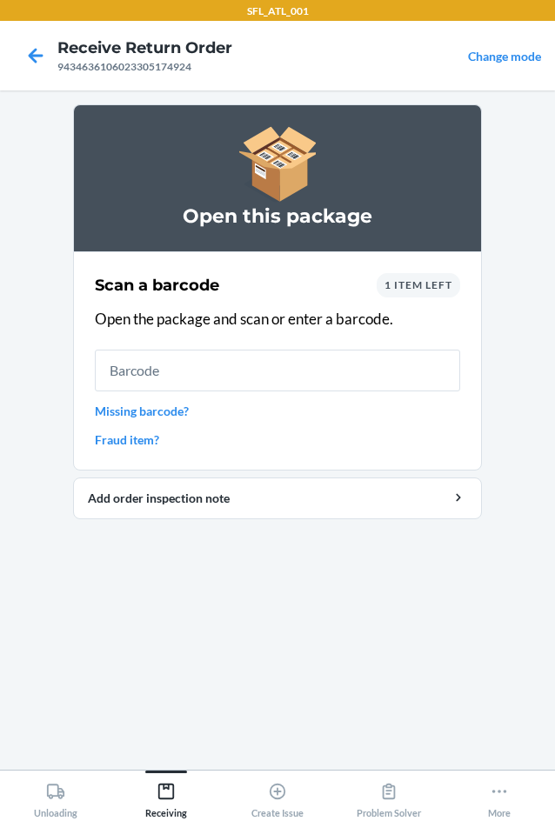
click at [435, 289] on span "1 item left" at bounding box center [418, 284] width 68 height 13
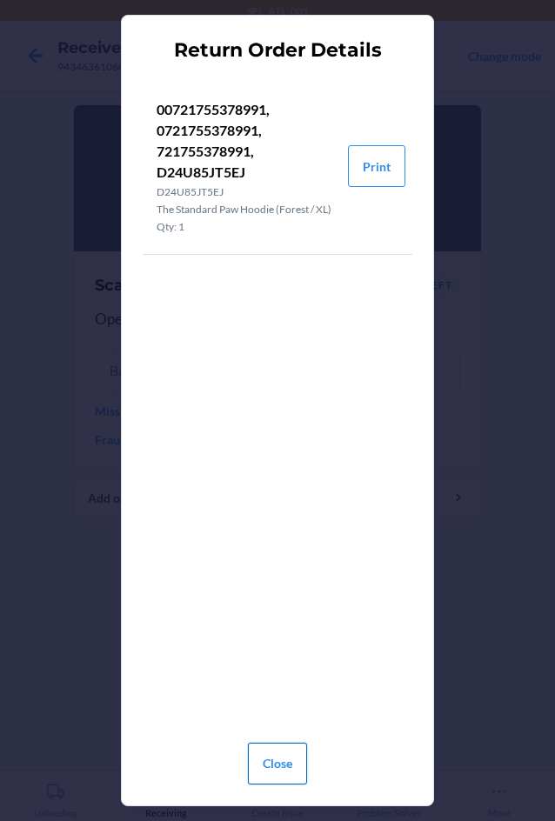
click at [275, 758] on button "Close" at bounding box center [277, 763] width 59 height 42
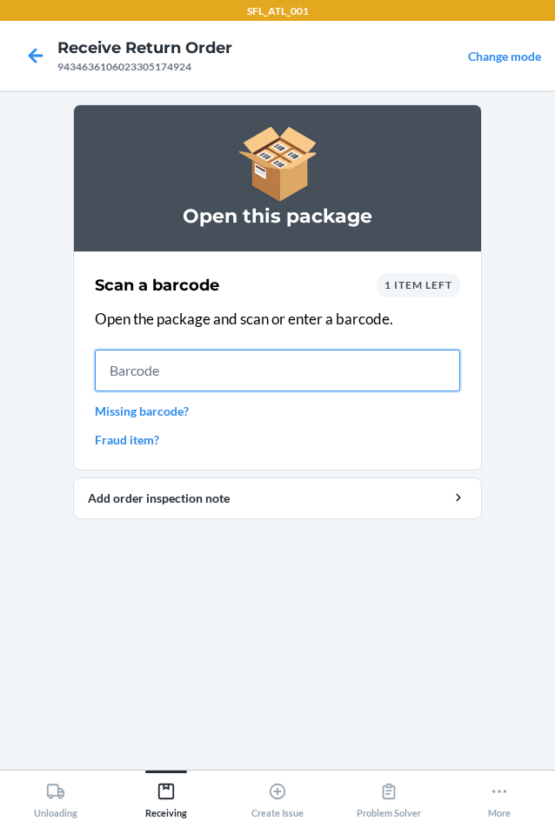
click at [148, 368] on input "text" at bounding box center [277, 370] width 365 height 42
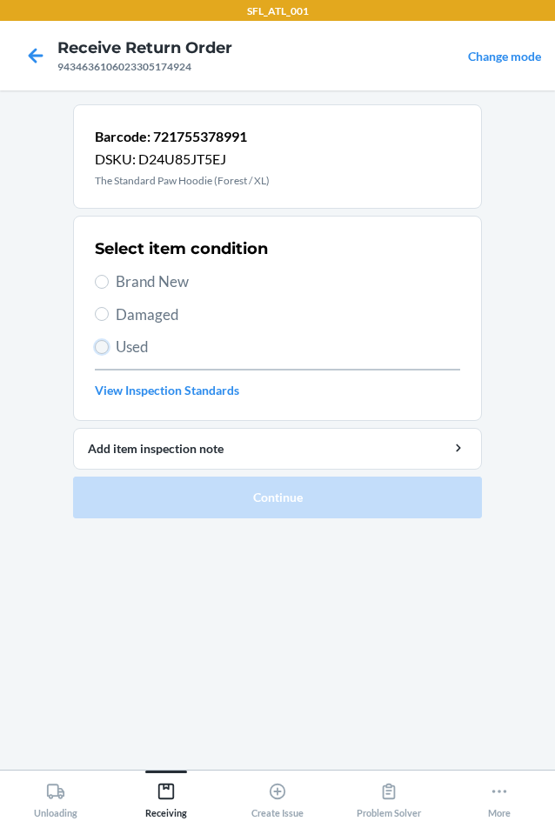
click at [103, 346] on input "Used" at bounding box center [102, 347] width 14 height 14
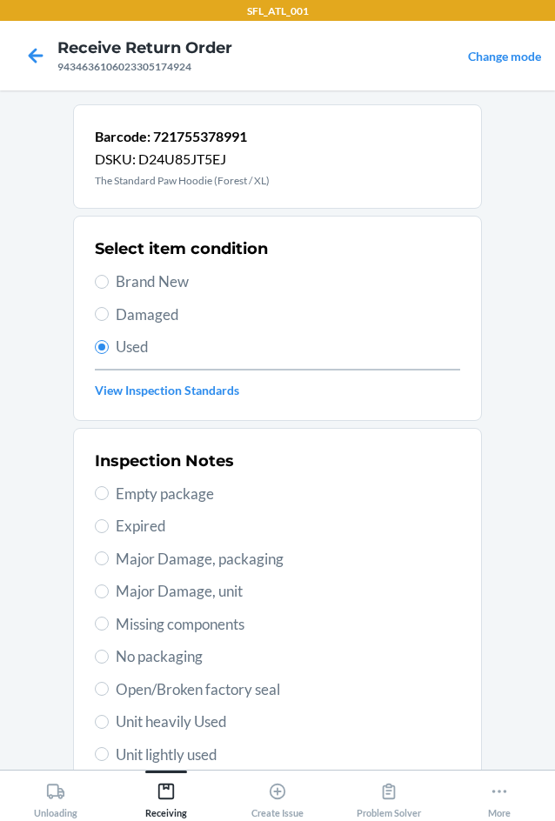
click at [242, 721] on span "Unit heavily Used" at bounding box center [288, 721] width 344 height 23
click at [109, 721] on input "Unit heavily Used" at bounding box center [102, 721] width 14 height 14
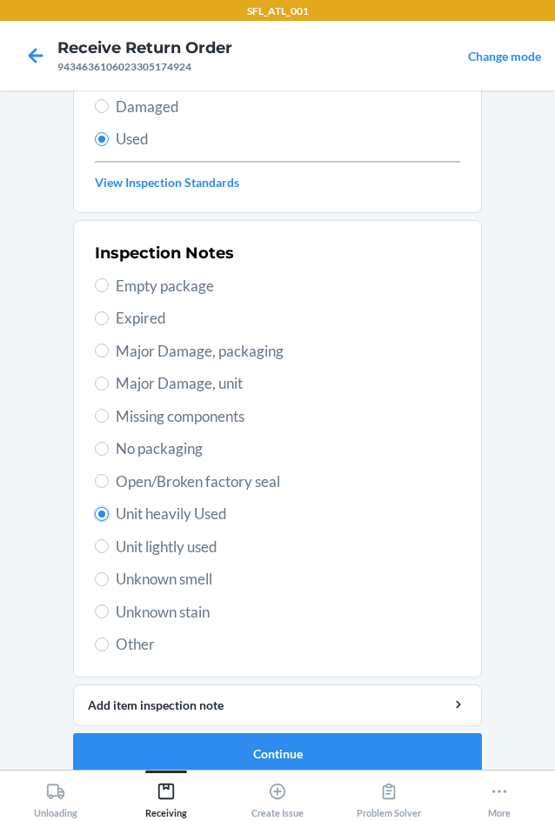
scroll to position [227, 0]
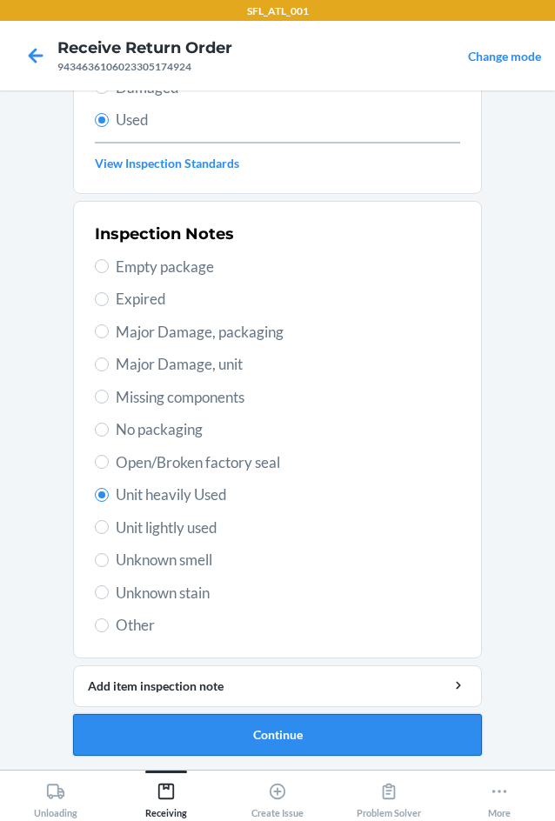
click at [295, 726] on button "Continue" at bounding box center [277, 735] width 409 height 42
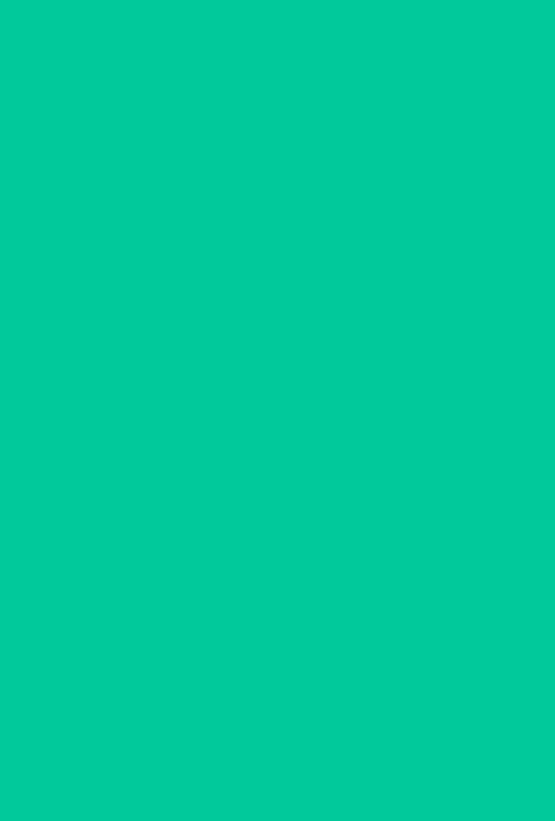
scroll to position [0, 0]
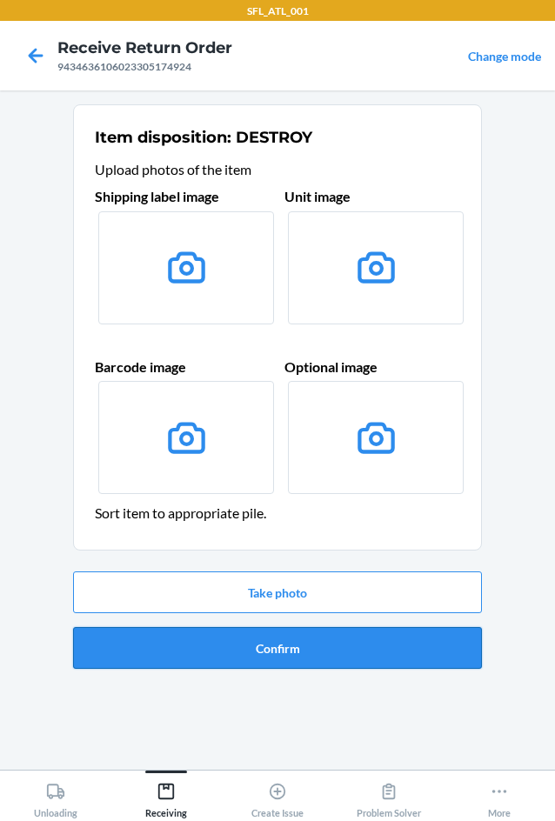
click at [279, 652] on button "Confirm" at bounding box center [277, 648] width 409 height 42
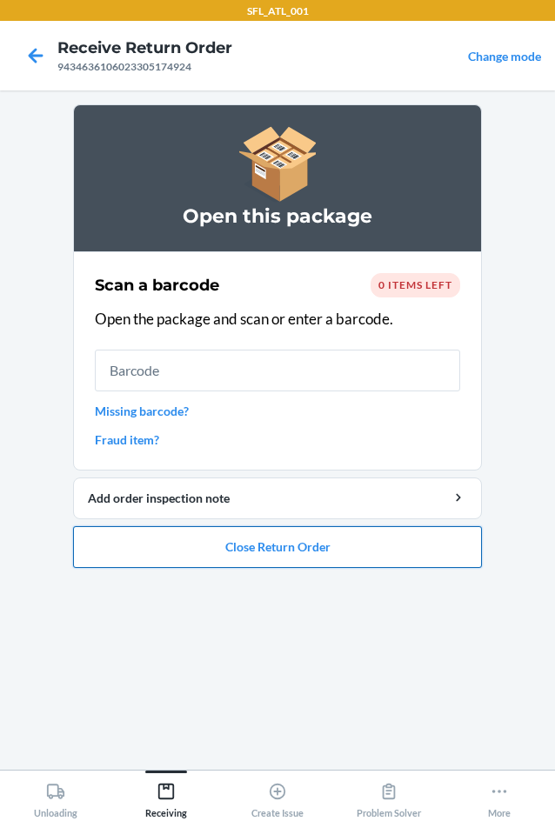
click at [280, 551] on button "Close Return Order" at bounding box center [277, 547] width 409 height 42
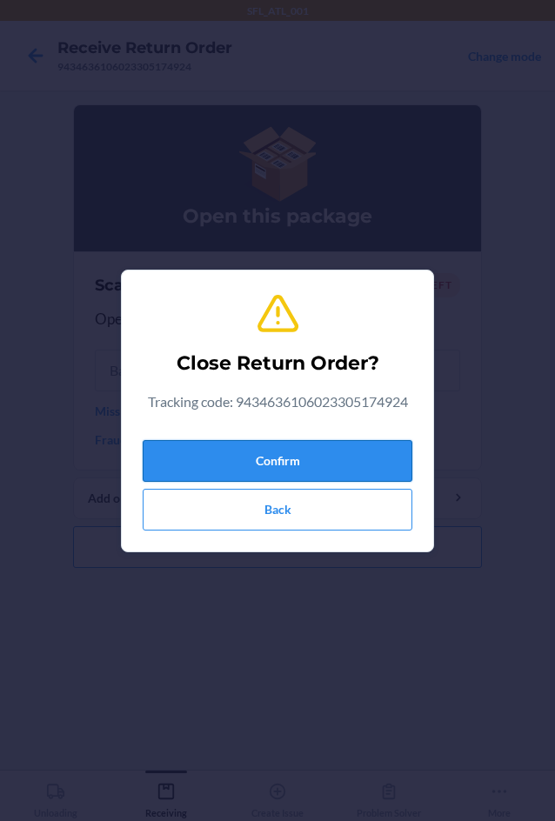
click at [336, 447] on button "Confirm" at bounding box center [277, 461] width 269 height 42
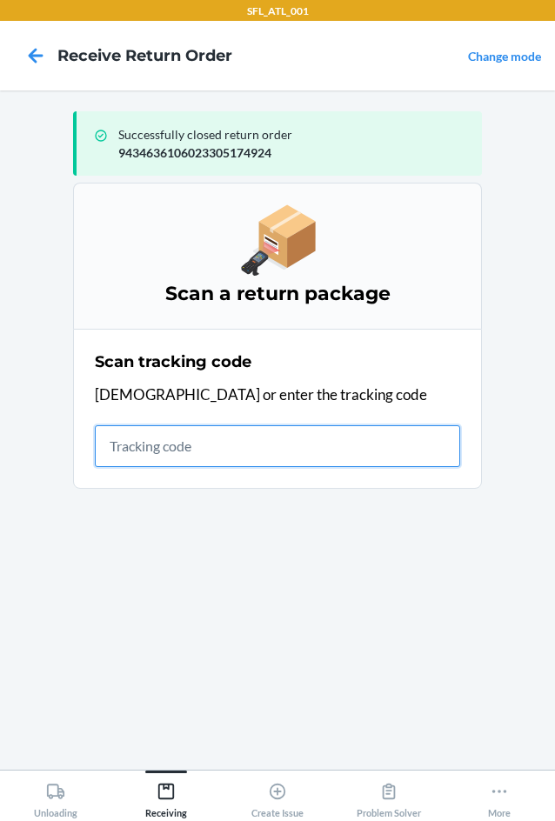
click at [182, 449] on input "text" at bounding box center [277, 446] width 365 height 42
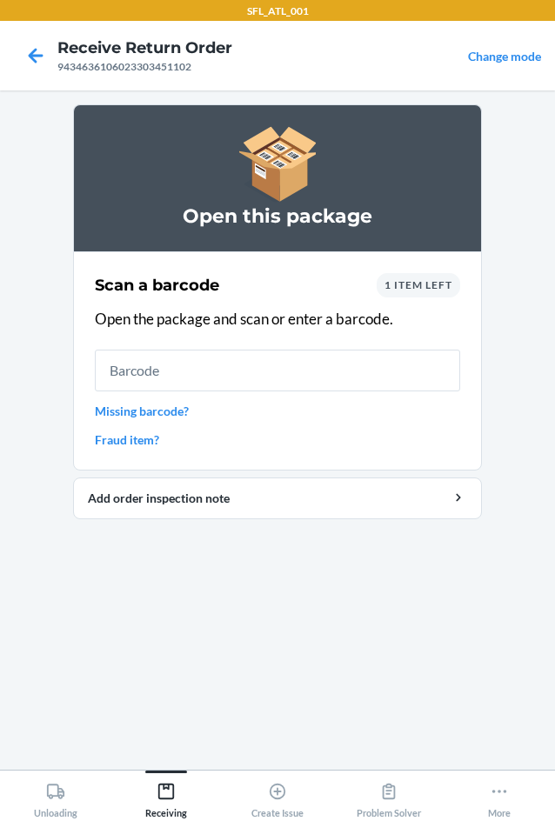
click at [435, 285] on span "1 item left" at bounding box center [418, 284] width 68 height 13
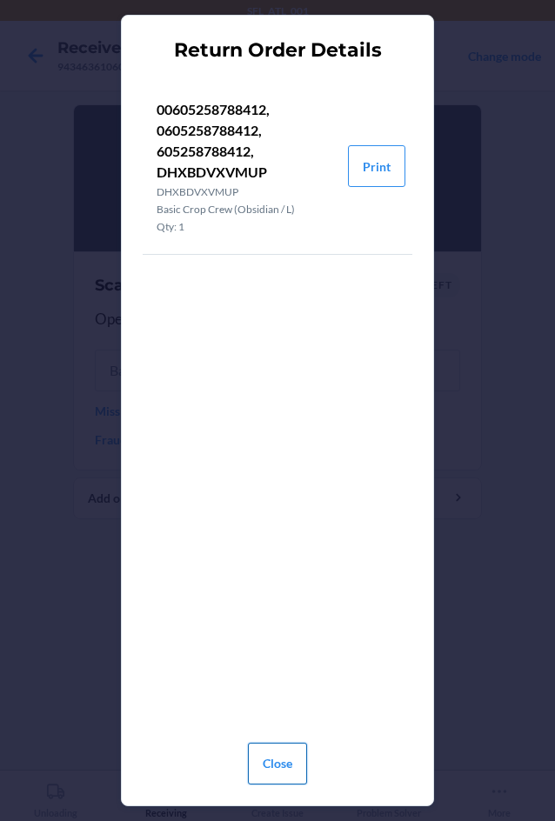
click at [283, 756] on button "Close" at bounding box center [277, 763] width 59 height 42
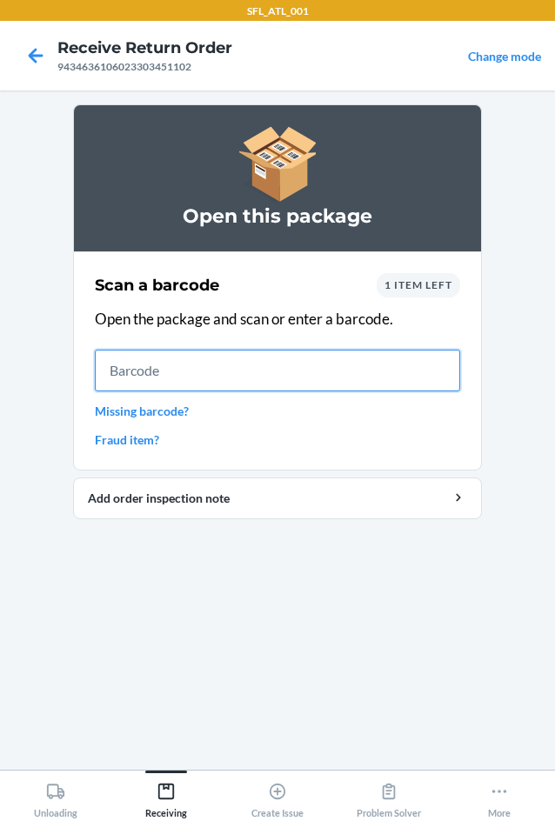
click at [173, 380] on input "text" at bounding box center [277, 370] width 365 height 42
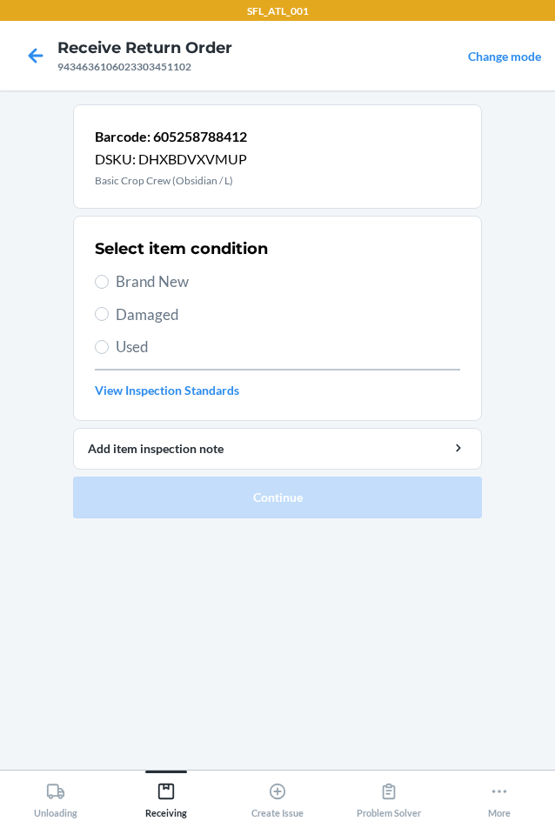
click at [116, 344] on span "Used" at bounding box center [288, 347] width 344 height 23
click at [109, 344] on input "Used" at bounding box center [102, 347] width 14 height 14
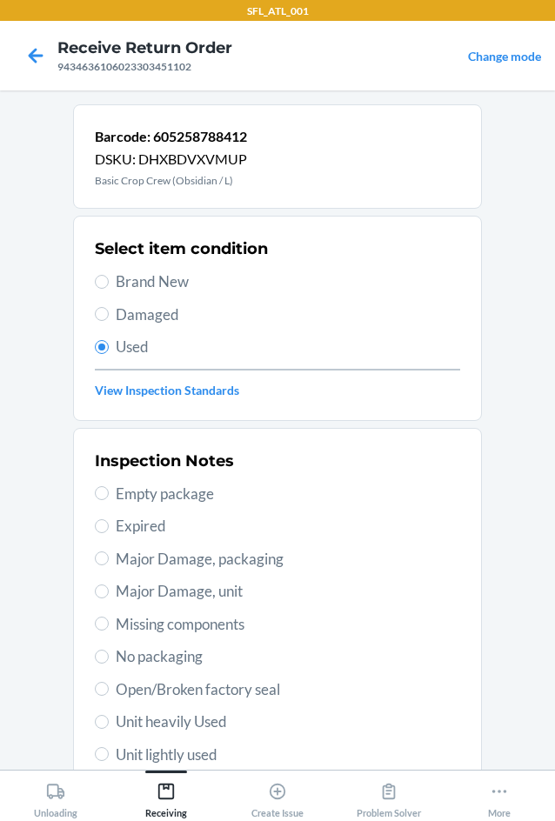
click at [223, 725] on span "Unit heavily Used" at bounding box center [288, 721] width 344 height 23
click at [109, 725] on input "Unit heavily Used" at bounding box center [102, 721] width 14 height 14
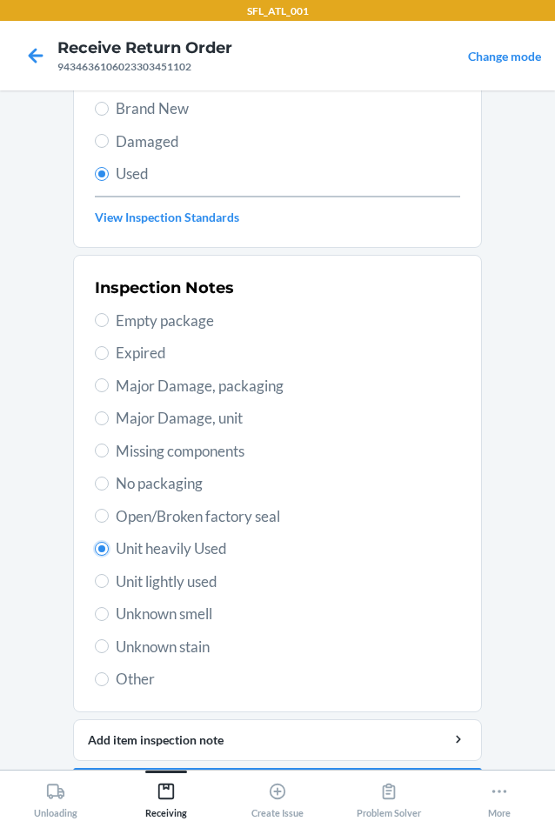
scroll to position [227, 0]
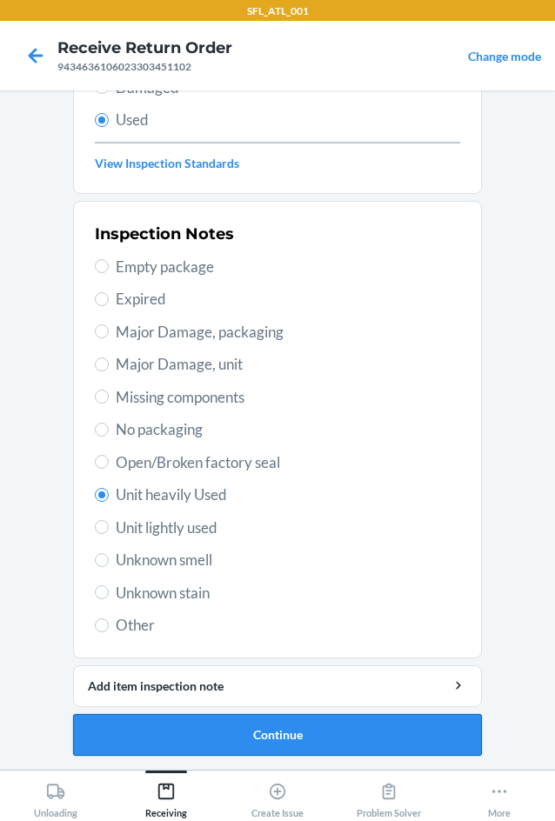
click at [302, 738] on button "Continue" at bounding box center [277, 735] width 409 height 42
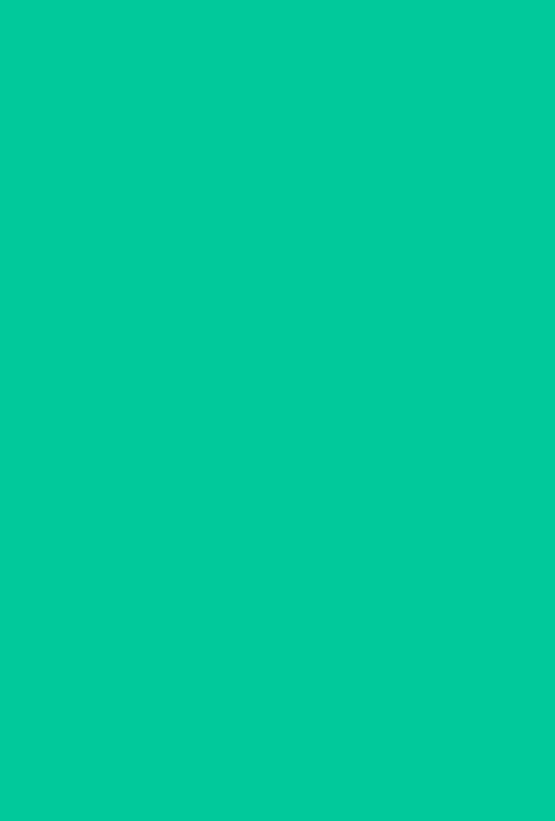
scroll to position [0, 0]
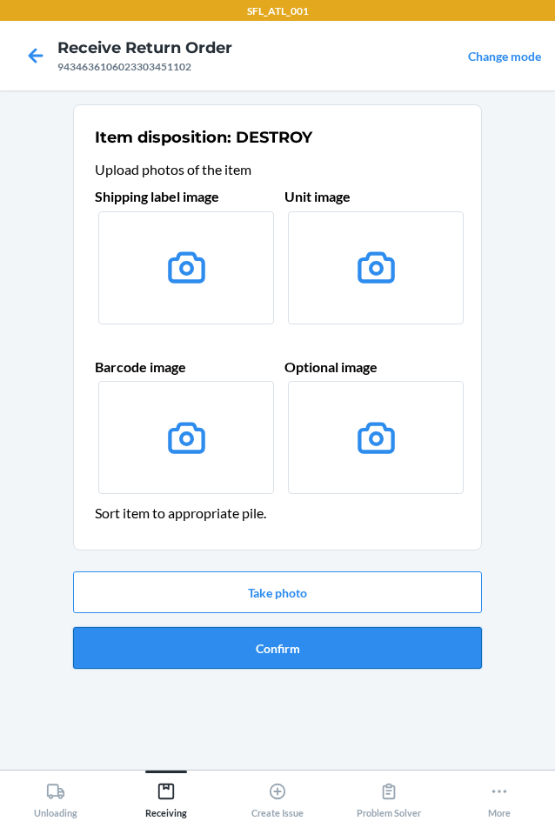
click at [298, 642] on button "Confirm" at bounding box center [277, 648] width 409 height 42
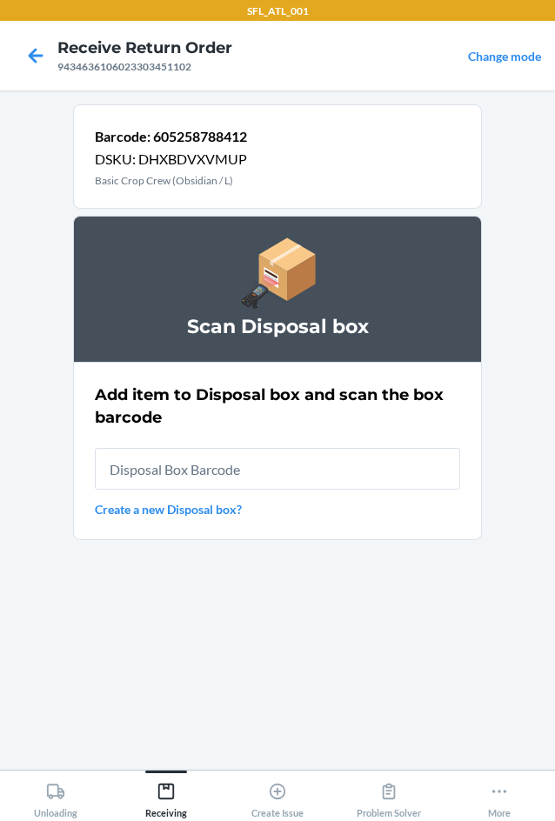
click at [140, 471] on input "text" at bounding box center [277, 469] width 365 height 42
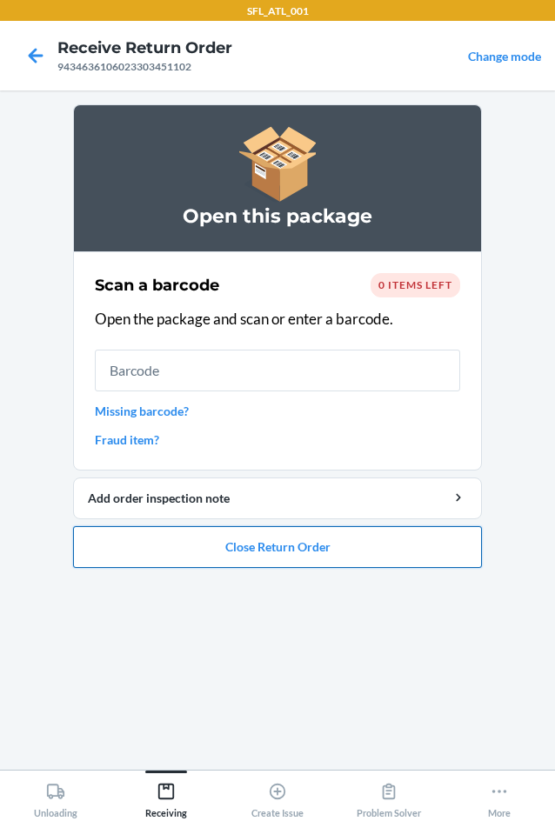
click at [240, 559] on button "Close Return Order" at bounding box center [277, 547] width 409 height 42
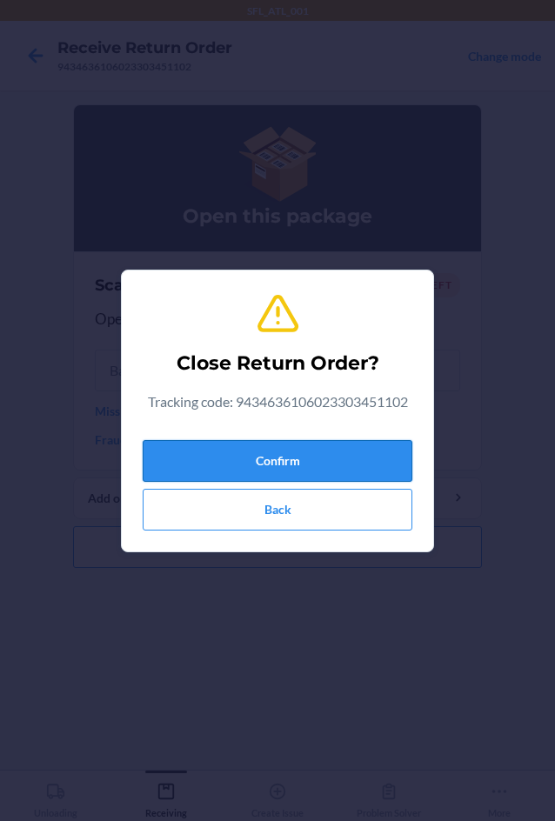
click at [221, 461] on button "Confirm" at bounding box center [277, 461] width 269 height 42
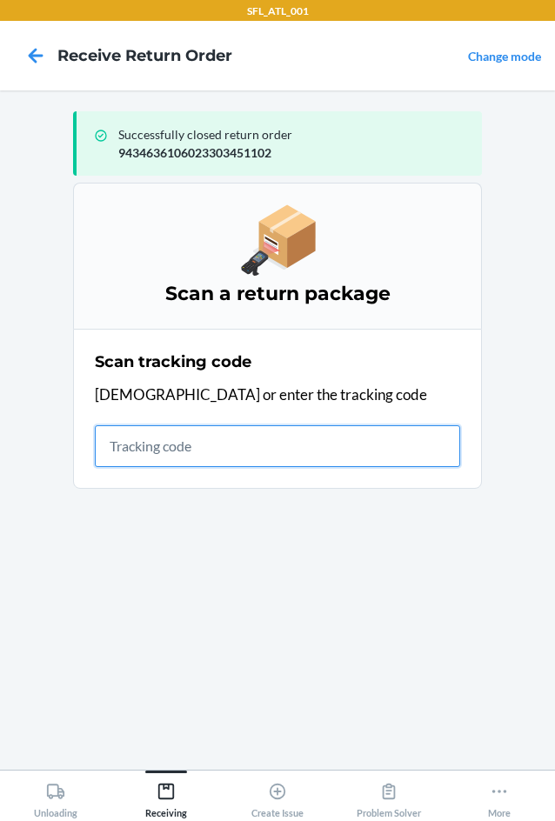
click at [169, 438] on input "text" at bounding box center [277, 446] width 365 height 42
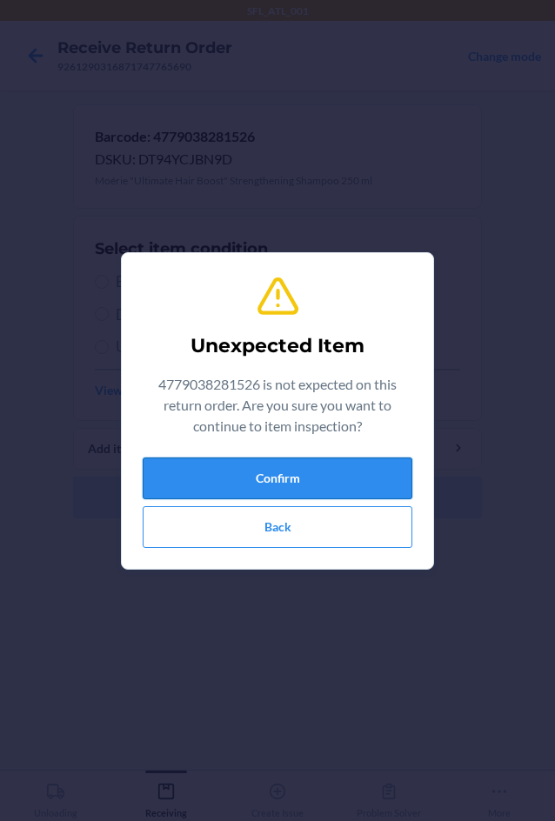
click at [316, 474] on button "Confirm" at bounding box center [277, 478] width 269 height 42
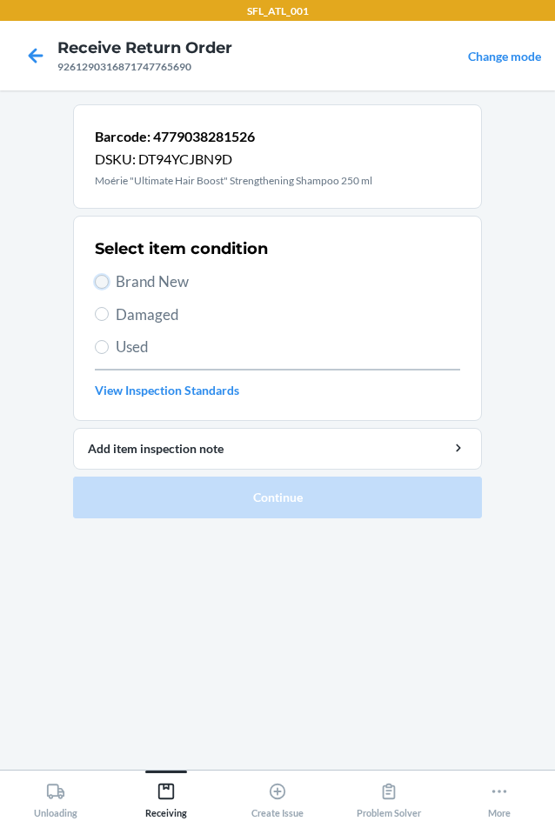
click at [100, 278] on input "Brand New" at bounding box center [102, 282] width 14 height 14
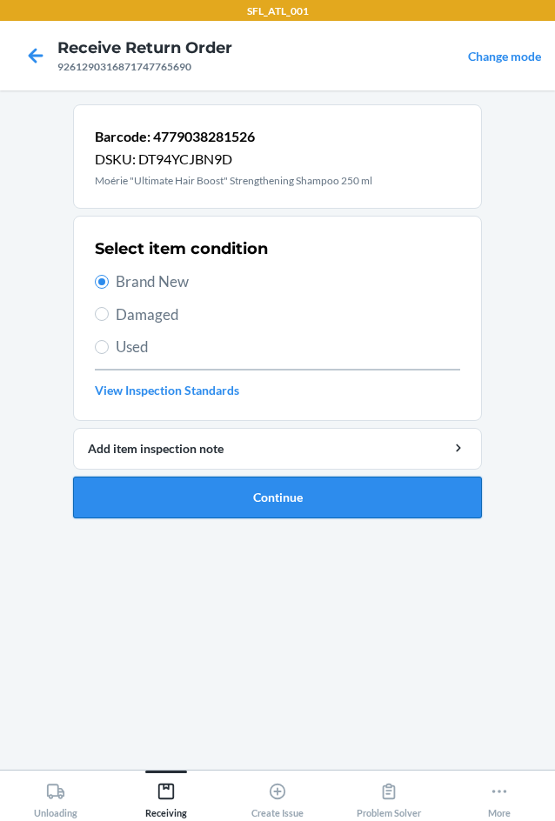
click at [320, 495] on button "Continue" at bounding box center [277, 497] width 409 height 42
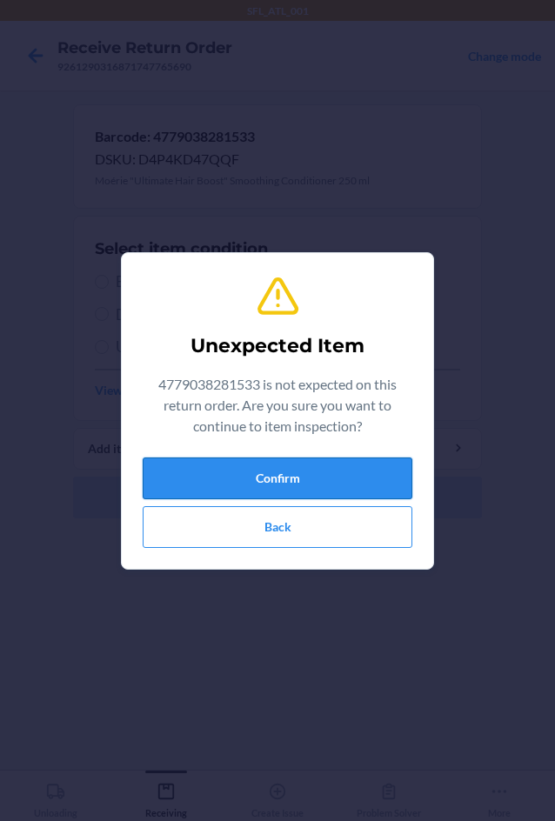
click at [258, 469] on button "Confirm" at bounding box center [277, 478] width 269 height 42
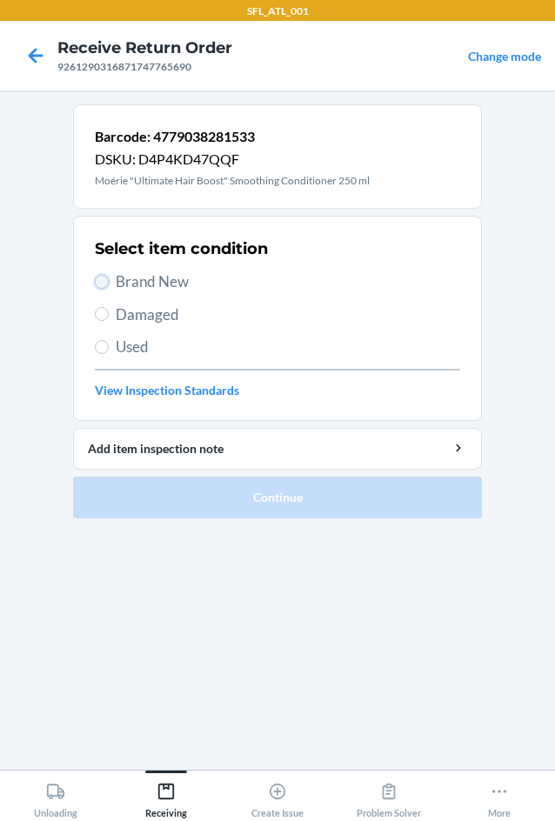
click at [99, 285] on input "Brand New" at bounding box center [102, 282] width 14 height 14
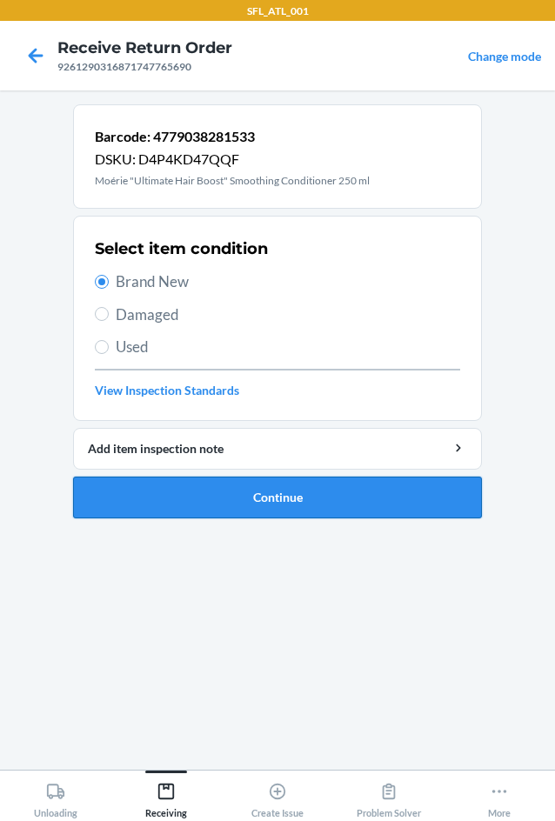
click at [334, 506] on button "Continue" at bounding box center [277, 497] width 409 height 42
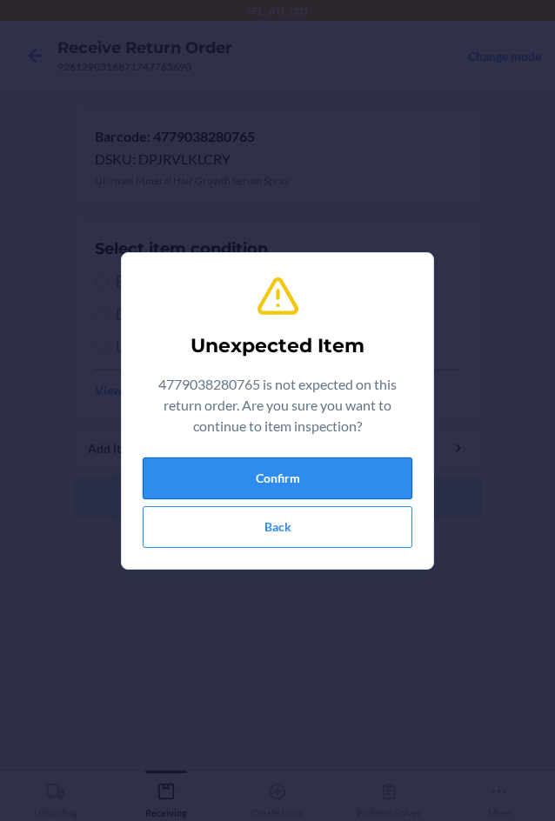
click at [338, 470] on button "Confirm" at bounding box center [277, 478] width 269 height 42
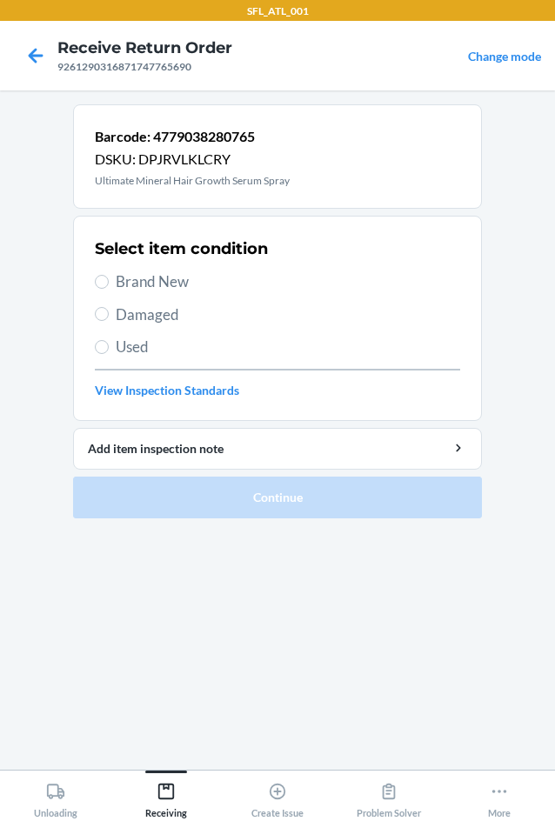
click at [110, 278] on label "Brand New" at bounding box center [277, 281] width 365 height 23
click at [109, 278] on input "Brand New" at bounding box center [102, 282] width 14 height 14
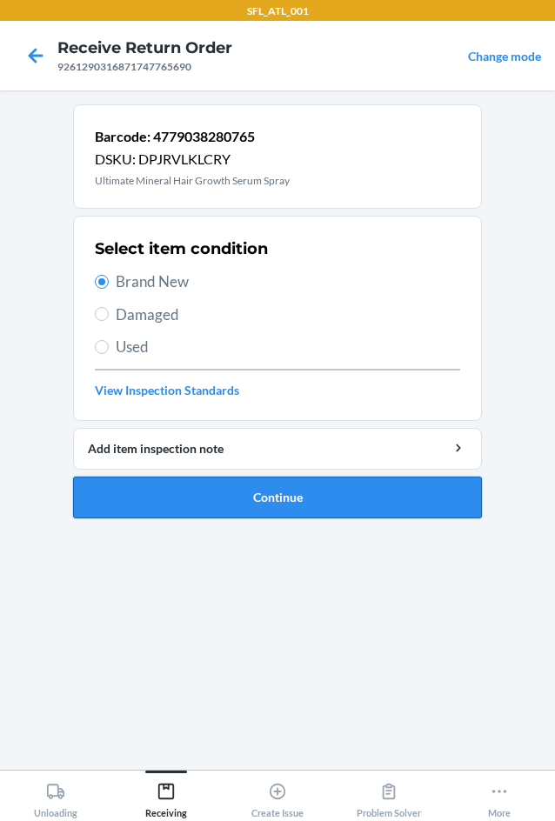
click at [368, 495] on button "Continue" at bounding box center [277, 497] width 409 height 42
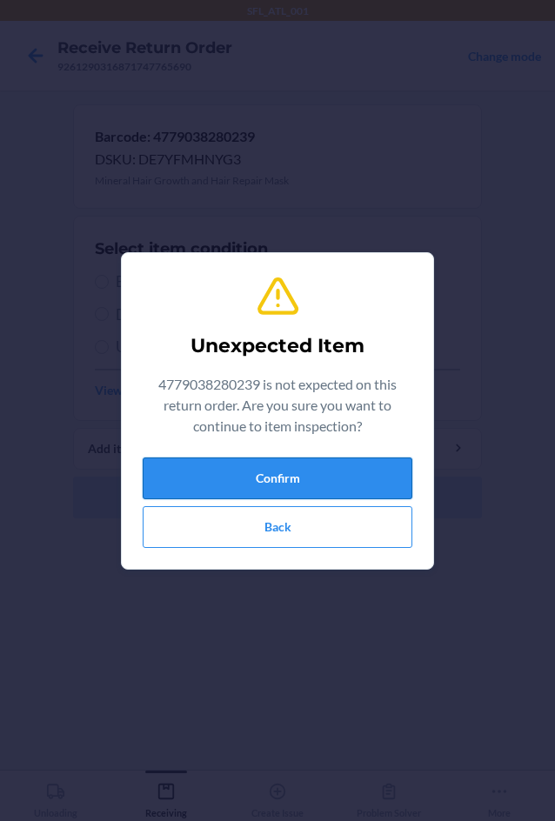
click at [341, 473] on button "Confirm" at bounding box center [277, 478] width 269 height 42
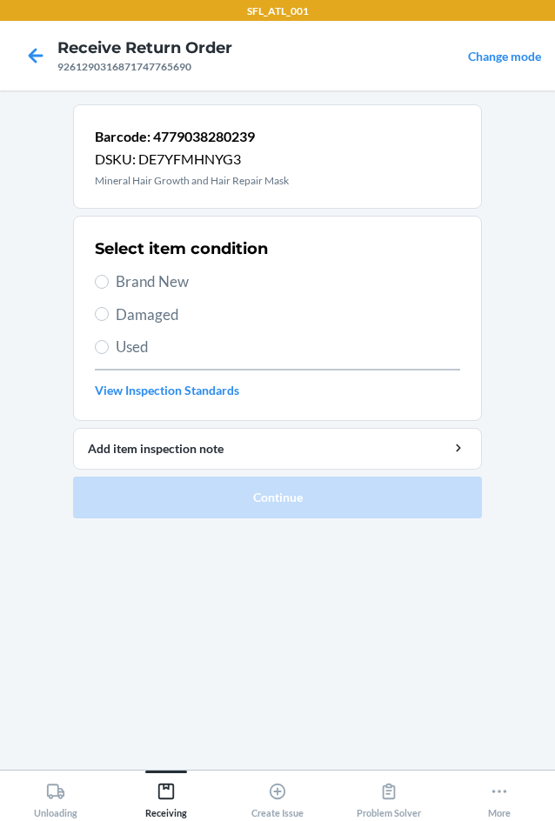
click at [94, 279] on section "Select item condition Brand New Damaged Used View Inspection Standards" at bounding box center [277, 318] width 409 height 205
click at [105, 279] on input "Brand New" at bounding box center [102, 282] width 14 height 14
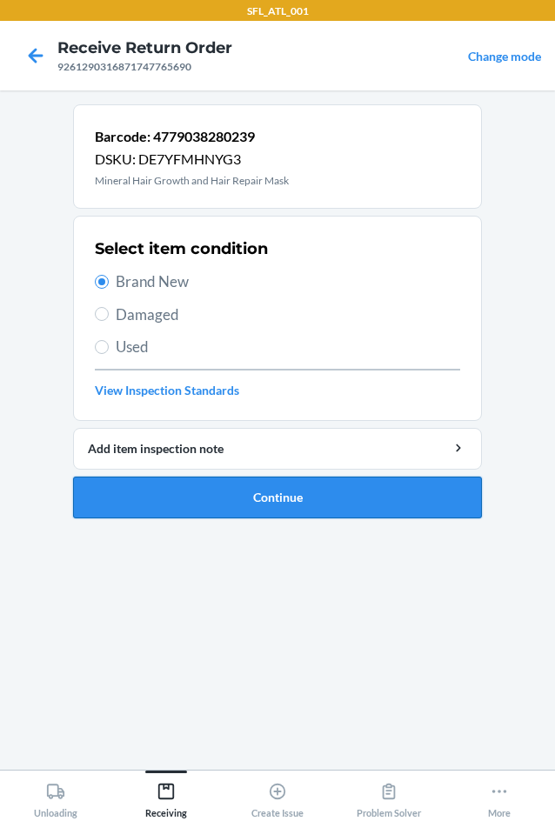
click at [309, 498] on button "Continue" at bounding box center [277, 497] width 409 height 42
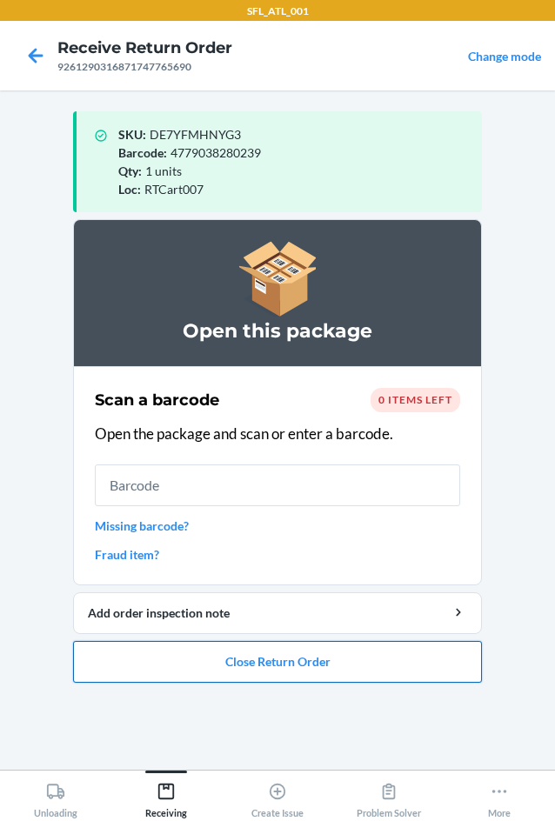
click at [320, 663] on button "Close Return Order" at bounding box center [277, 662] width 409 height 42
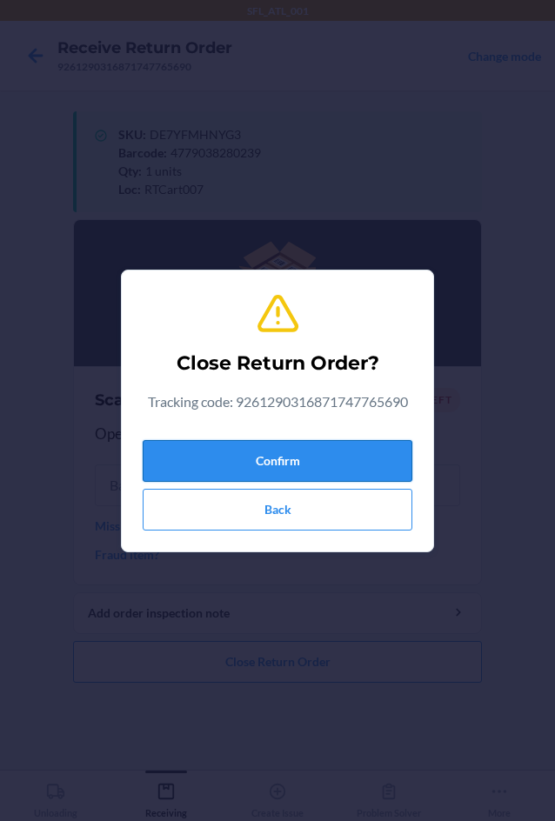
click at [170, 450] on button "Confirm" at bounding box center [277, 461] width 269 height 42
